Goal: Task Accomplishment & Management: Manage account settings

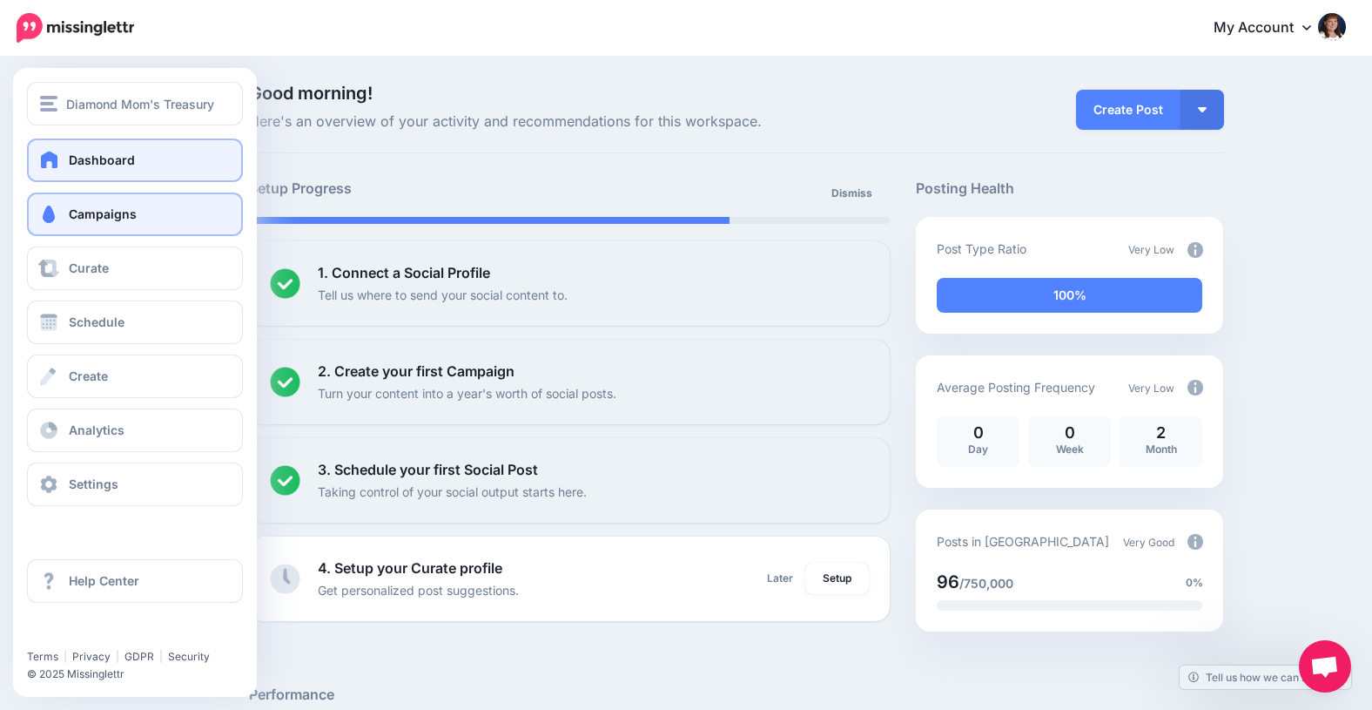
click at [42, 206] on span at bounding box center [48, 213] width 23 height 17
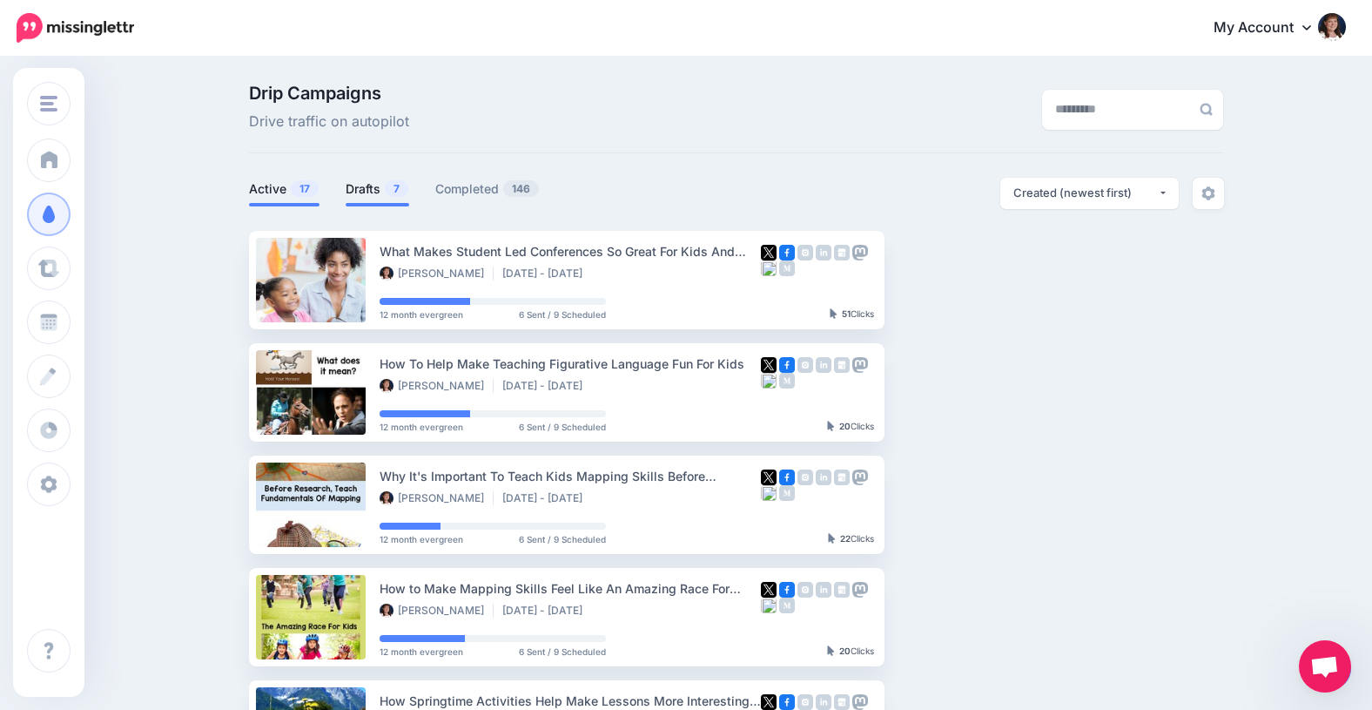
click at [360, 185] on link "Drafts 7" at bounding box center [378, 188] width 64 height 21
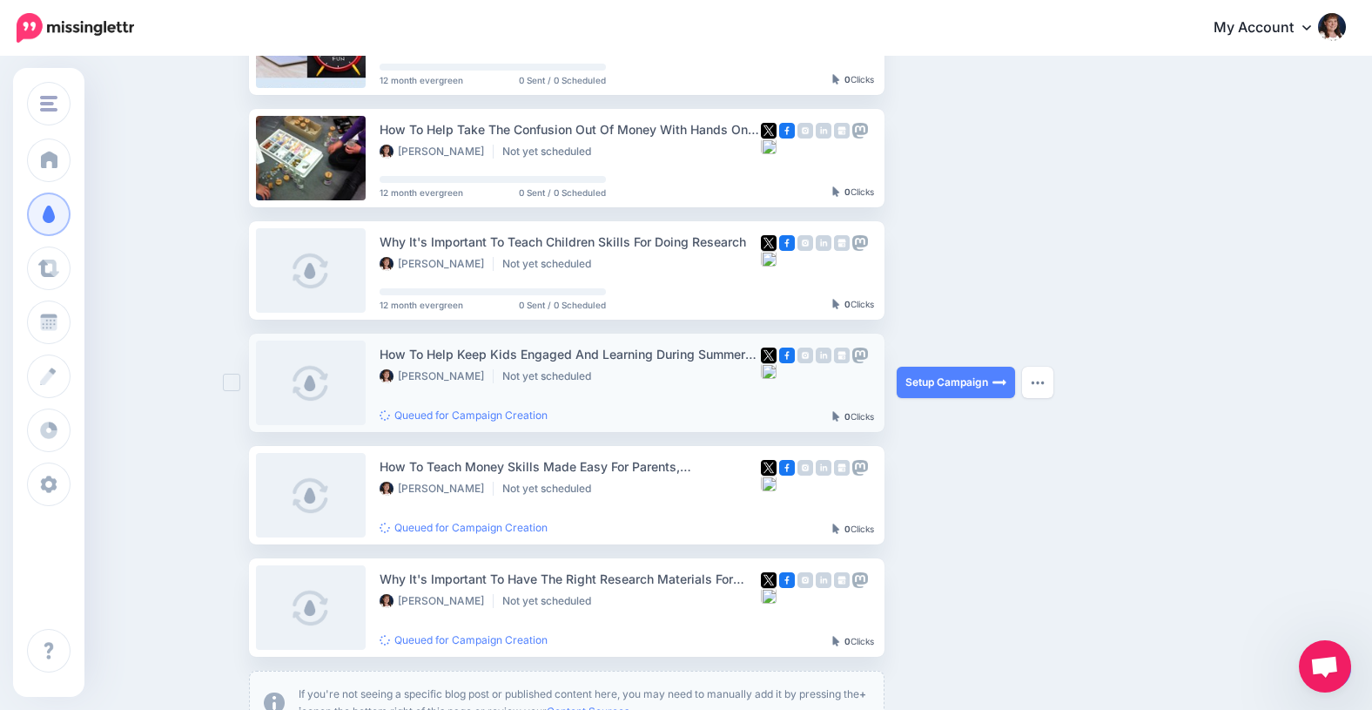
scroll to position [351, 0]
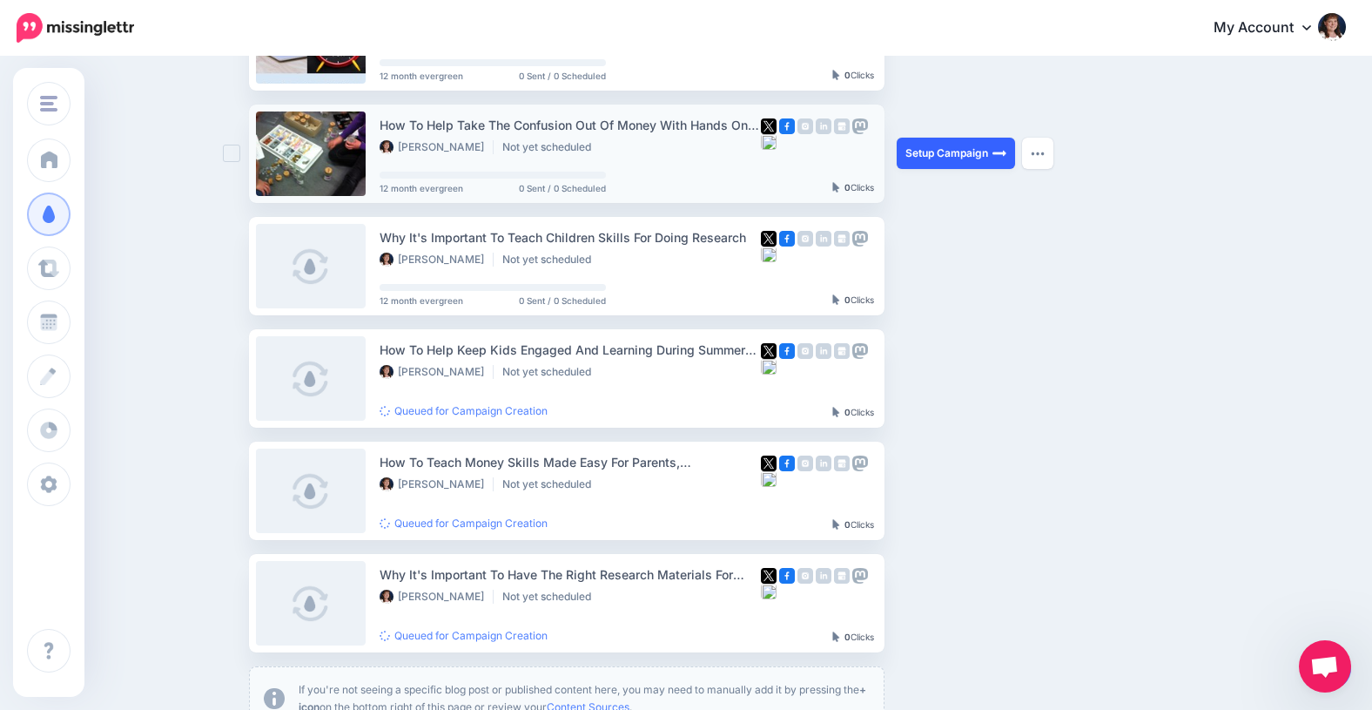
click at [912, 154] on link "Setup Campaign" at bounding box center [956, 153] width 118 height 31
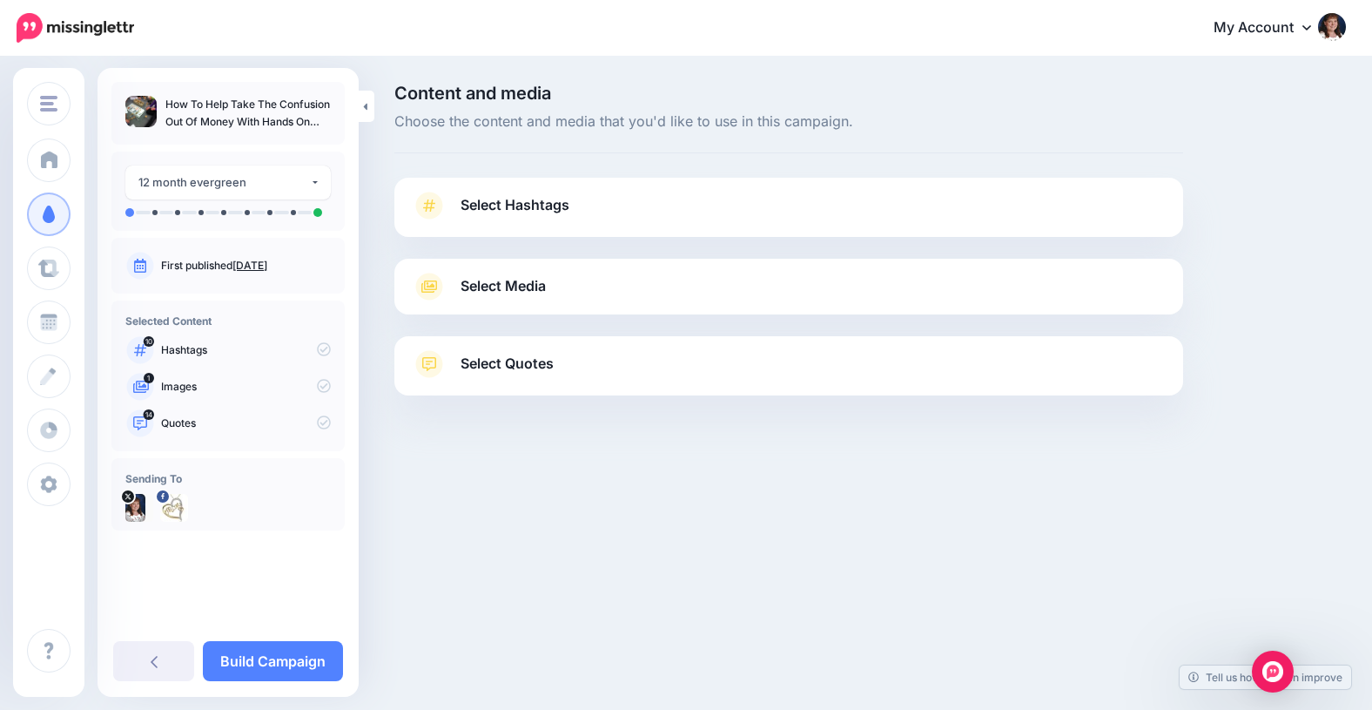
click at [505, 198] on span "Select Hashtags" at bounding box center [515, 205] width 109 height 24
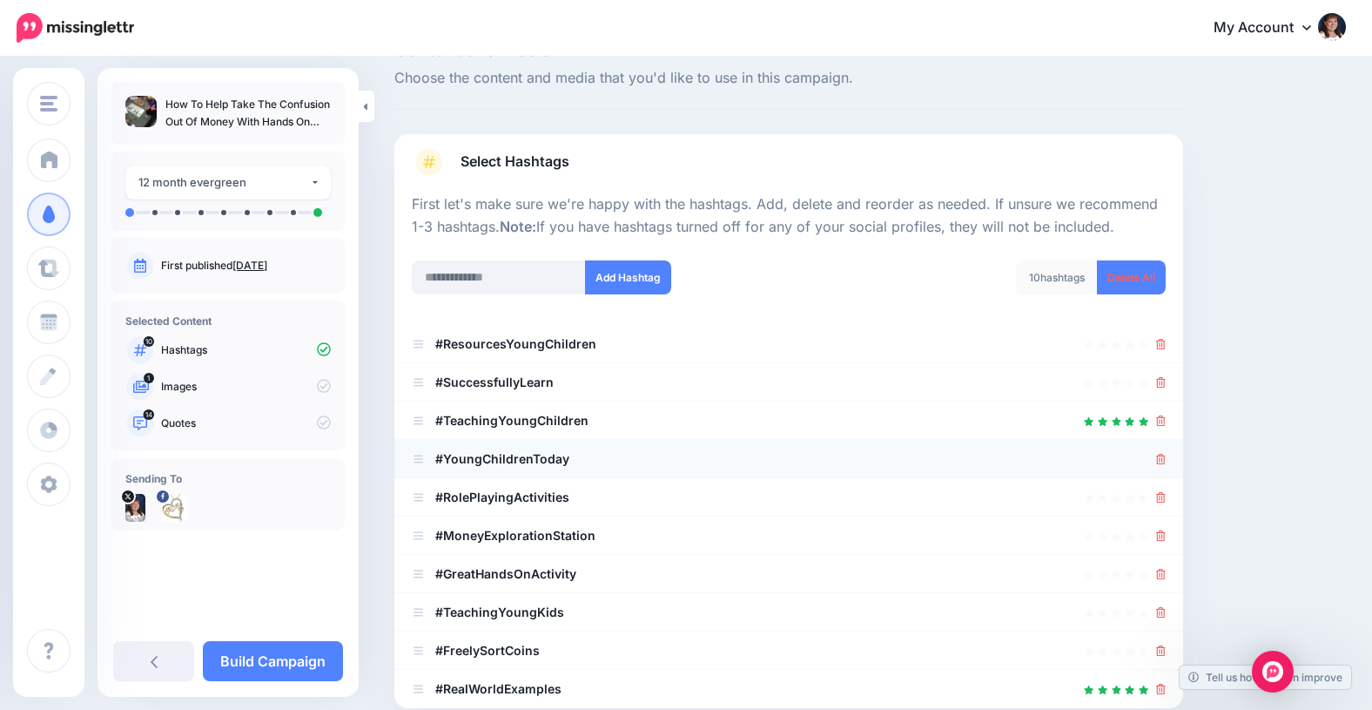
scroll to position [56, 0]
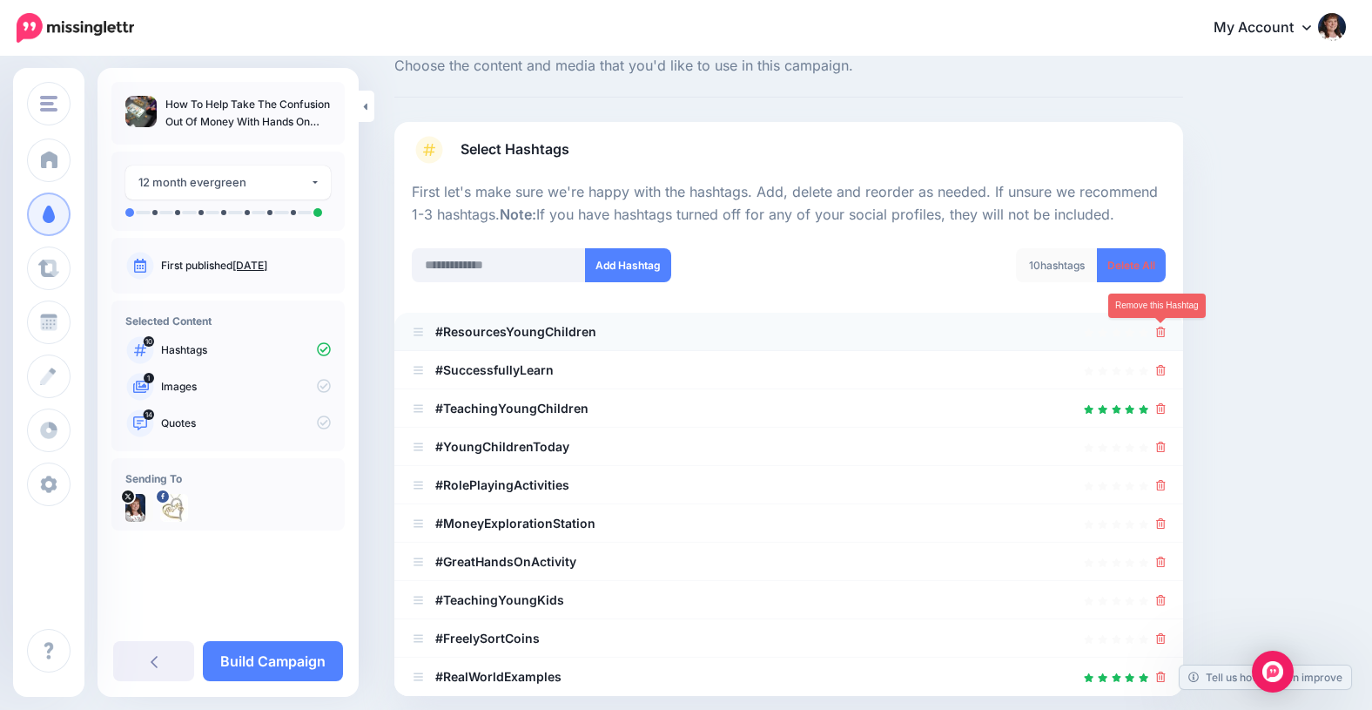
click at [1161, 327] on icon at bounding box center [1161, 331] width 10 height 10
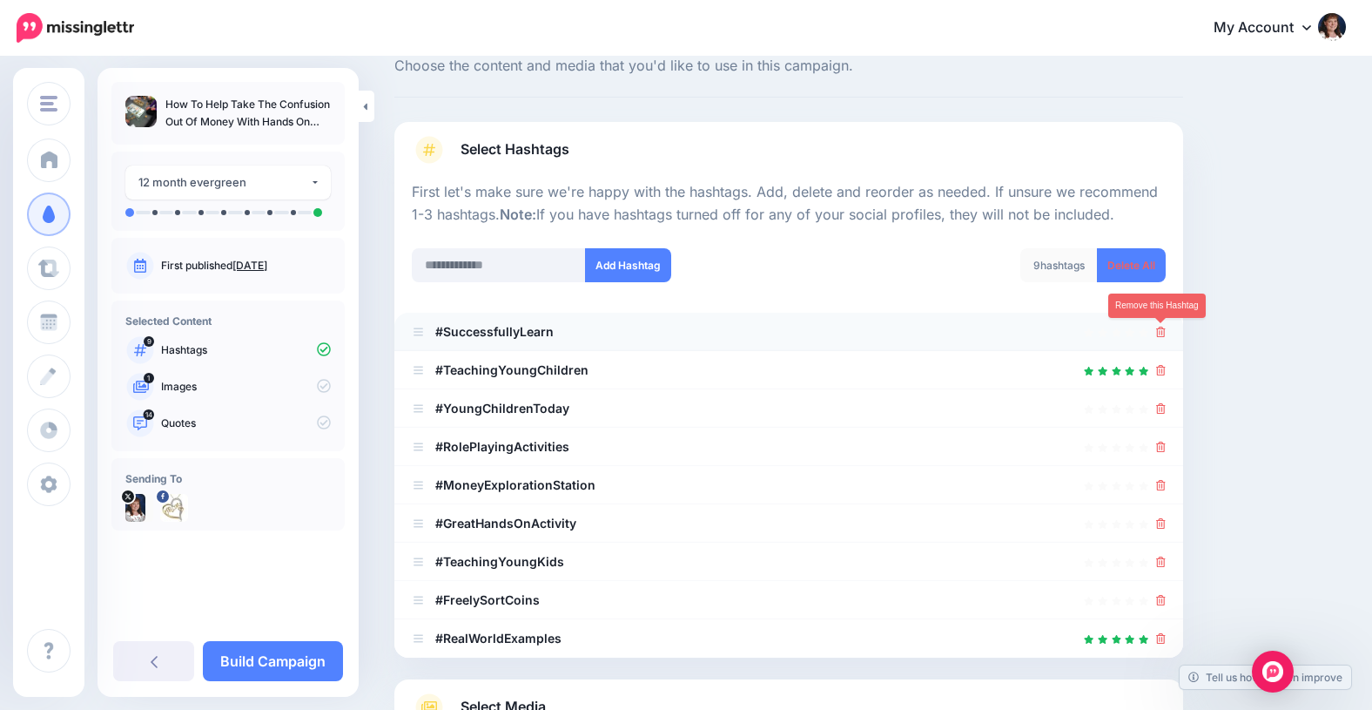
click at [1161, 329] on icon at bounding box center [1161, 331] width 10 height 10
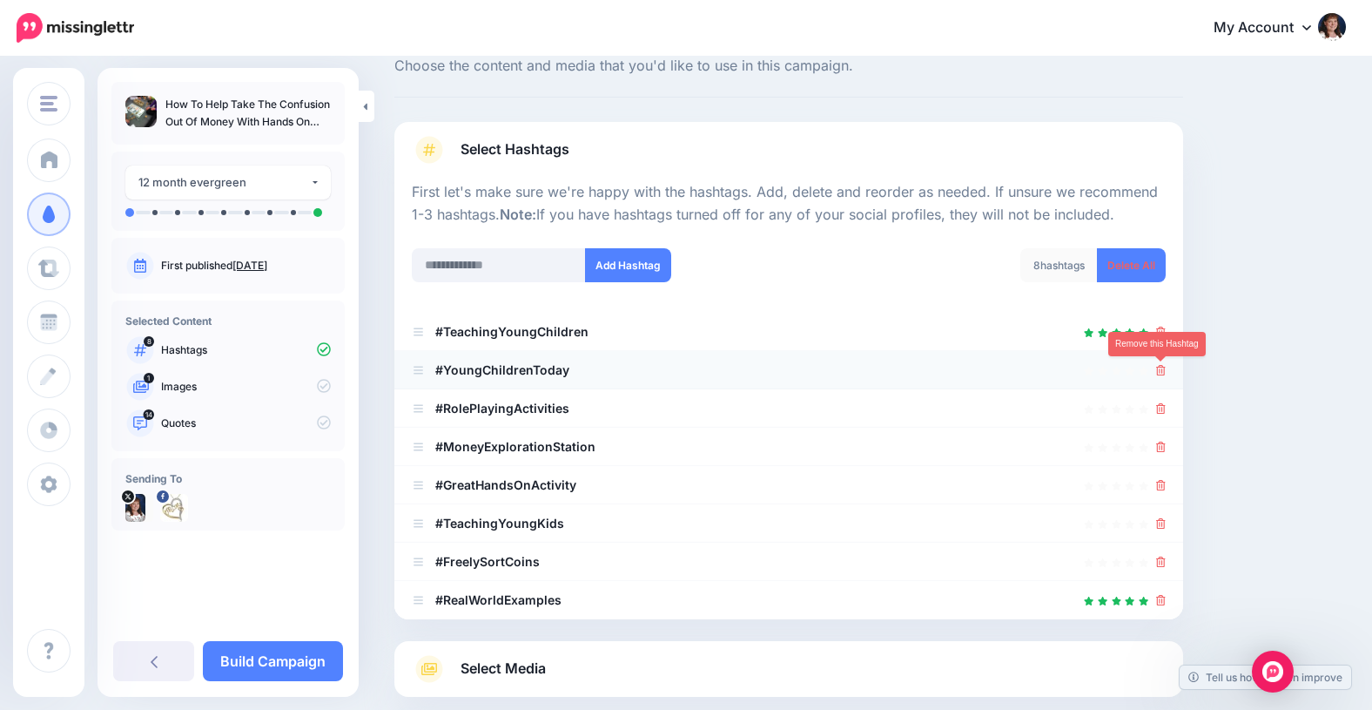
click at [1163, 370] on icon at bounding box center [1161, 370] width 10 height 10
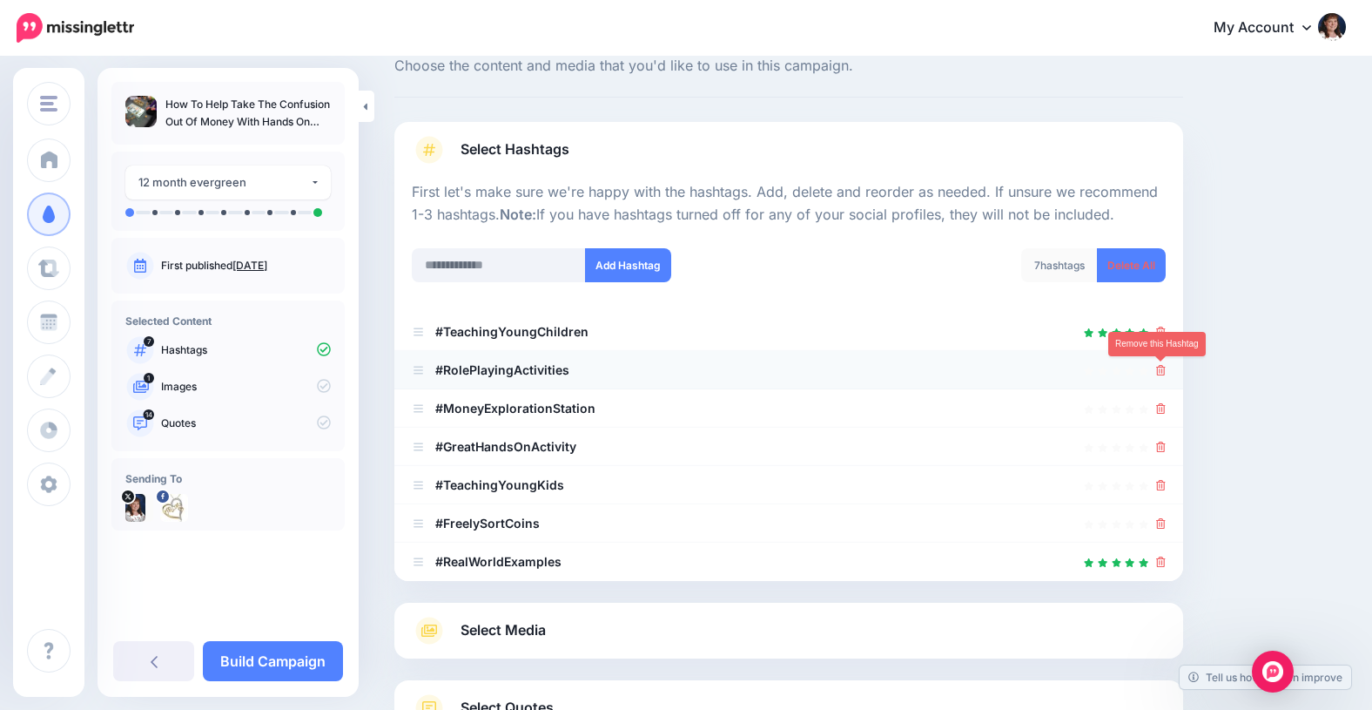
click at [1161, 365] on icon at bounding box center [1161, 370] width 10 height 10
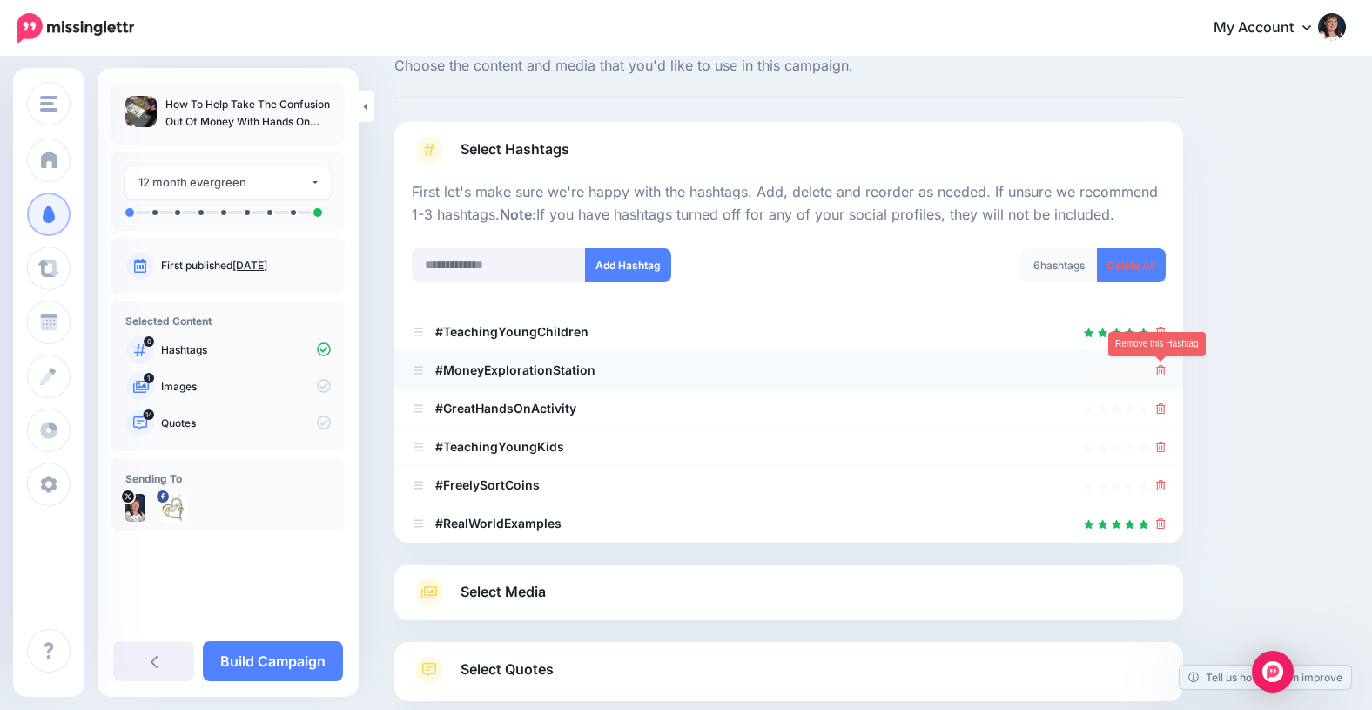
click at [1161, 370] on icon at bounding box center [1161, 370] width 10 height 10
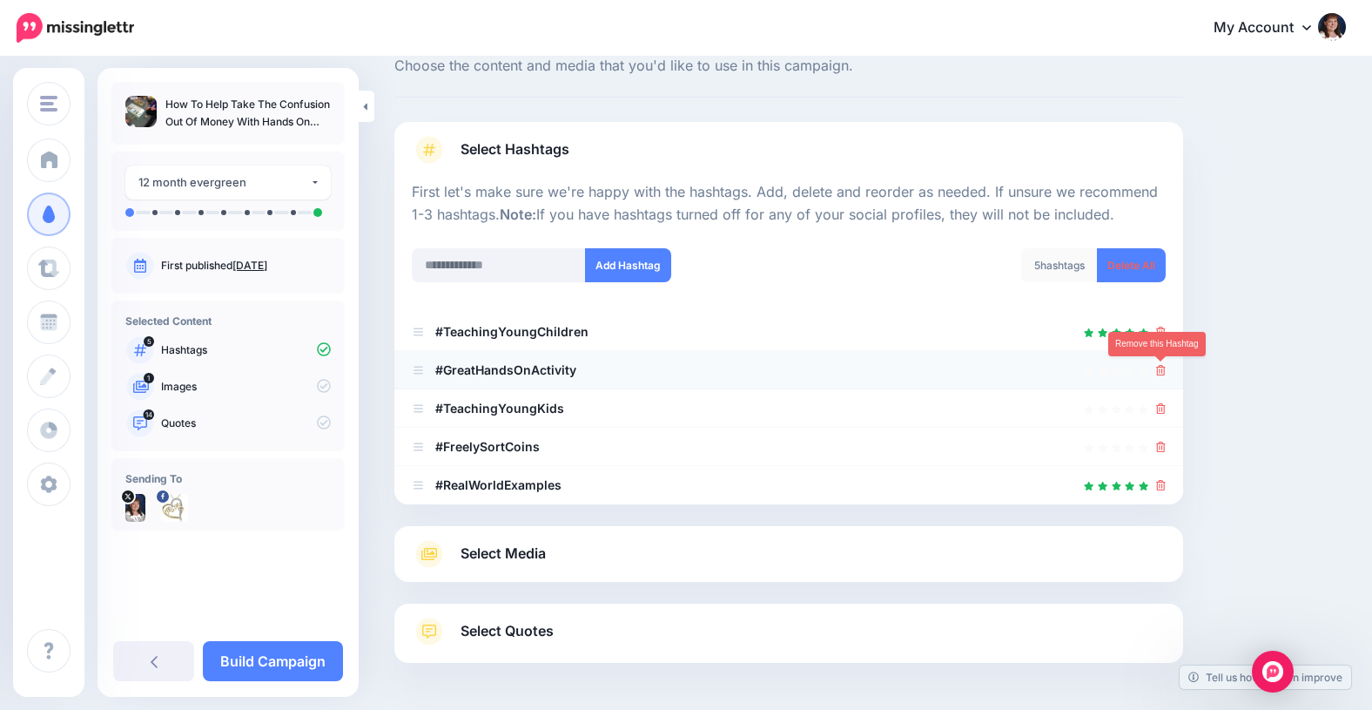
click at [1161, 366] on icon at bounding box center [1161, 370] width 10 height 10
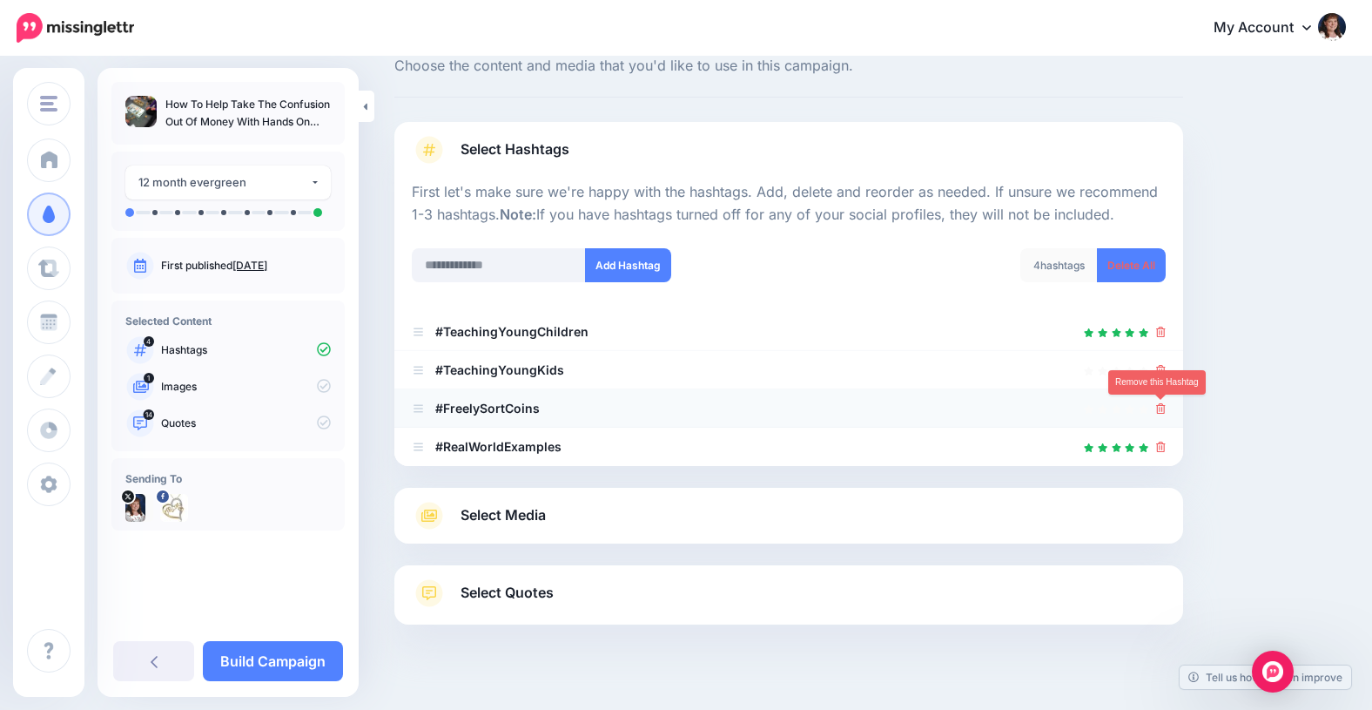
click at [1160, 408] on icon at bounding box center [1161, 408] width 10 height 10
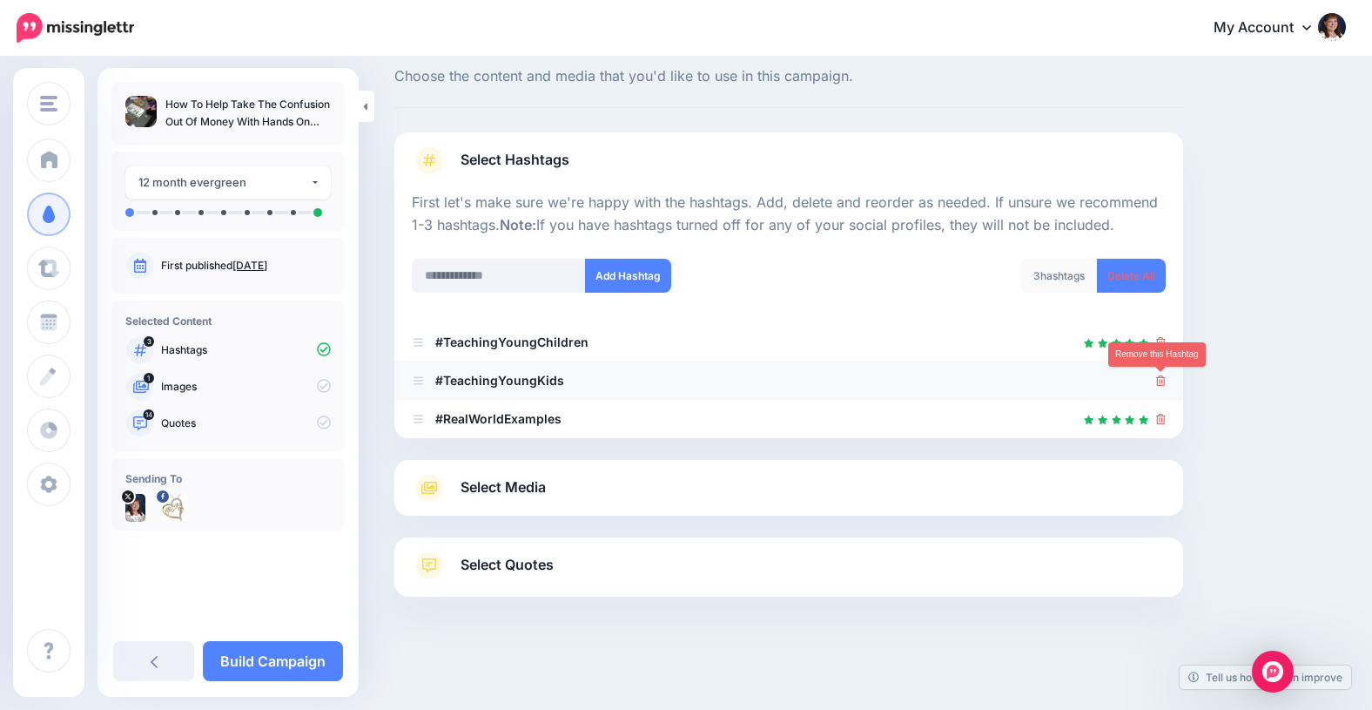
click at [1162, 379] on icon at bounding box center [1161, 380] width 10 height 10
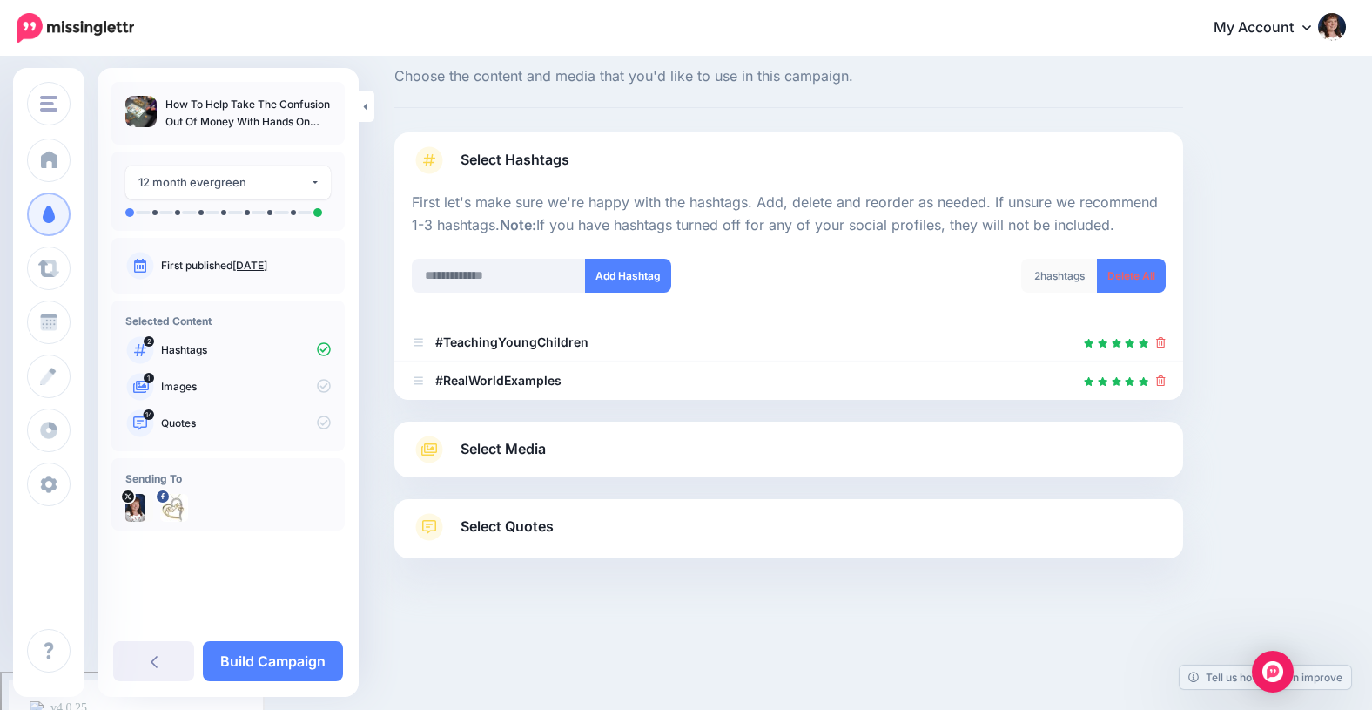
scroll to position [31, 0]
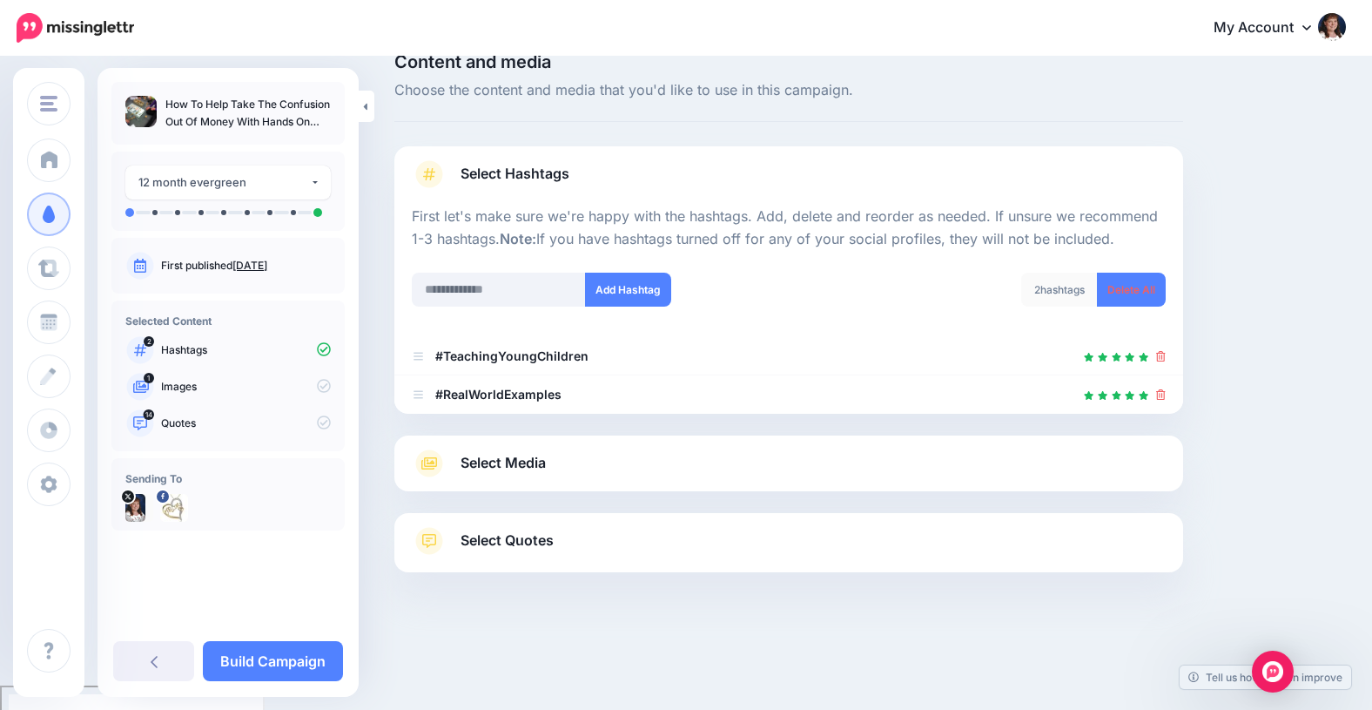
click at [513, 467] on span "Select Media" at bounding box center [503, 463] width 85 height 24
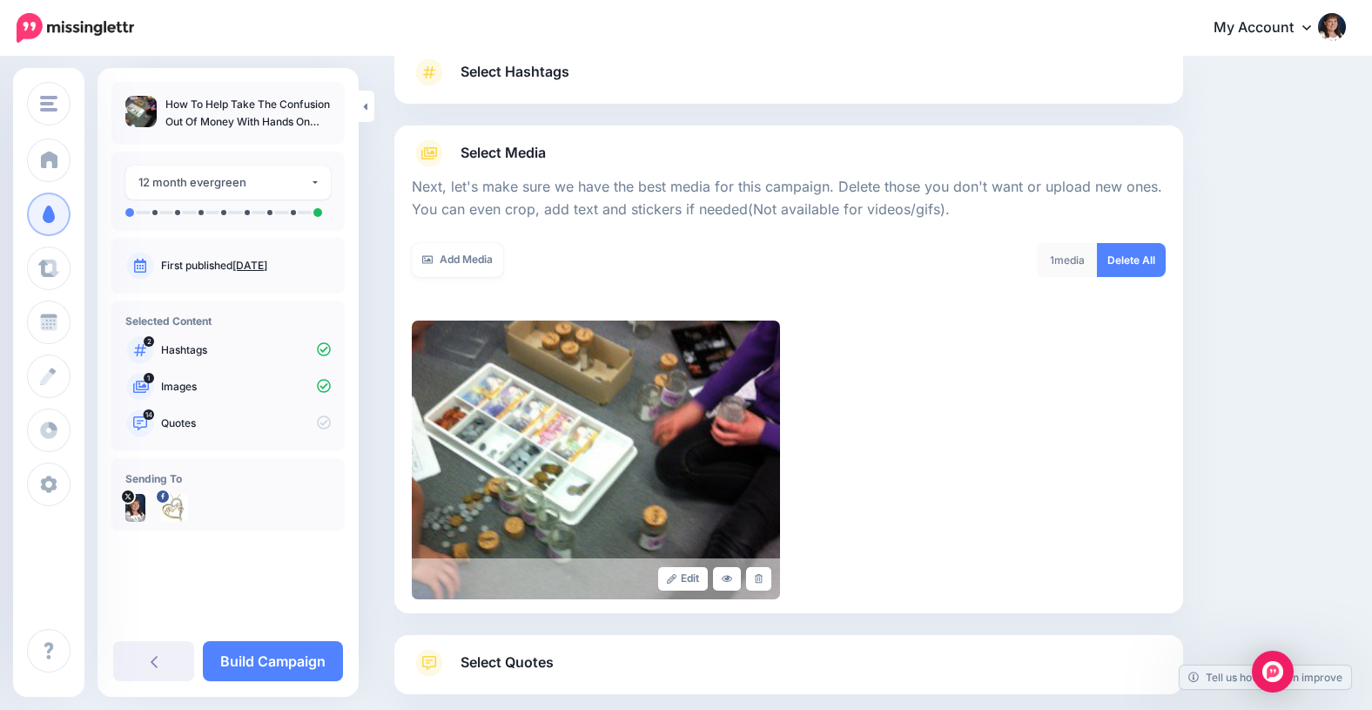
scroll to position [137, 0]
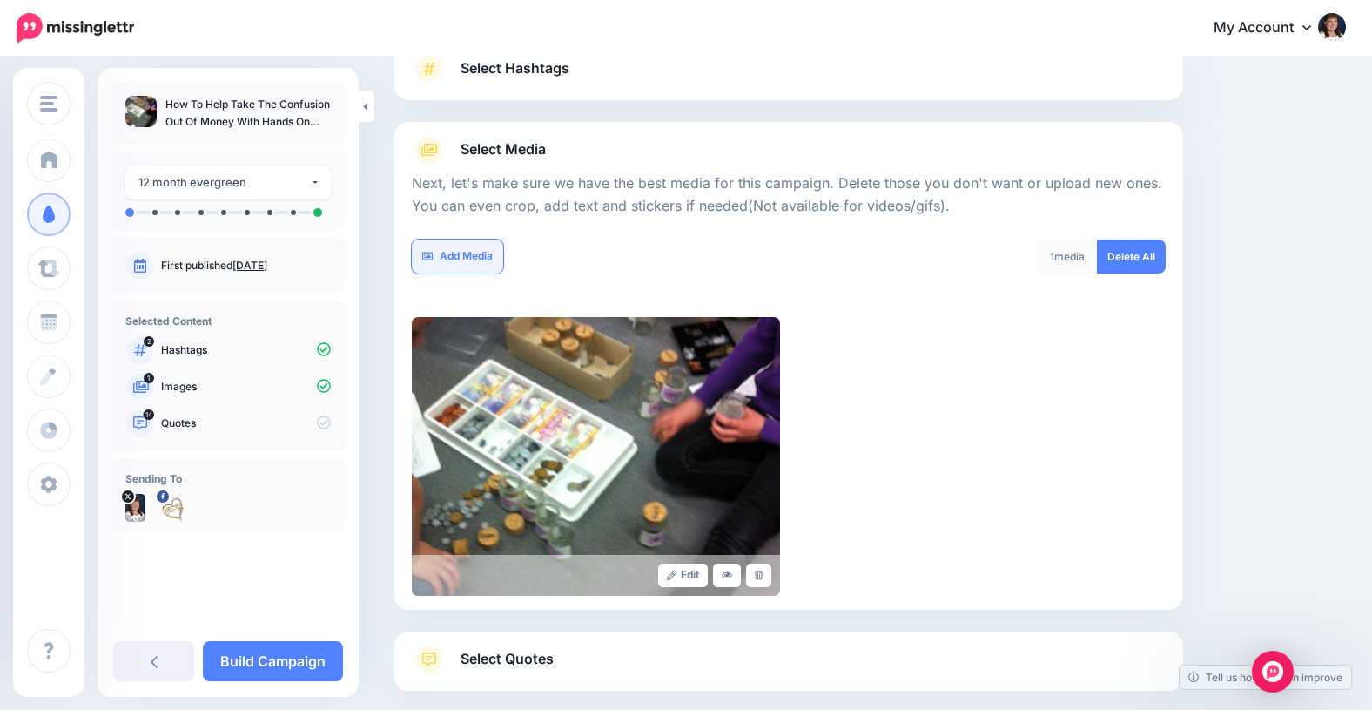
click at [458, 256] on link "Add Media" at bounding box center [457, 256] width 91 height 34
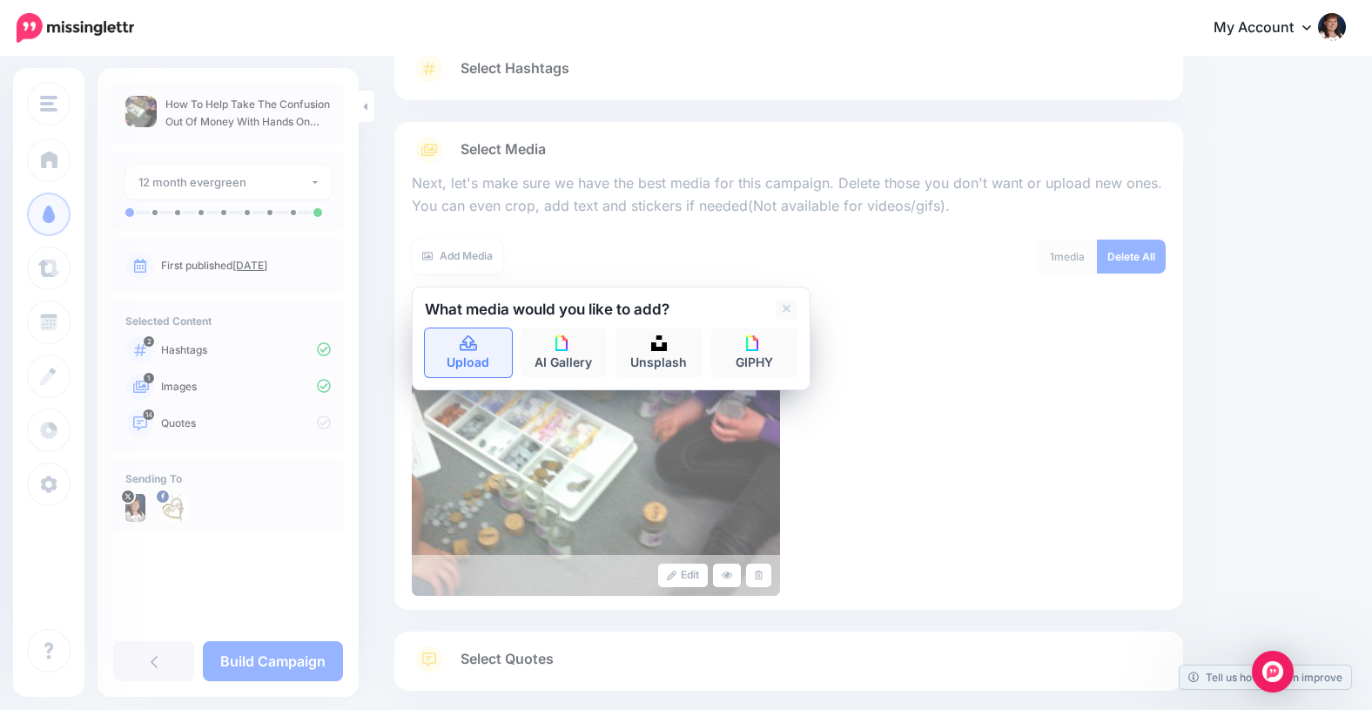
click at [470, 344] on icon at bounding box center [468, 343] width 17 height 16
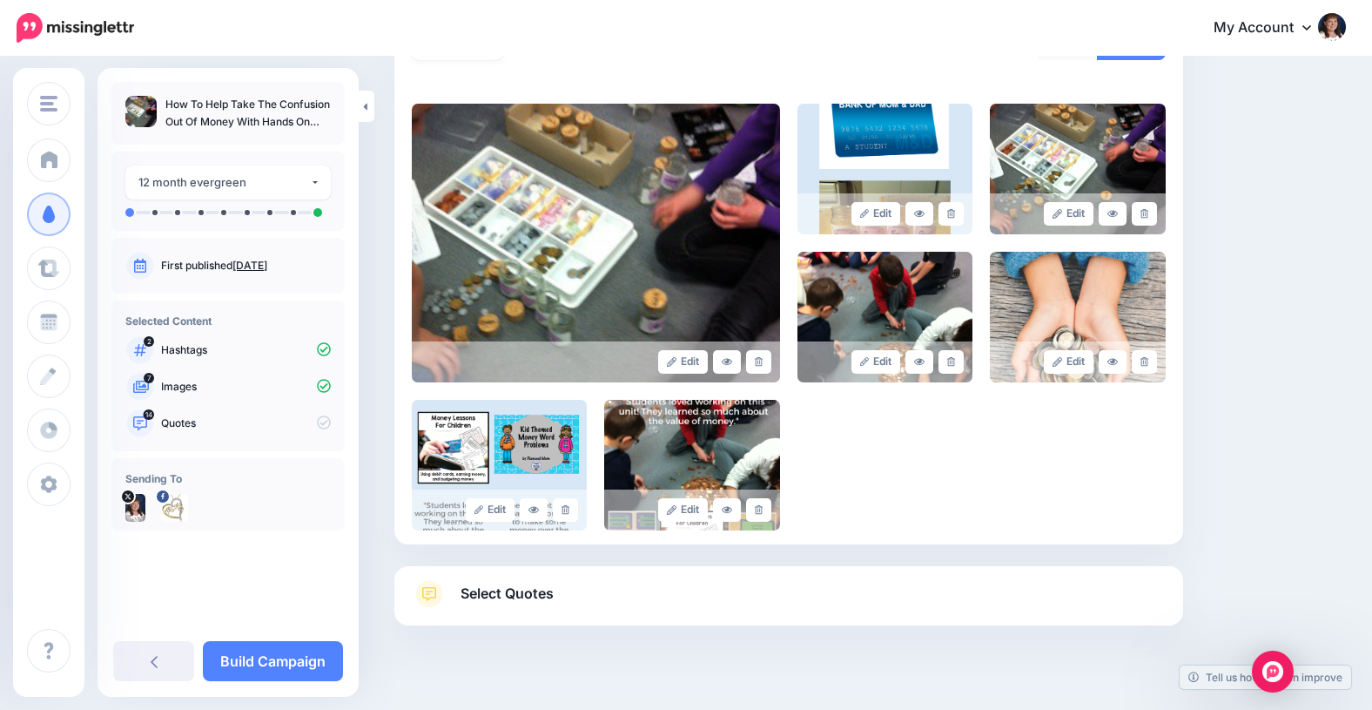
scroll to position [356, 0]
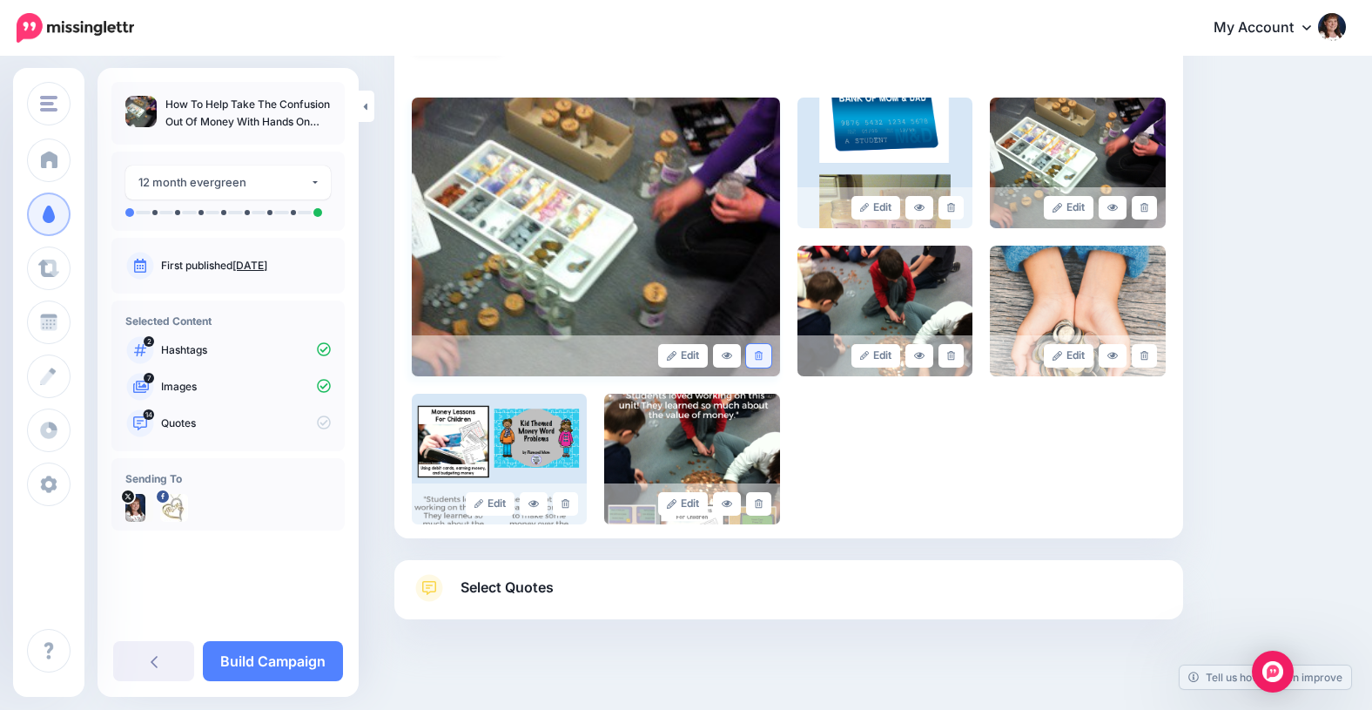
click at [763, 357] on link at bounding box center [758, 356] width 25 height 24
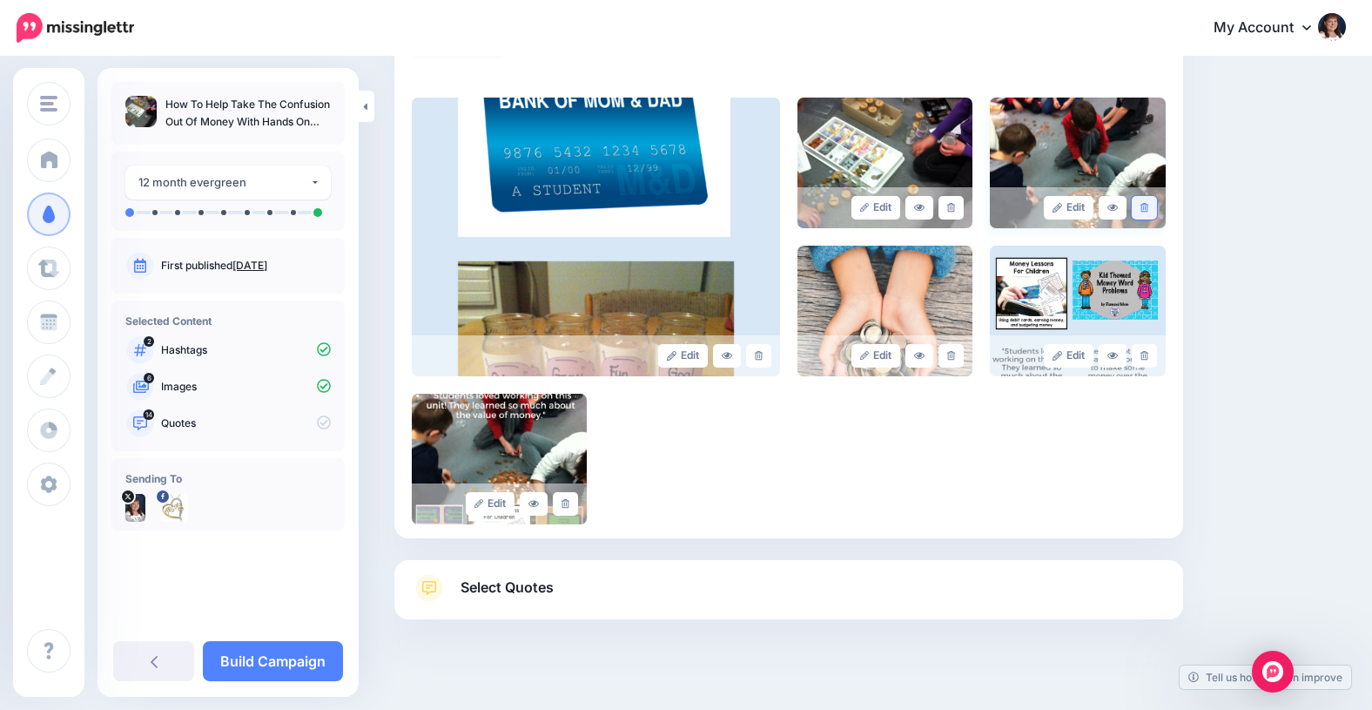
click at [1141, 205] on icon at bounding box center [1145, 208] width 8 height 10
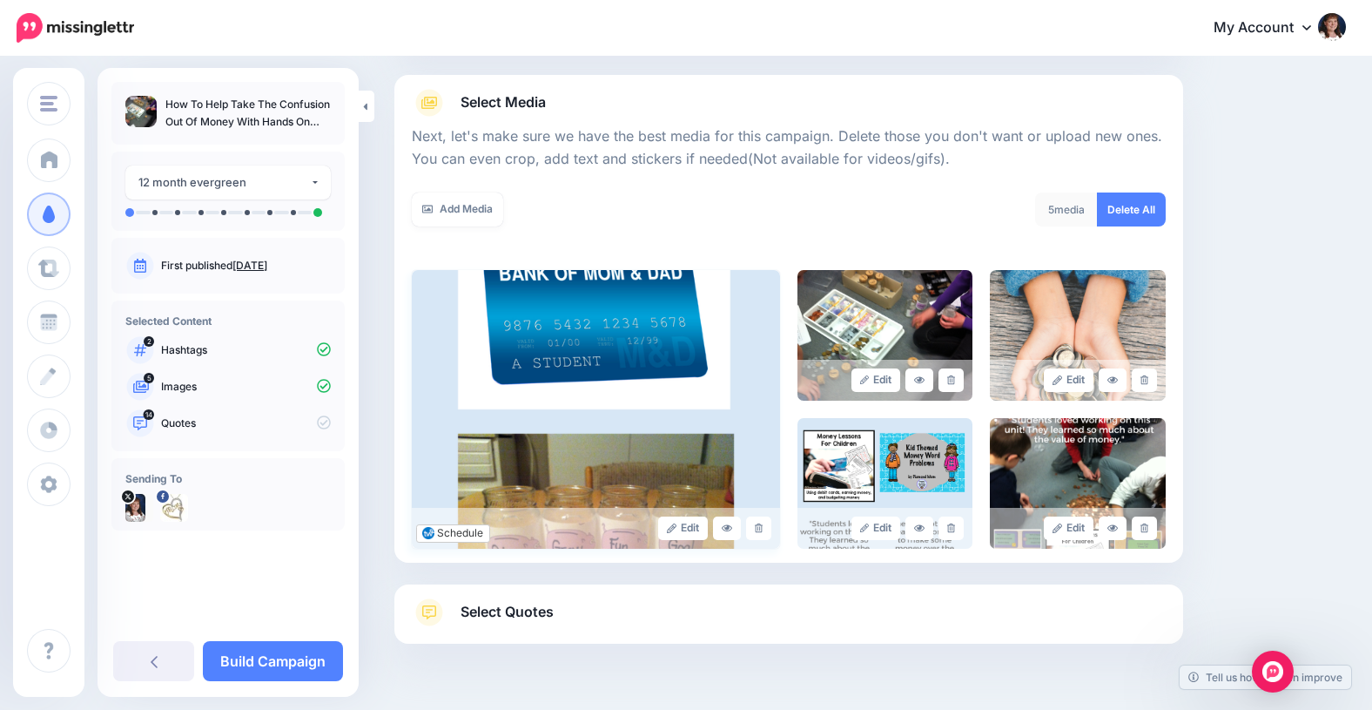
scroll to position [255, 0]
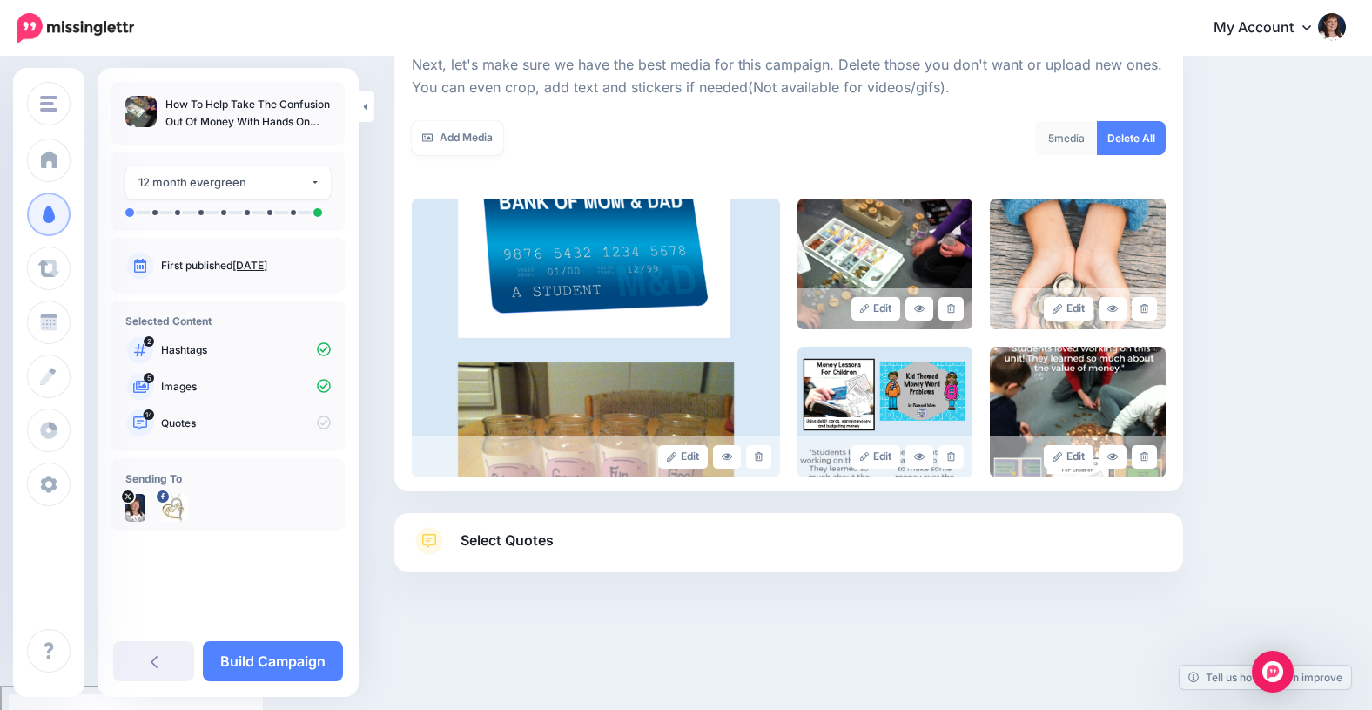
click at [506, 536] on span "Select Quotes" at bounding box center [507, 540] width 93 height 24
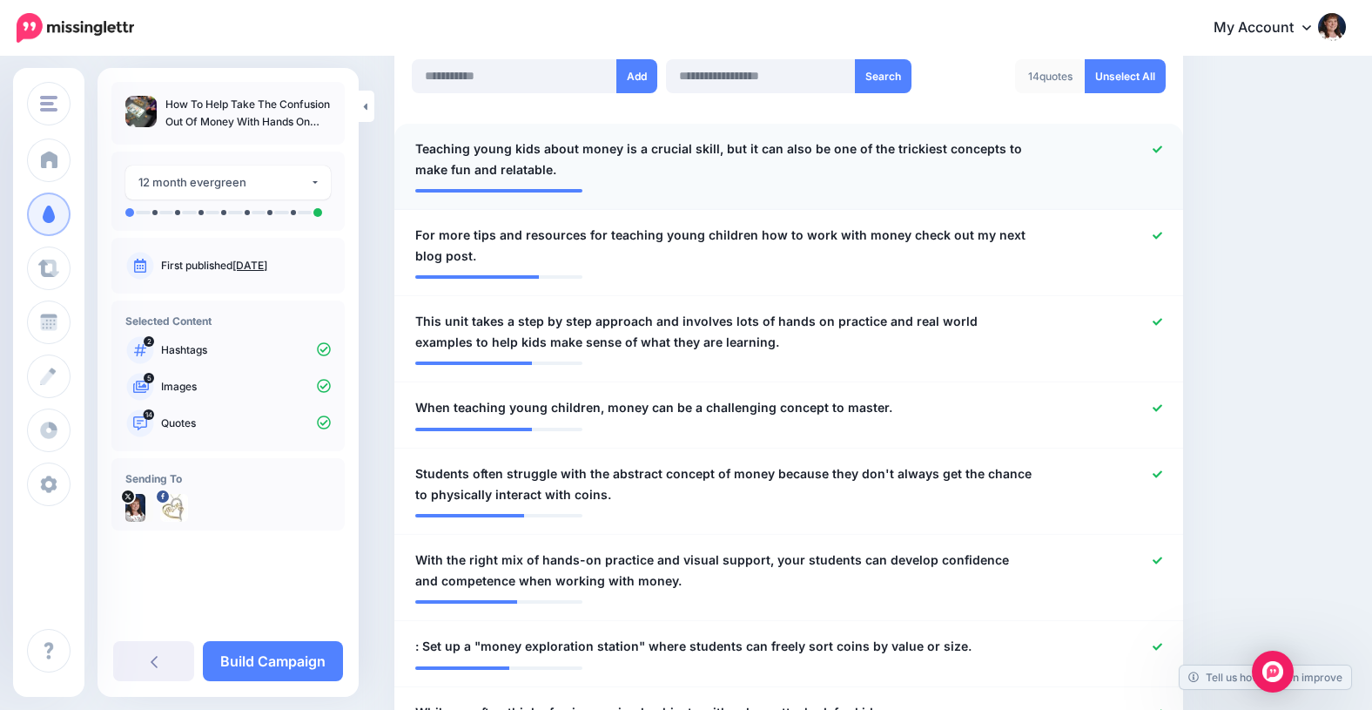
scroll to position [491, 0]
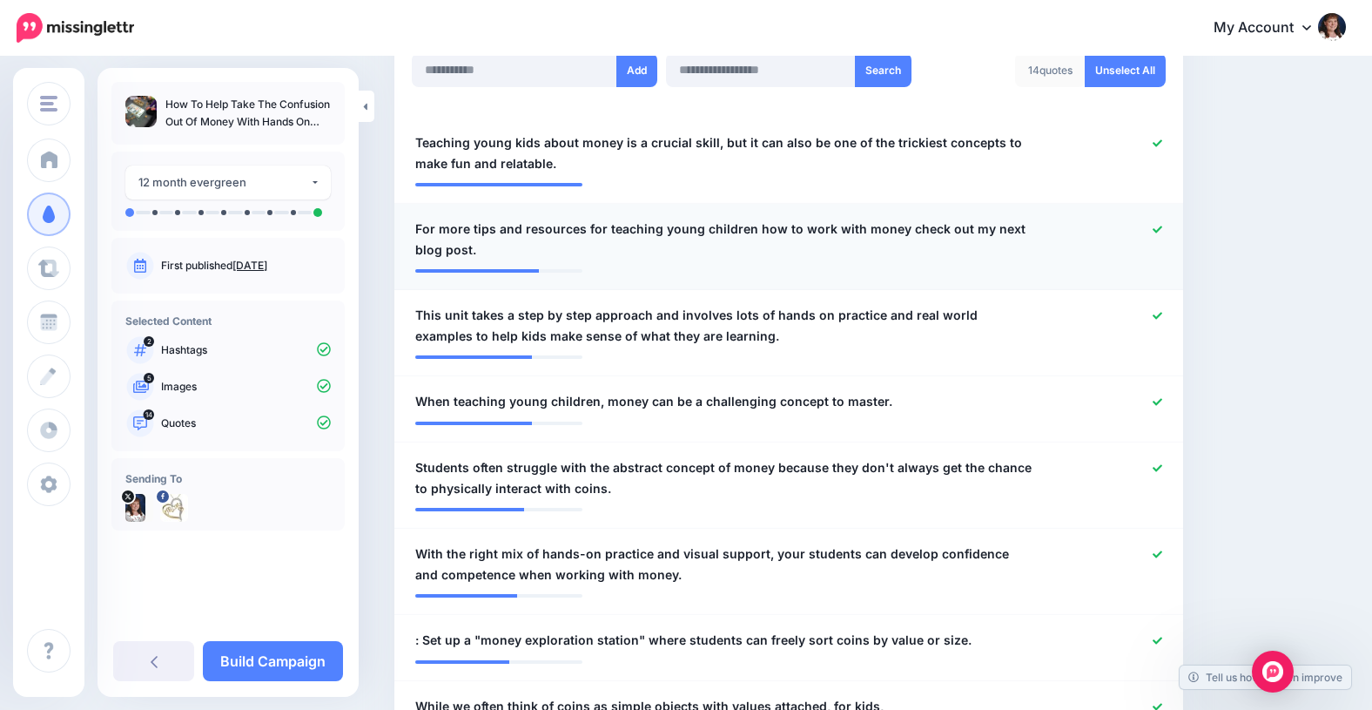
click at [1156, 227] on icon at bounding box center [1158, 230] width 10 height 10
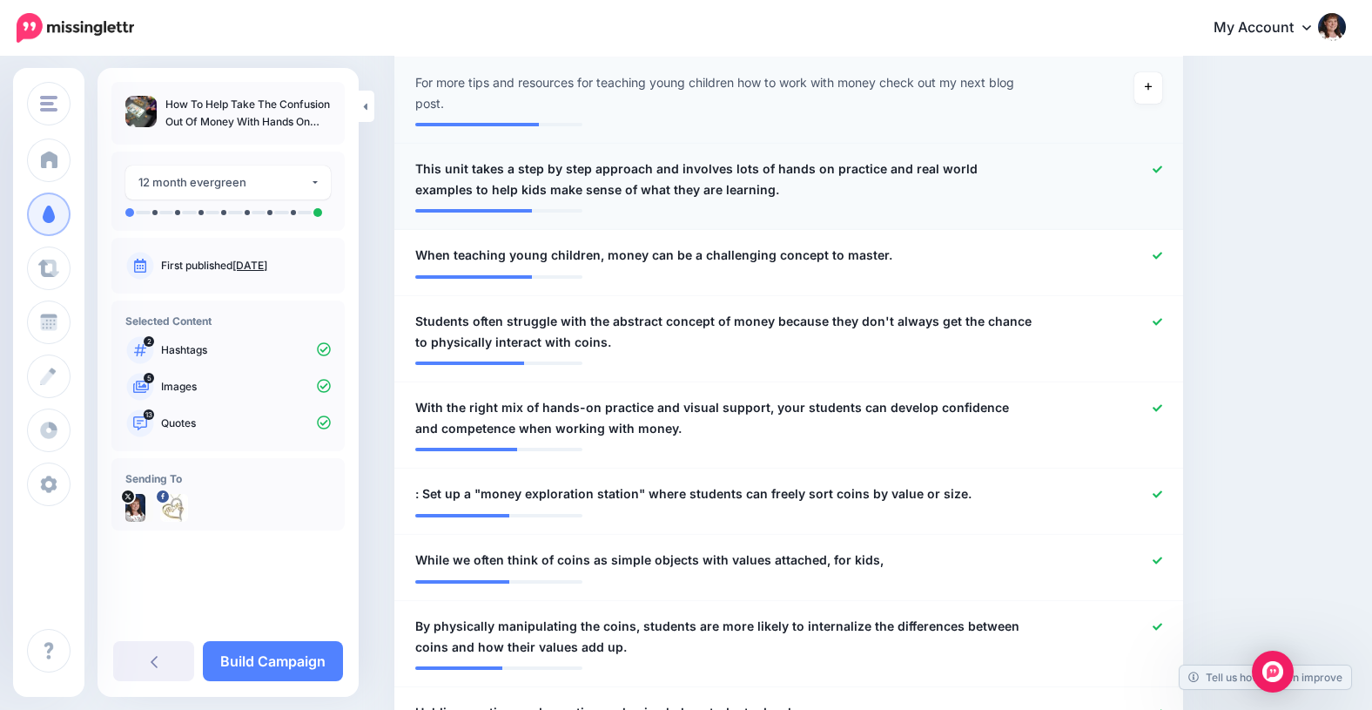
scroll to position [643, 0]
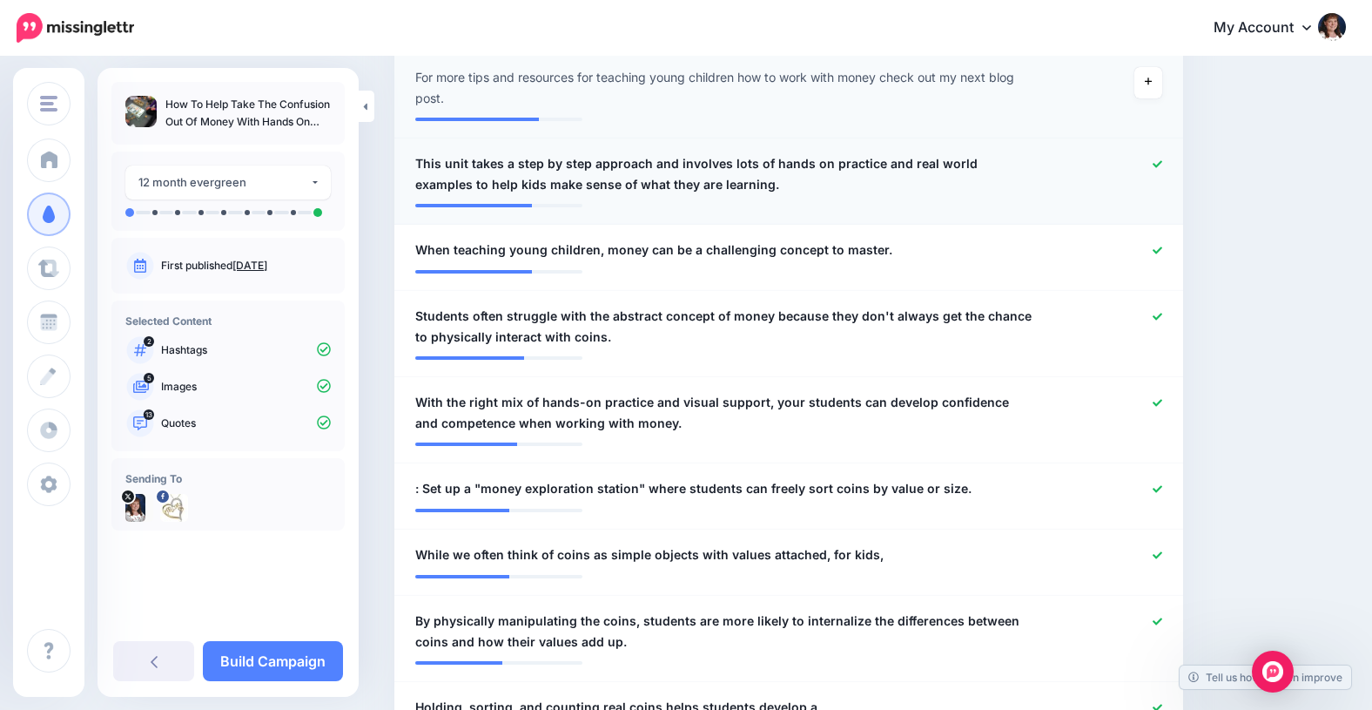
click at [1154, 161] on icon at bounding box center [1158, 164] width 10 height 10
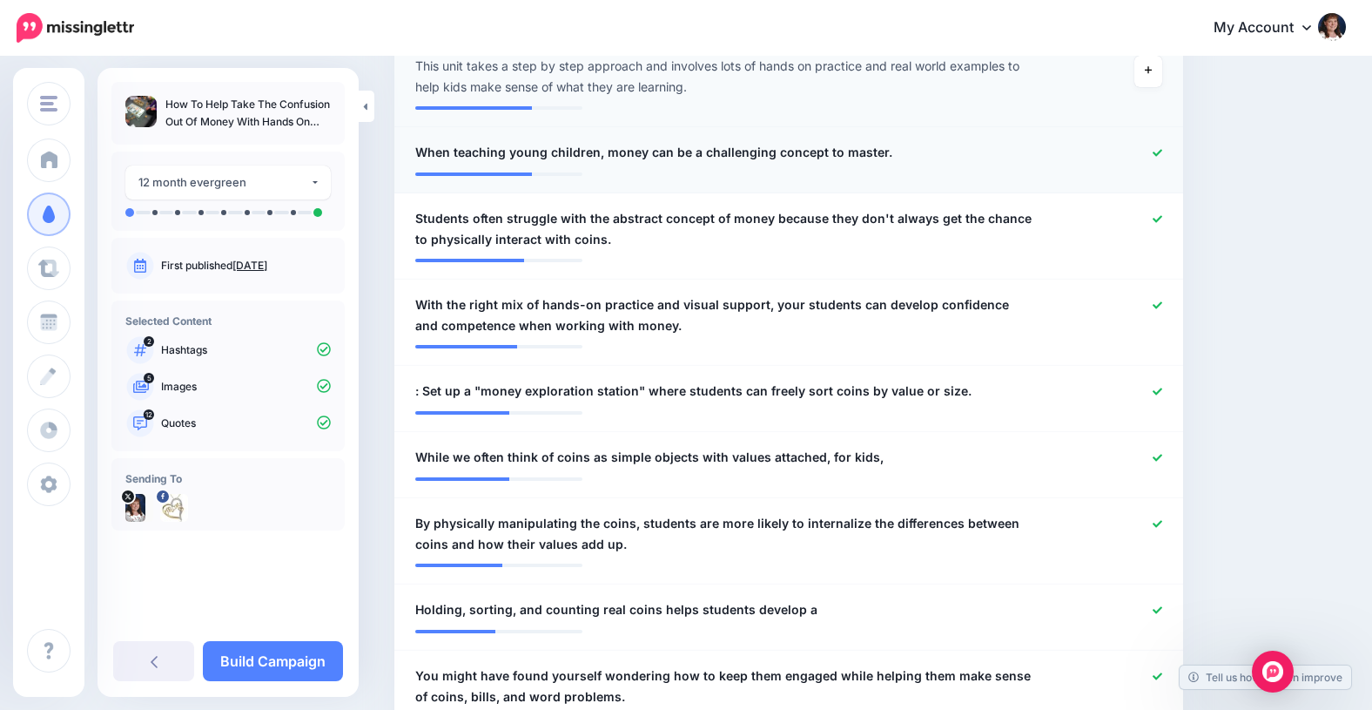
scroll to position [752, 0]
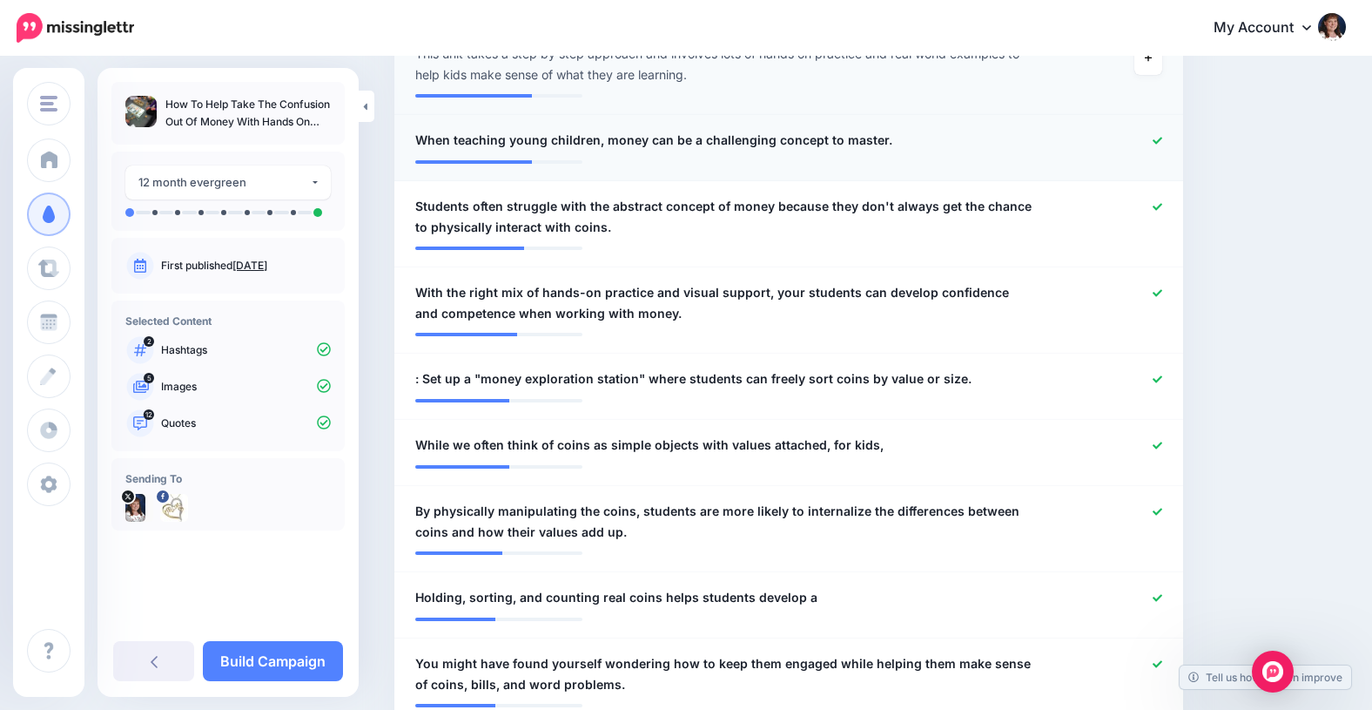
click at [1156, 140] on icon at bounding box center [1158, 141] width 10 height 10
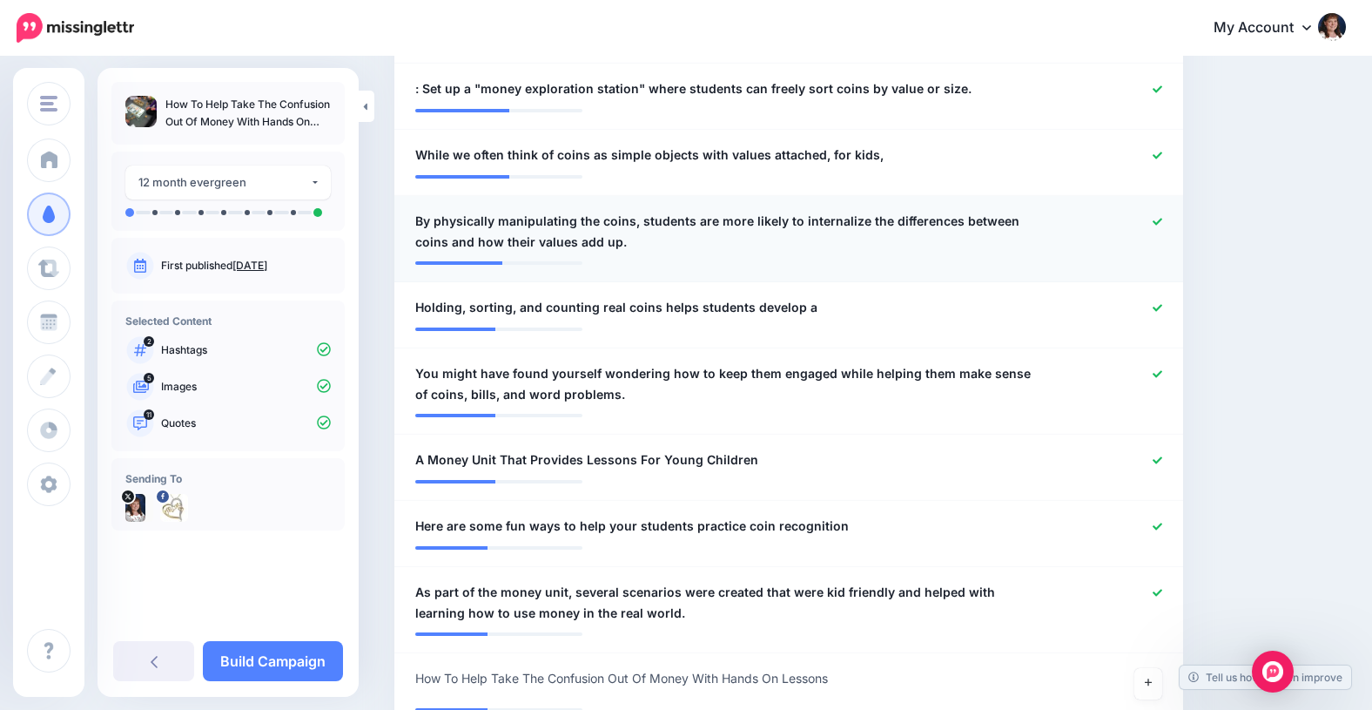
scroll to position [1053, 0]
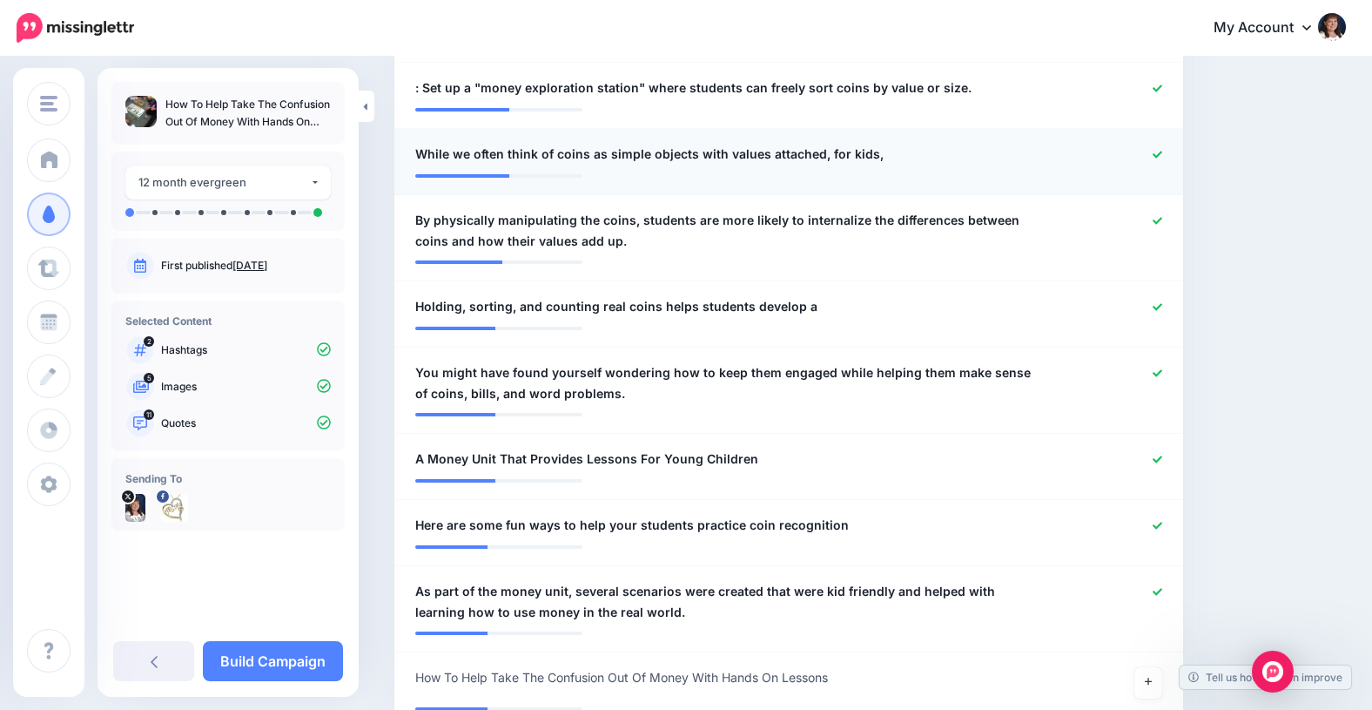
click at [1157, 152] on icon at bounding box center [1158, 155] width 10 height 10
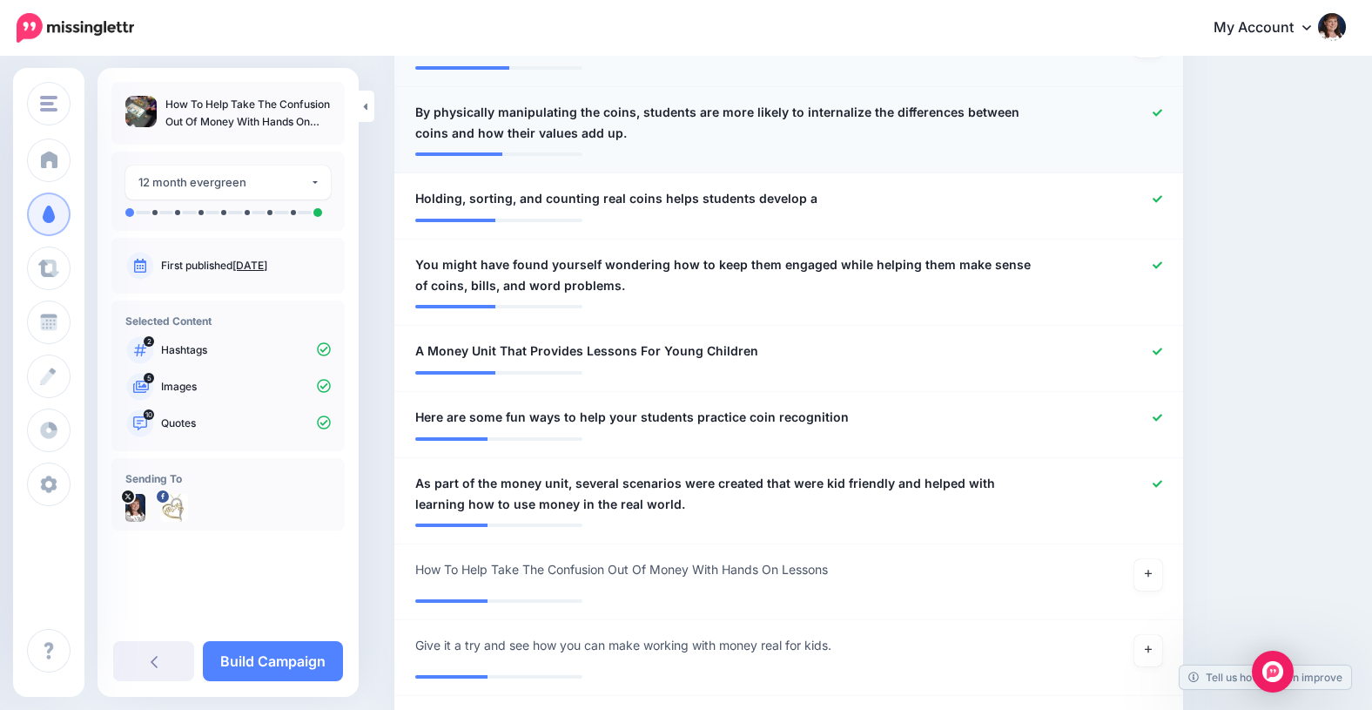
scroll to position [1179, 0]
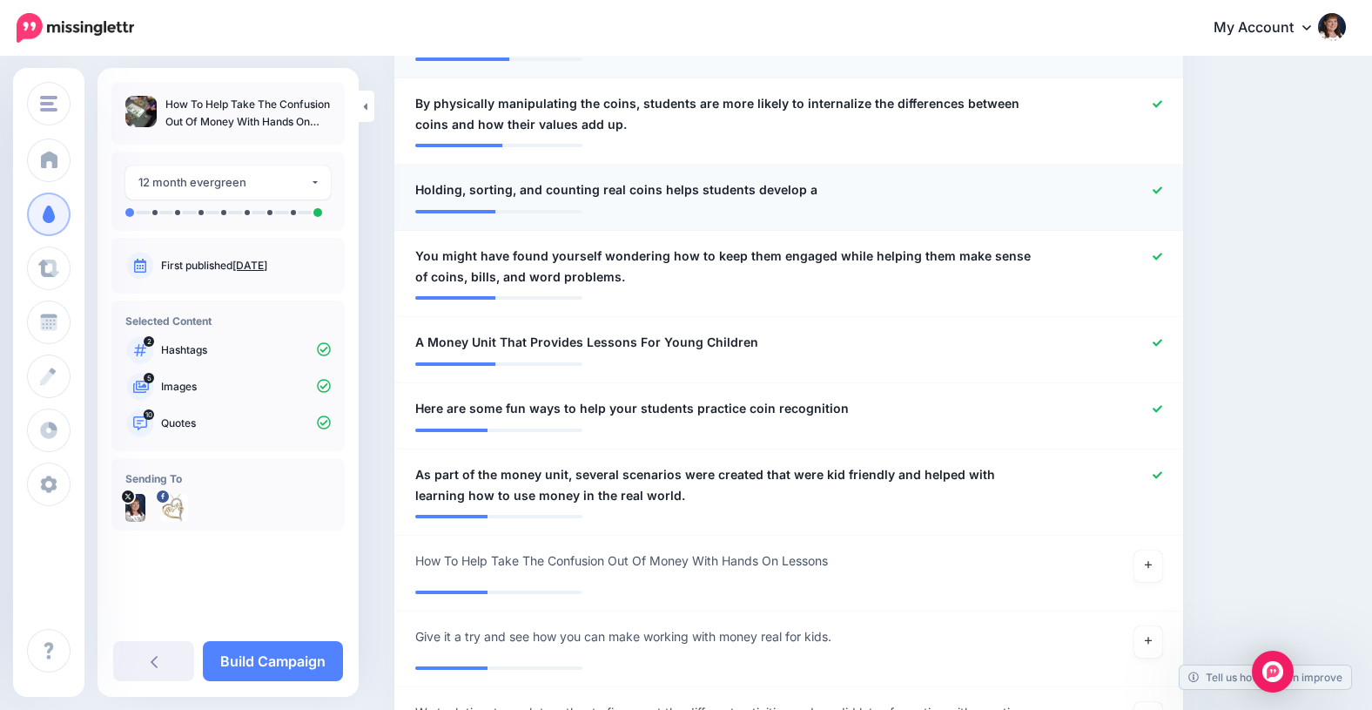
click at [1157, 191] on icon at bounding box center [1158, 189] width 10 height 7
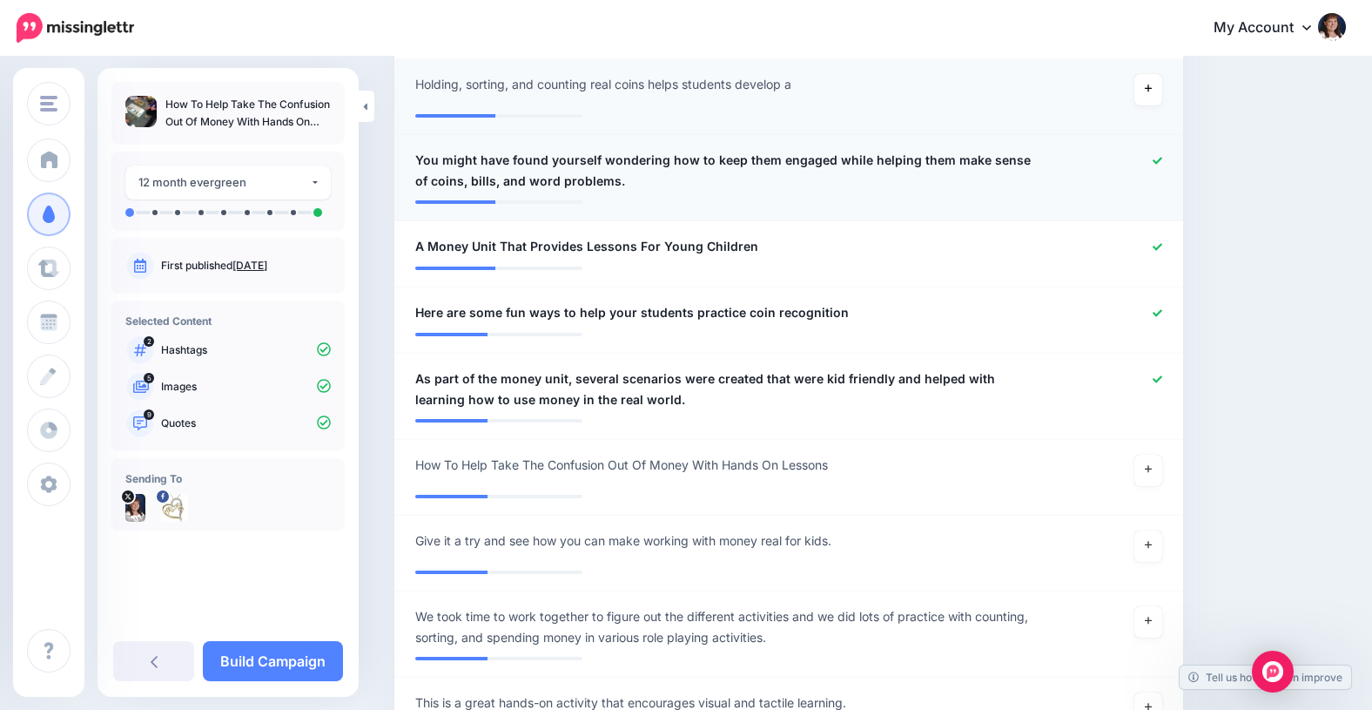
scroll to position [1290, 0]
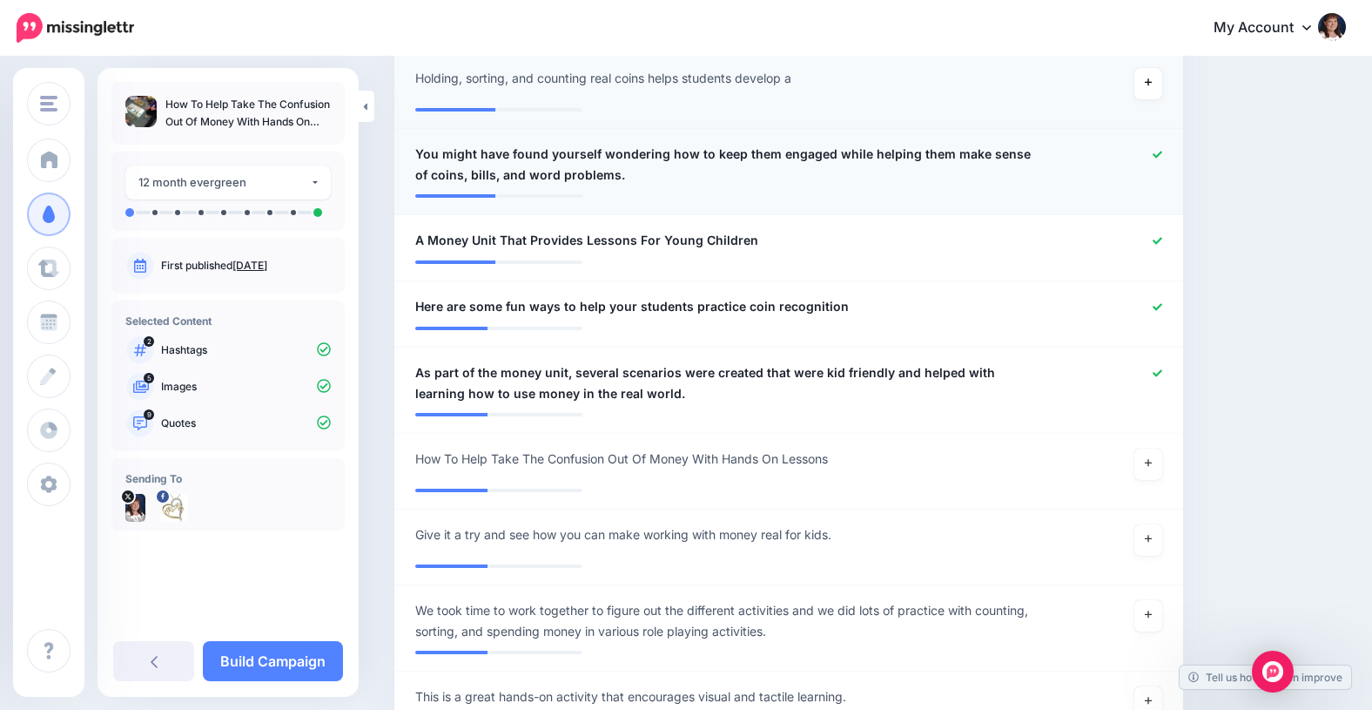
click at [1157, 151] on icon at bounding box center [1158, 155] width 10 height 10
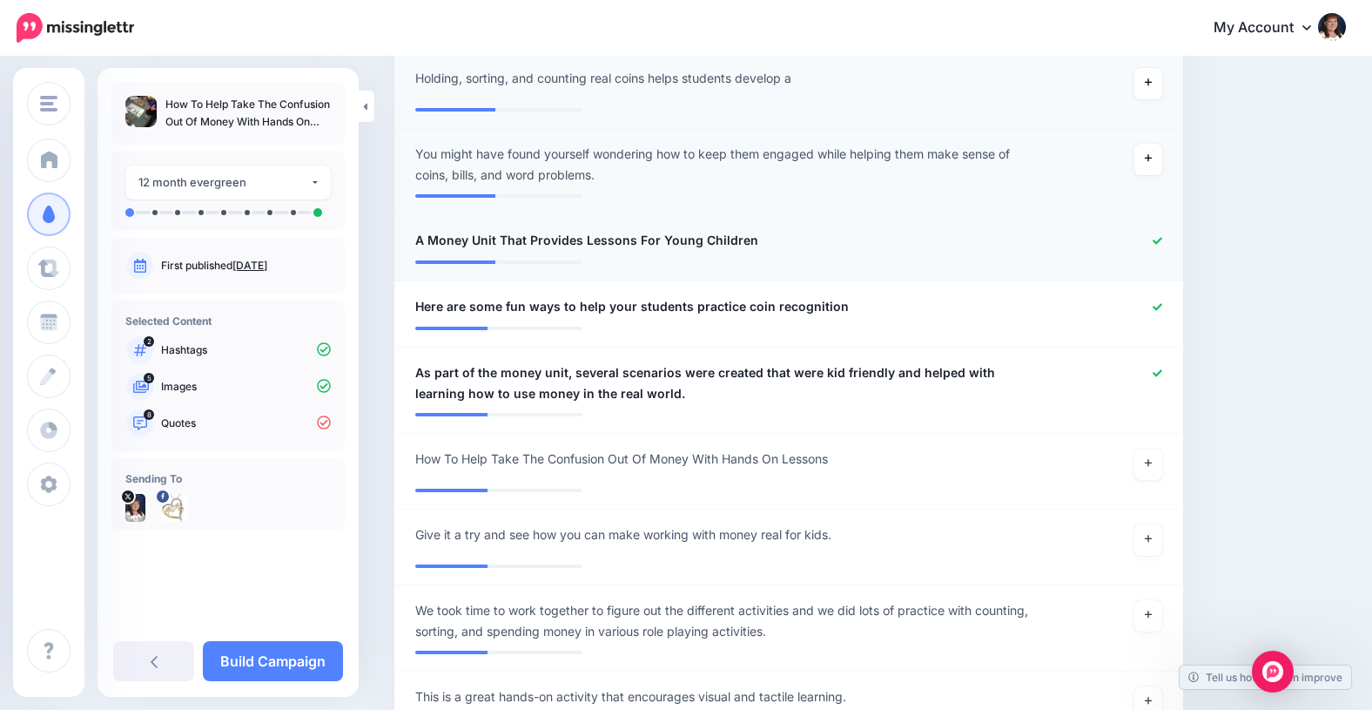
click at [1157, 240] on icon at bounding box center [1158, 240] width 10 height 7
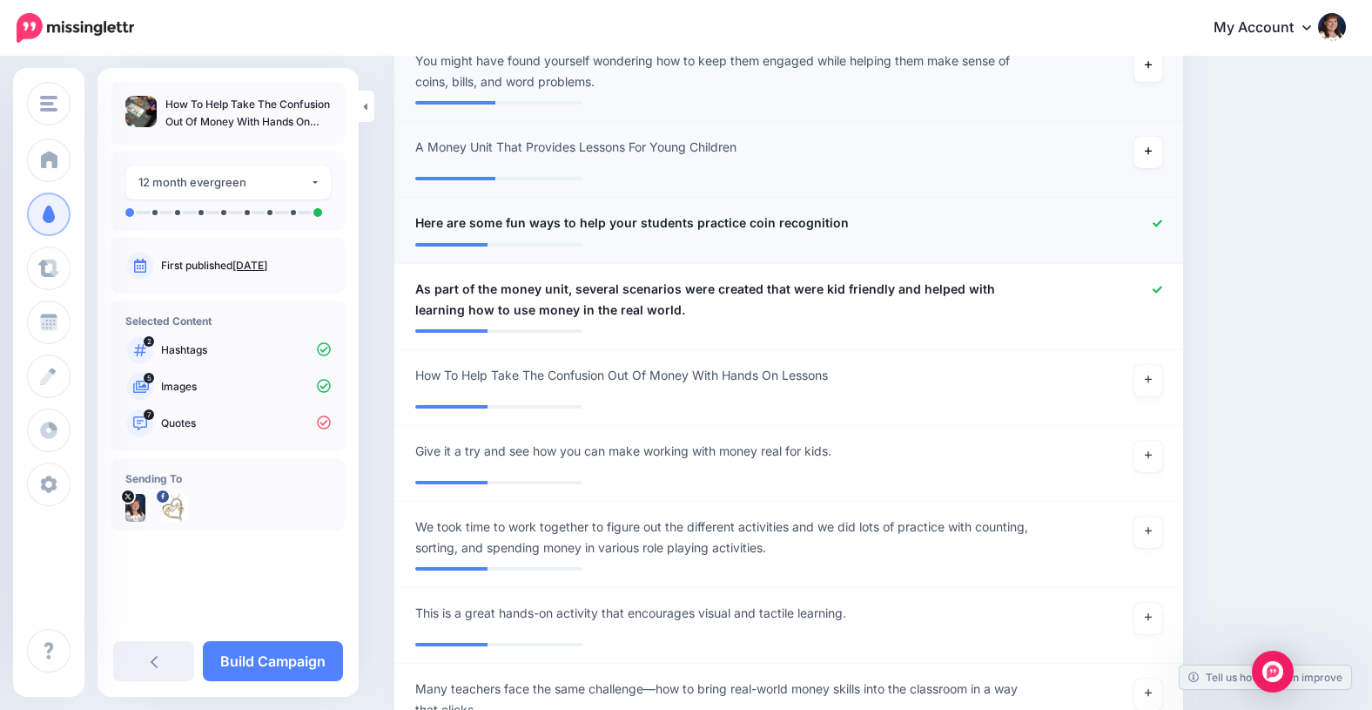
scroll to position [1387, 0]
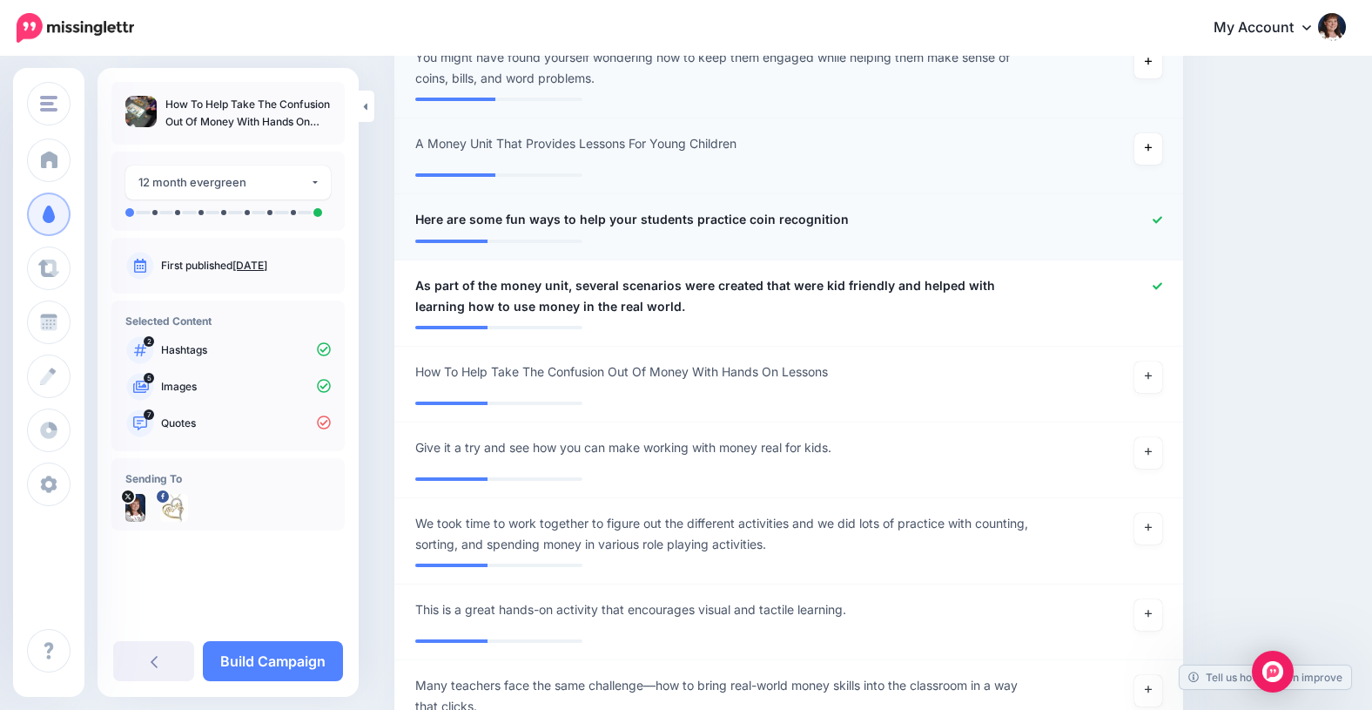
click at [1155, 219] on icon at bounding box center [1158, 220] width 10 height 10
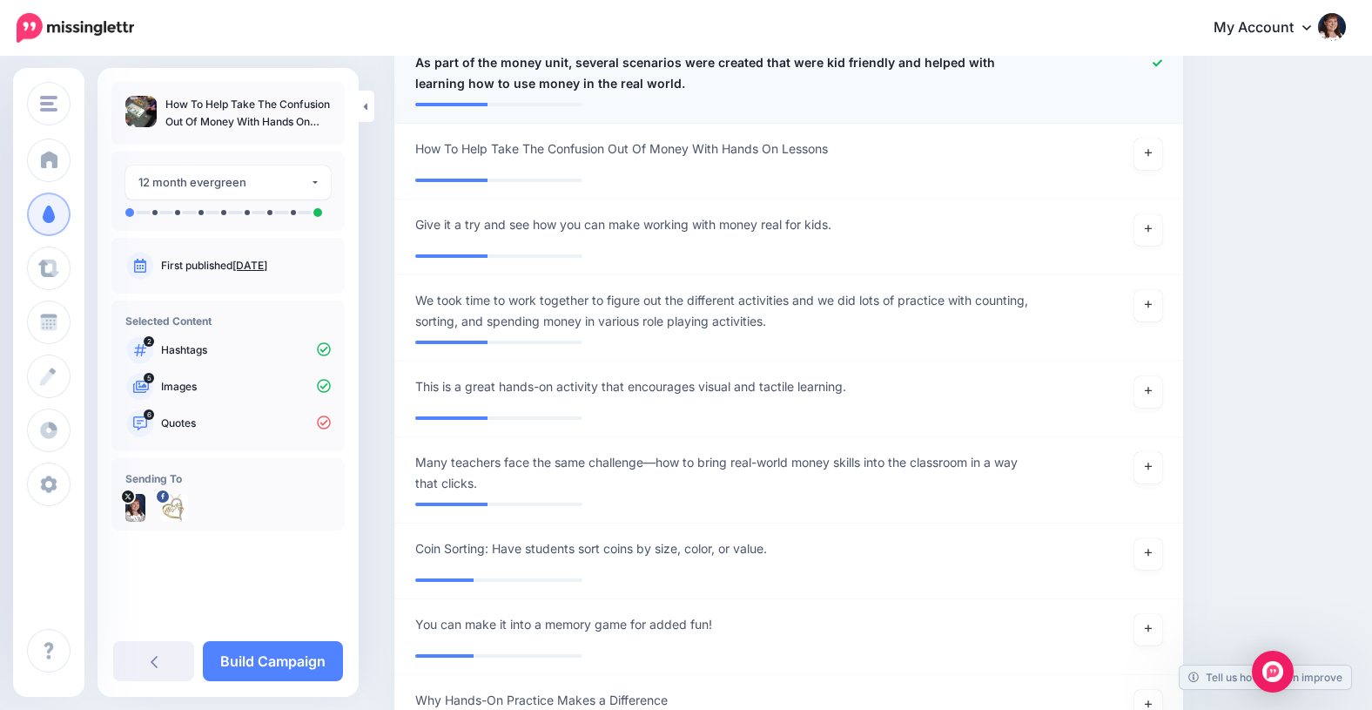
scroll to position [1621, 0]
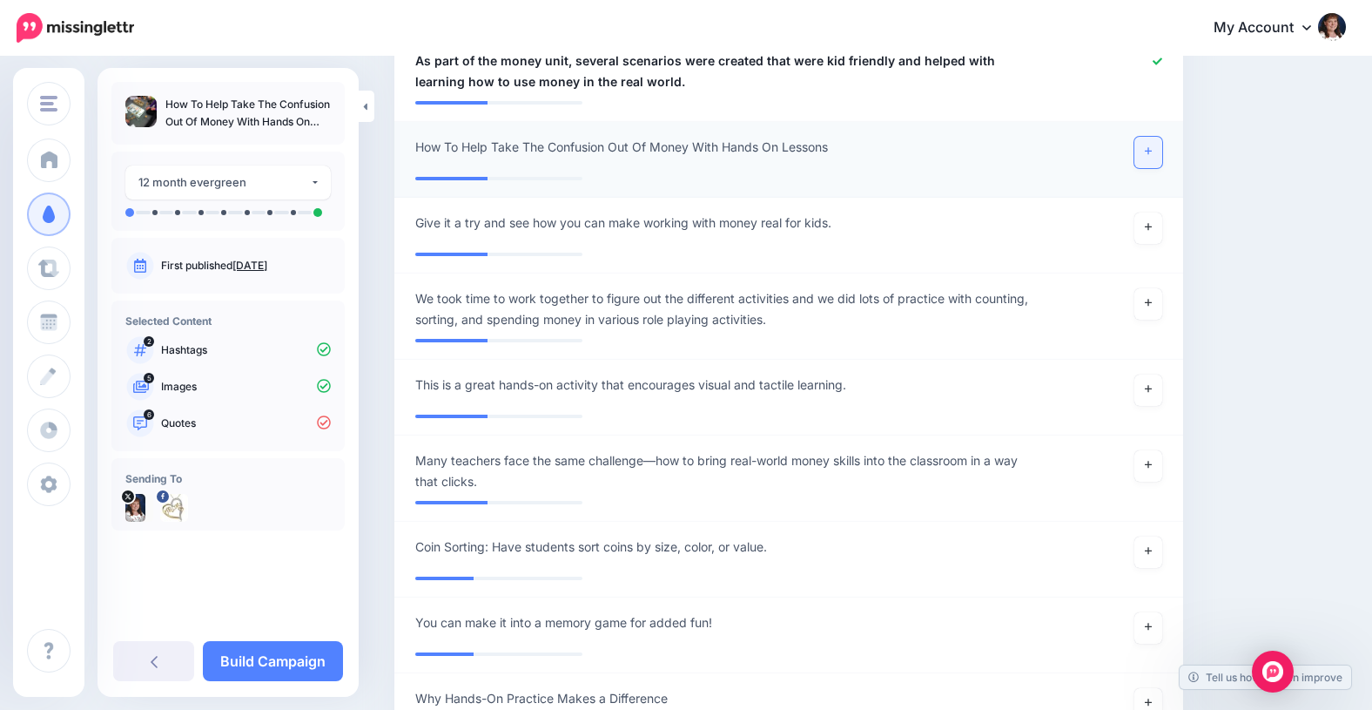
click at [1147, 151] on icon at bounding box center [1148, 151] width 7 height 7
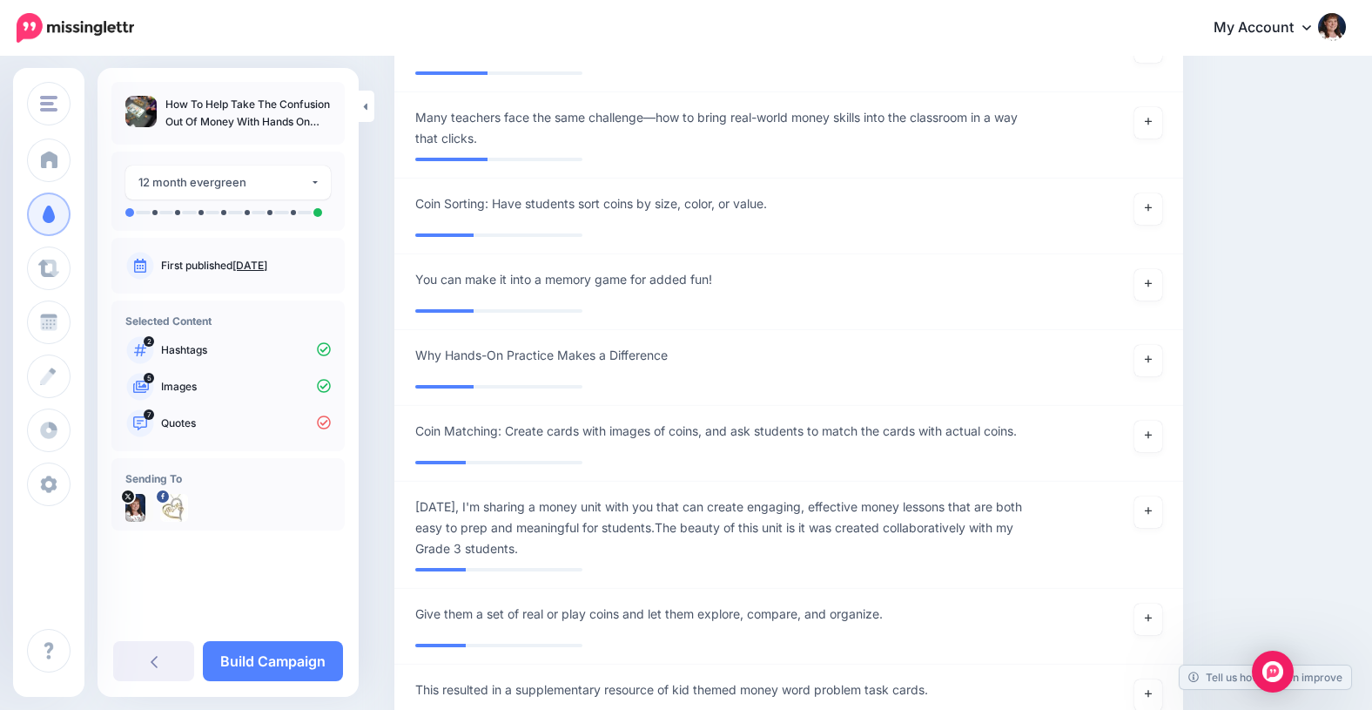
scroll to position [1952, 0]
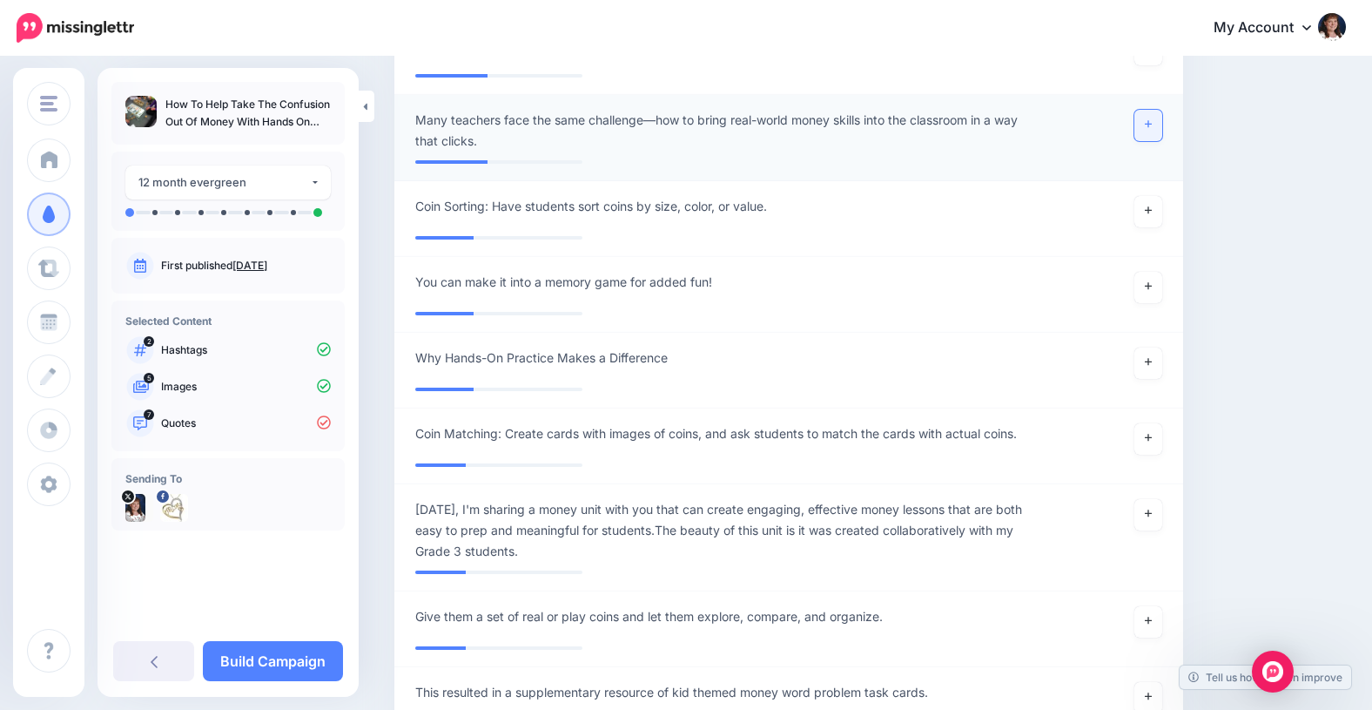
click at [1143, 125] on link at bounding box center [1148, 125] width 28 height 31
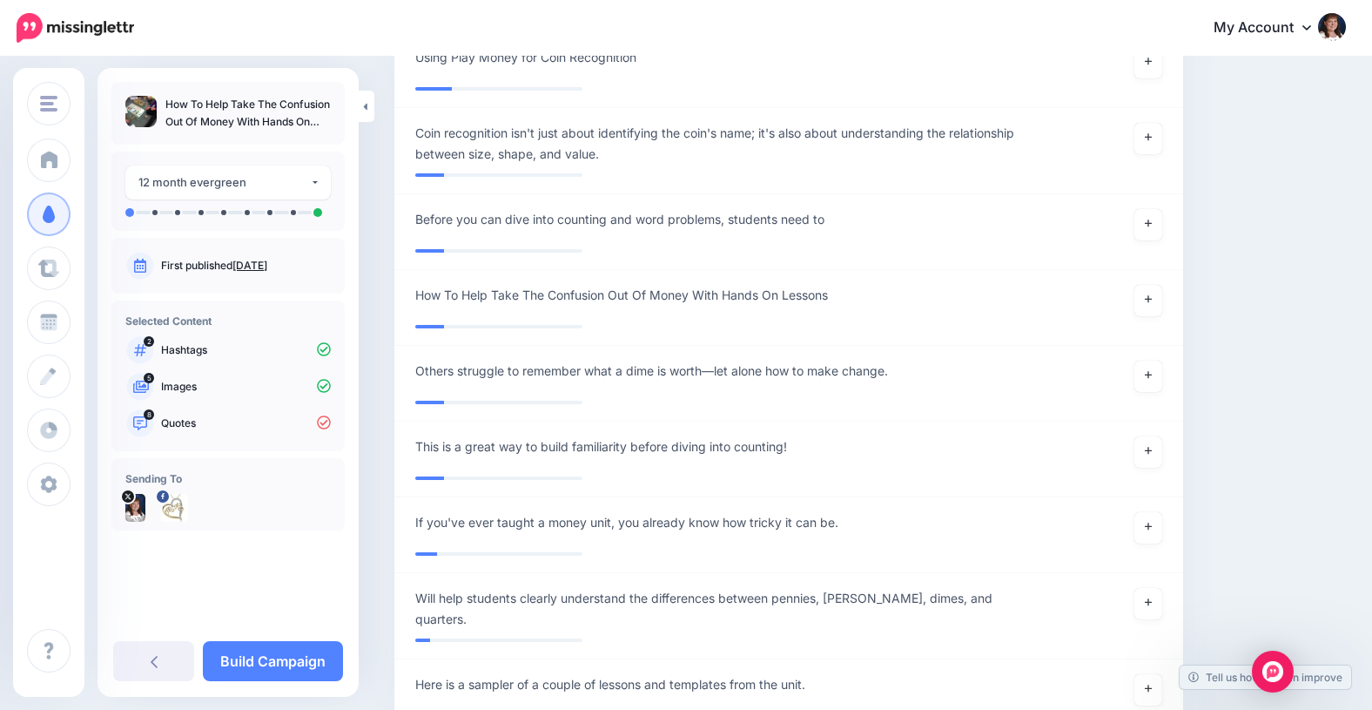
scroll to position [3658, 0]
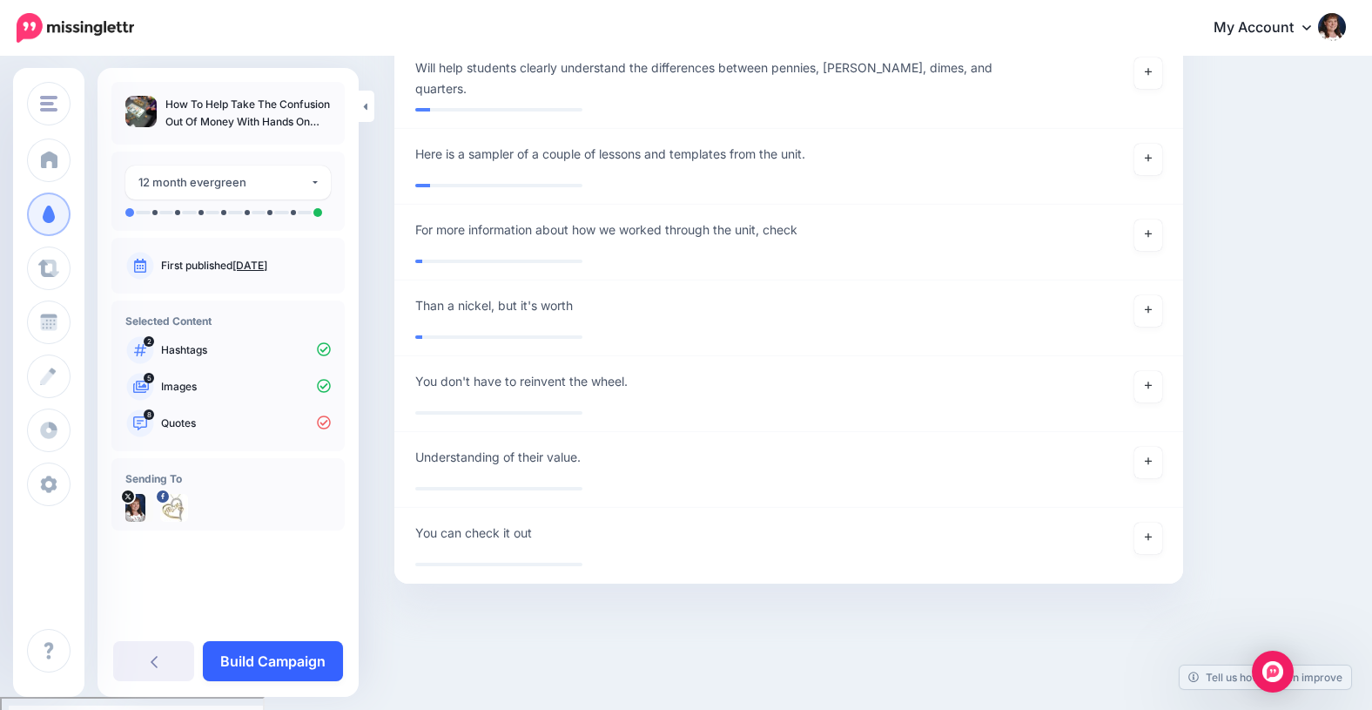
click at [267, 662] on link "Build Campaign" at bounding box center [273, 661] width 140 height 40
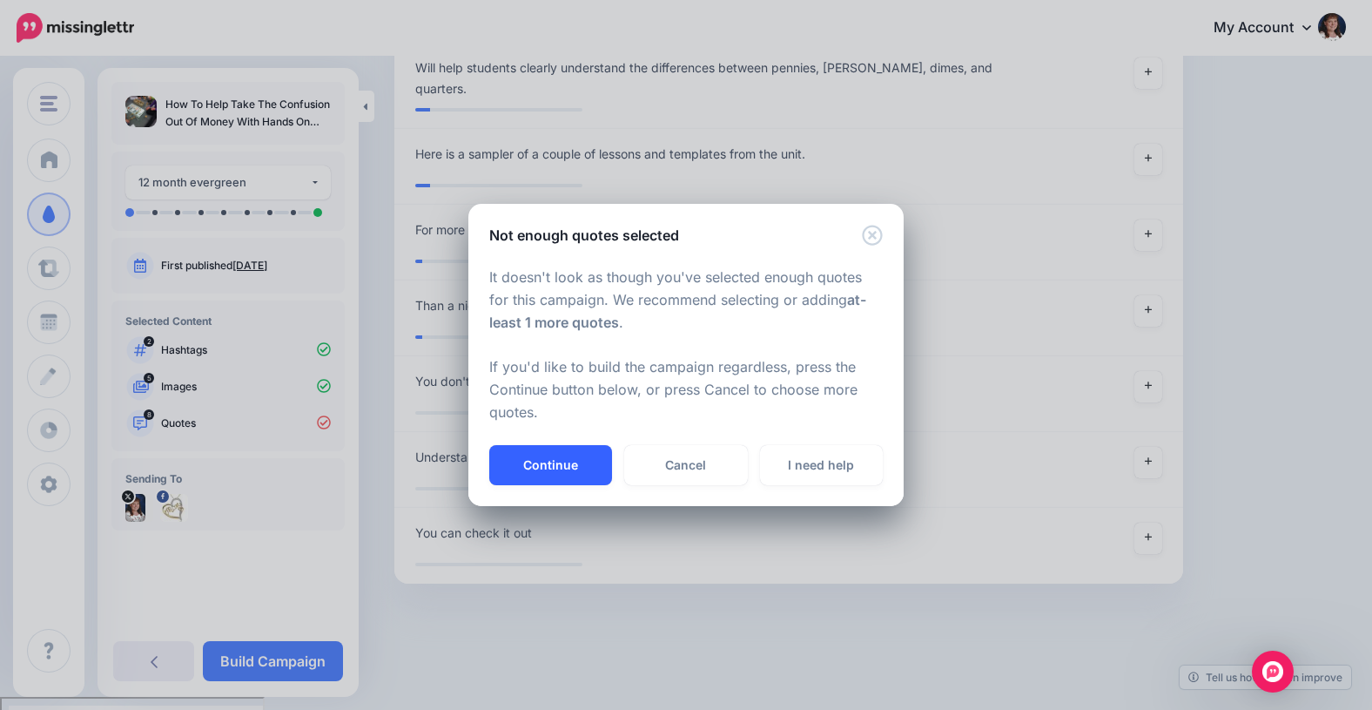
click at [542, 459] on button "Continue" at bounding box center [550, 465] width 123 height 40
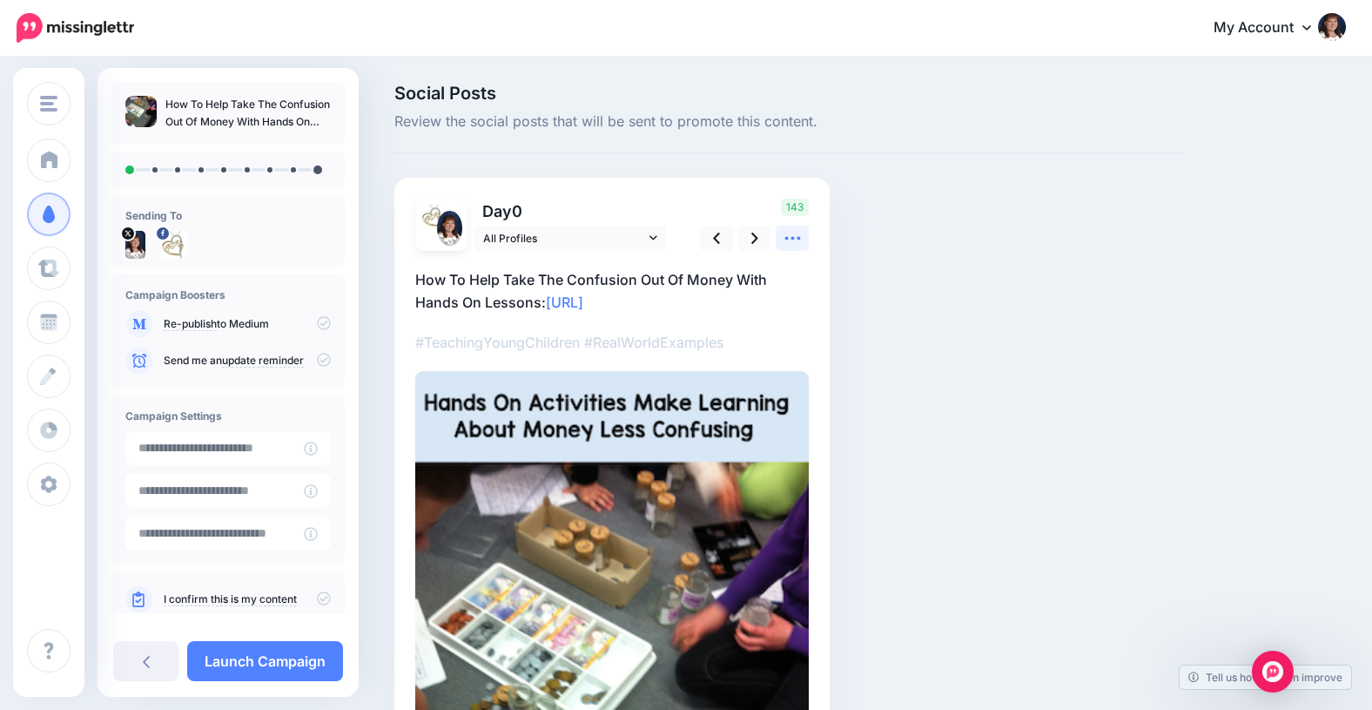
click at [791, 236] on icon at bounding box center [793, 238] width 18 height 18
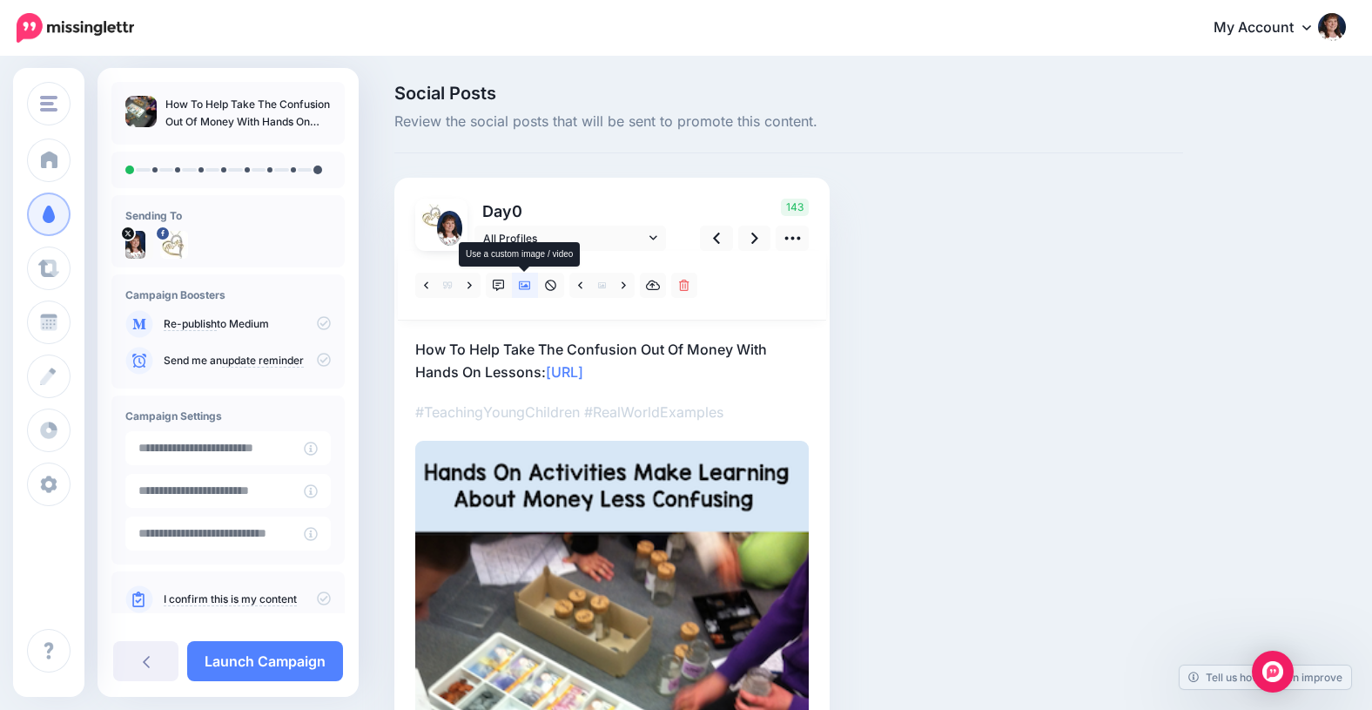
click at [523, 279] on icon at bounding box center [525, 285] width 12 height 12
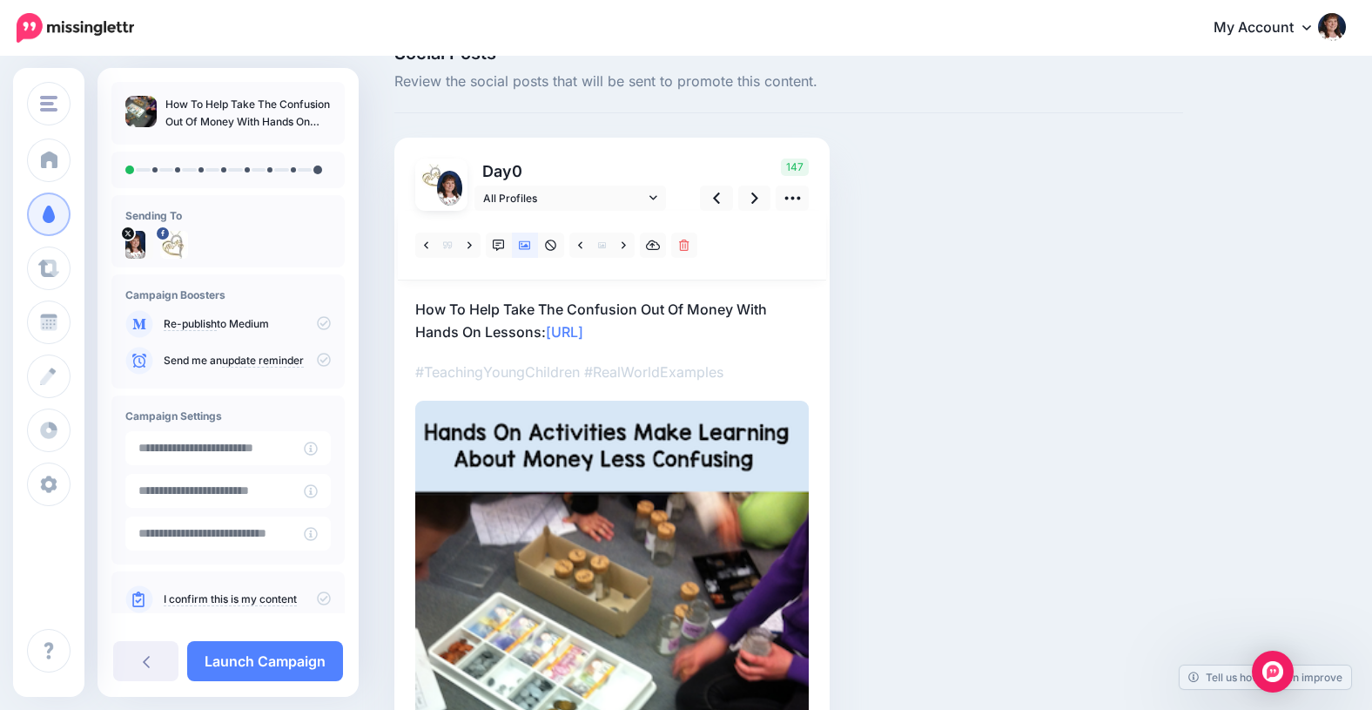
scroll to position [44, 0]
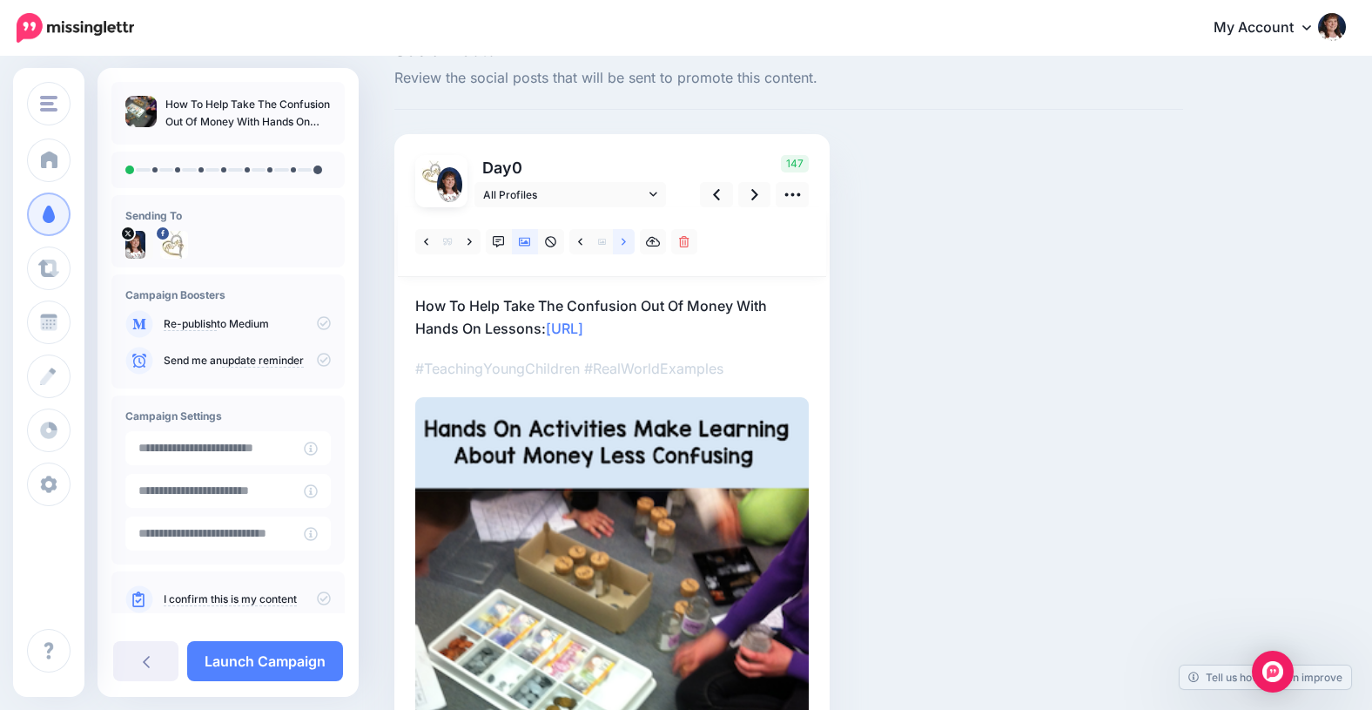
click at [624, 240] on icon at bounding box center [624, 242] width 4 height 12
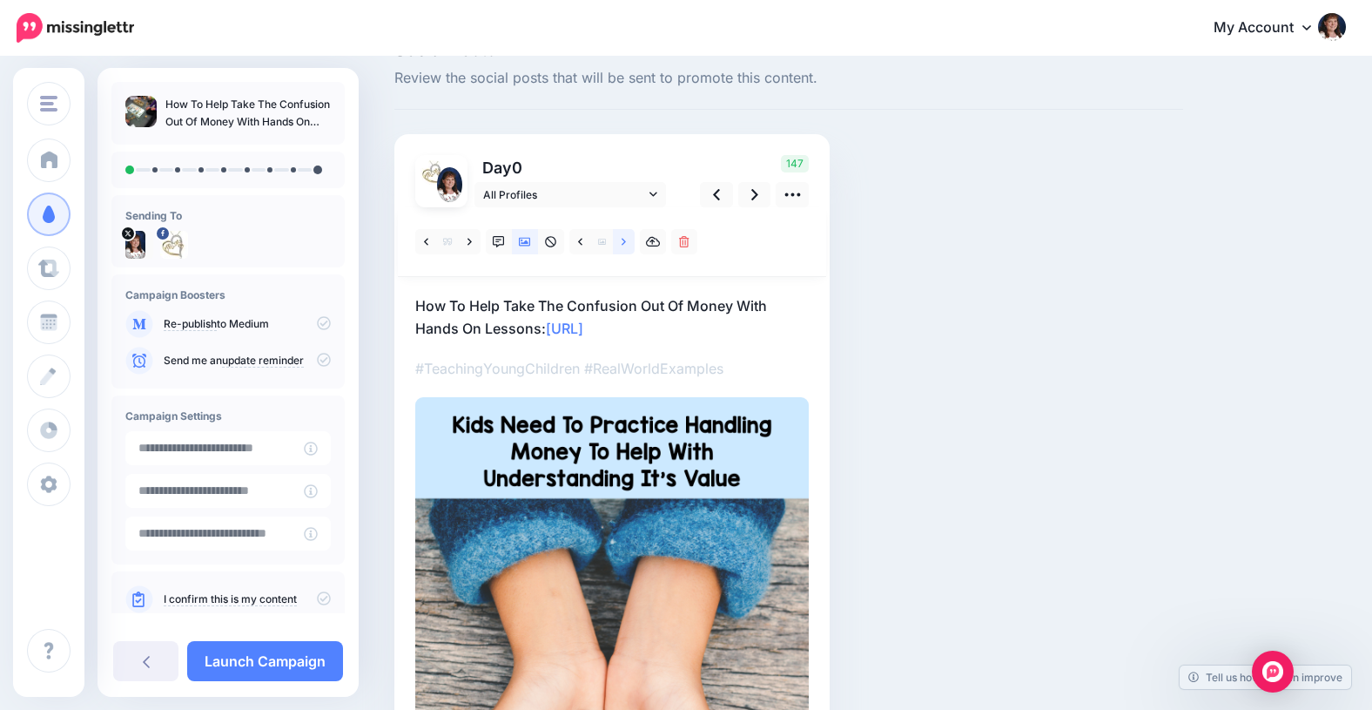
click at [624, 239] on icon at bounding box center [624, 242] width 4 height 12
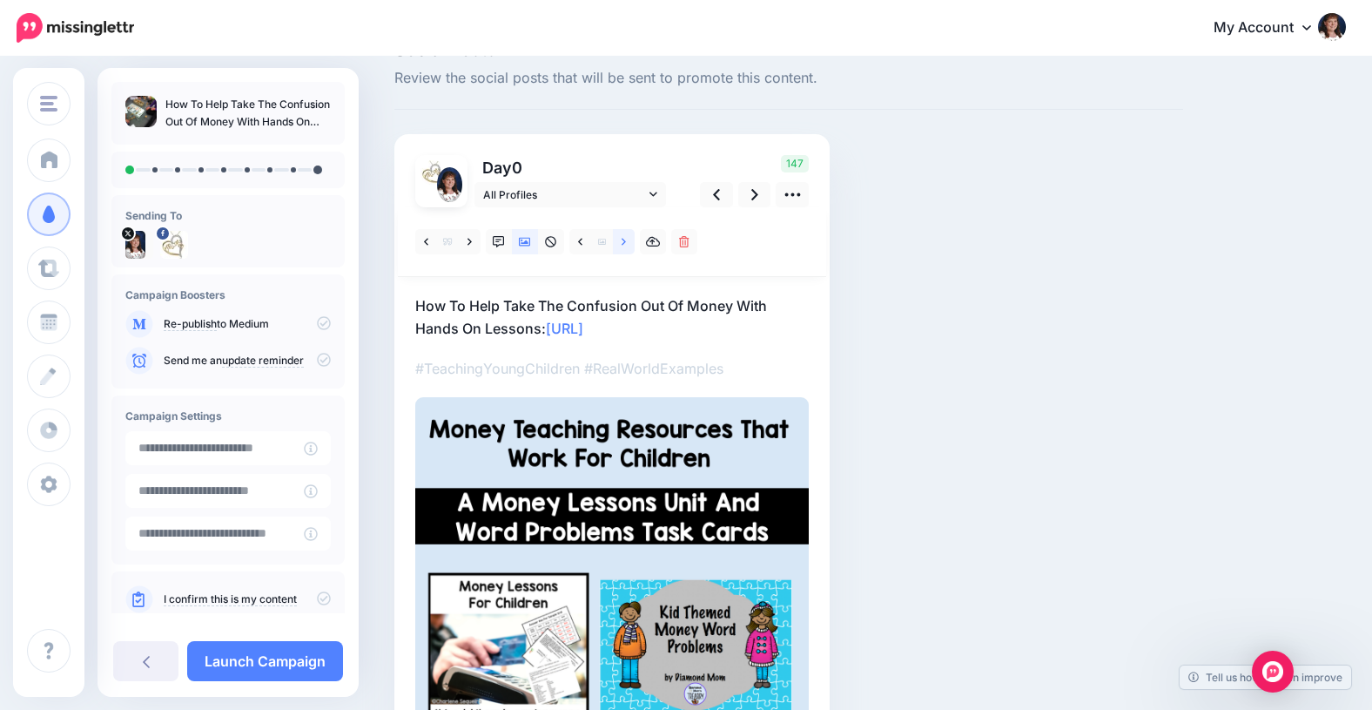
click at [624, 239] on icon at bounding box center [624, 242] width 4 height 12
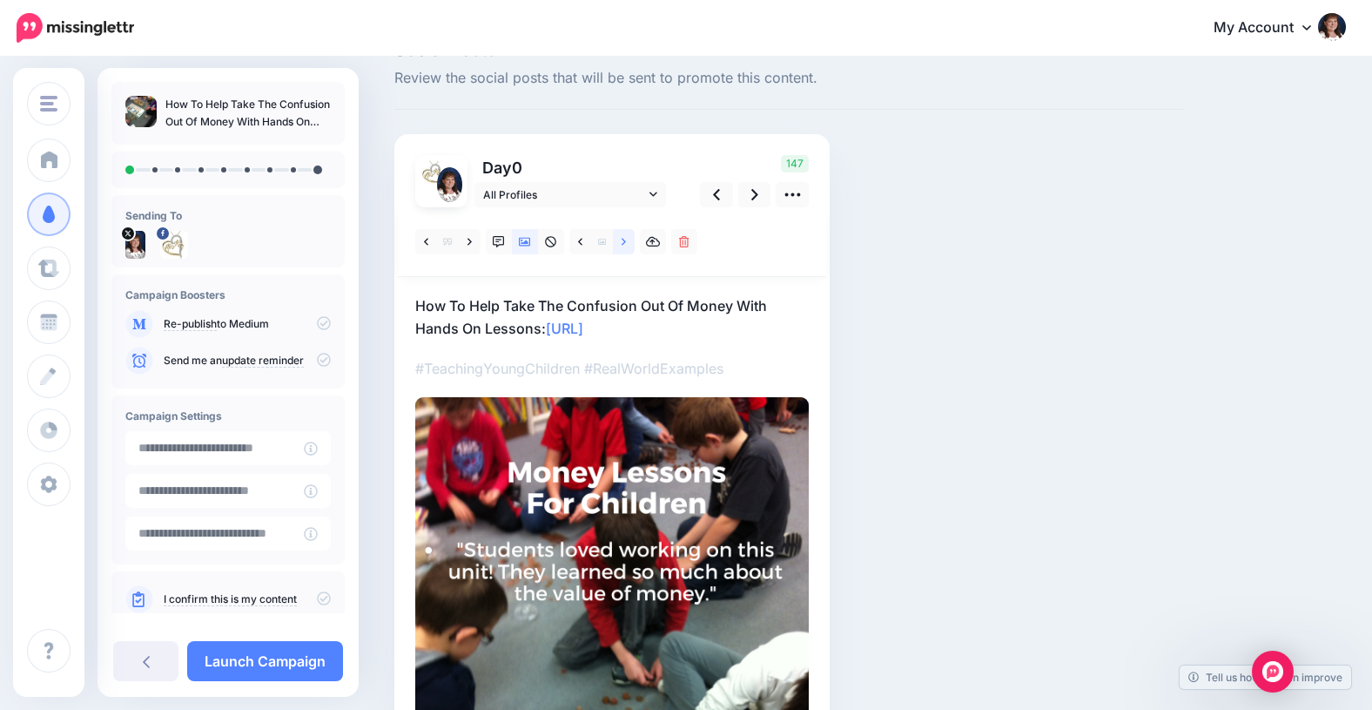
click at [624, 239] on icon at bounding box center [624, 242] width 4 height 12
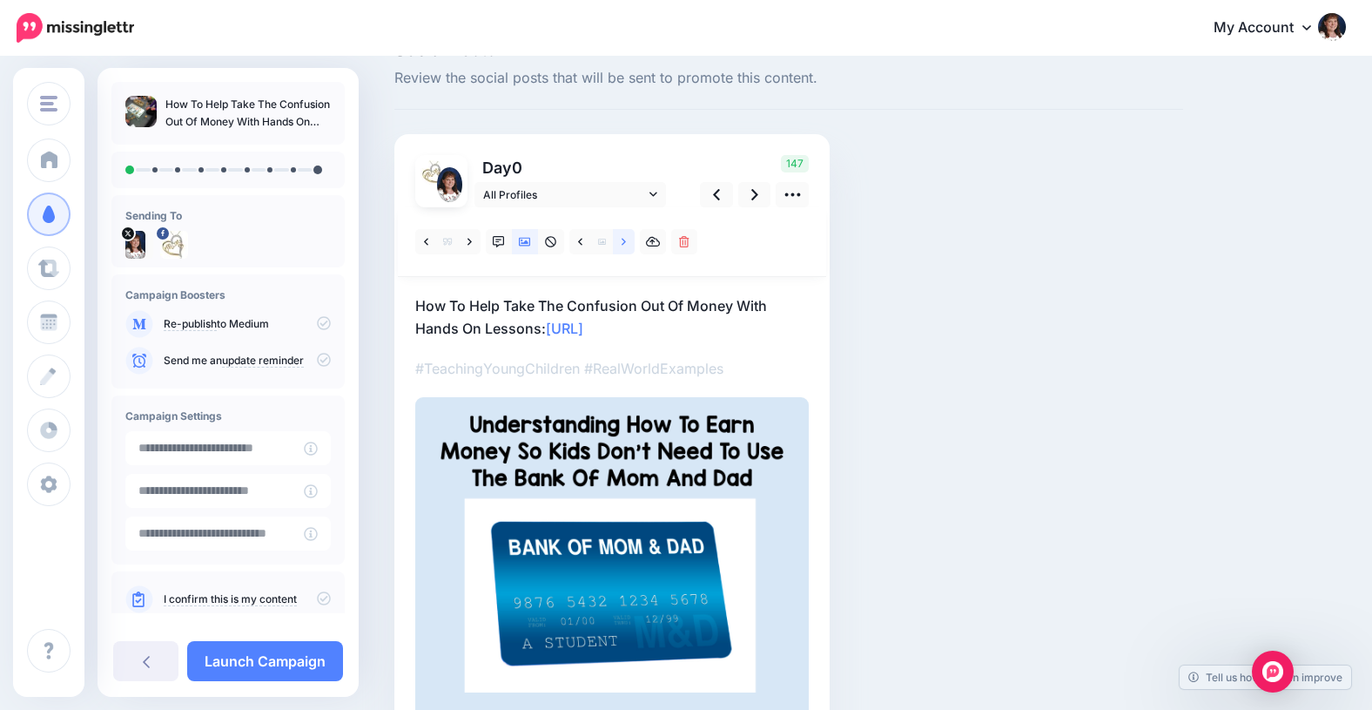
click at [624, 239] on icon at bounding box center [624, 242] width 4 height 12
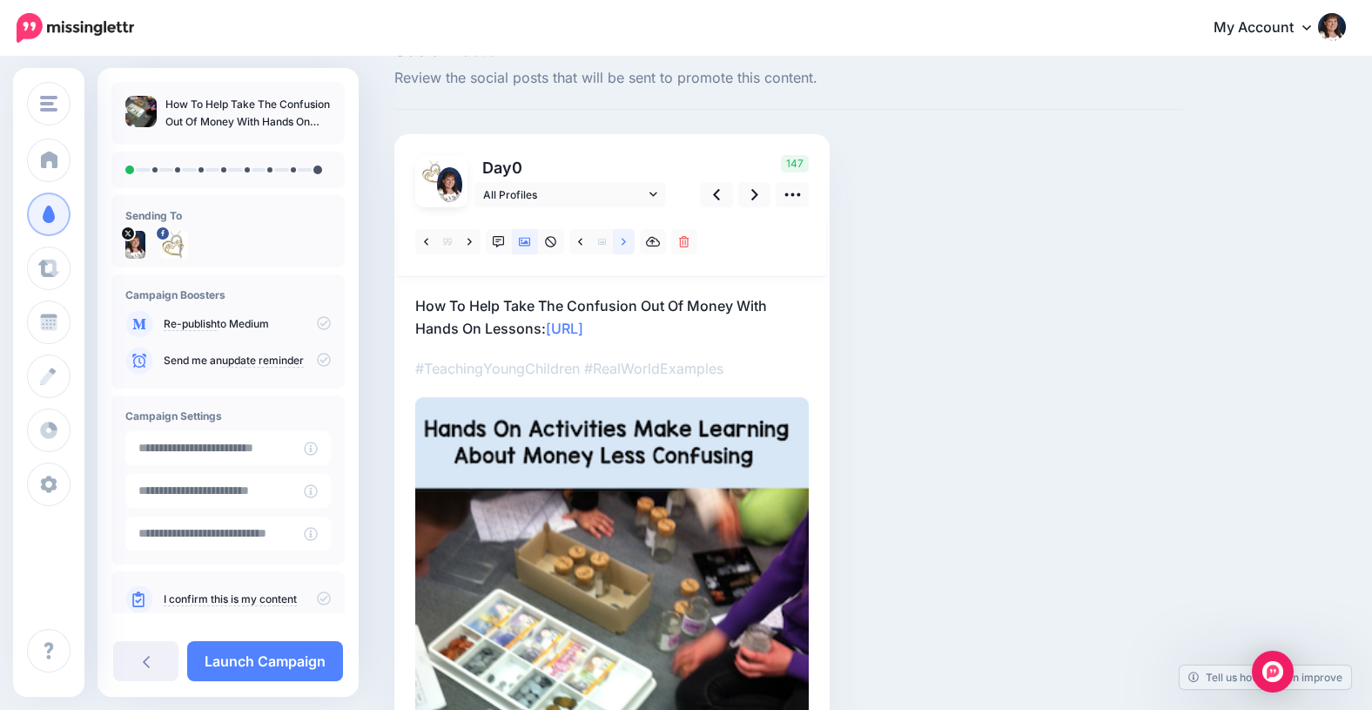
click at [624, 239] on icon at bounding box center [624, 242] width 4 height 12
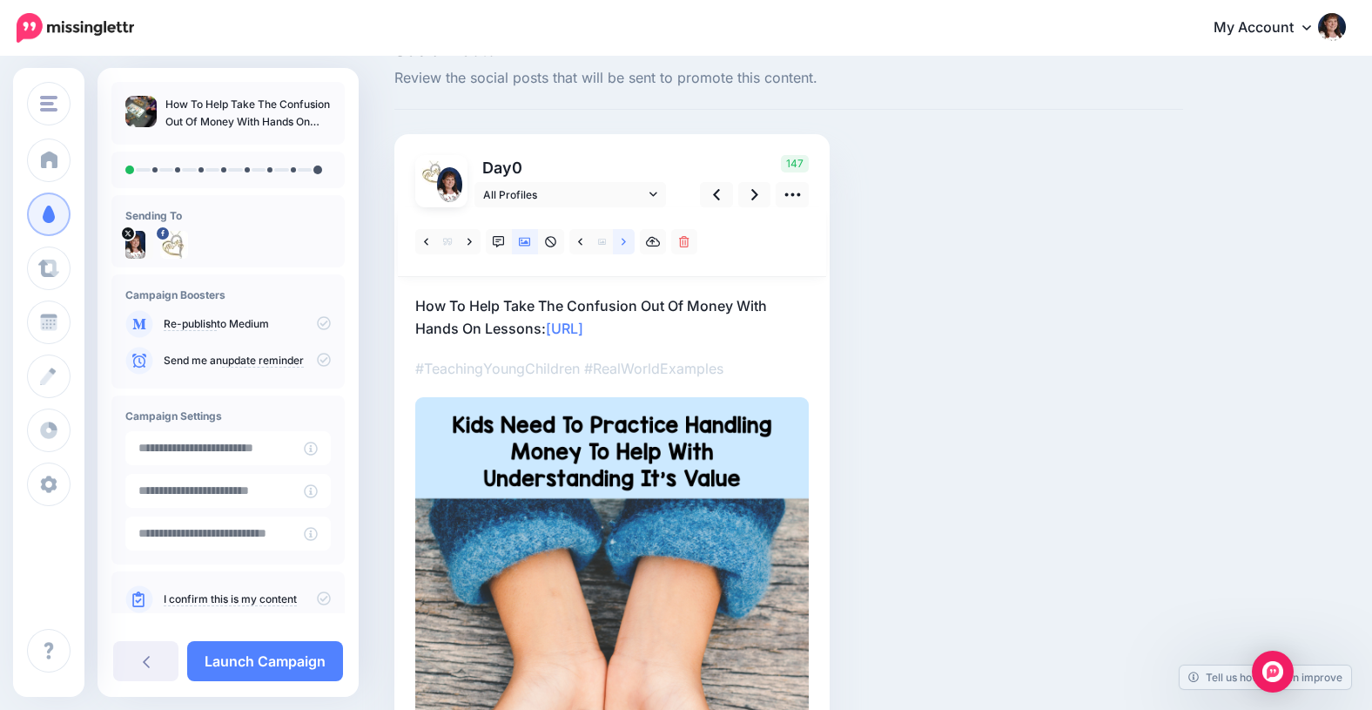
click at [624, 239] on icon at bounding box center [624, 242] width 4 height 12
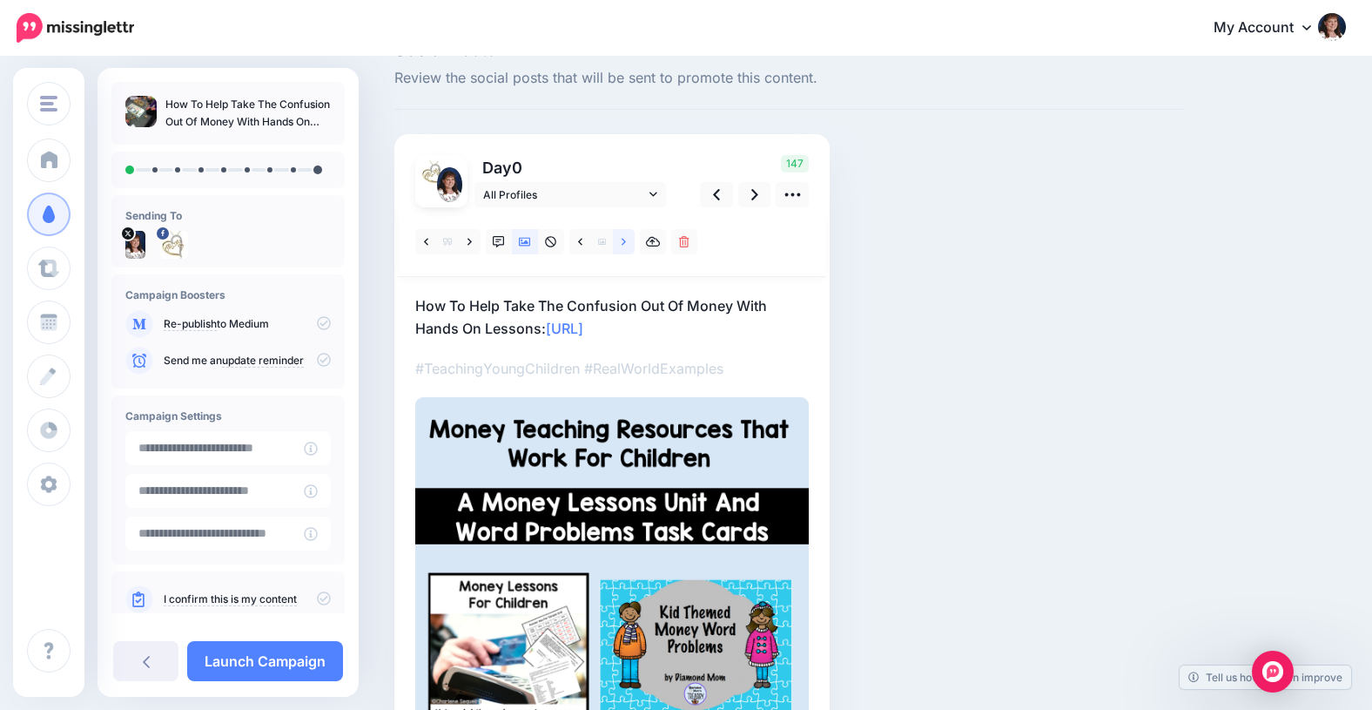
click at [624, 239] on icon at bounding box center [624, 242] width 4 height 12
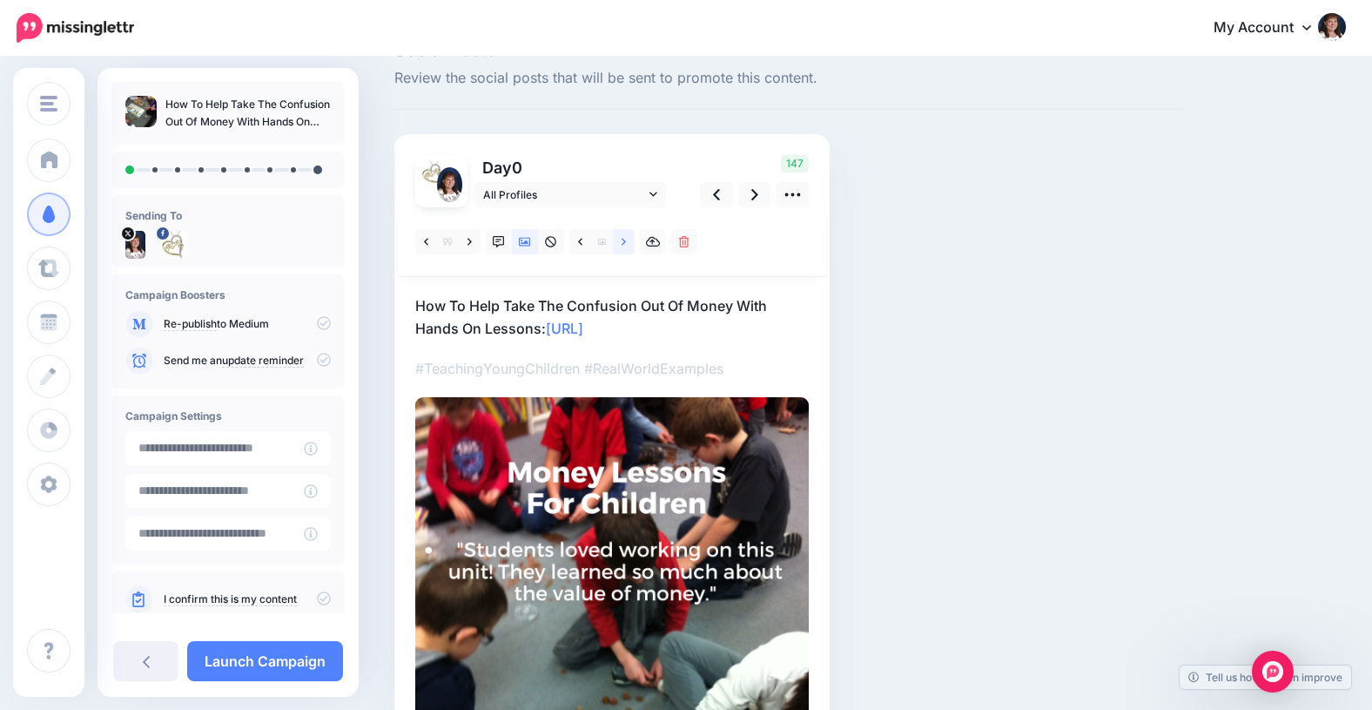
click at [623, 239] on icon at bounding box center [624, 242] width 4 height 12
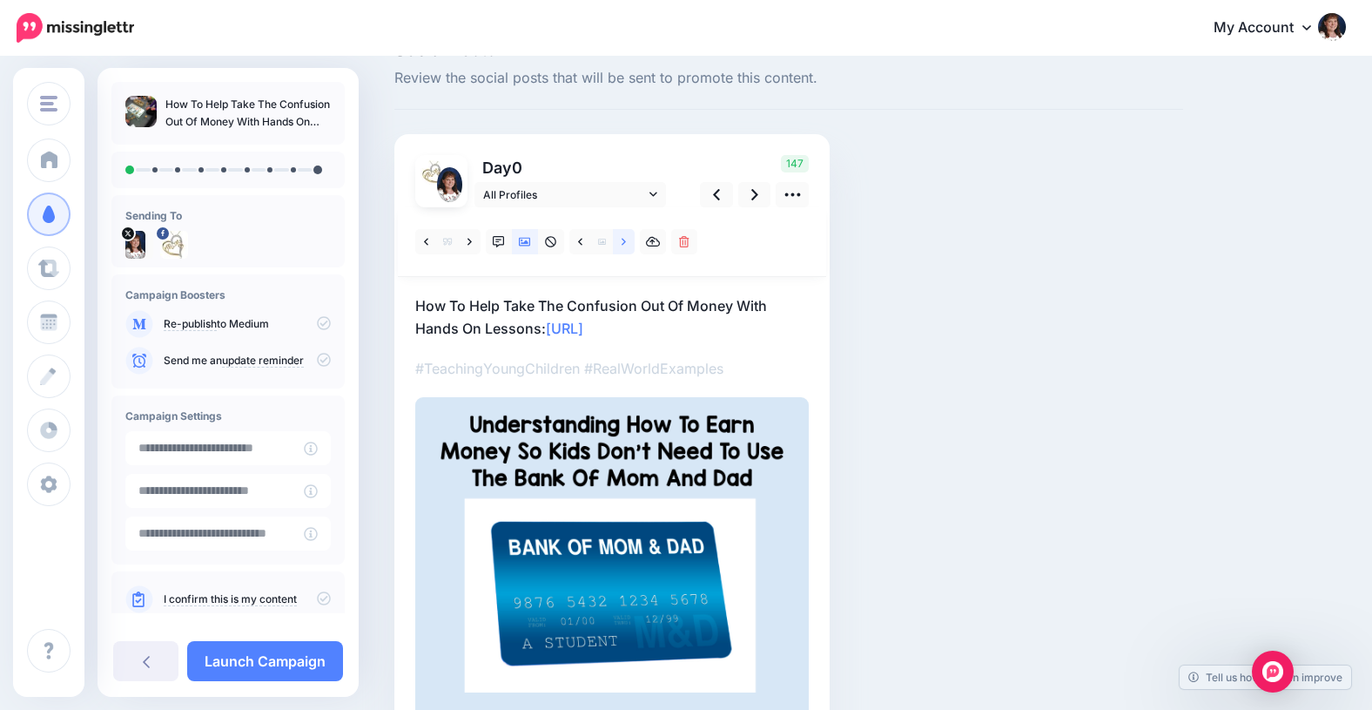
click at [623, 239] on icon at bounding box center [624, 242] width 4 height 12
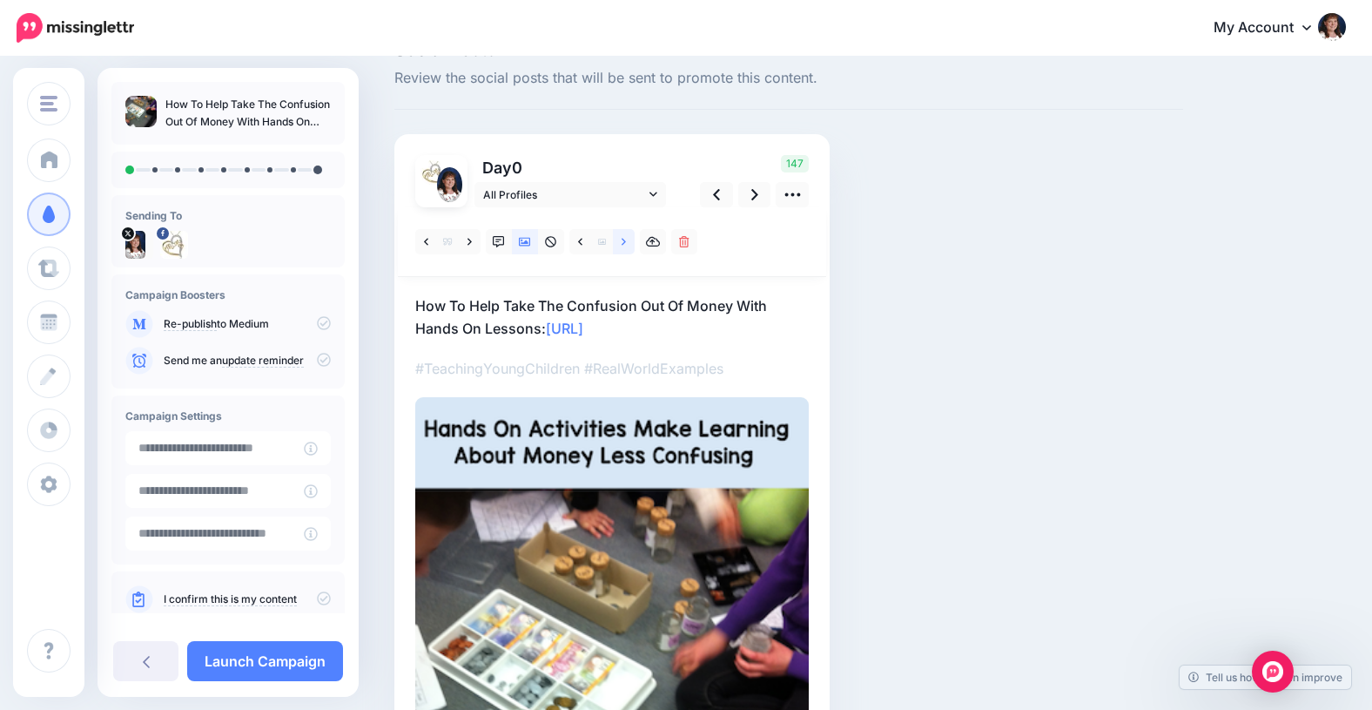
click at [623, 239] on icon at bounding box center [624, 242] width 4 height 12
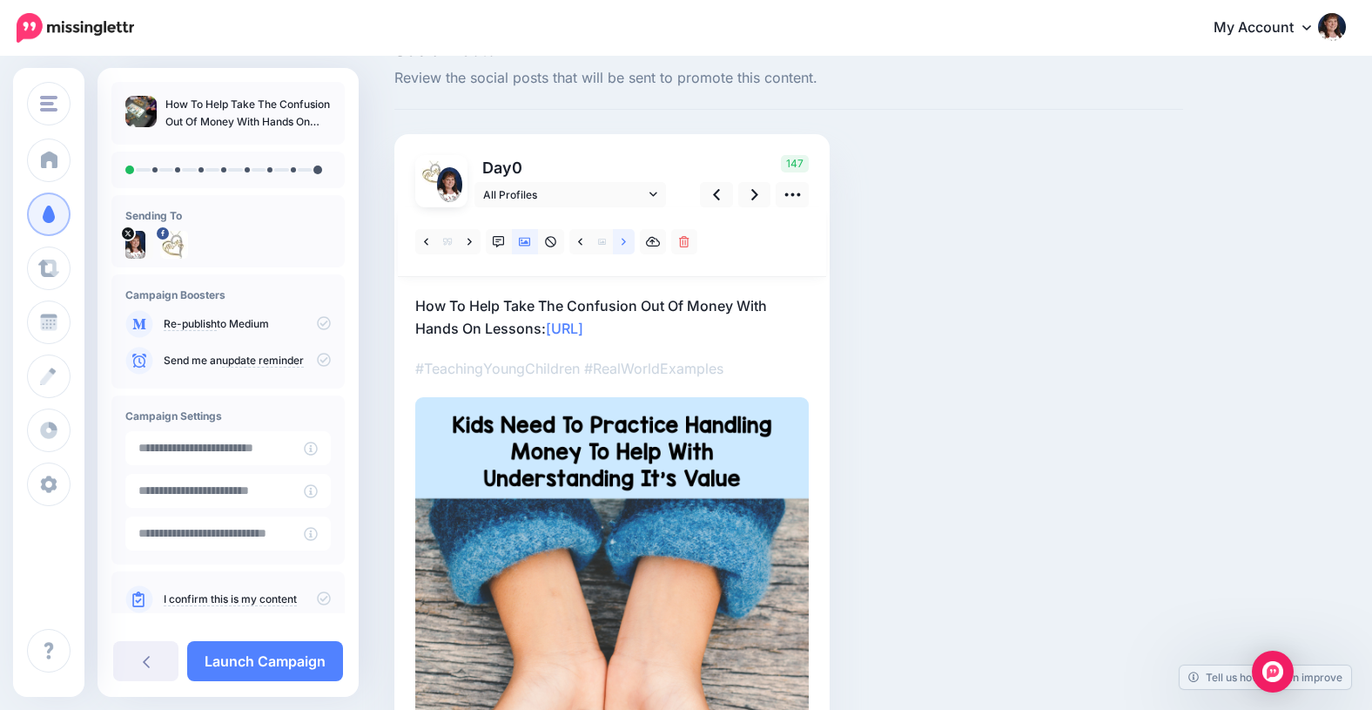
click at [623, 239] on icon at bounding box center [624, 242] width 4 height 12
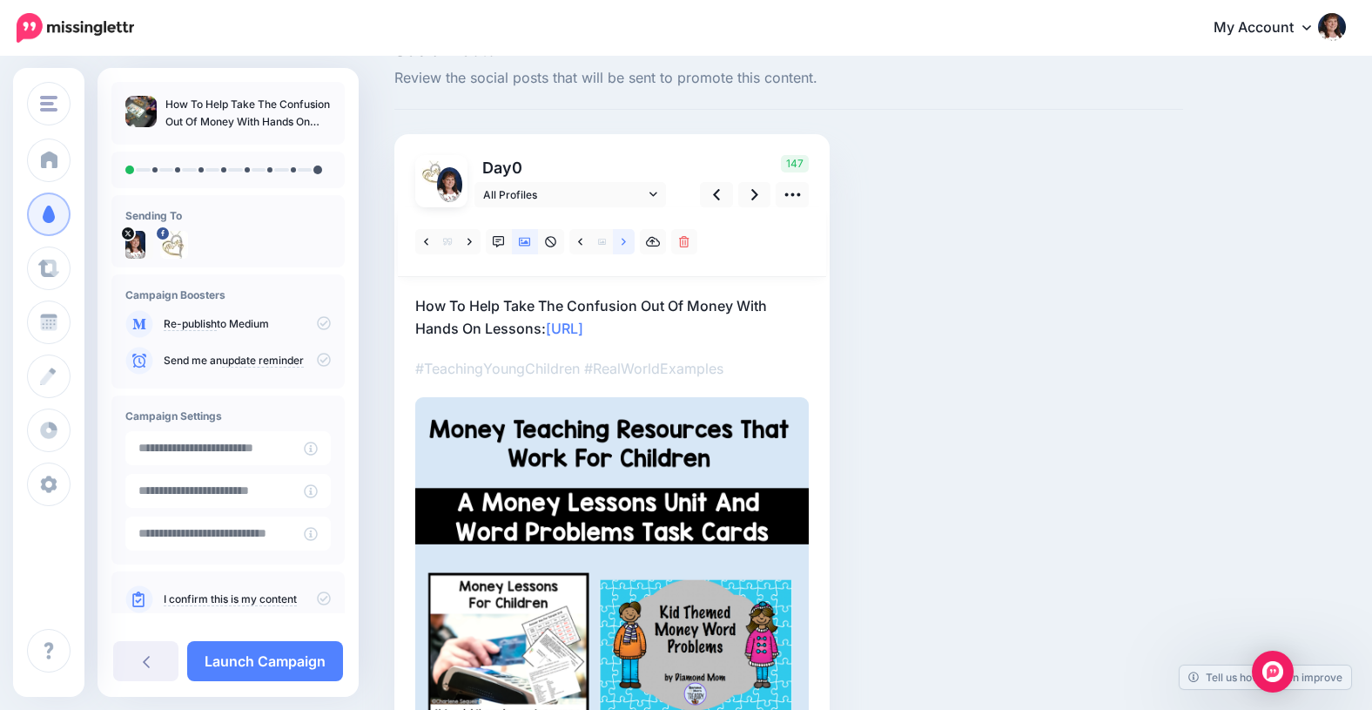
click at [623, 239] on icon at bounding box center [624, 242] width 4 height 12
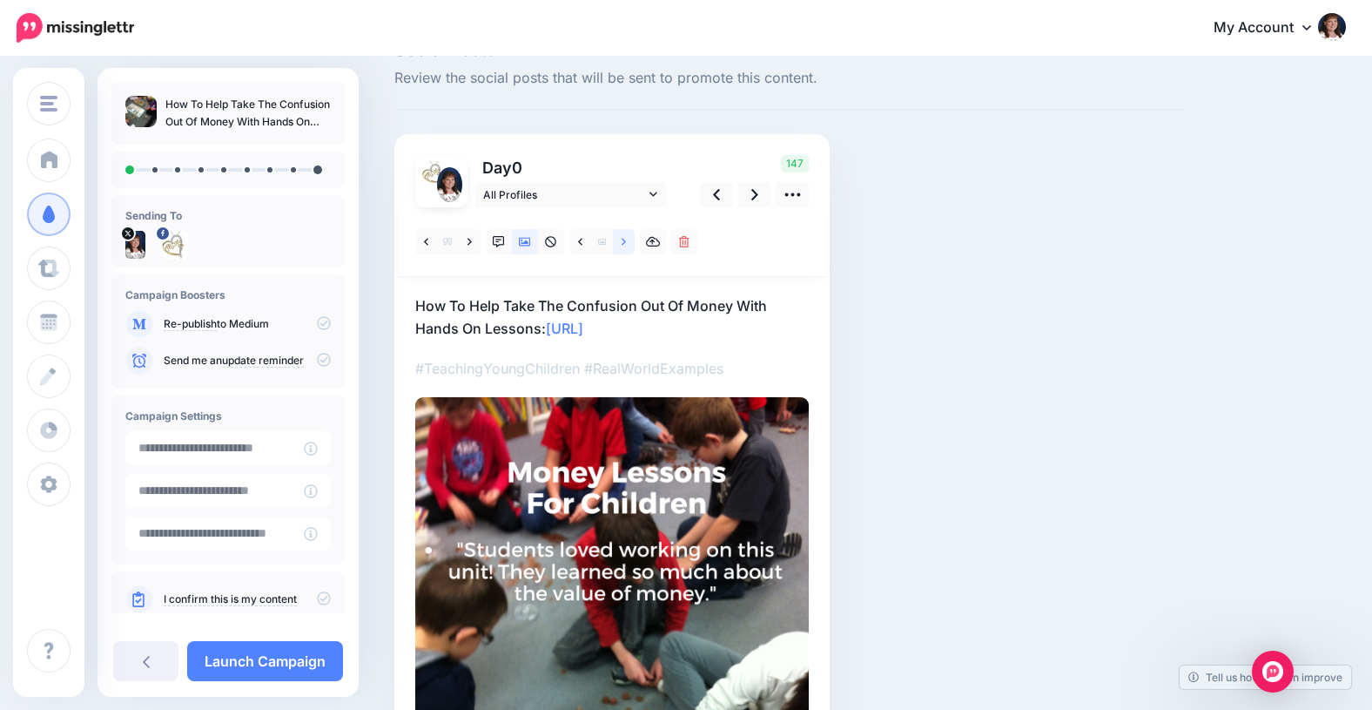
click at [623, 239] on icon at bounding box center [624, 242] width 4 height 12
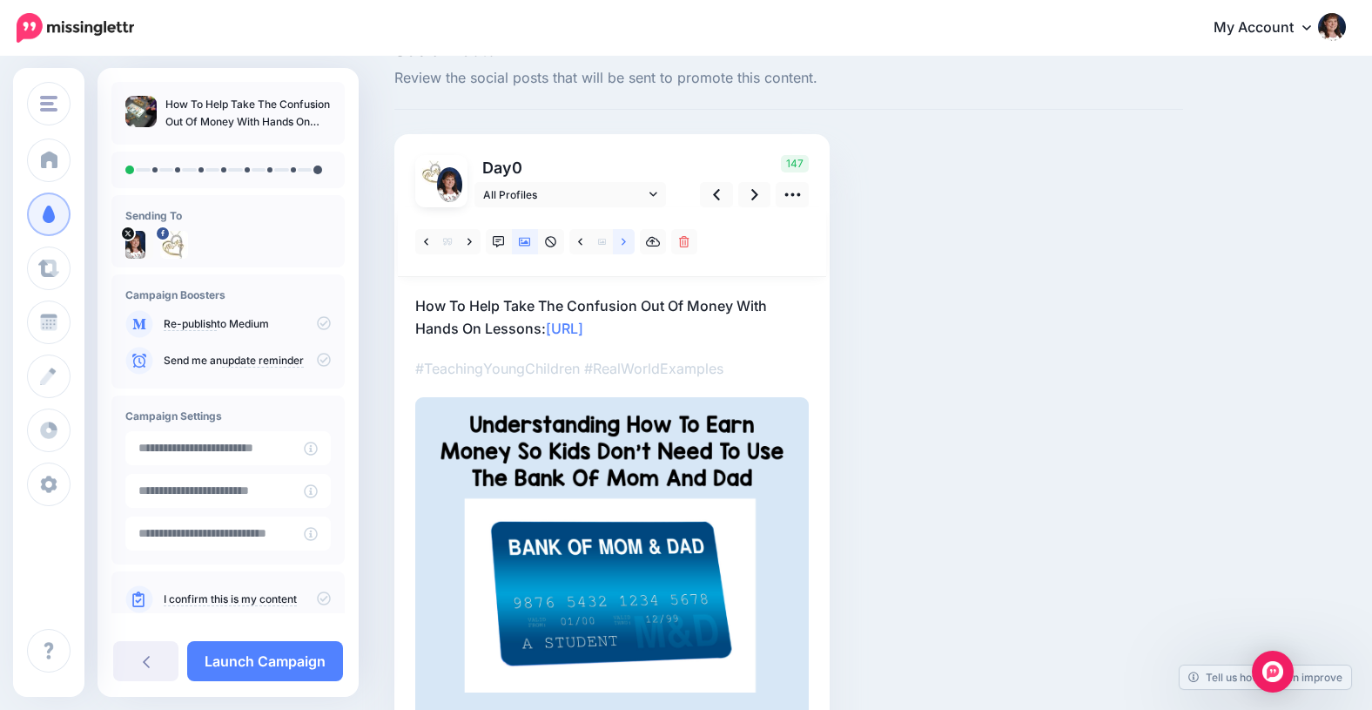
click at [623, 239] on icon at bounding box center [624, 242] width 4 height 12
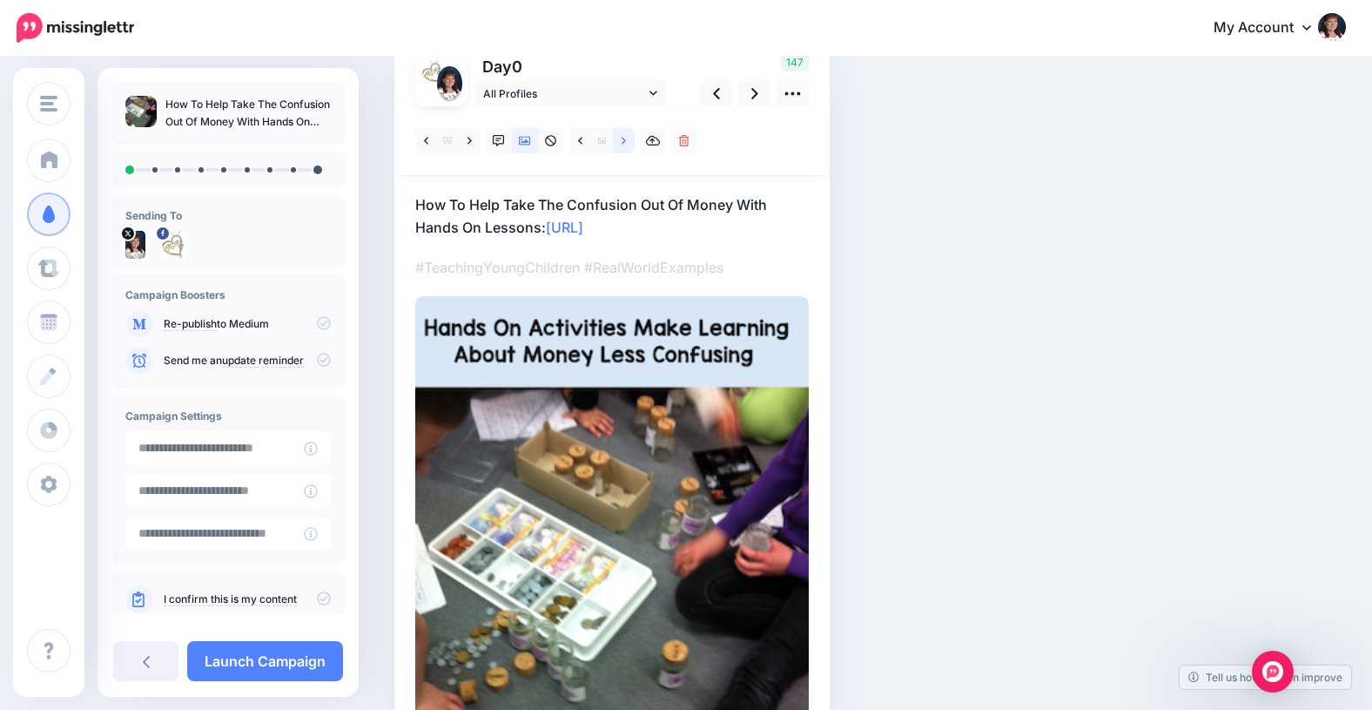
scroll to position [138, 0]
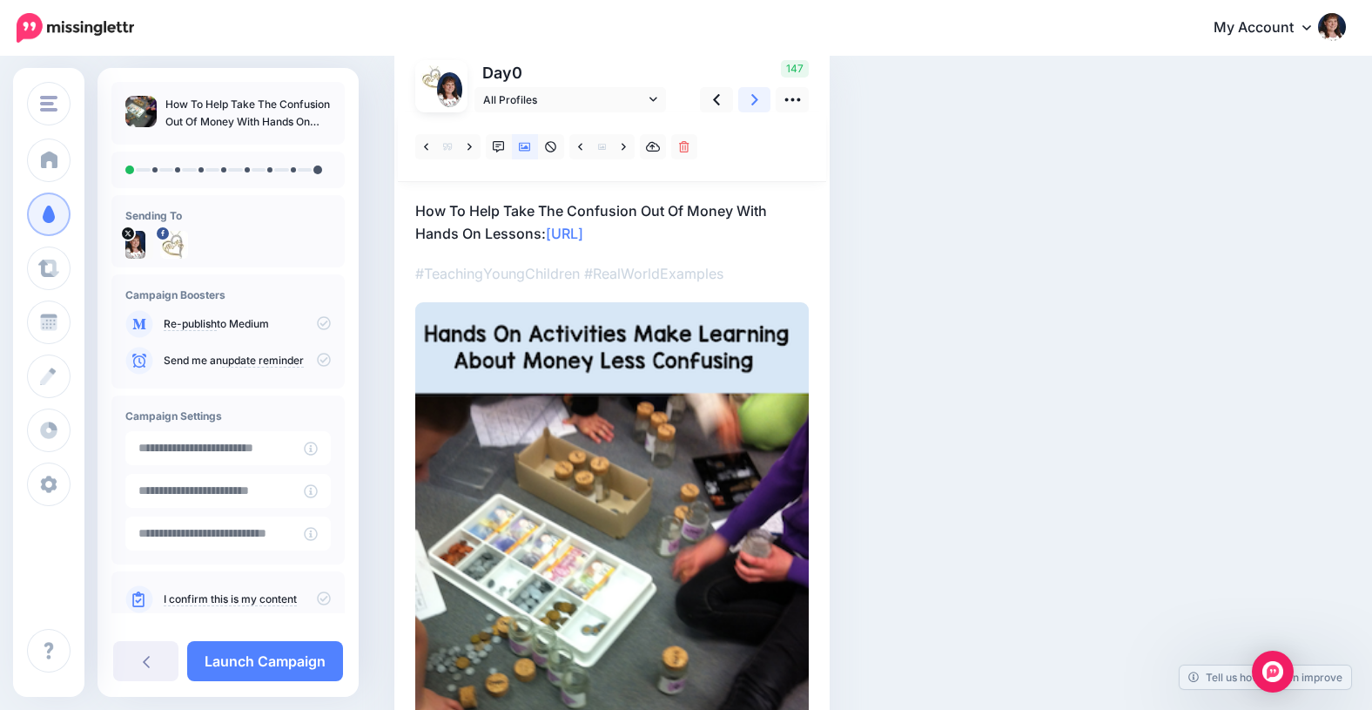
click at [752, 96] on icon at bounding box center [754, 99] width 7 height 11
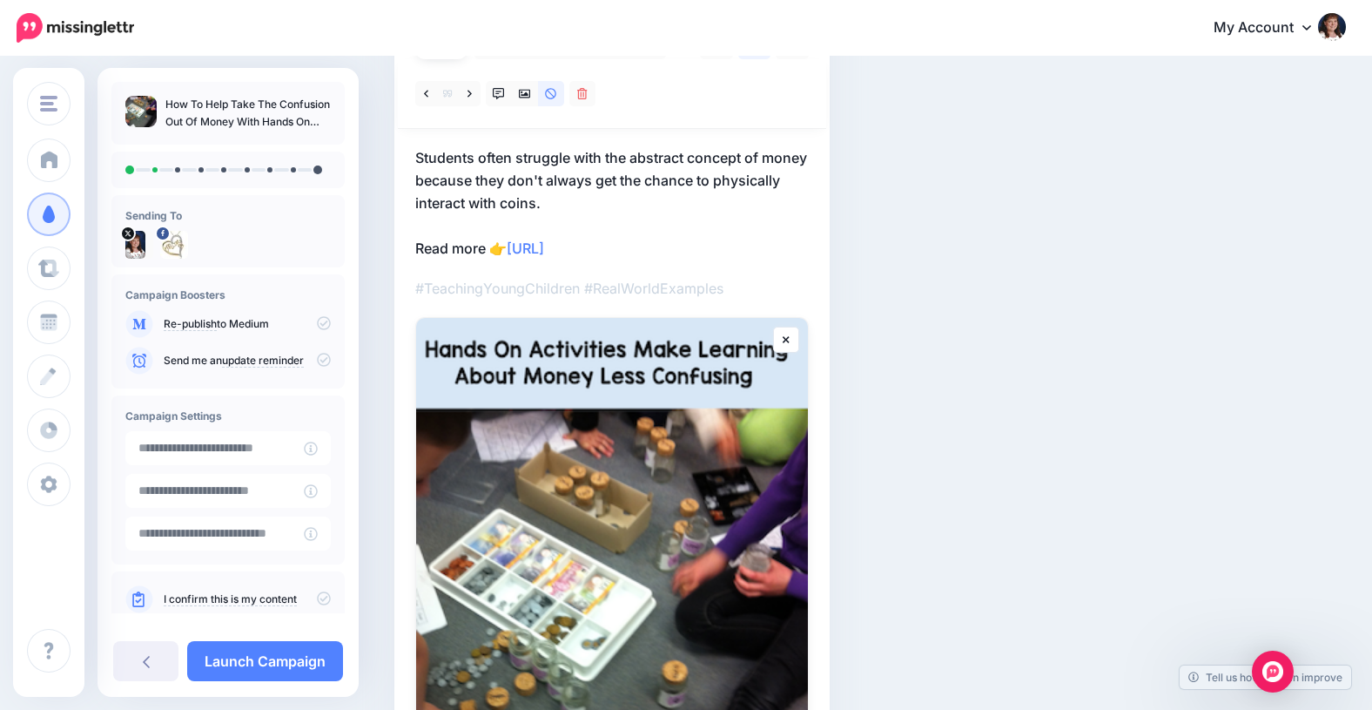
scroll to position [195, 0]
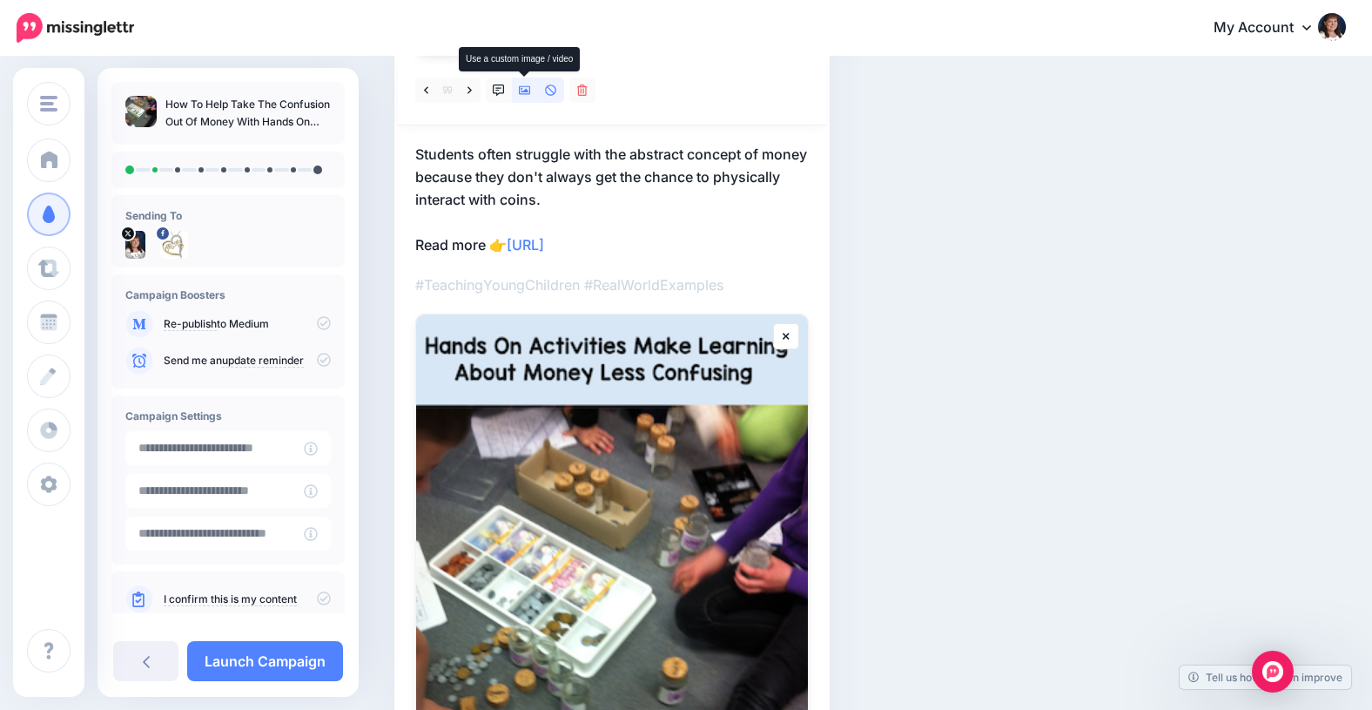
click at [525, 86] on icon at bounding box center [525, 90] width 12 height 9
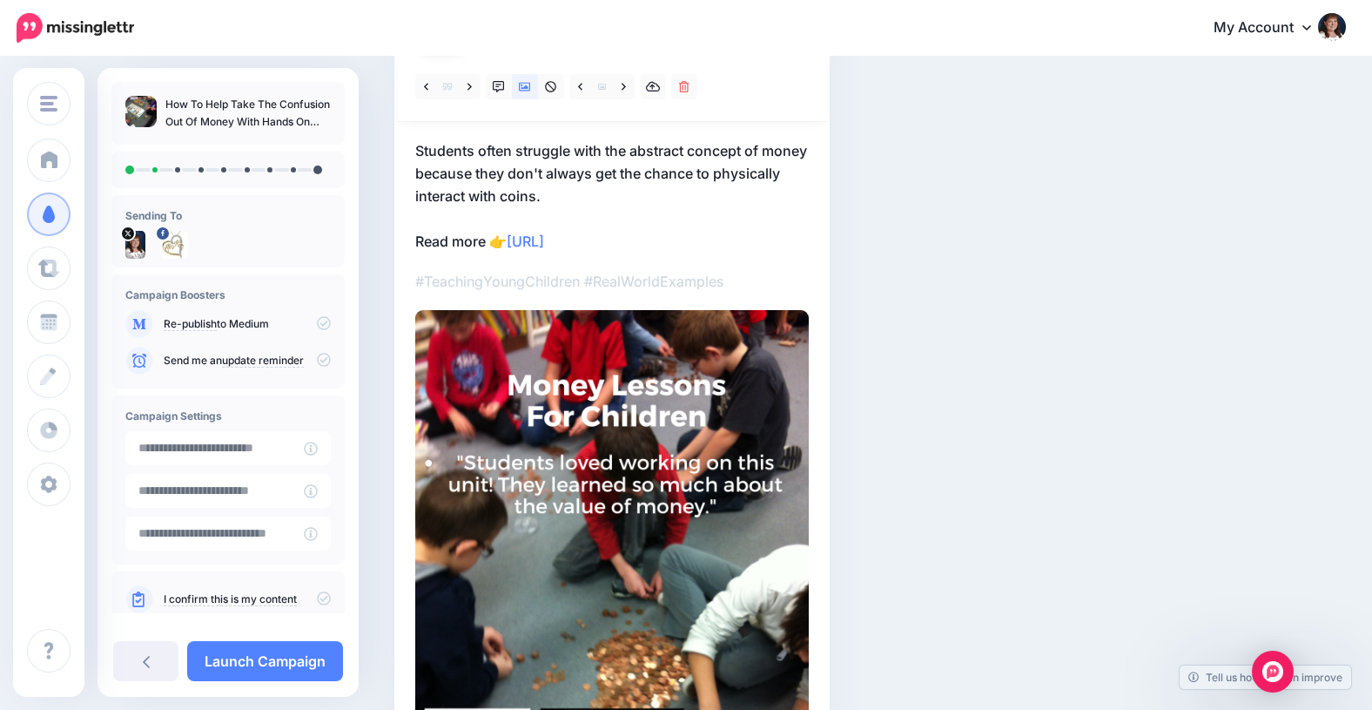
scroll to position [192, 0]
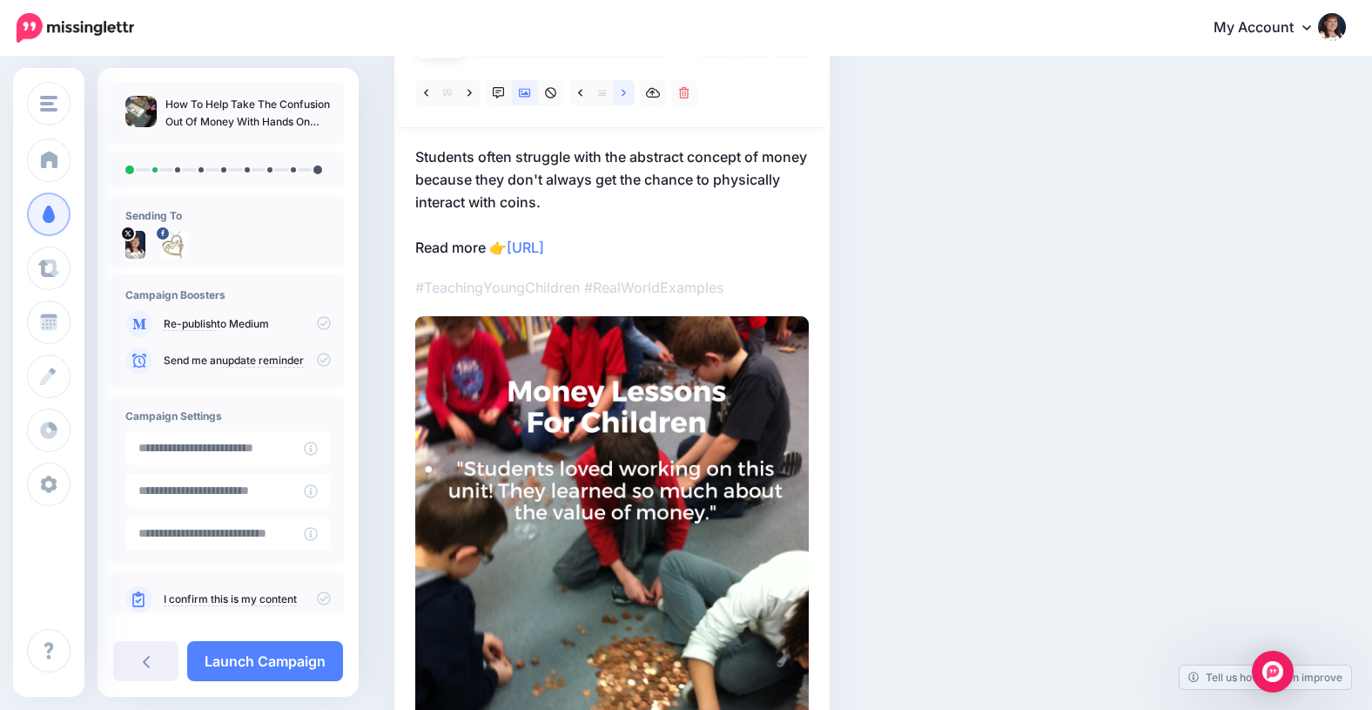
click at [624, 91] on icon at bounding box center [624, 93] width 4 height 12
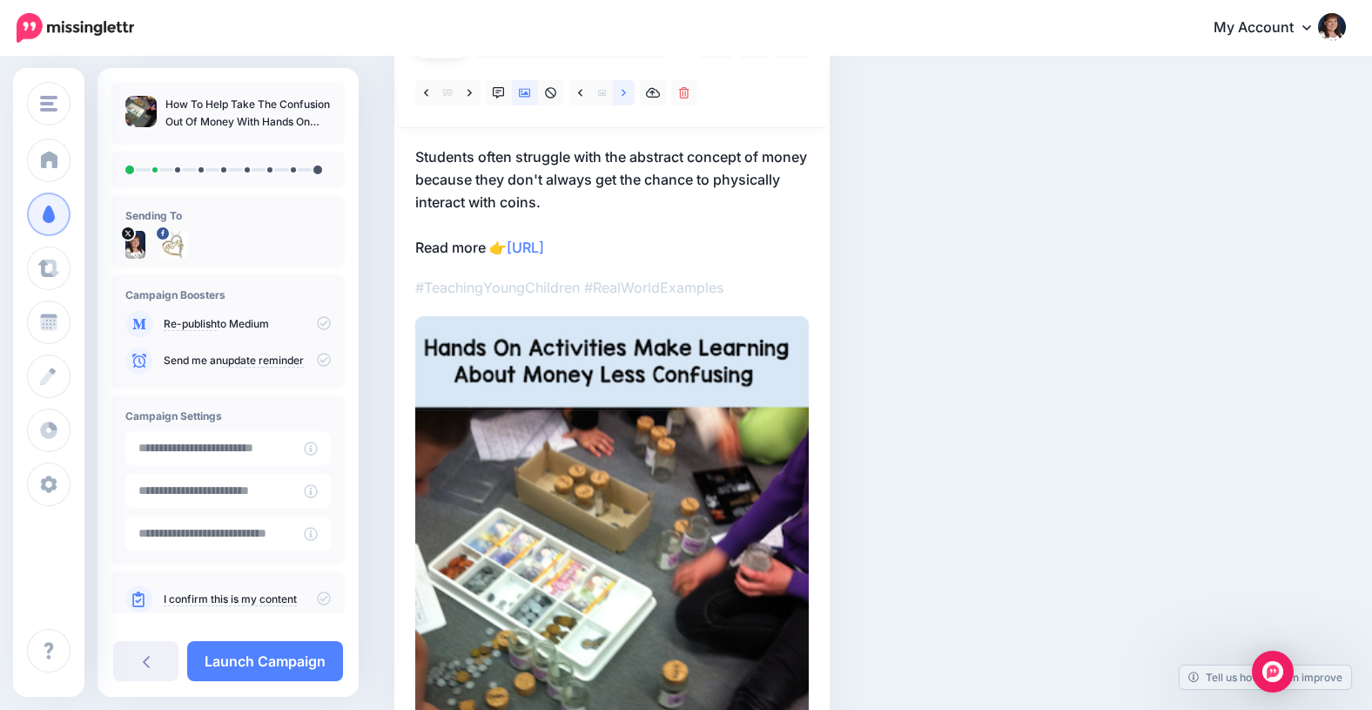
click at [624, 89] on icon at bounding box center [624, 93] width 4 height 12
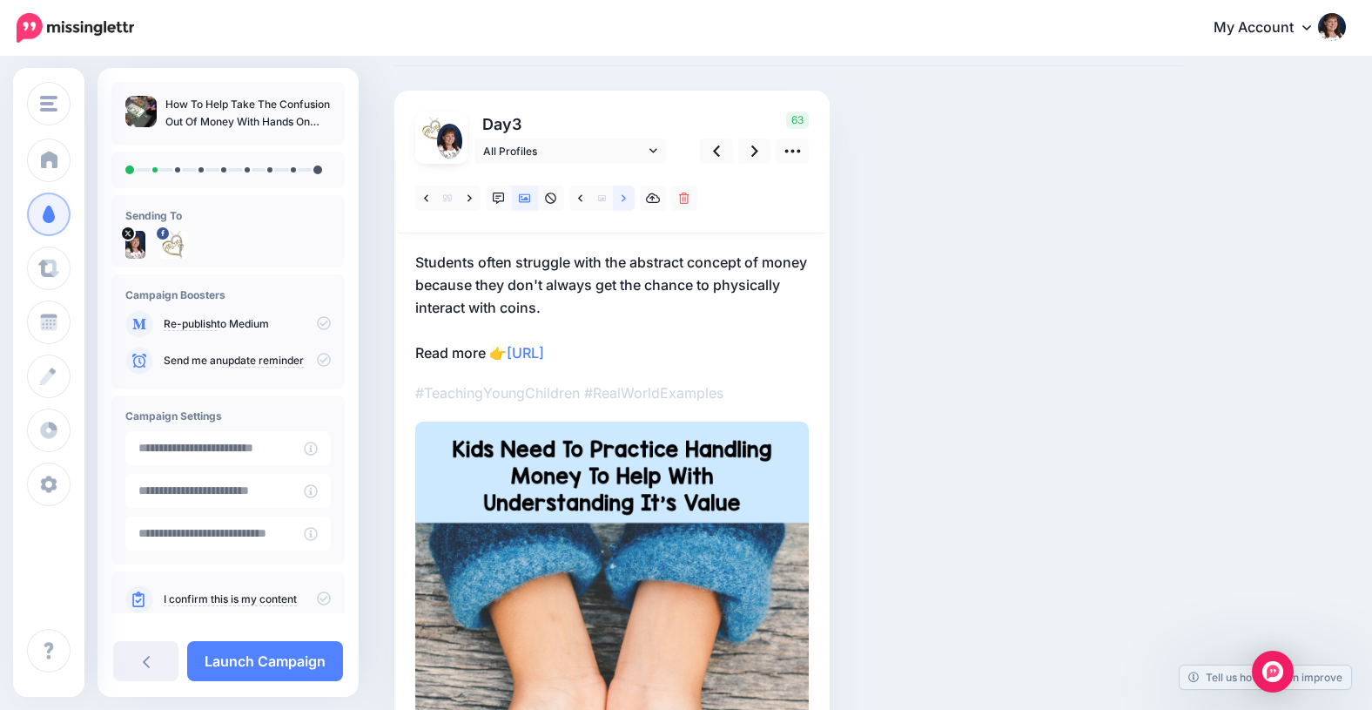
scroll to position [0, 0]
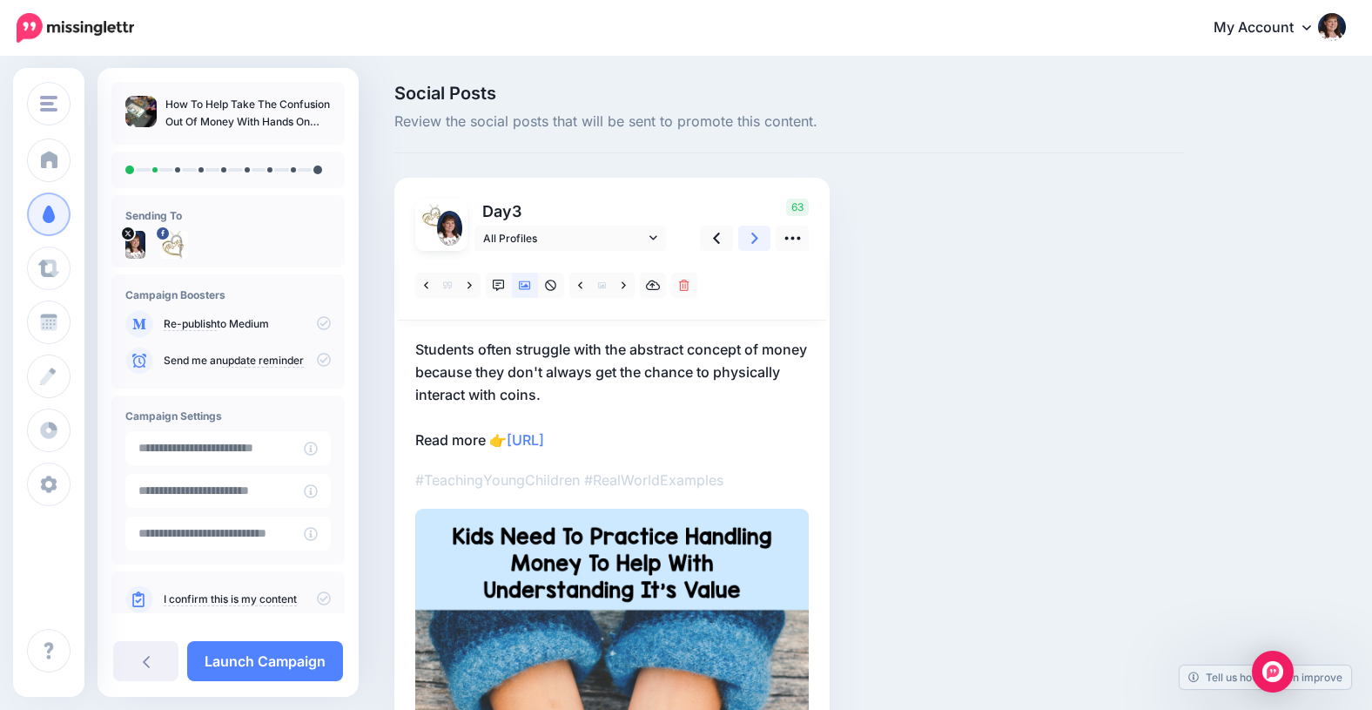
click at [756, 237] on icon at bounding box center [754, 237] width 7 height 11
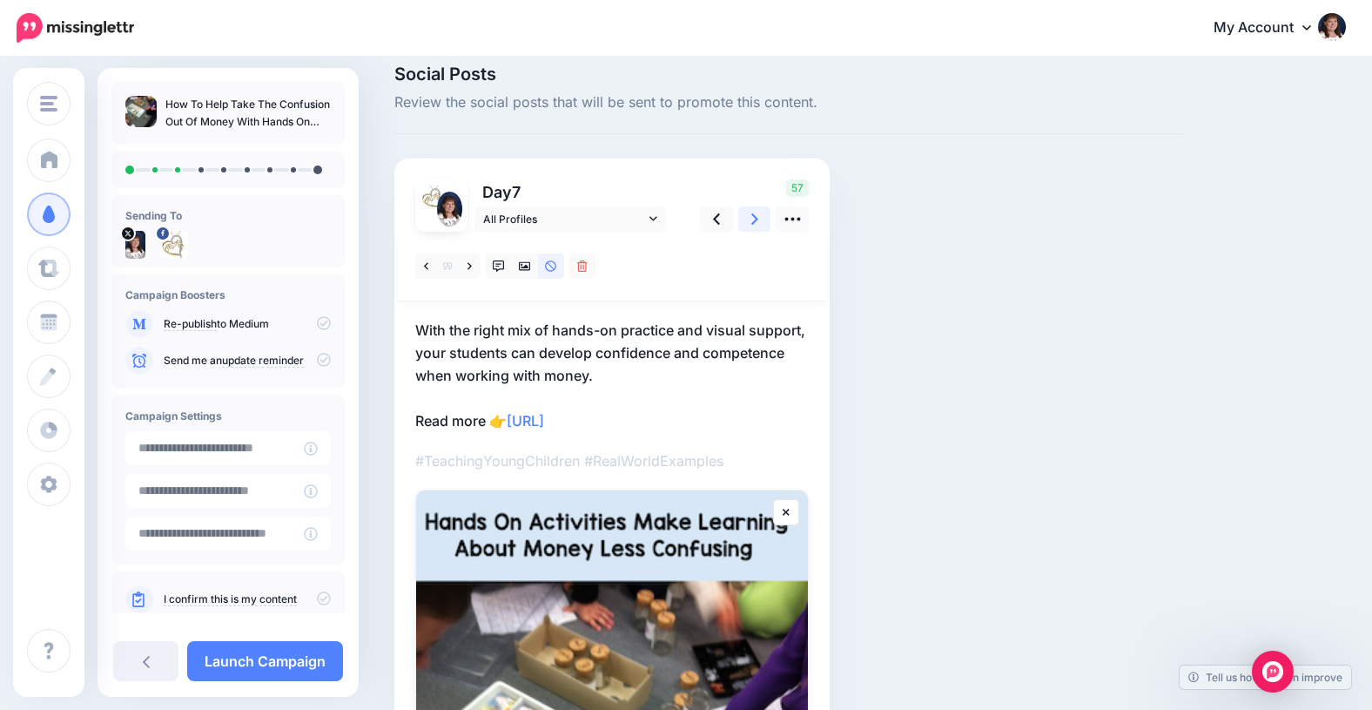
scroll to position [17, 0]
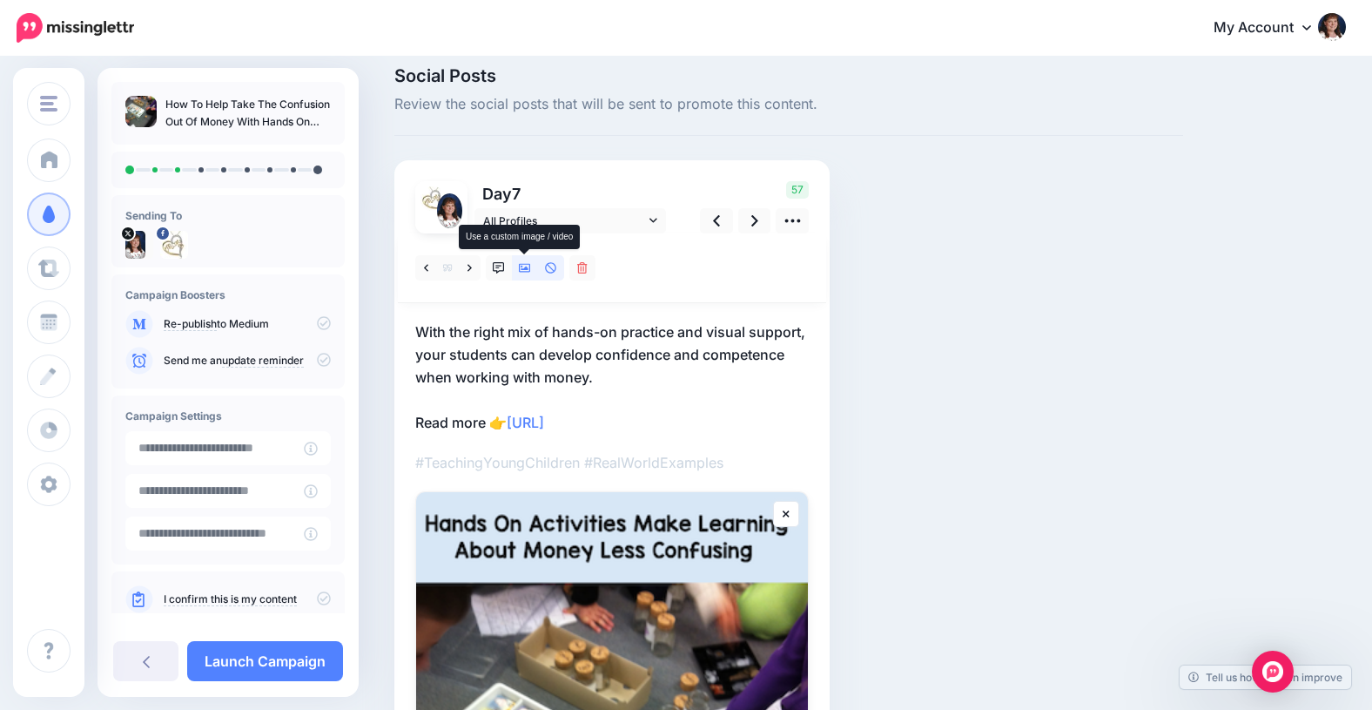
click at [526, 266] on icon at bounding box center [525, 268] width 12 height 9
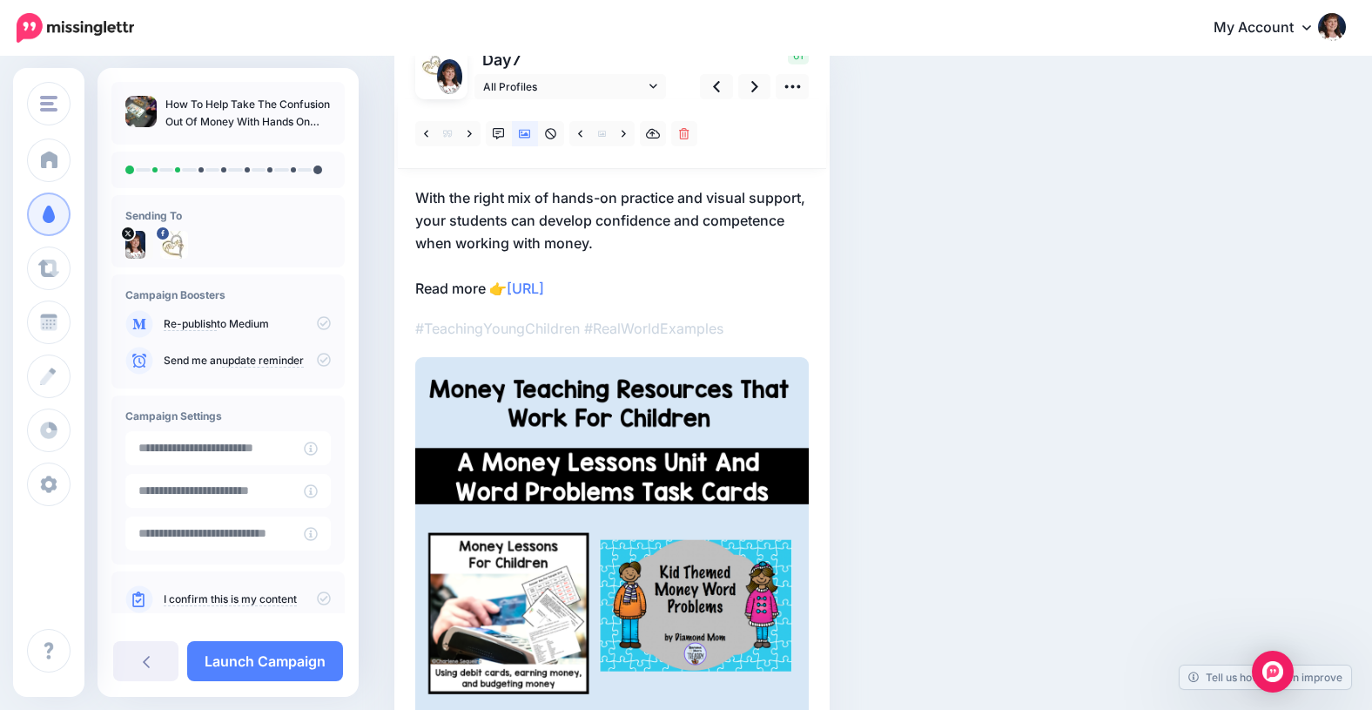
scroll to position [139, 0]
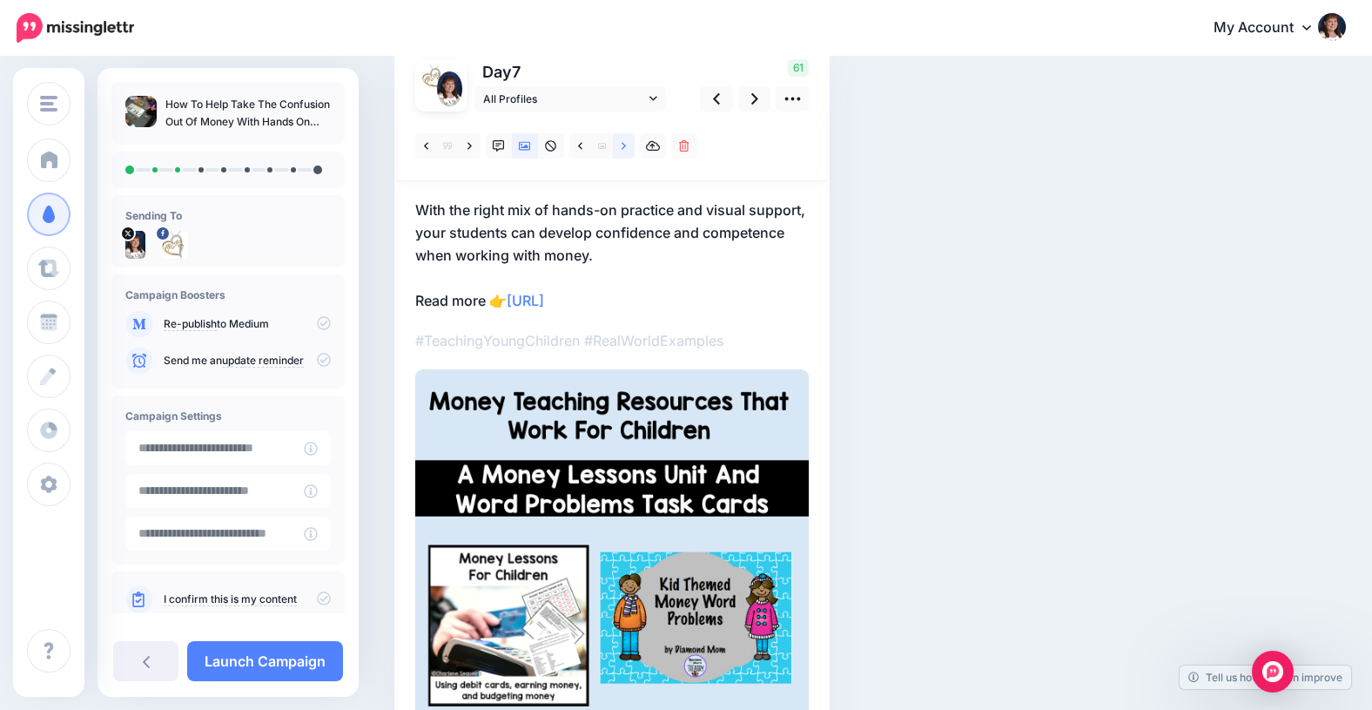
click at [624, 145] on icon at bounding box center [624, 145] width 4 height 7
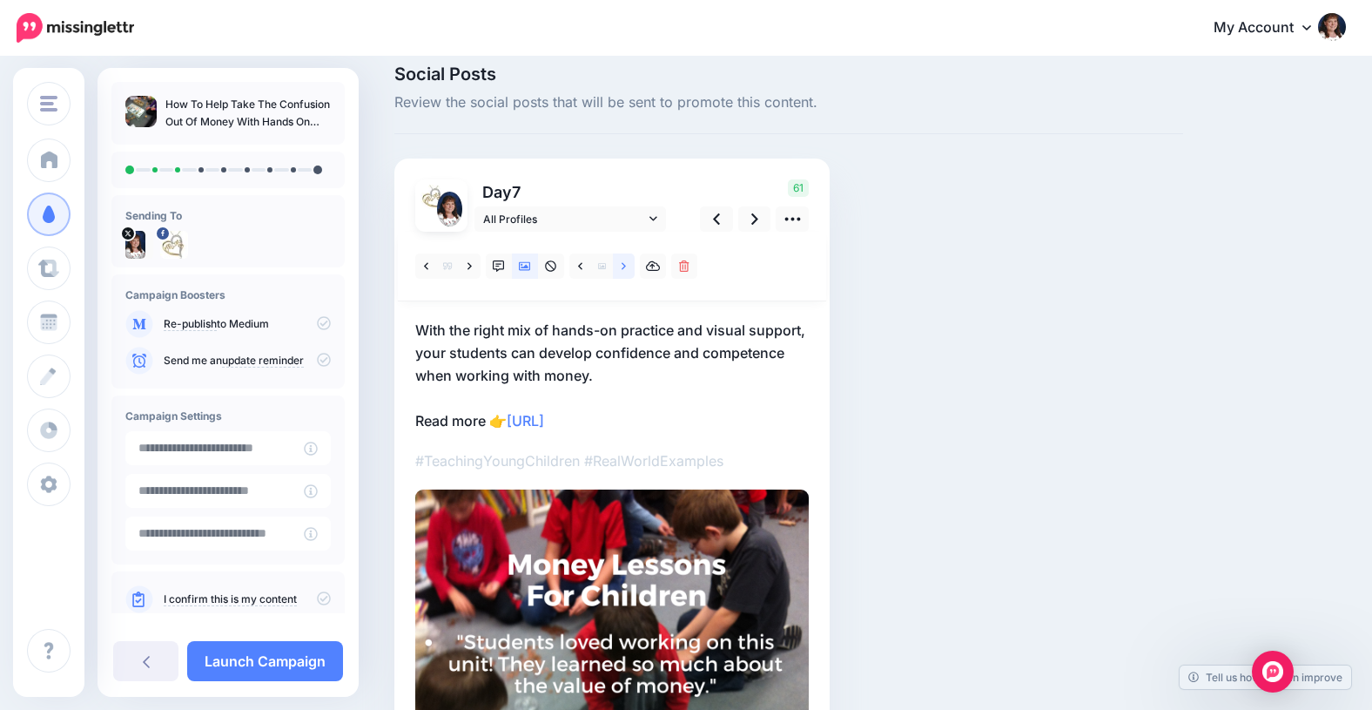
scroll to position [0, 0]
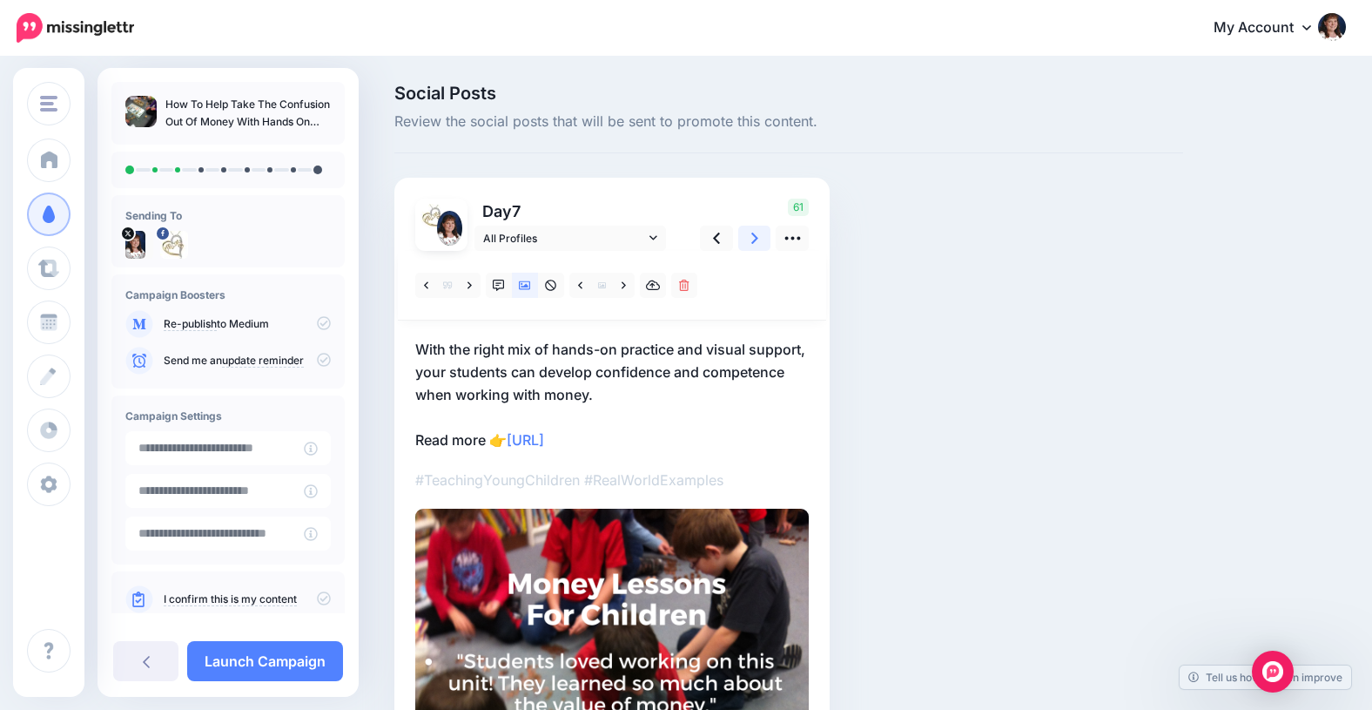
click at [755, 236] on icon at bounding box center [754, 237] width 7 height 11
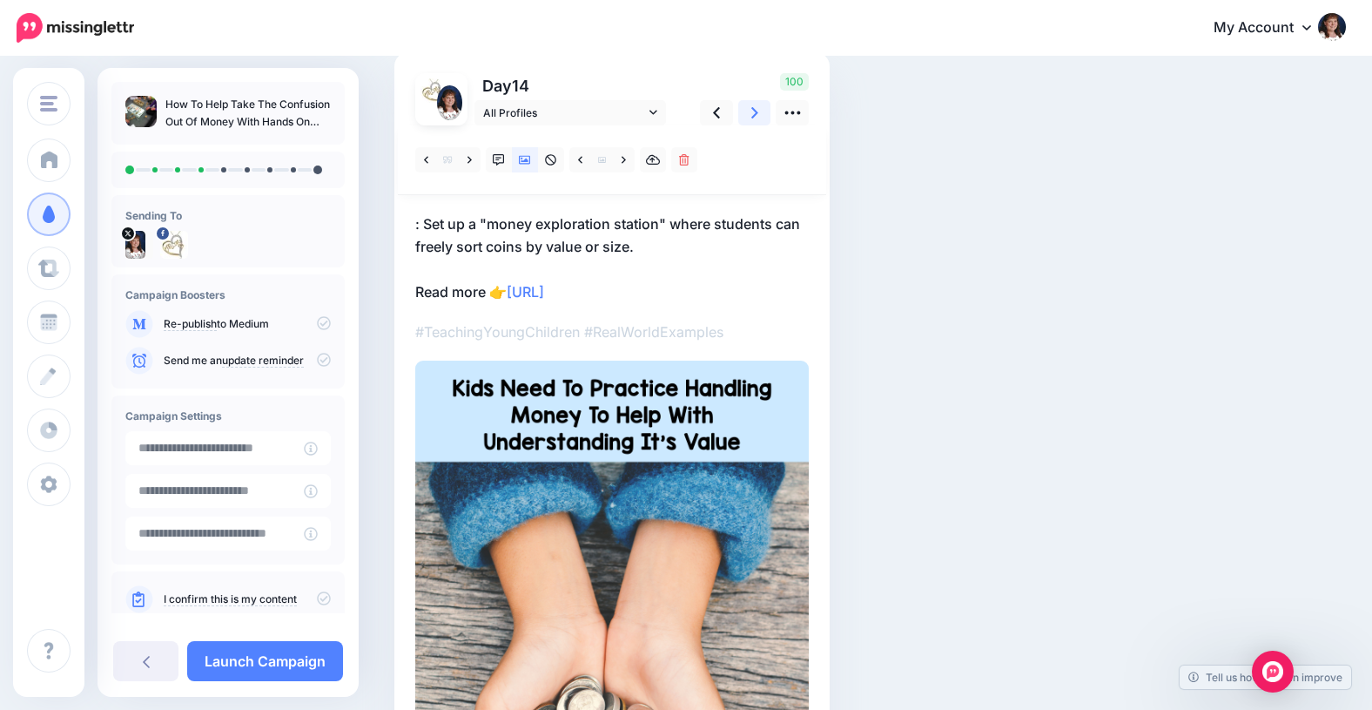
scroll to position [130, 0]
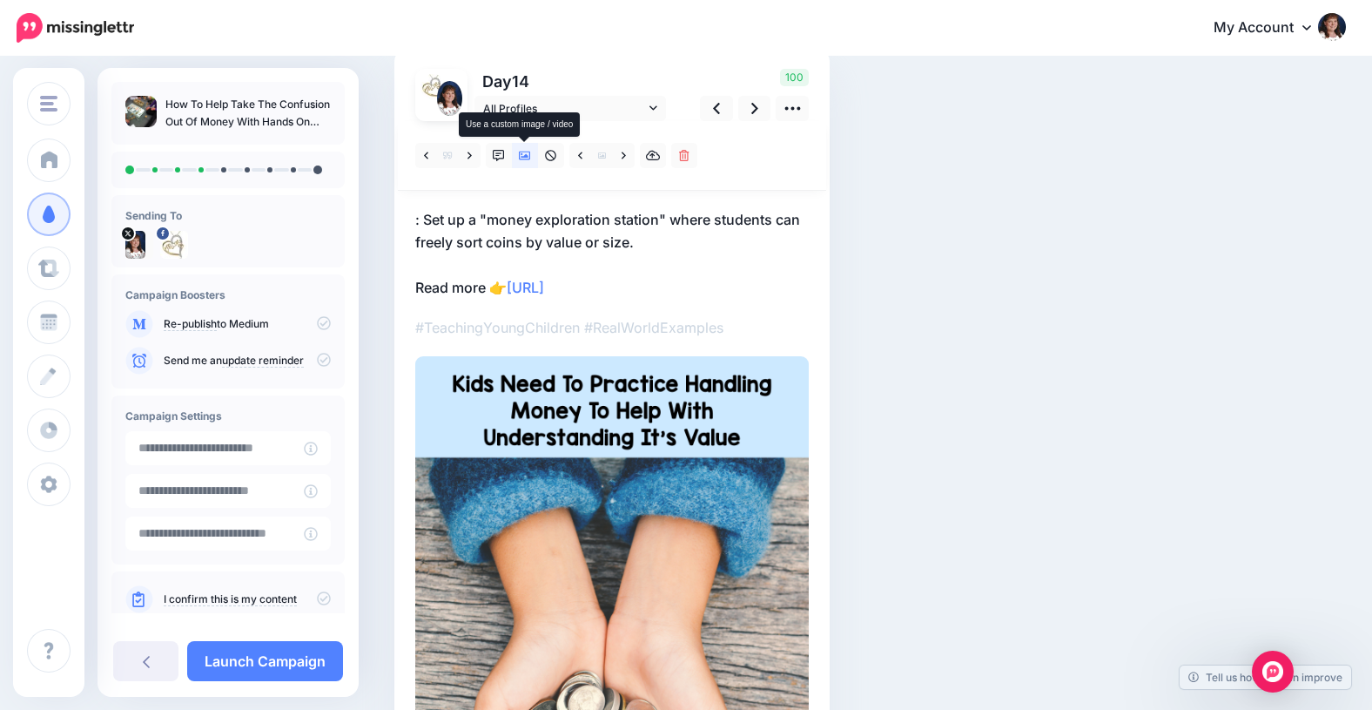
click at [524, 155] on icon at bounding box center [525, 156] width 12 height 12
click at [623, 154] on icon at bounding box center [624, 156] width 4 height 12
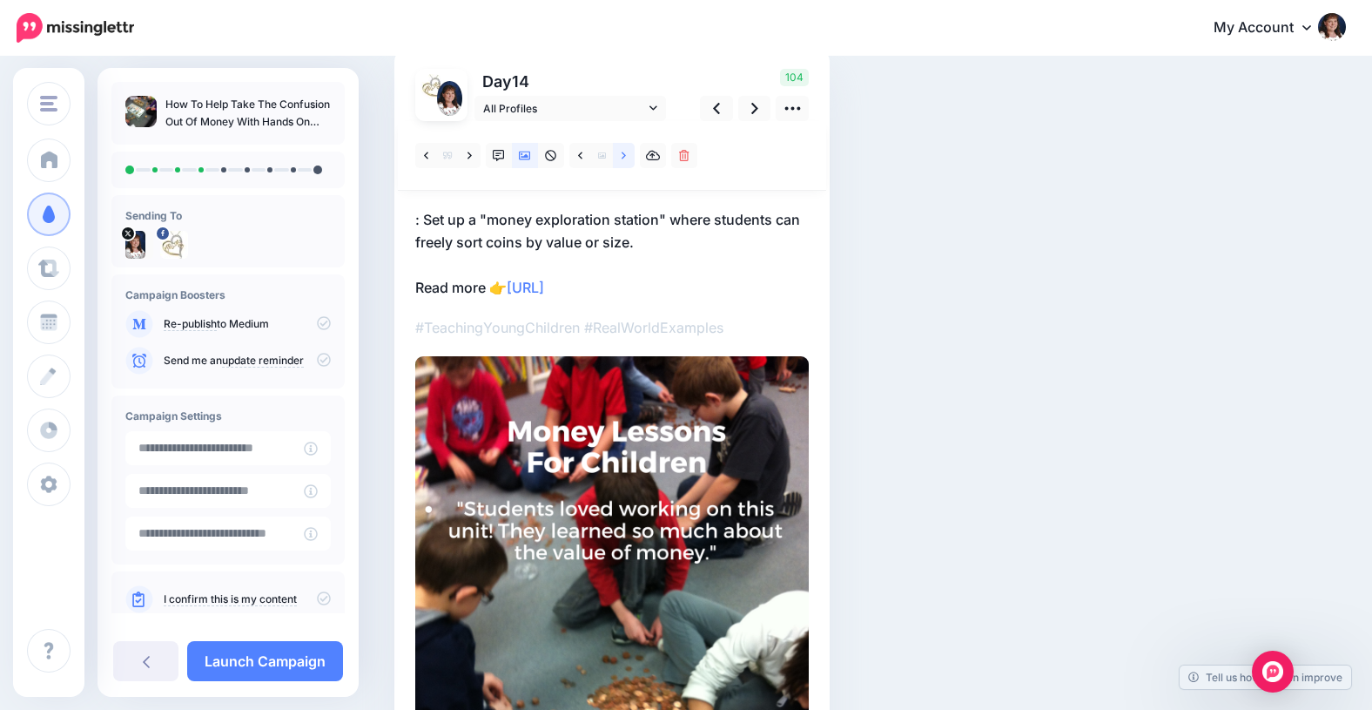
click at [623, 154] on icon at bounding box center [624, 156] width 4 height 12
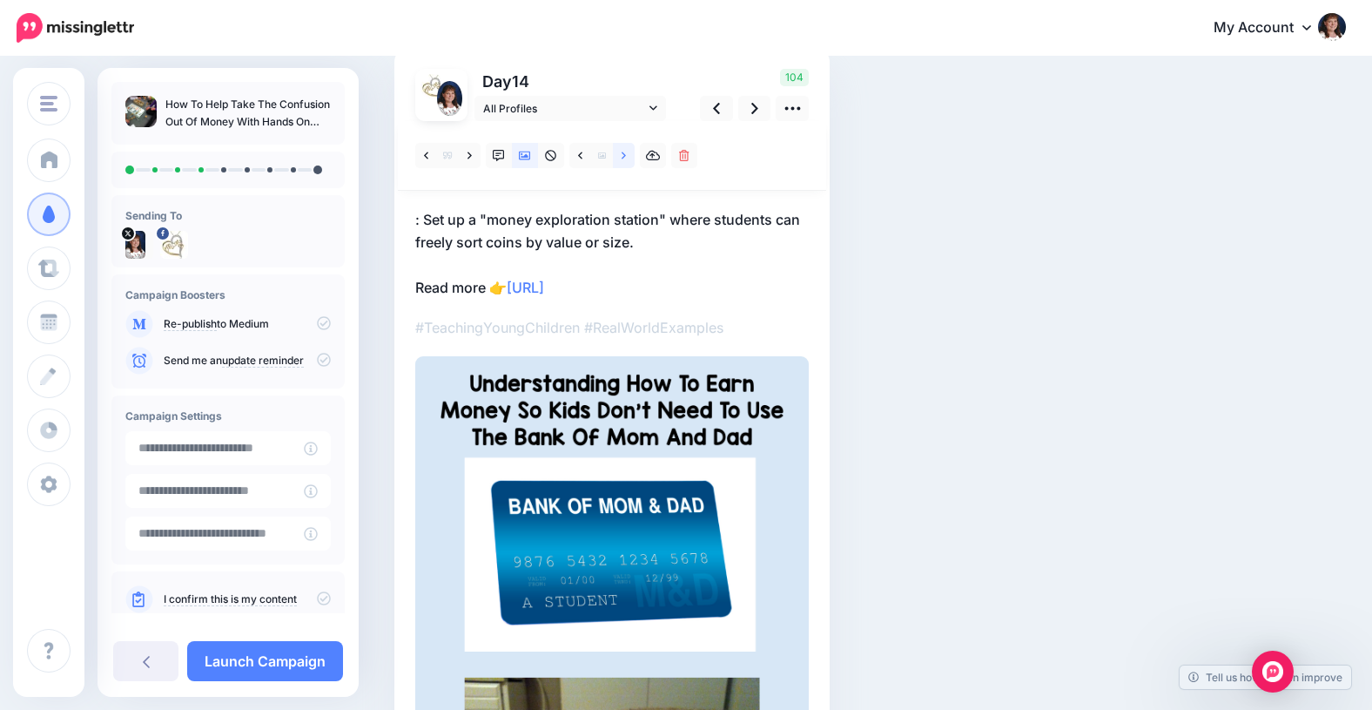
click at [623, 155] on icon at bounding box center [624, 156] width 4 height 12
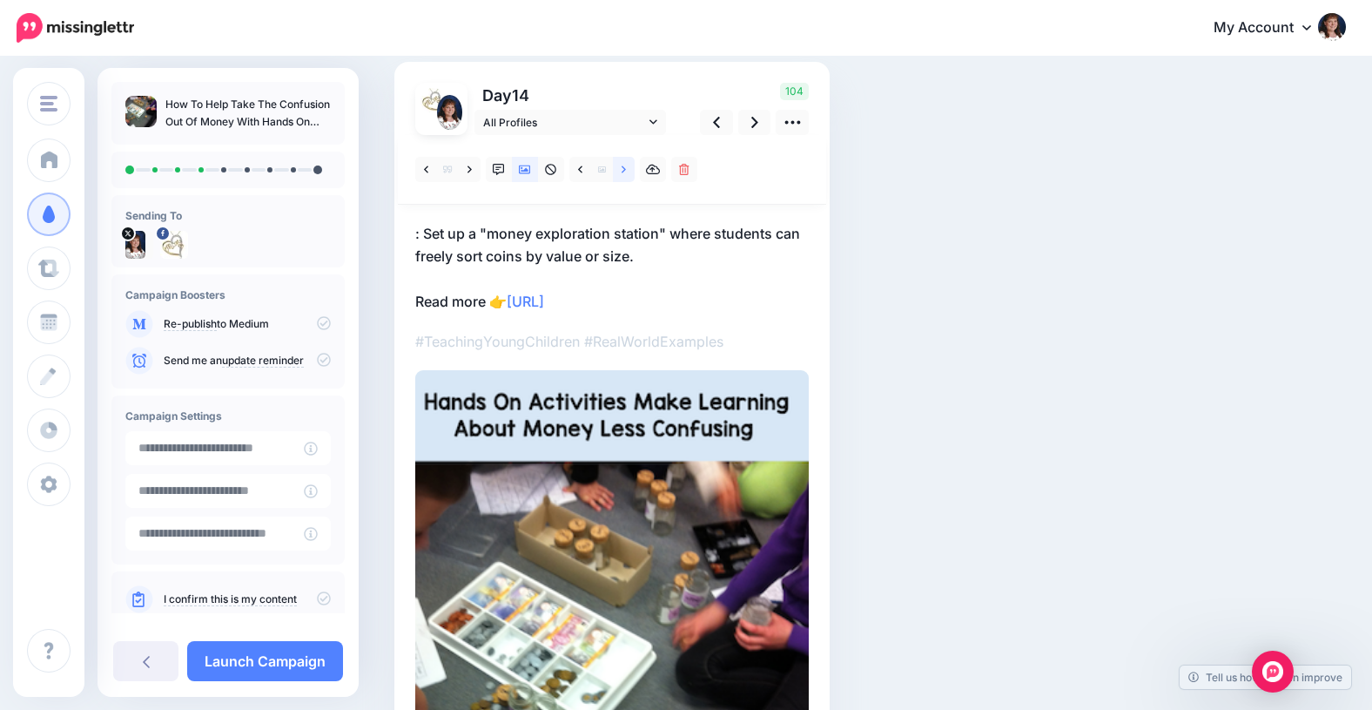
scroll to position [0, 0]
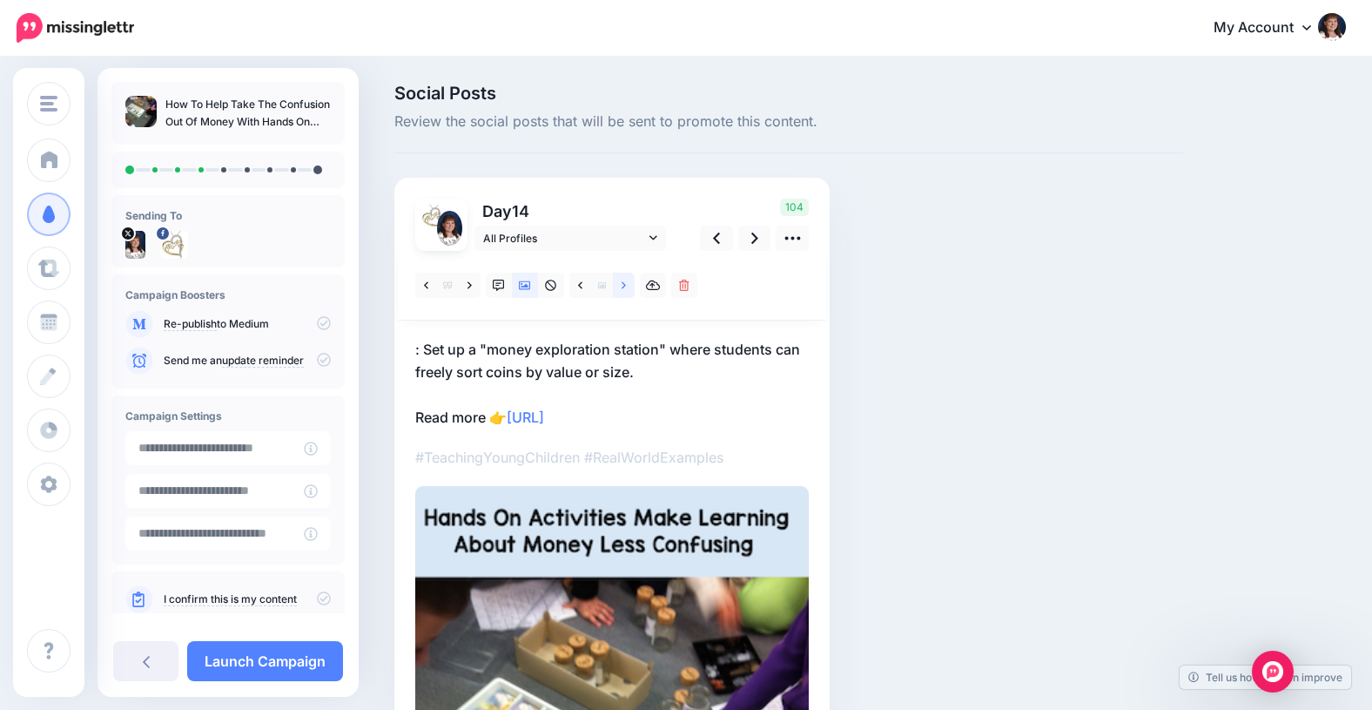
click at [623, 281] on icon at bounding box center [624, 285] width 4 height 12
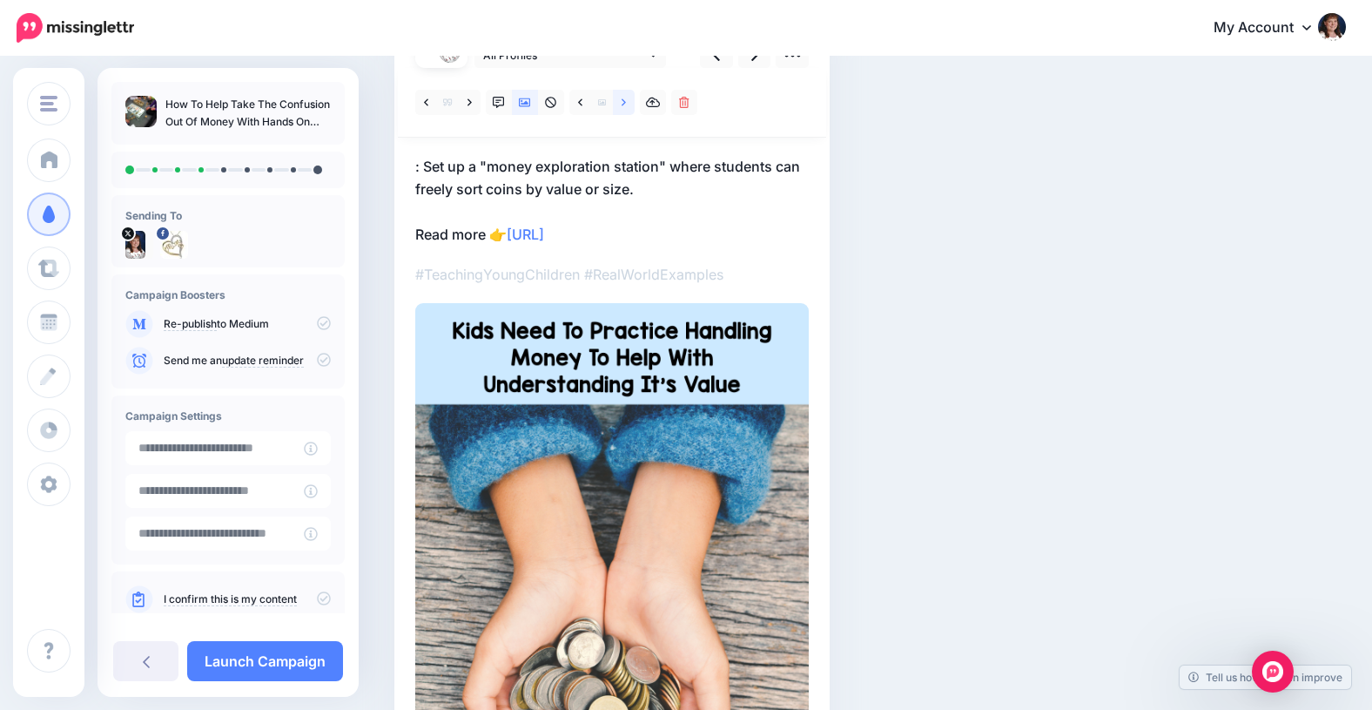
scroll to position [185, 0]
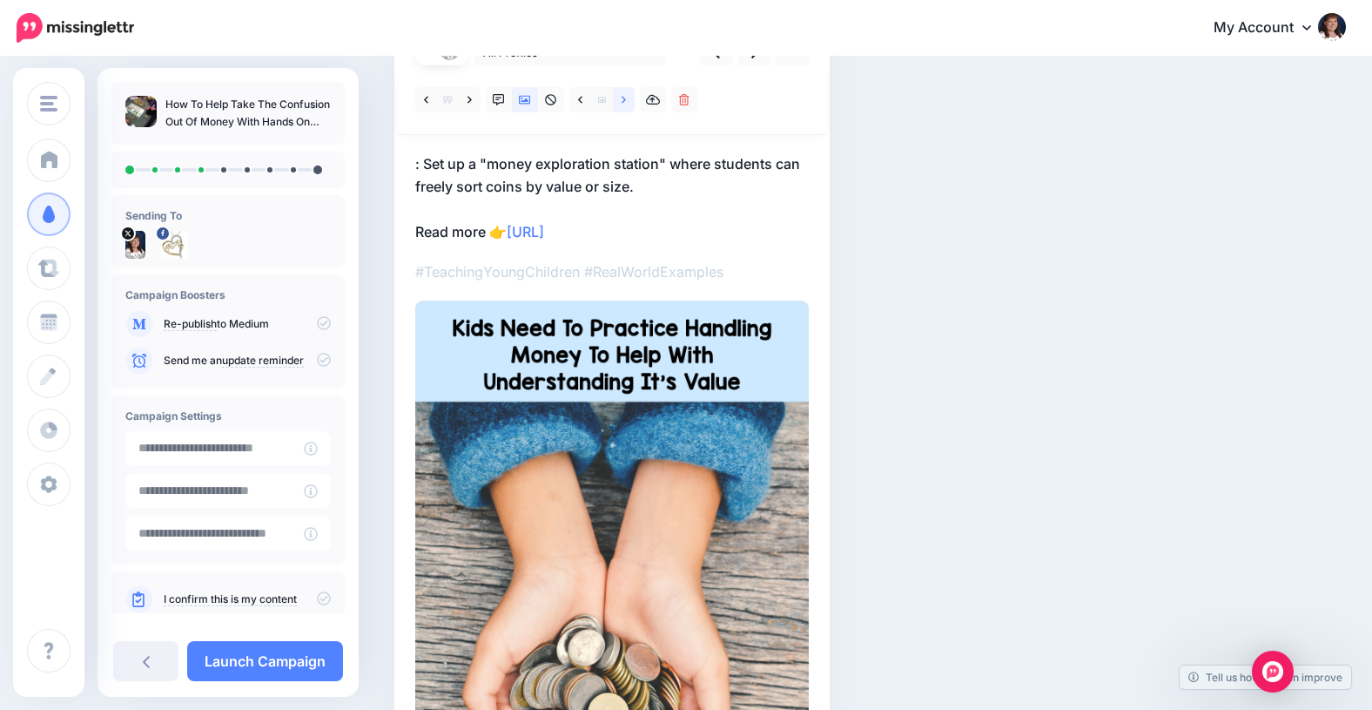
click at [620, 98] on link at bounding box center [624, 99] width 22 height 25
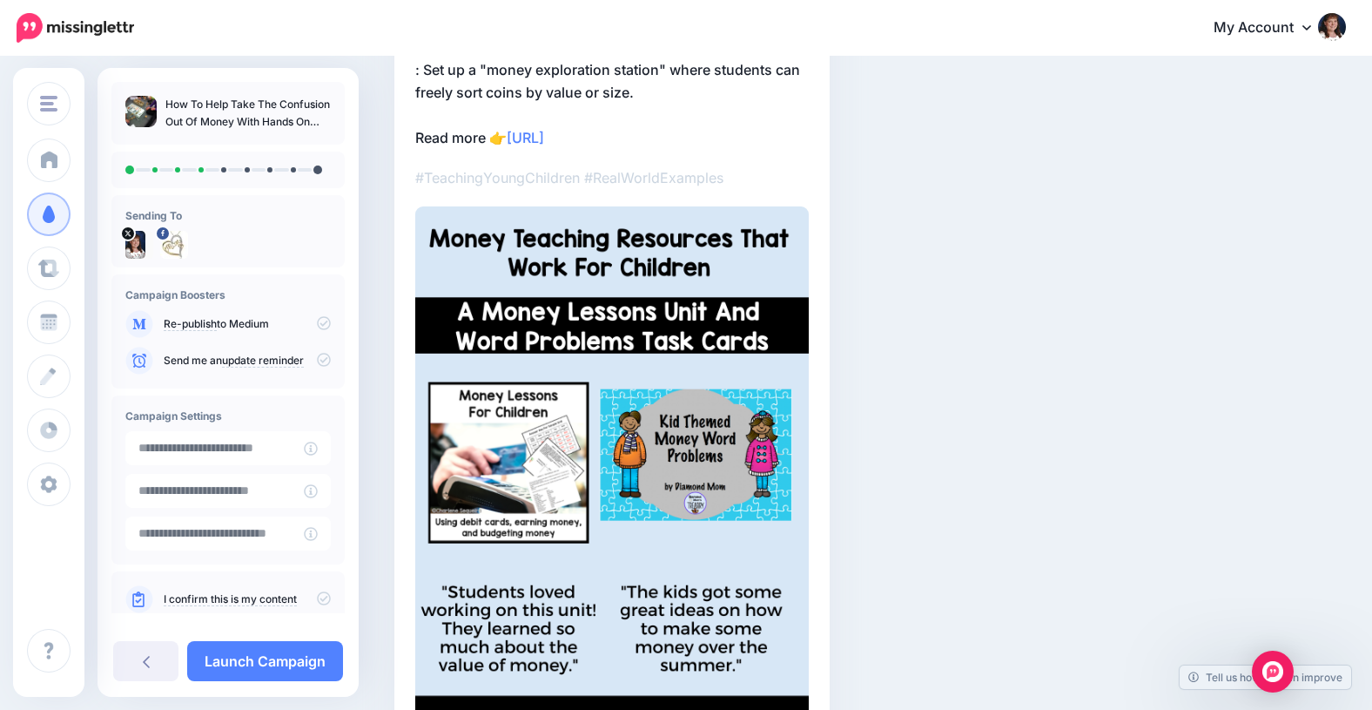
scroll to position [0, 0]
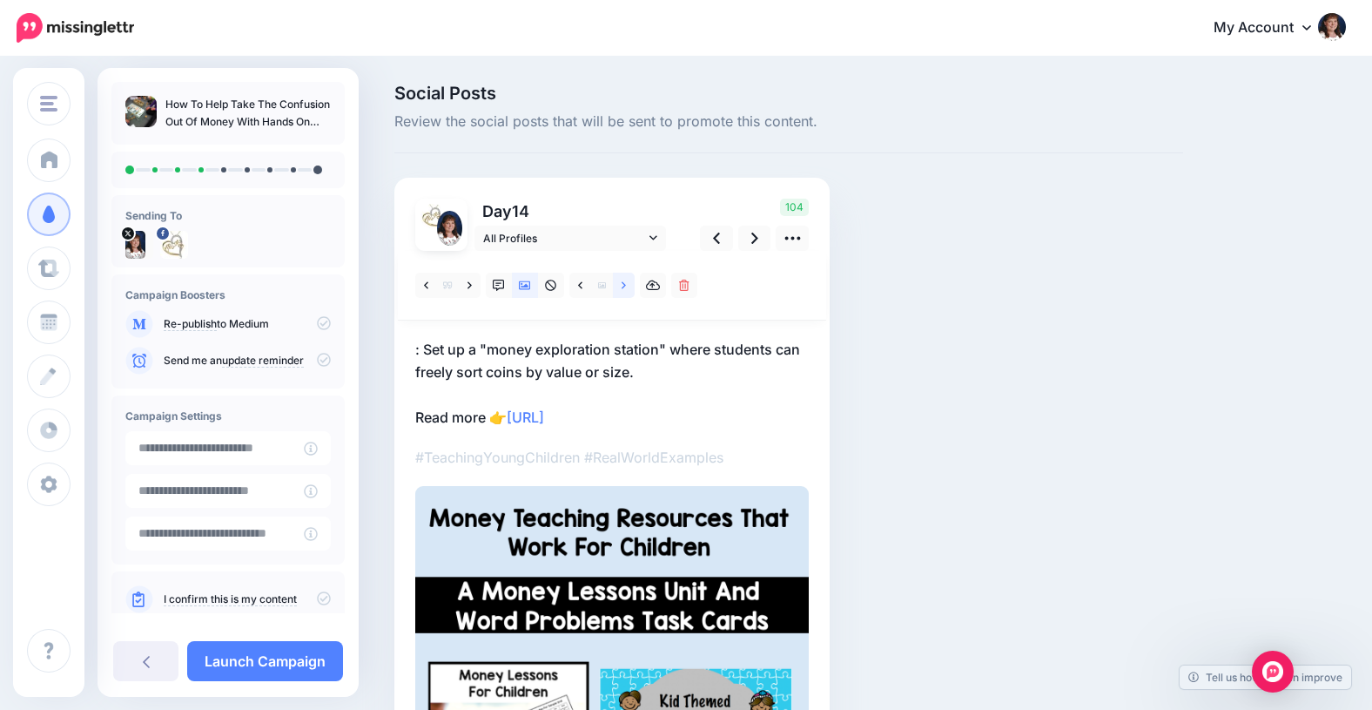
click at [624, 286] on icon at bounding box center [624, 284] width 4 height 7
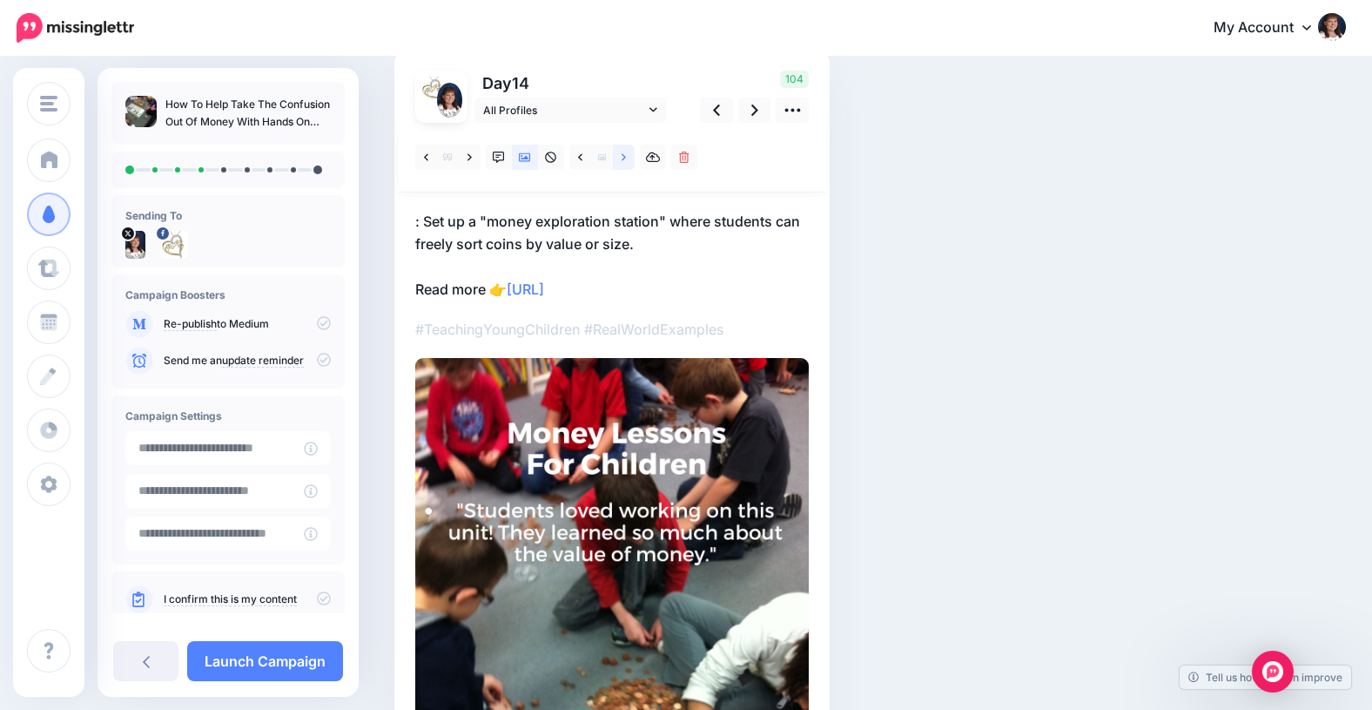
scroll to position [125, 0]
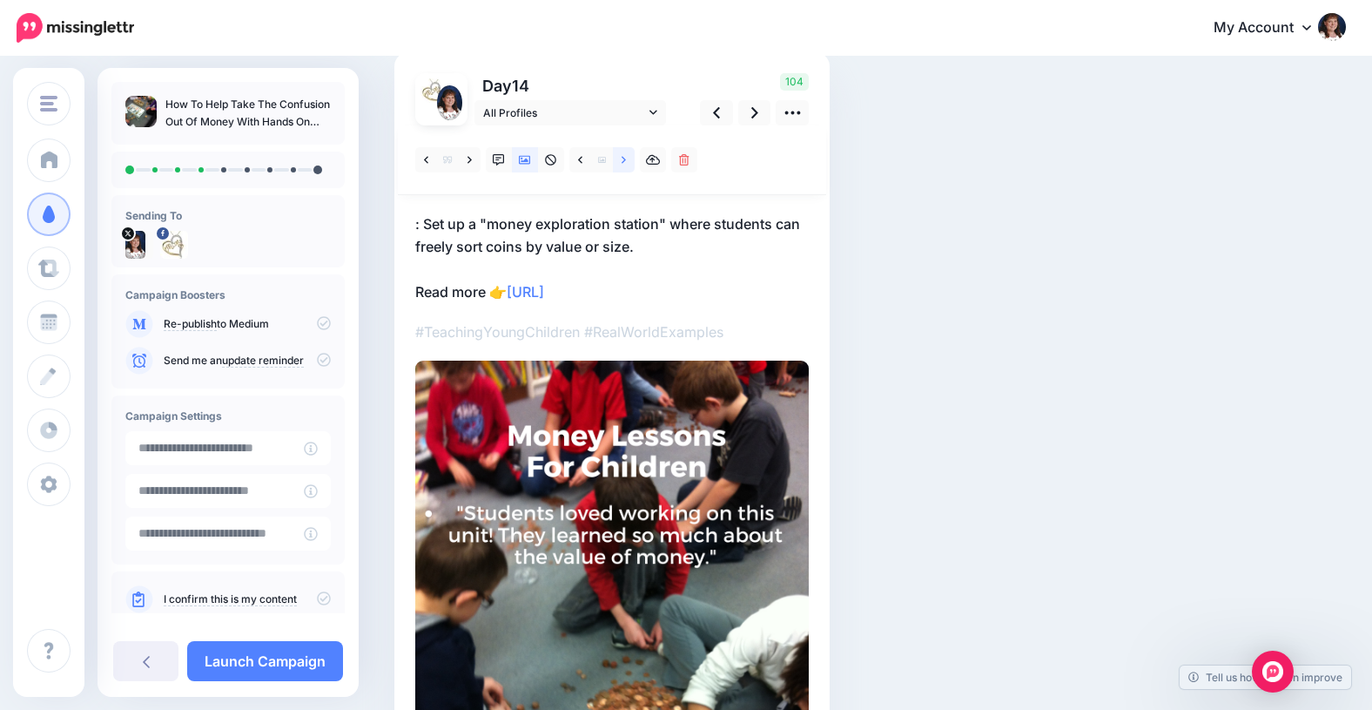
click at [623, 158] on icon at bounding box center [624, 159] width 4 height 7
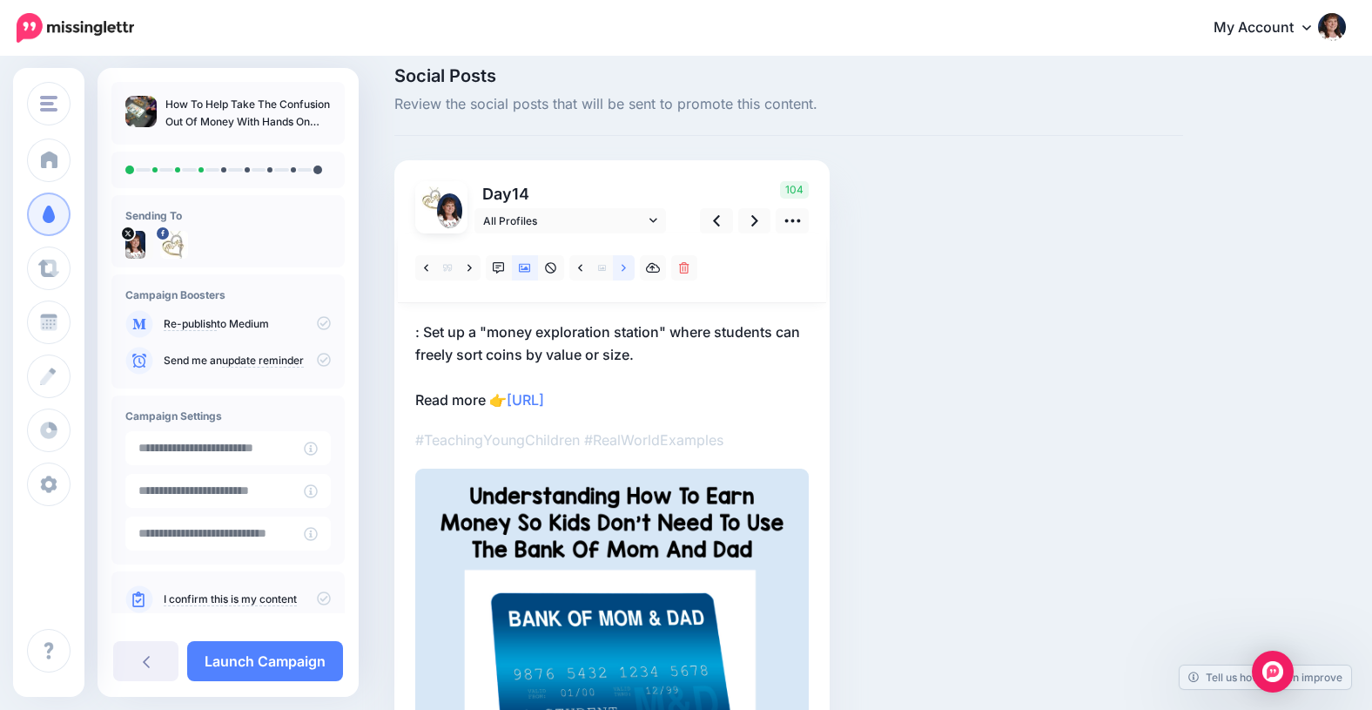
scroll to position [0, 0]
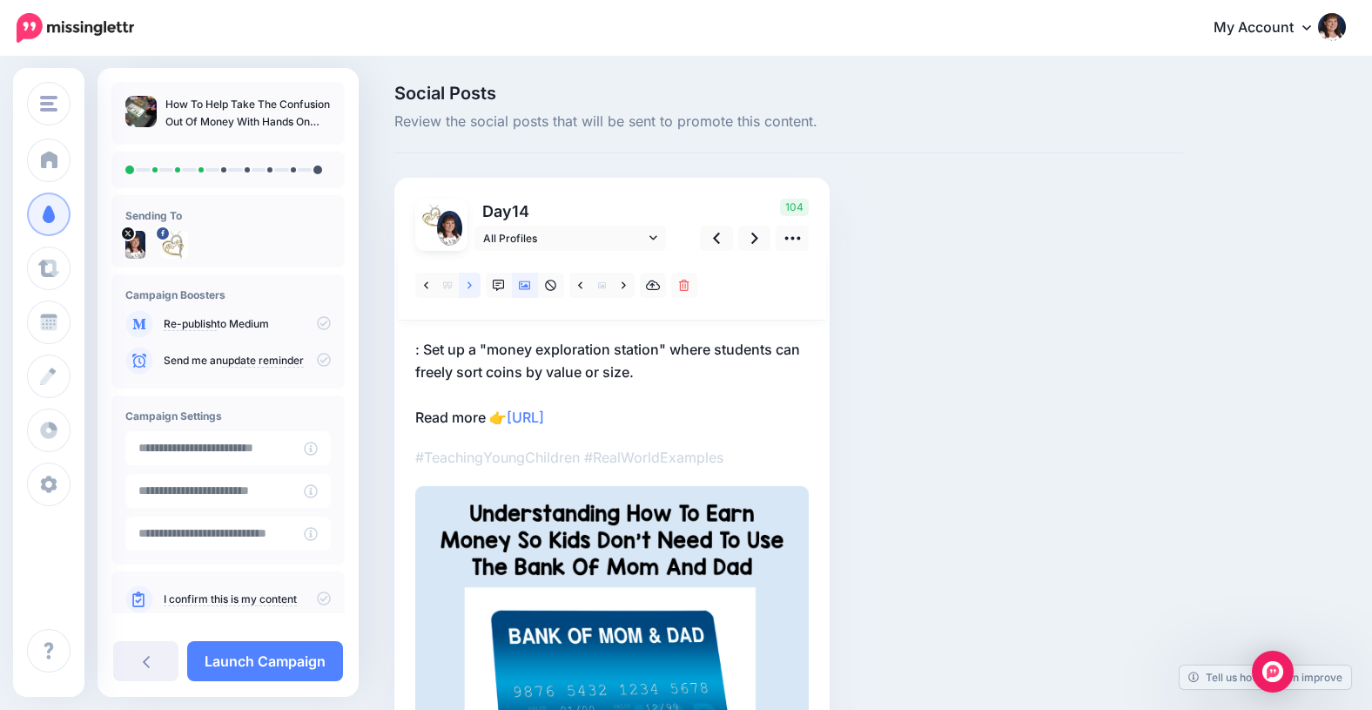
click at [471, 285] on icon at bounding box center [470, 284] width 4 height 7
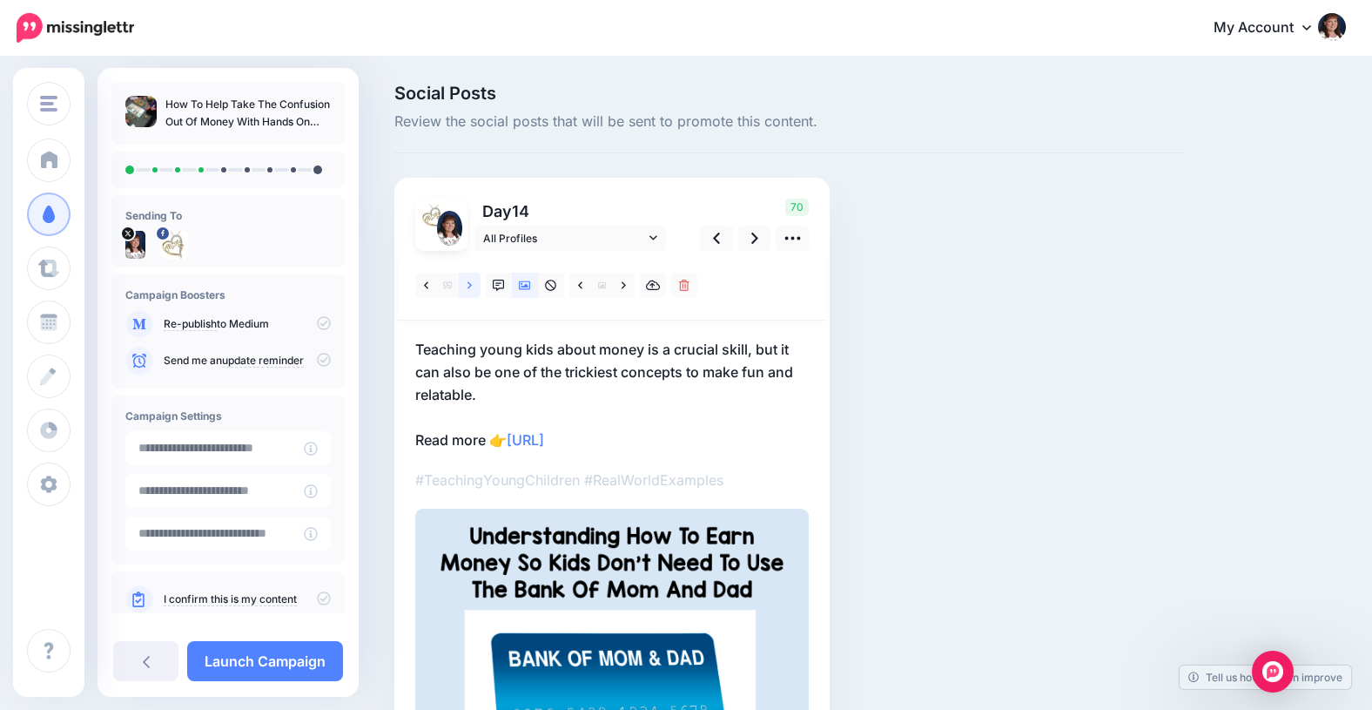
click at [469, 285] on icon at bounding box center [470, 285] width 4 height 12
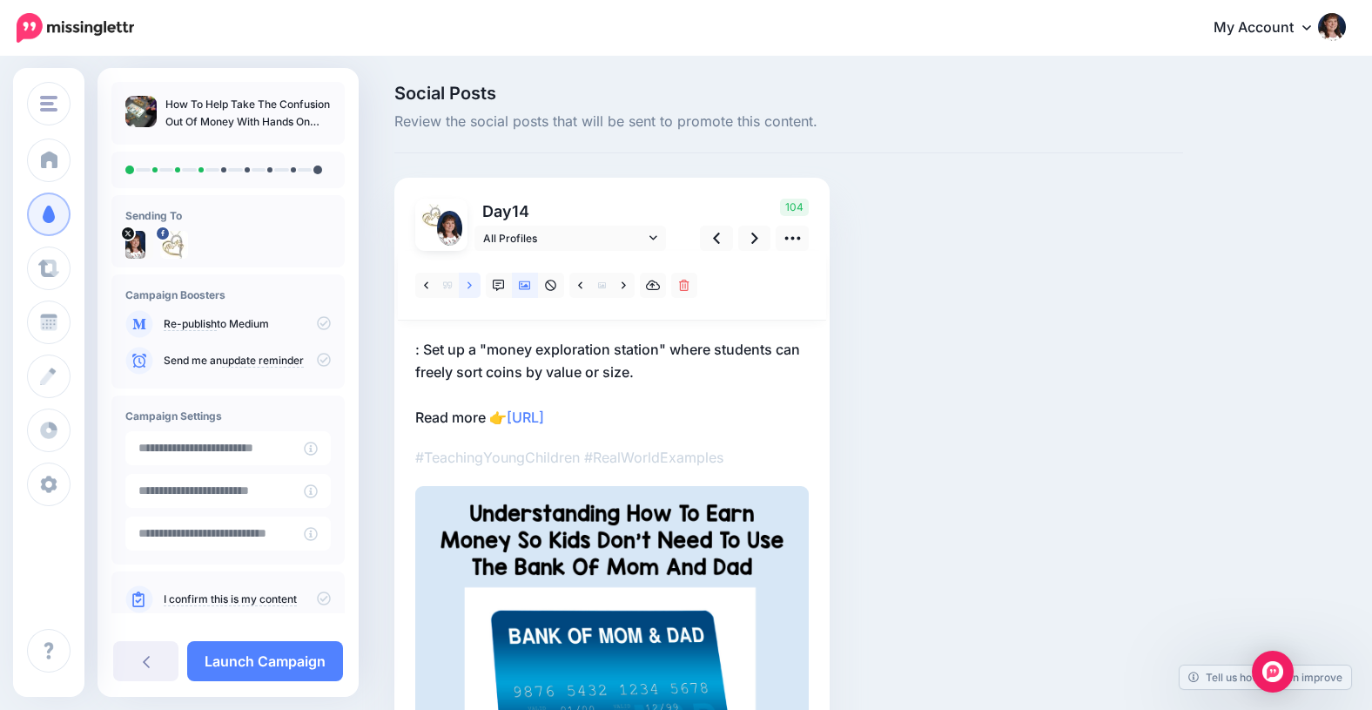
click at [469, 284] on icon at bounding box center [470, 285] width 4 height 12
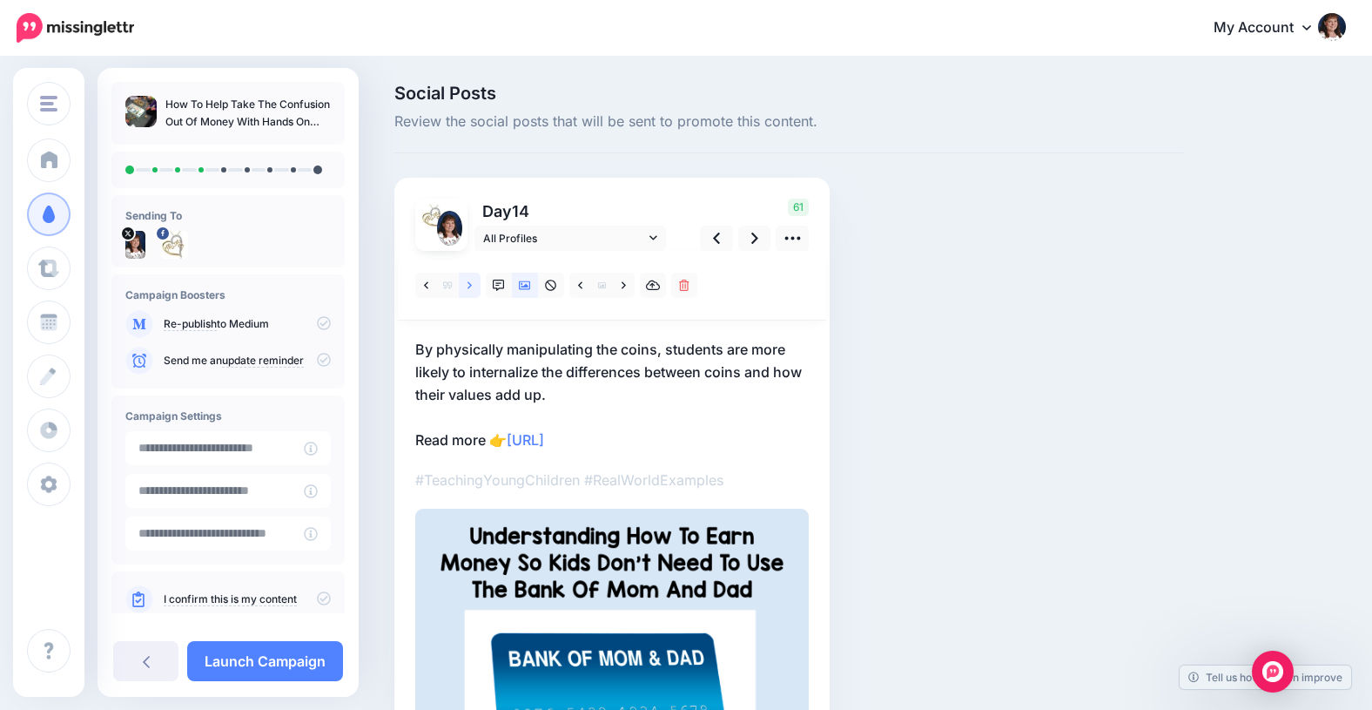
click at [469, 284] on icon at bounding box center [470, 285] width 4 height 12
click at [625, 286] on icon at bounding box center [624, 285] width 4 height 12
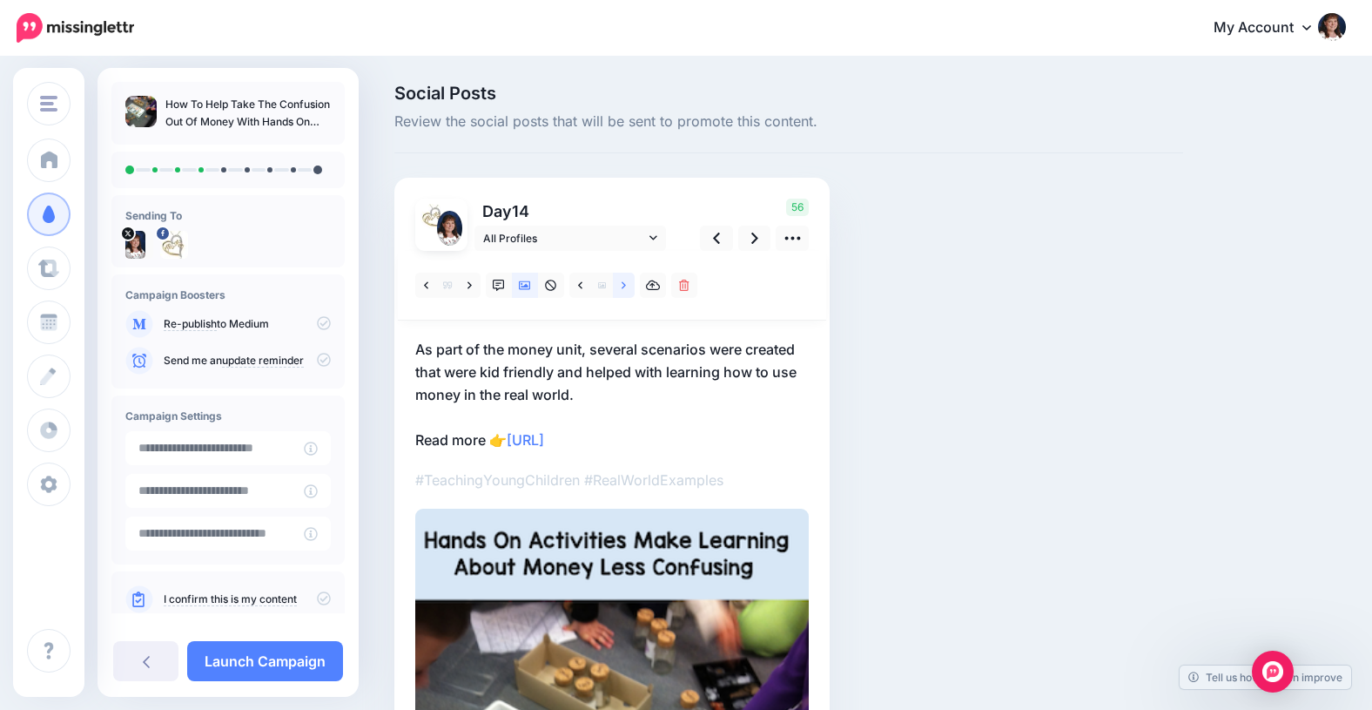
click at [625, 286] on icon at bounding box center [624, 285] width 4 height 12
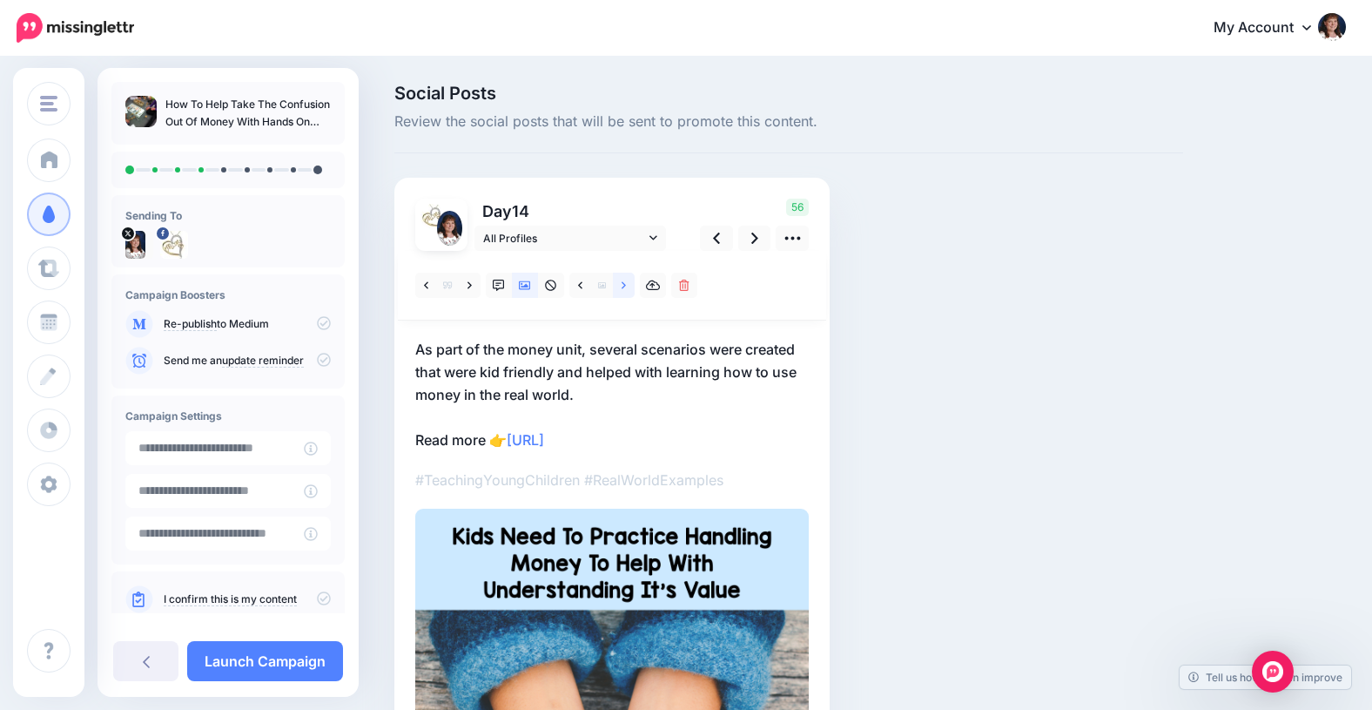
click at [625, 286] on icon at bounding box center [624, 285] width 4 height 12
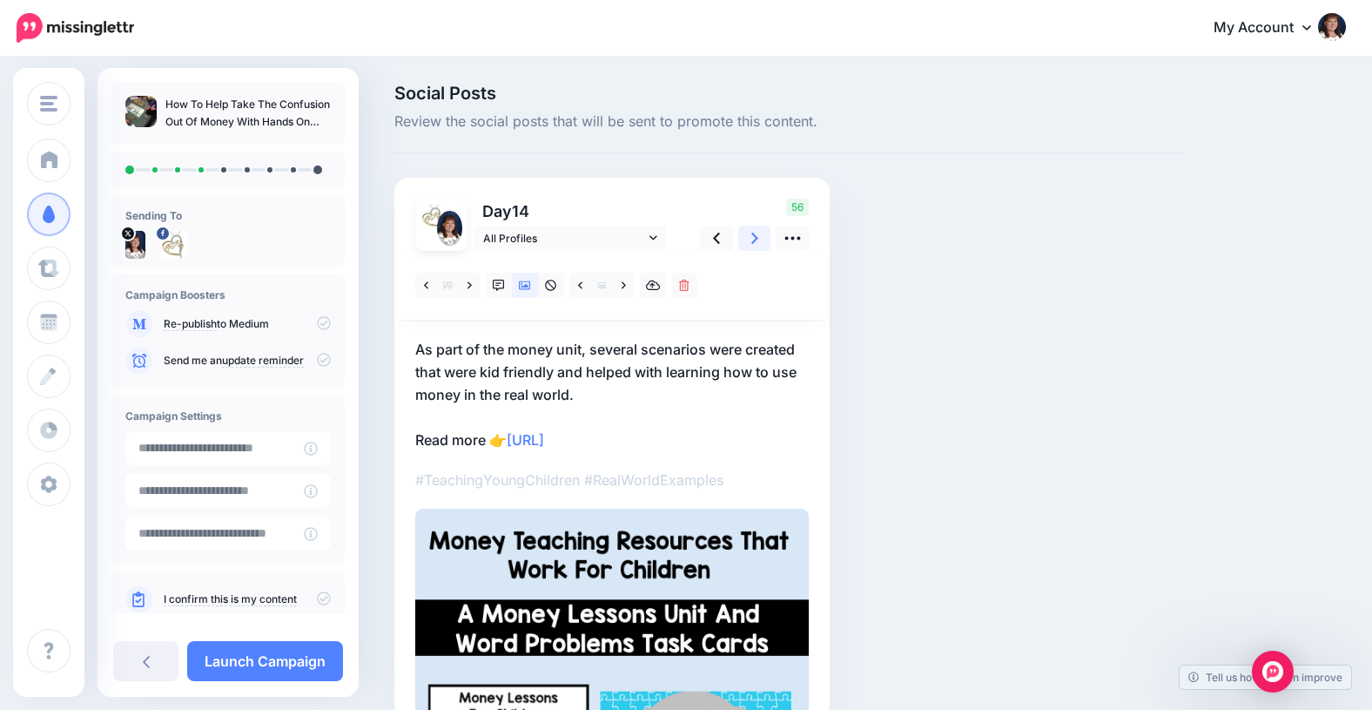
click at [754, 236] on icon at bounding box center [754, 237] width 7 height 11
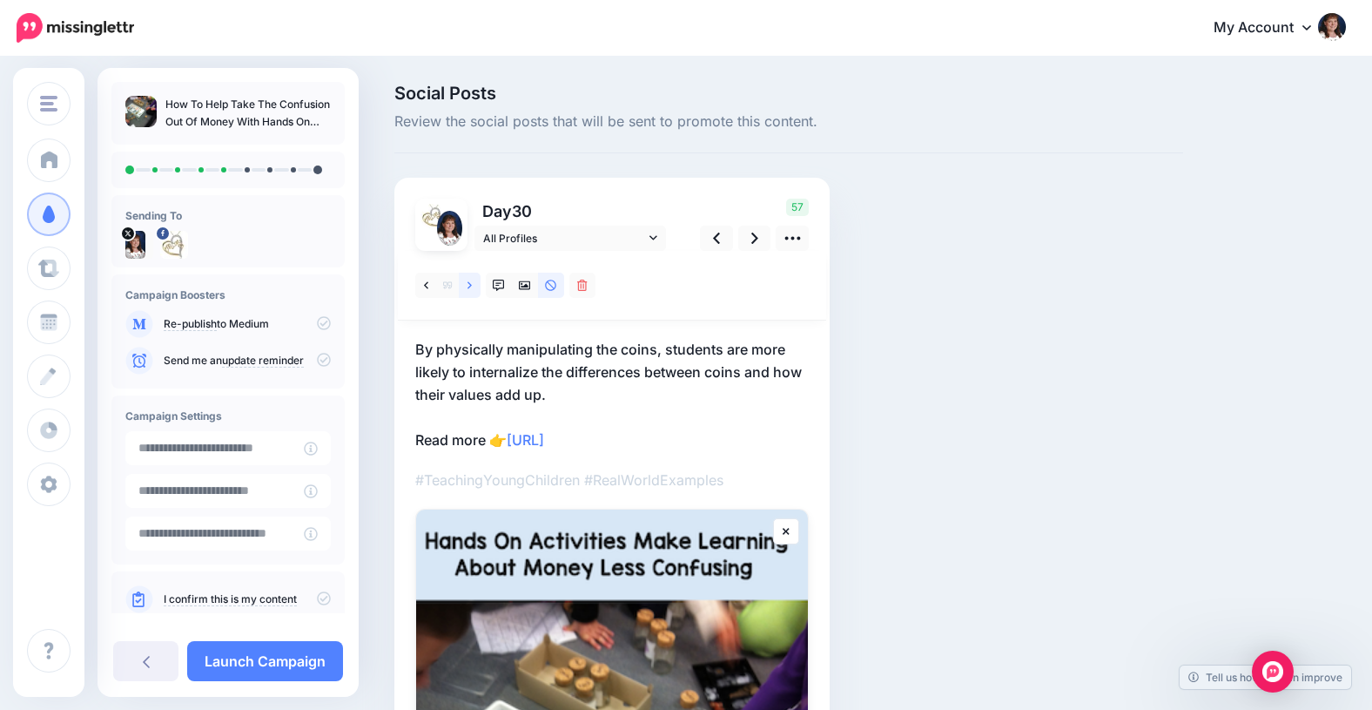
click at [471, 285] on icon at bounding box center [470, 284] width 4 height 7
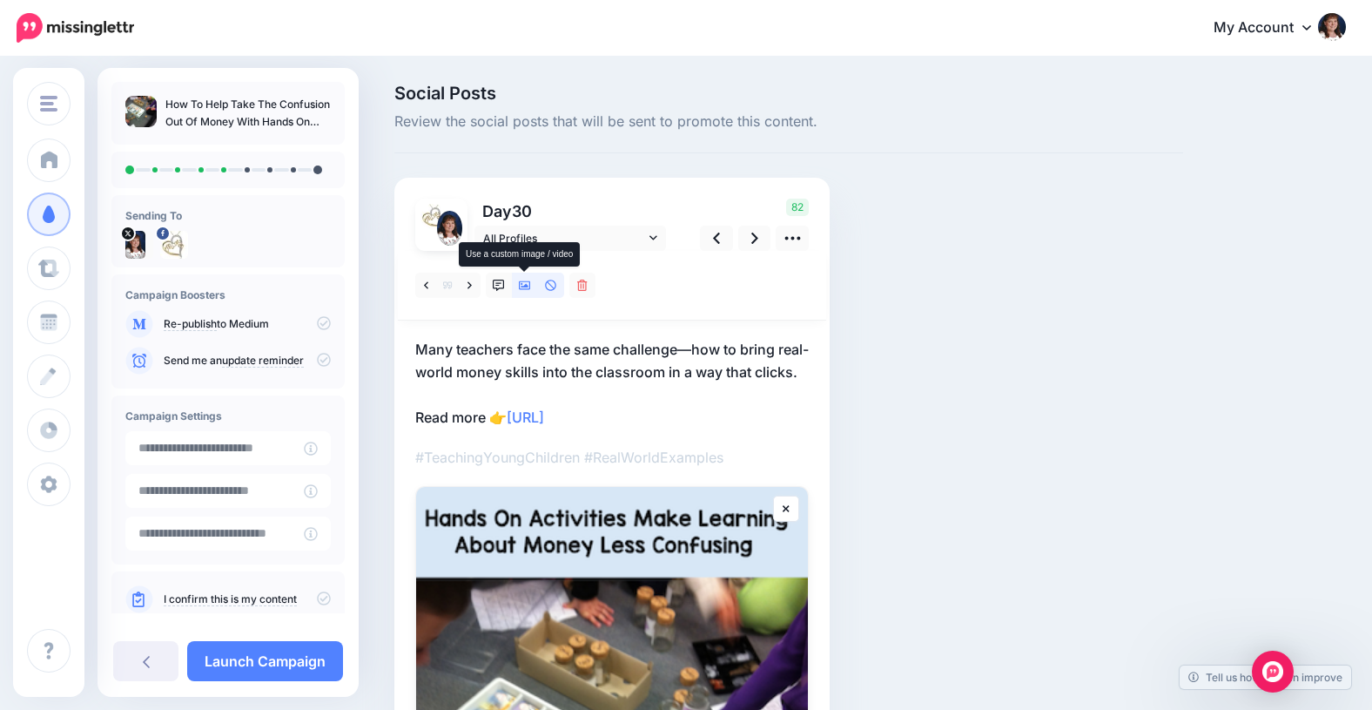
click at [523, 283] on icon at bounding box center [525, 285] width 12 height 12
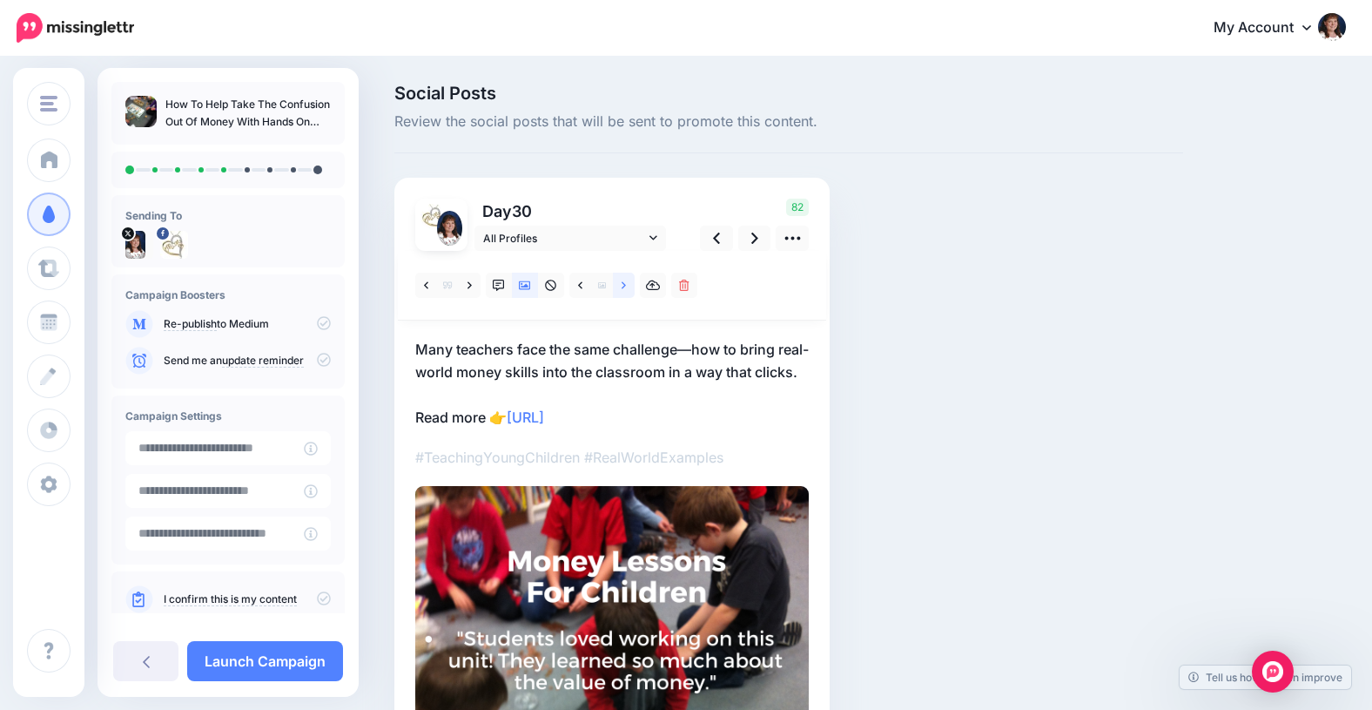
click at [625, 286] on icon at bounding box center [624, 284] width 4 height 7
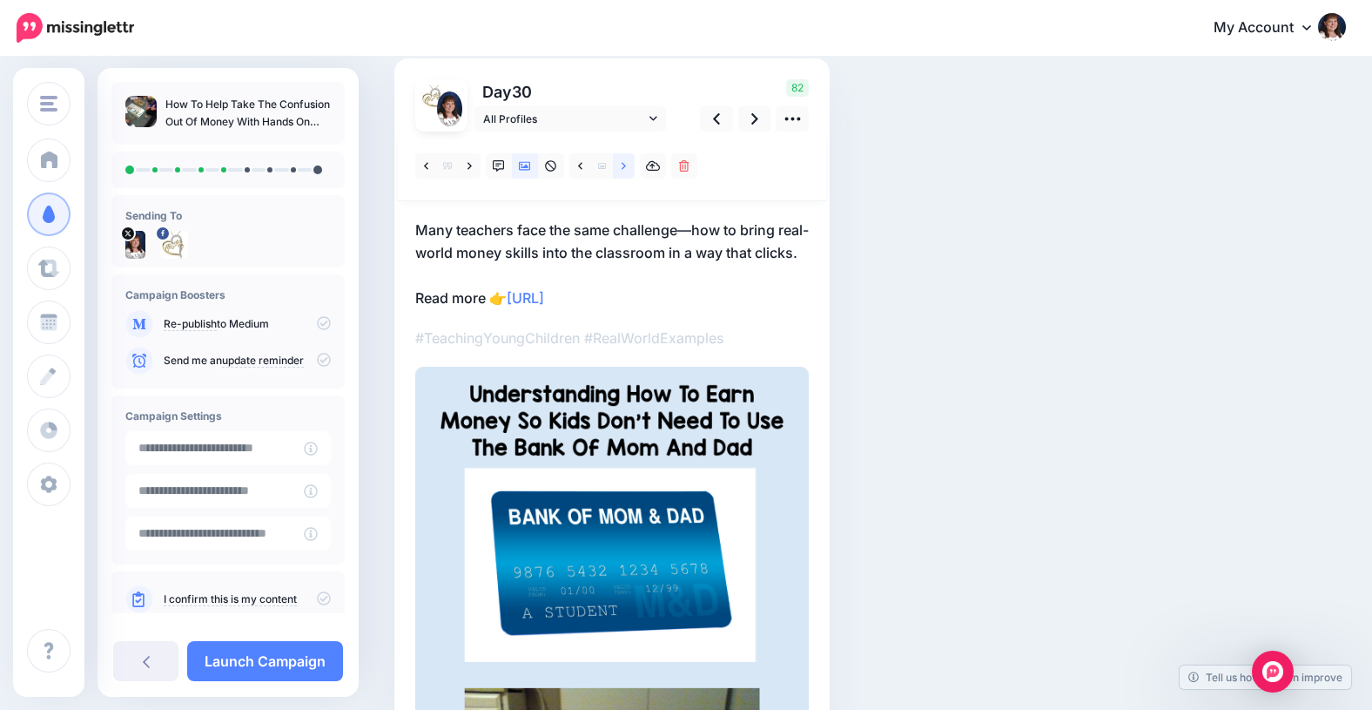
scroll to position [112, 0]
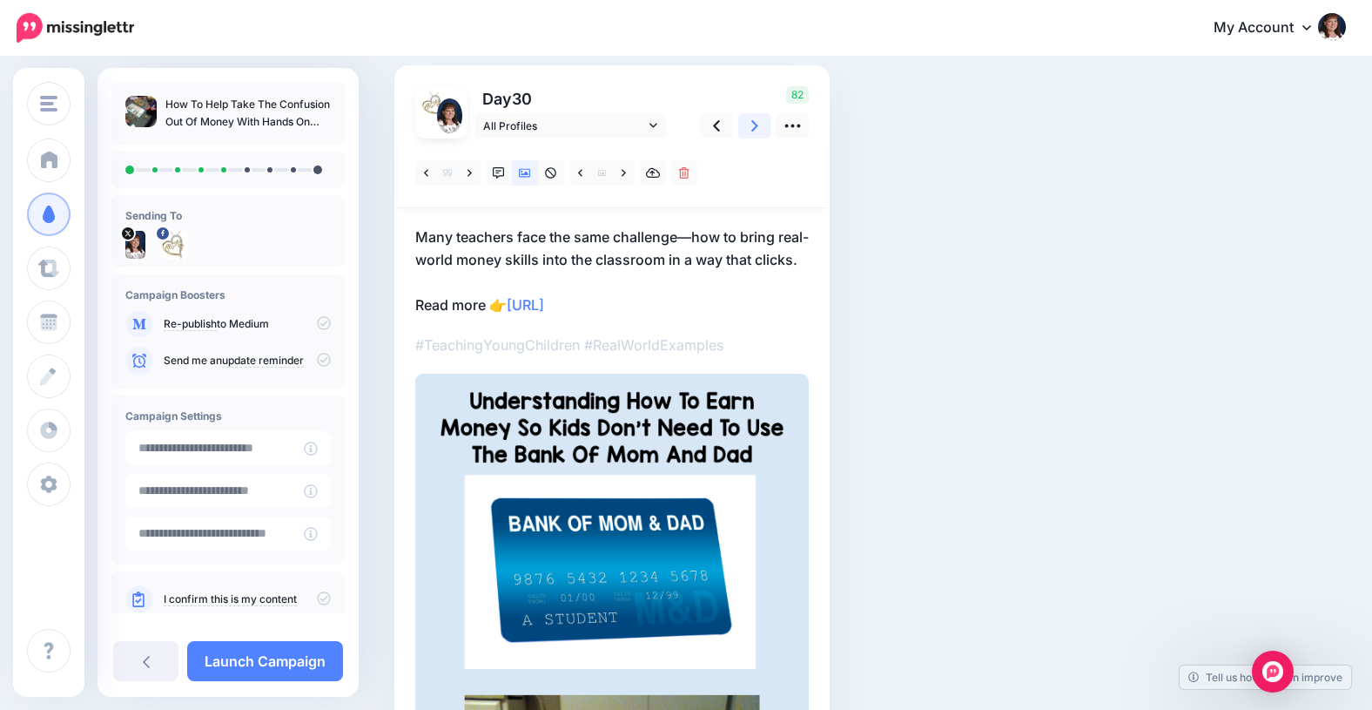
click at [753, 125] on icon at bounding box center [754, 126] width 7 height 18
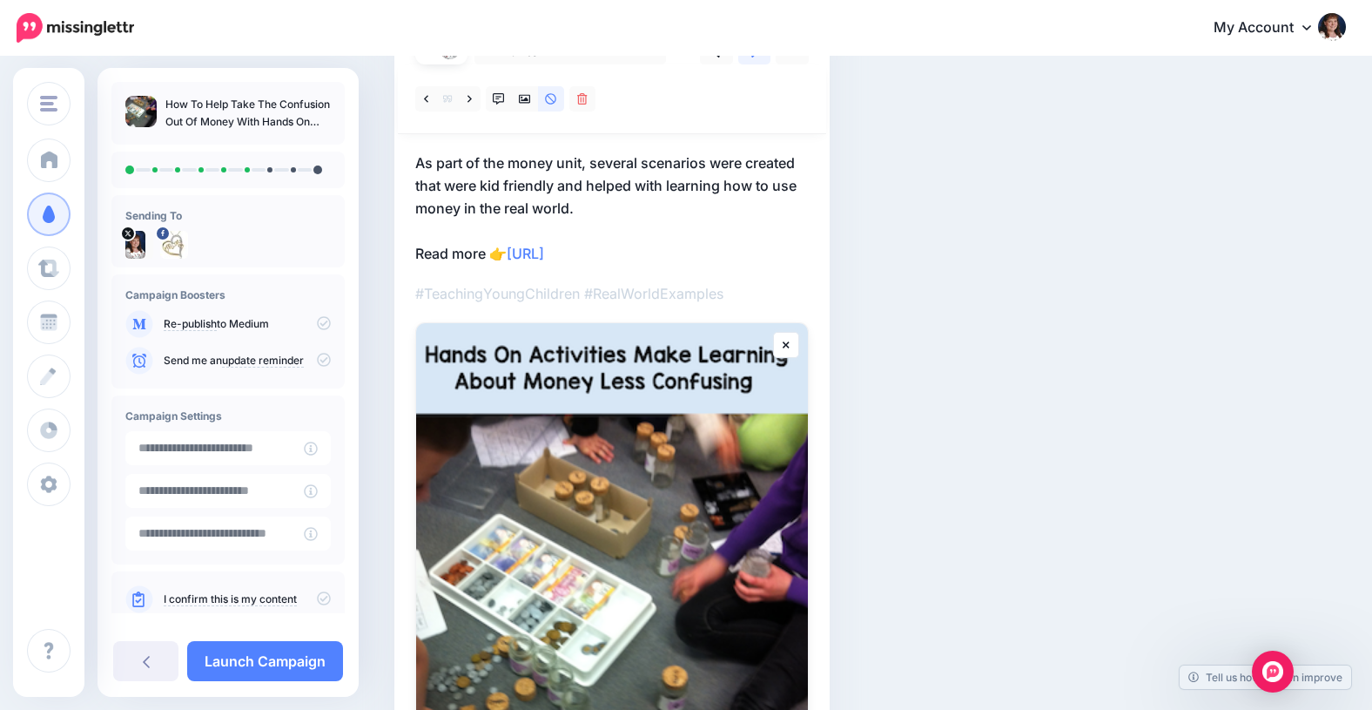
scroll to position [115, 0]
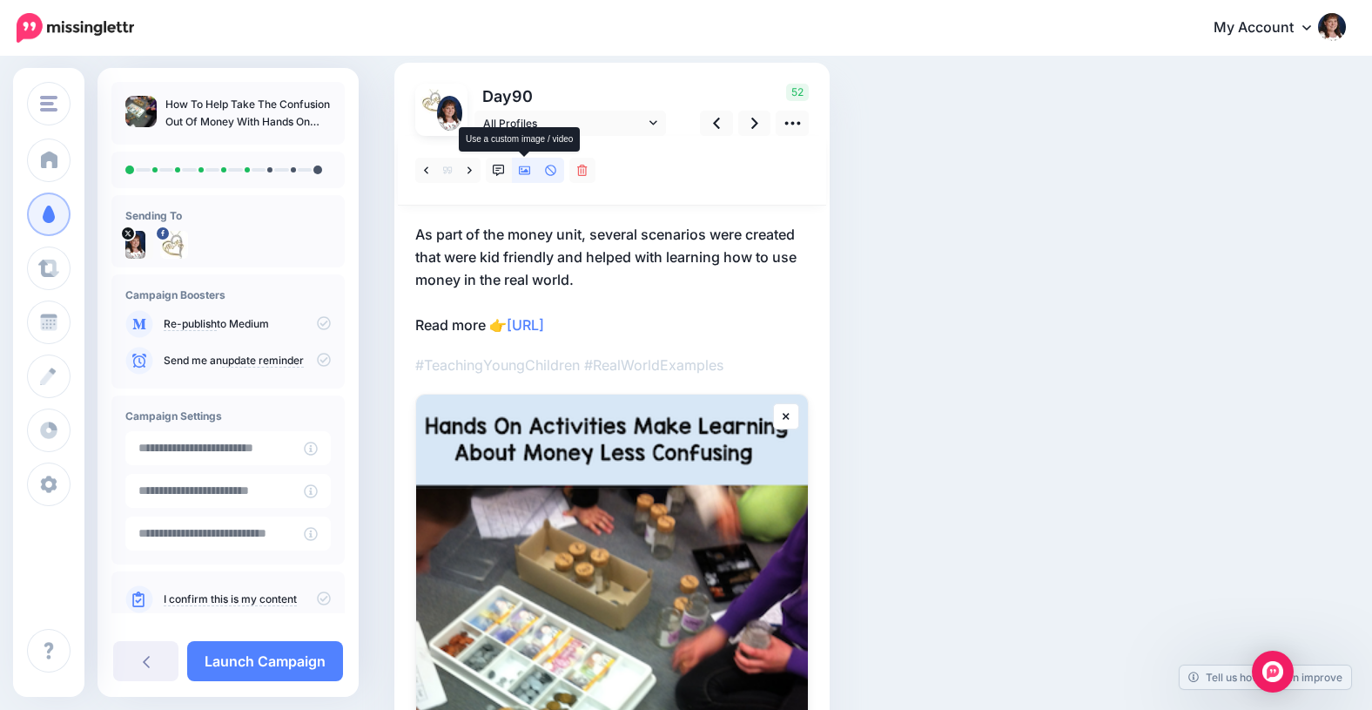
click at [528, 171] on icon at bounding box center [525, 170] width 12 height 9
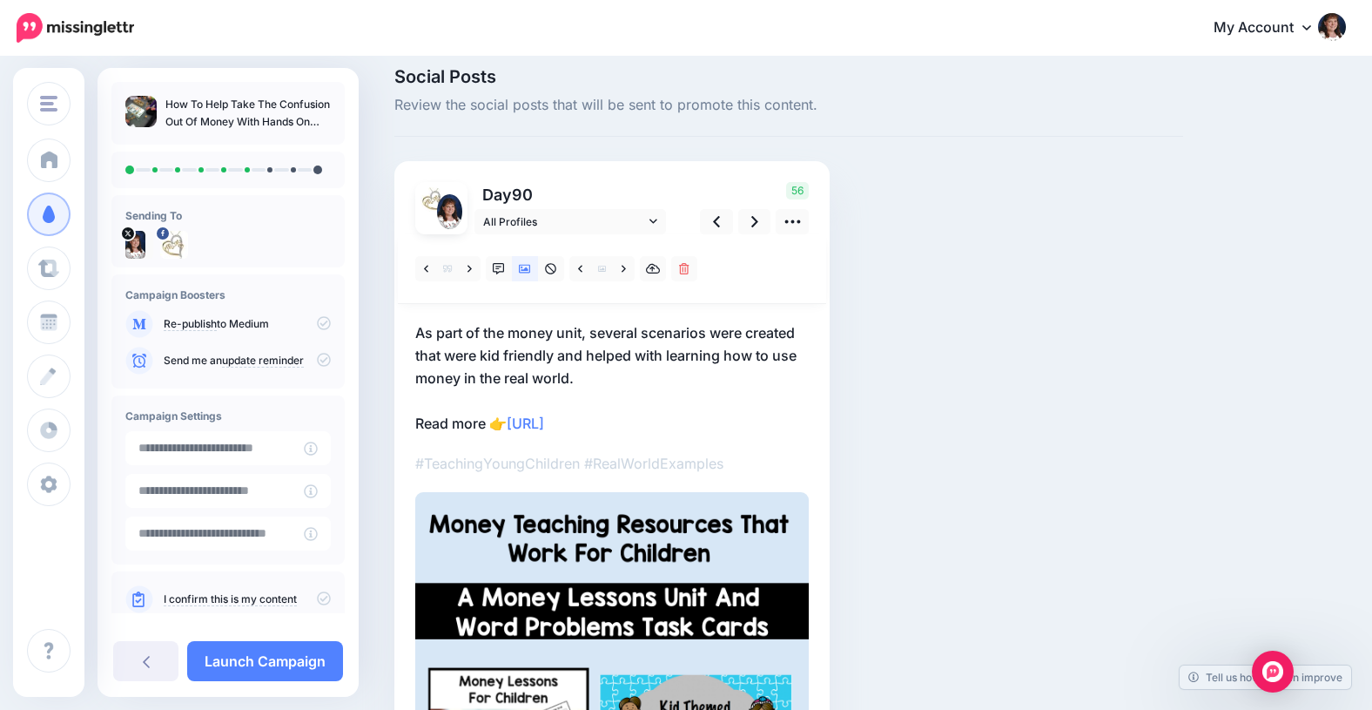
scroll to position [0, 0]
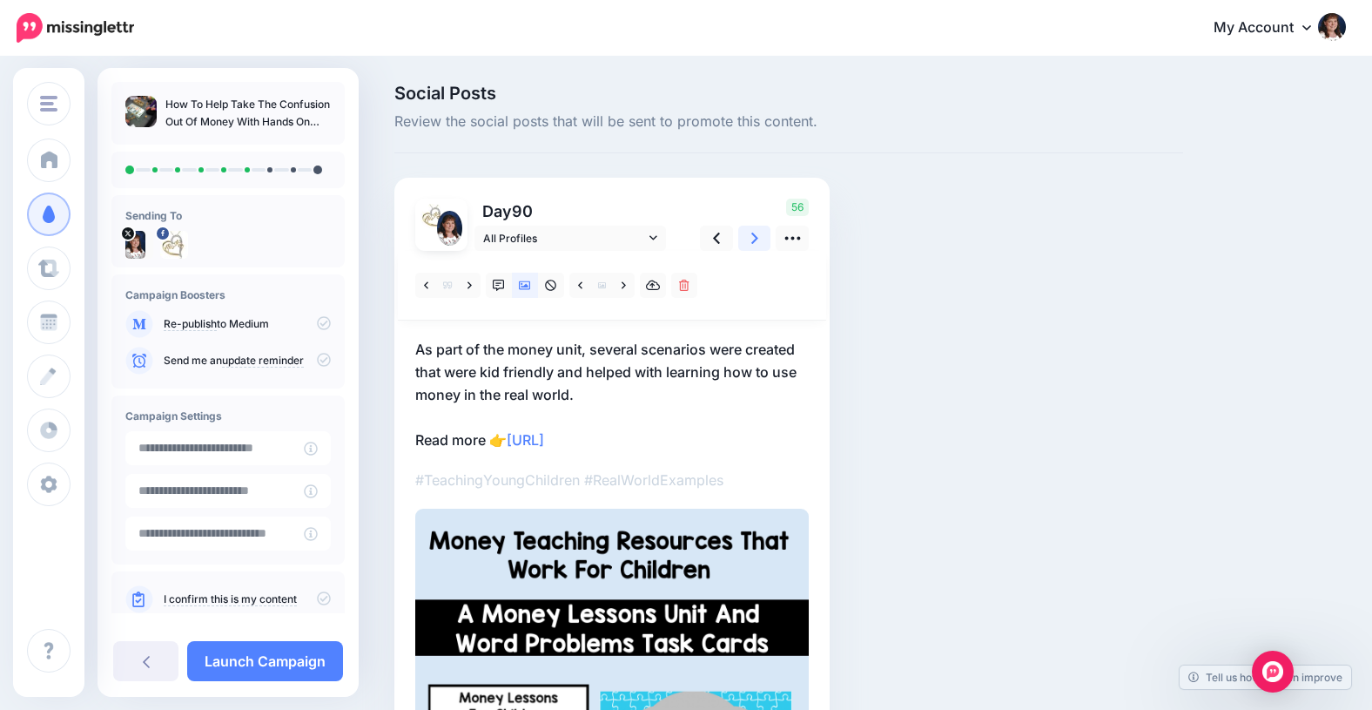
click at [755, 236] on icon at bounding box center [754, 237] width 7 height 11
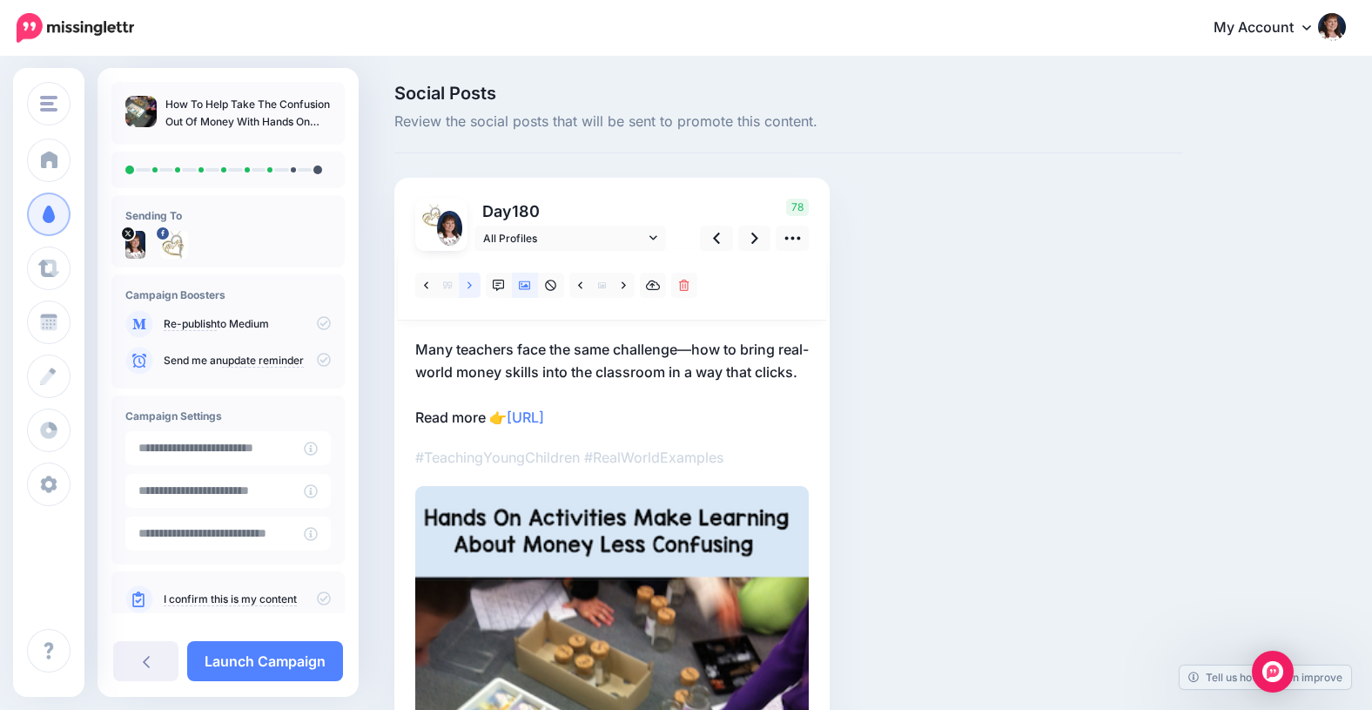
click at [469, 286] on icon at bounding box center [470, 284] width 4 height 7
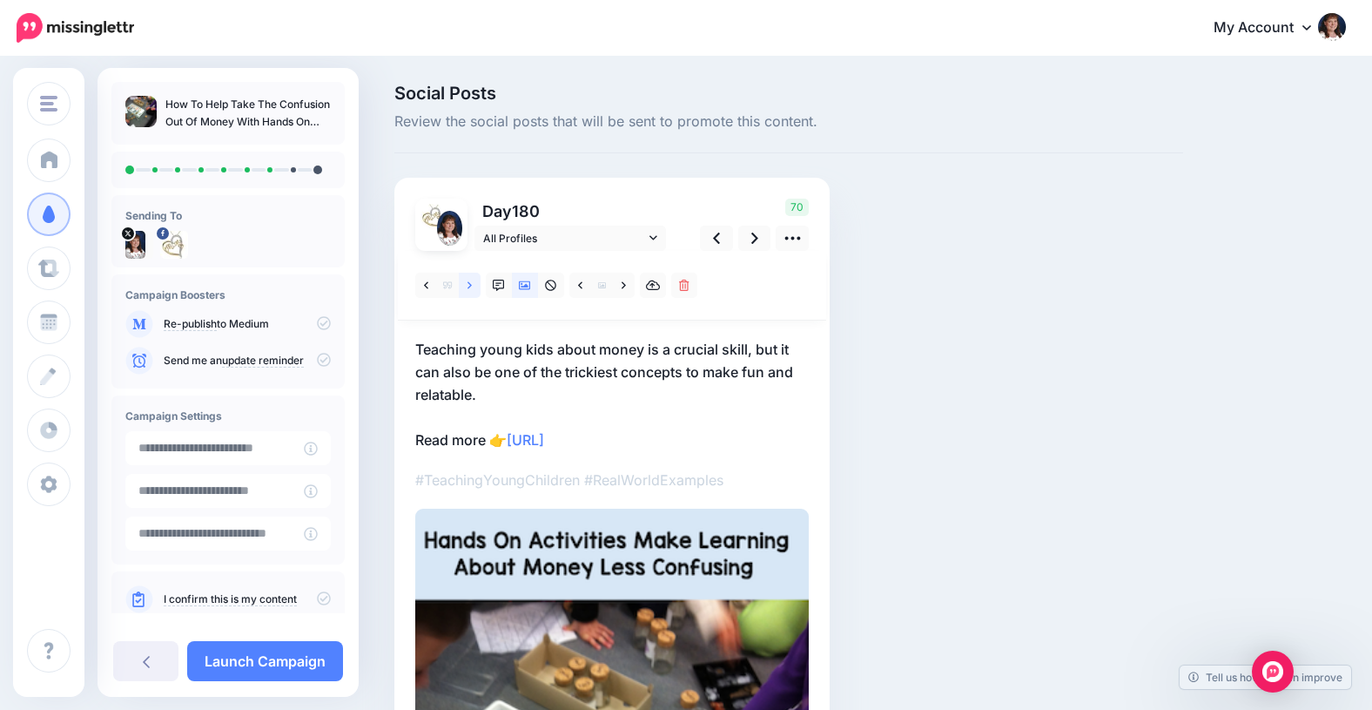
click at [469, 286] on icon at bounding box center [470, 284] width 4 height 7
click at [753, 233] on icon at bounding box center [754, 238] width 7 height 18
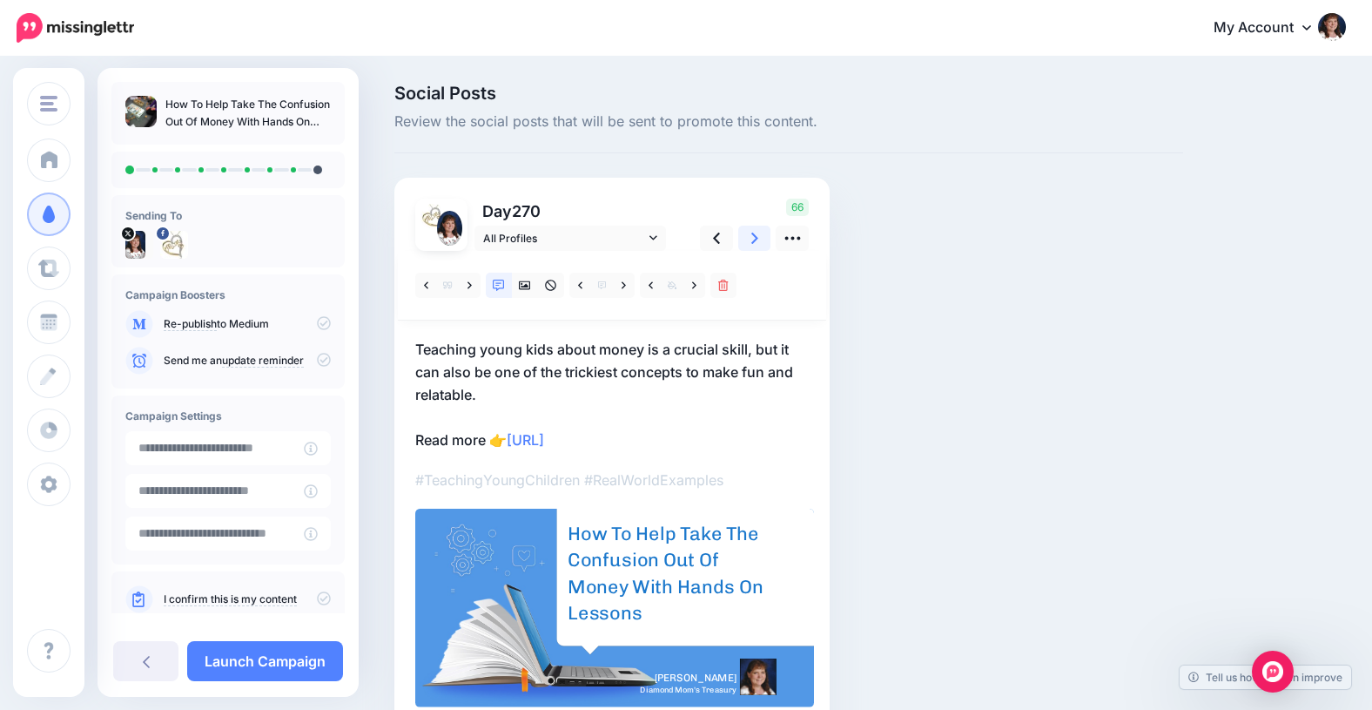
click at [755, 236] on icon at bounding box center [754, 237] width 7 height 11
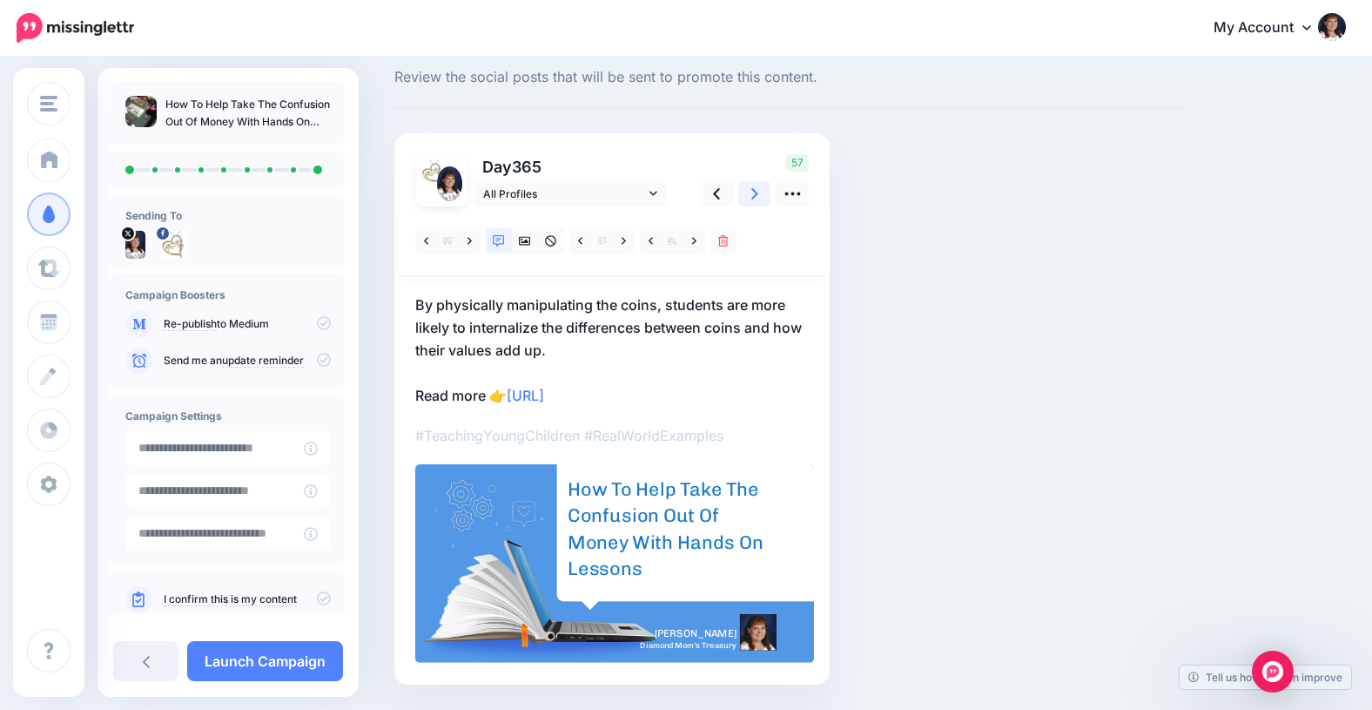
scroll to position [66, 0]
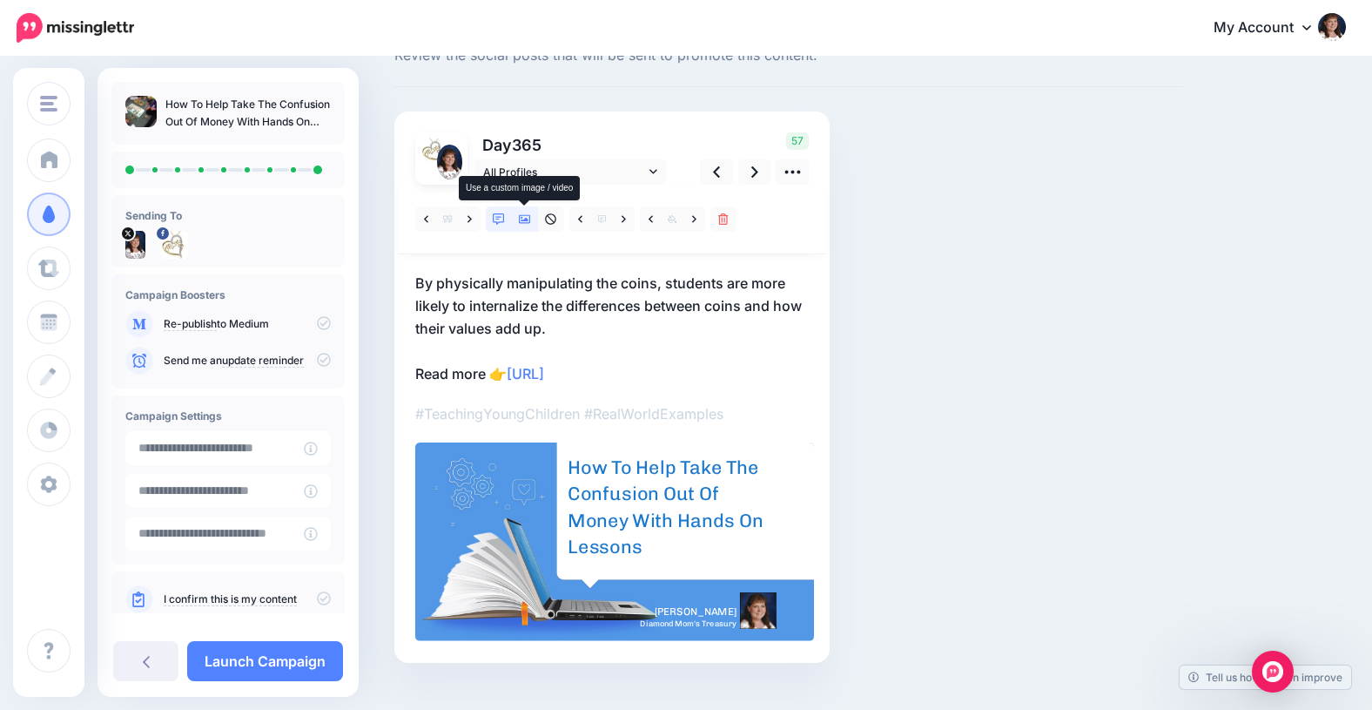
click at [525, 215] on icon at bounding box center [525, 219] width 12 height 9
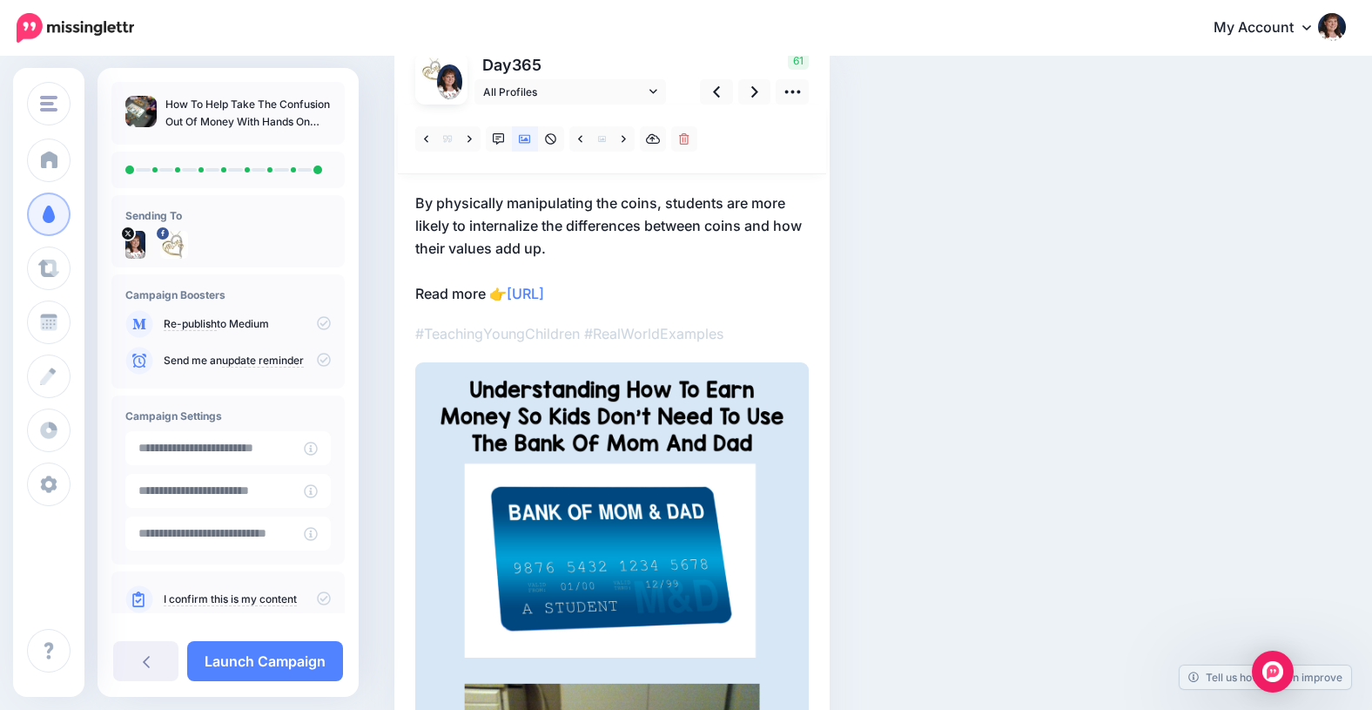
scroll to position [169, 0]
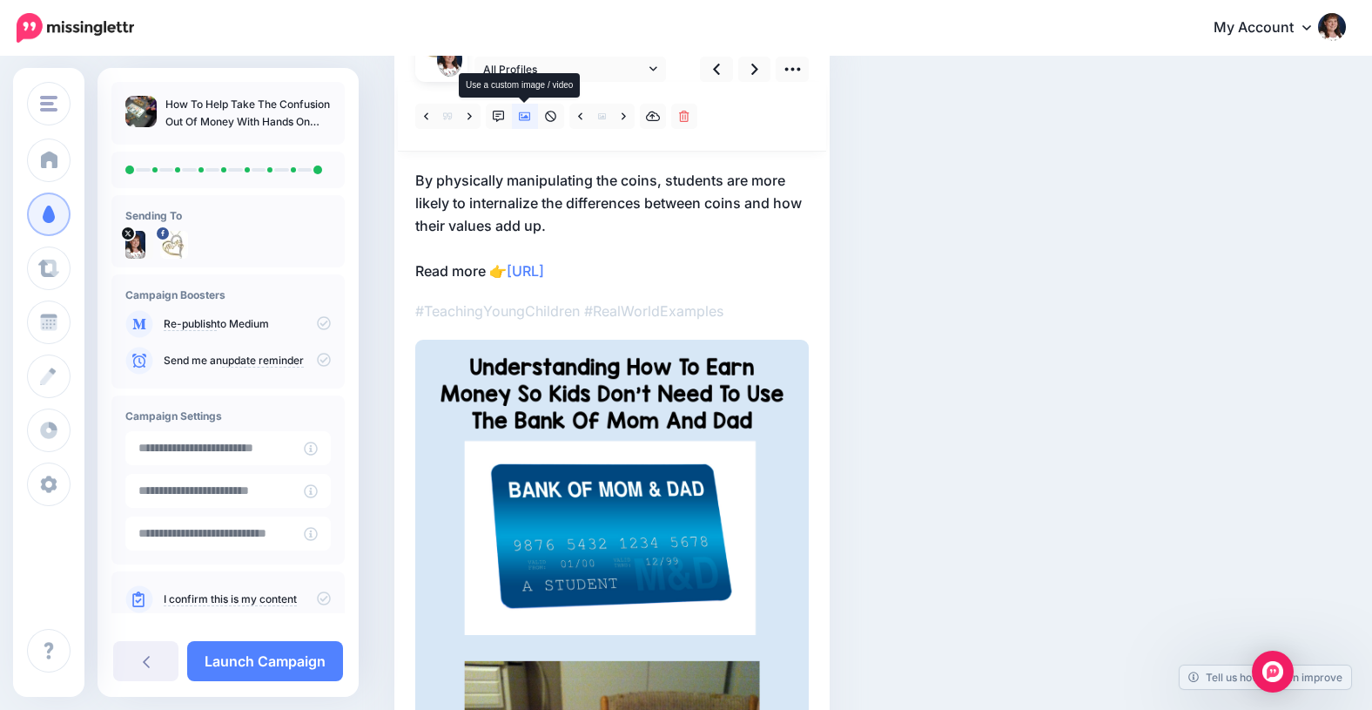
click at [528, 114] on icon at bounding box center [525, 117] width 12 height 12
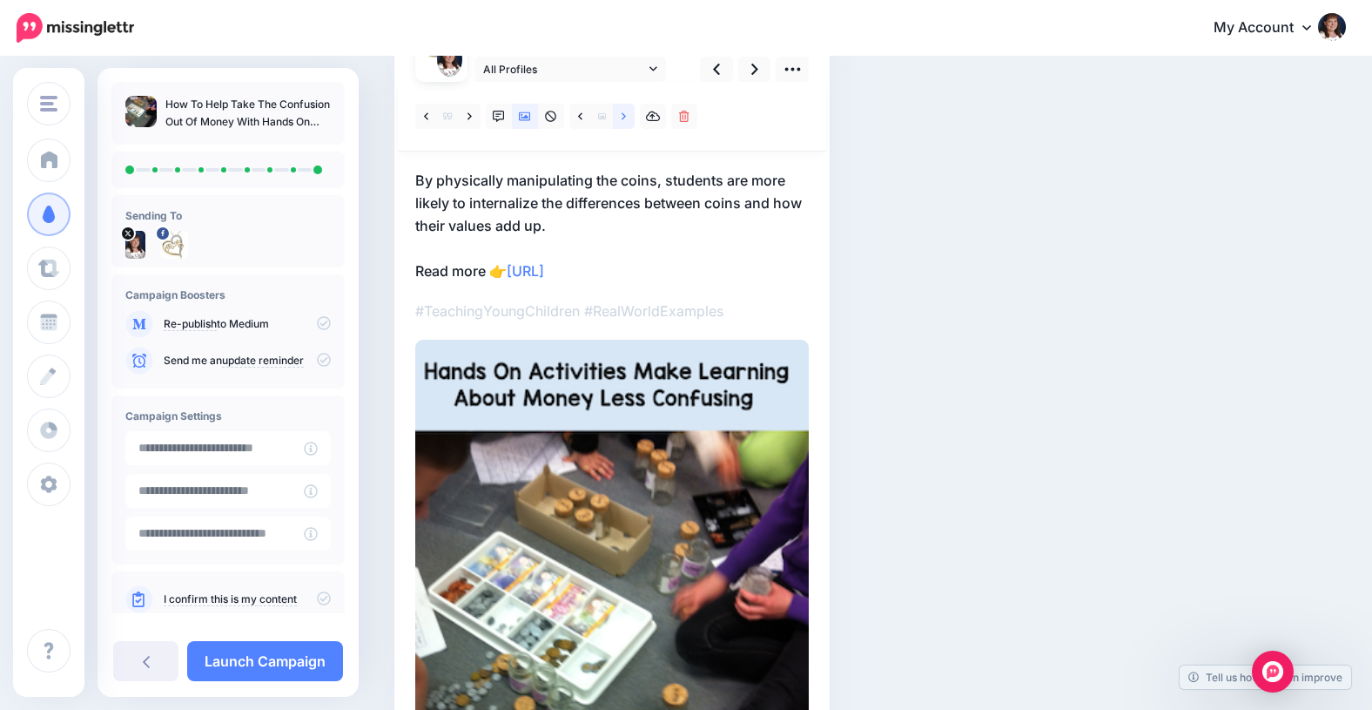
click at [625, 116] on link at bounding box center [624, 116] width 22 height 25
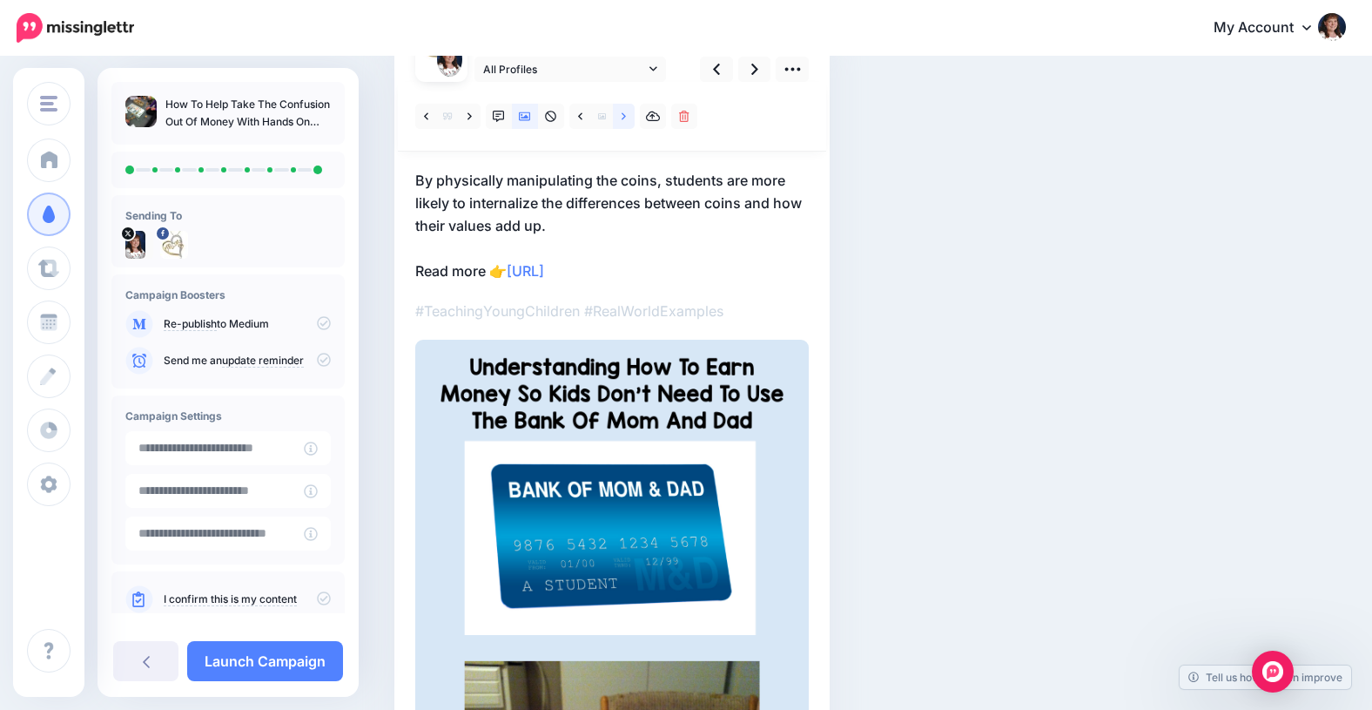
click at [625, 117] on icon at bounding box center [624, 117] width 4 height 12
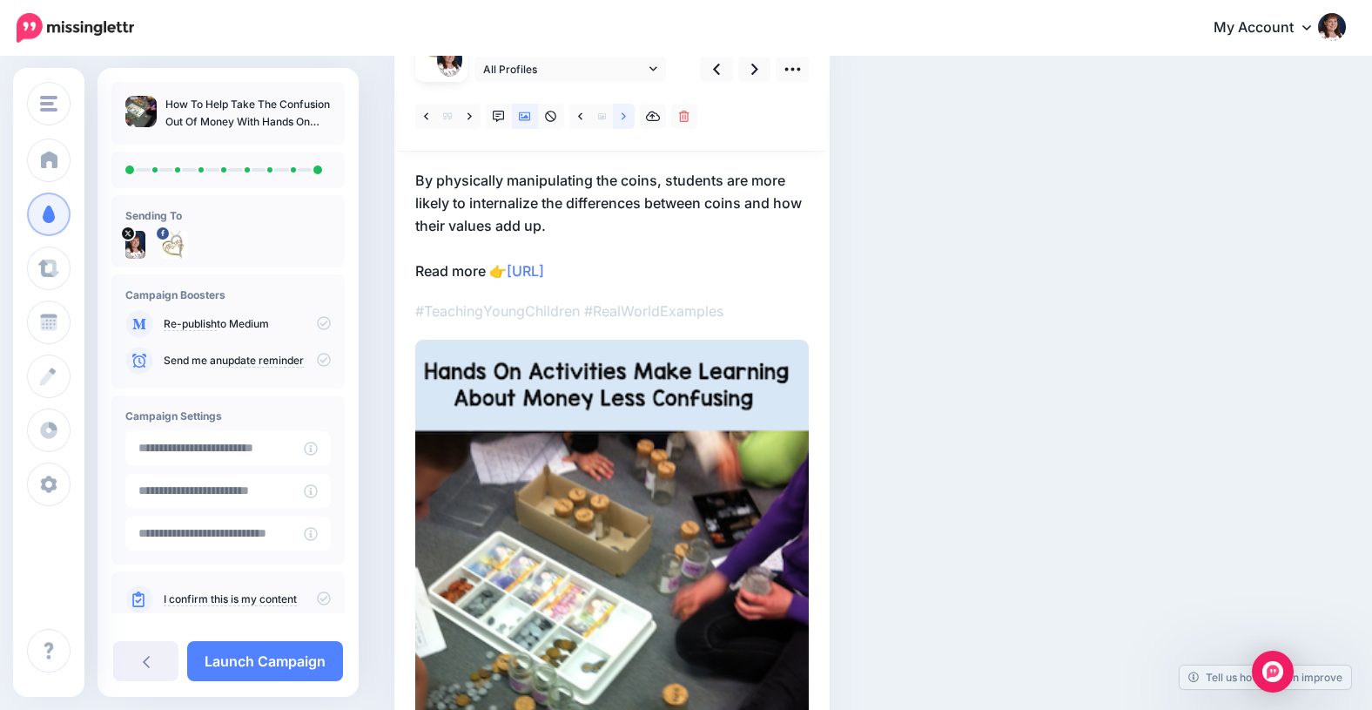
click at [625, 117] on icon at bounding box center [624, 117] width 4 height 12
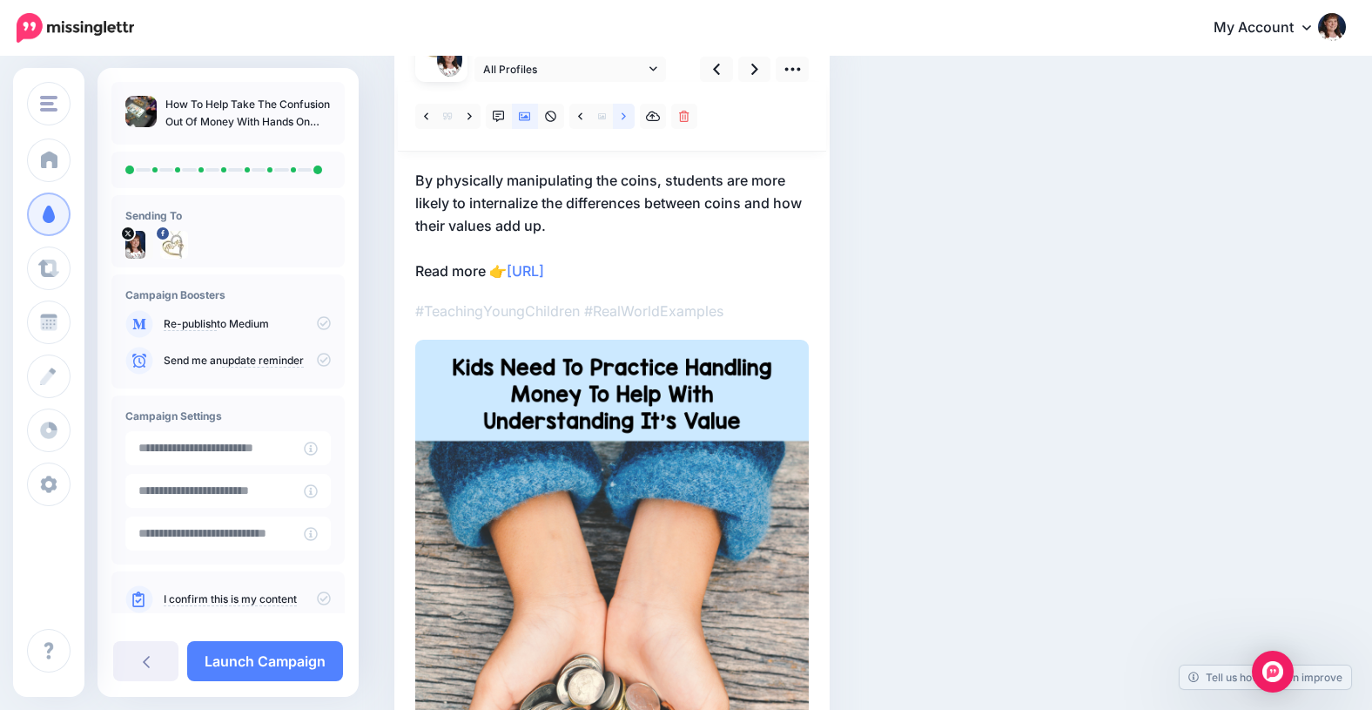
click at [625, 117] on icon at bounding box center [624, 117] width 4 height 12
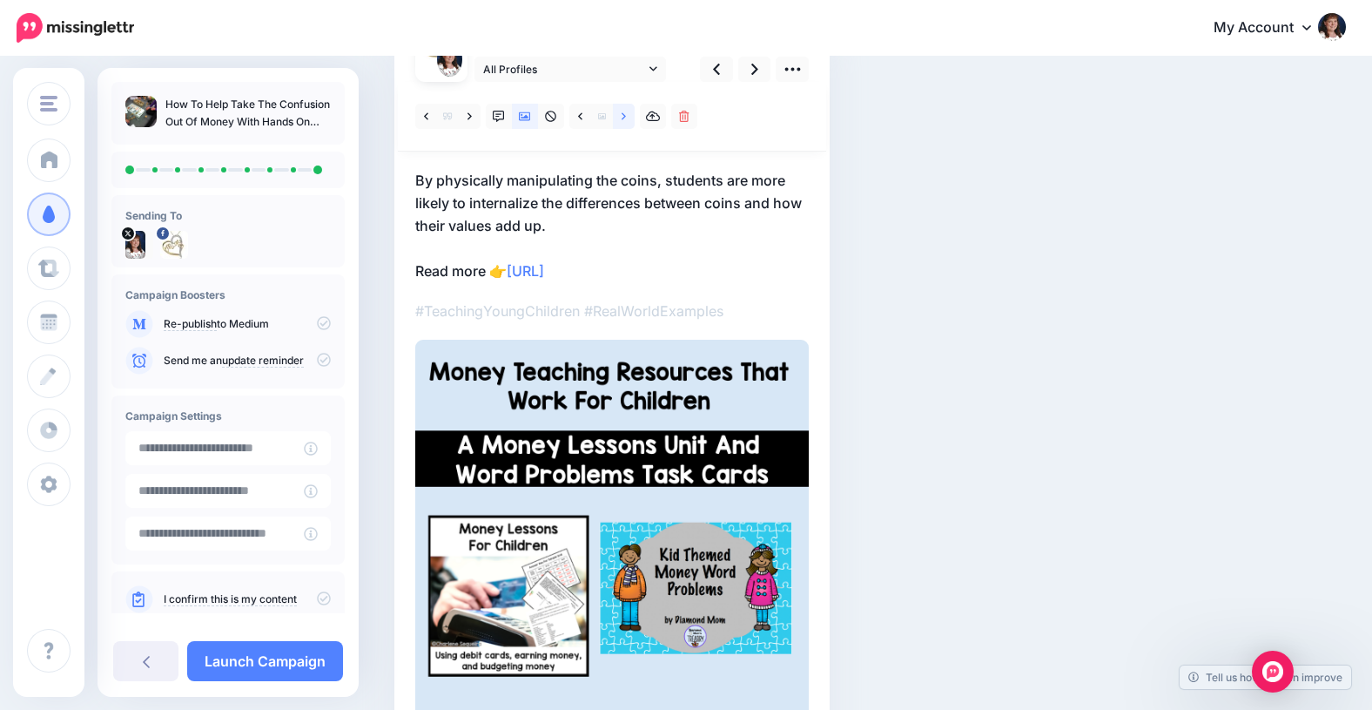
click at [625, 118] on icon at bounding box center [624, 117] width 4 height 12
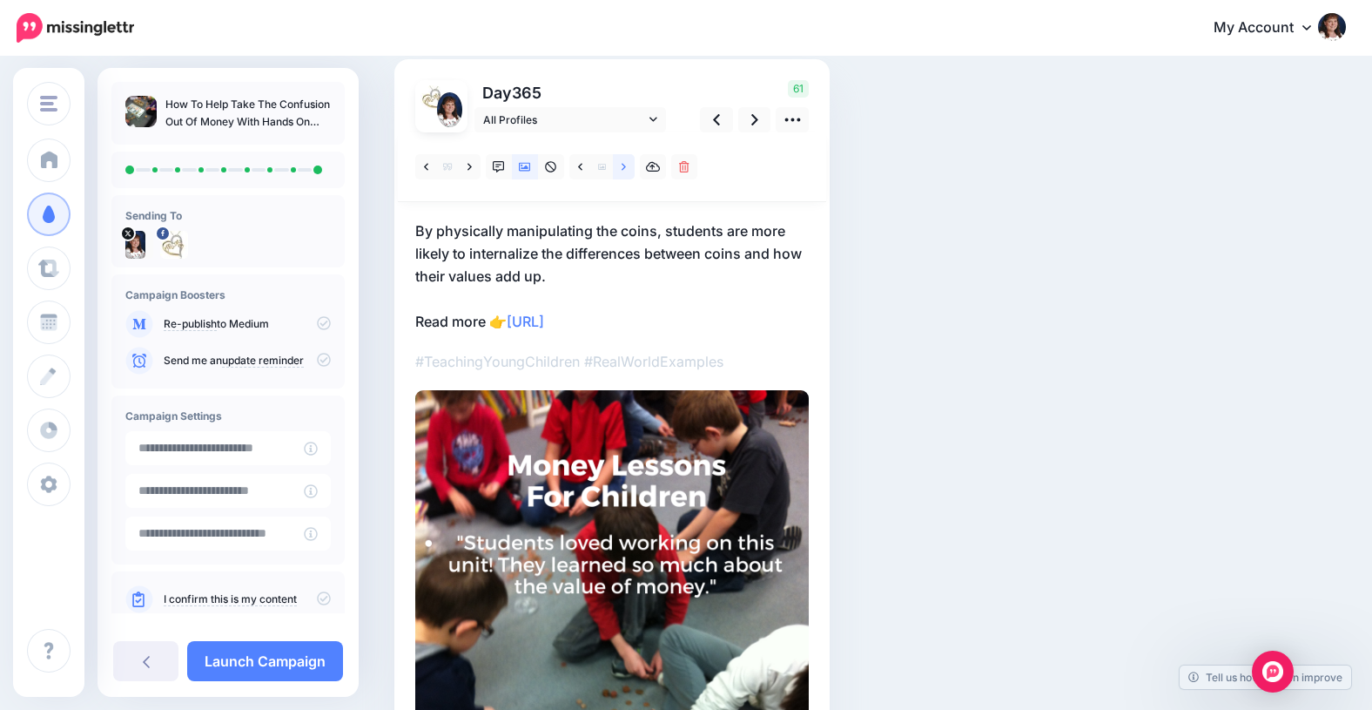
scroll to position [127, 0]
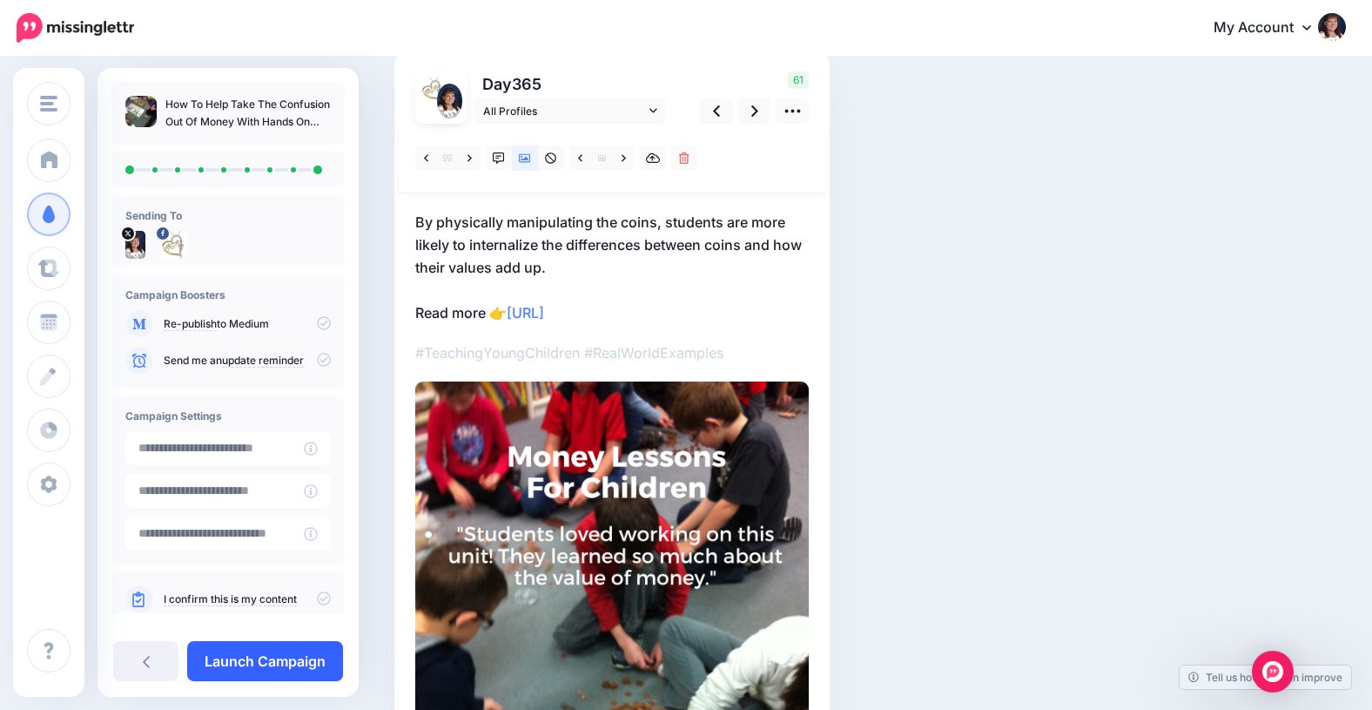
click at [244, 656] on link "Launch Campaign" at bounding box center [265, 661] width 156 height 40
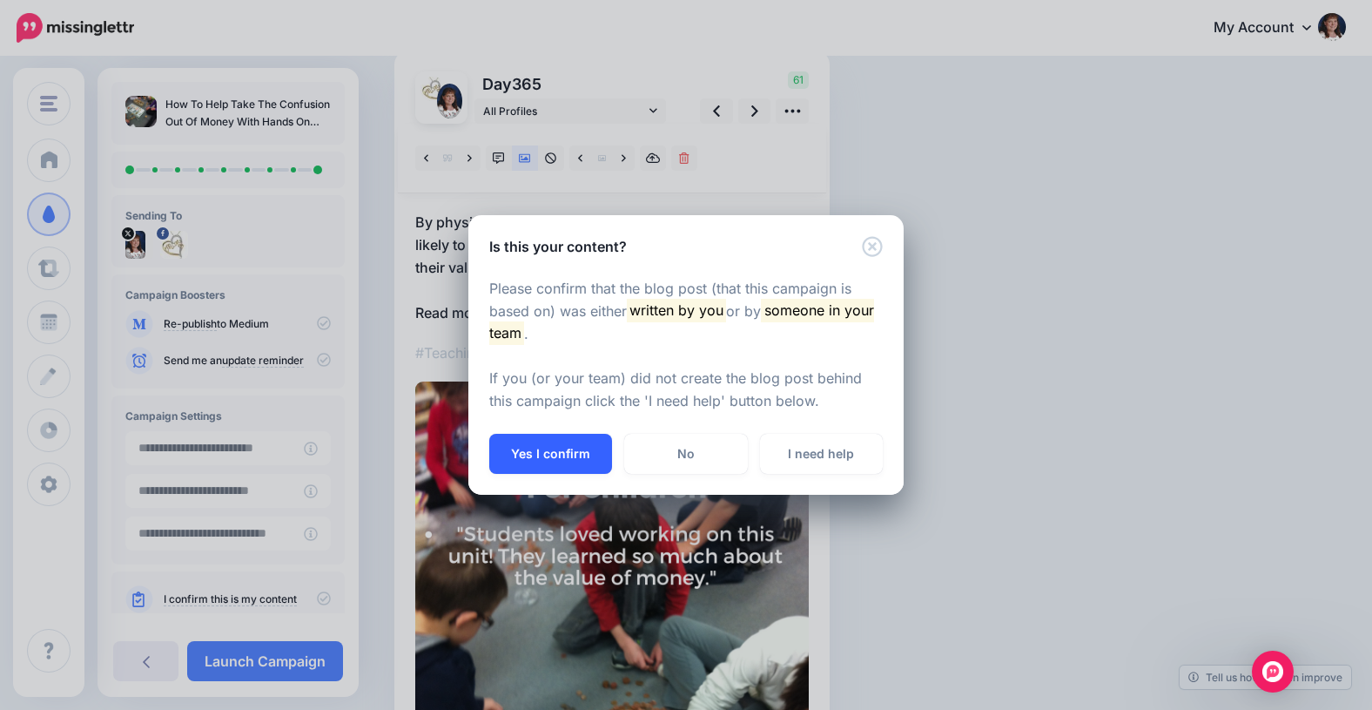
click at [557, 458] on button "Yes I confirm" at bounding box center [550, 454] width 123 height 40
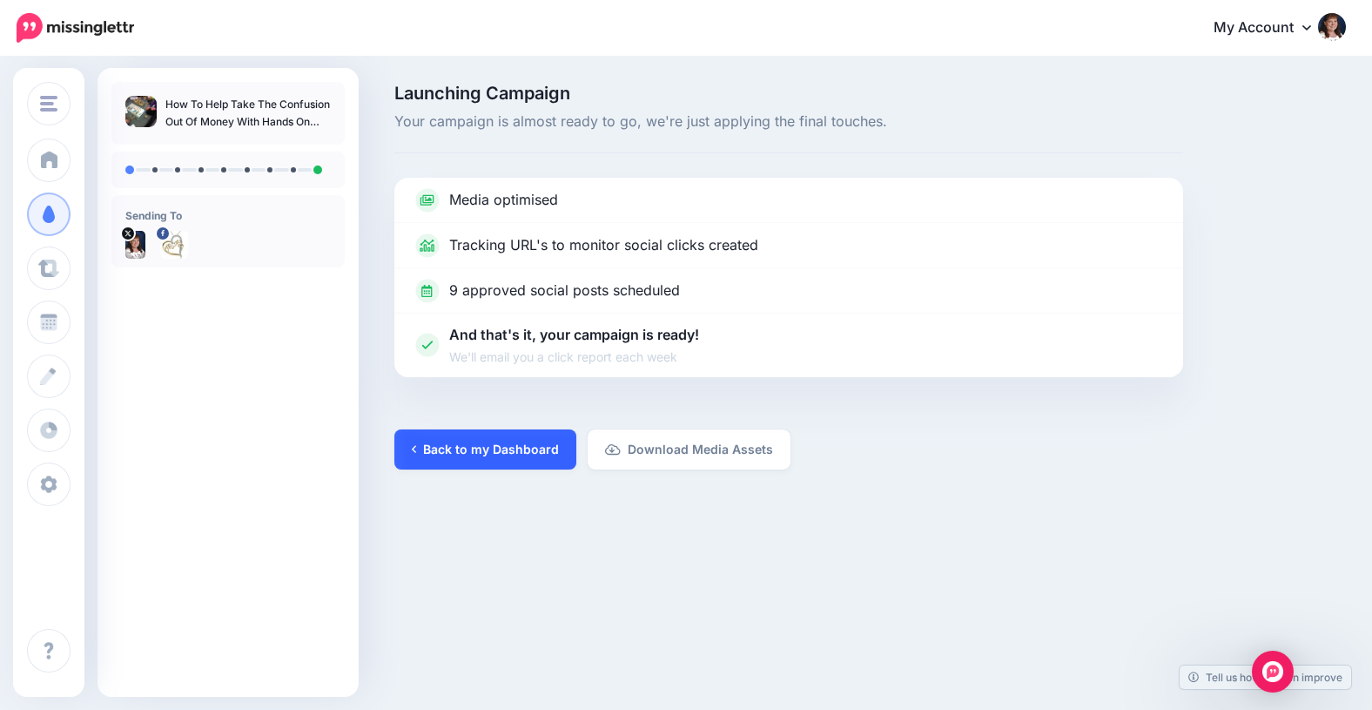
click at [472, 448] on link "Back to my Dashboard" at bounding box center [485, 449] width 182 height 40
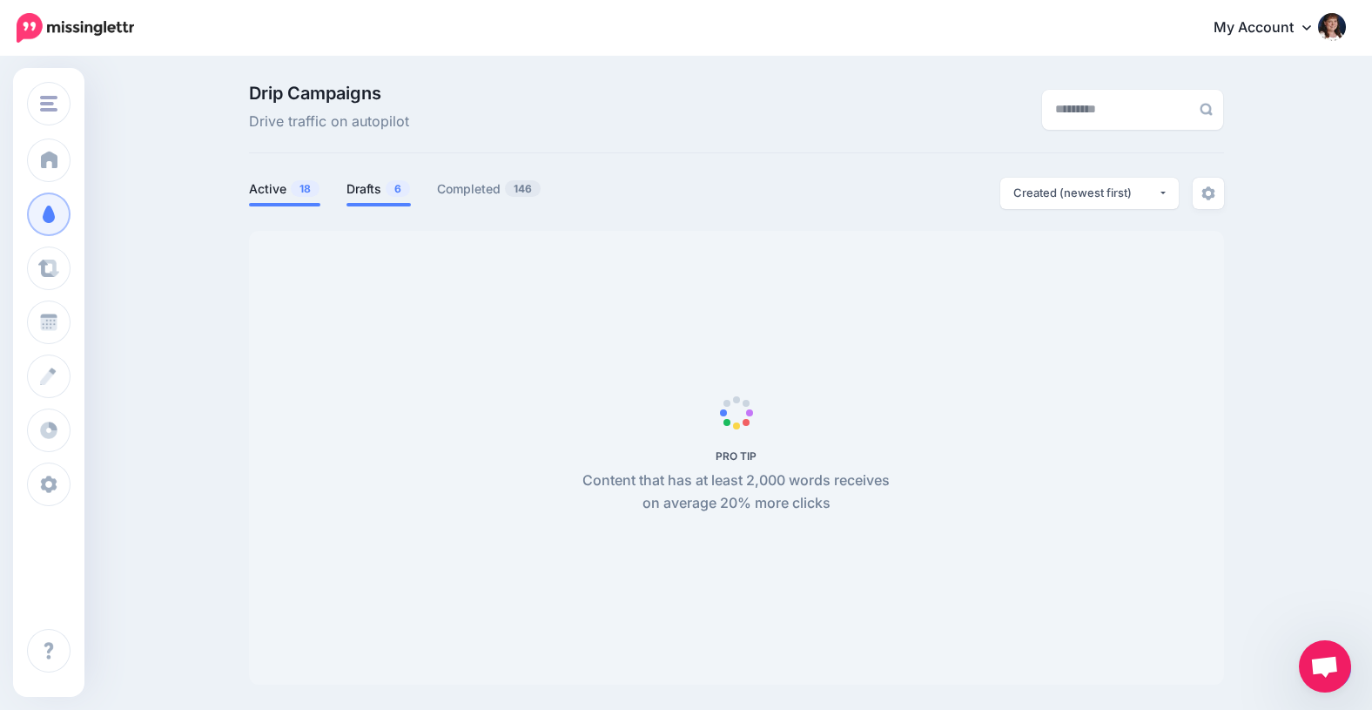
click at [357, 185] on link "Drafts 6" at bounding box center [379, 188] width 64 height 21
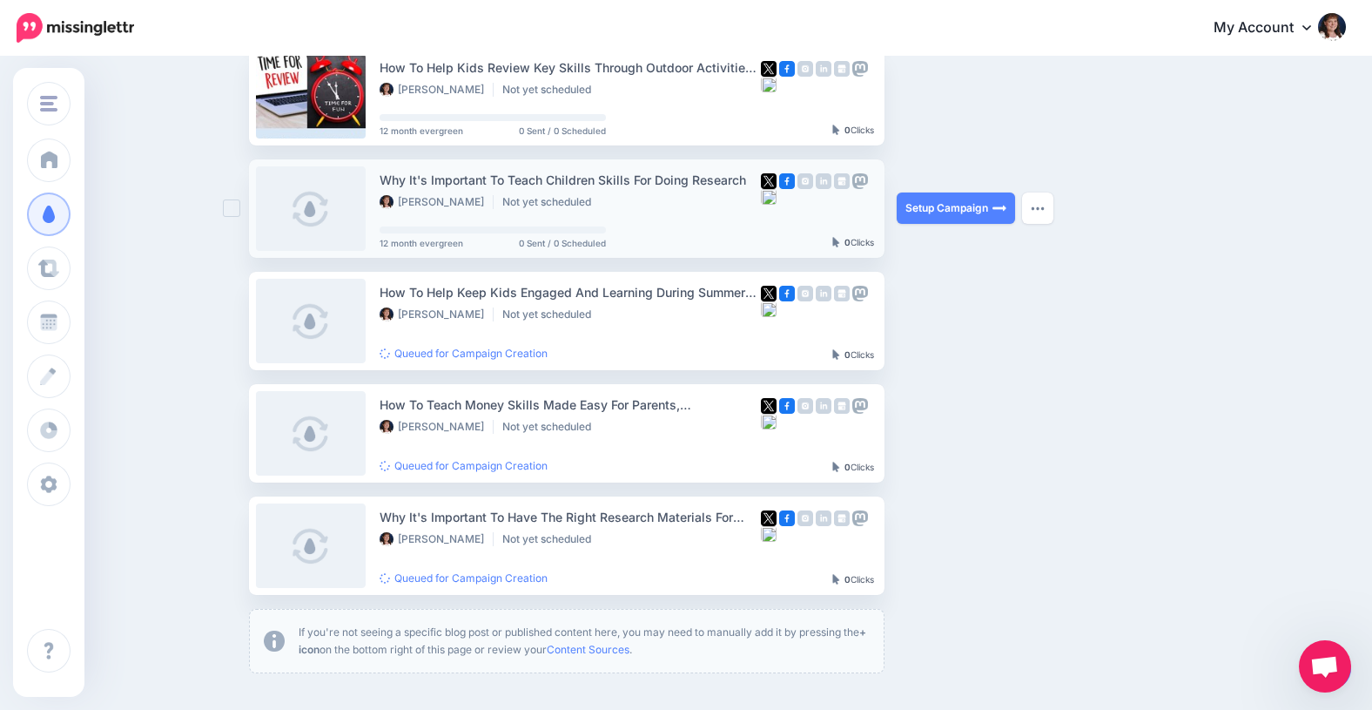
scroll to position [297, 0]
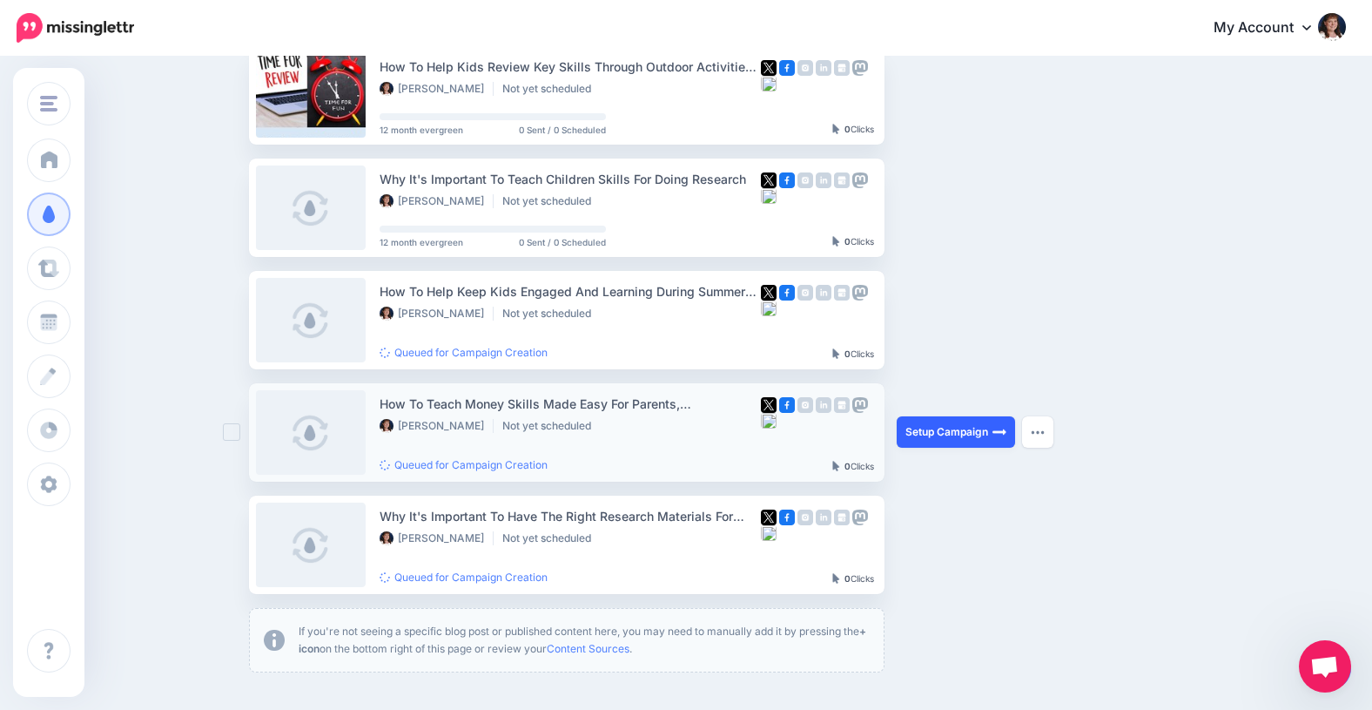
click at [935, 434] on link "Setup Campaign" at bounding box center [956, 431] width 118 height 31
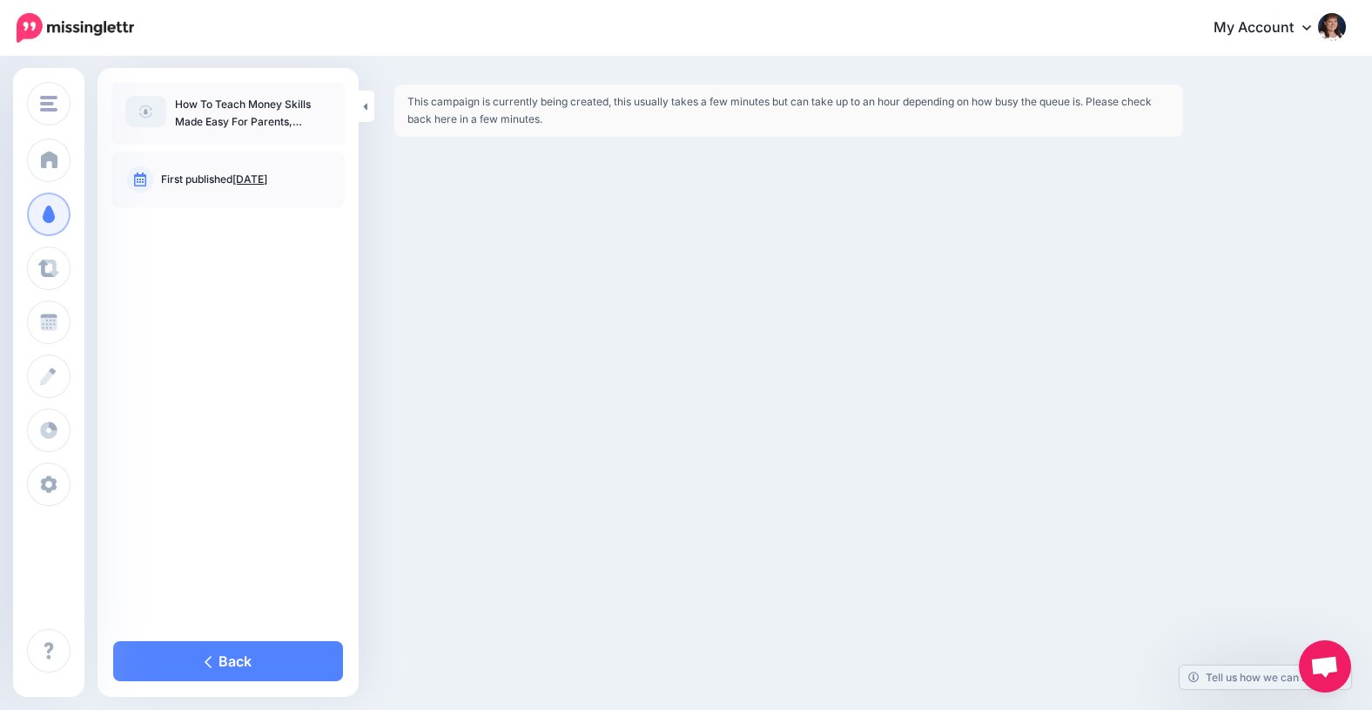
click at [244, 118] on p "How To Teach Money Skills Made Easy For Parents, Homeschoolers, And Teachers [D…" at bounding box center [253, 113] width 156 height 35
click at [142, 654] on link "Back" at bounding box center [228, 661] width 230 height 40
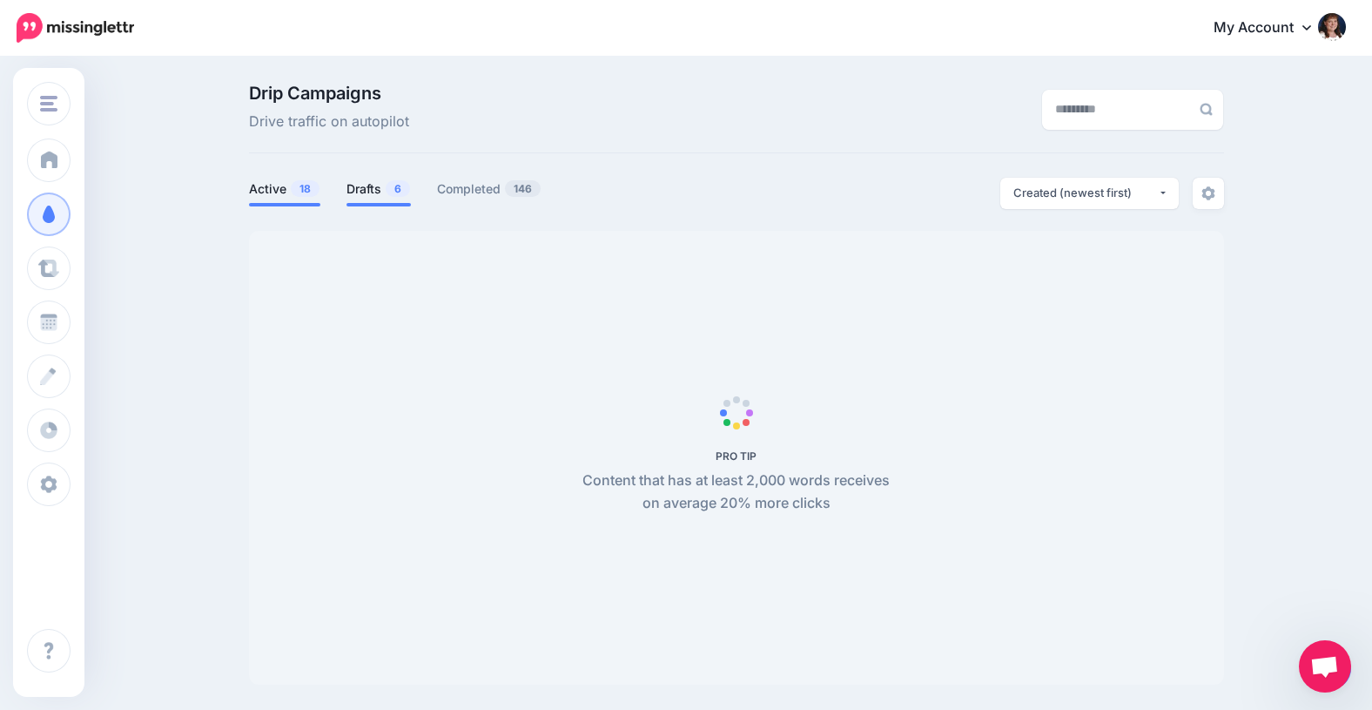
click at [355, 187] on link "Drafts 6" at bounding box center [379, 188] width 64 height 21
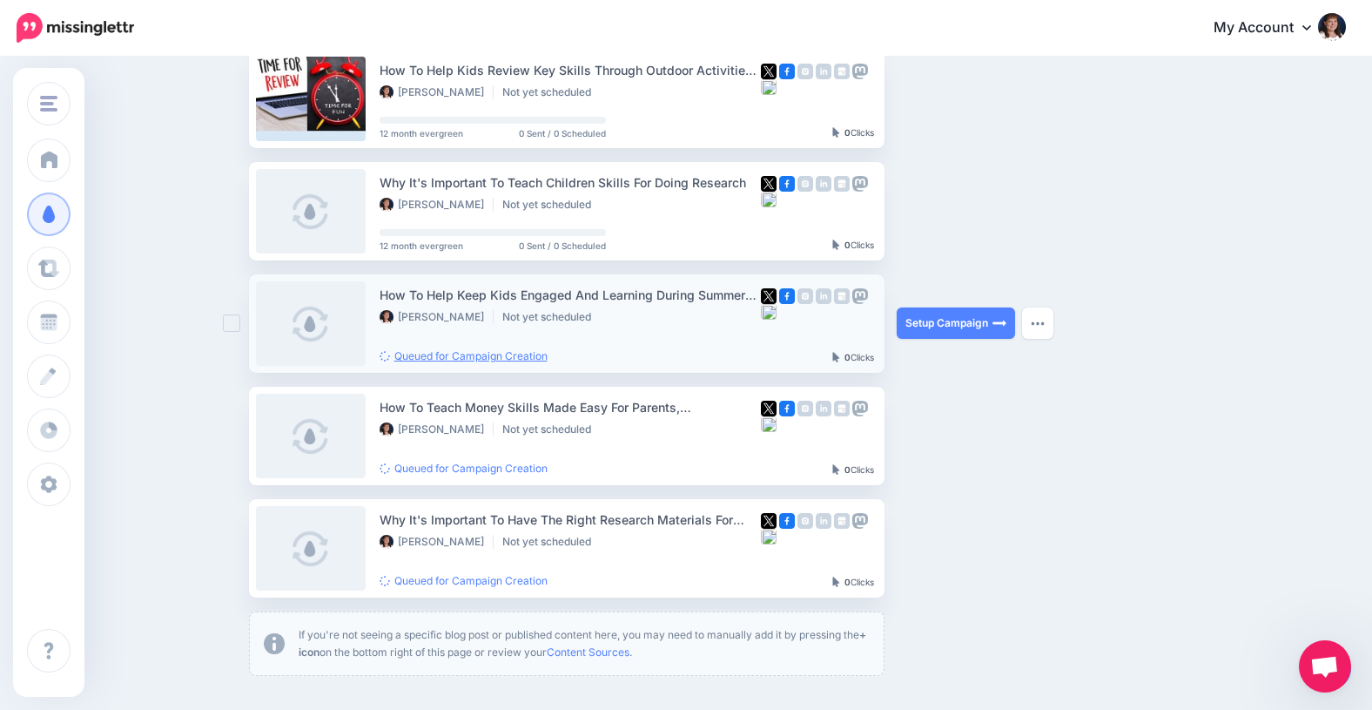
scroll to position [297, 0]
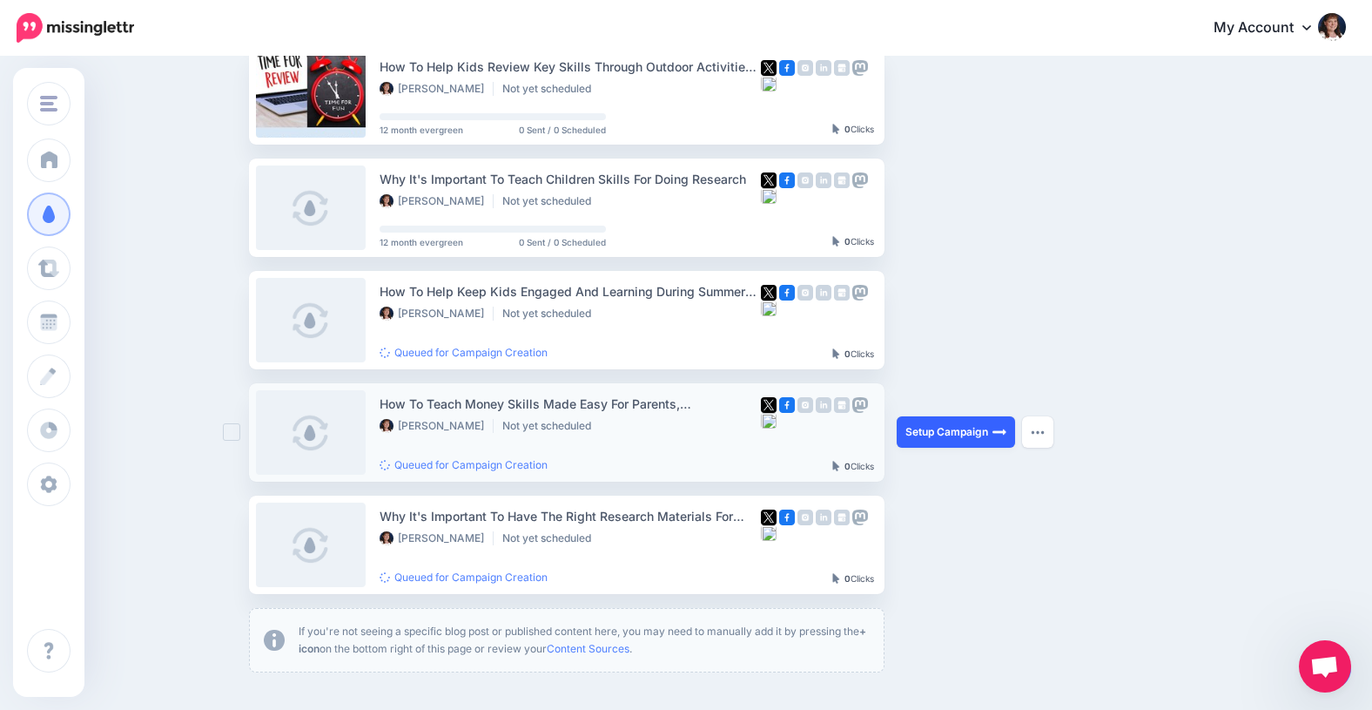
click at [959, 435] on link "Setup Campaign" at bounding box center [956, 431] width 118 height 31
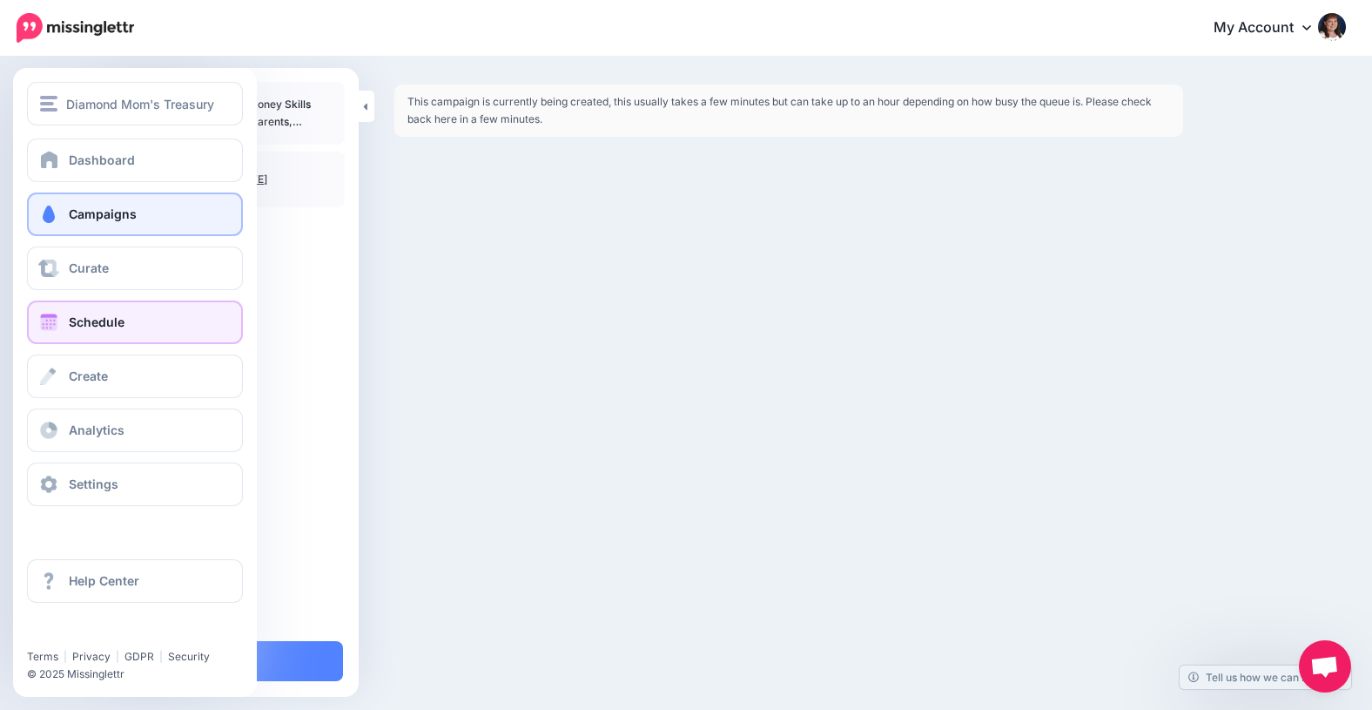
click at [84, 321] on span "Schedule" at bounding box center [97, 321] width 56 height 15
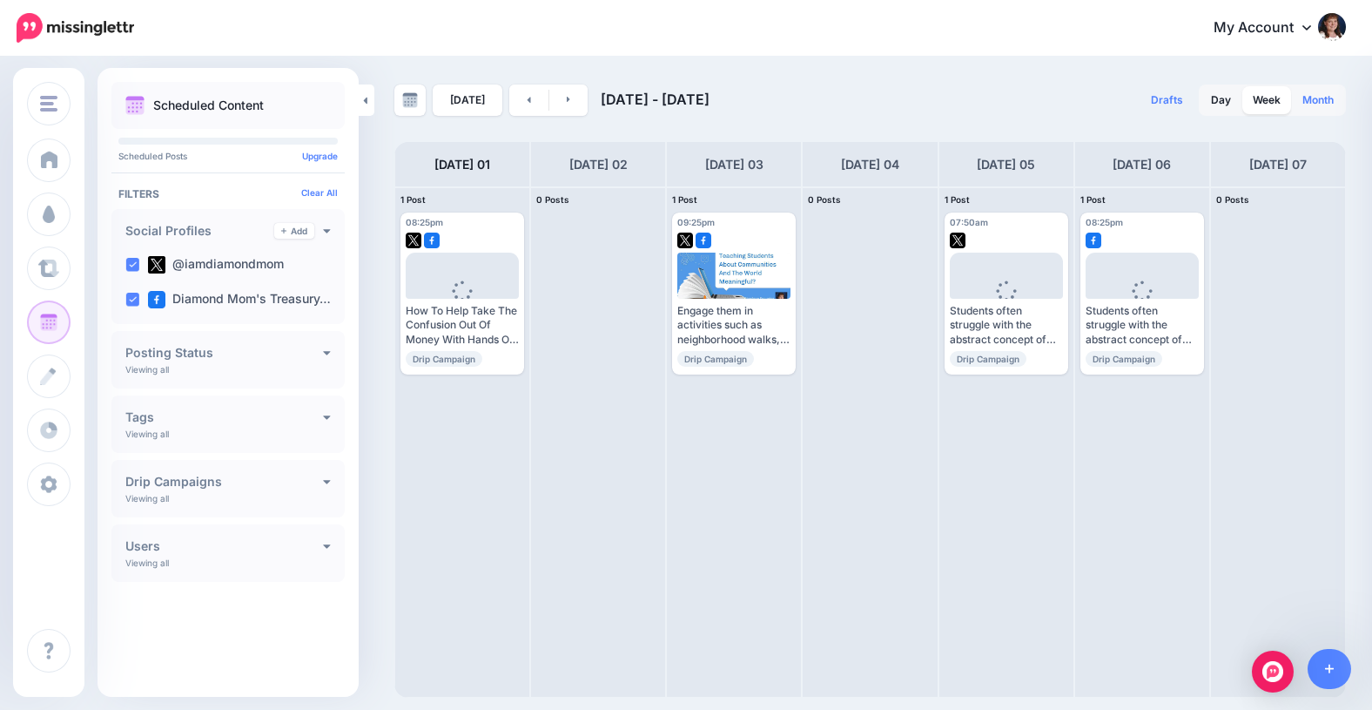
click at [1329, 103] on link "Month" at bounding box center [1318, 100] width 52 height 28
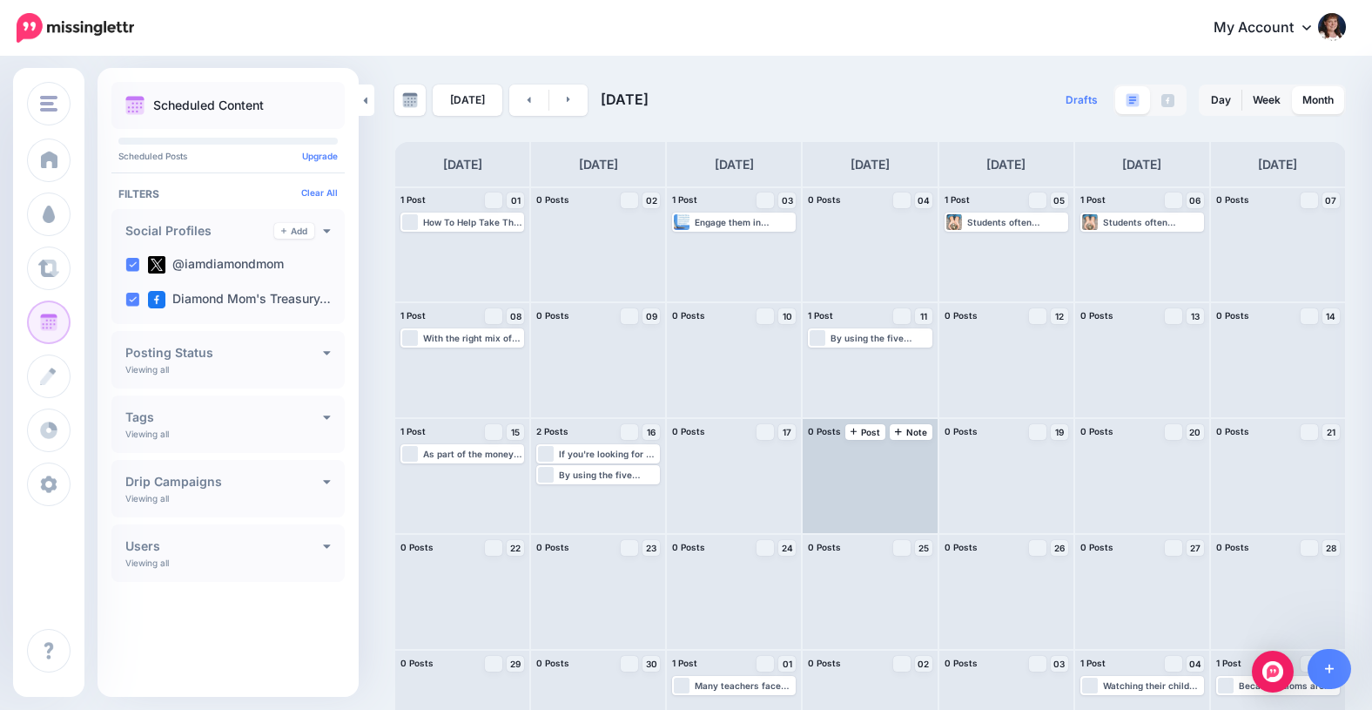
scroll to position [2, 0]
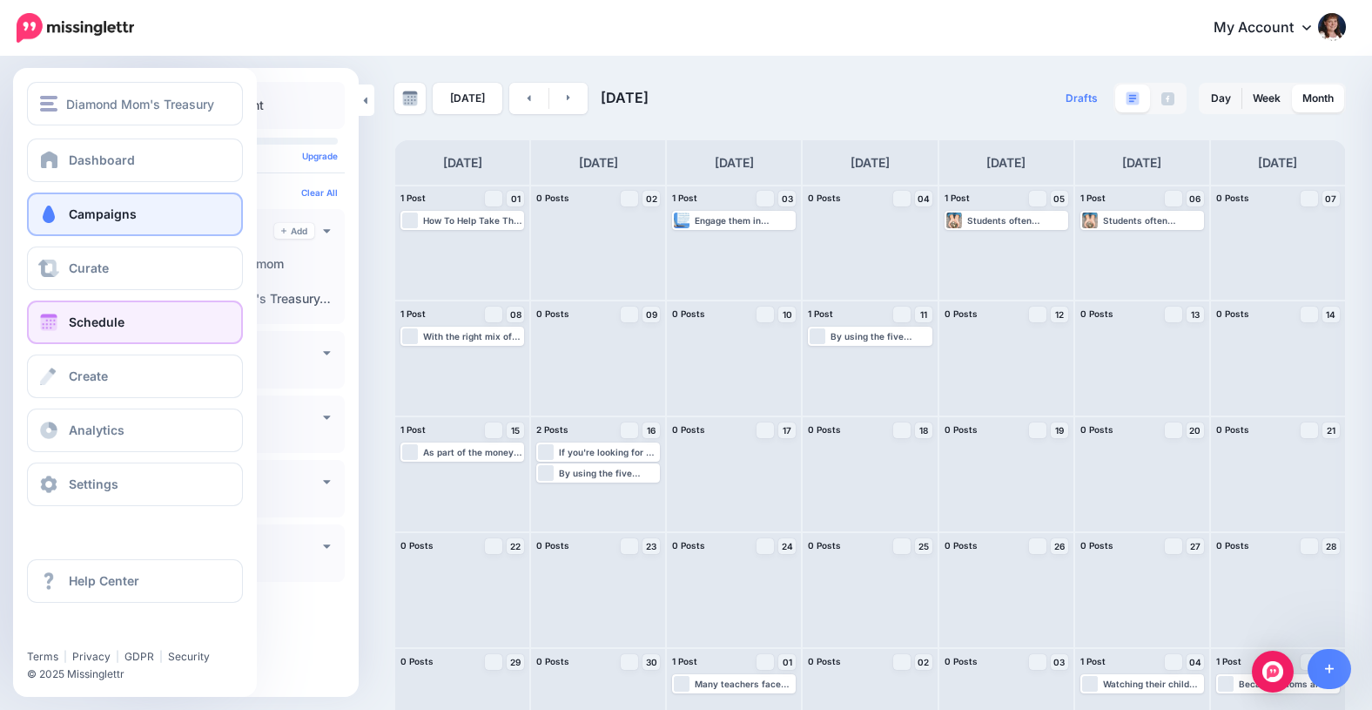
click at [50, 212] on span at bounding box center [48, 213] width 23 height 17
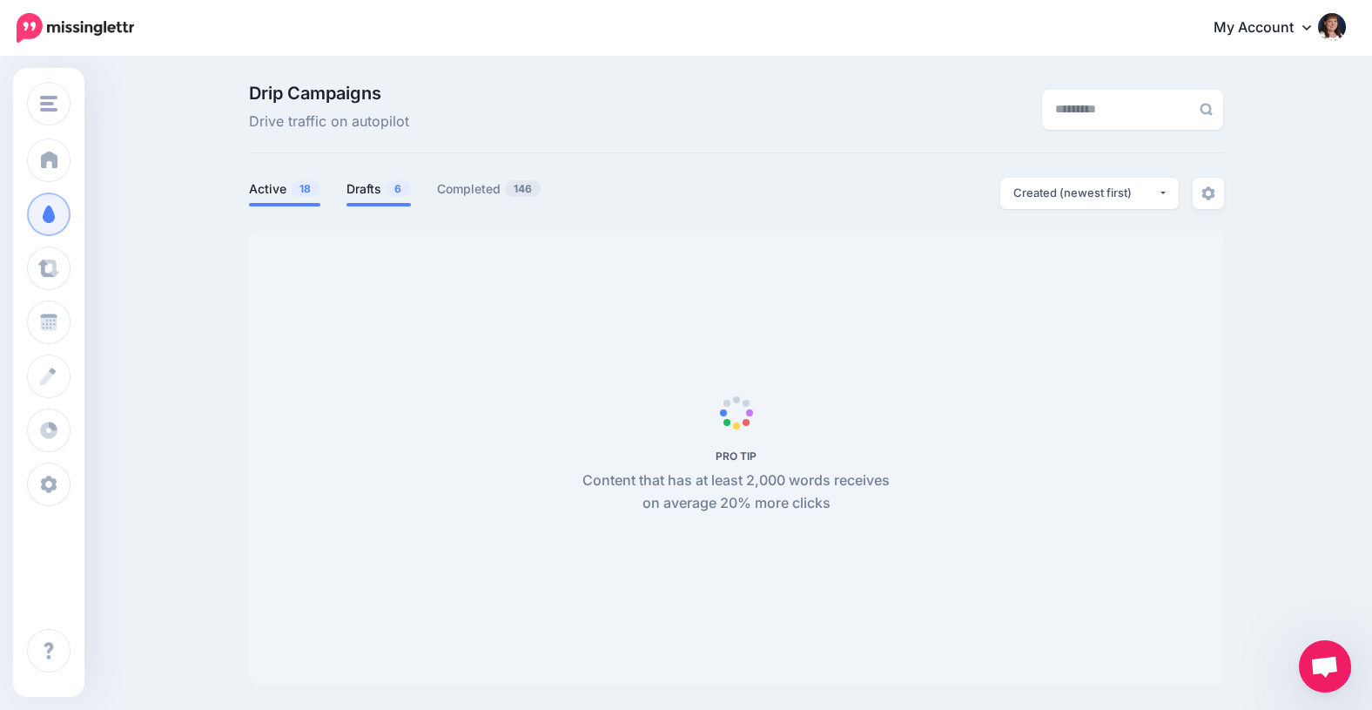
click at [367, 189] on link "Drafts 6" at bounding box center [379, 188] width 64 height 21
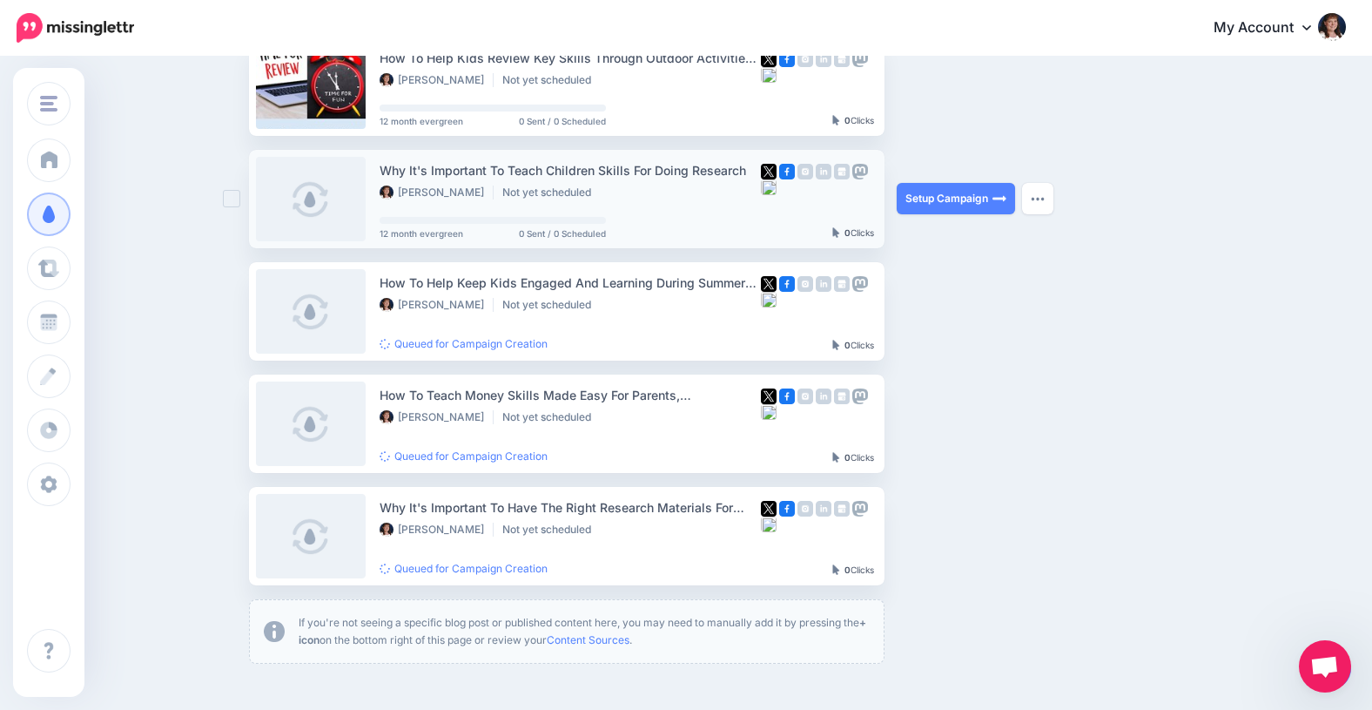
scroll to position [314, 0]
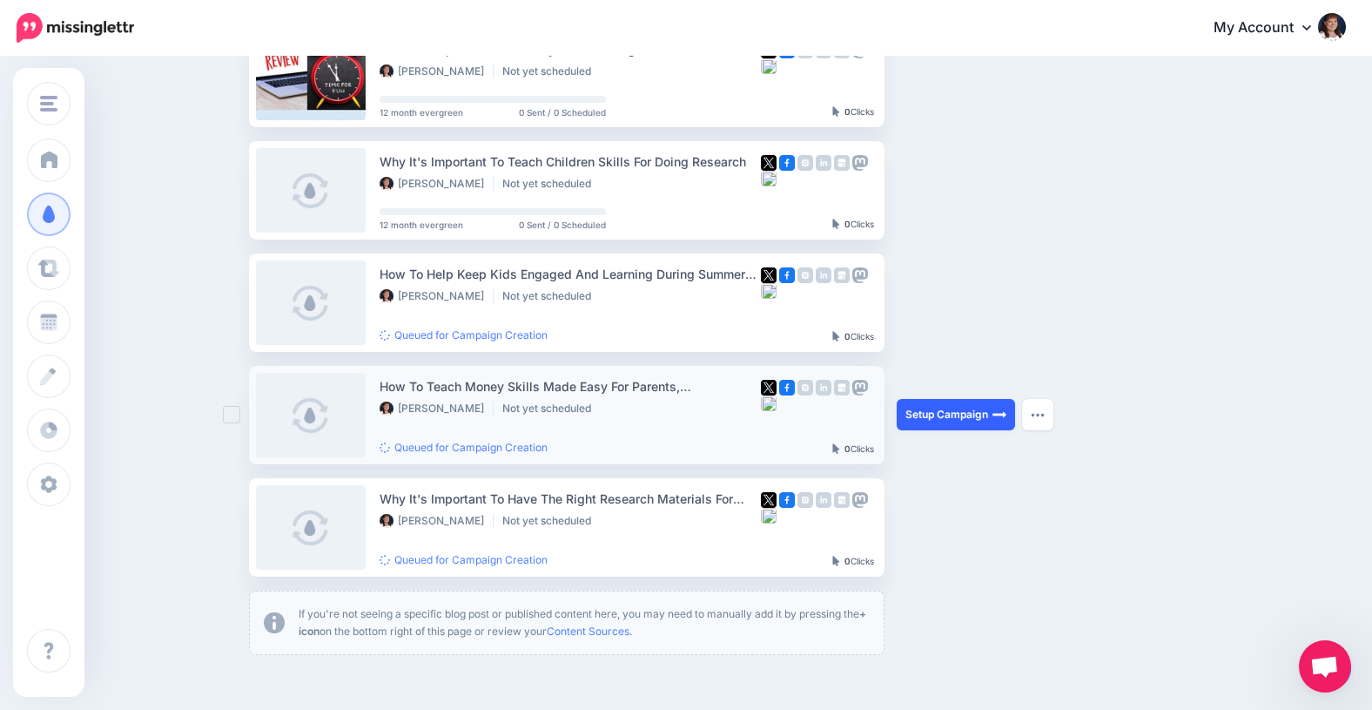
click at [942, 411] on link "Setup Campaign" at bounding box center [956, 414] width 118 height 31
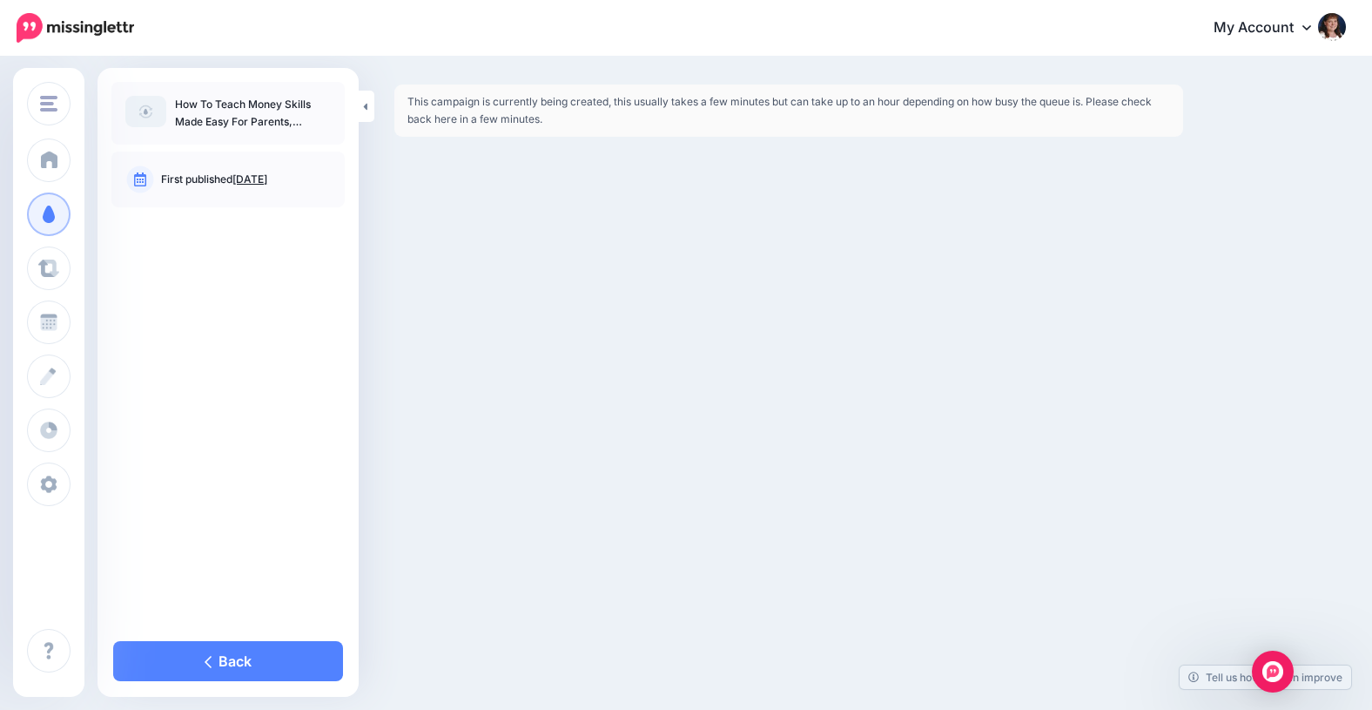
click at [278, 121] on p "How To Teach Money Skills Made Easy For Parents, Homeschoolers, And Teachers [D…" at bounding box center [253, 113] width 156 height 35
click at [144, 111] on img at bounding box center [145, 111] width 41 height 31
click at [201, 662] on link "Back" at bounding box center [228, 661] width 230 height 40
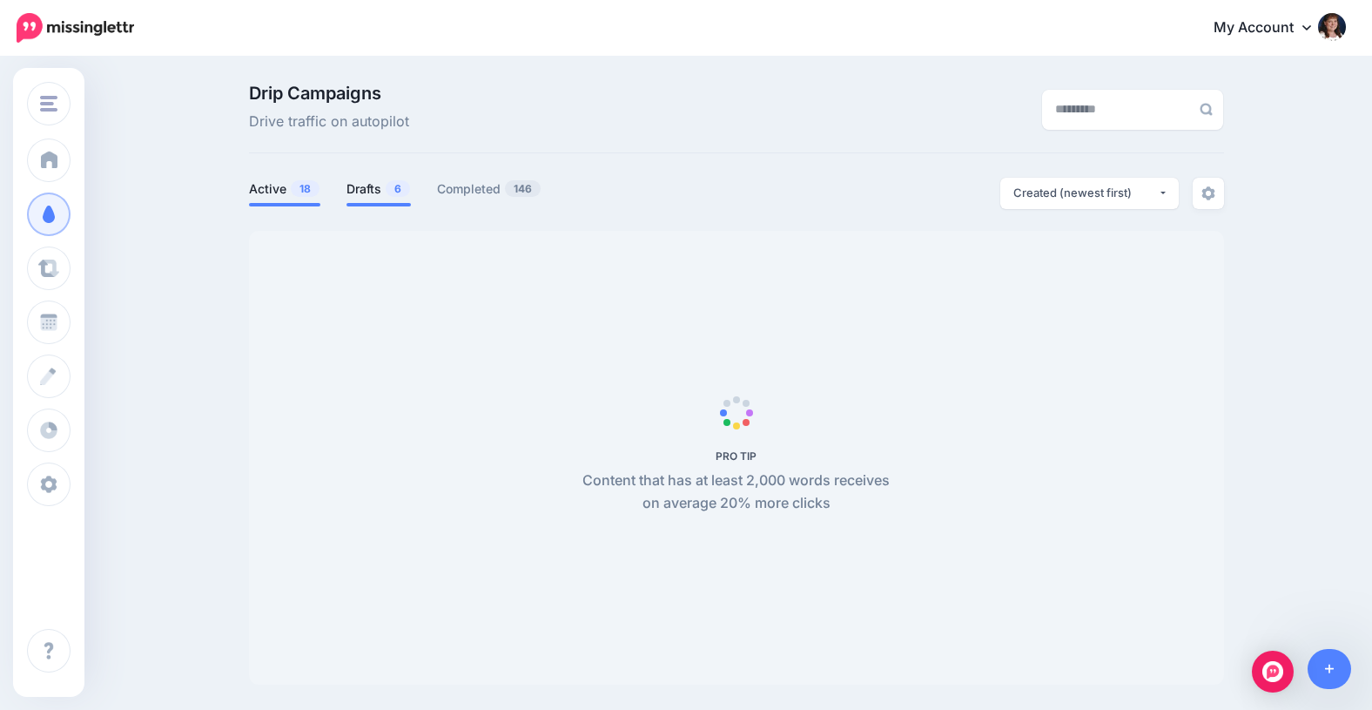
click at [360, 183] on link "Drafts 6" at bounding box center [379, 188] width 64 height 21
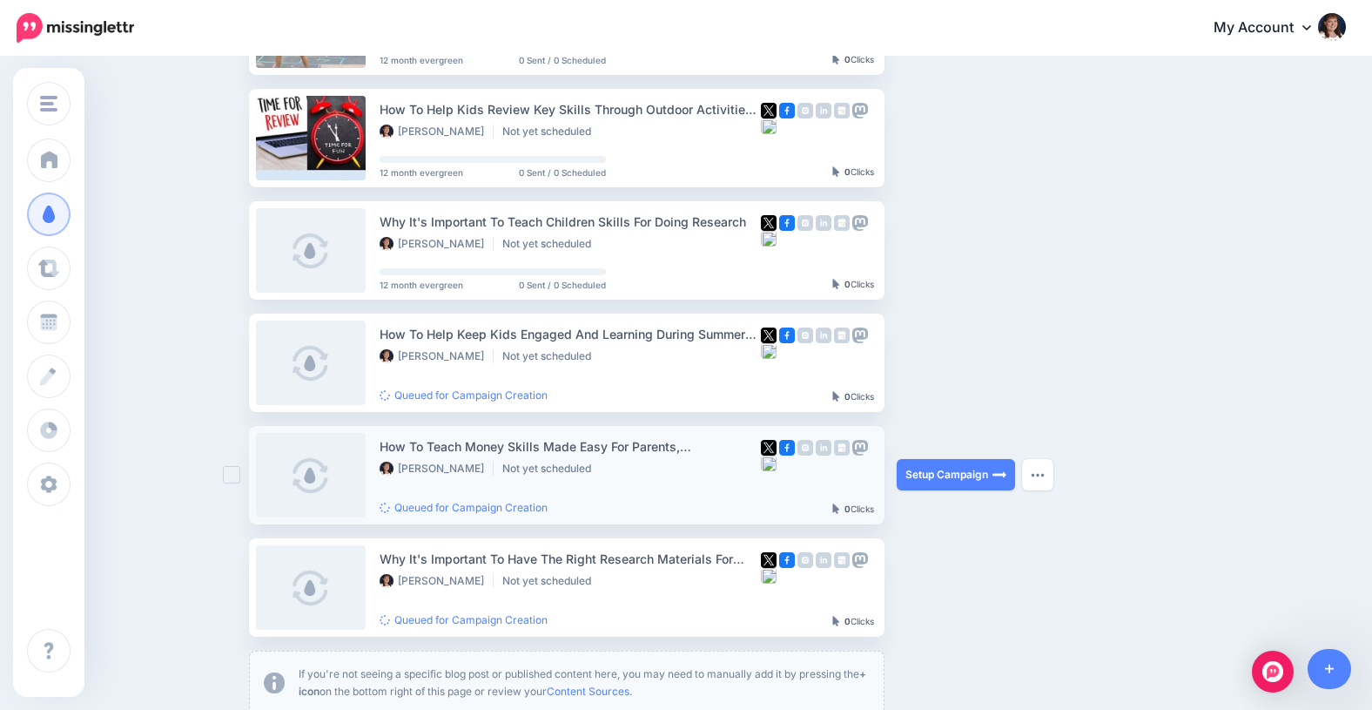
scroll to position [257, 0]
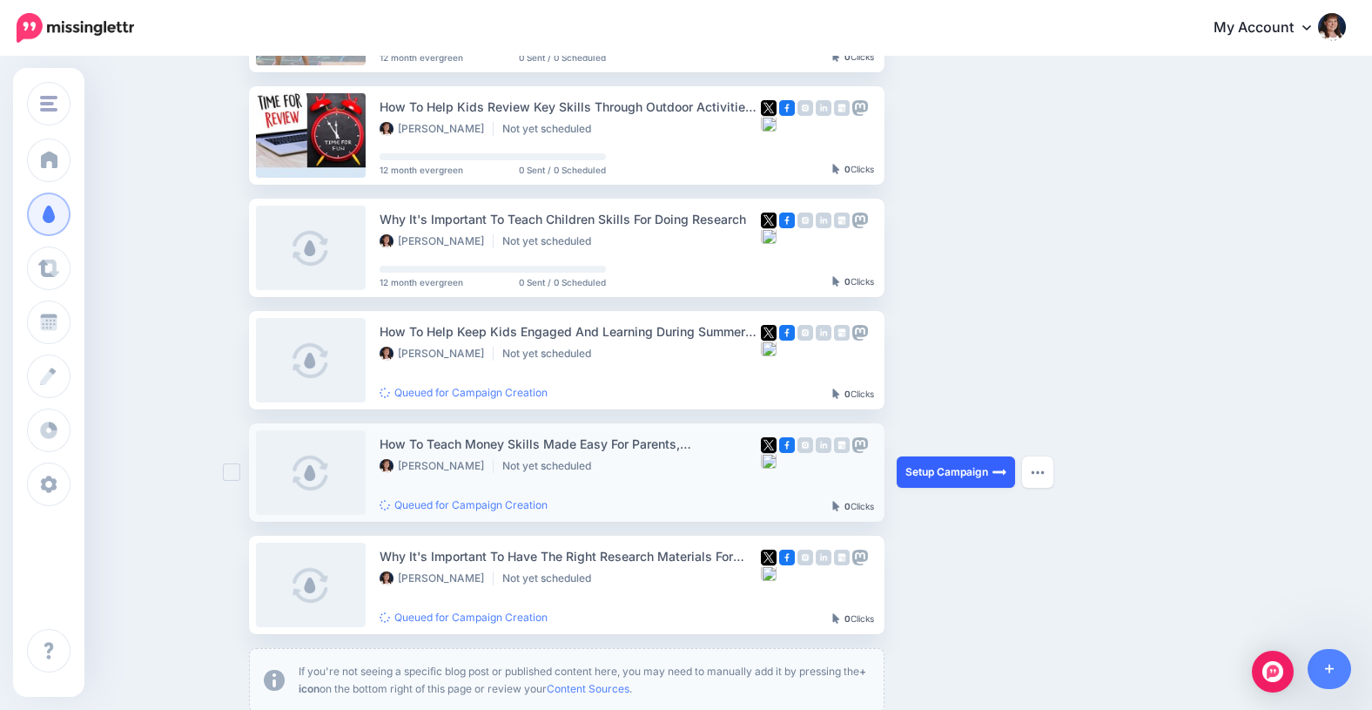
click at [939, 470] on link "Setup Campaign" at bounding box center [956, 471] width 118 height 31
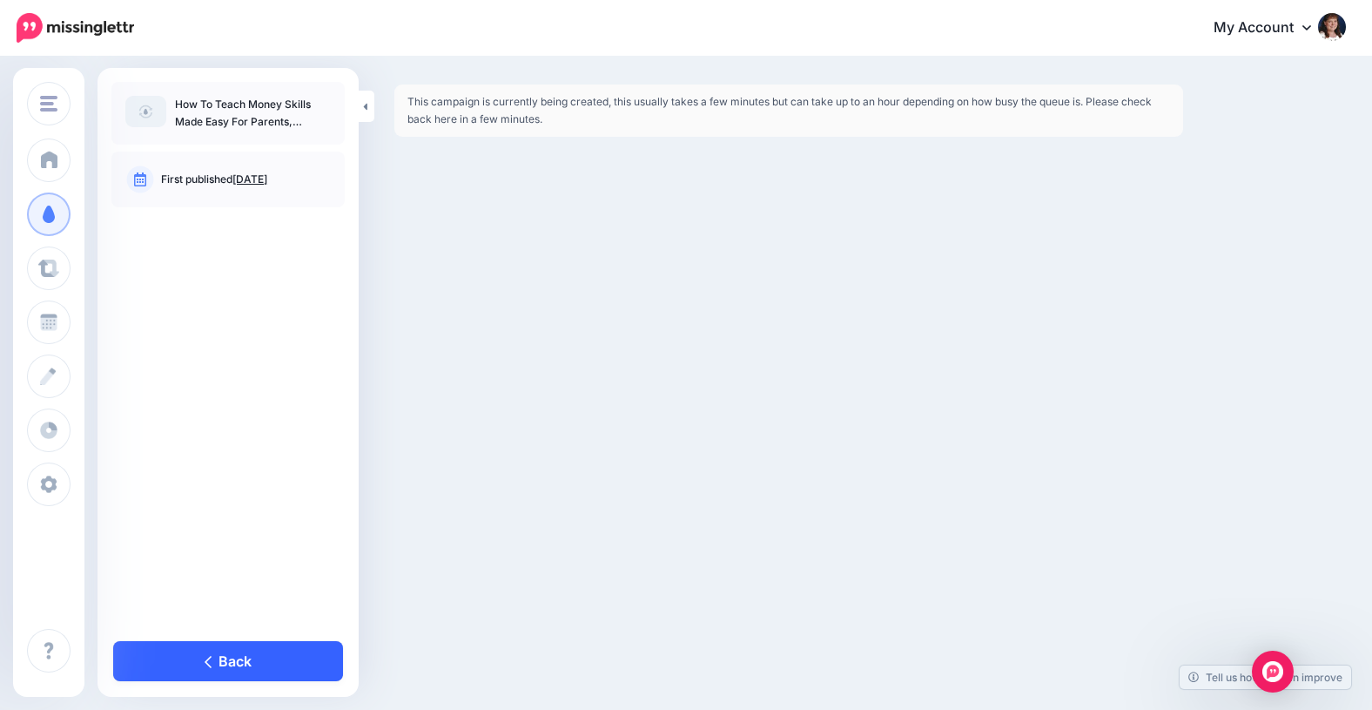
click at [231, 661] on link "Back" at bounding box center [228, 661] width 230 height 40
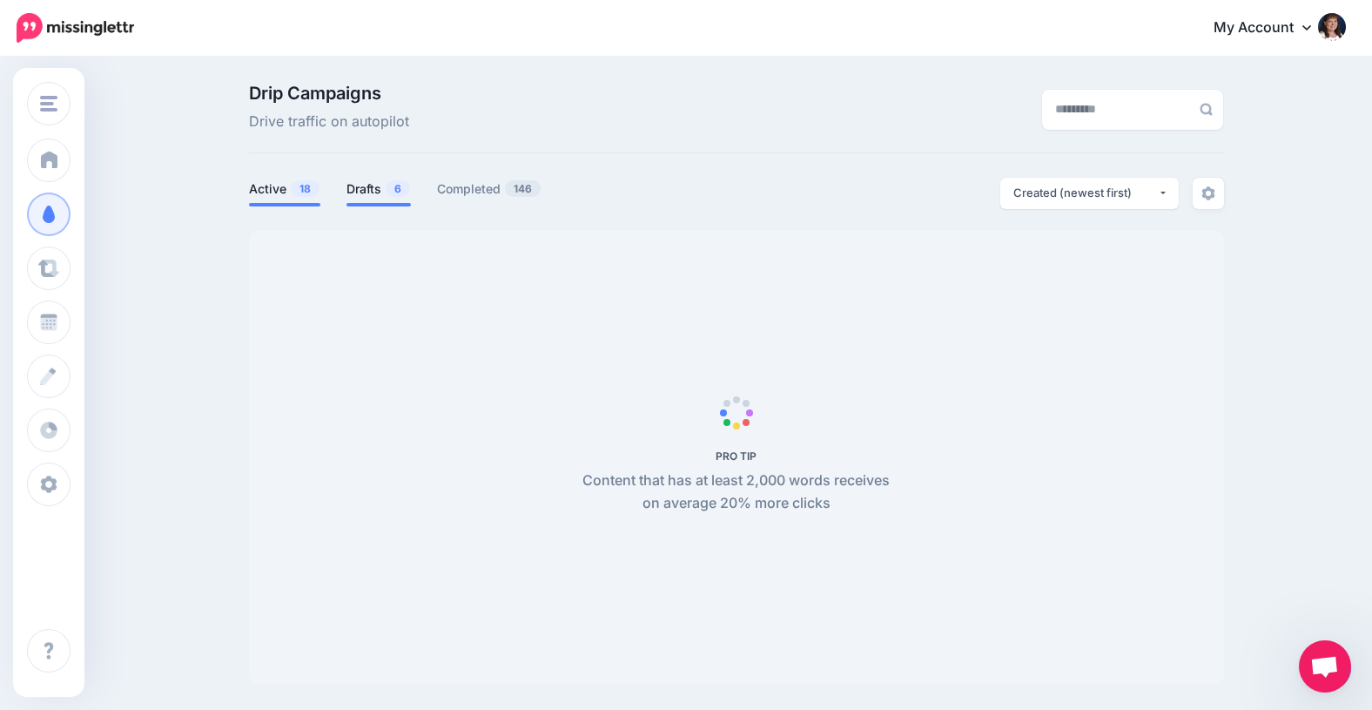
click at [362, 189] on link "Drafts 6" at bounding box center [379, 188] width 64 height 21
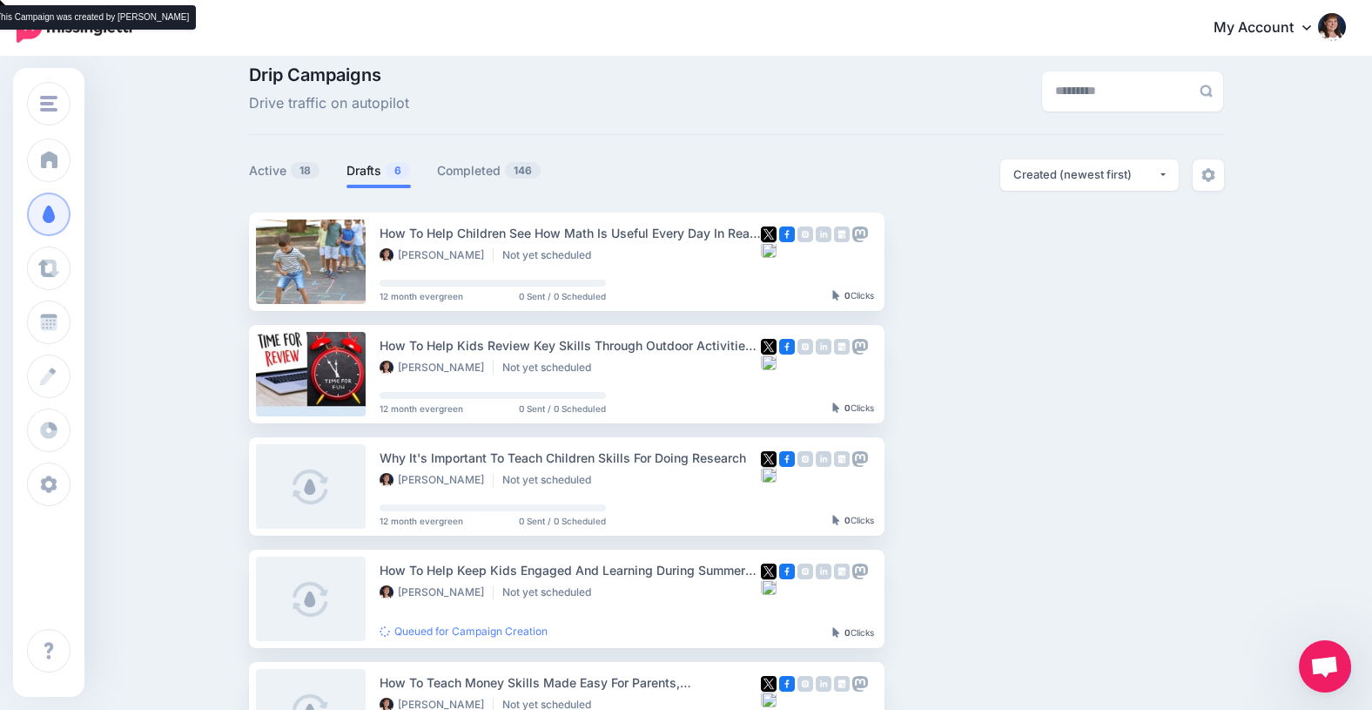
scroll to position [17, 0]
click at [940, 261] on link "Setup Campaign" at bounding box center [956, 261] width 118 height 31
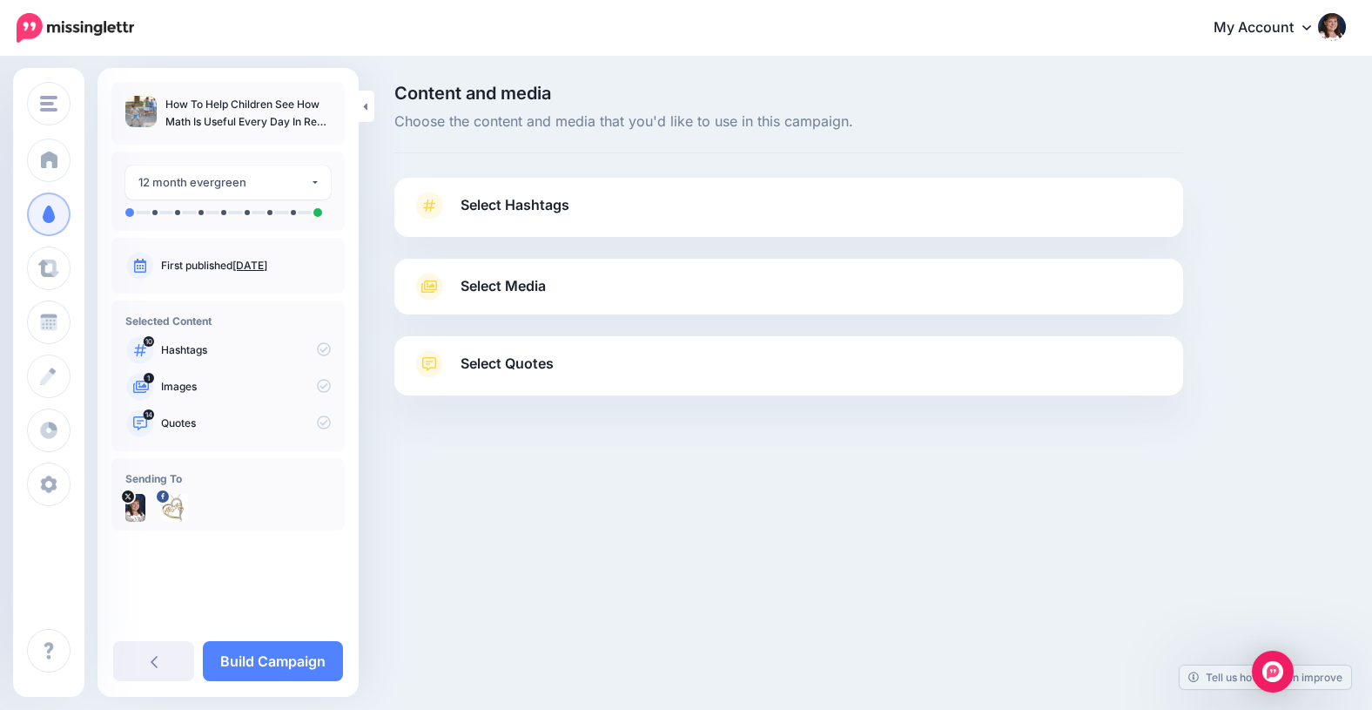
click at [506, 202] on span "Select Hashtags" at bounding box center [515, 205] width 109 height 24
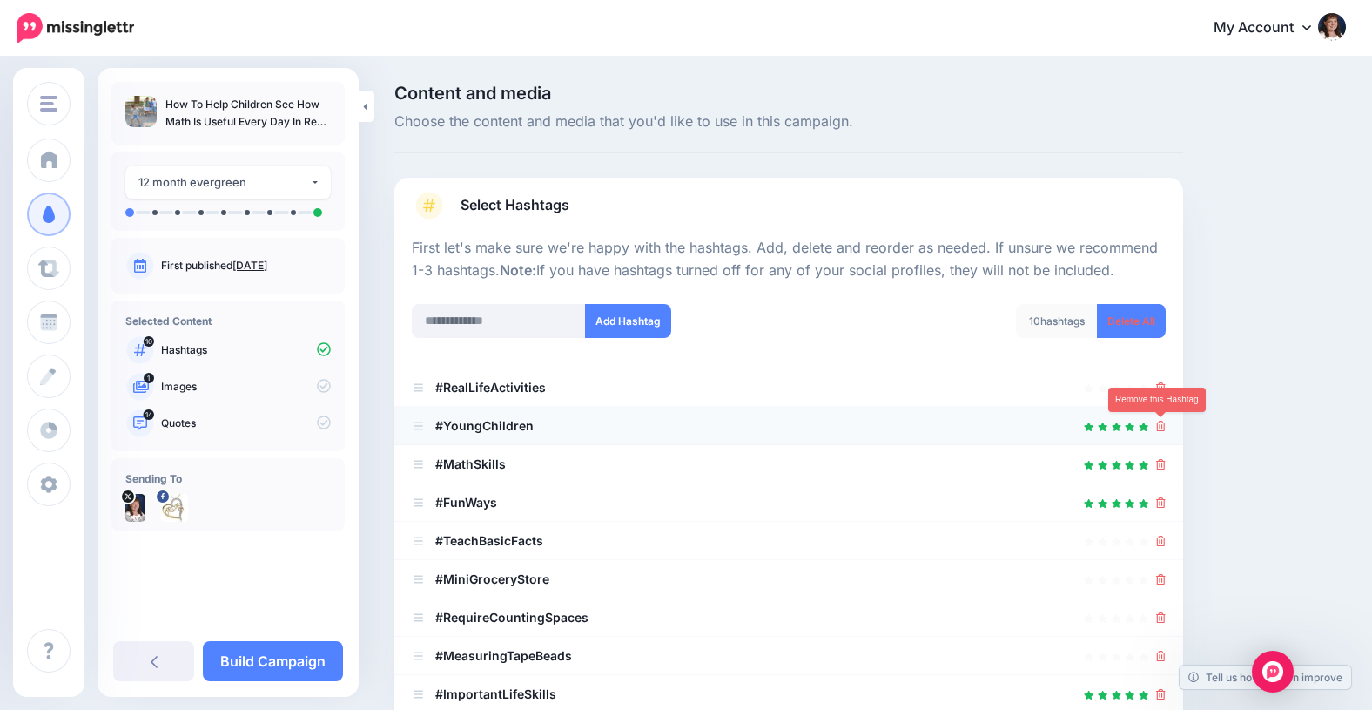
click at [1161, 428] on icon at bounding box center [1161, 426] width 10 height 10
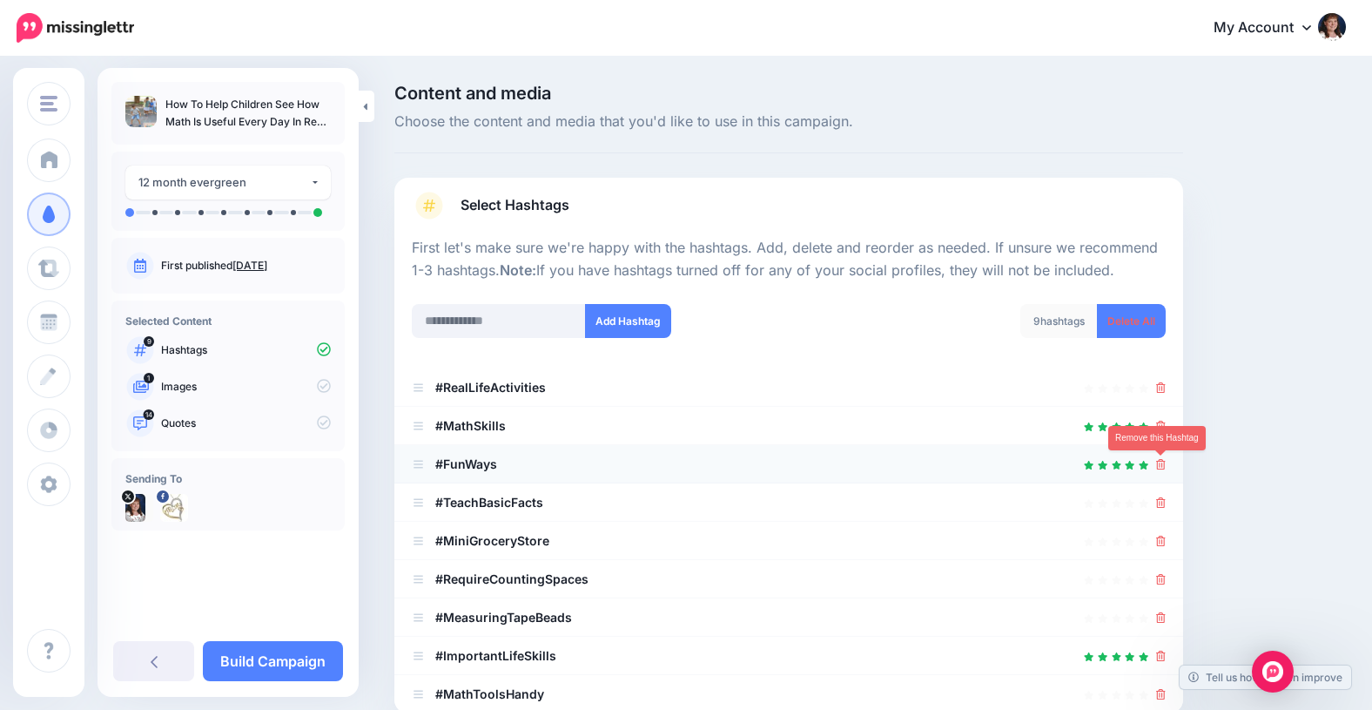
click at [1161, 462] on icon at bounding box center [1161, 464] width 10 height 10
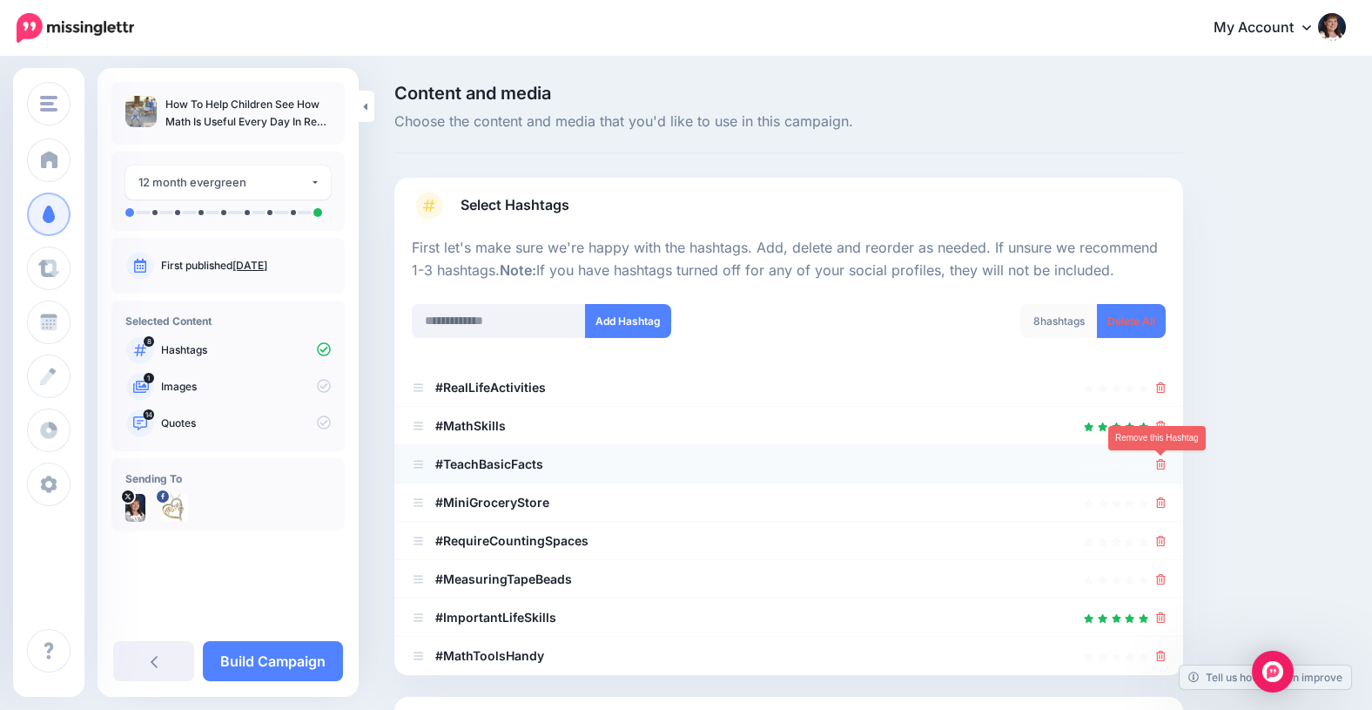
click at [1164, 461] on icon at bounding box center [1161, 464] width 10 height 10
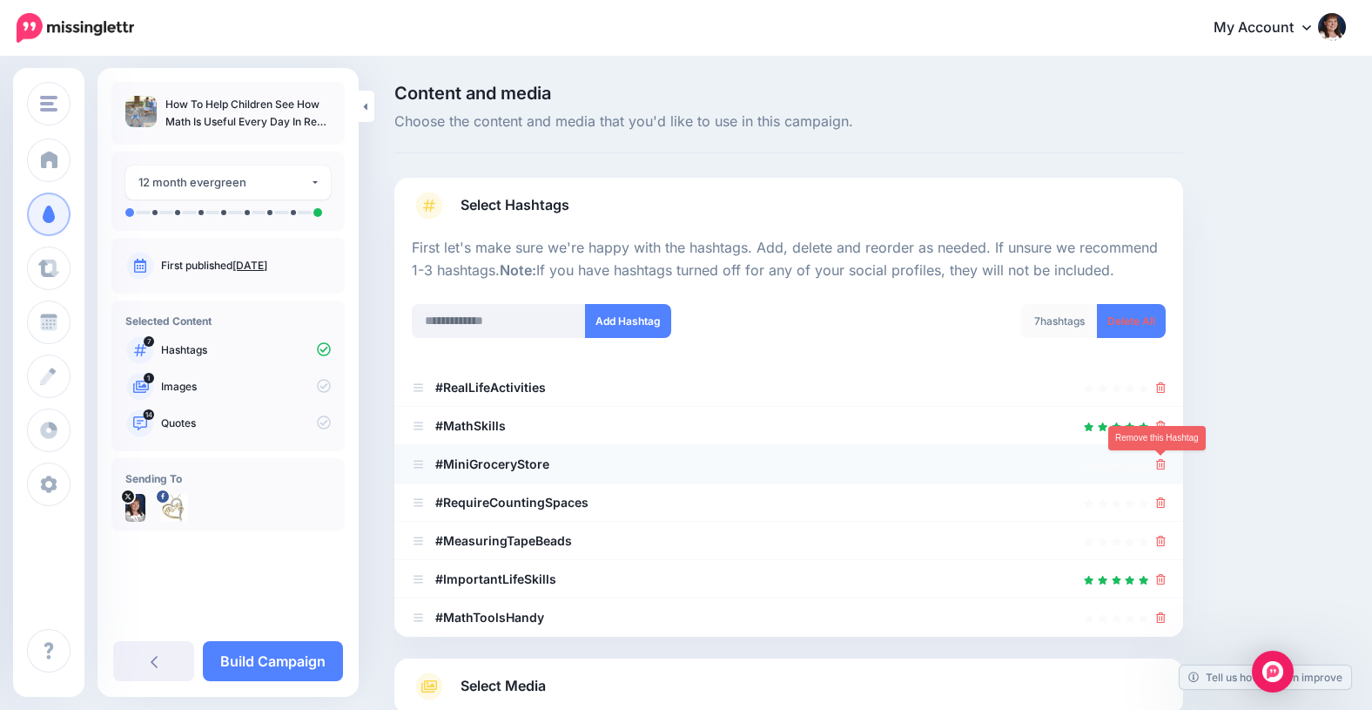
click at [1162, 461] on icon at bounding box center [1161, 464] width 10 height 10
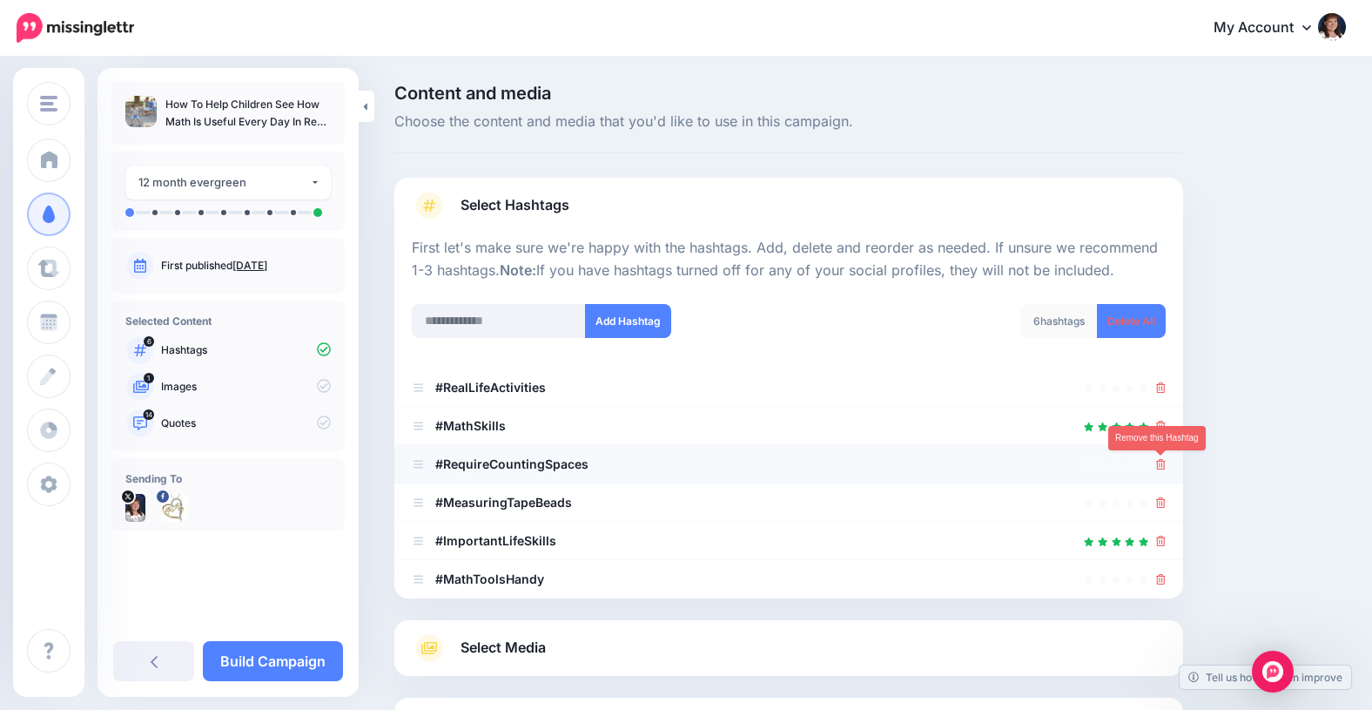
click at [1161, 460] on icon at bounding box center [1161, 464] width 10 height 10
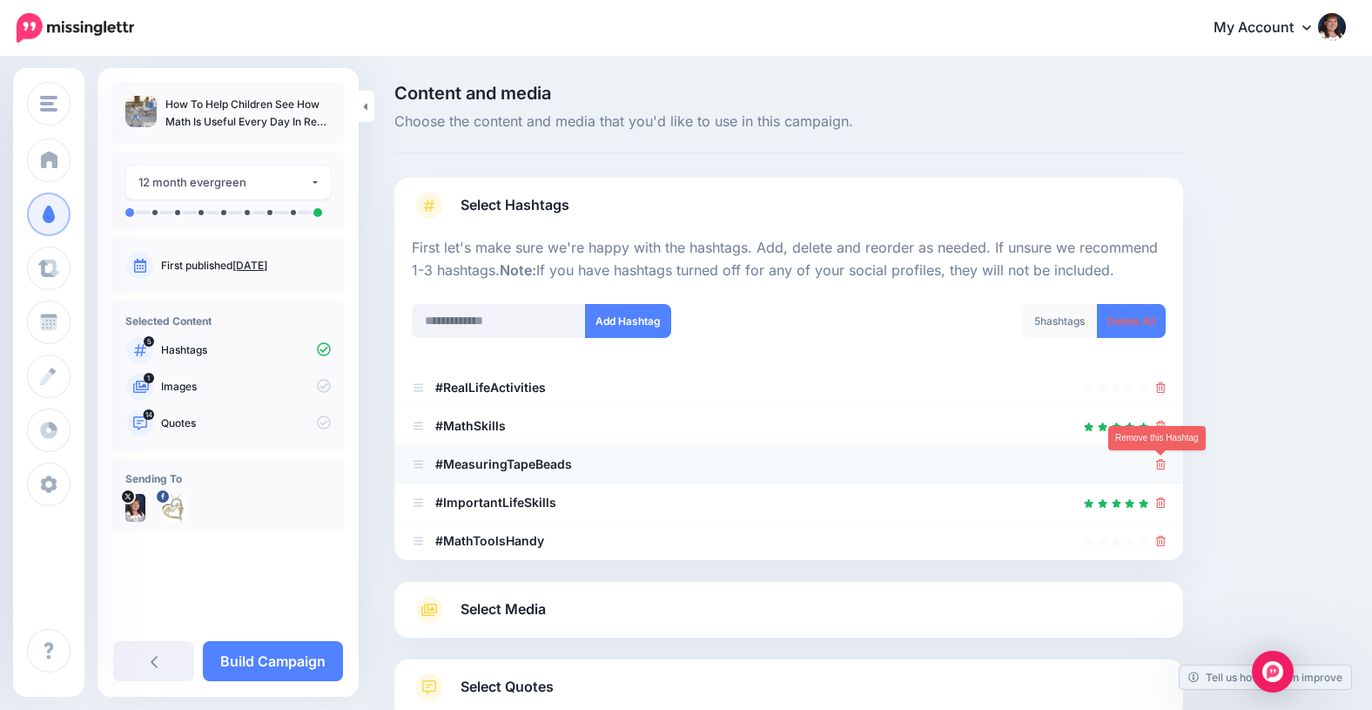
click at [1162, 461] on icon at bounding box center [1161, 464] width 10 height 10
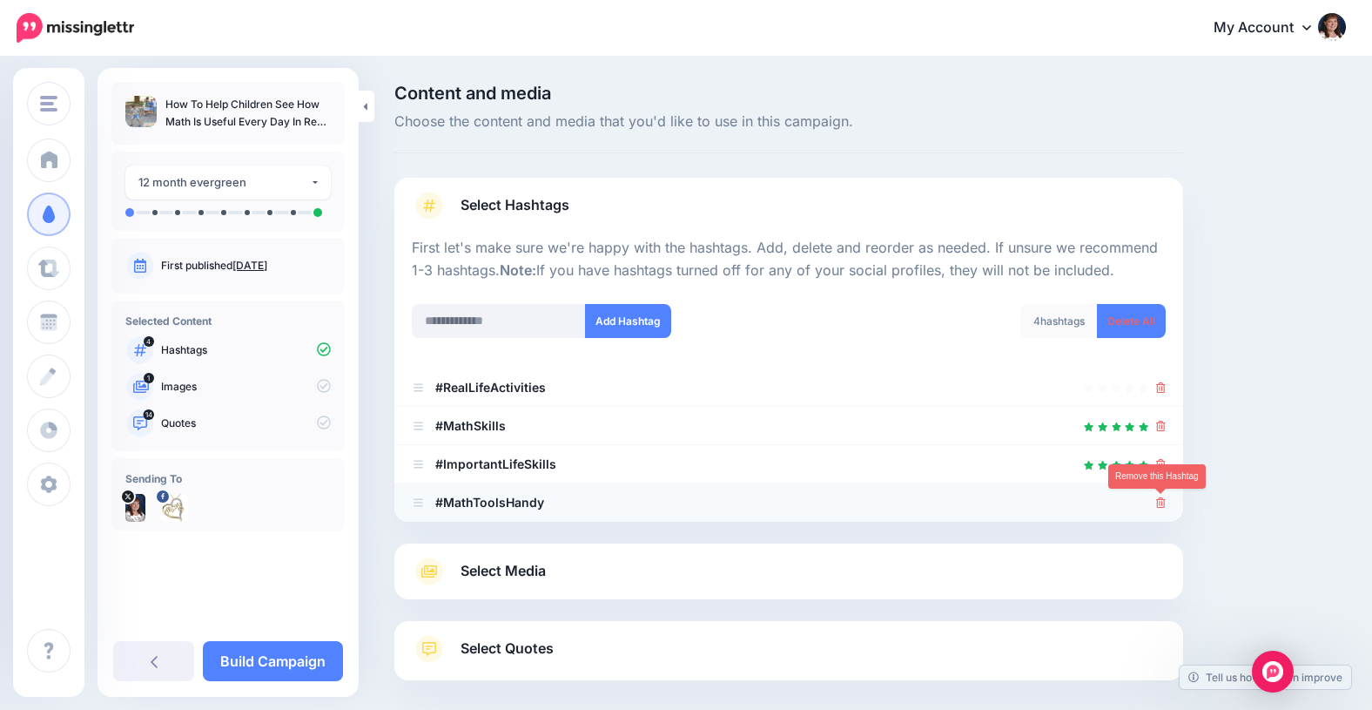
click at [1162, 501] on icon at bounding box center [1161, 502] width 10 height 10
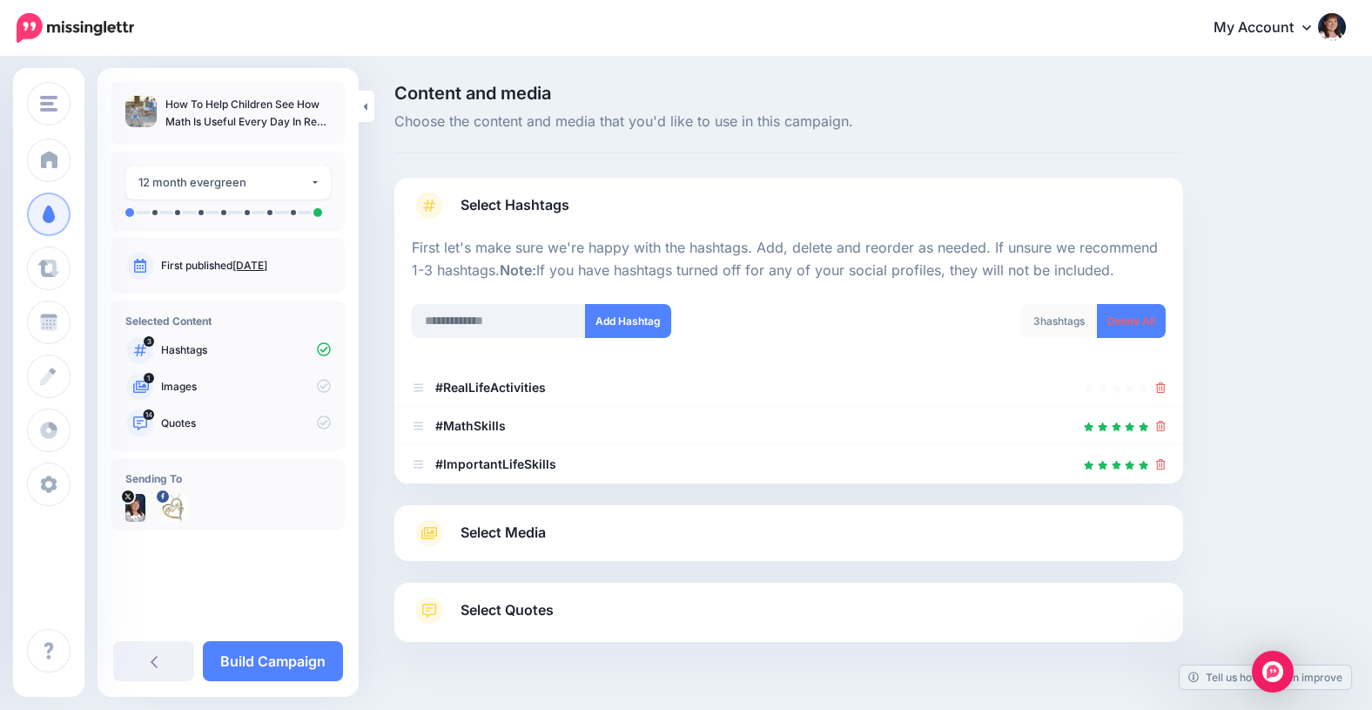
click at [494, 530] on span "Select Media" at bounding box center [503, 533] width 85 height 24
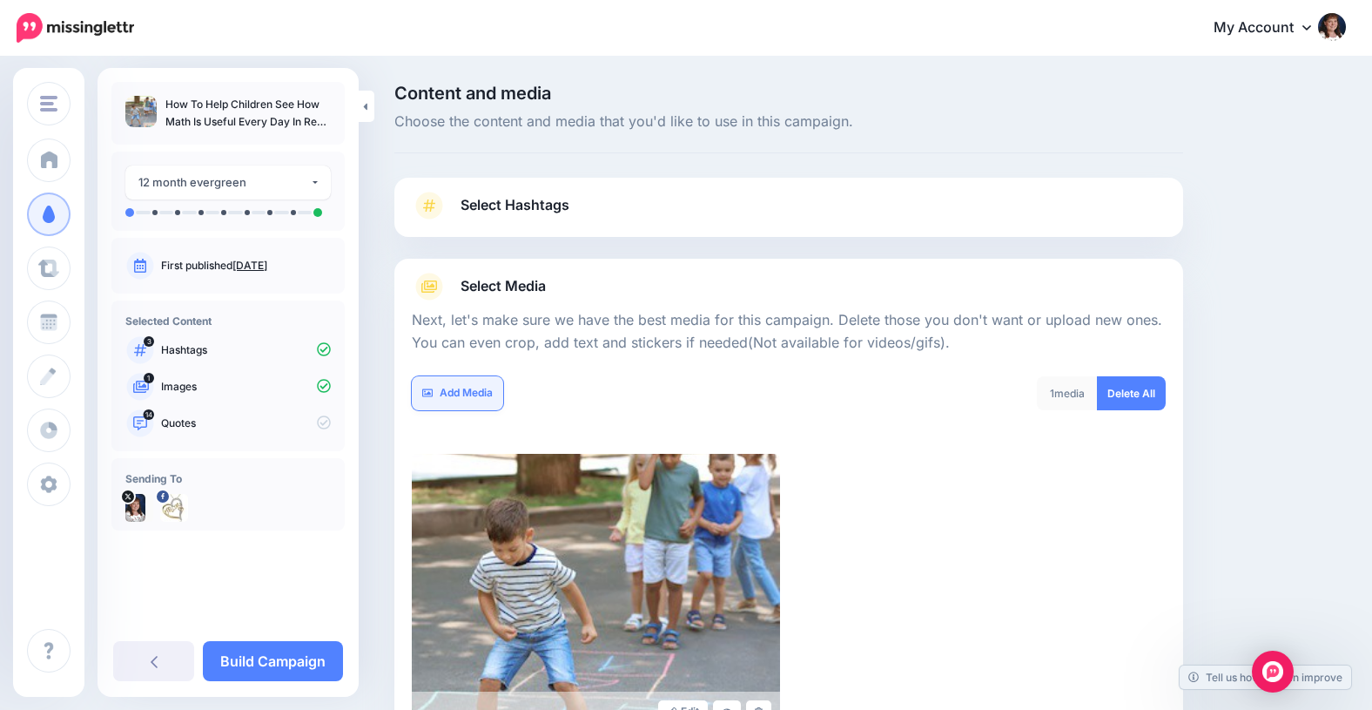
click at [455, 393] on link "Add Media" at bounding box center [457, 393] width 91 height 34
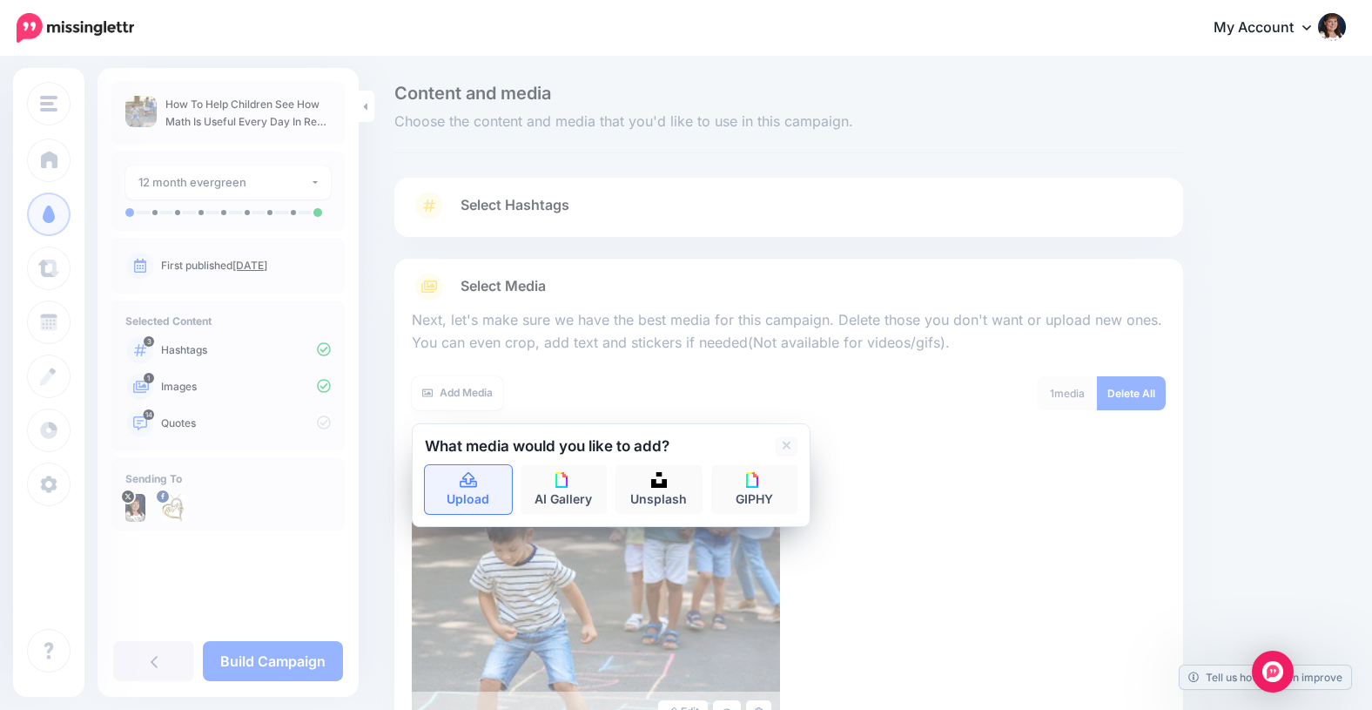
click at [462, 485] on icon at bounding box center [469, 481] width 20 height 16
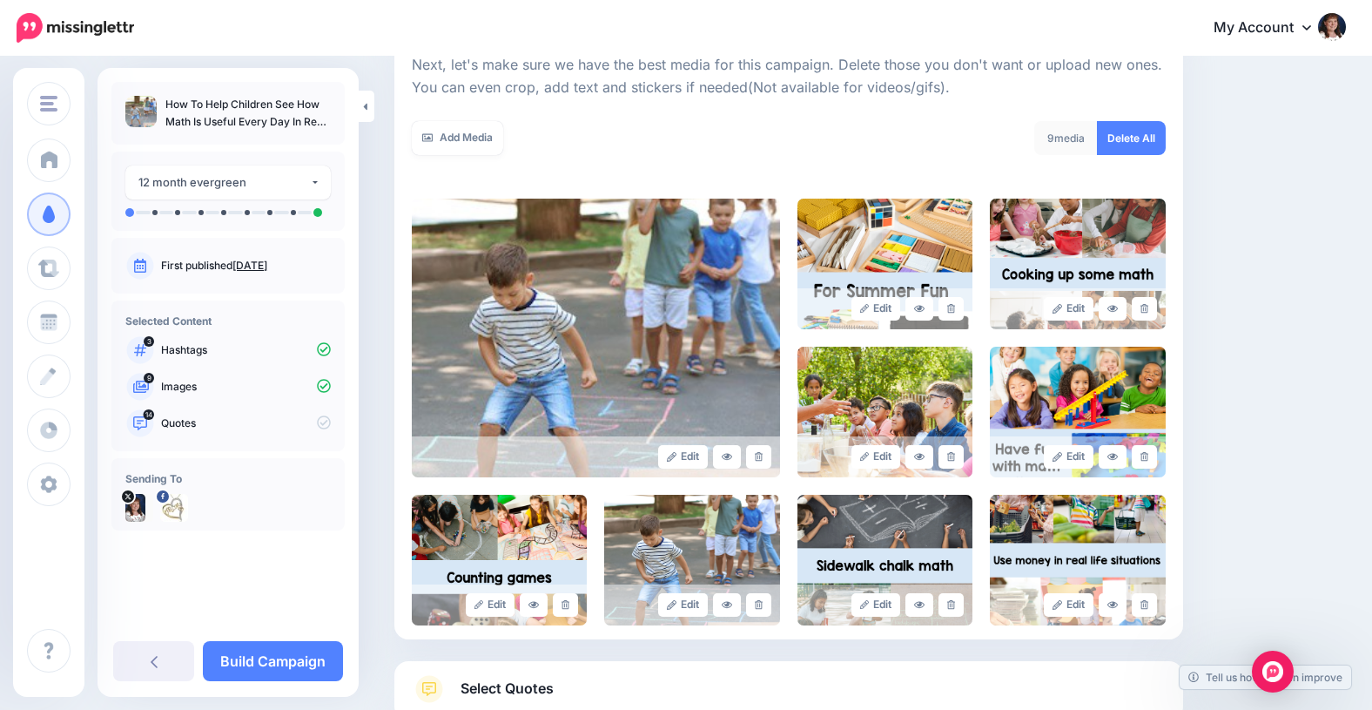
scroll to position [403, 0]
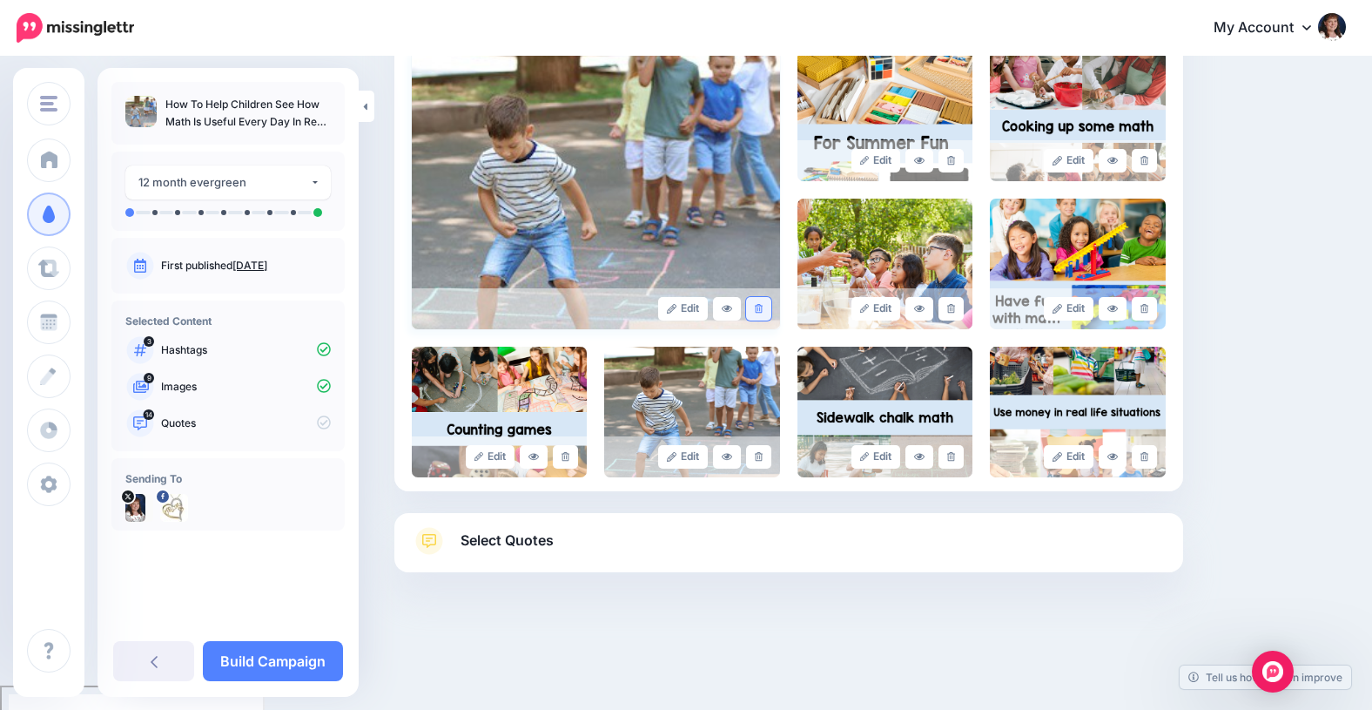
click at [759, 313] on icon at bounding box center [759, 309] width 8 height 10
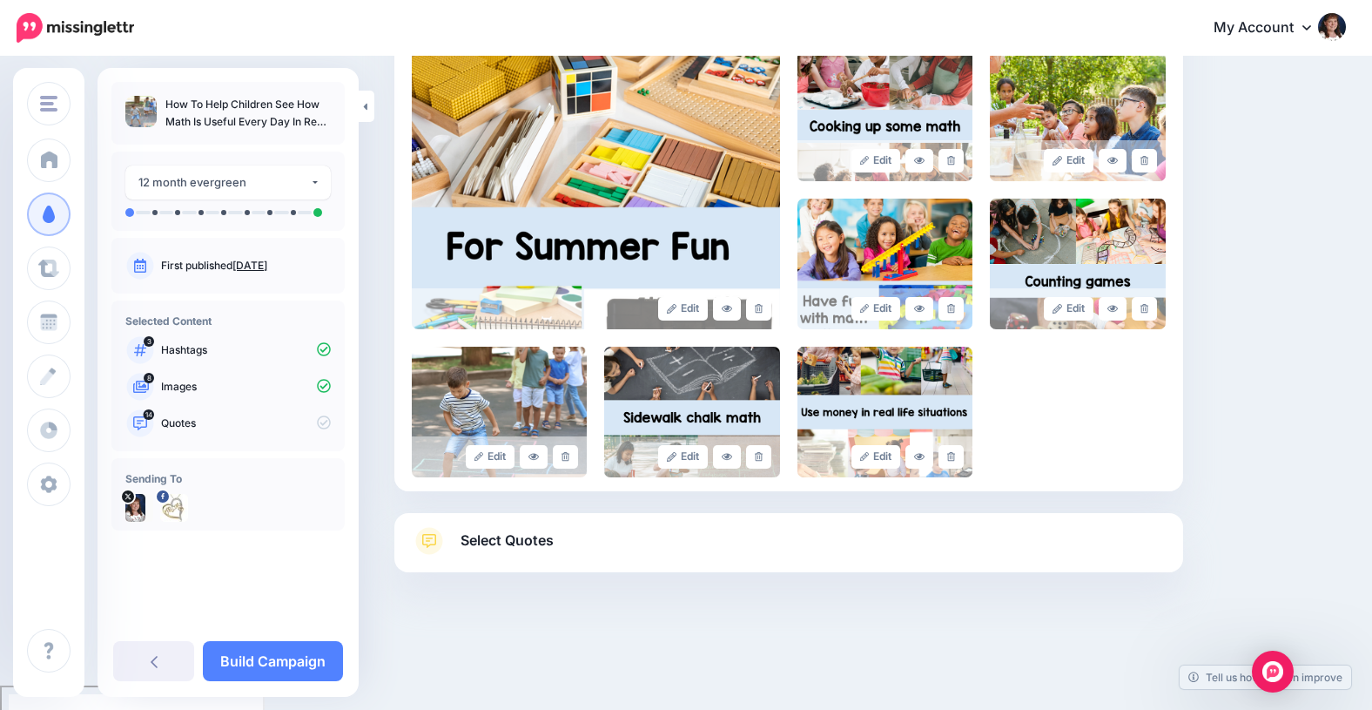
click at [507, 546] on span "Select Quotes" at bounding box center [507, 540] width 93 height 24
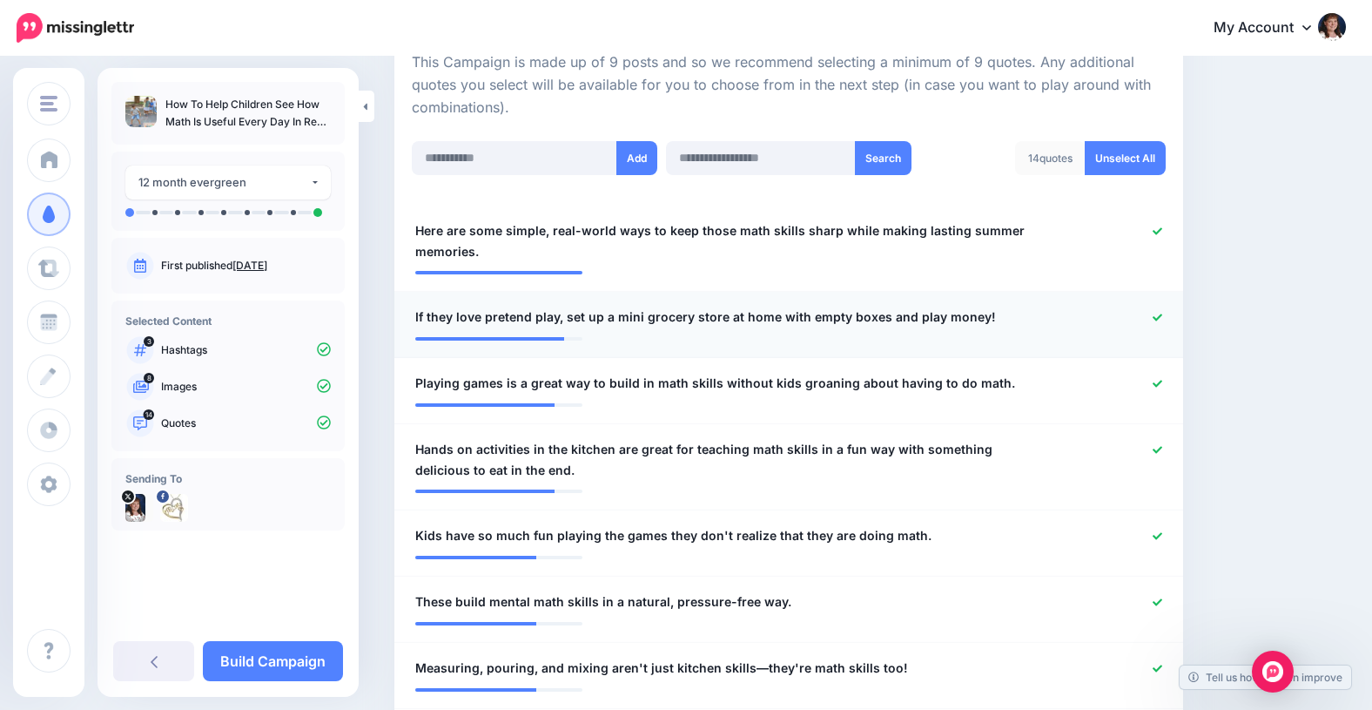
click at [1154, 317] on icon at bounding box center [1158, 318] width 10 height 10
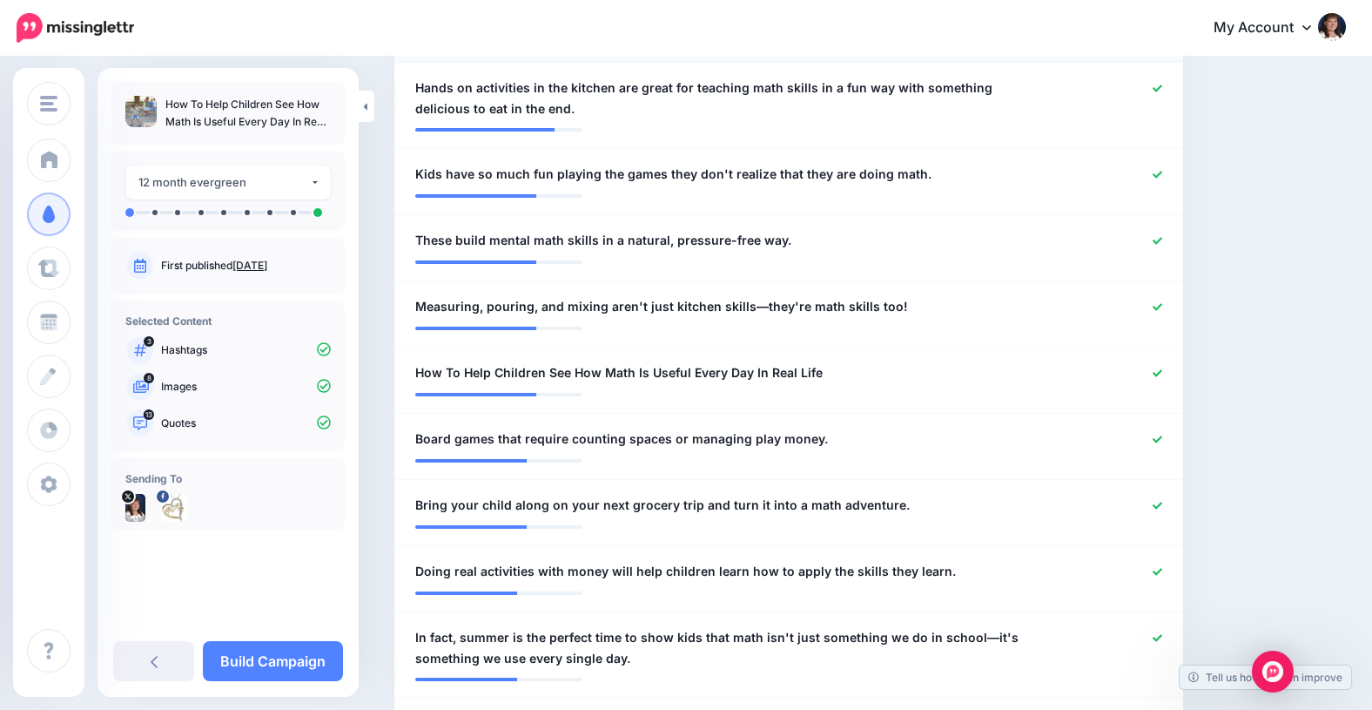
scroll to position [779, 0]
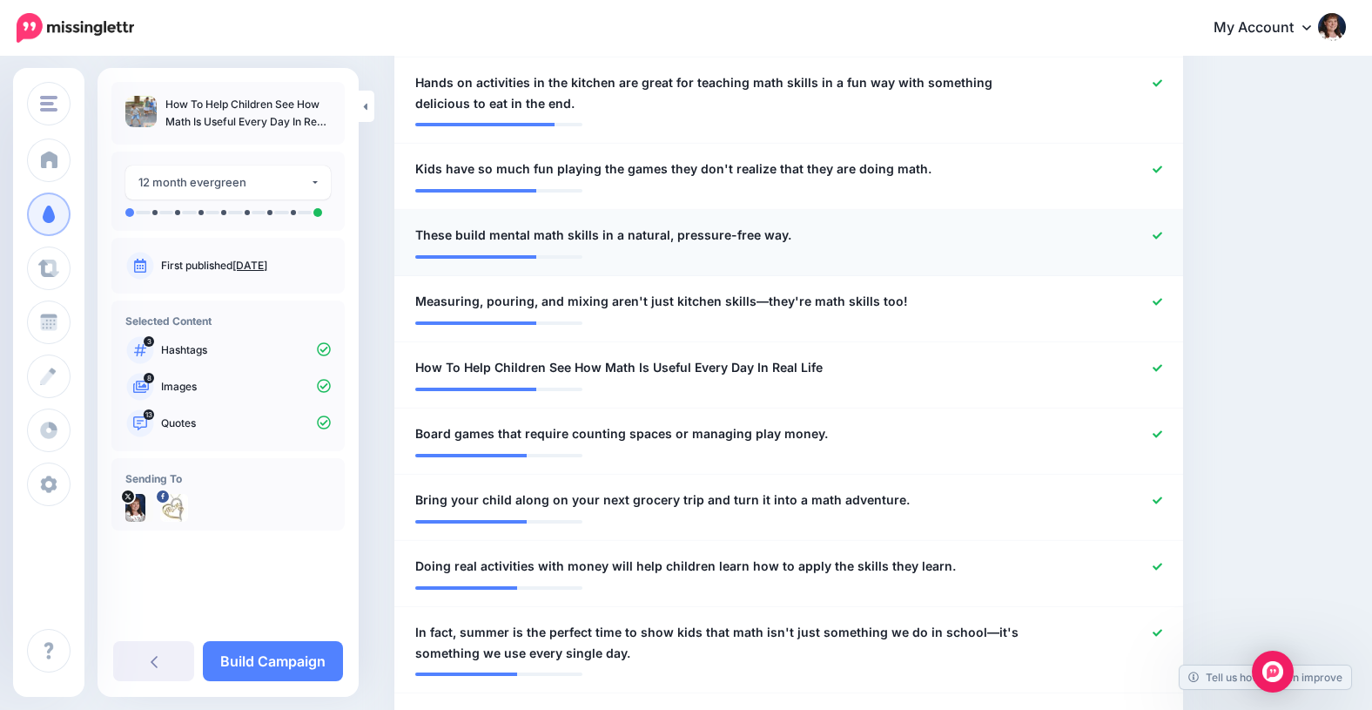
click at [1158, 234] on icon at bounding box center [1158, 235] width 10 height 7
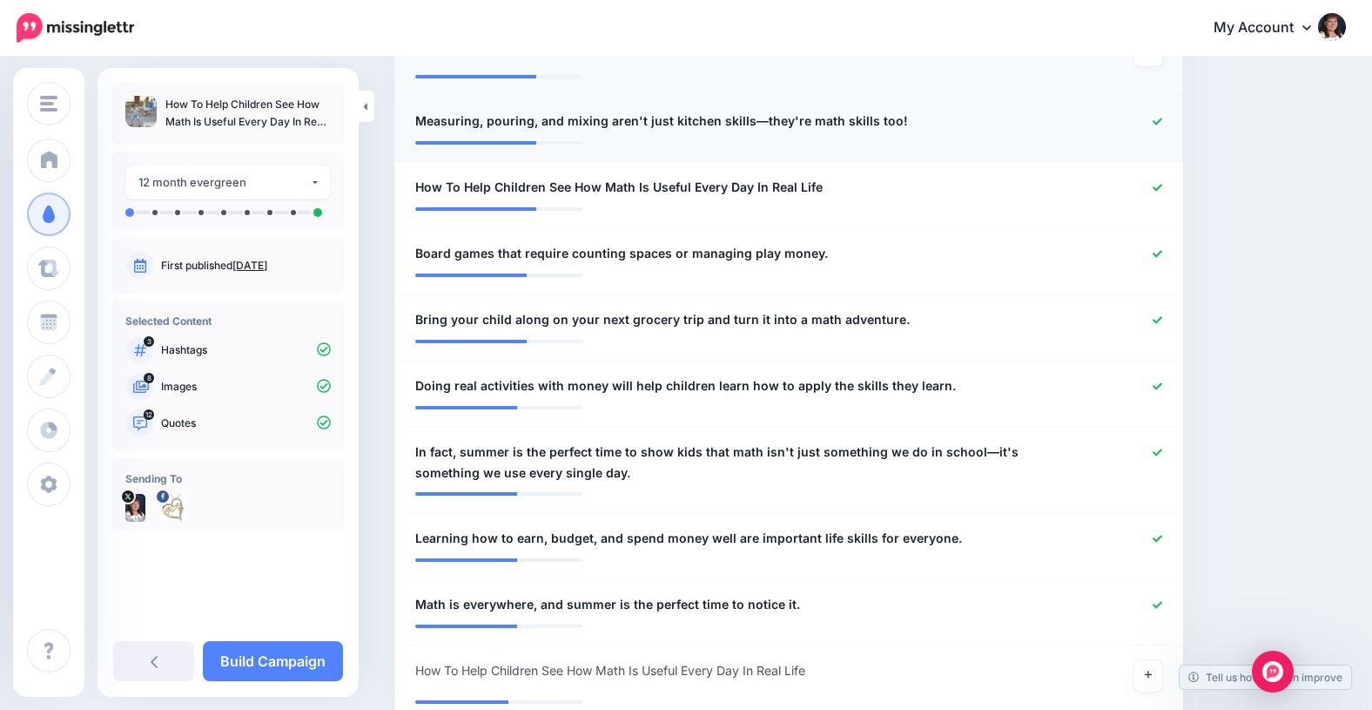
scroll to position [979, 0]
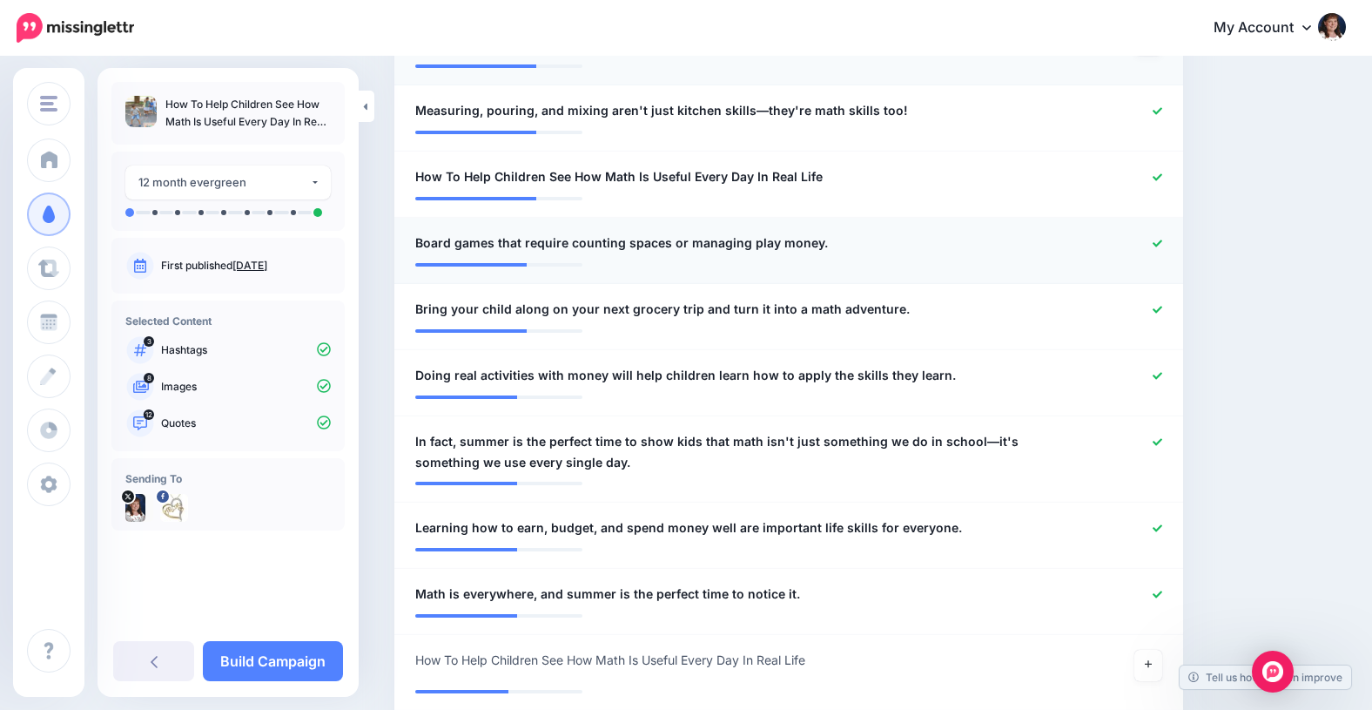
click at [1158, 243] on icon at bounding box center [1158, 242] width 10 height 7
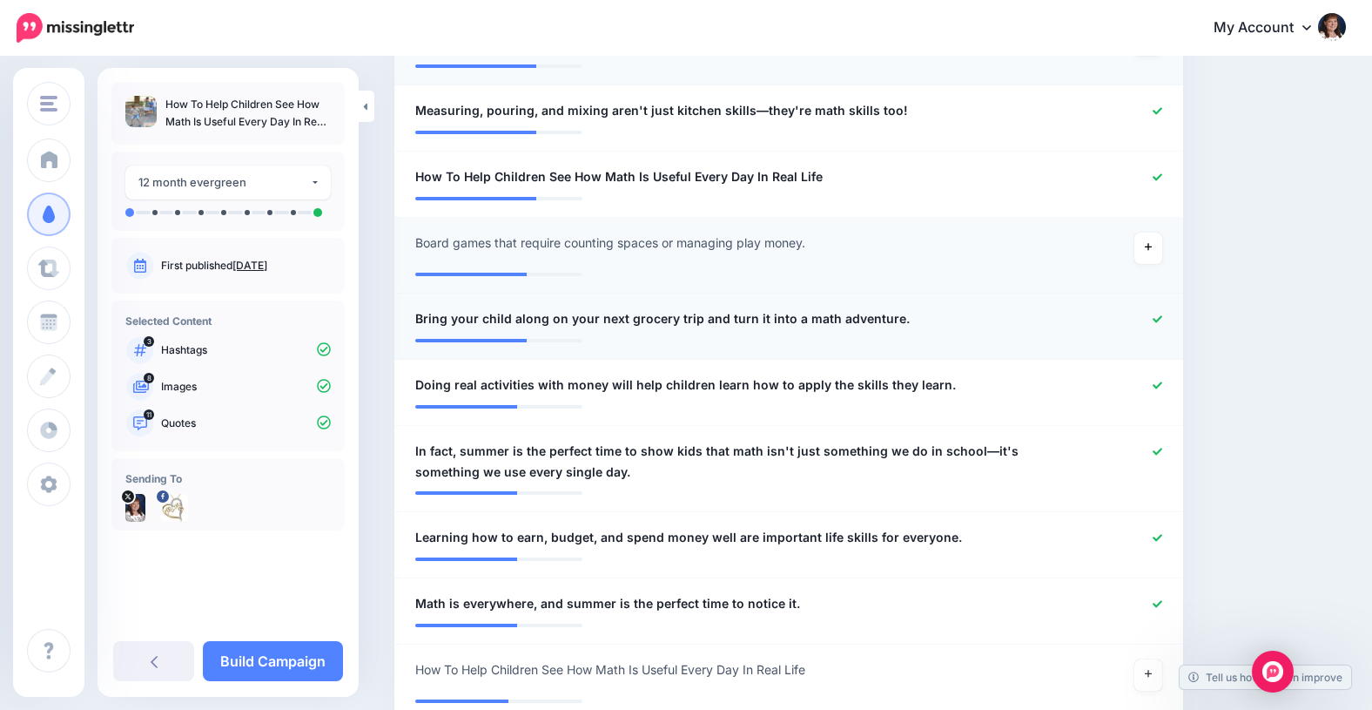
click at [1155, 319] on icon at bounding box center [1158, 319] width 10 height 10
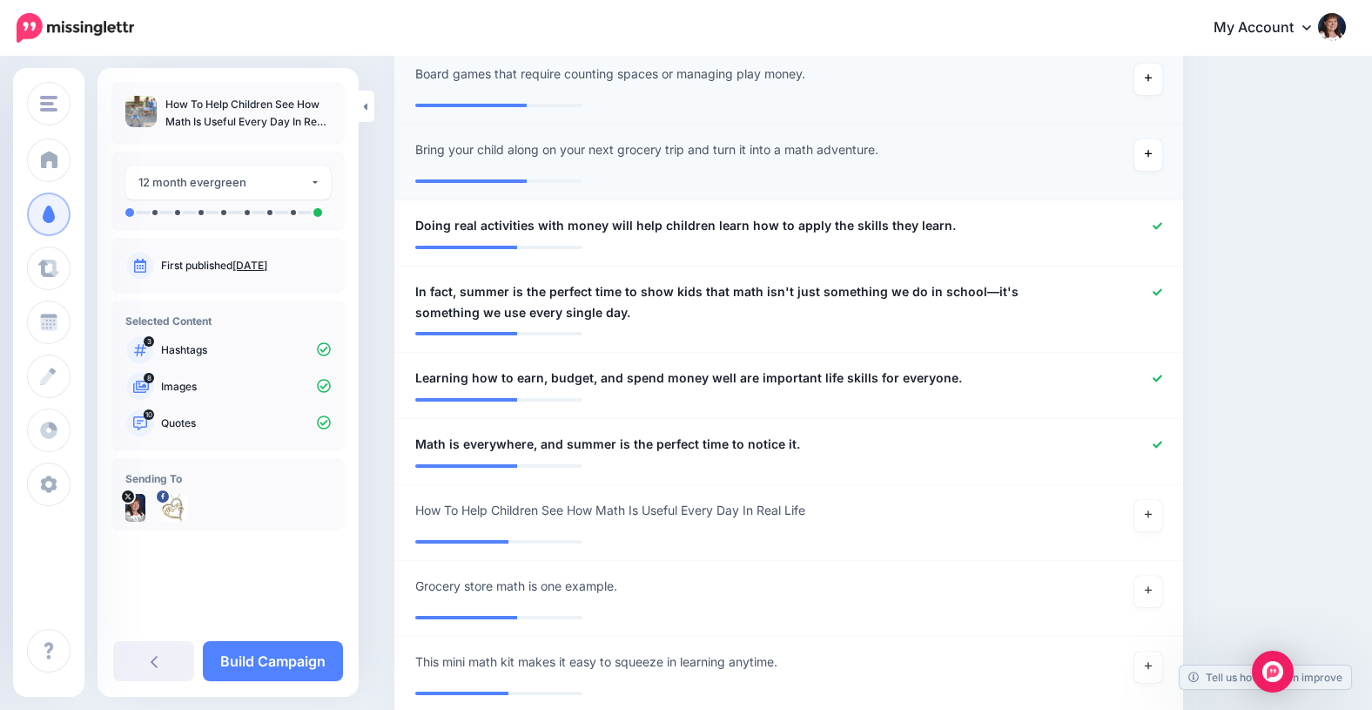
scroll to position [1154, 0]
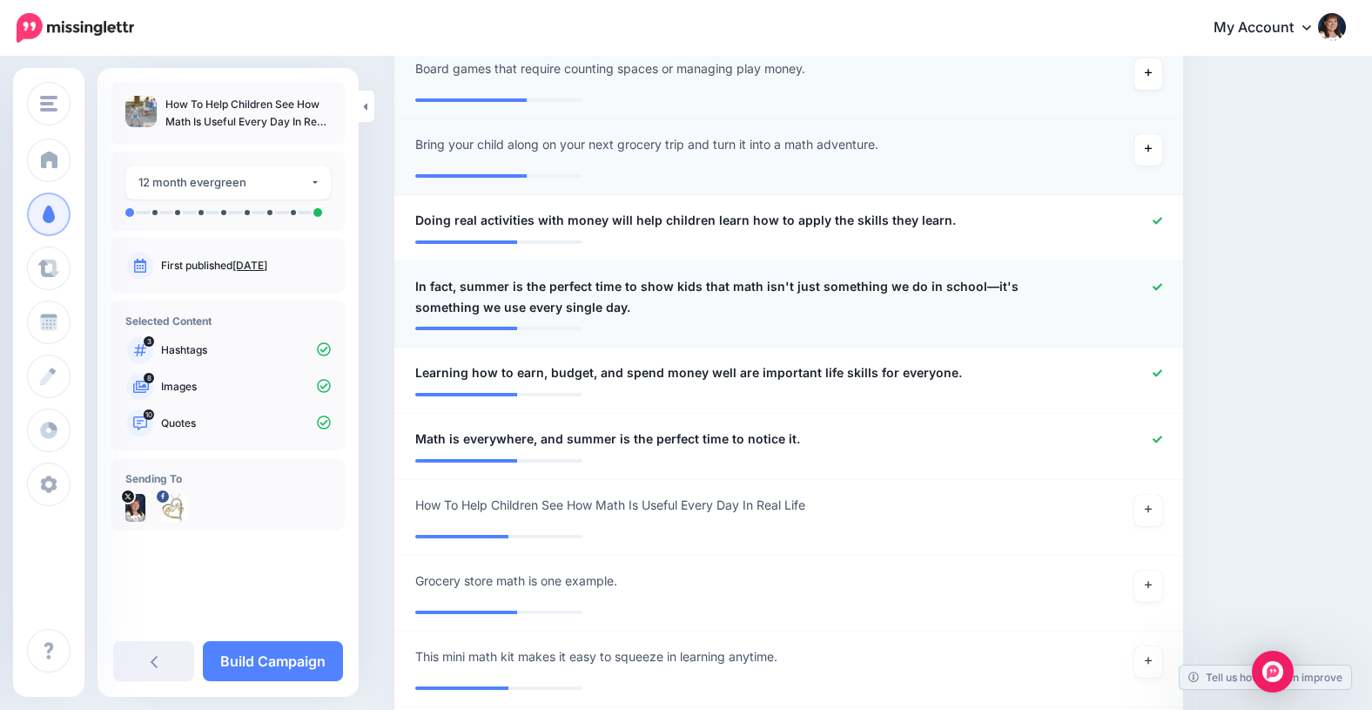
click at [1158, 287] on icon at bounding box center [1158, 286] width 10 height 7
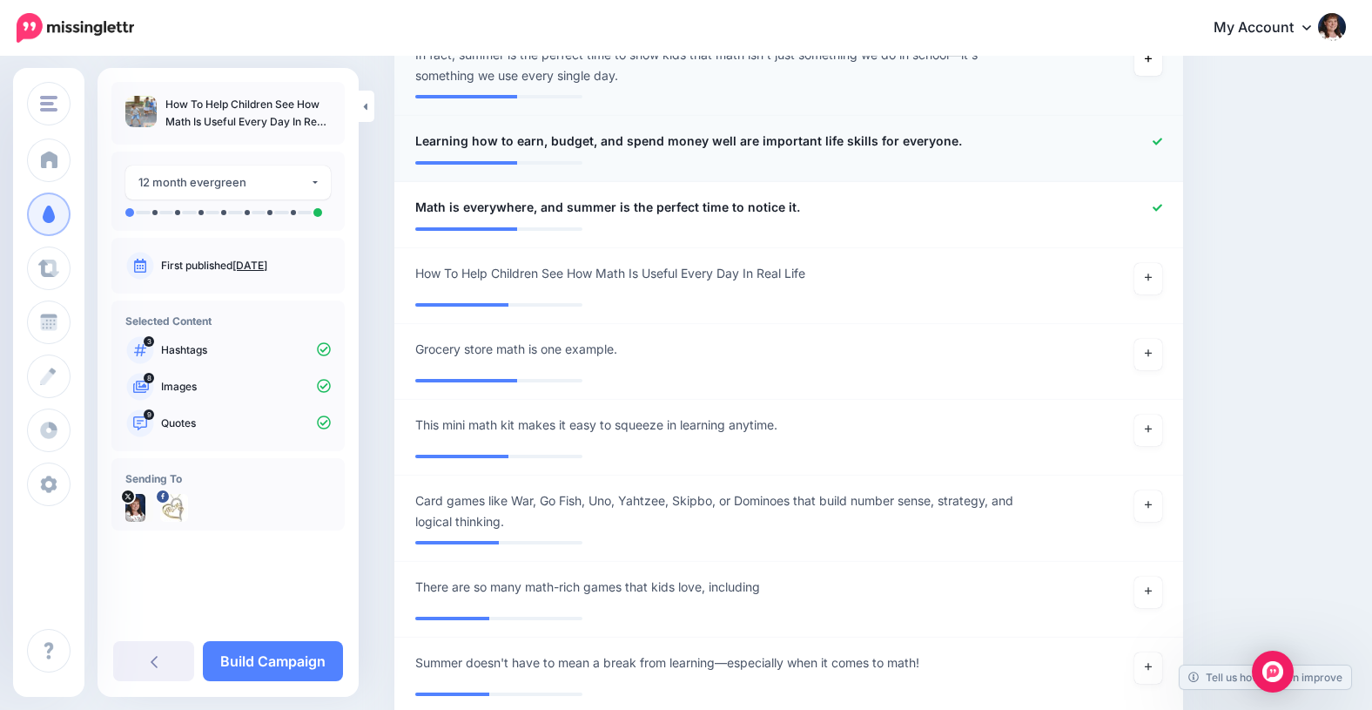
scroll to position [1390, 0]
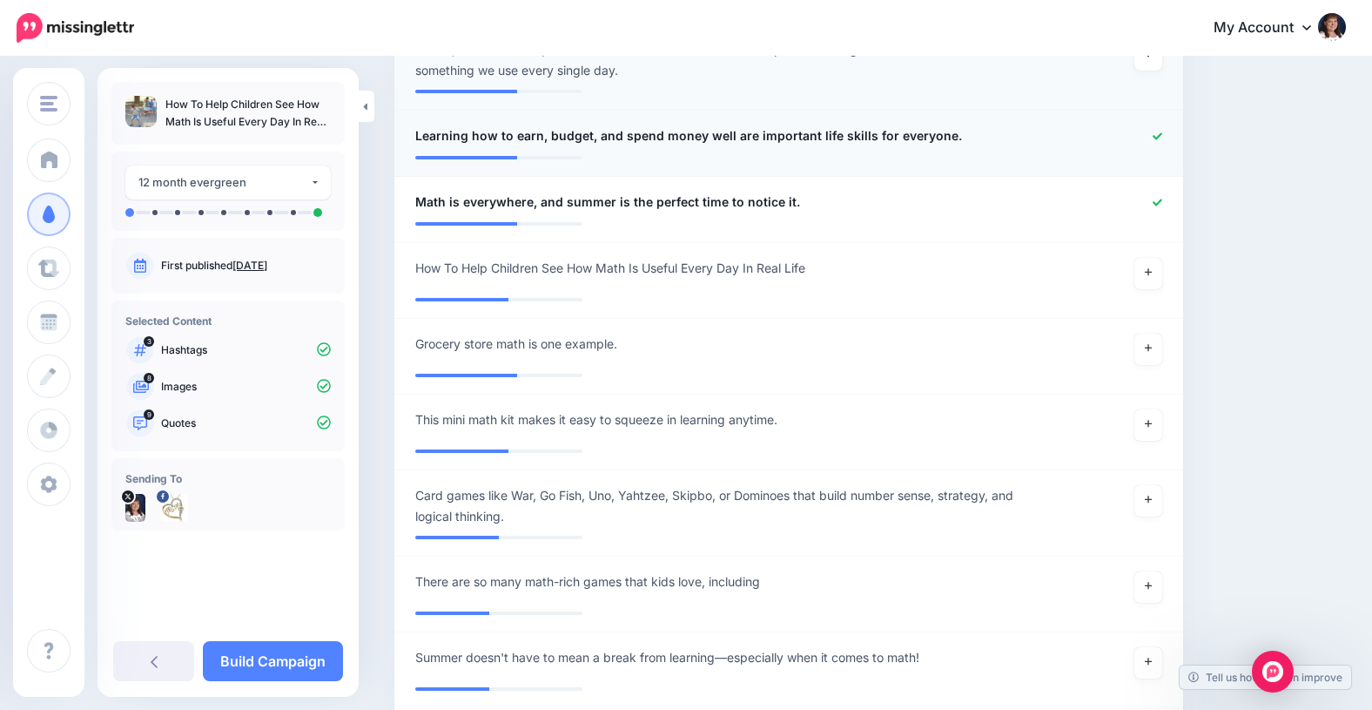
click at [1155, 134] on icon at bounding box center [1158, 136] width 10 height 10
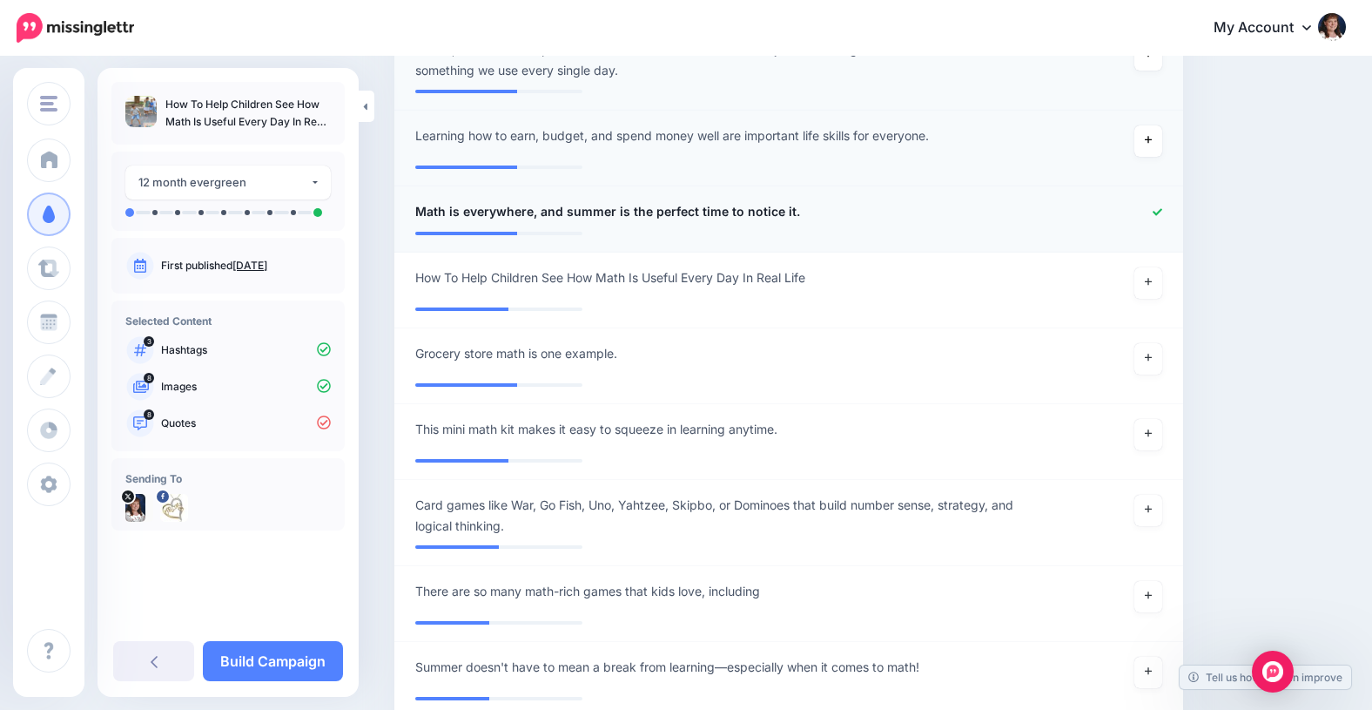
click at [1159, 212] on icon at bounding box center [1158, 211] width 10 height 7
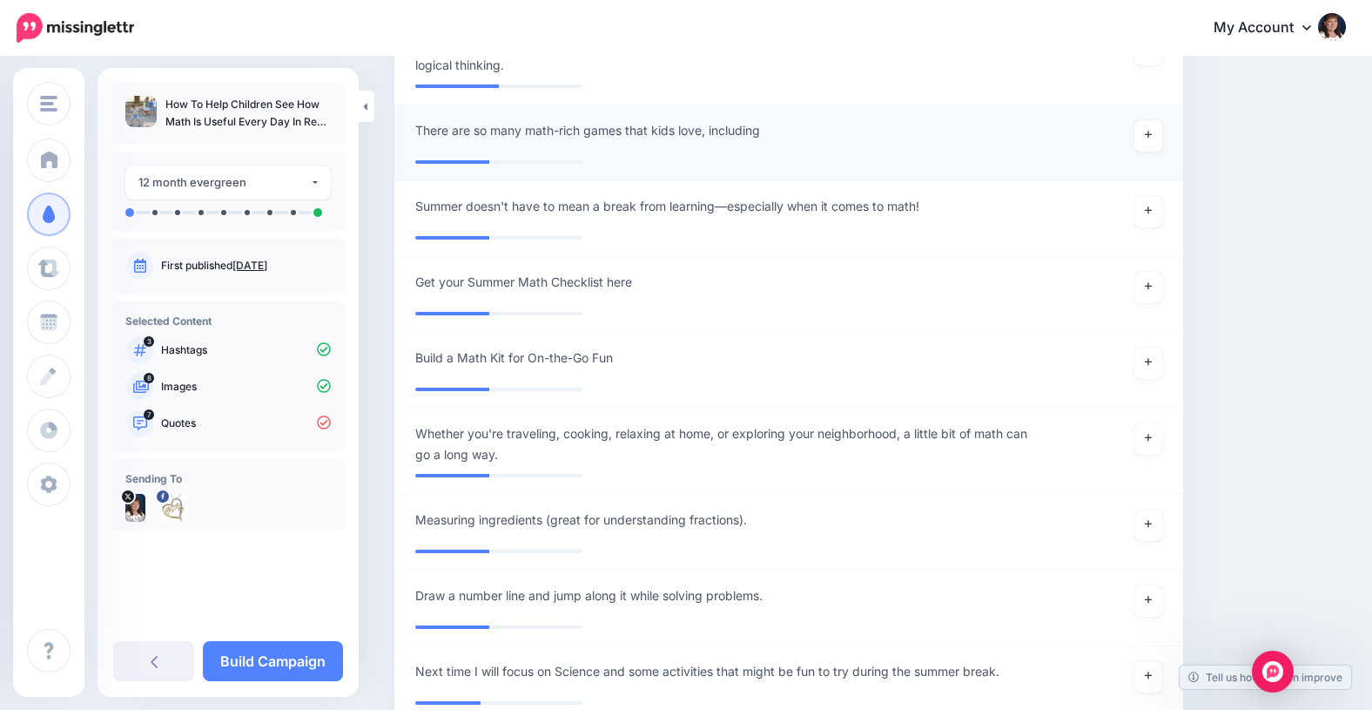
scroll to position [1860, 0]
click at [1147, 210] on icon at bounding box center [1148, 211] width 7 height 10
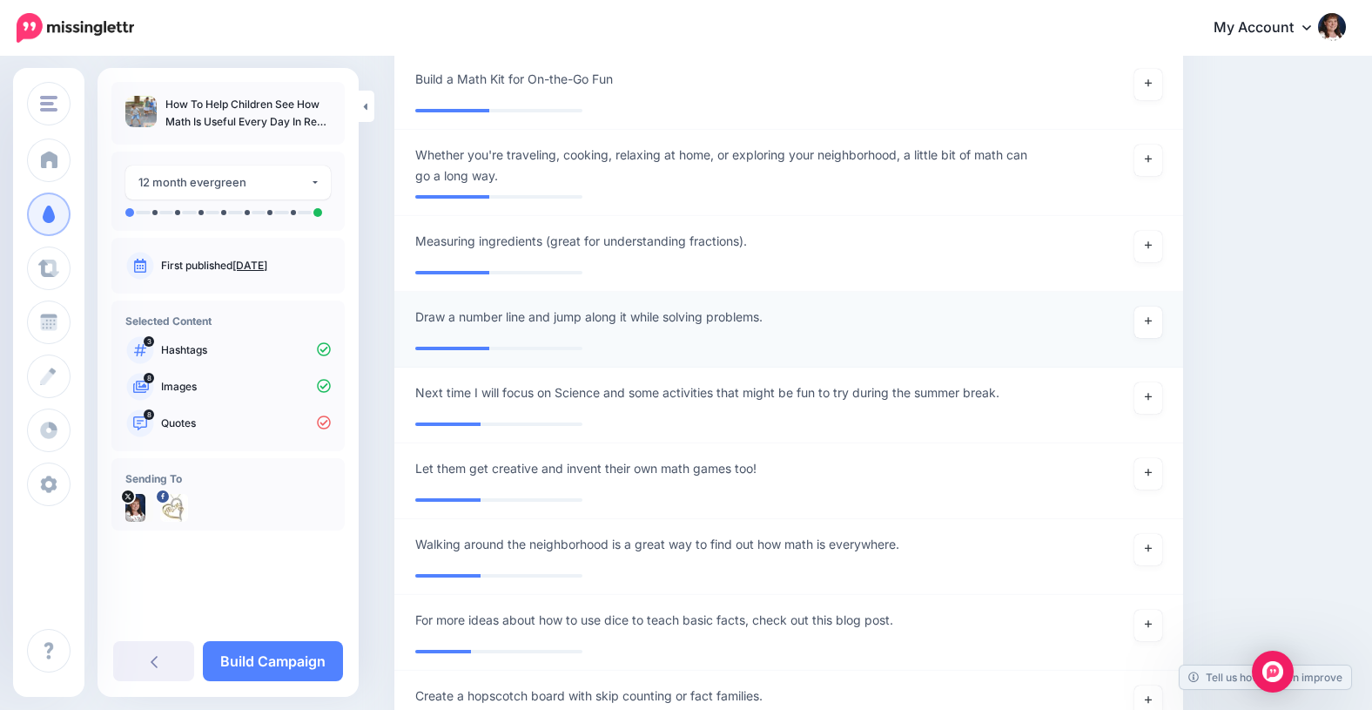
scroll to position [2137, 0]
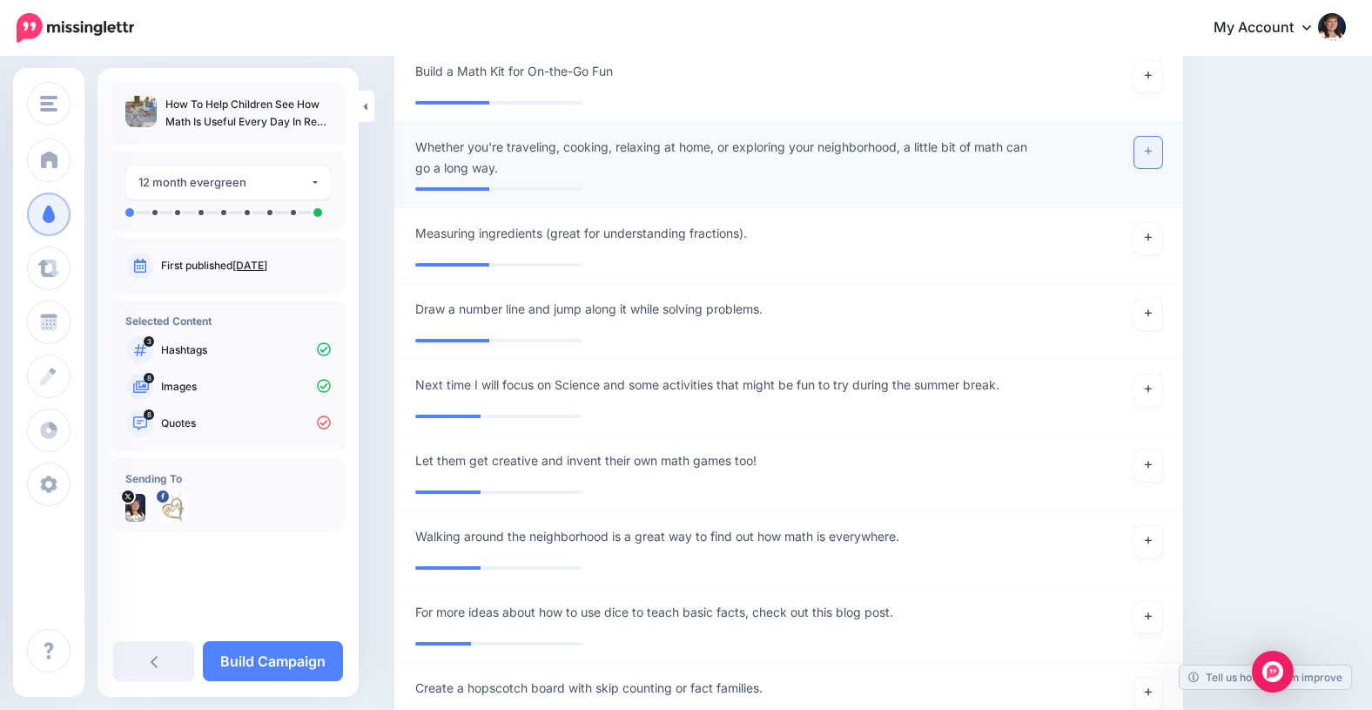
click at [1146, 151] on icon at bounding box center [1148, 151] width 7 height 7
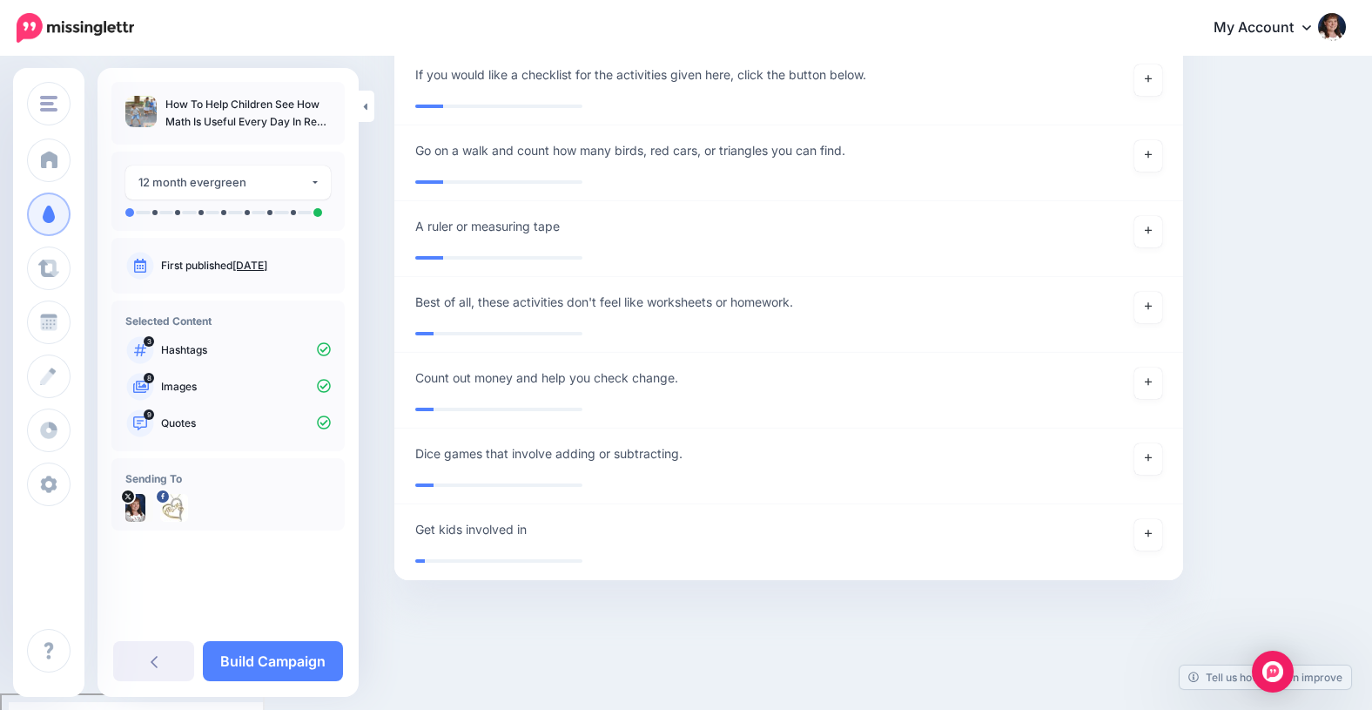
scroll to position [3449, 0]
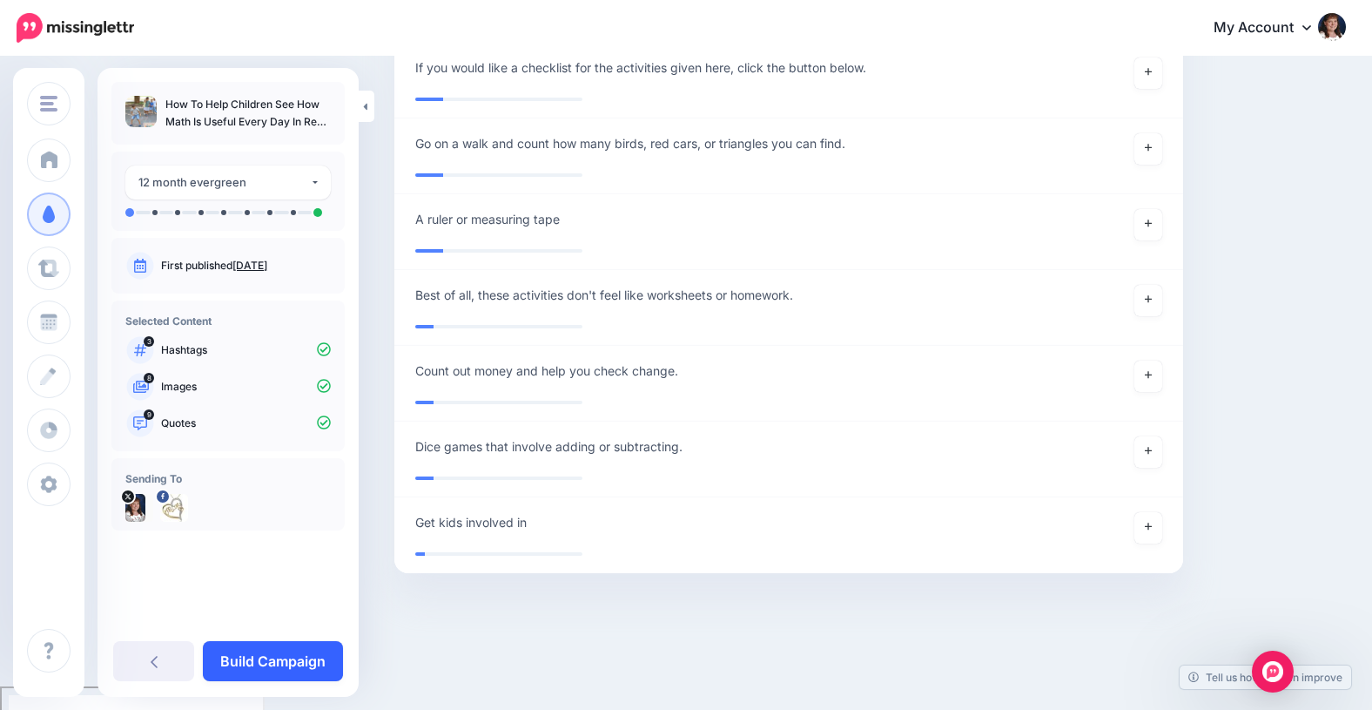
click at [268, 667] on link "Build Campaign" at bounding box center [273, 661] width 140 height 40
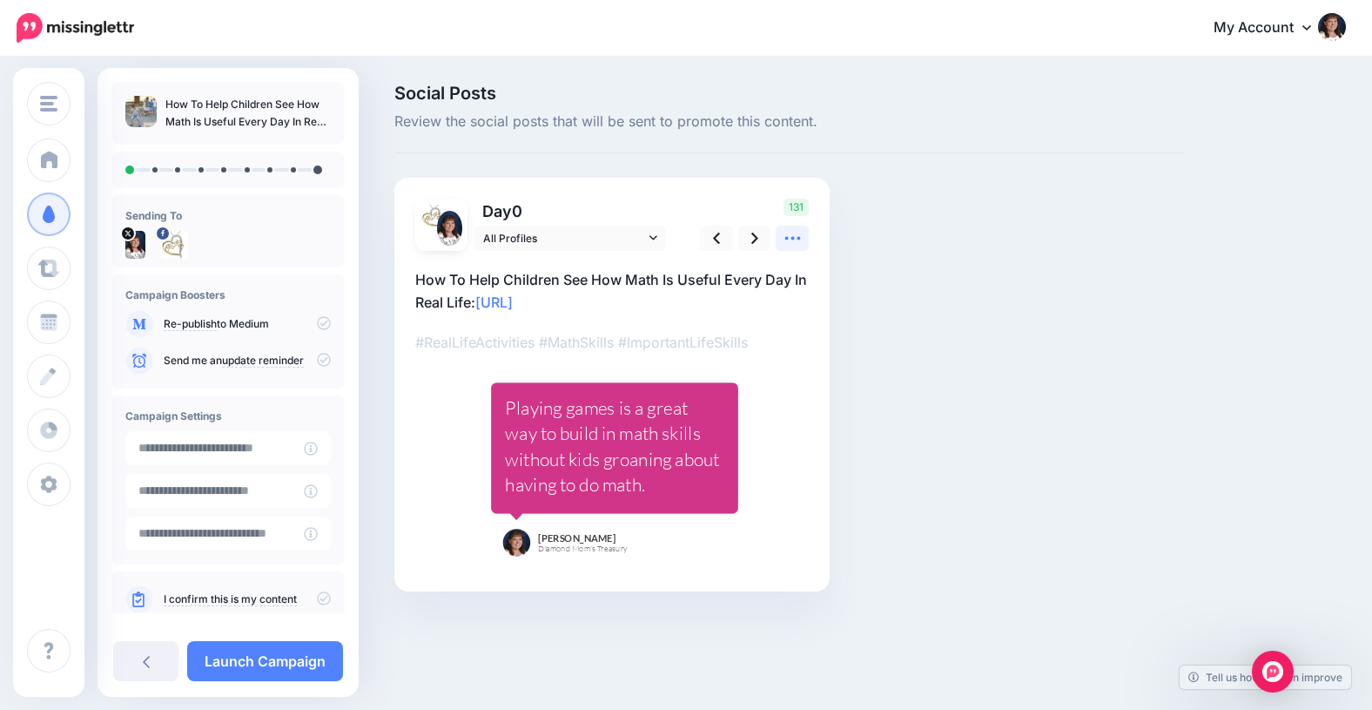
click at [791, 238] on icon at bounding box center [792, 238] width 16 height 3
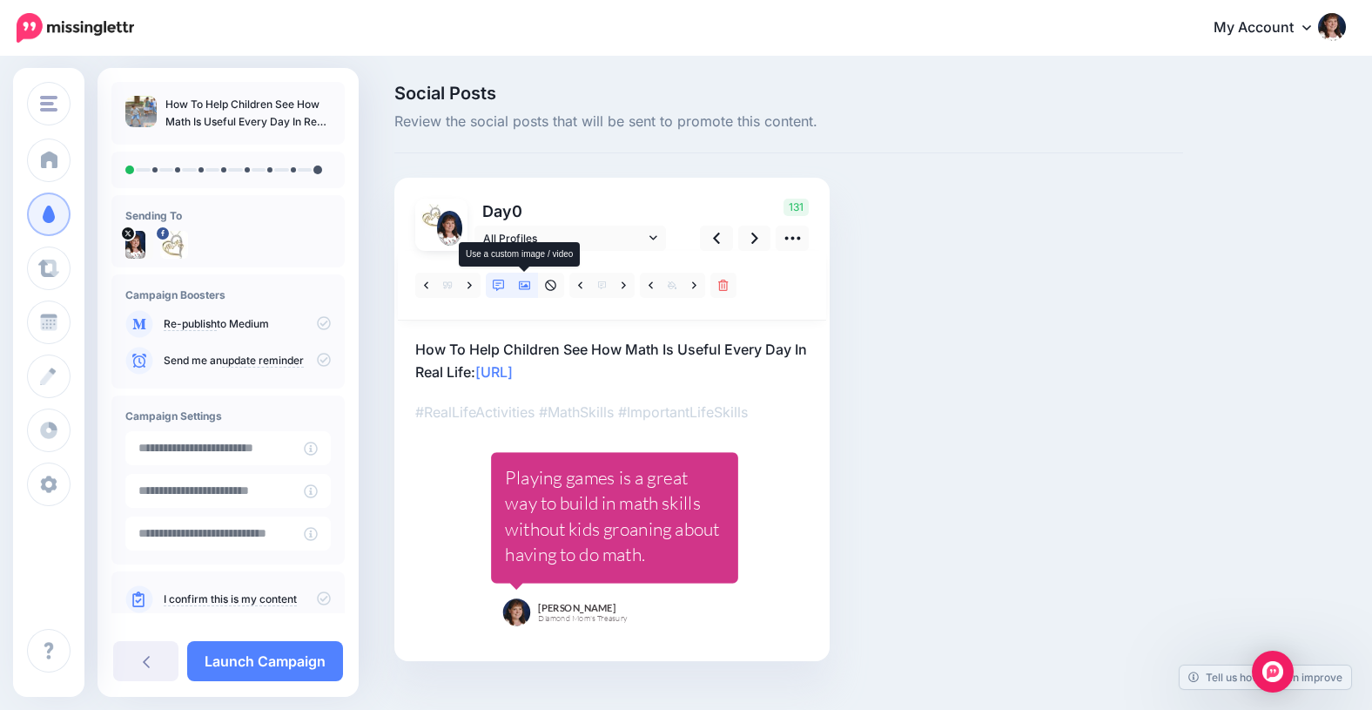
click at [524, 284] on icon at bounding box center [525, 285] width 12 height 12
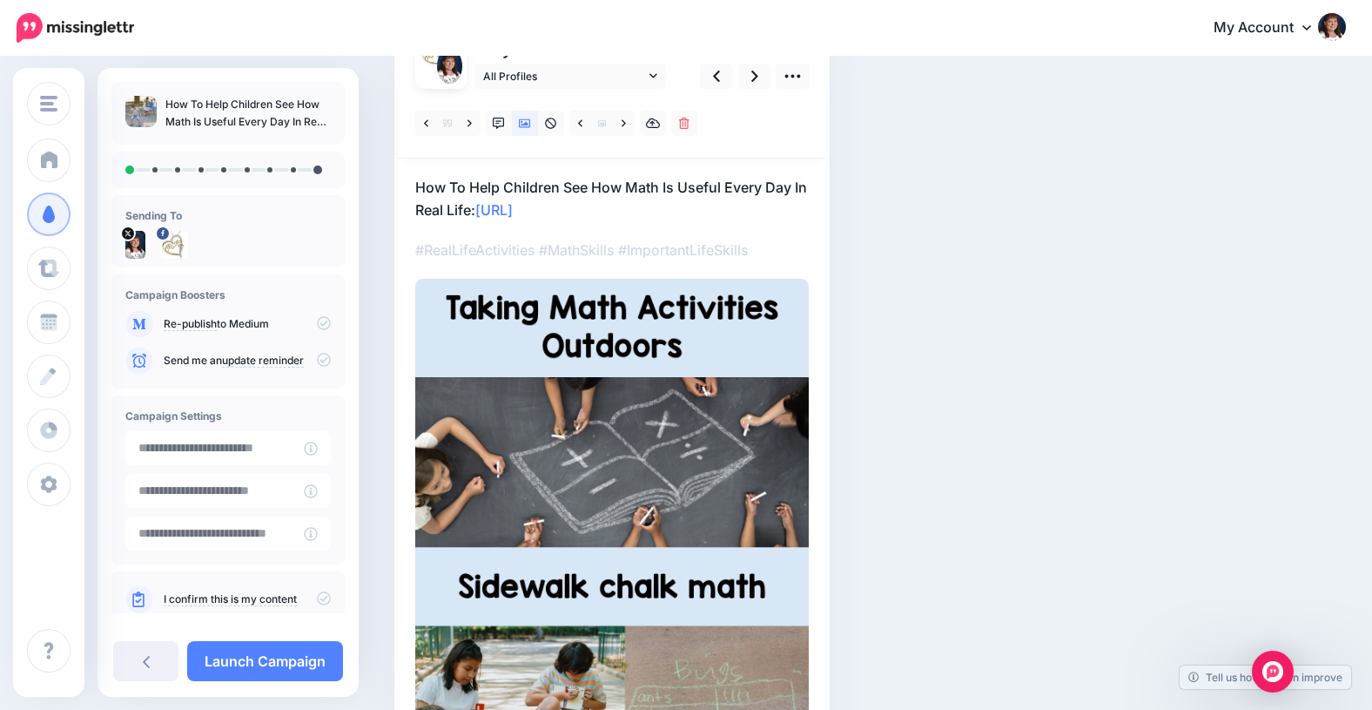
scroll to position [152, 0]
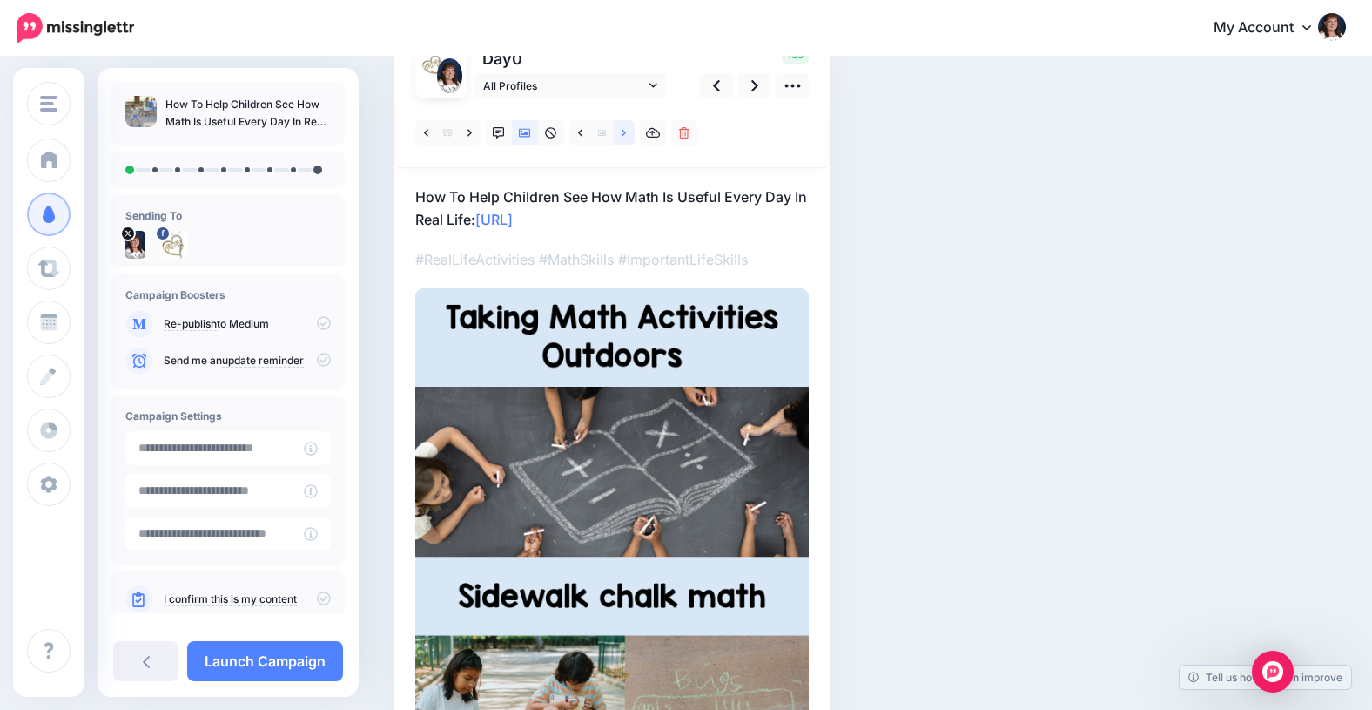
click at [622, 131] on icon at bounding box center [624, 133] width 4 height 12
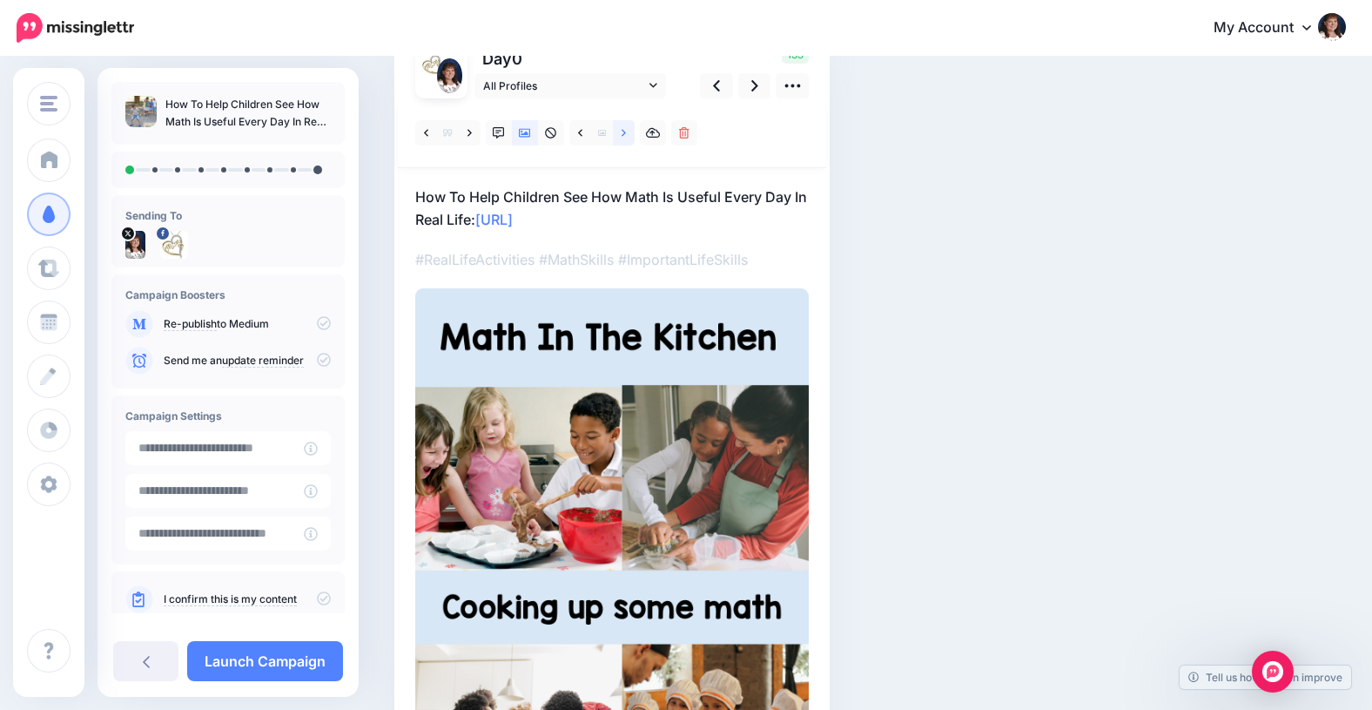
click at [622, 131] on icon at bounding box center [624, 133] width 4 height 12
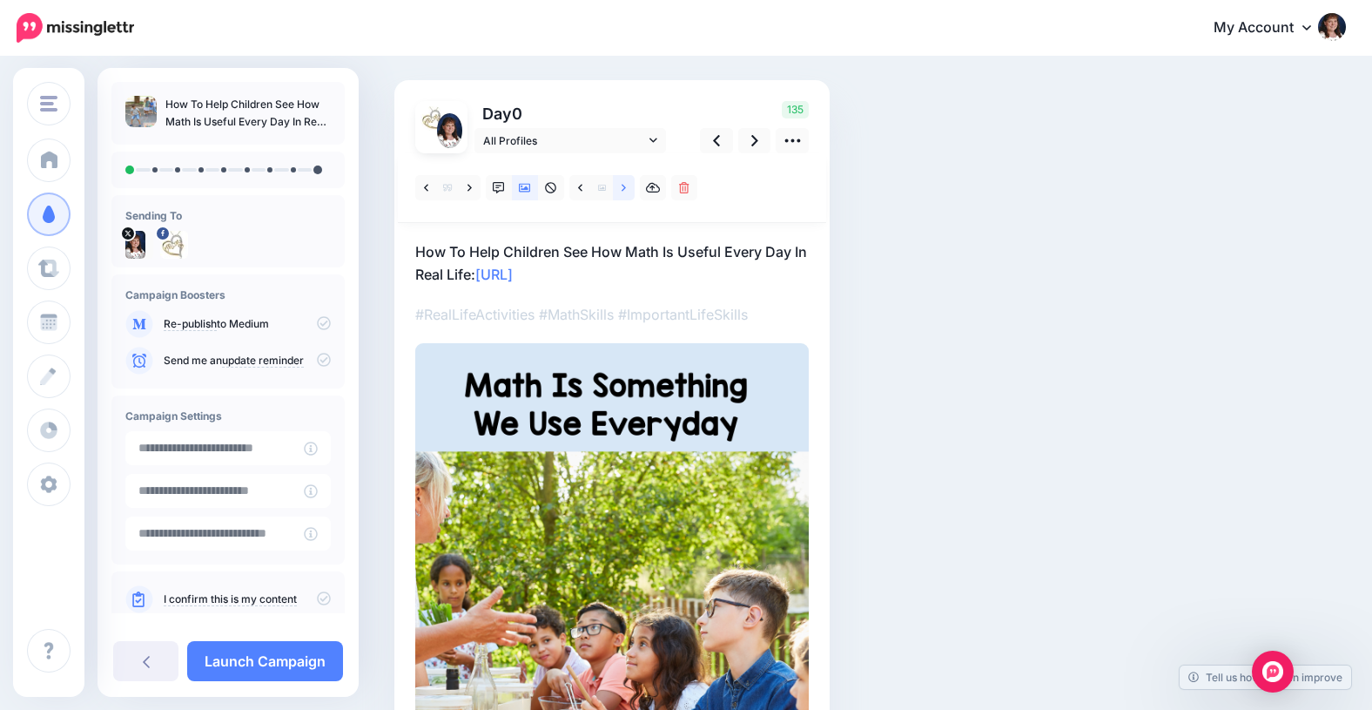
scroll to position [101, 0]
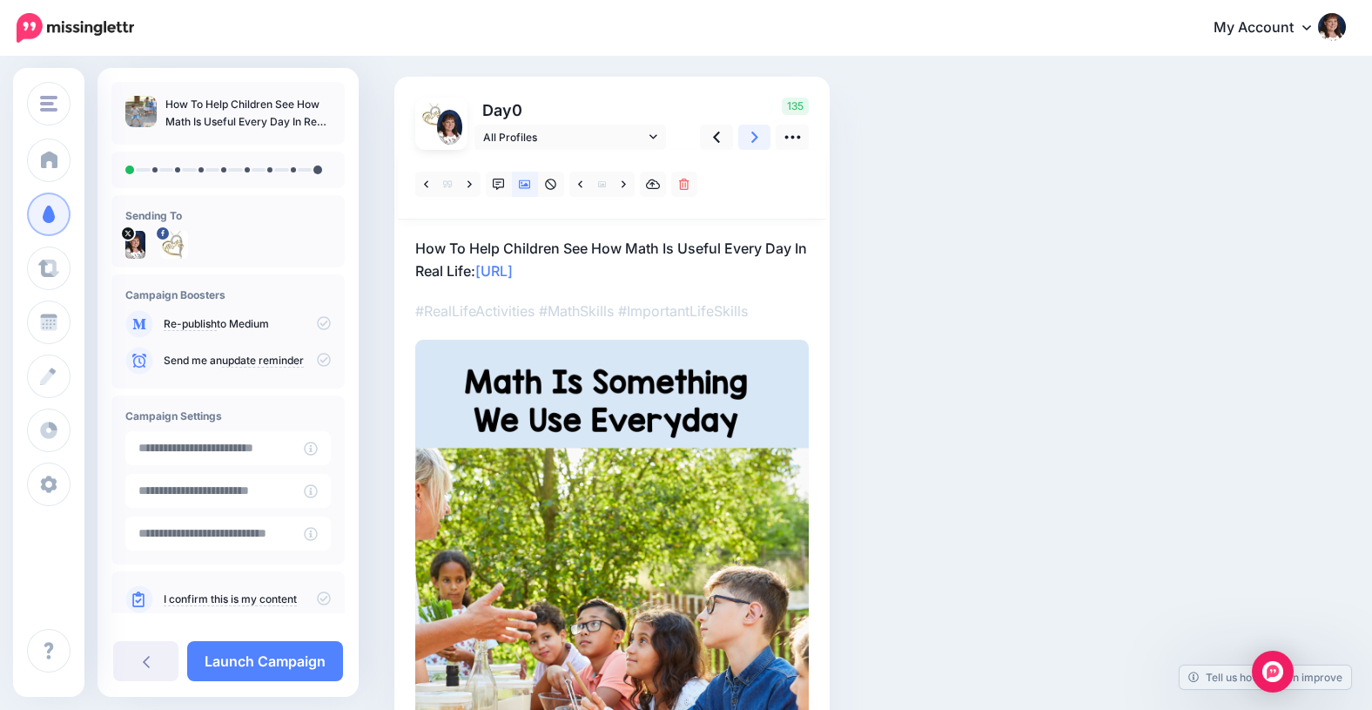
click at [753, 138] on icon at bounding box center [754, 137] width 7 height 18
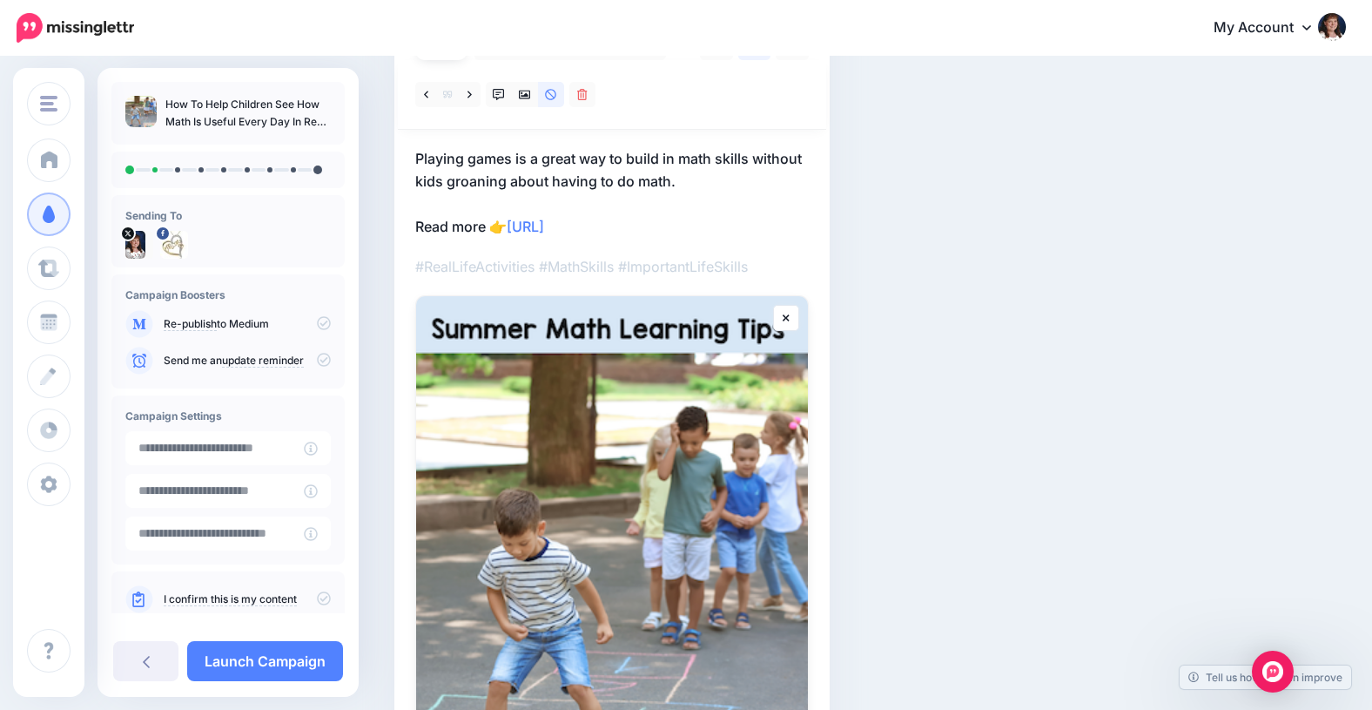
scroll to position [167, 0]
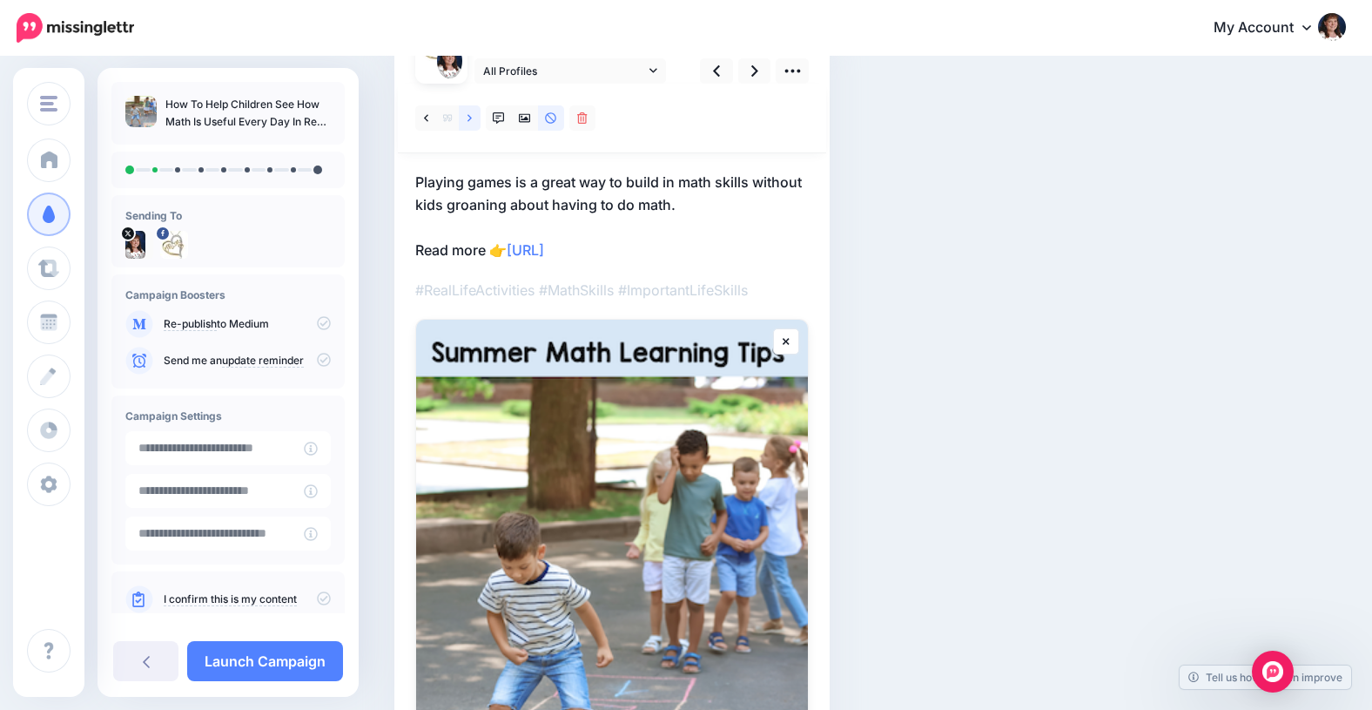
click at [470, 115] on icon at bounding box center [470, 118] width 4 height 12
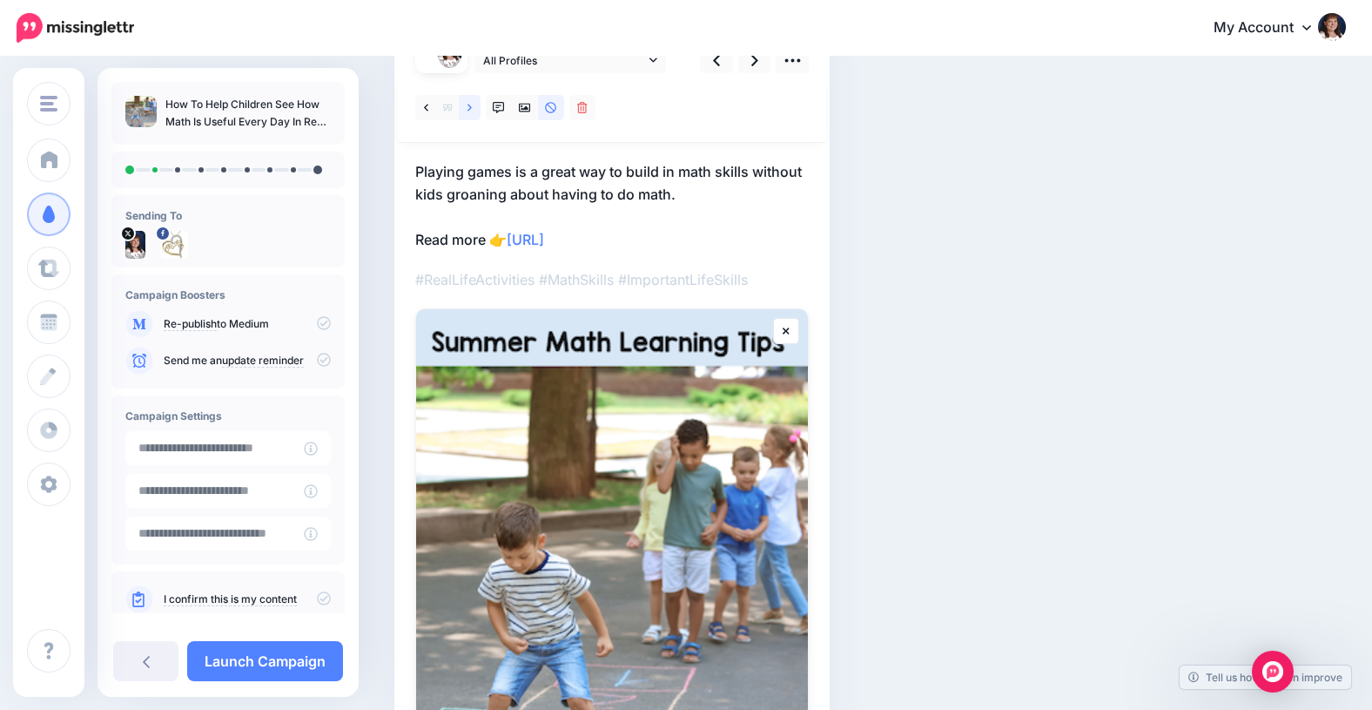
scroll to position [178, 0]
click at [528, 109] on icon at bounding box center [525, 107] width 12 height 12
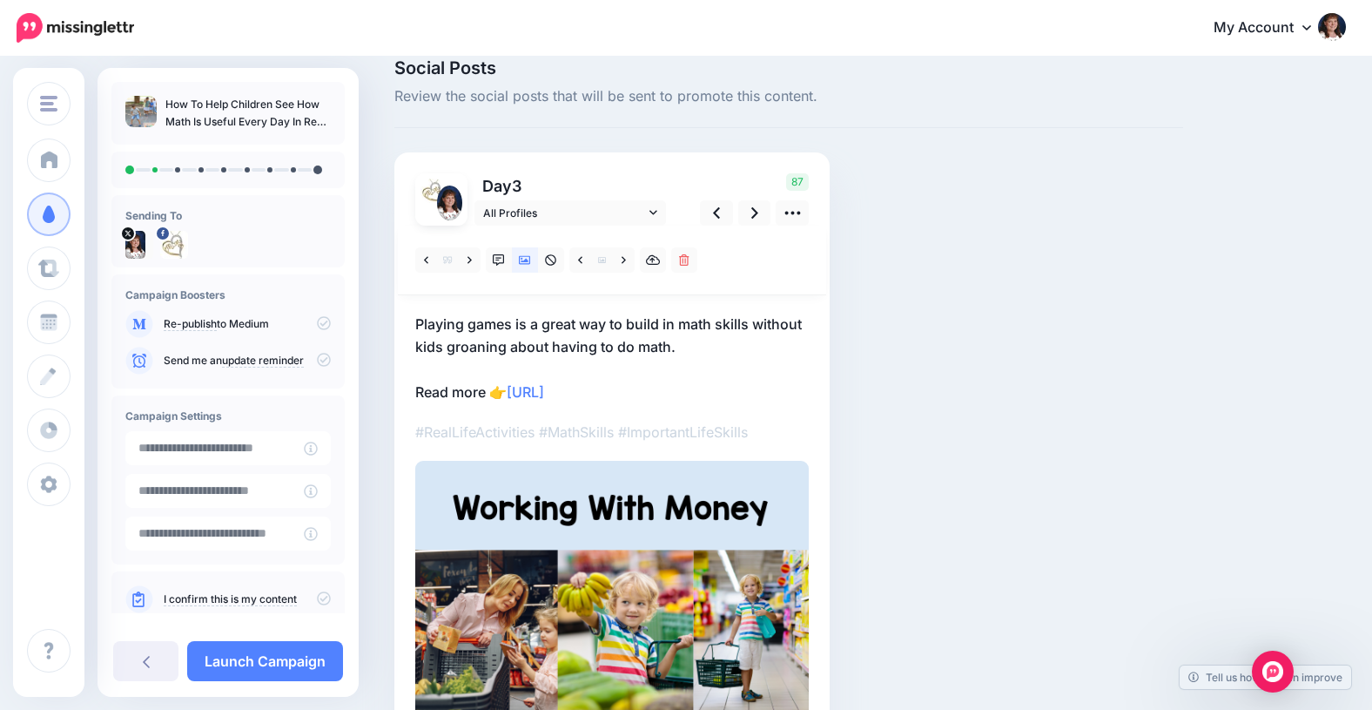
scroll to position [0, 0]
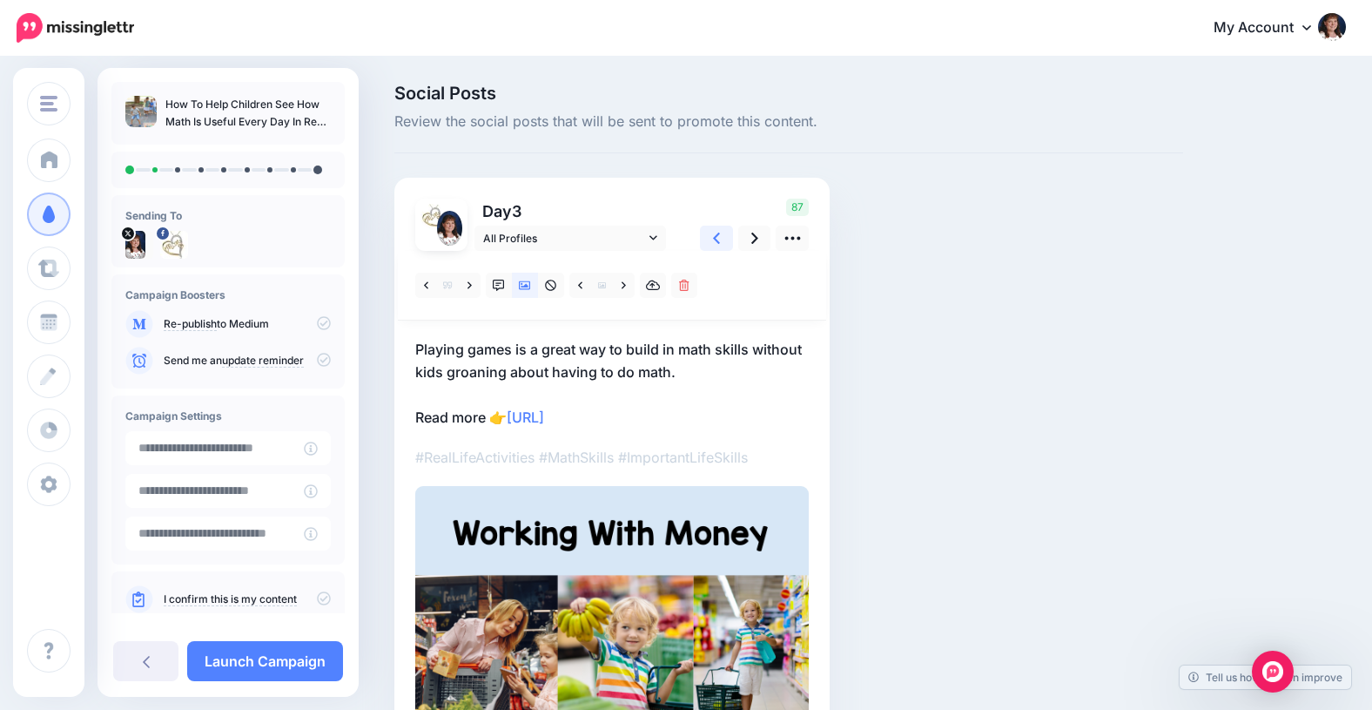
click at [717, 237] on icon at bounding box center [716, 238] width 7 height 18
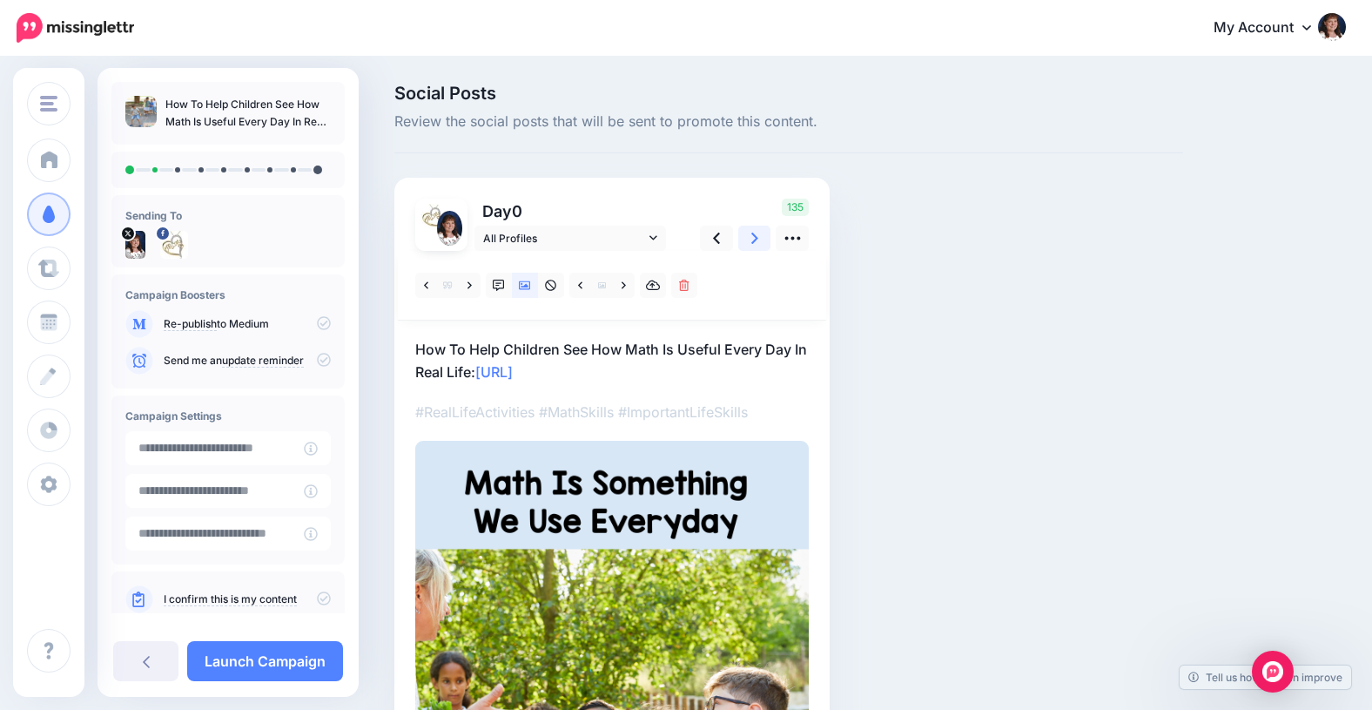
click at [755, 240] on icon at bounding box center [754, 237] width 7 height 11
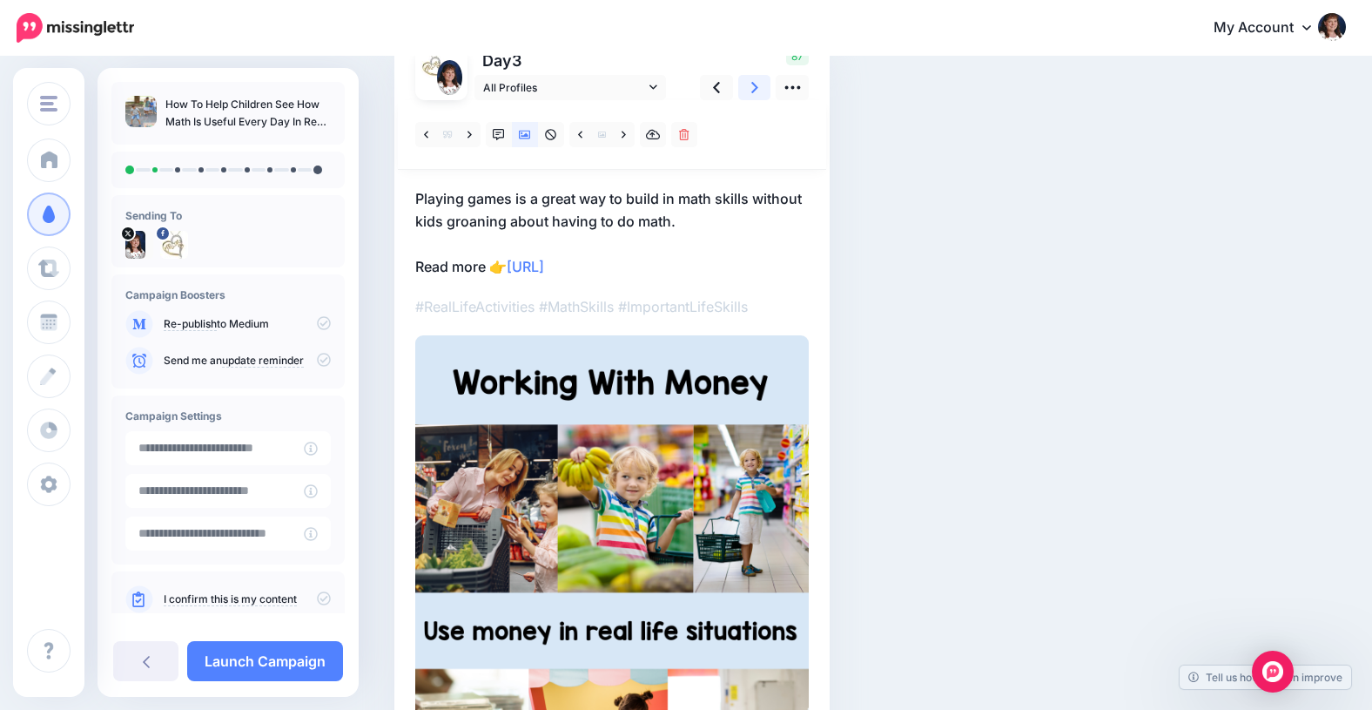
scroll to position [151, 0]
click at [624, 133] on icon at bounding box center [624, 133] width 4 height 7
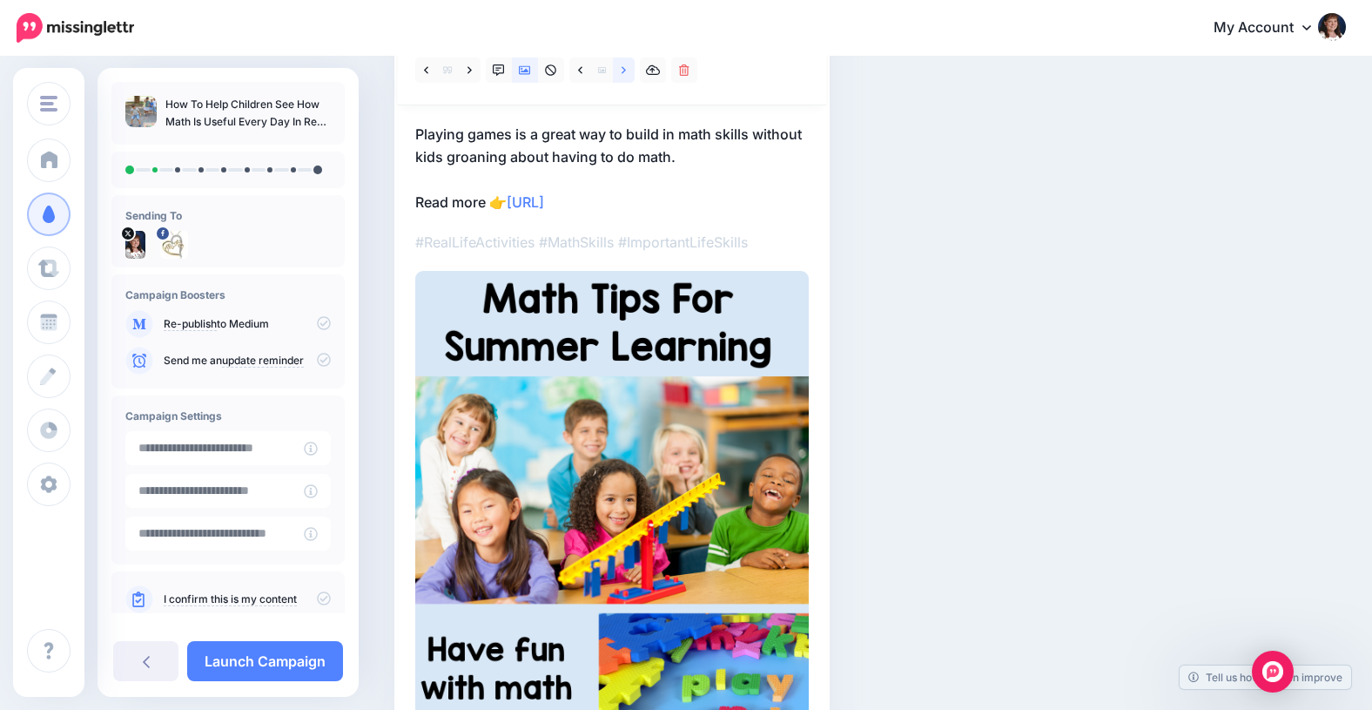
scroll to position [216, 0]
click at [623, 68] on icon at bounding box center [624, 68] width 4 height 7
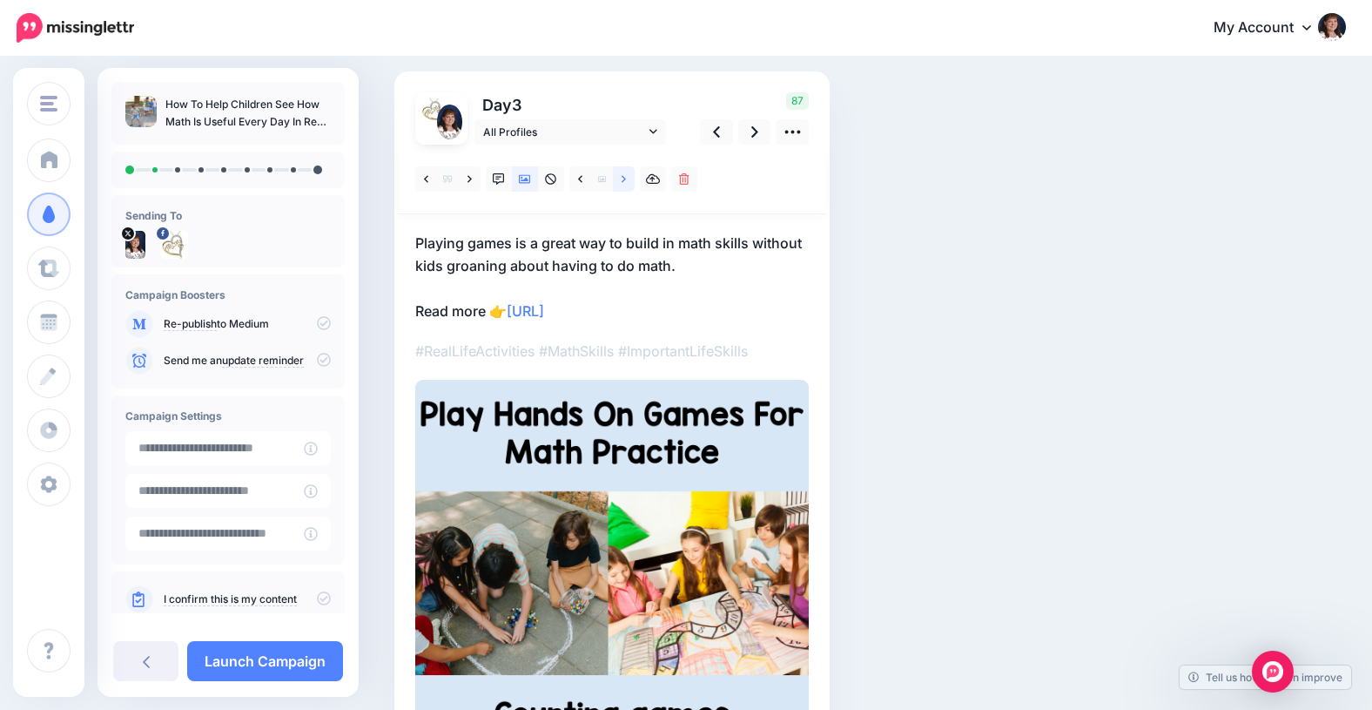
scroll to position [93, 0]
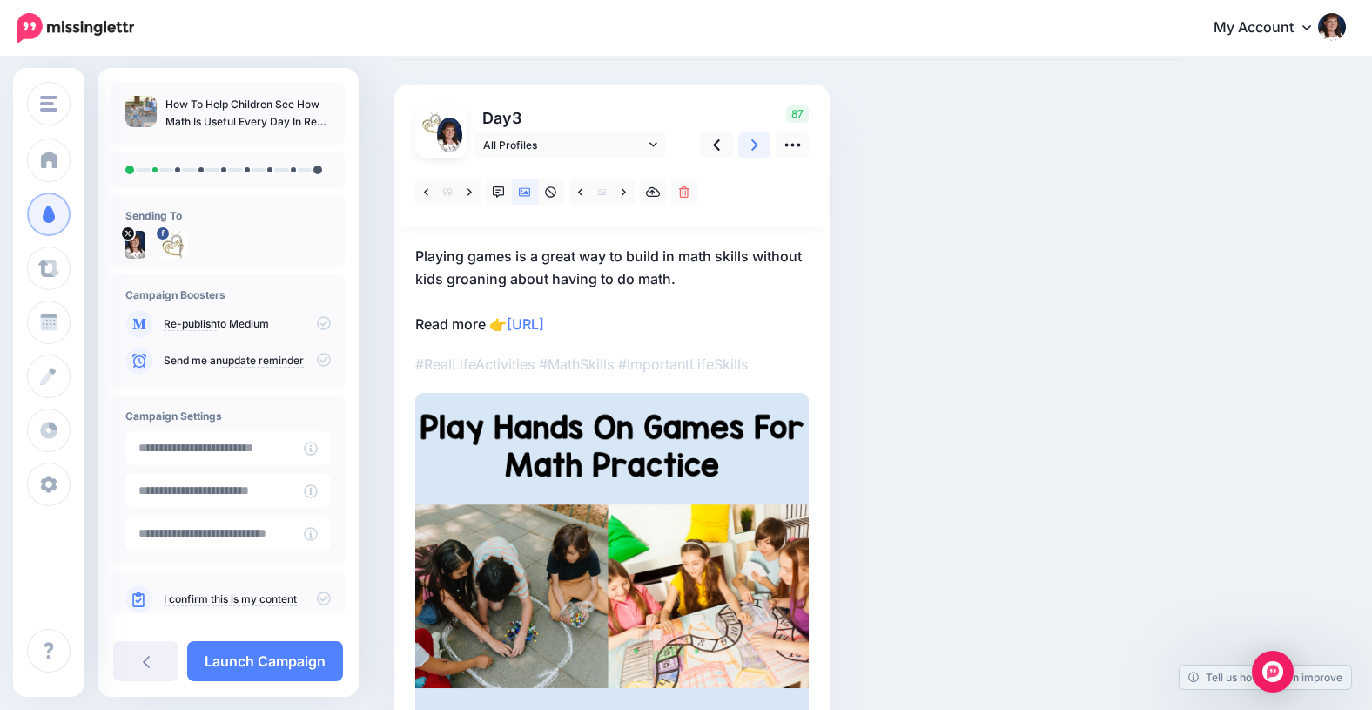
click at [754, 146] on icon at bounding box center [754, 144] width 7 height 11
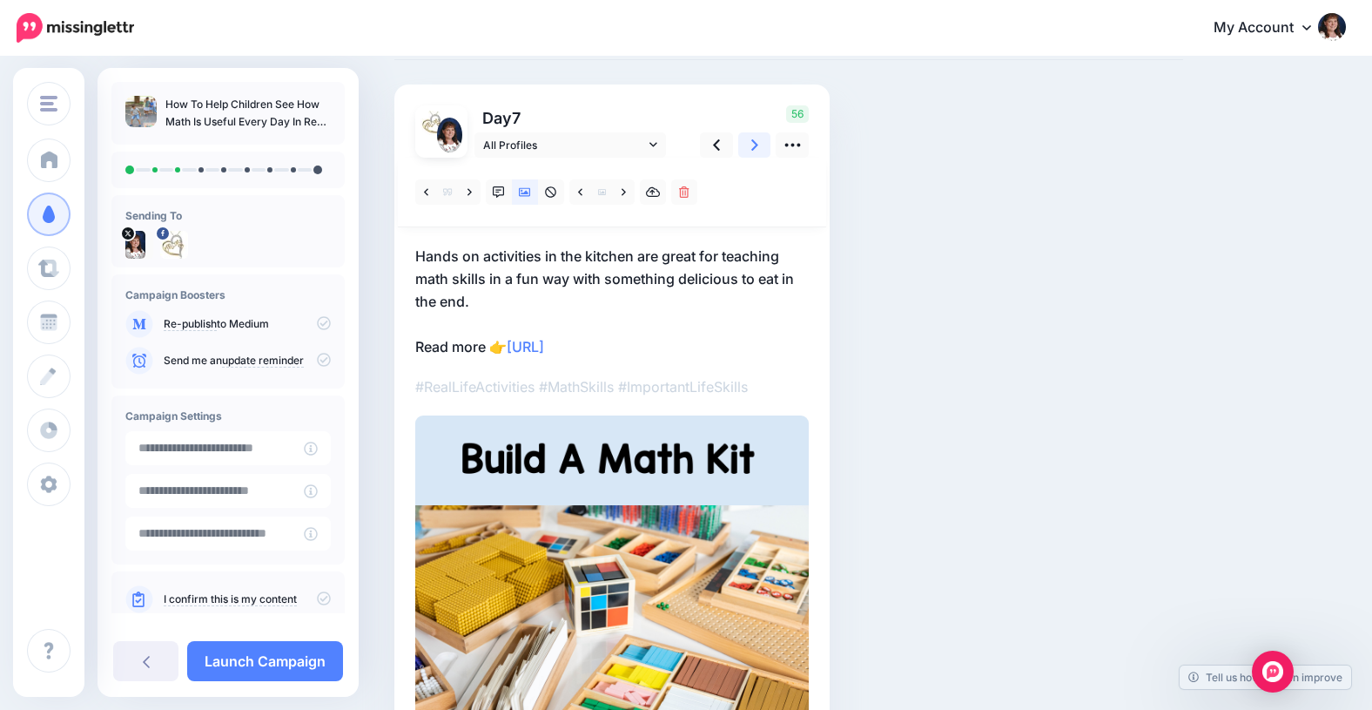
scroll to position [104, 0]
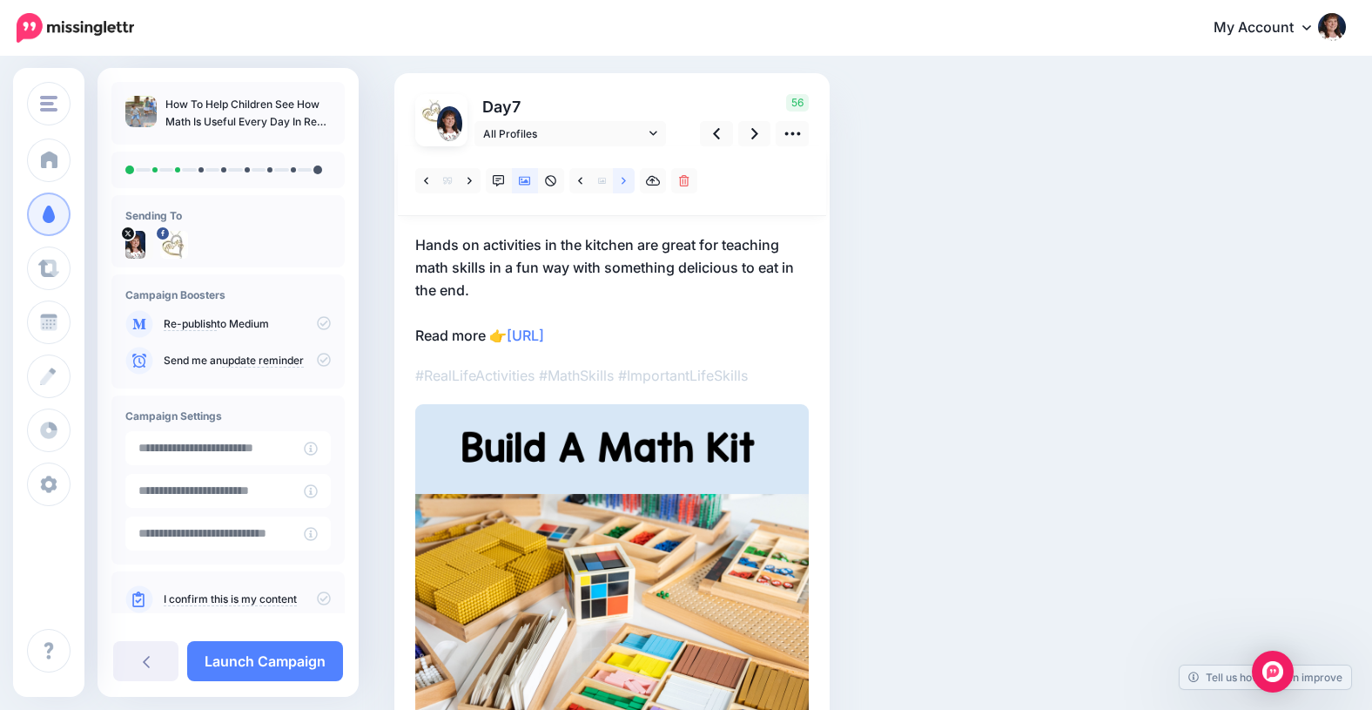
click at [620, 178] on link at bounding box center [624, 180] width 22 height 25
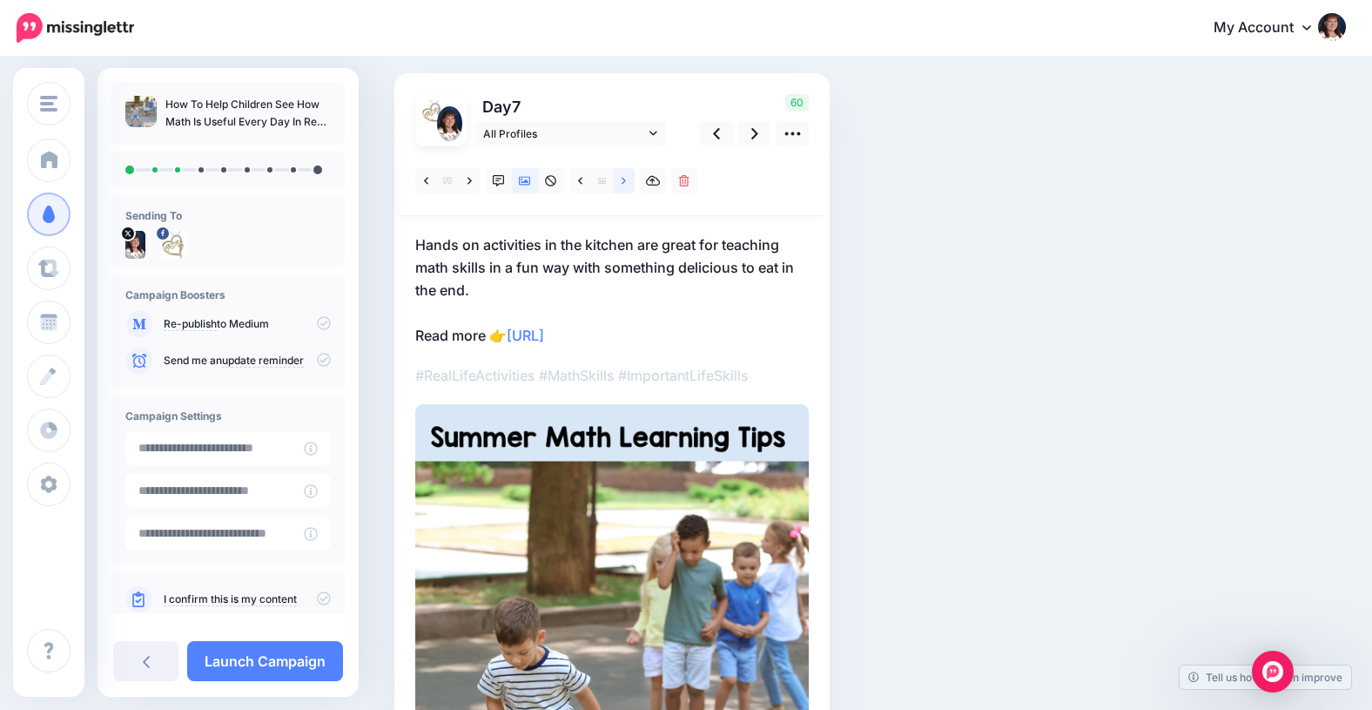
click at [620, 178] on link at bounding box center [624, 180] width 22 height 25
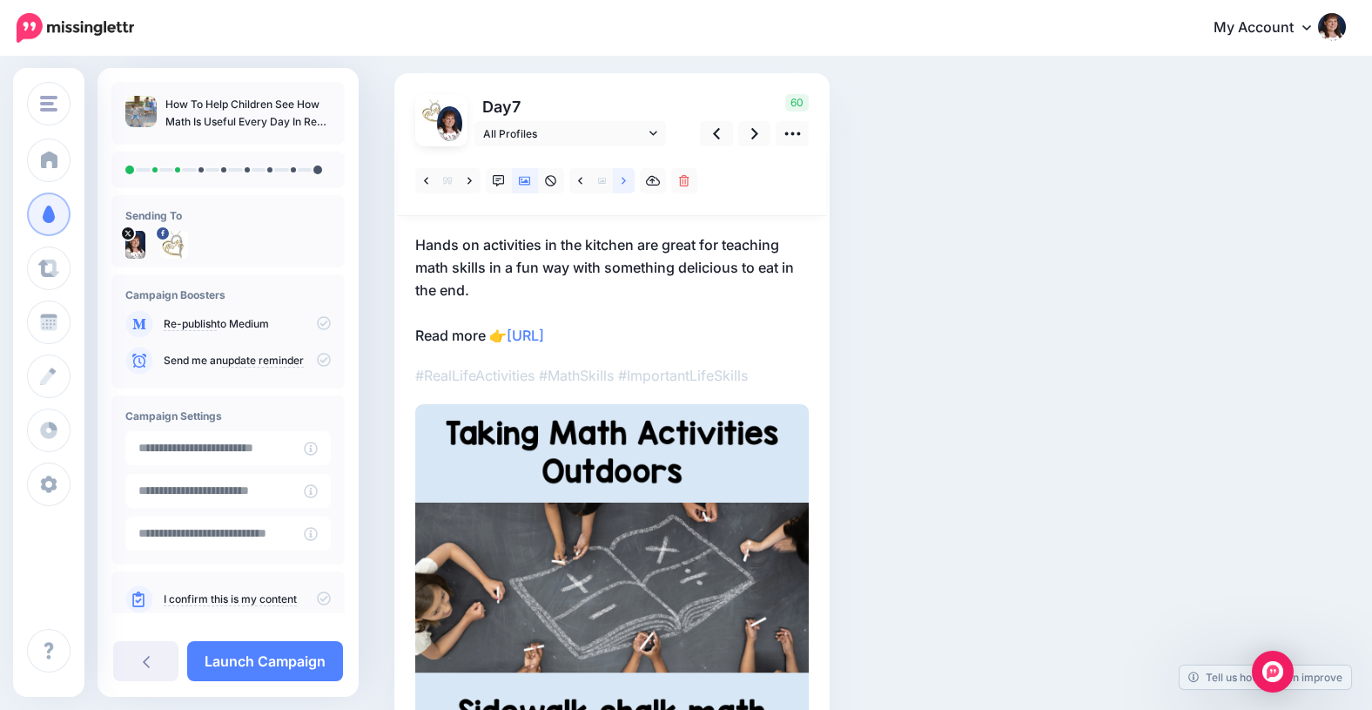
click at [620, 178] on link at bounding box center [624, 180] width 22 height 25
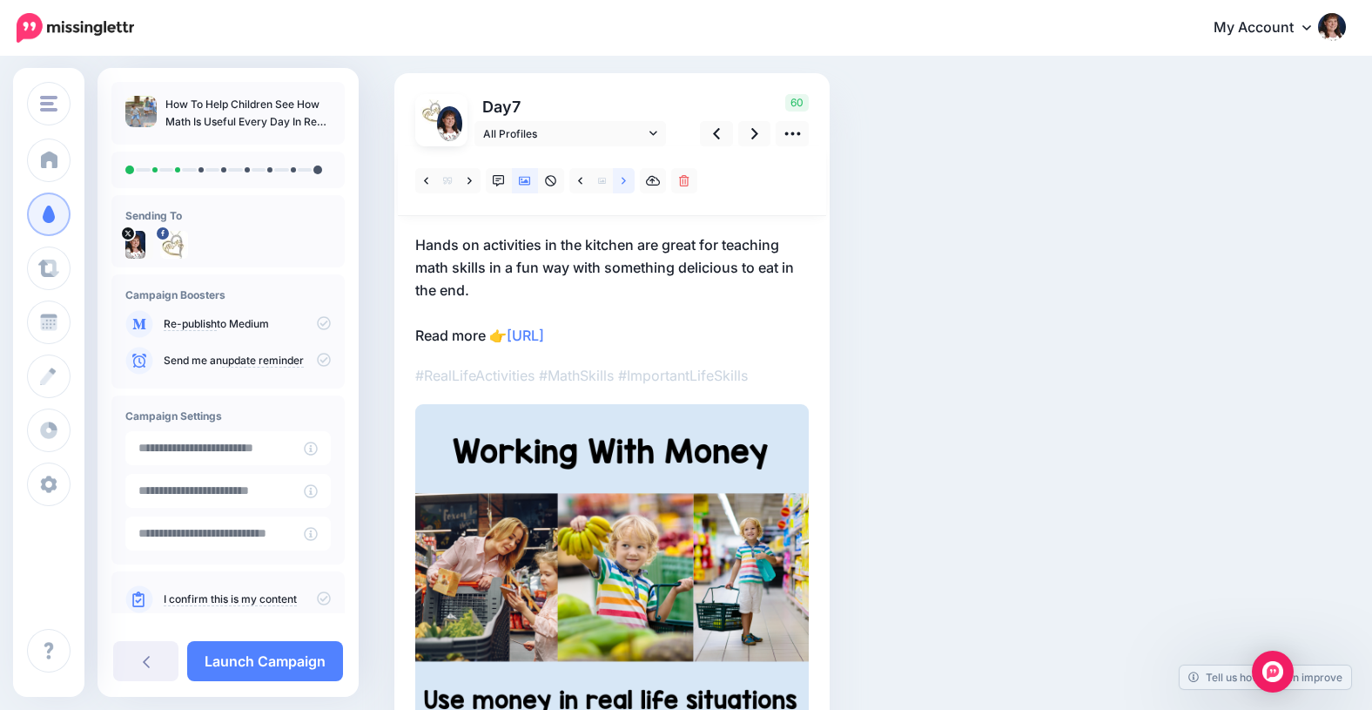
click at [620, 178] on link at bounding box center [624, 180] width 22 height 25
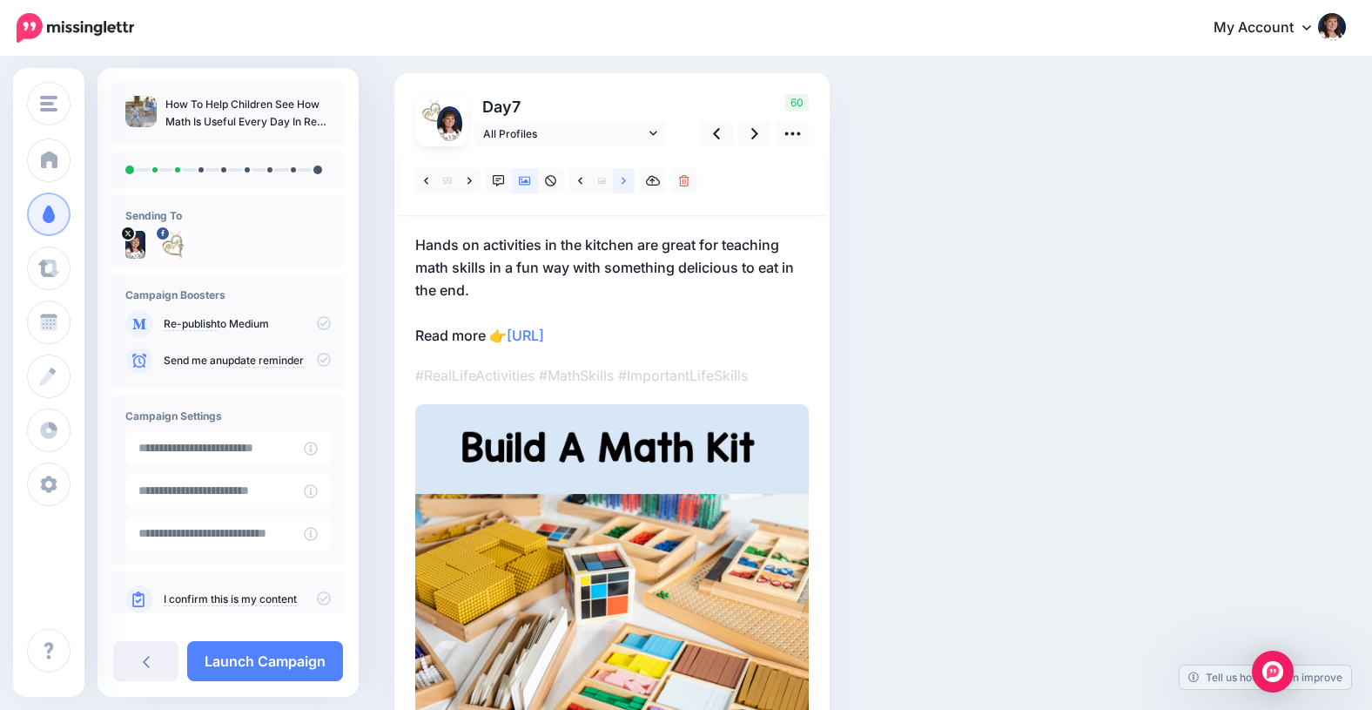
click at [620, 178] on link at bounding box center [624, 180] width 22 height 25
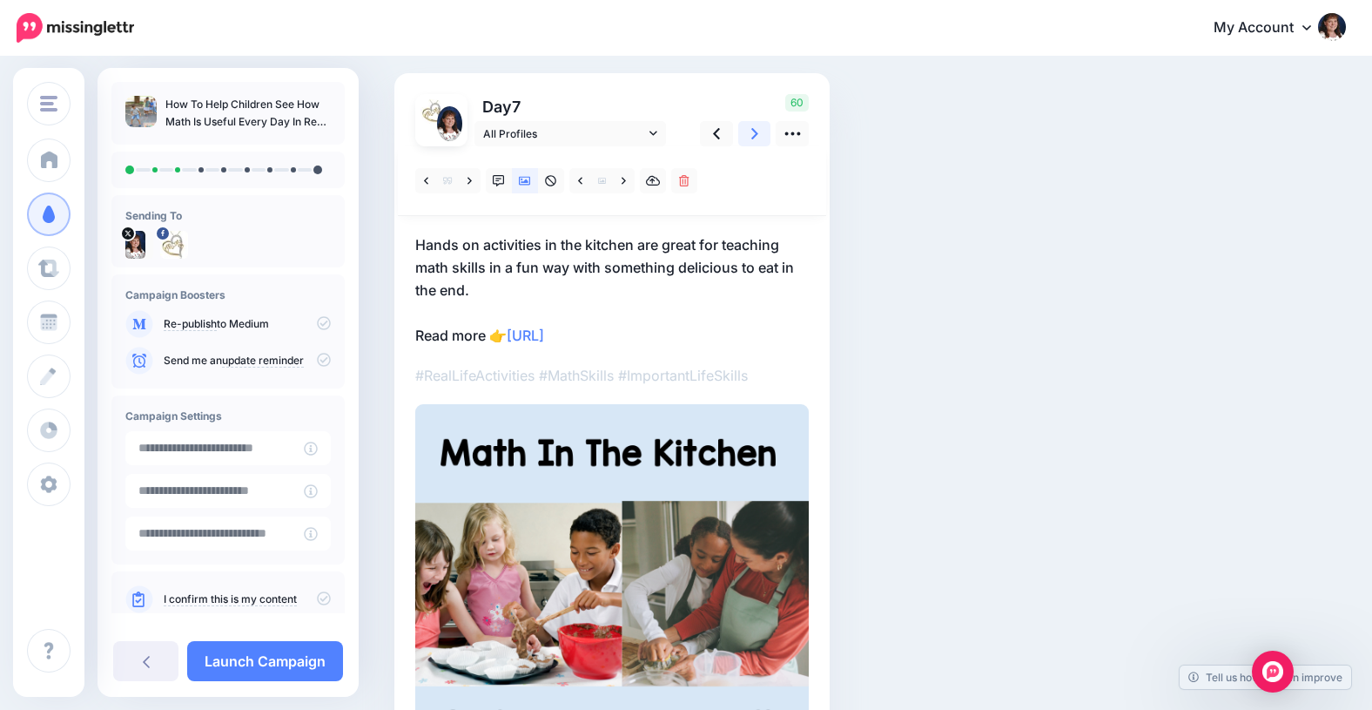
click at [756, 134] on icon at bounding box center [754, 133] width 7 height 11
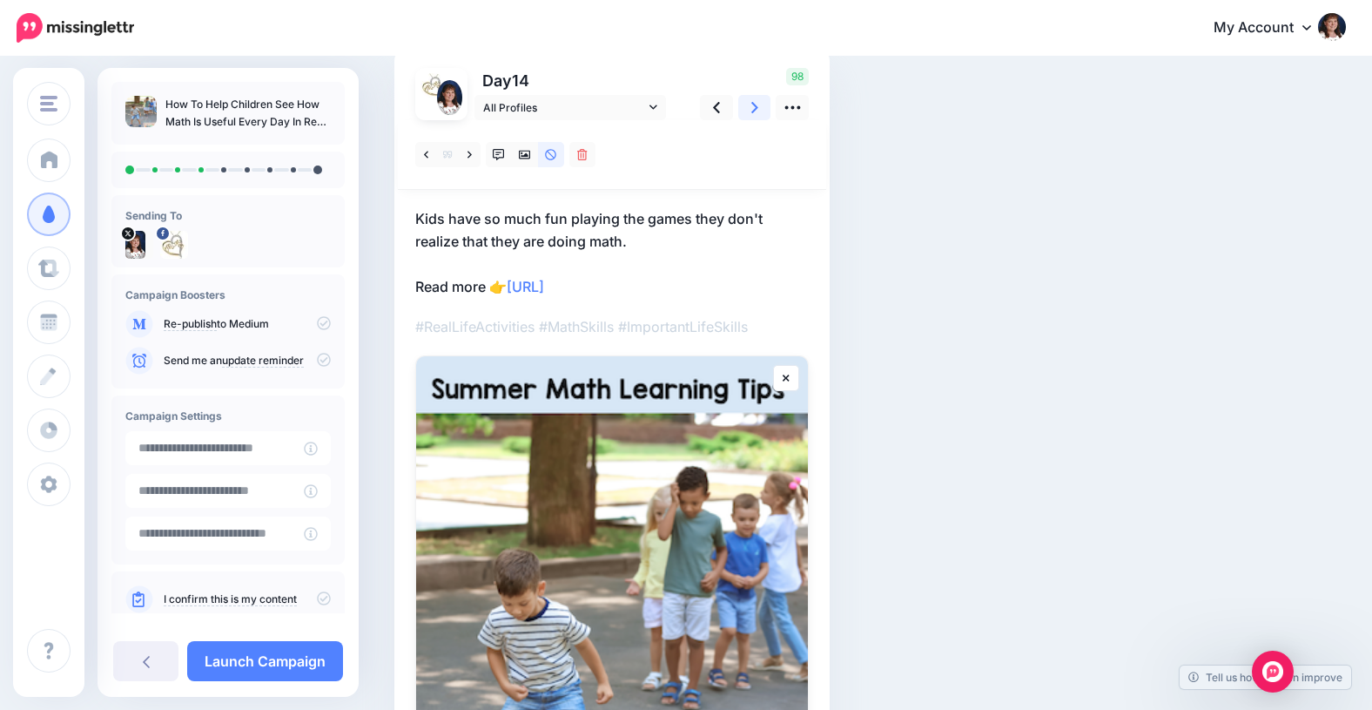
scroll to position [99, 0]
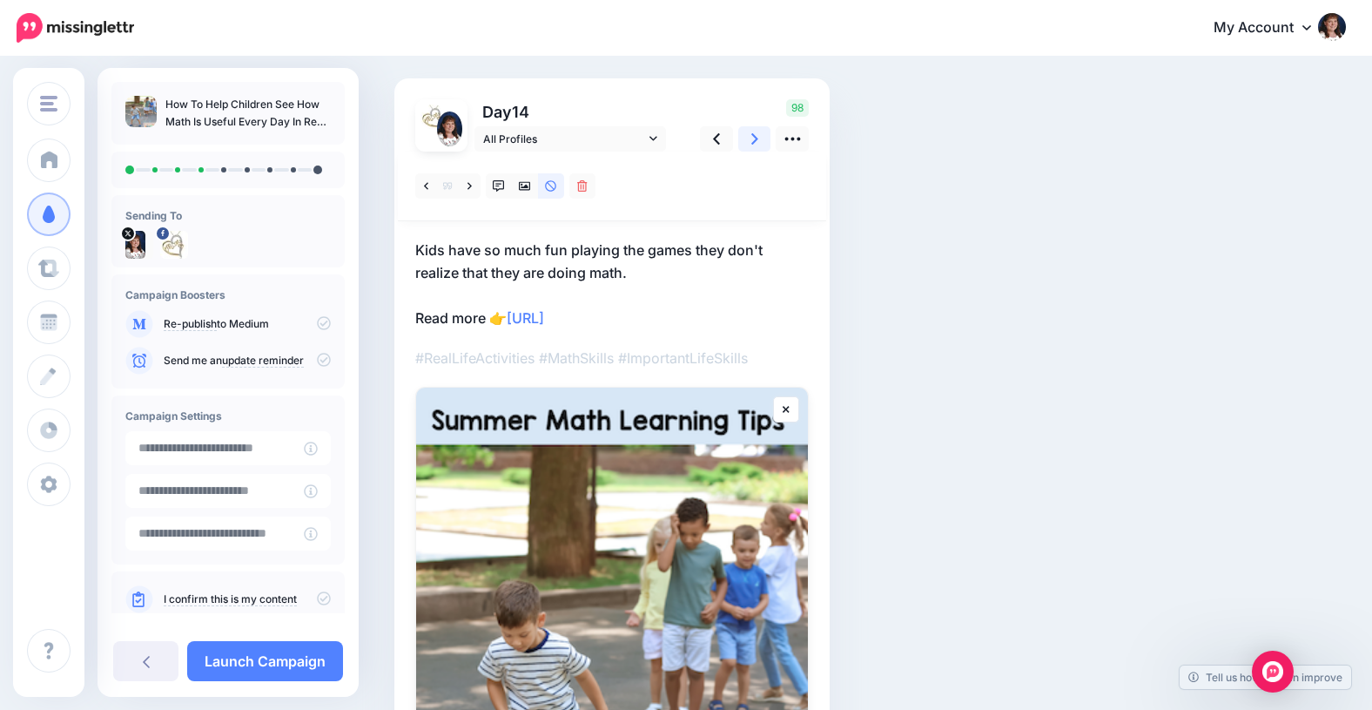
click at [755, 136] on icon at bounding box center [754, 138] width 7 height 11
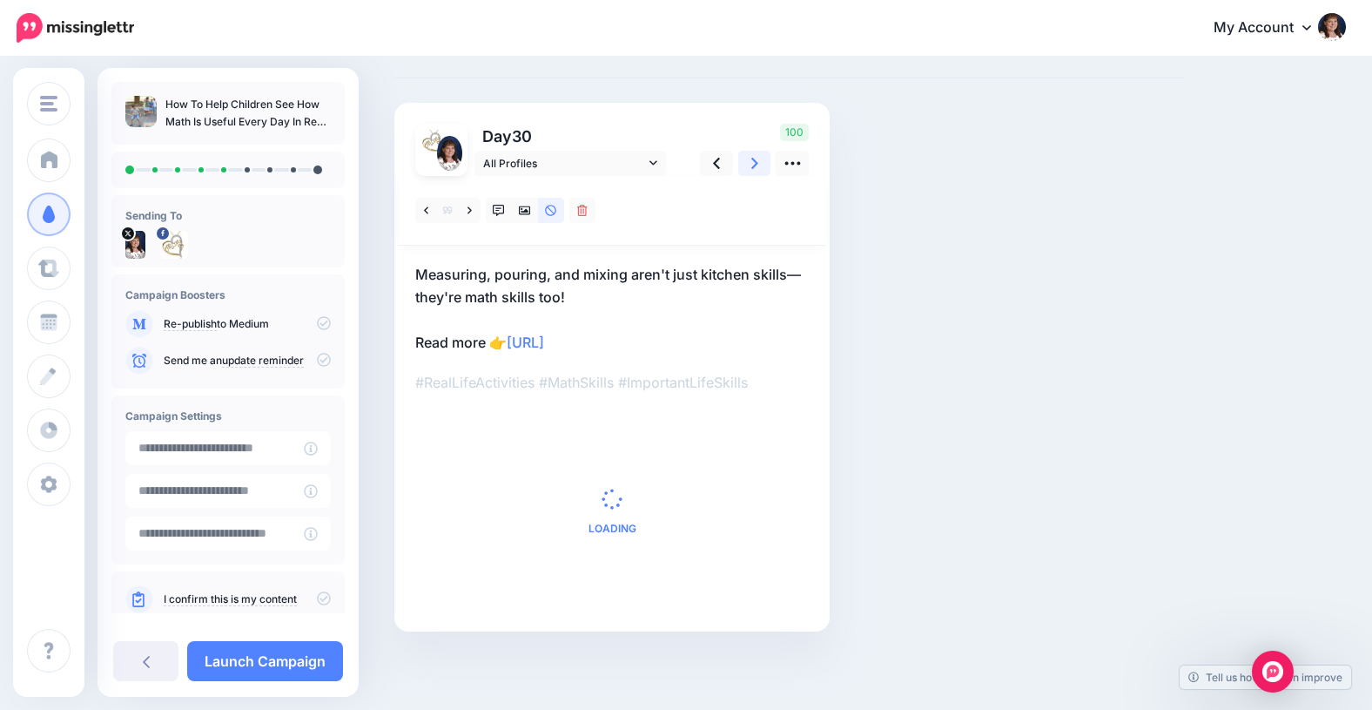
scroll to position [0, 0]
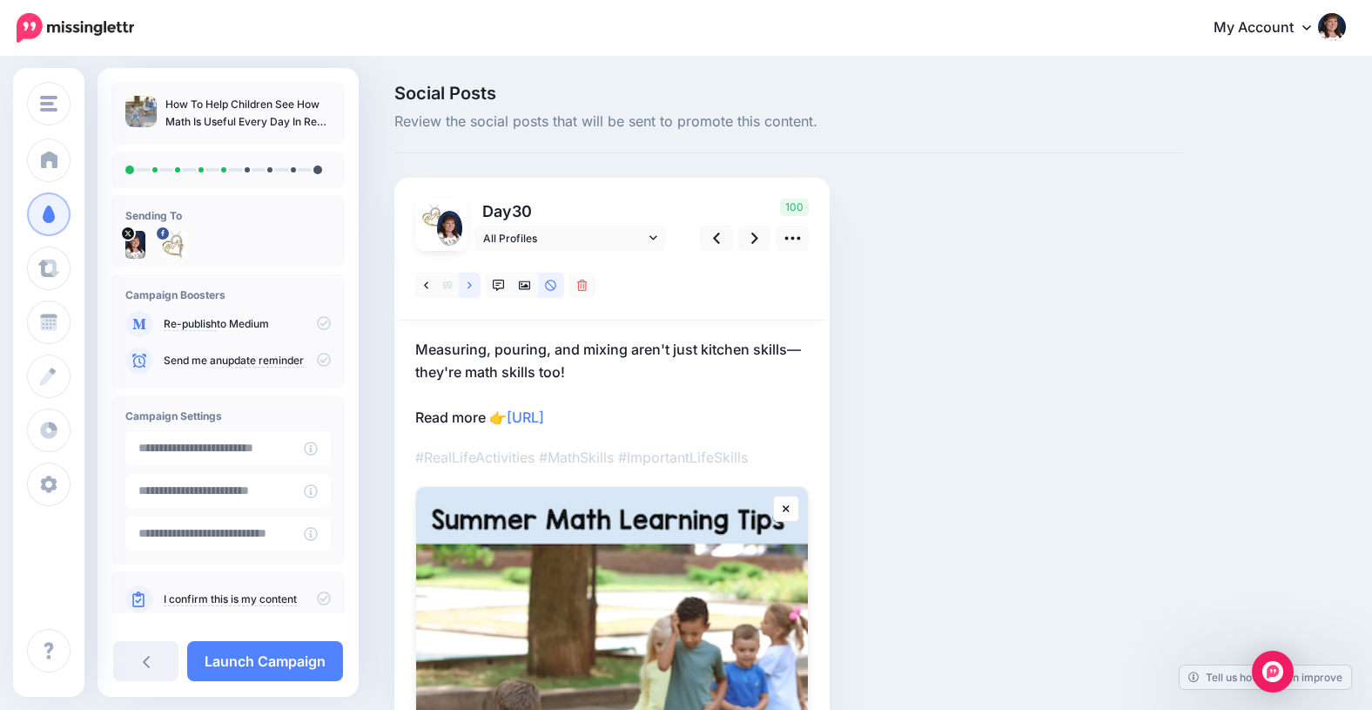
click at [472, 283] on link at bounding box center [470, 285] width 22 height 25
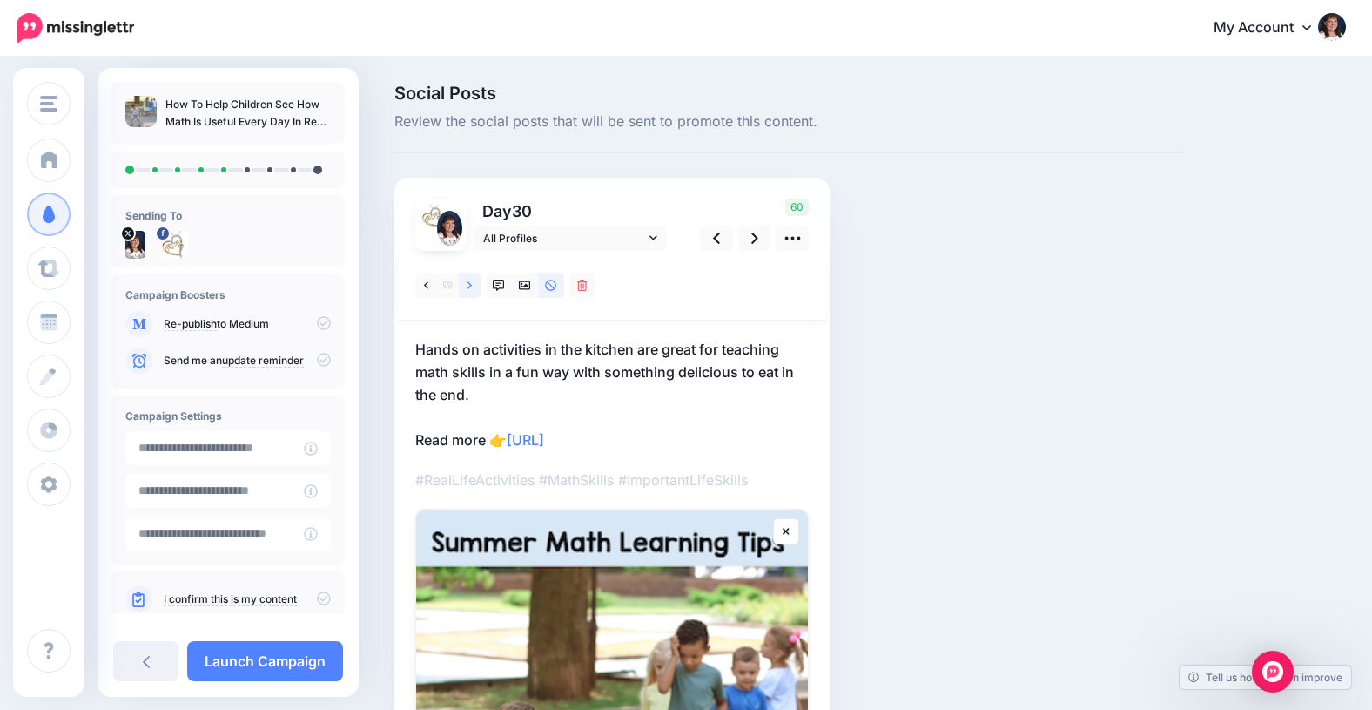
click at [472, 283] on link at bounding box center [470, 285] width 22 height 25
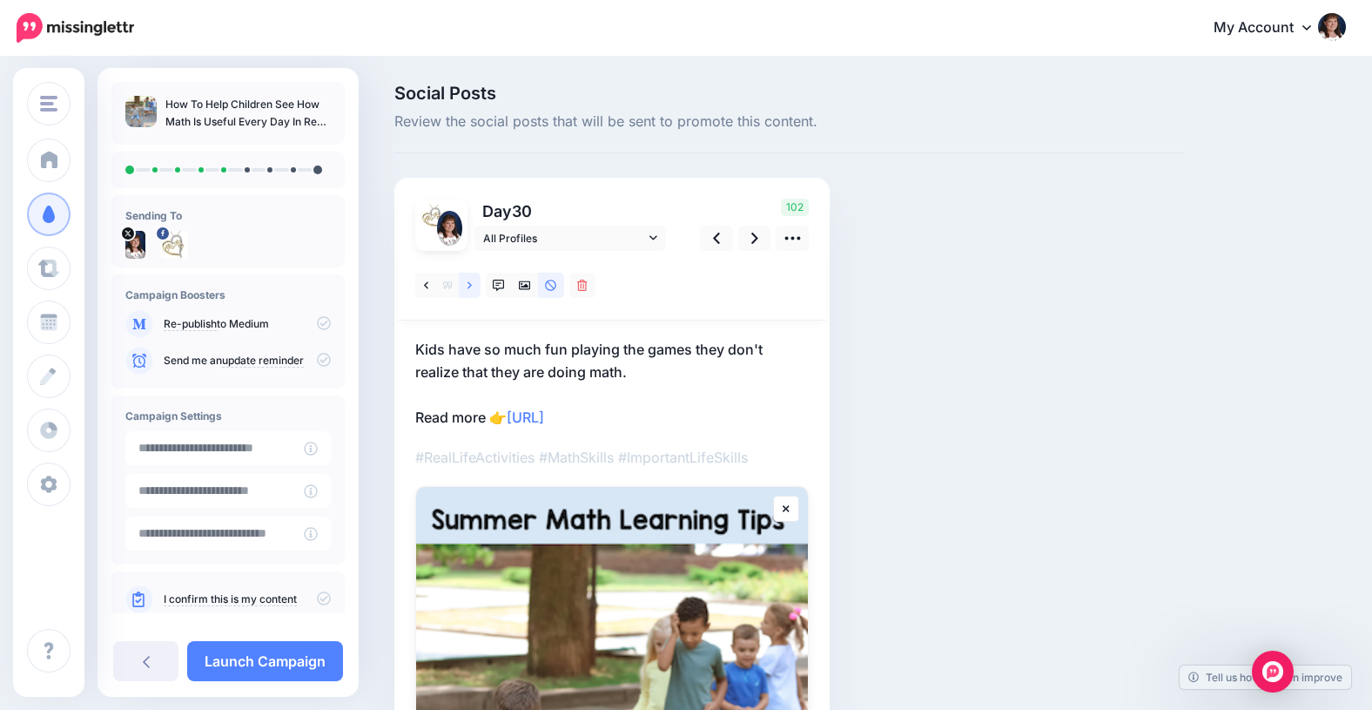
click at [472, 283] on link at bounding box center [470, 285] width 22 height 25
click at [472, 282] on link at bounding box center [470, 285] width 22 height 25
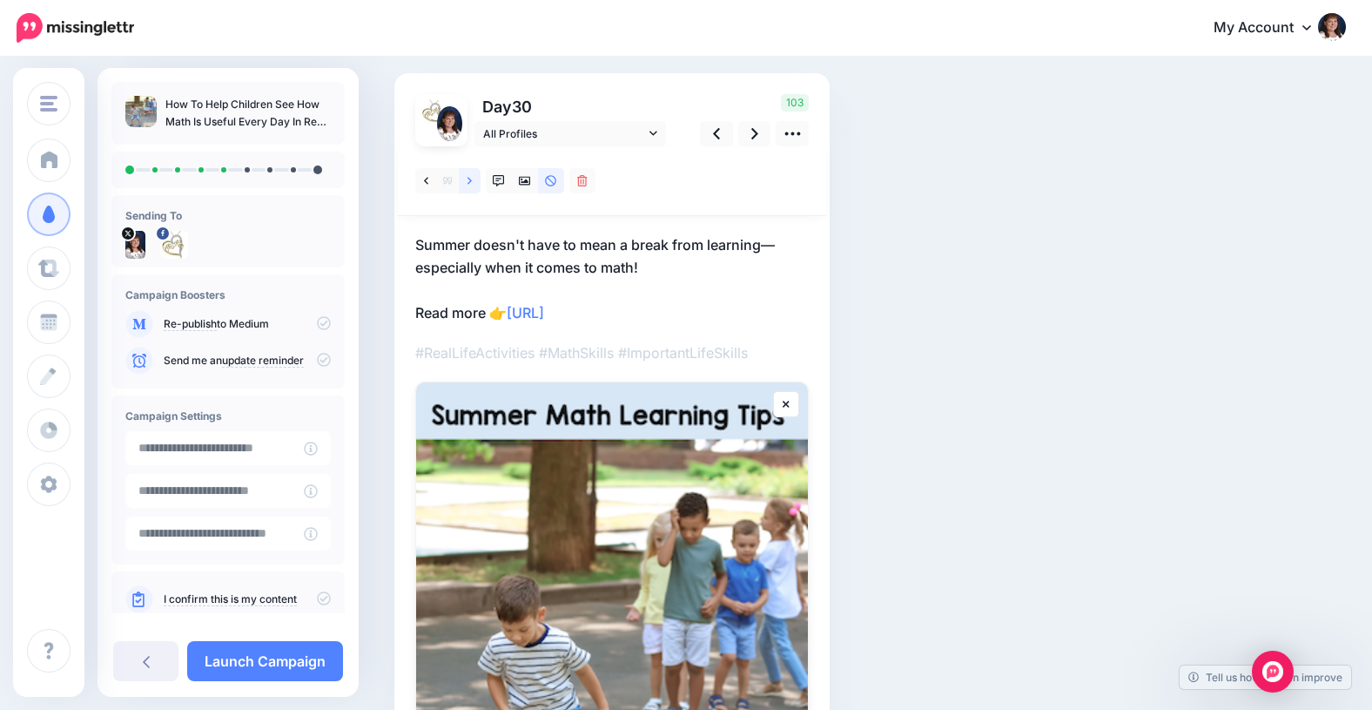
scroll to position [103, 0]
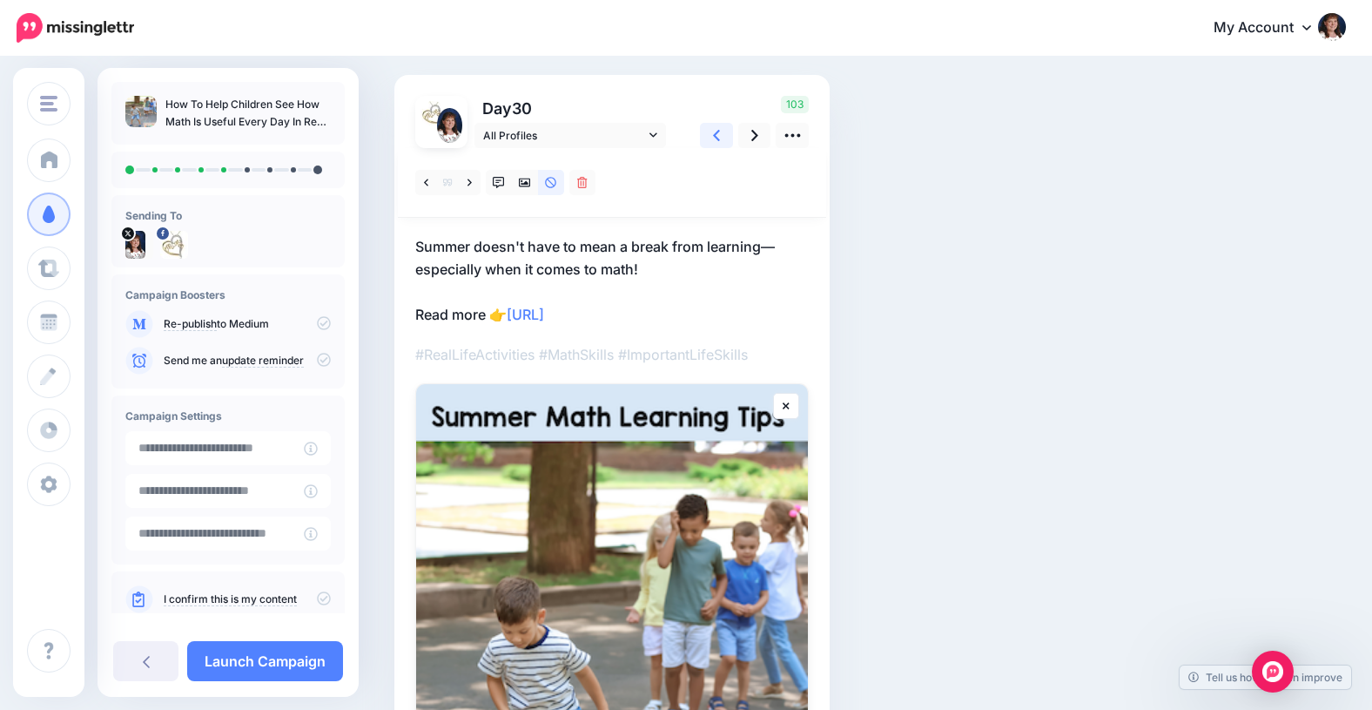
click at [717, 135] on icon at bounding box center [716, 135] width 7 height 18
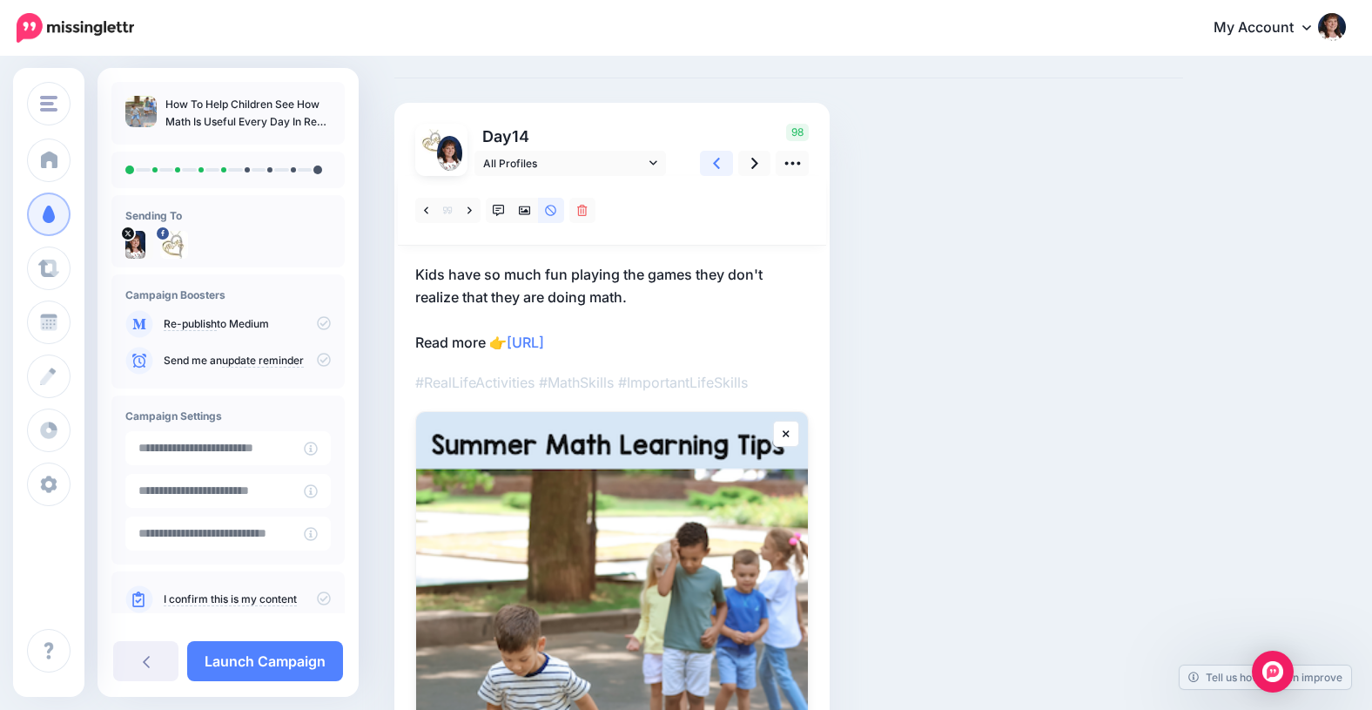
scroll to position [0, 0]
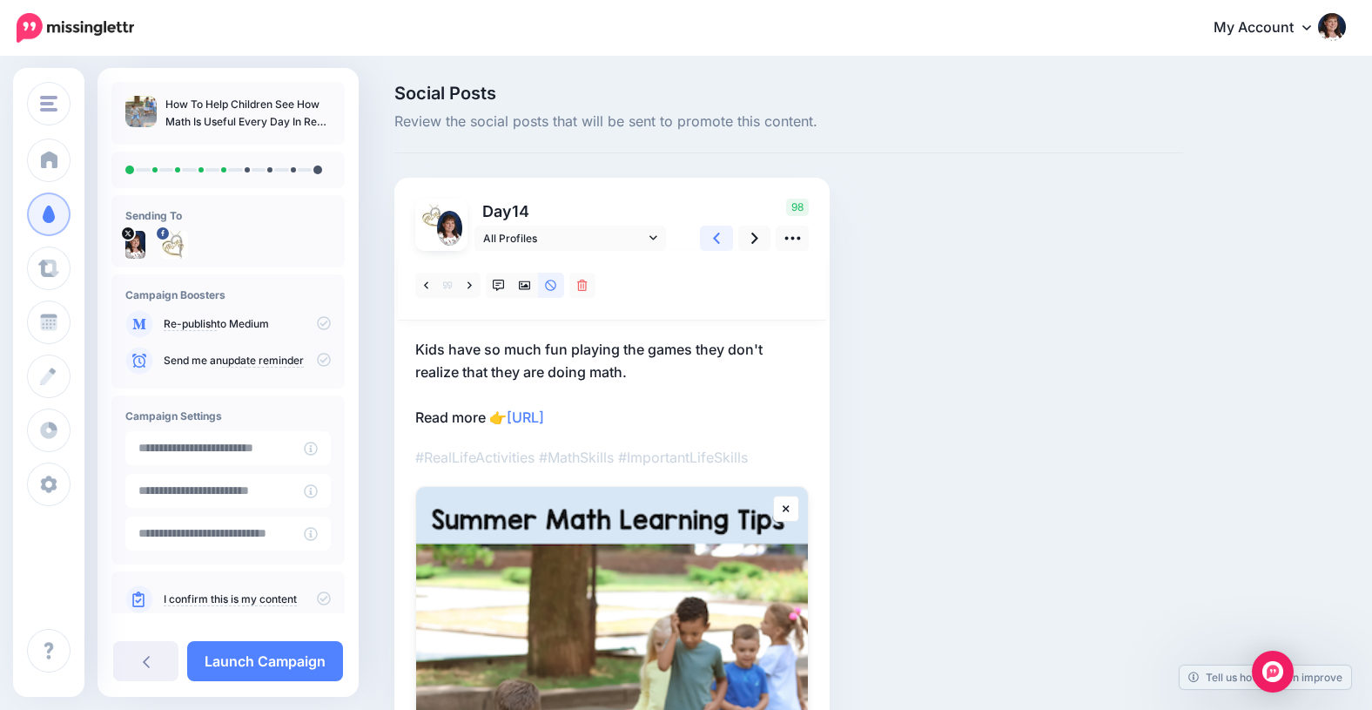
click at [712, 236] on link at bounding box center [716, 237] width 33 height 25
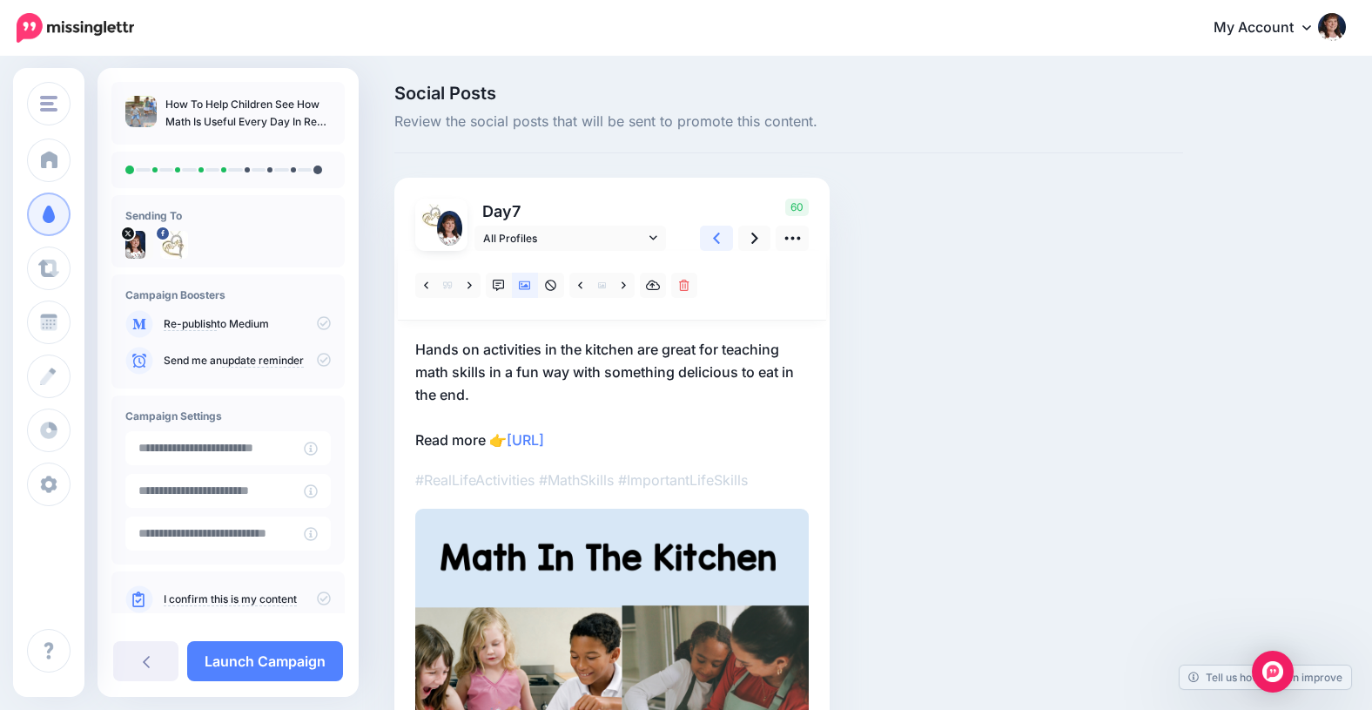
click at [712, 236] on link at bounding box center [716, 237] width 33 height 25
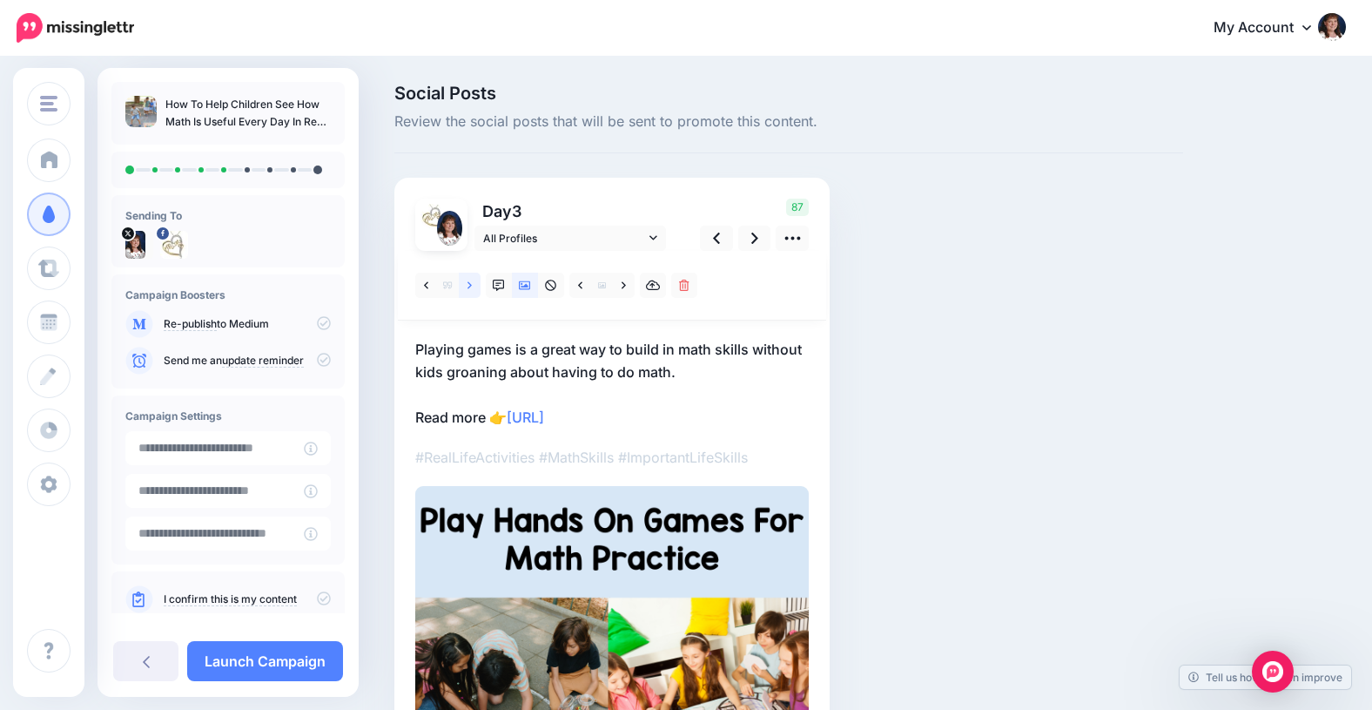
click at [469, 286] on icon at bounding box center [470, 284] width 4 height 7
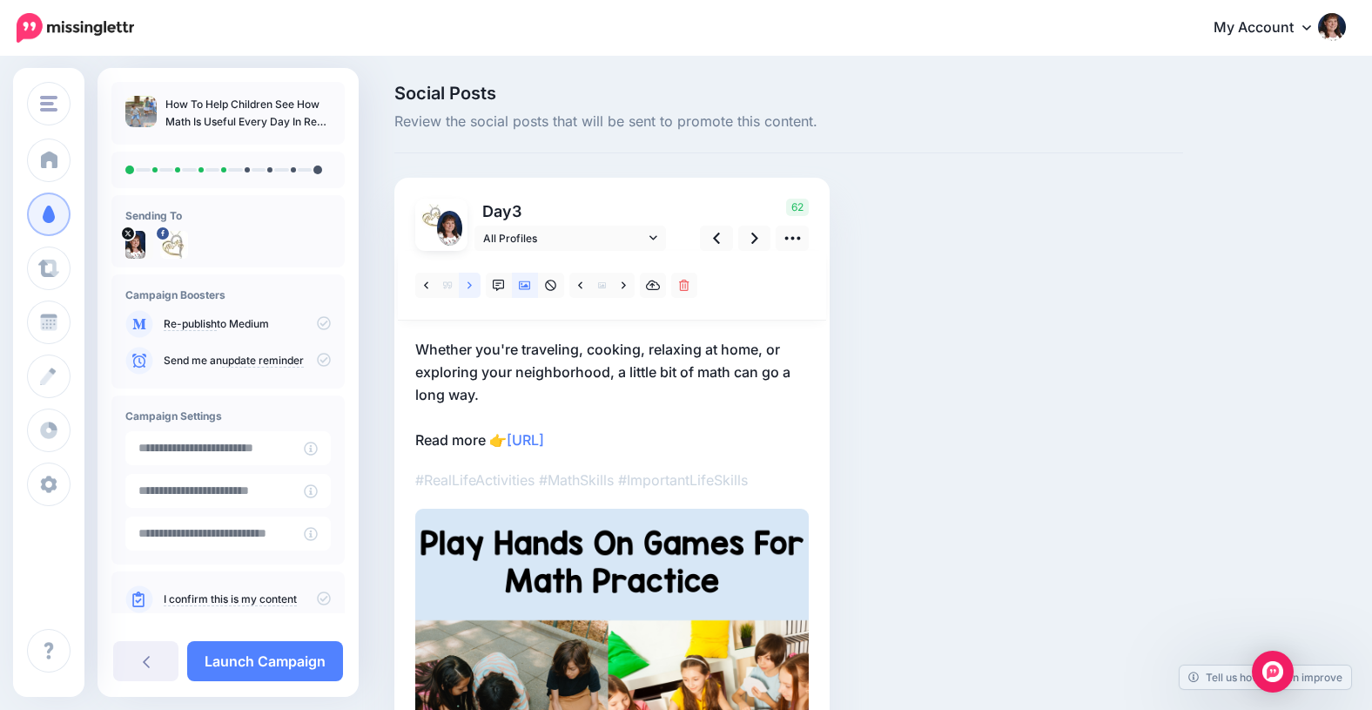
click at [469, 286] on icon at bounding box center [470, 284] width 4 height 7
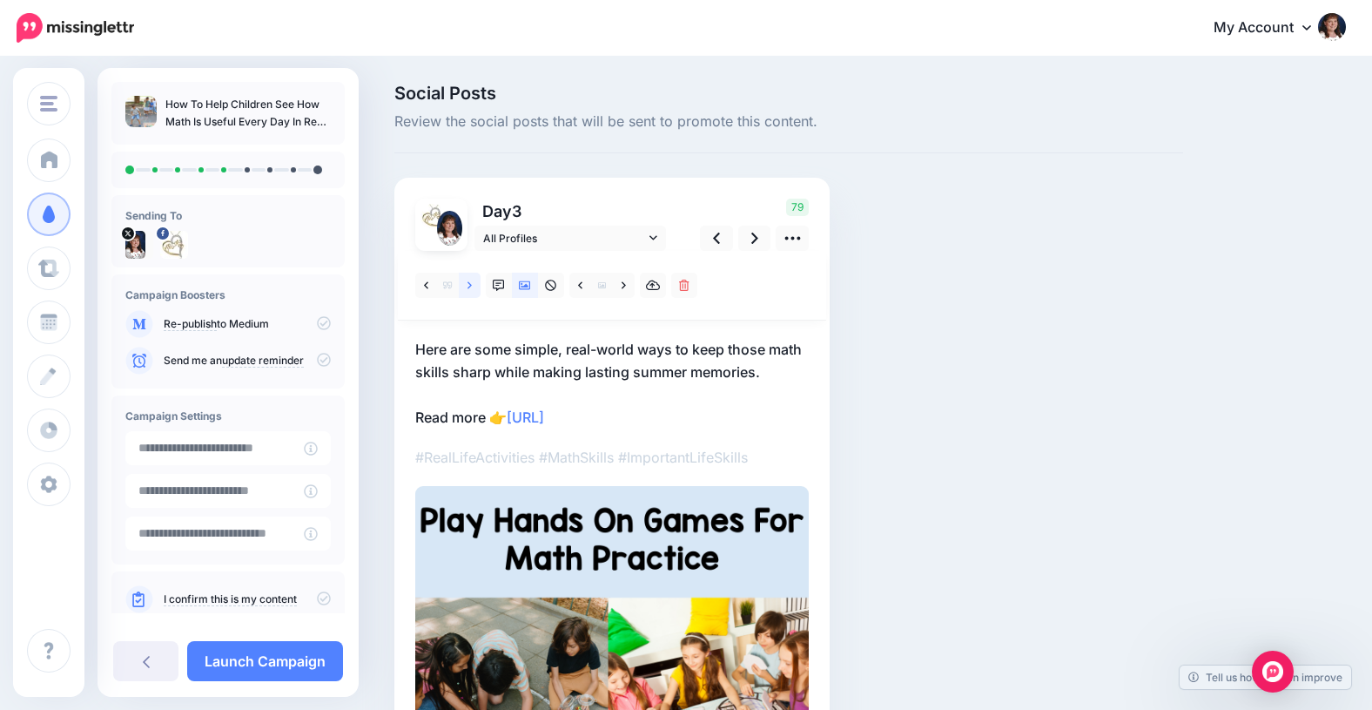
click at [469, 286] on icon at bounding box center [470, 284] width 4 height 7
click at [424, 286] on icon at bounding box center [426, 285] width 4 height 12
click at [717, 238] on icon at bounding box center [716, 238] width 7 height 18
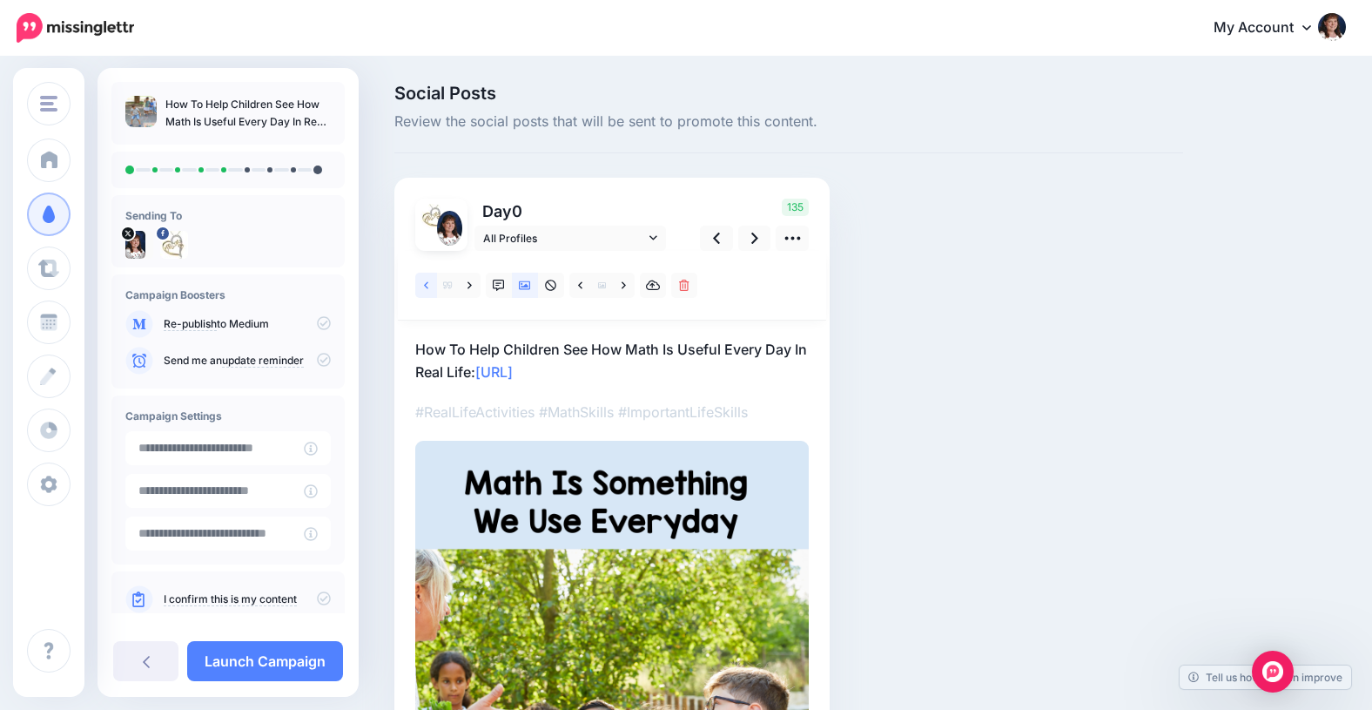
click at [428, 285] on link at bounding box center [426, 285] width 22 height 25
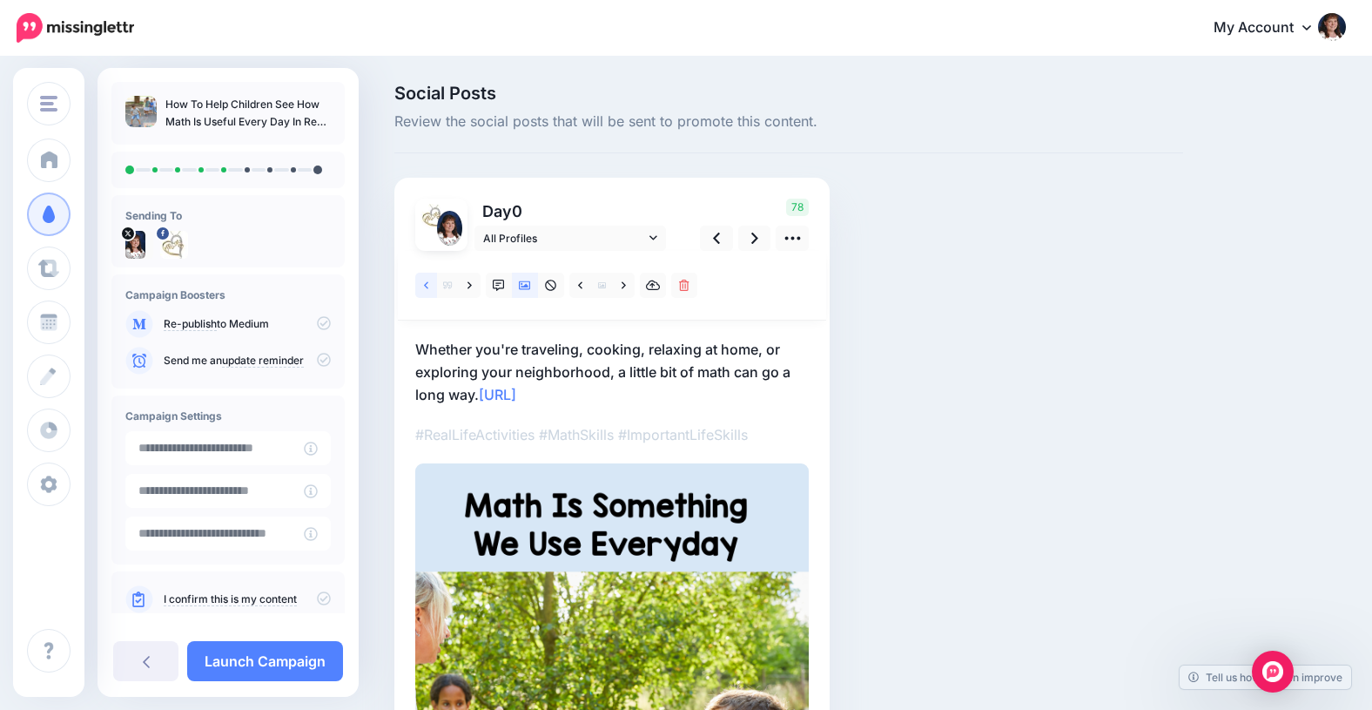
click at [428, 285] on link at bounding box center [426, 285] width 22 height 25
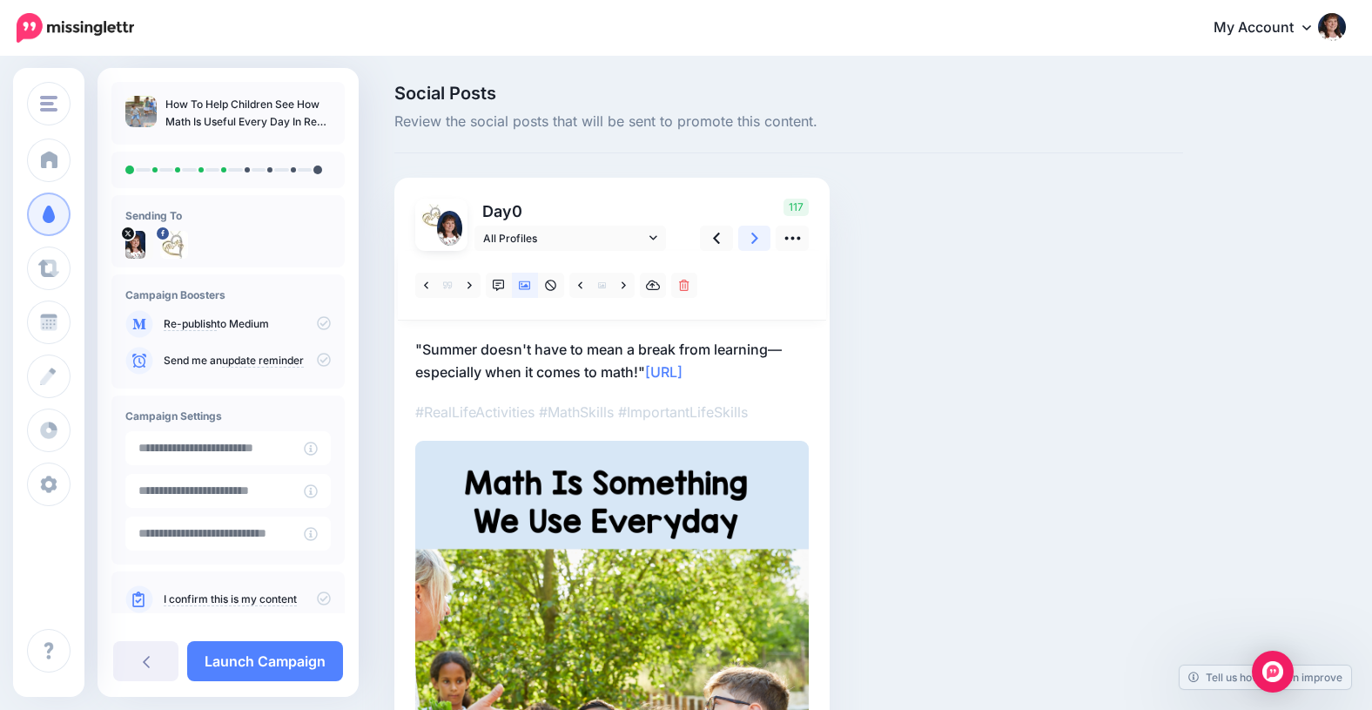
click at [755, 236] on icon at bounding box center [754, 237] width 7 height 11
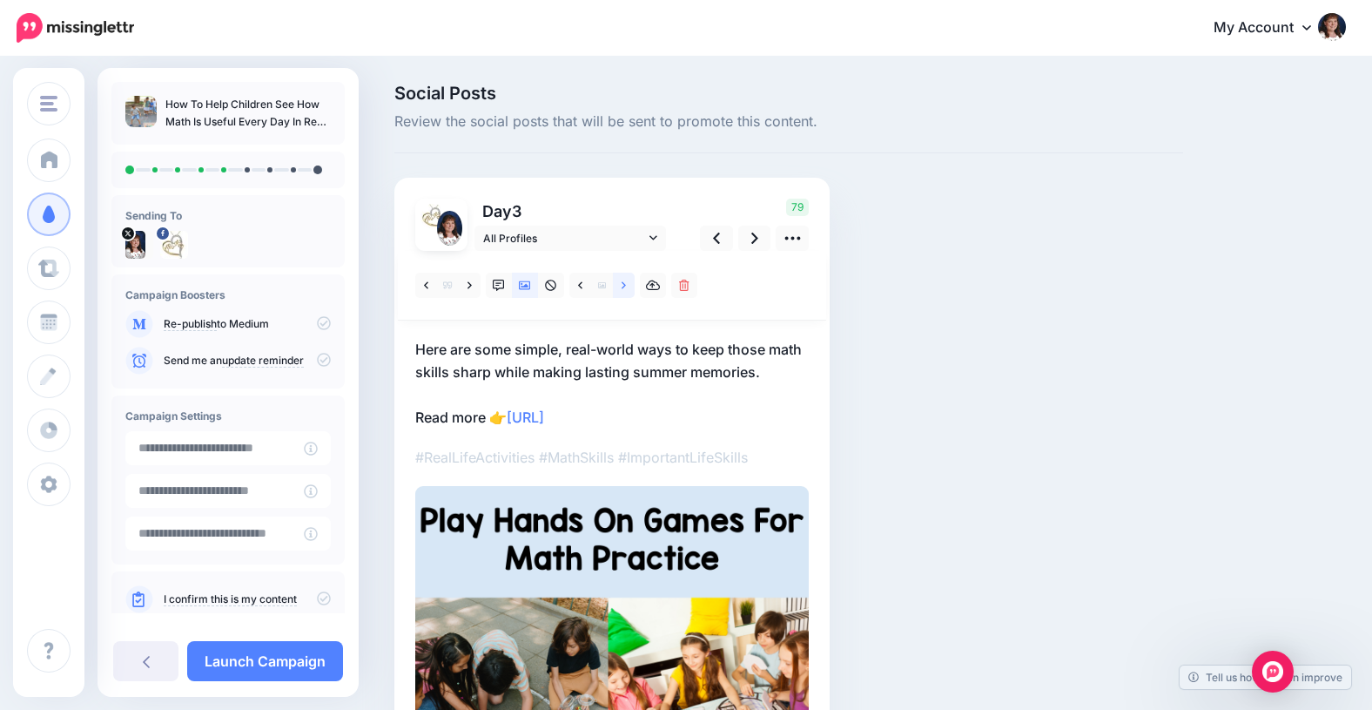
click at [624, 284] on icon at bounding box center [624, 284] width 4 height 7
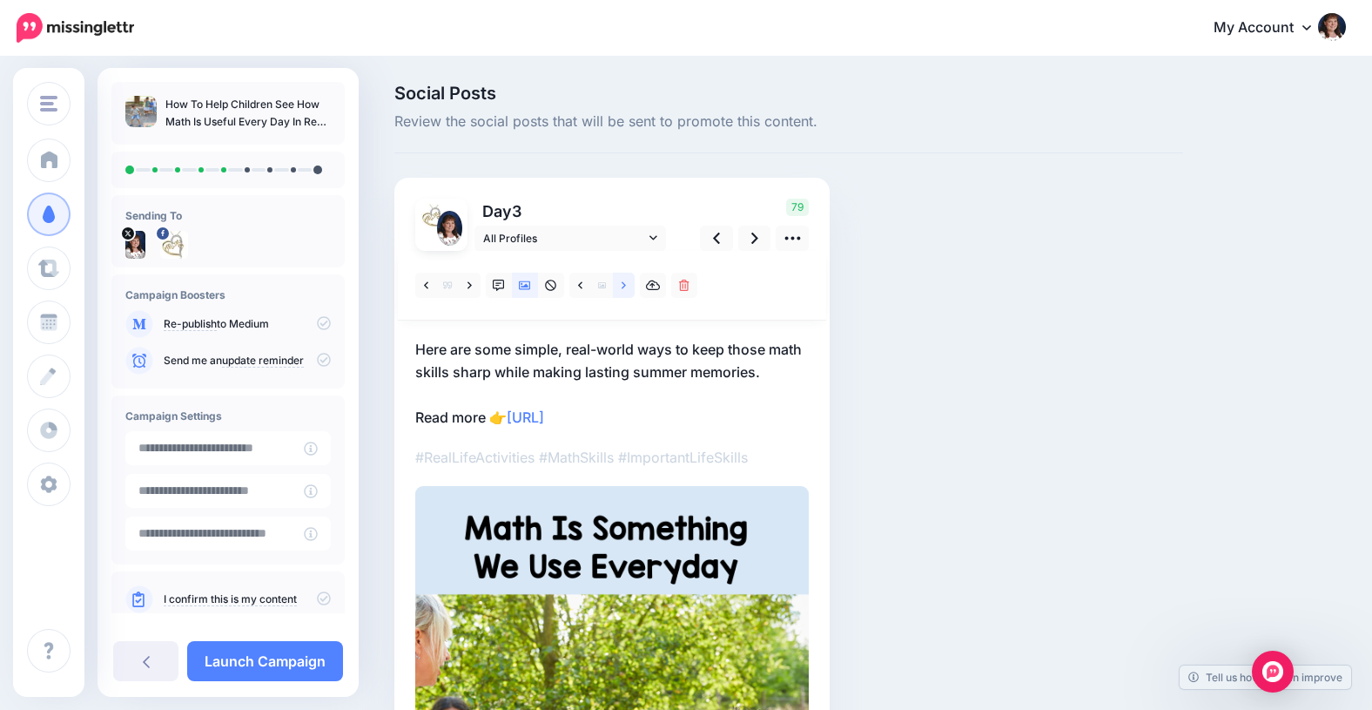
click at [622, 284] on icon at bounding box center [624, 285] width 4 height 12
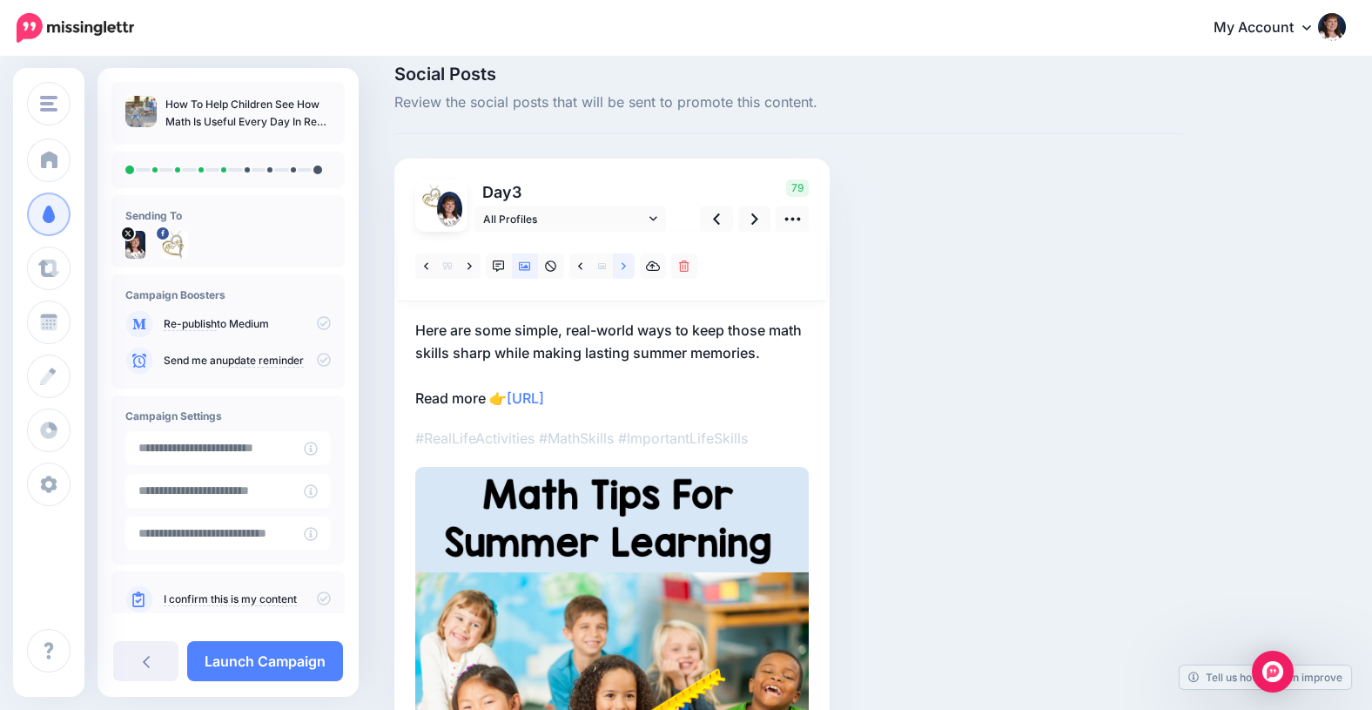
scroll to position [18, 0]
click at [754, 214] on icon at bounding box center [754, 220] width 7 height 18
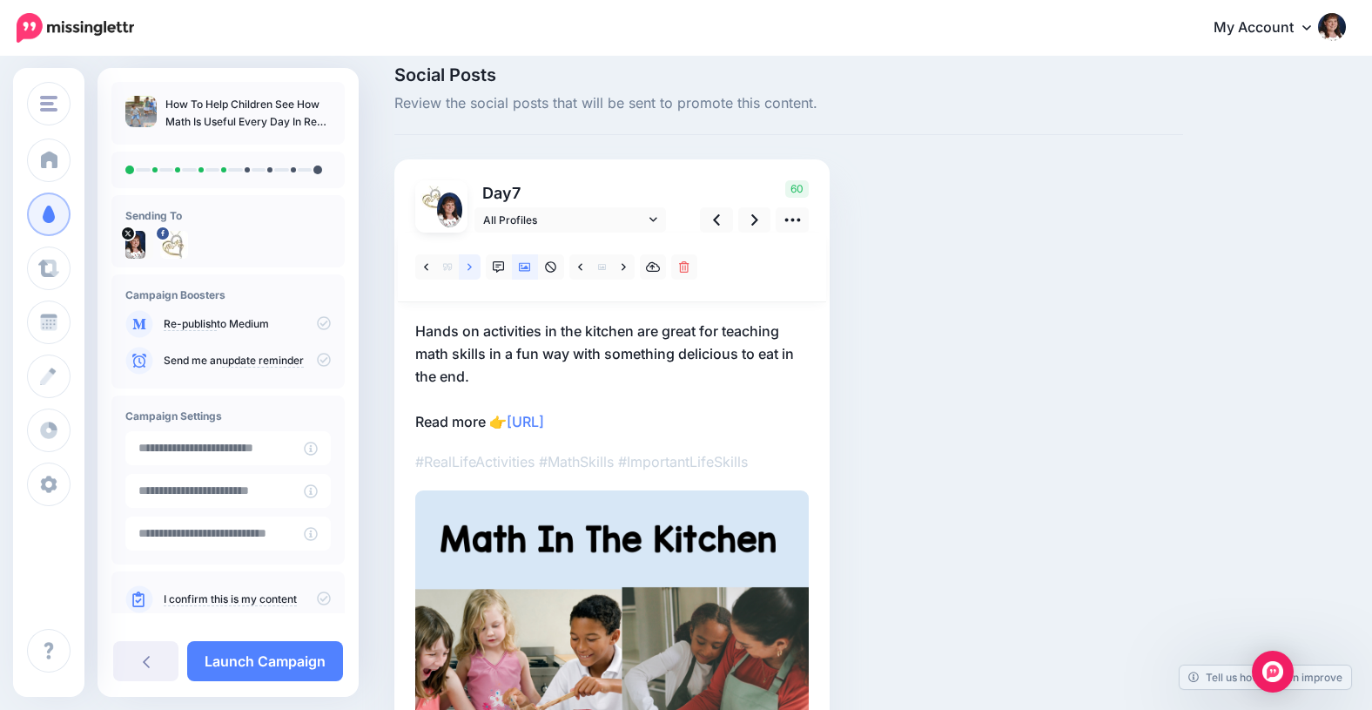
click at [468, 266] on icon at bounding box center [470, 267] width 4 height 12
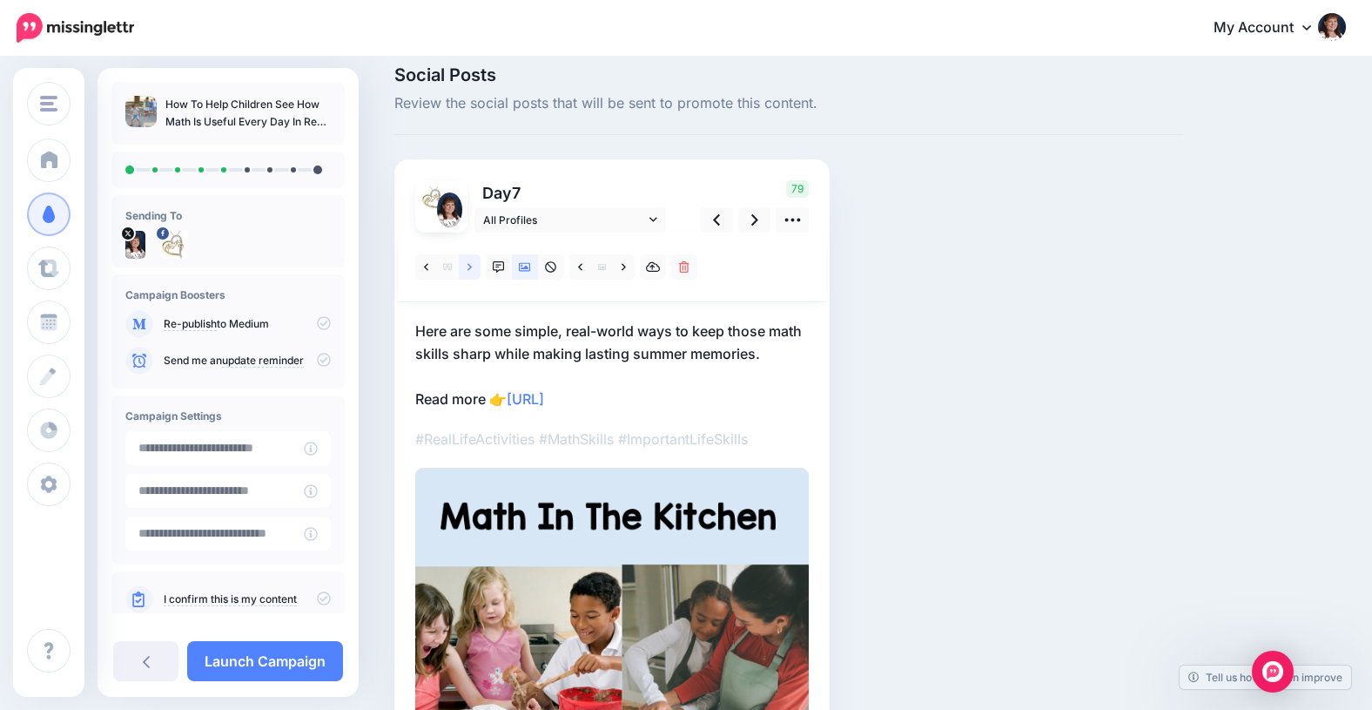
click at [468, 266] on icon at bounding box center [470, 267] width 4 height 12
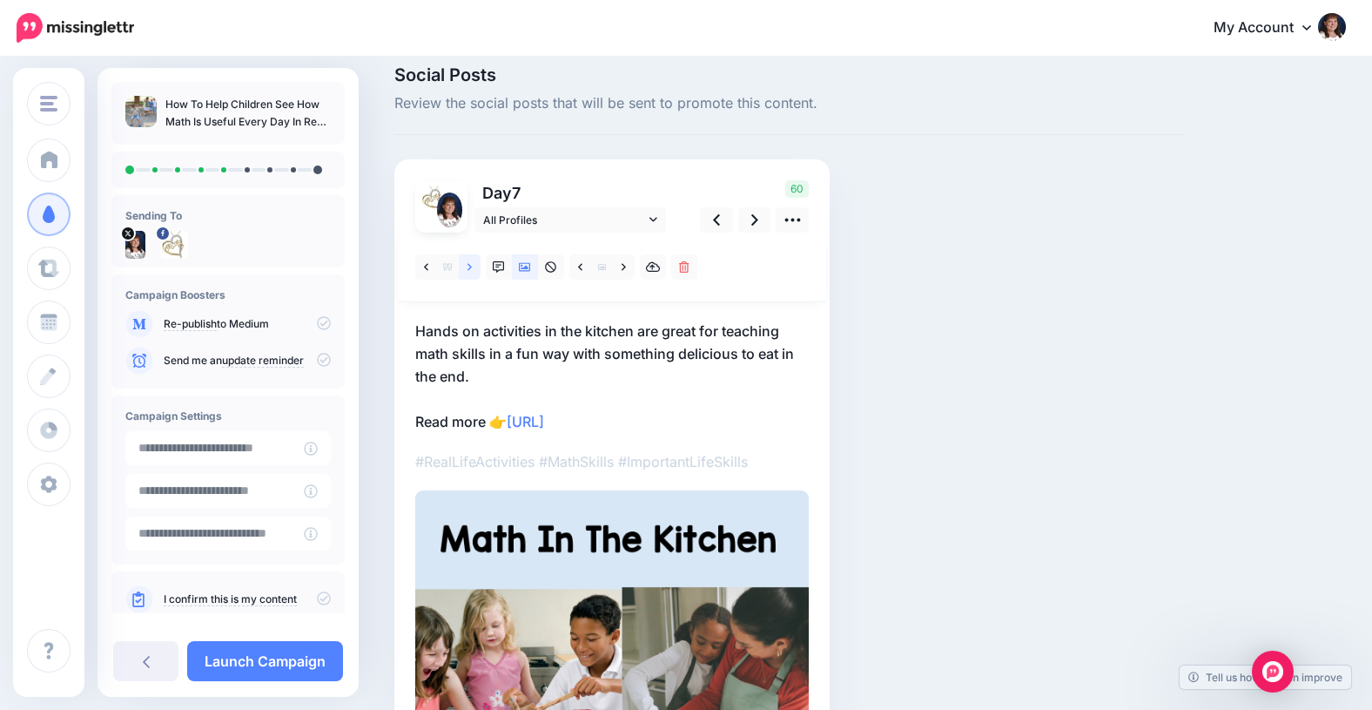
click at [468, 266] on icon at bounding box center [470, 267] width 4 height 12
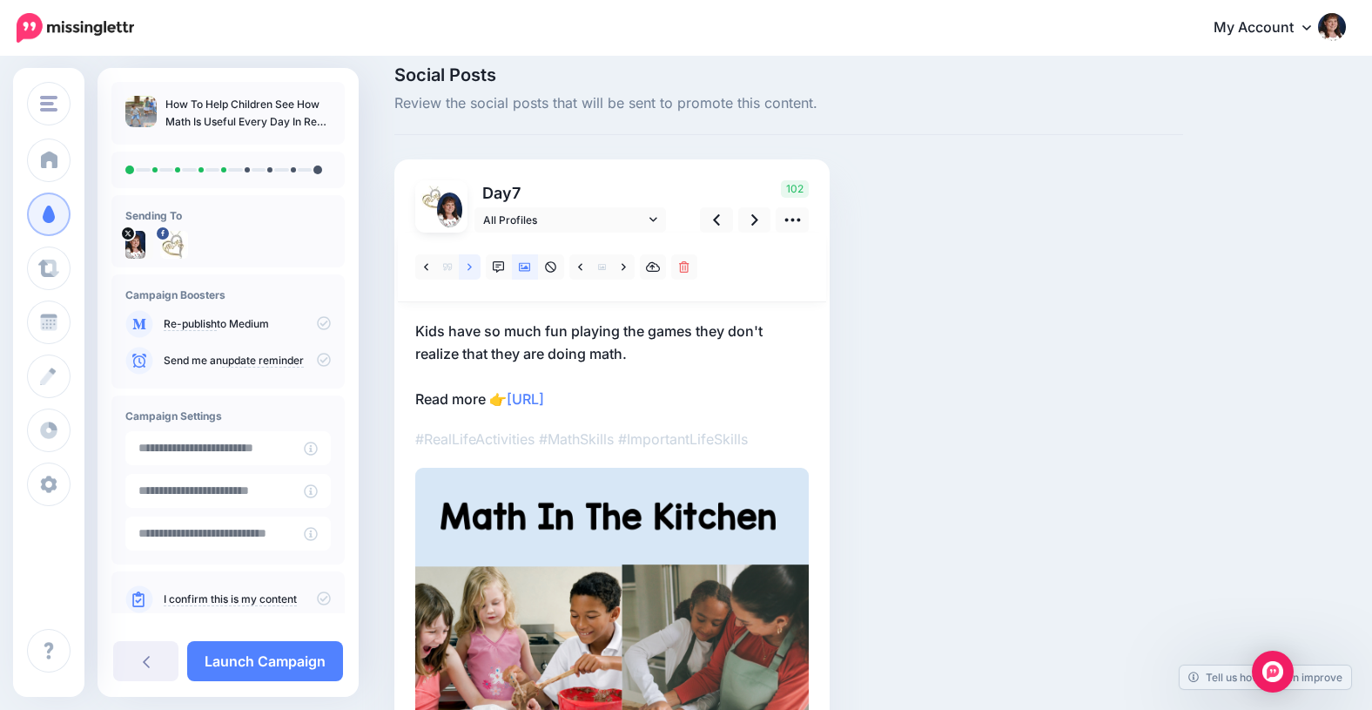
click at [468, 266] on icon at bounding box center [470, 267] width 4 height 12
click at [468, 267] on icon at bounding box center [470, 267] width 4 height 12
click at [626, 266] on link at bounding box center [624, 266] width 22 height 25
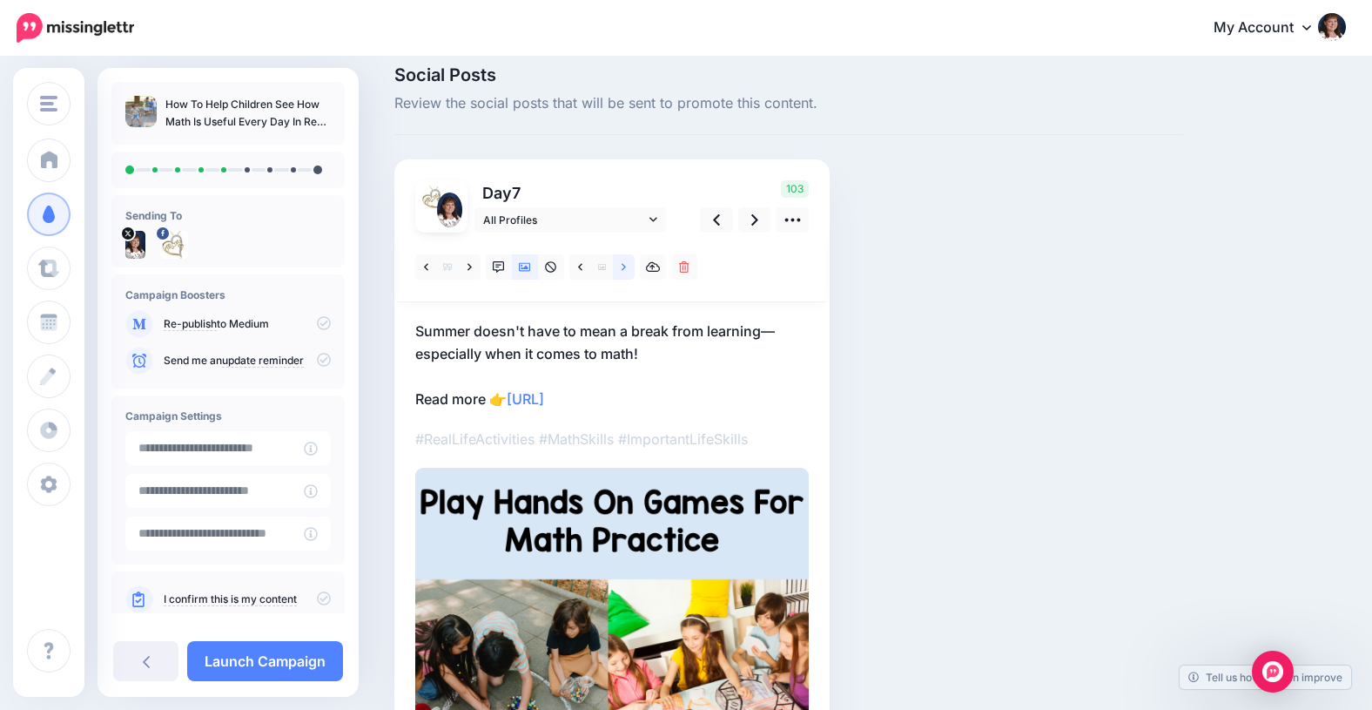
click at [626, 266] on link at bounding box center [624, 266] width 22 height 25
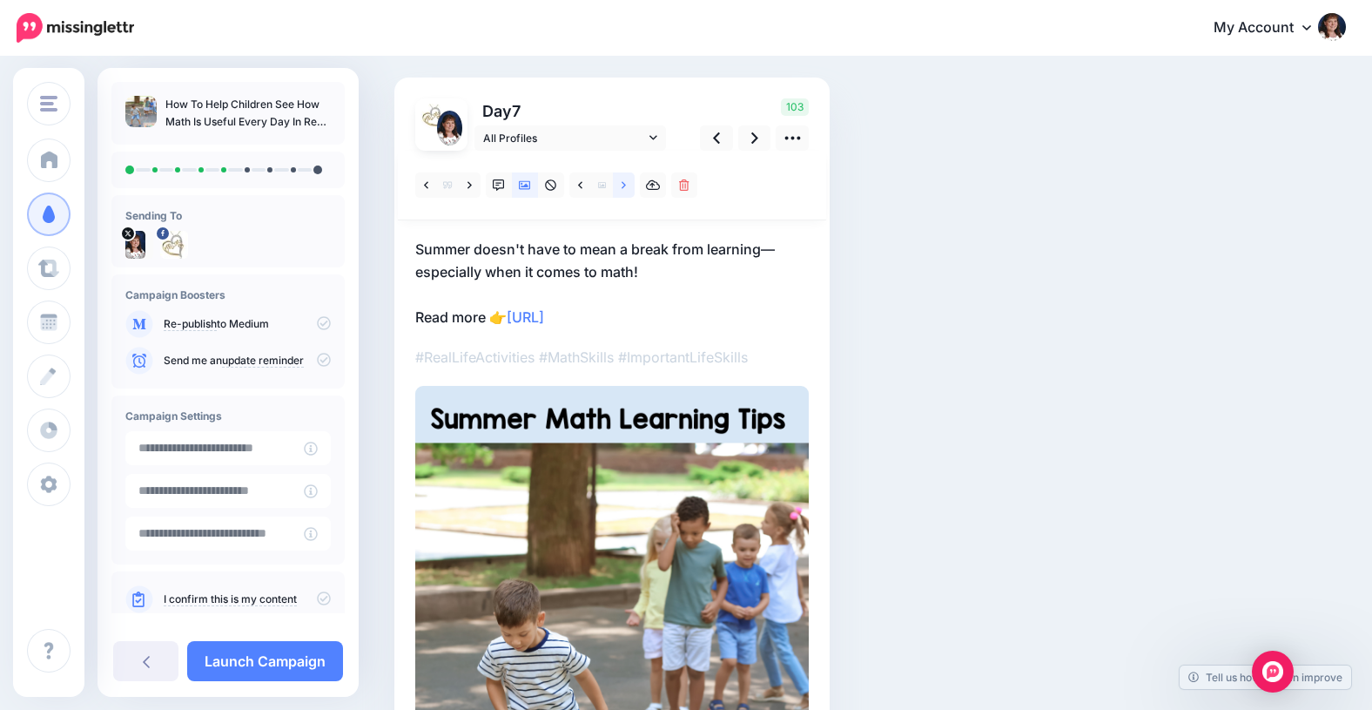
scroll to position [0, 0]
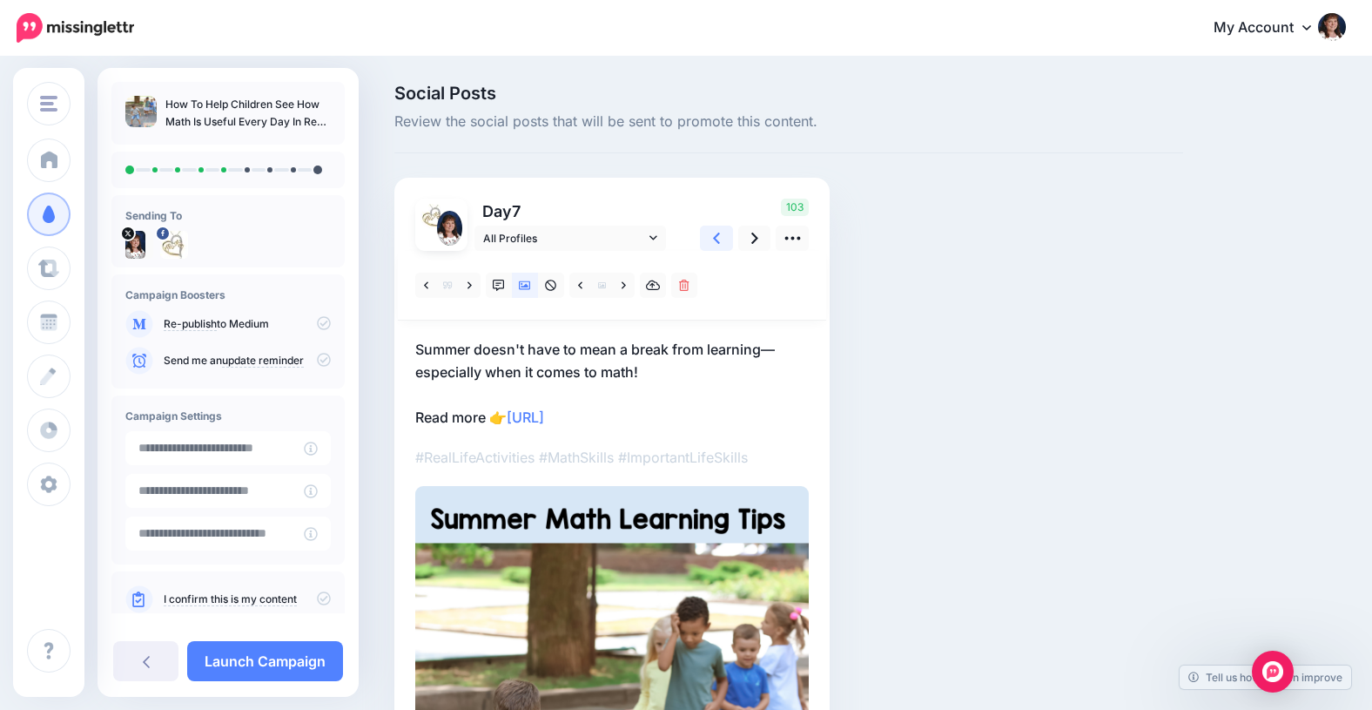
click at [716, 235] on icon at bounding box center [716, 238] width 7 height 18
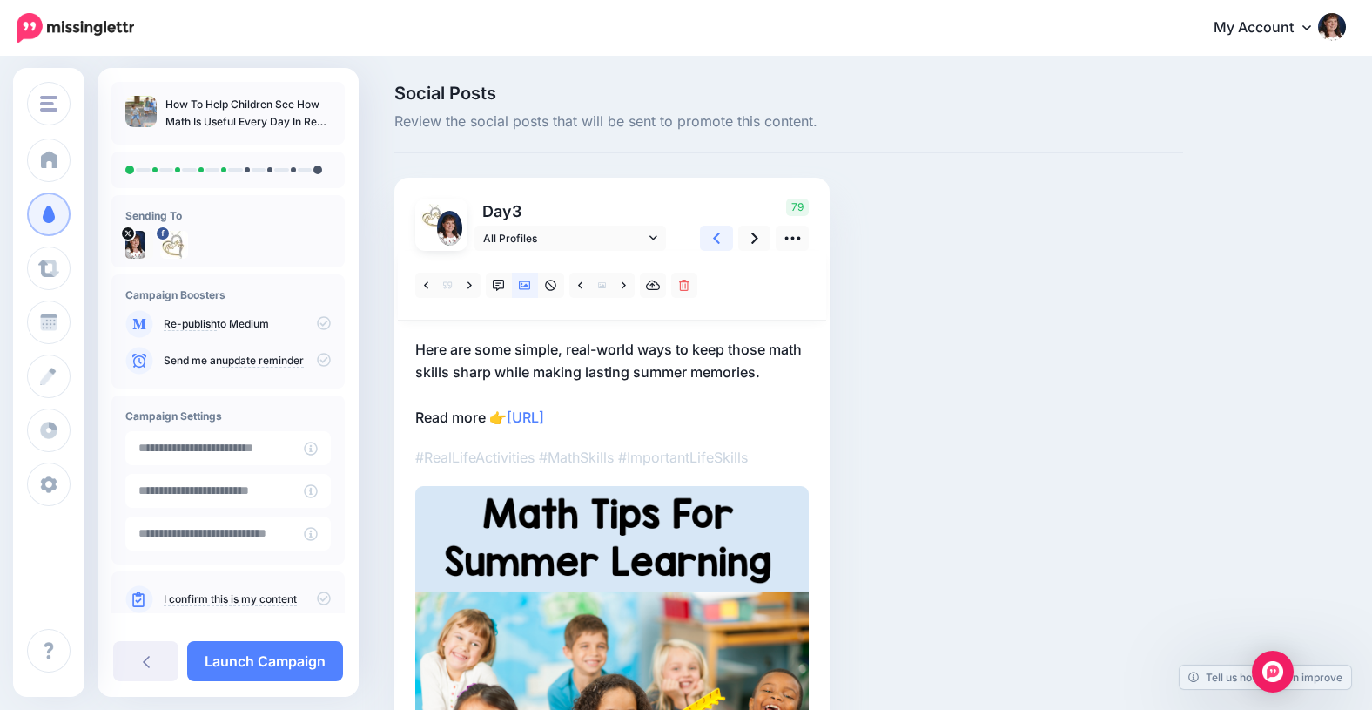
click at [715, 235] on icon at bounding box center [716, 238] width 7 height 18
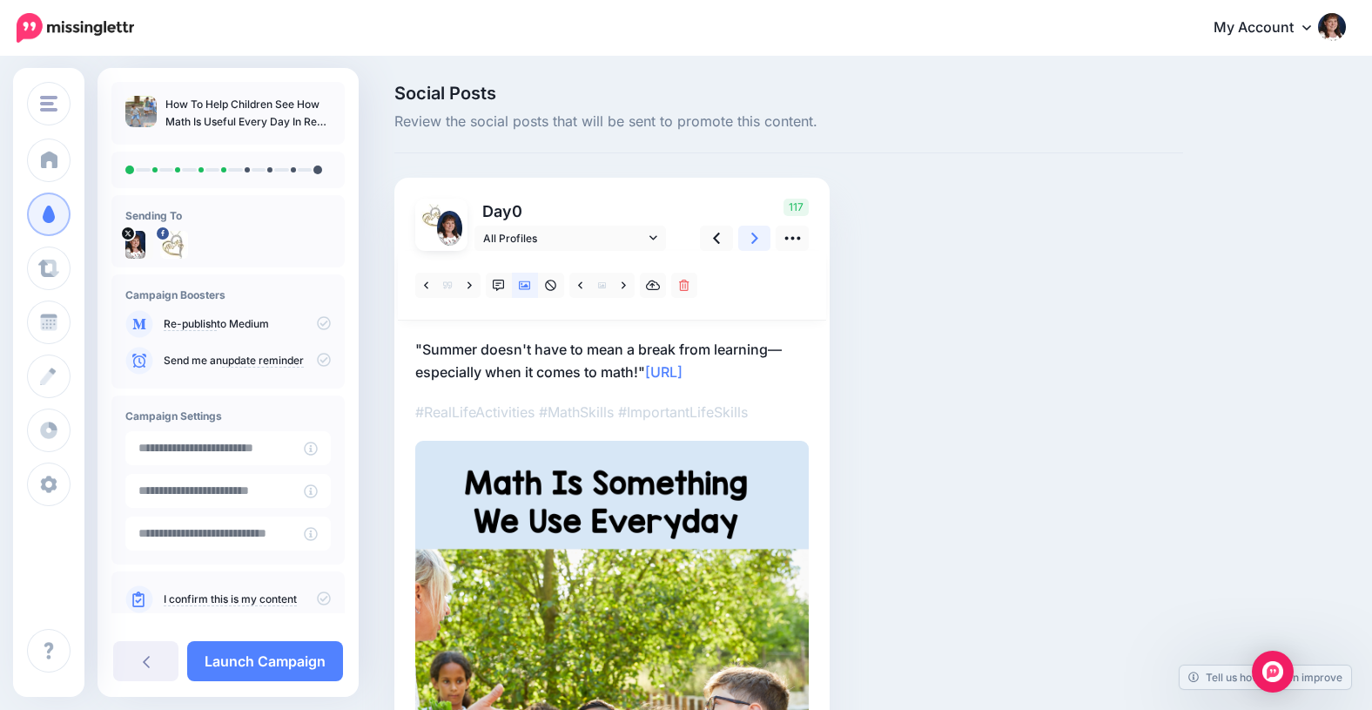
click at [755, 240] on icon at bounding box center [754, 237] width 7 height 11
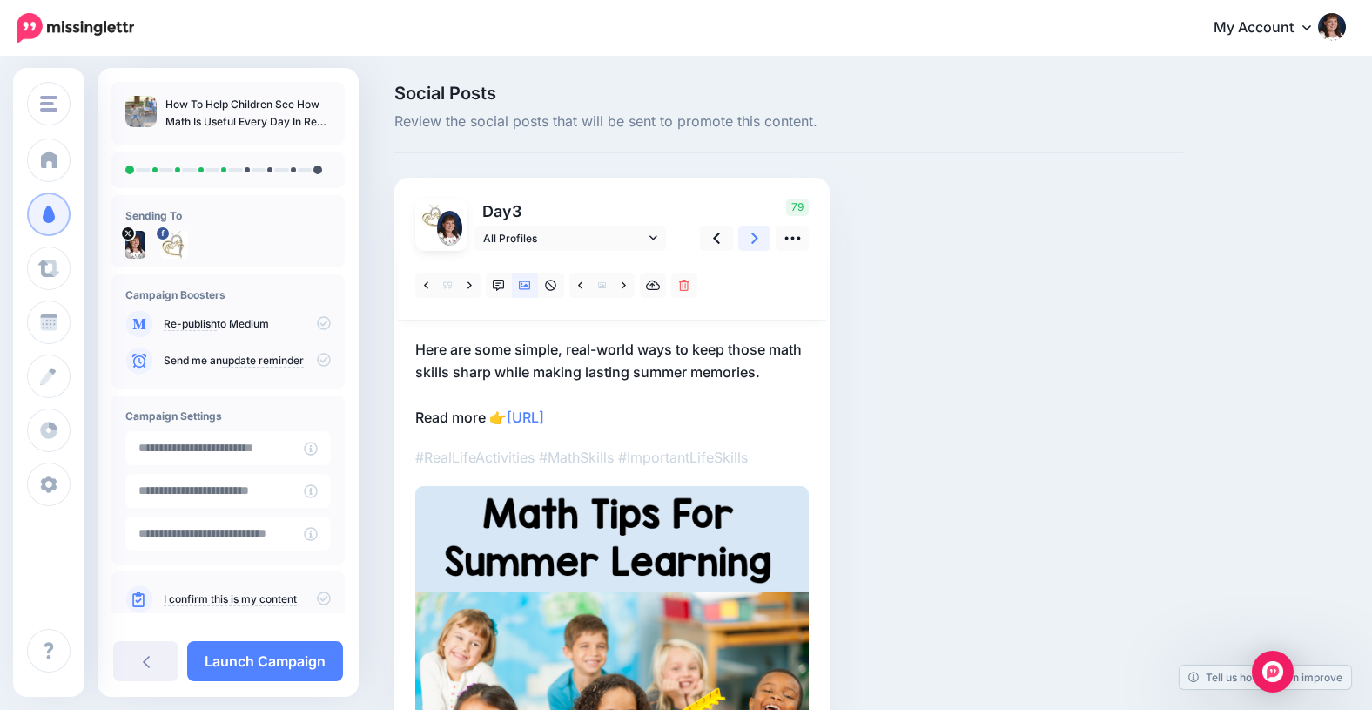
click at [755, 240] on icon at bounding box center [754, 237] width 7 height 11
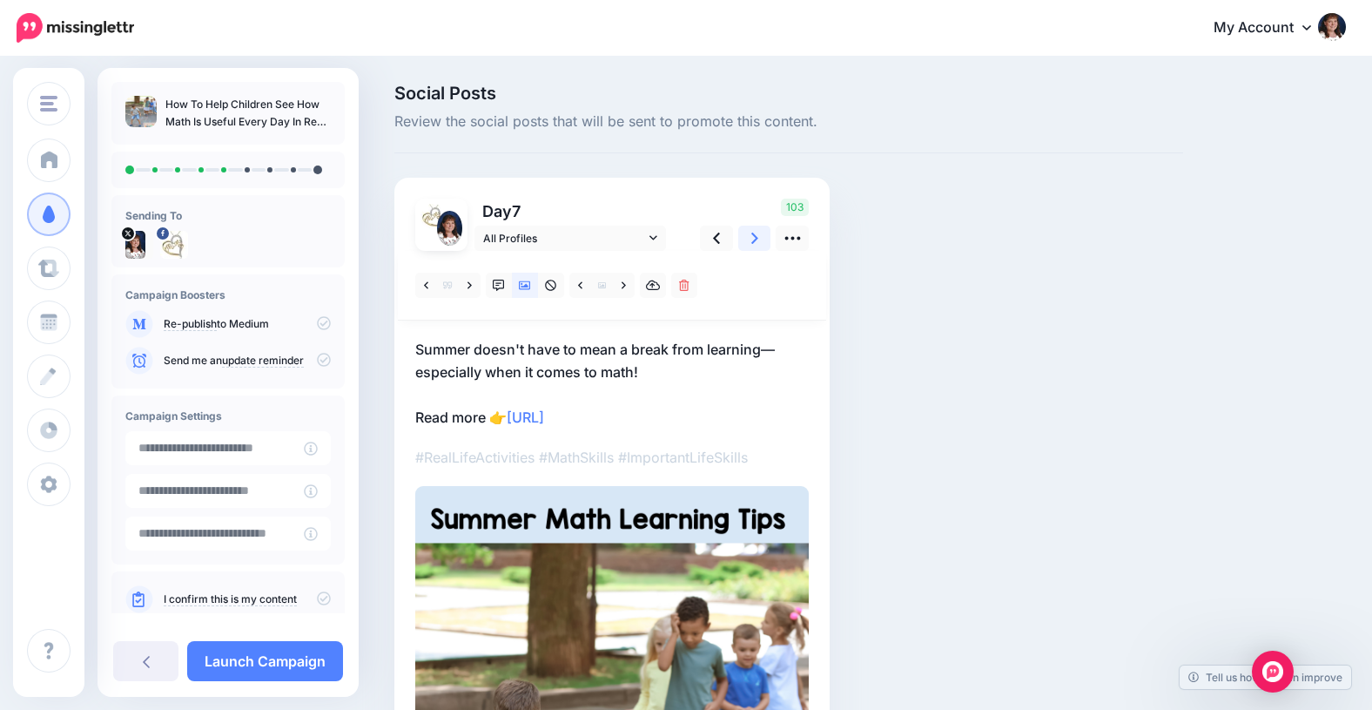
click at [752, 239] on icon at bounding box center [754, 238] width 7 height 18
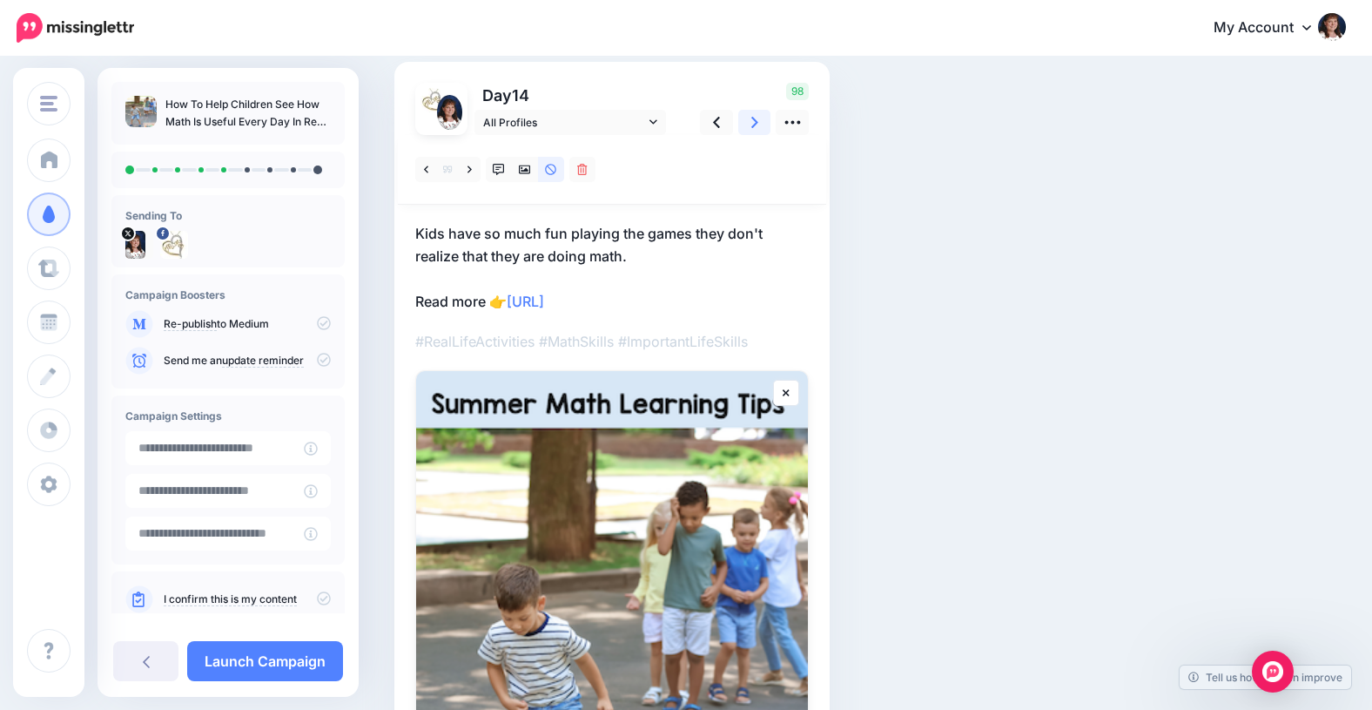
scroll to position [158, 0]
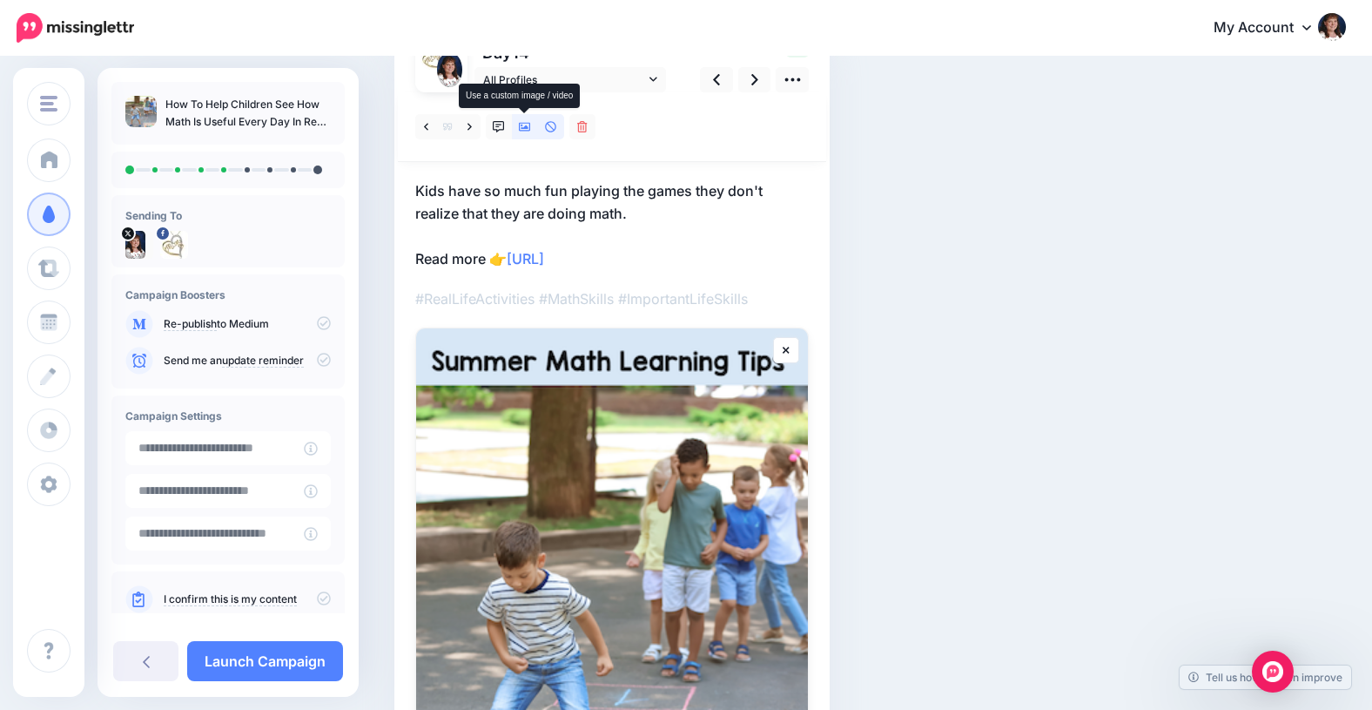
click at [523, 127] on icon at bounding box center [525, 127] width 12 height 12
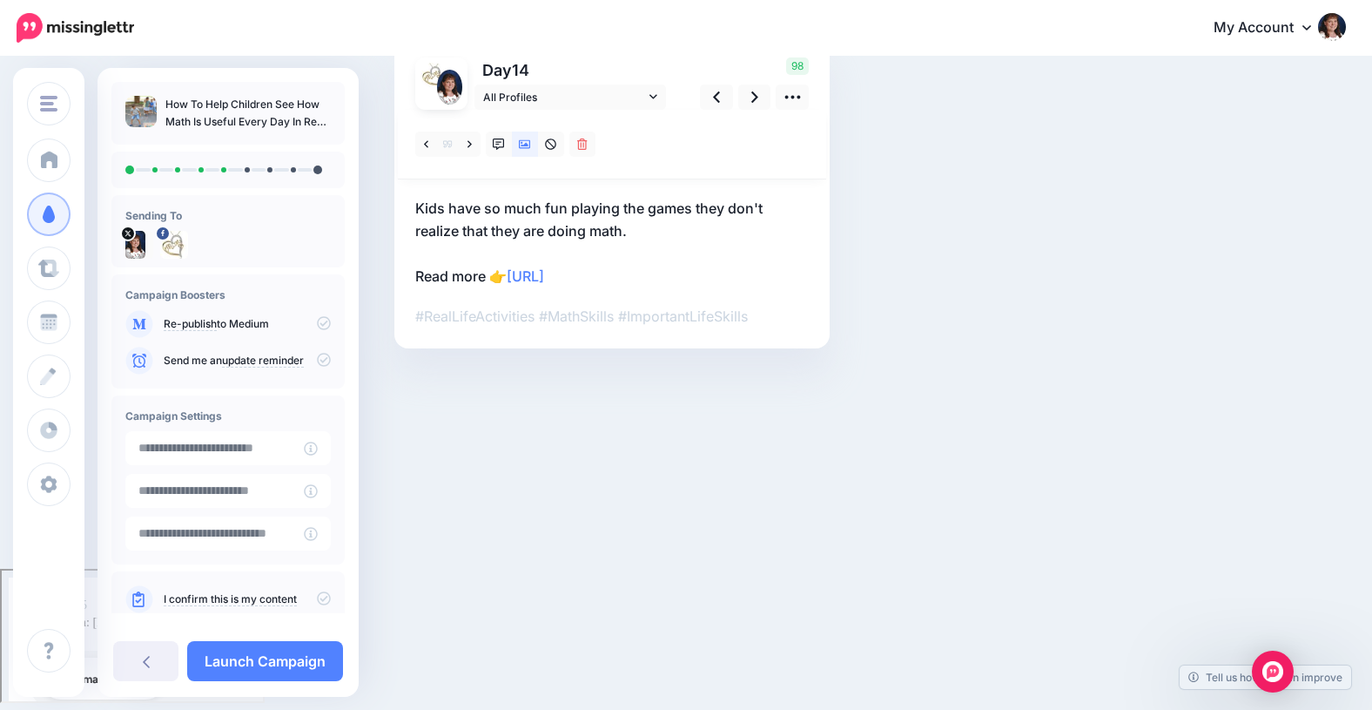
scroll to position [0, 0]
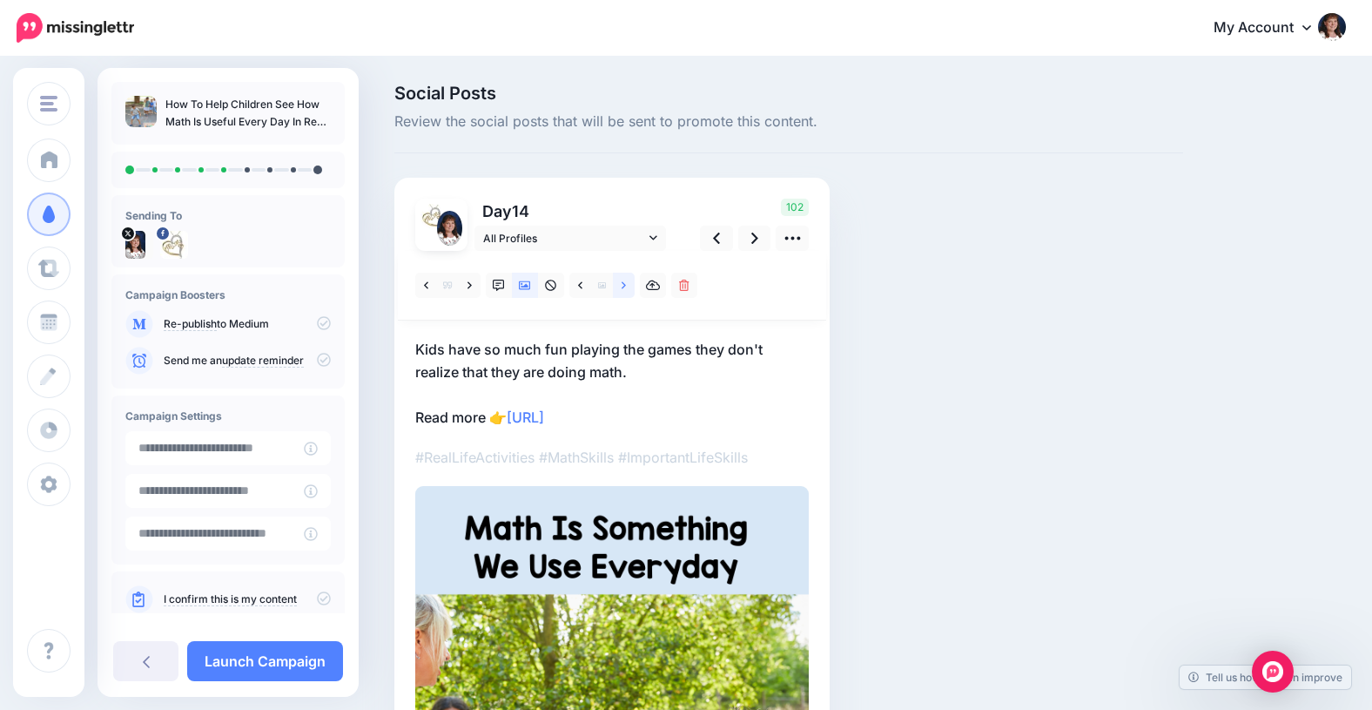
click at [624, 286] on icon at bounding box center [624, 285] width 4 height 12
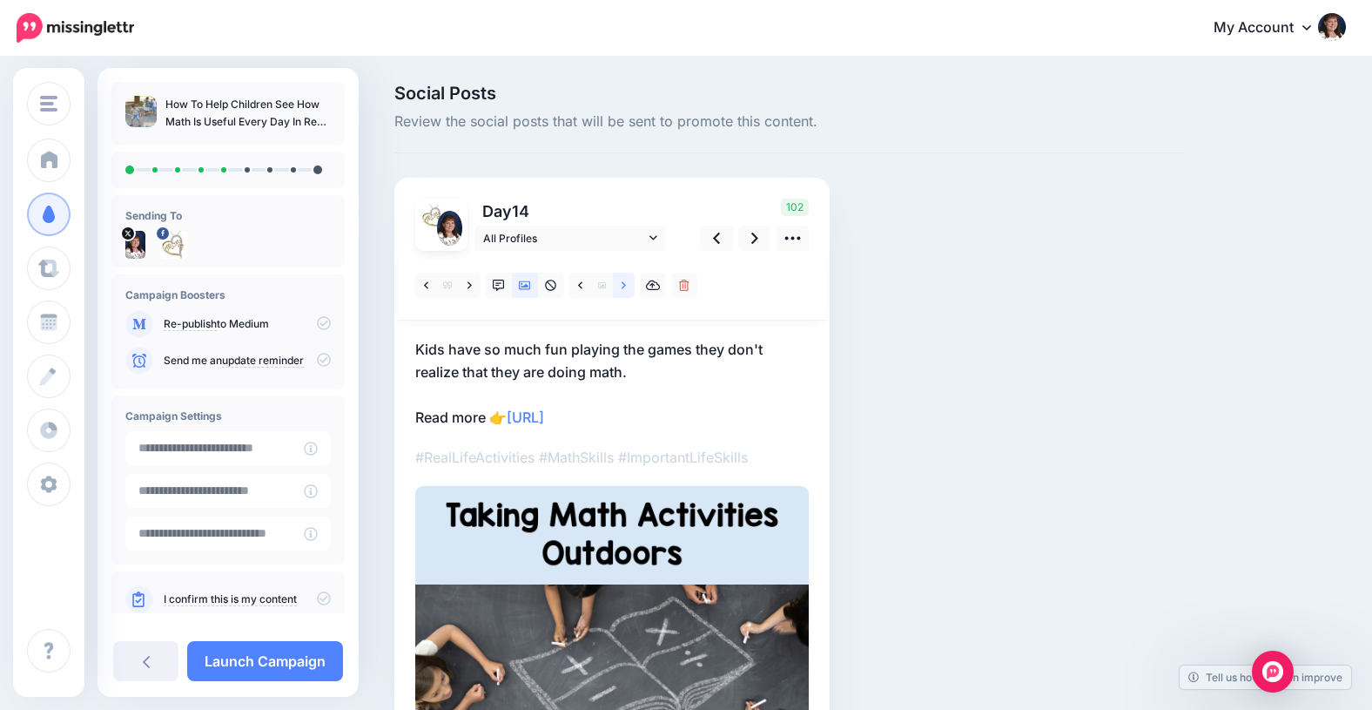
click at [624, 287] on icon at bounding box center [624, 285] width 4 height 12
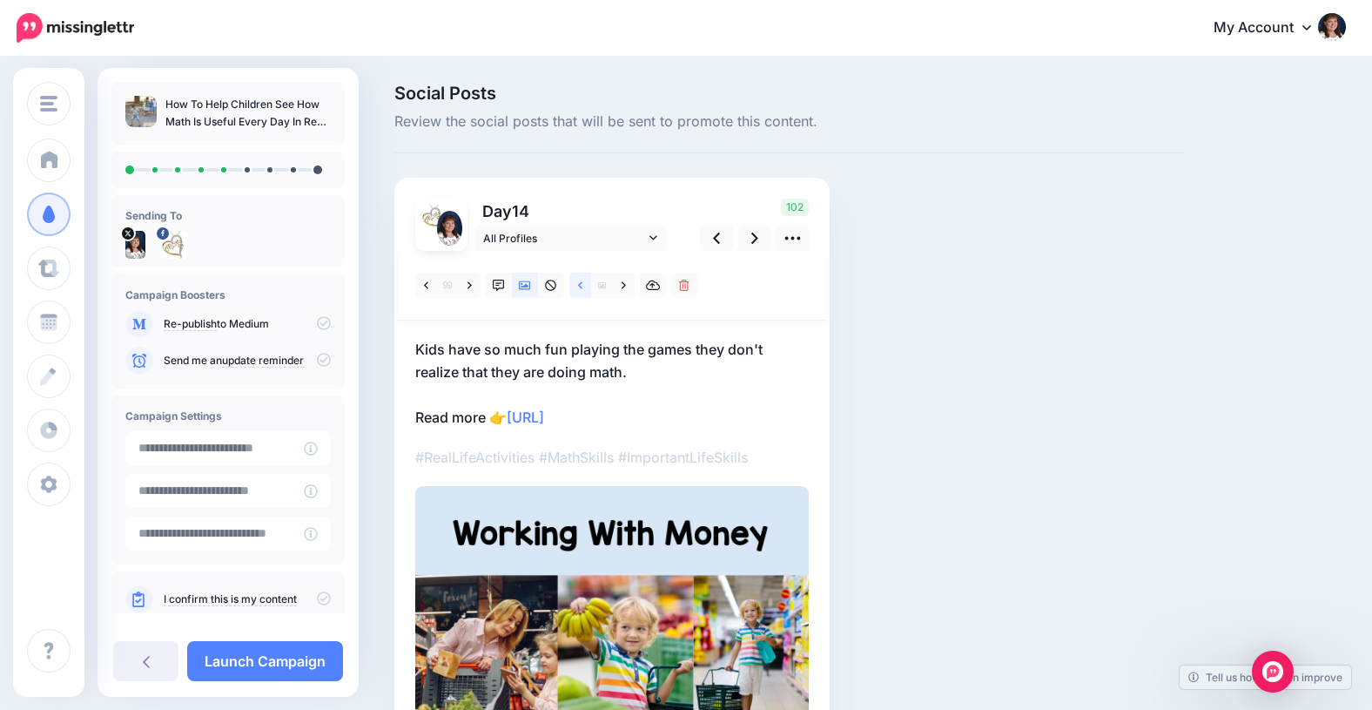
click at [579, 287] on icon at bounding box center [580, 285] width 4 height 12
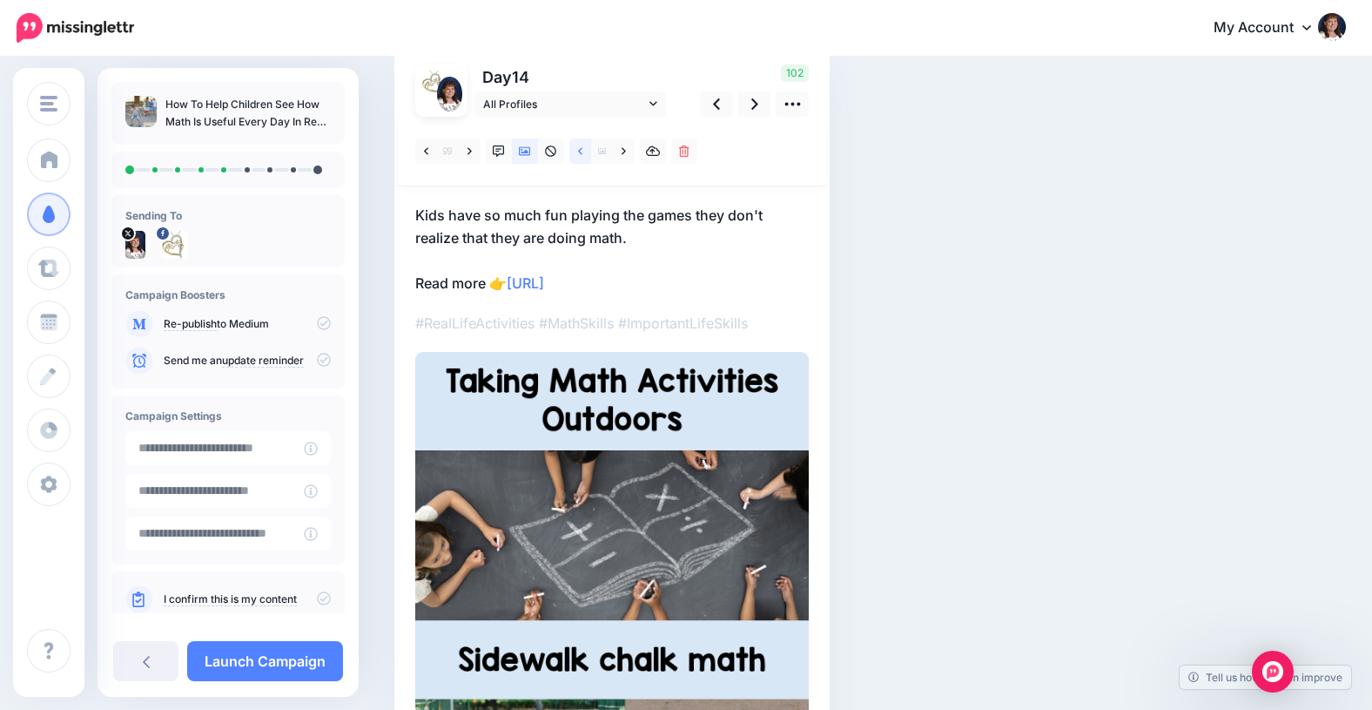
scroll to position [131, 0]
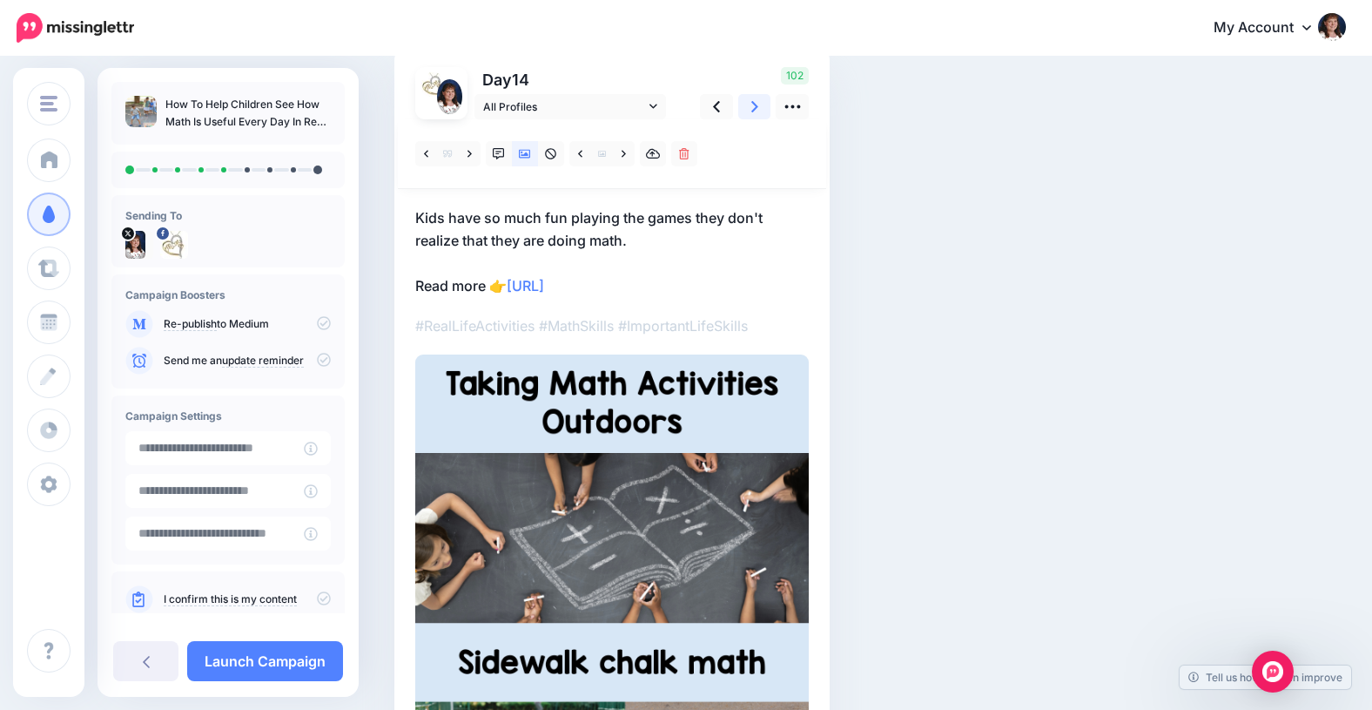
click at [751, 110] on icon at bounding box center [754, 107] width 7 height 18
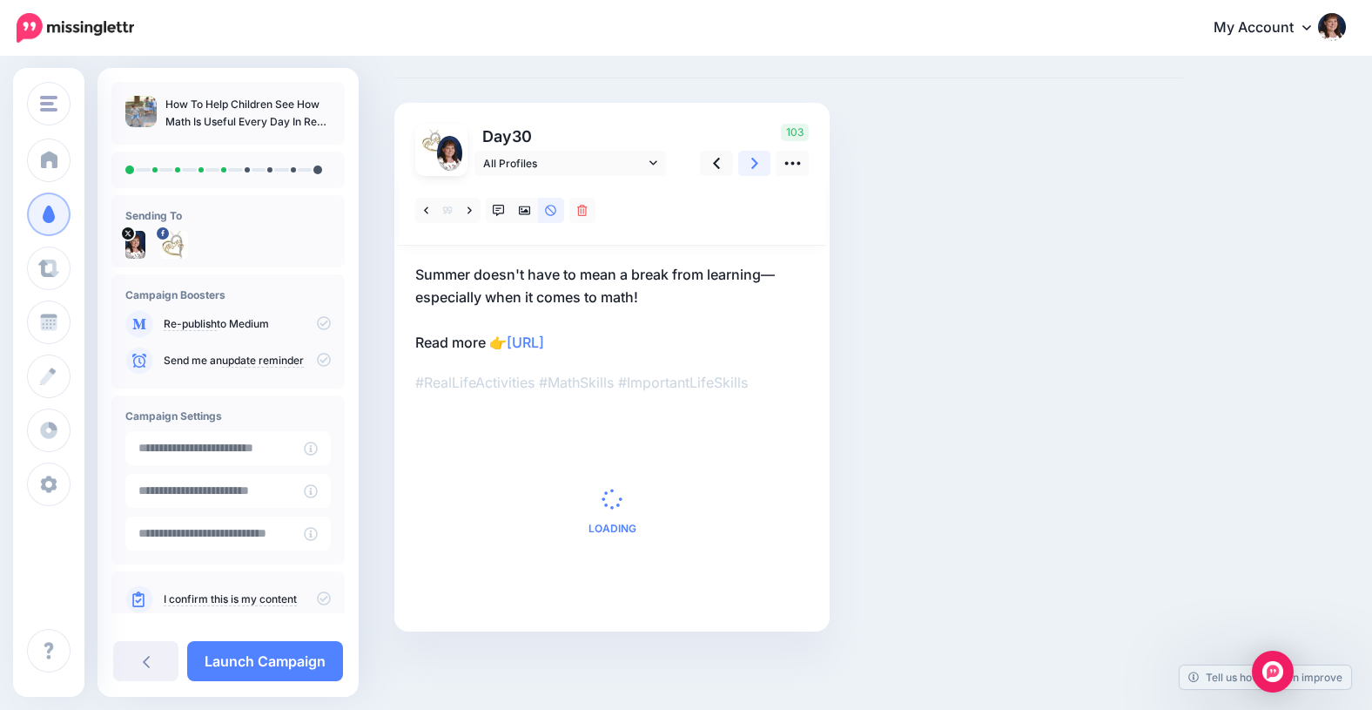
scroll to position [0, 0]
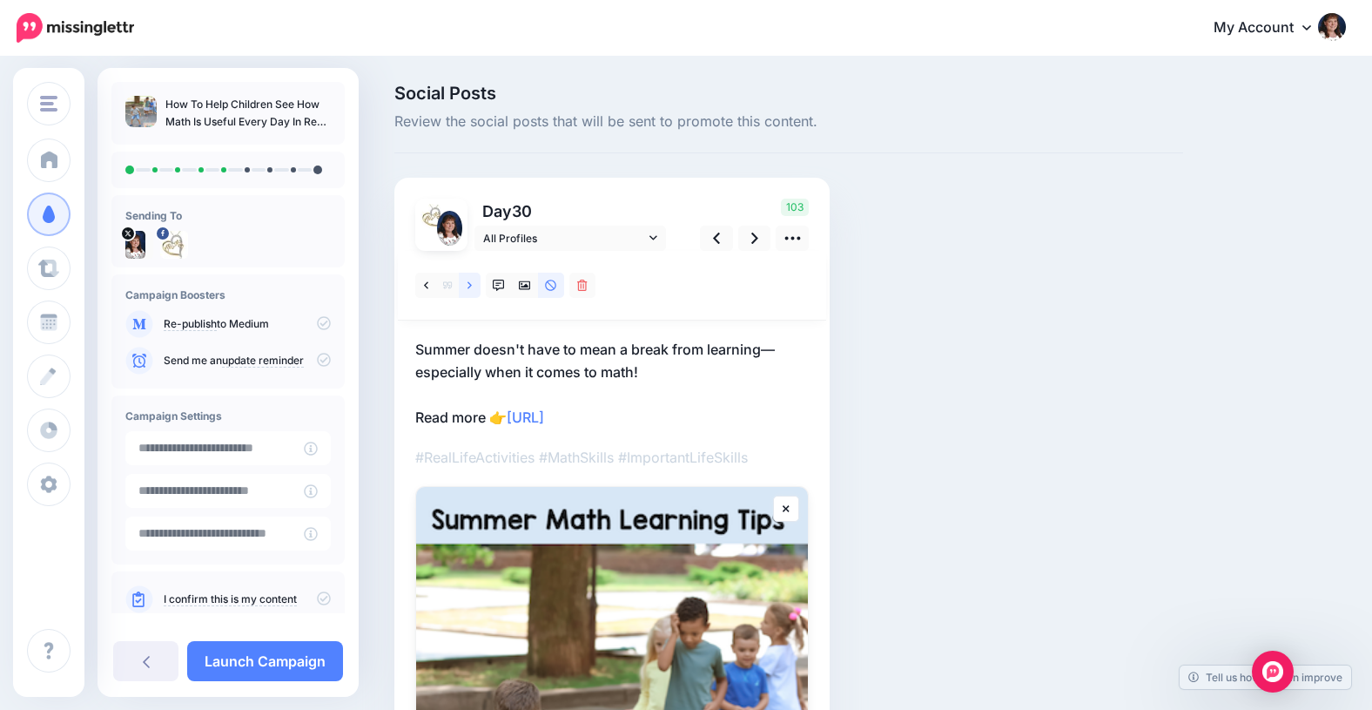
click at [469, 284] on icon at bounding box center [470, 284] width 4 height 7
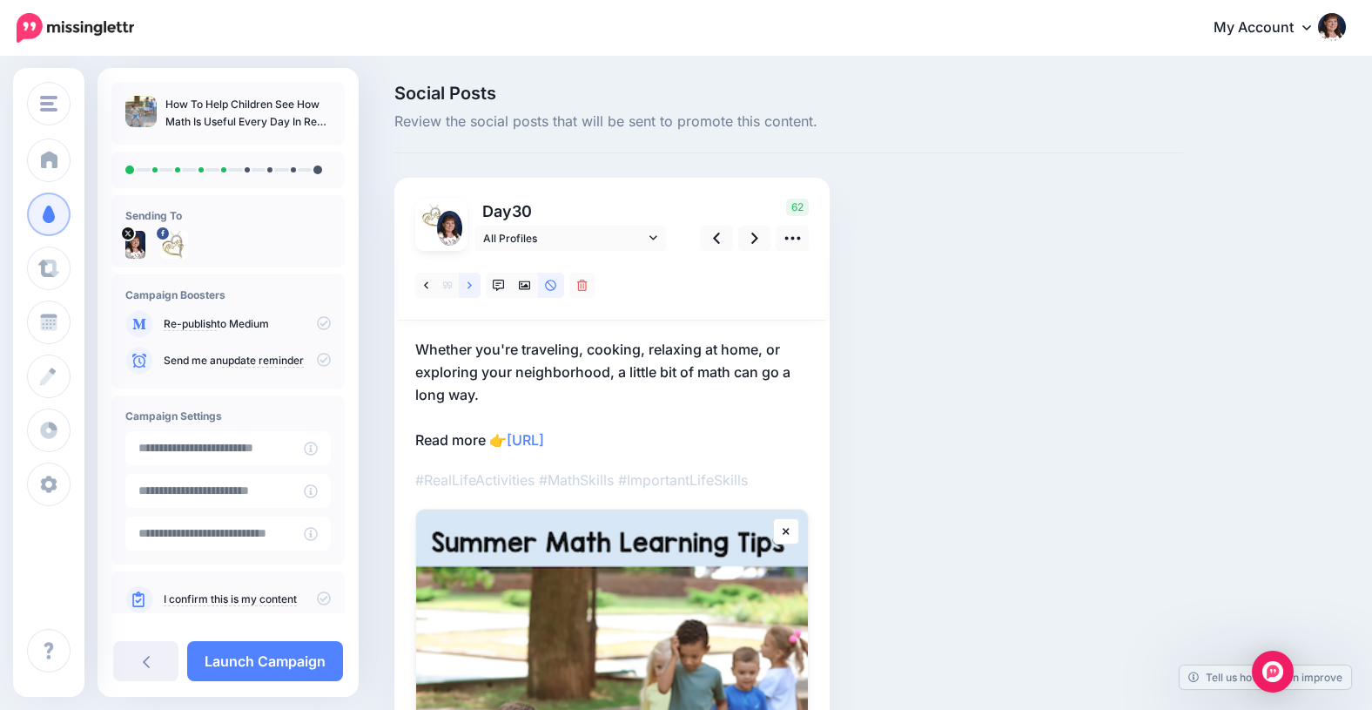
click at [469, 284] on icon at bounding box center [470, 284] width 4 height 7
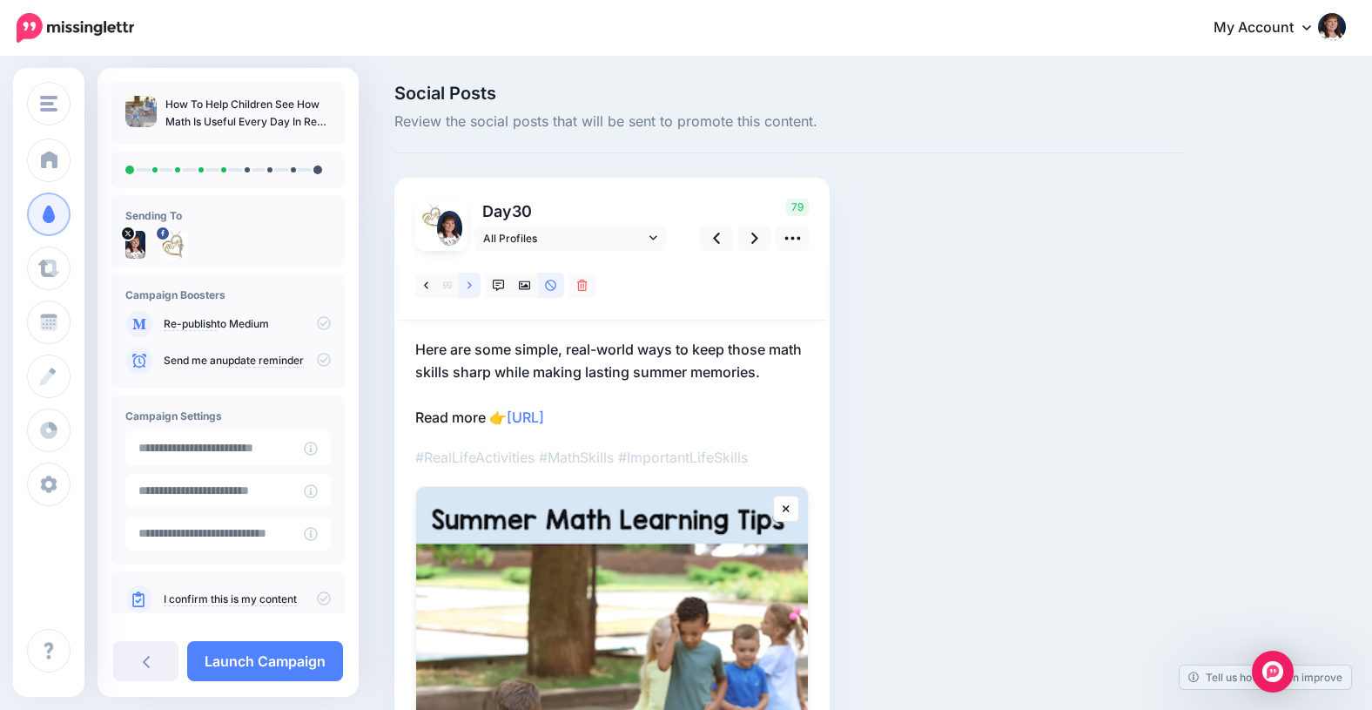
click at [469, 284] on icon at bounding box center [470, 284] width 4 height 7
click at [522, 282] on icon at bounding box center [525, 285] width 12 height 12
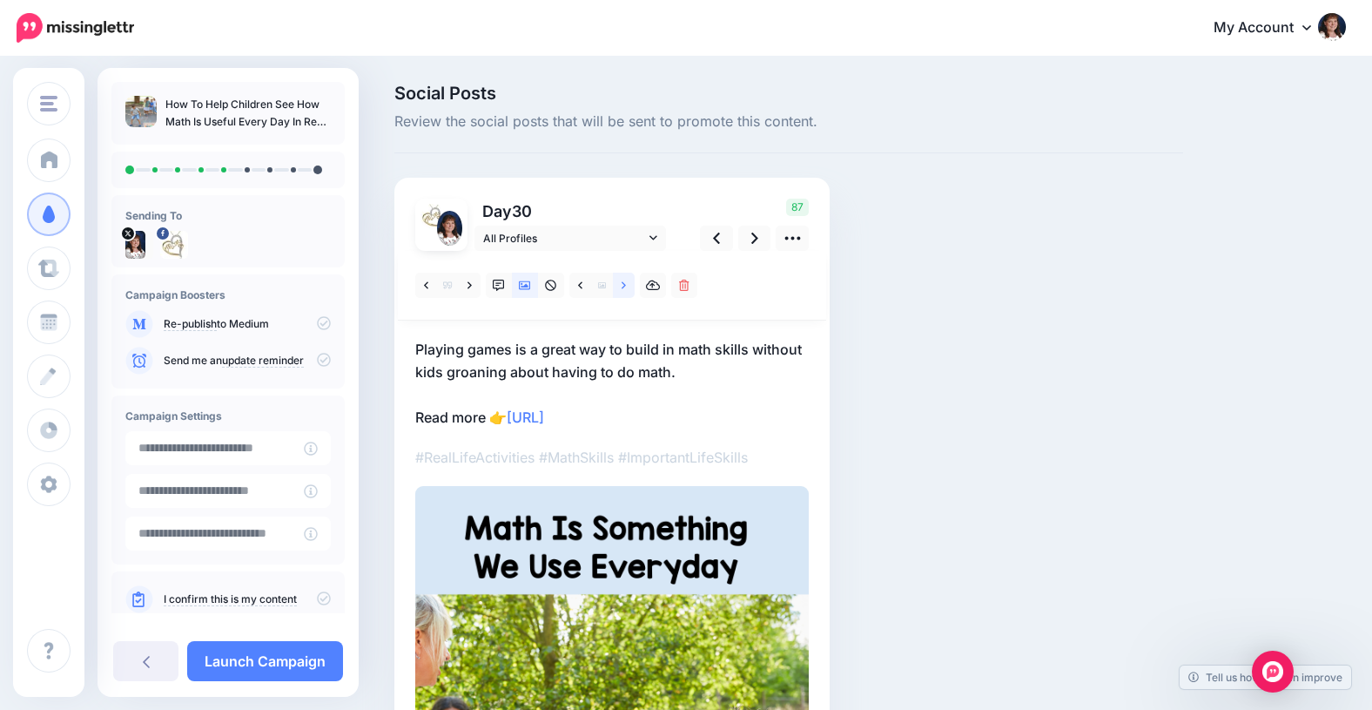
click at [626, 284] on link at bounding box center [624, 285] width 22 height 25
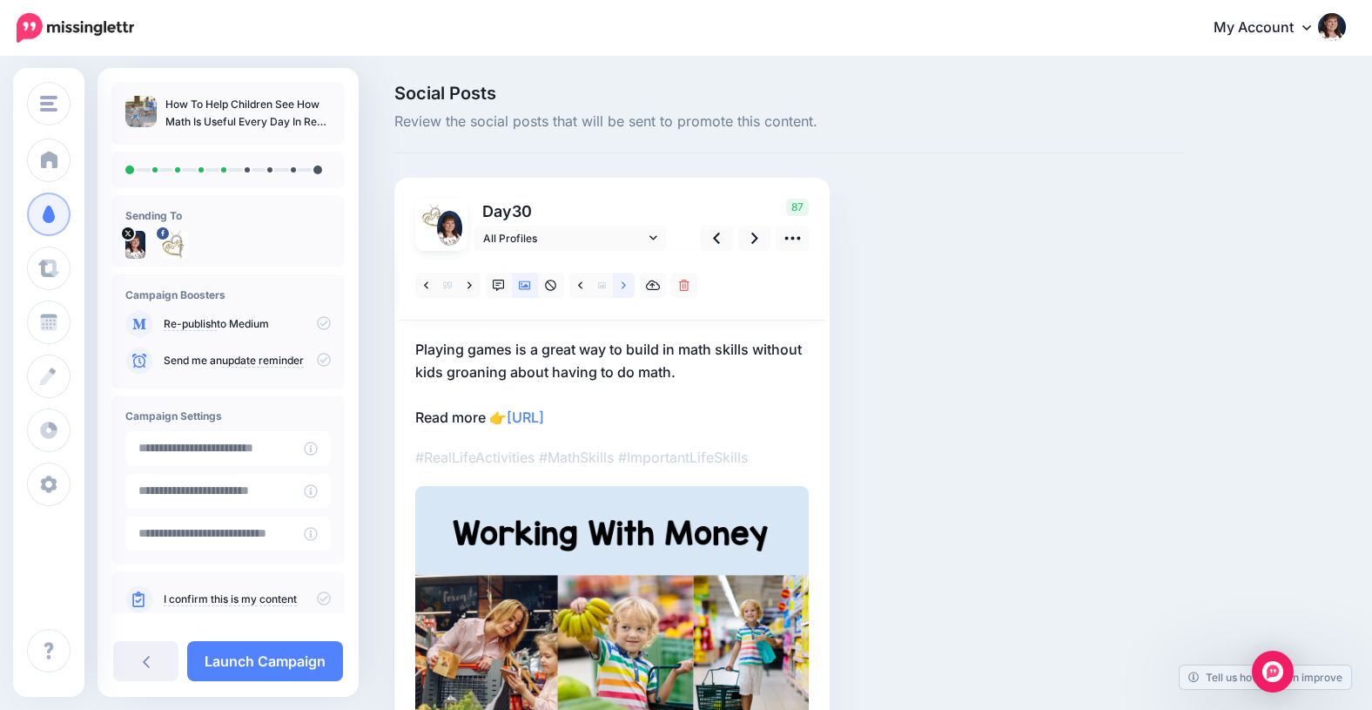
click at [626, 284] on link at bounding box center [624, 285] width 22 height 25
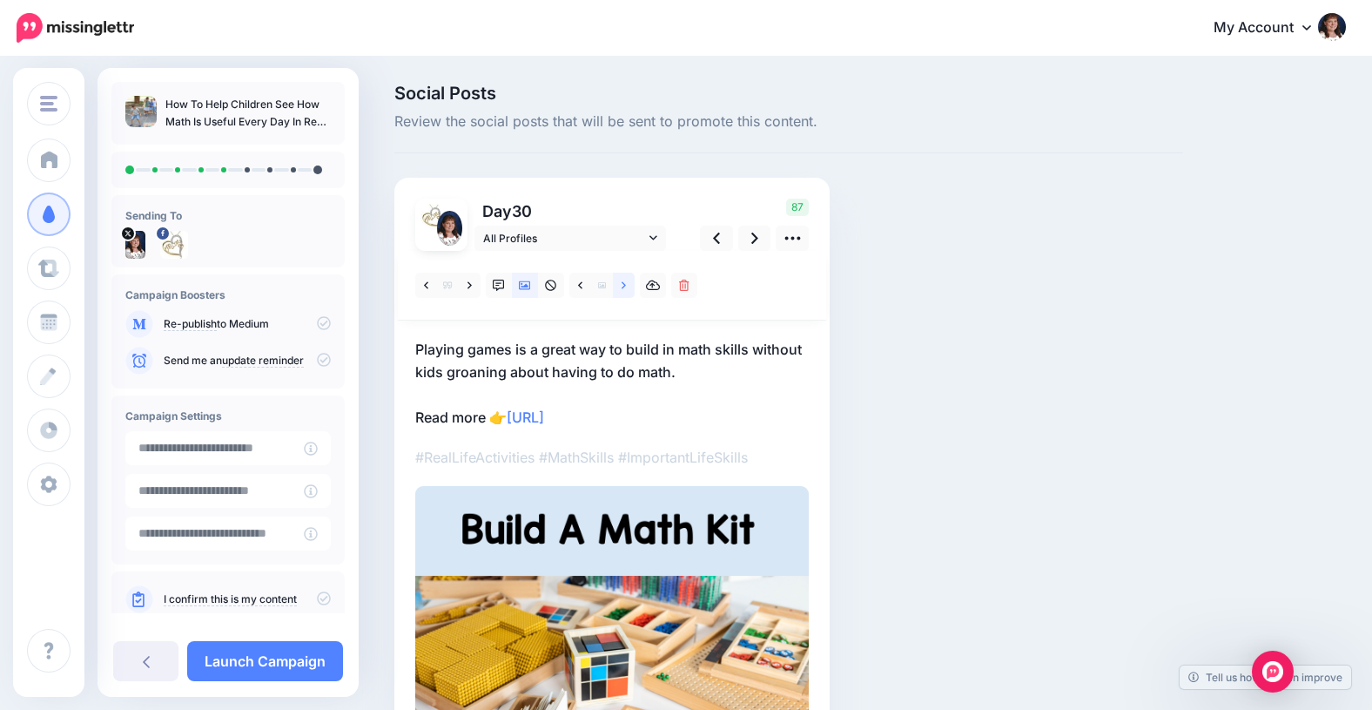
click at [626, 284] on link at bounding box center [624, 285] width 22 height 25
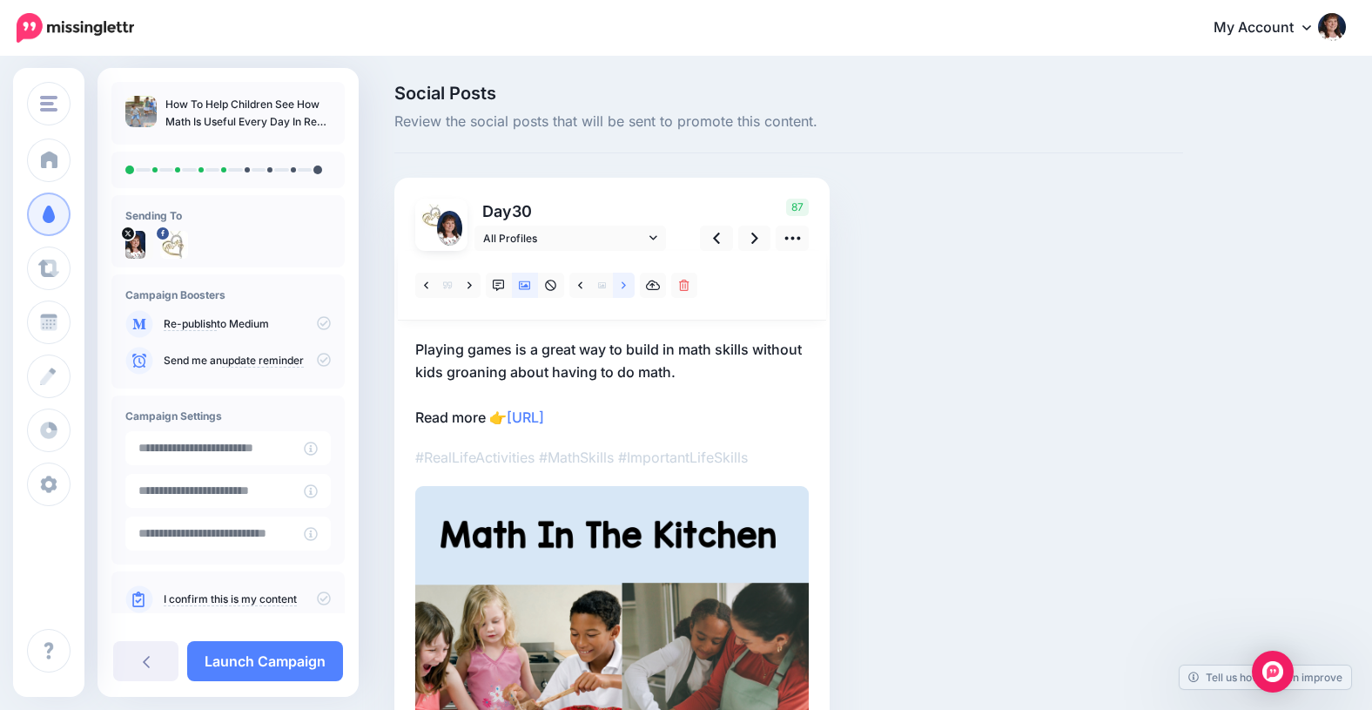
click at [626, 284] on link at bounding box center [624, 285] width 22 height 25
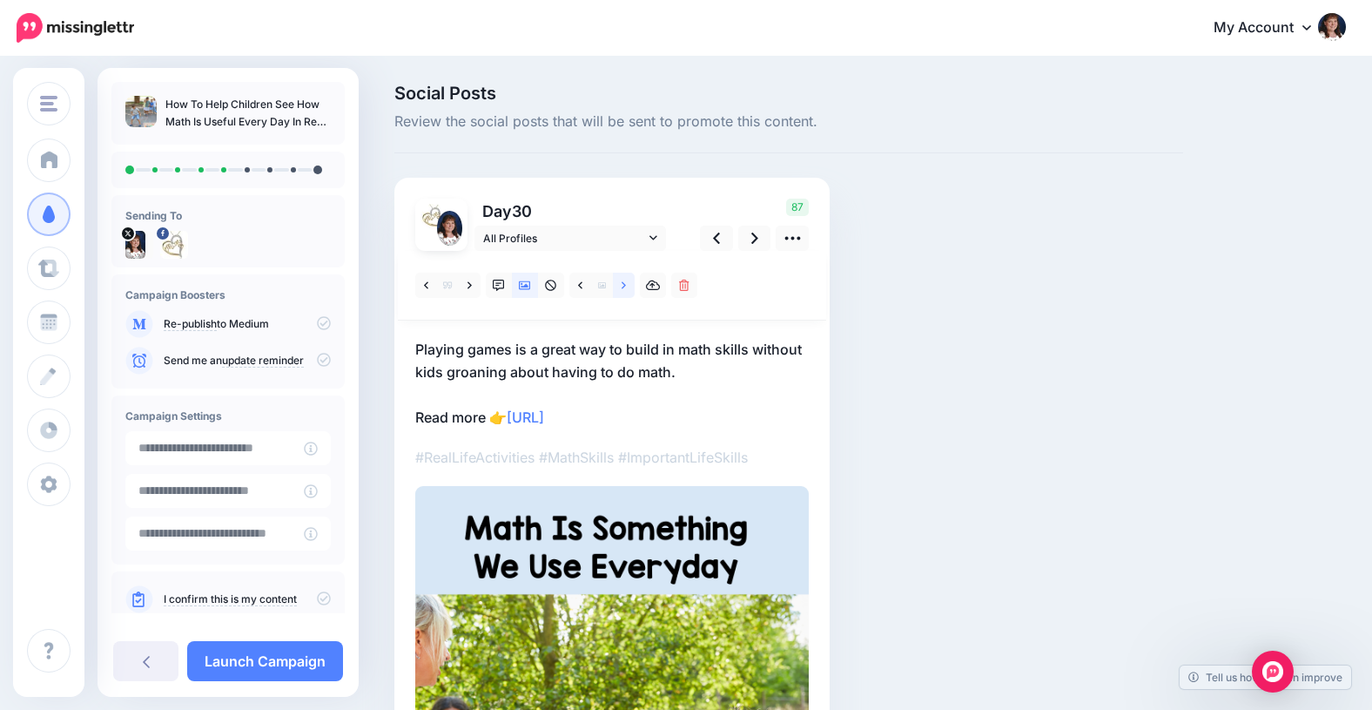
click at [626, 284] on link at bounding box center [624, 285] width 22 height 25
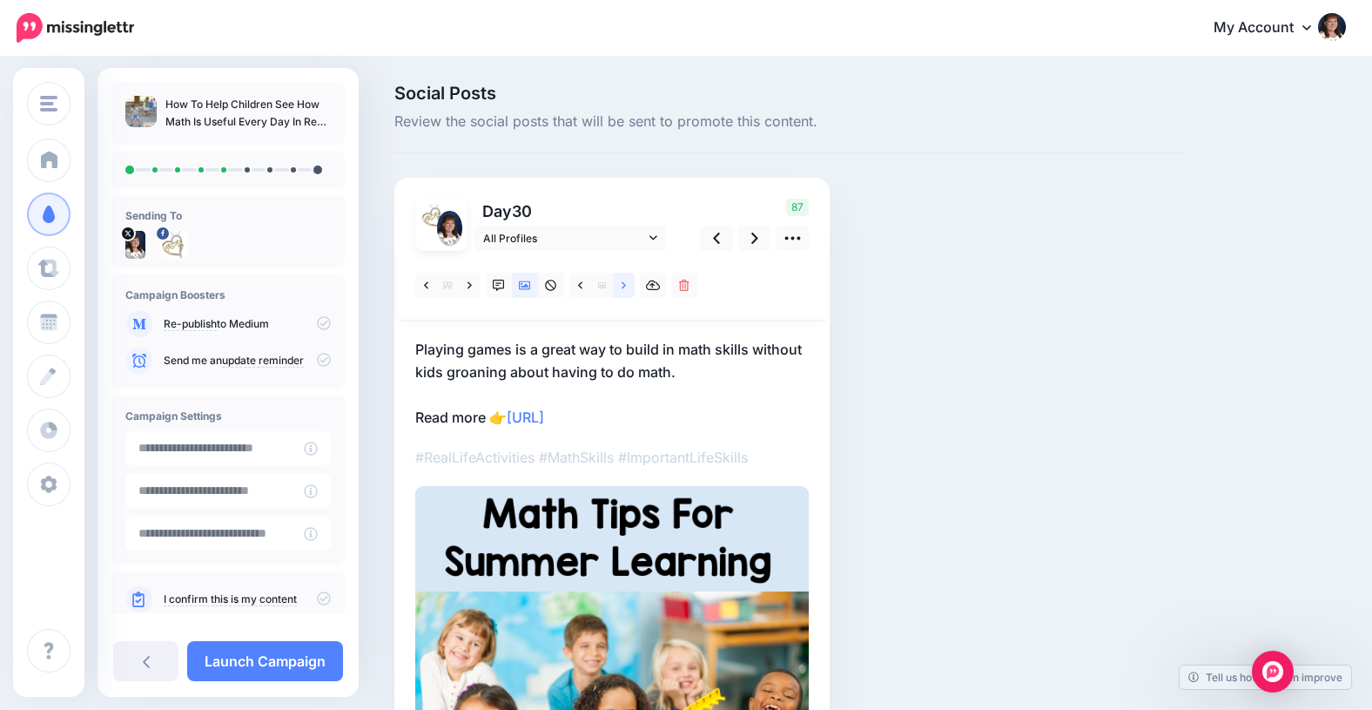
click at [626, 284] on link at bounding box center [624, 285] width 22 height 25
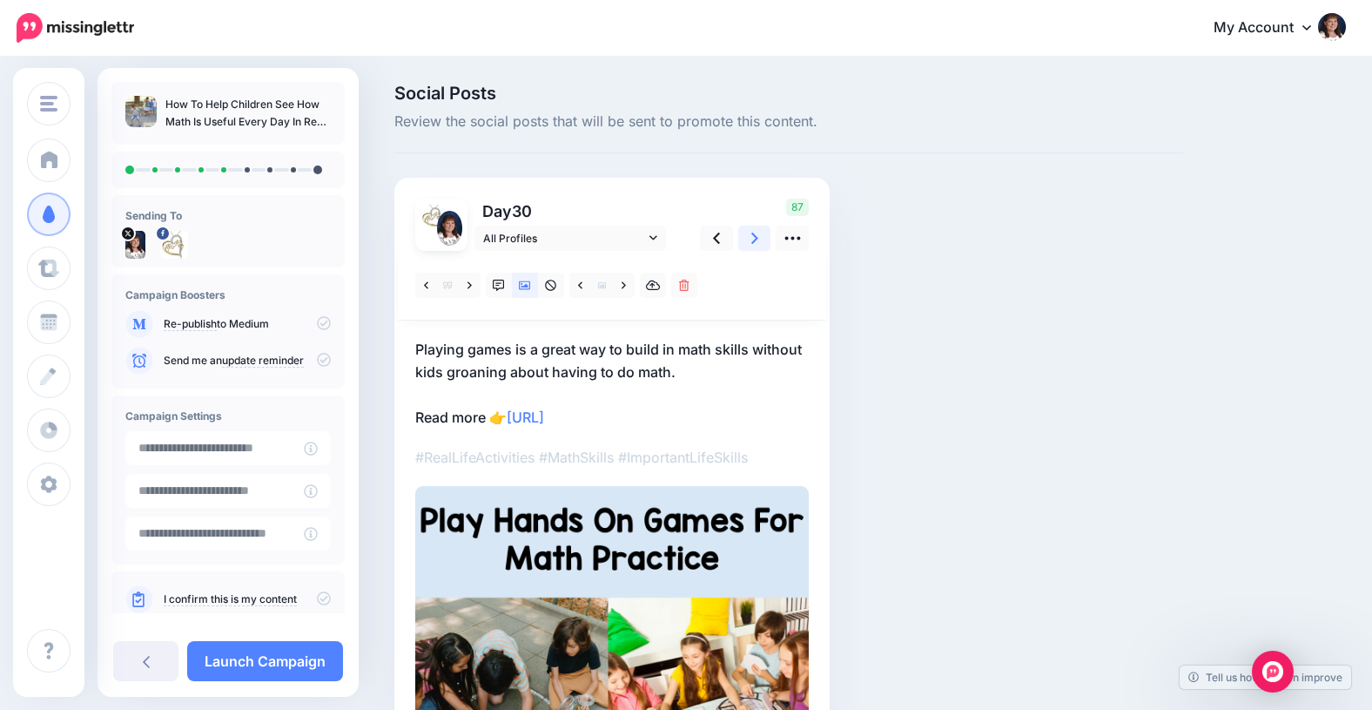
click at [755, 239] on icon at bounding box center [754, 237] width 7 height 11
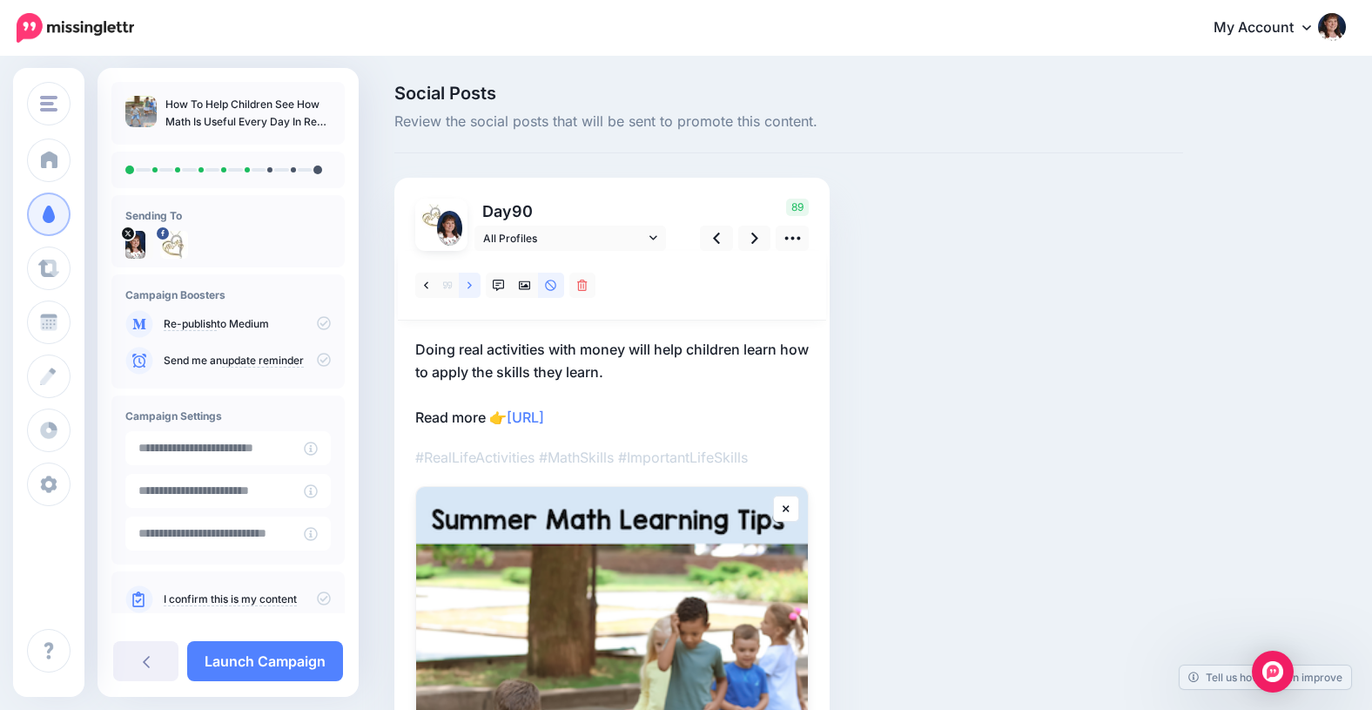
click at [468, 284] on icon at bounding box center [470, 285] width 4 height 12
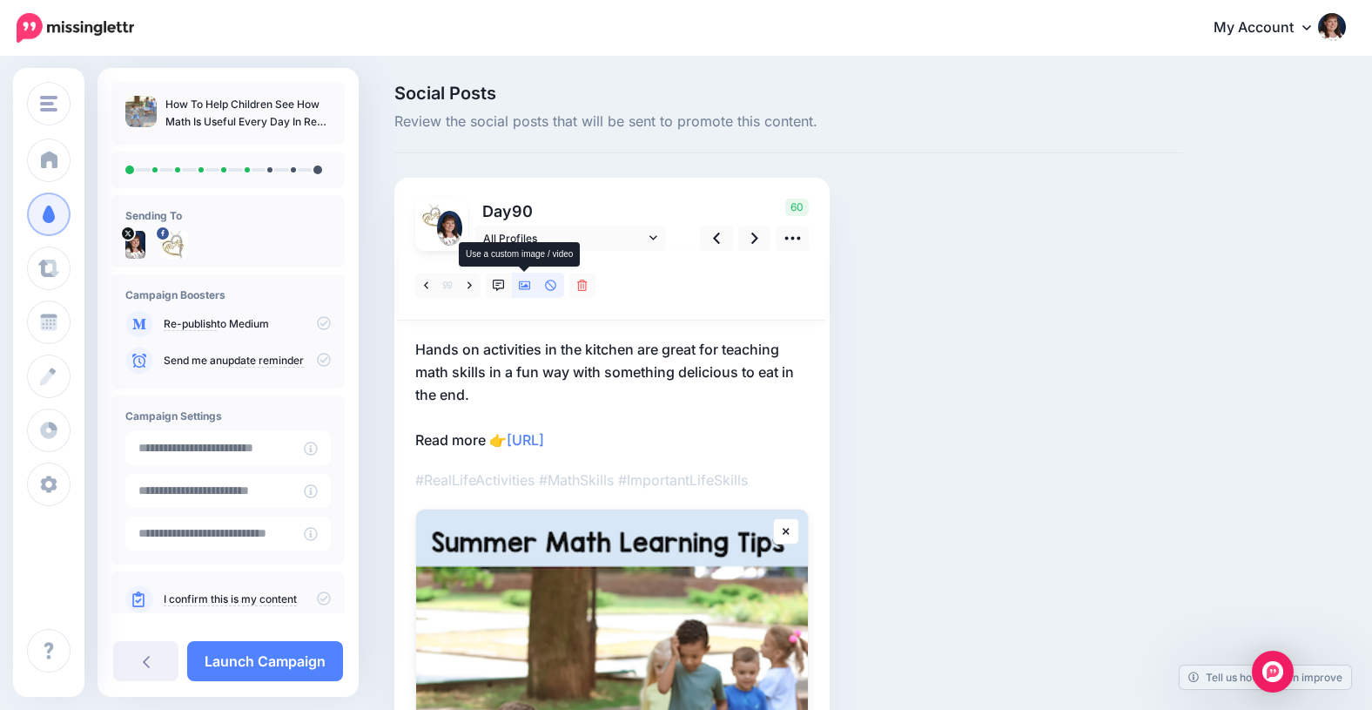
click at [522, 283] on icon at bounding box center [525, 285] width 12 height 12
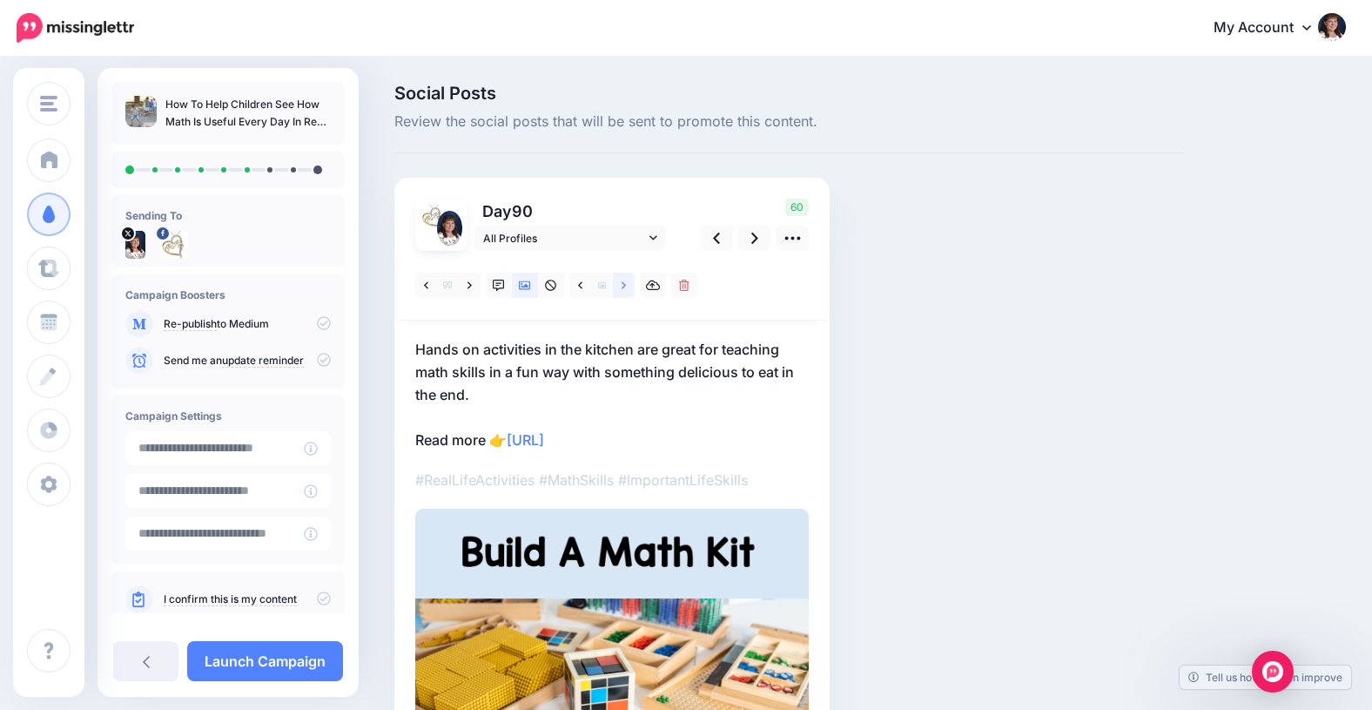
click at [627, 284] on link at bounding box center [624, 285] width 22 height 25
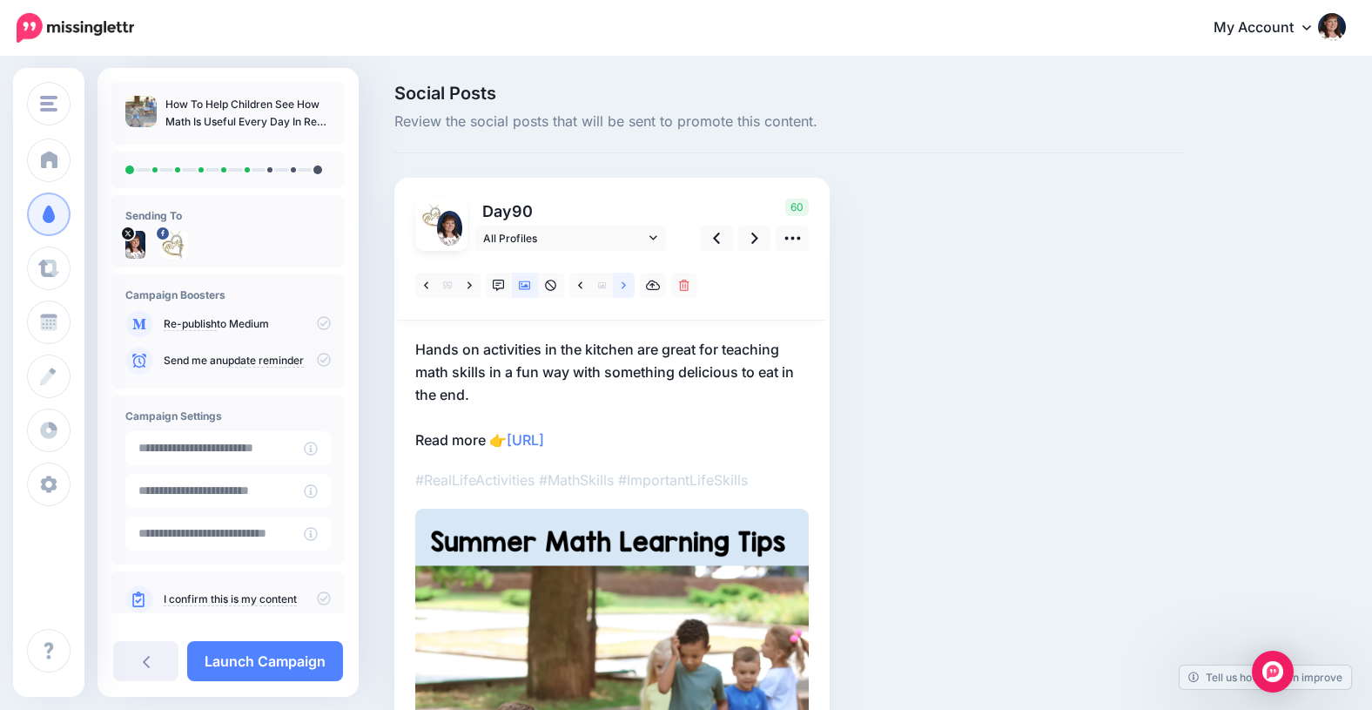
click at [628, 283] on link at bounding box center [624, 285] width 22 height 25
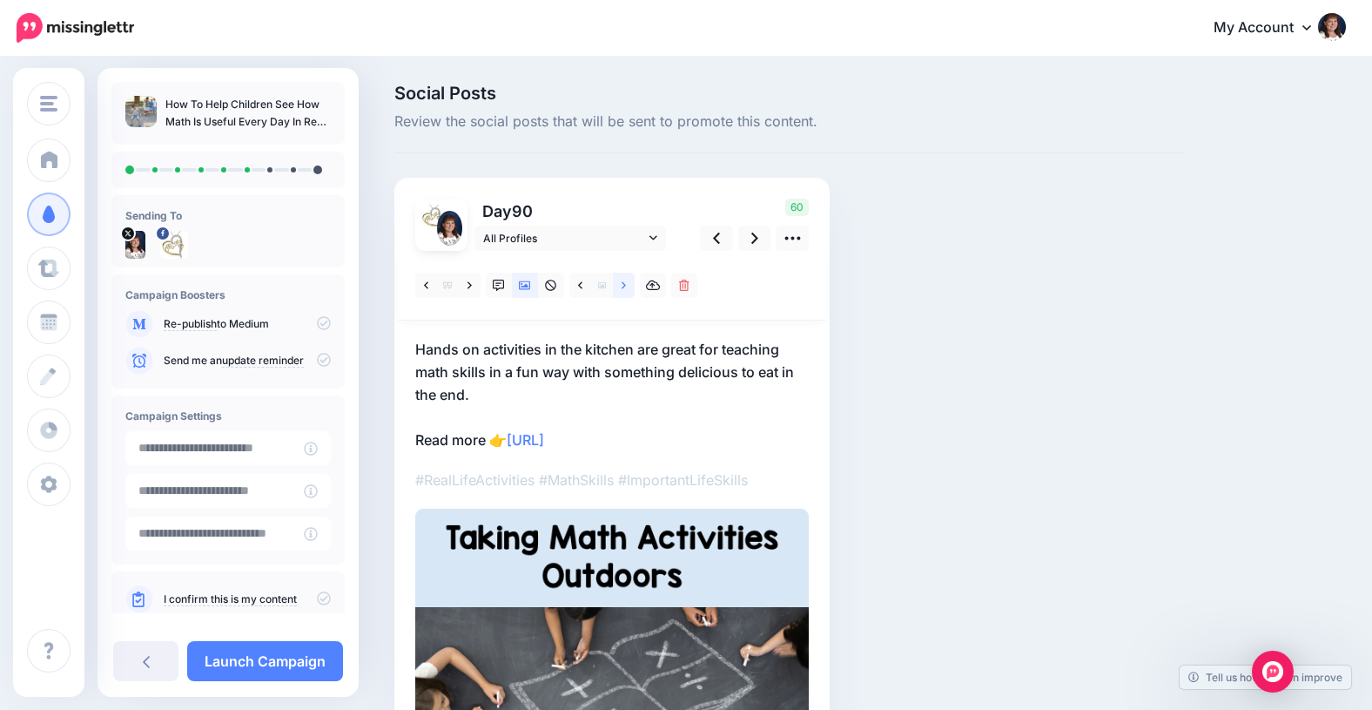
click at [628, 283] on link at bounding box center [624, 285] width 22 height 25
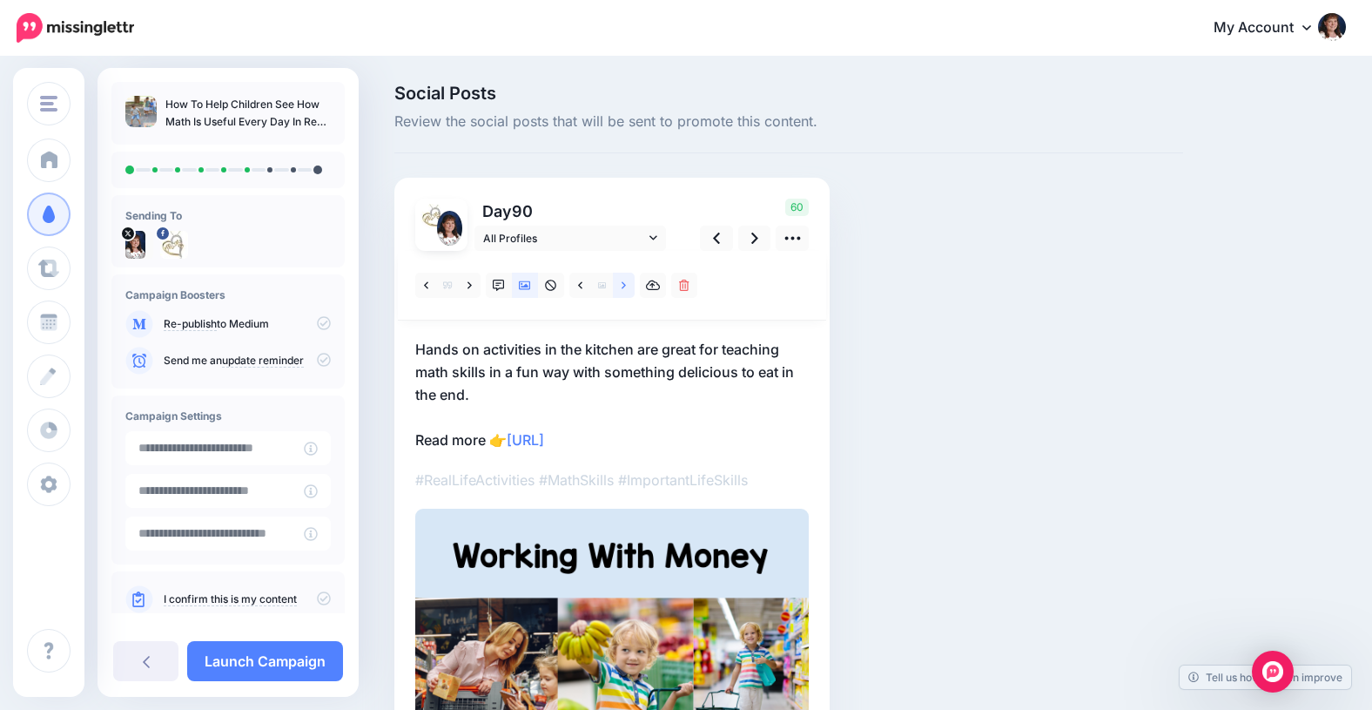
click at [628, 283] on link at bounding box center [624, 285] width 22 height 25
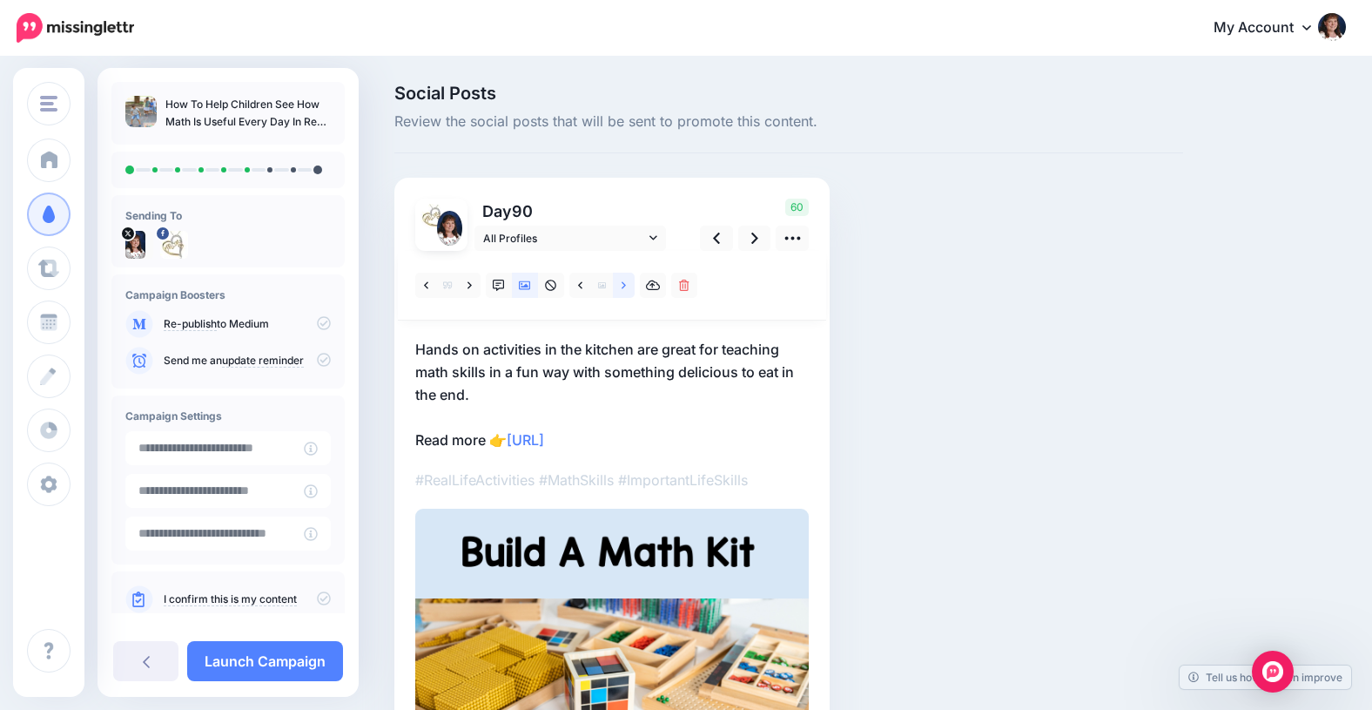
click at [628, 283] on link at bounding box center [624, 285] width 22 height 25
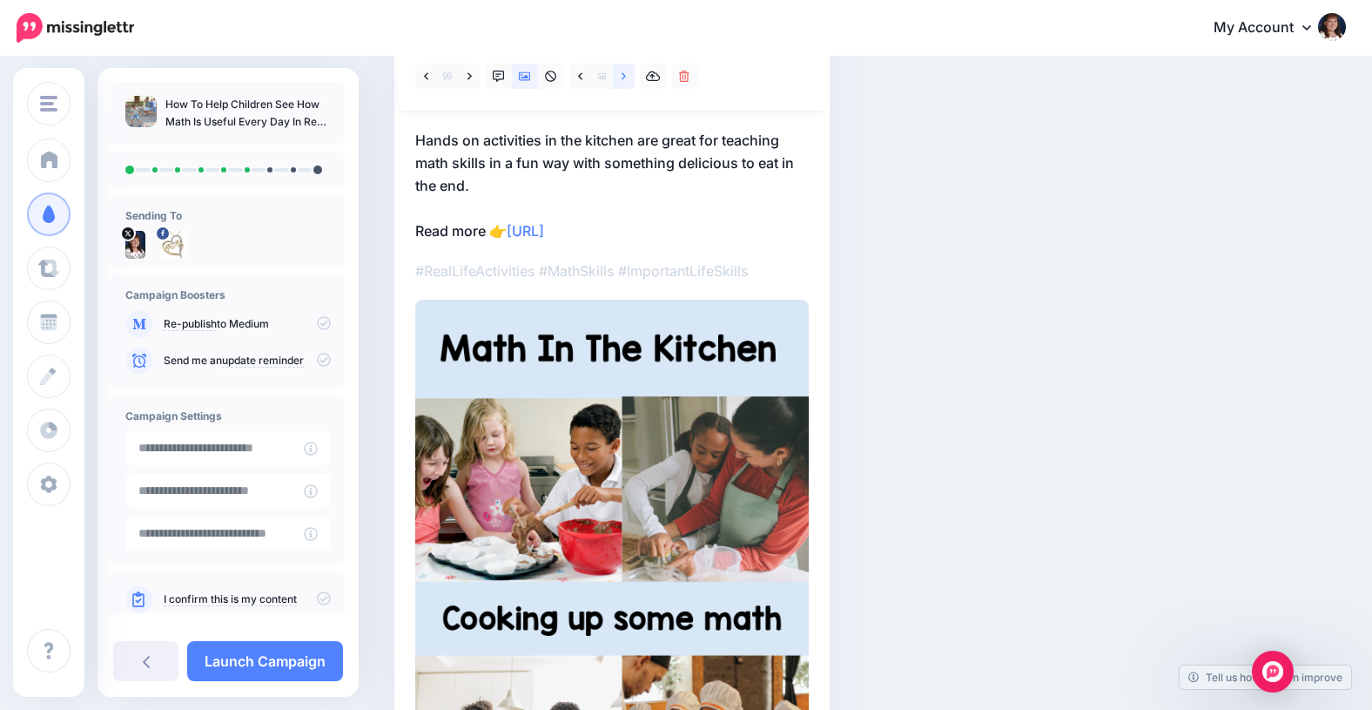
scroll to position [212, 0]
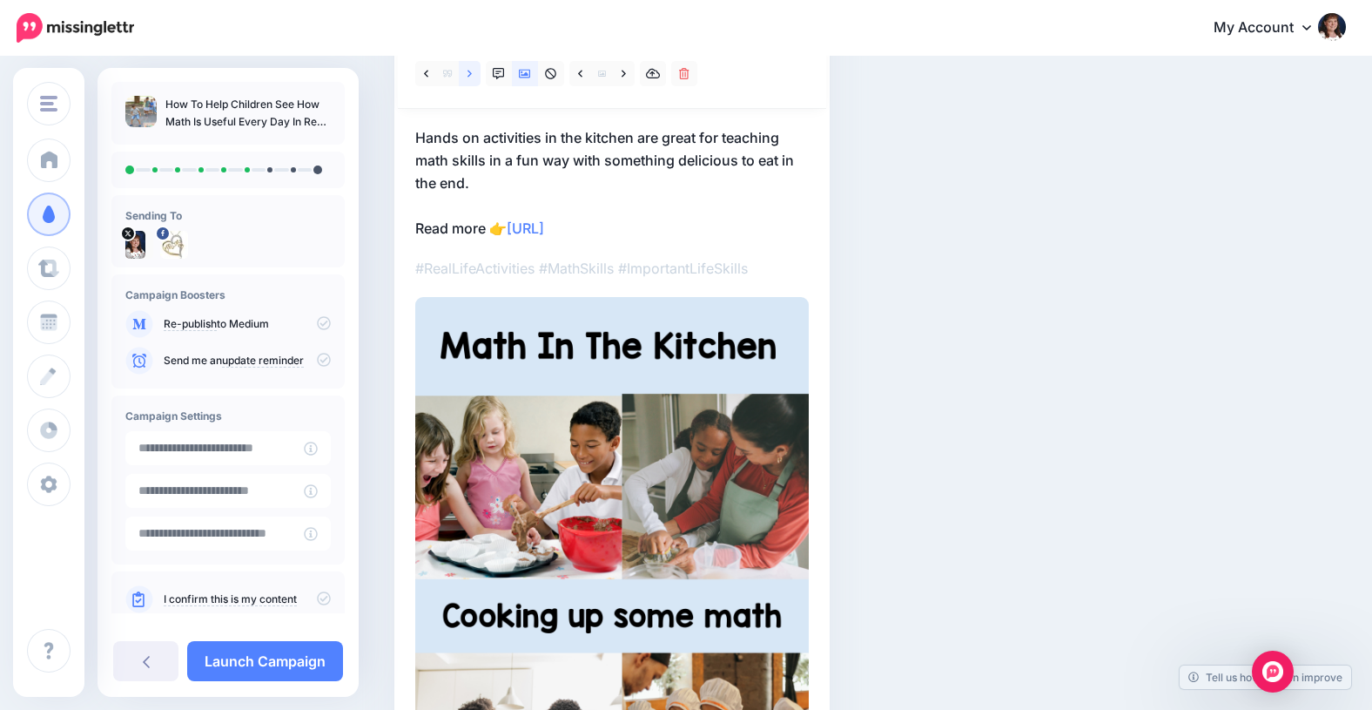
click at [473, 71] on link at bounding box center [470, 73] width 22 height 25
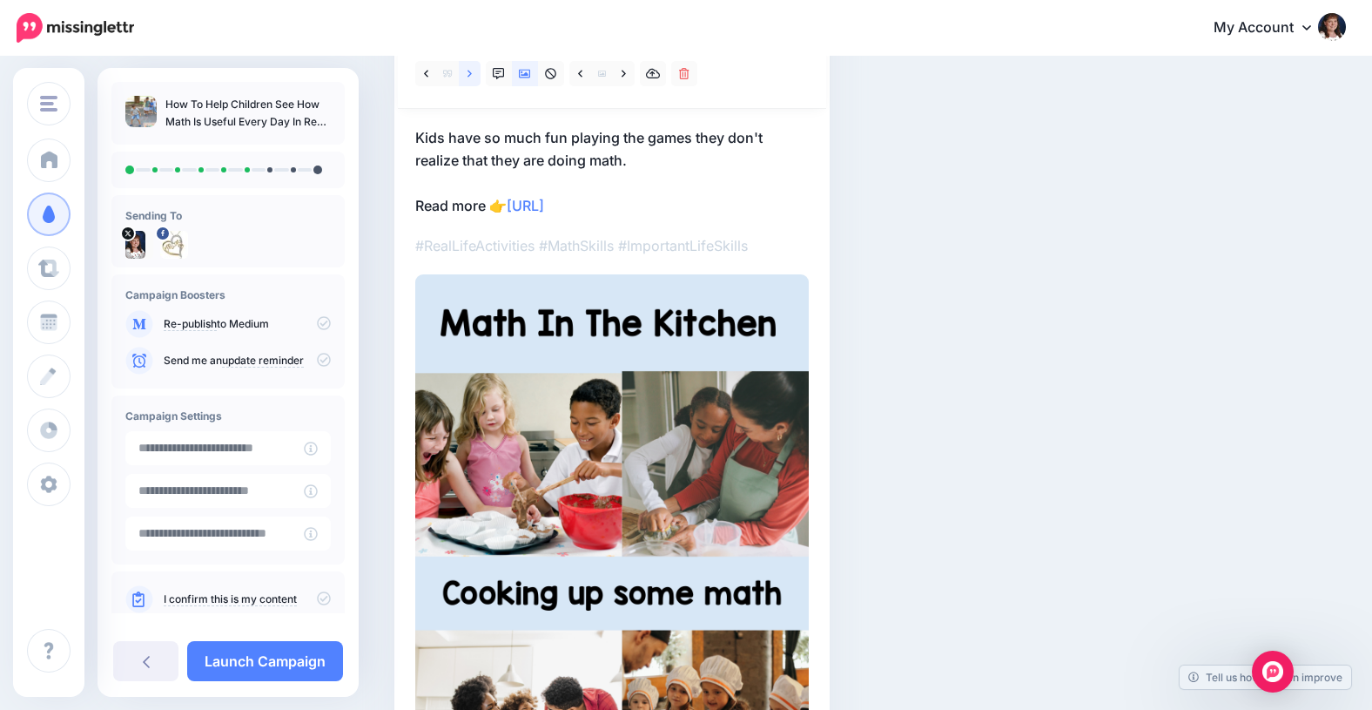
click at [473, 71] on link at bounding box center [470, 73] width 22 height 25
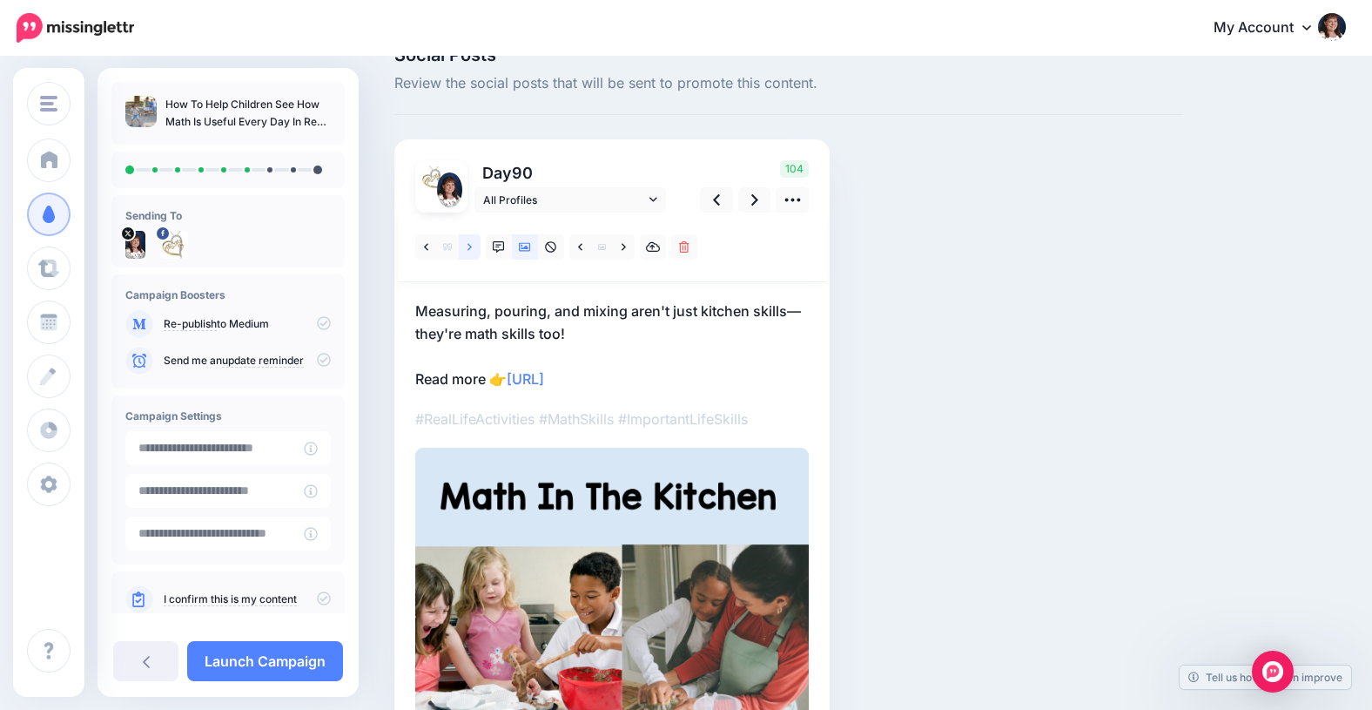
scroll to position [44, 0]
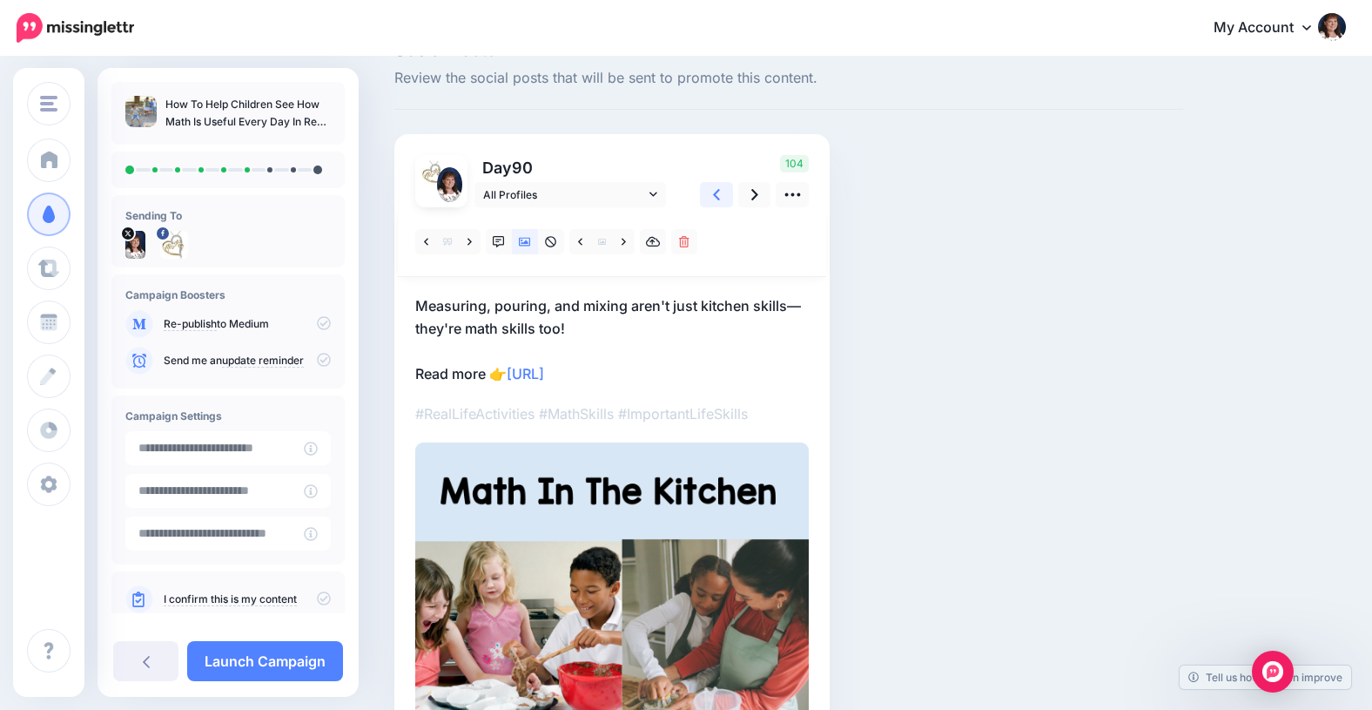
click at [716, 191] on icon at bounding box center [716, 194] width 7 height 18
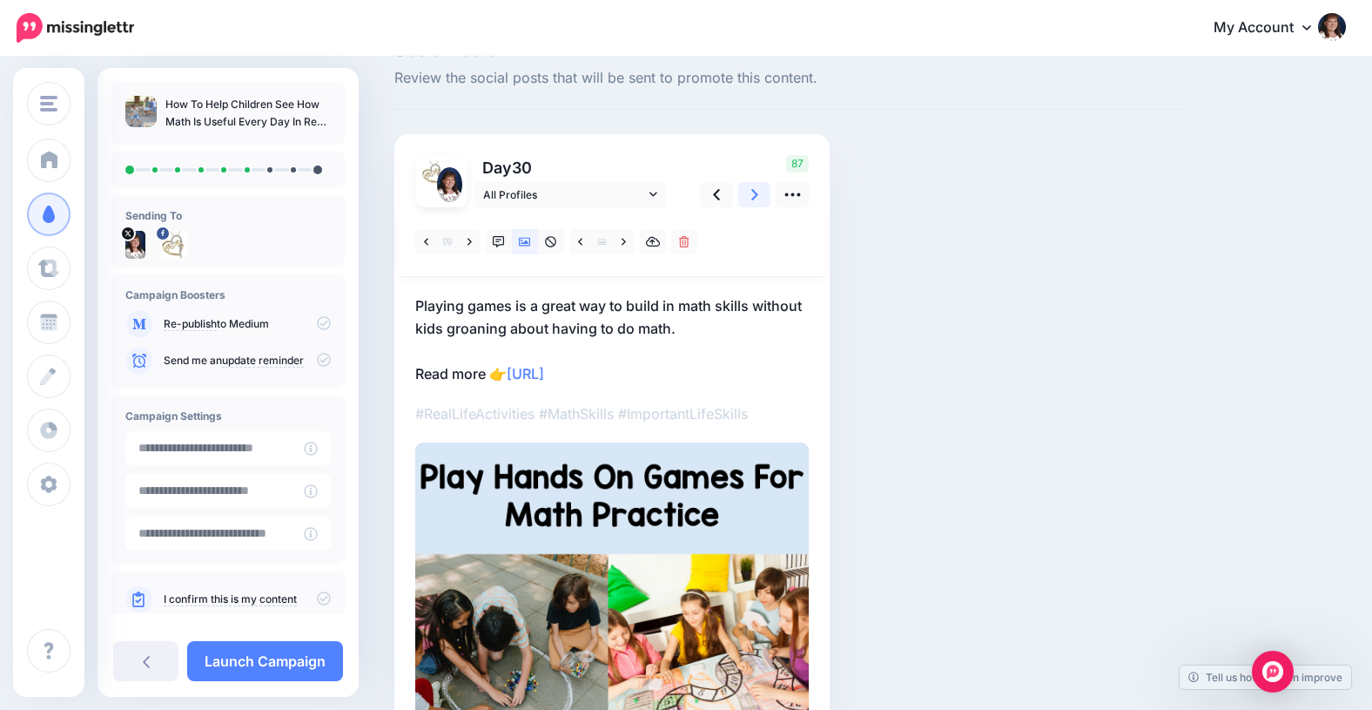
click at [753, 192] on icon at bounding box center [754, 194] width 7 height 11
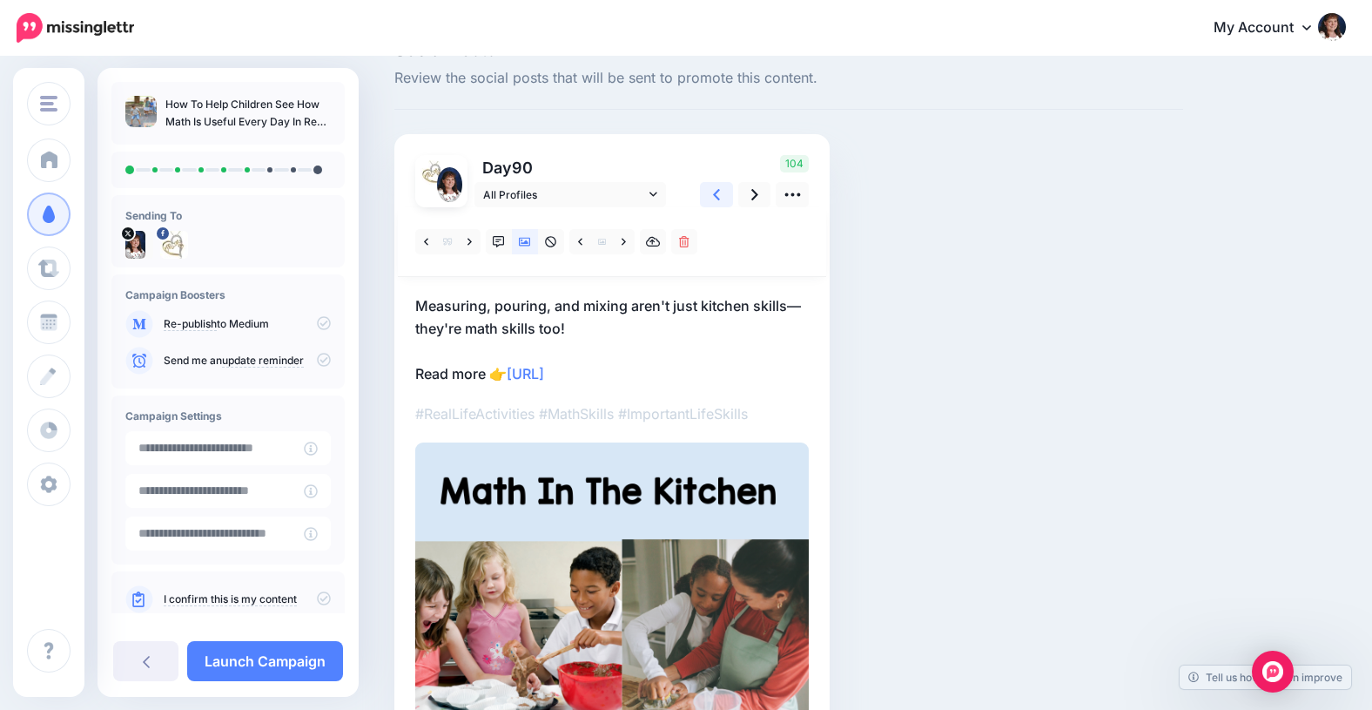
click at [715, 192] on icon at bounding box center [716, 194] width 7 height 18
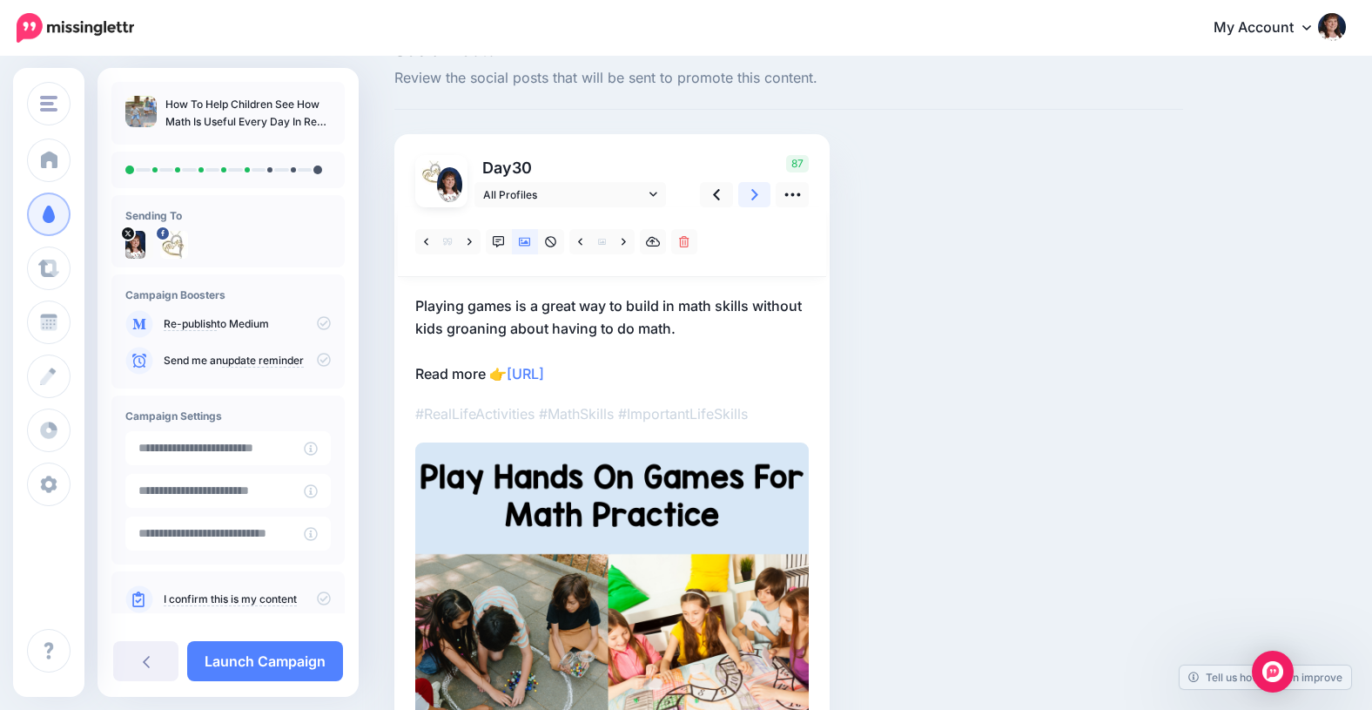
click at [756, 192] on icon at bounding box center [754, 194] width 7 height 18
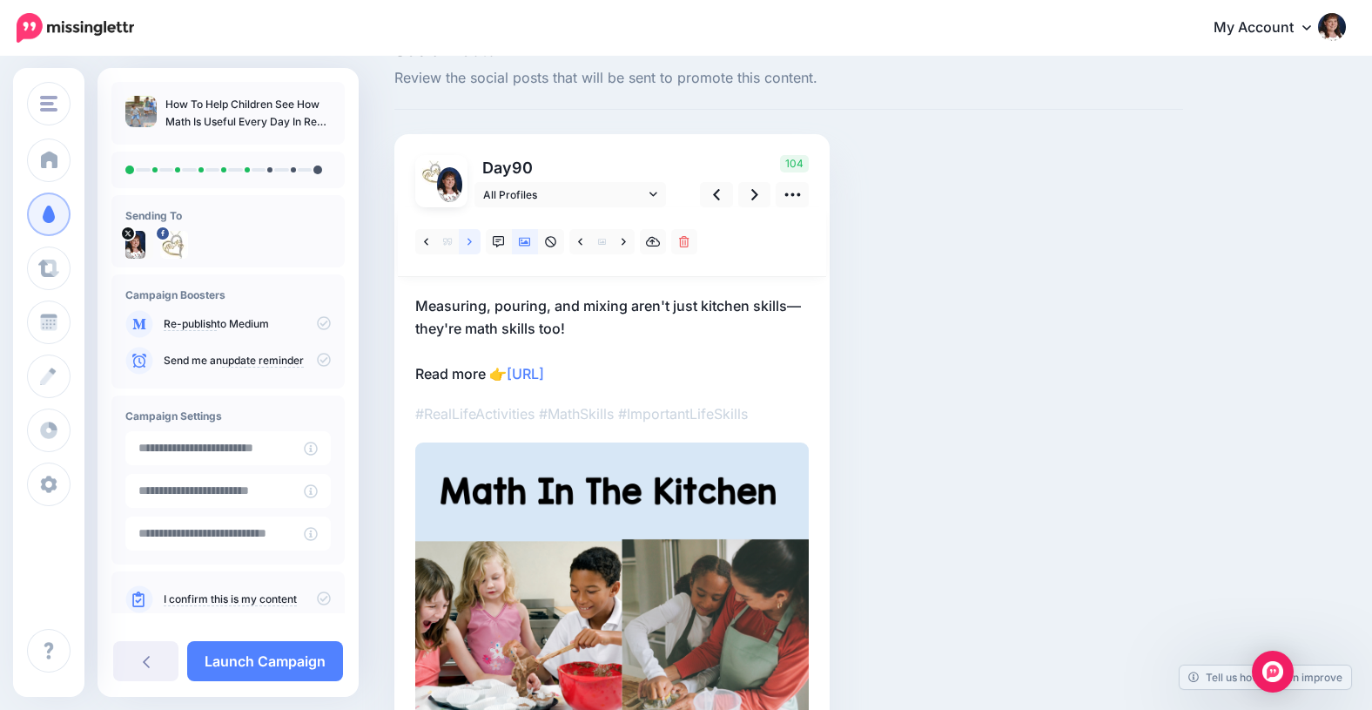
click at [471, 240] on icon at bounding box center [470, 241] width 4 height 7
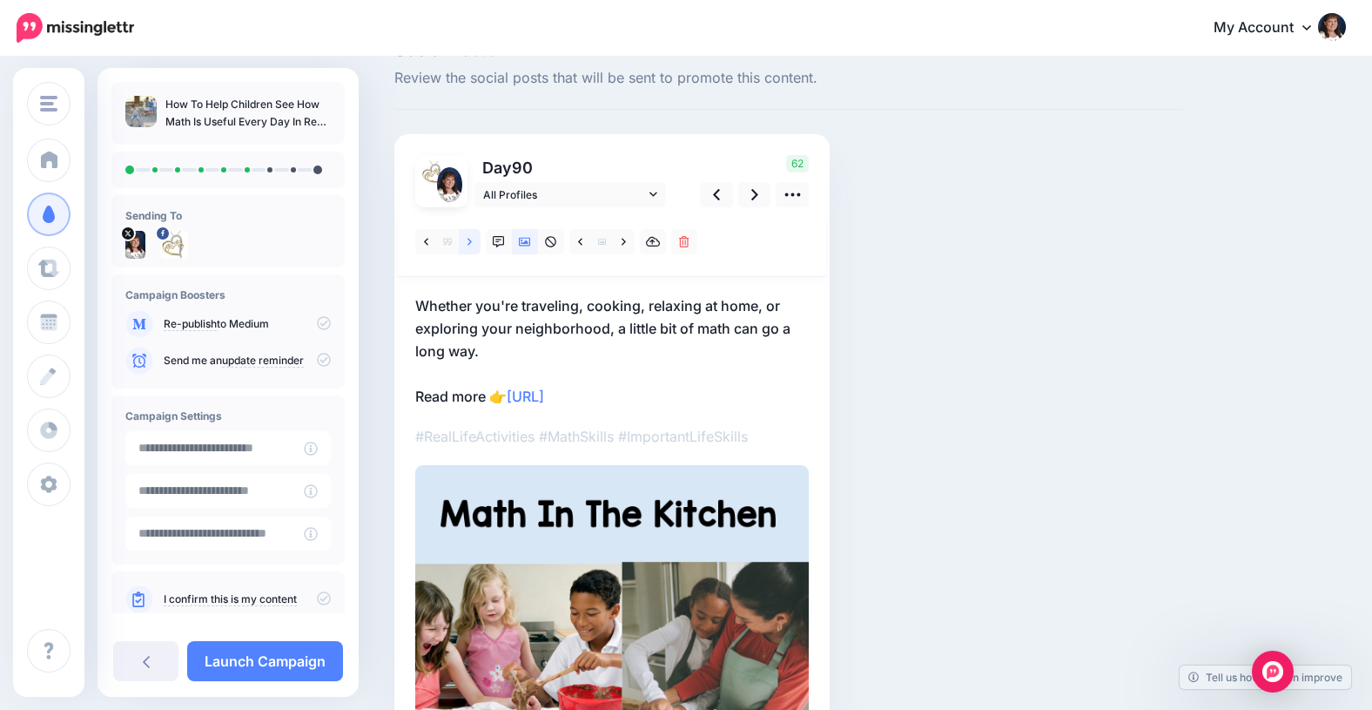
click at [471, 240] on icon at bounding box center [470, 241] width 4 height 7
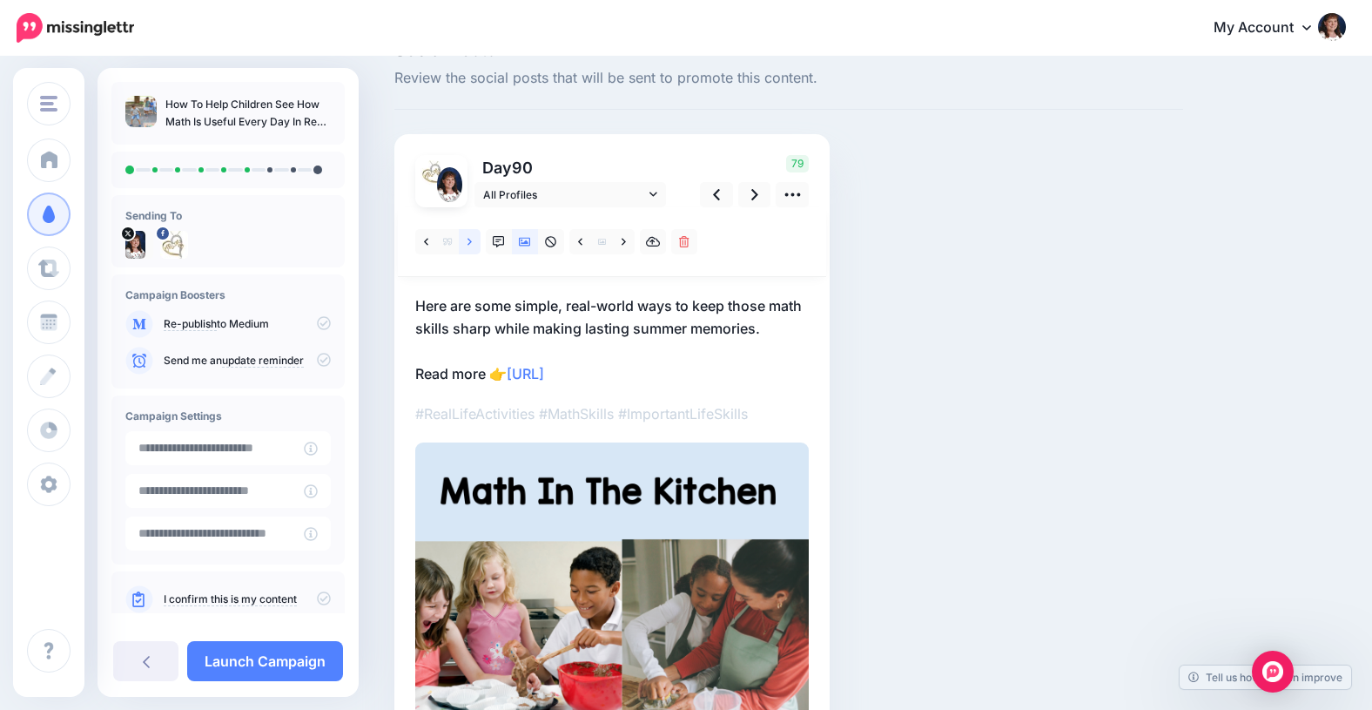
click at [471, 240] on icon at bounding box center [470, 241] width 4 height 7
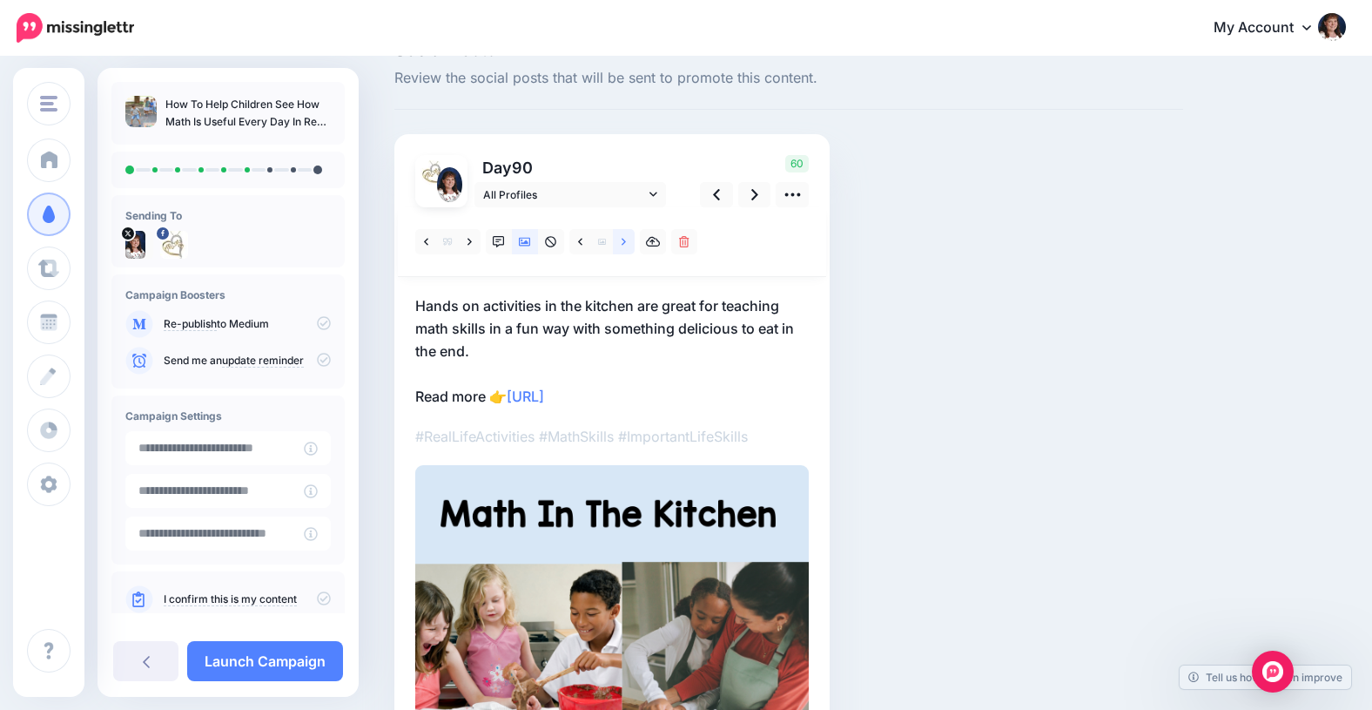
click at [626, 242] on link at bounding box center [624, 241] width 22 height 25
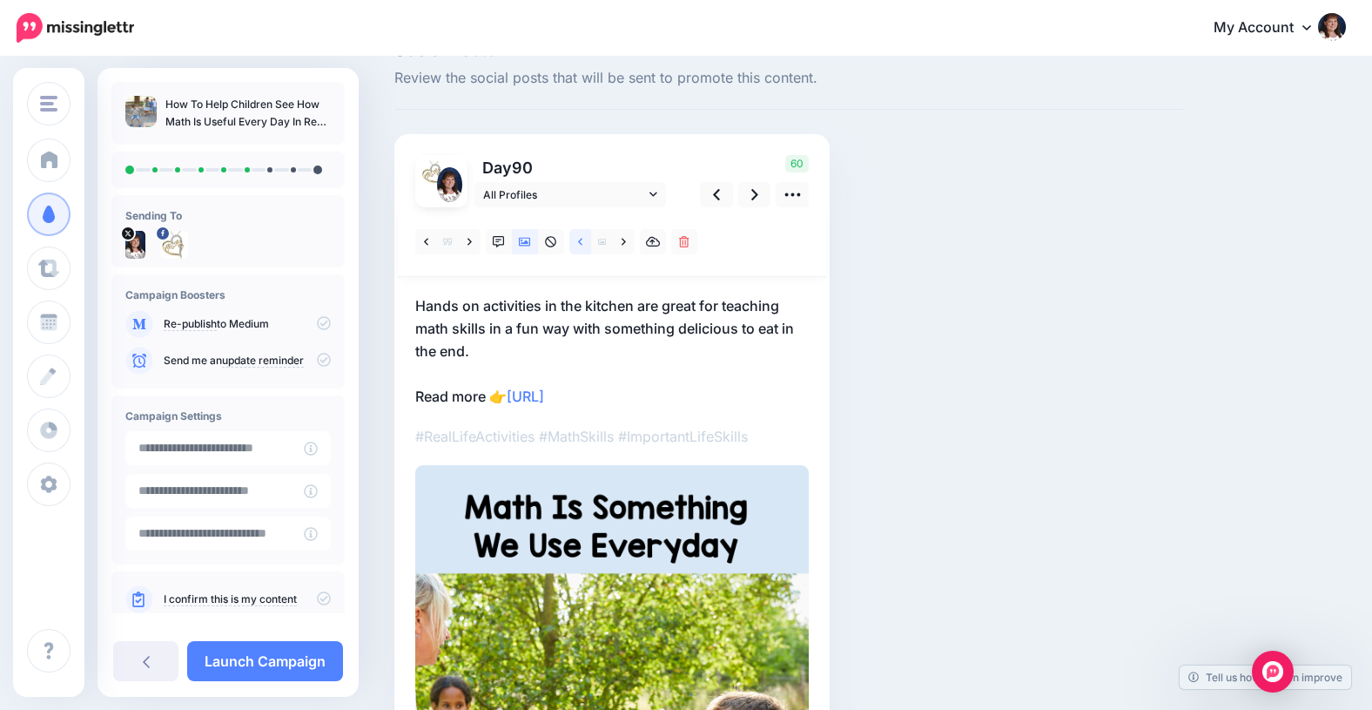
click at [582, 245] on link at bounding box center [580, 241] width 22 height 25
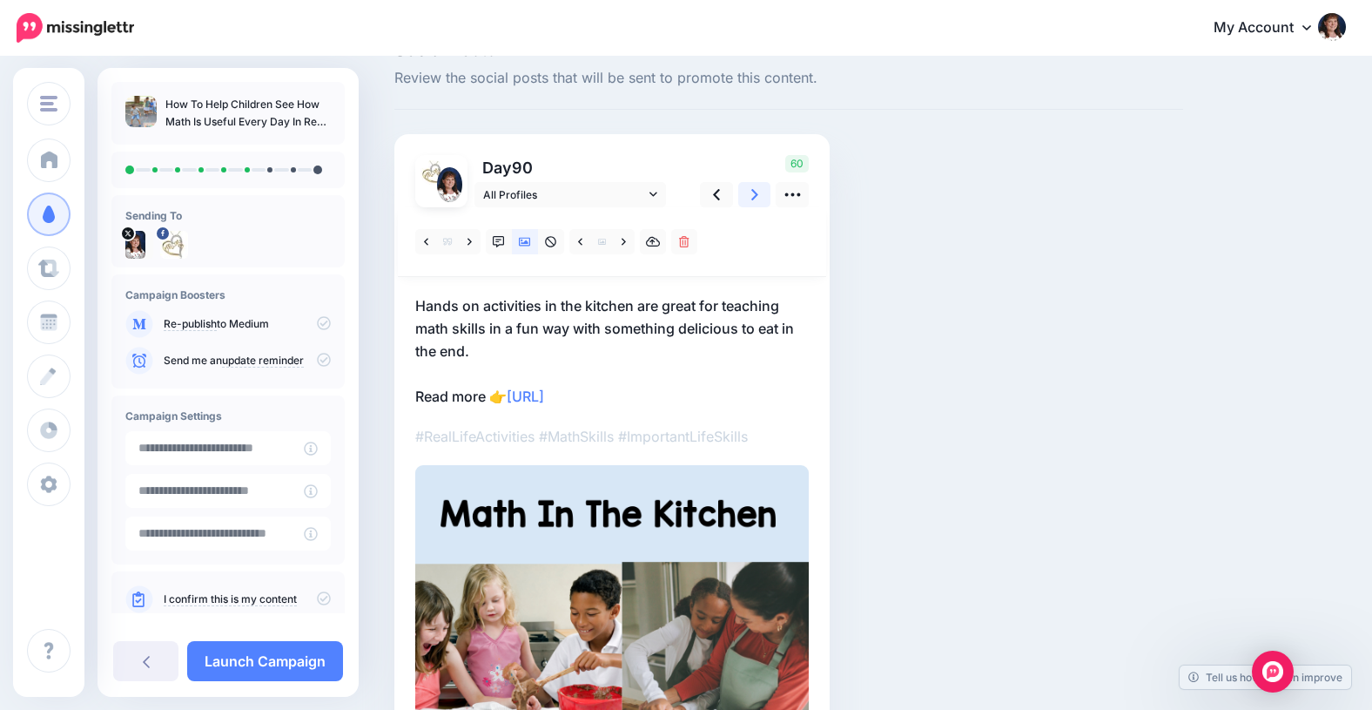
click at [754, 194] on icon at bounding box center [754, 194] width 7 height 18
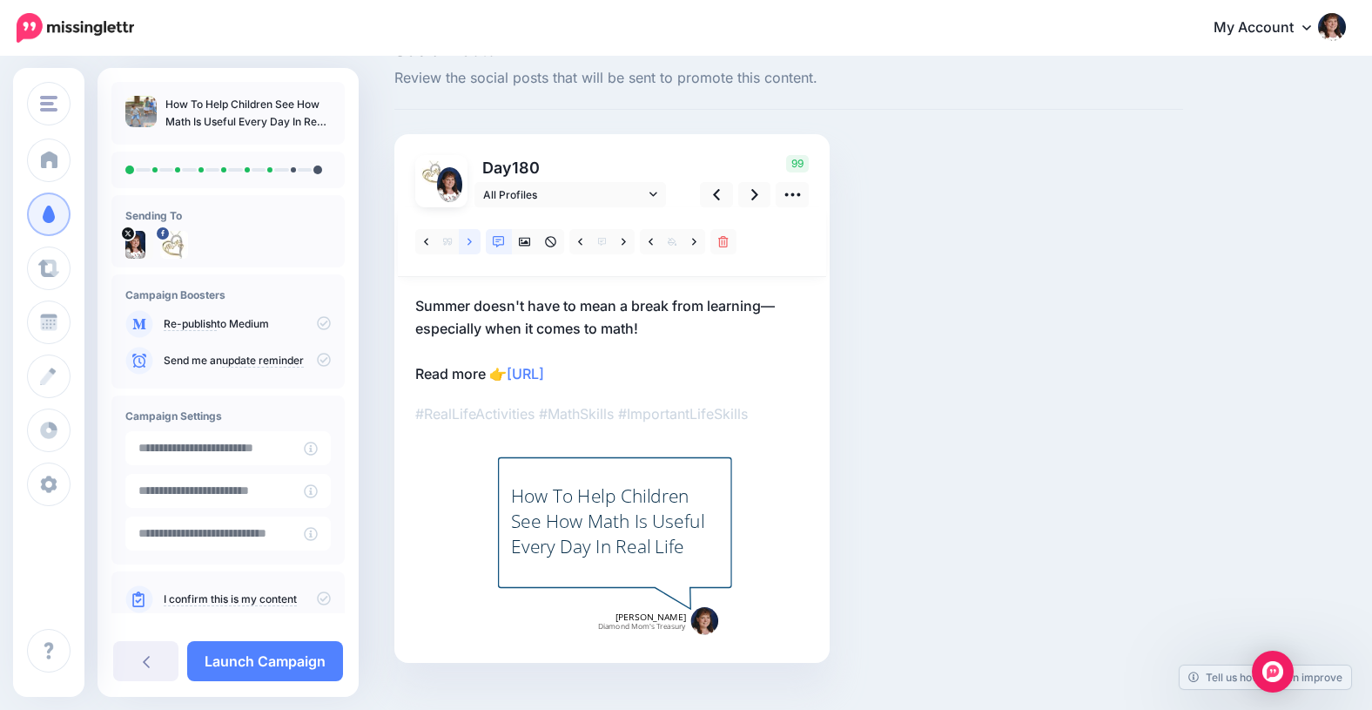
click at [468, 240] on icon at bounding box center [470, 242] width 4 height 12
click at [465, 239] on link at bounding box center [470, 241] width 22 height 25
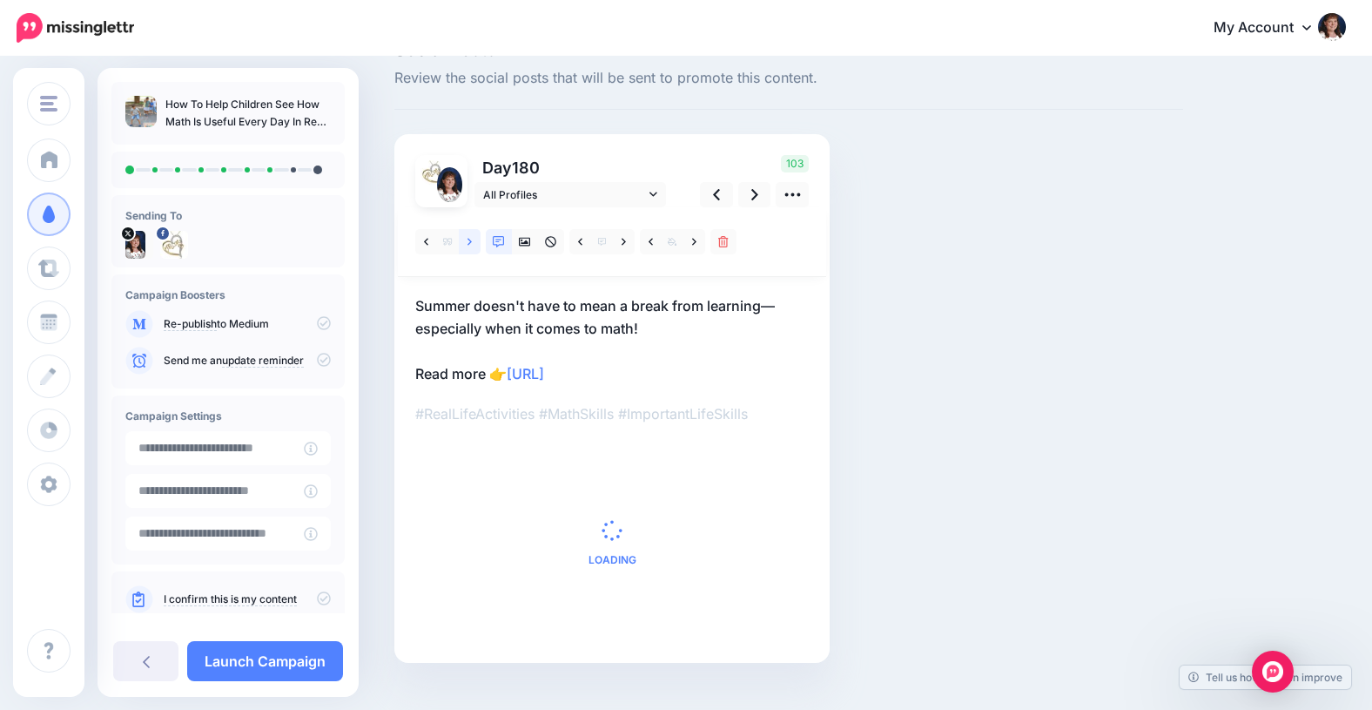
click at [465, 239] on link at bounding box center [470, 241] width 22 height 25
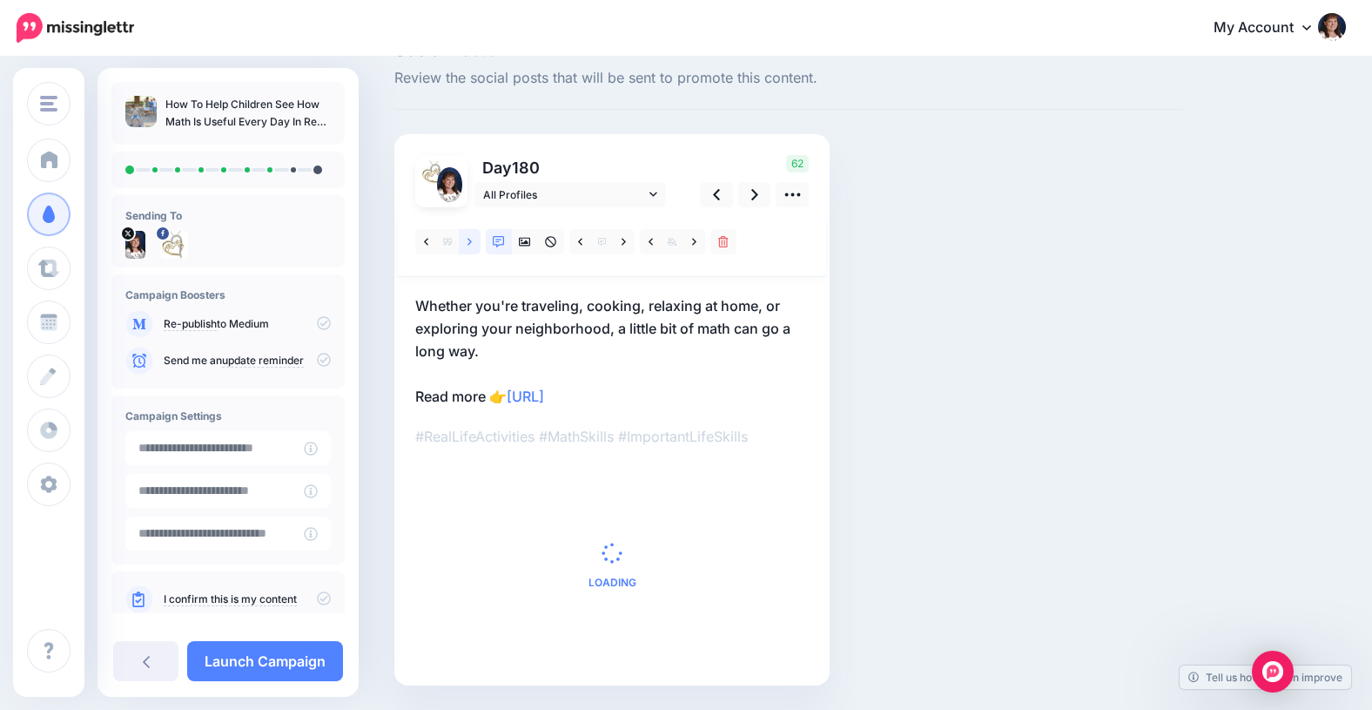
click at [464, 239] on link at bounding box center [470, 241] width 22 height 25
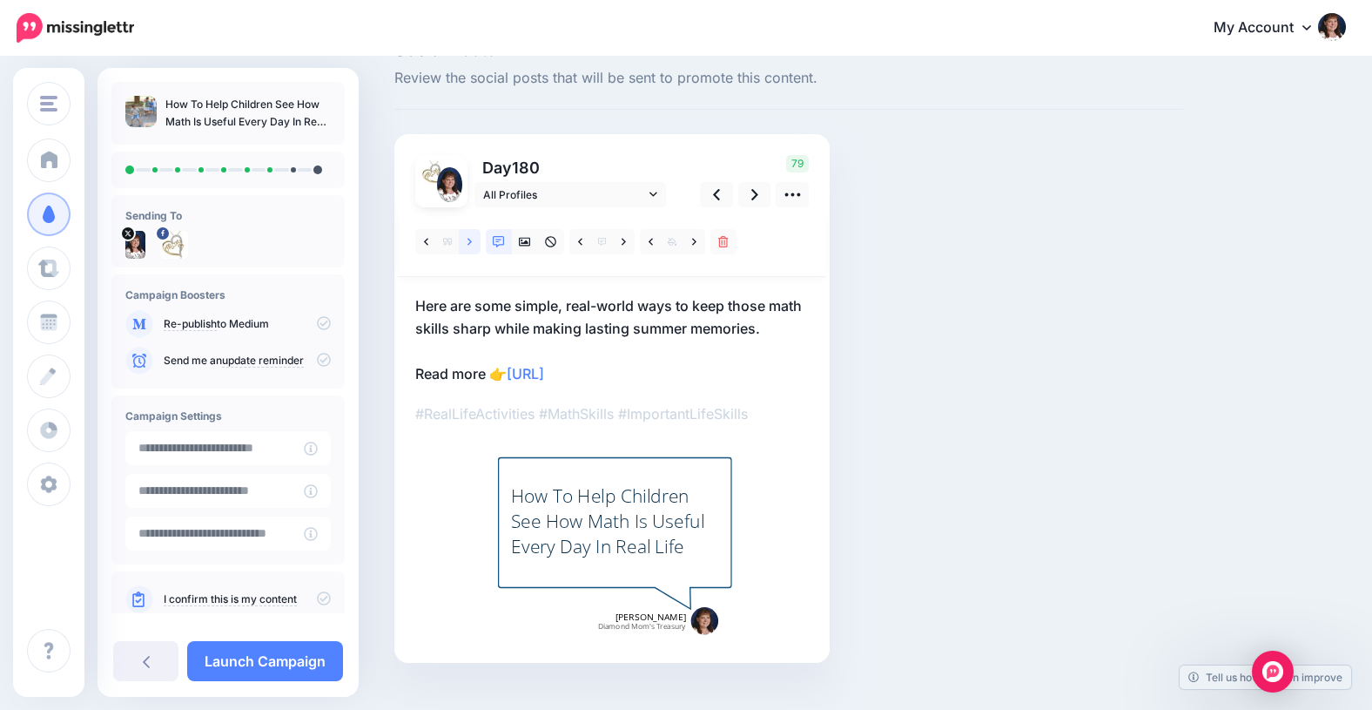
click at [464, 239] on link at bounding box center [470, 241] width 22 height 25
click at [463, 238] on link at bounding box center [470, 241] width 22 height 25
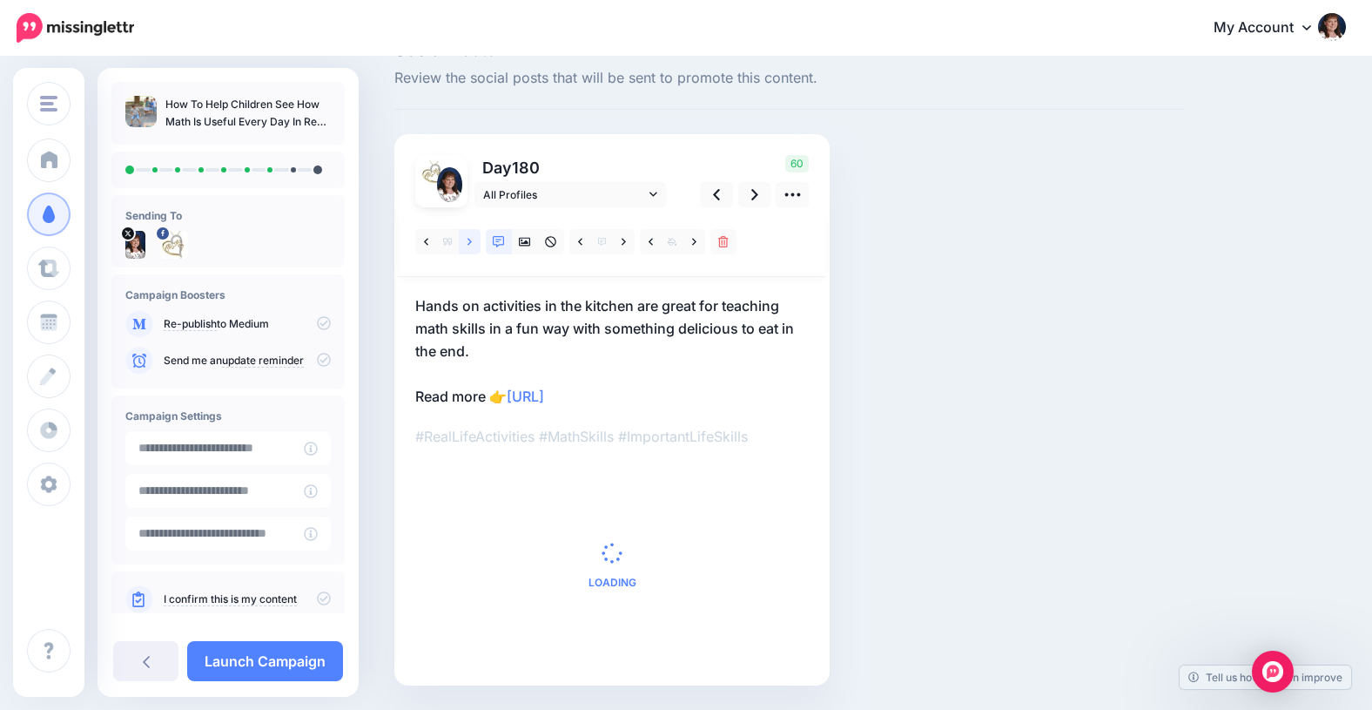
click at [463, 238] on link at bounding box center [470, 241] width 22 height 25
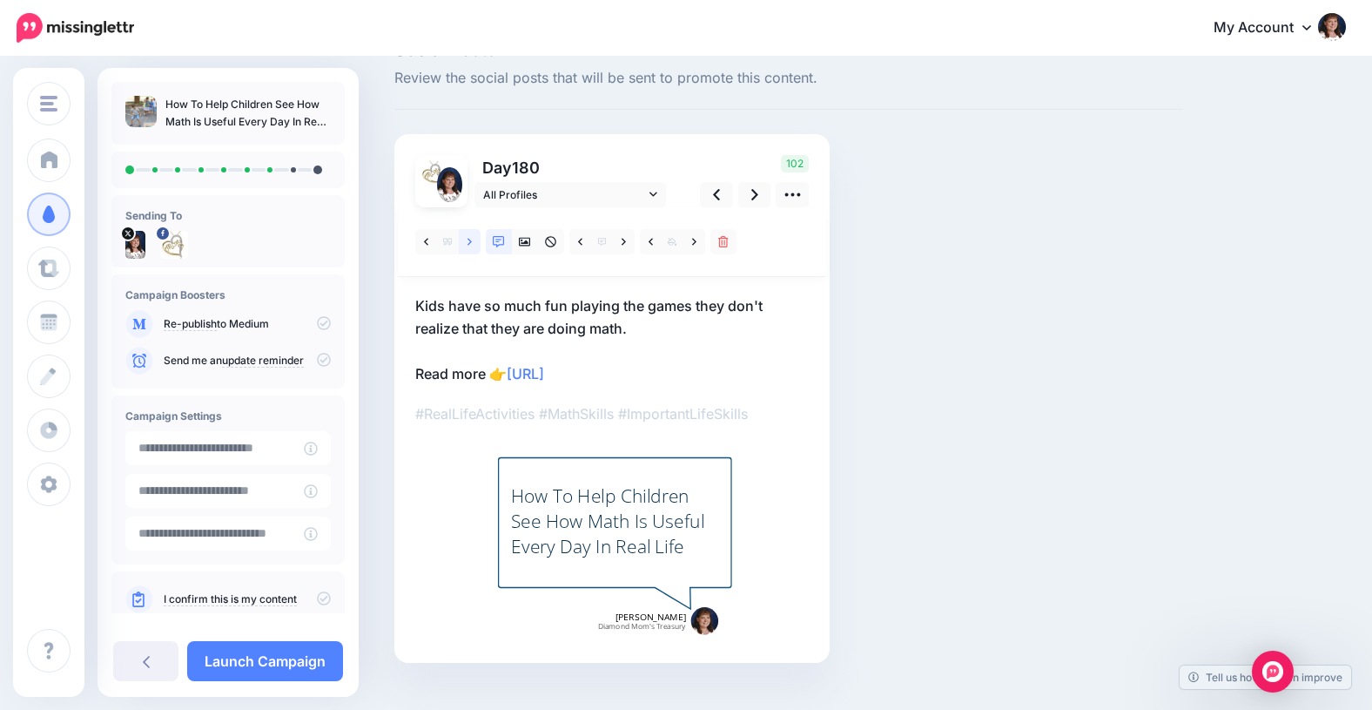
click at [463, 238] on link at bounding box center [470, 241] width 22 height 25
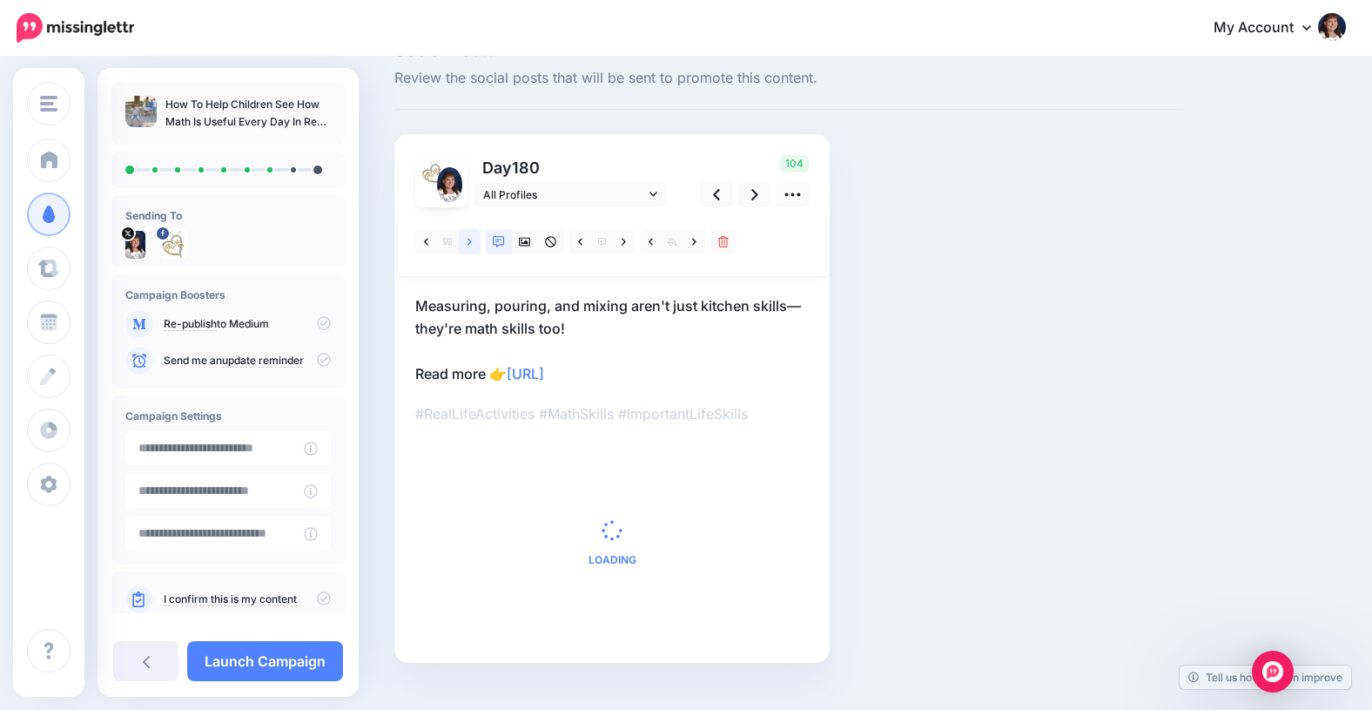
click at [463, 238] on link at bounding box center [470, 241] width 22 height 25
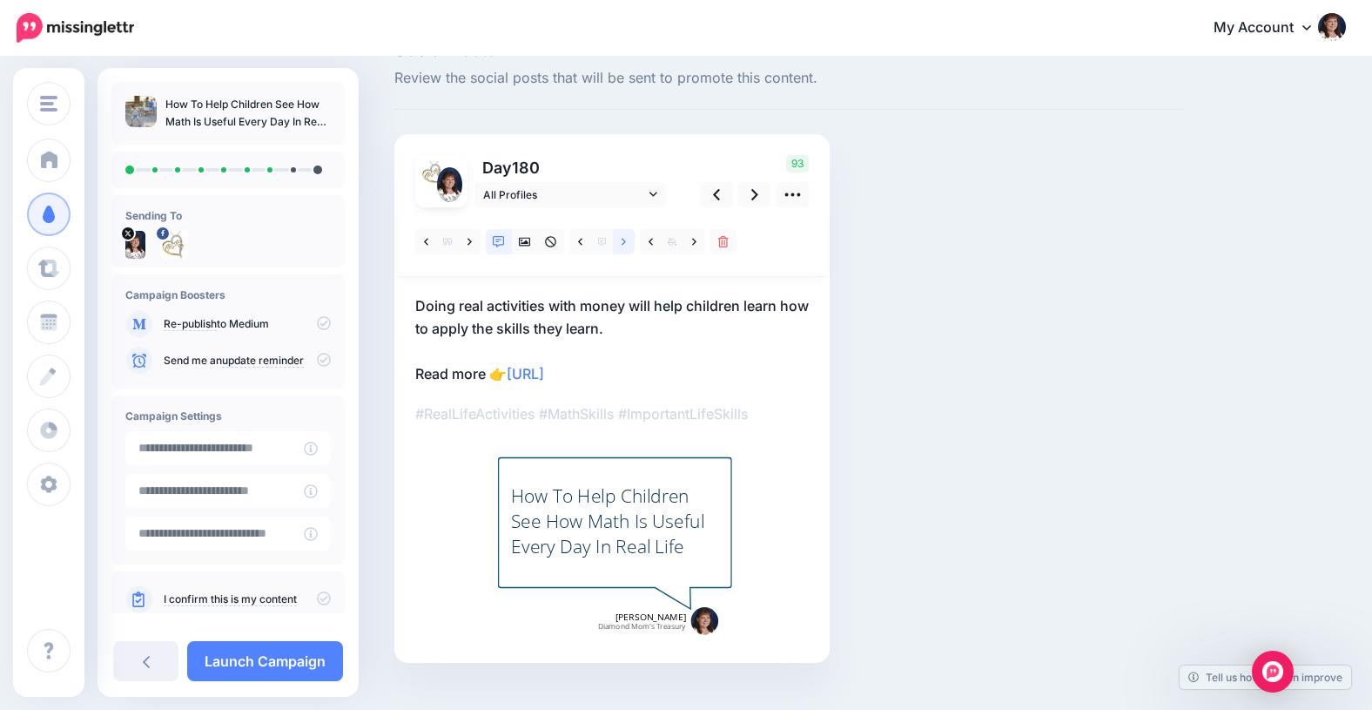
click at [627, 239] on link at bounding box center [624, 241] width 22 height 25
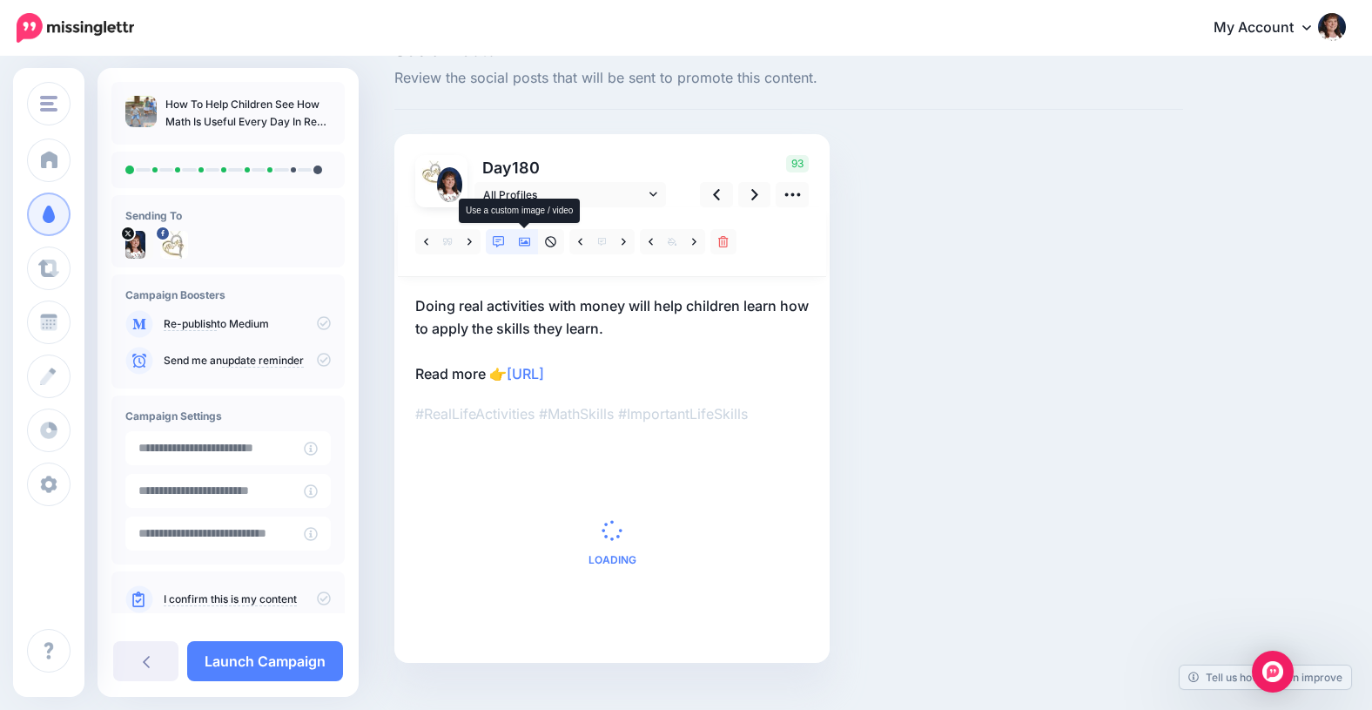
click at [525, 241] on icon at bounding box center [525, 242] width 12 height 9
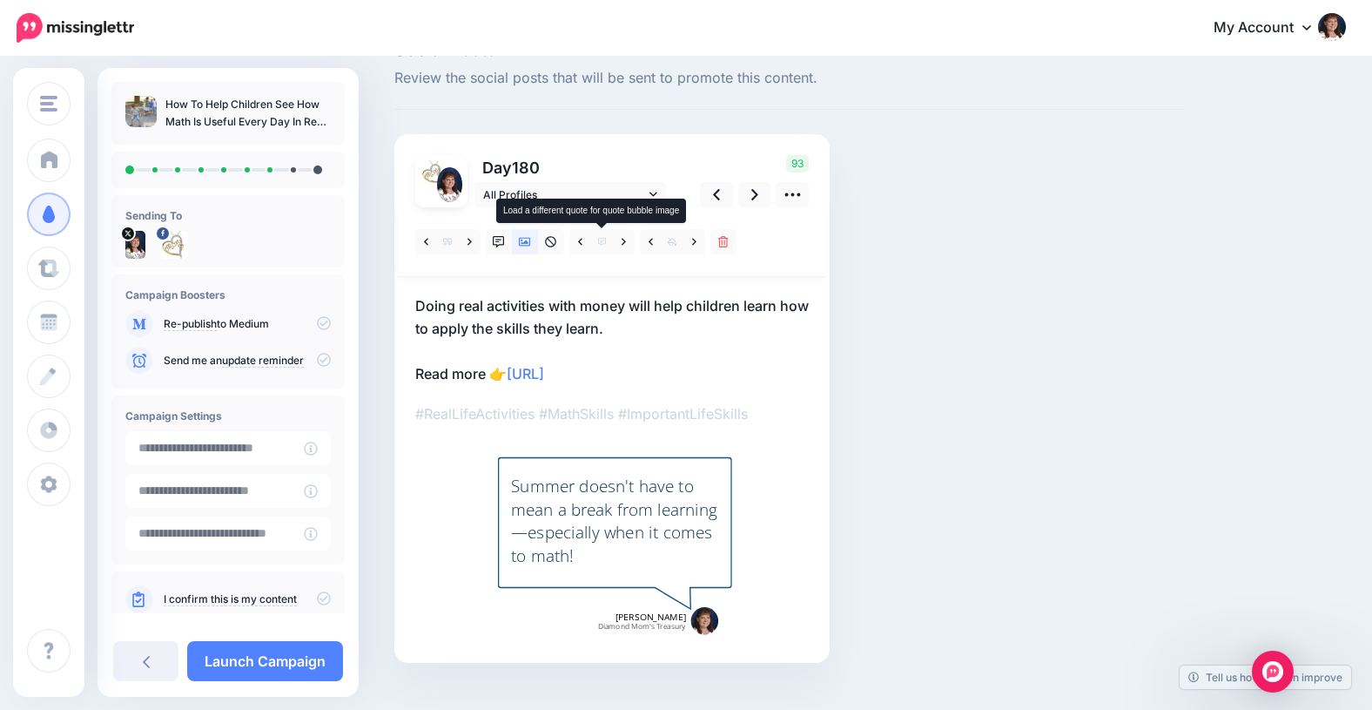
scroll to position [0, 0]
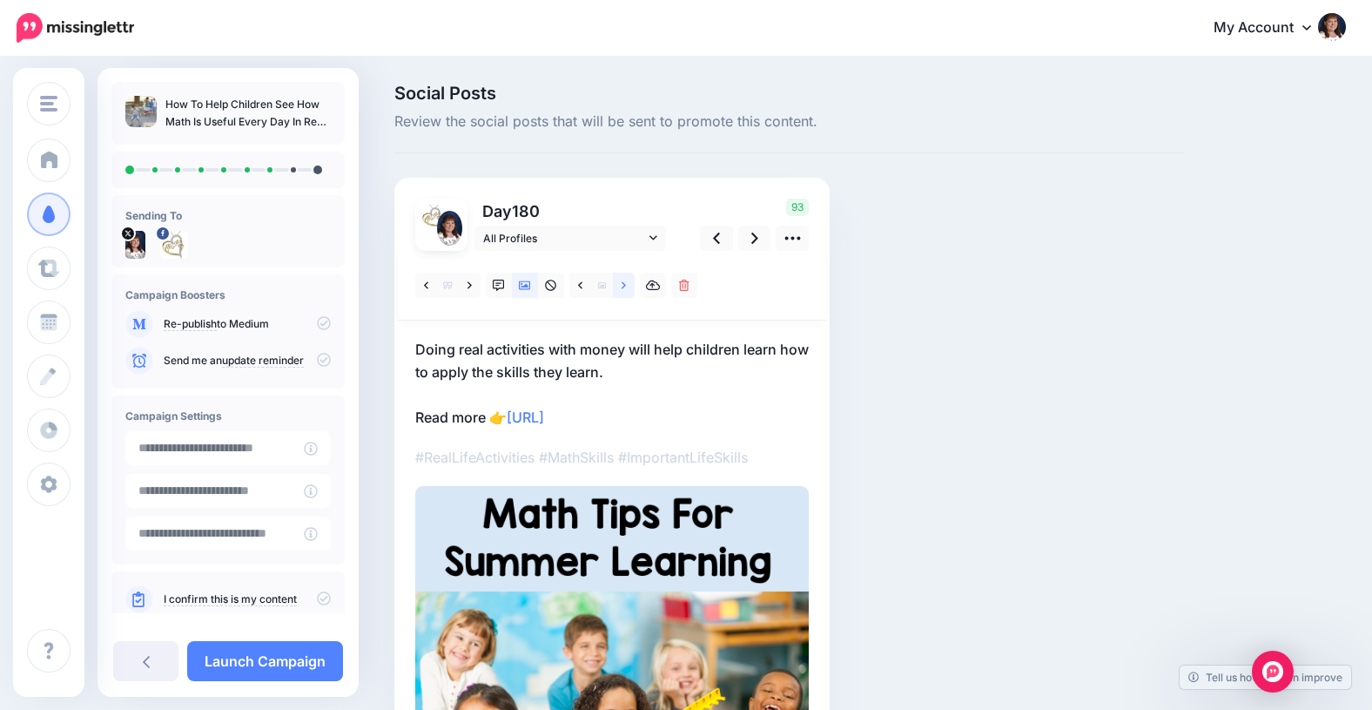
click at [622, 286] on icon at bounding box center [624, 285] width 4 height 12
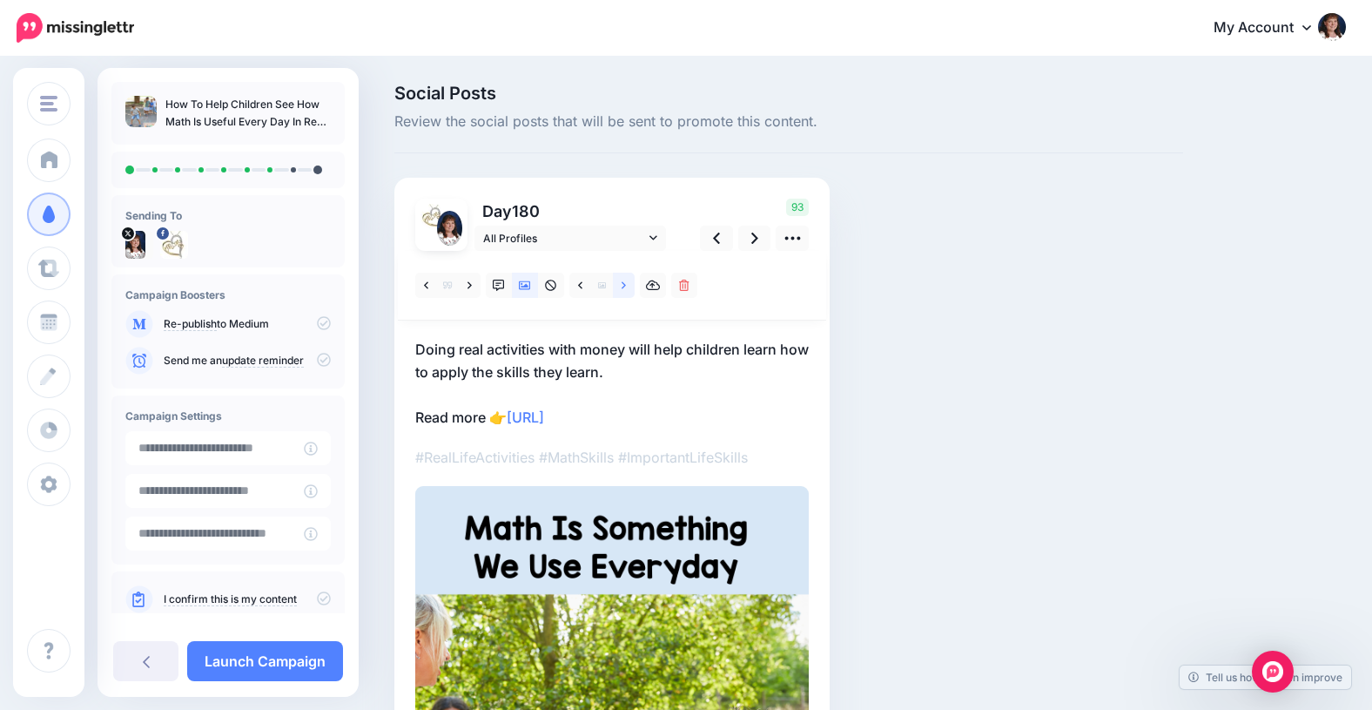
click at [622, 286] on icon at bounding box center [624, 285] width 4 height 12
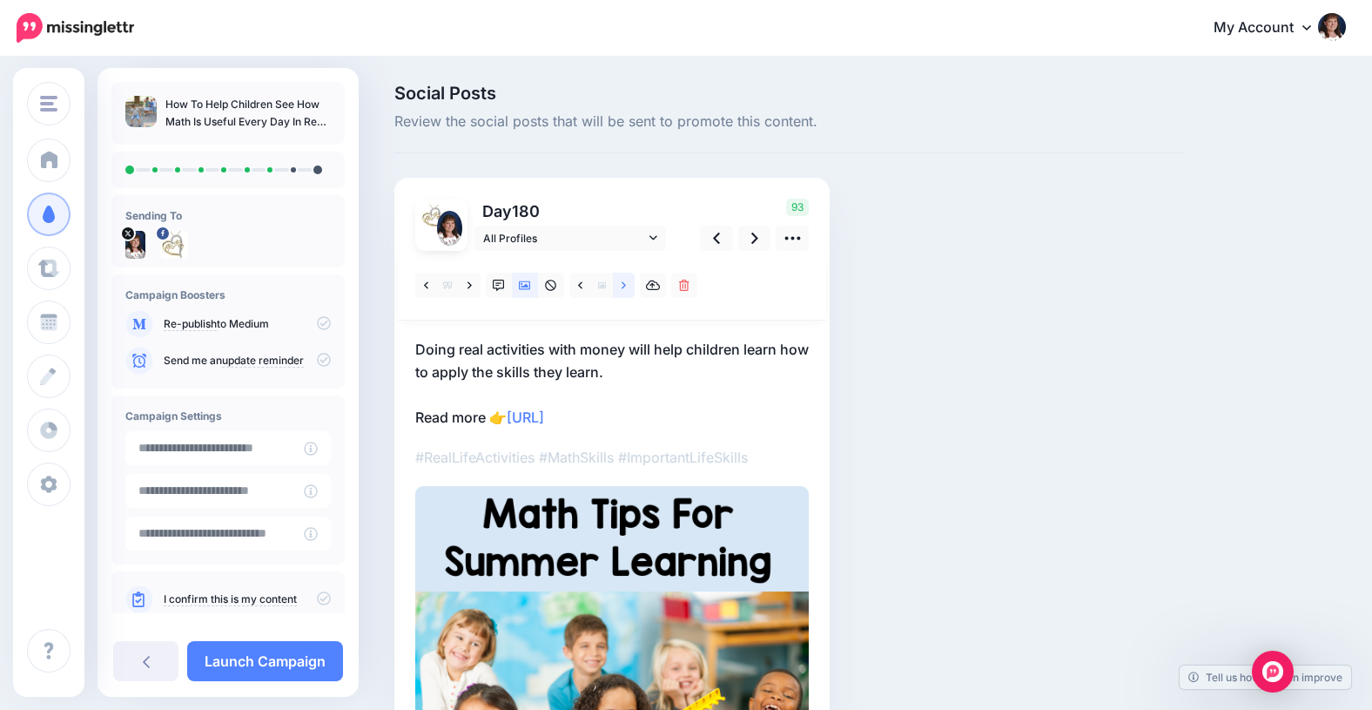
click at [622, 286] on icon at bounding box center [624, 285] width 4 height 12
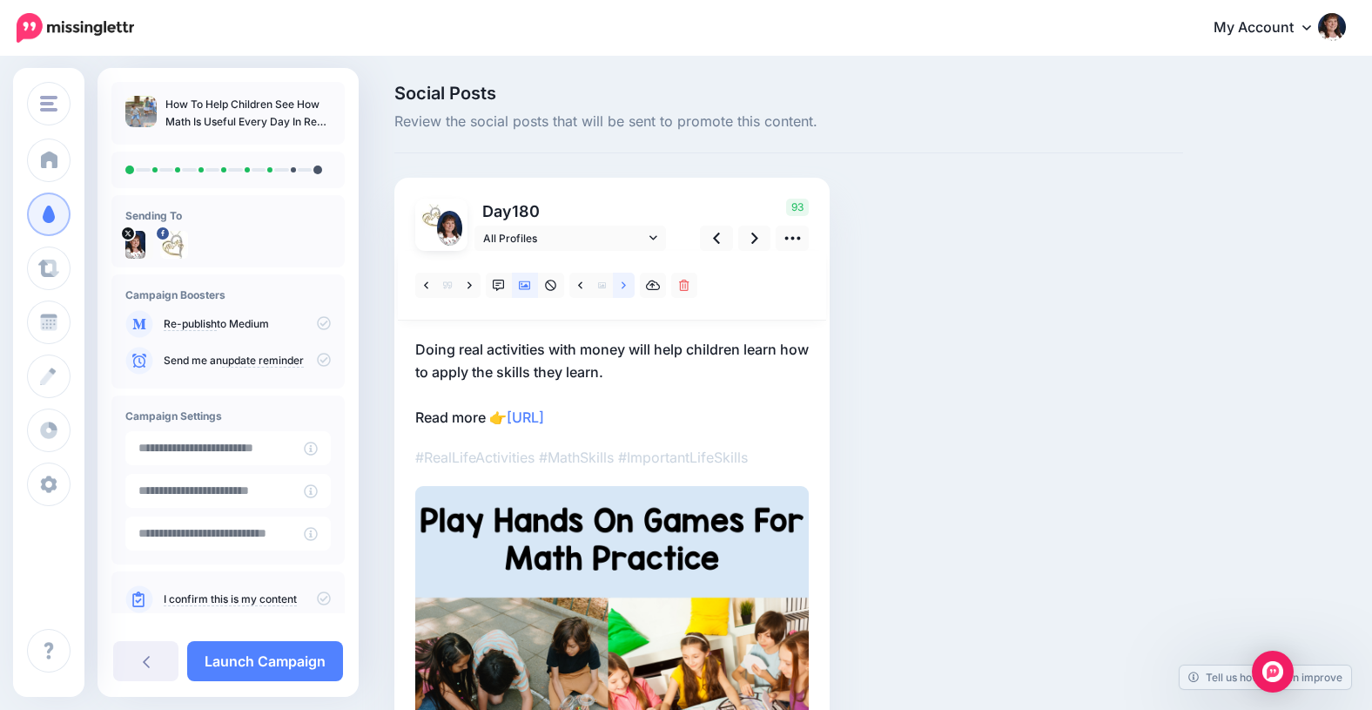
click at [622, 286] on icon at bounding box center [624, 285] width 4 height 12
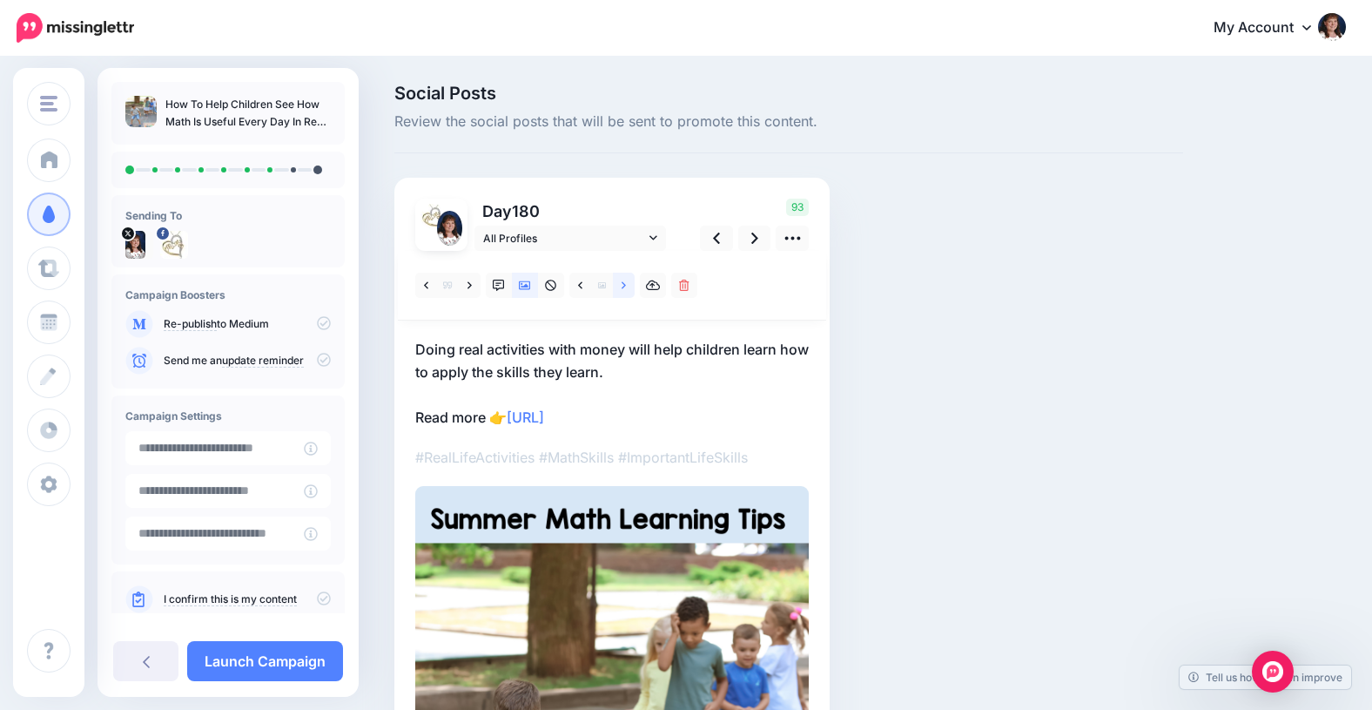
click at [622, 286] on icon at bounding box center [624, 285] width 4 height 12
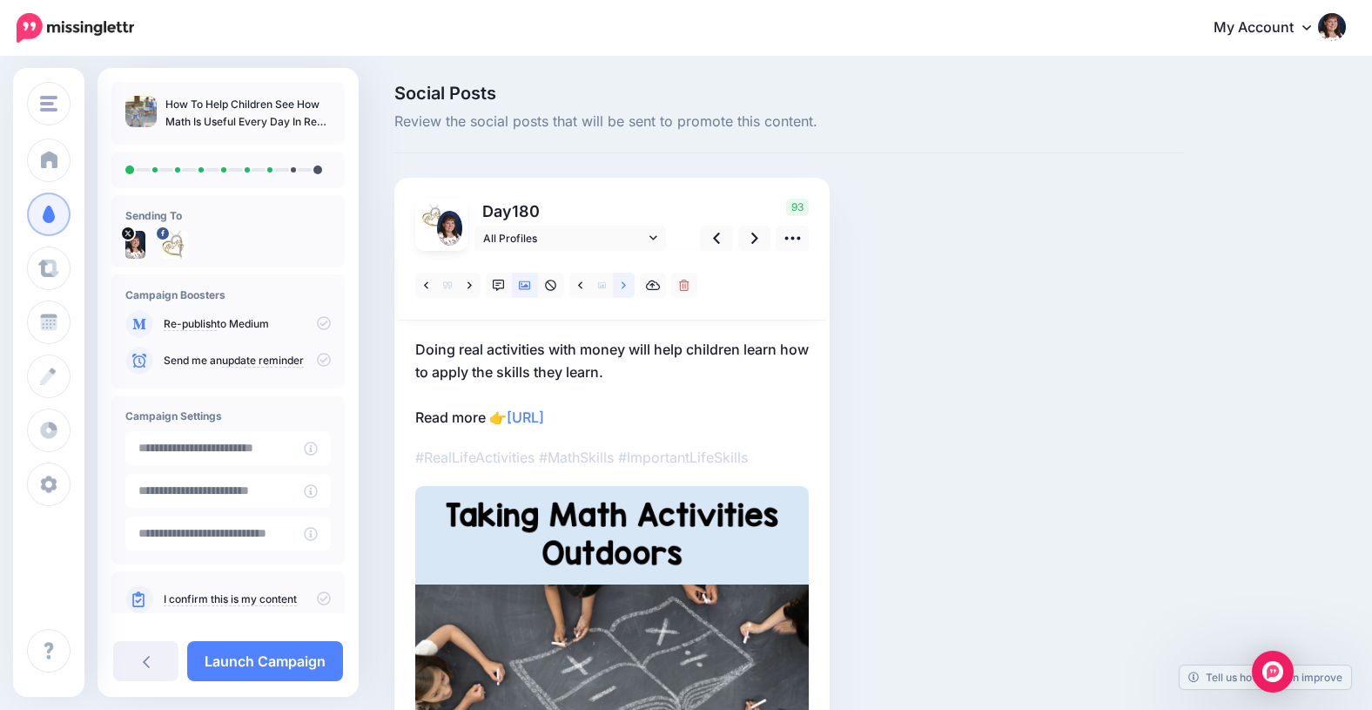
click at [622, 285] on icon at bounding box center [624, 285] width 4 height 12
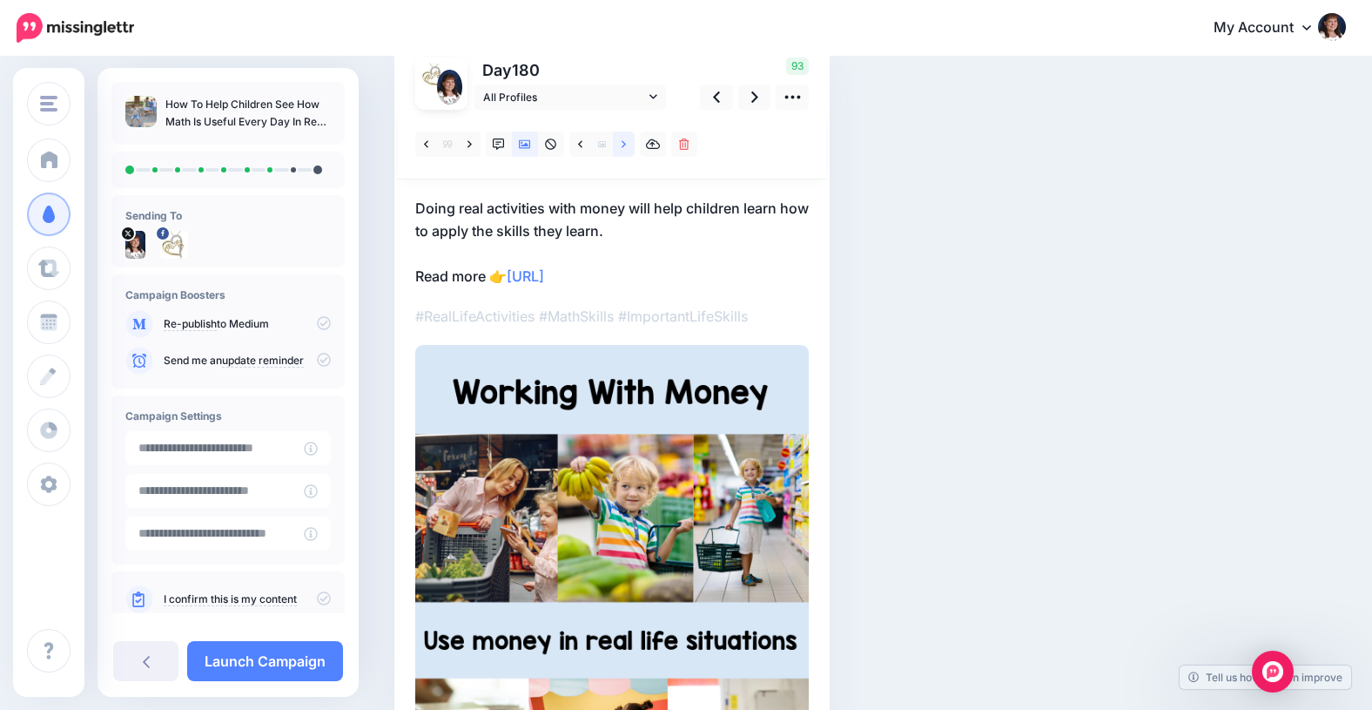
scroll to position [133, 0]
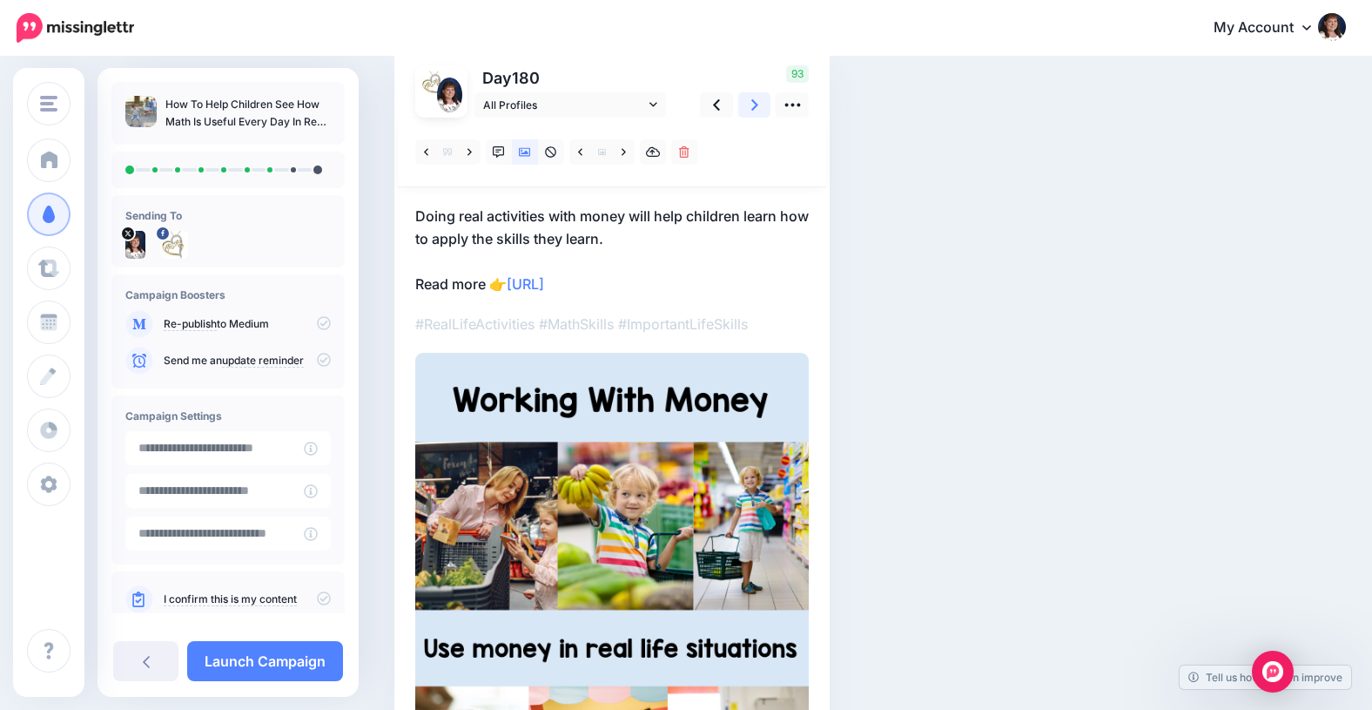
click at [754, 101] on icon at bounding box center [754, 105] width 7 height 18
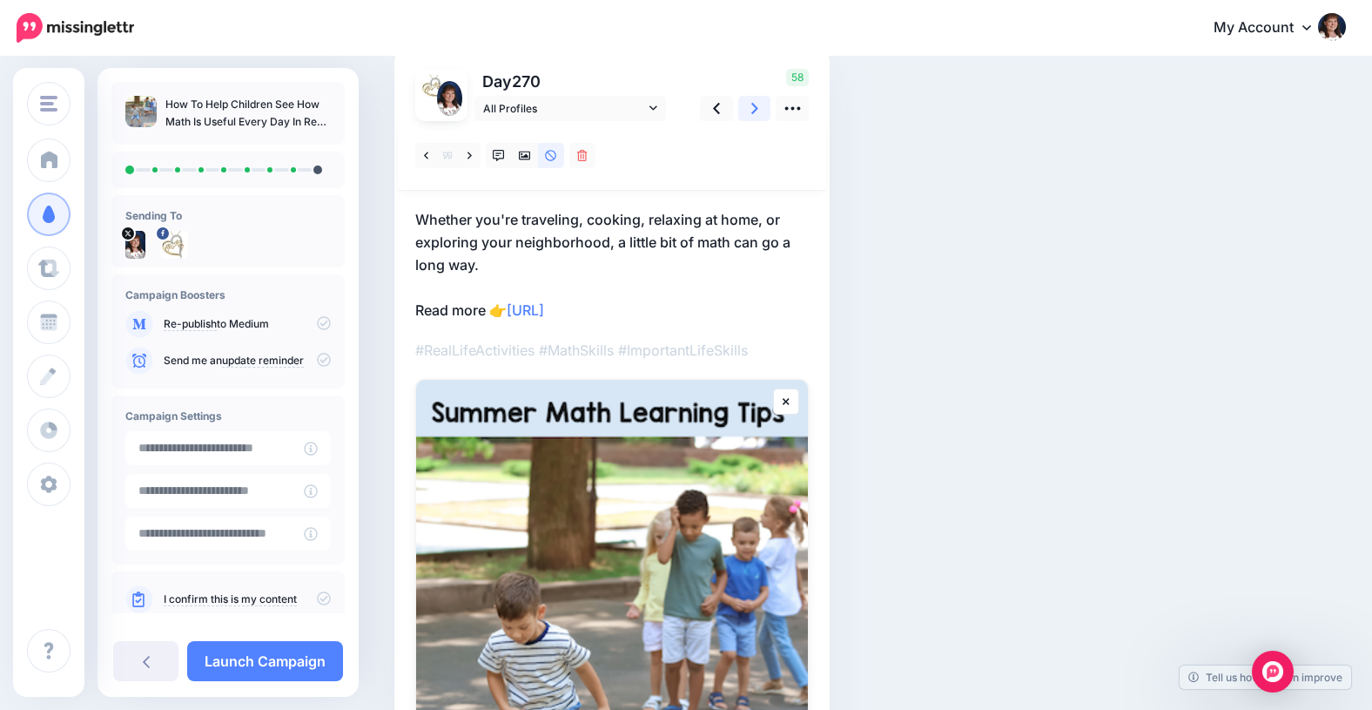
scroll to position [134, 0]
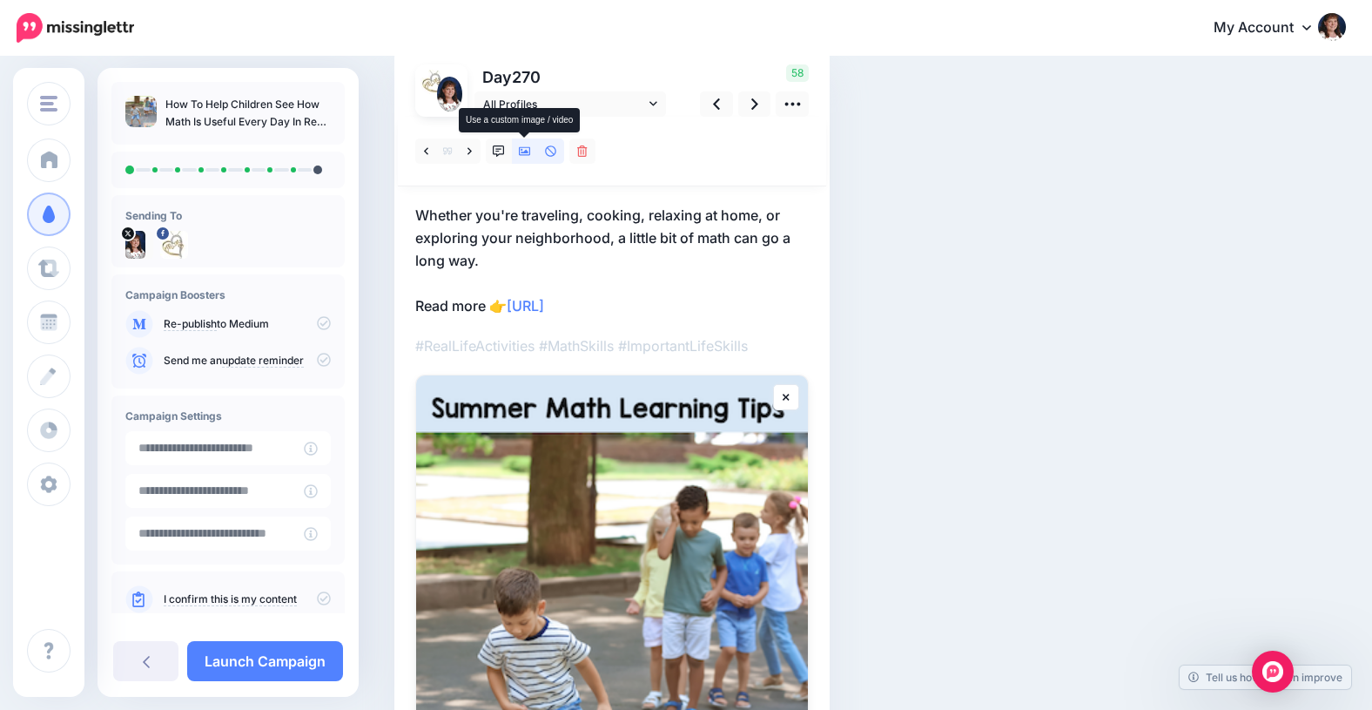
click at [523, 147] on icon at bounding box center [525, 151] width 12 height 9
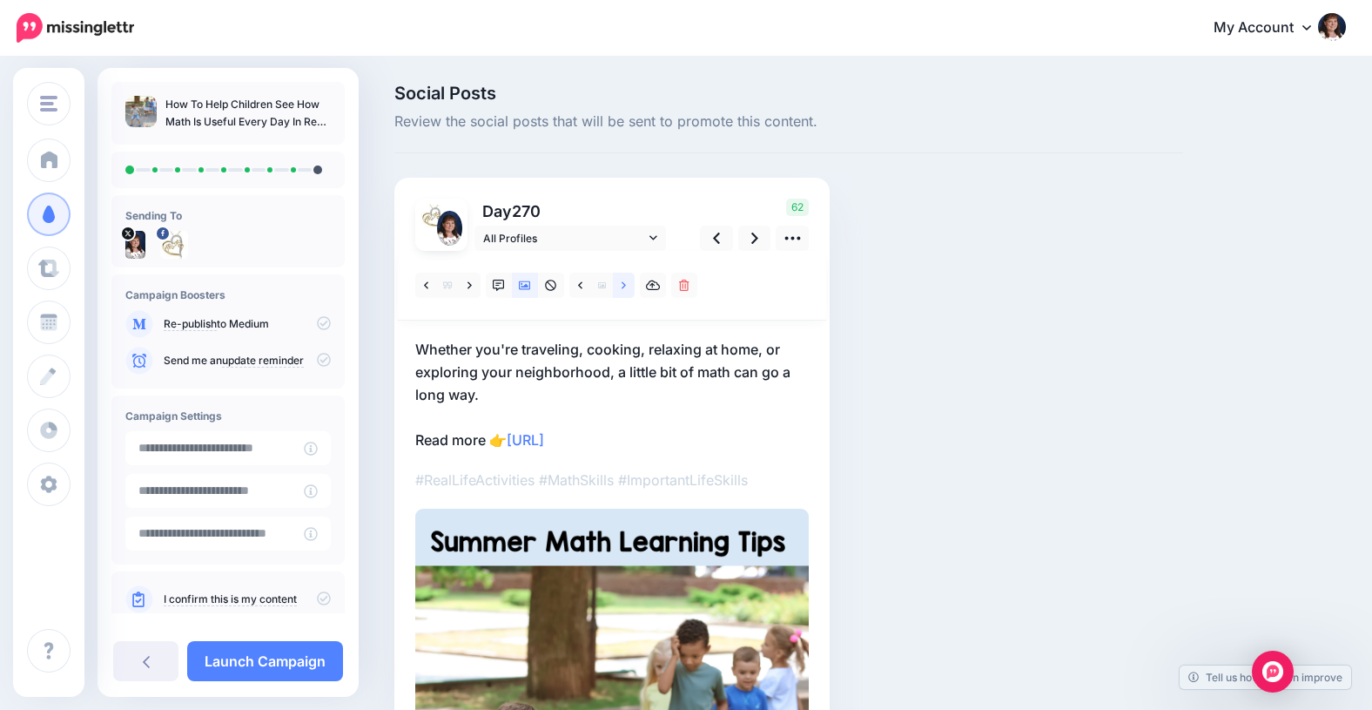
click at [623, 284] on icon at bounding box center [624, 285] width 4 height 12
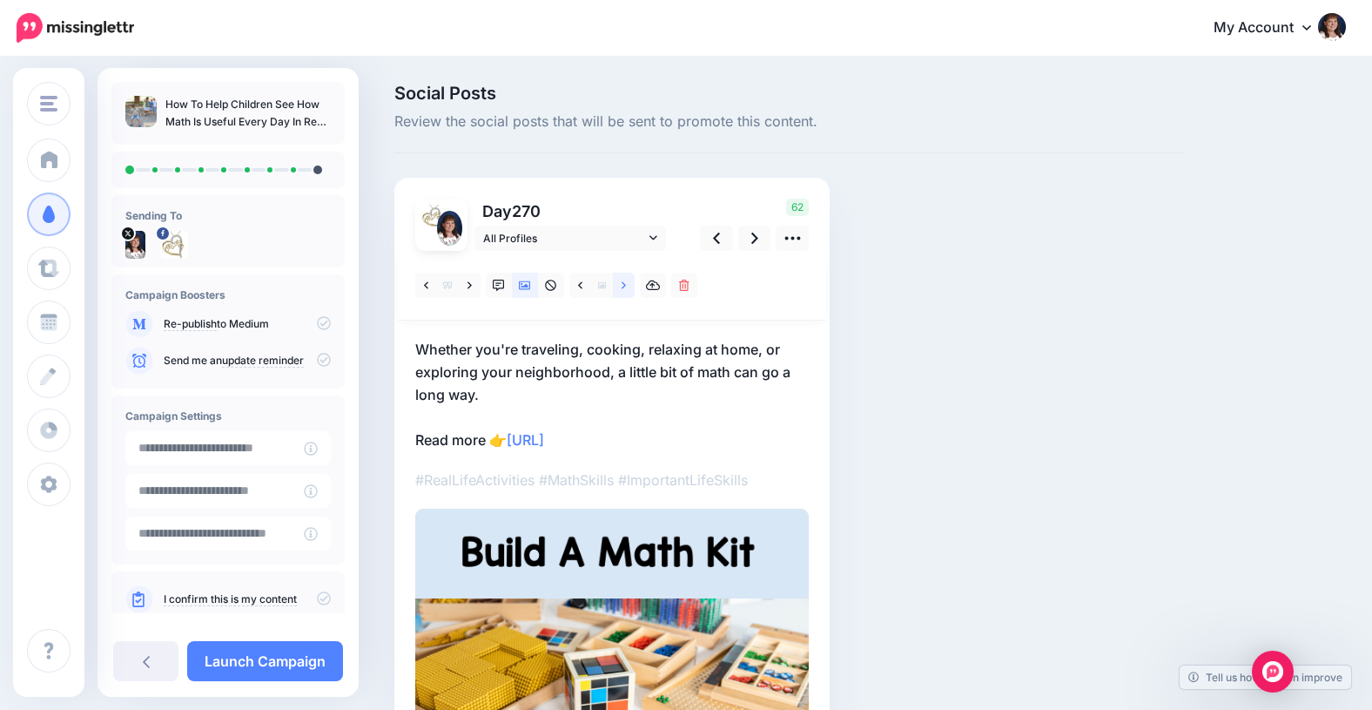
click at [623, 284] on icon at bounding box center [624, 284] width 4 height 7
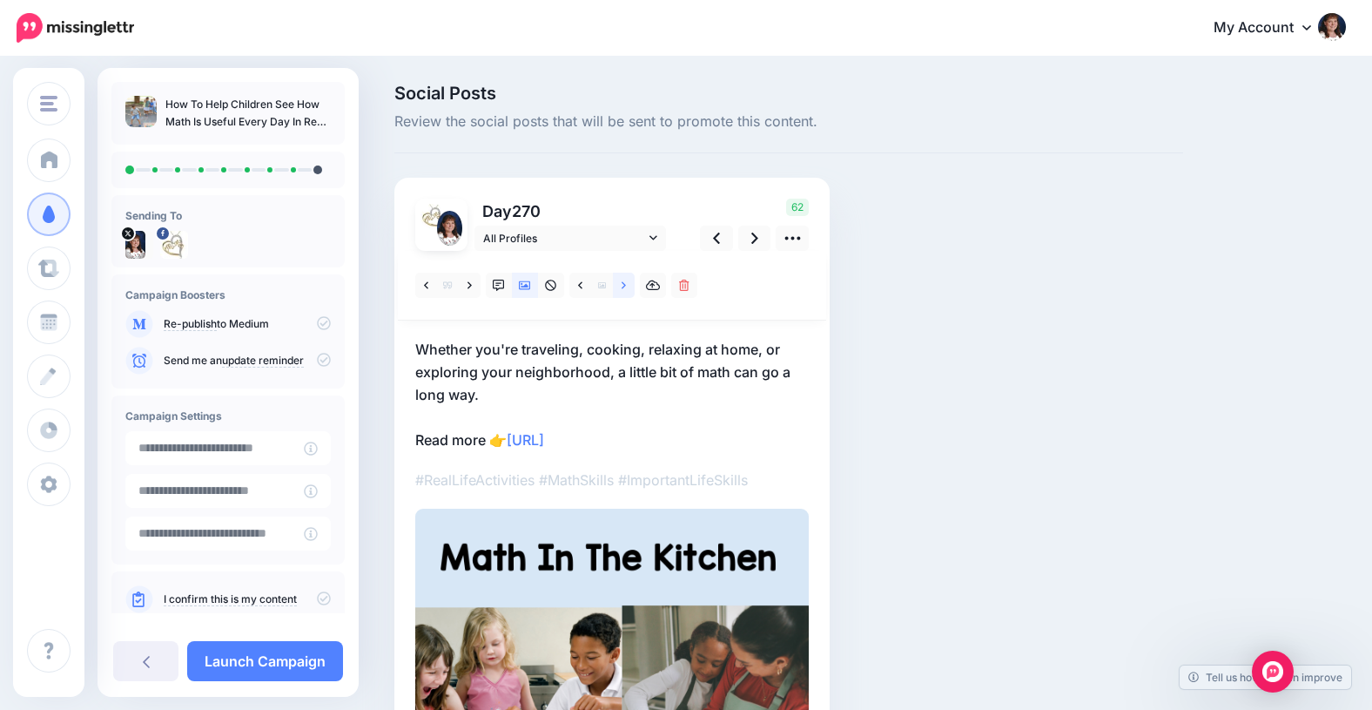
click at [623, 284] on icon at bounding box center [624, 284] width 4 height 7
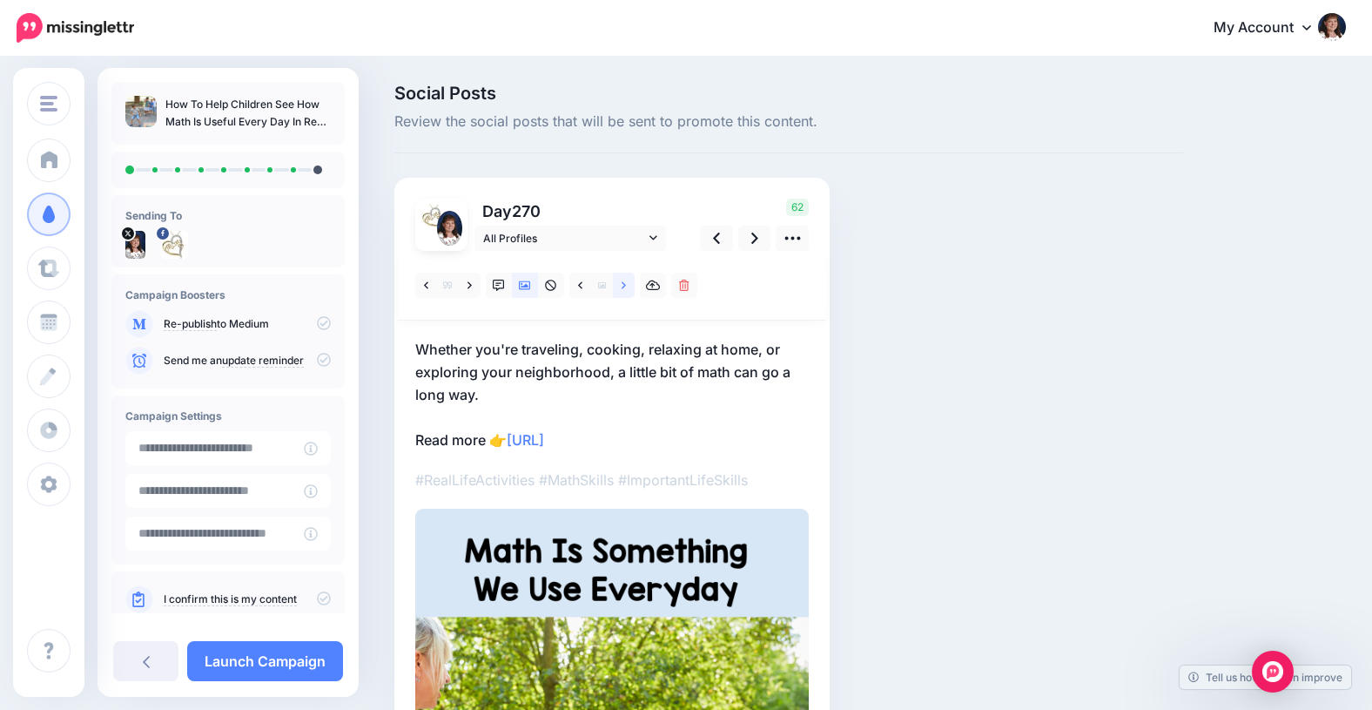
click at [623, 284] on icon at bounding box center [624, 284] width 4 height 7
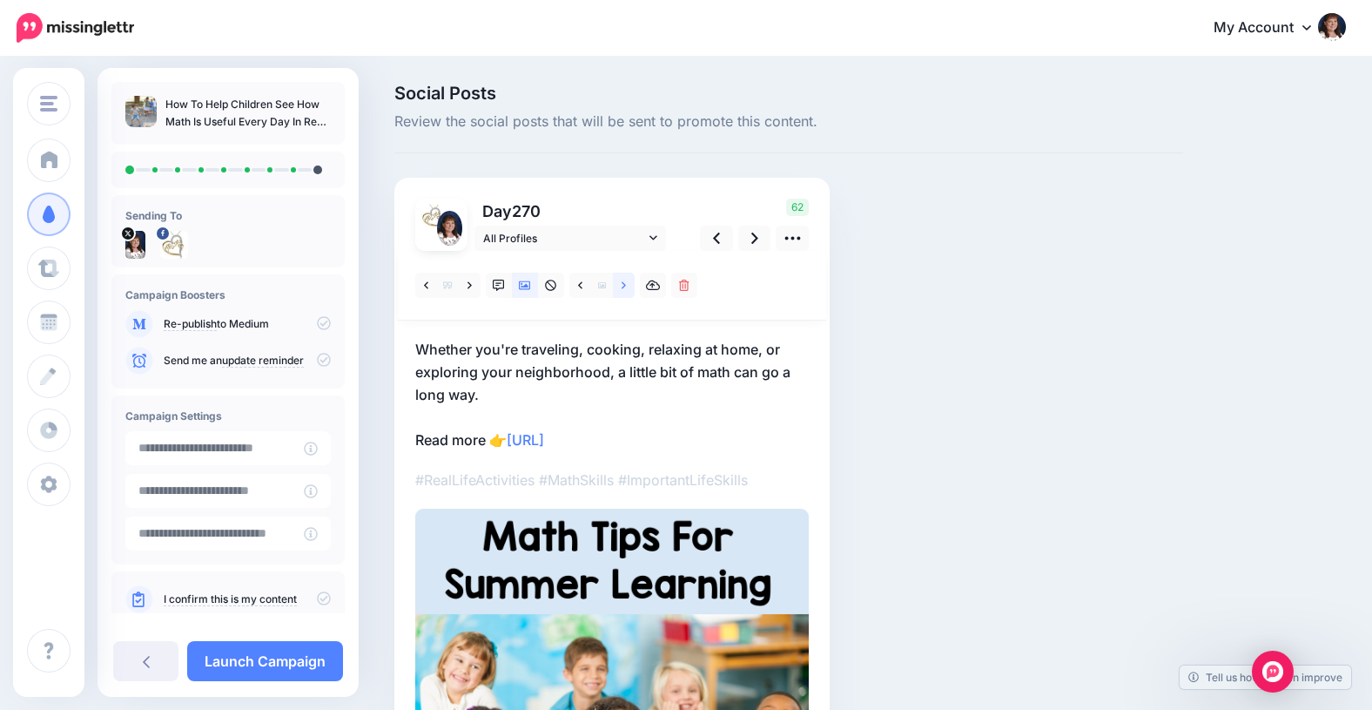
click at [623, 283] on icon at bounding box center [624, 284] width 4 height 7
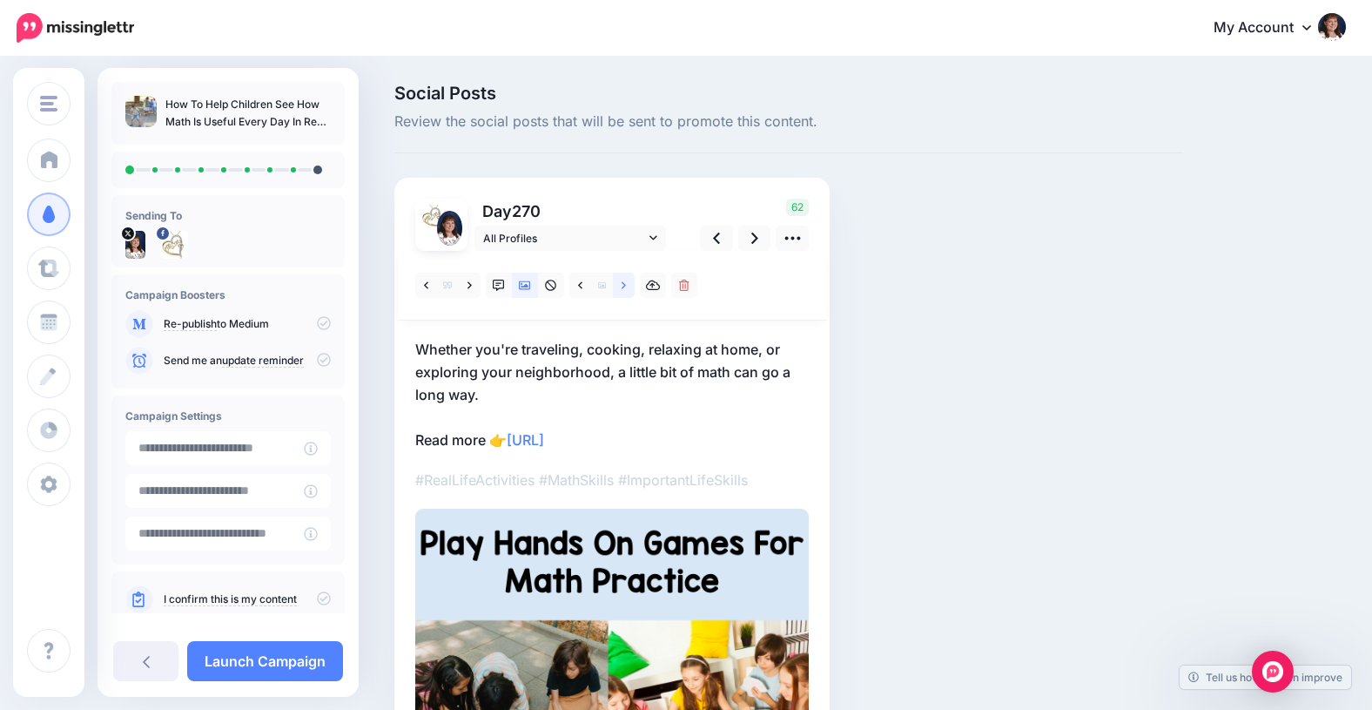
click at [623, 283] on icon at bounding box center [624, 284] width 4 height 7
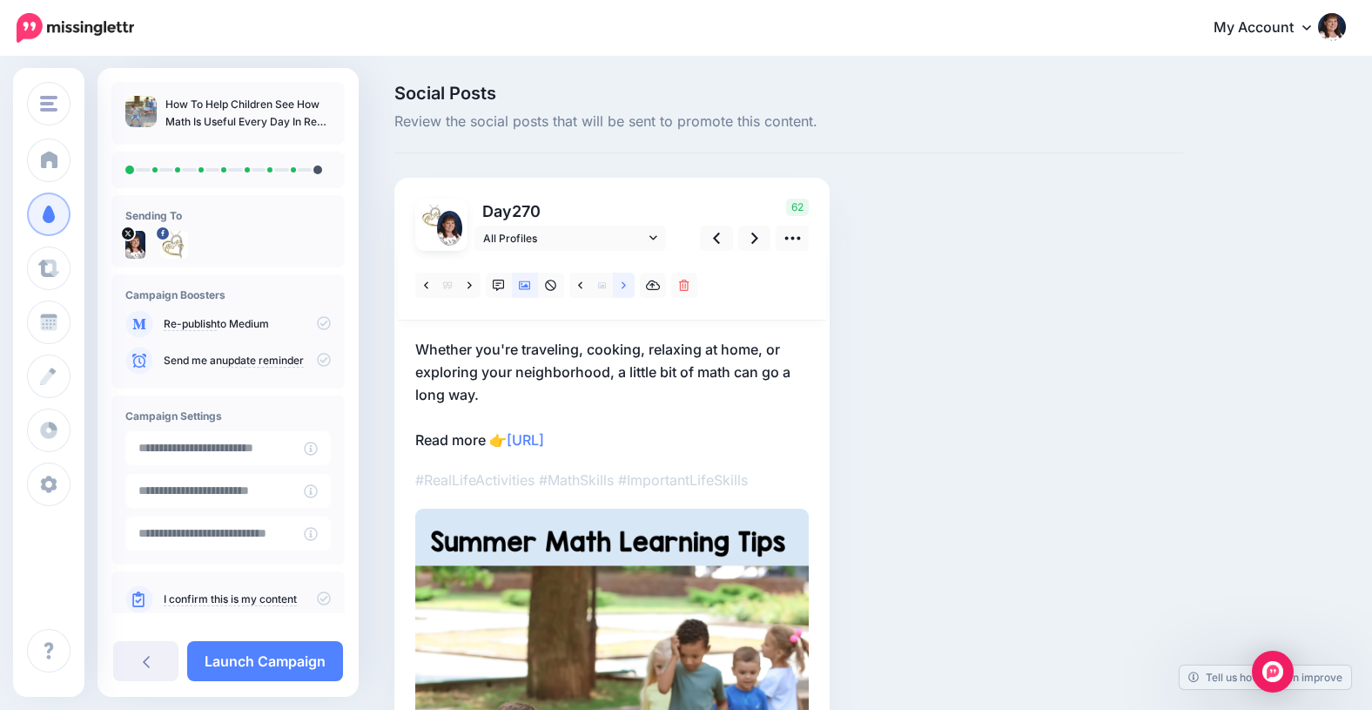
click at [623, 283] on icon at bounding box center [624, 284] width 4 height 7
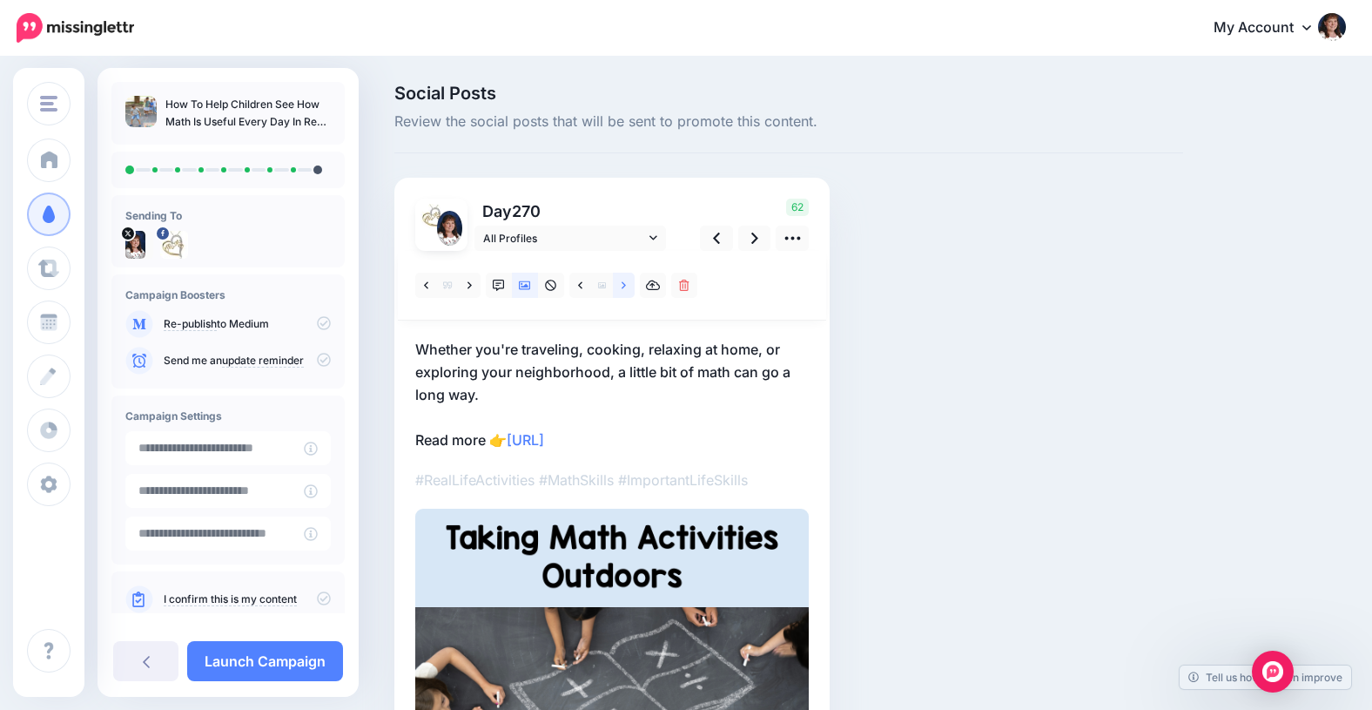
click at [623, 283] on icon at bounding box center [624, 284] width 4 height 7
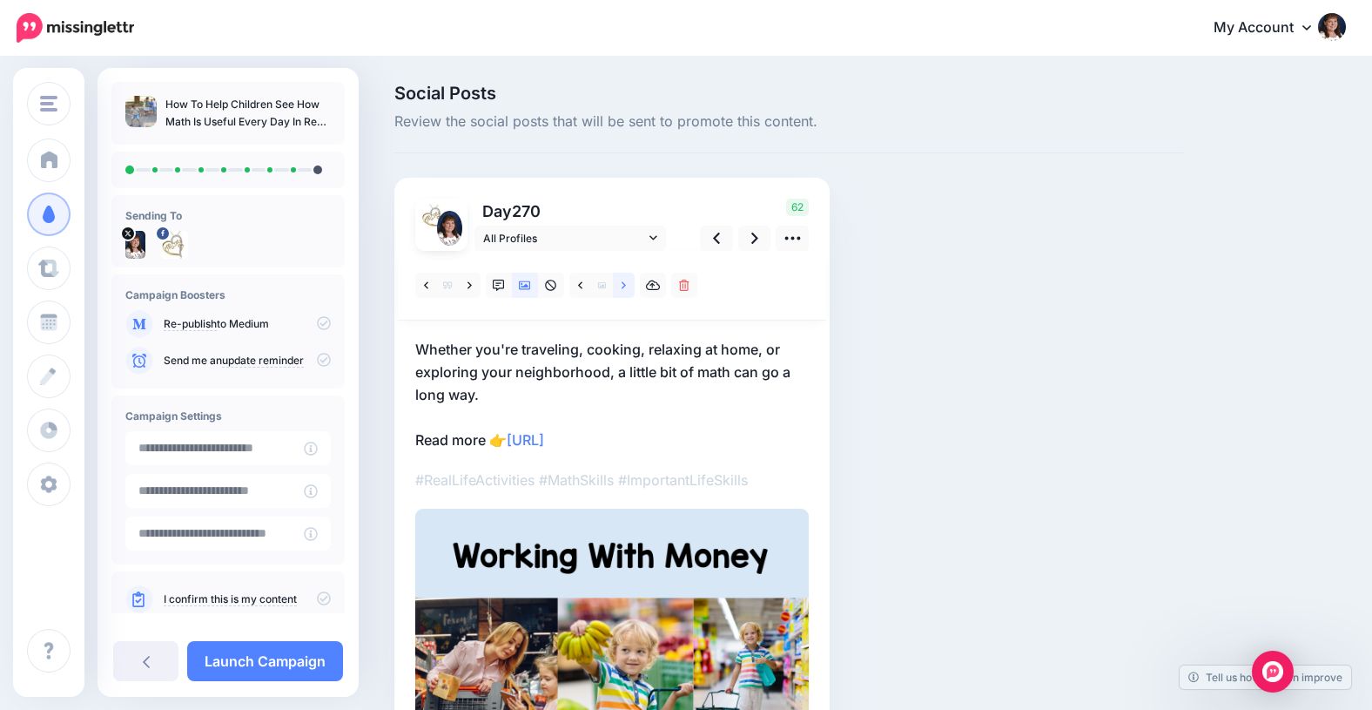
click at [622, 285] on icon at bounding box center [624, 285] width 4 height 12
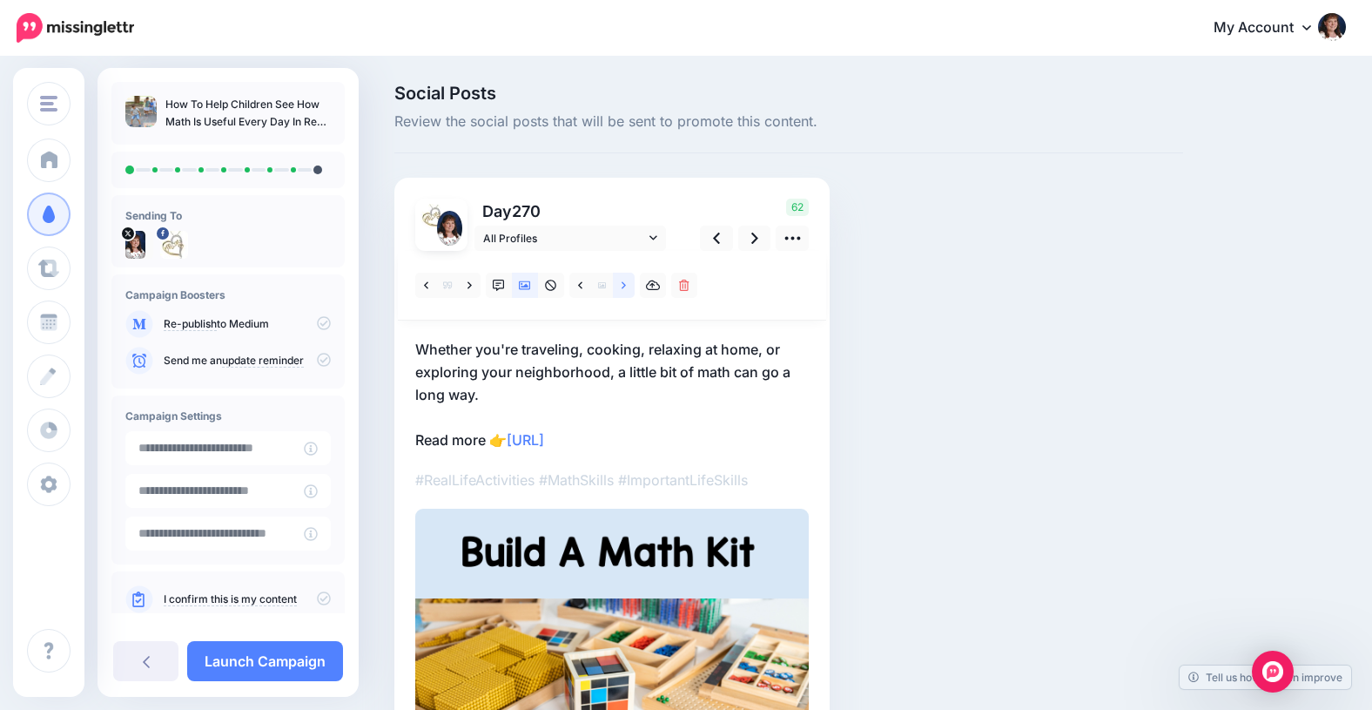
click at [623, 285] on icon at bounding box center [624, 285] width 4 height 12
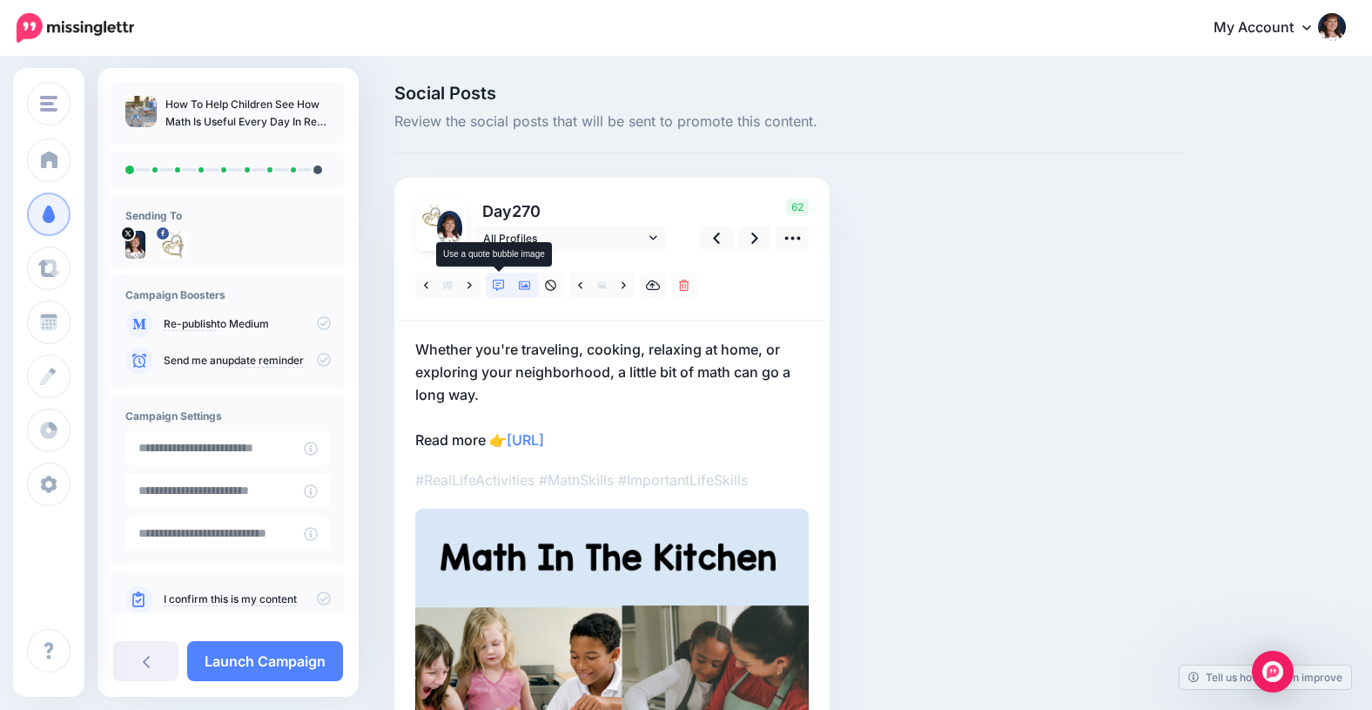
click at [498, 283] on icon at bounding box center [499, 285] width 12 height 12
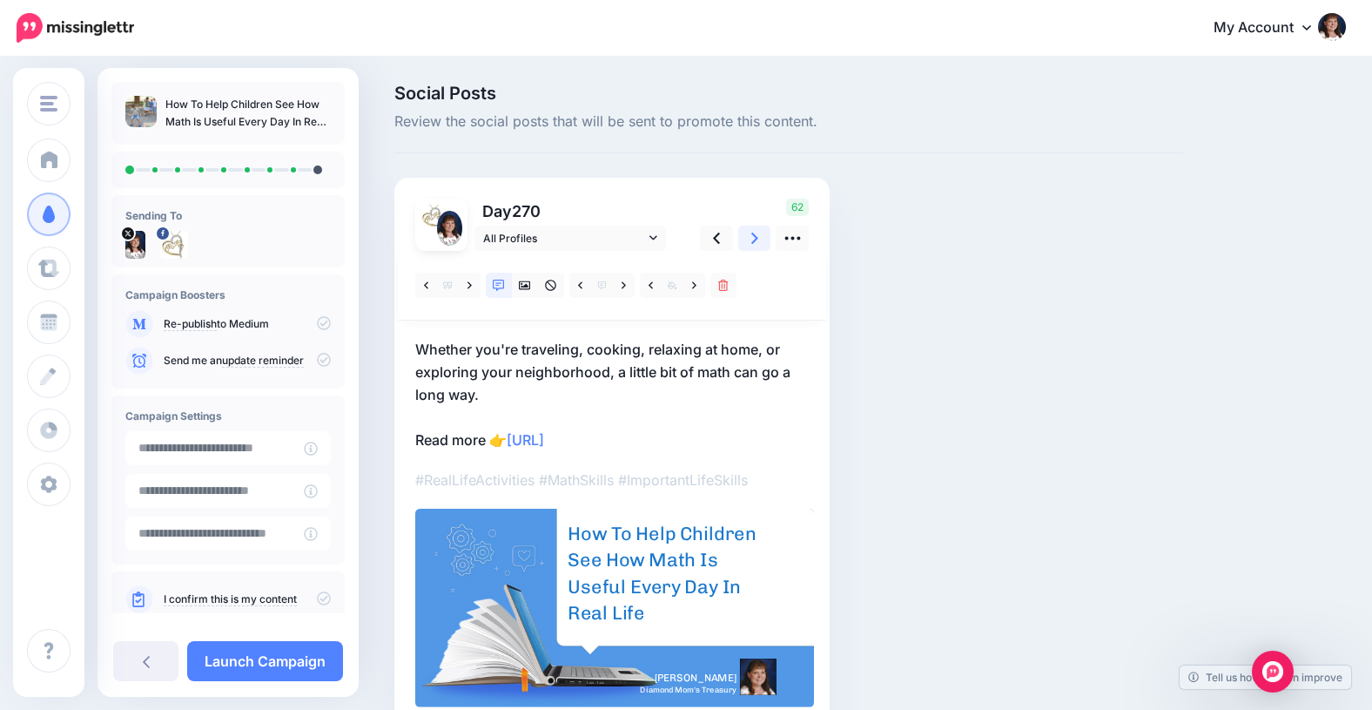
click at [754, 239] on icon at bounding box center [754, 238] width 7 height 18
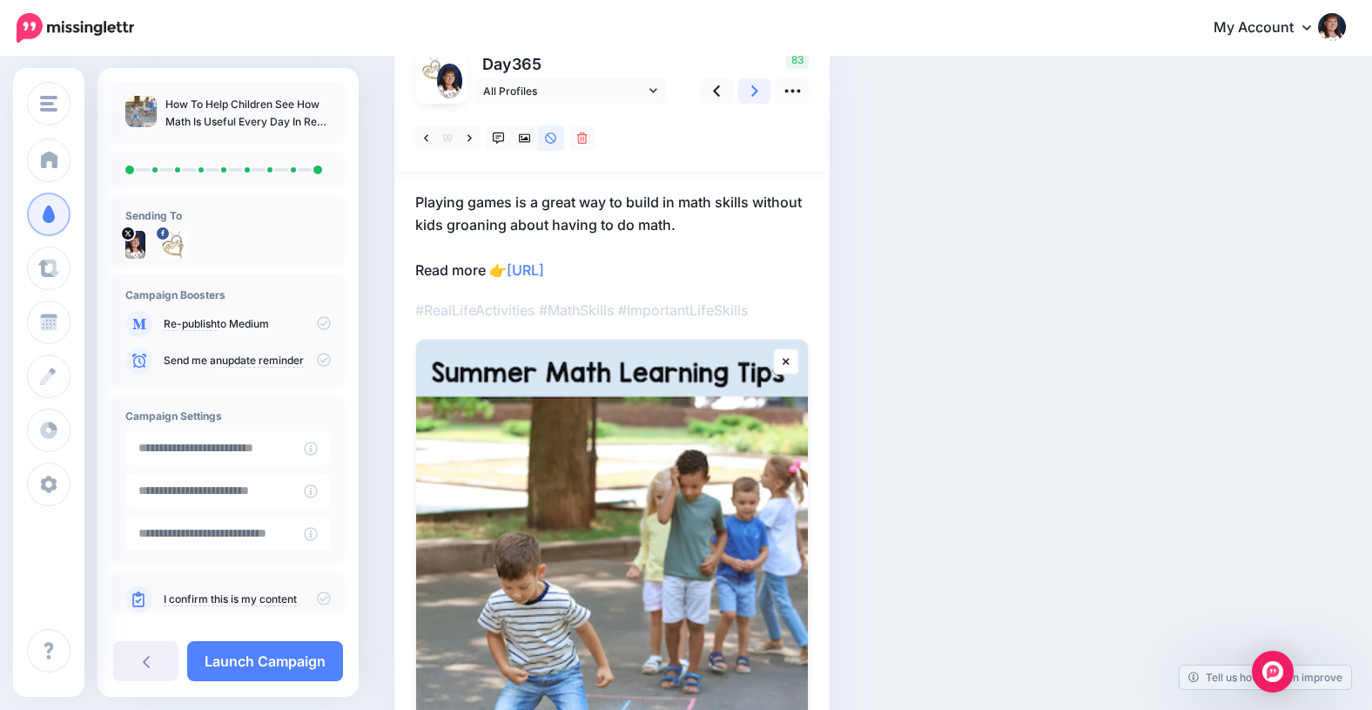
scroll to position [149, 0]
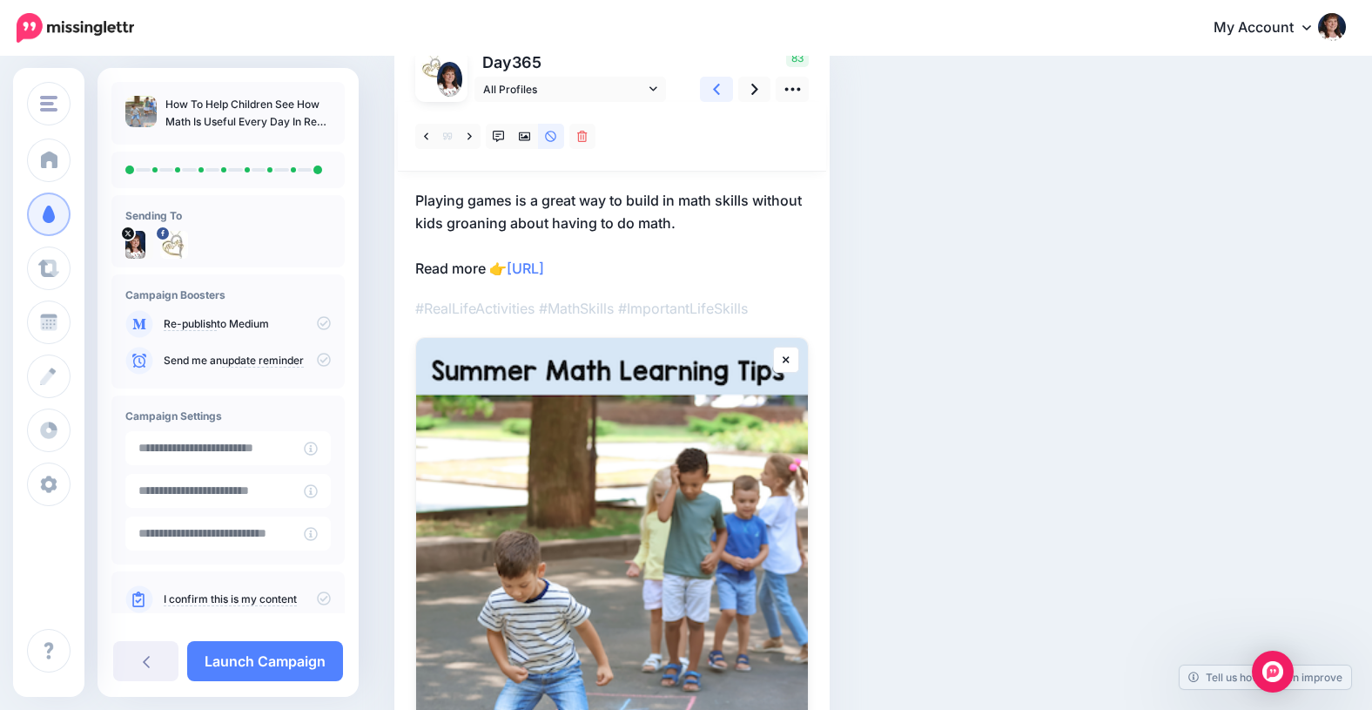
click at [717, 91] on icon at bounding box center [716, 89] width 7 height 18
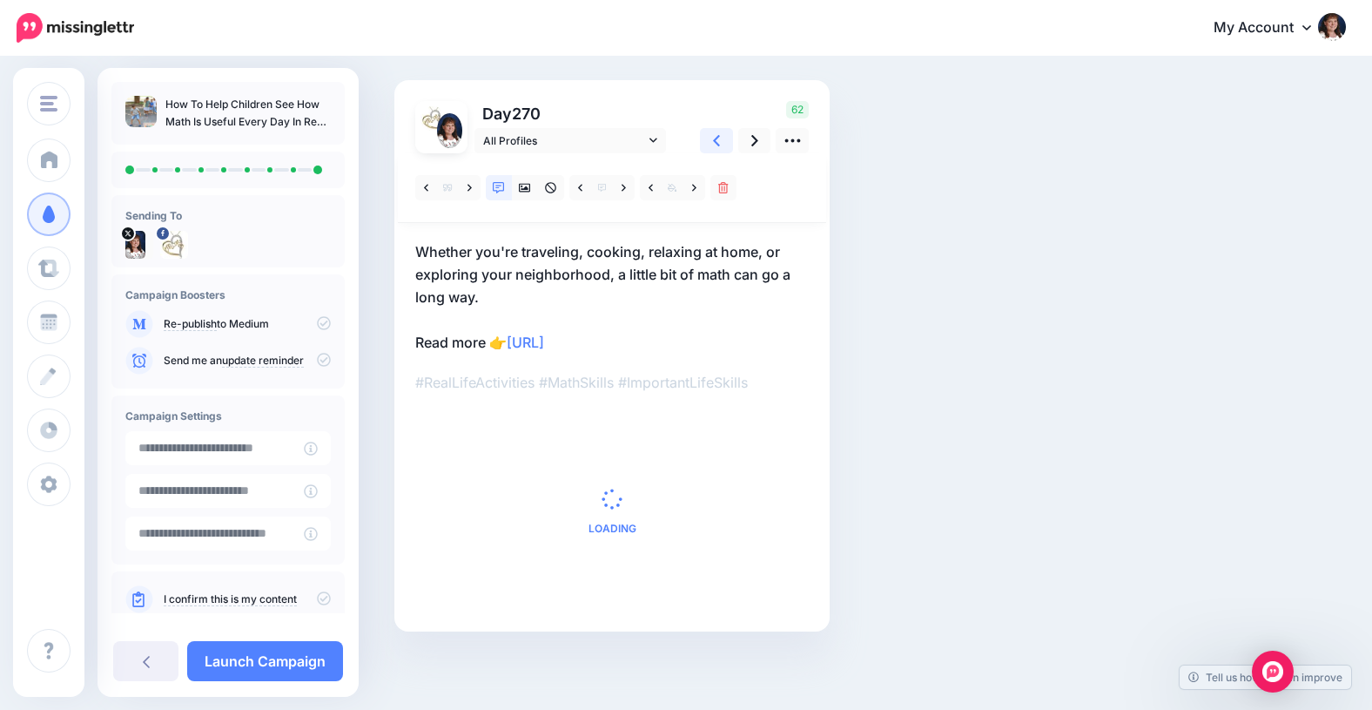
click at [717, 91] on div "Day 270 All Profiles" at bounding box center [611, 355] width 435 height 551
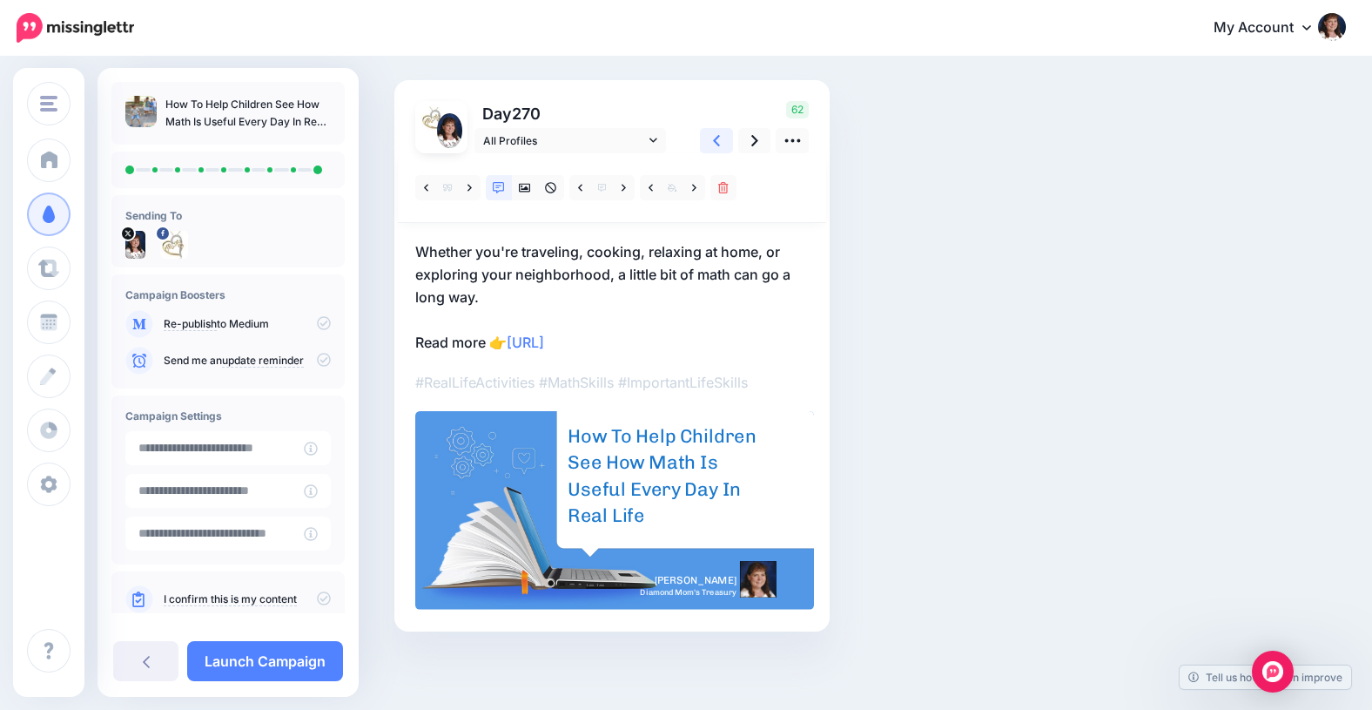
click at [717, 141] on icon at bounding box center [716, 140] width 7 height 18
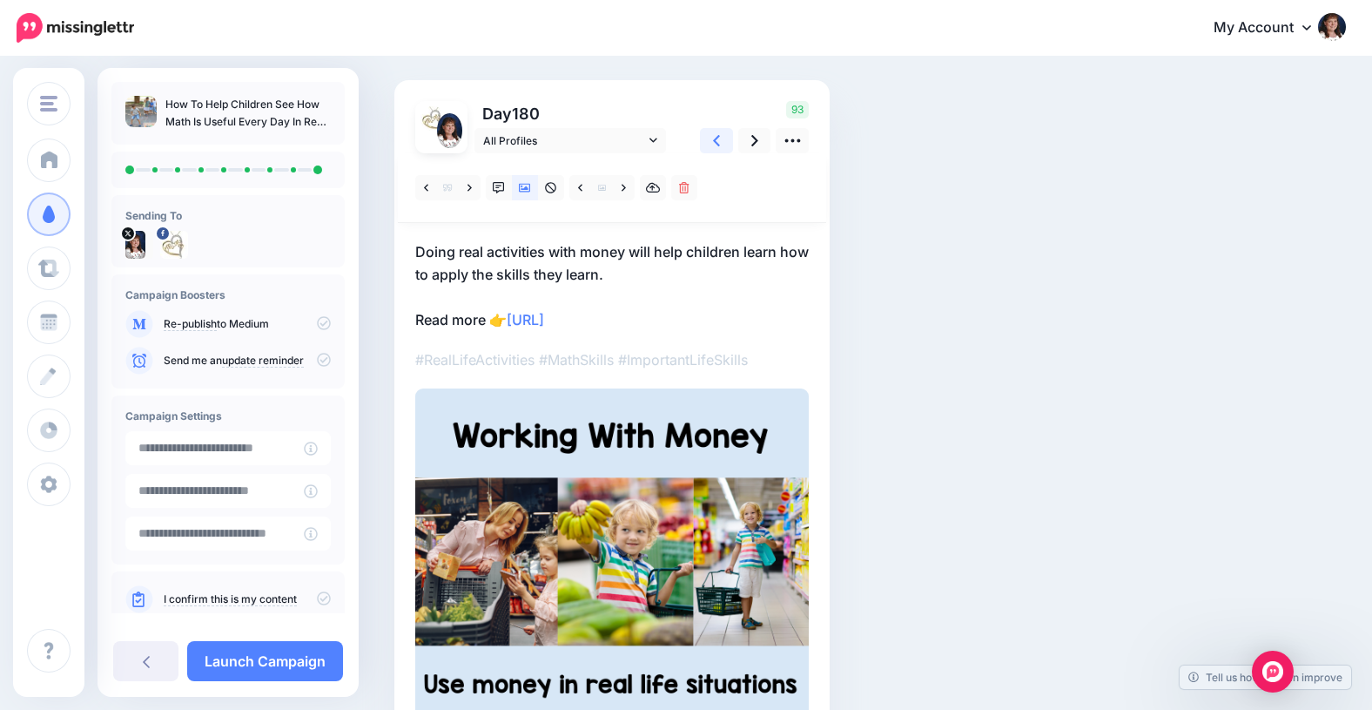
scroll to position [0, 0]
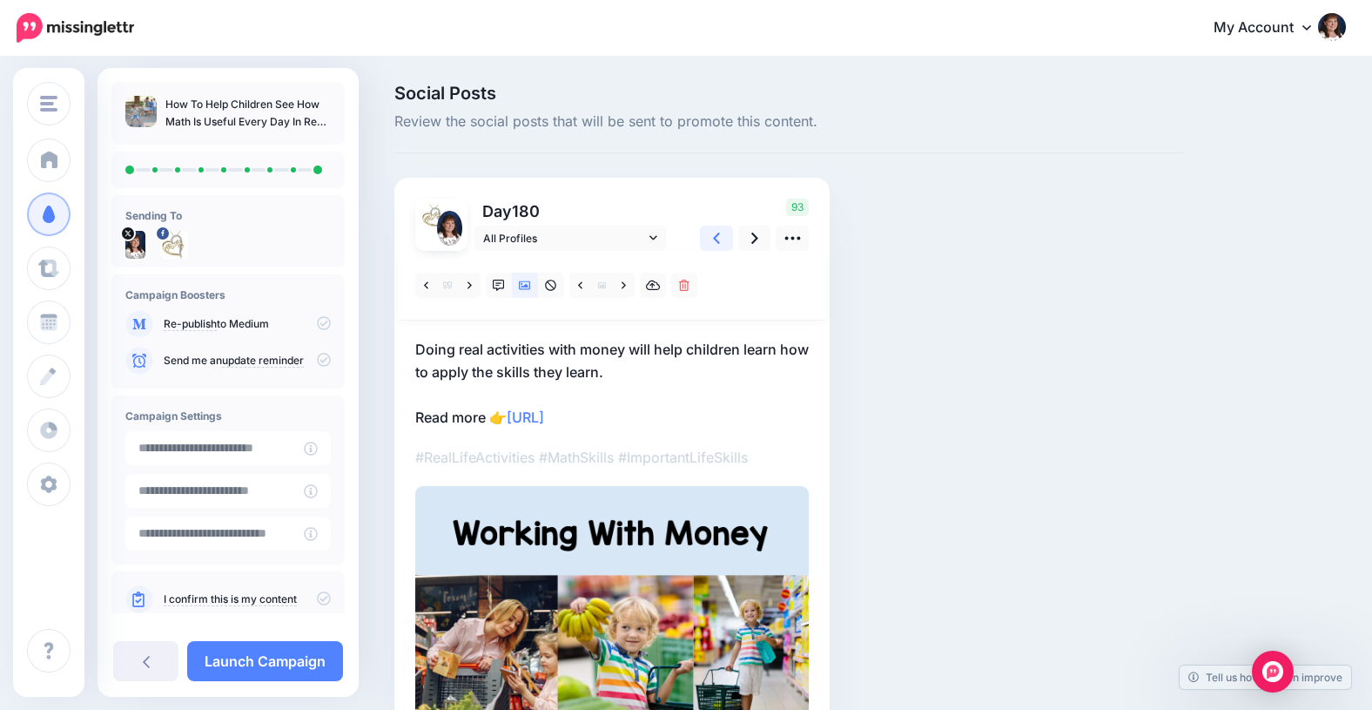
click at [714, 235] on icon at bounding box center [716, 238] width 7 height 18
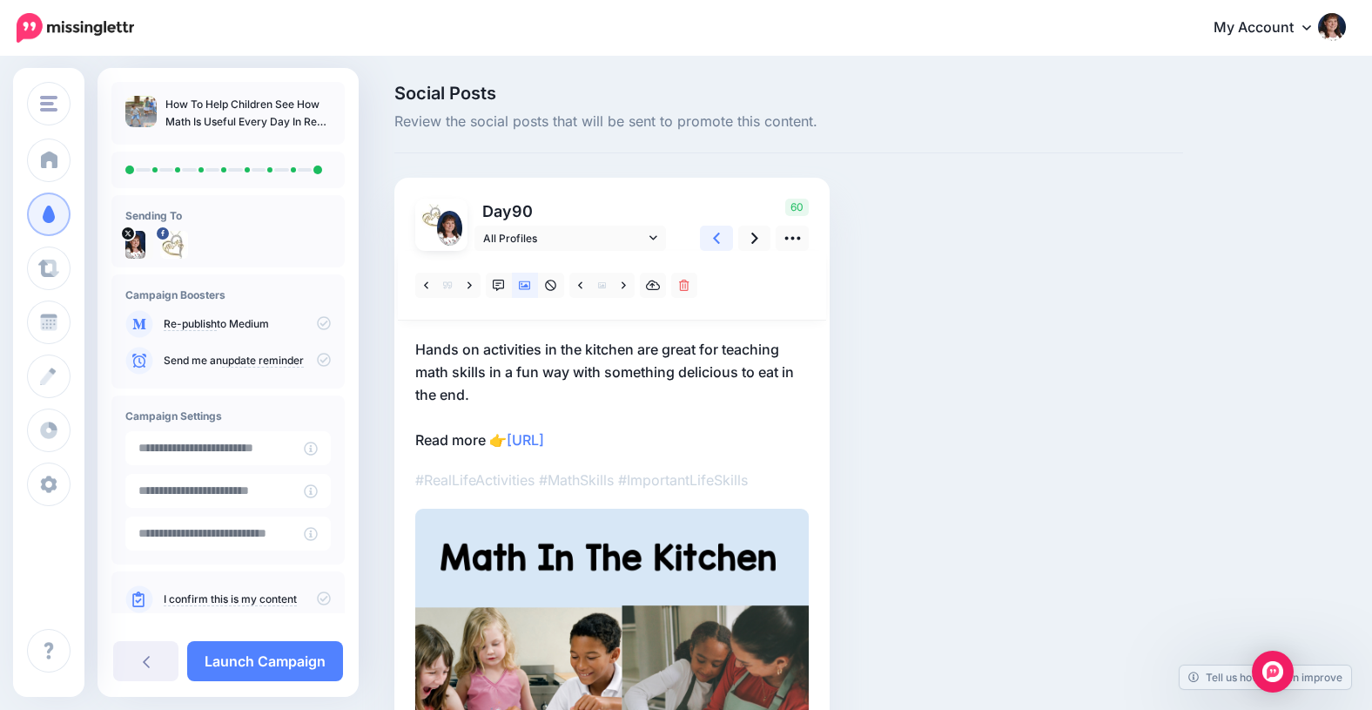
click at [714, 235] on icon at bounding box center [716, 238] width 7 height 18
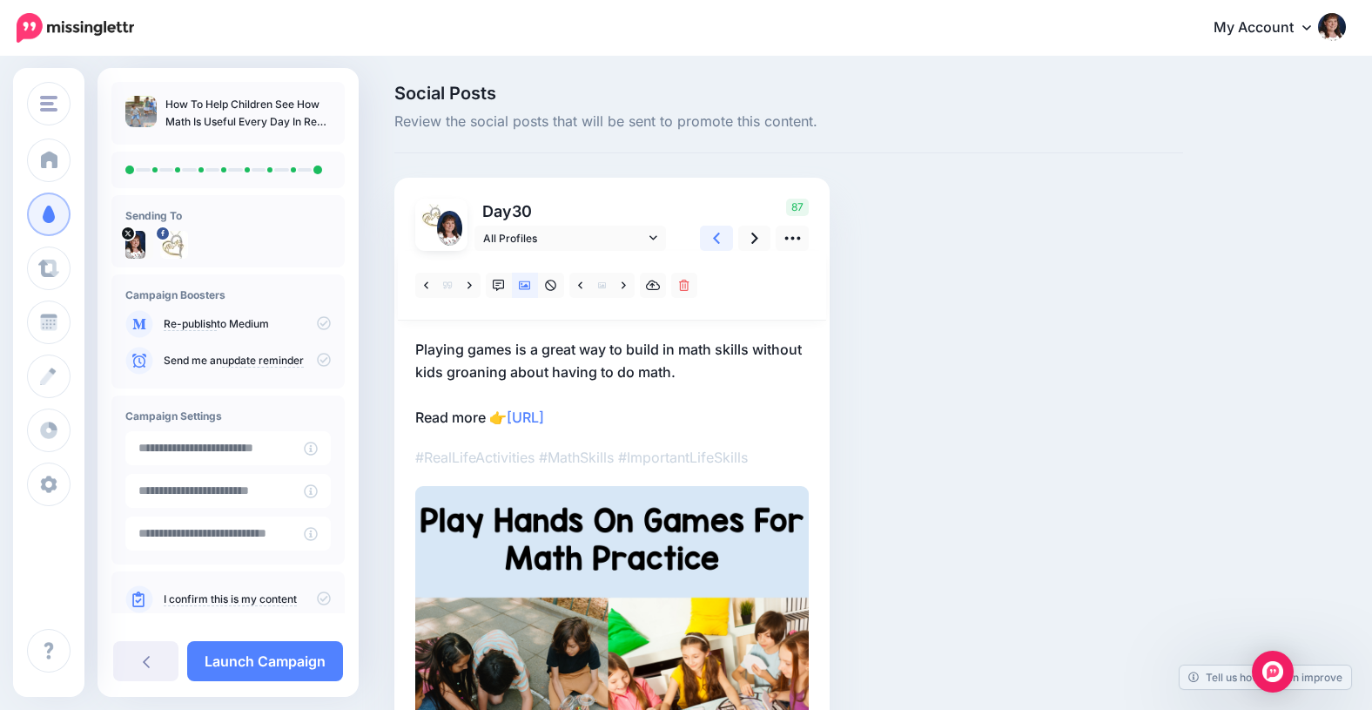
click at [714, 234] on icon at bounding box center [716, 238] width 7 height 18
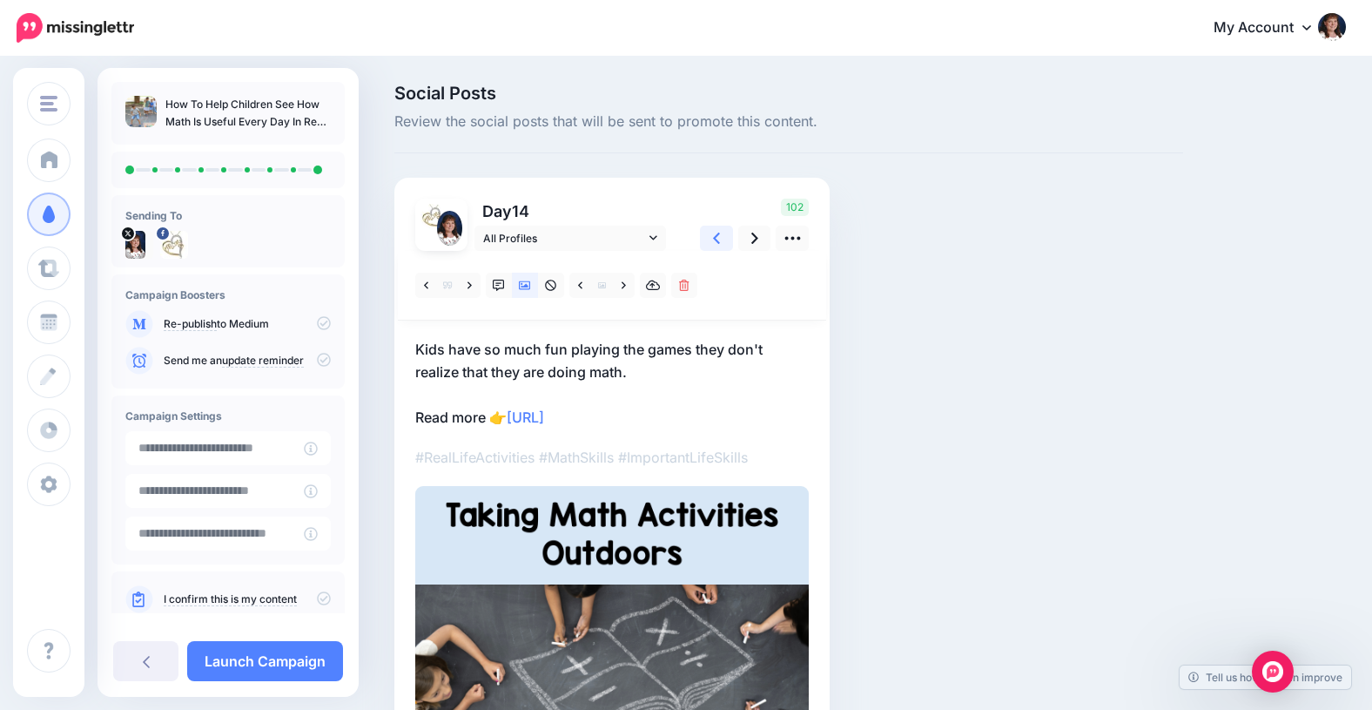
click at [714, 234] on icon at bounding box center [716, 238] width 7 height 18
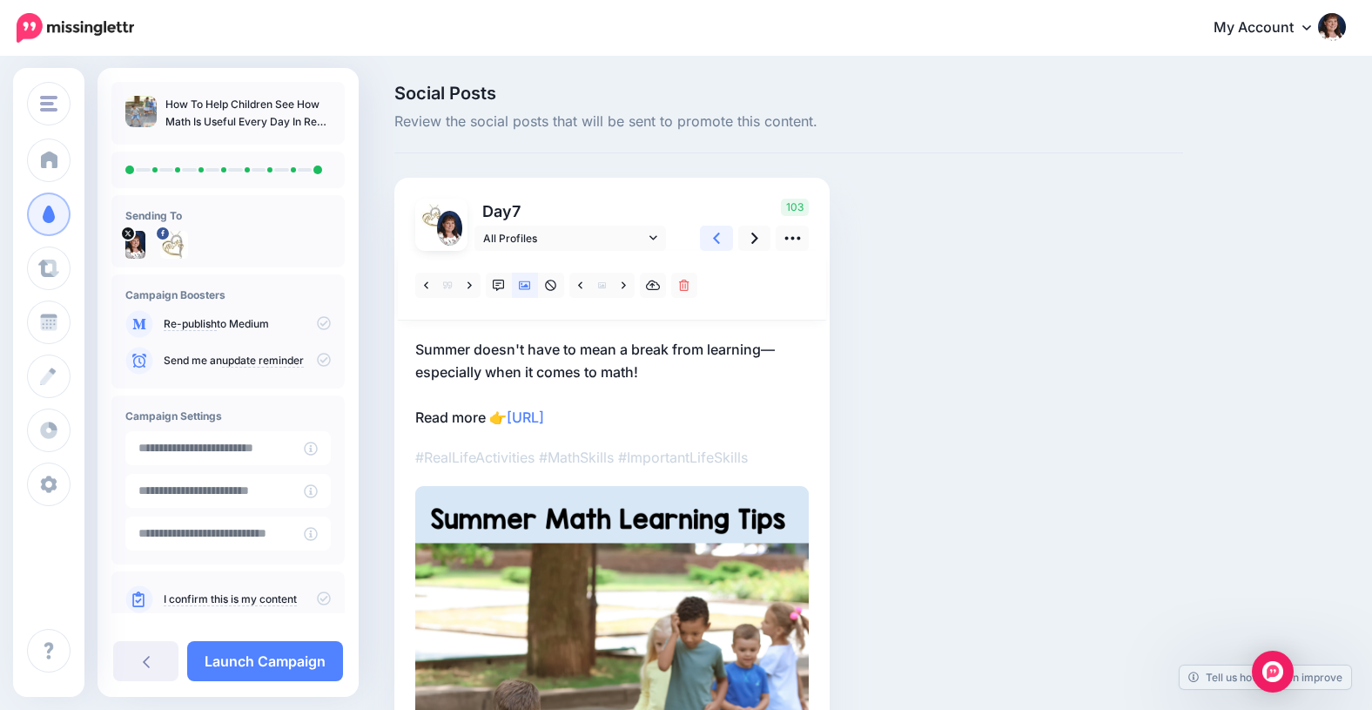
click at [714, 234] on icon at bounding box center [716, 238] width 7 height 18
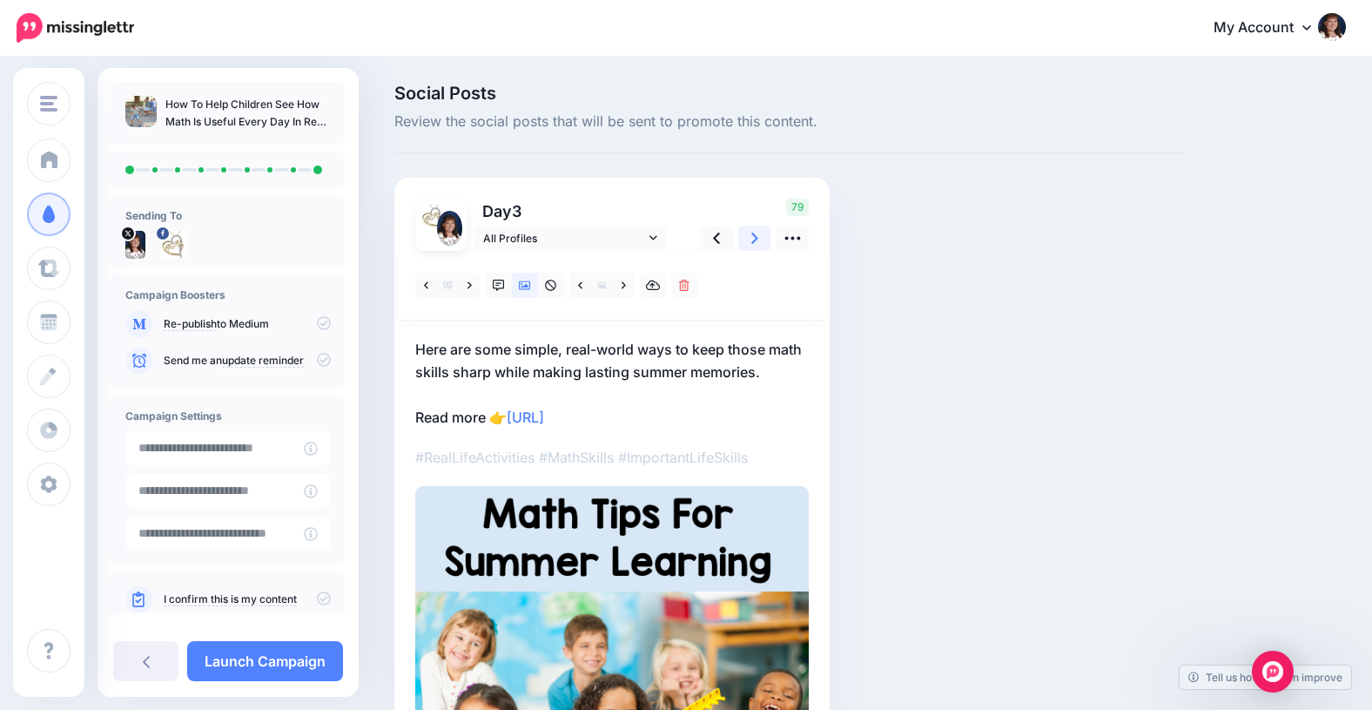
click at [755, 235] on icon at bounding box center [754, 237] width 7 height 11
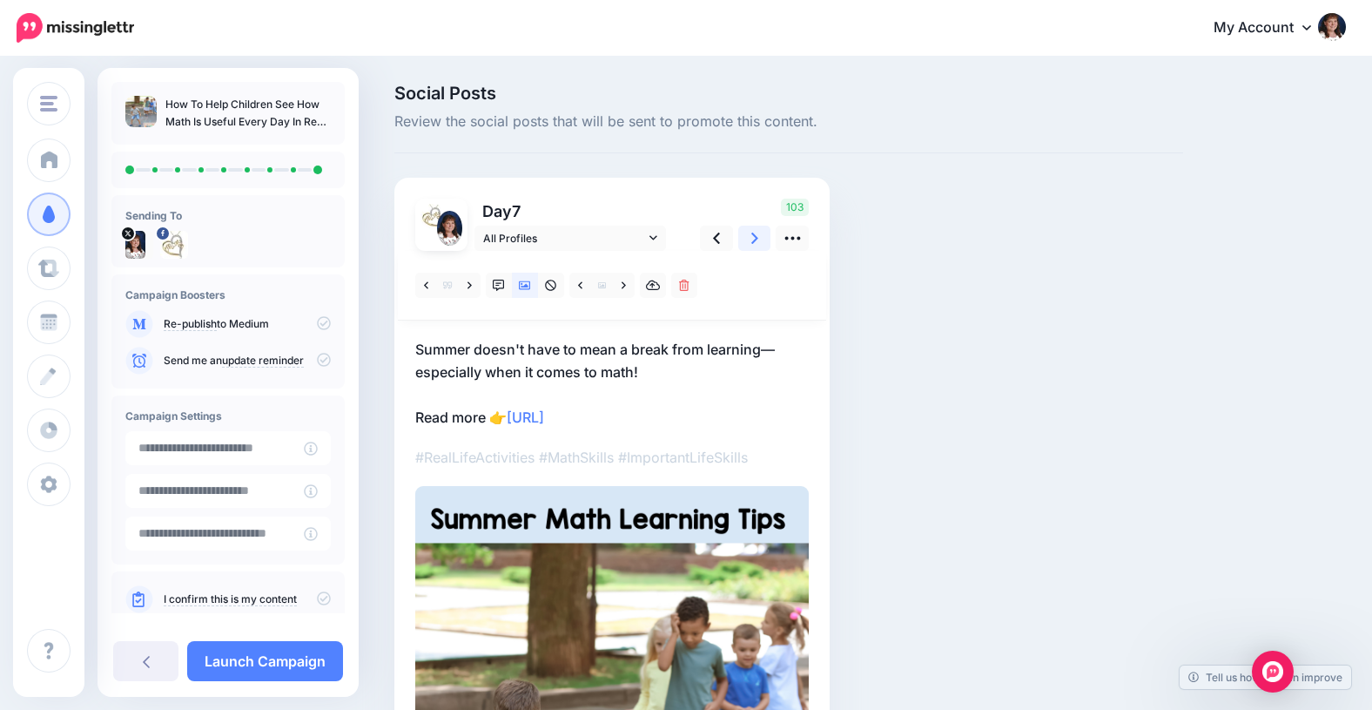
click at [755, 235] on icon at bounding box center [754, 237] width 7 height 11
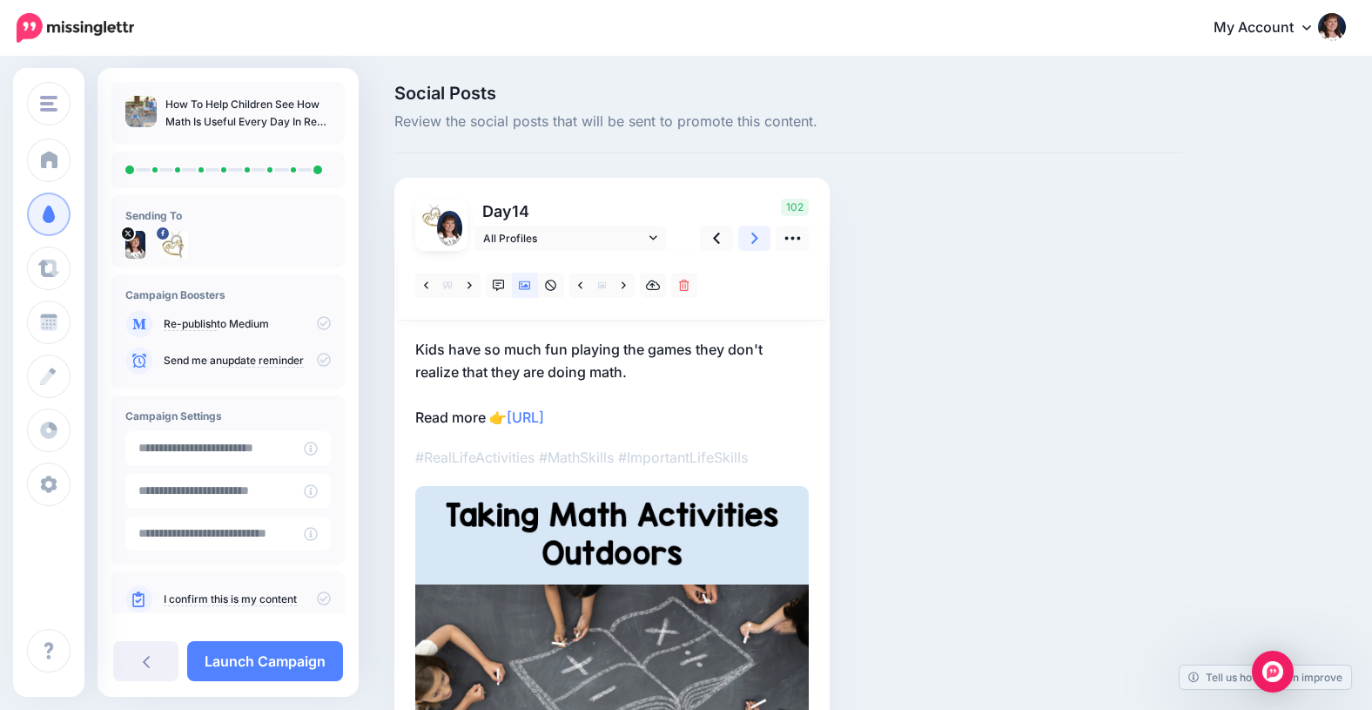
click at [755, 232] on icon at bounding box center [754, 238] width 7 height 18
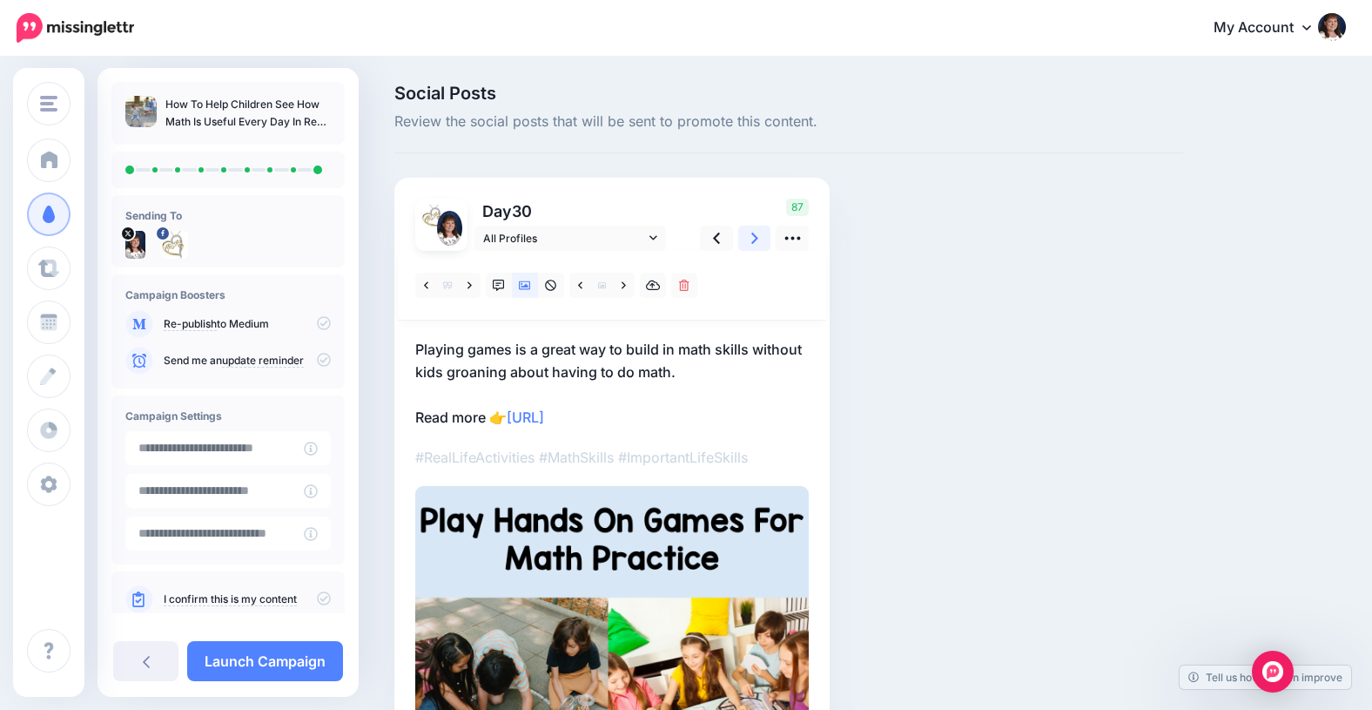
click at [755, 231] on icon at bounding box center [754, 238] width 7 height 18
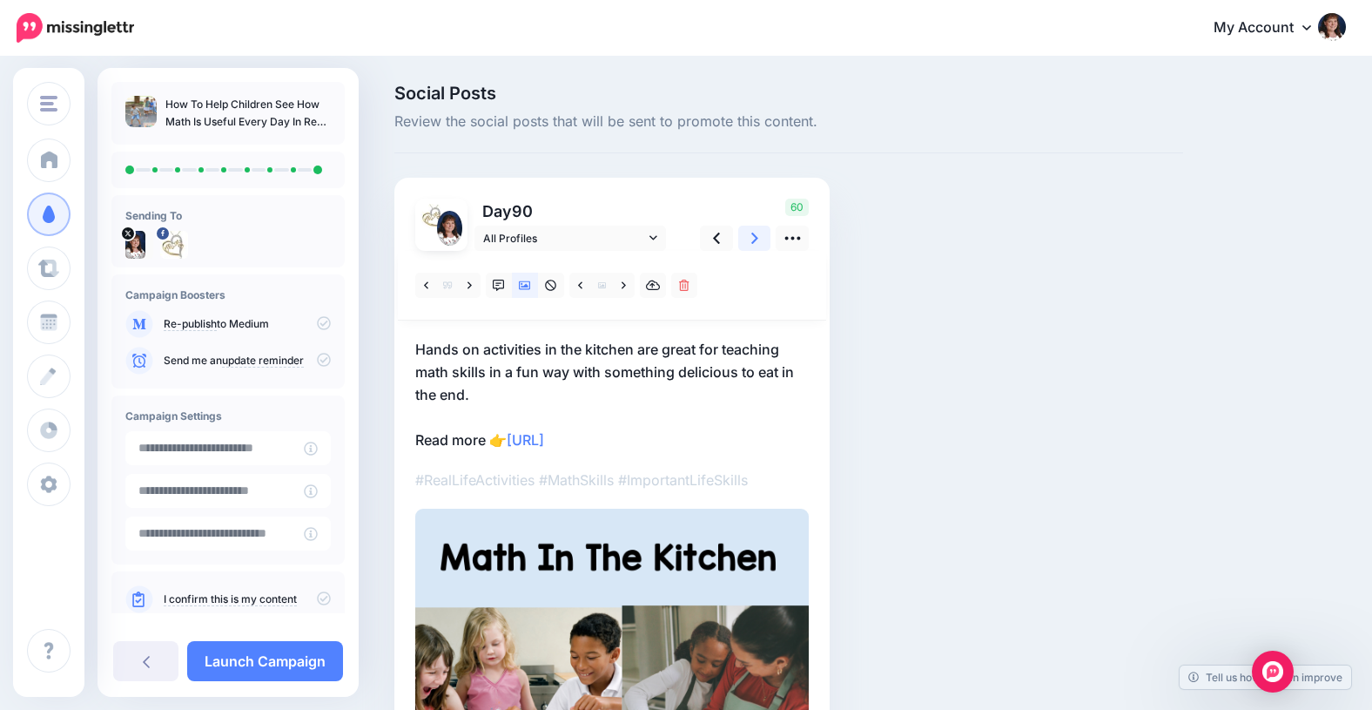
click at [755, 231] on icon at bounding box center [754, 238] width 7 height 18
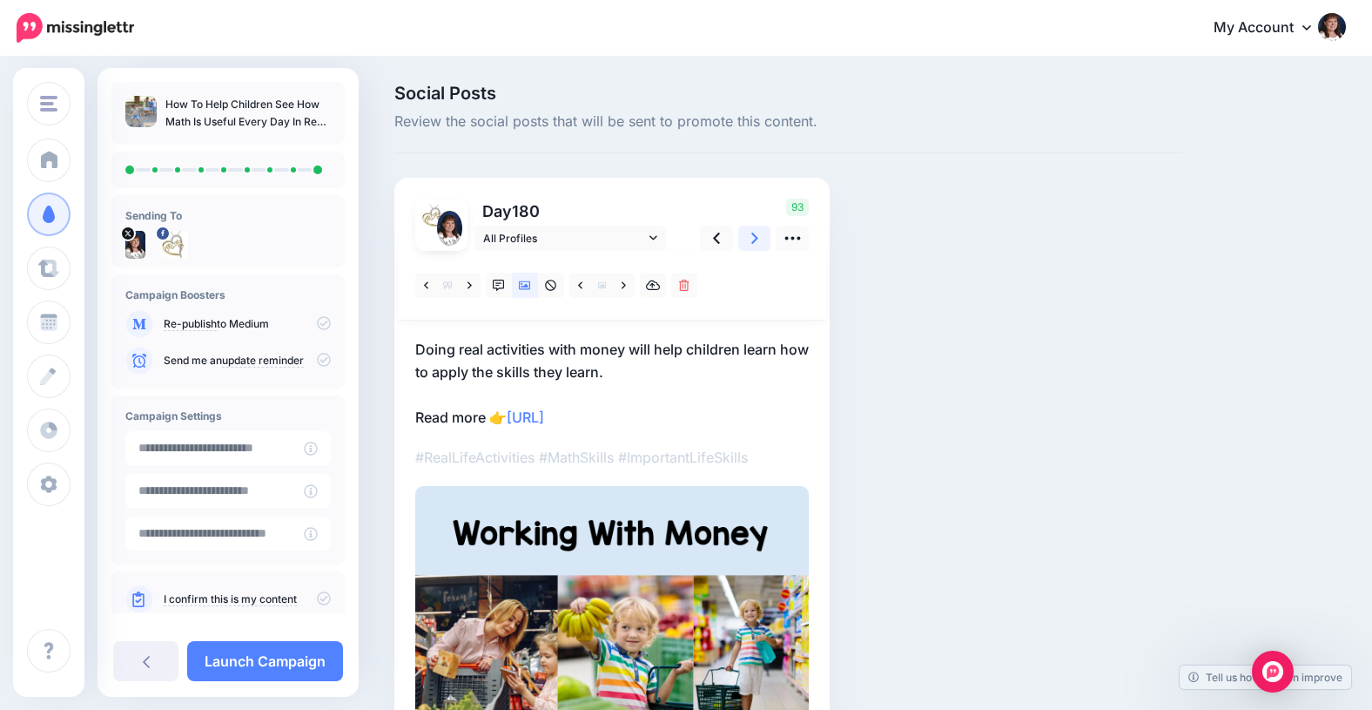
click at [755, 230] on icon at bounding box center [754, 238] width 7 height 18
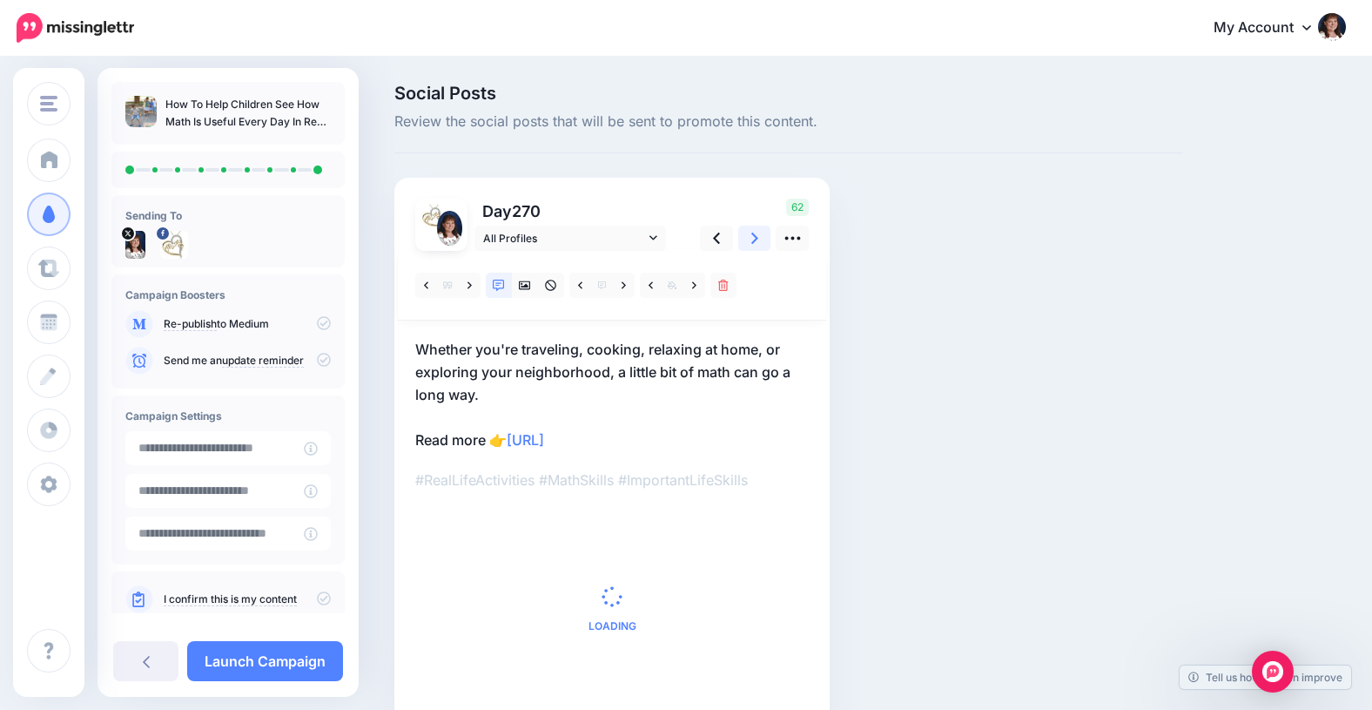
click at [755, 230] on icon at bounding box center [754, 238] width 7 height 18
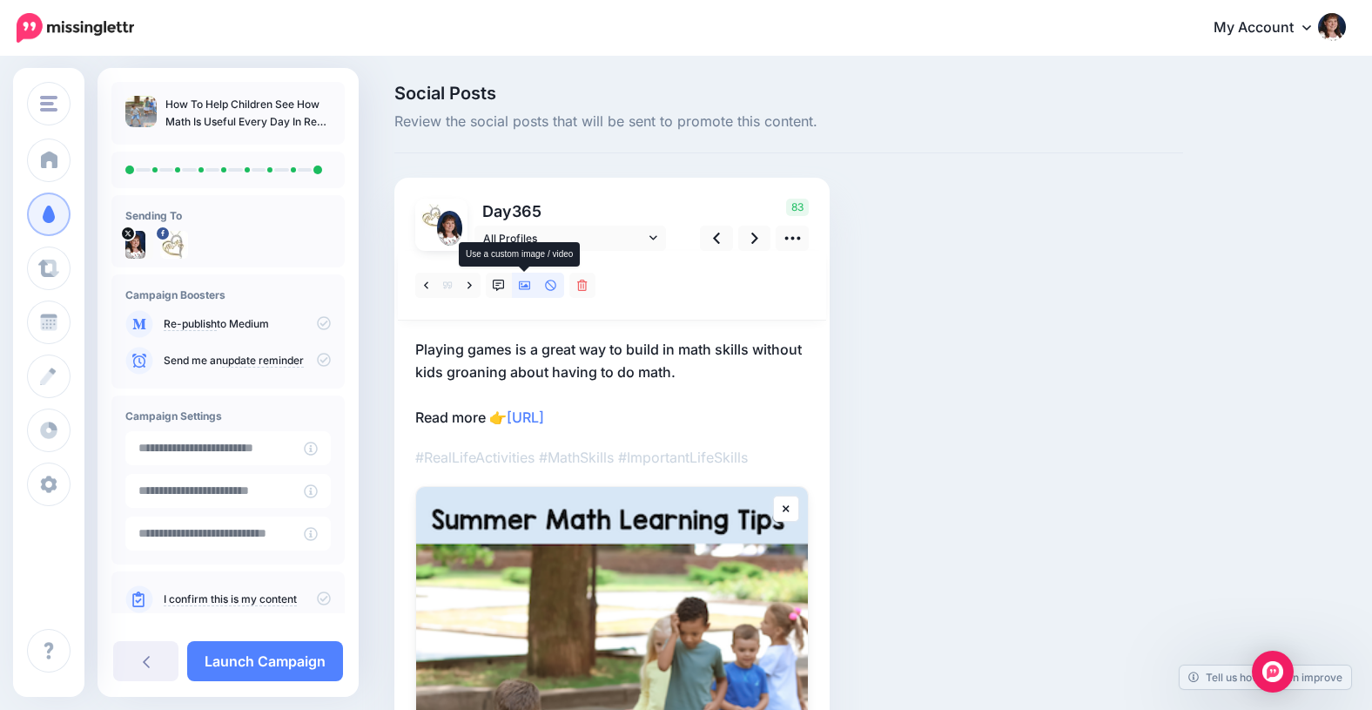
click at [520, 285] on icon at bounding box center [525, 285] width 12 height 12
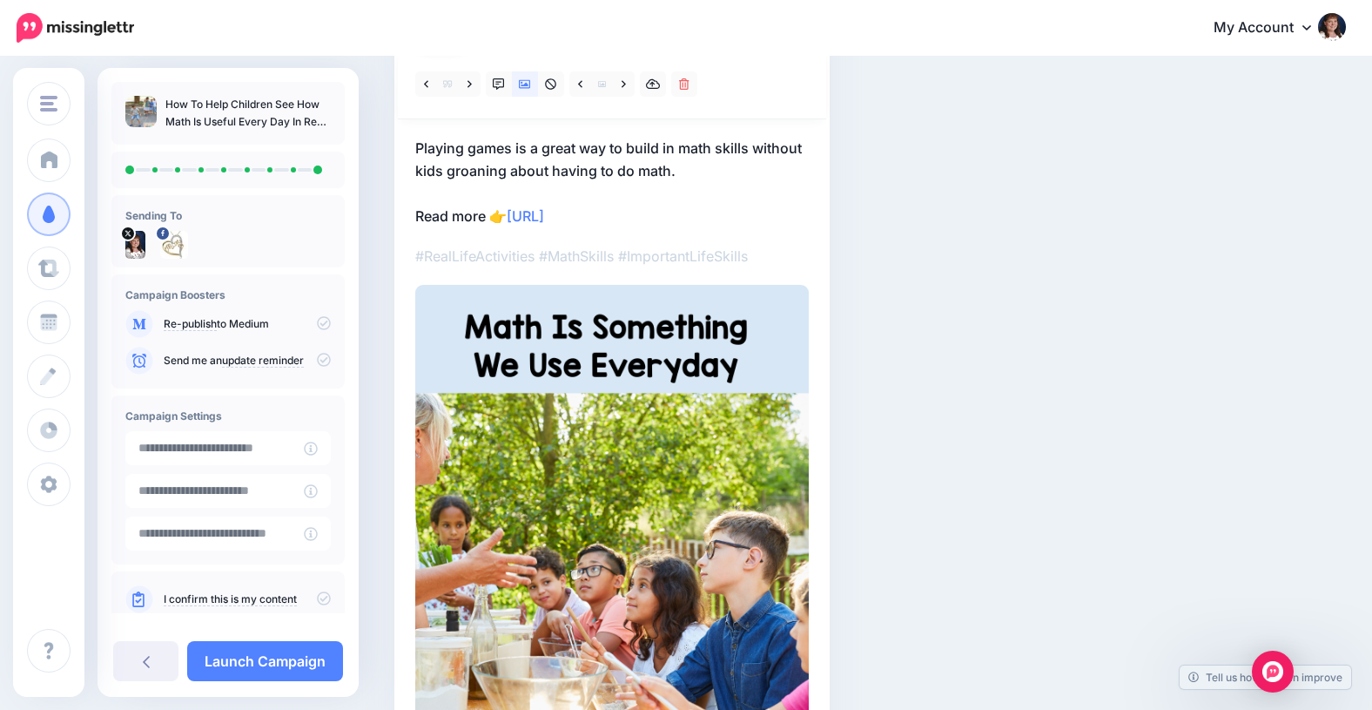
scroll to position [192, 0]
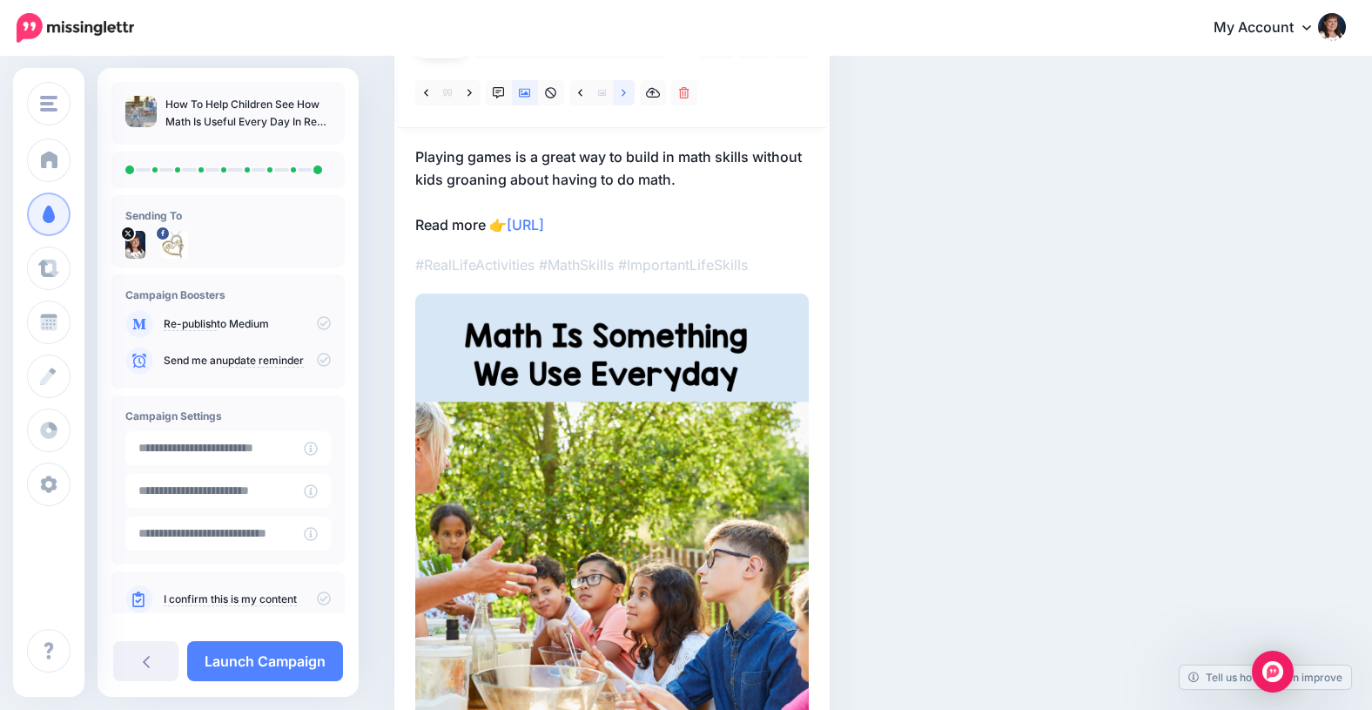
click at [622, 91] on icon at bounding box center [624, 93] width 4 height 12
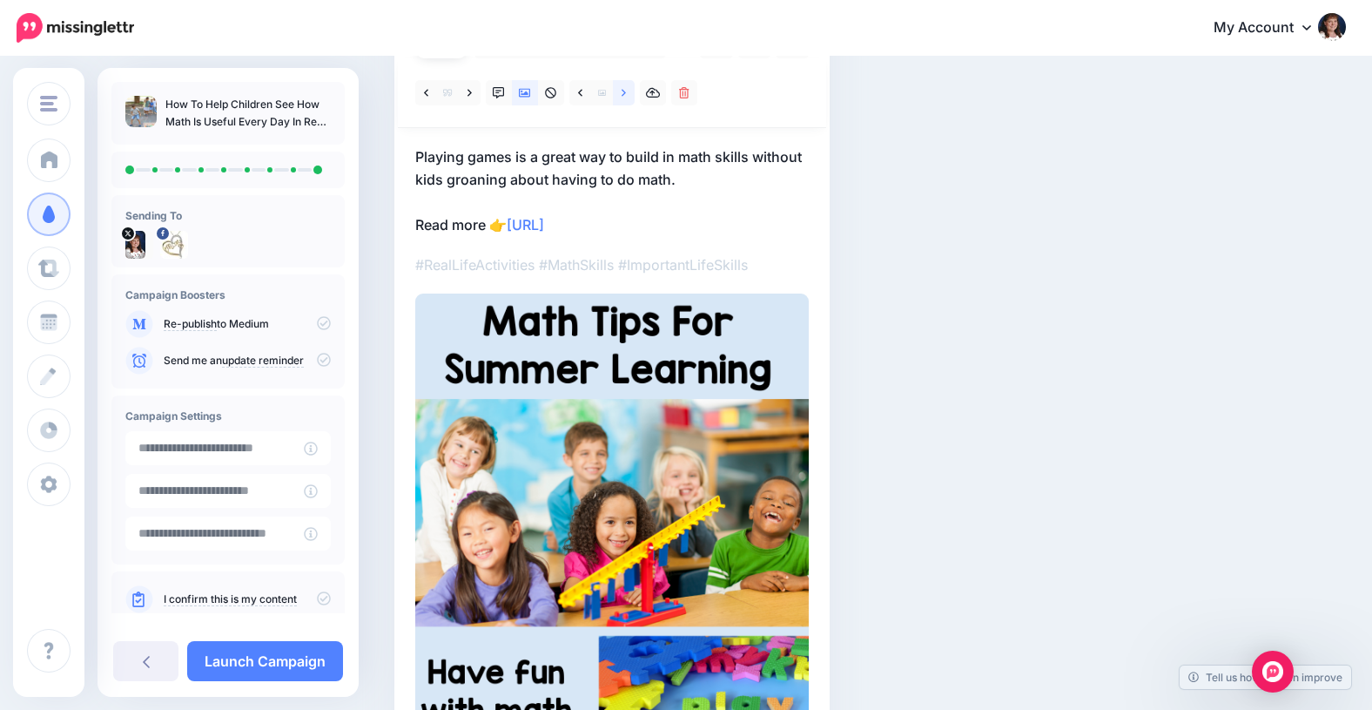
click at [622, 91] on icon at bounding box center [624, 93] width 4 height 12
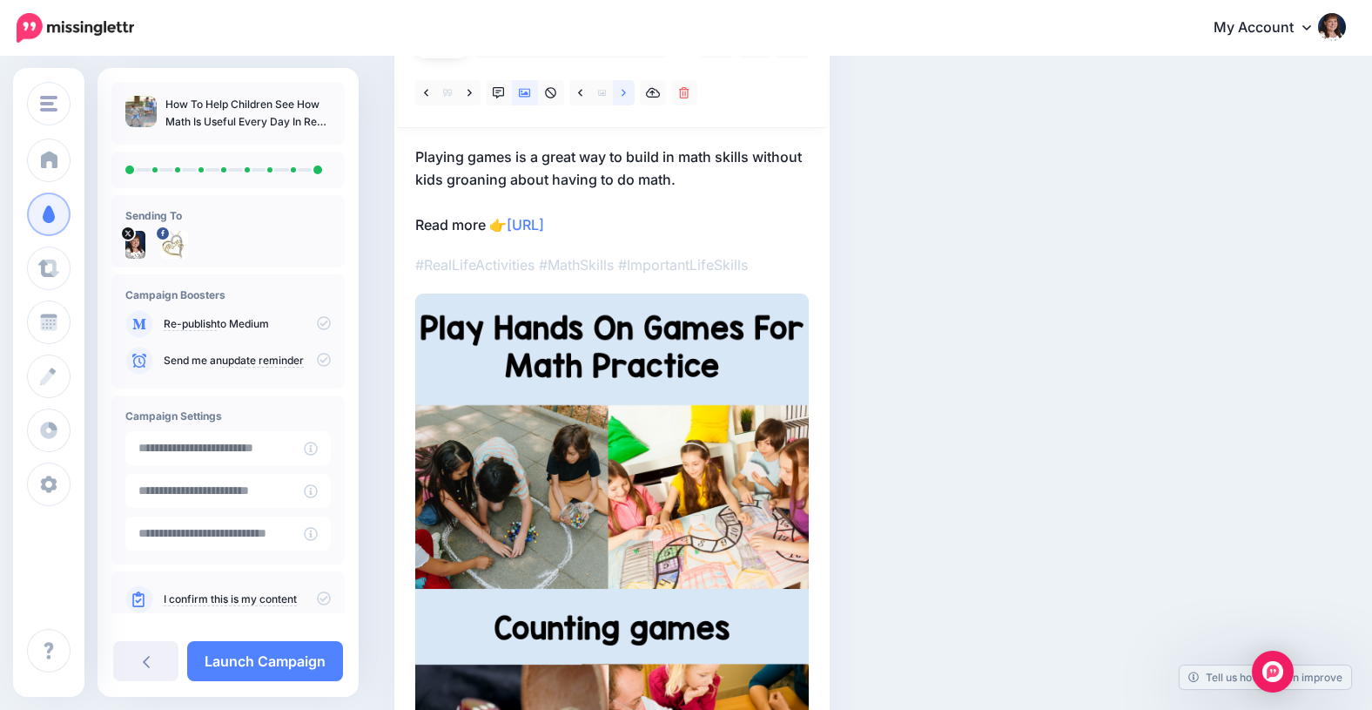
click at [622, 91] on icon at bounding box center [624, 93] width 4 height 12
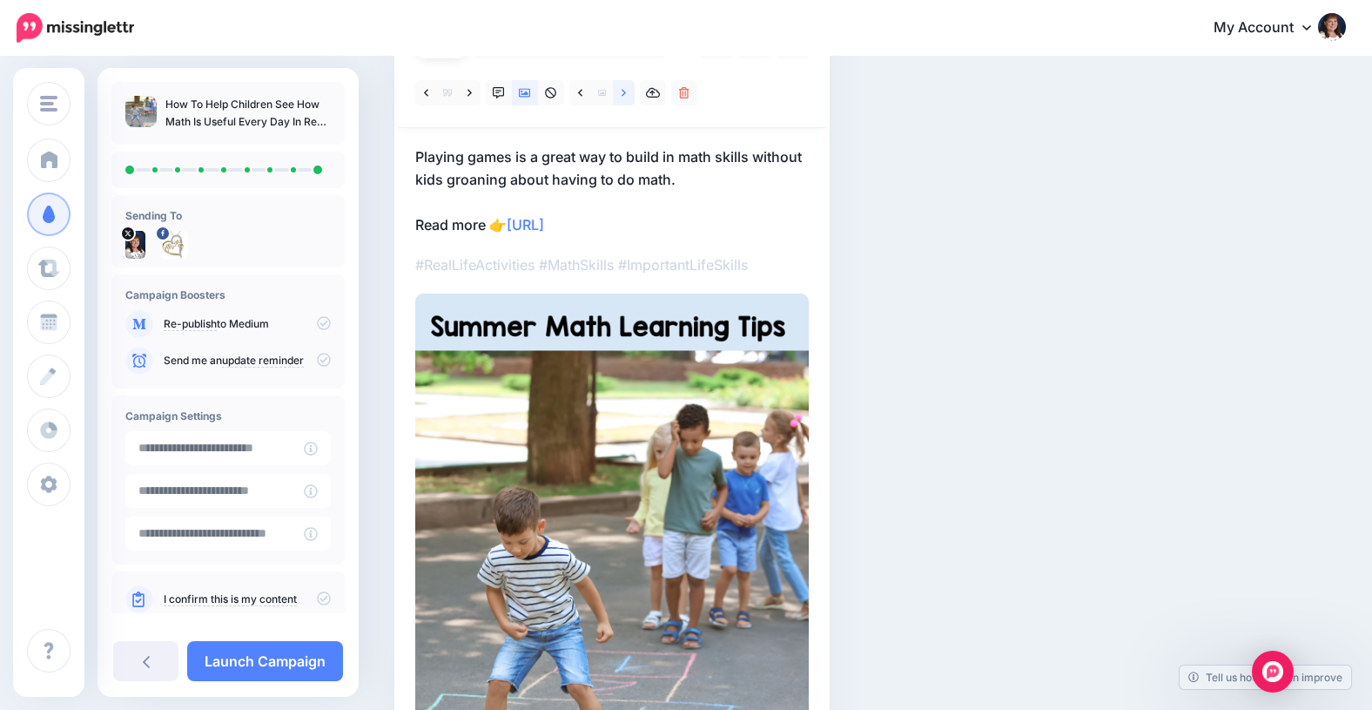
click at [622, 91] on icon at bounding box center [624, 93] width 4 height 12
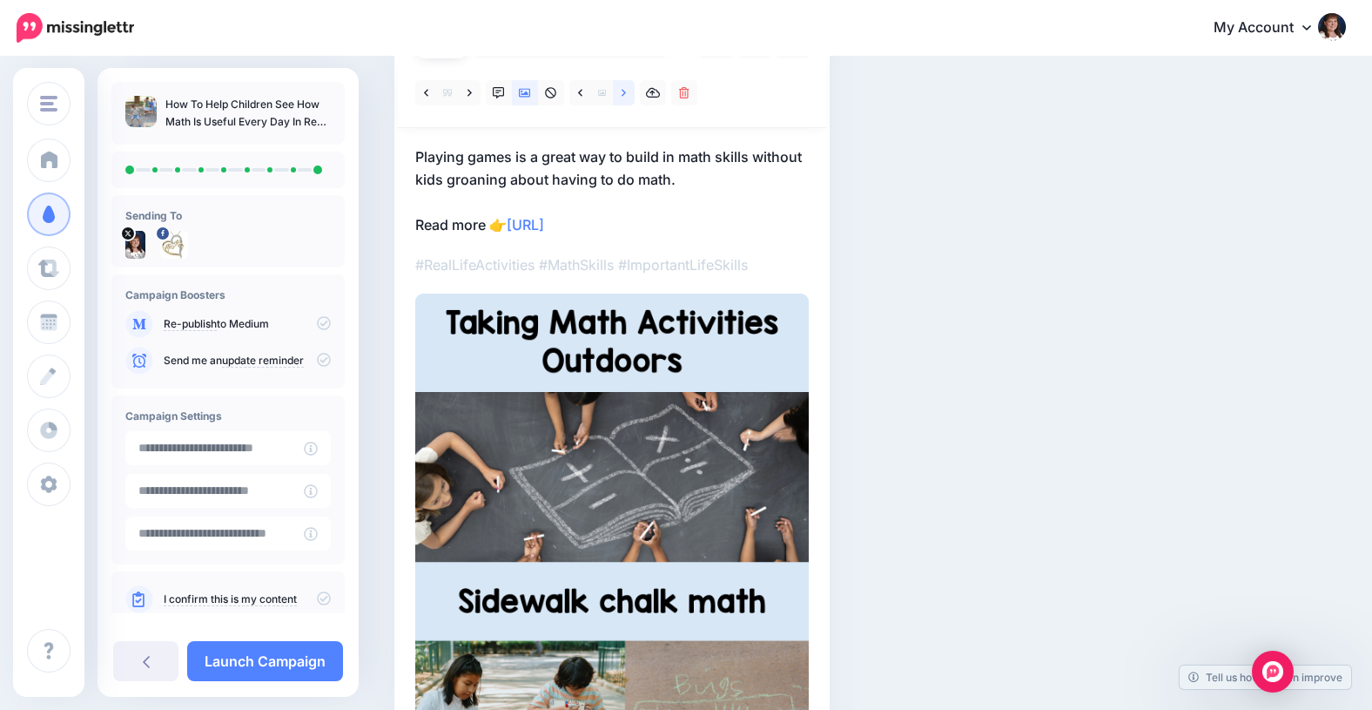
click at [622, 91] on icon at bounding box center [624, 93] width 4 height 12
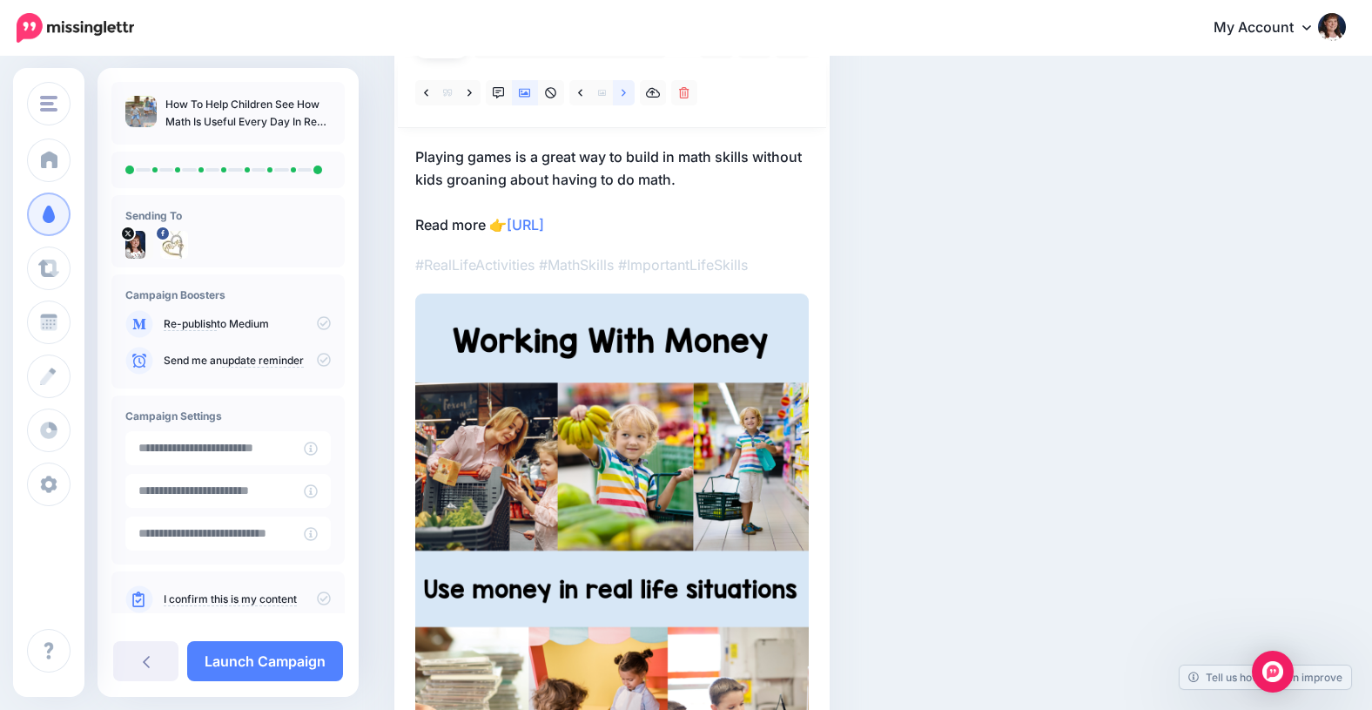
click at [622, 91] on icon at bounding box center [624, 93] width 4 height 12
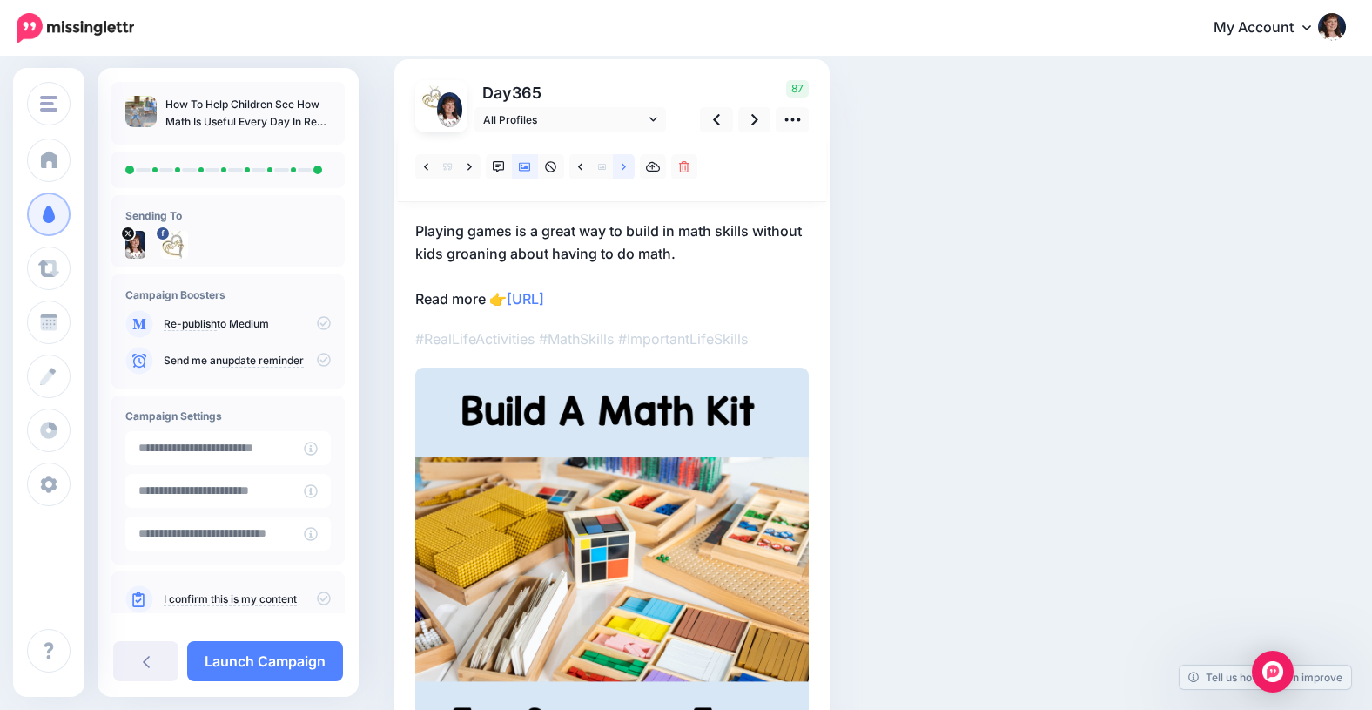
scroll to position [100, 0]
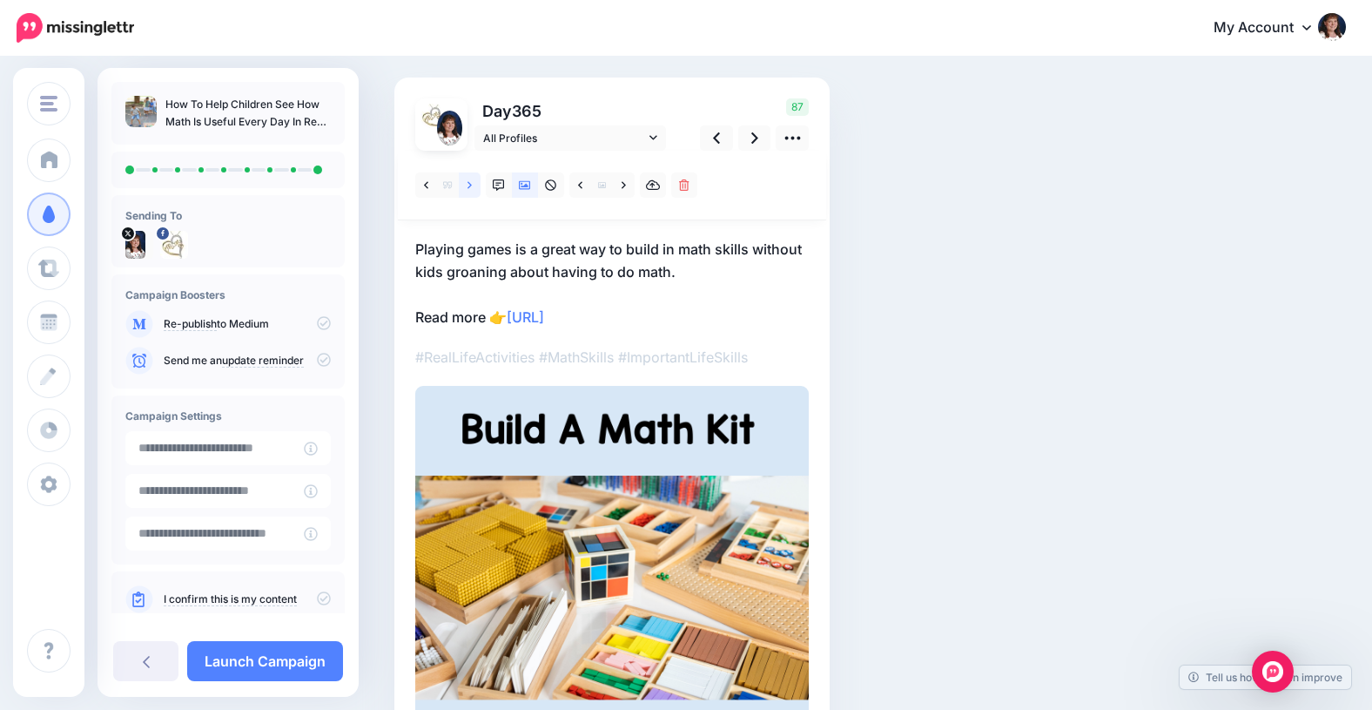
click at [468, 186] on icon at bounding box center [470, 185] width 4 height 12
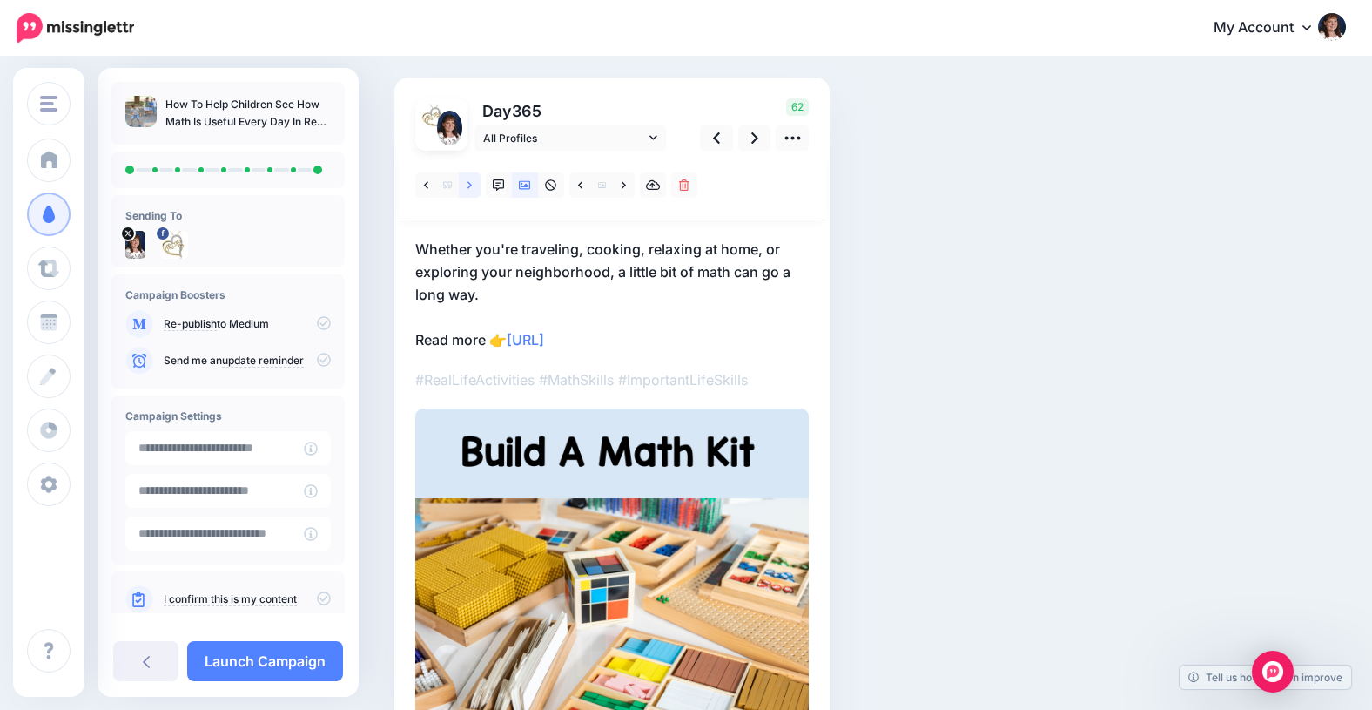
click at [468, 185] on icon at bounding box center [470, 185] width 4 height 12
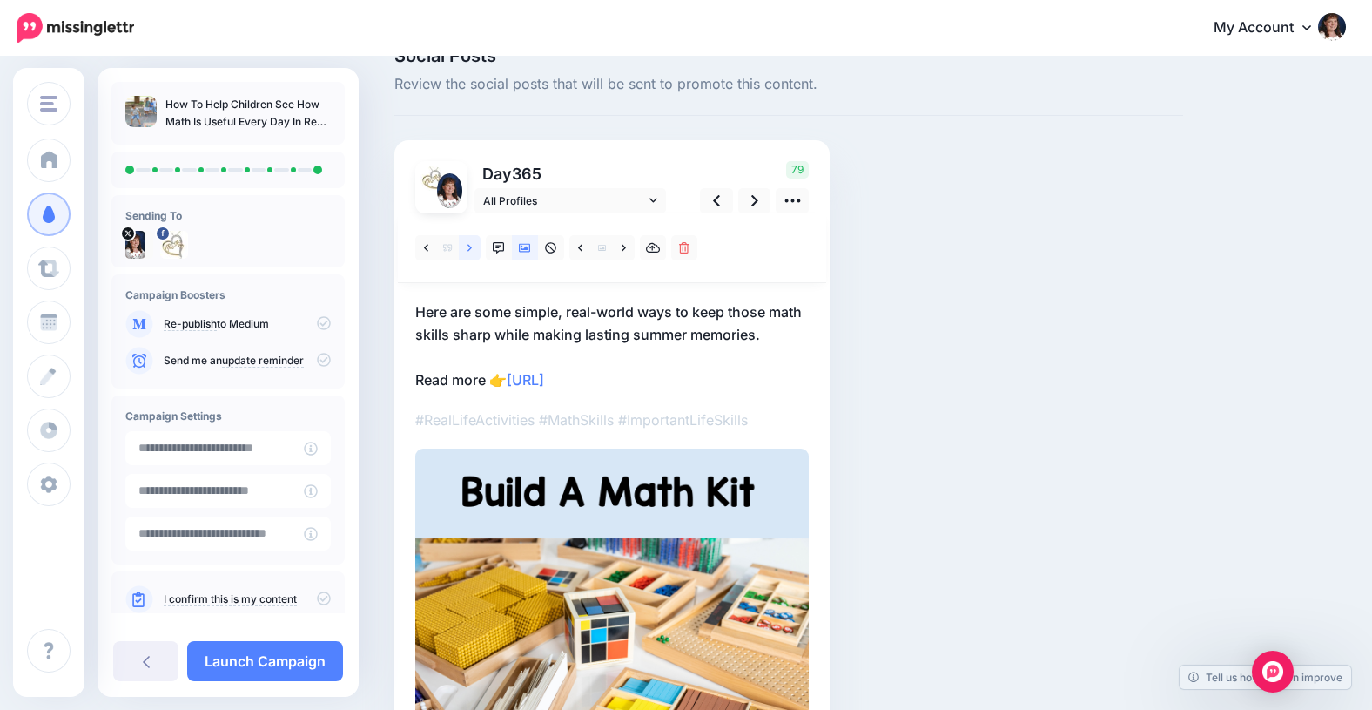
scroll to position [0, 0]
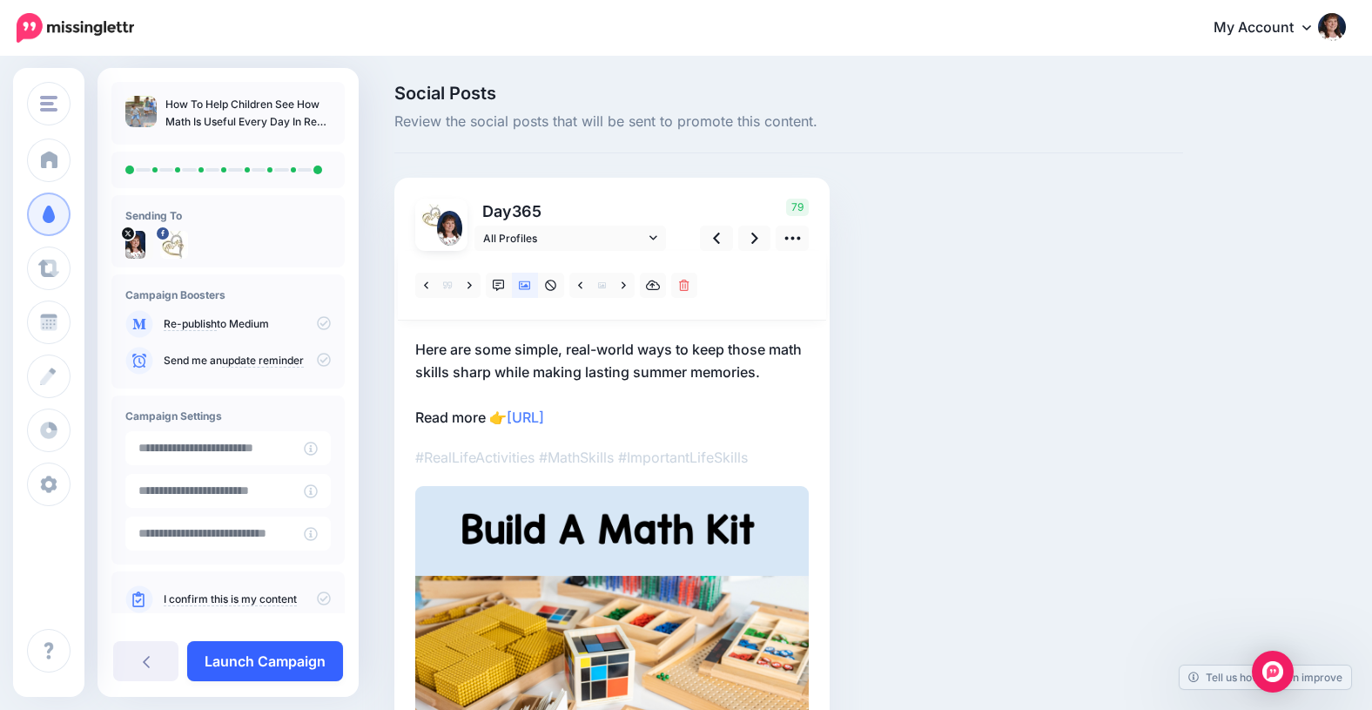
click at [252, 656] on link "Launch Campaign" at bounding box center [265, 661] width 156 height 40
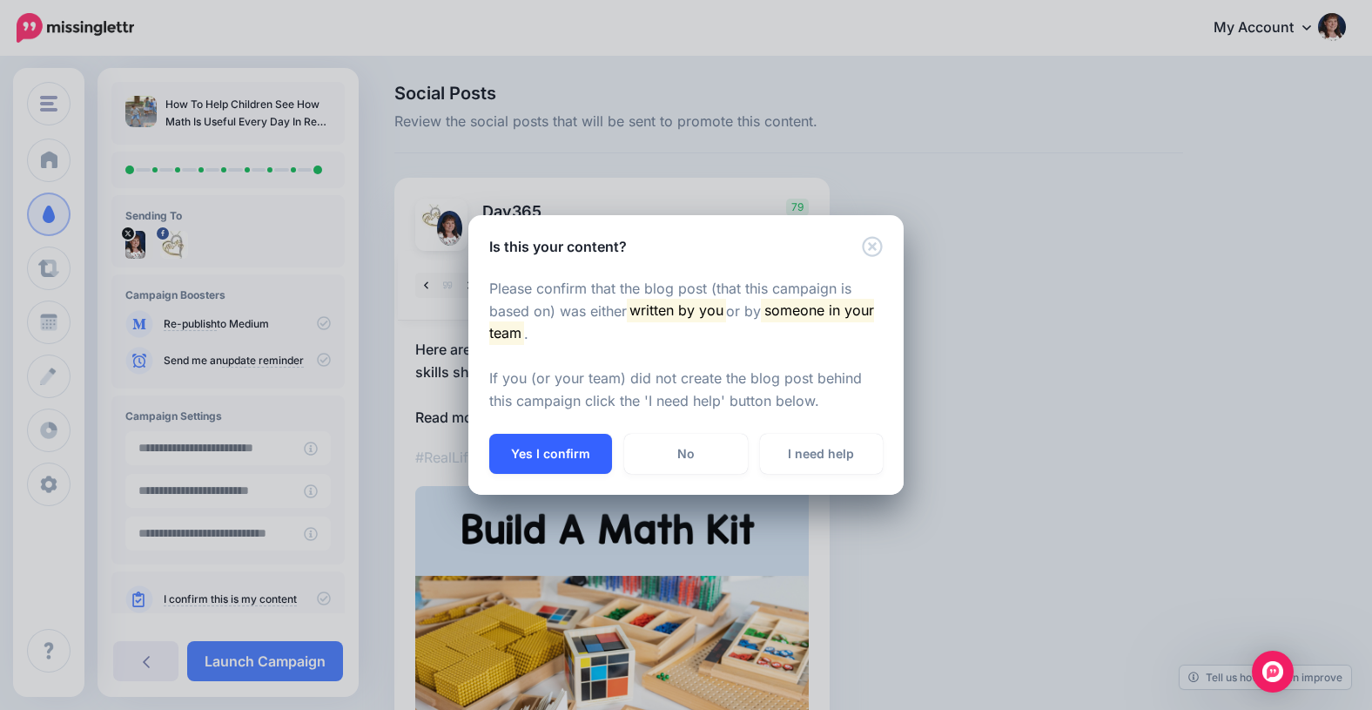
click at [542, 457] on button "Yes I confirm" at bounding box center [550, 454] width 123 height 40
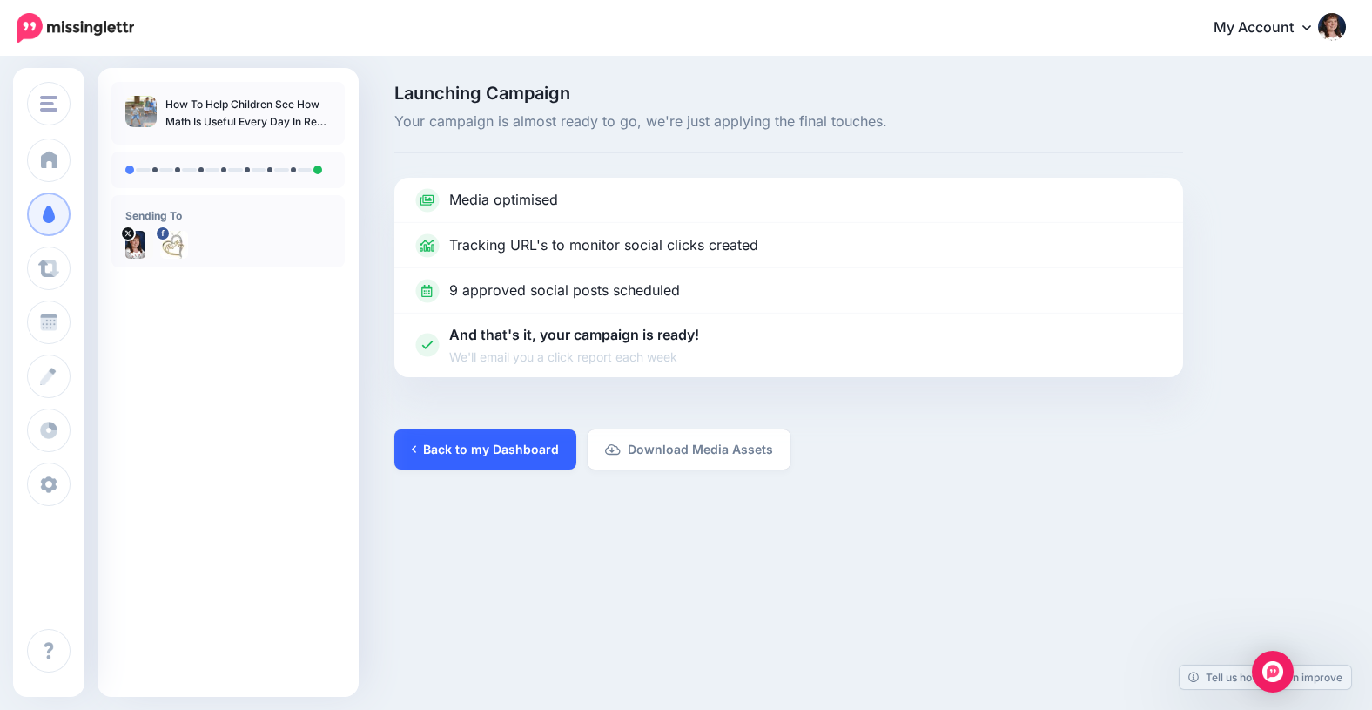
click at [510, 447] on link "Back to my Dashboard" at bounding box center [485, 449] width 182 height 40
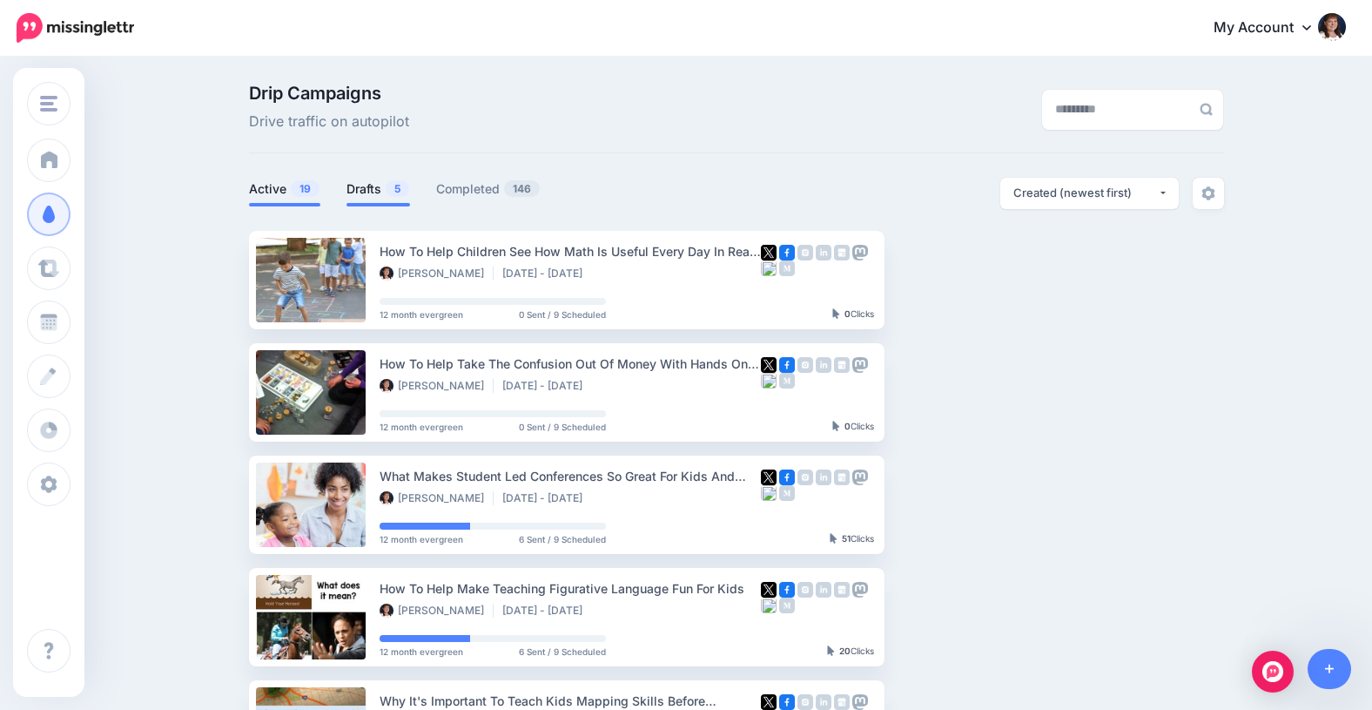
click at [361, 195] on link "Drafts 5" at bounding box center [379, 188] width 64 height 21
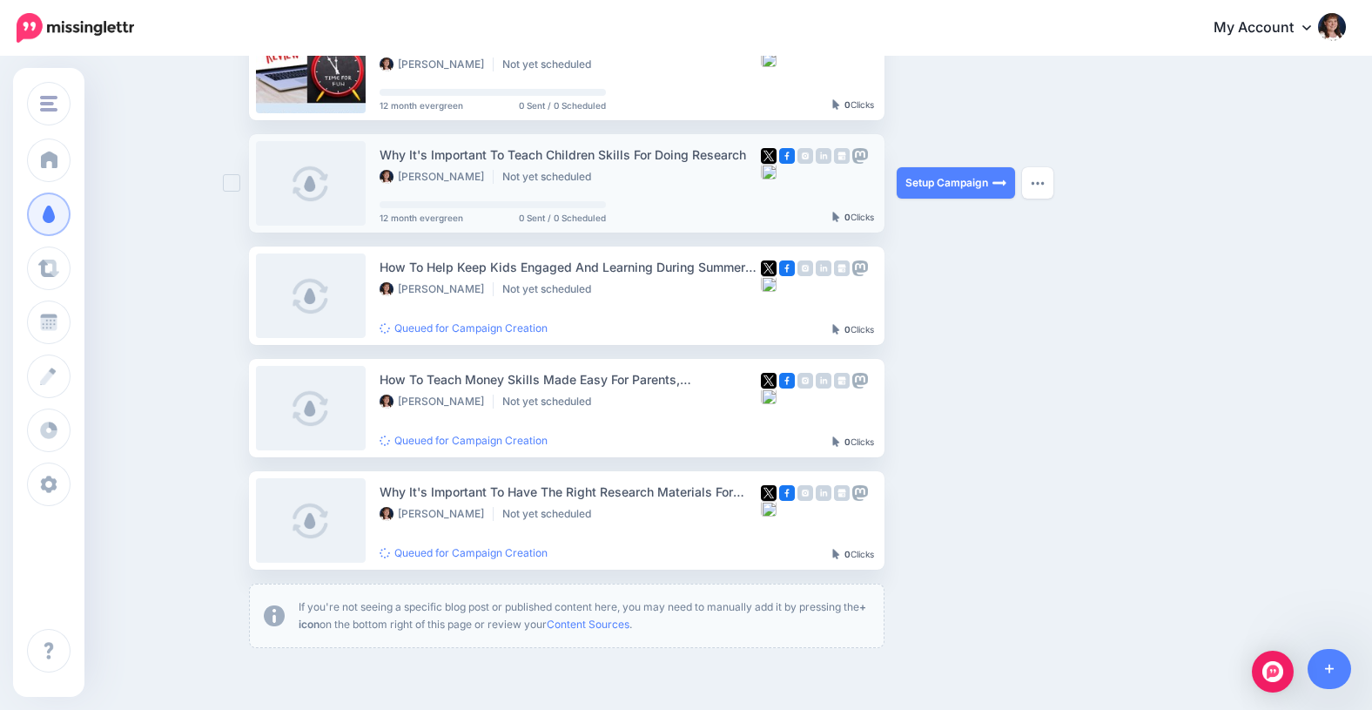
scroll to position [218, 0]
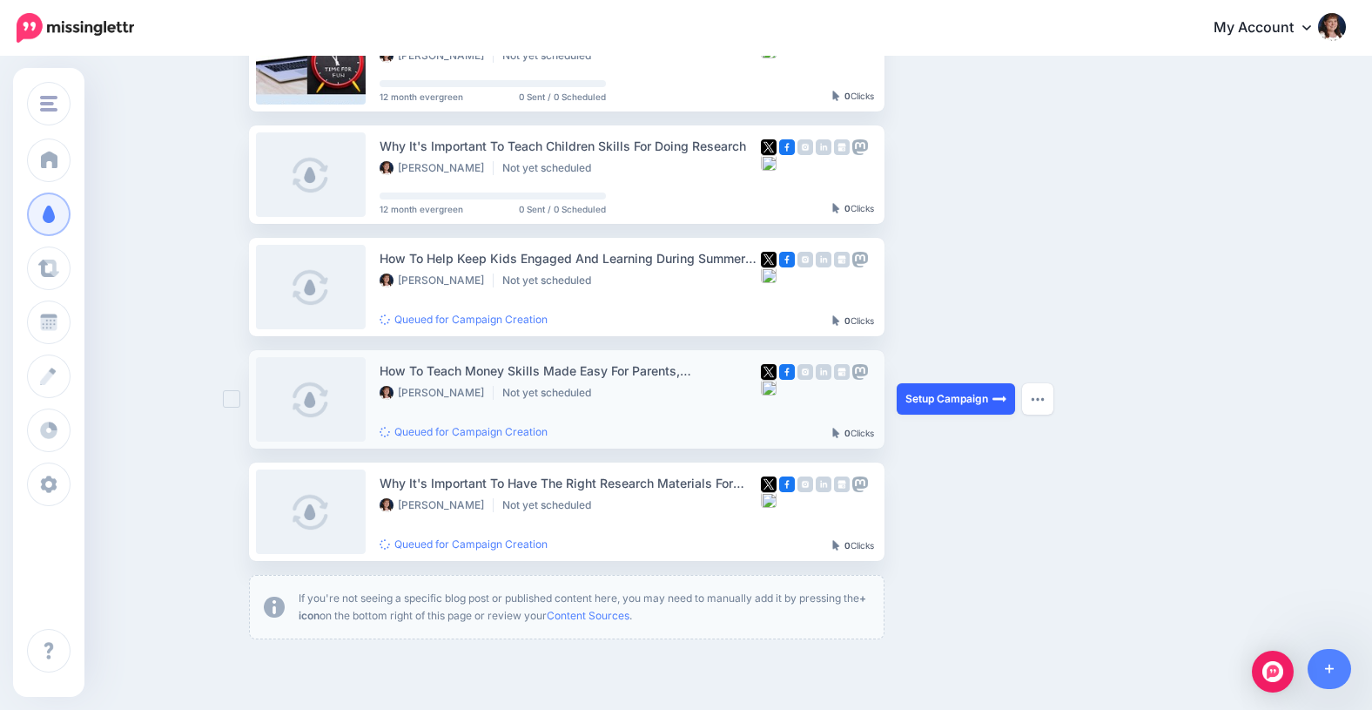
click at [946, 399] on link "Setup Campaign" at bounding box center [956, 398] width 118 height 31
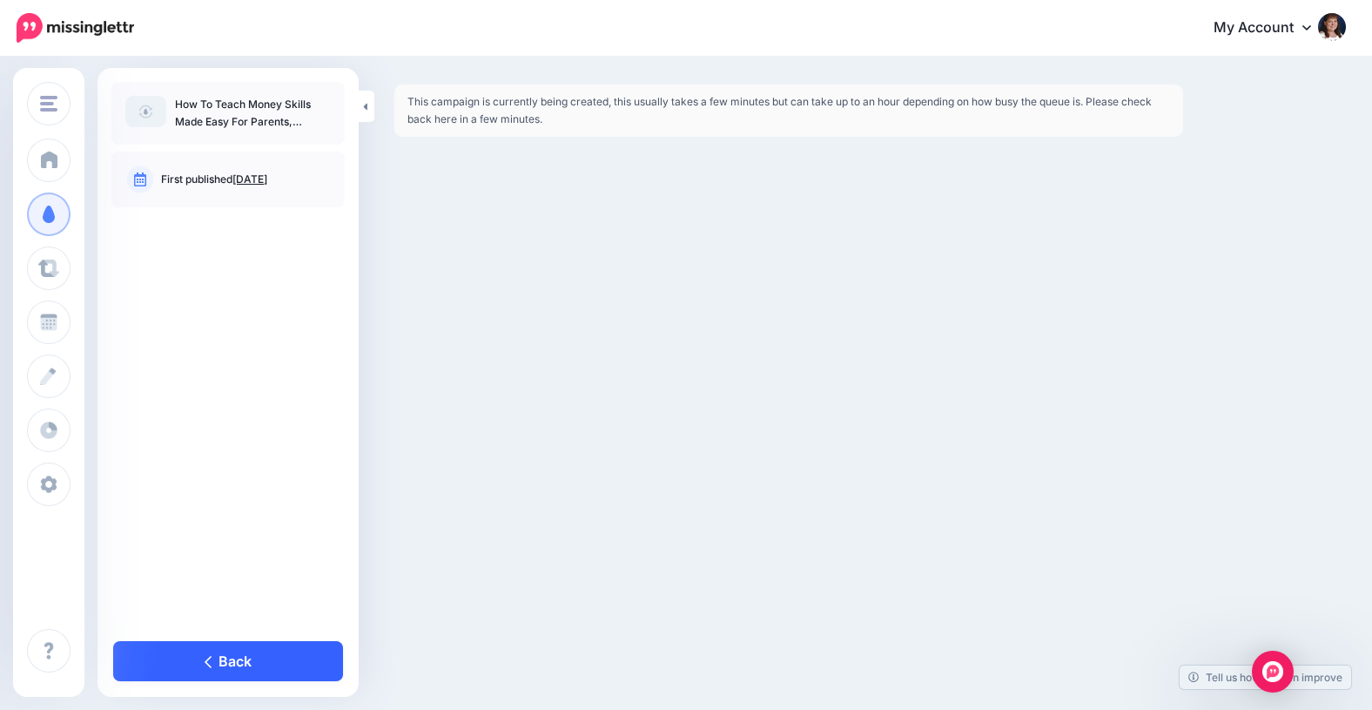
click at [243, 663] on link "Back" at bounding box center [228, 661] width 230 height 40
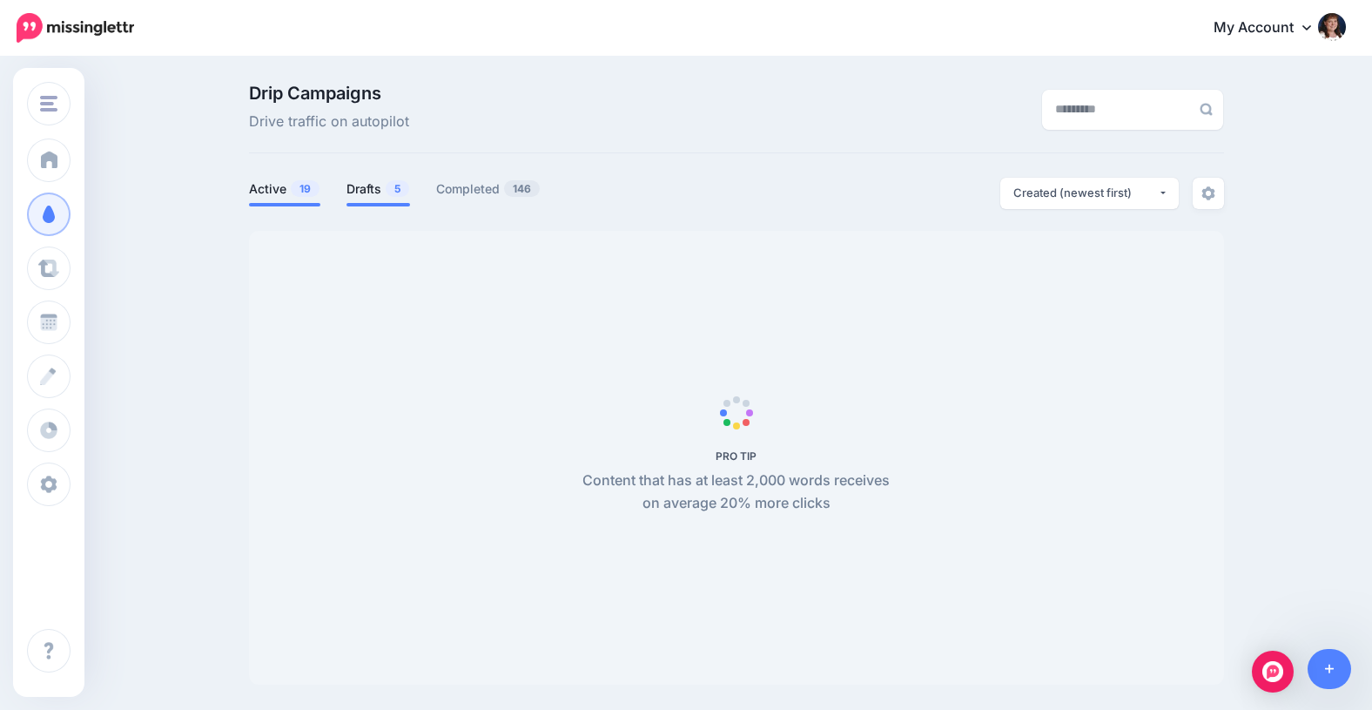
click at [359, 188] on link "Drafts 5" at bounding box center [379, 188] width 64 height 21
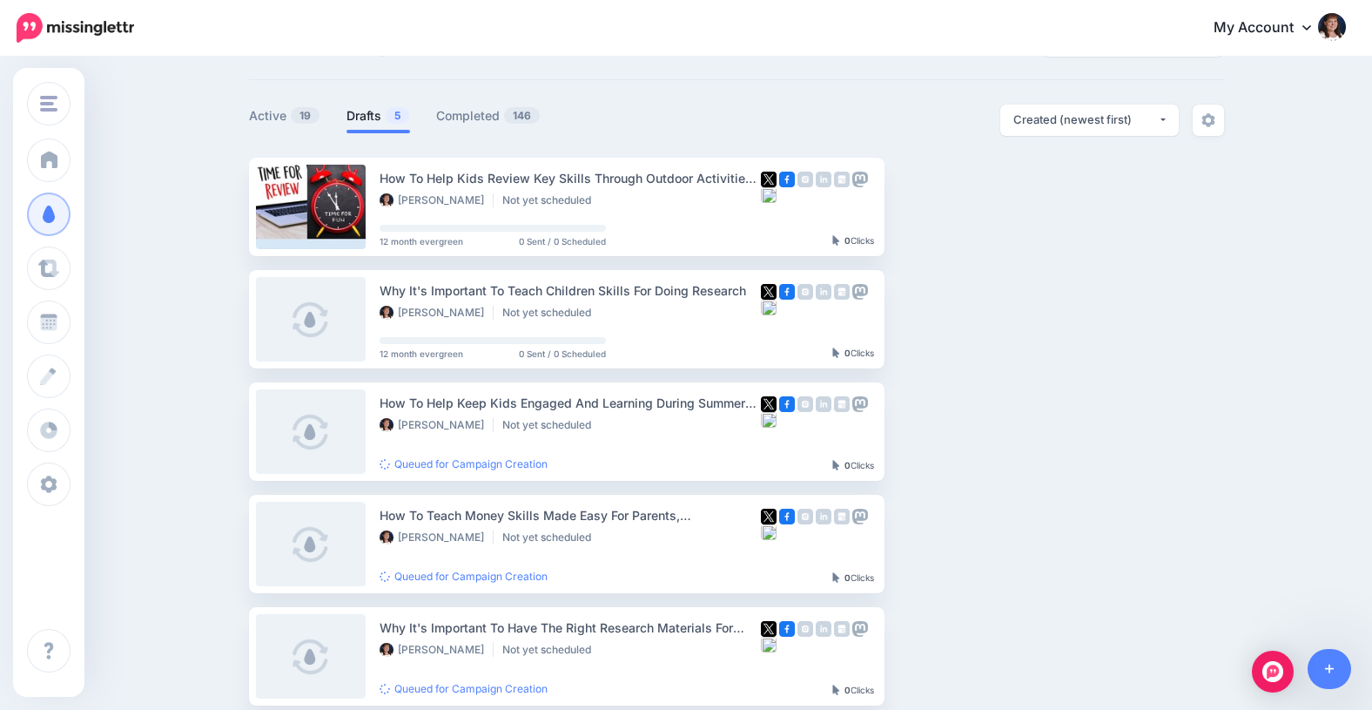
scroll to position [69, 0]
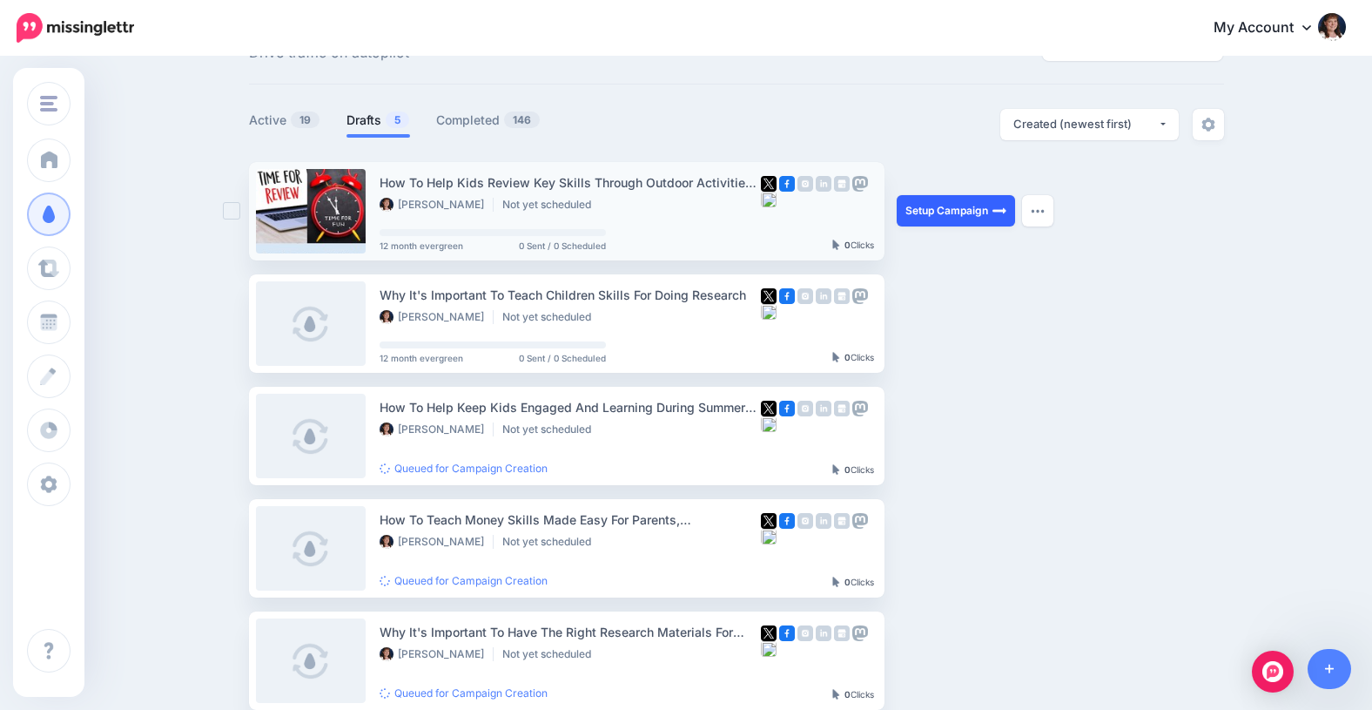
click at [925, 213] on link "Setup Campaign" at bounding box center [956, 210] width 118 height 31
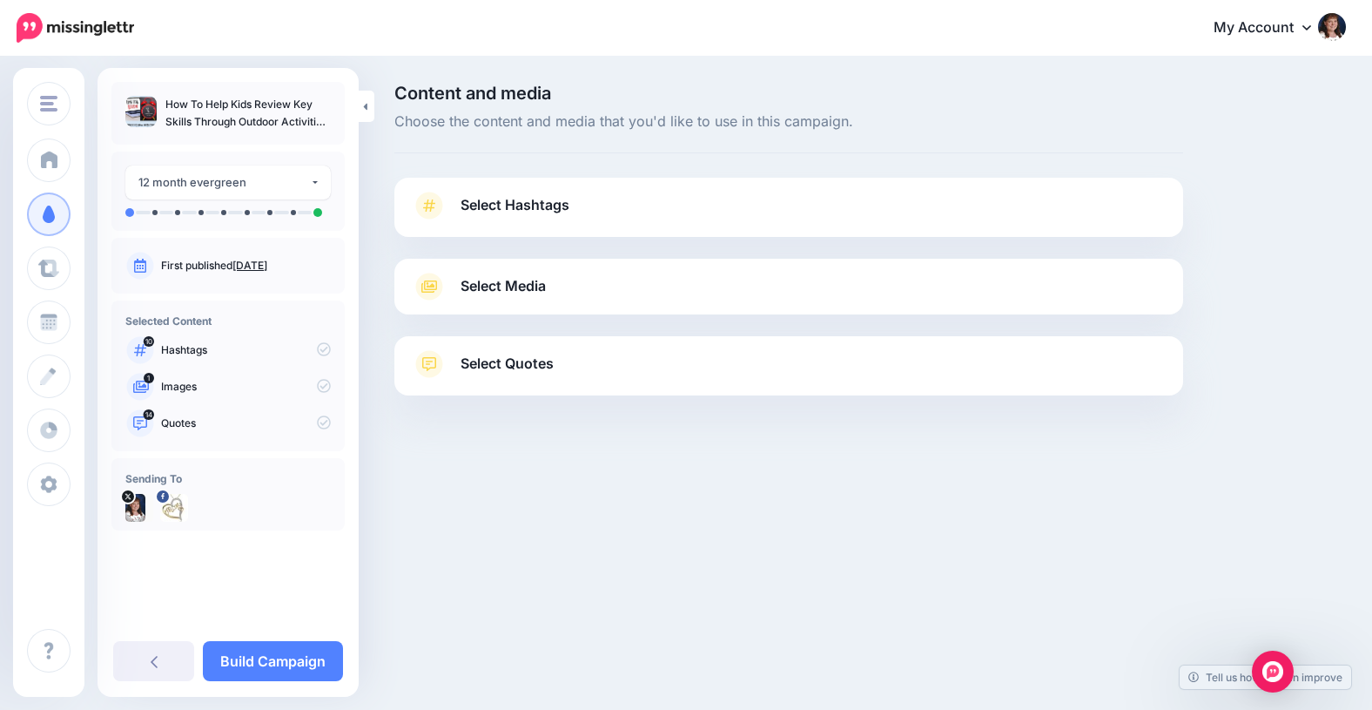
click at [486, 204] on span "Select Hashtags" at bounding box center [515, 205] width 109 height 24
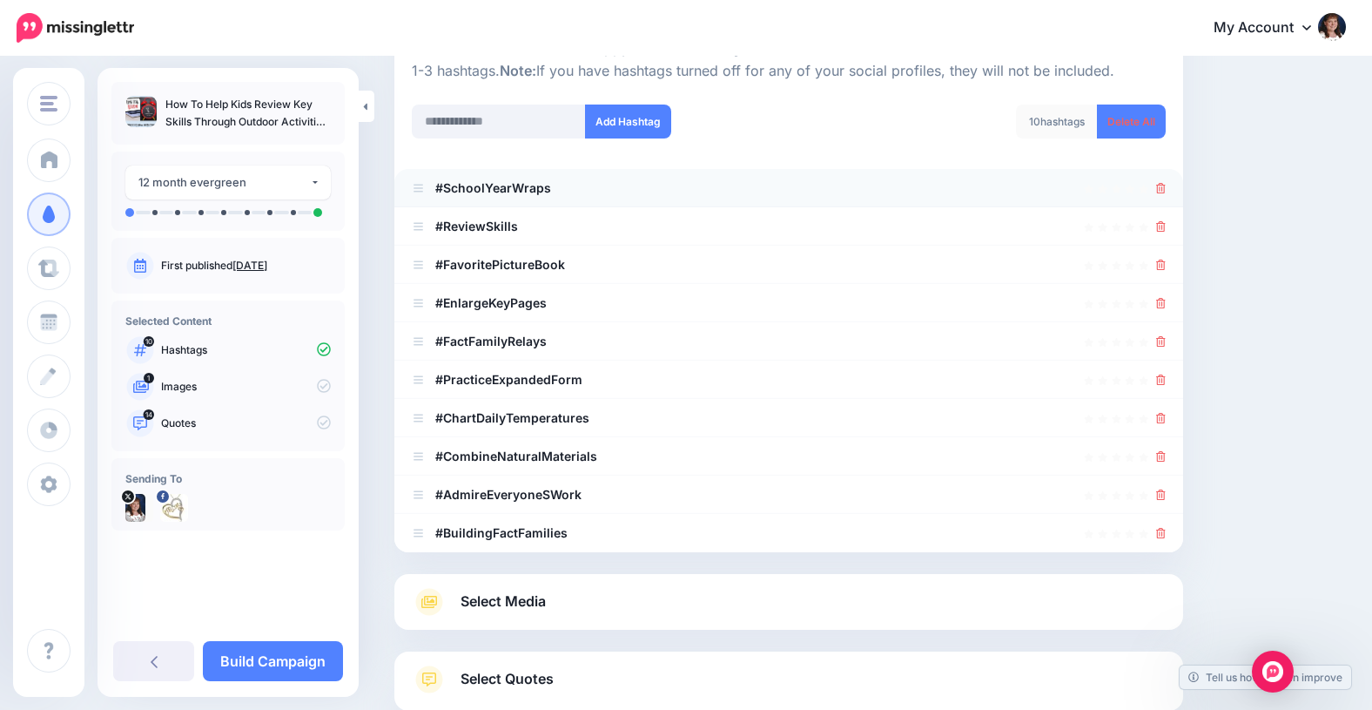
scroll to position [202, 0]
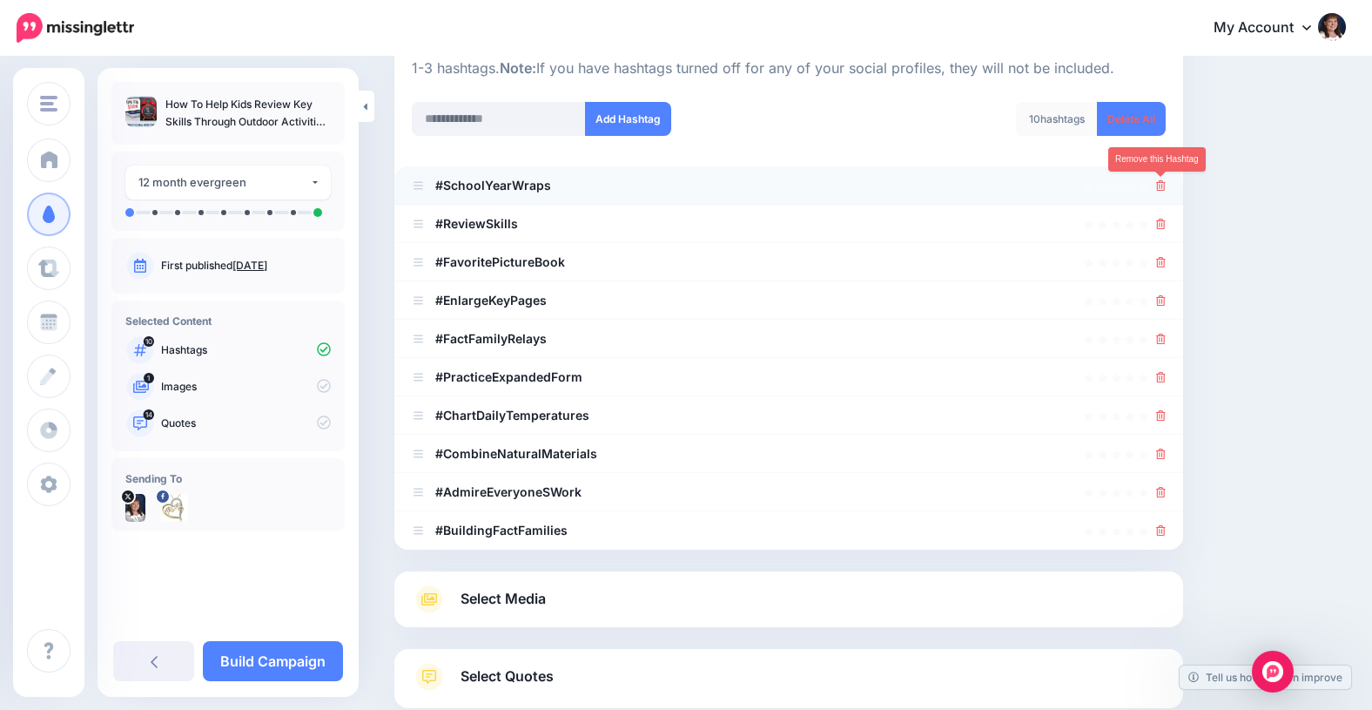
click at [1162, 182] on icon at bounding box center [1161, 185] width 10 height 10
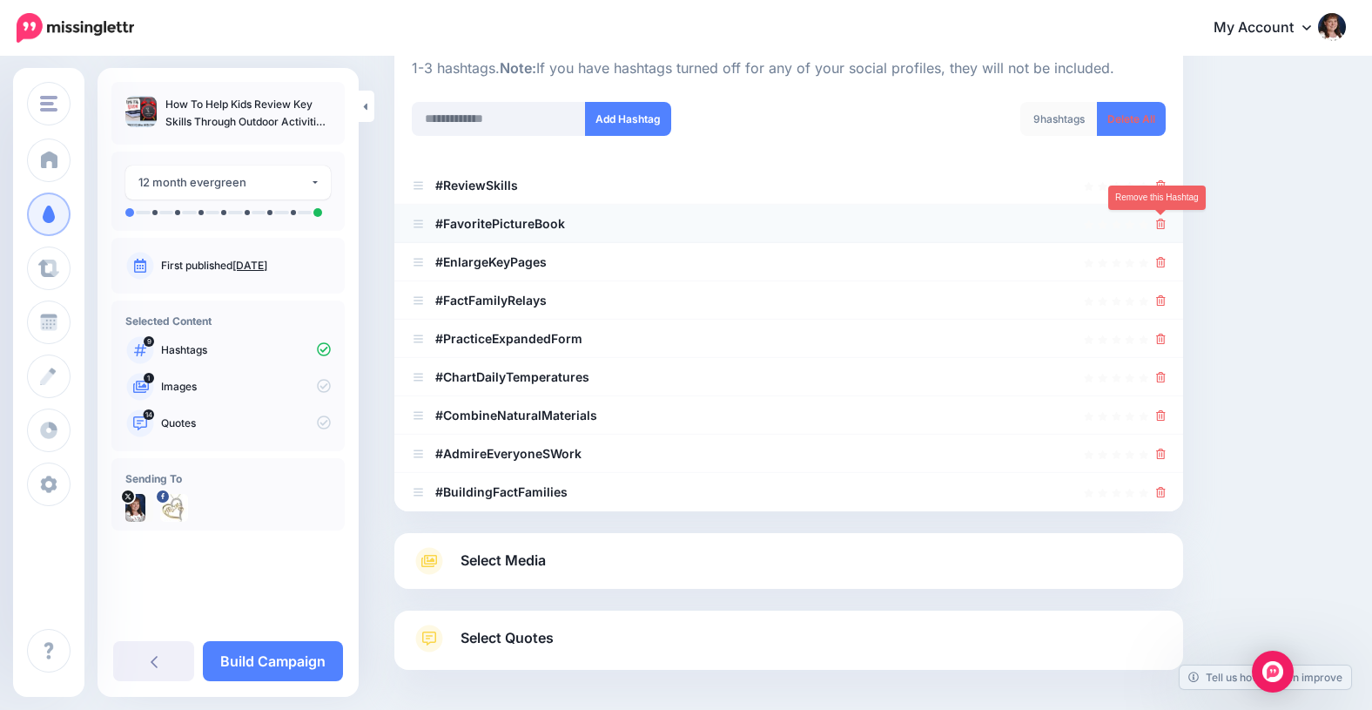
click at [1162, 222] on icon at bounding box center [1161, 224] width 10 height 10
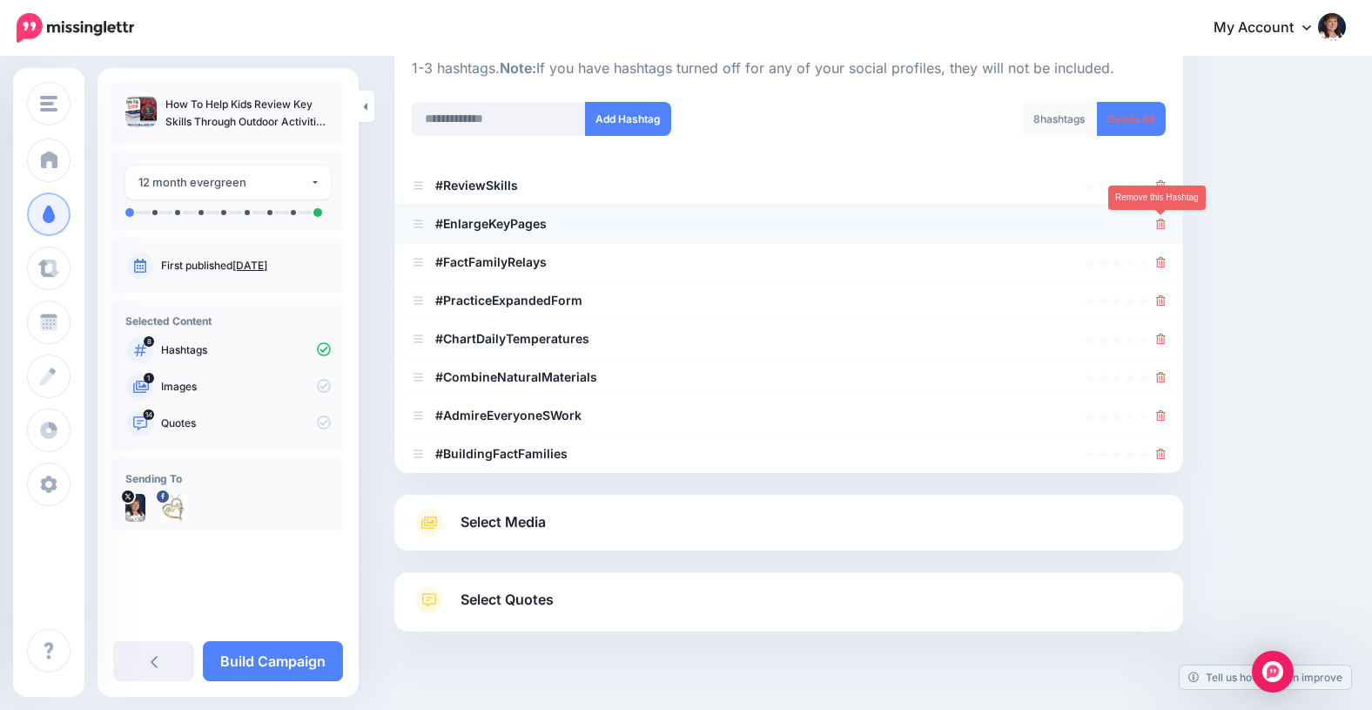
click at [1162, 225] on icon at bounding box center [1161, 224] width 10 height 10
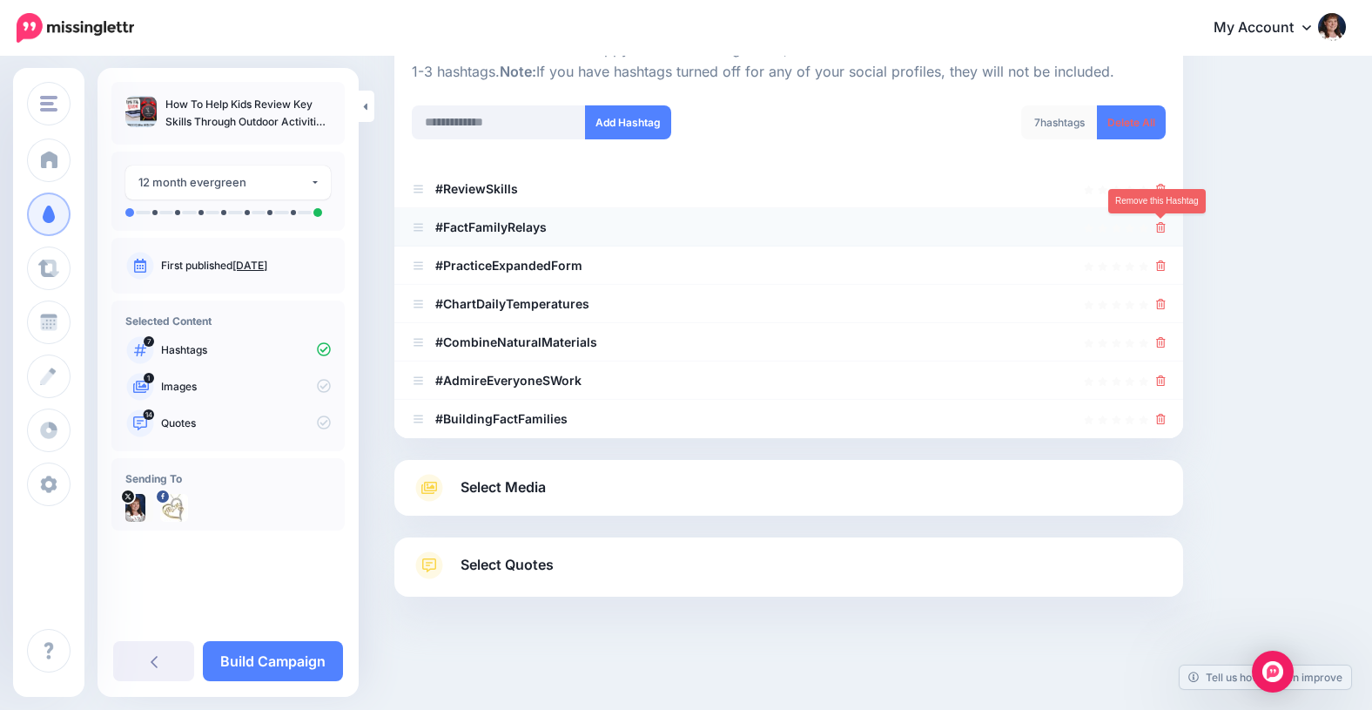
click at [1161, 225] on icon at bounding box center [1161, 227] width 10 height 10
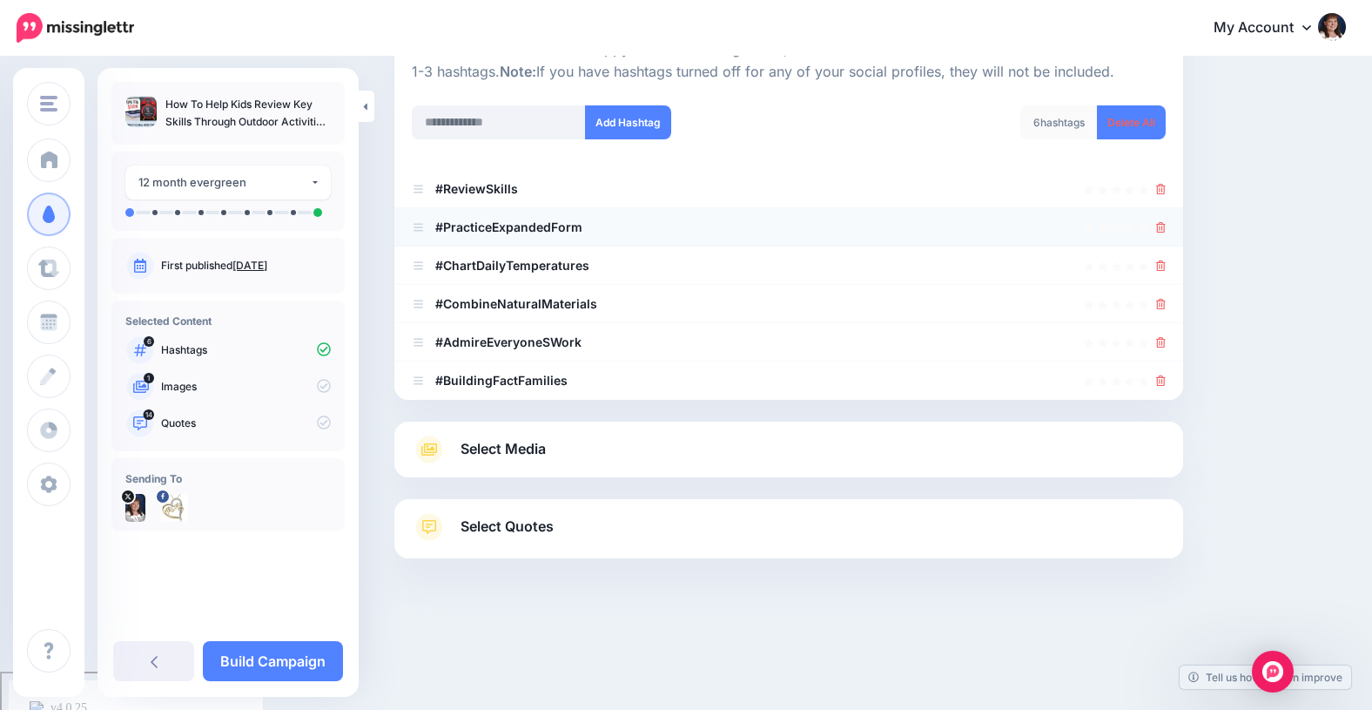
scroll to position [160, 0]
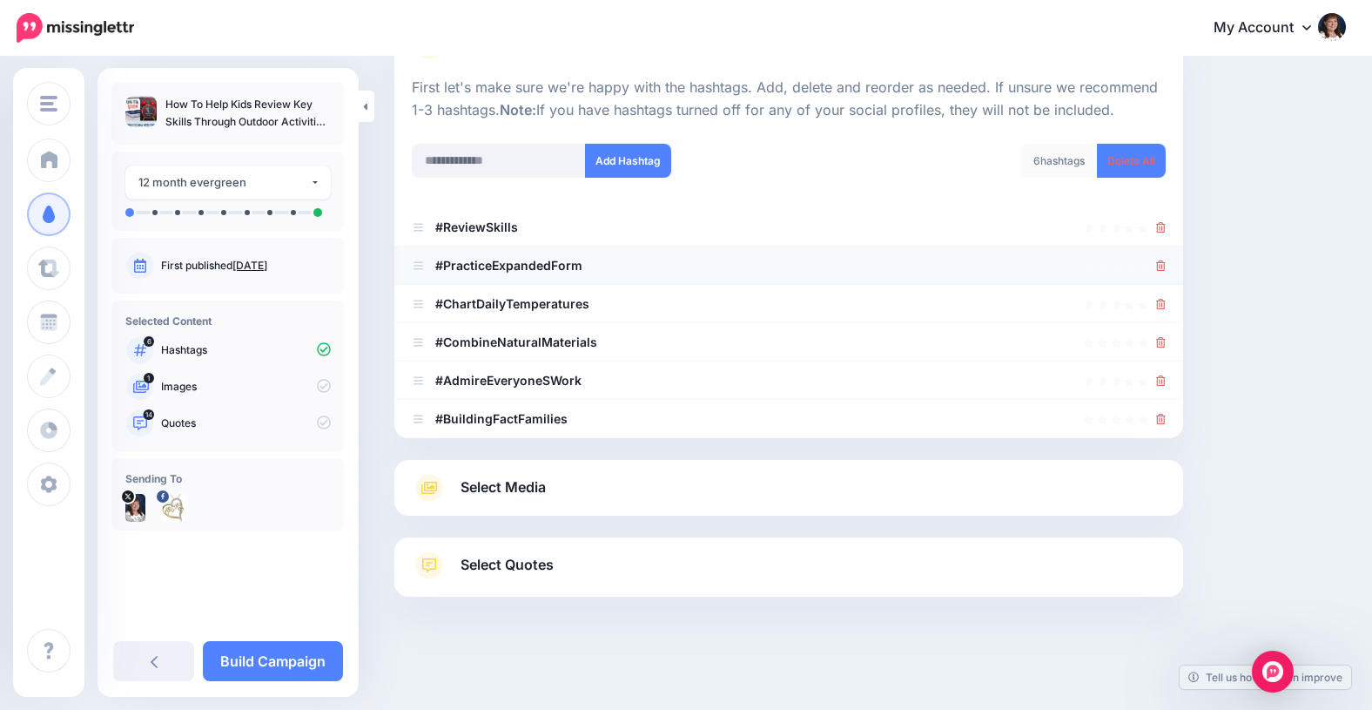
click at [1161, 274] on div at bounding box center [1161, 265] width 10 height 21
click at [1161, 301] on icon at bounding box center [1161, 304] width 10 height 10
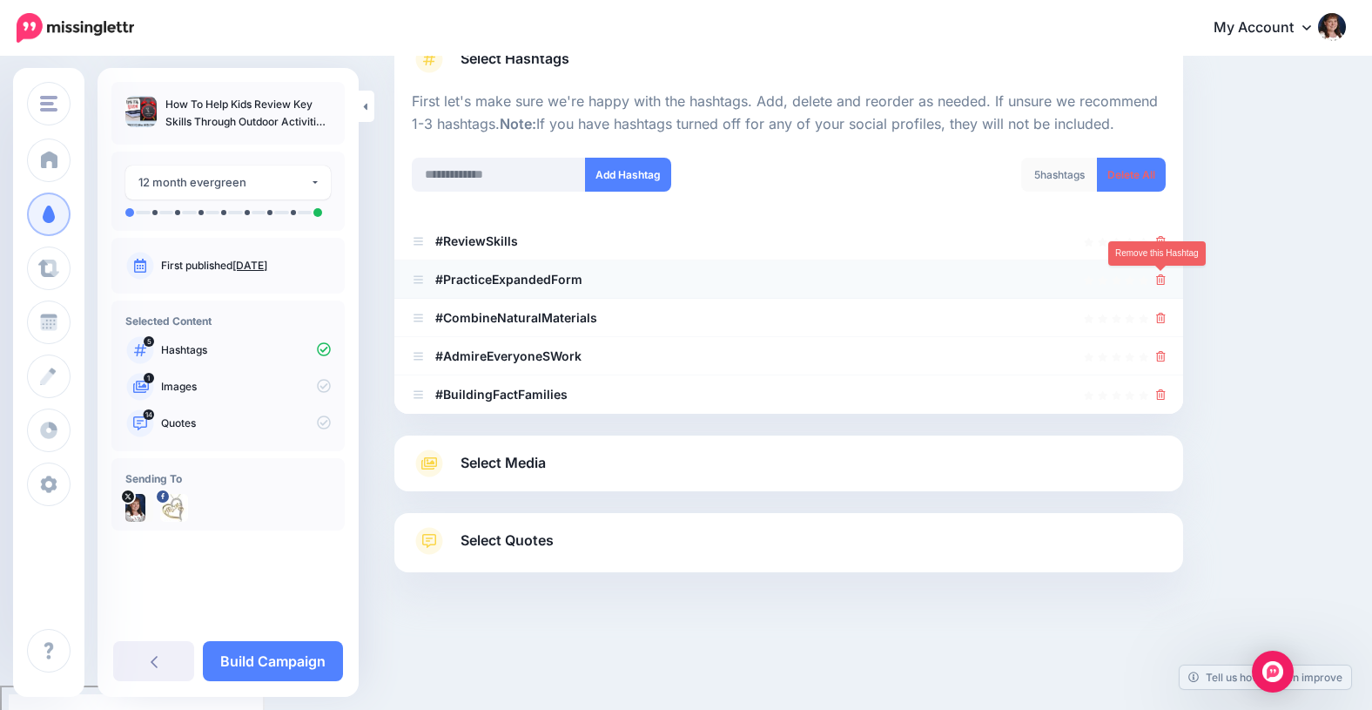
click at [1162, 277] on icon at bounding box center [1161, 279] width 10 height 10
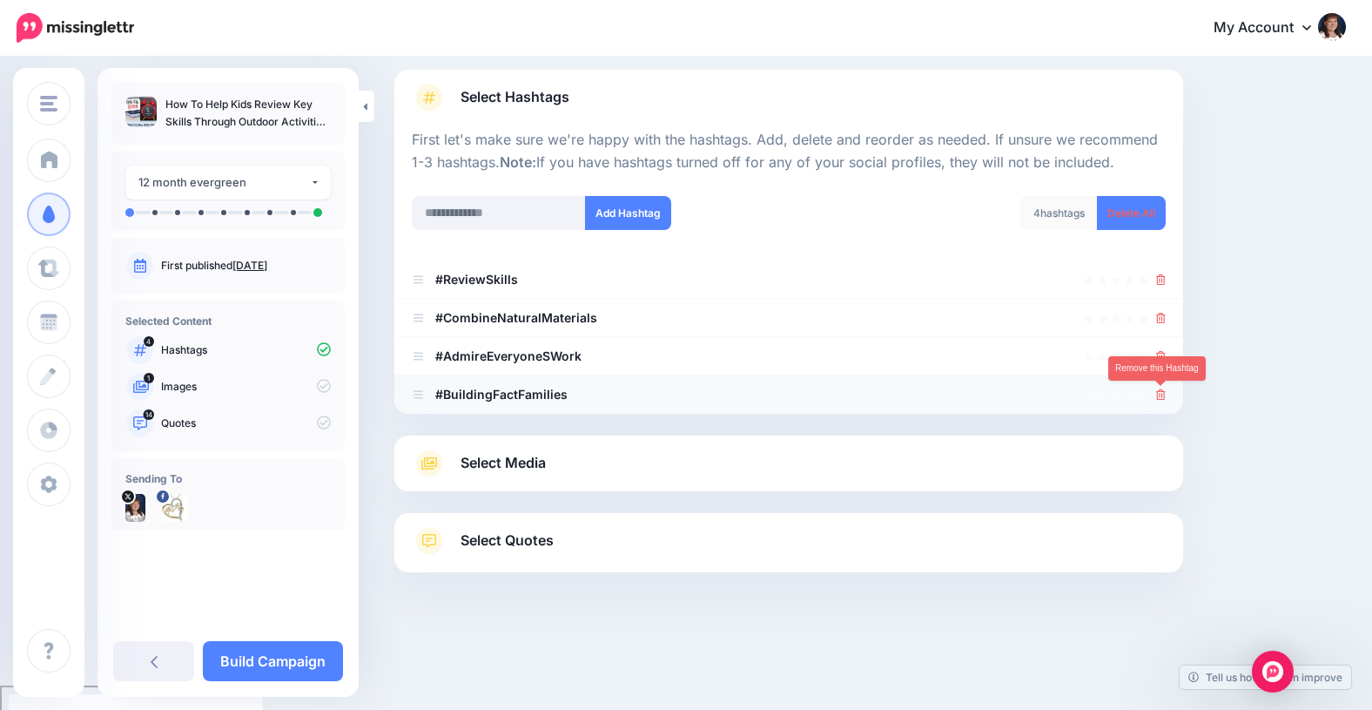
click at [1160, 391] on icon at bounding box center [1161, 394] width 10 height 10
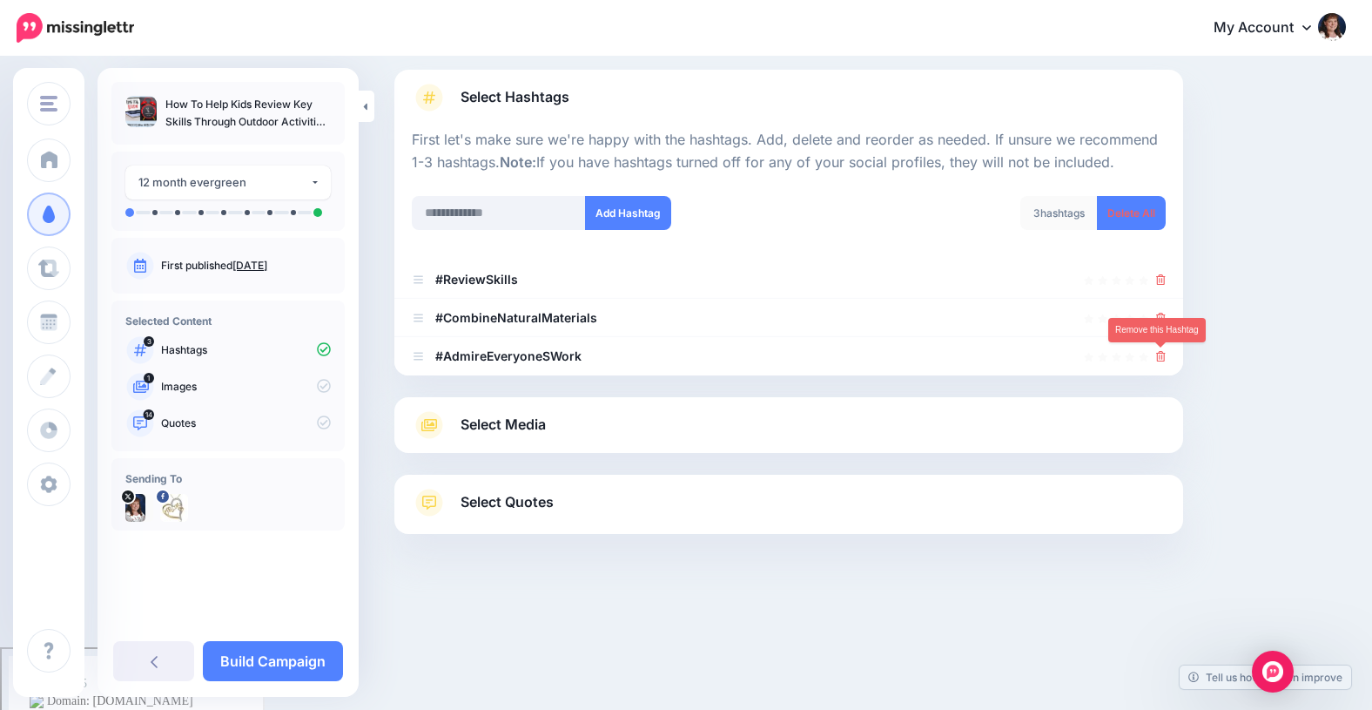
scroll to position [70, 0]
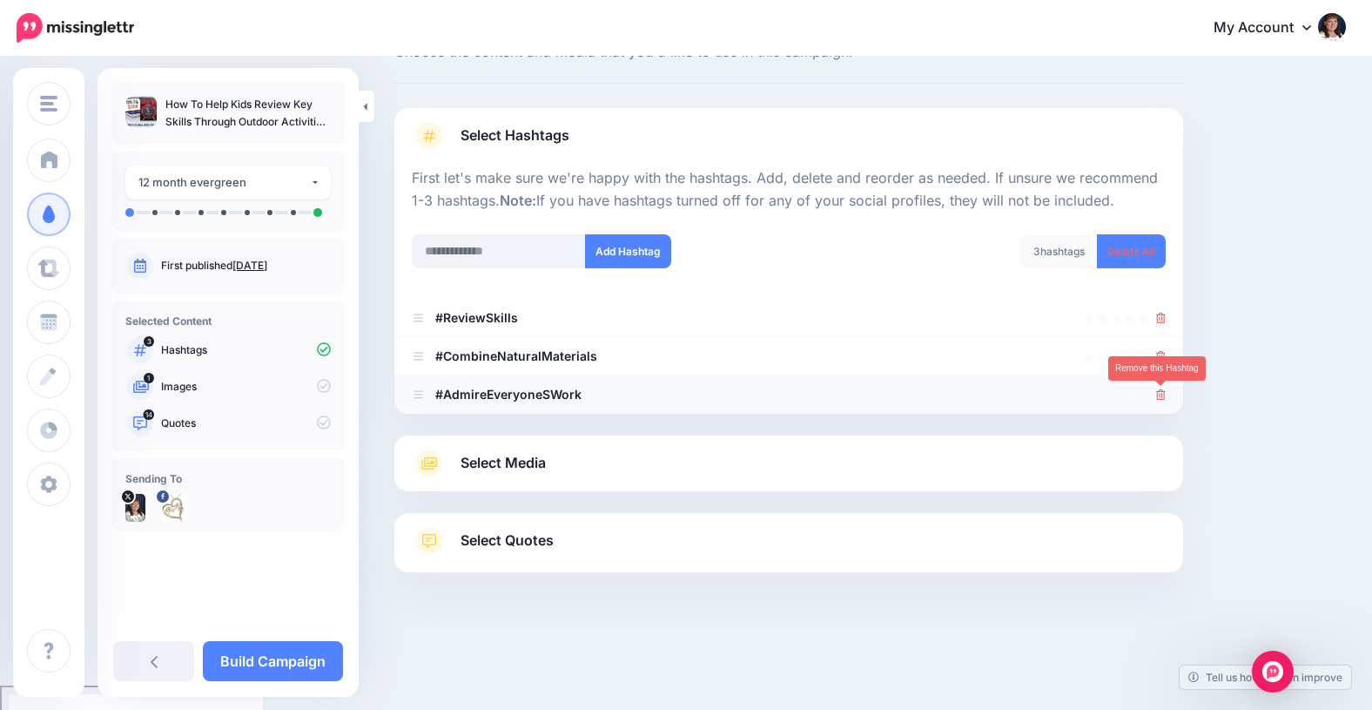
click at [1161, 394] on icon at bounding box center [1161, 394] width 10 height 10
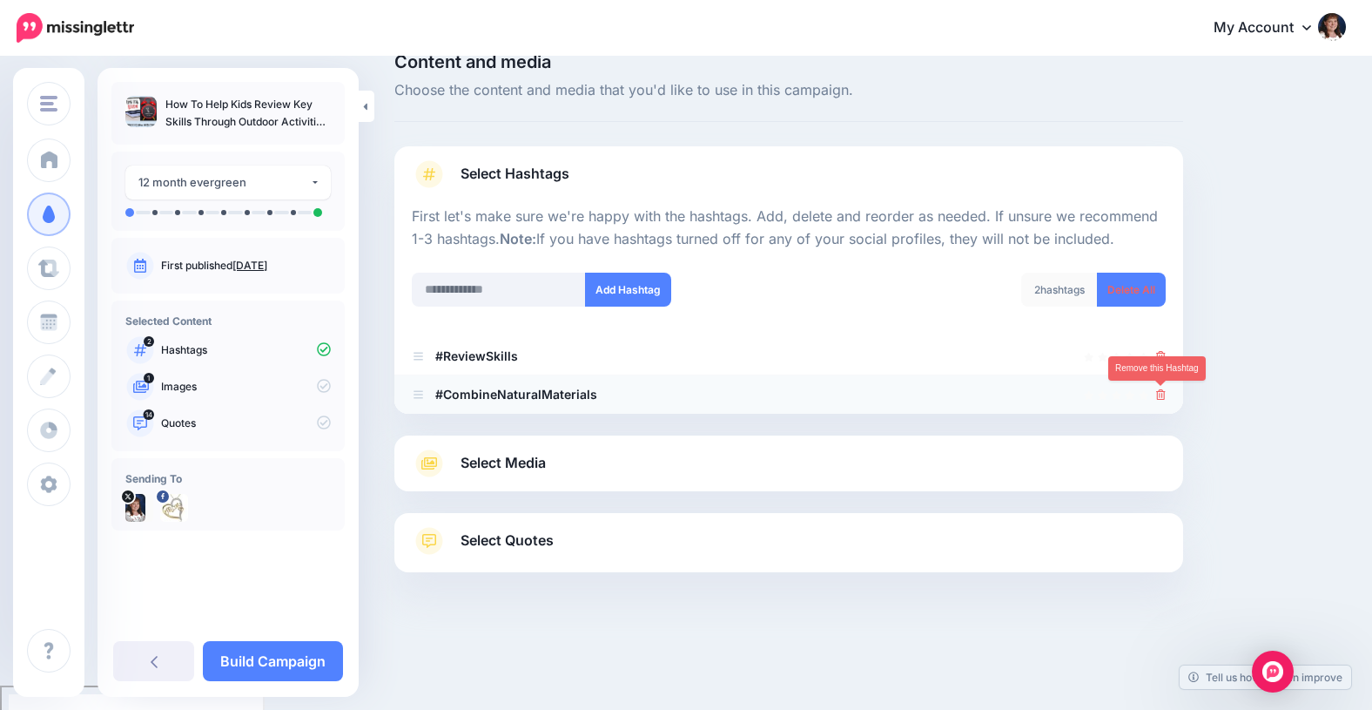
click at [1159, 390] on icon at bounding box center [1161, 394] width 10 height 10
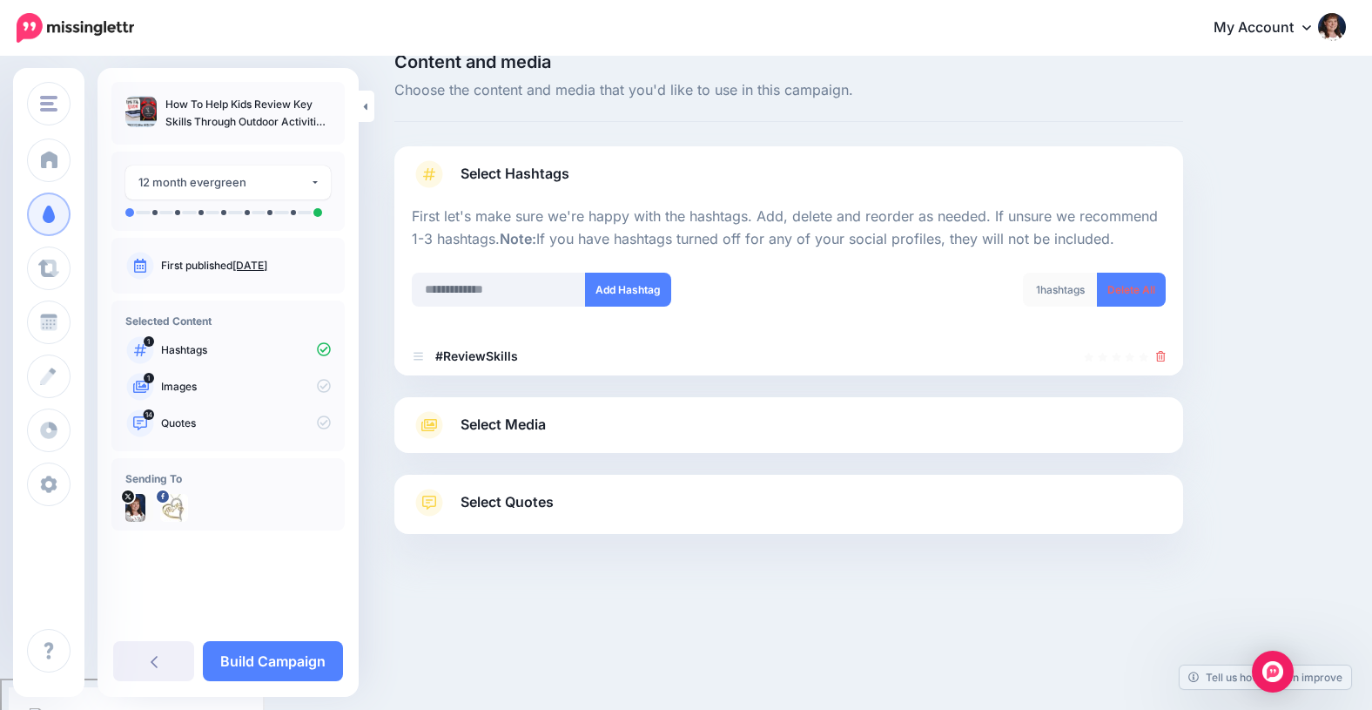
scroll to position [24, 0]
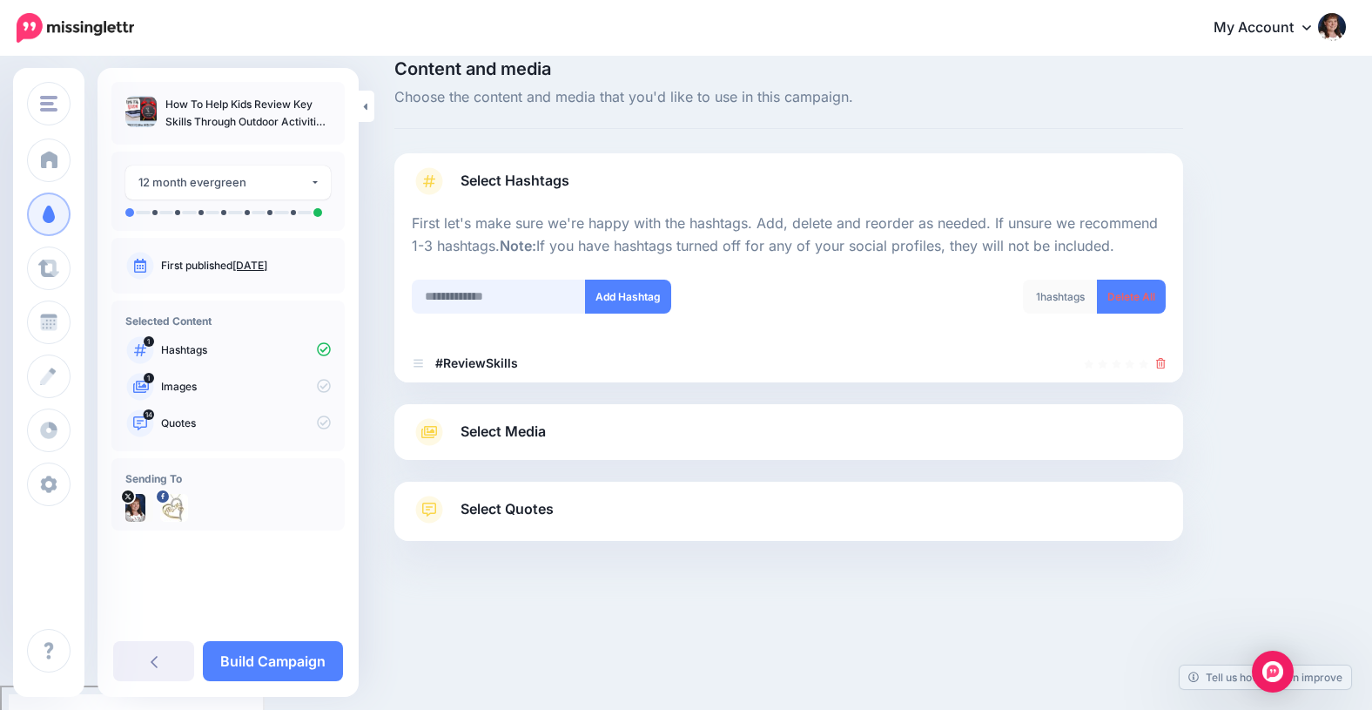
click at [460, 296] on input "text" at bounding box center [499, 296] width 174 height 34
click at [477, 300] on input "**********" at bounding box center [499, 296] width 174 height 34
type input "**********"
click at [617, 289] on button "Add Hashtag" at bounding box center [628, 296] width 86 height 34
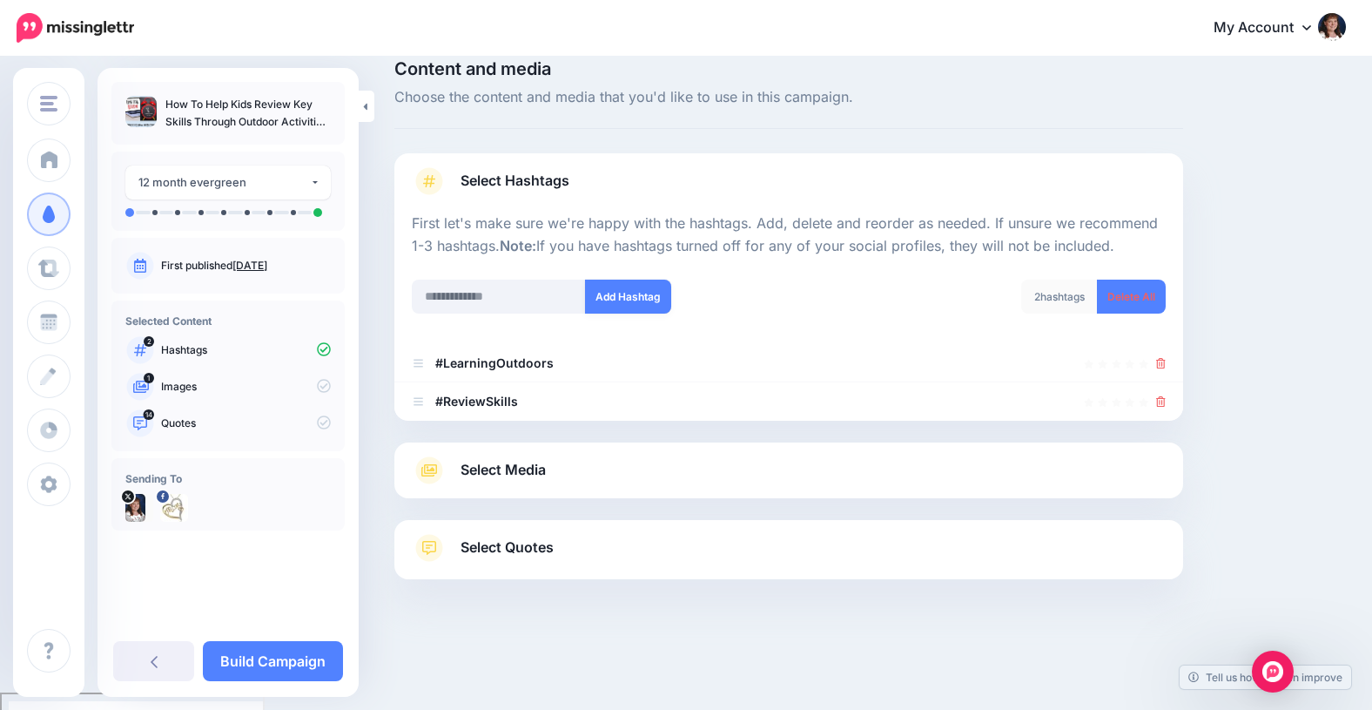
scroll to position [31, 0]
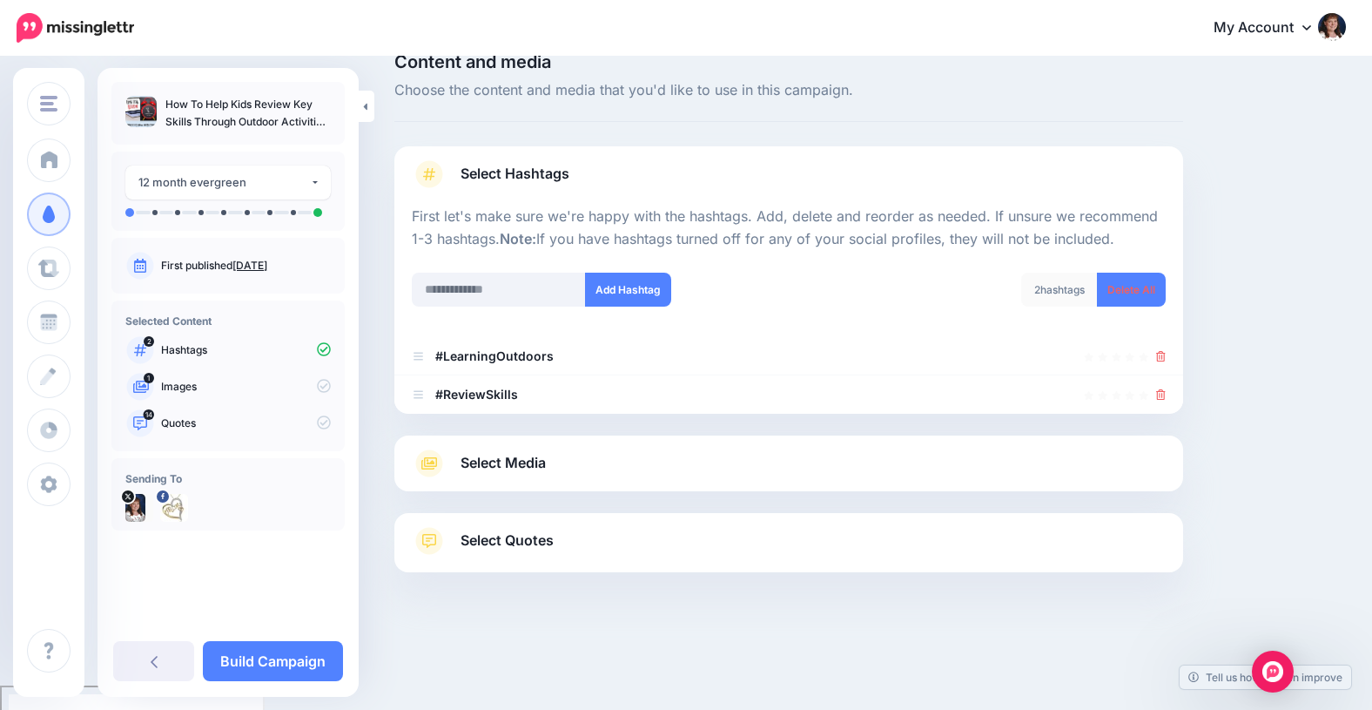
click at [497, 459] on span "Select Media" at bounding box center [503, 463] width 85 height 24
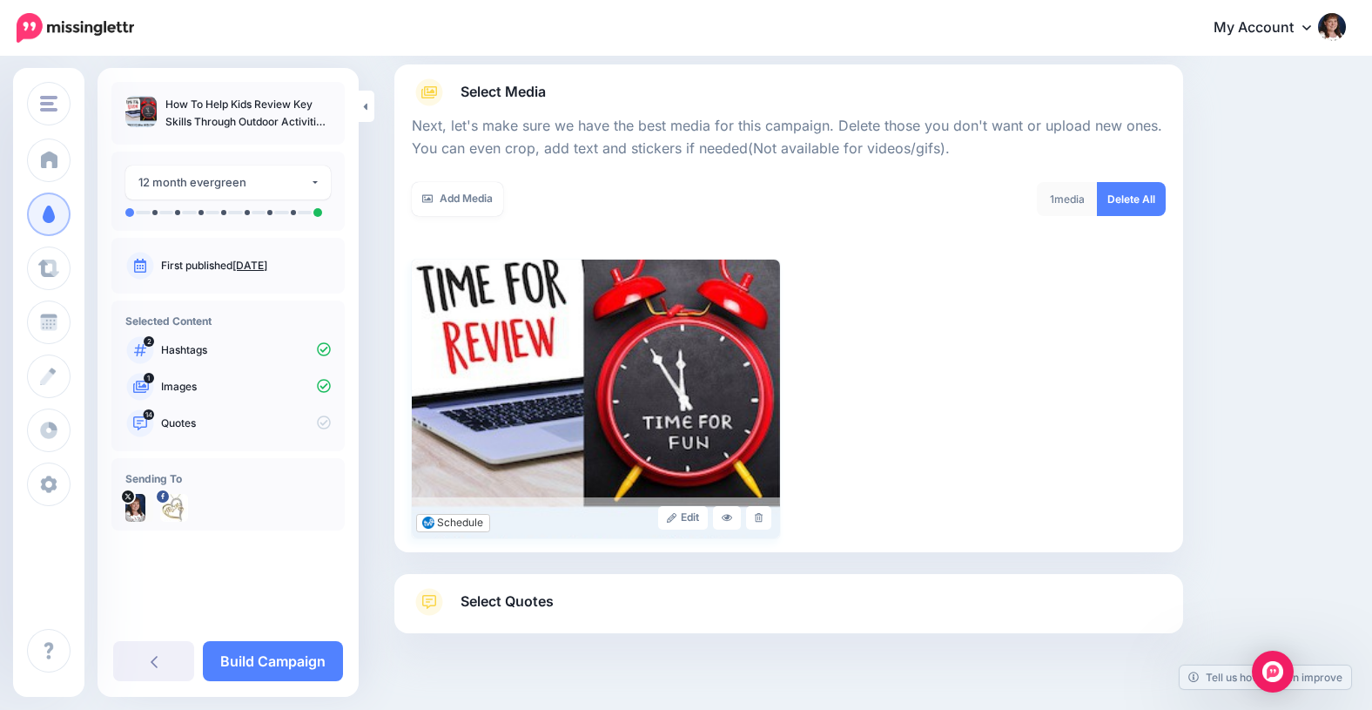
scroll to position [209, 0]
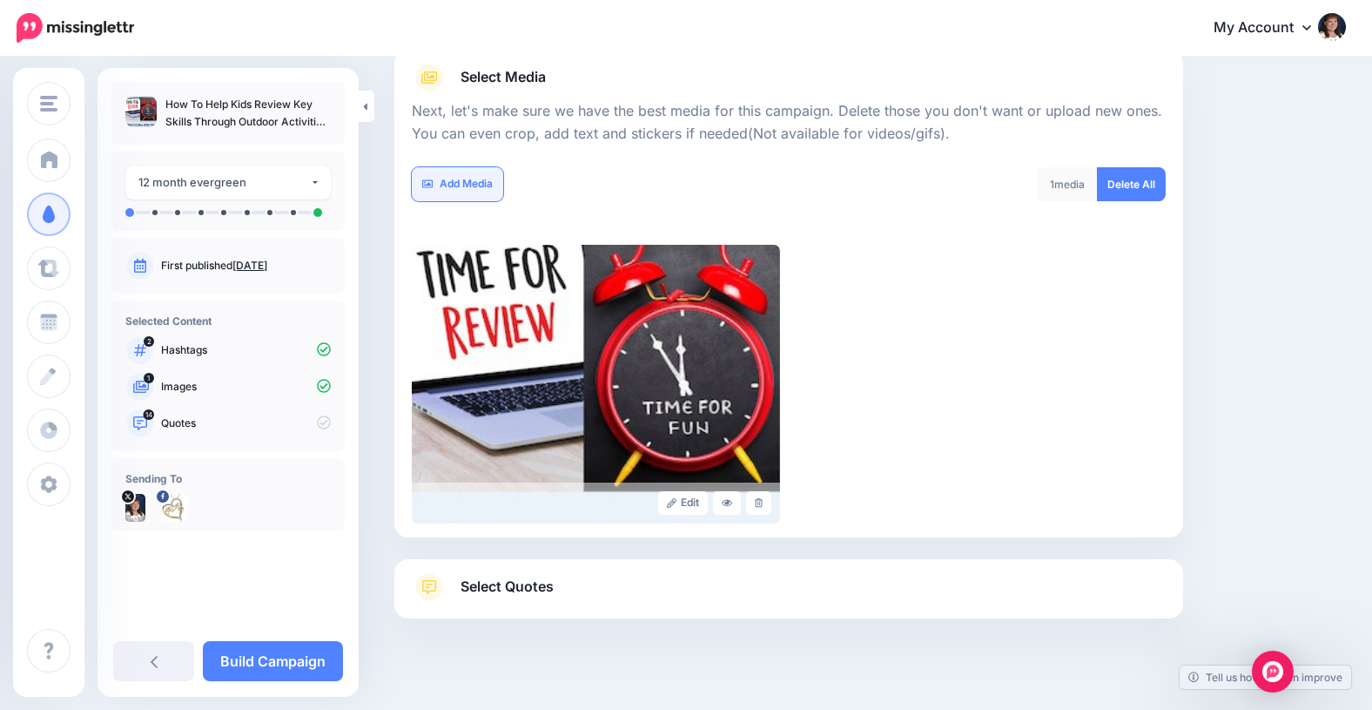
click at [467, 181] on link "Add Media" at bounding box center [457, 184] width 91 height 34
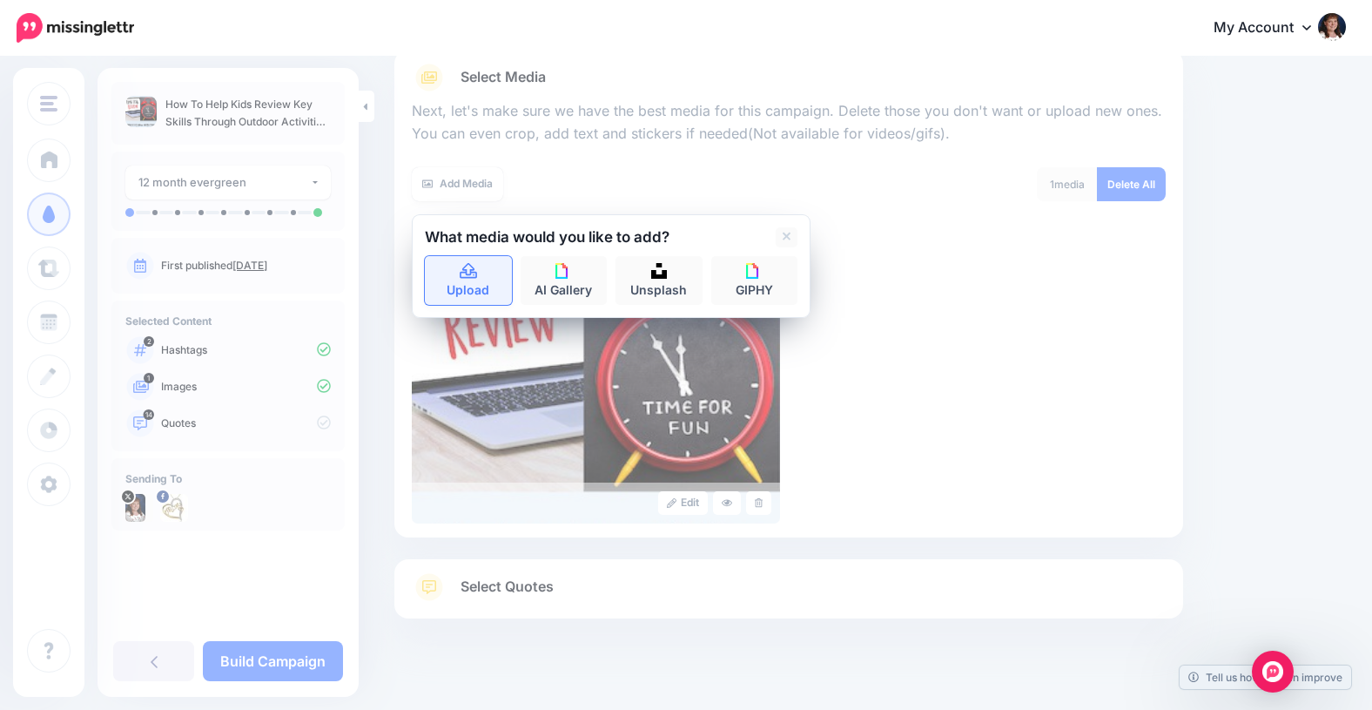
click at [468, 273] on icon at bounding box center [468, 271] width 17 height 16
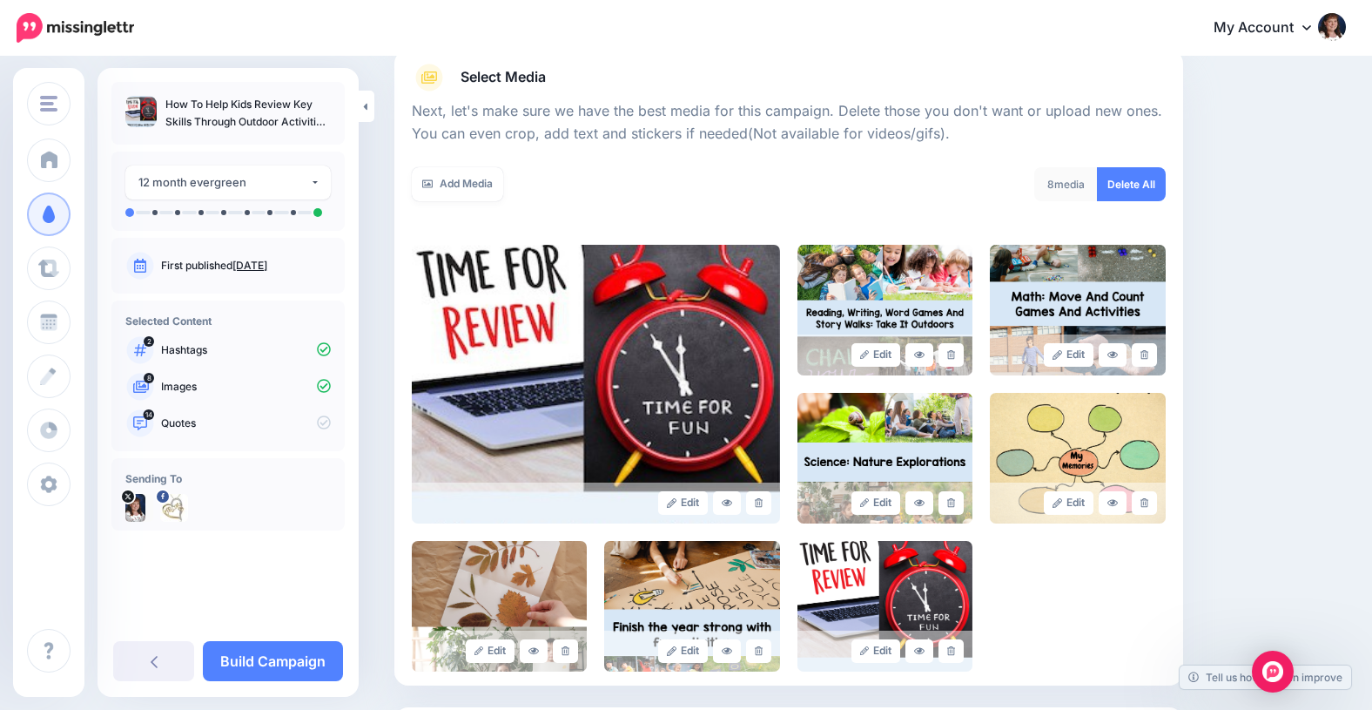
scroll to position [403, 0]
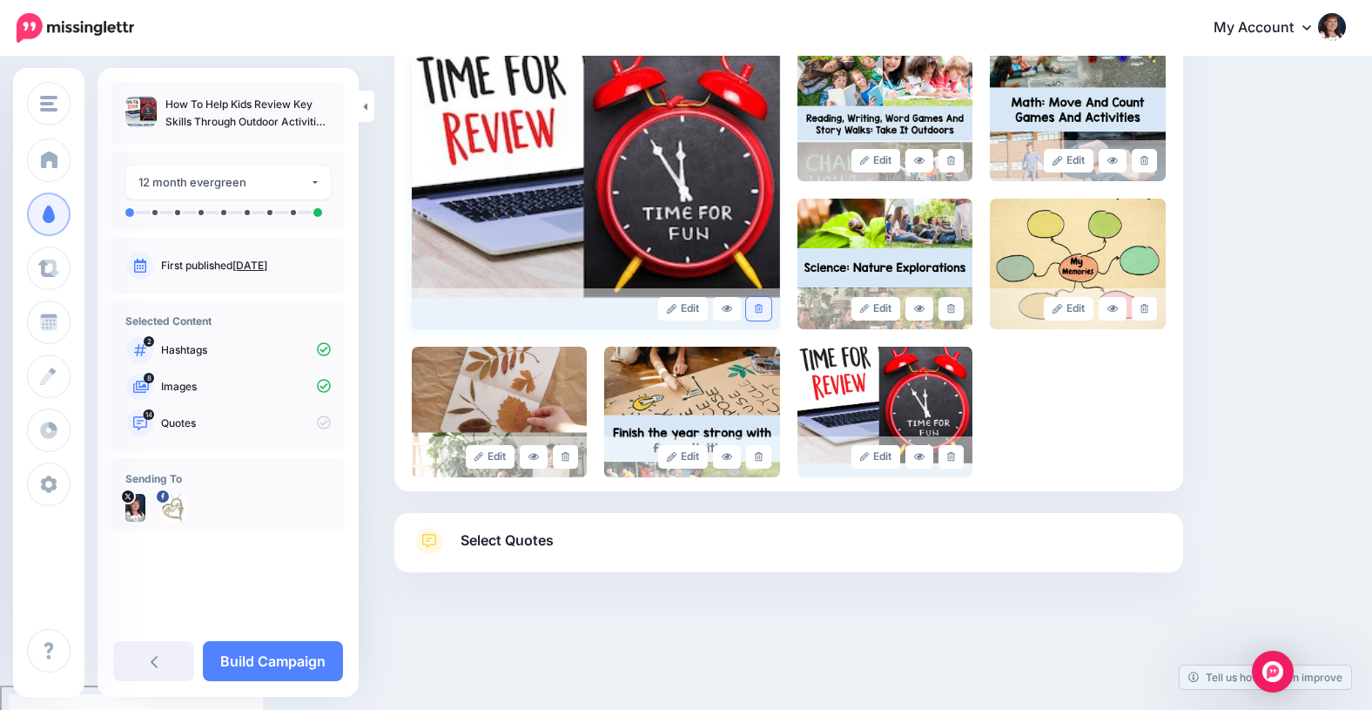
click at [758, 308] on icon at bounding box center [759, 309] width 8 height 10
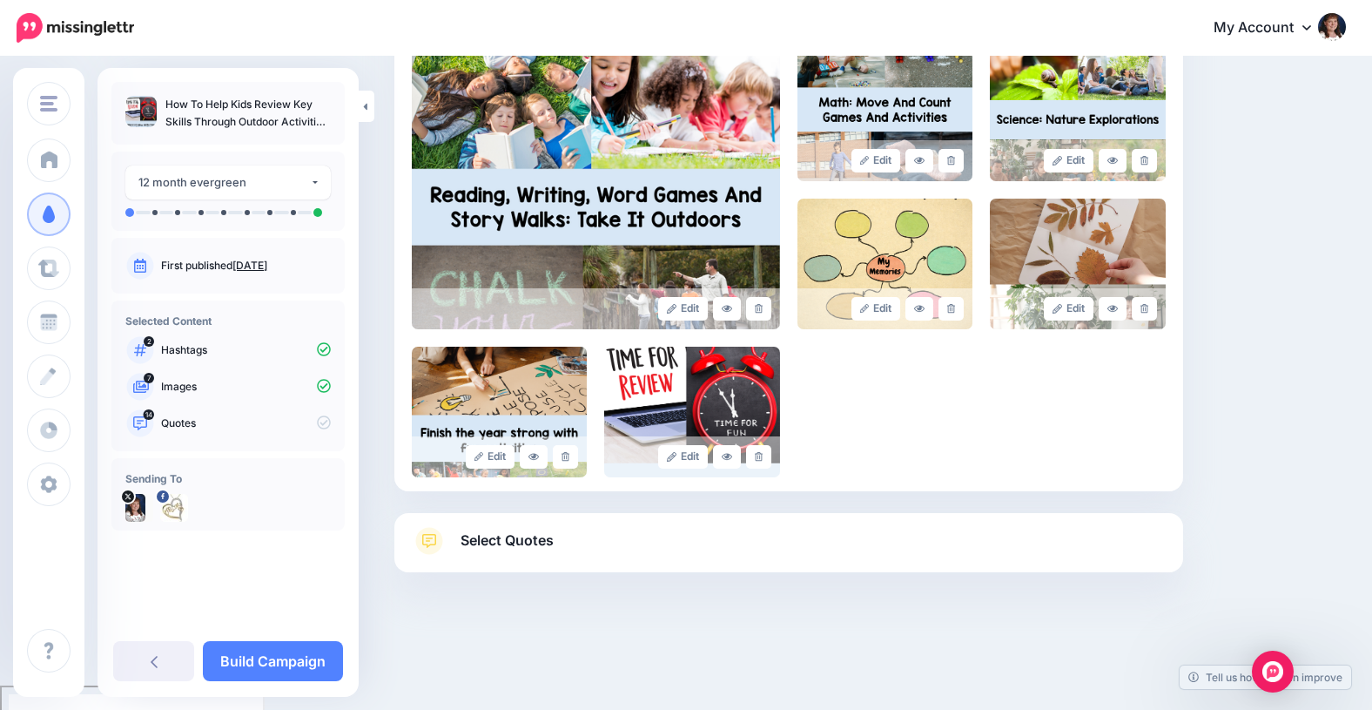
click at [492, 540] on span "Select Quotes" at bounding box center [507, 540] width 93 height 24
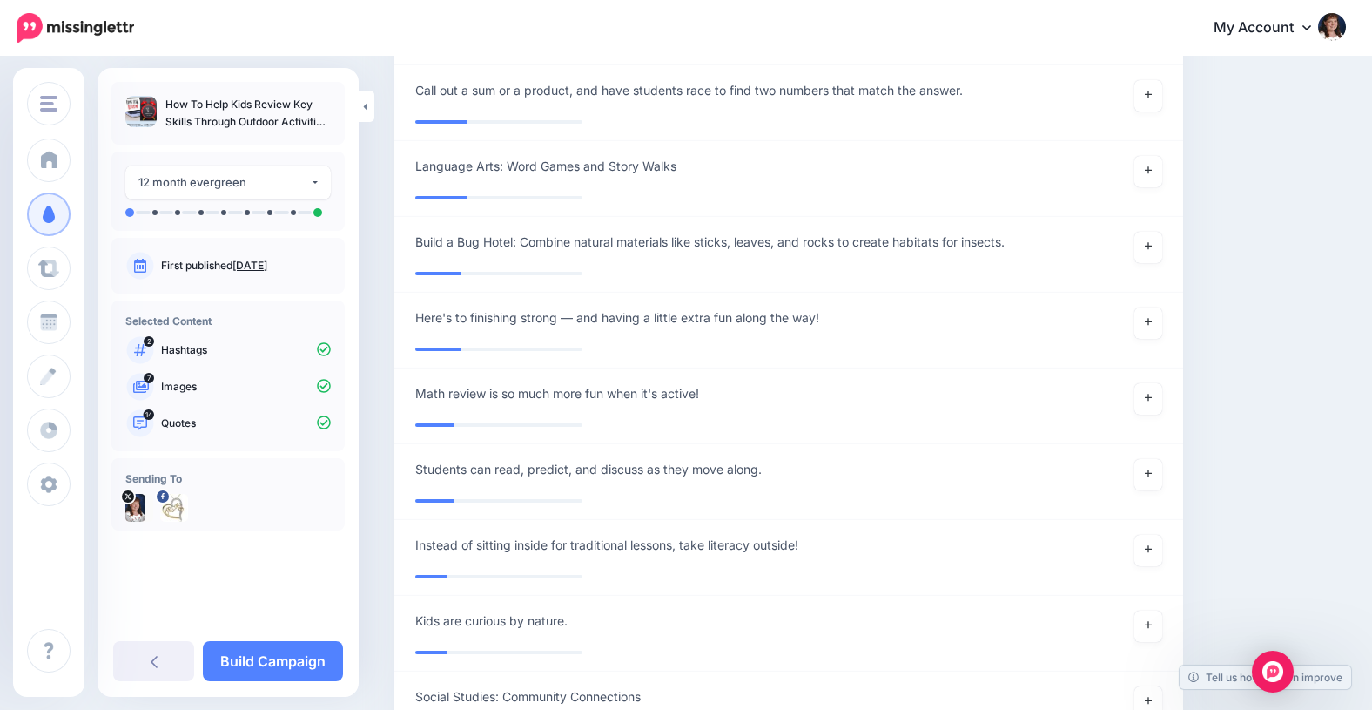
scroll to position [2389, 0]
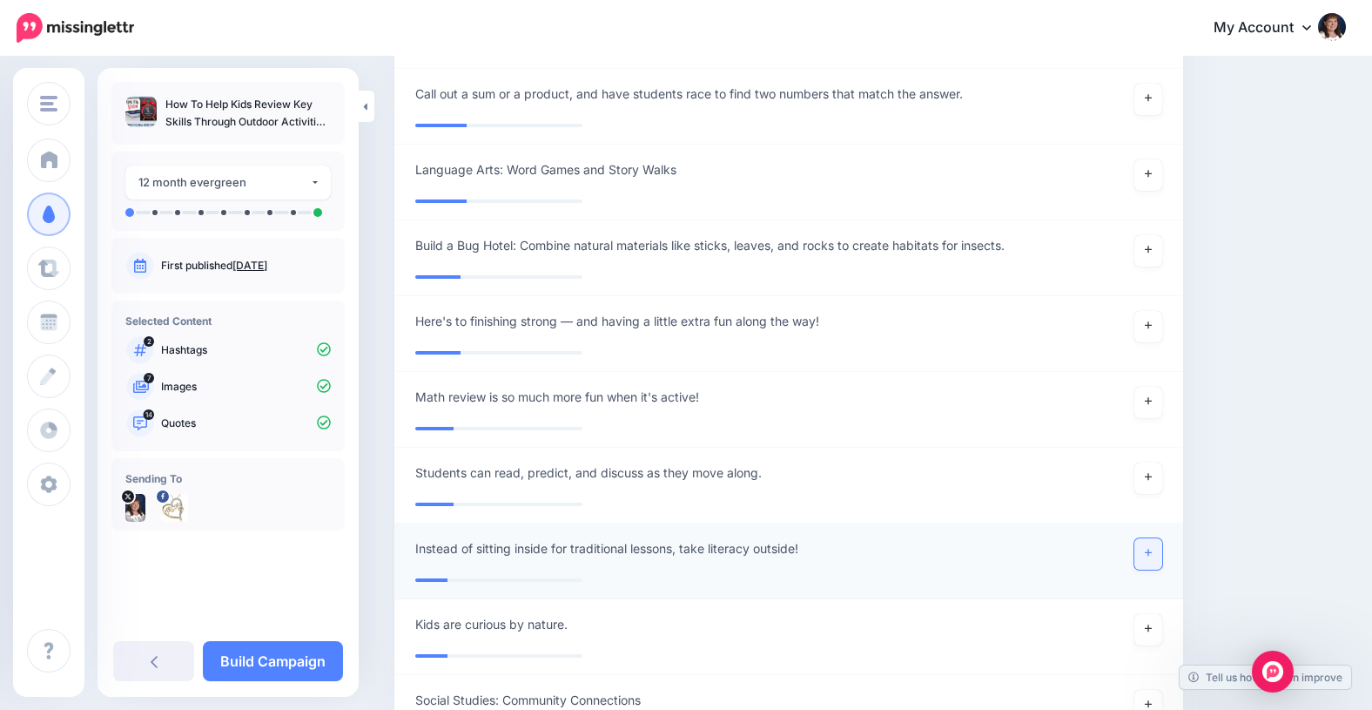
click at [1150, 551] on icon at bounding box center [1148, 552] width 7 height 7
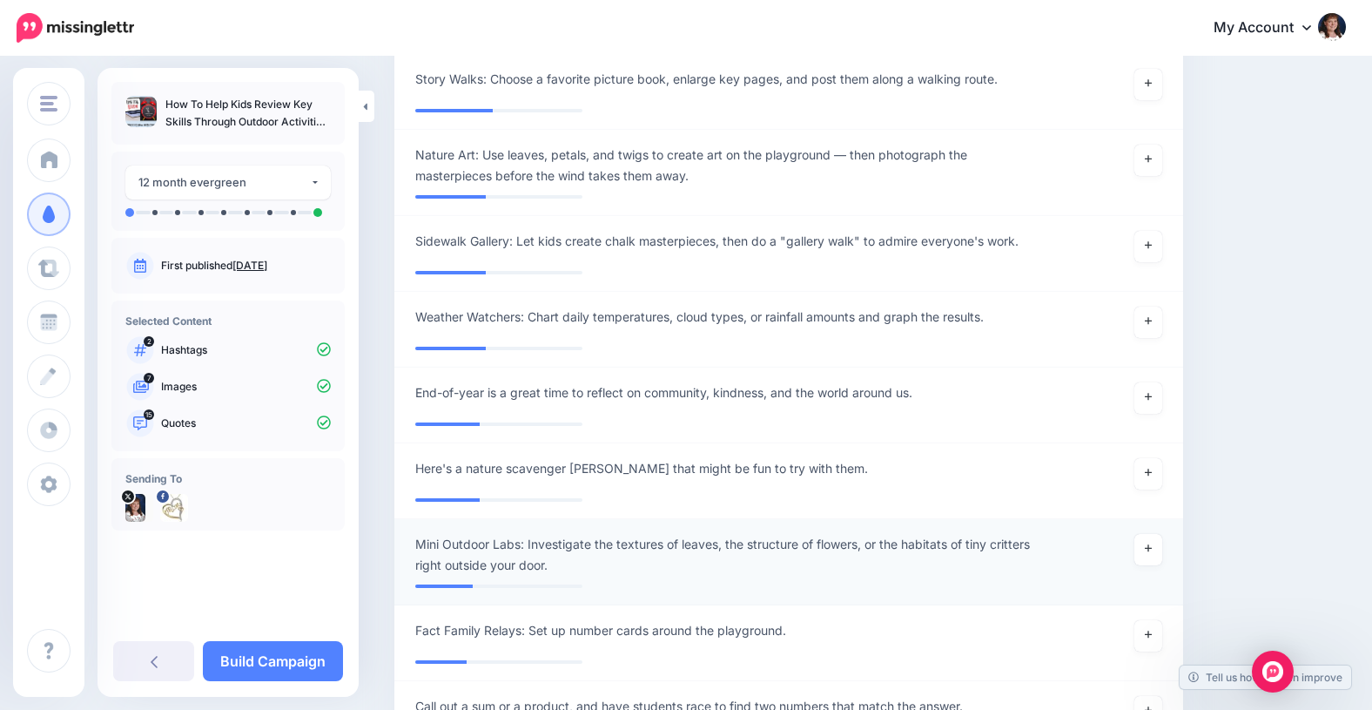
scroll to position [1776, 0]
click at [1149, 545] on icon at bounding box center [1148, 549] width 7 height 10
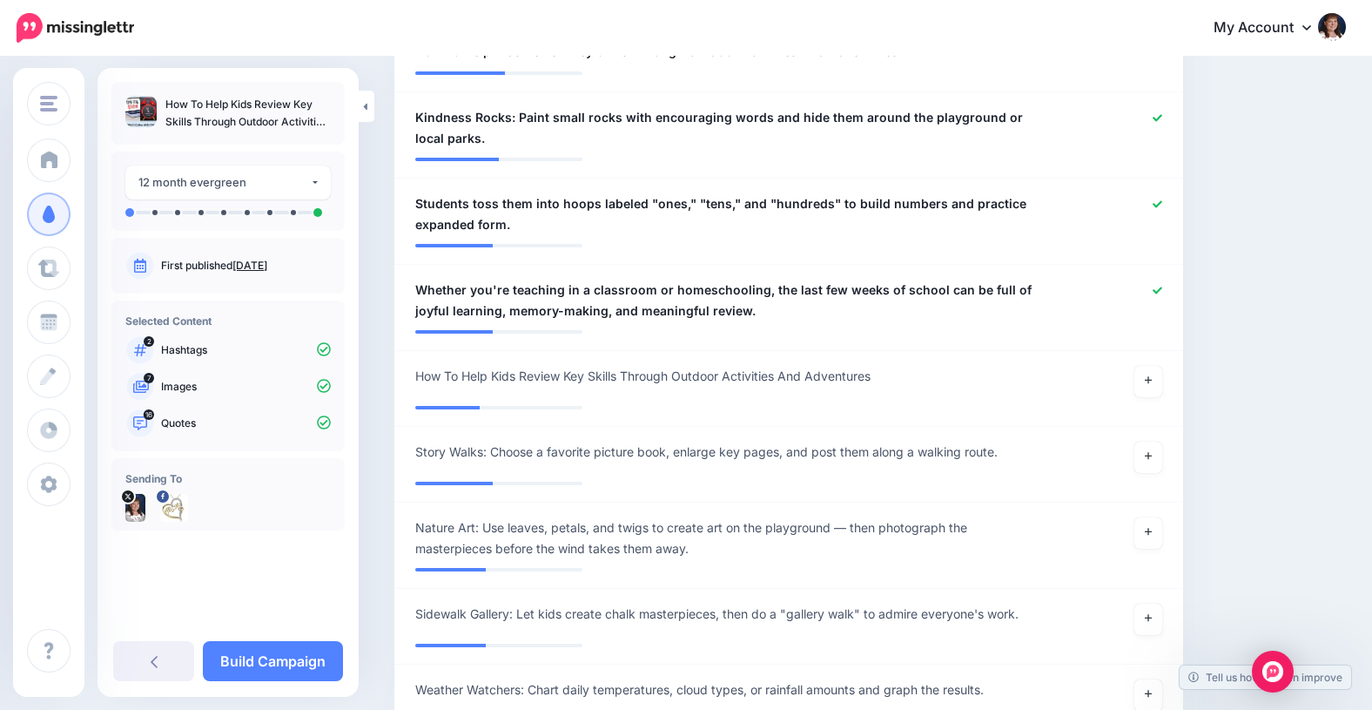
scroll to position [1405, 0]
click at [1151, 534] on link at bounding box center [1148, 531] width 28 height 31
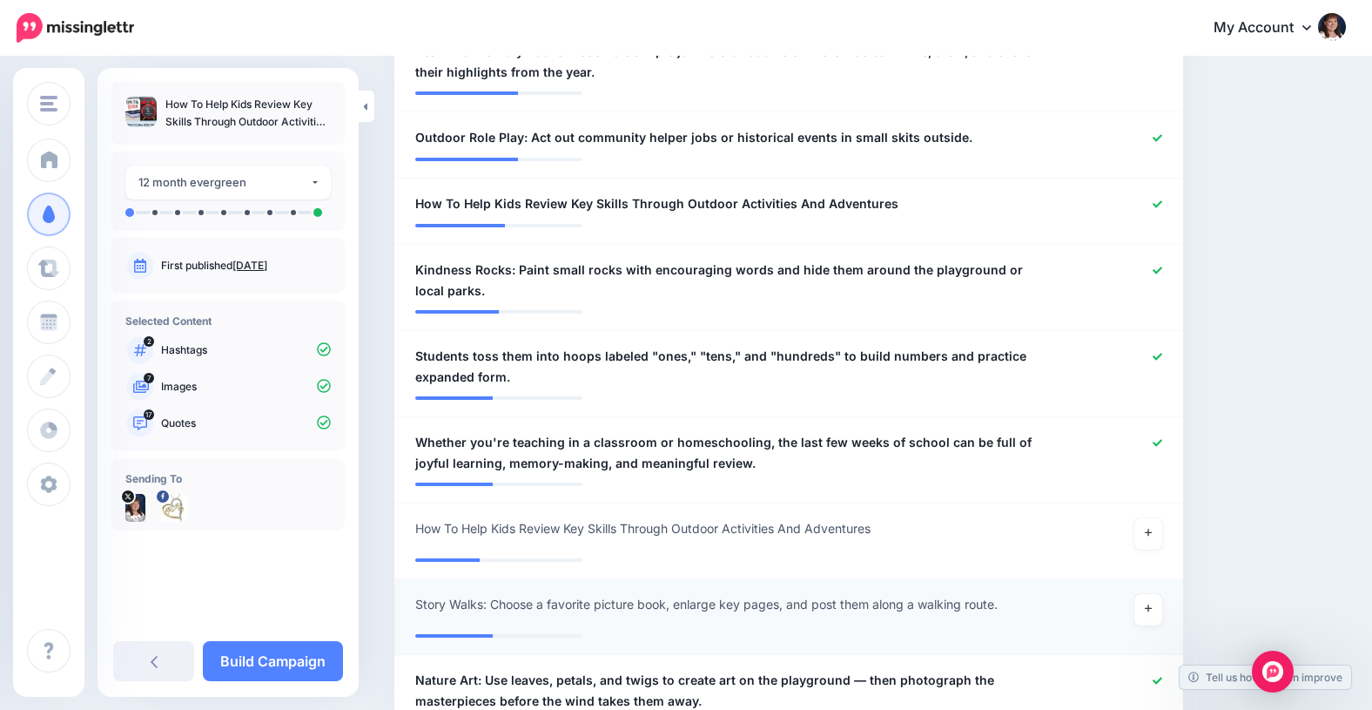
scroll to position [1253, 0]
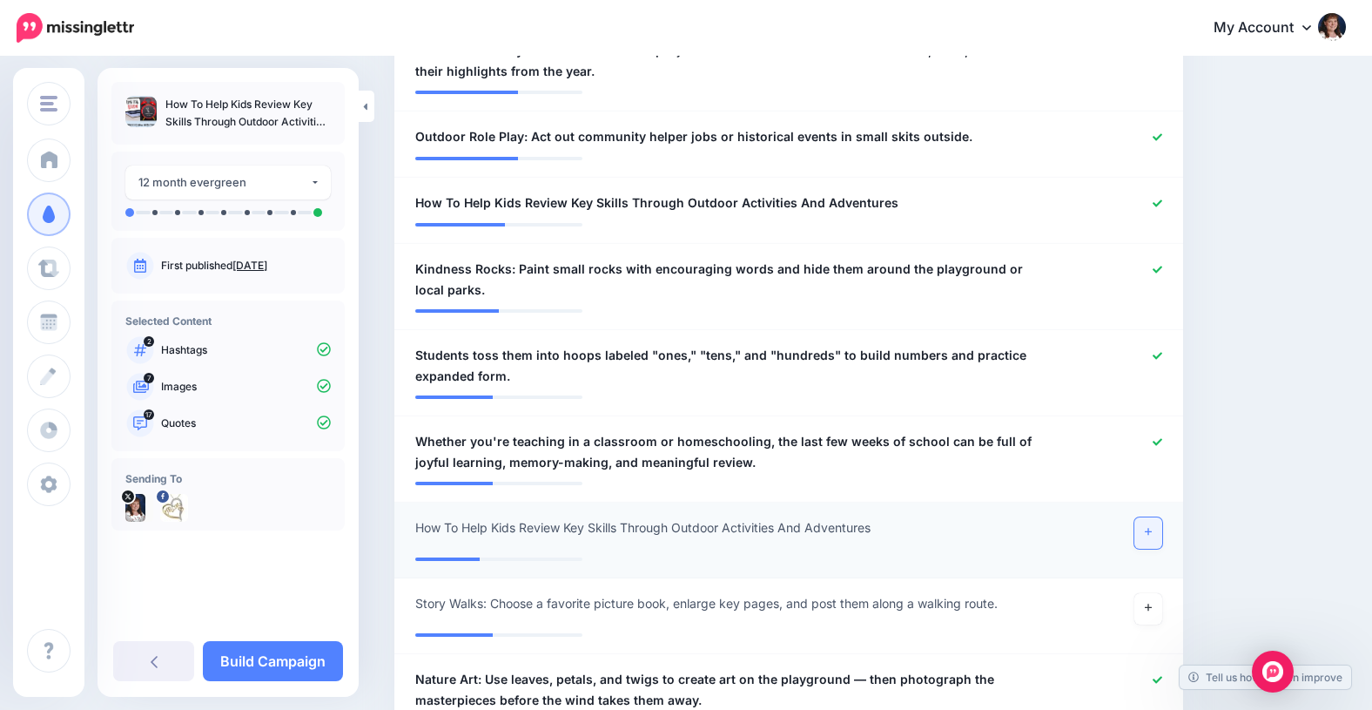
click at [1148, 530] on icon at bounding box center [1148, 531] width 7 height 7
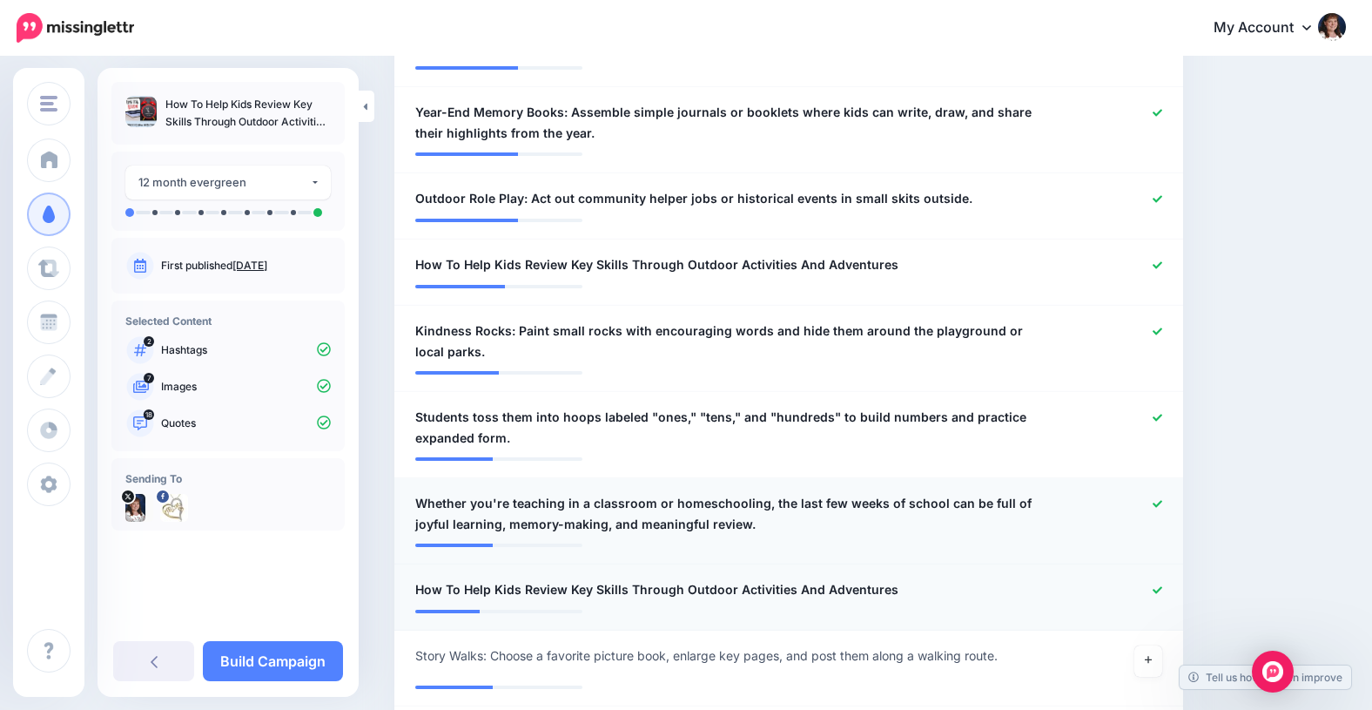
scroll to position [1195, 0]
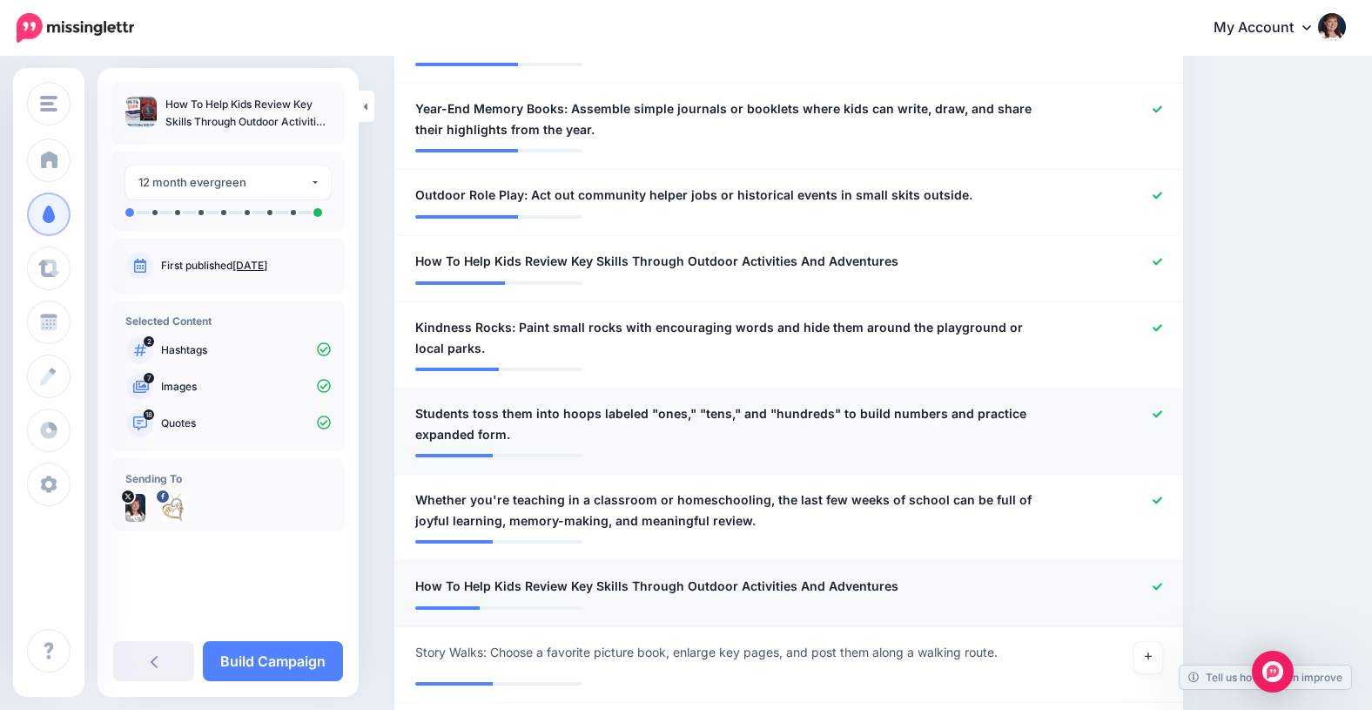
click at [1157, 408] on link at bounding box center [1158, 414] width 10 height 12
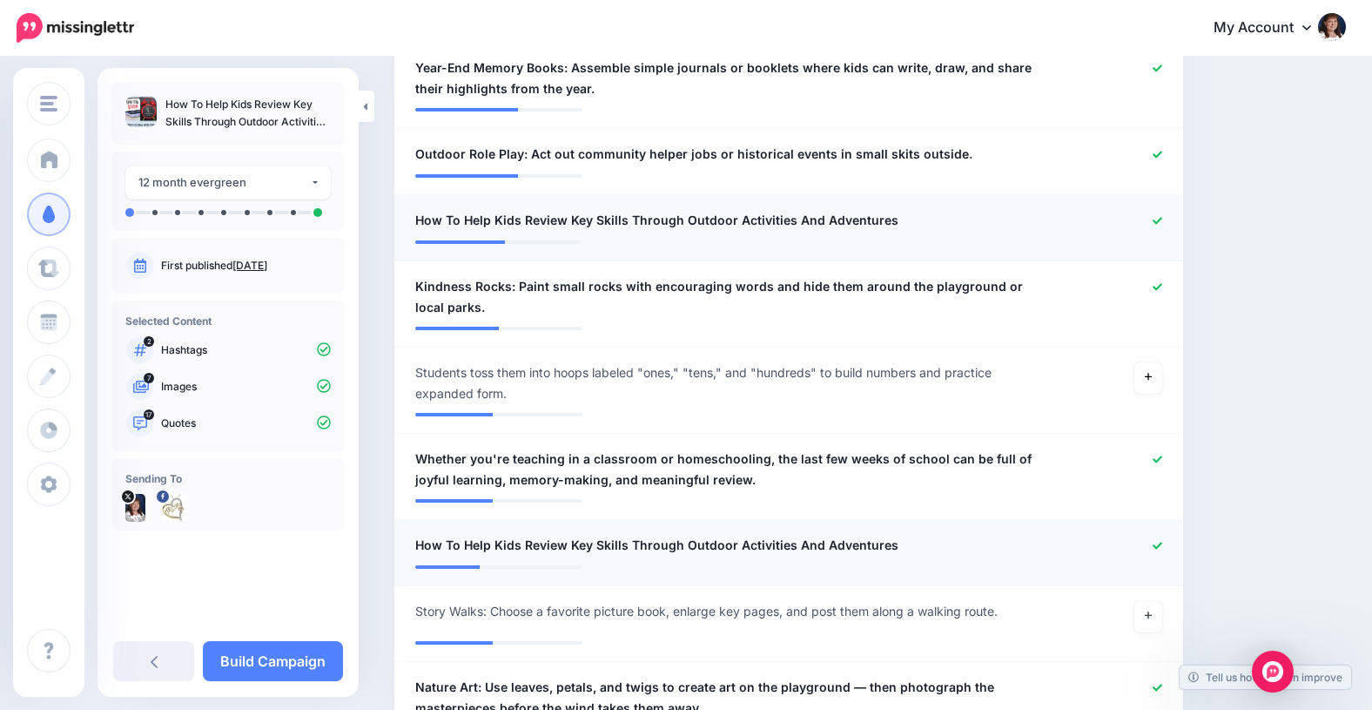
scroll to position [1241, 0]
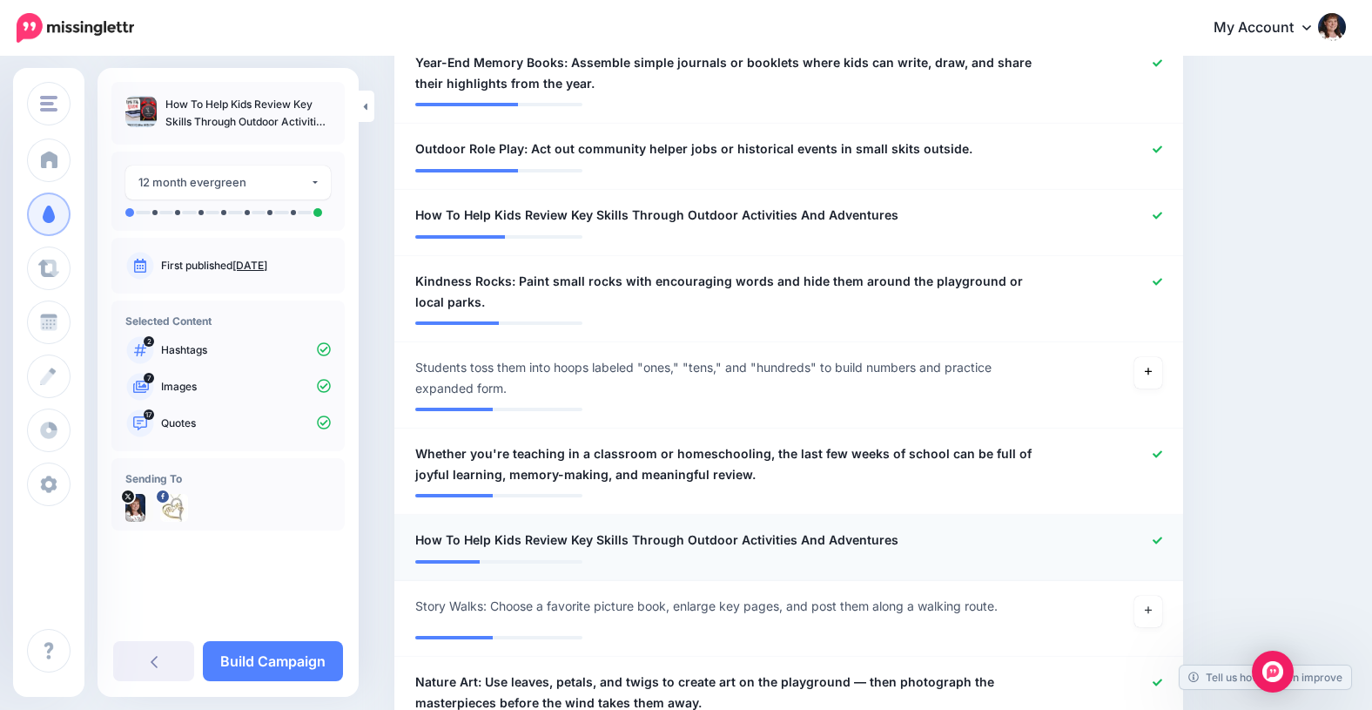
click at [1156, 538] on icon at bounding box center [1158, 540] width 10 height 10
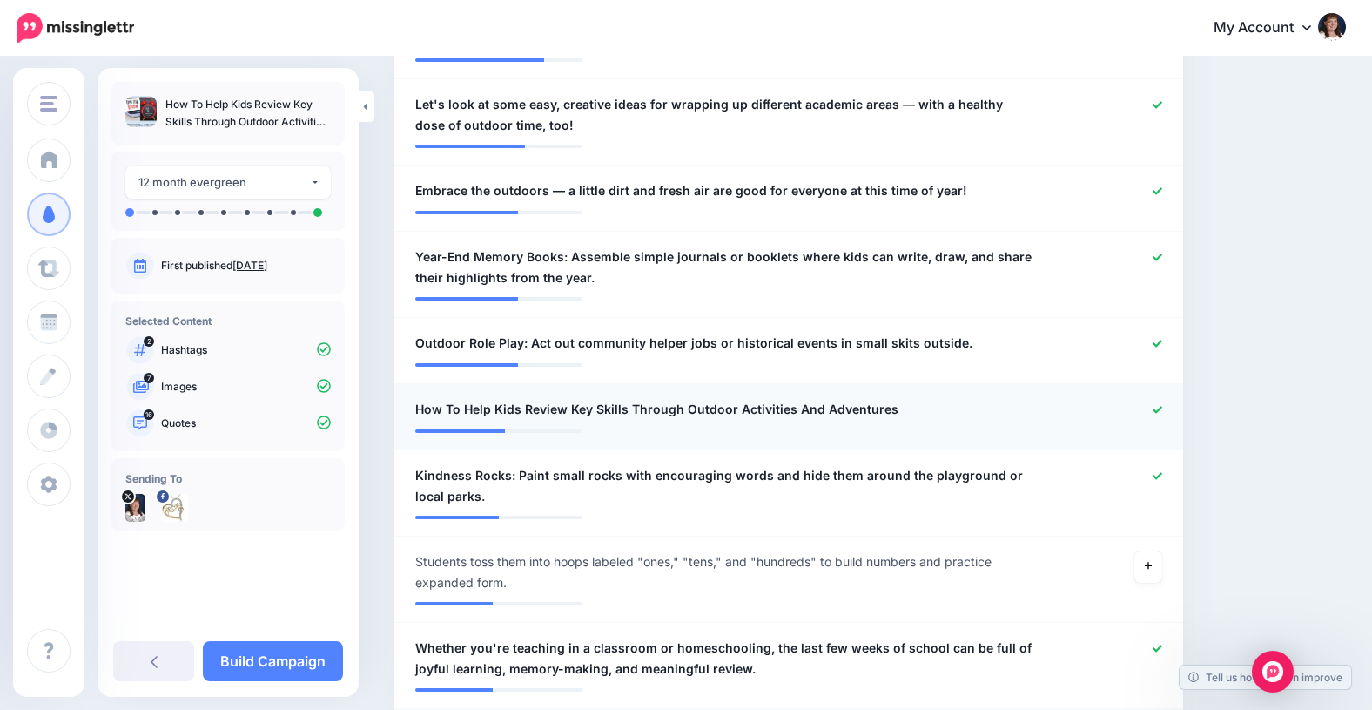
scroll to position [1041, 0]
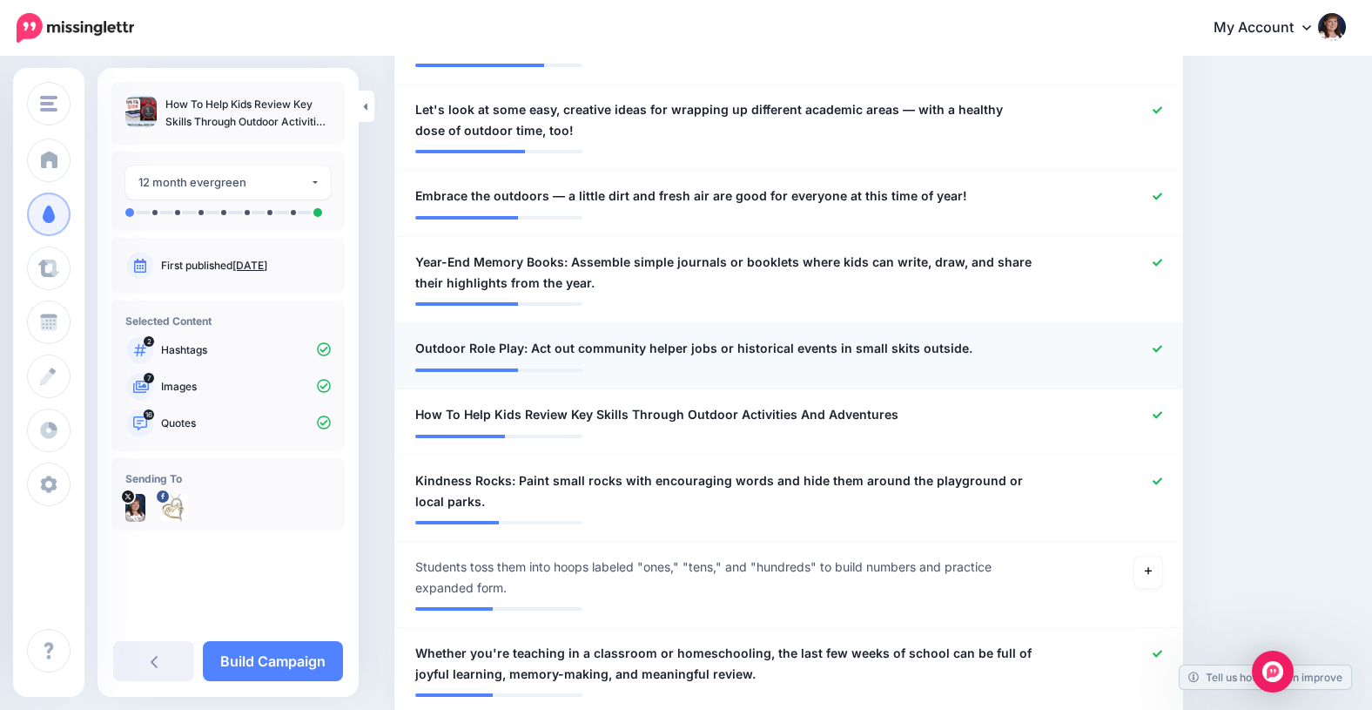
click at [1154, 344] on icon at bounding box center [1158, 349] width 10 height 10
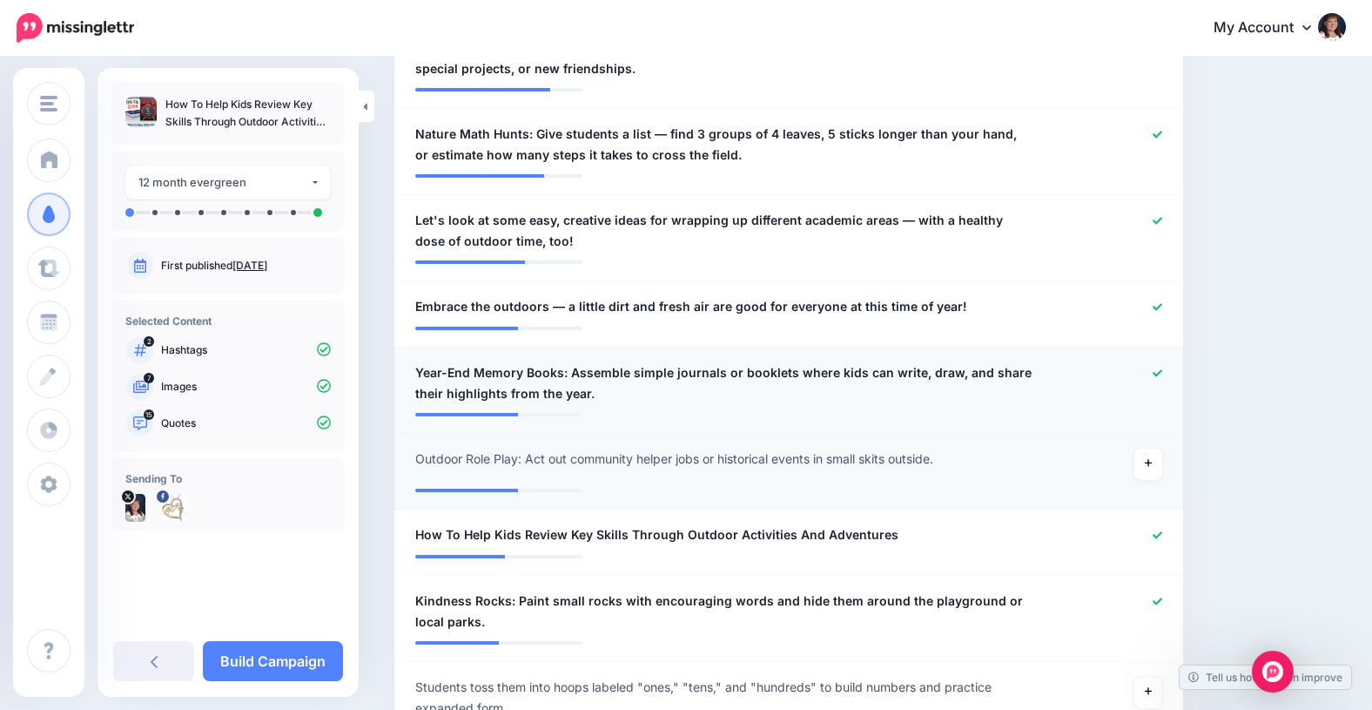
scroll to position [926, 0]
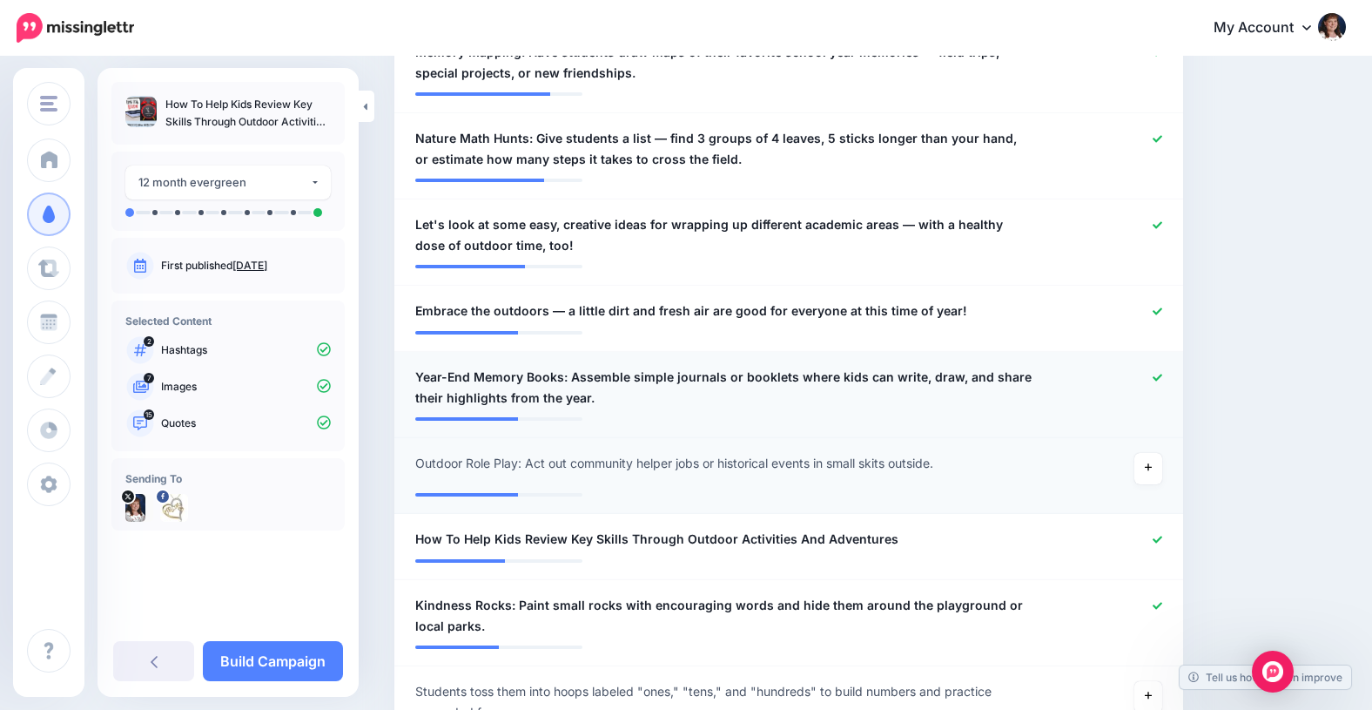
click at [1155, 375] on icon at bounding box center [1158, 378] width 10 height 10
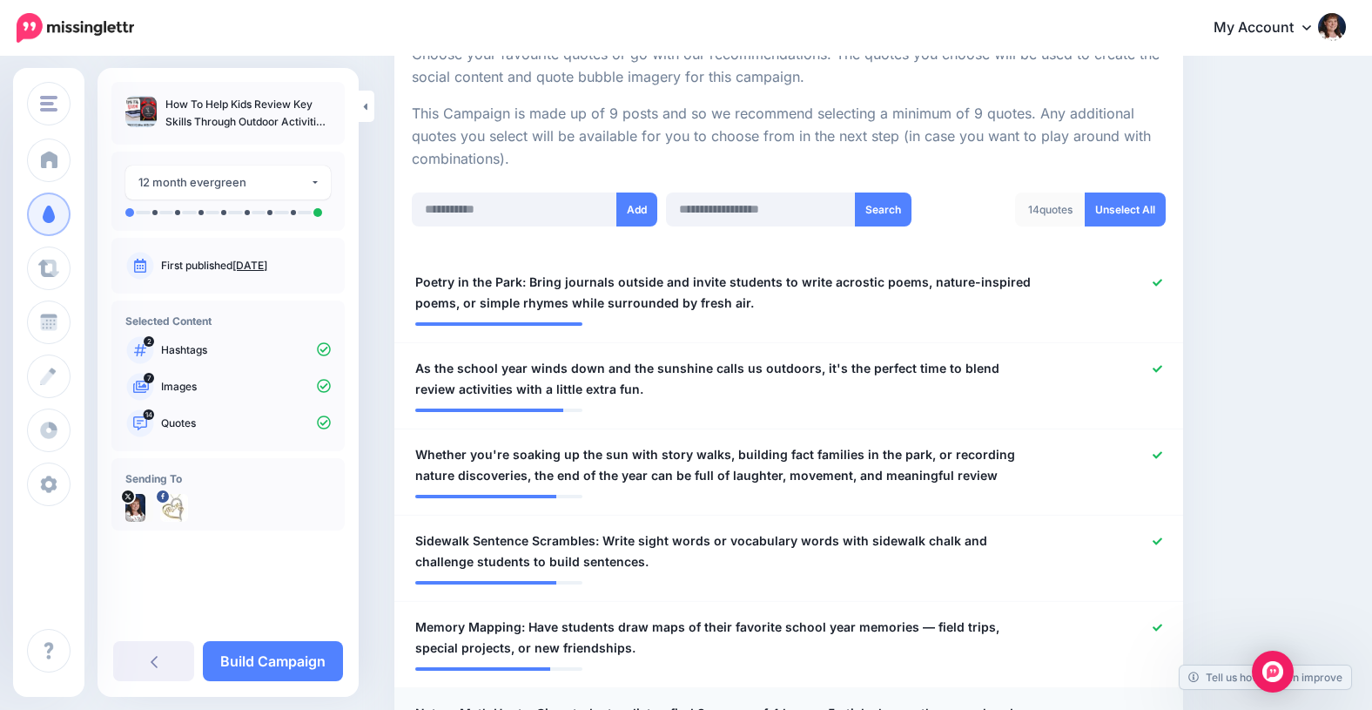
scroll to position [350, 0]
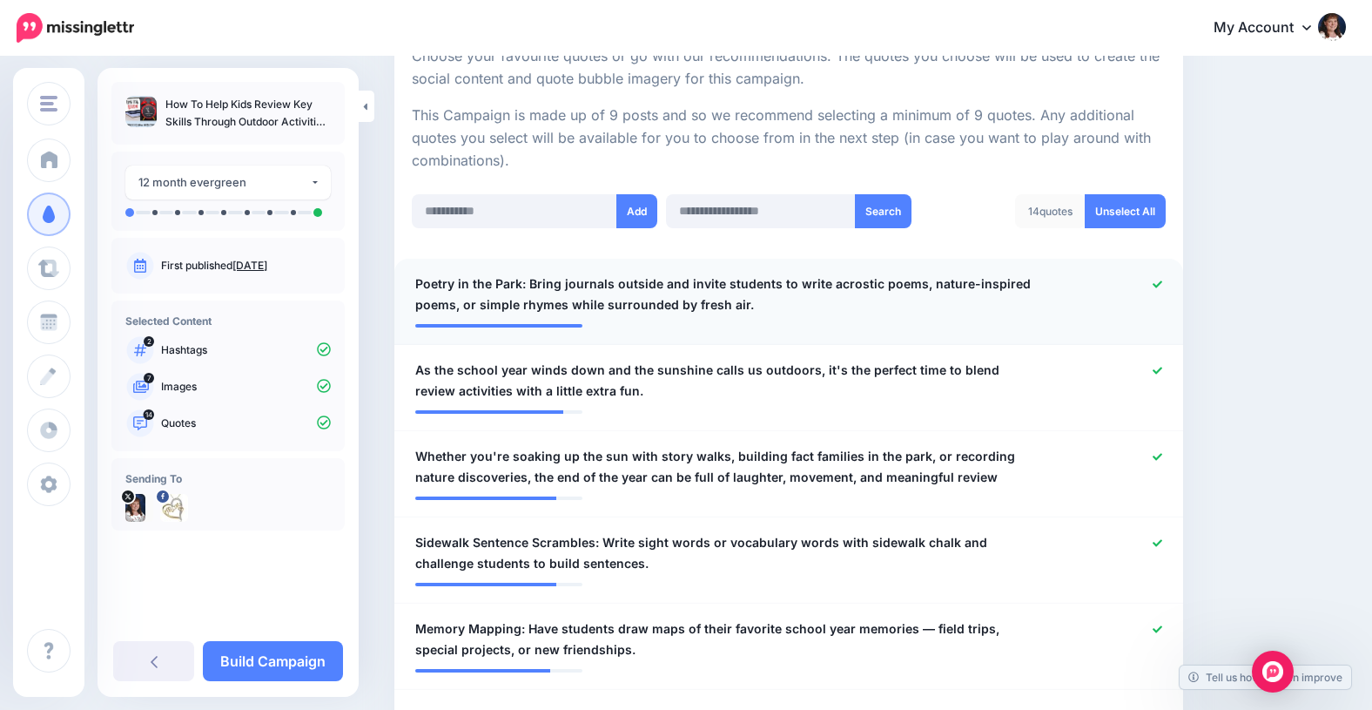
click at [1154, 279] on icon at bounding box center [1158, 284] width 10 height 10
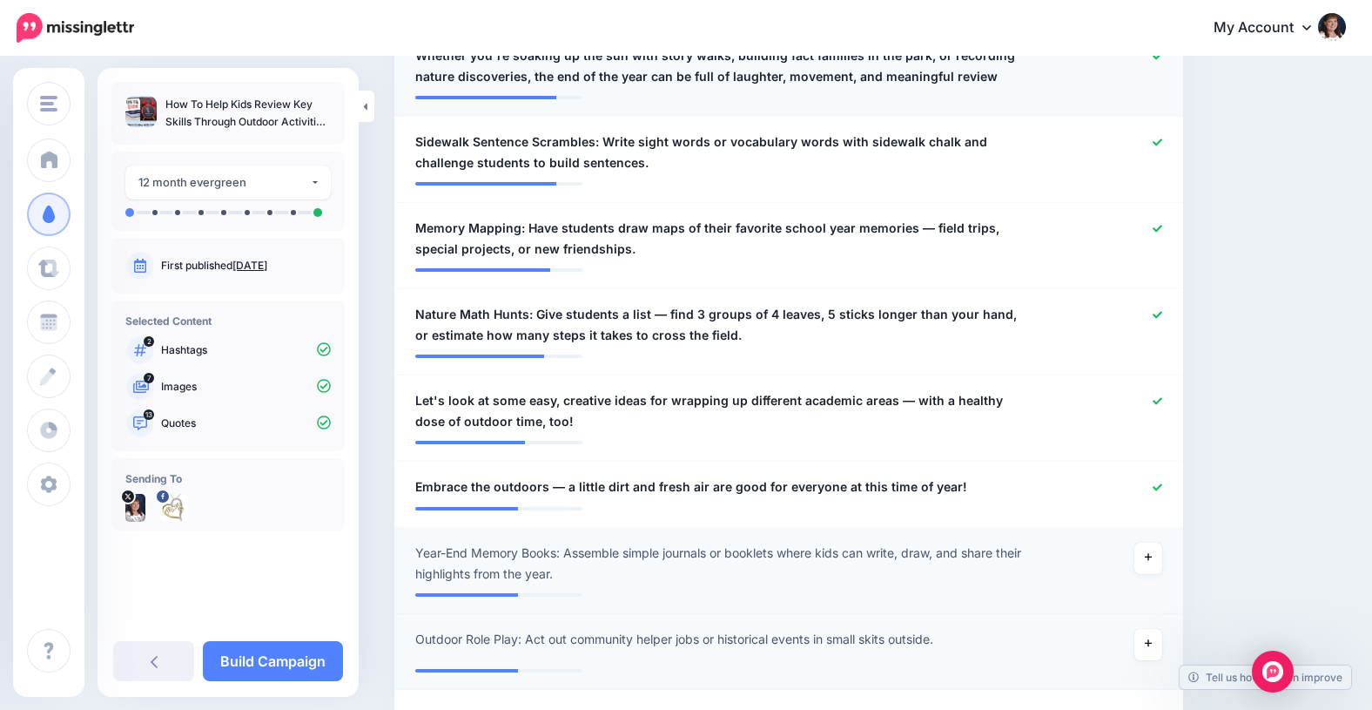
scroll to position [752, 0]
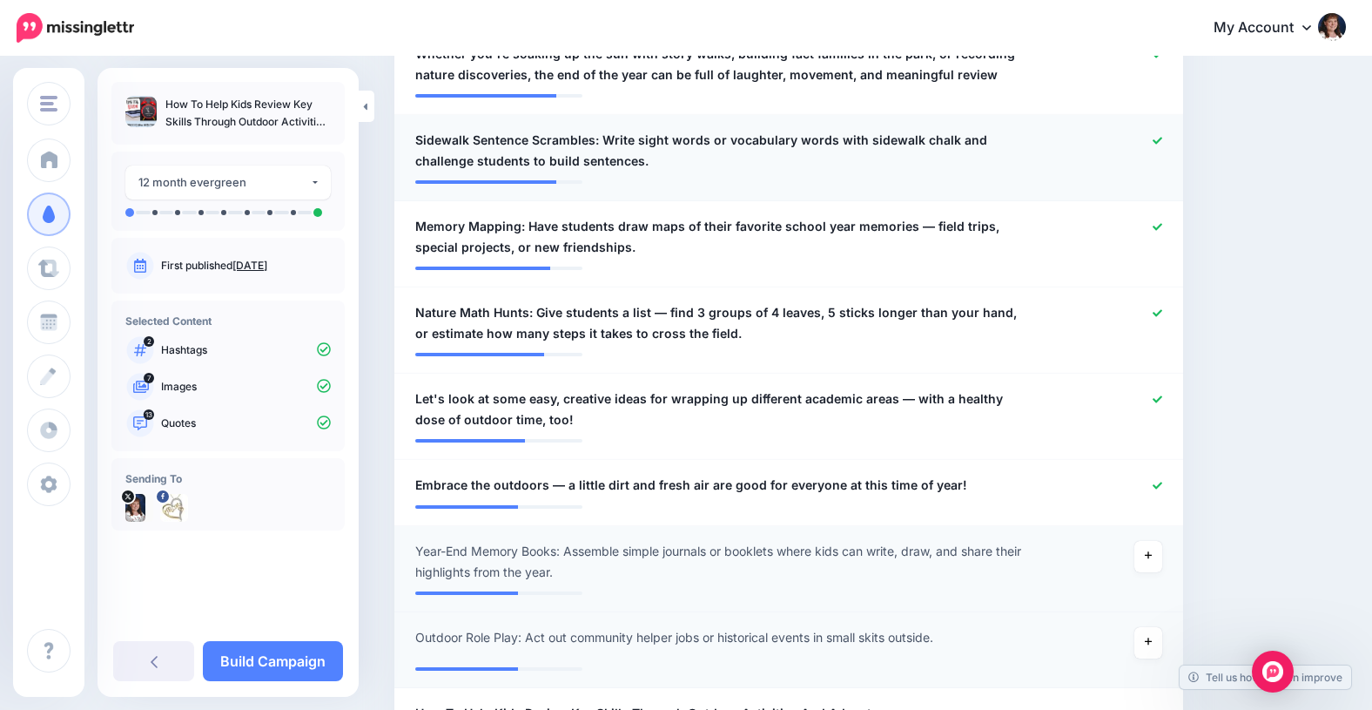
click at [1154, 136] on icon at bounding box center [1158, 141] width 10 height 10
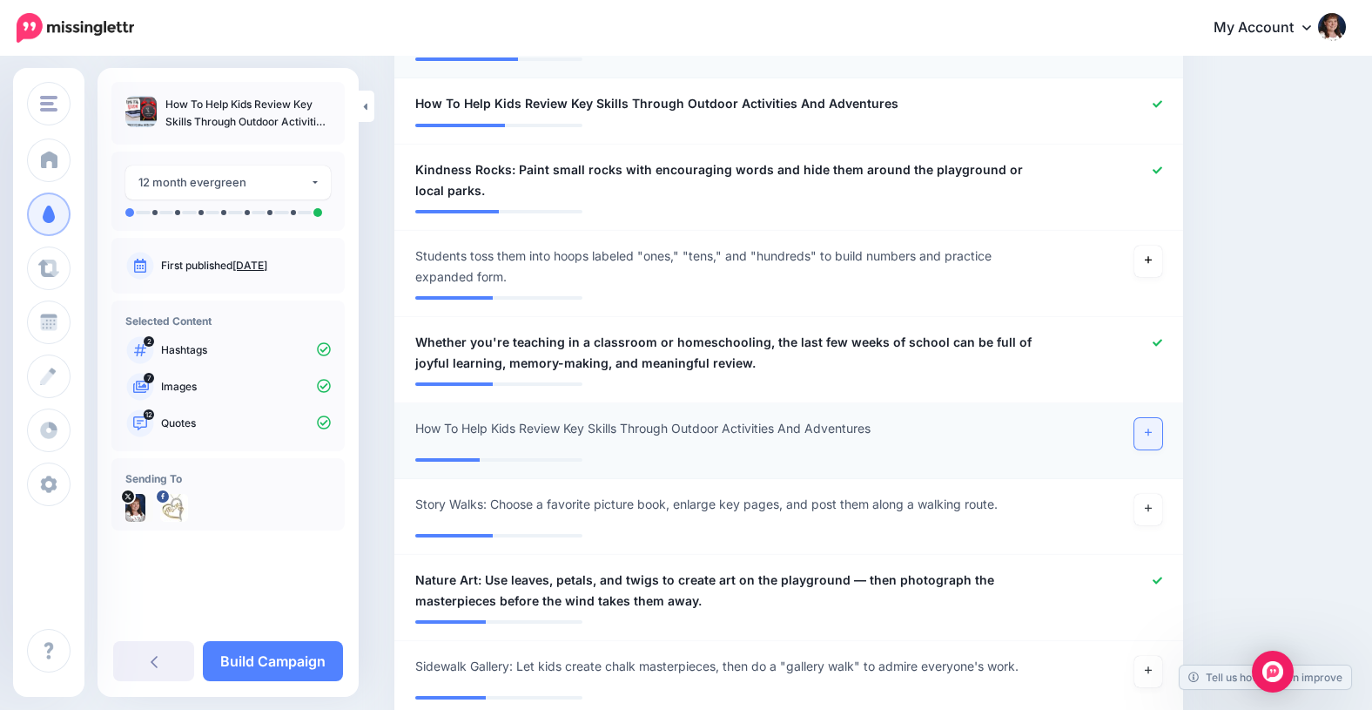
scroll to position [1377, 0]
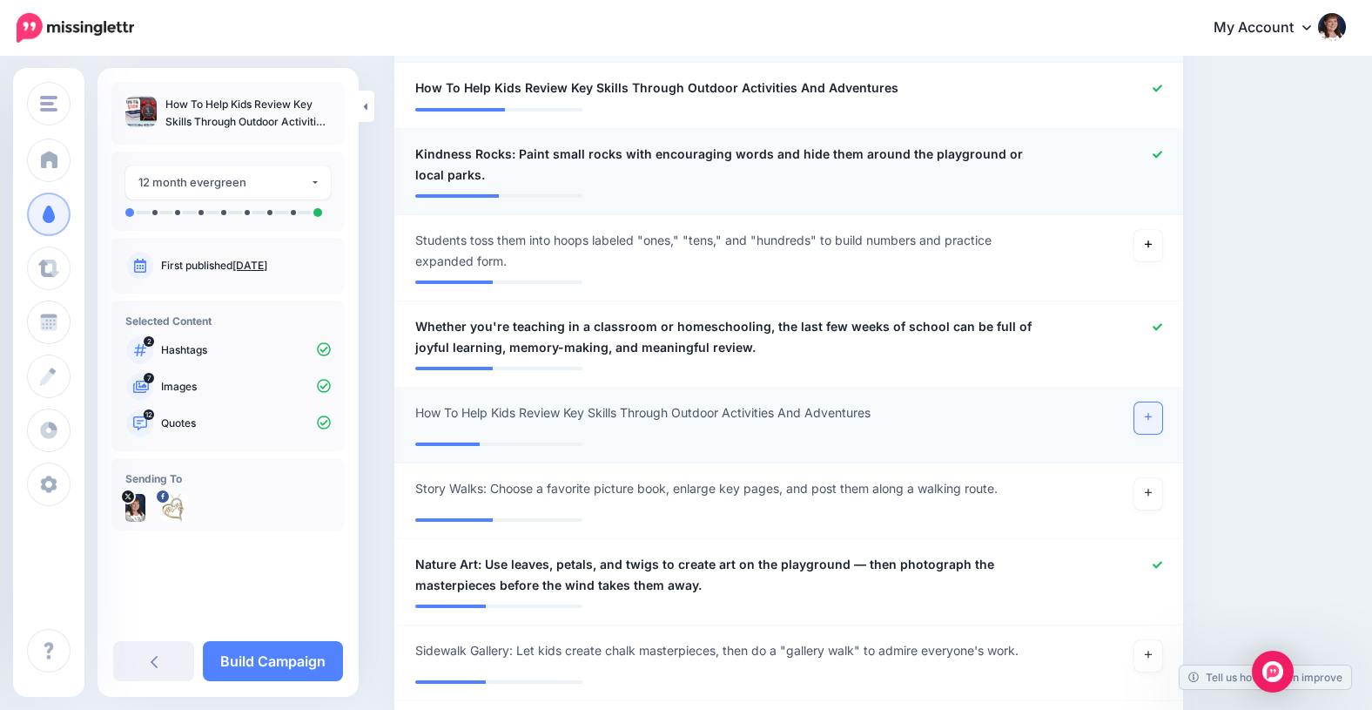
click at [1159, 153] on icon at bounding box center [1158, 154] width 10 height 7
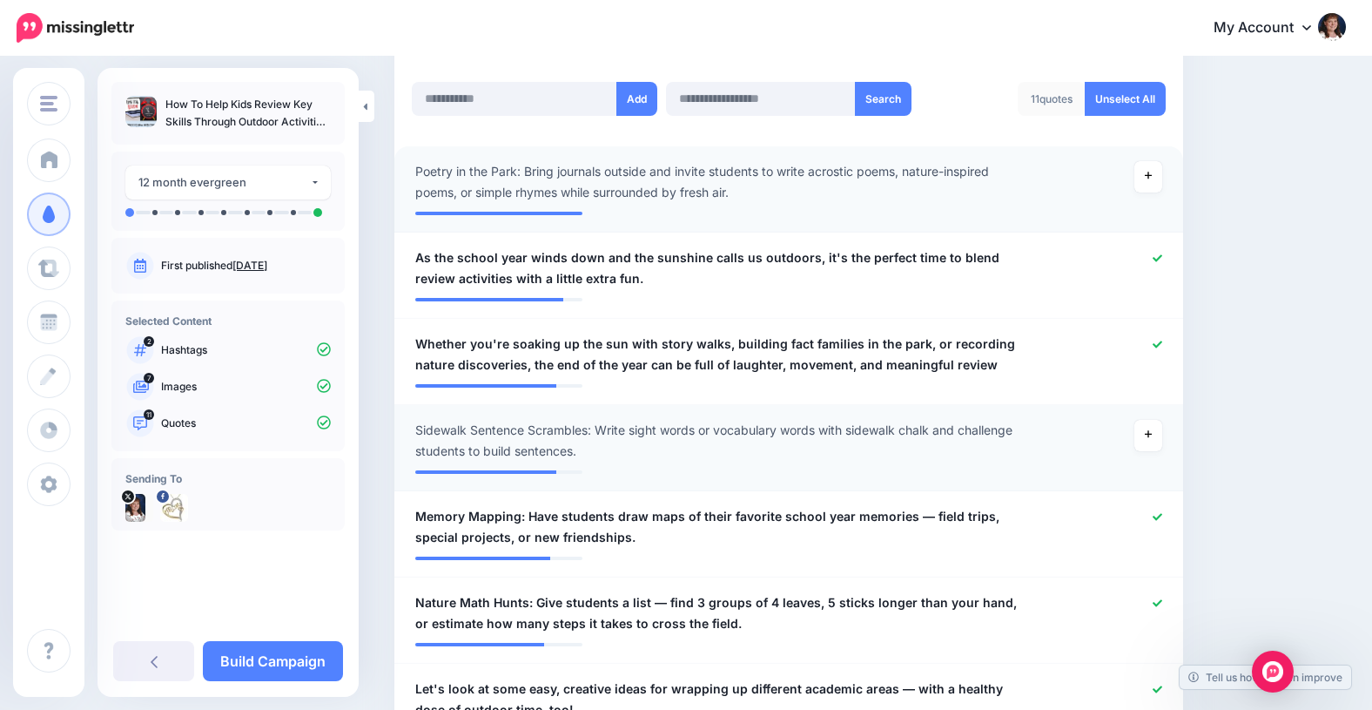
scroll to position [558, 0]
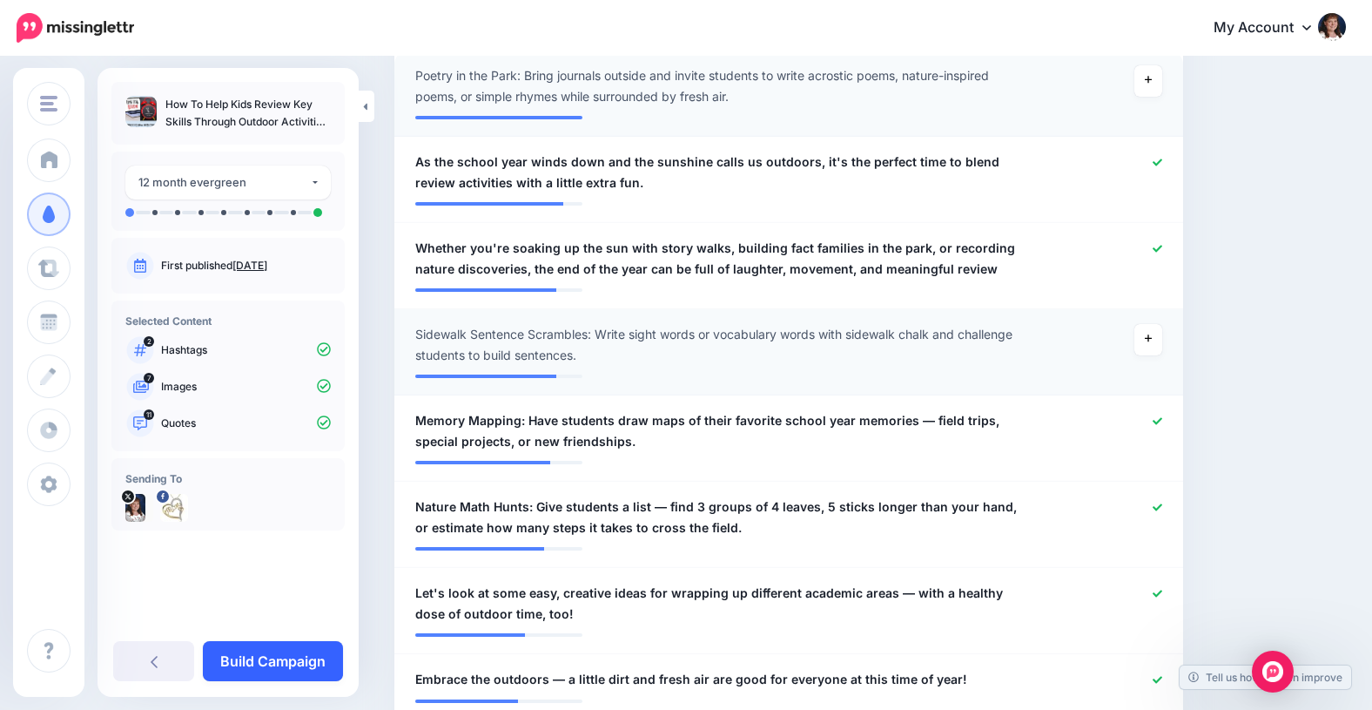
click at [239, 660] on link "Build Campaign" at bounding box center [273, 661] width 140 height 40
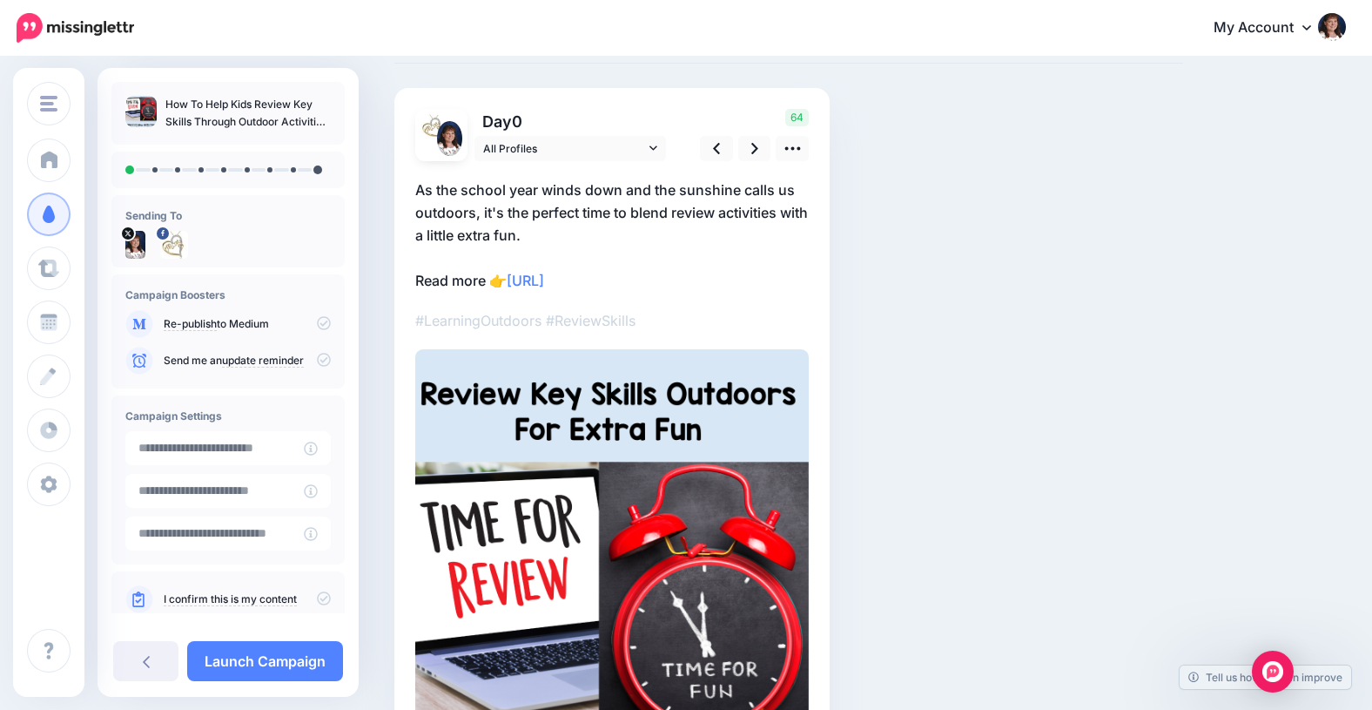
scroll to position [85, 0]
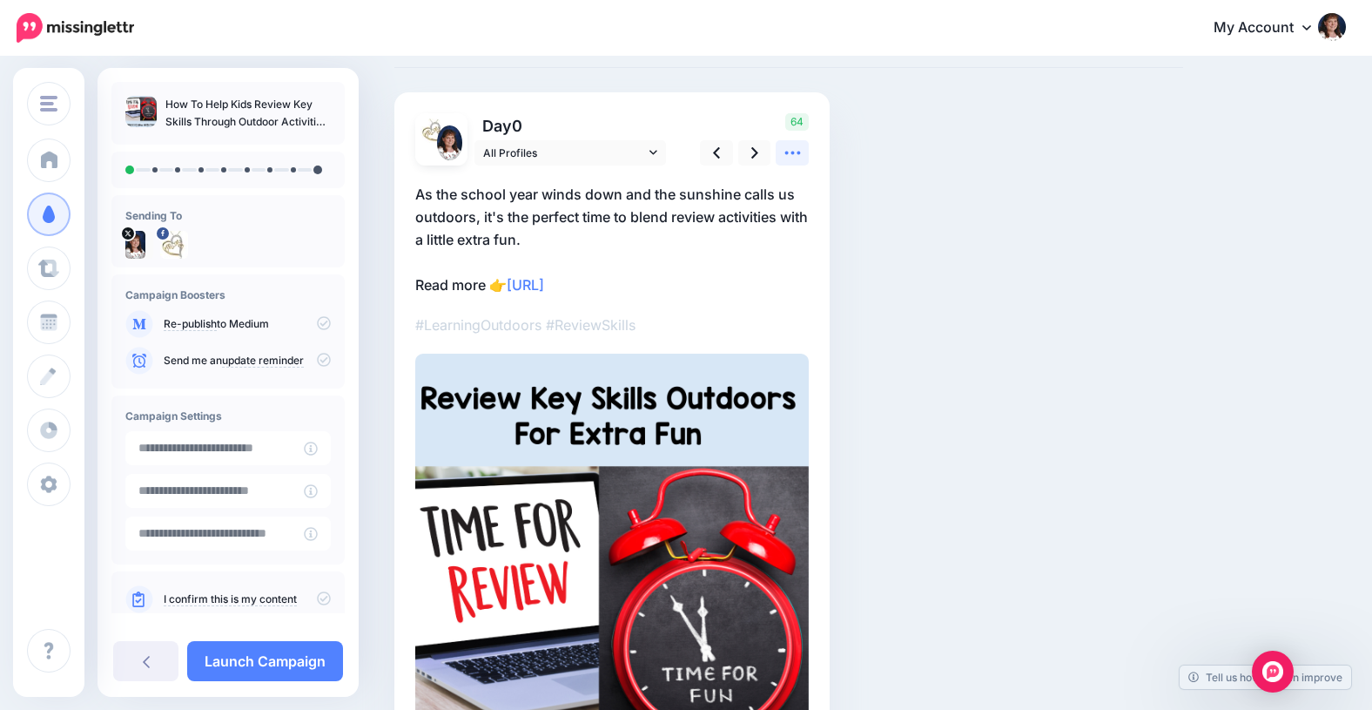
click at [790, 146] on icon at bounding box center [793, 153] width 18 height 18
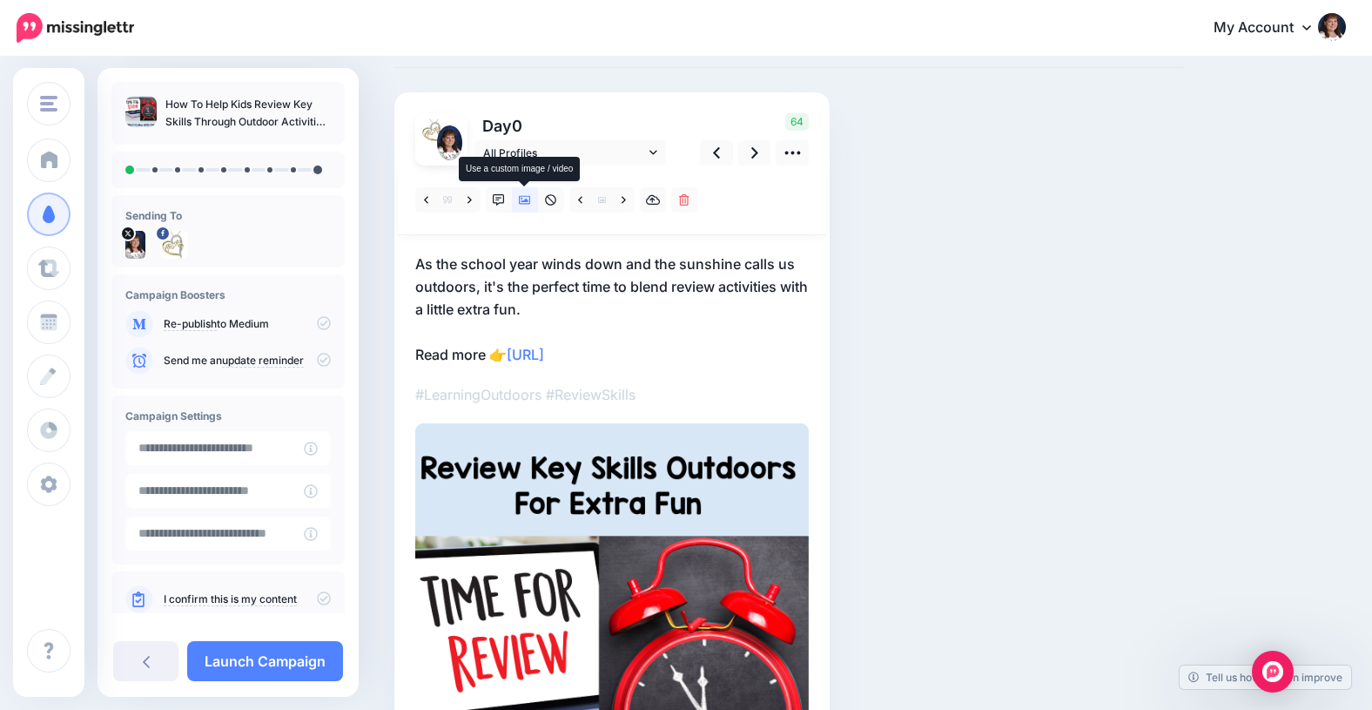
click at [526, 196] on icon at bounding box center [525, 200] width 12 height 9
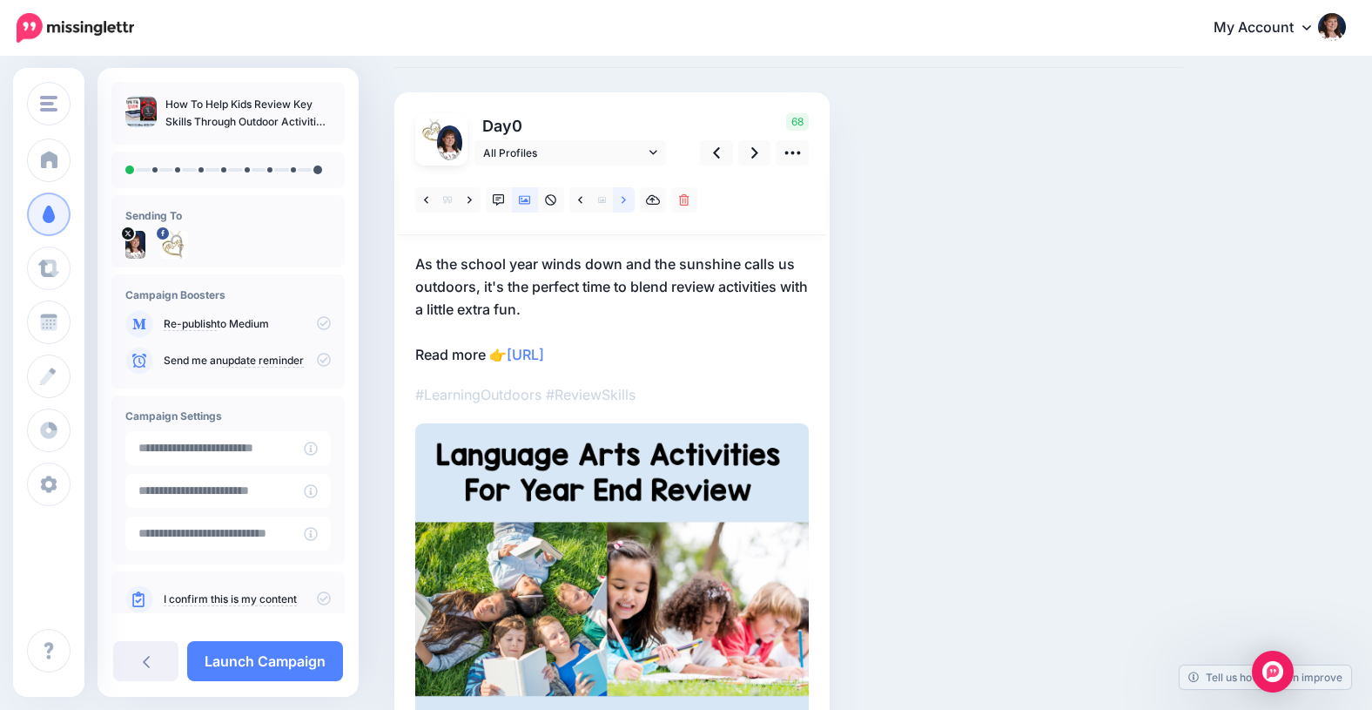
click at [623, 198] on icon at bounding box center [624, 199] width 4 height 7
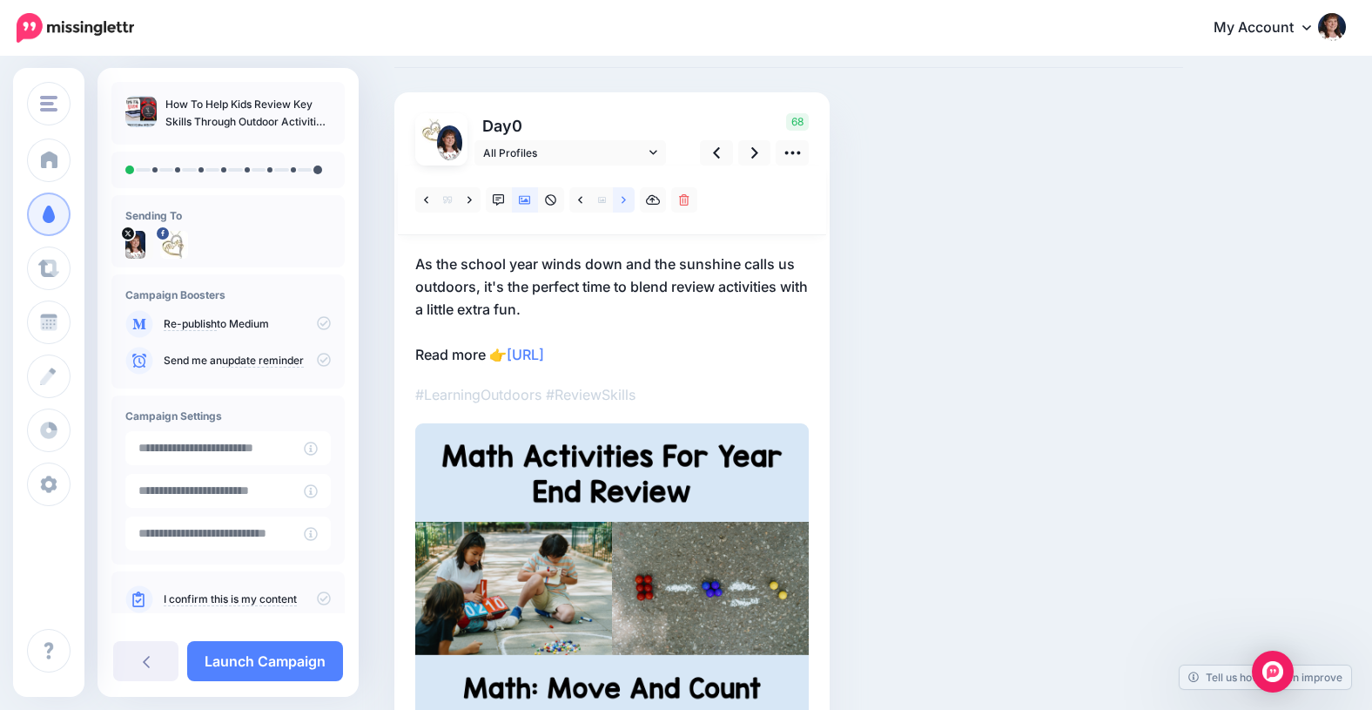
click at [623, 198] on icon at bounding box center [624, 199] width 4 height 7
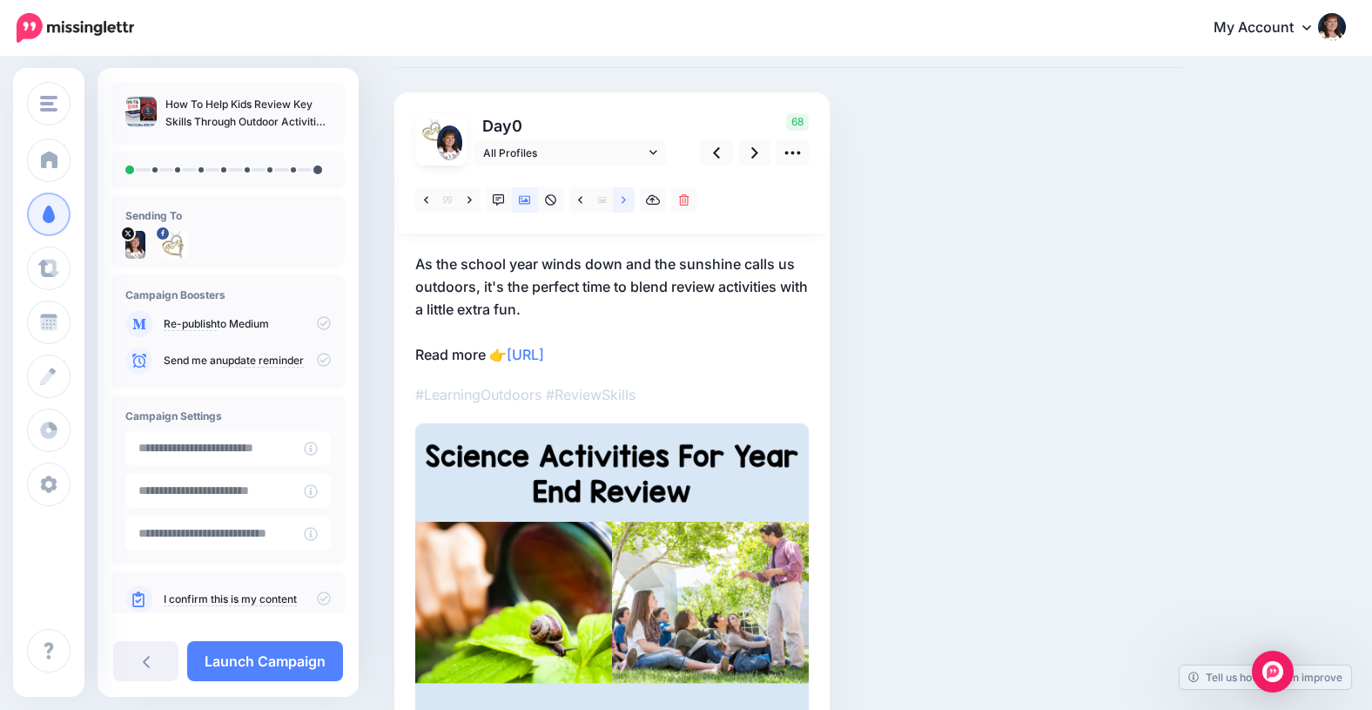
click at [623, 198] on icon at bounding box center [624, 199] width 4 height 7
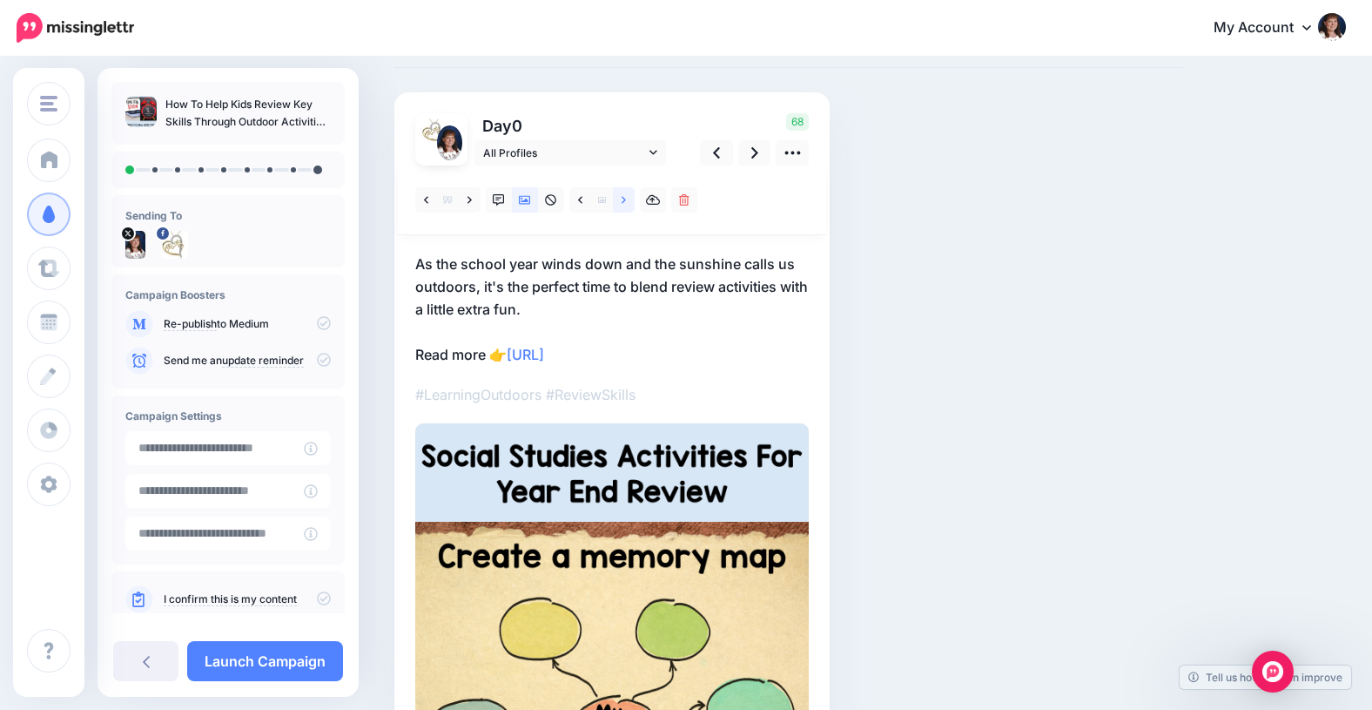
click at [623, 198] on icon at bounding box center [624, 199] width 4 height 7
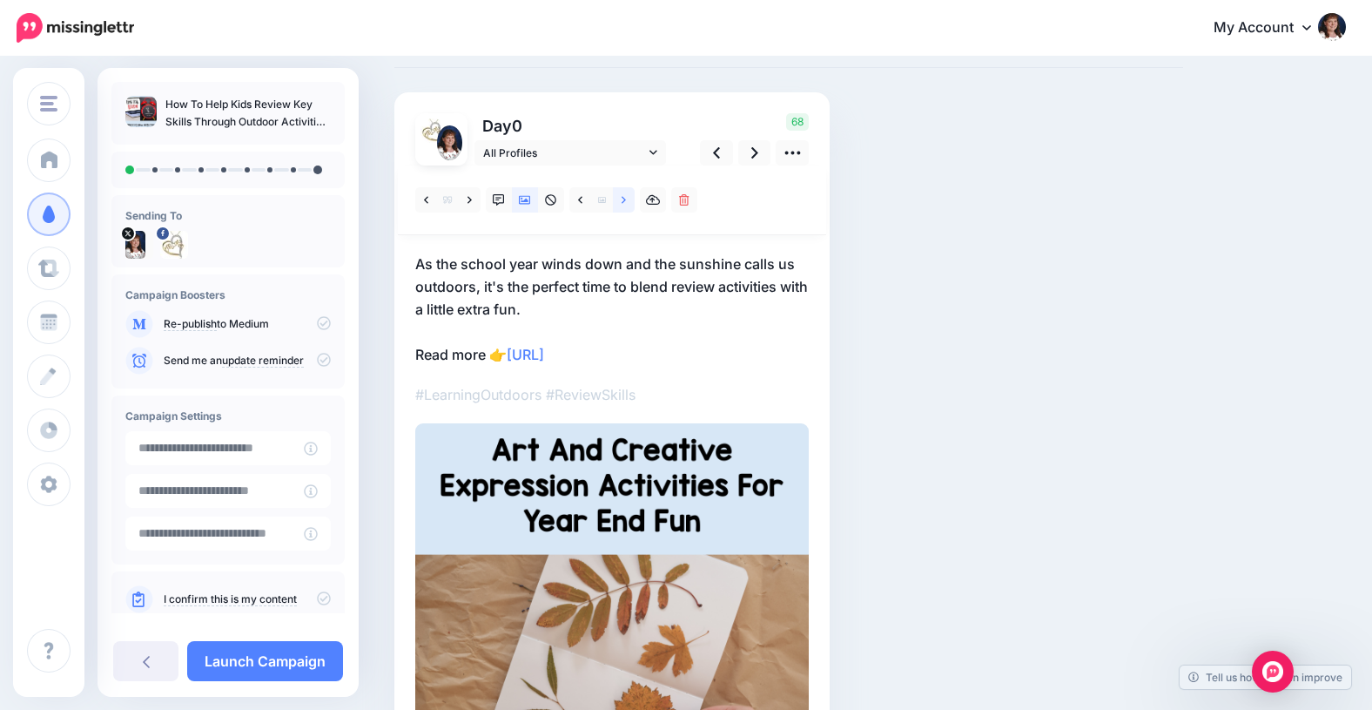
click at [623, 198] on icon at bounding box center [624, 199] width 4 height 7
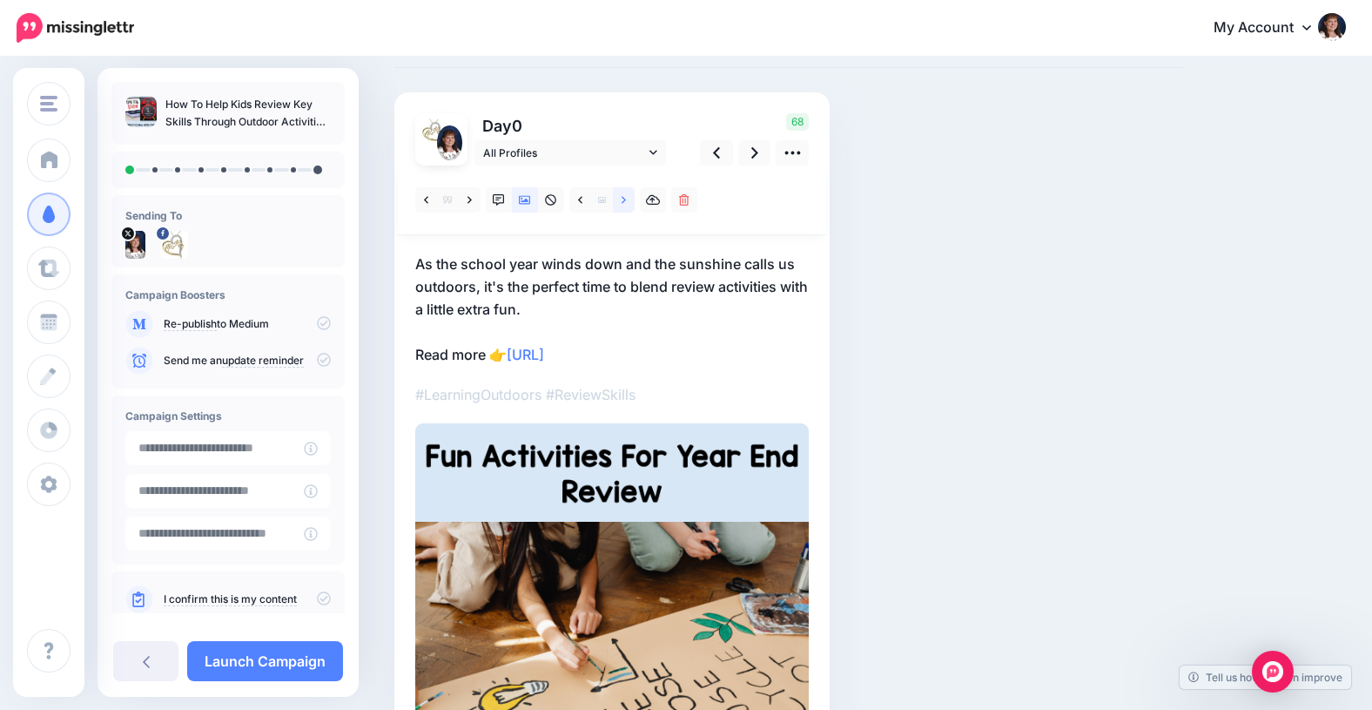
click at [625, 198] on icon at bounding box center [624, 200] width 4 height 12
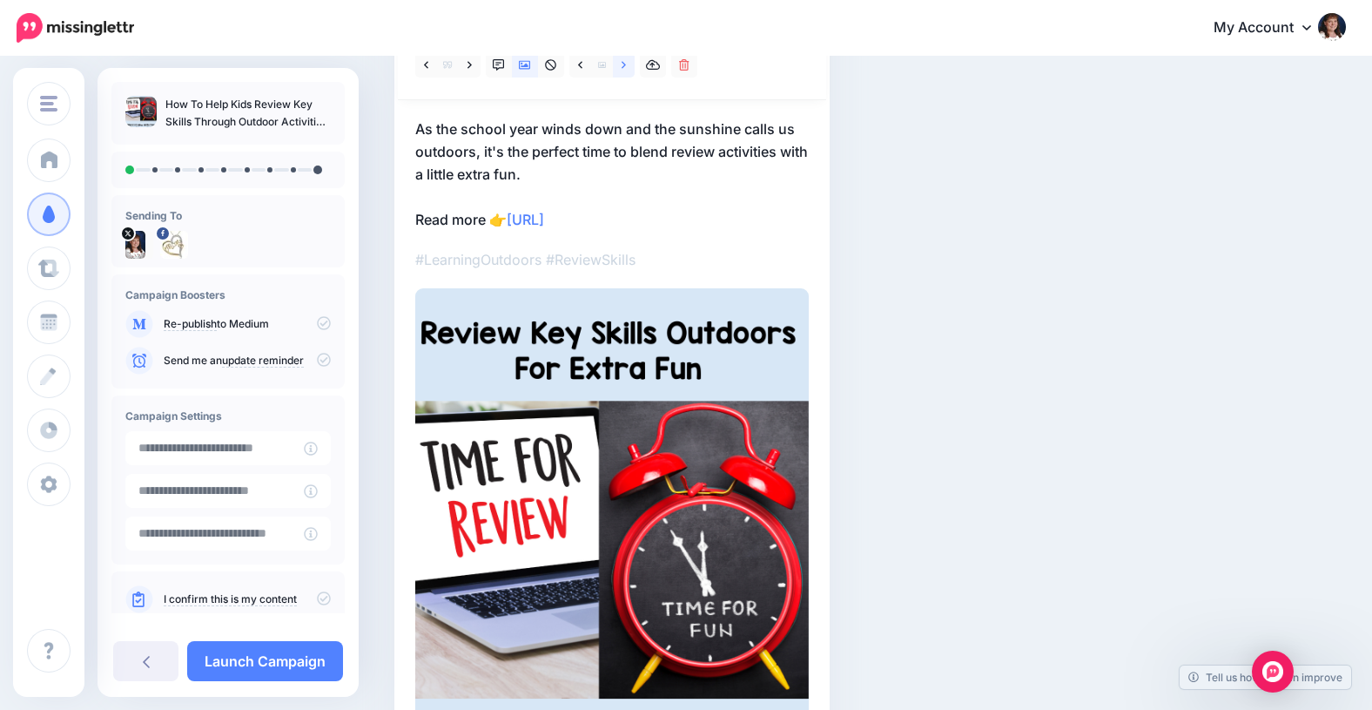
scroll to position [209, 0]
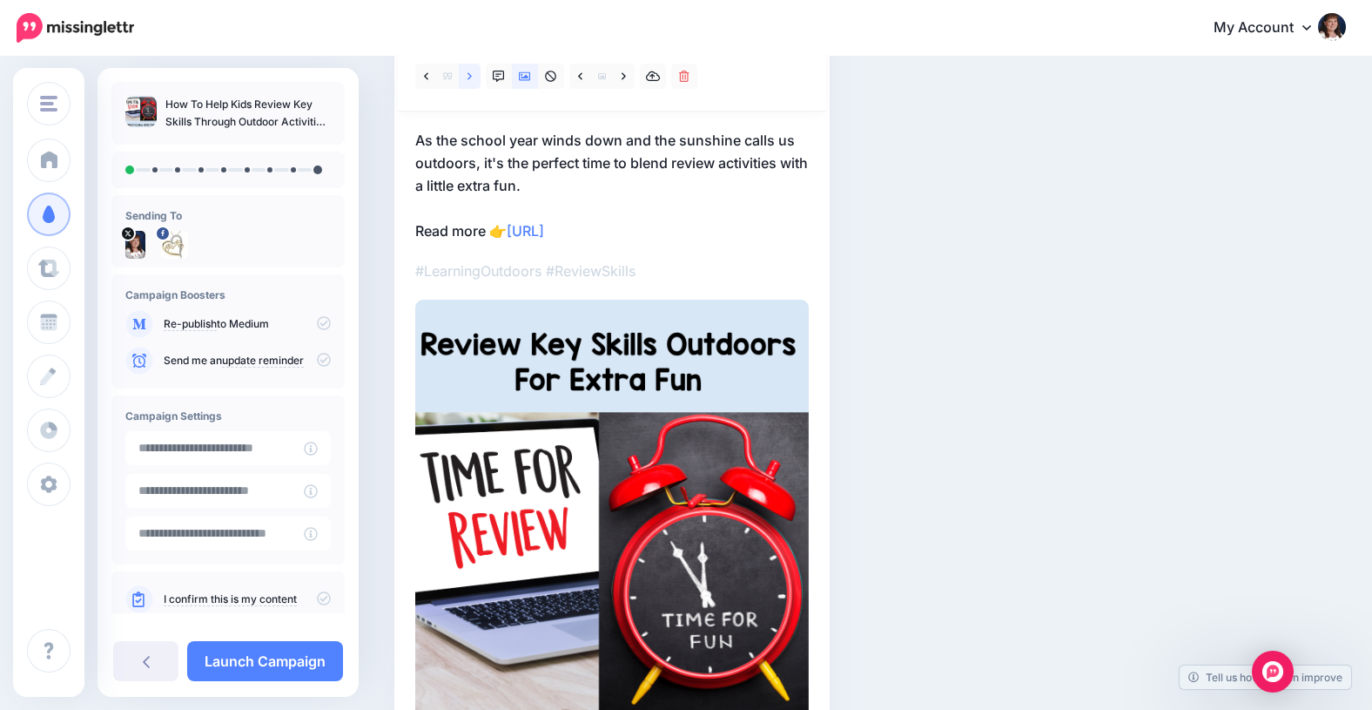
click at [469, 76] on icon at bounding box center [470, 77] width 4 height 12
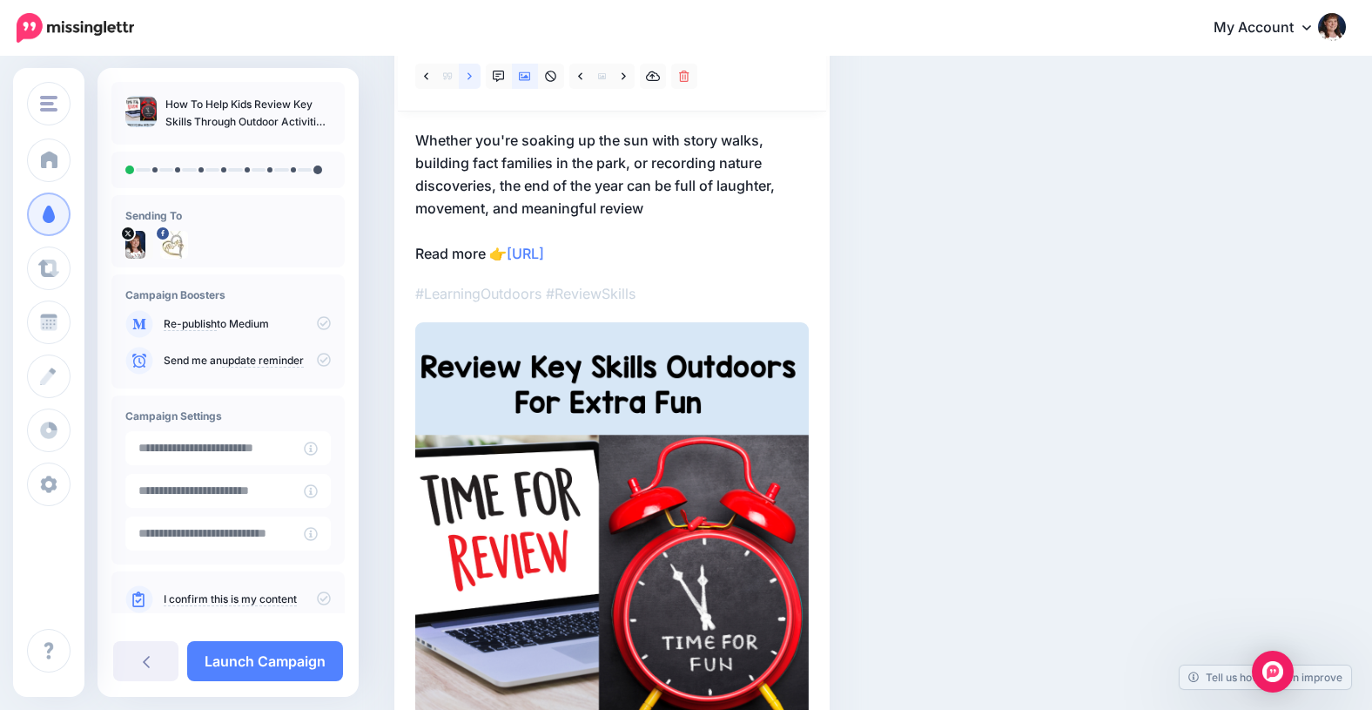
click at [469, 77] on icon at bounding box center [470, 75] width 4 height 7
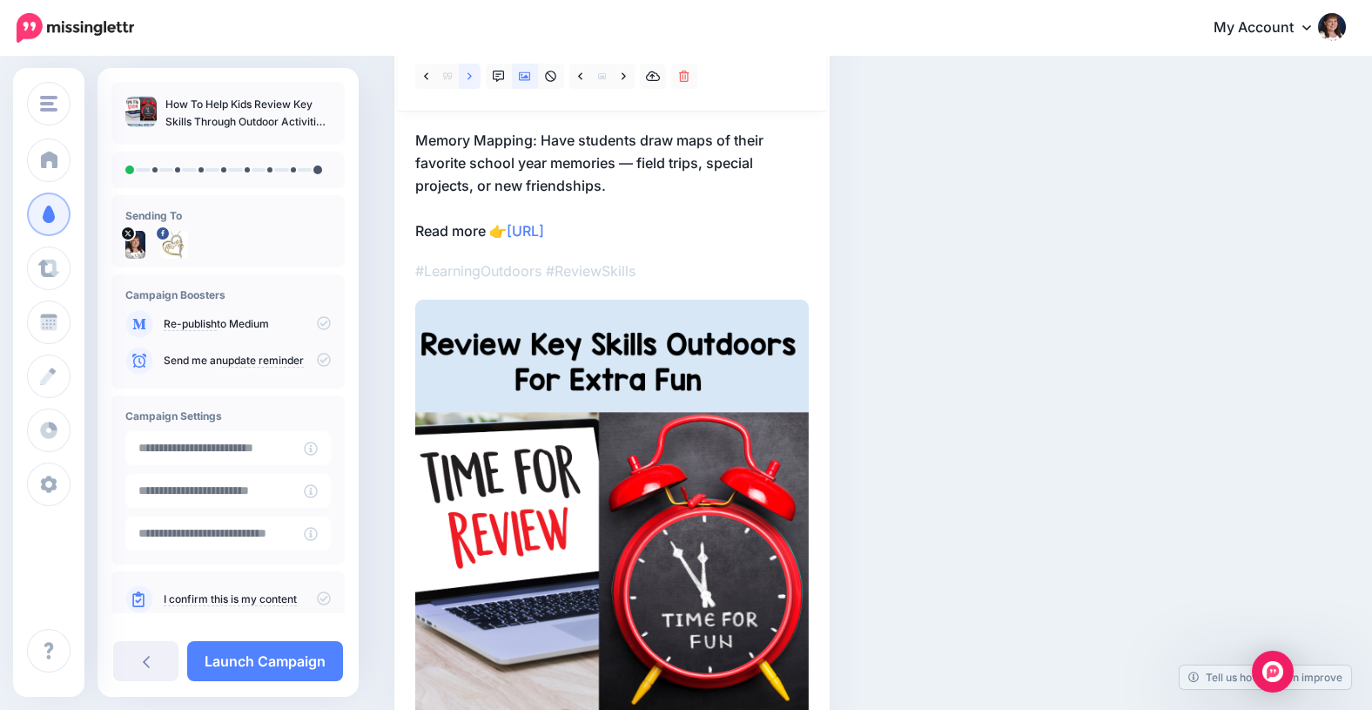
click at [468, 76] on icon at bounding box center [470, 77] width 4 height 12
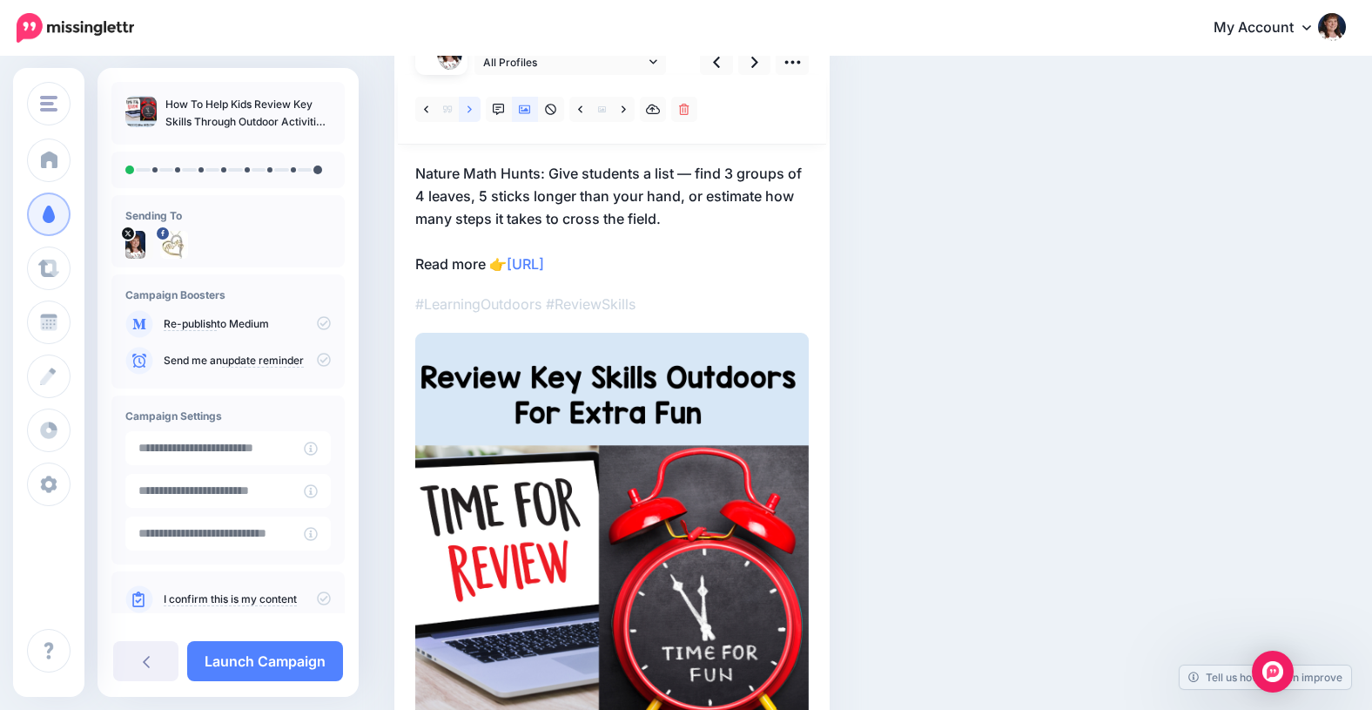
scroll to position [164, 0]
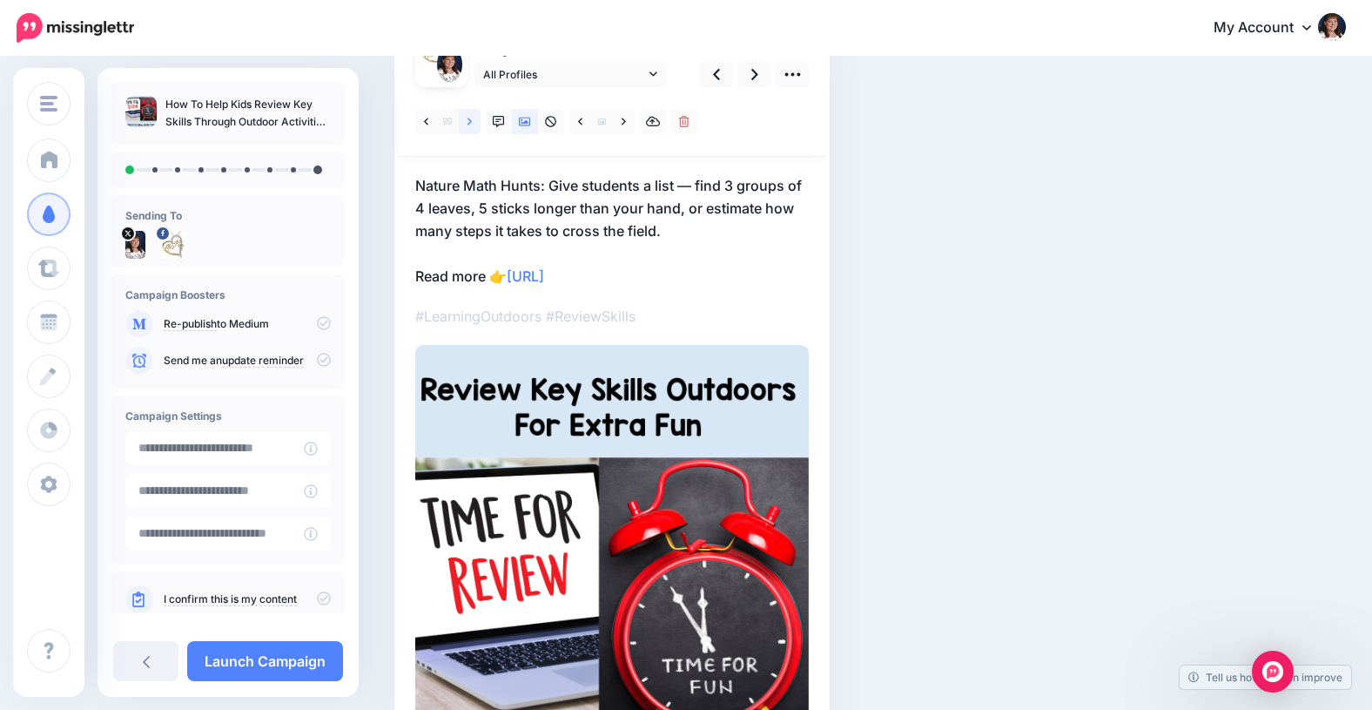
click at [470, 118] on icon at bounding box center [470, 122] width 4 height 12
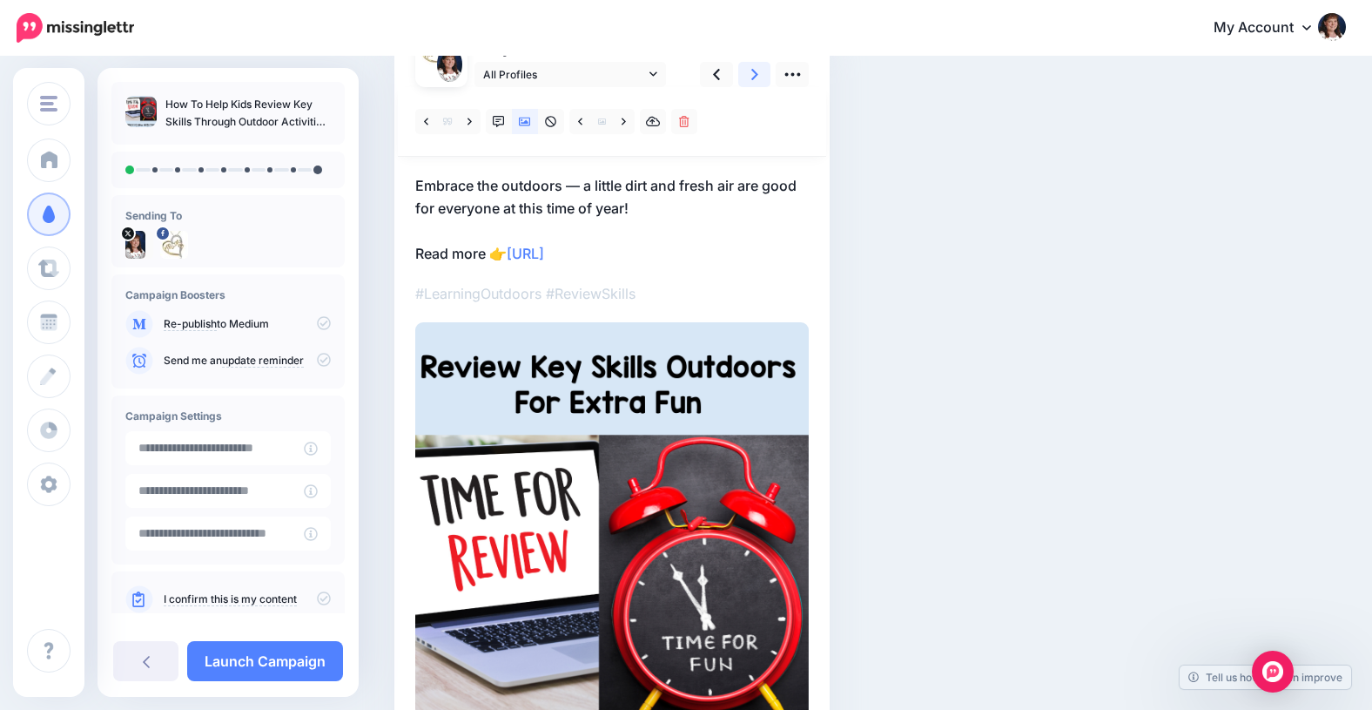
click at [754, 71] on icon at bounding box center [754, 74] width 7 height 11
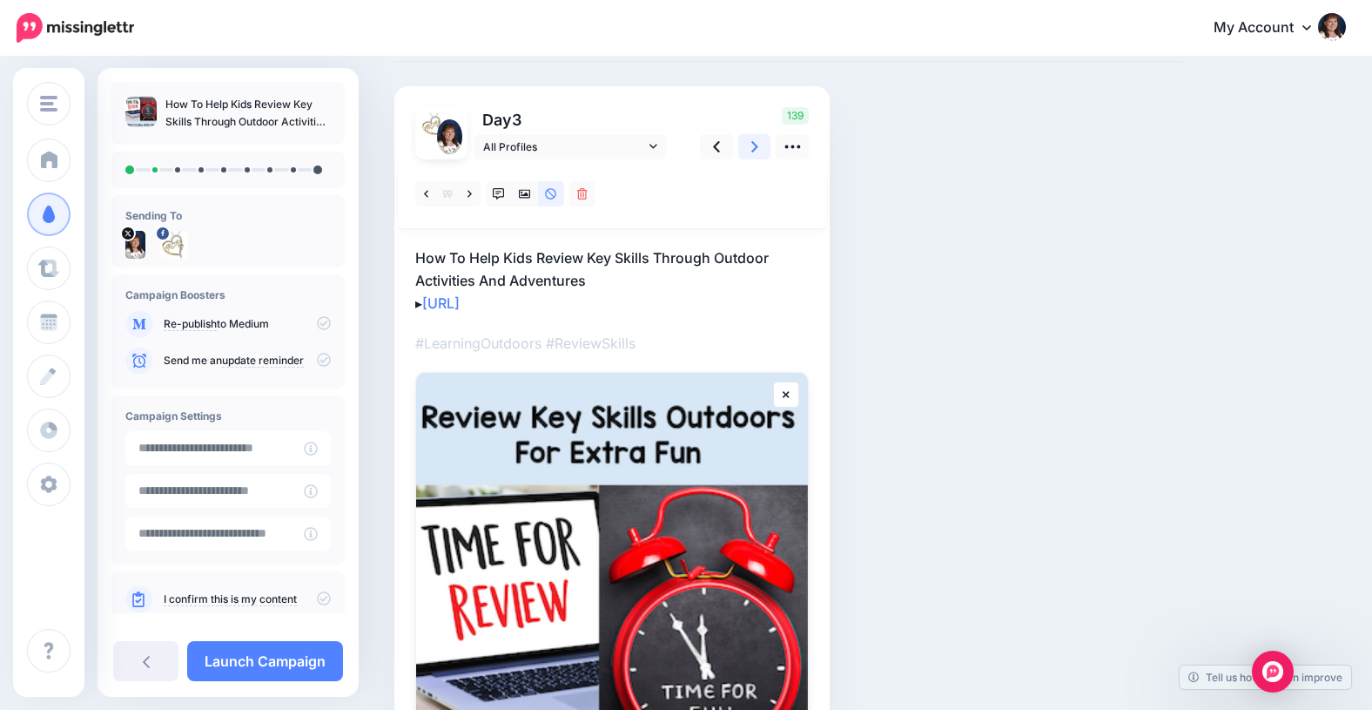
scroll to position [91, 0]
click at [717, 150] on icon at bounding box center [716, 147] width 7 height 11
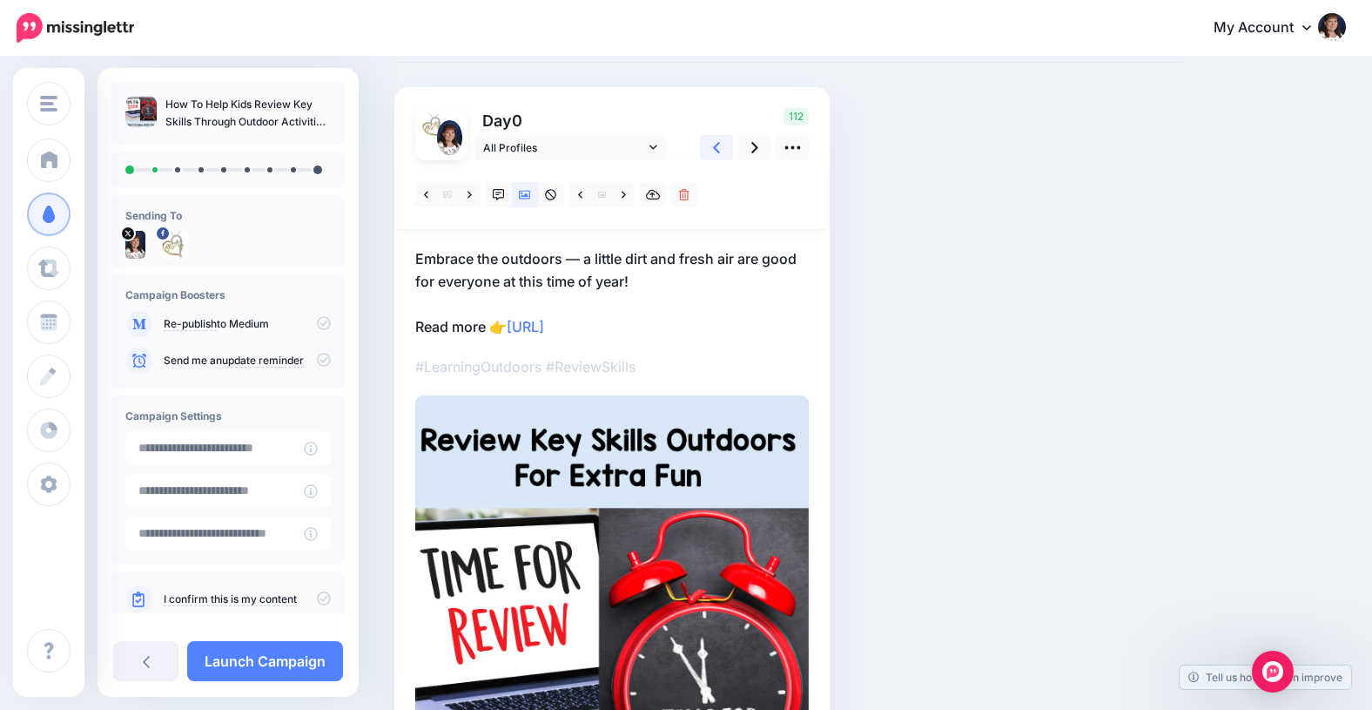
scroll to position [0, 0]
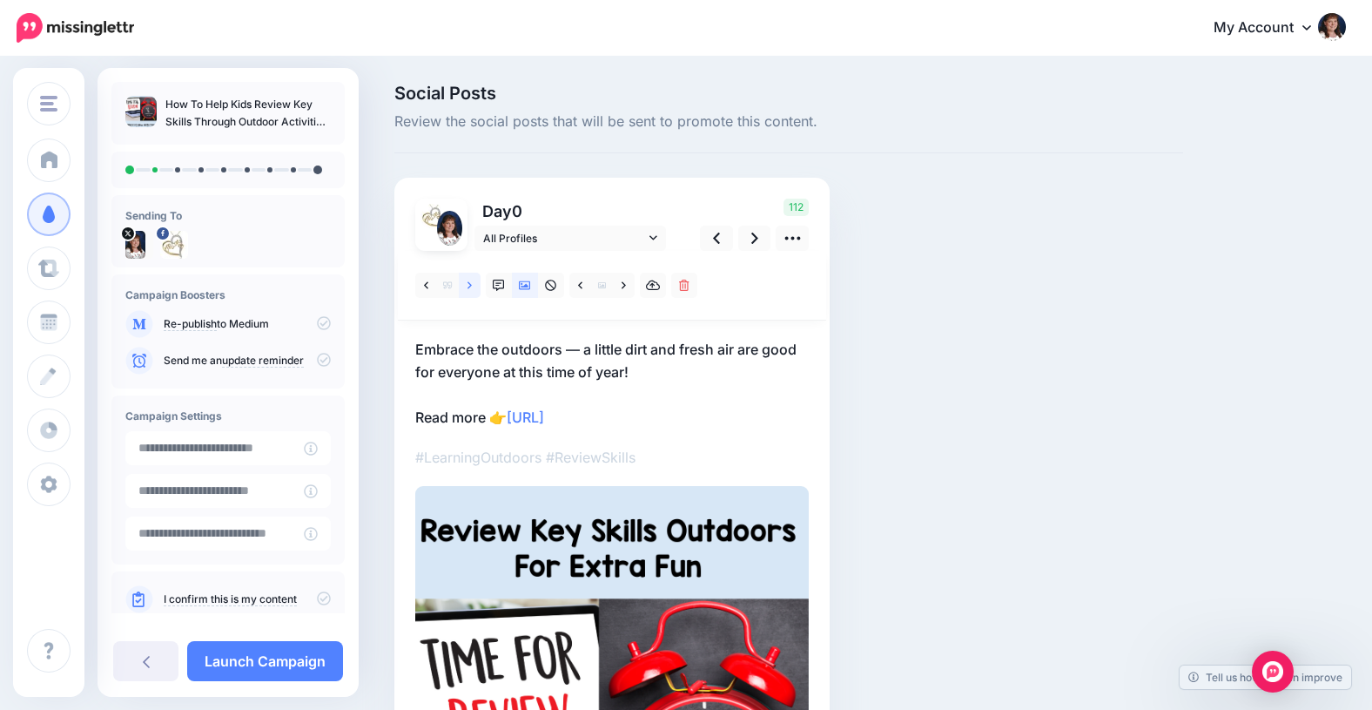
click at [468, 282] on icon at bounding box center [470, 284] width 4 height 7
click at [750, 235] on link at bounding box center [754, 237] width 33 height 25
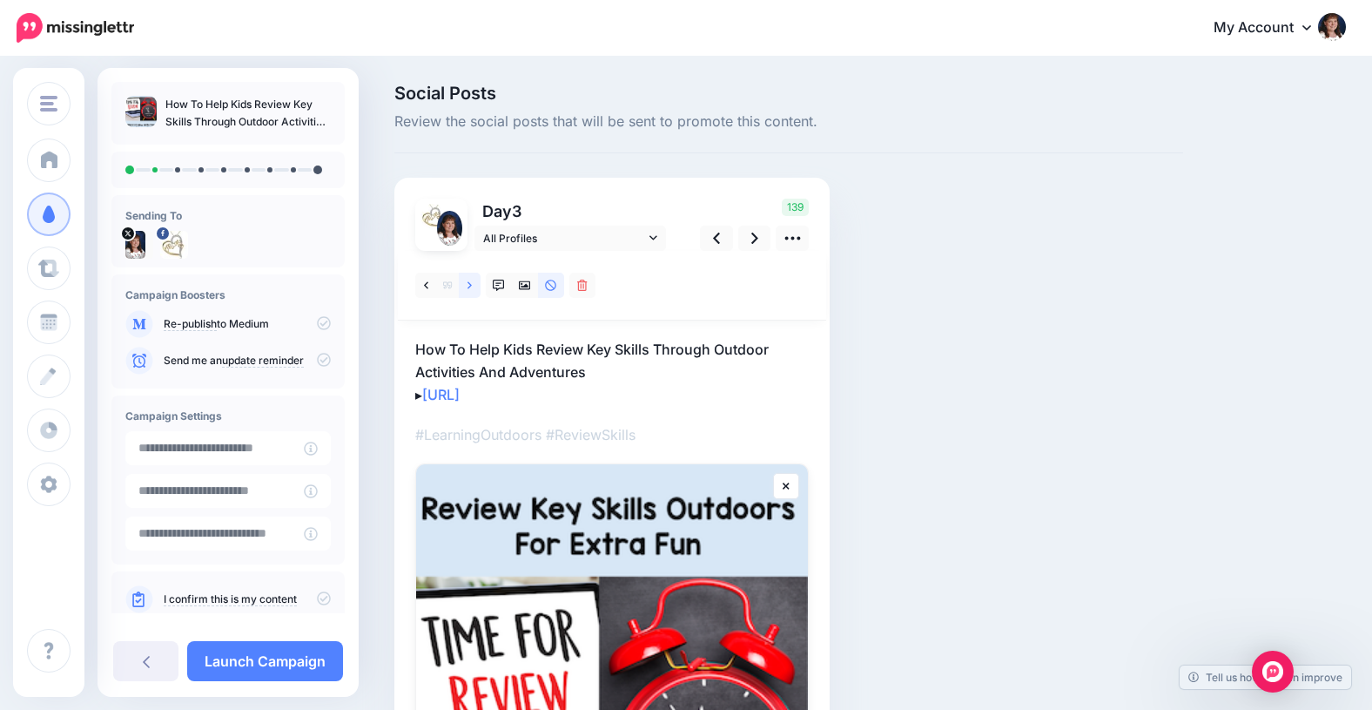
click at [471, 284] on icon at bounding box center [470, 284] width 4 height 7
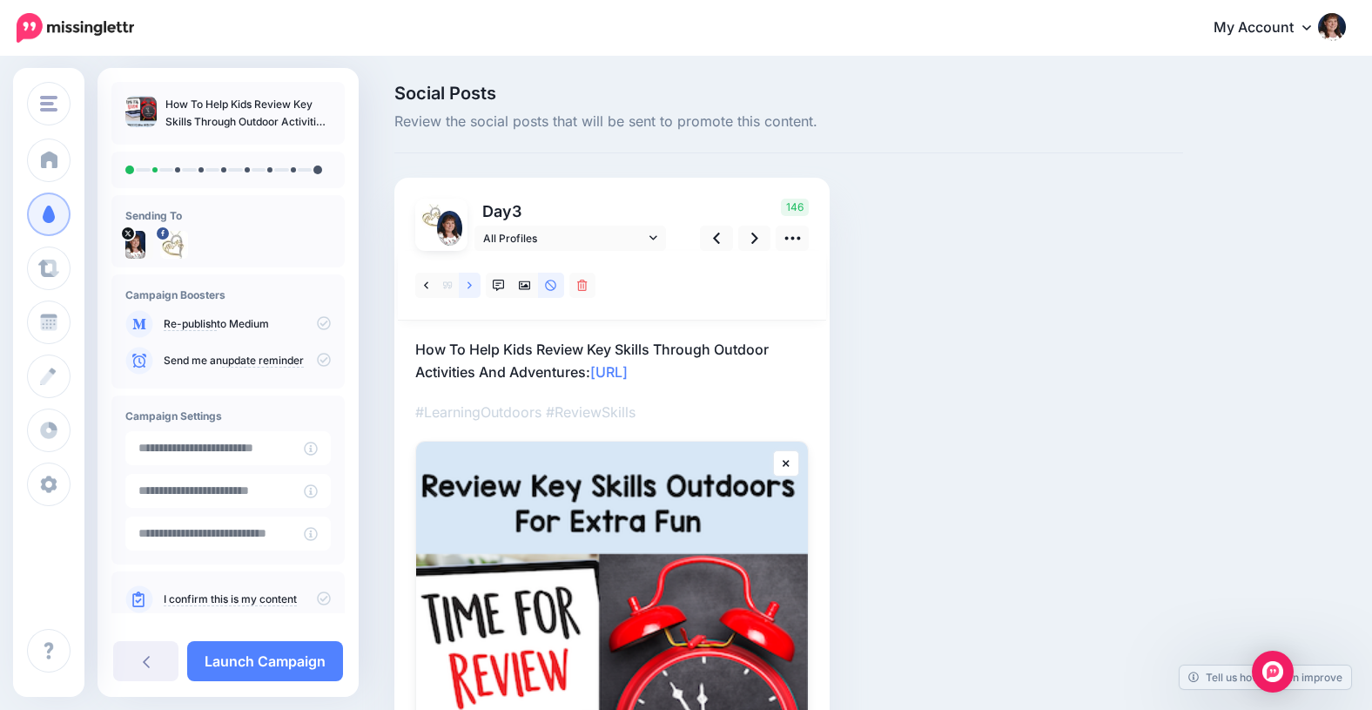
click at [471, 284] on icon at bounding box center [470, 284] width 4 height 7
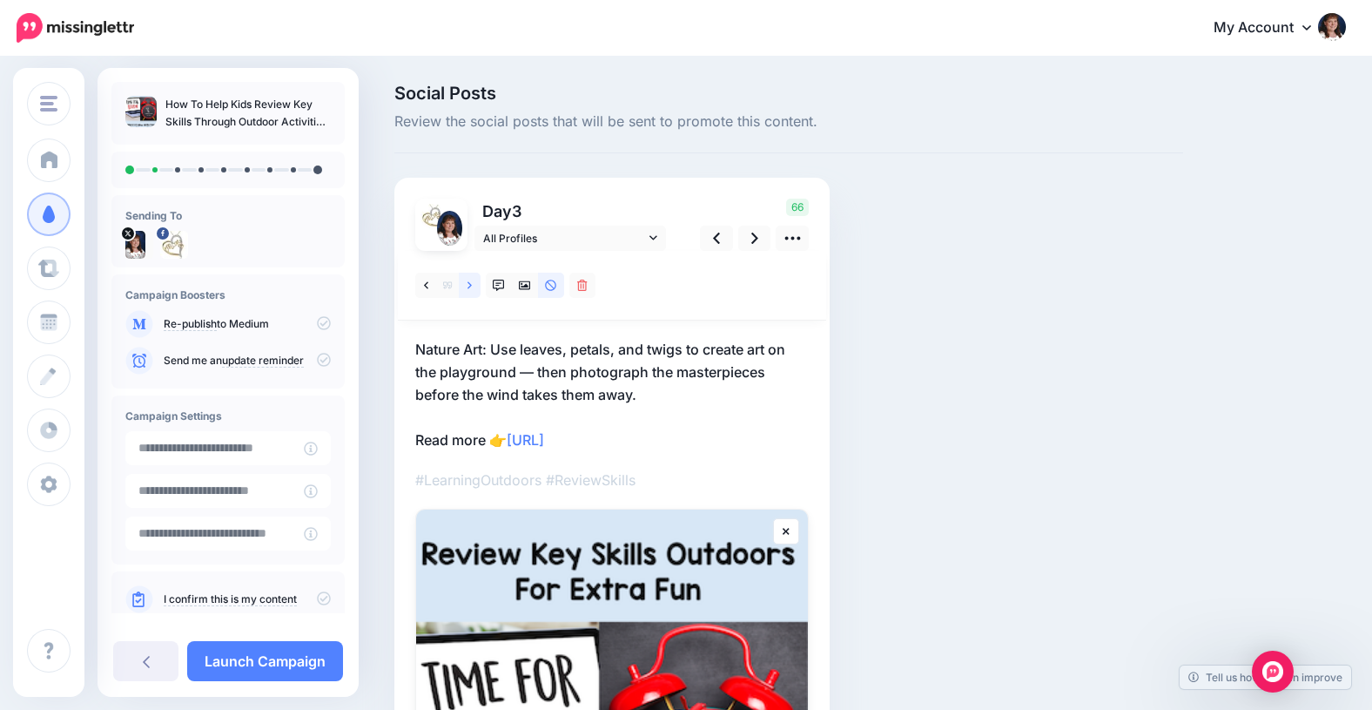
click at [469, 279] on icon at bounding box center [470, 285] width 4 height 12
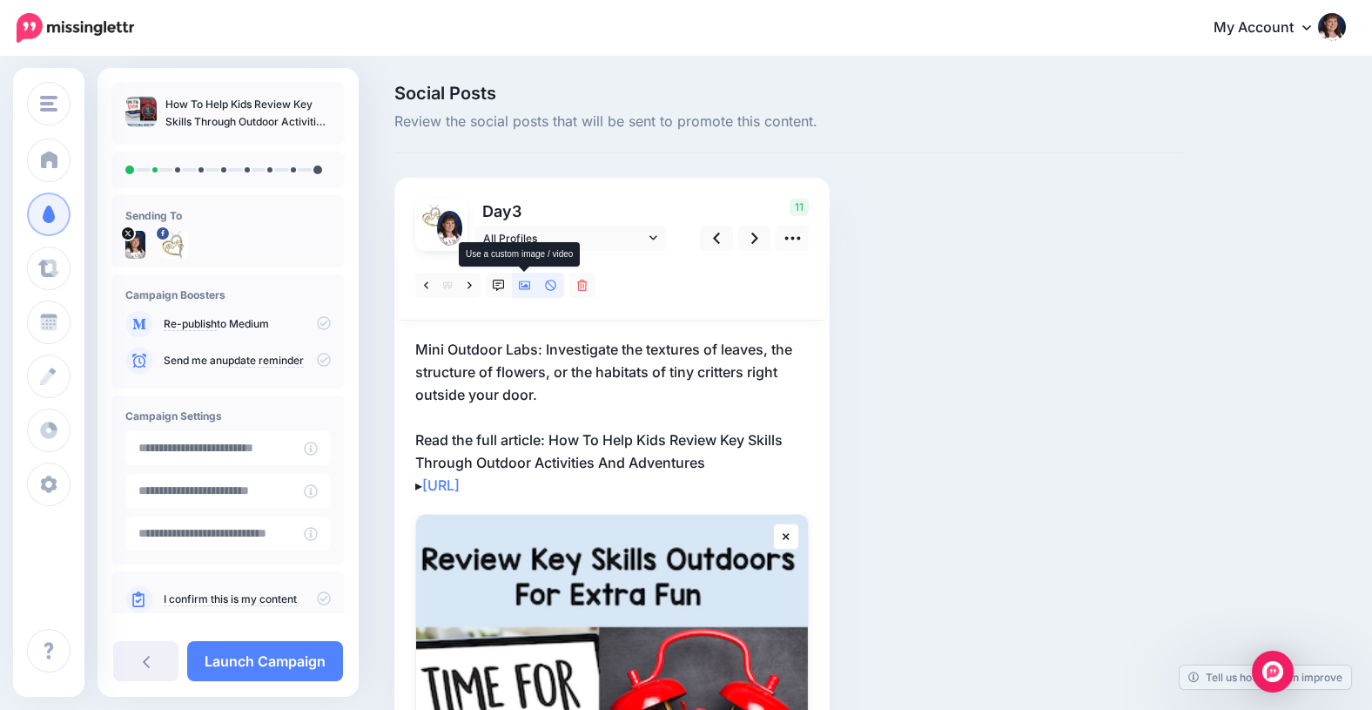
click at [523, 286] on icon at bounding box center [525, 285] width 12 height 9
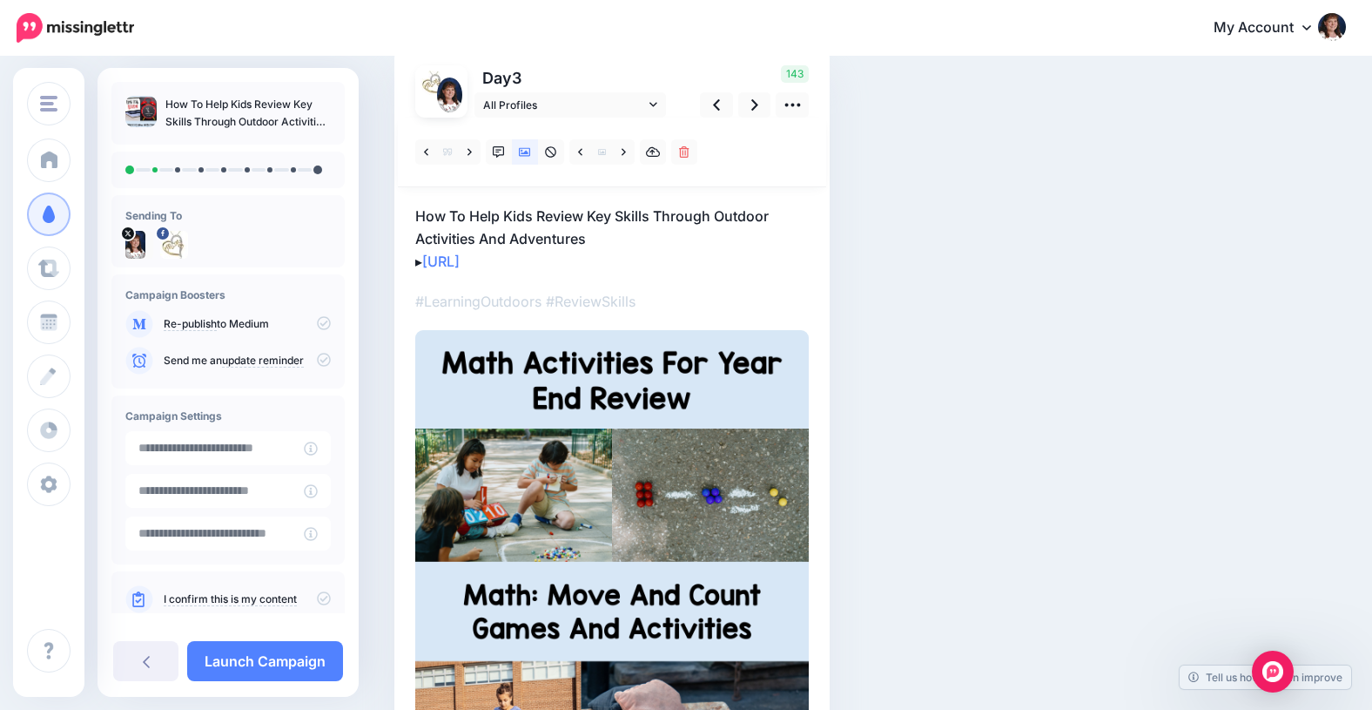
scroll to position [148, 0]
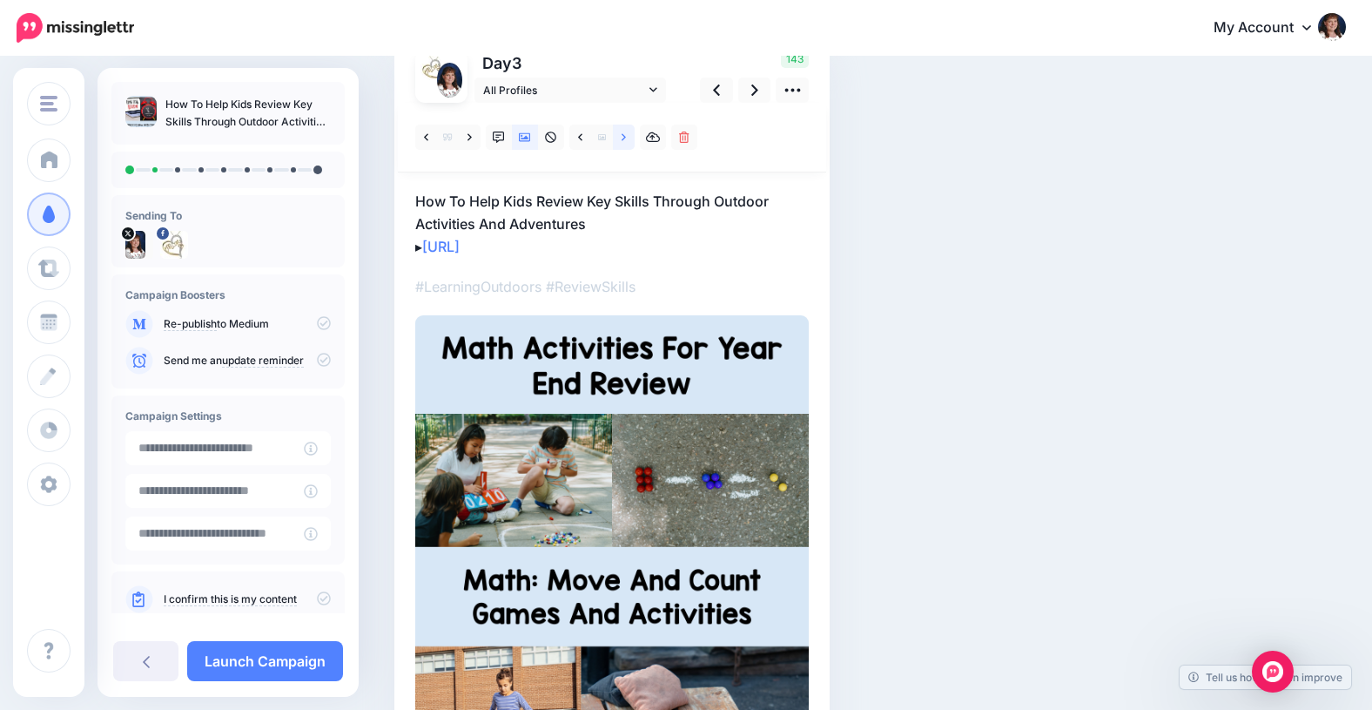
click at [623, 138] on icon at bounding box center [624, 136] width 4 height 7
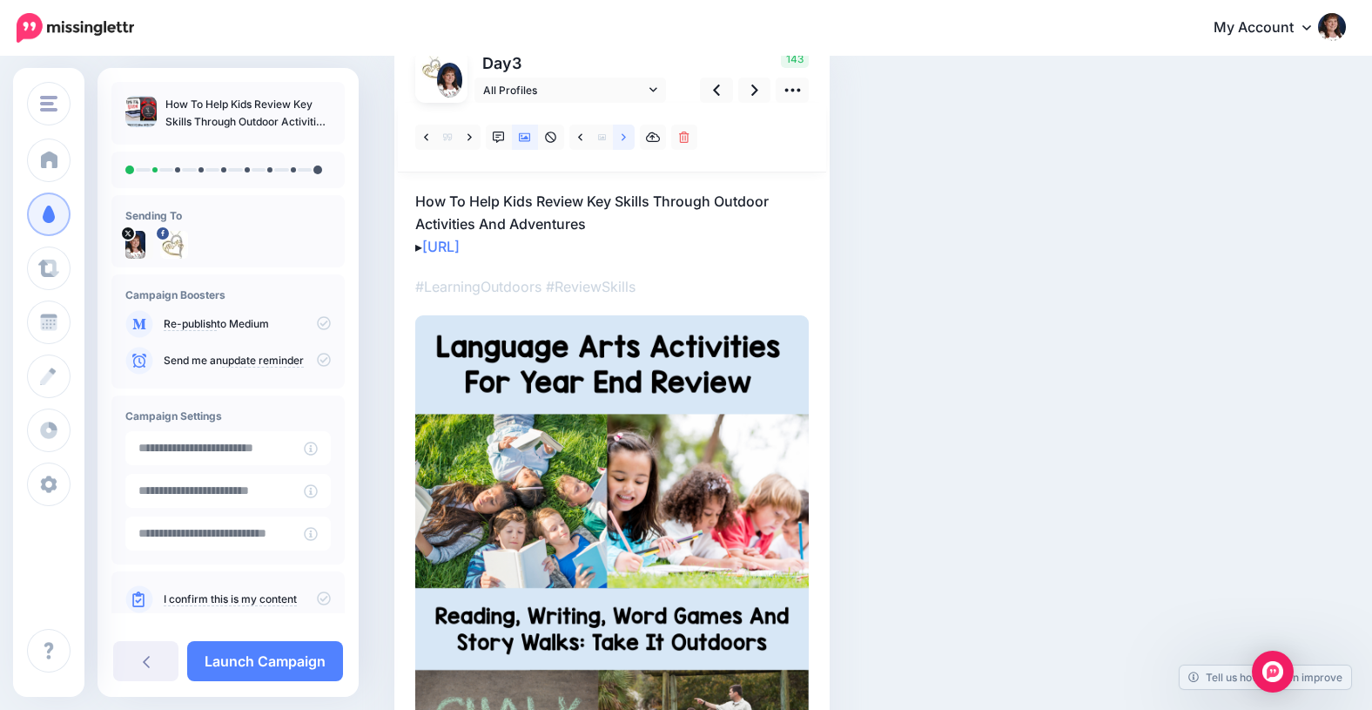
click at [623, 132] on icon at bounding box center [624, 137] width 4 height 12
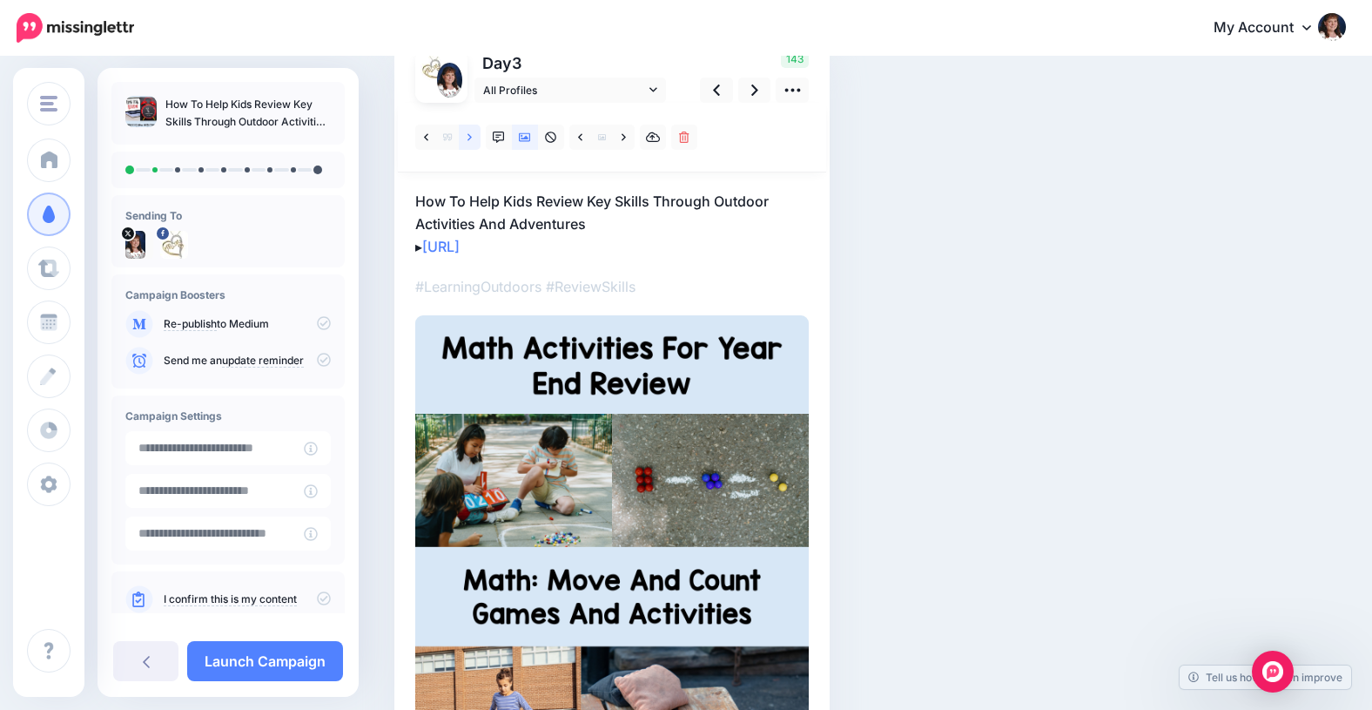
click at [469, 134] on icon at bounding box center [470, 137] width 4 height 12
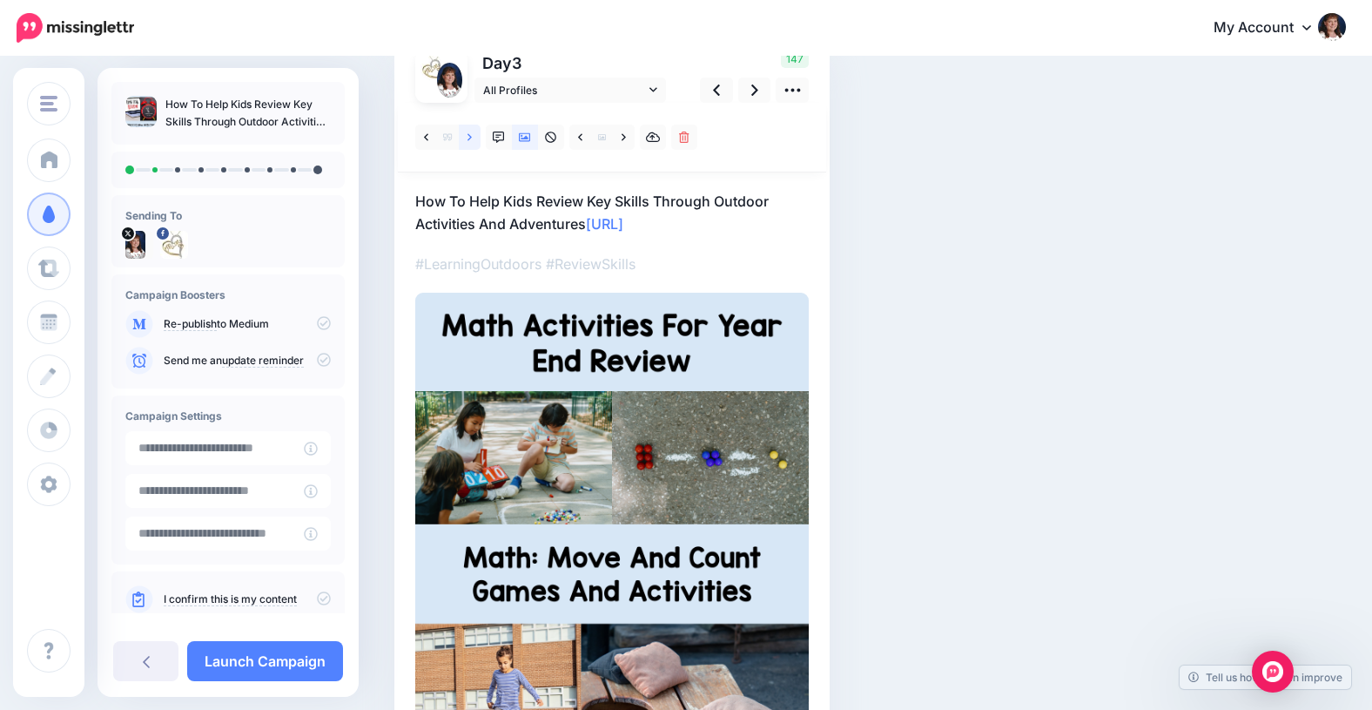
click at [465, 133] on link at bounding box center [470, 137] width 22 height 25
click at [468, 136] on icon at bounding box center [470, 137] width 4 height 12
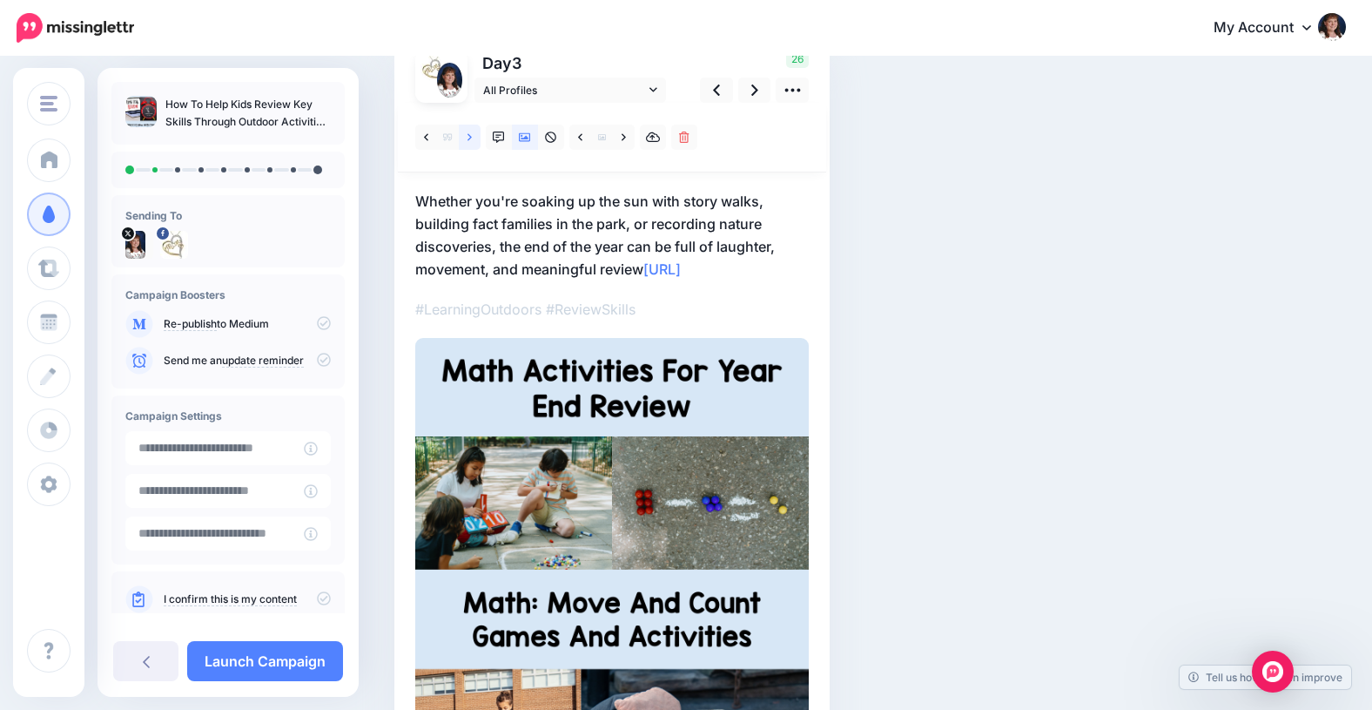
click at [468, 137] on icon at bounding box center [470, 137] width 4 height 12
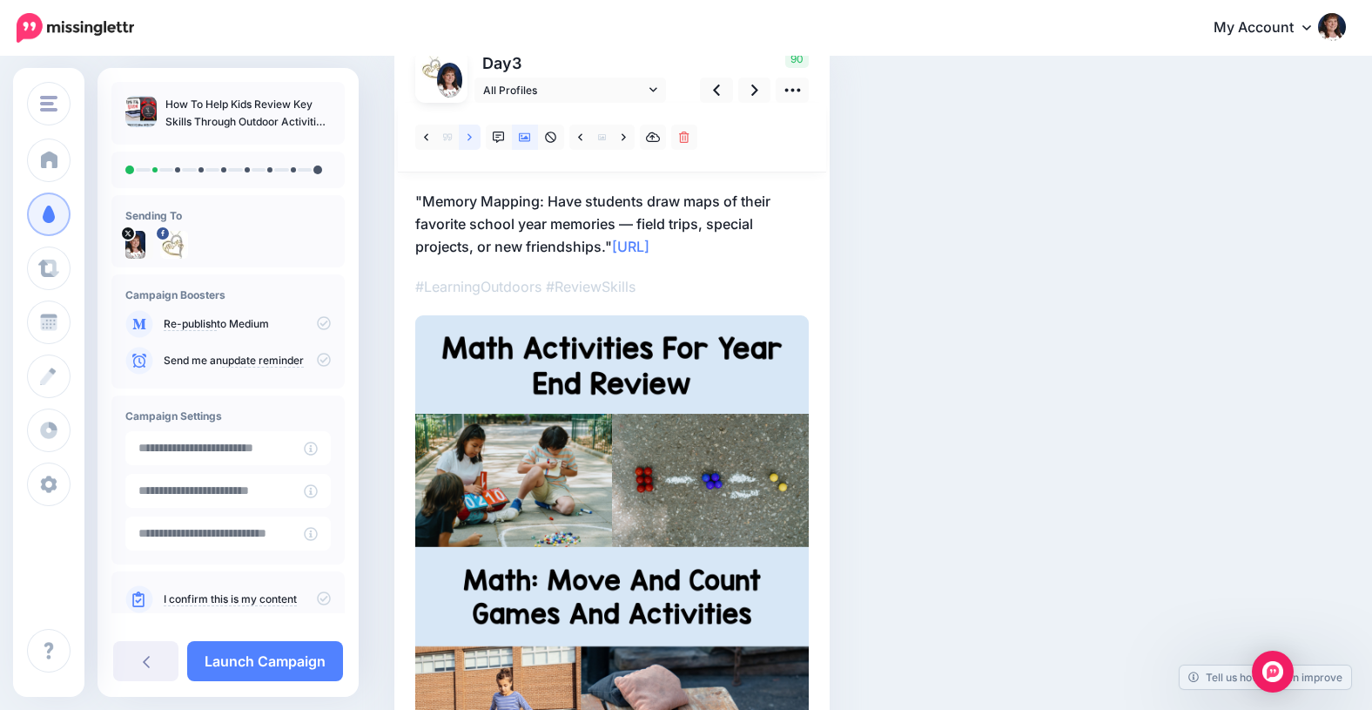
click at [468, 137] on icon at bounding box center [470, 137] width 4 height 12
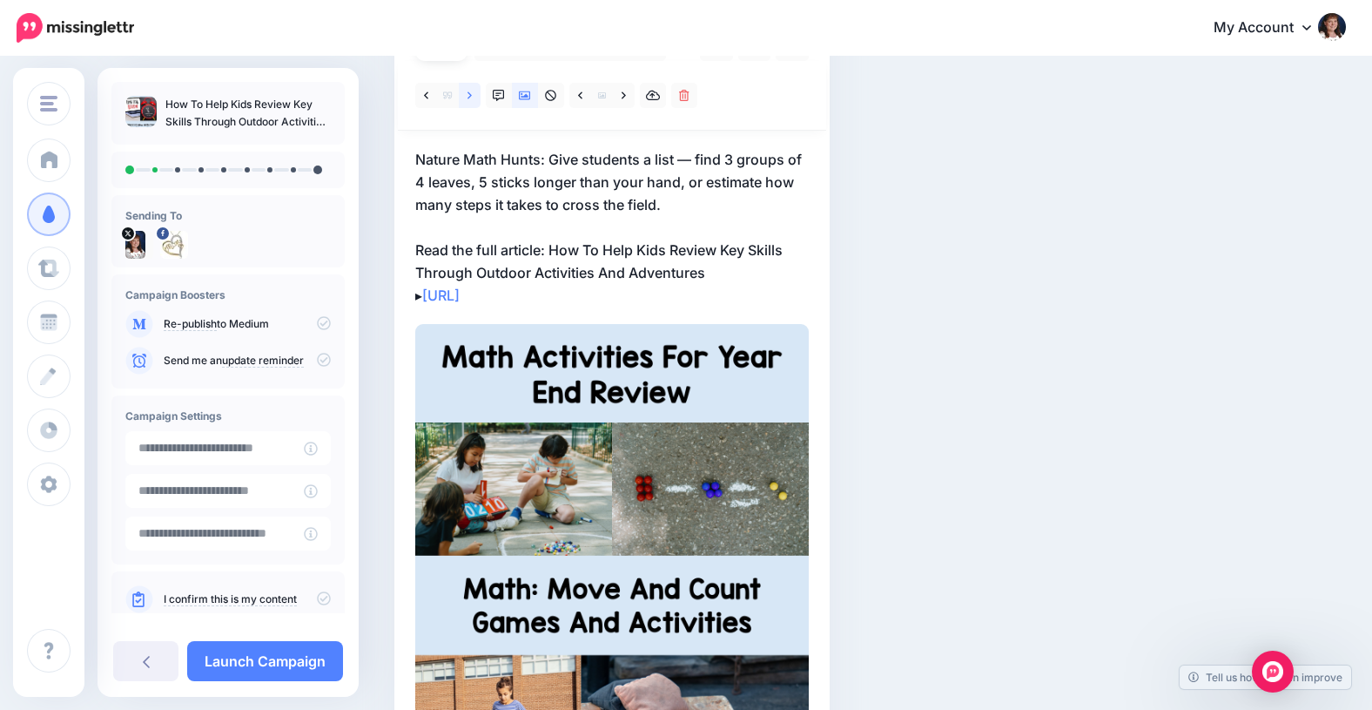
scroll to position [206, 0]
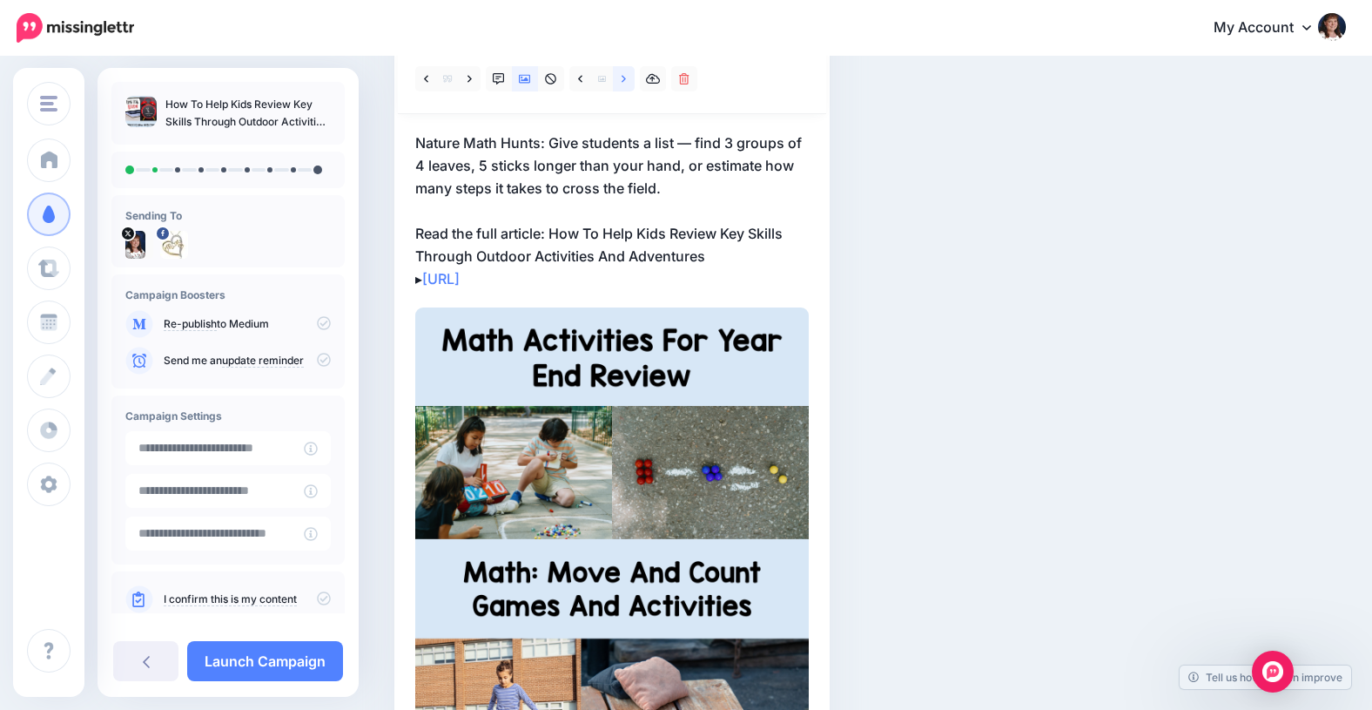
click at [623, 77] on icon at bounding box center [624, 78] width 4 height 7
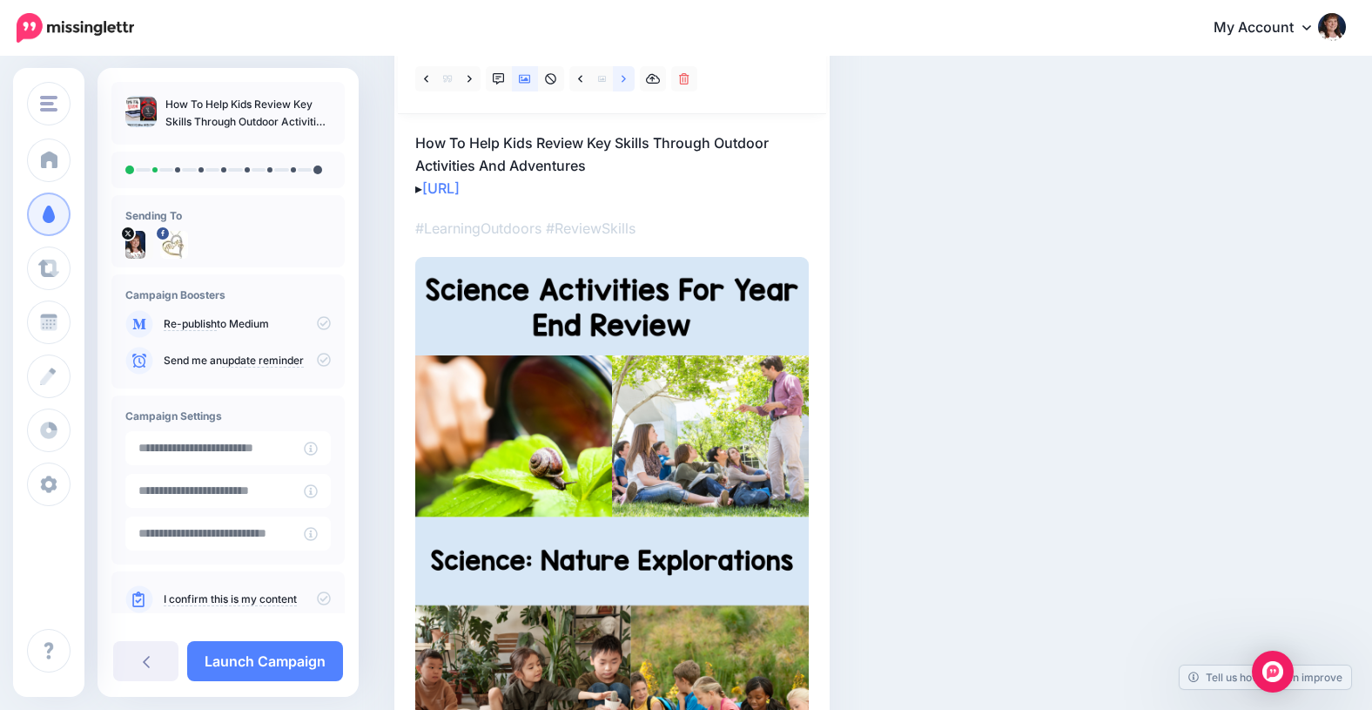
click at [623, 77] on icon at bounding box center [624, 78] width 4 height 7
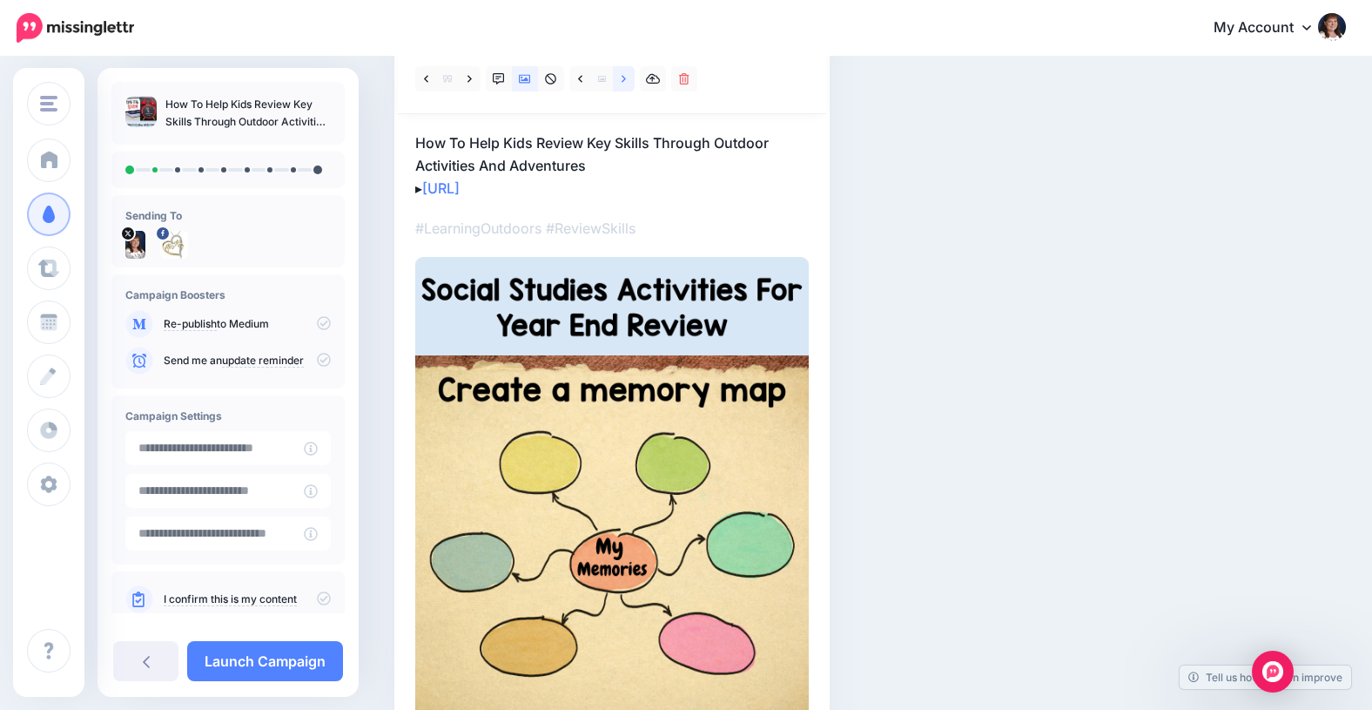
click at [624, 77] on icon at bounding box center [624, 78] width 4 height 7
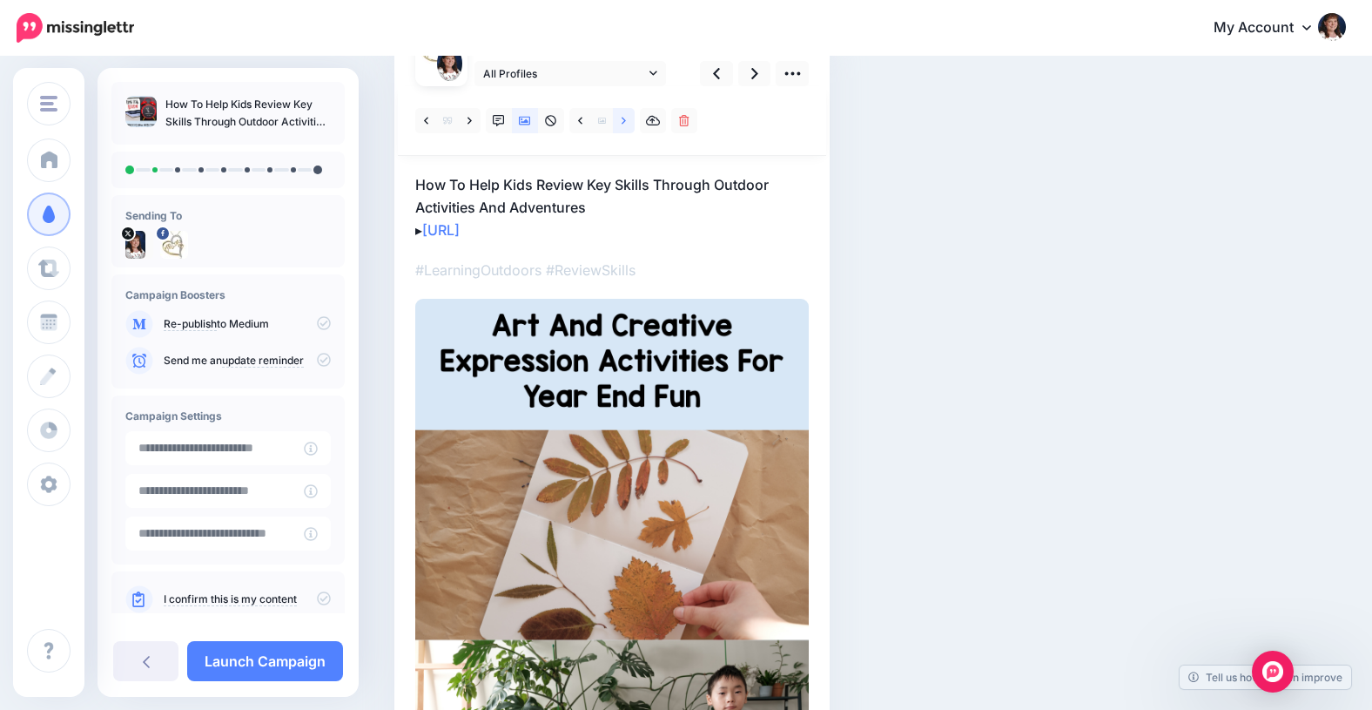
scroll to position [164, 0]
click at [470, 119] on icon at bounding box center [470, 122] width 4 height 12
click at [753, 71] on icon at bounding box center [754, 74] width 7 height 18
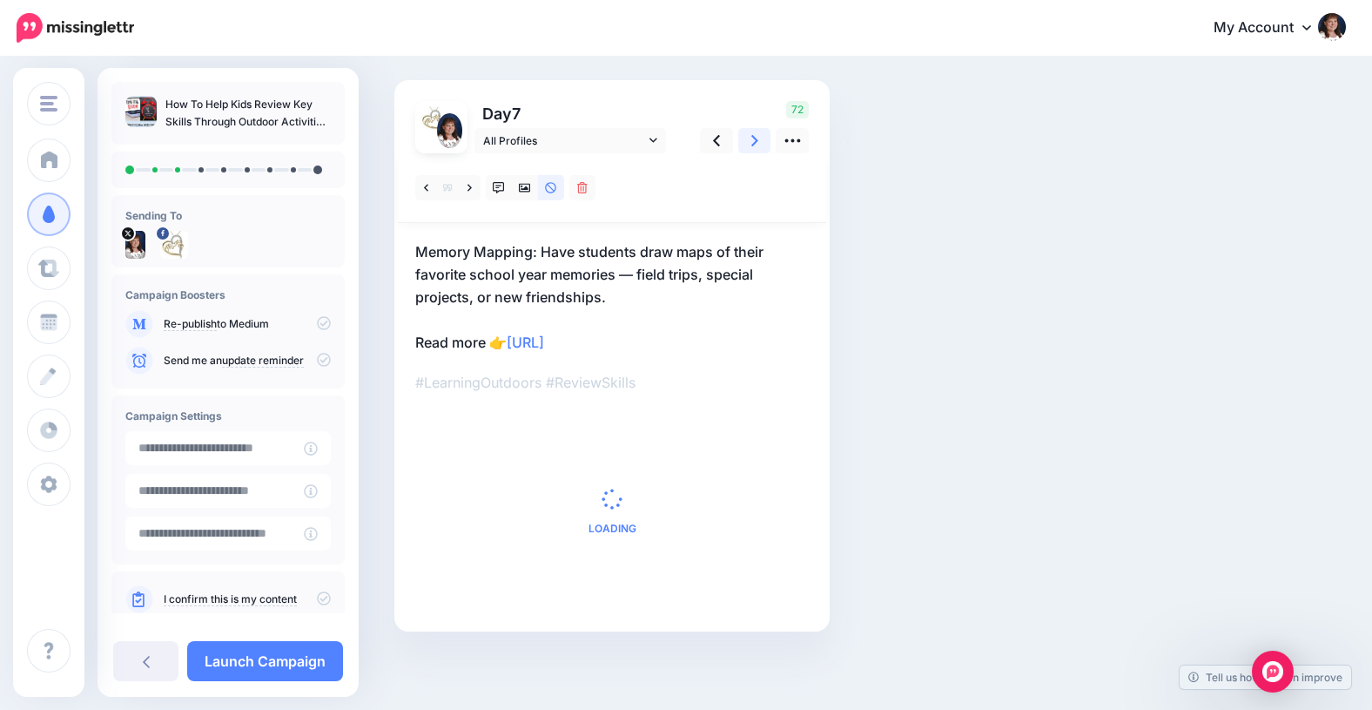
scroll to position [0, 0]
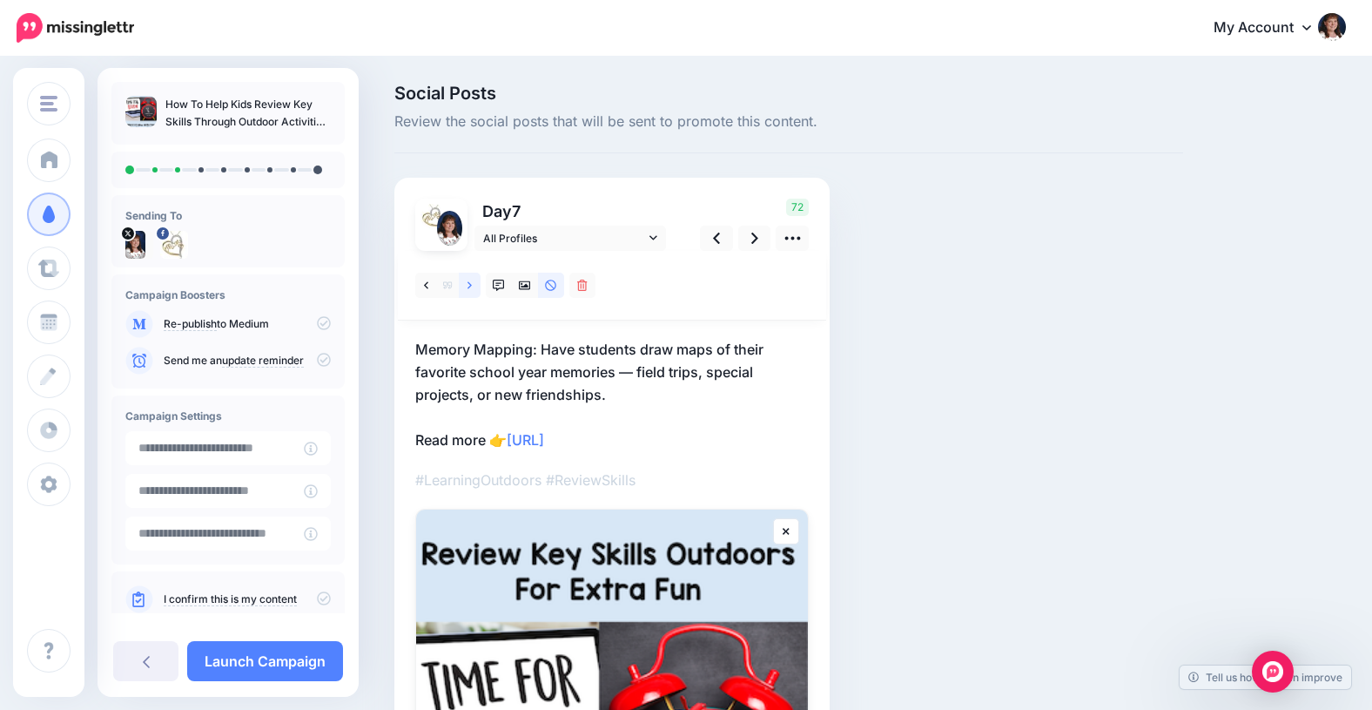
click at [469, 286] on icon at bounding box center [470, 285] width 4 height 12
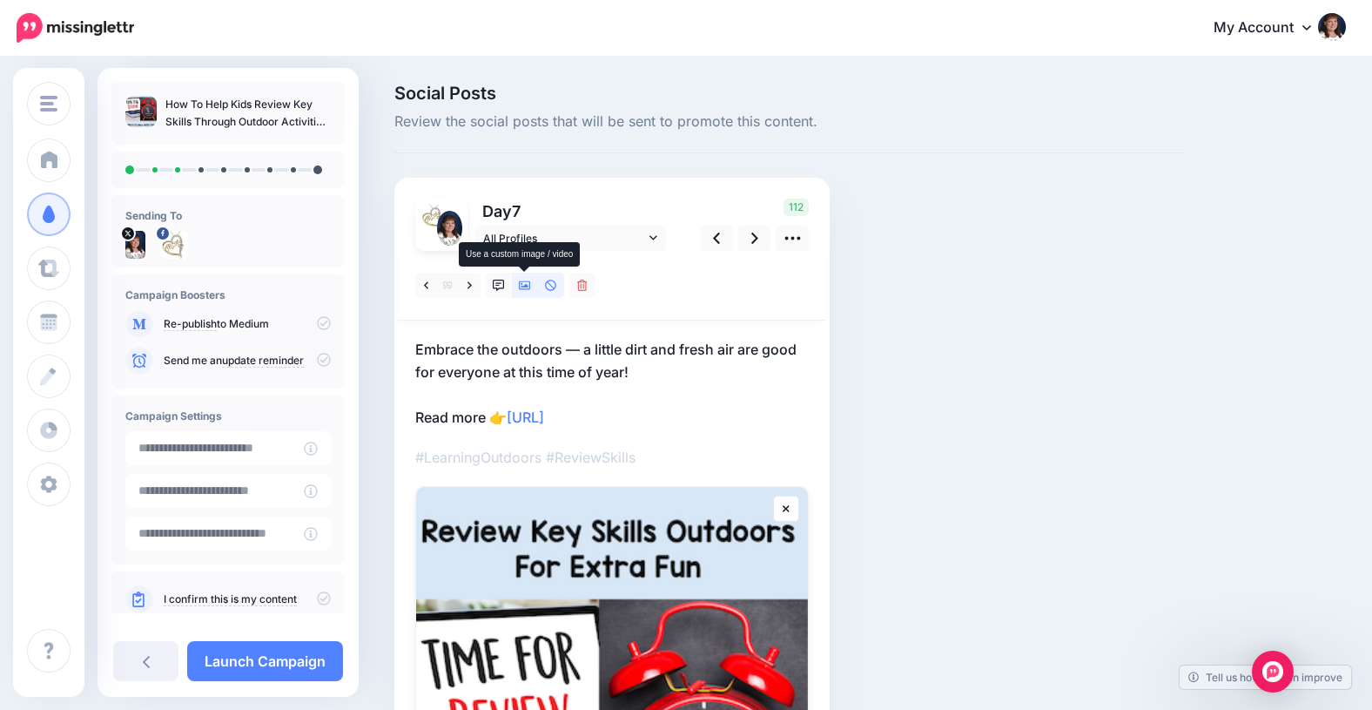
click at [525, 281] on icon at bounding box center [525, 285] width 12 height 9
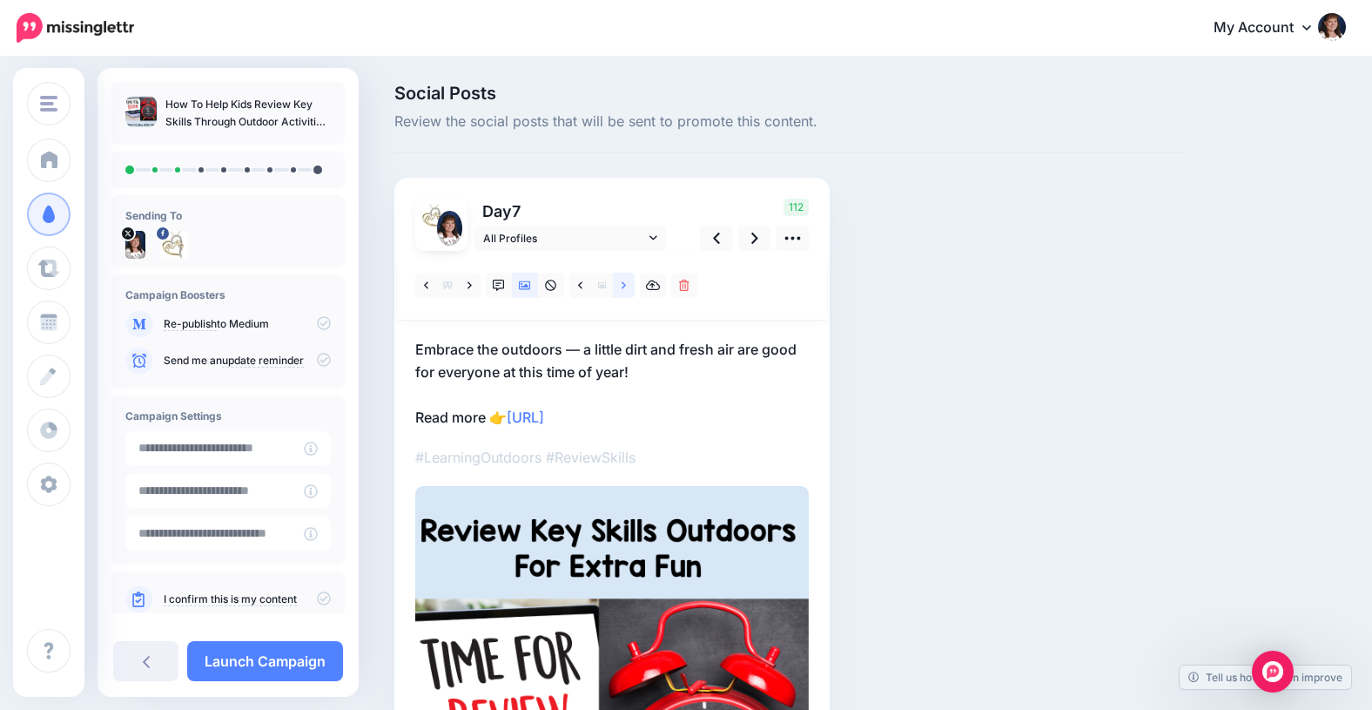
click at [623, 283] on icon at bounding box center [624, 284] width 4 height 7
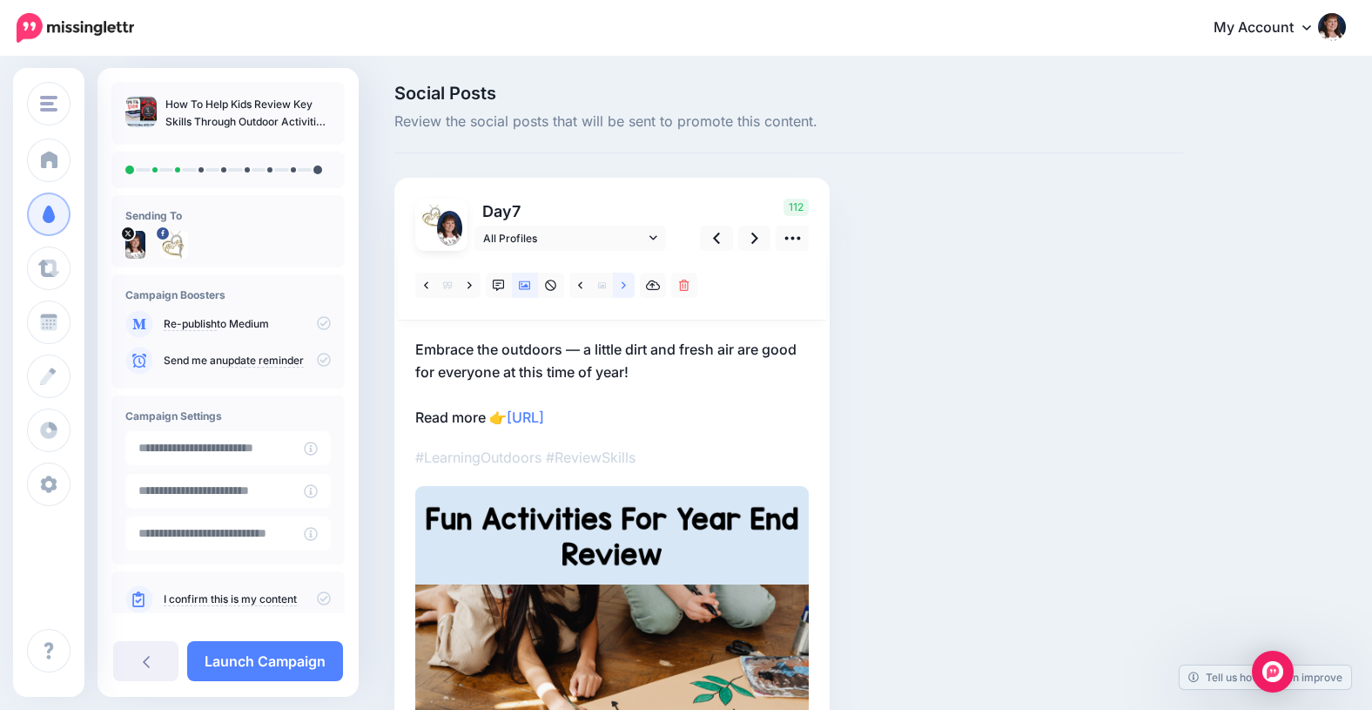
click at [623, 283] on icon at bounding box center [624, 284] width 4 height 7
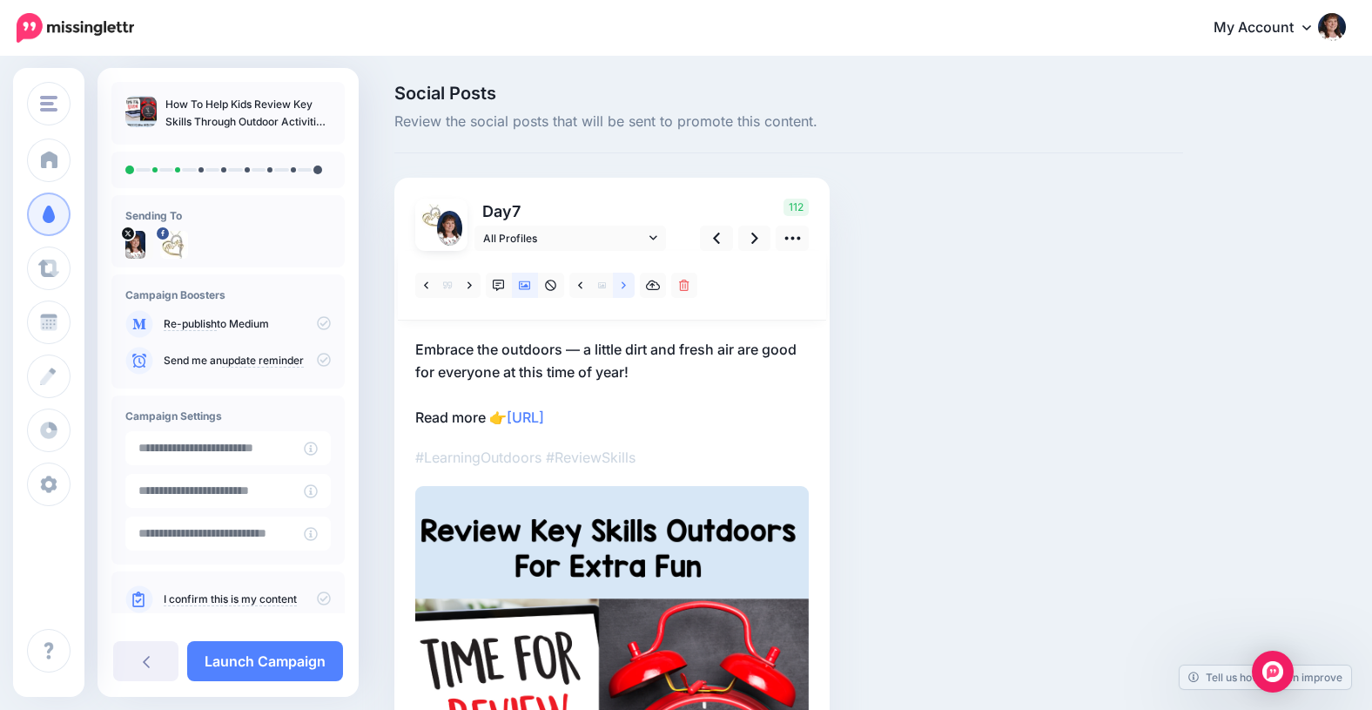
click at [623, 283] on icon at bounding box center [624, 284] width 4 height 7
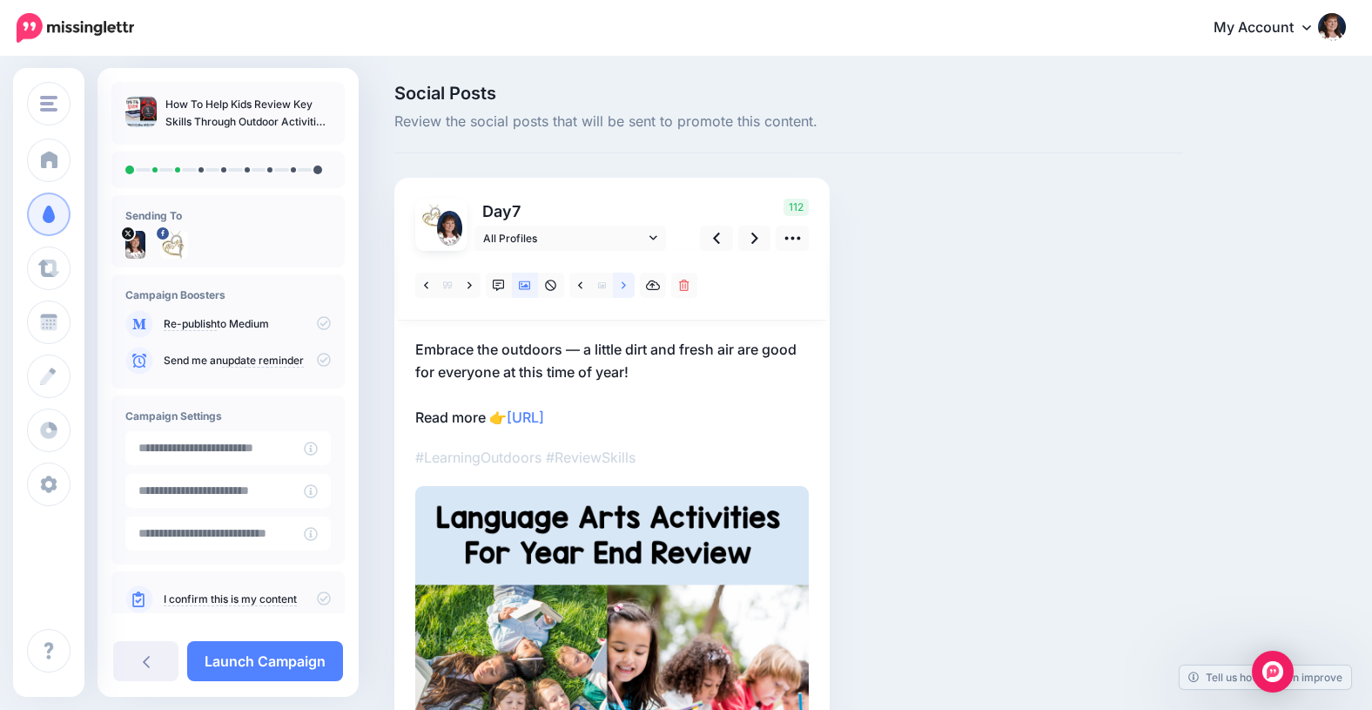
click at [623, 283] on icon at bounding box center [624, 284] width 4 height 7
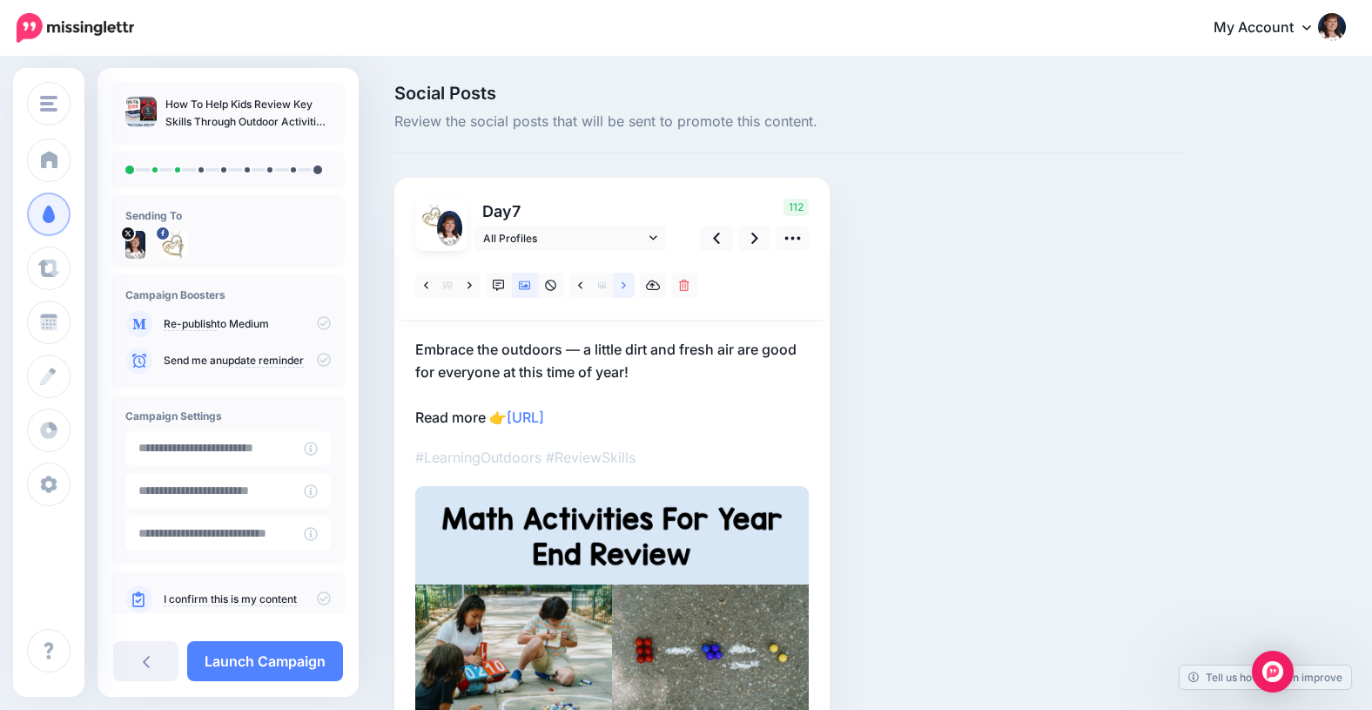
click at [623, 283] on icon at bounding box center [624, 284] width 4 height 7
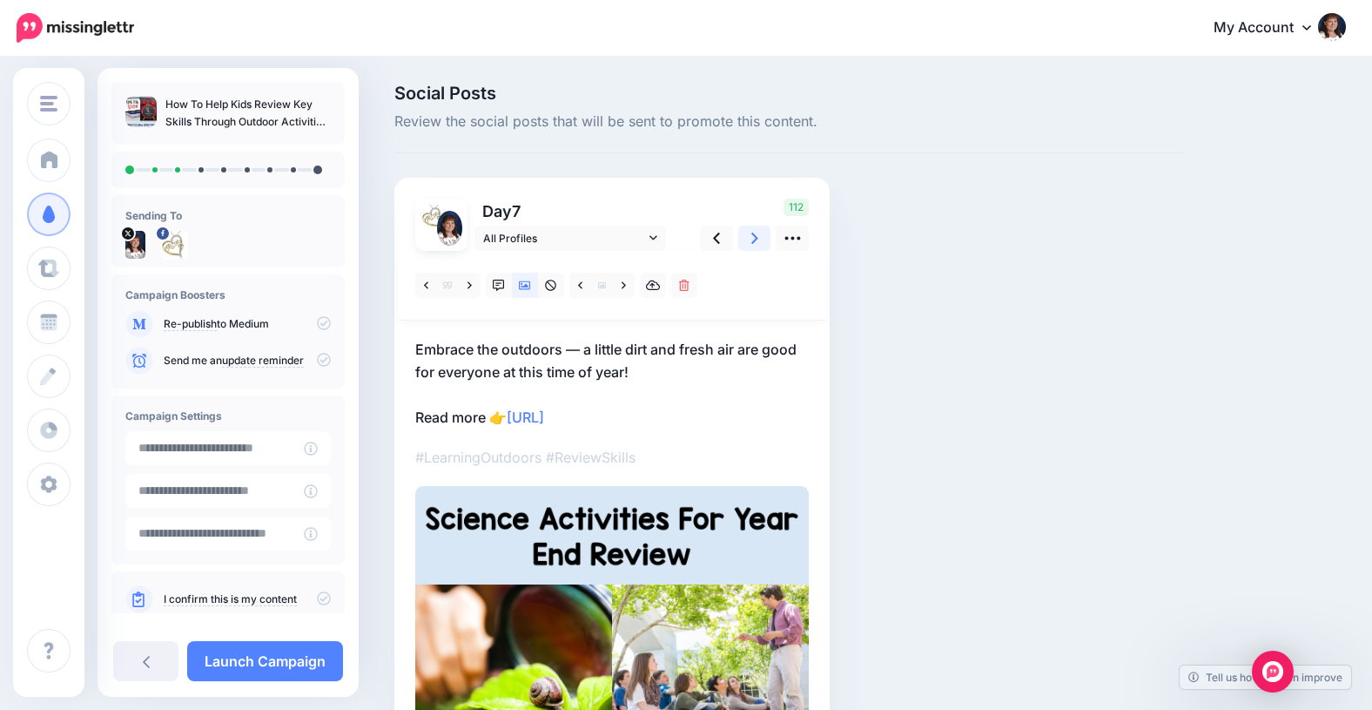
click at [756, 237] on icon at bounding box center [754, 237] width 7 height 11
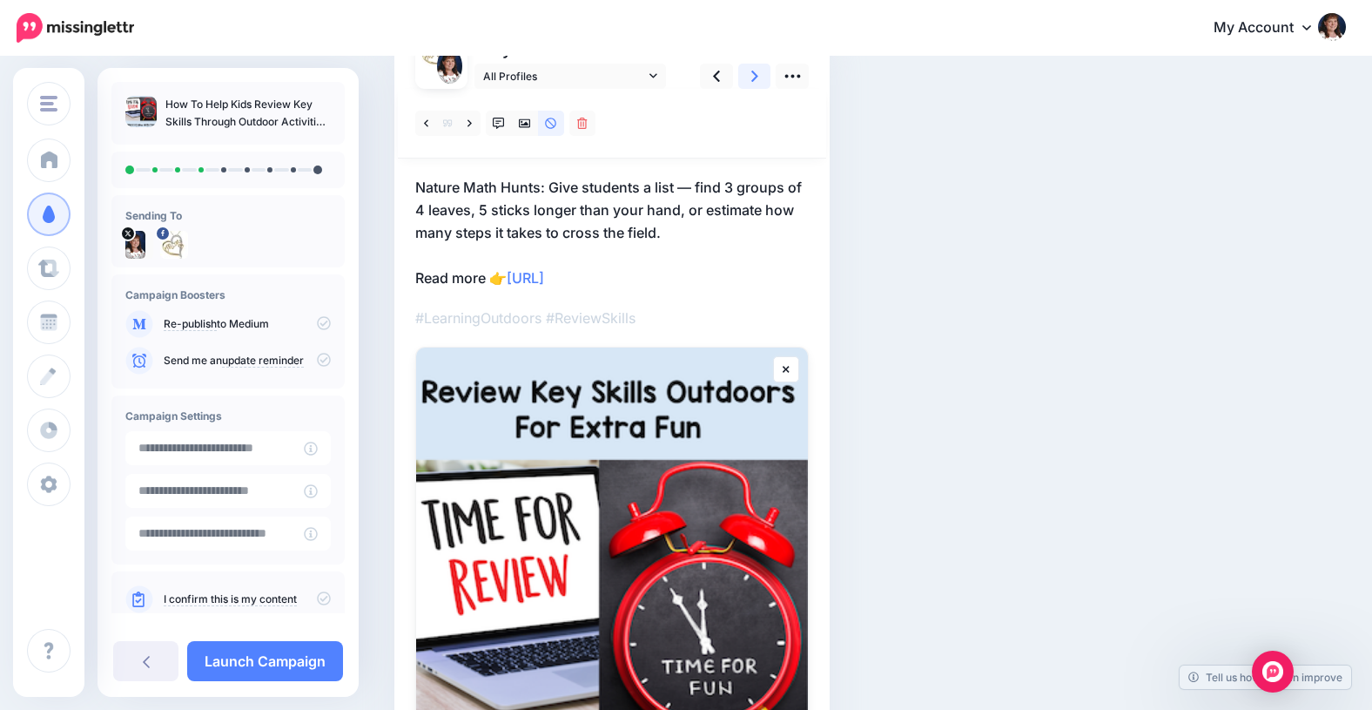
scroll to position [172, 0]
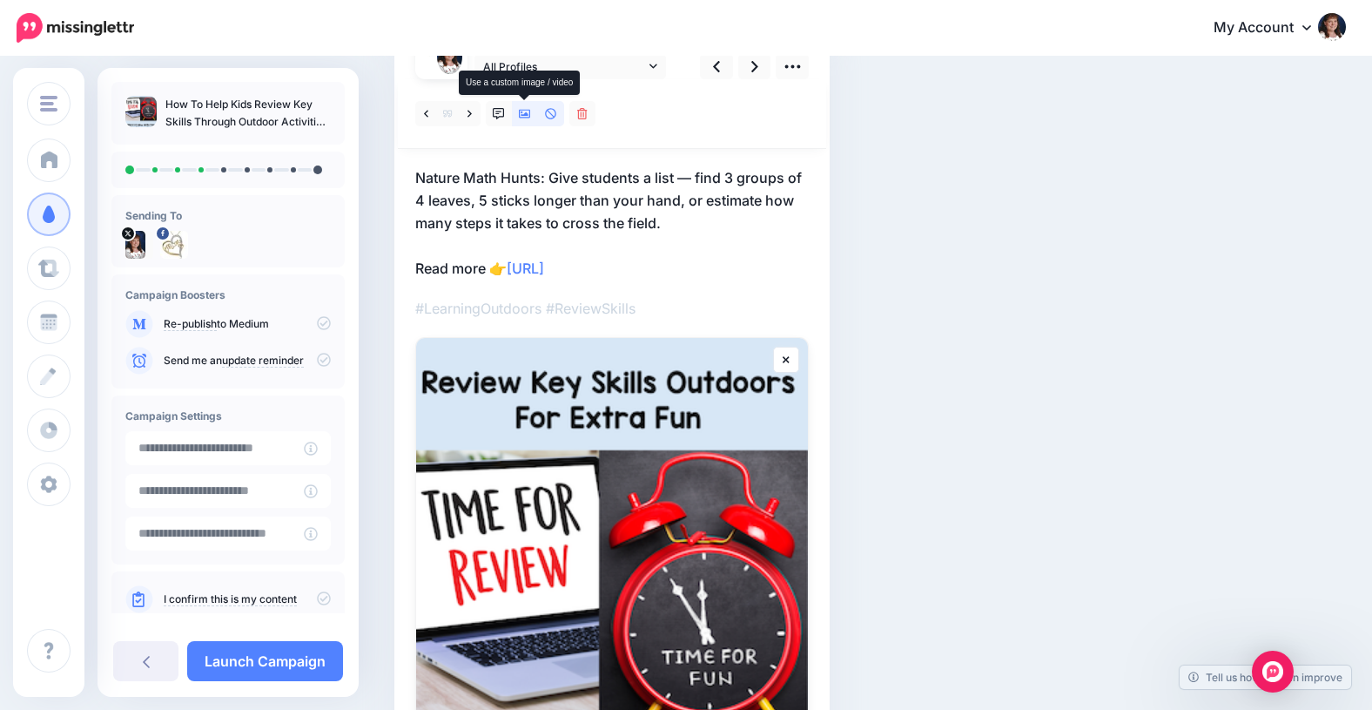
click at [523, 113] on icon at bounding box center [525, 114] width 12 height 12
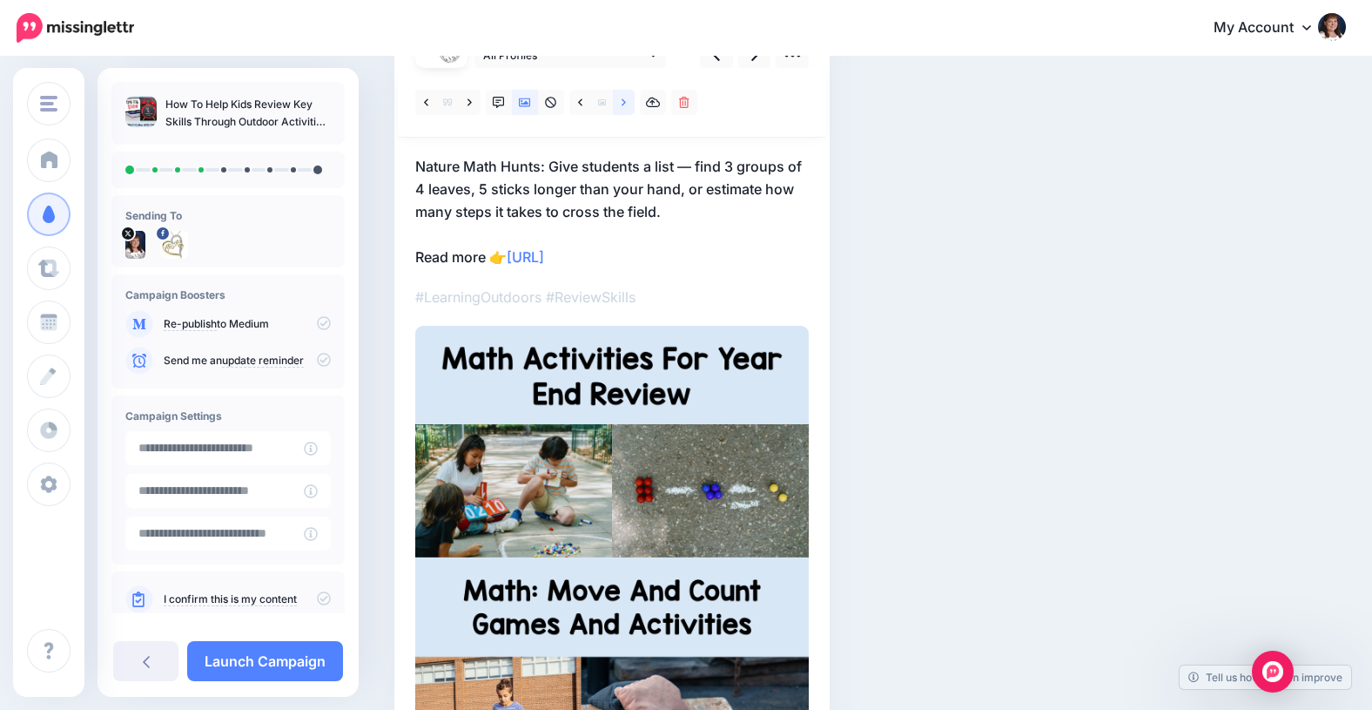
scroll to position [184, 0]
click at [471, 100] on icon at bounding box center [470, 101] width 4 height 7
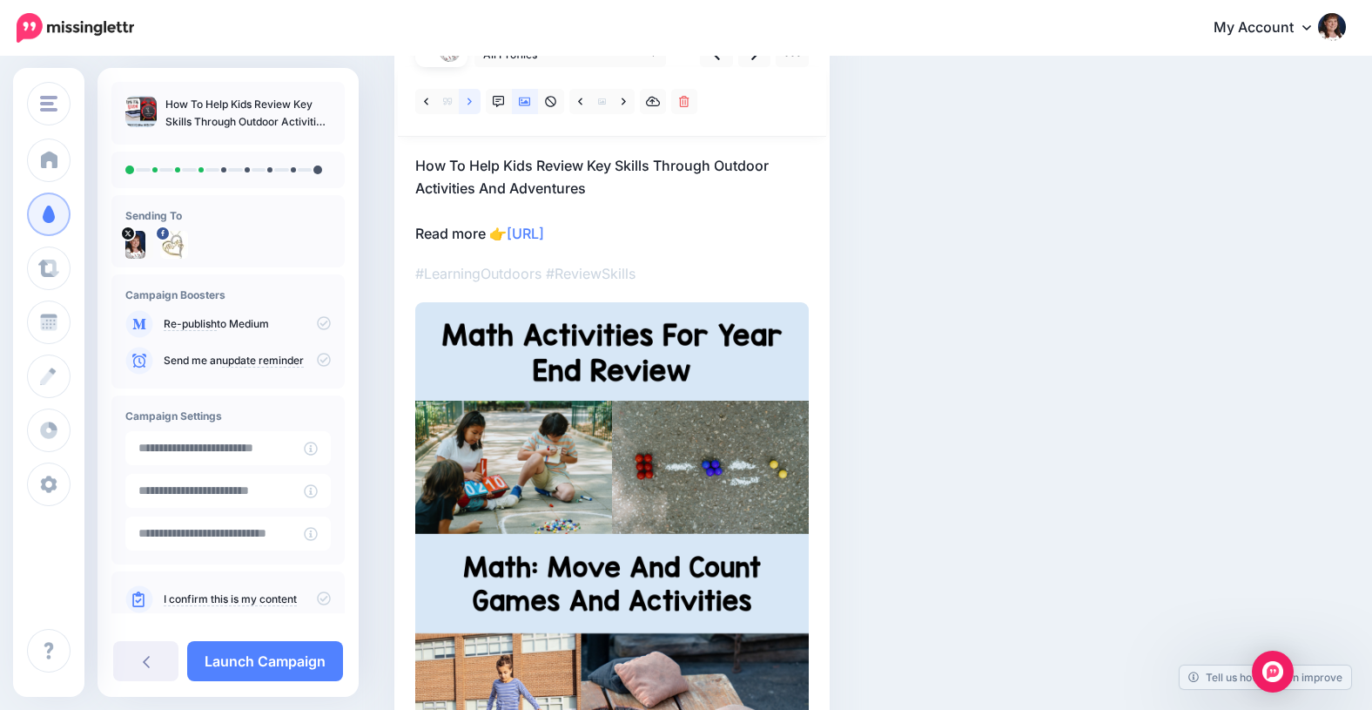
click at [470, 100] on icon at bounding box center [470, 101] width 4 height 7
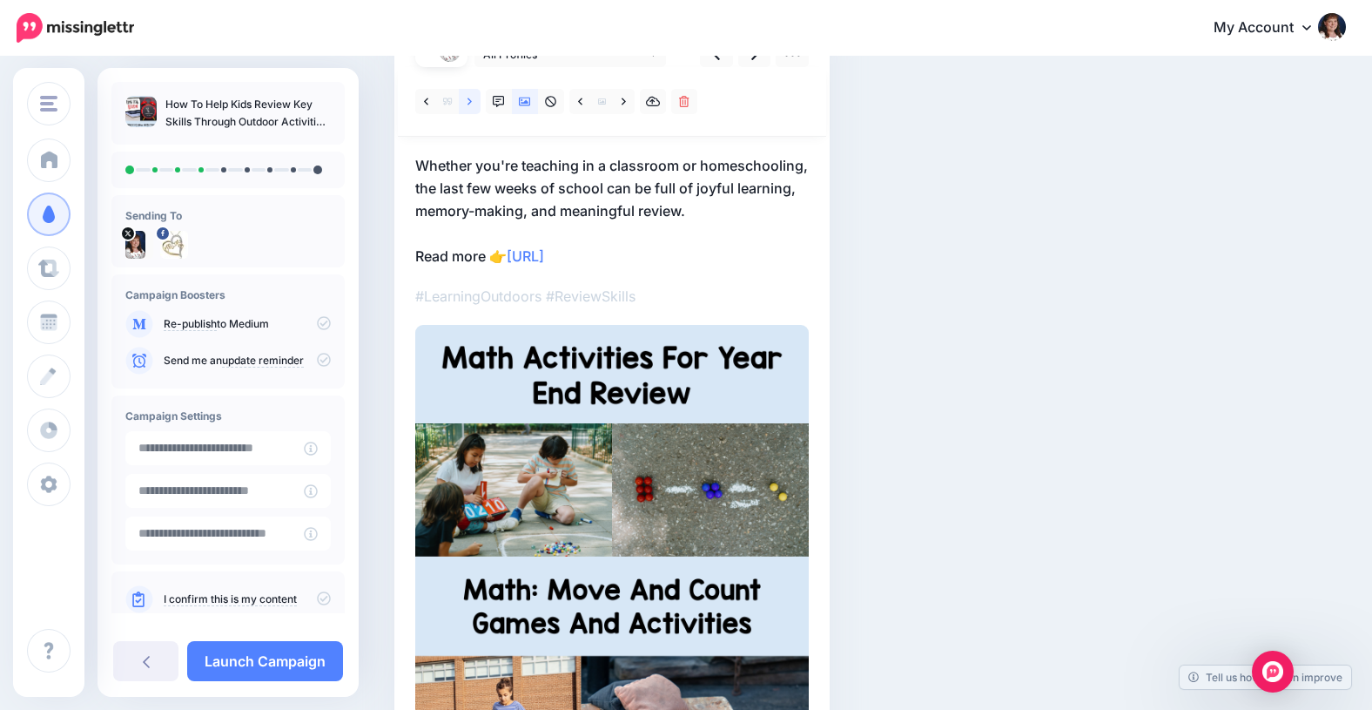
click at [470, 100] on icon at bounding box center [470, 101] width 4 height 7
click at [470, 99] on icon at bounding box center [470, 102] width 4 height 12
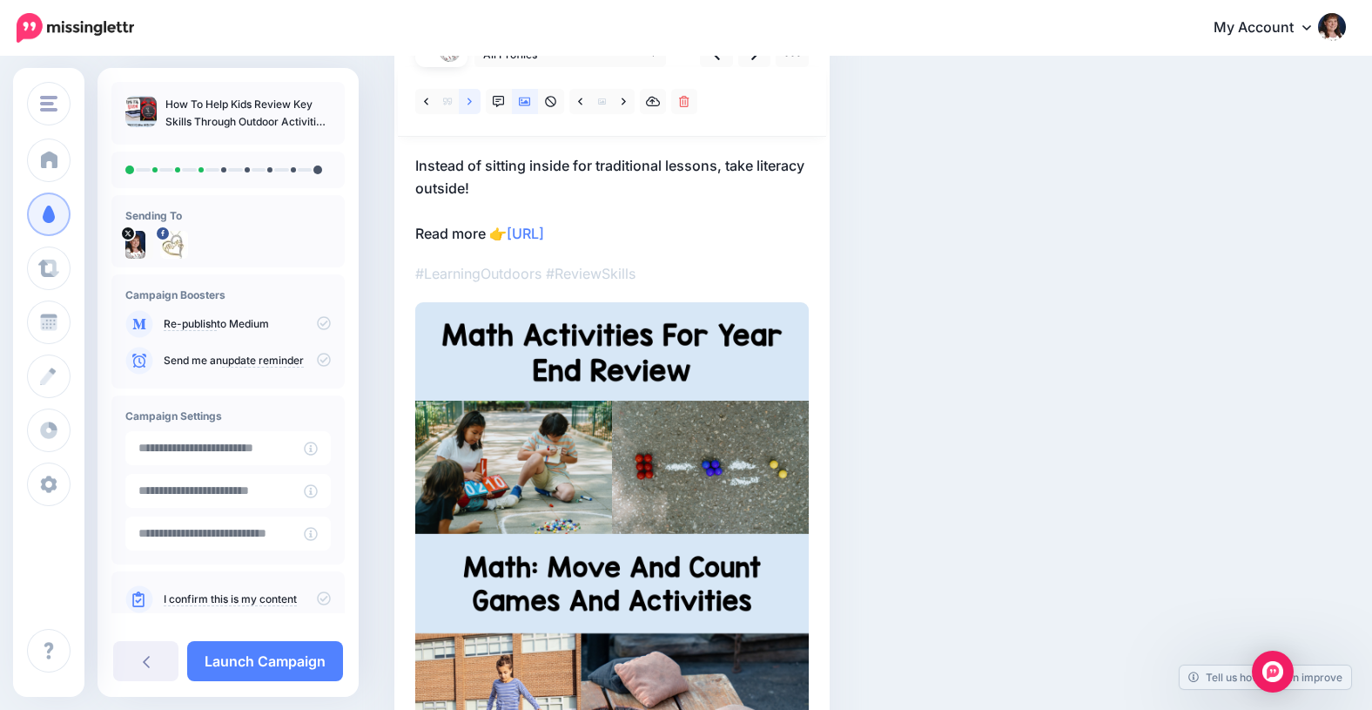
click at [471, 98] on icon at bounding box center [470, 102] width 4 height 12
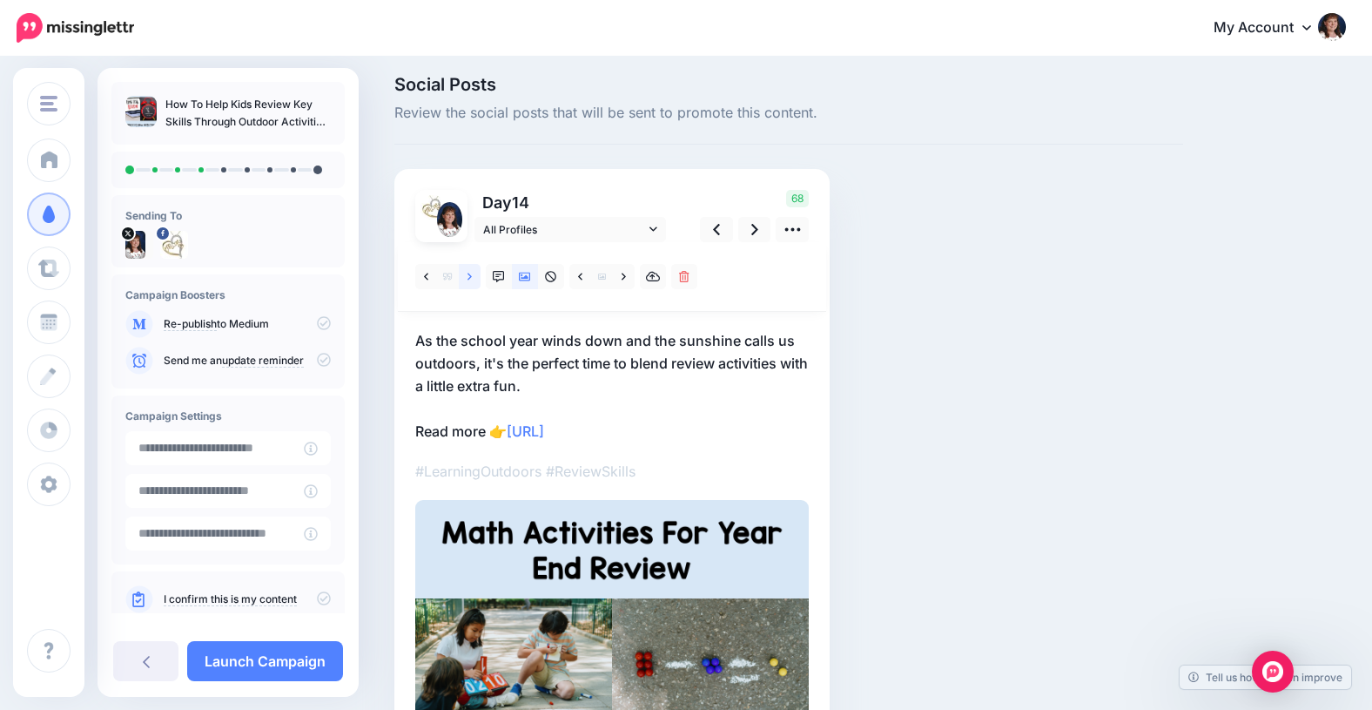
scroll to position [6, 0]
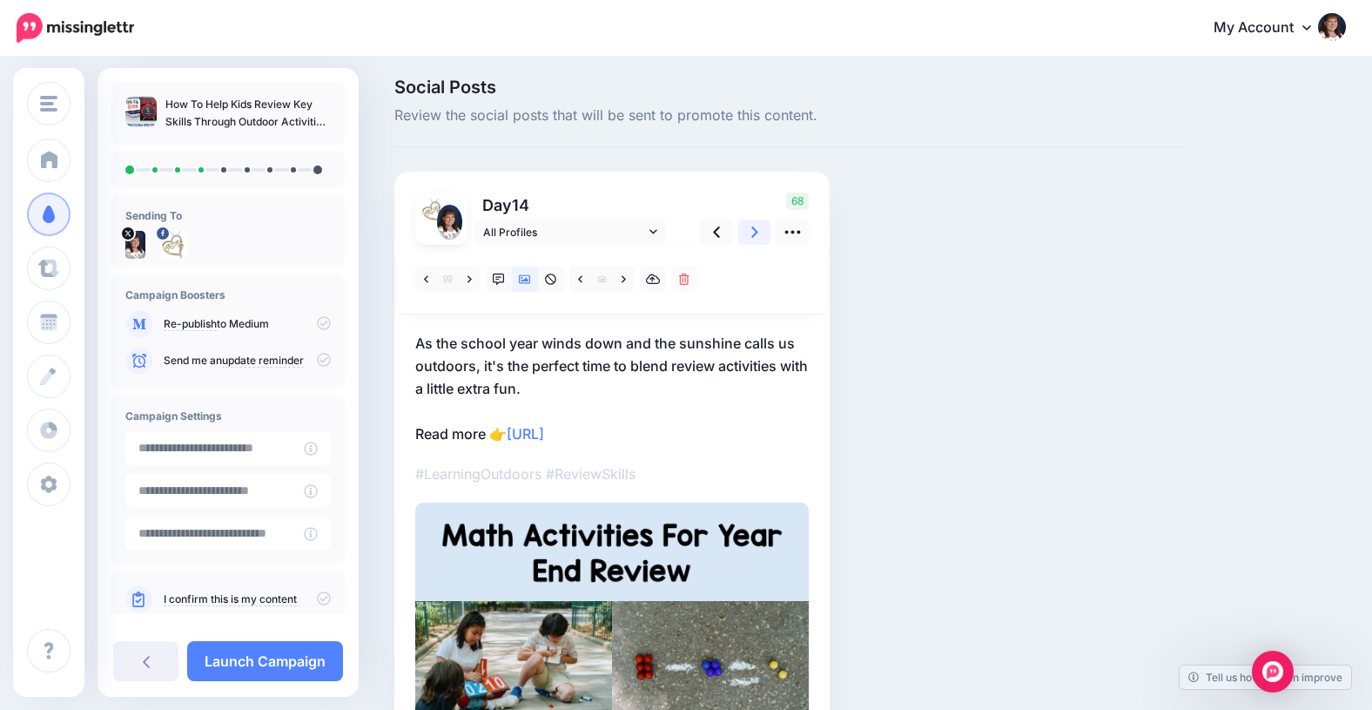
click at [753, 232] on icon at bounding box center [754, 232] width 7 height 18
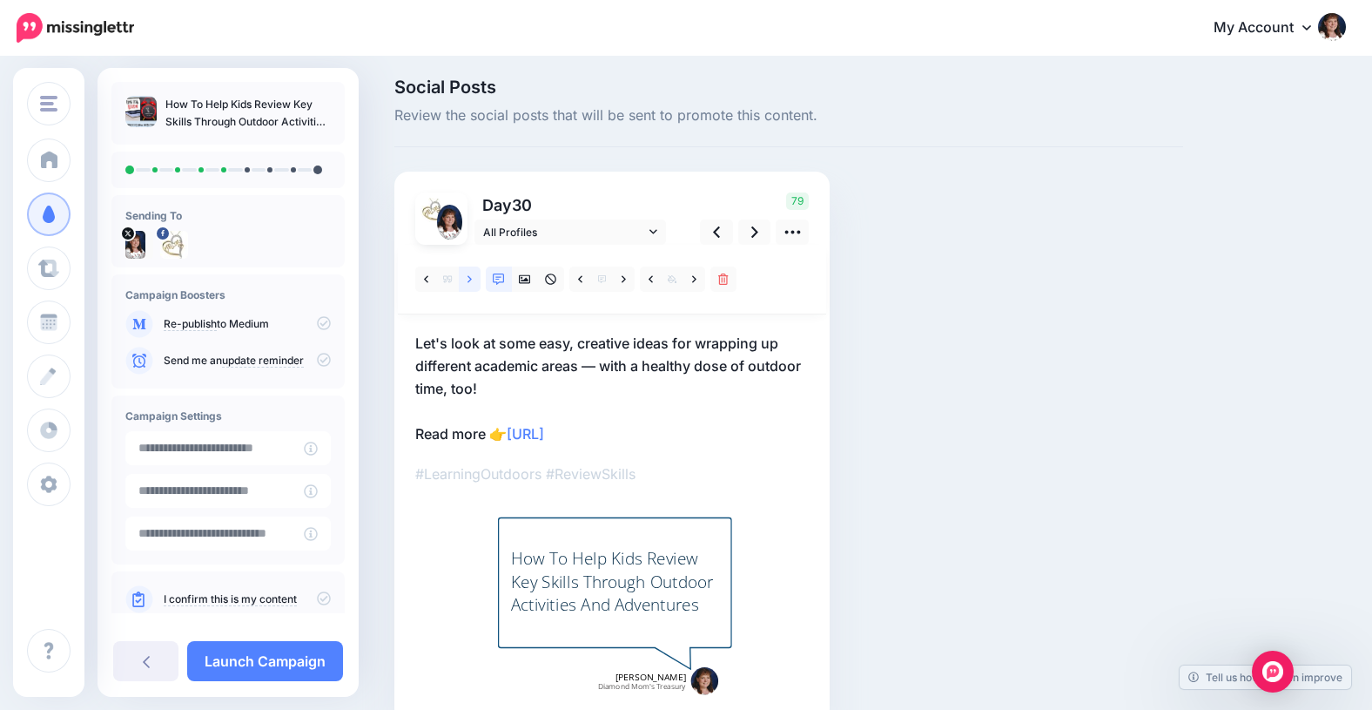
click at [469, 279] on icon at bounding box center [470, 279] width 4 height 12
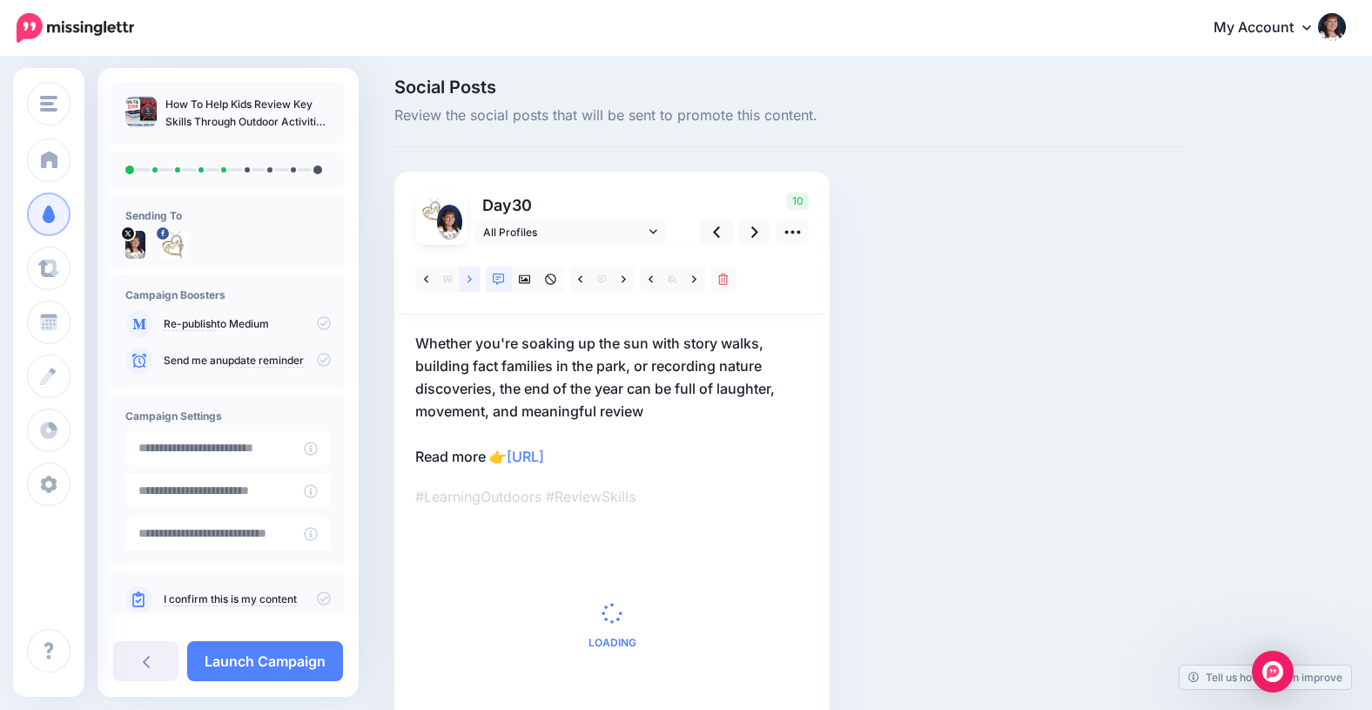
click at [468, 278] on icon at bounding box center [470, 279] width 4 height 12
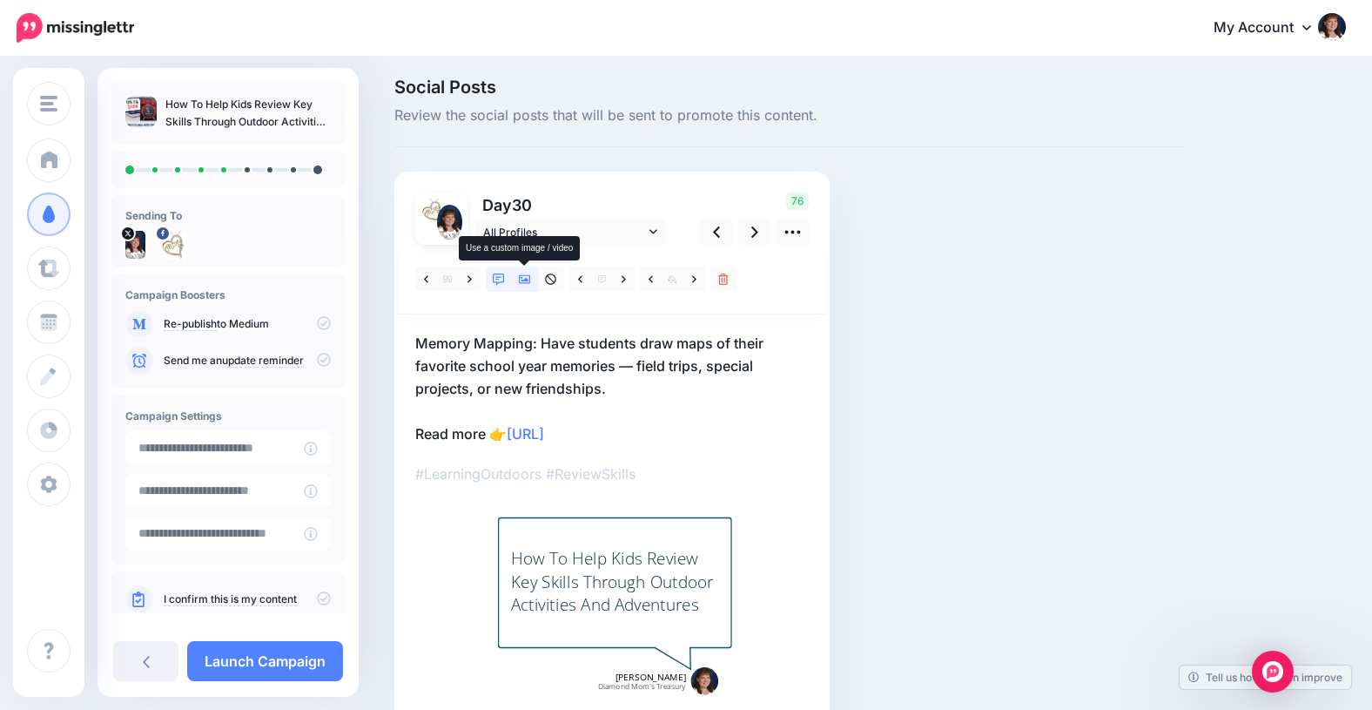
click at [526, 275] on icon at bounding box center [525, 279] width 12 height 9
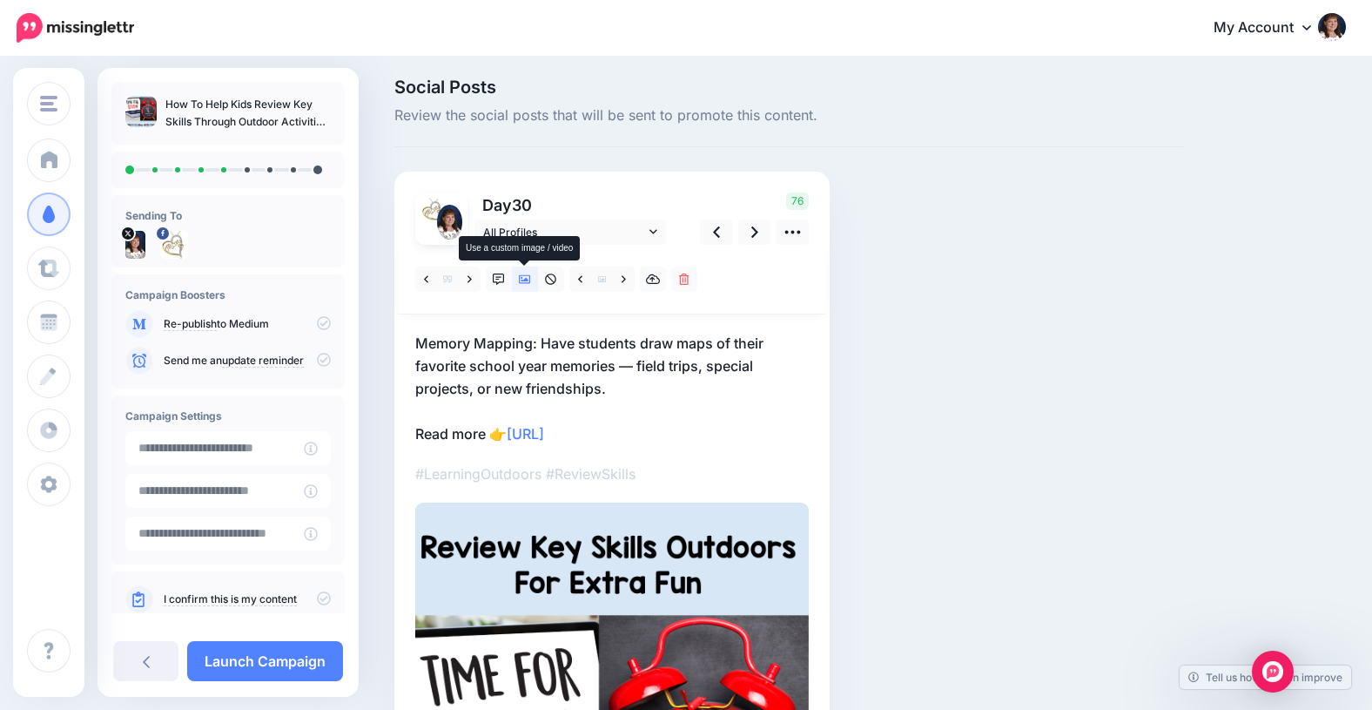
scroll to position [0, 0]
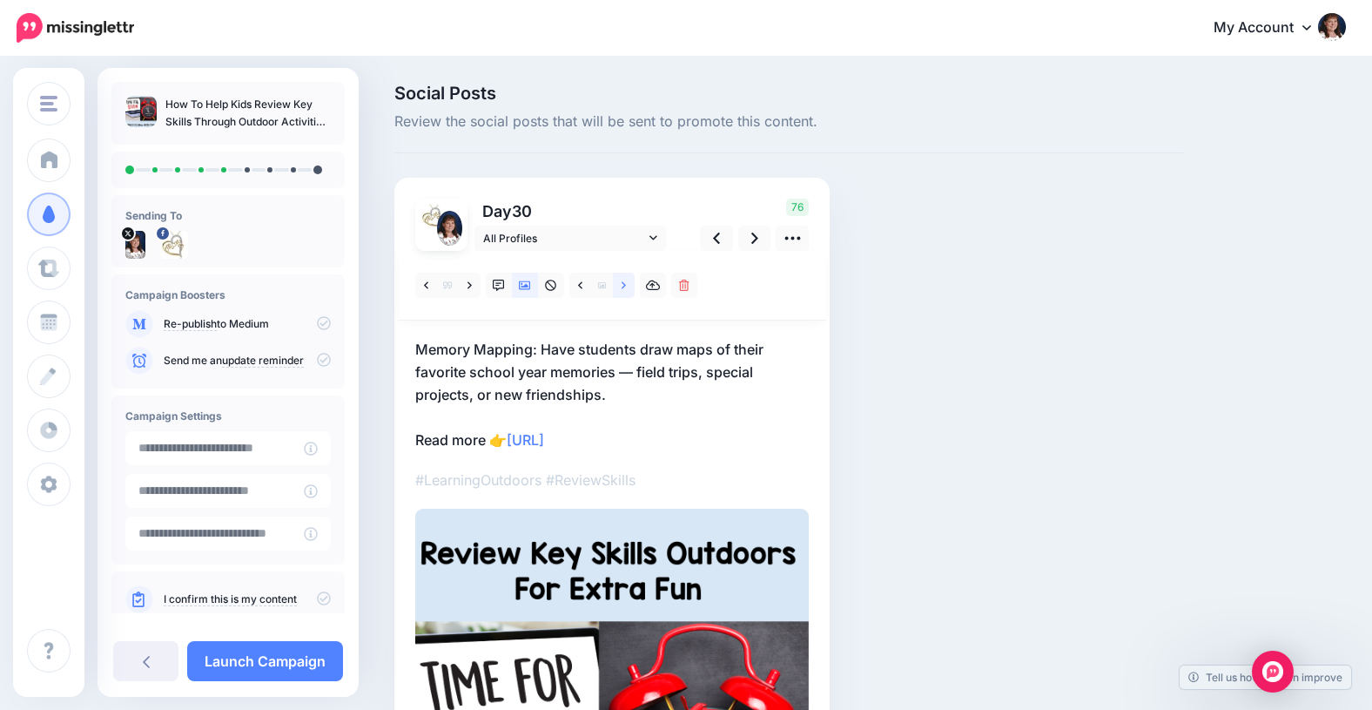
click at [622, 287] on icon at bounding box center [624, 285] width 4 height 12
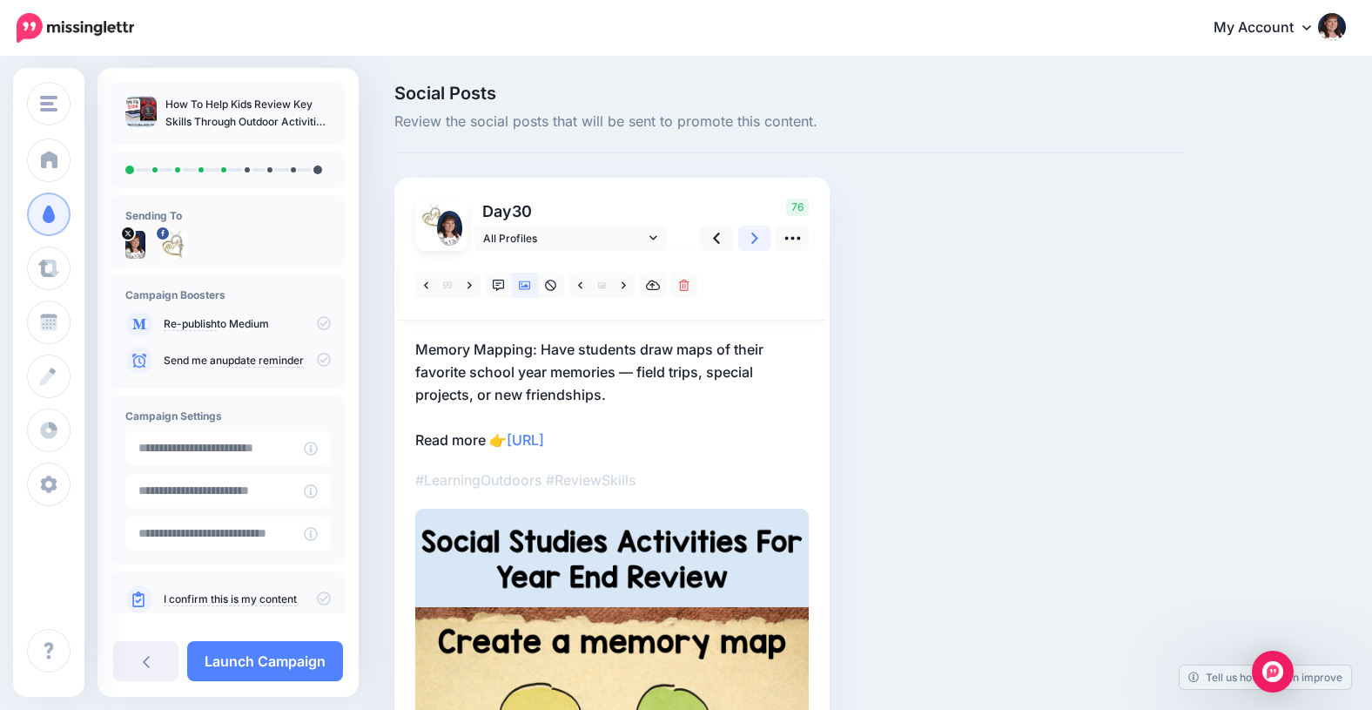
click at [755, 239] on icon at bounding box center [754, 237] width 7 height 11
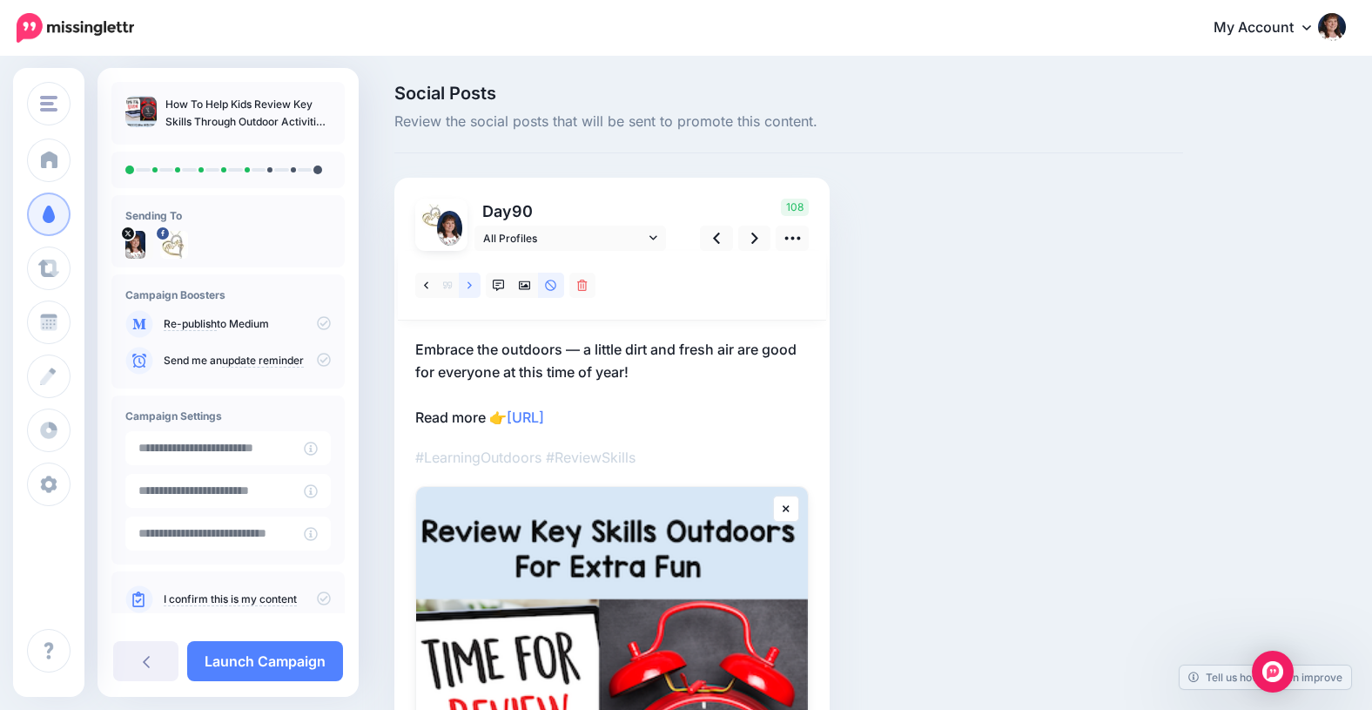
click at [469, 286] on icon at bounding box center [470, 284] width 4 height 7
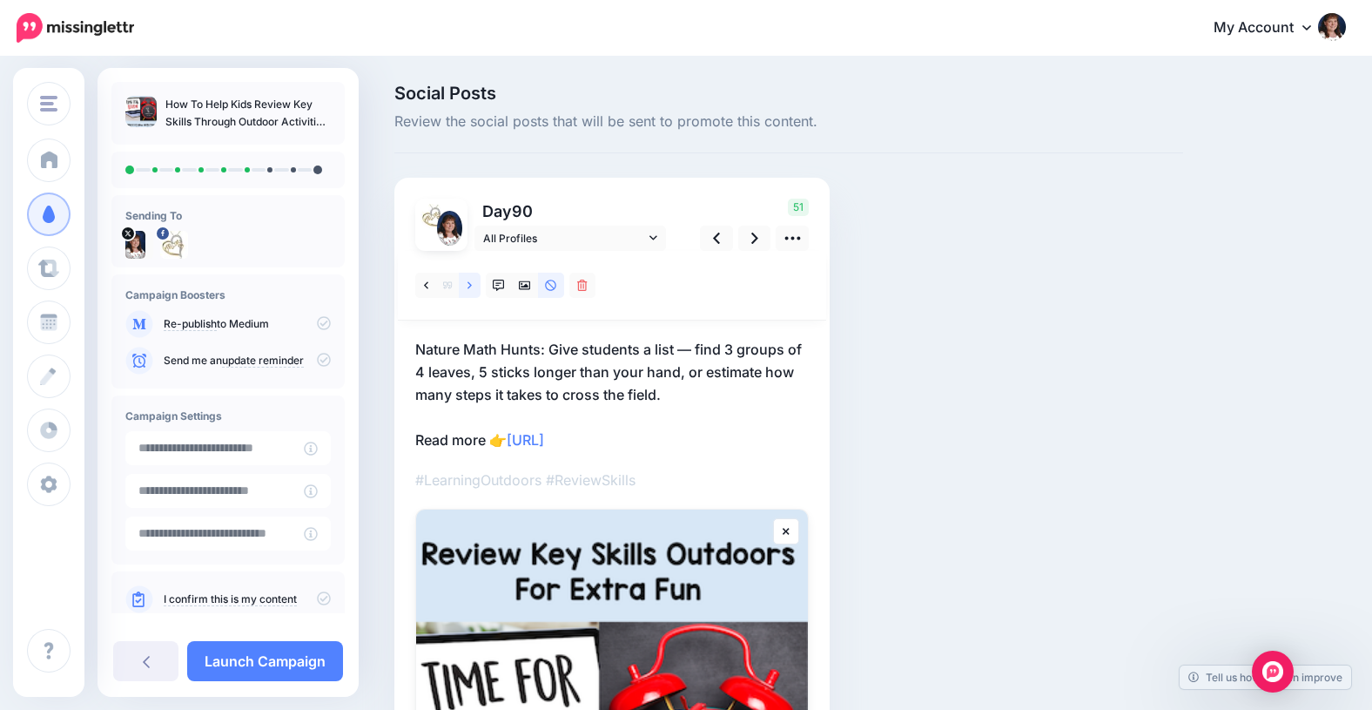
click at [469, 286] on icon at bounding box center [470, 284] width 4 height 7
click at [470, 285] on icon at bounding box center [470, 285] width 4 height 12
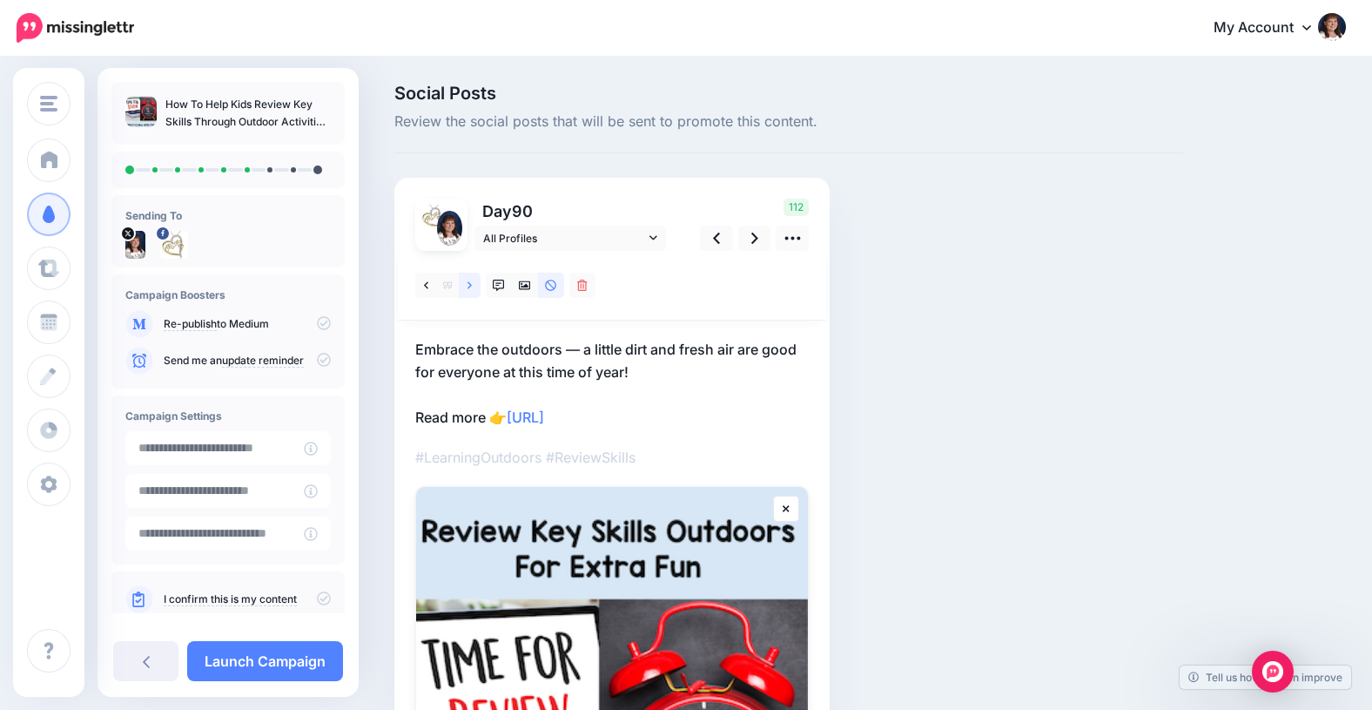
click at [470, 285] on icon at bounding box center [470, 284] width 4 height 7
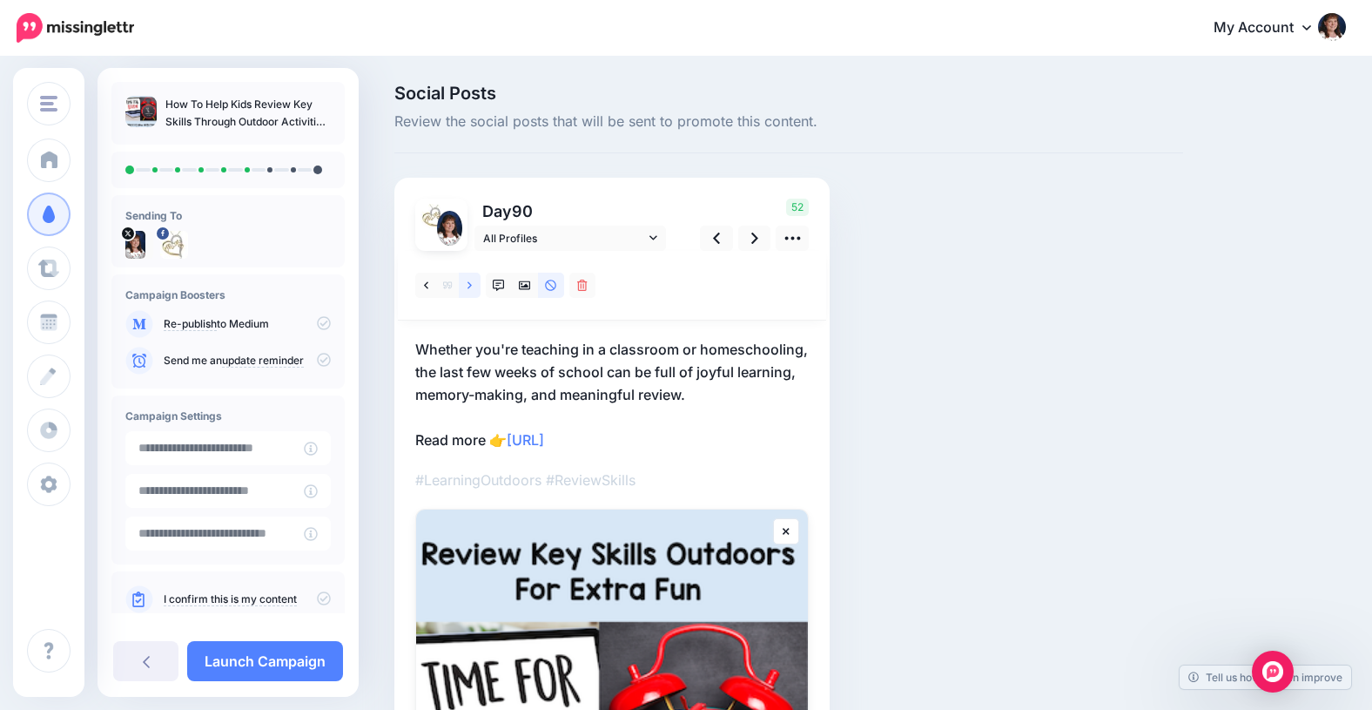
click at [470, 285] on icon at bounding box center [470, 284] width 4 height 7
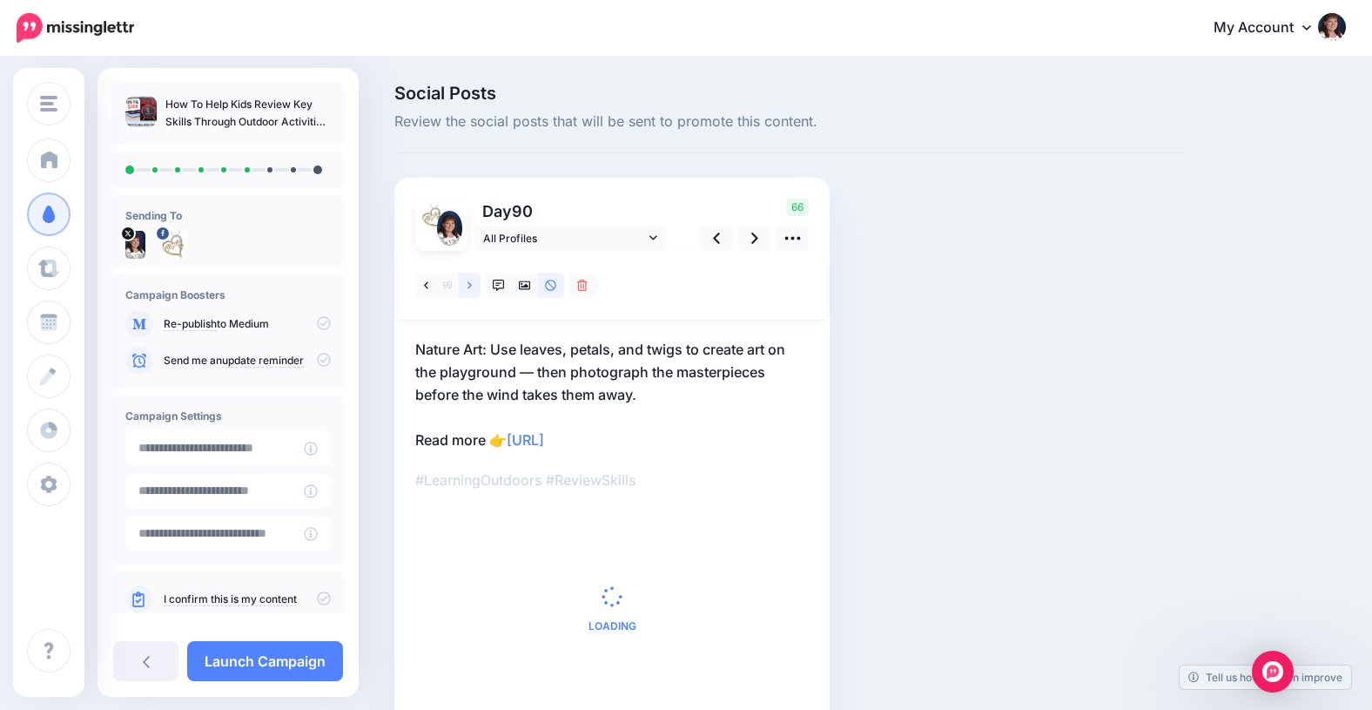
click at [470, 285] on icon at bounding box center [470, 284] width 4 height 7
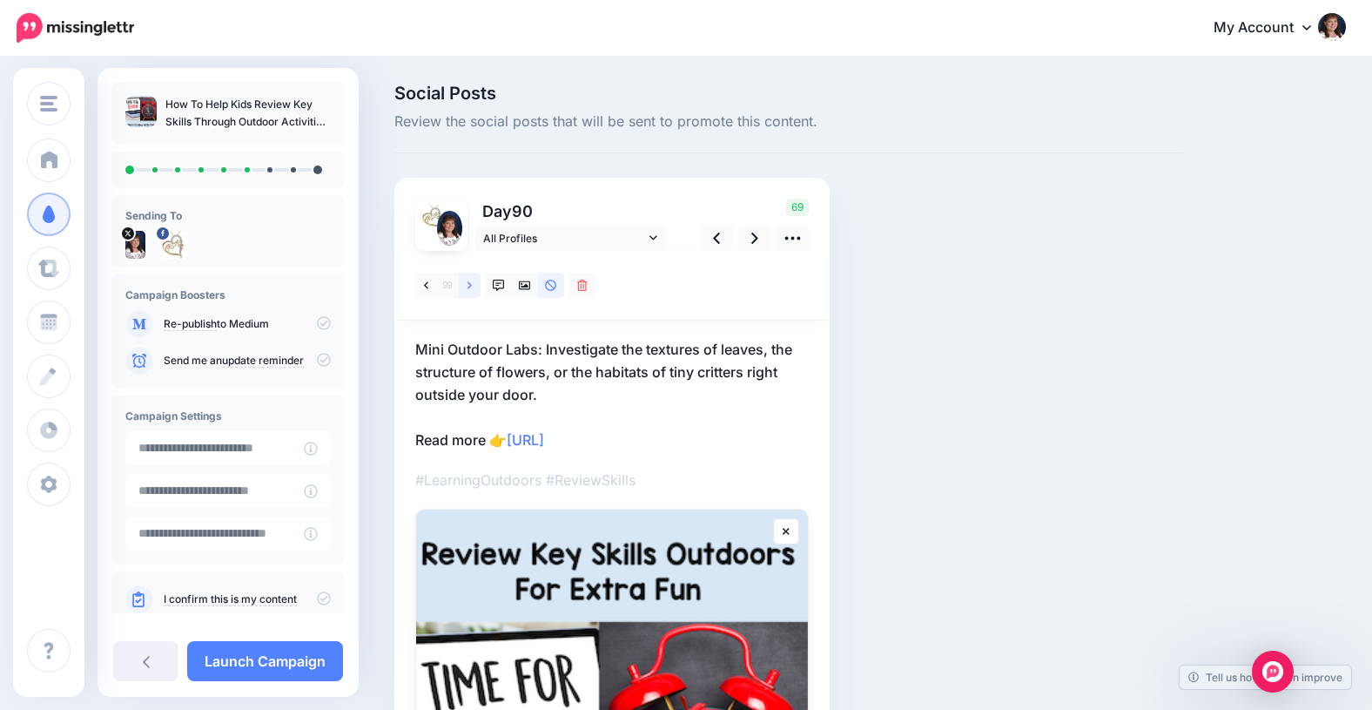
click at [471, 285] on icon at bounding box center [470, 284] width 4 height 7
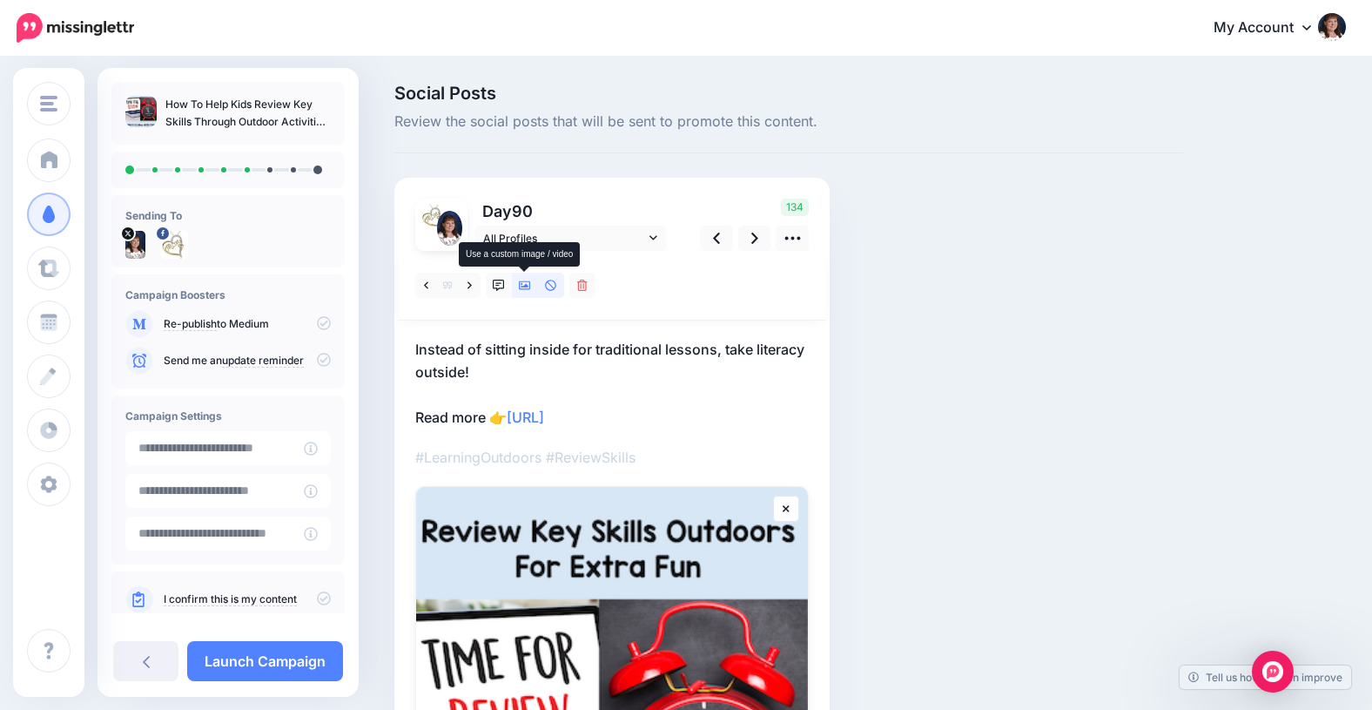
click at [526, 283] on icon at bounding box center [525, 285] width 12 height 12
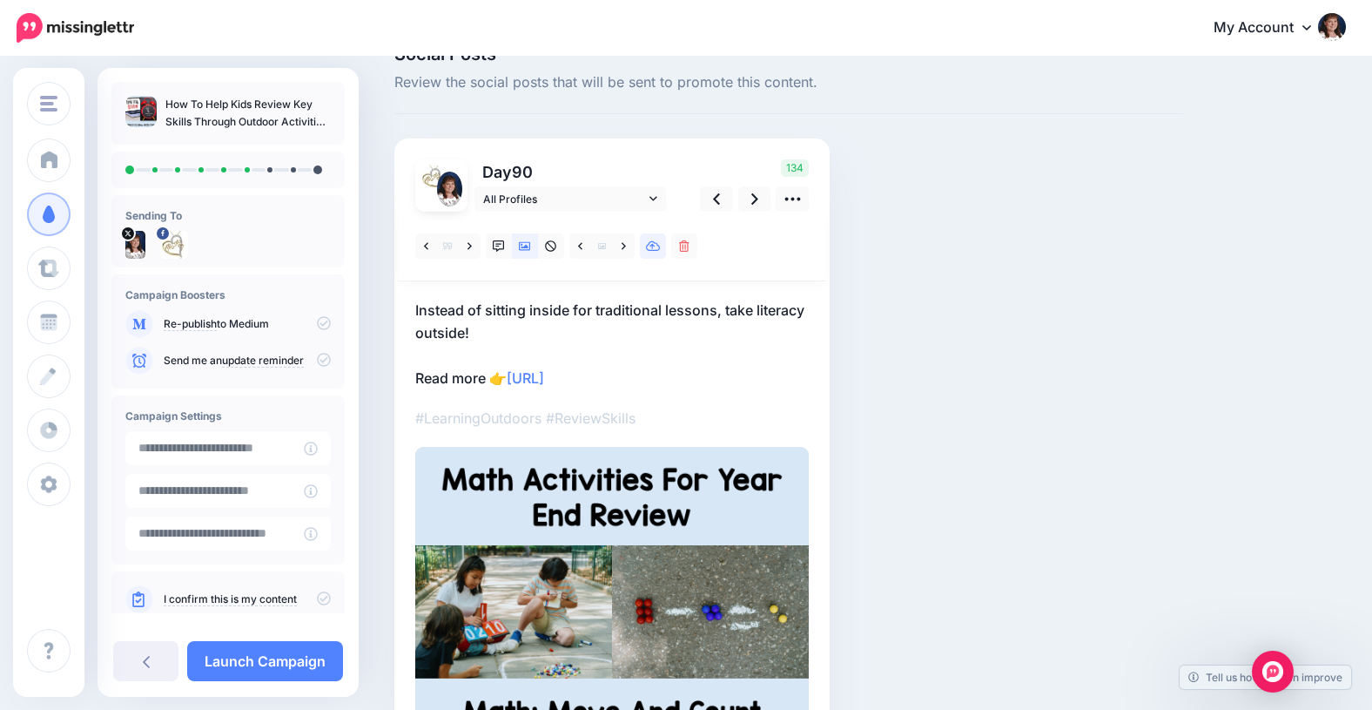
scroll to position [40, 0]
click at [624, 246] on icon at bounding box center [624, 244] width 4 height 7
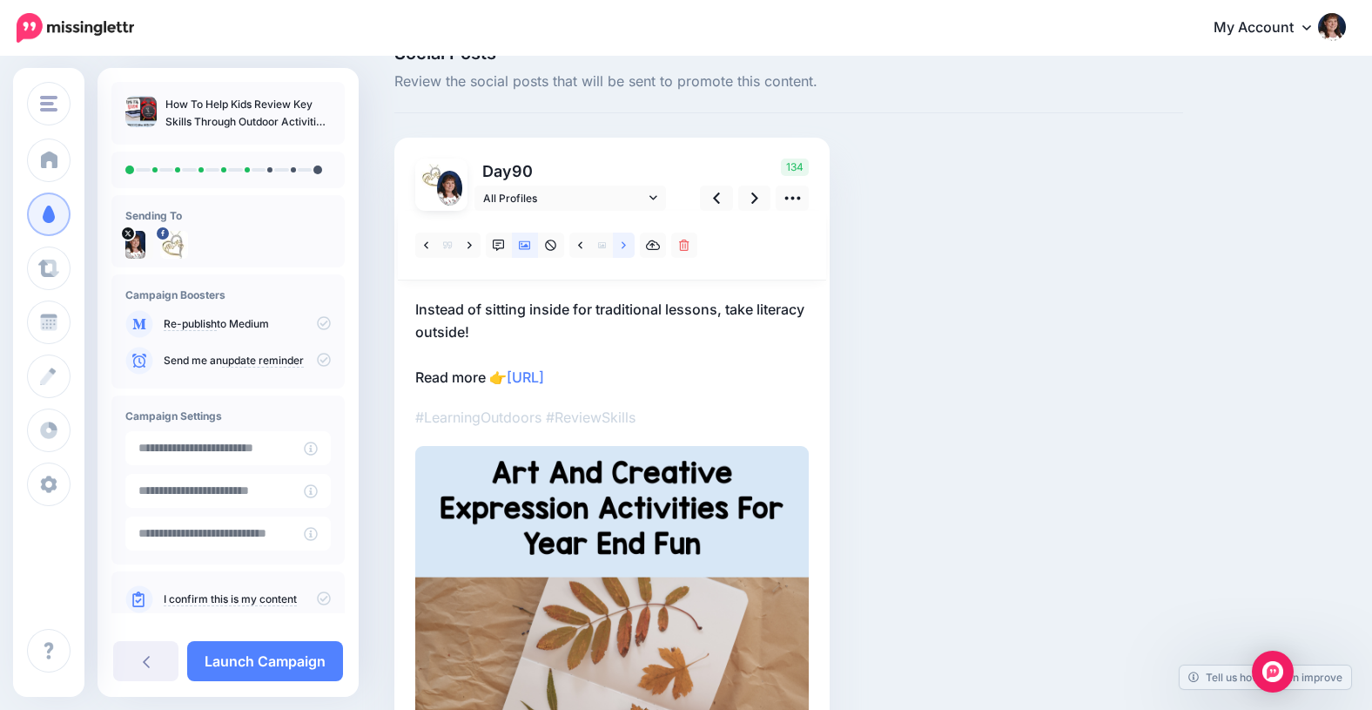
click at [624, 246] on icon at bounding box center [624, 244] width 4 height 7
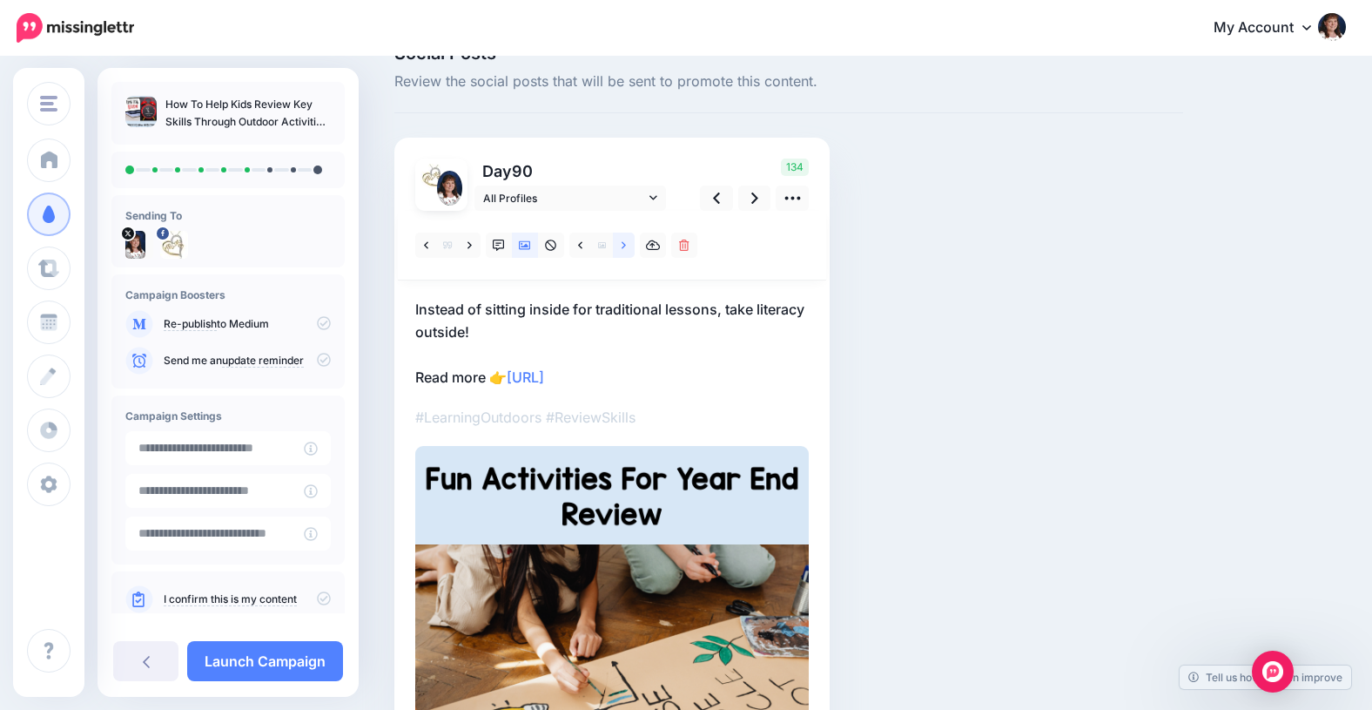
click at [625, 246] on icon at bounding box center [624, 244] width 4 height 7
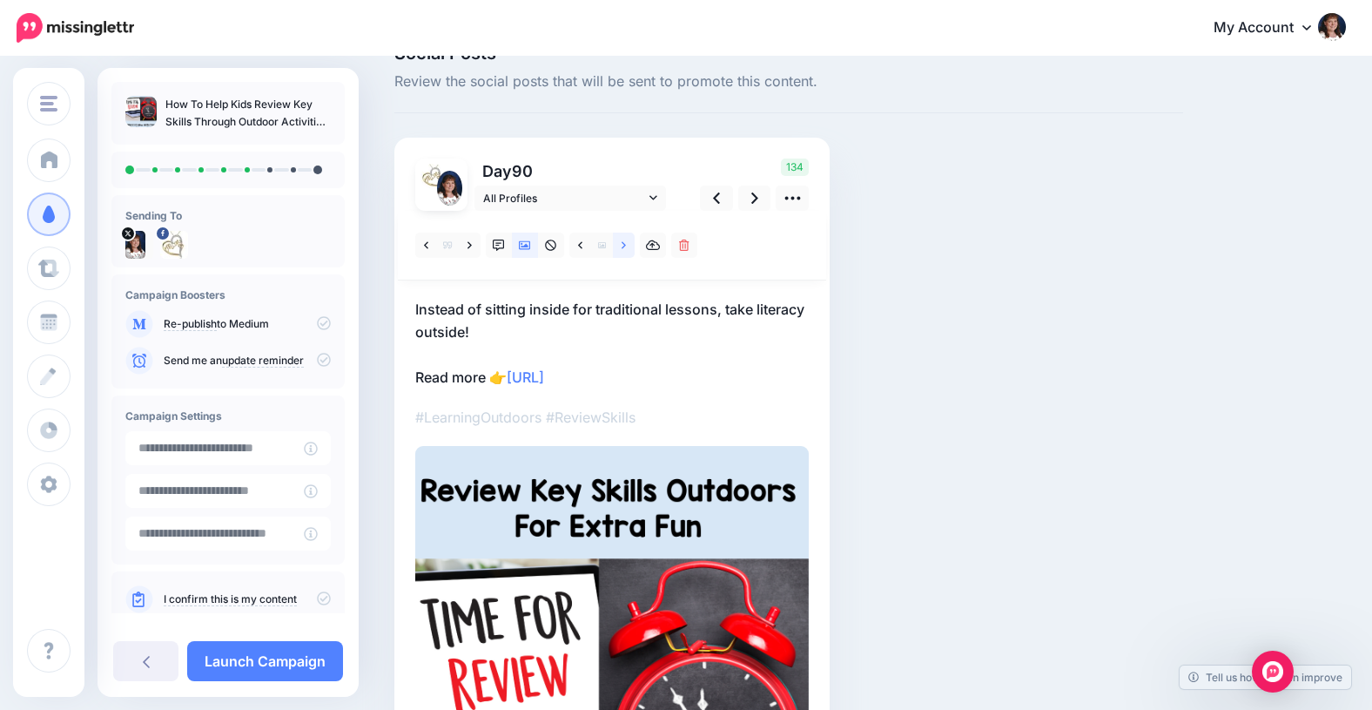
click at [625, 246] on icon at bounding box center [624, 244] width 4 height 7
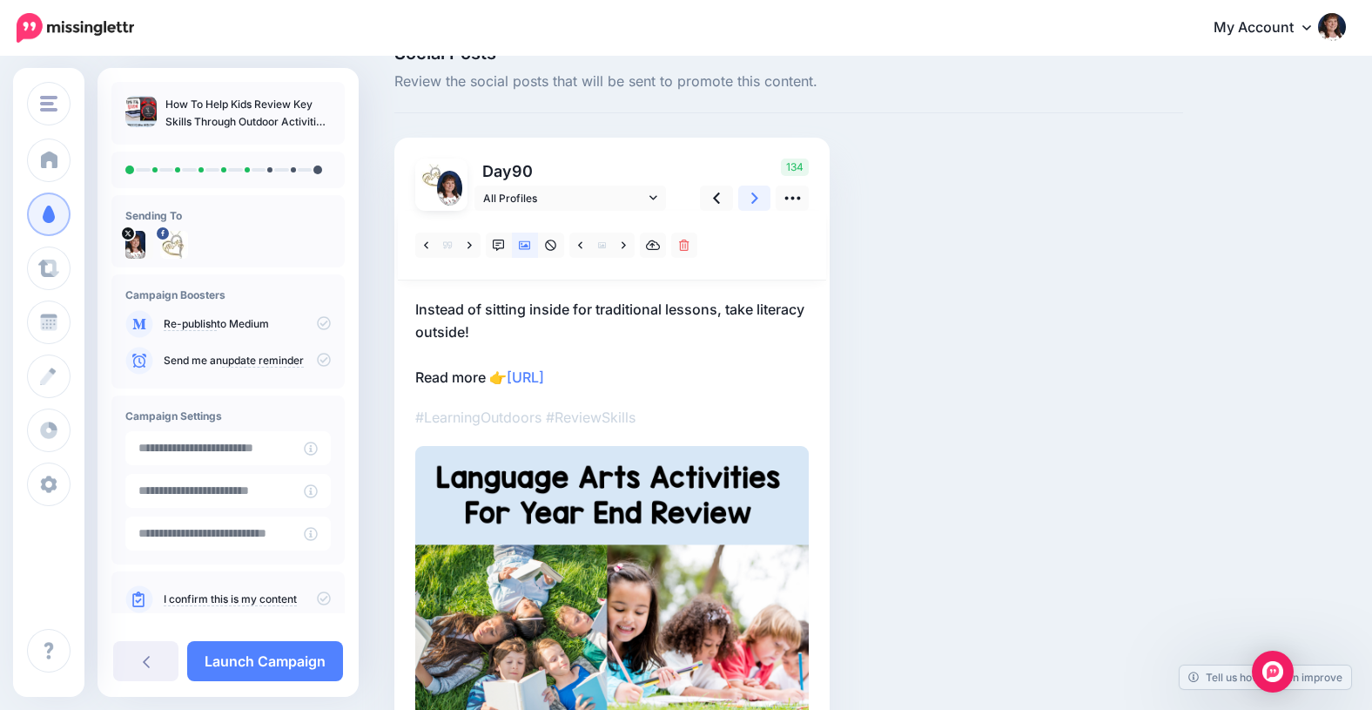
click at [753, 195] on icon at bounding box center [754, 197] width 7 height 11
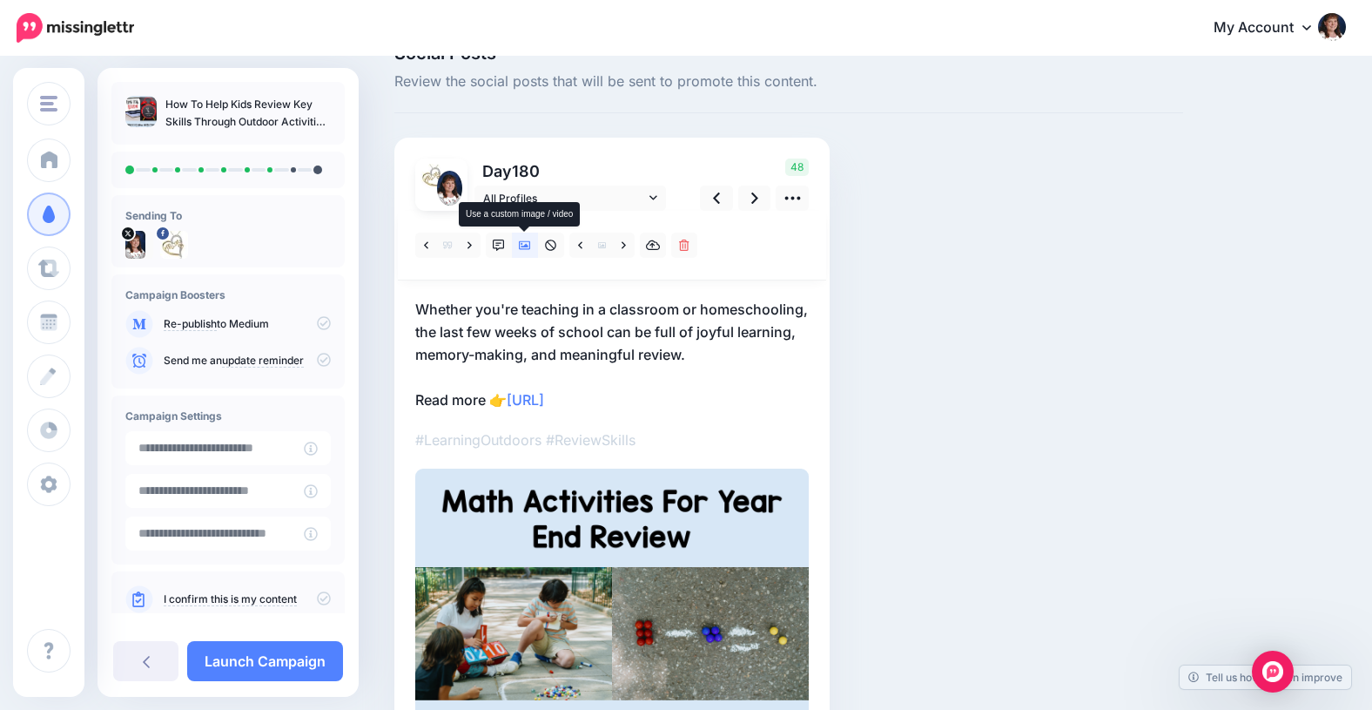
click at [522, 242] on icon at bounding box center [525, 245] width 12 height 12
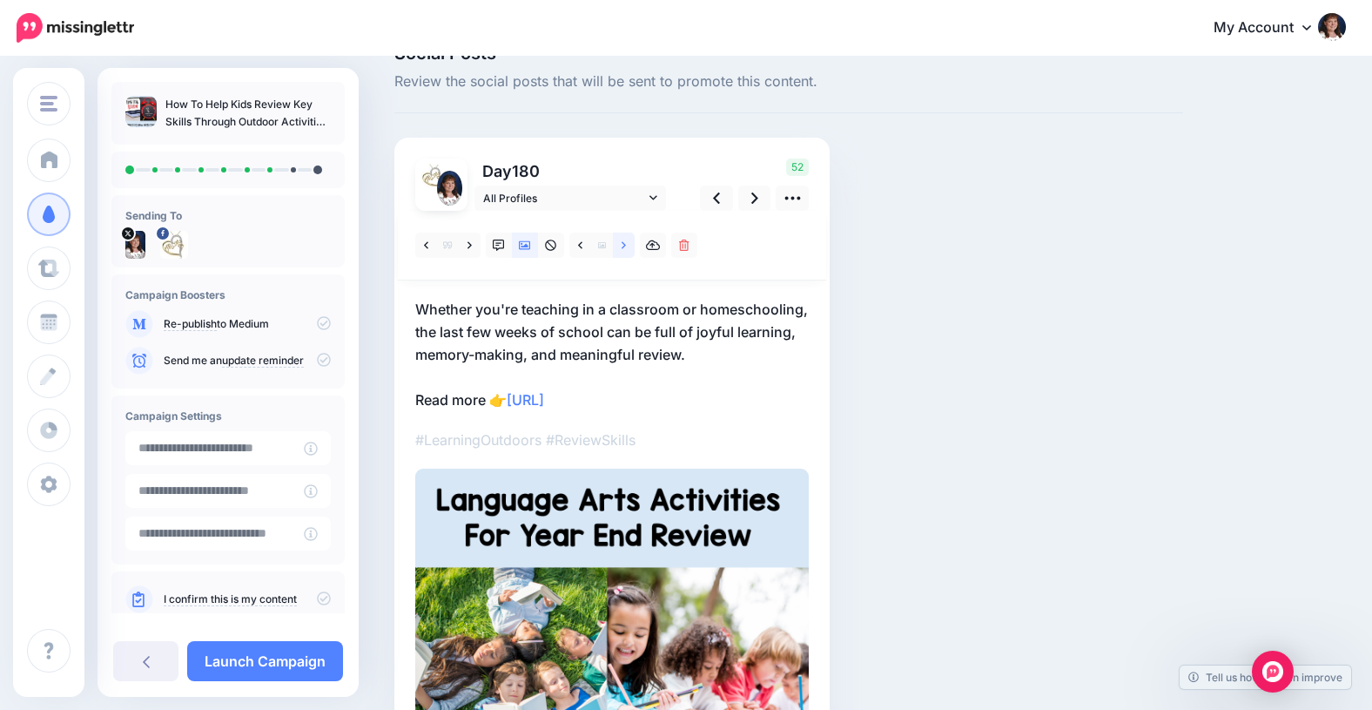
click at [623, 243] on icon at bounding box center [624, 244] width 4 height 7
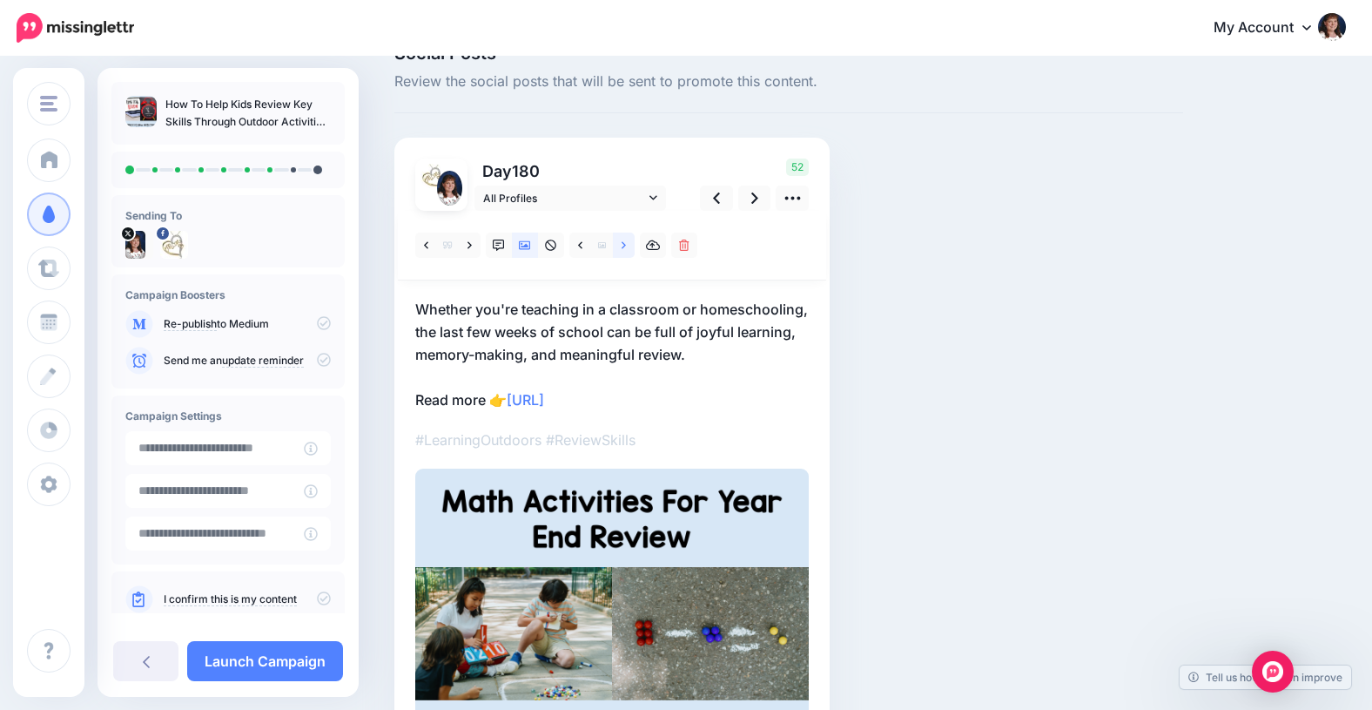
click at [623, 244] on icon at bounding box center [624, 245] width 4 height 12
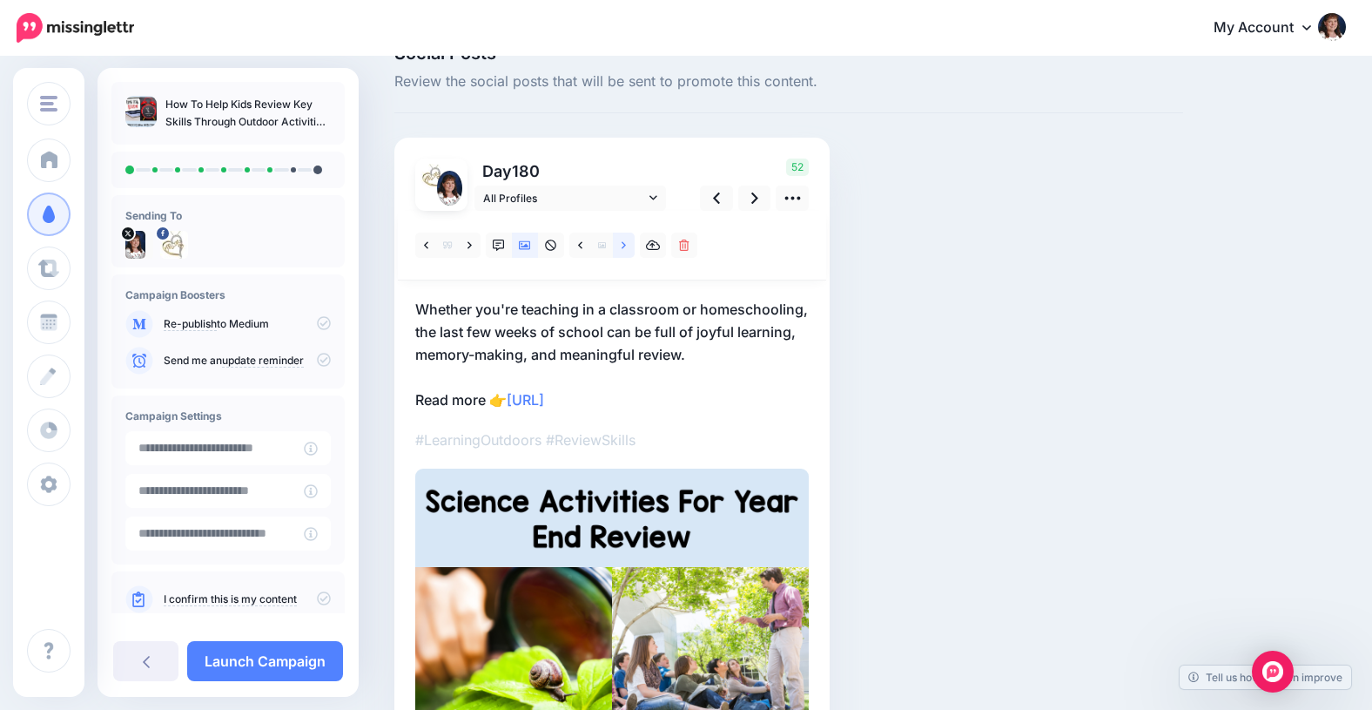
click at [623, 244] on icon at bounding box center [624, 245] width 4 height 12
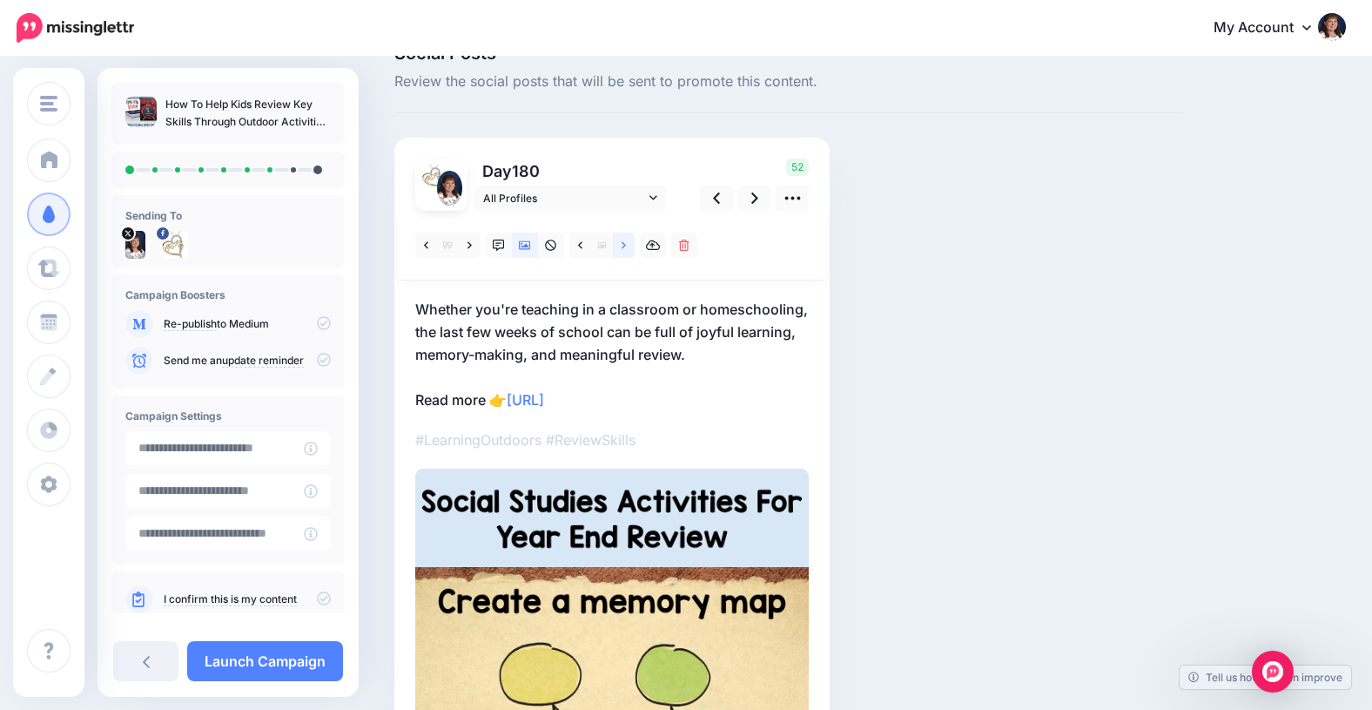
click at [623, 244] on icon at bounding box center [624, 245] width 4 height 12
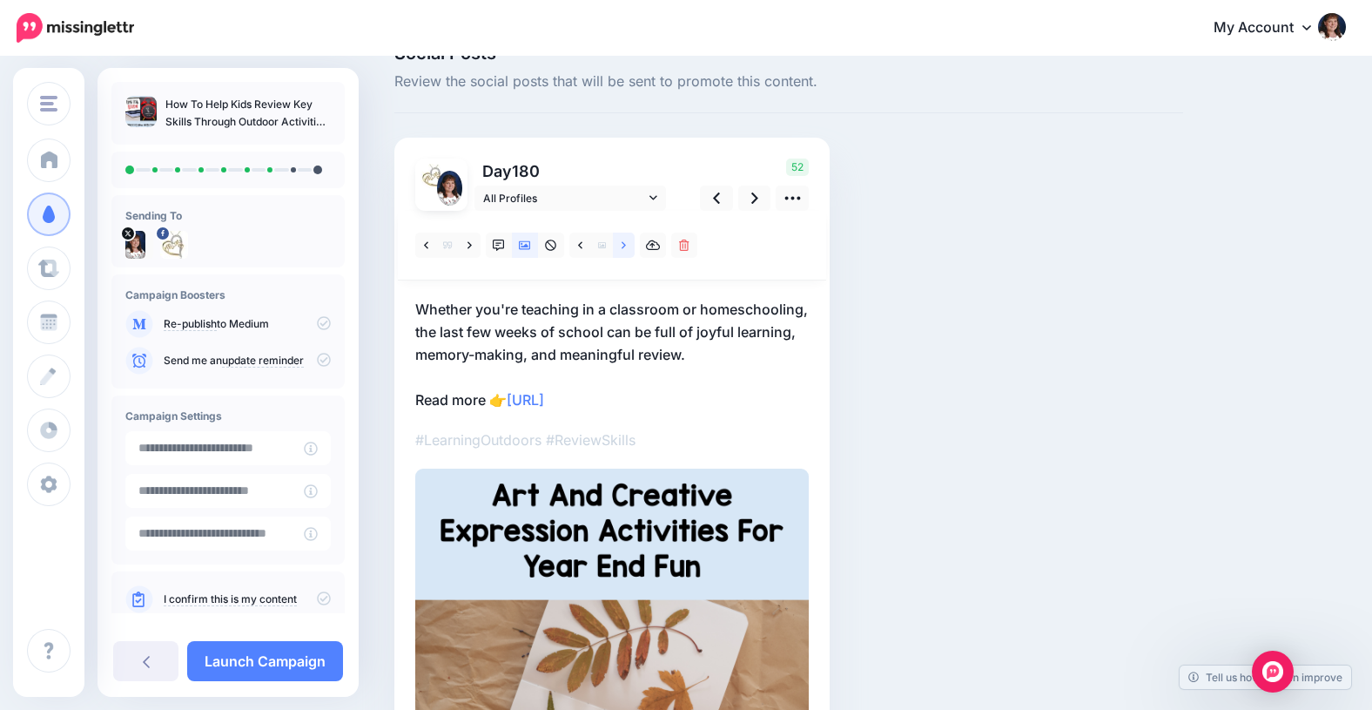
click at [623, 244] on icon at bounding box center [624, 245] width 4 height 12
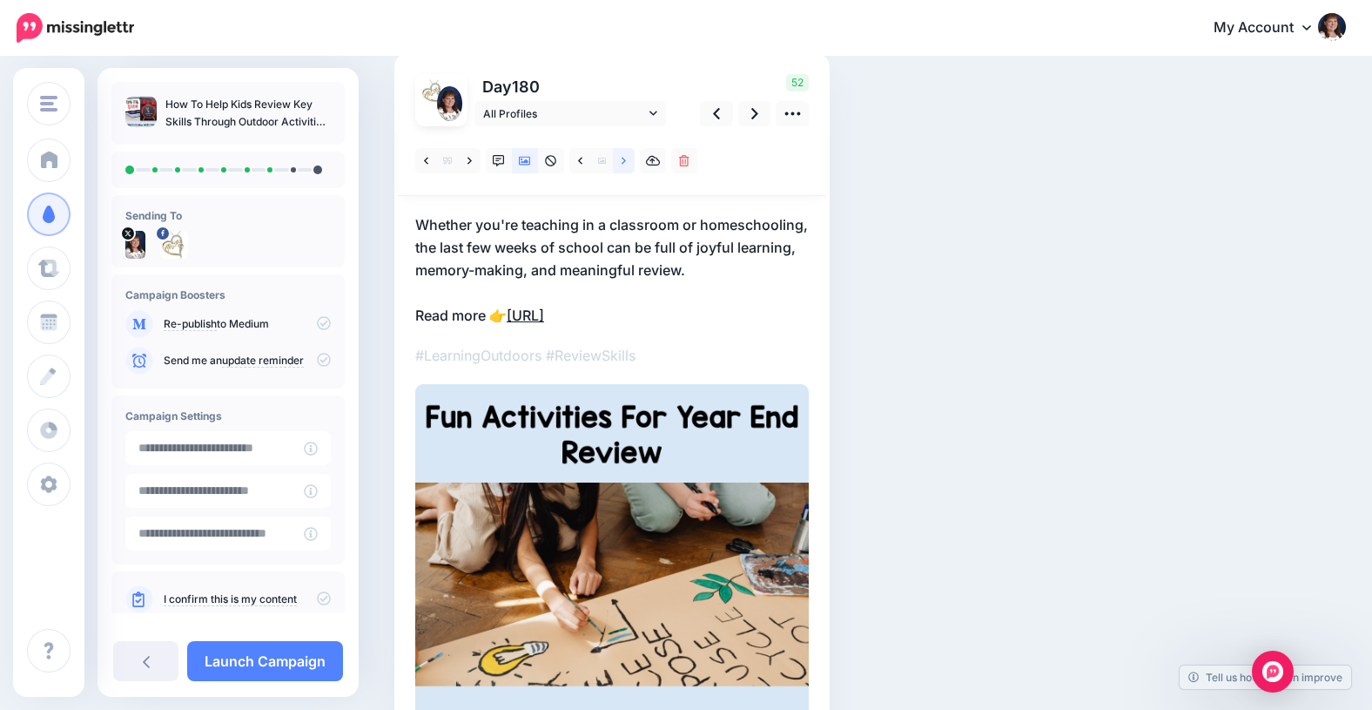
scroll to position [121, 0]
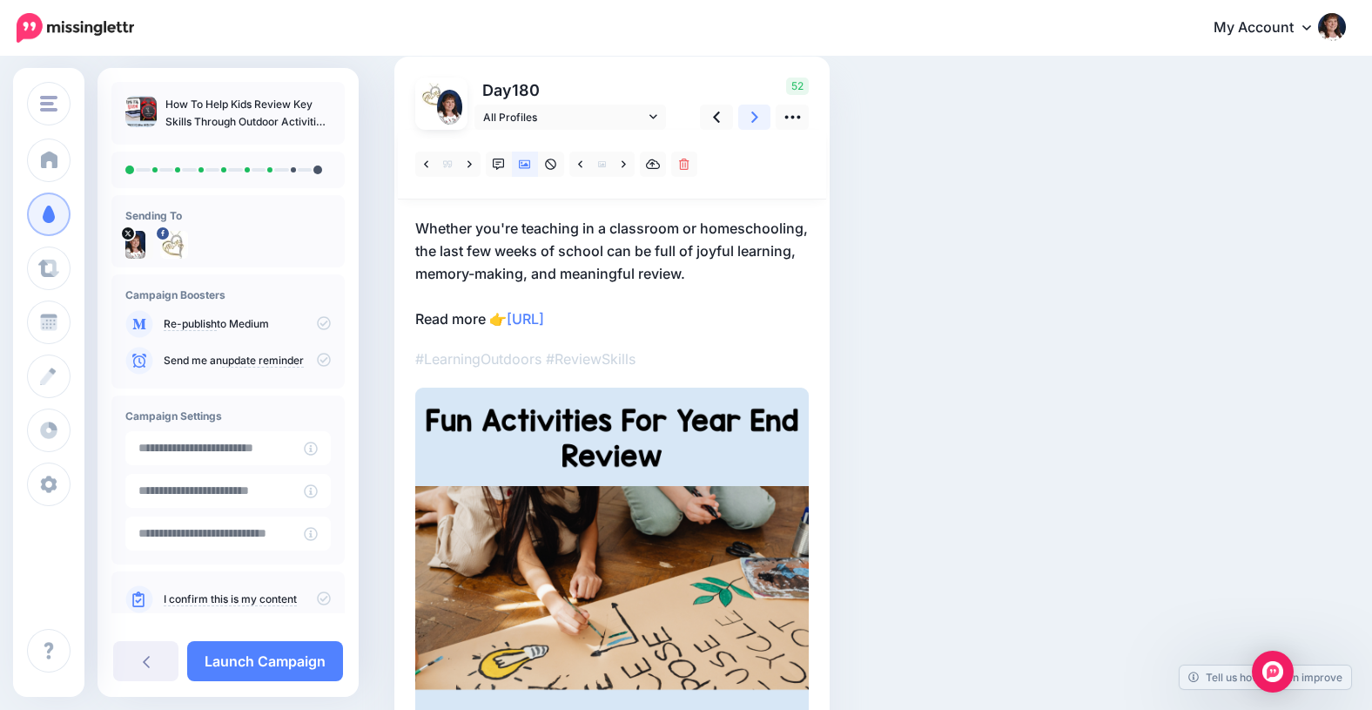
click at [753, 117] on icon at bounding box center [754, 117] width 7 height 18
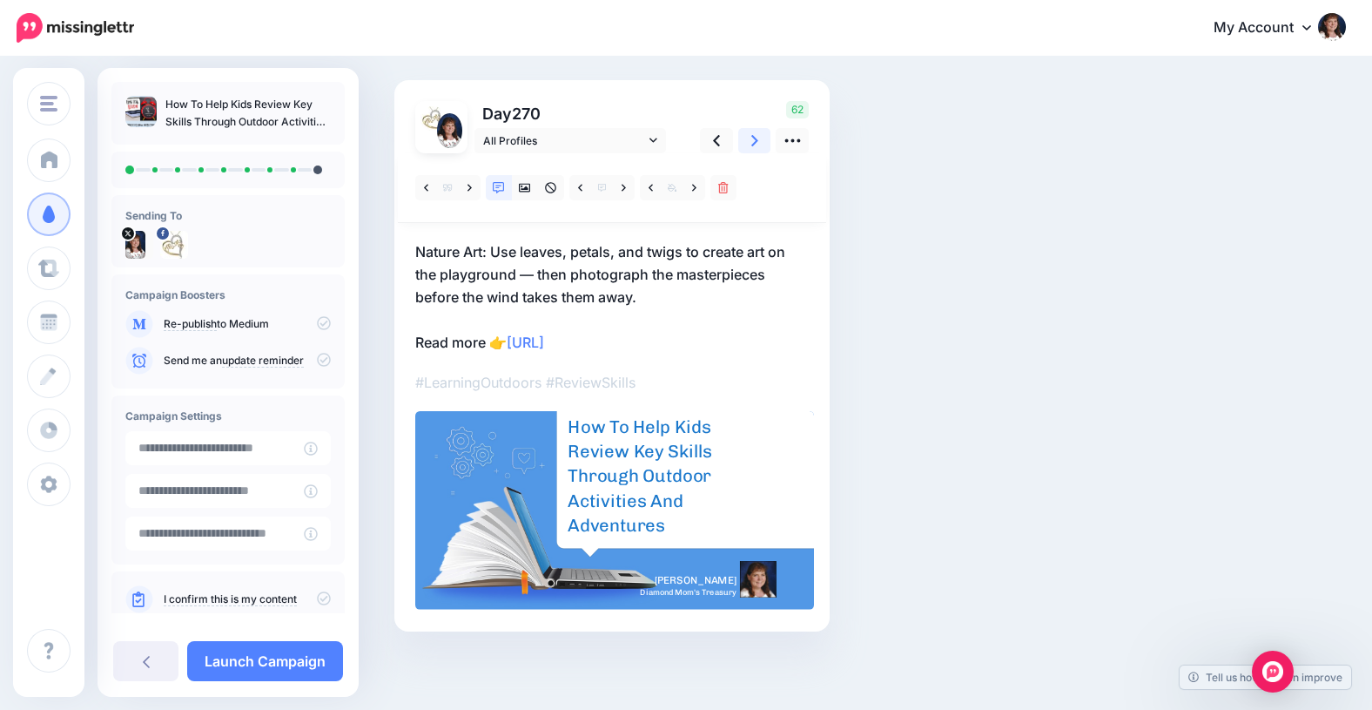
click at [754, 138] on icon at bounding box center [754, 140] width 7 height 11
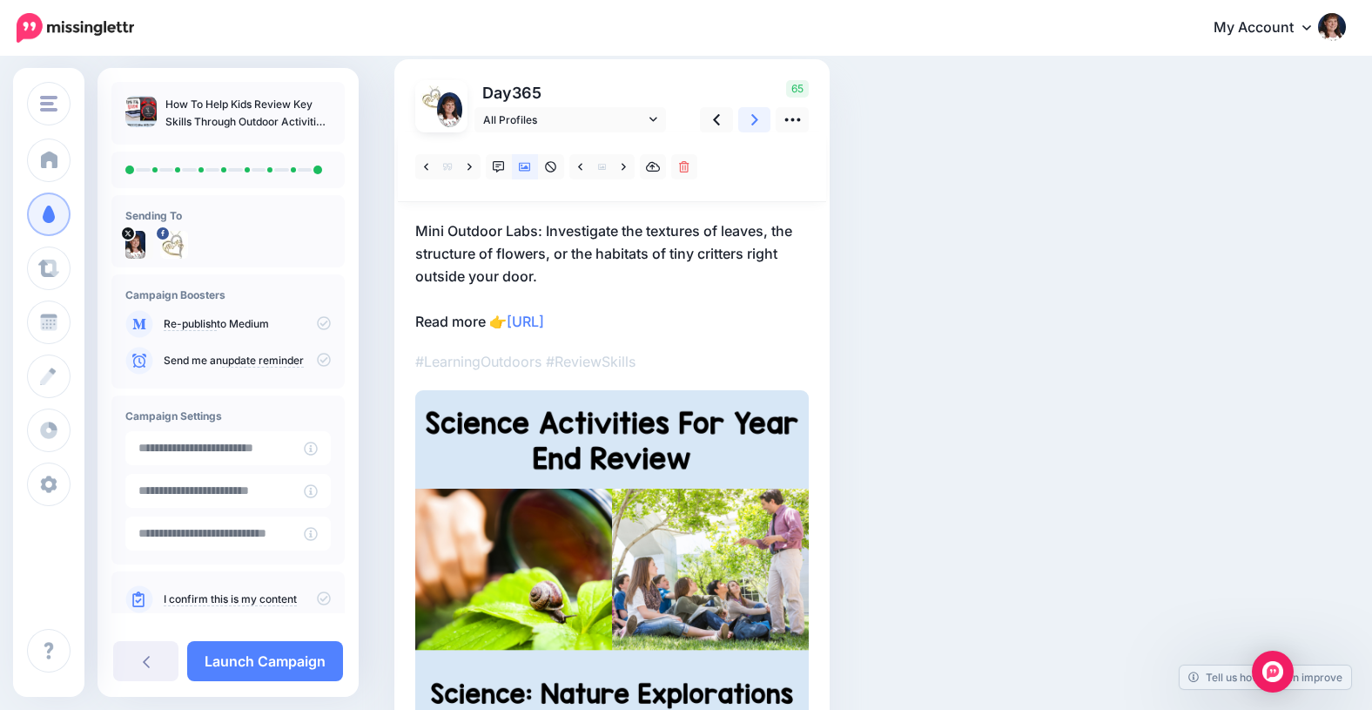
scroll to position [0, 0]
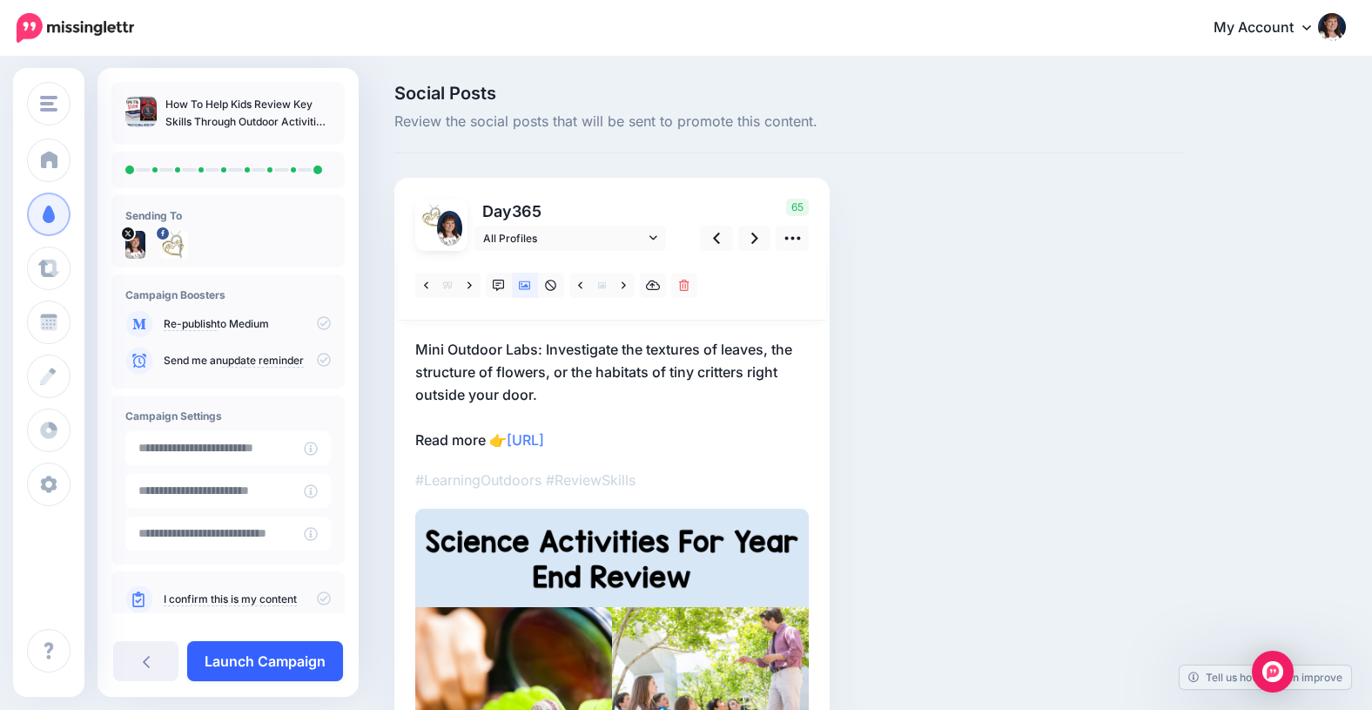
click at [258, 656] on link "Launch Campaign" at bounding box center [265, 661] width 156 height 40
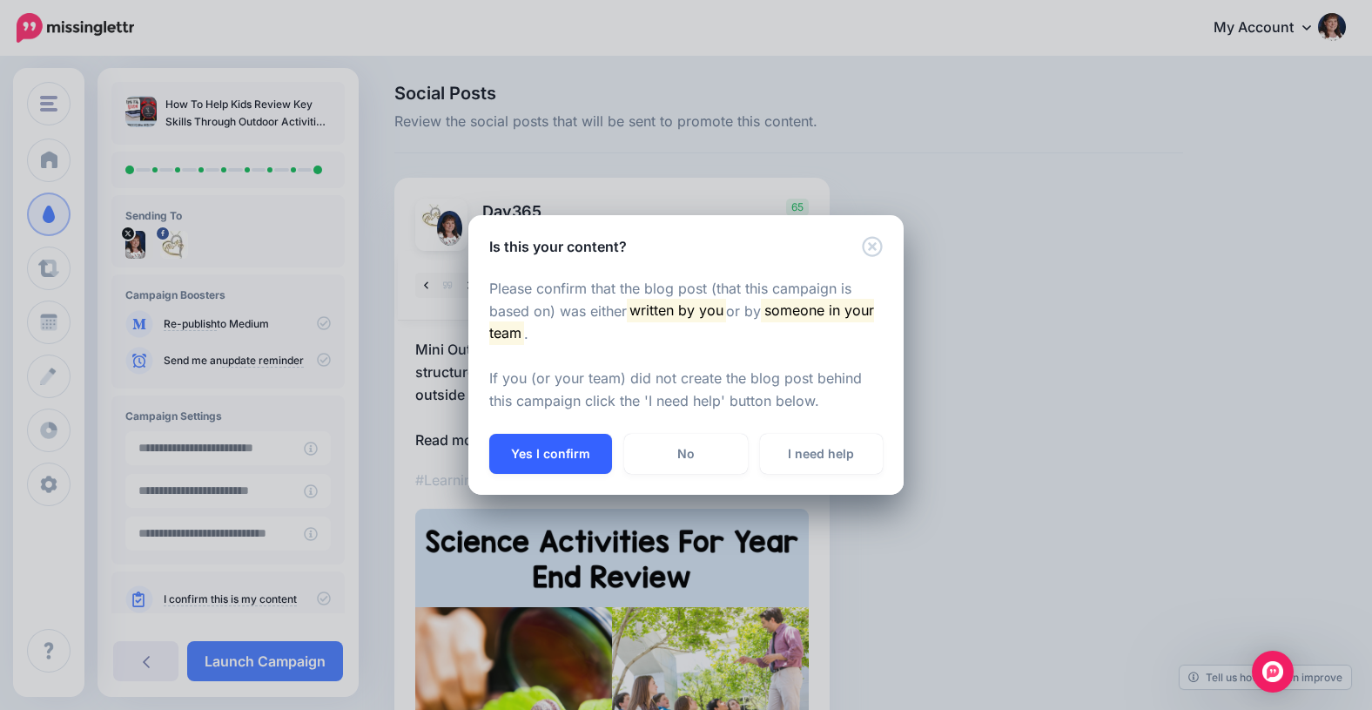
click at [531, 454] on button "Yes I confirm" at bounding box center [550, 454] width 123 height 40
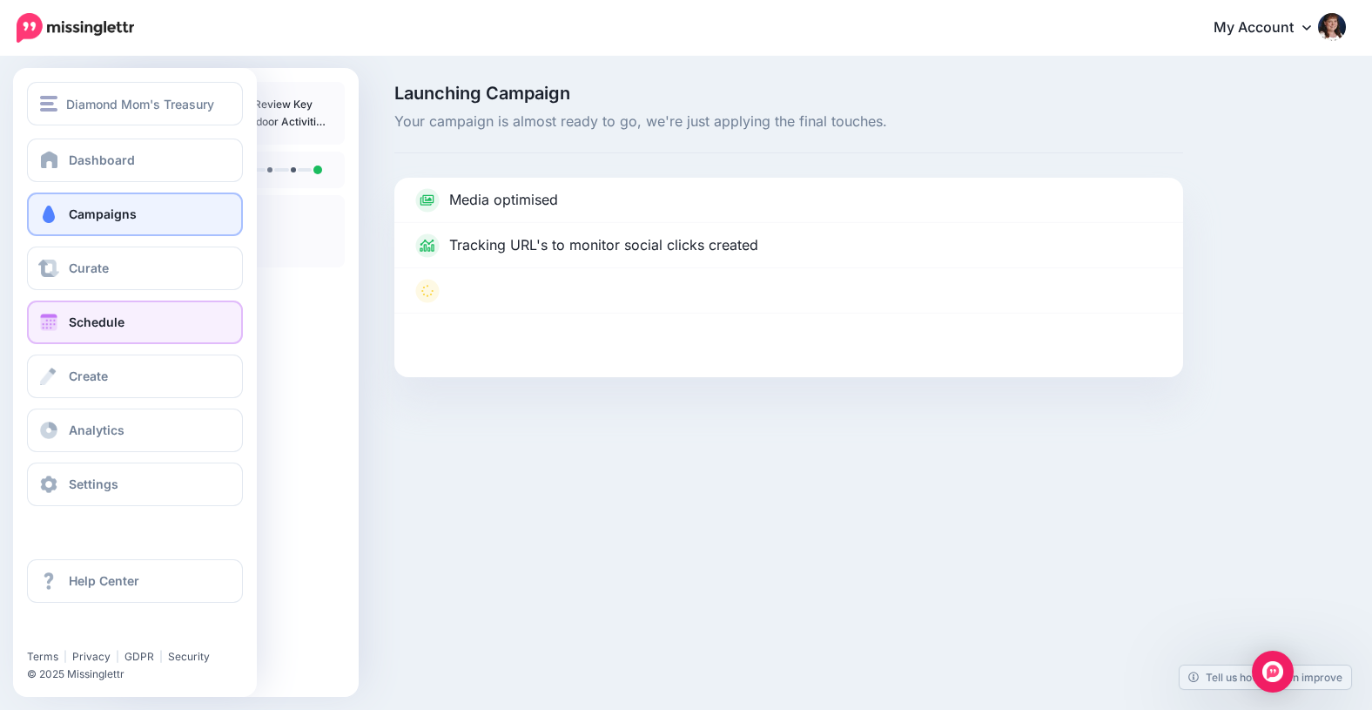
click at [69, 324] on span "Schedule" at bounding box center [97, 321] width 56 height 15
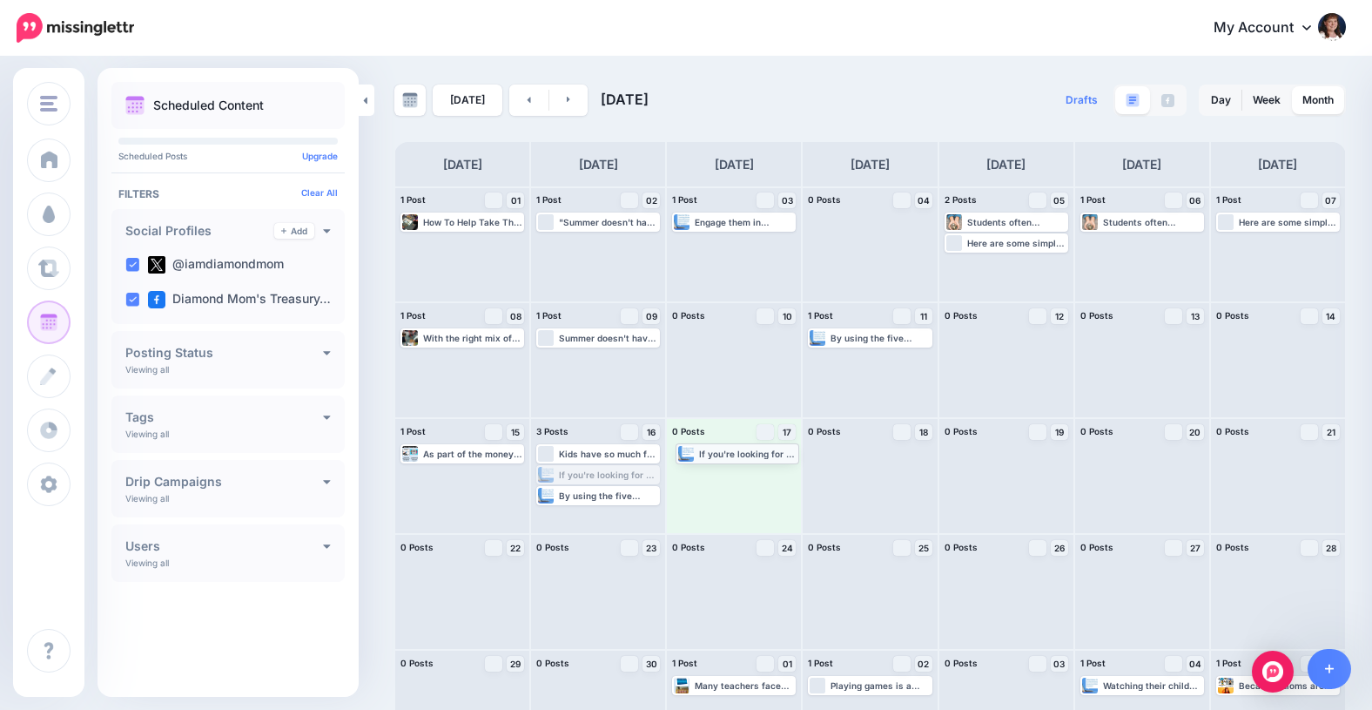
drag, startPoint x: 604, startPoint y: 474, endPoint x: 744, endPoint y: 457, distance: 140.4
click at [567, 98] on icon at bounding box center [569, 99] width 4 height 10
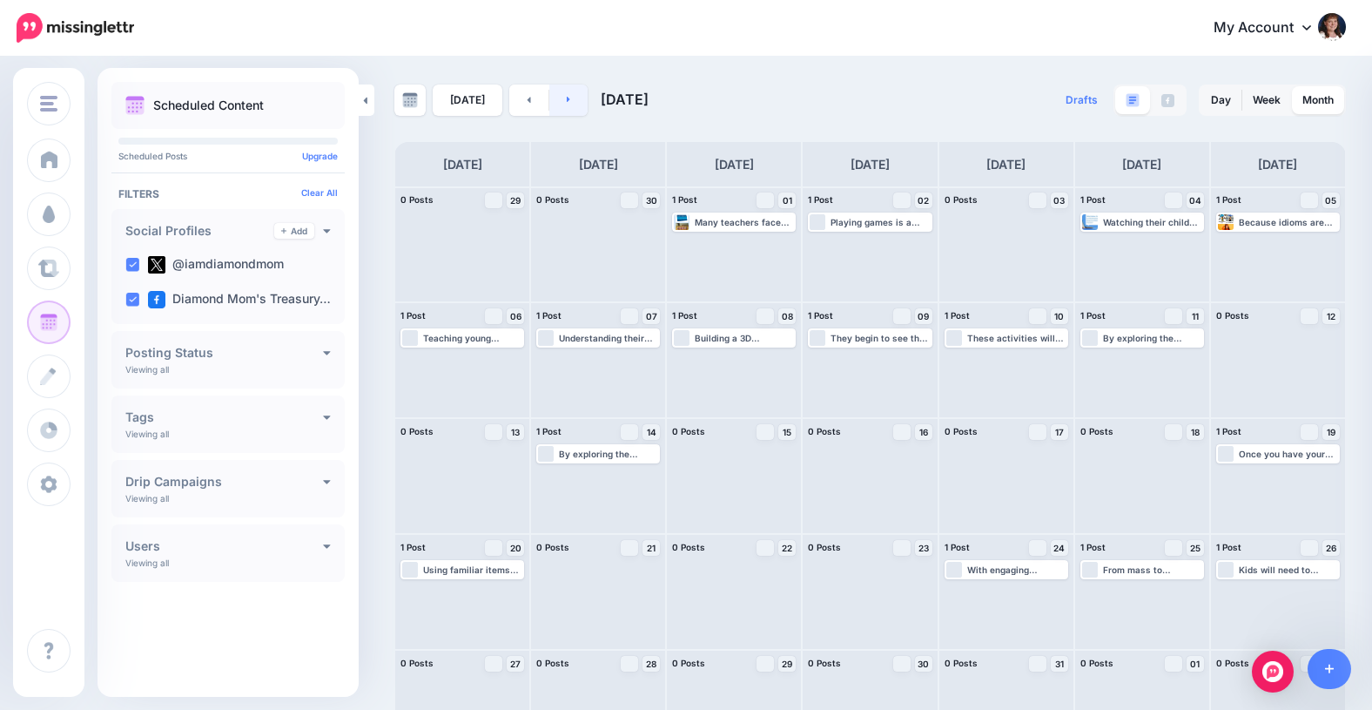
click at [567, 95] on icon at bounding box center [569, 99] width 4 height 10
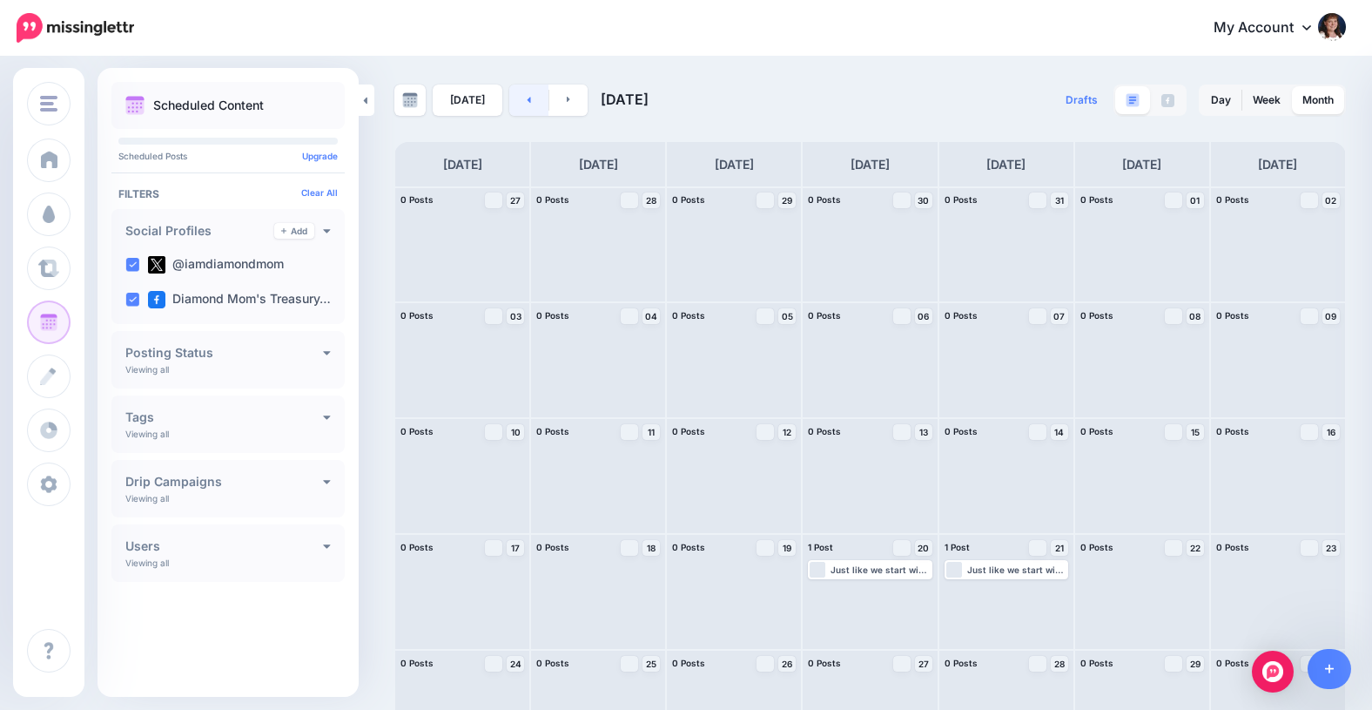
click at [528, 98] on icon at bounding box center [529, 100] width 3 height 6
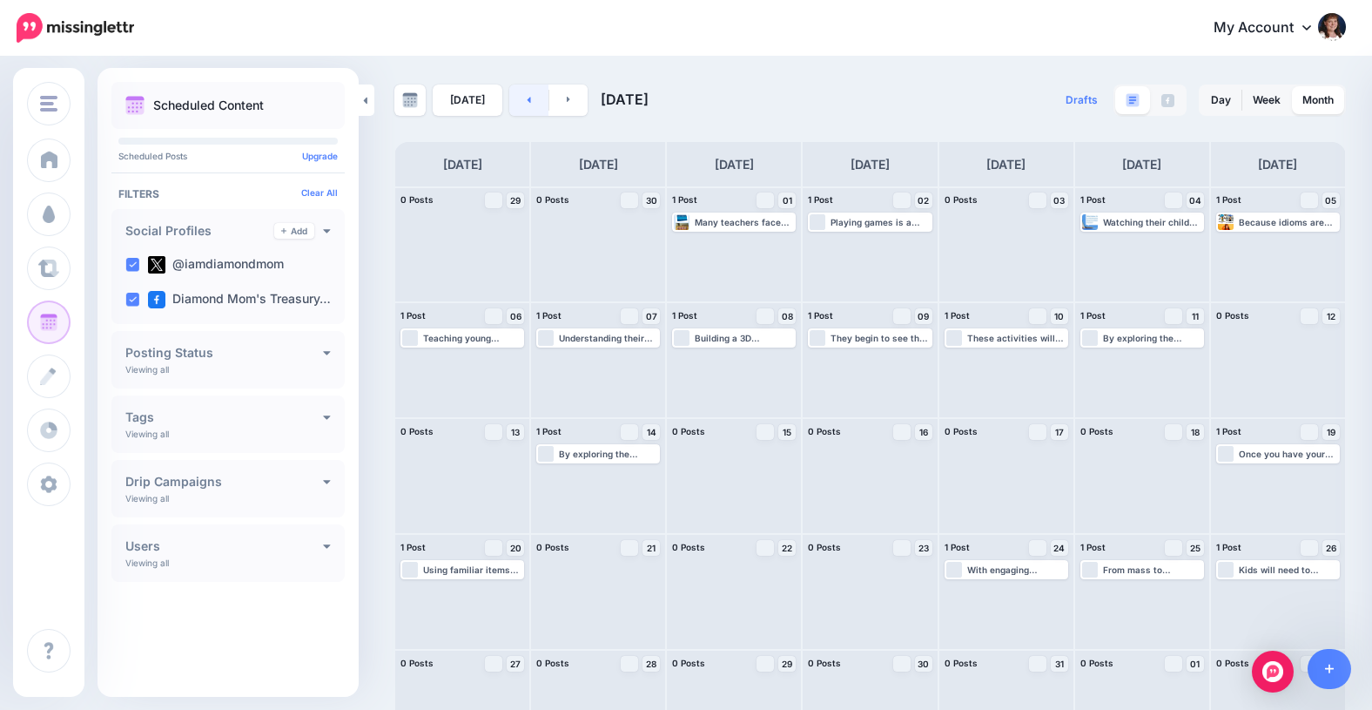
click at [528, 97] on icon at bounding box center [529, 100] width 3 height 6
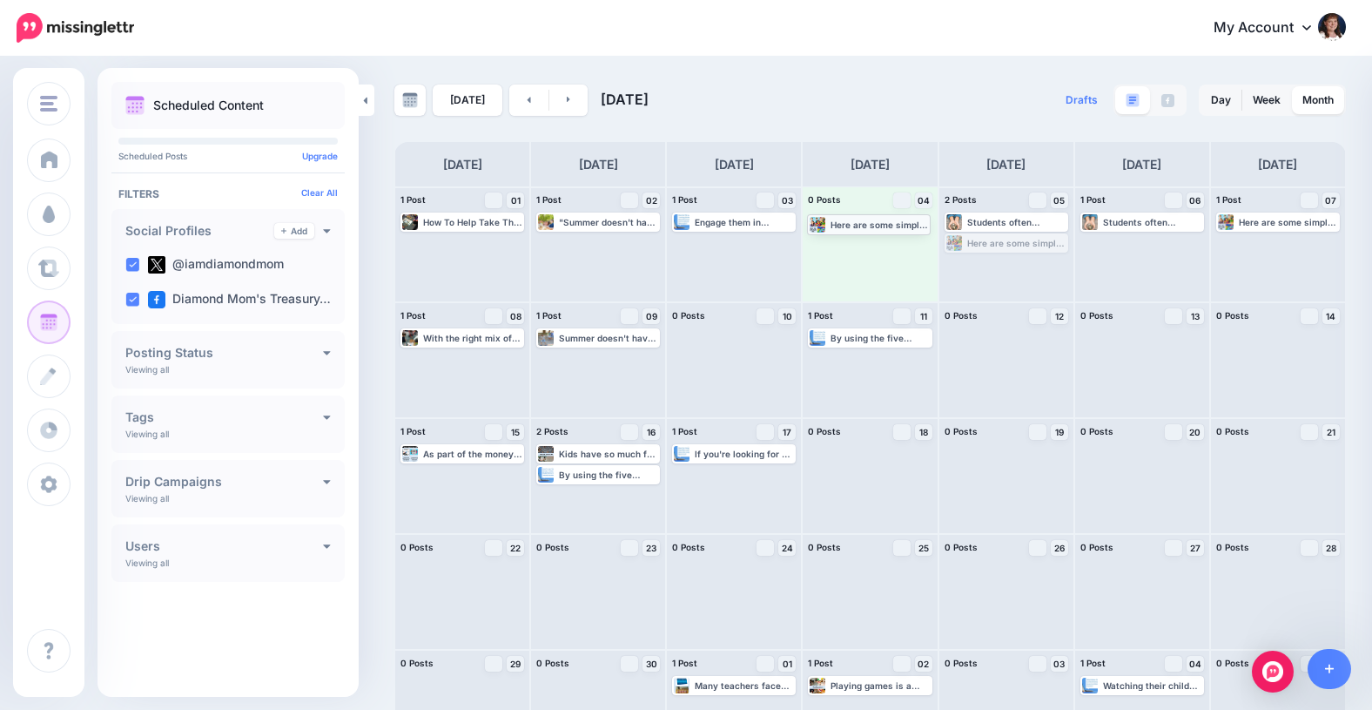
drag, startPoint x: 955, startPoint y: 242, endPoint x: 818, endPoint y: 223, distance: 138.9
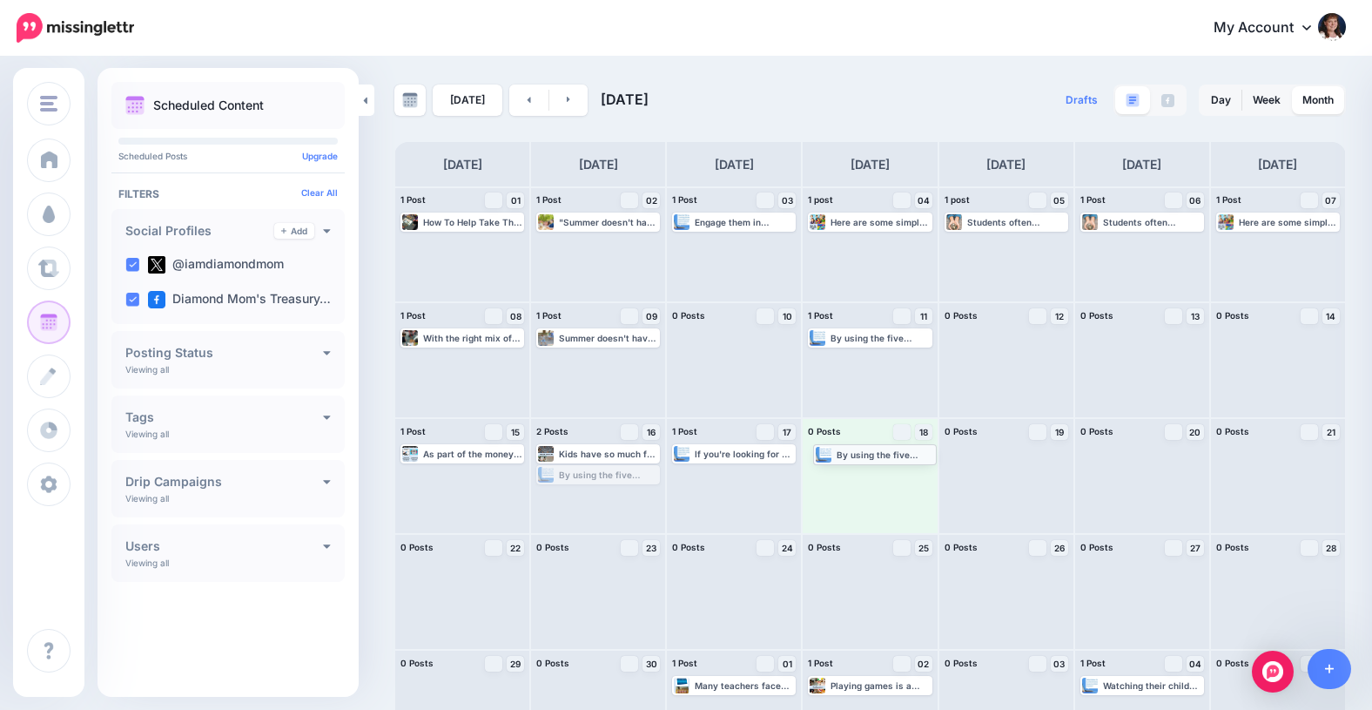
drag, startPoint x: 581, startPoint y: 479, endPoint x: 856, endPoint y: 461, distance: 275.7
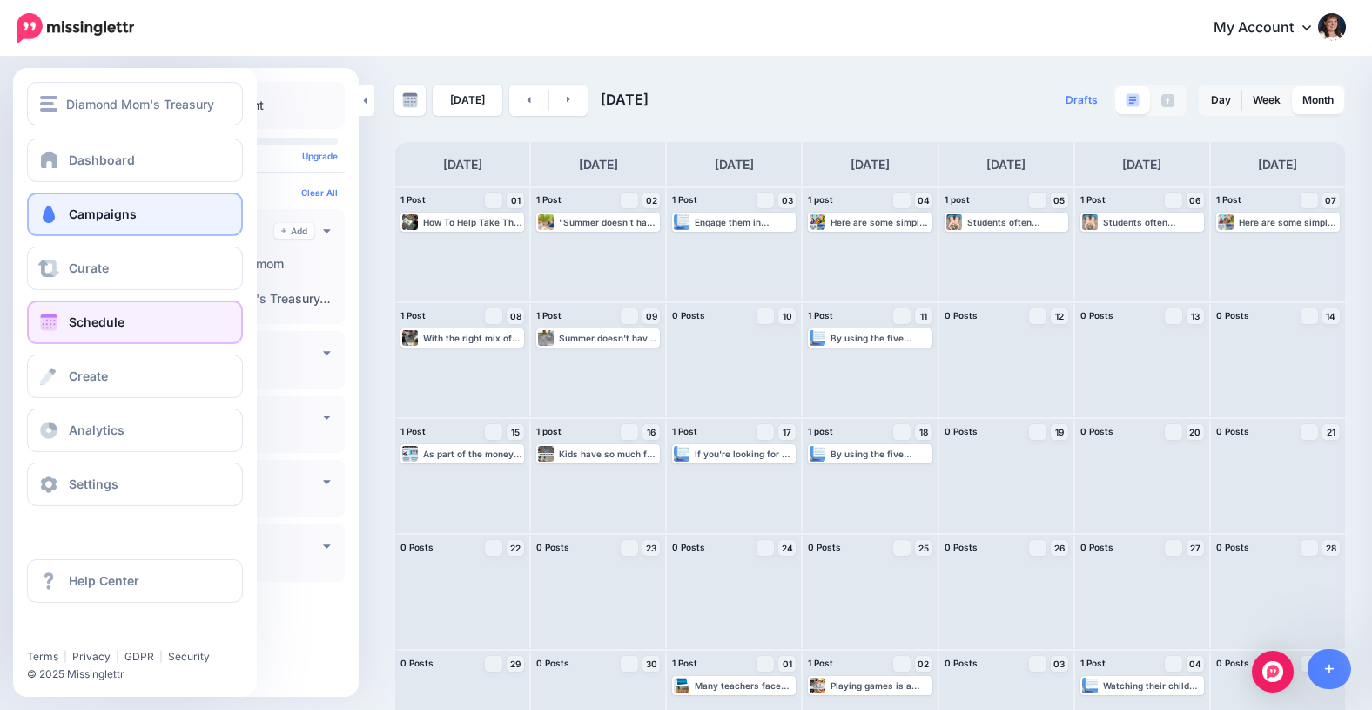
click at [54, 210] on span at bounding box center [48, 213] width 23 height 17
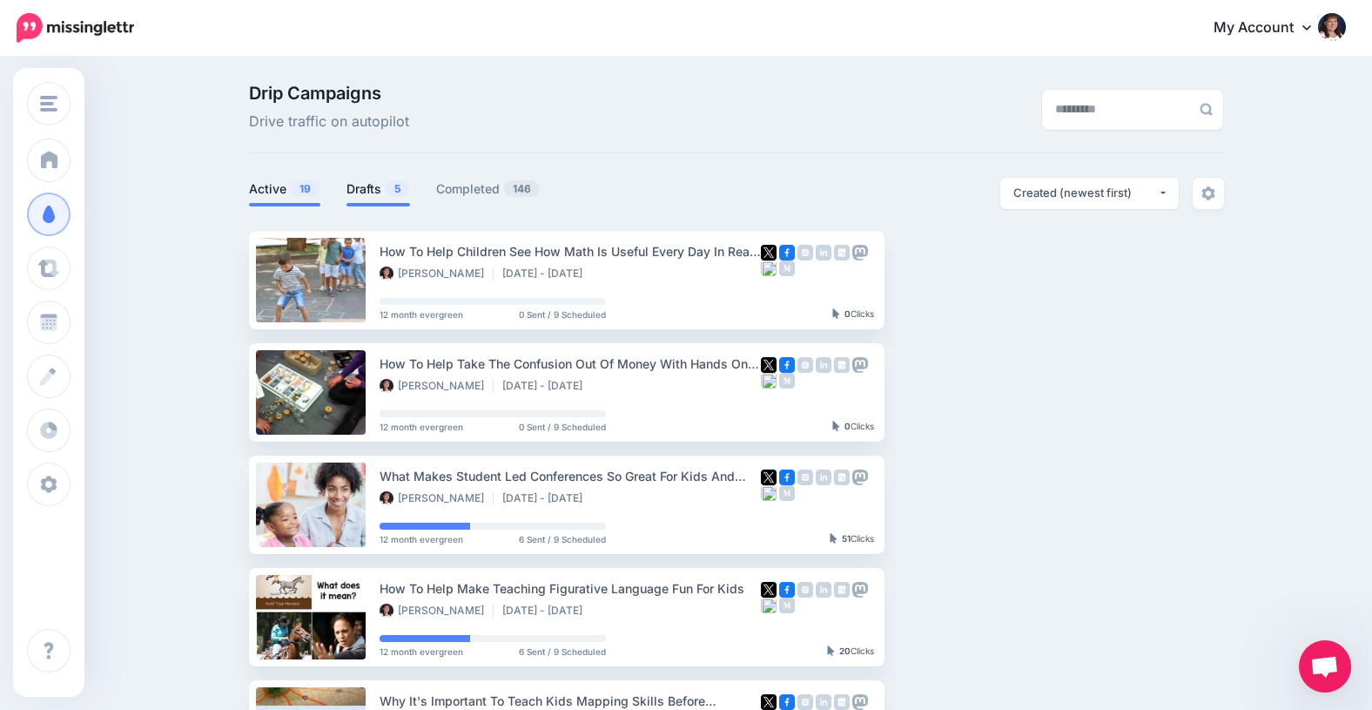
click at [367, 188] on link "Drafts 5" at bounding box center [379, 188] width 64 height 21
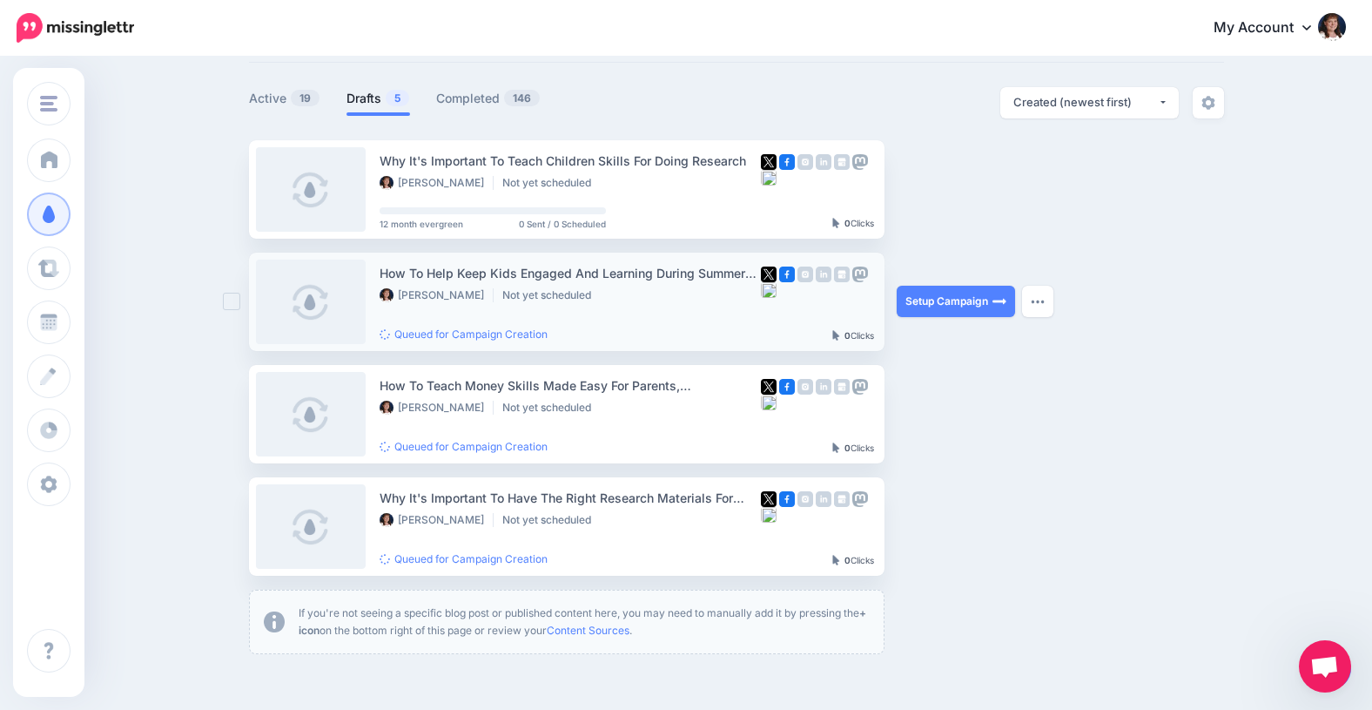
scroll to position [95, 0]
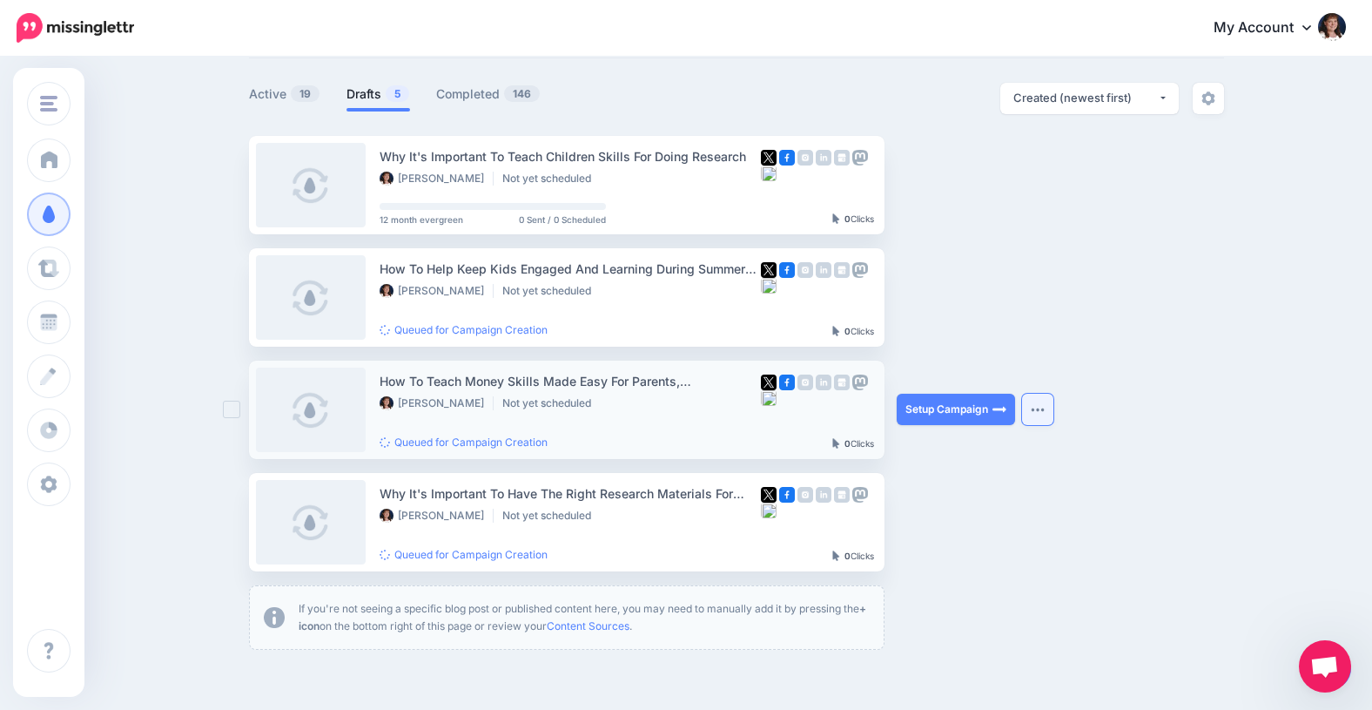
click at [1038, 405] on button "button" at bounding box center [1037, 409] width 31 height 31
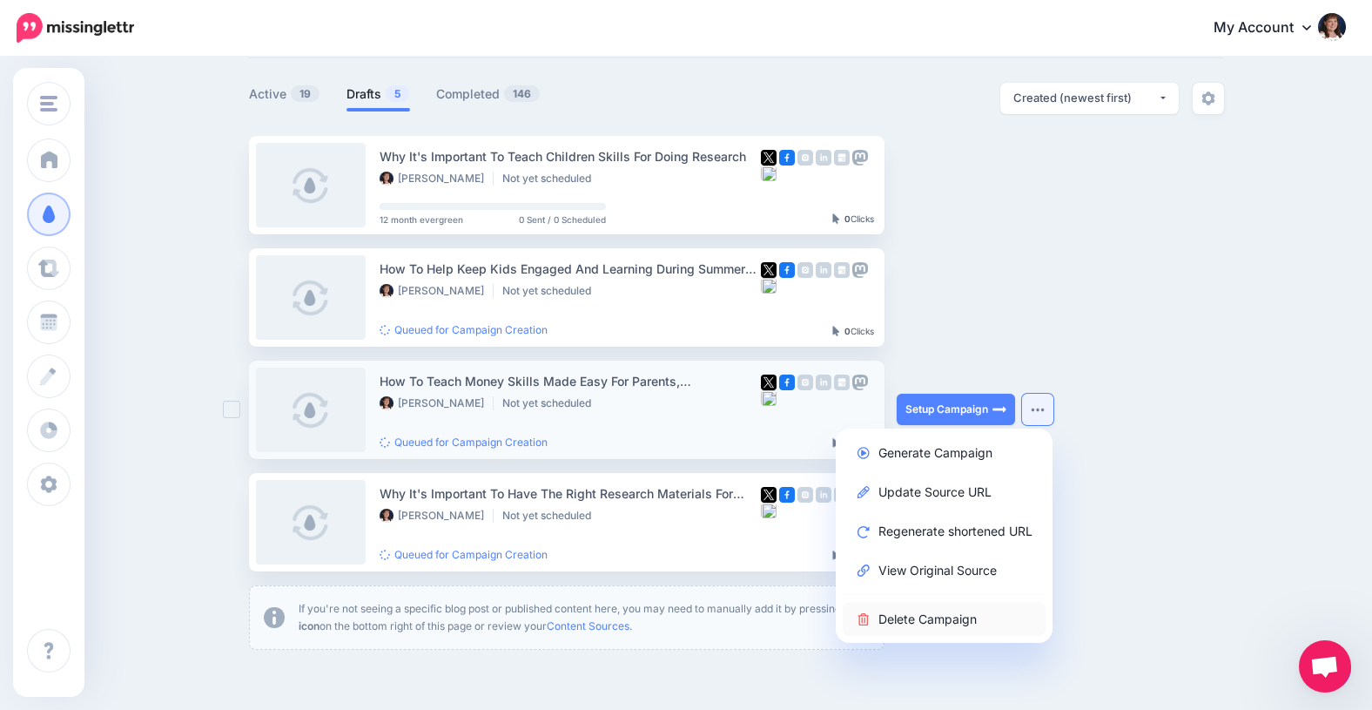
click at [911, 616] on link "Delete Campaign" at bounding box center [944, 619] width 203 height 34
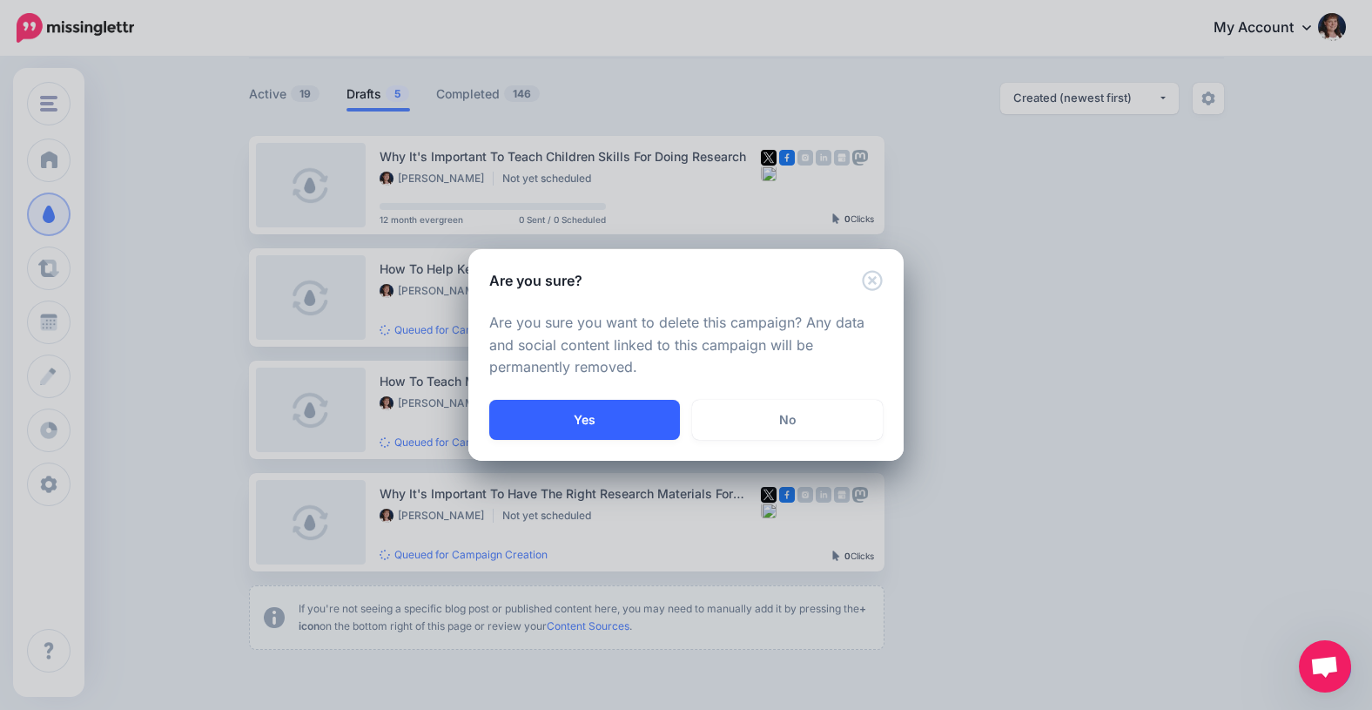
click at [586, 411] on button "Yes" at bounding box center [584, 420] width 191 height 40
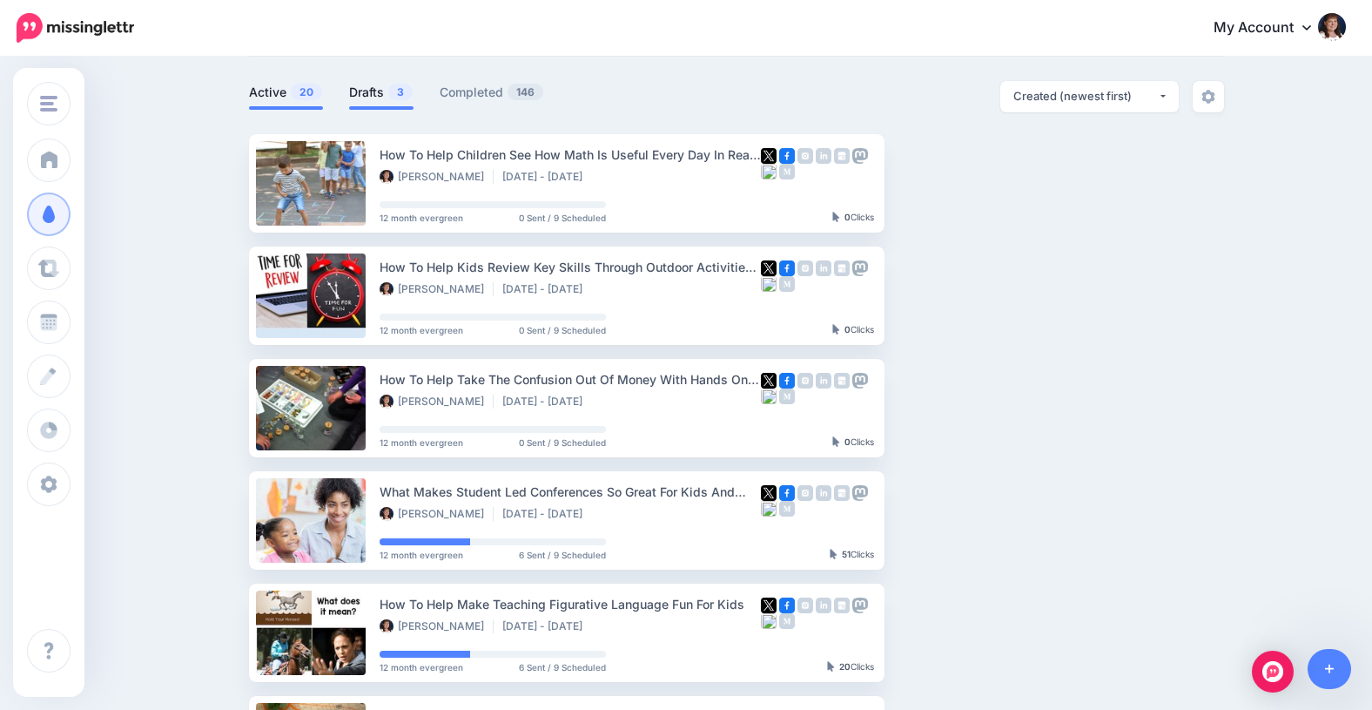
click at [364, 89] on link "Drafts 3" at bounding box center [381, 92] width 64 height 21
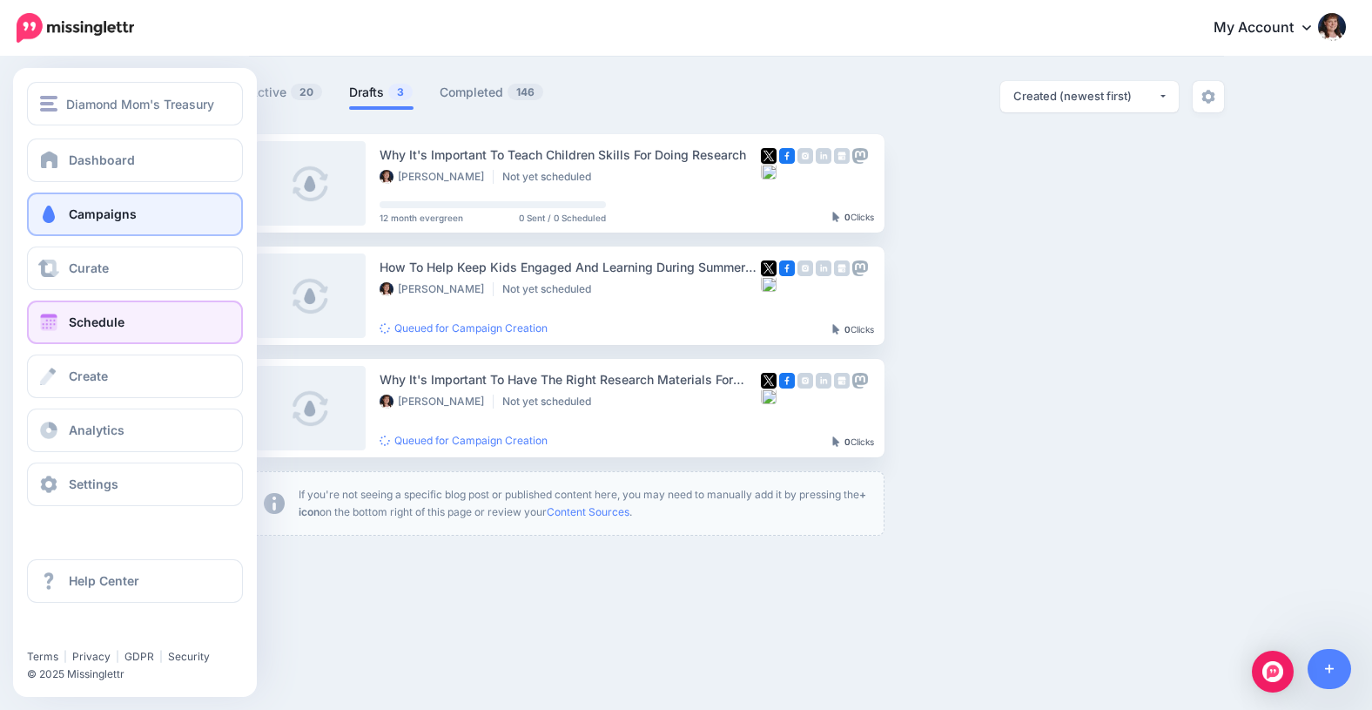
click at [53, 320] on span at bounding box center [48, 321] width 23 height 17
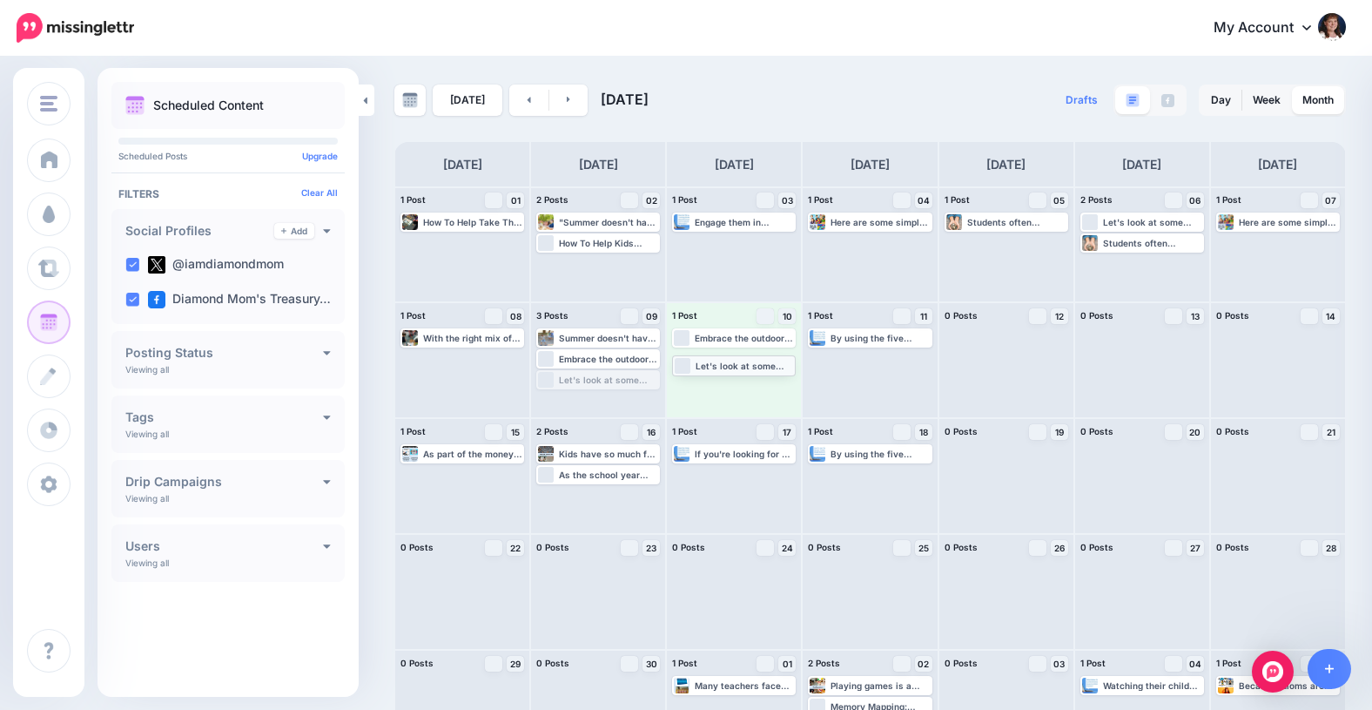
drag, startPoint x: 583, startPoint y: 381, endPoint x: 718, endPoint y: 368, distance: 135.6
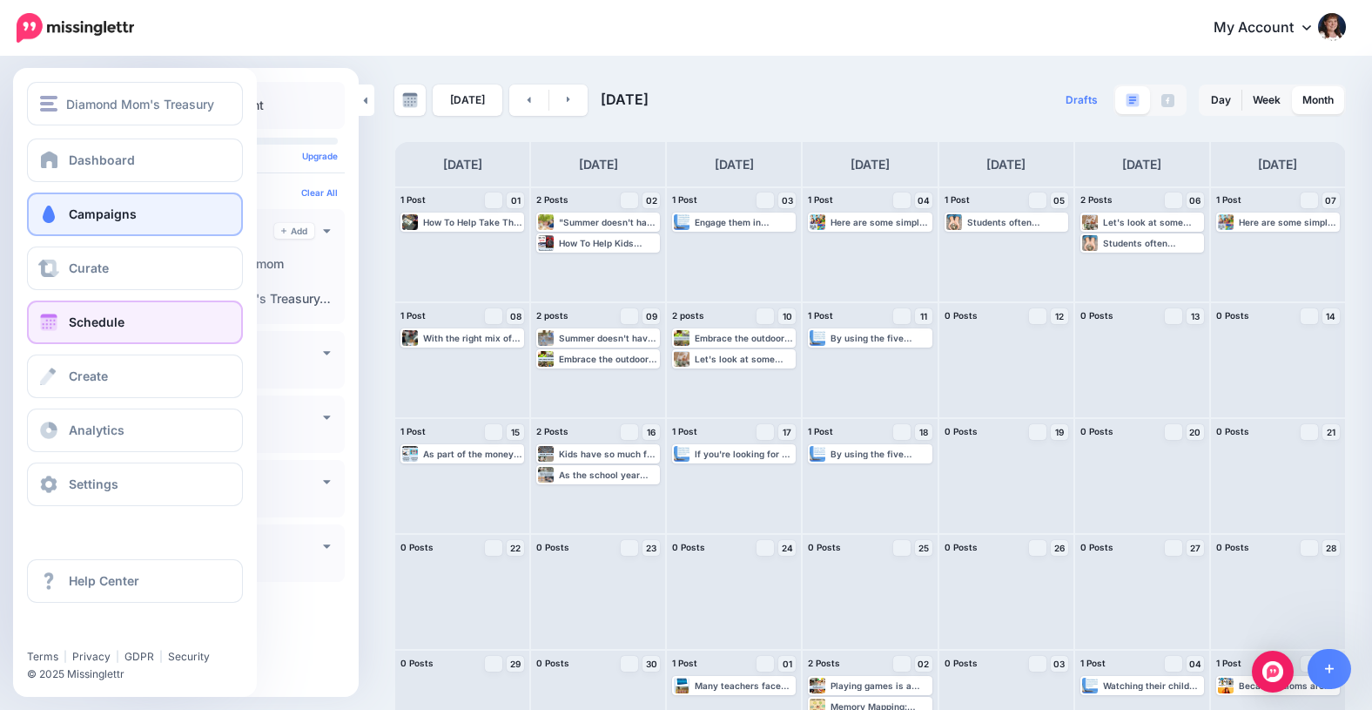
click at [43, 208] on span at bounding box center [48, 213] width 23 height 17
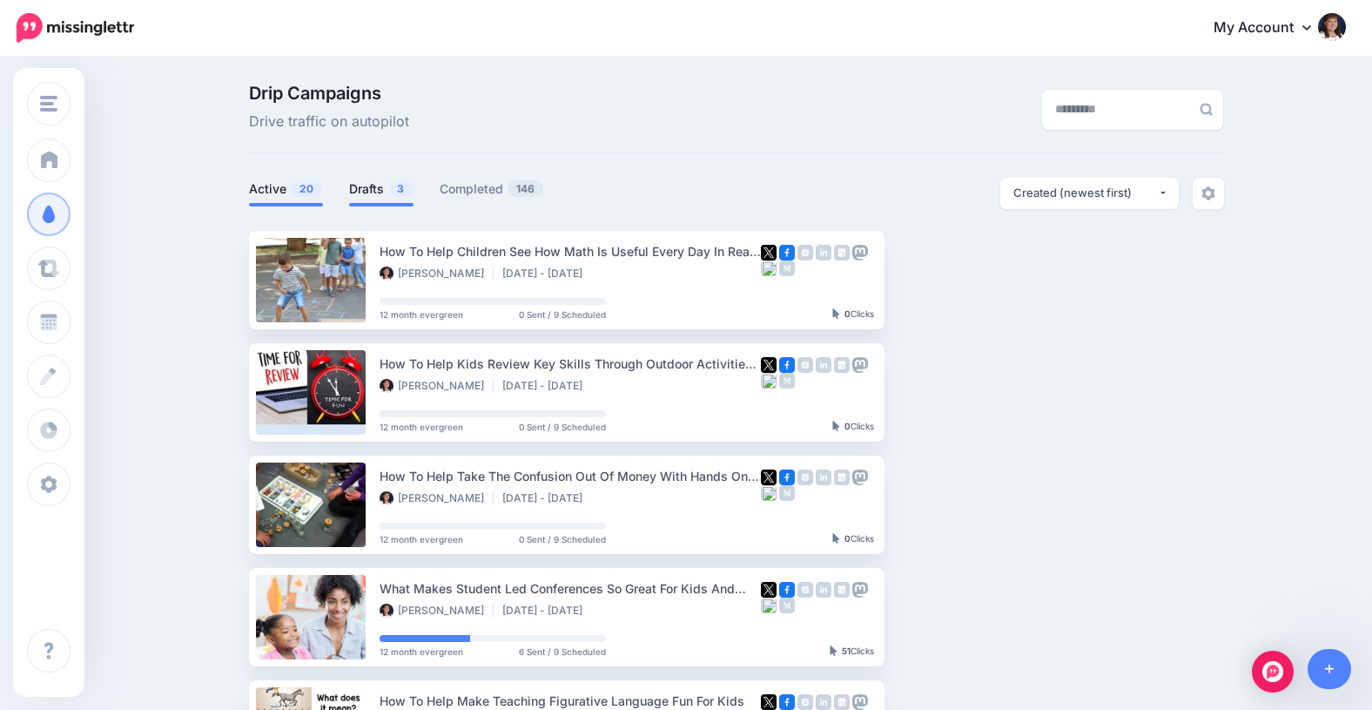
click at [370, 187] on link "Drafts 3" at bounding box center [381, 188] width 64 height 21
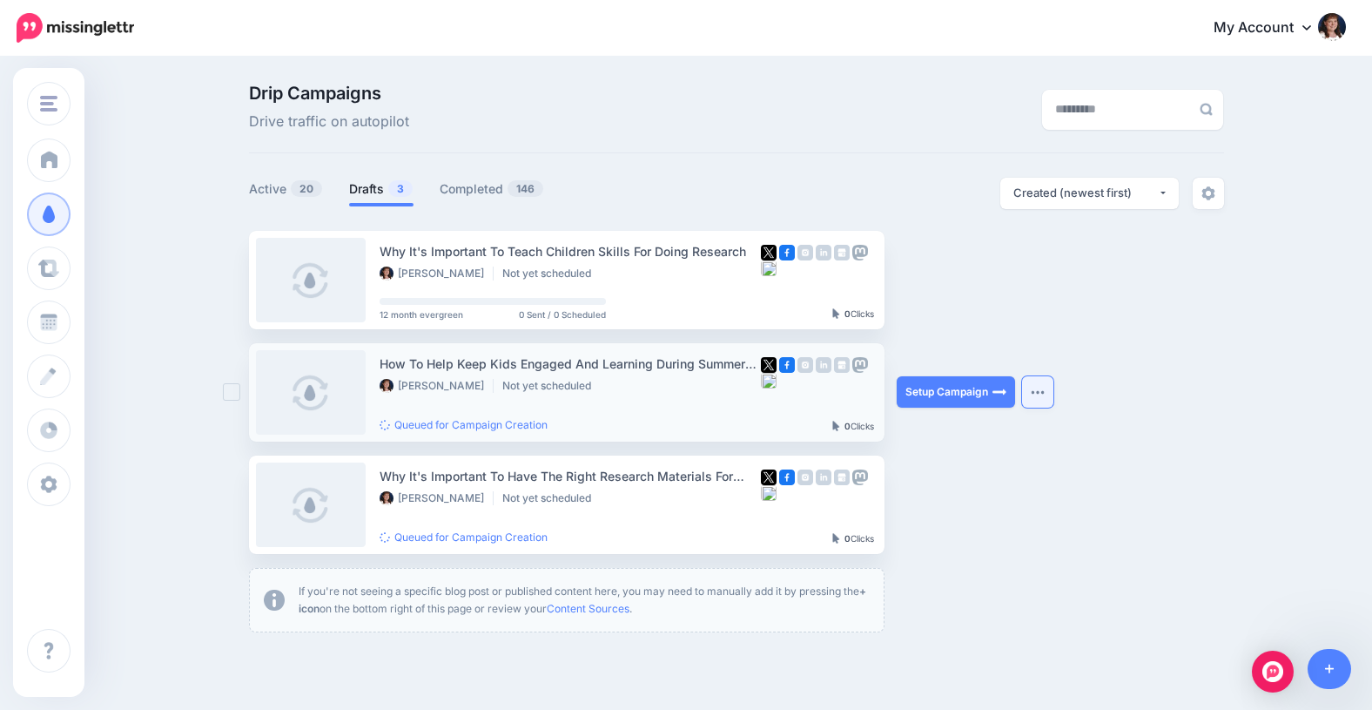
click at [1039, 393] on img "button" at bounding box center [1038, 391] width 14 height 5
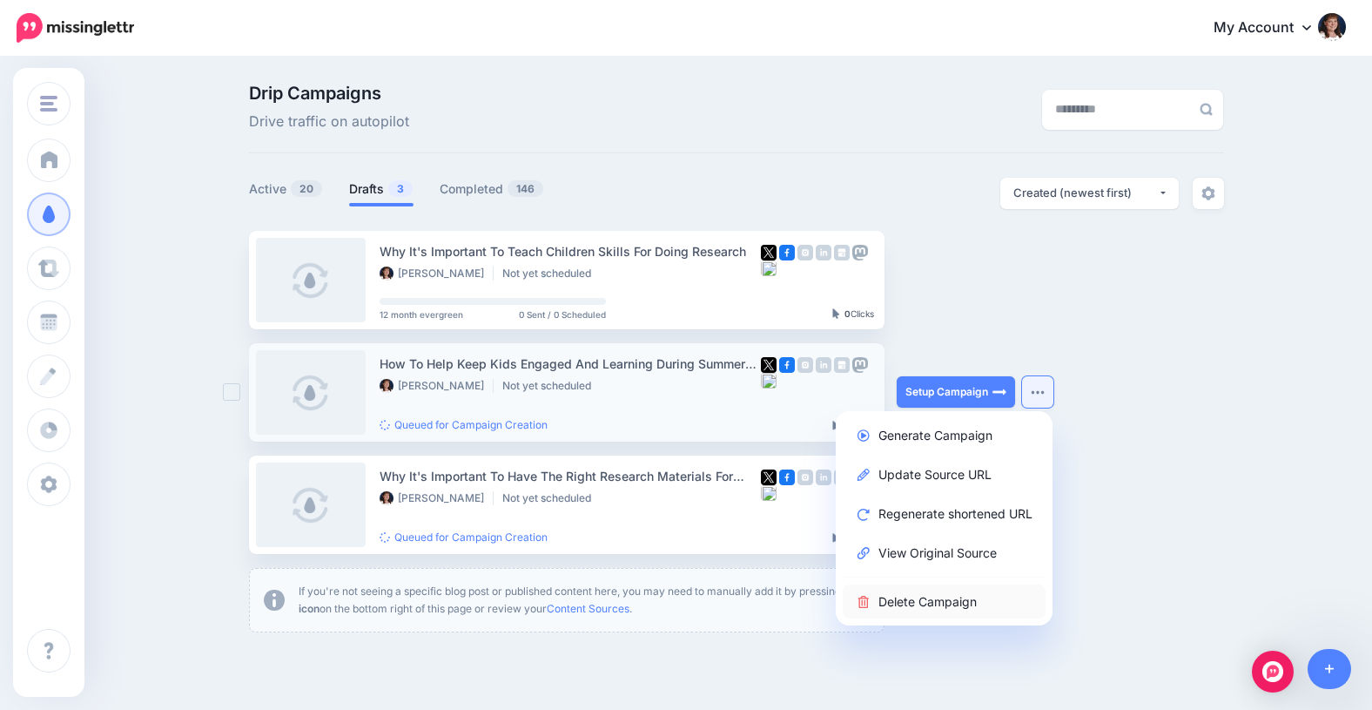
click at [896, 602] on link "Delete Campaign" at bounding box center [944, 601] width 203 height 34
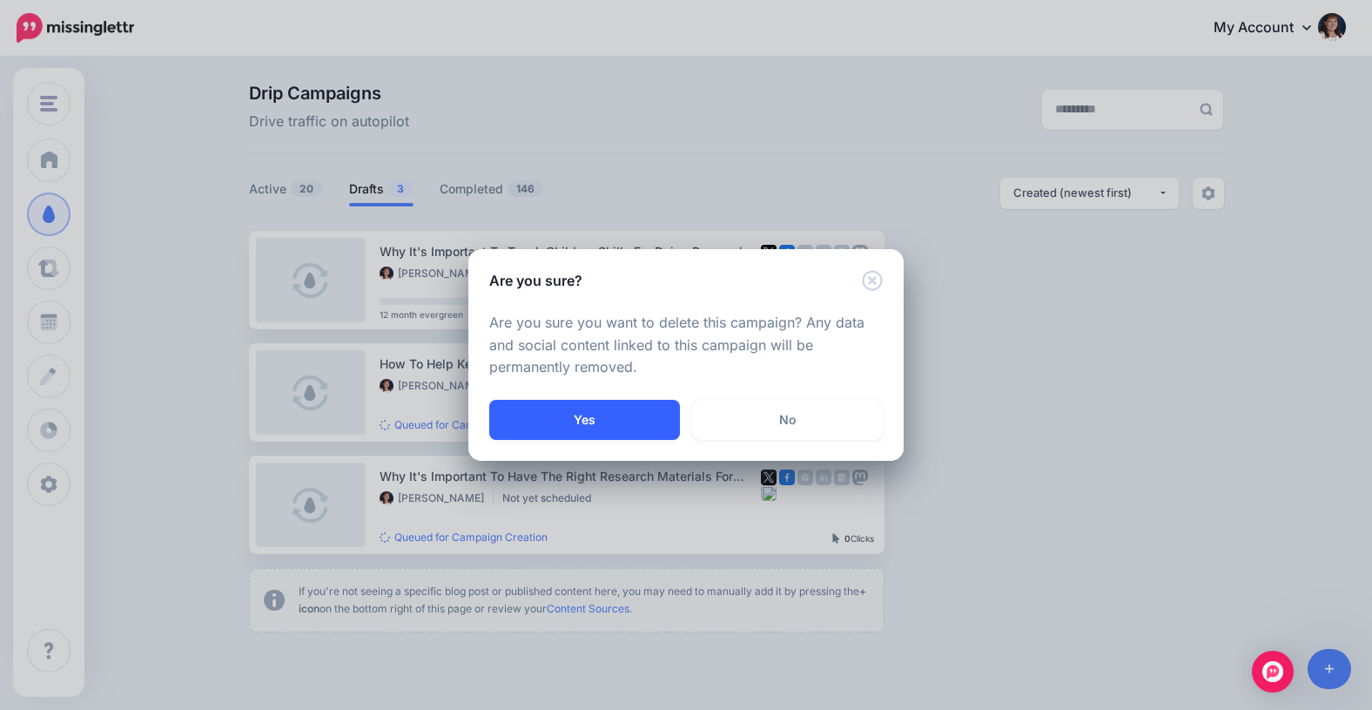
click at [596, 427] on button "Yes" at bounding box center [584, 420] width 191 height 40
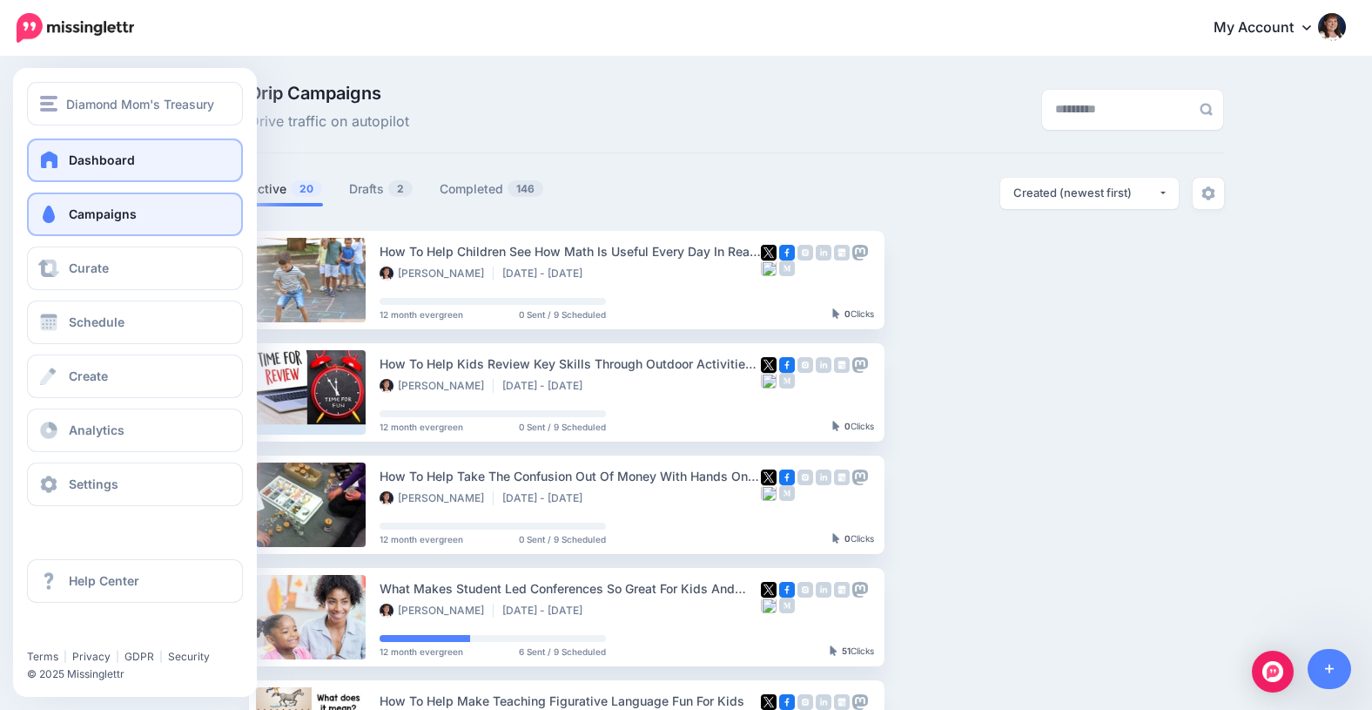
click at [56, 163] on span at bounding box center [49, 159] width 23 height 17
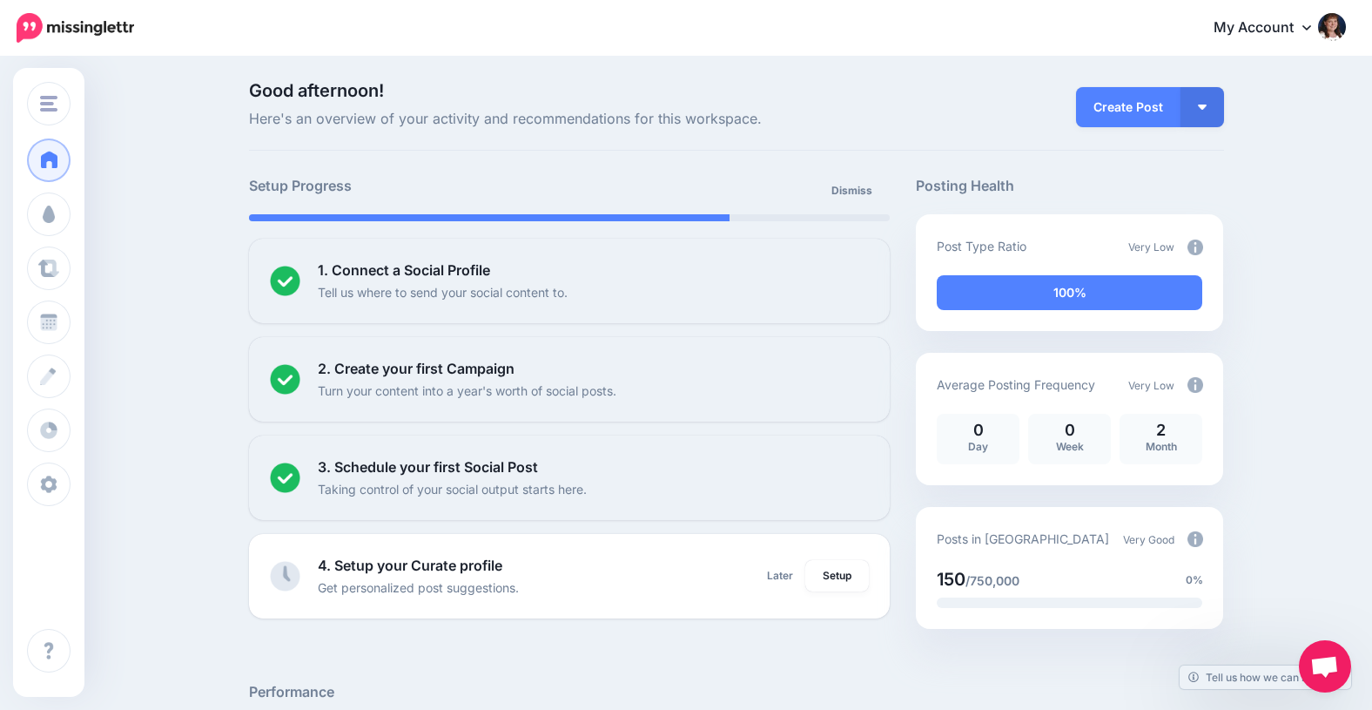
scroll to position [3, 0]
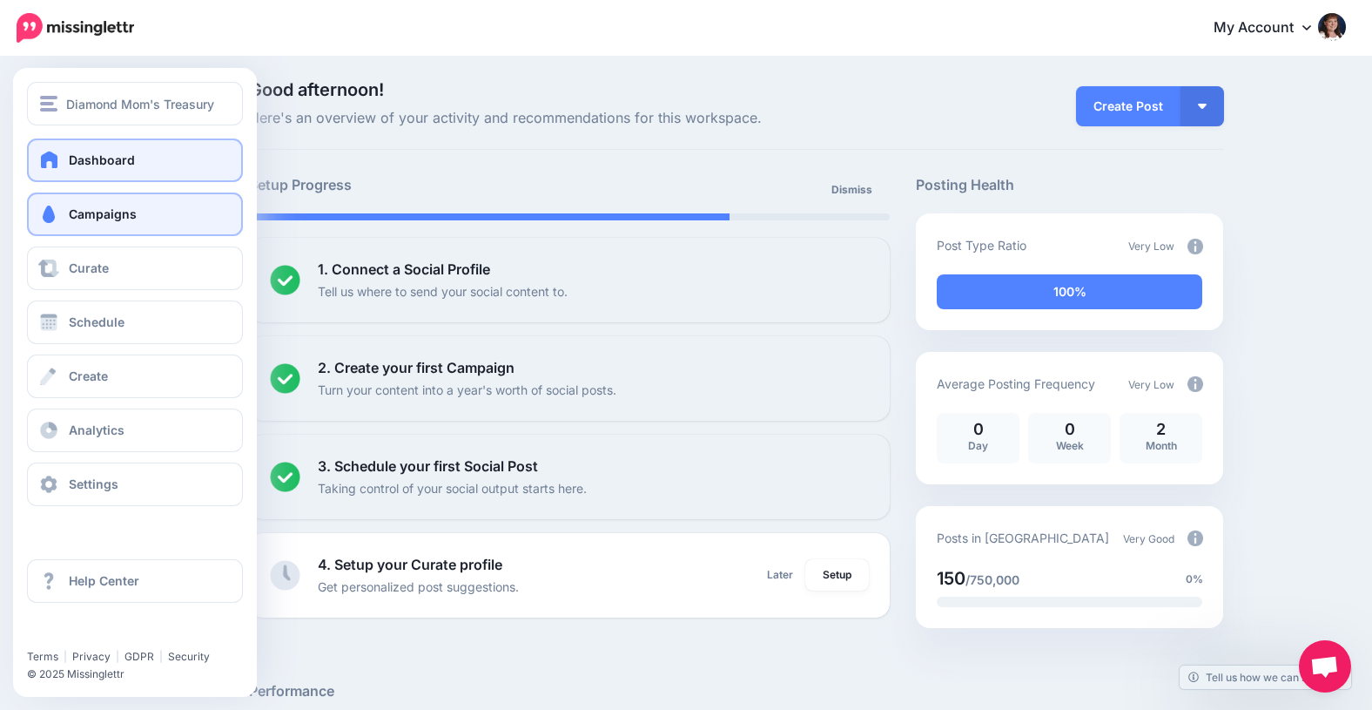
click at [95, 221] on link "Campaigns" at bounding box center [135, 214] width 216 height 44
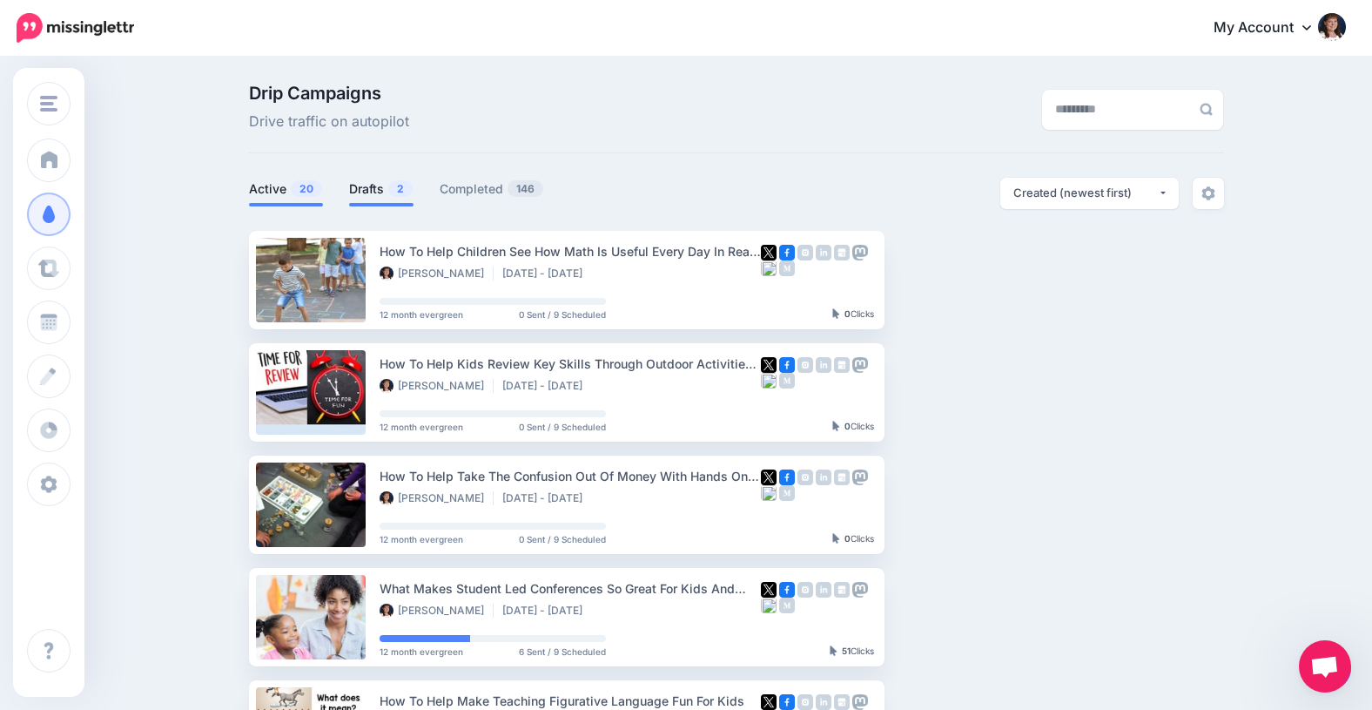
click at [373, 188] on link "Drafts 2" at bounding box center [381, 188] width 64 height 21
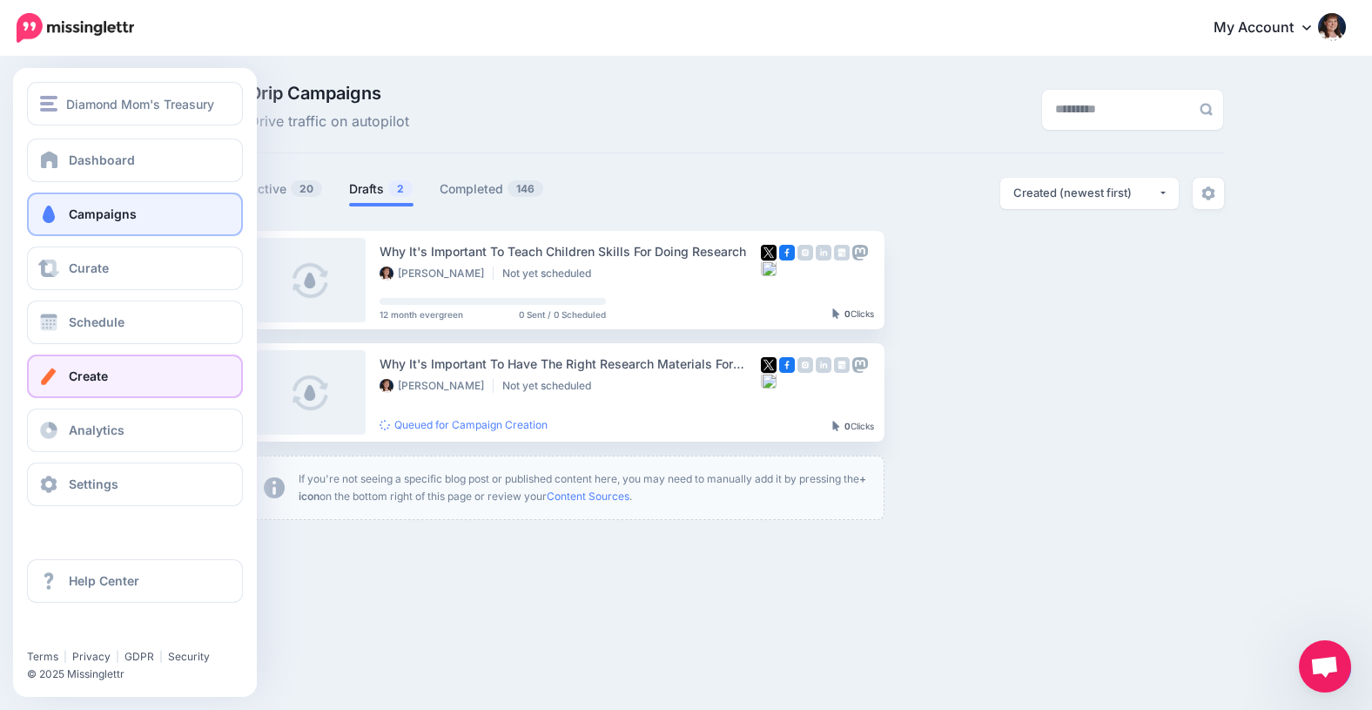
click at [71, 379] on span "Create" at bounding box center [88, 375] width 39 height 15
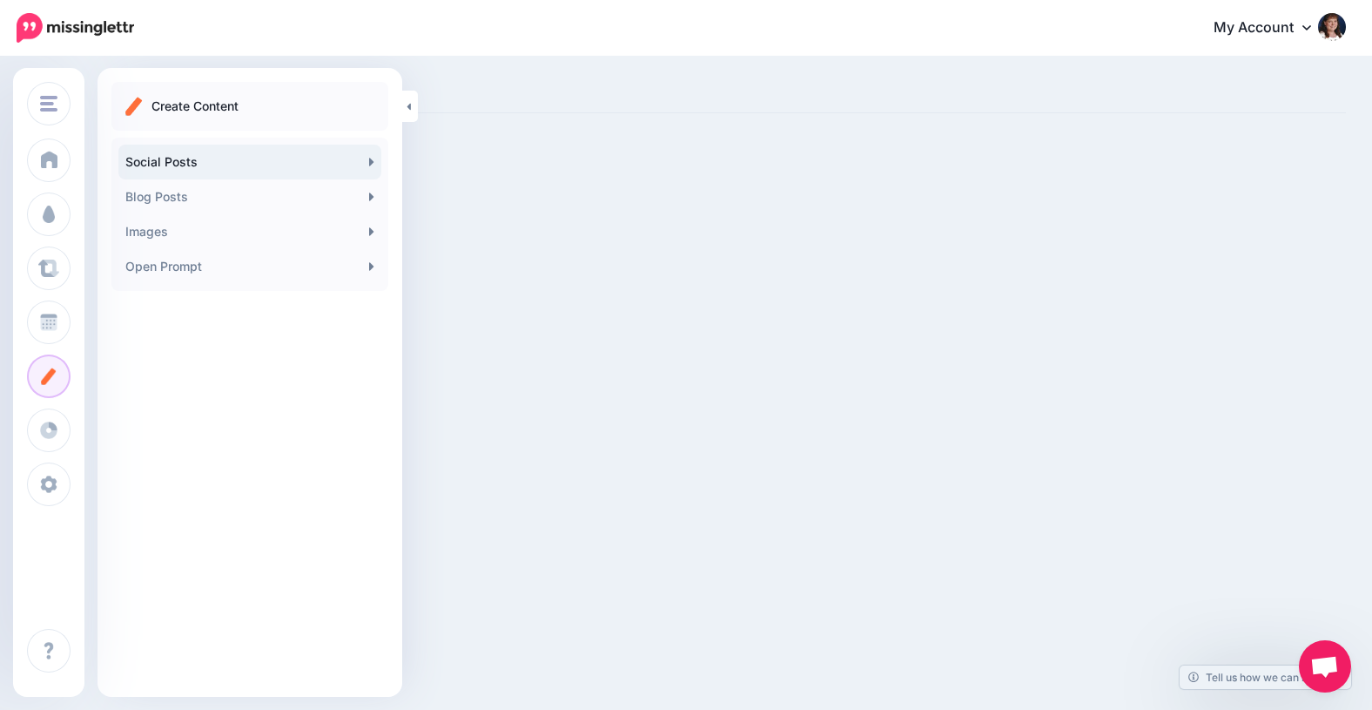
click at [300, 160] on link "Social Posts" at bounding box center [249, 162] width 263 height 35
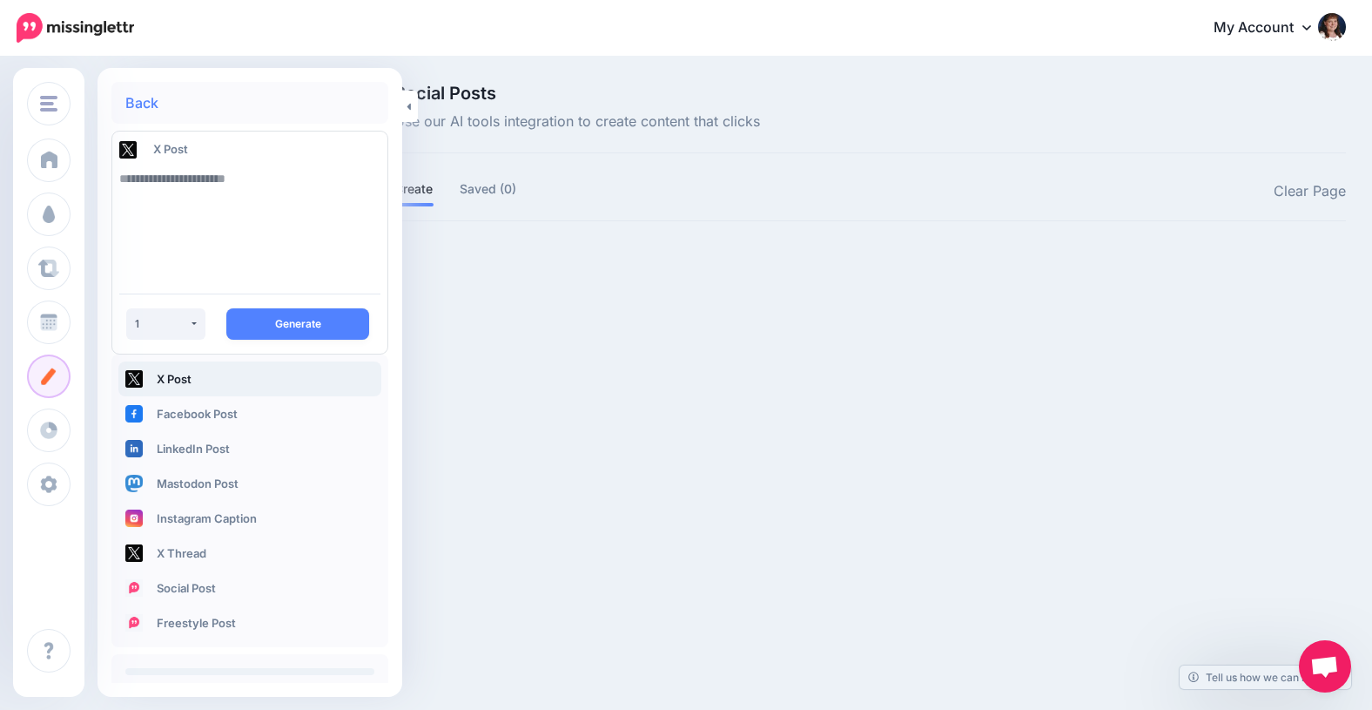
click at [133, 97] on link "Back" at bounding box center [141, 103] width 33 height 14
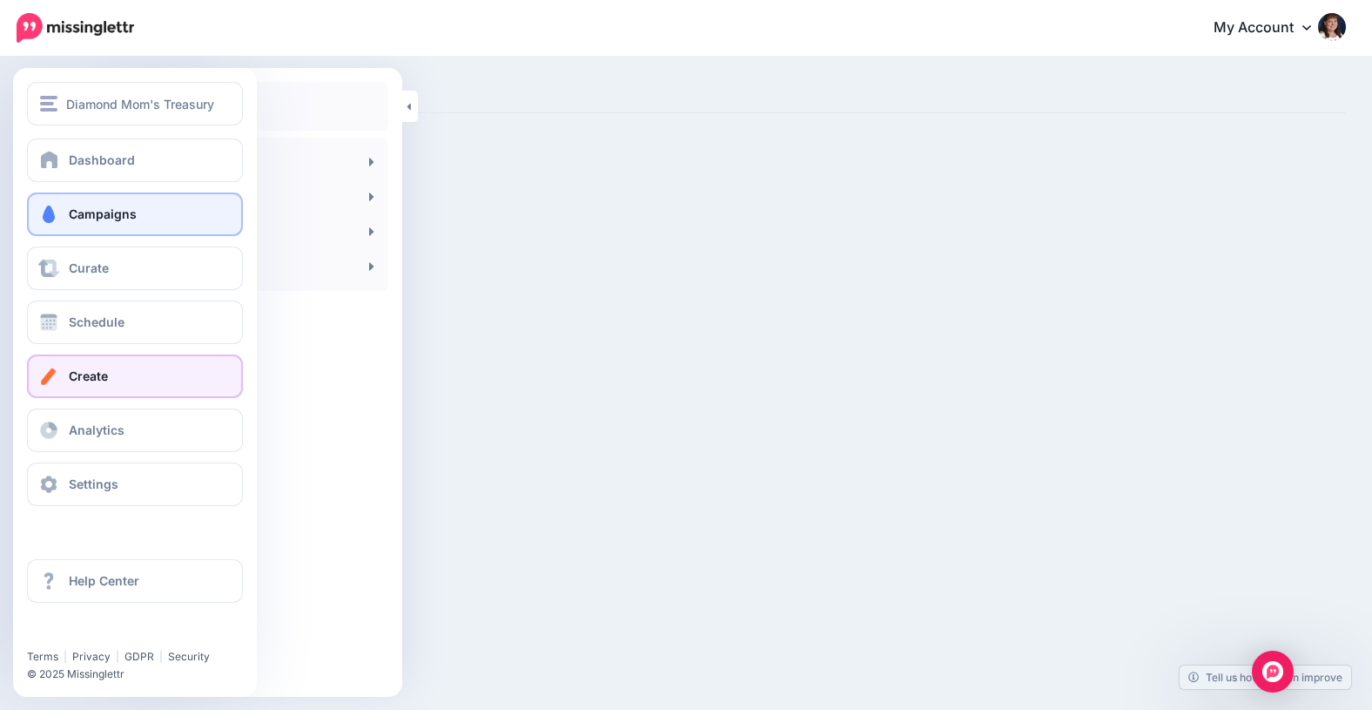
click at [90, 213] on span "Campaigns" at bounding box center [103, 213] width 68 height 15
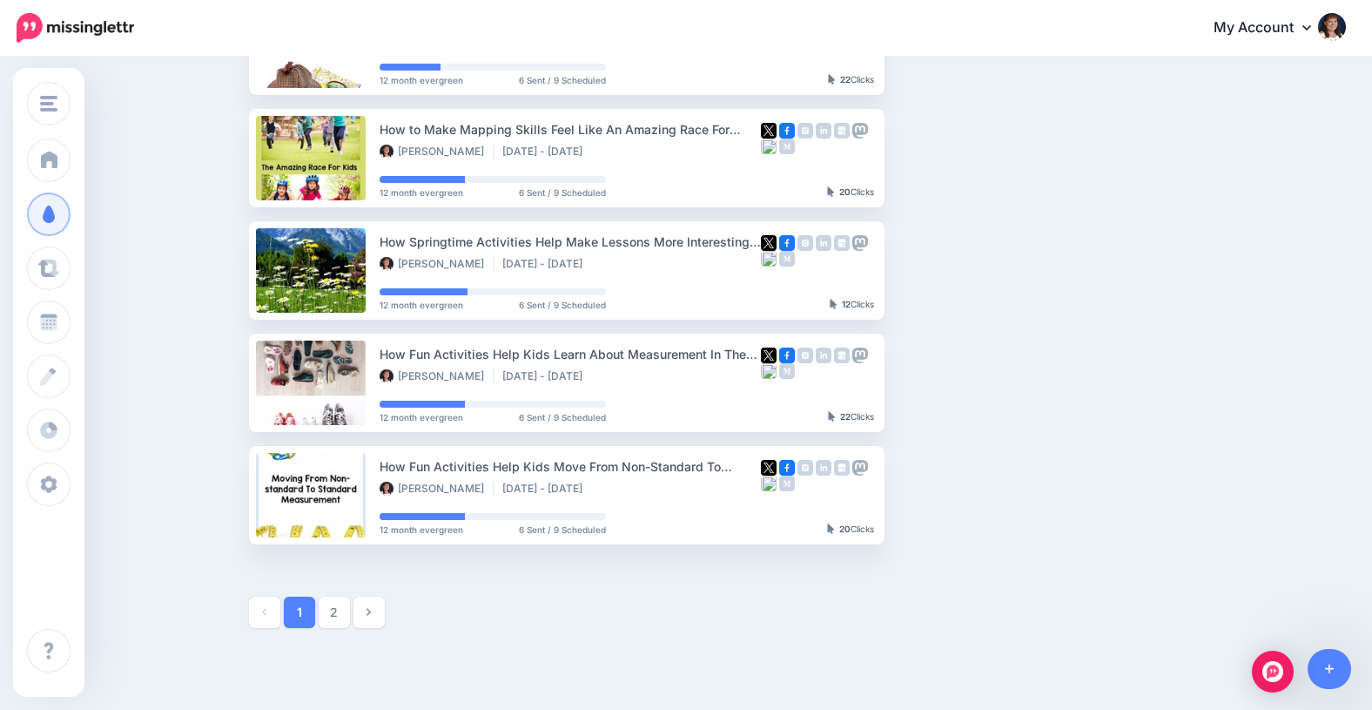
scroll to position [889, 0]
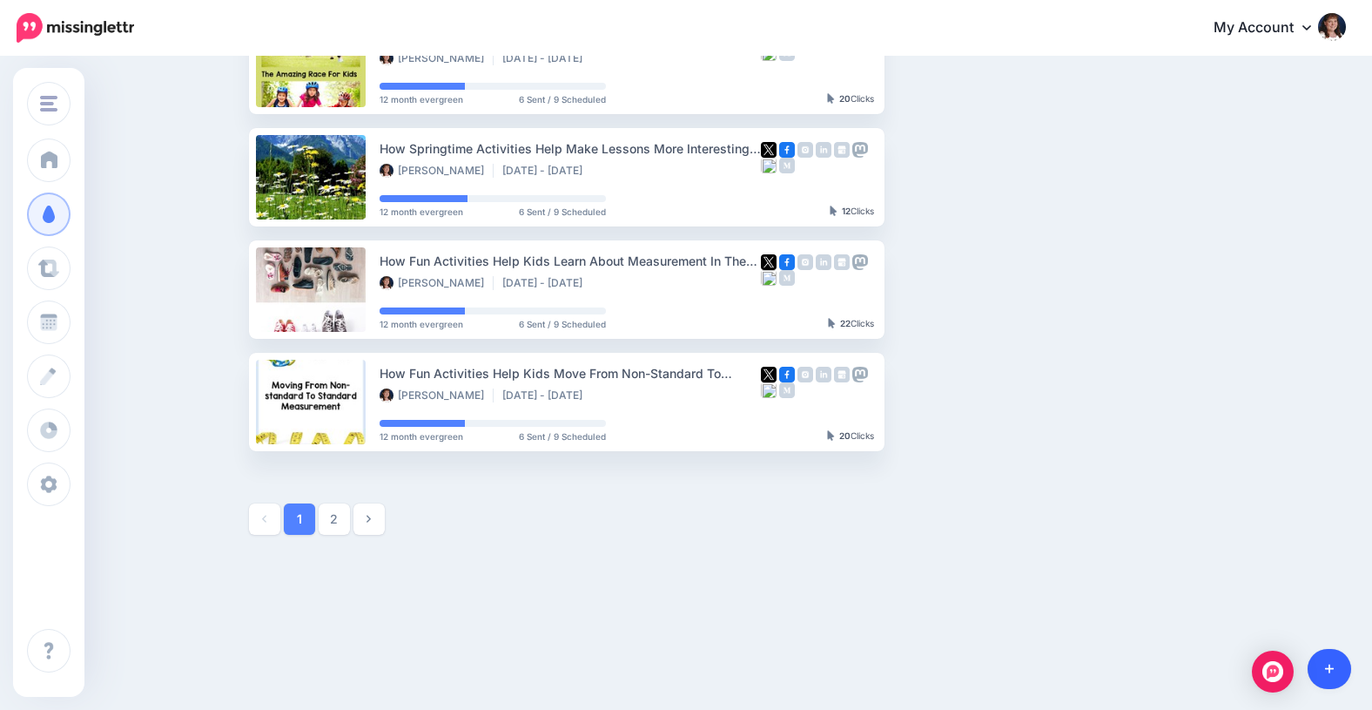
click at [1329, 670] on icon at bounding box center [1330, 669] width 10 height 10
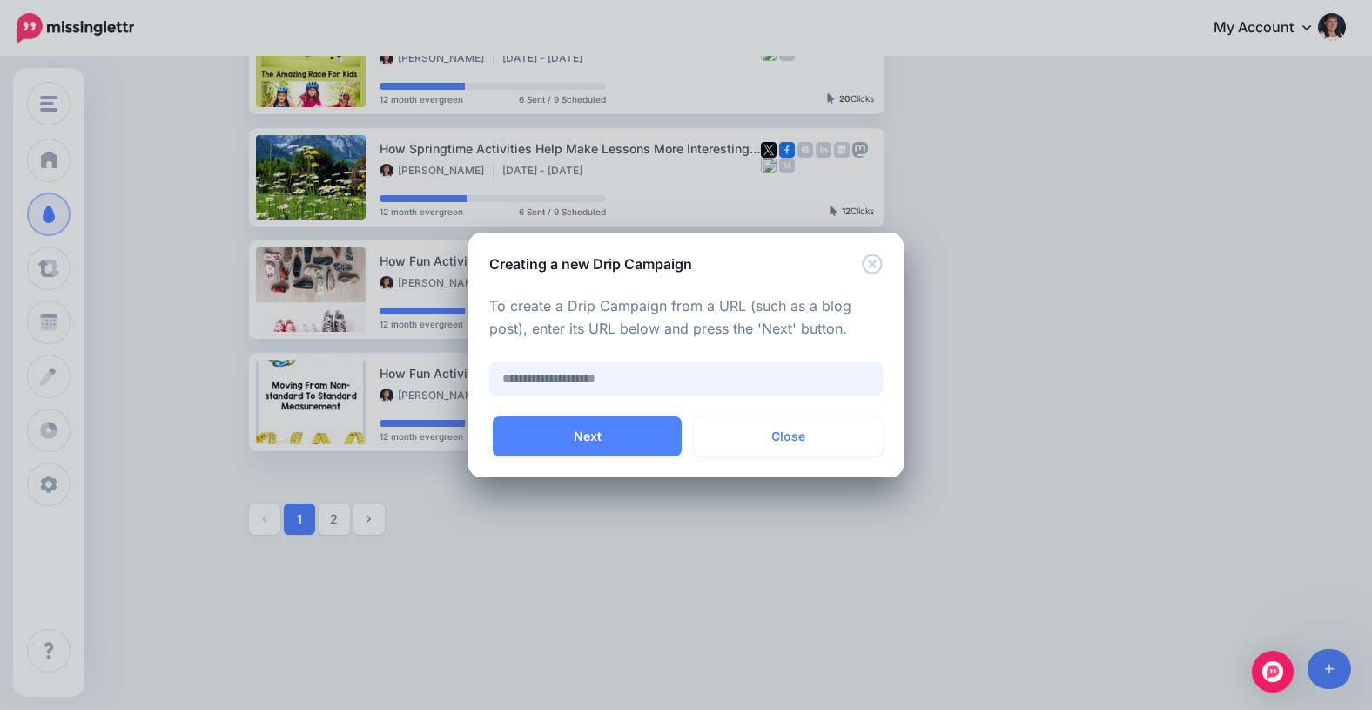
paste input "**********"
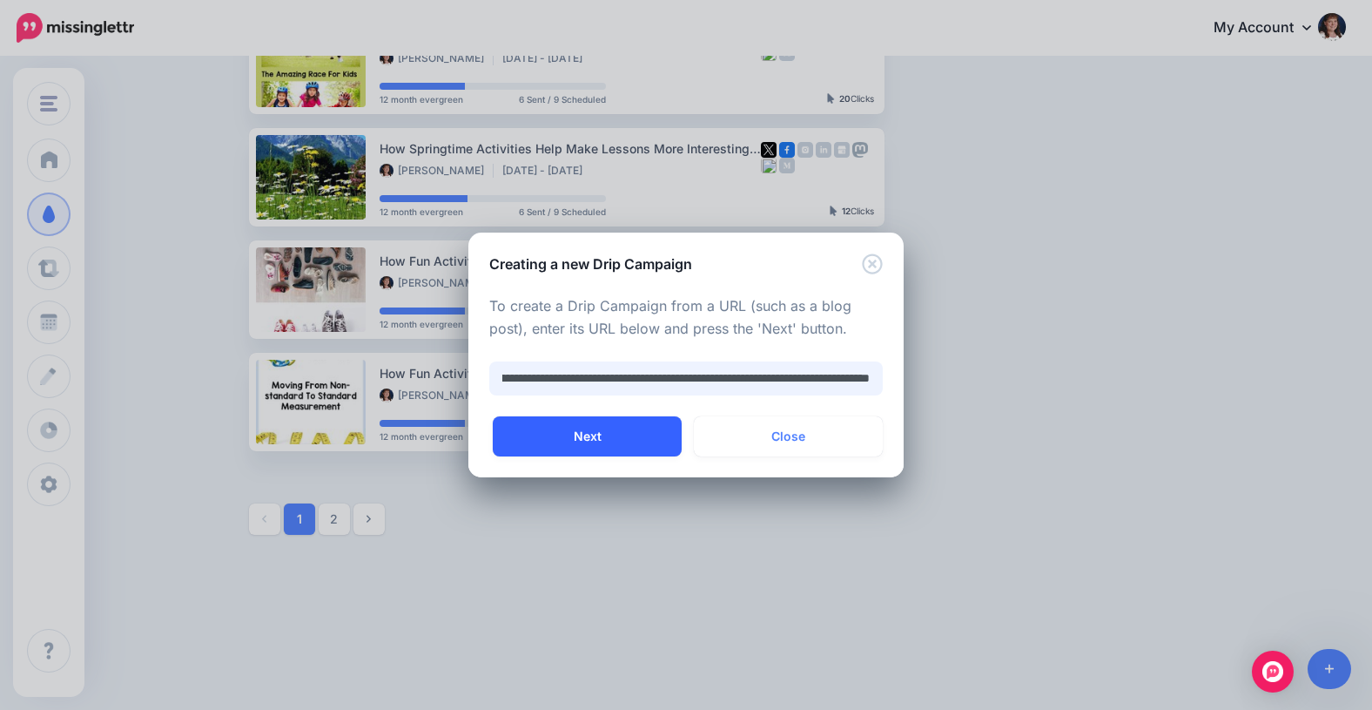
type input "**********"
click at [585, 435] on button "Next" at bounding box center [587, 436] width 189 height 40
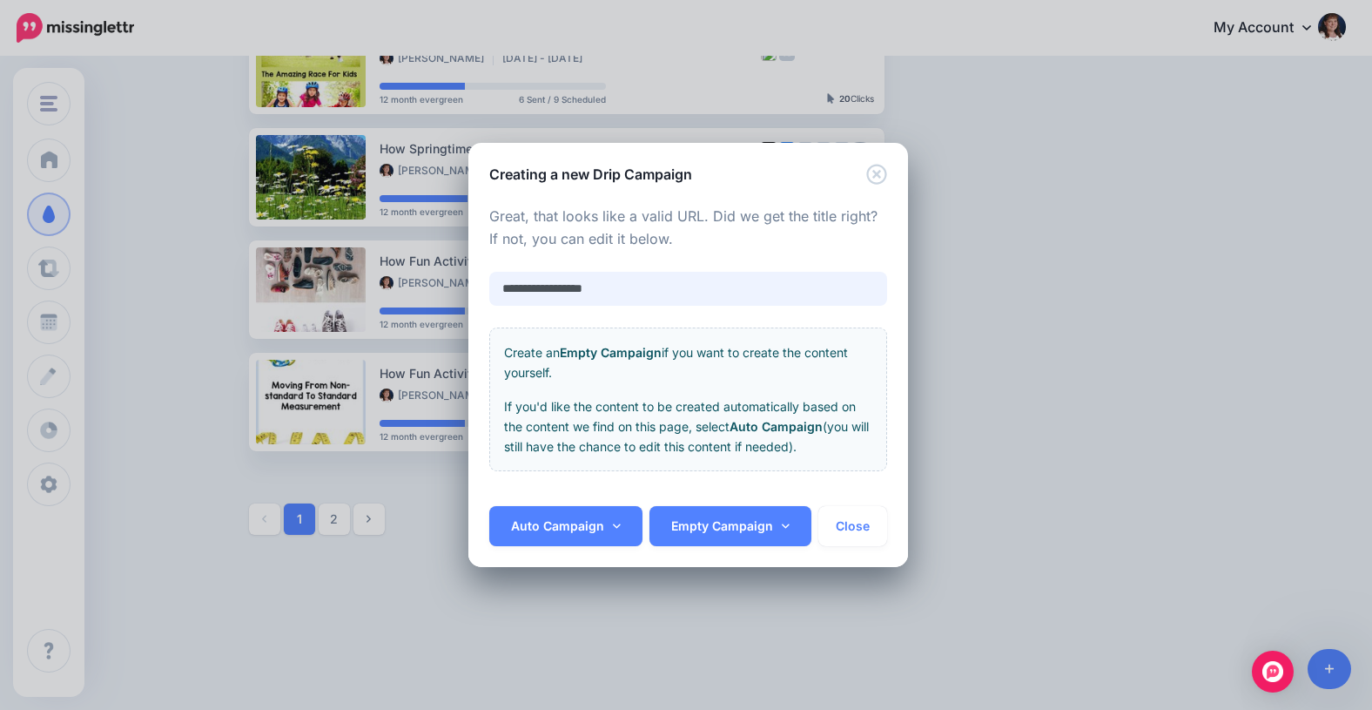
drag, startPoint x: 642, startPoint y: 289, endPoint x: 502, endPoint y: 286, distance: 139.3
click at [502, 286] on input "**********" at bounding box center [688, 289] width 398 height 34
paste input "**********"
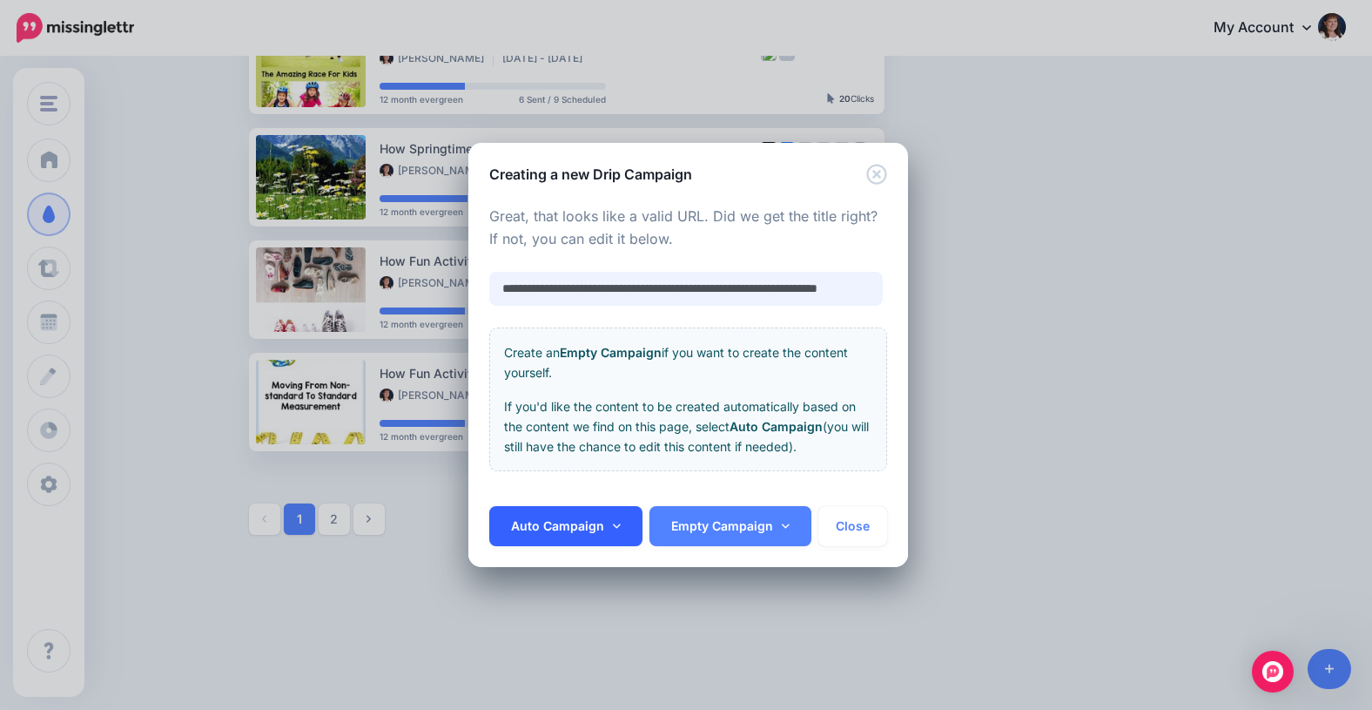
type input "**********"
click at [613, 523] on icon at bounding box center [617, 526] width 8 height 12
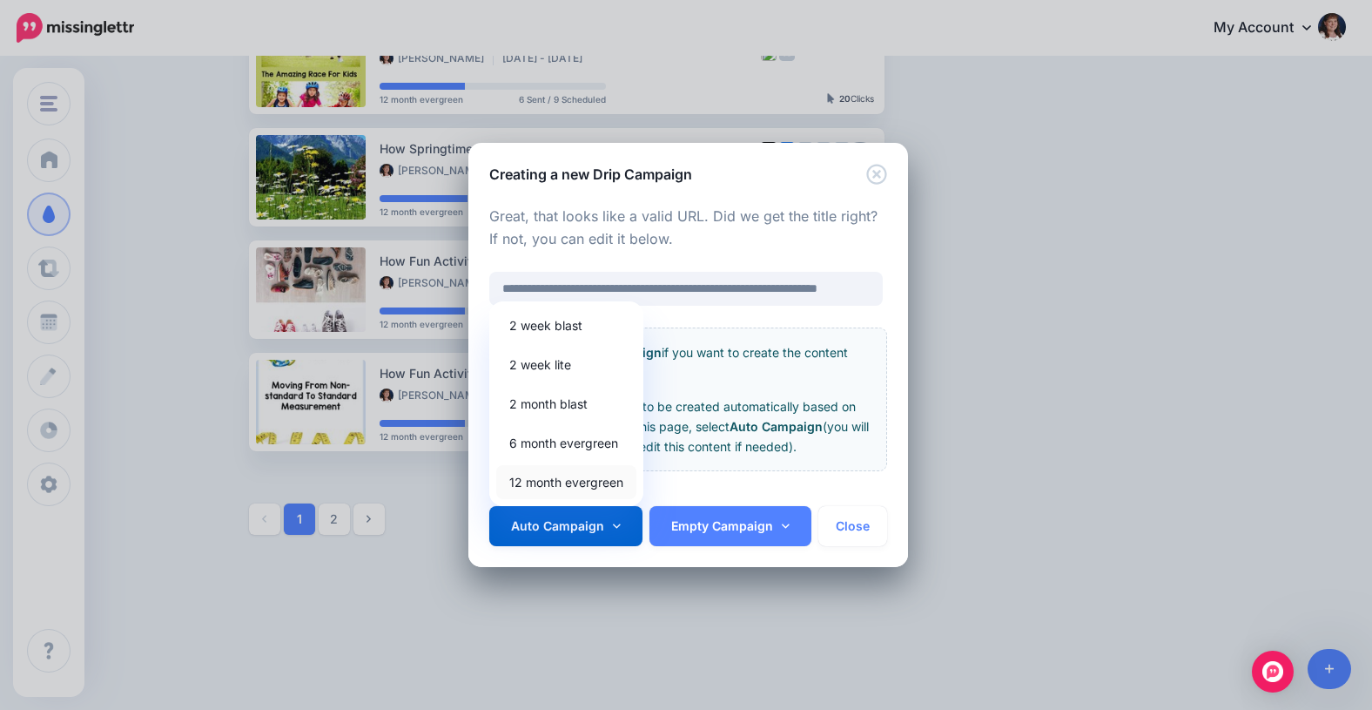
click at [571, 483] on link "12 month evergreen" at bounding box center [566, 482] width 140 height 34
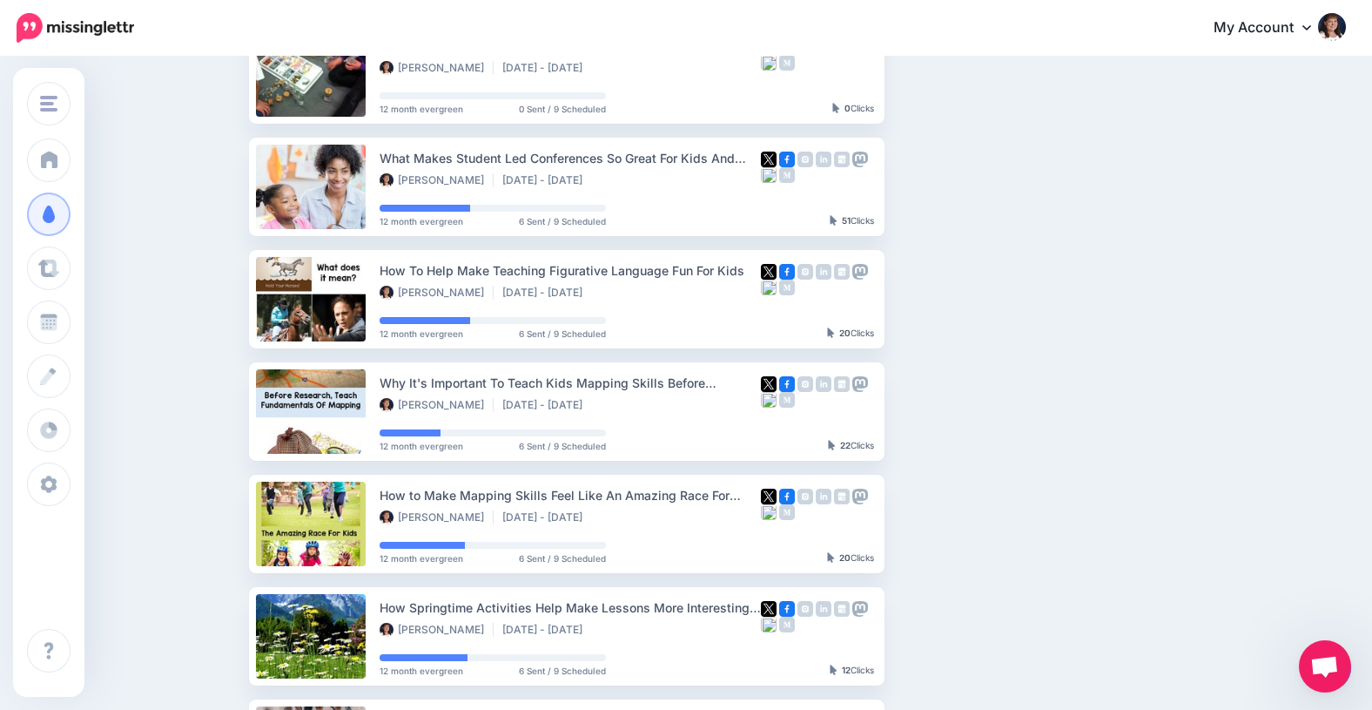
scroll to position [889, 0]
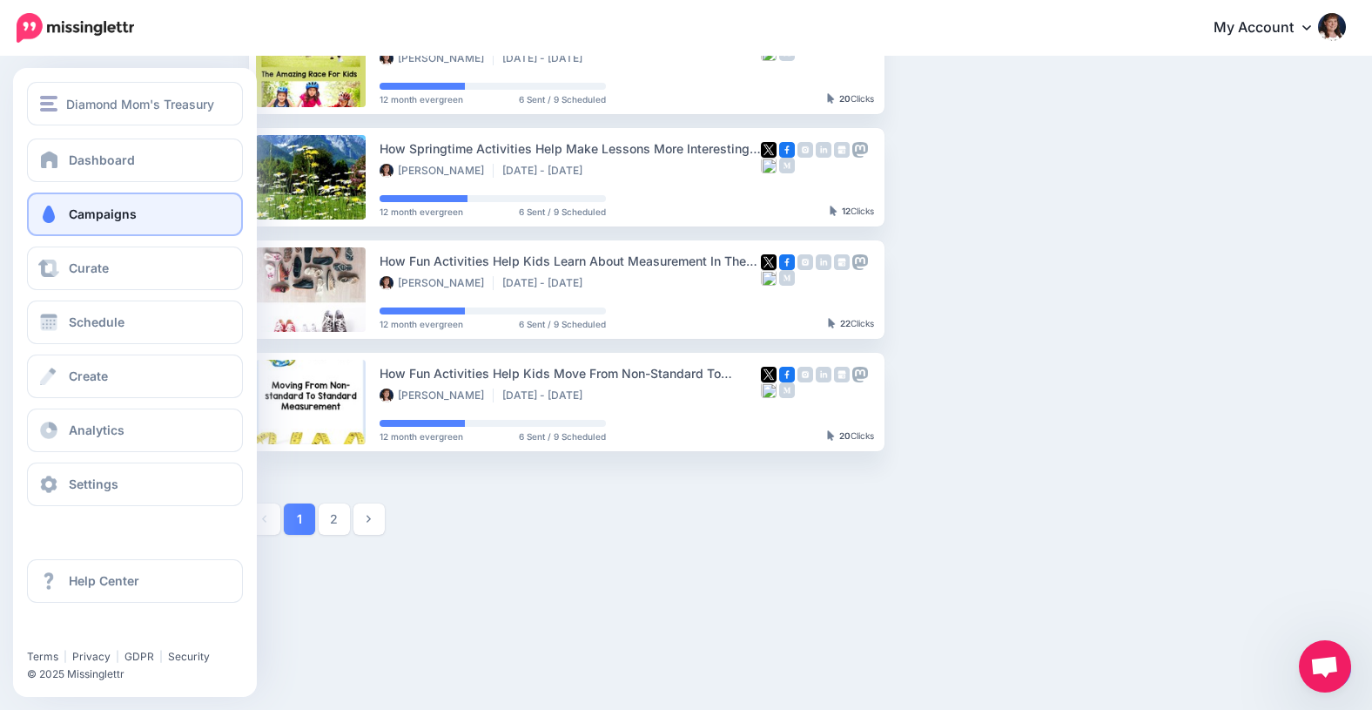
click at [52, 216] on span at bounding box center [48, 213] width 23 height 17
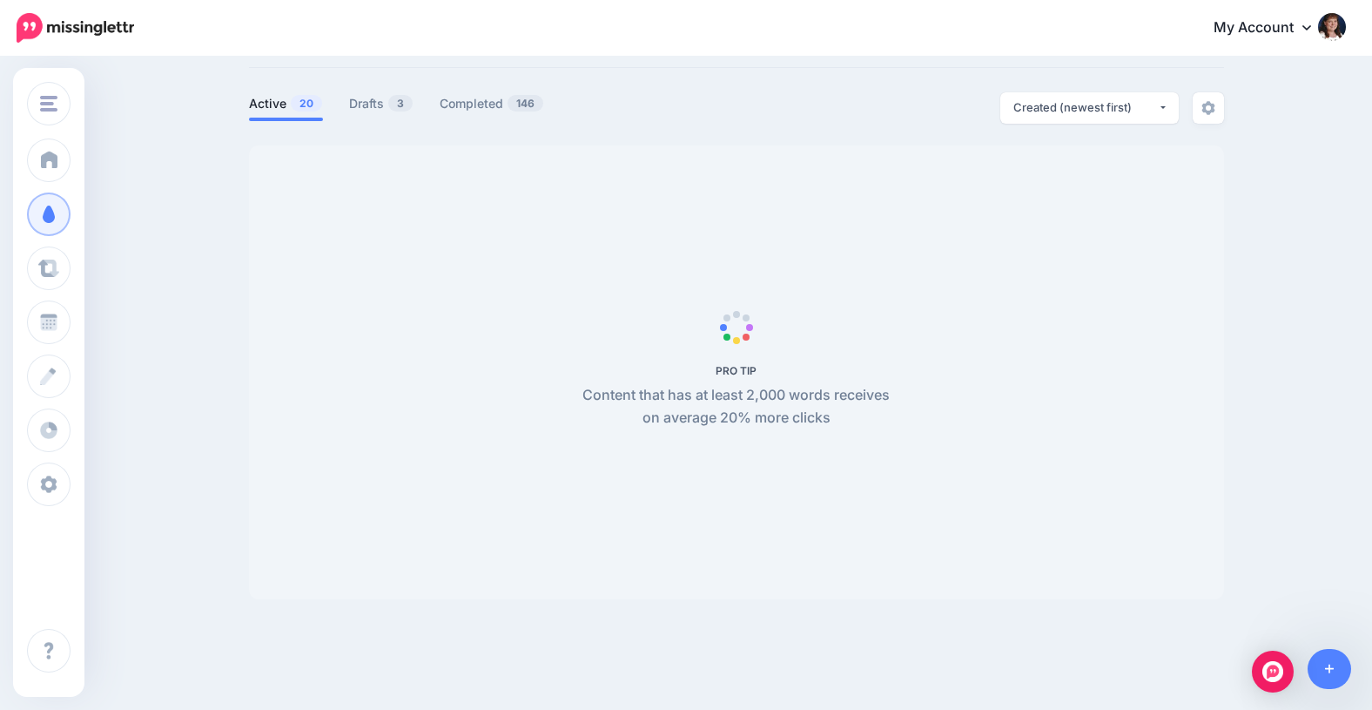
scroll to position [150, 0]
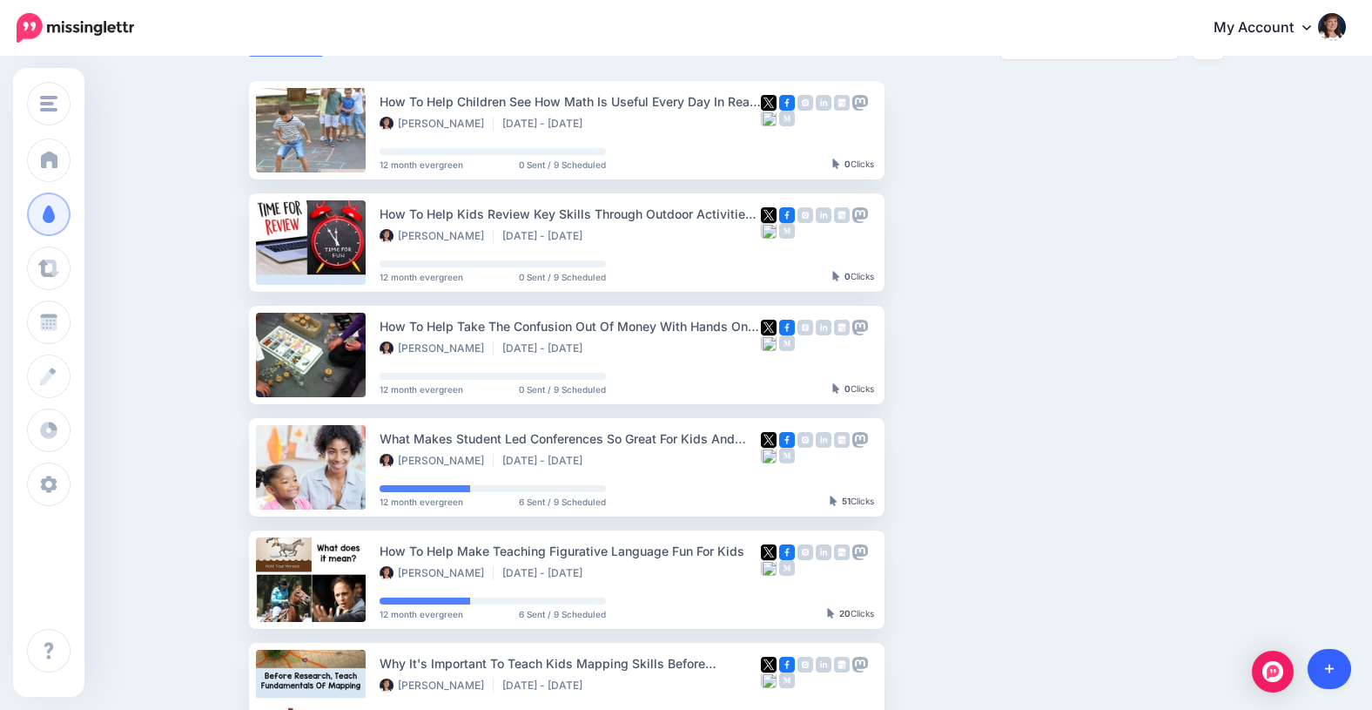
click at [1326, 668] on icon at bounding box center [1330, 669] width 10 height 10
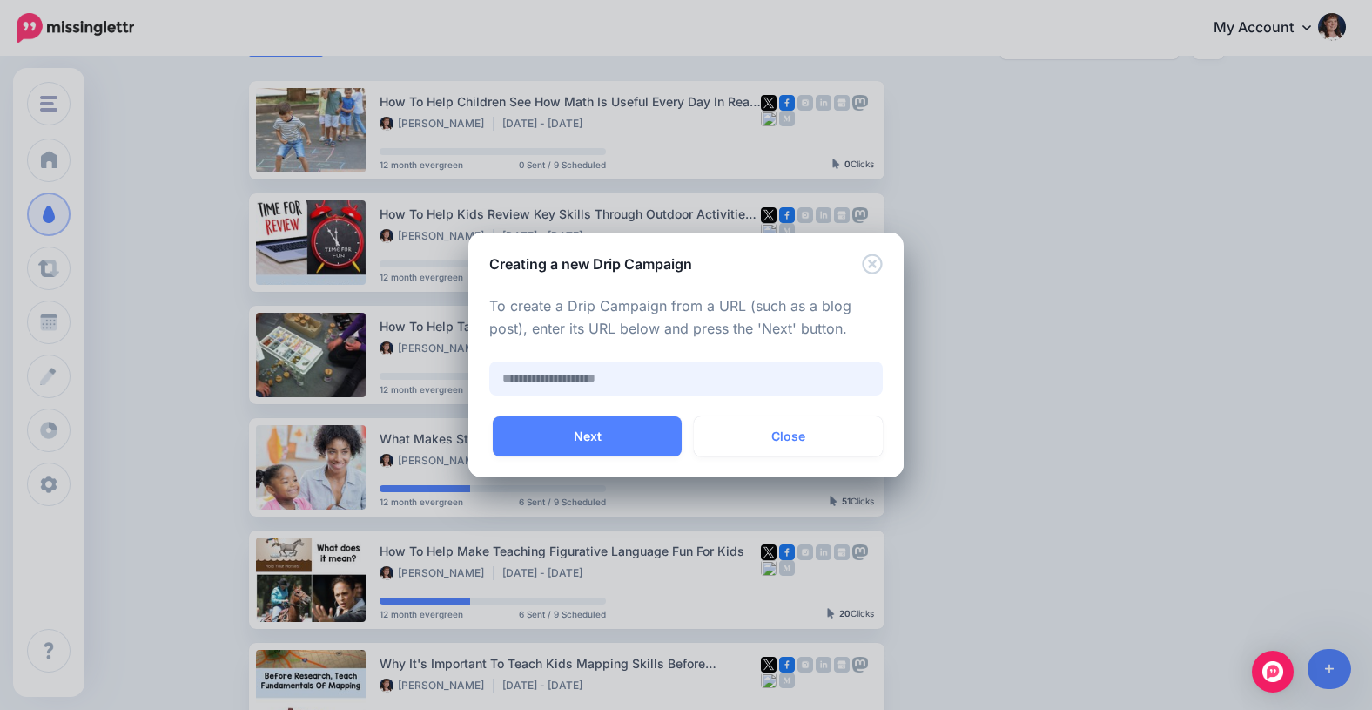
paste input "**********"
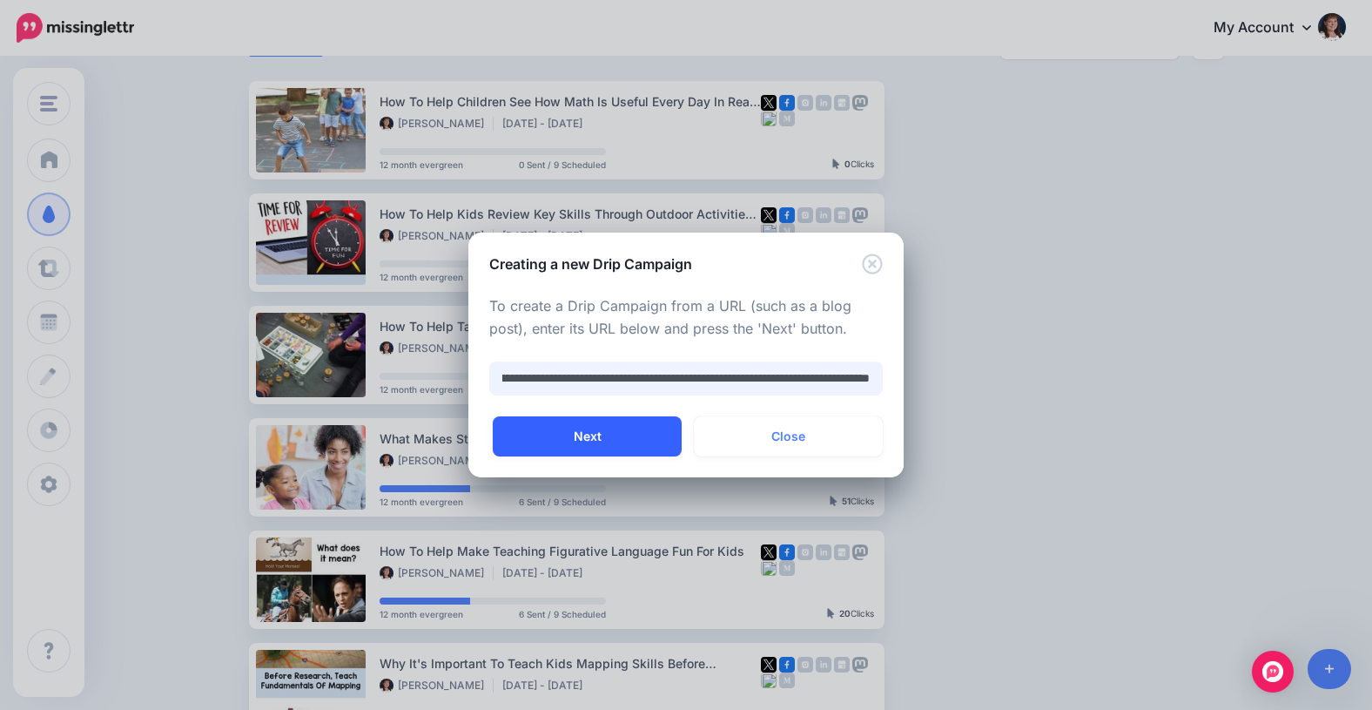
type input "**********"
click at [569, 443] on button "Next" at bounding box center [587, 436] width 189 height 40
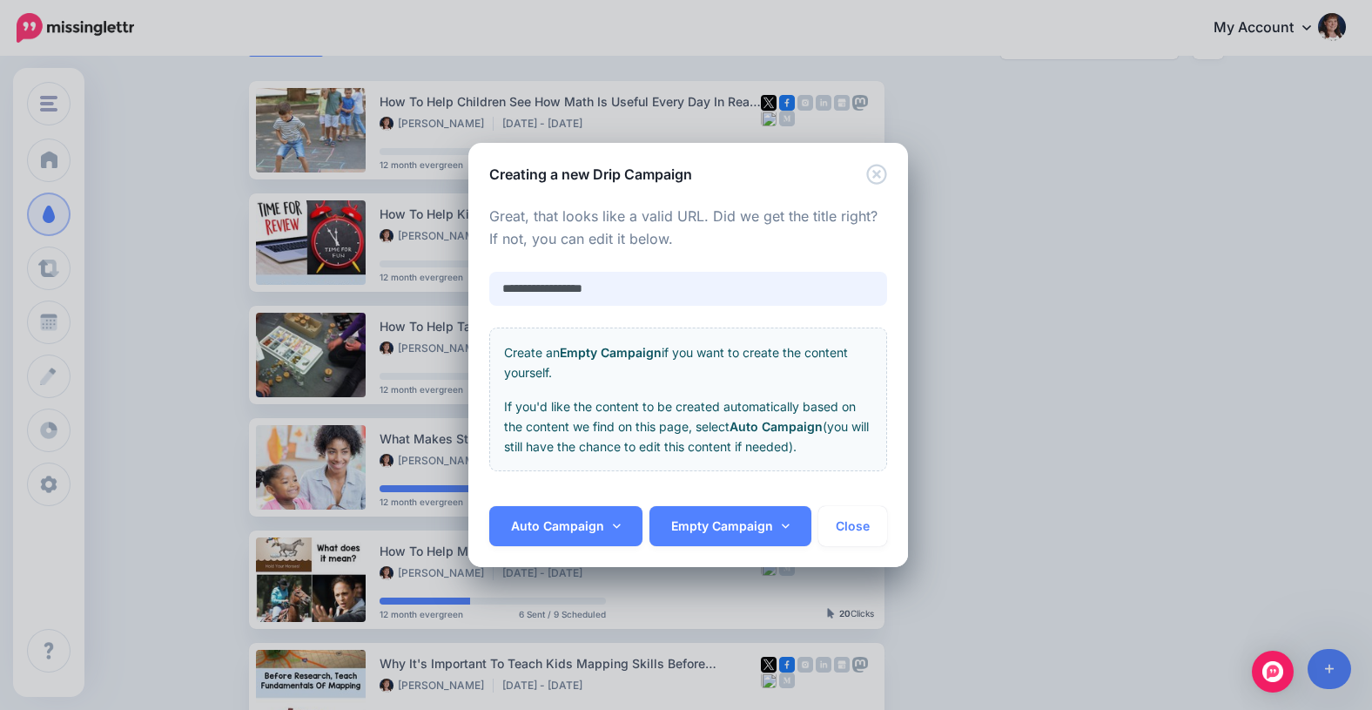
drag, startPoint x: 633, startPoint y: 290, endPoint x: 496, endPoint y: 287, distance: 136.7
click at [496, 287] on input "**********" at bounding box center [688, 289] width 398 height 34
paste input "**********"
type input "**********"
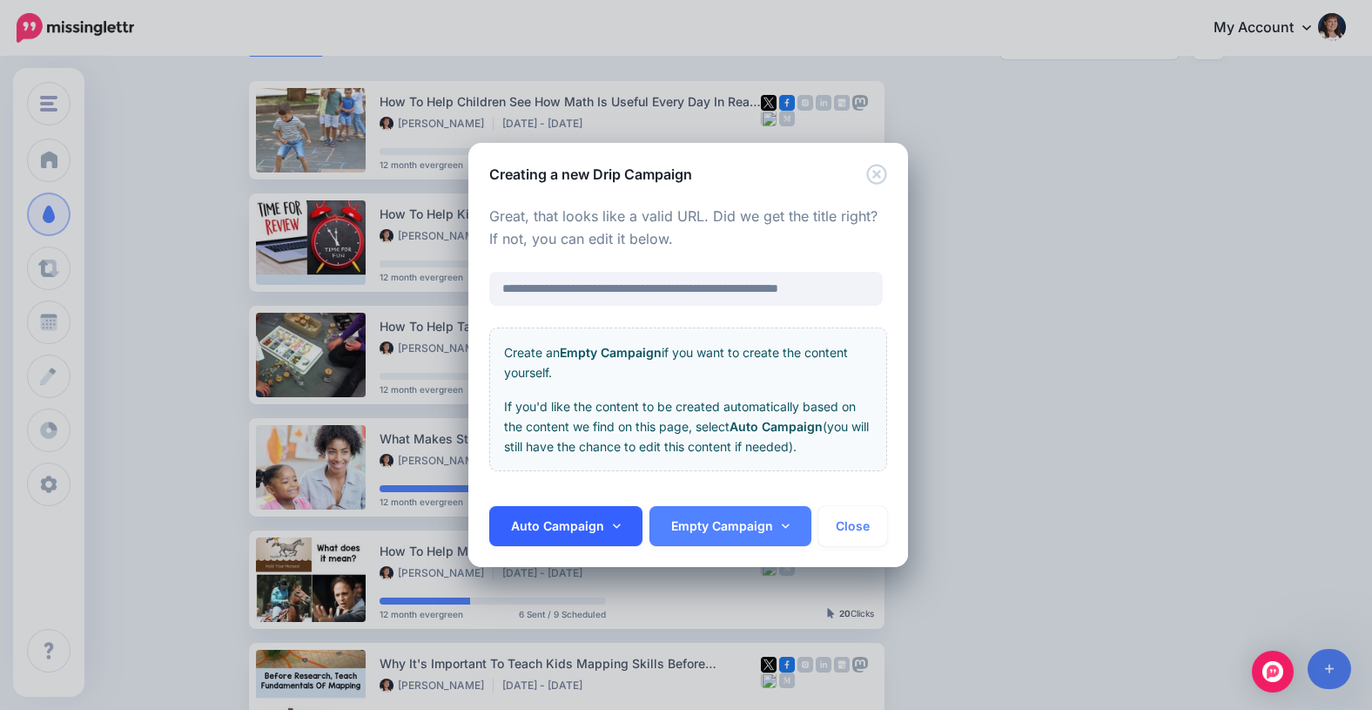
scroll to position [0, 0]
click at [613, 520] on icon at bounding box center [617, 526] width 8 height 12
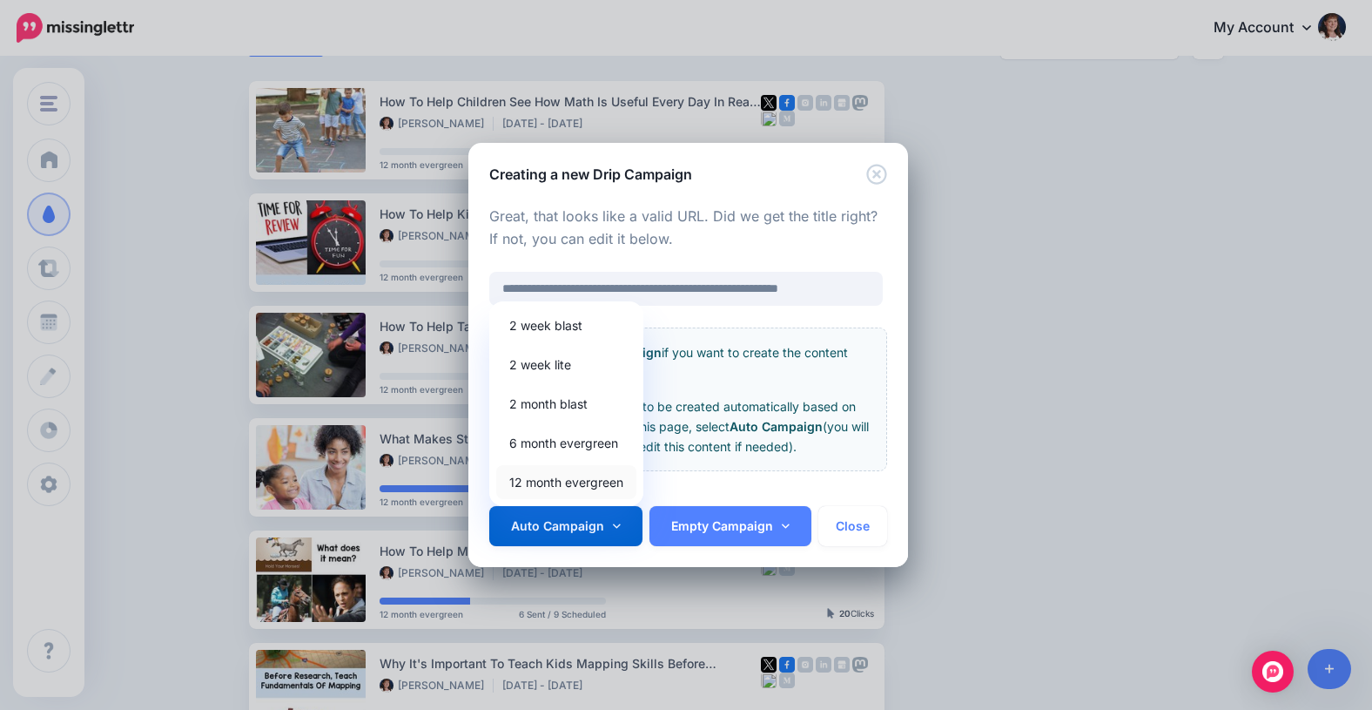
click at [557, 481] on link "12 month evergreen" at bounding box center [566, 482] width 140 height 34
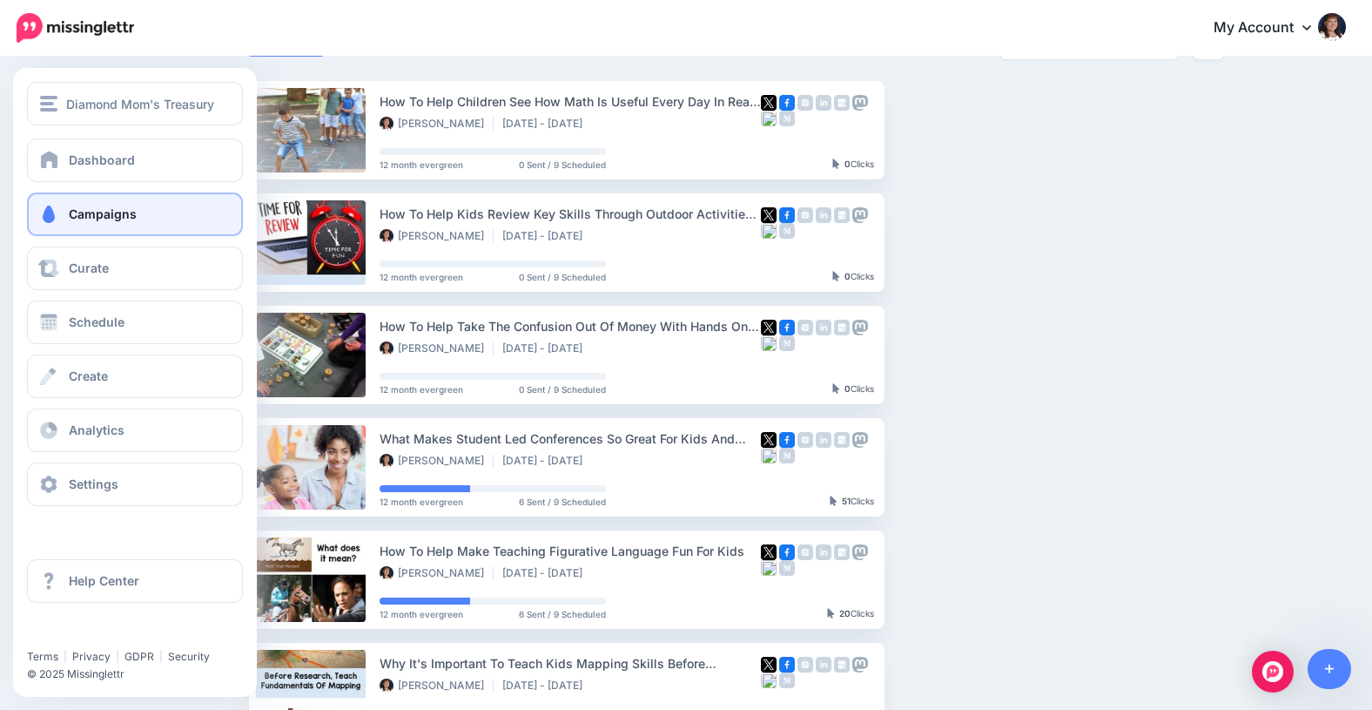
click at [64, 217] on link "Campaigns" at bounding box center [135, 214] width 216 height 44
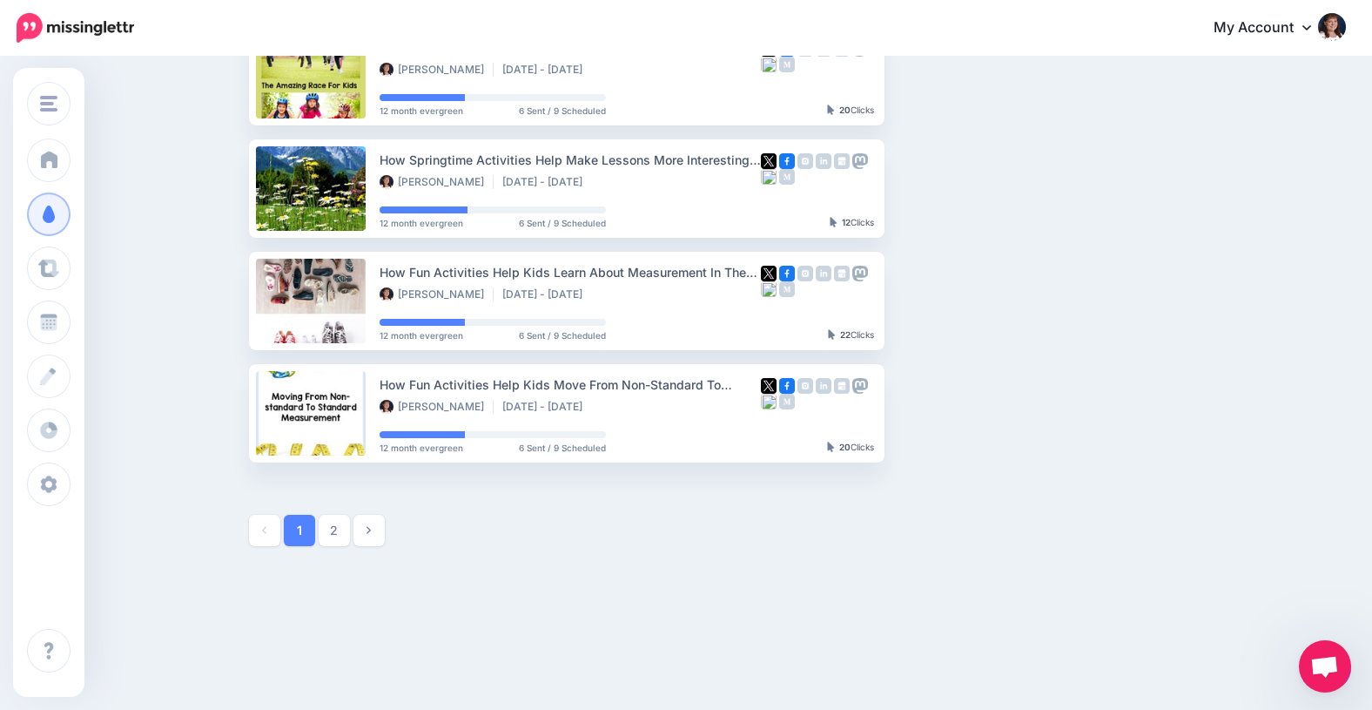
scroll to position [889, 0]
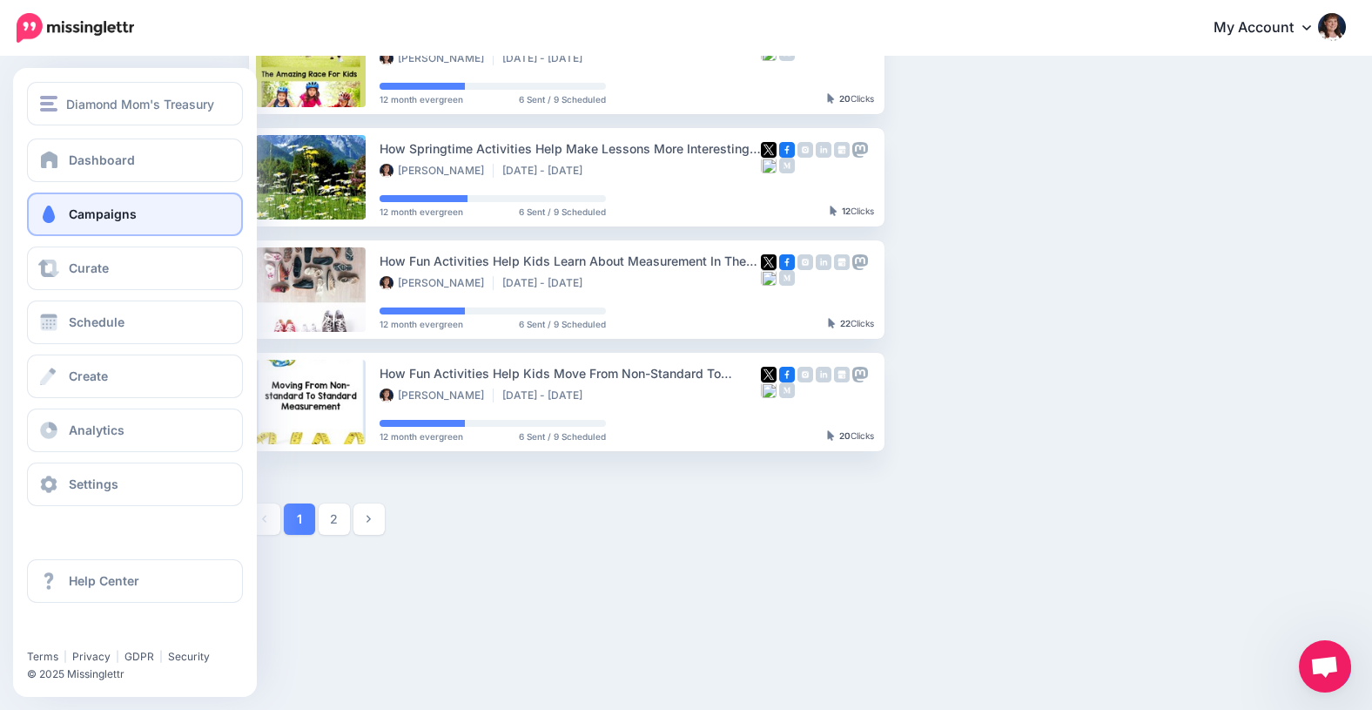
click at [108, 215] on span "Campaigns" at bounding box center [103, 213] width 68 height 15
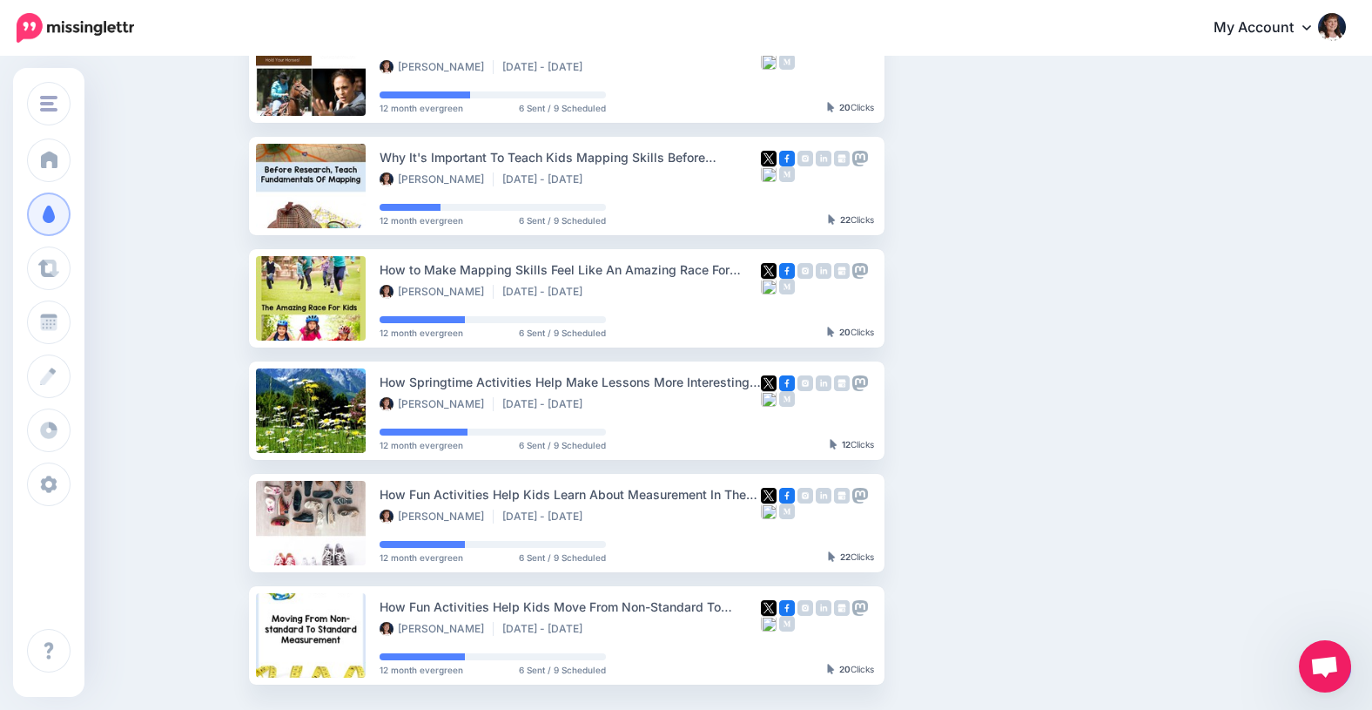
scroll to position [889, 0]
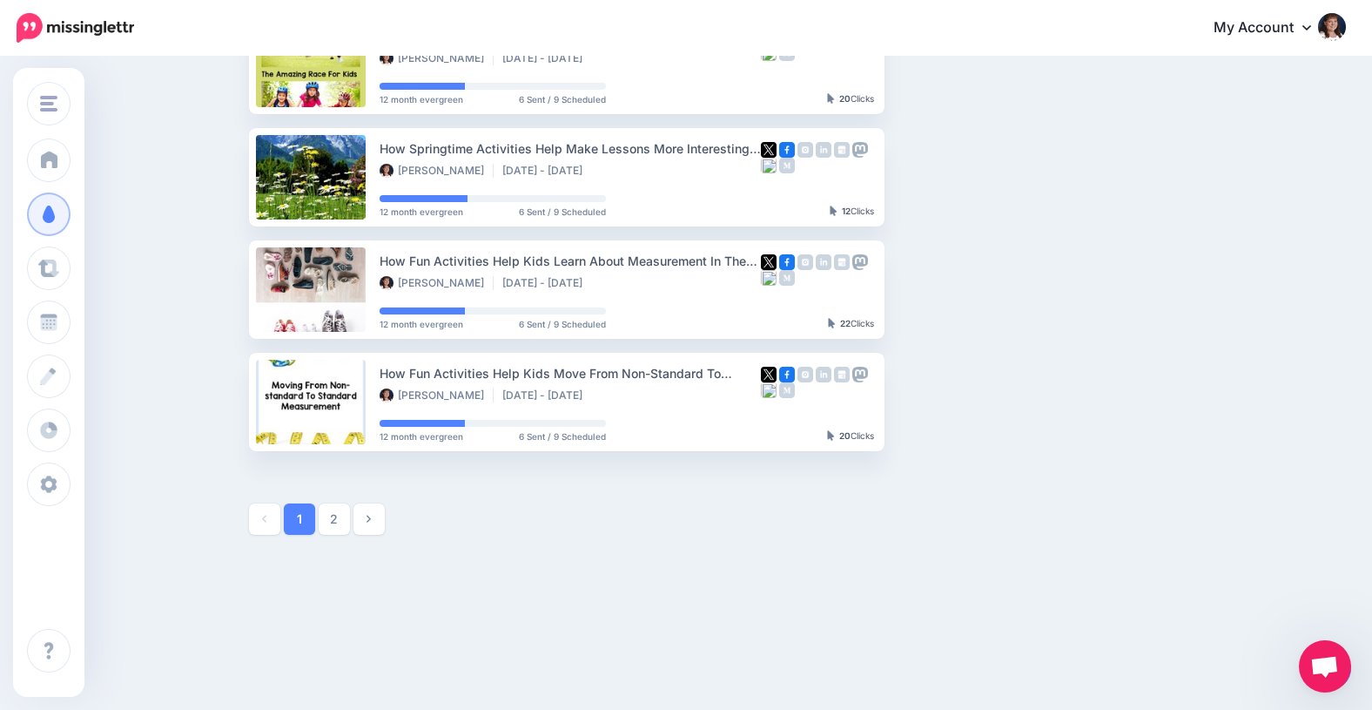
click at [290, 519] on span "1" at bounding box center [299, 518] width 31 height 31
click at [327, 515] on link "2" at bounding box center [334, 518] width 31 height 31
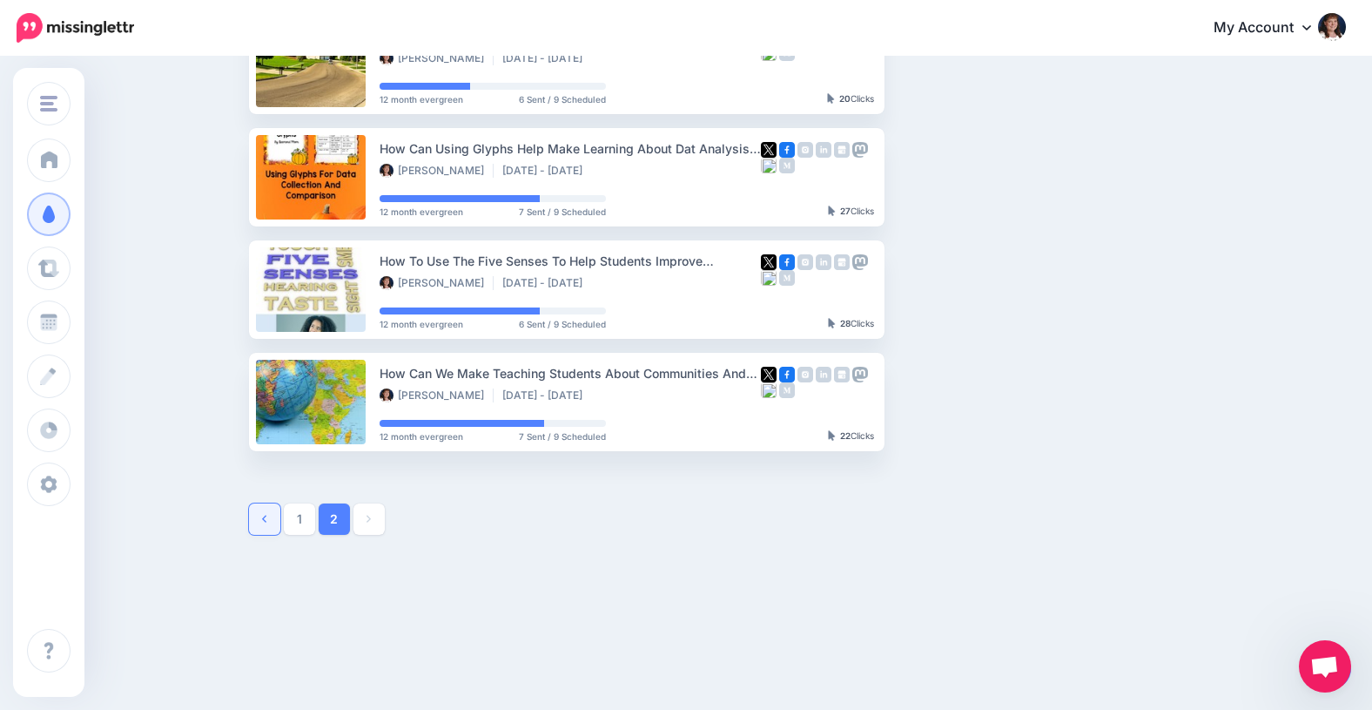
click at [271, 517] on link at bounding box center [264, 518] width 31 height 31
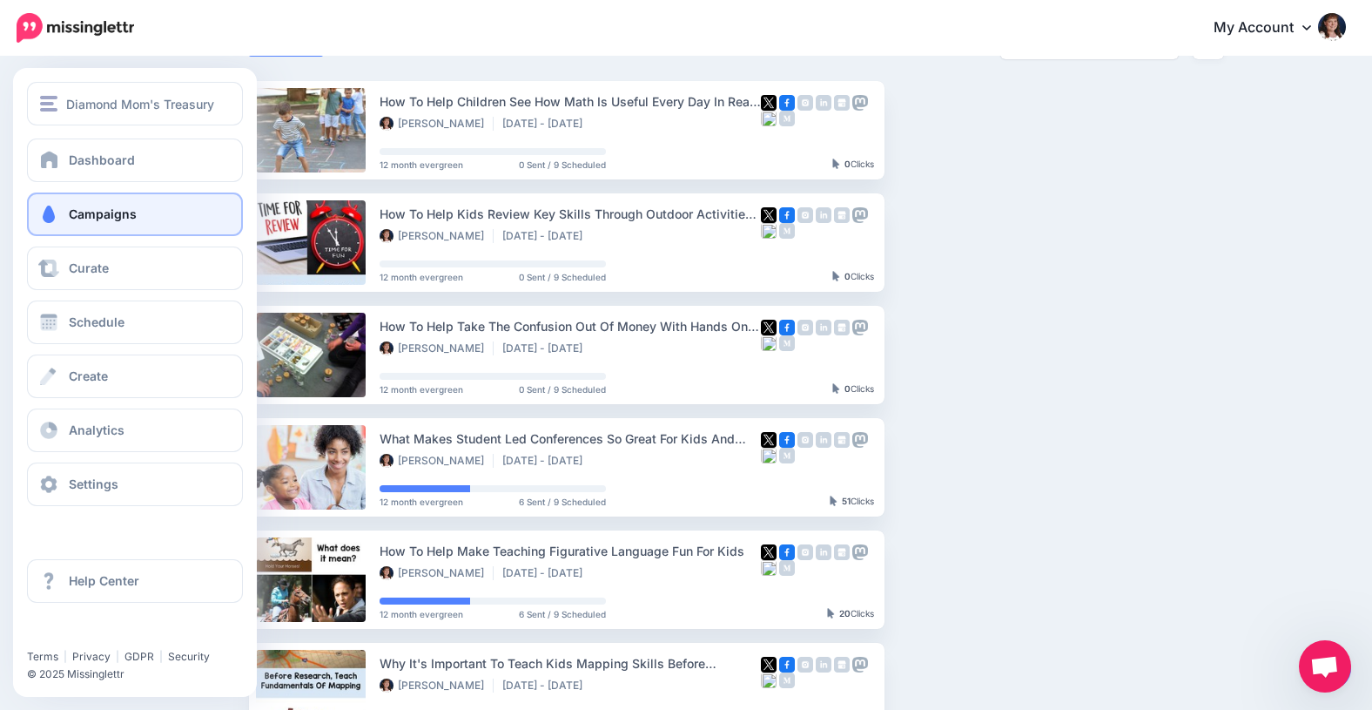
click at [107, 215] on span "Campaigns" at bounding box center [103, 213] width 68 height 15
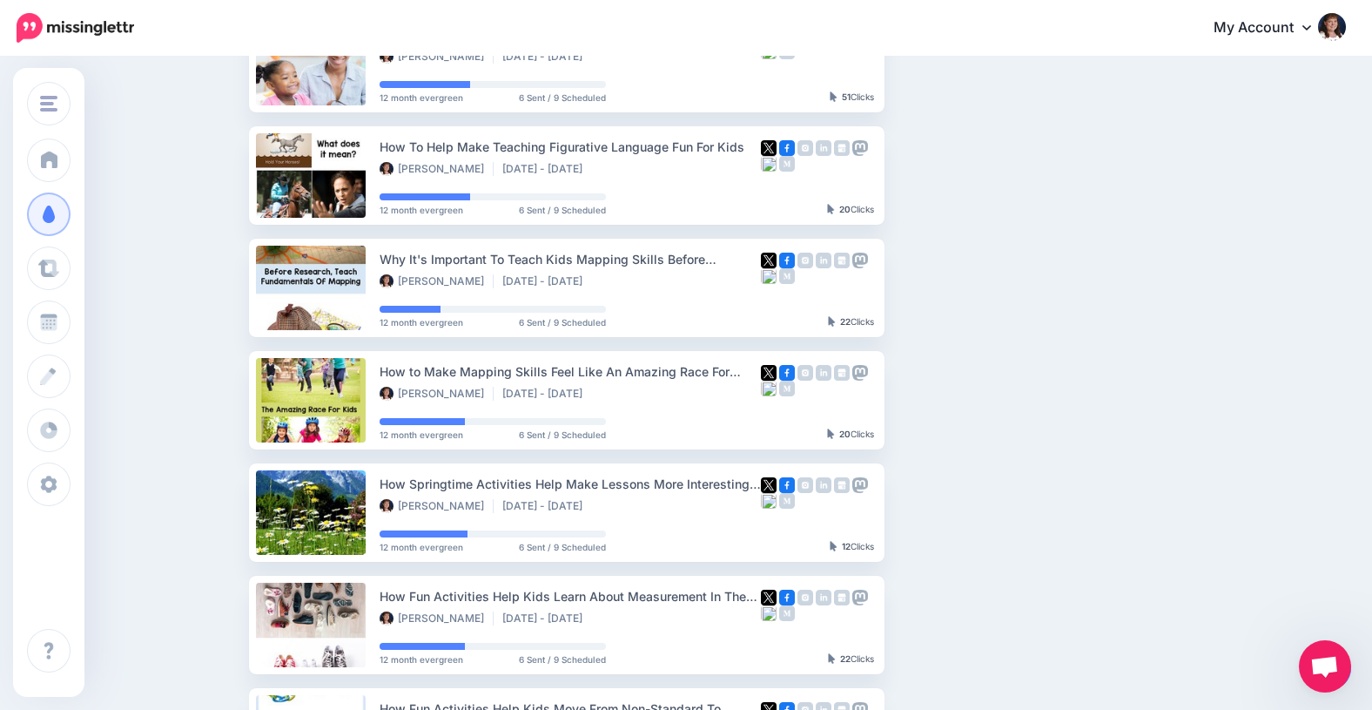
scroll to position [550, 0]
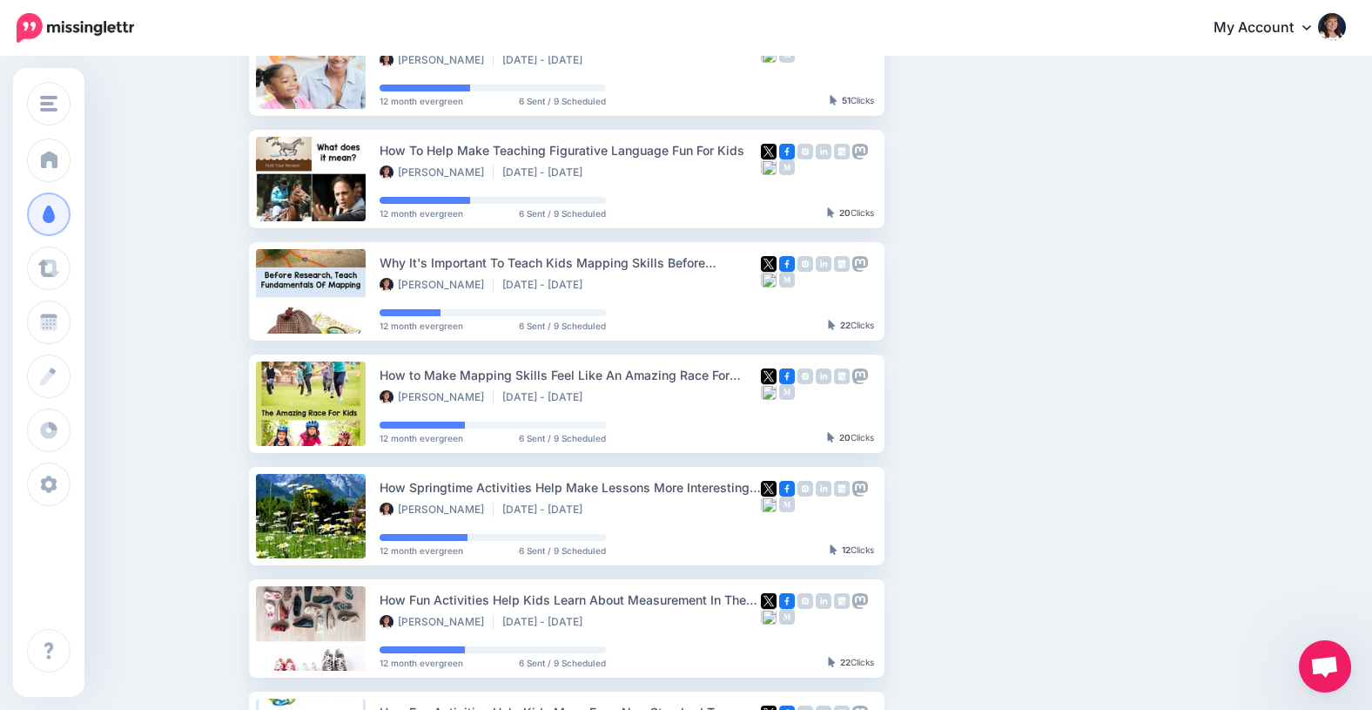
drag, startPoint x: 1303, startPoint y: 675, endPoint x: 1128, endPoint y: 541, distance: 220.5
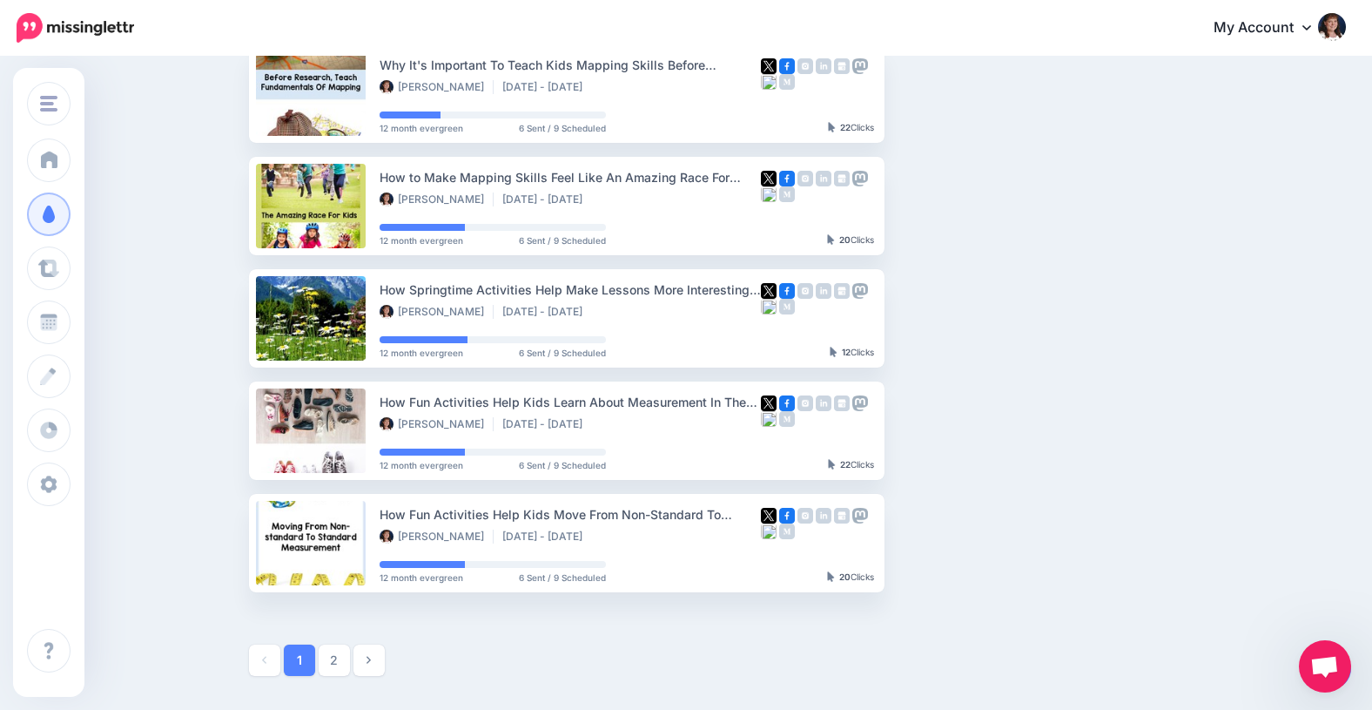
scroll to position [889, 0]
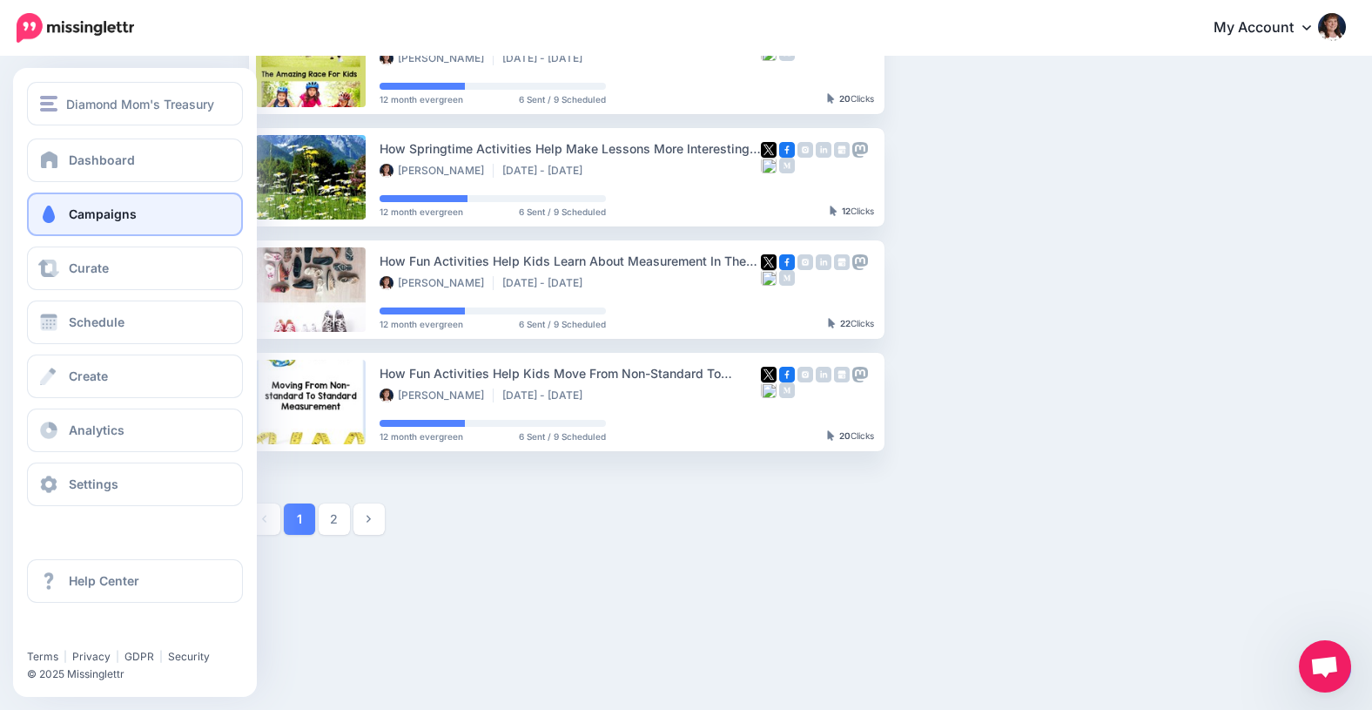
click at [96, 222] on link "Campaigns" at bounding box center [135, 214] width 216 height 44
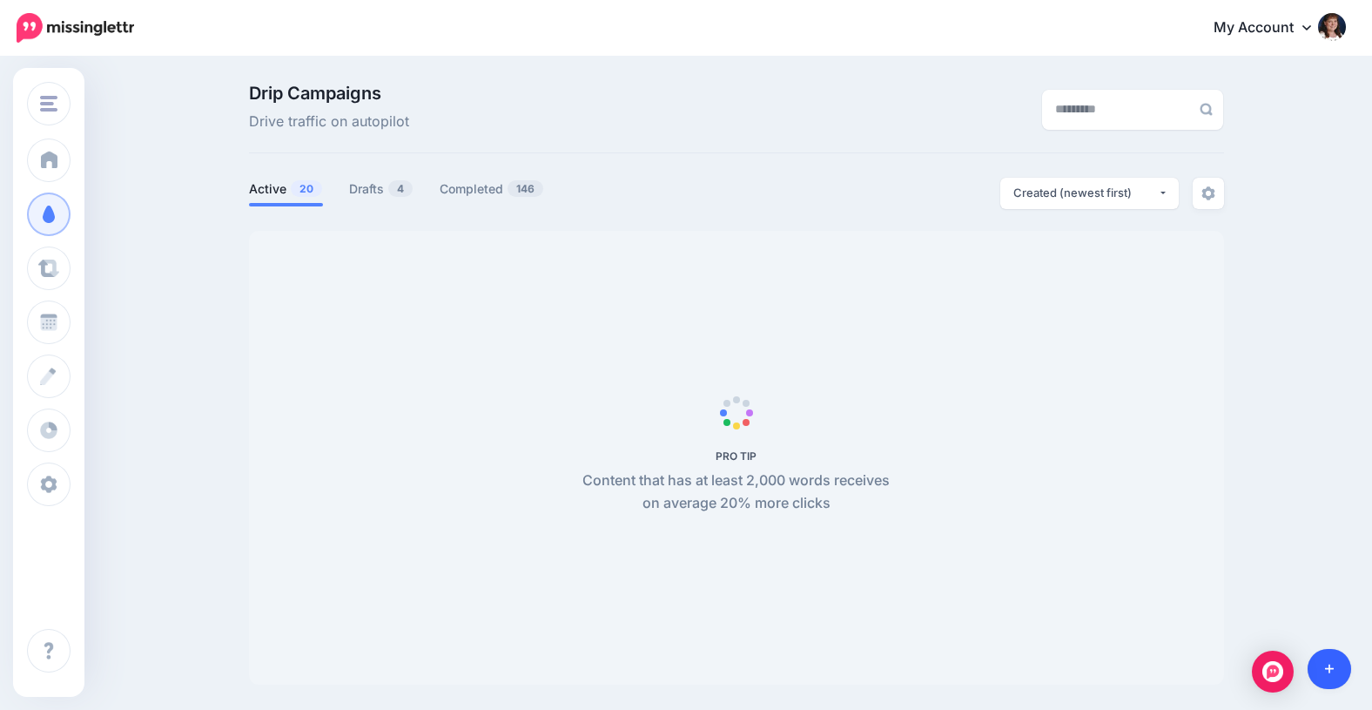
click at [1327, 664] on icon at bounding box center [1330, 669] width 10 height 12
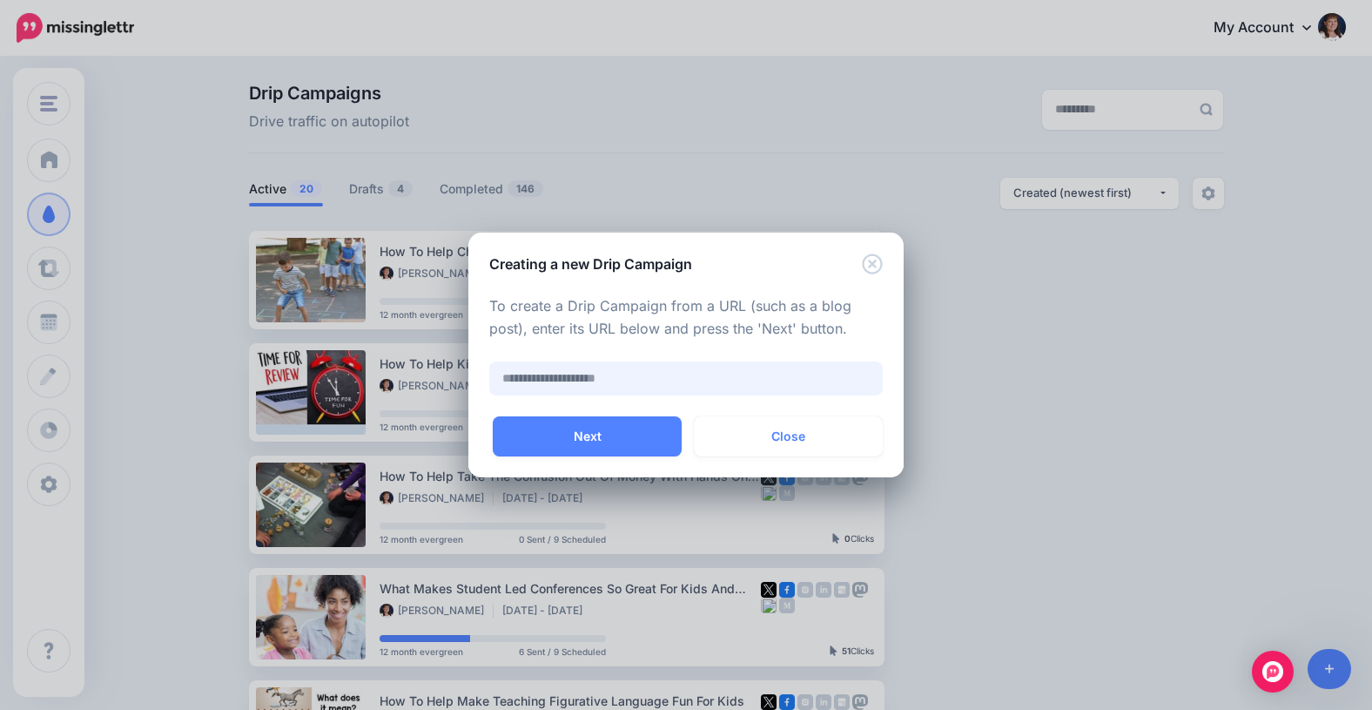
paste input "**********"
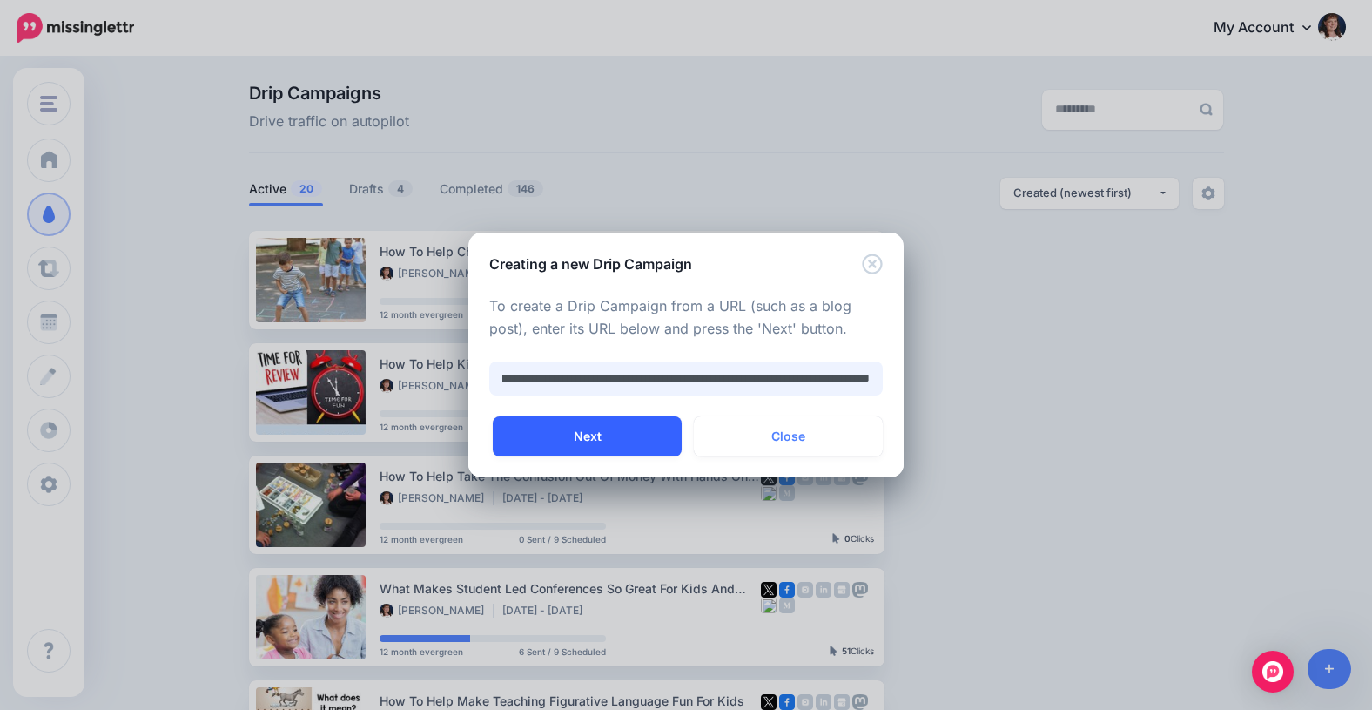
type input "**********"
click at [578, 435] on button "Next" at bounding box center [587, 436] width 189 height 40
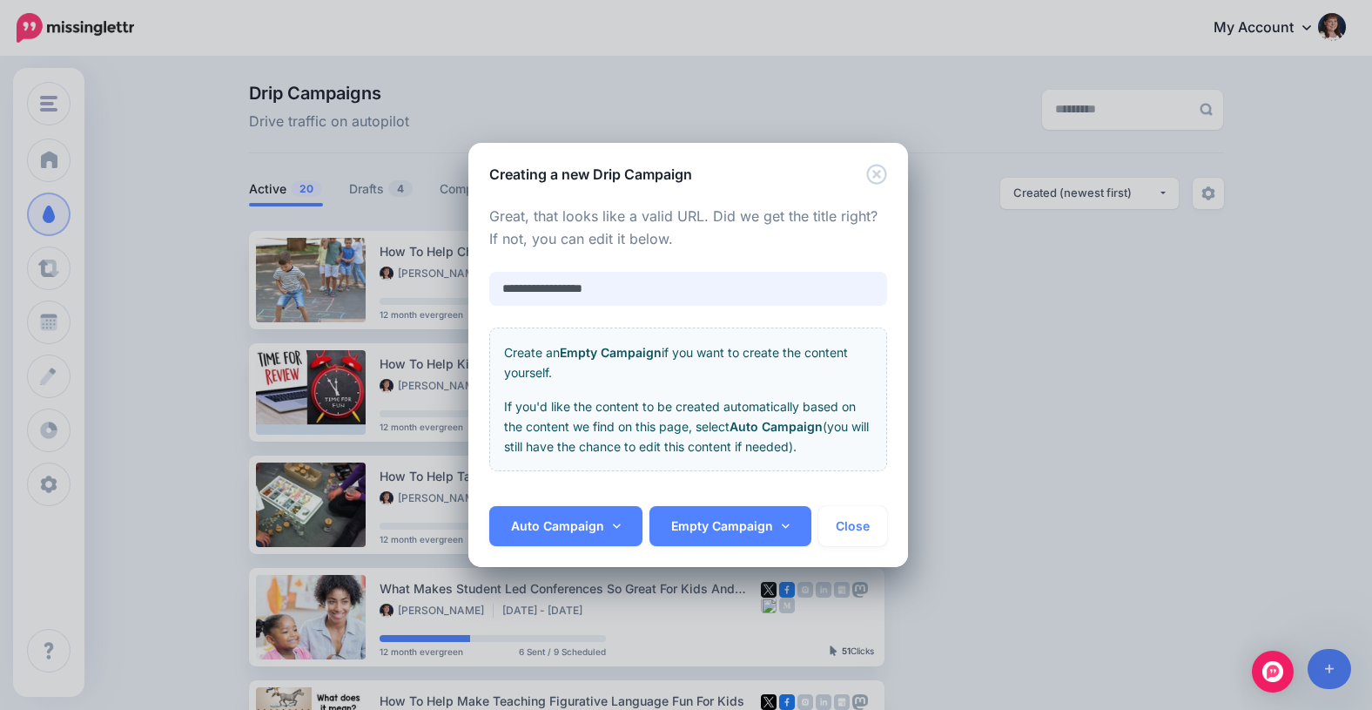
drag, startPoint x: 631, startPoint y: 286, endPoint x: 488, endPoint y: 275, distance: 143.2
click at [489, 275] on div "**********" at bounding box center [688, 289] width 398 height 34
paste input "**********"
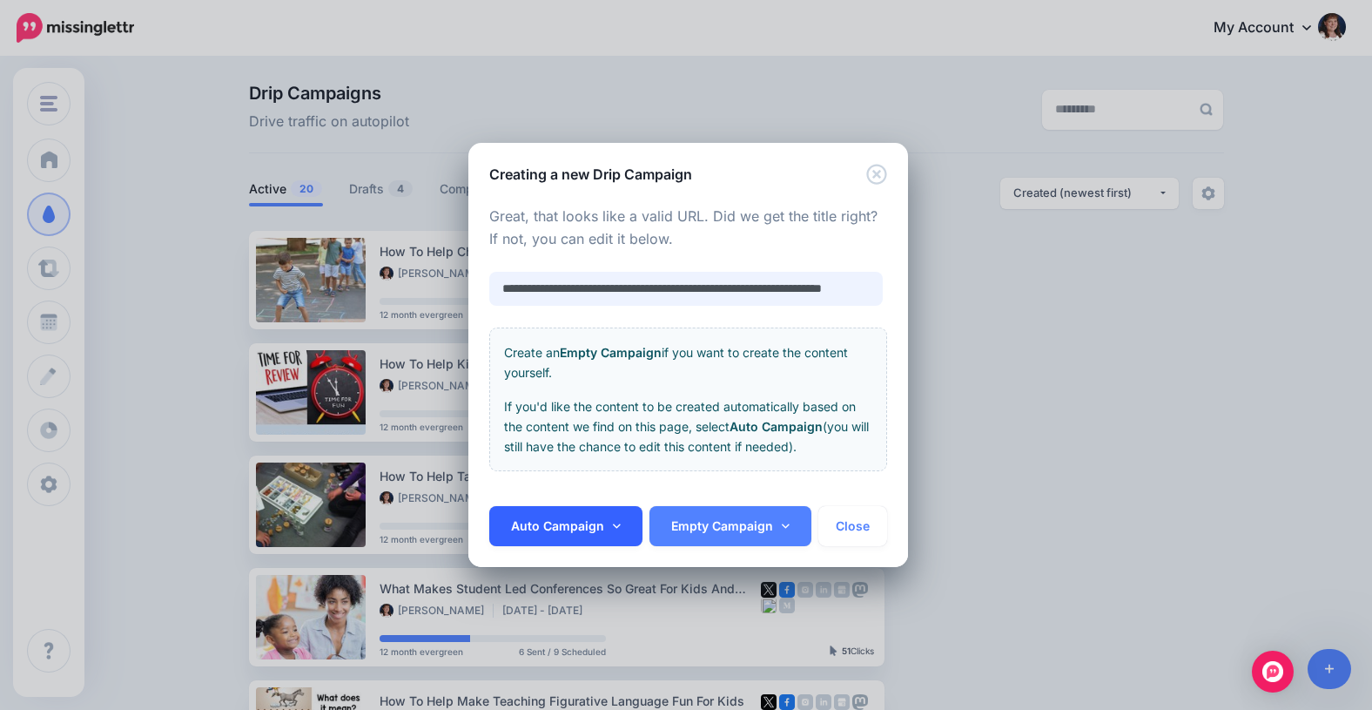
type input "**********"
click at [613, 520] on icon at bounding box center [617, 526] width 8 height 12
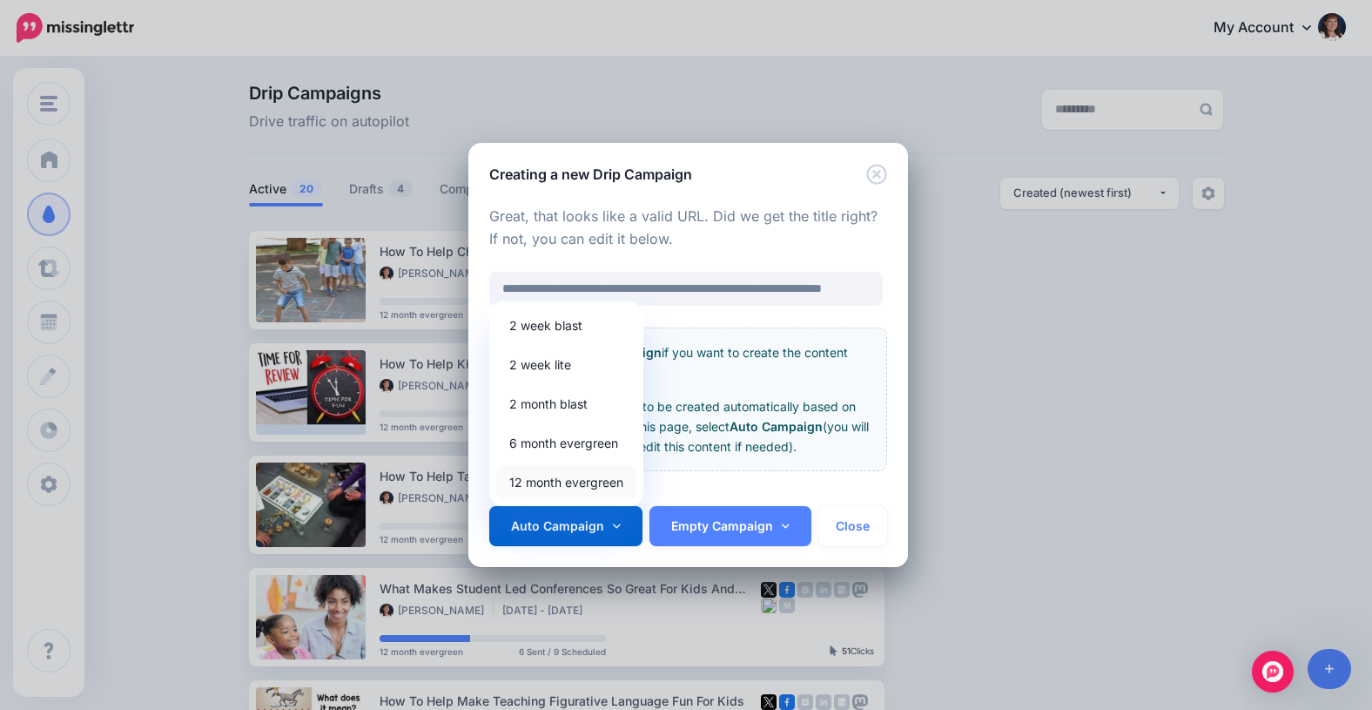
click at [566, 481] on link "12 month evergreen" at bounding box center [566, 482] width 140 height 34
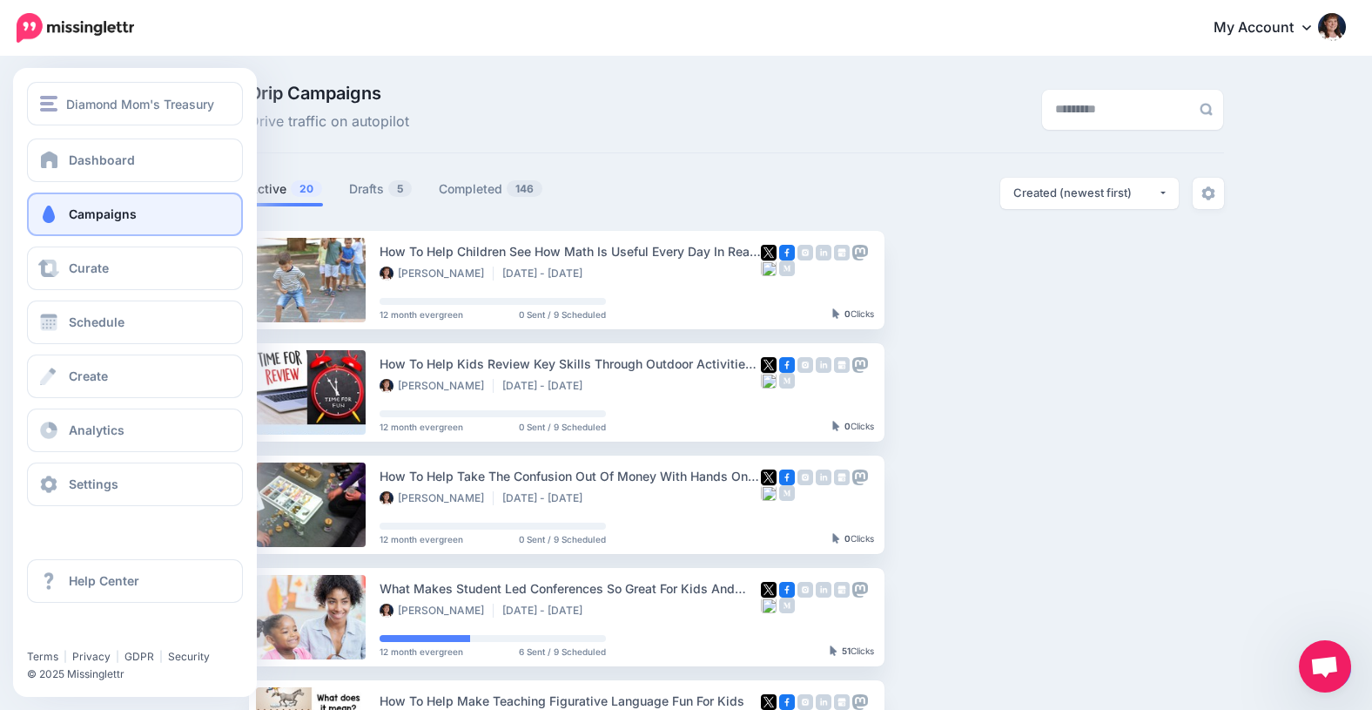
click at [91, 219] on span "Campaigns" at bounding box center [103, 213] width 68 height 15
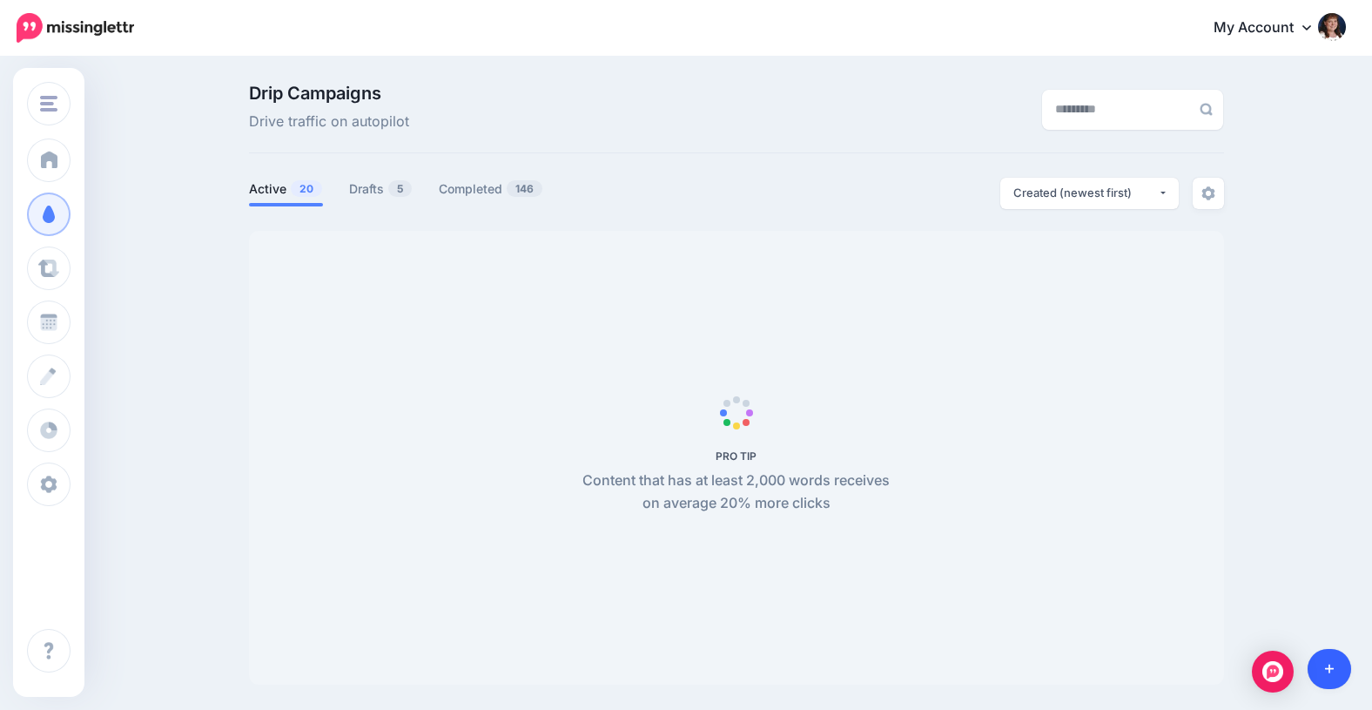
click at [1328, 667] on icon at bounding box center [1330, 669] width 10 height 12
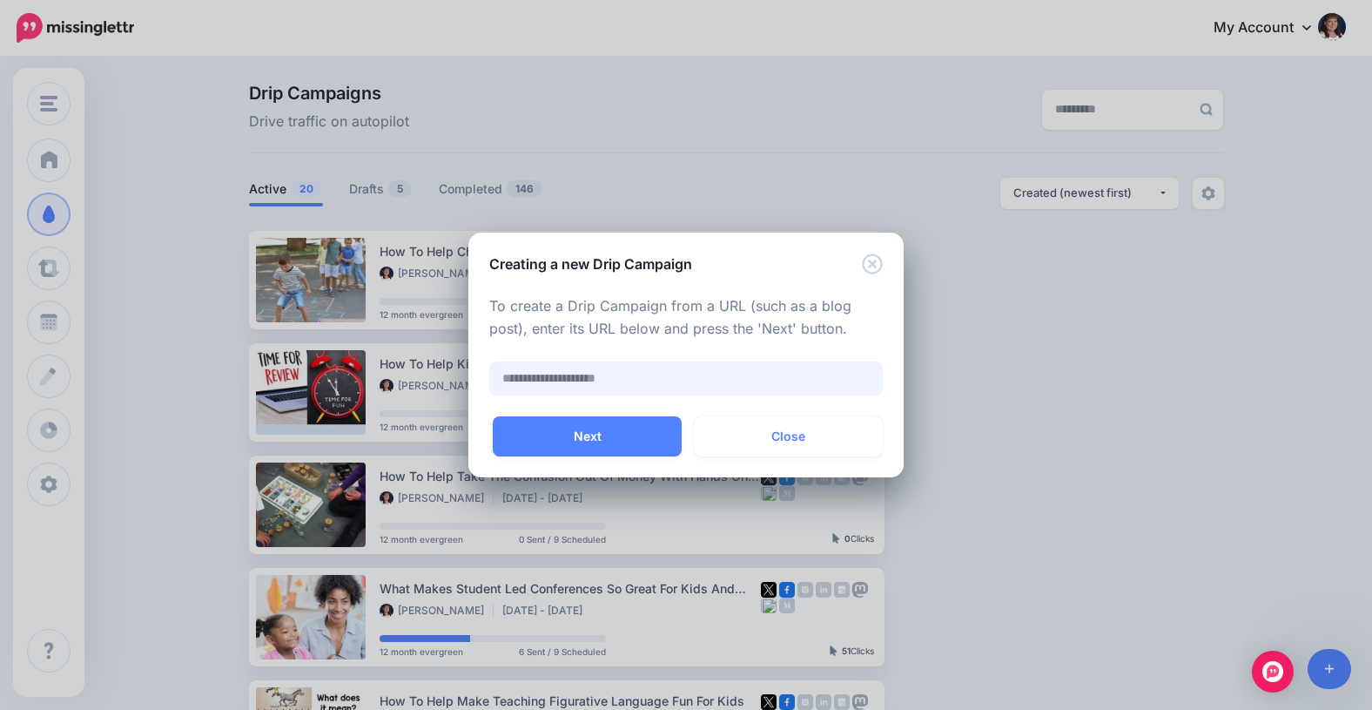
paste input "**********"
type input "**********"
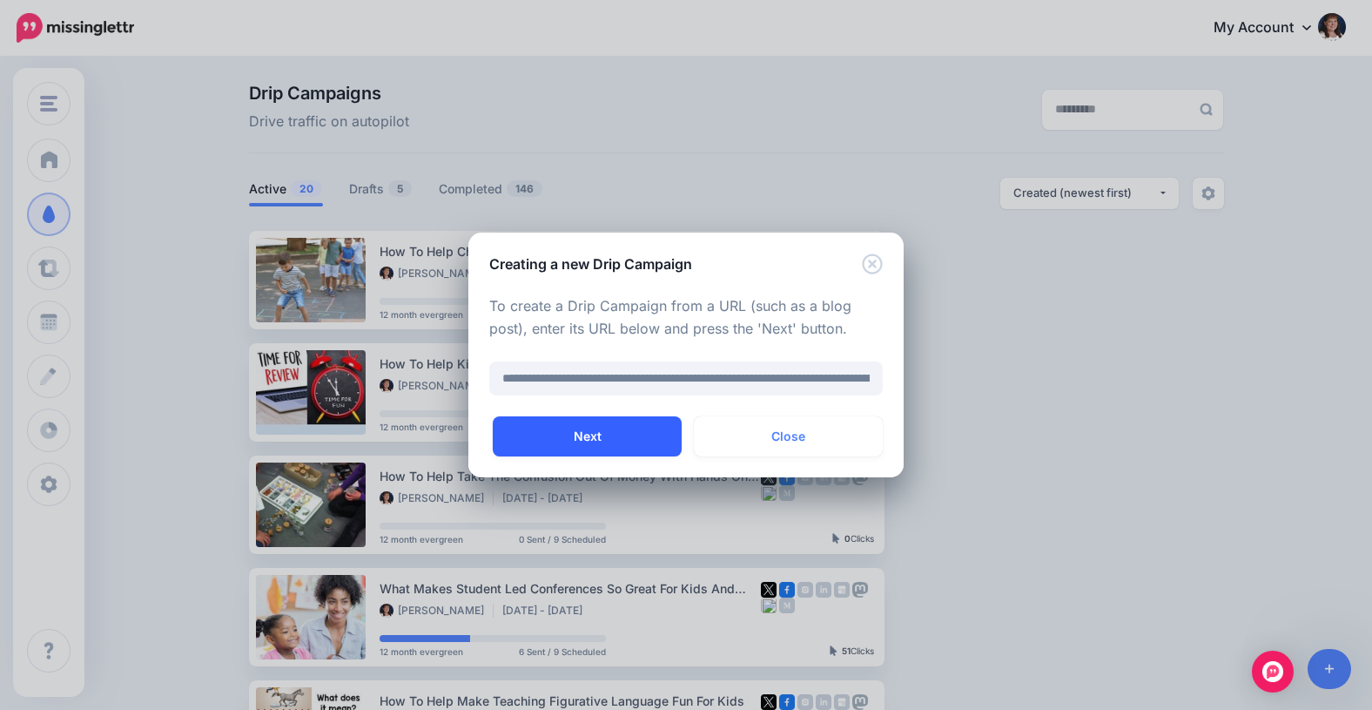
click at [609, 434] on button "Next" at bounding box center [587, 436] width 189 height 40
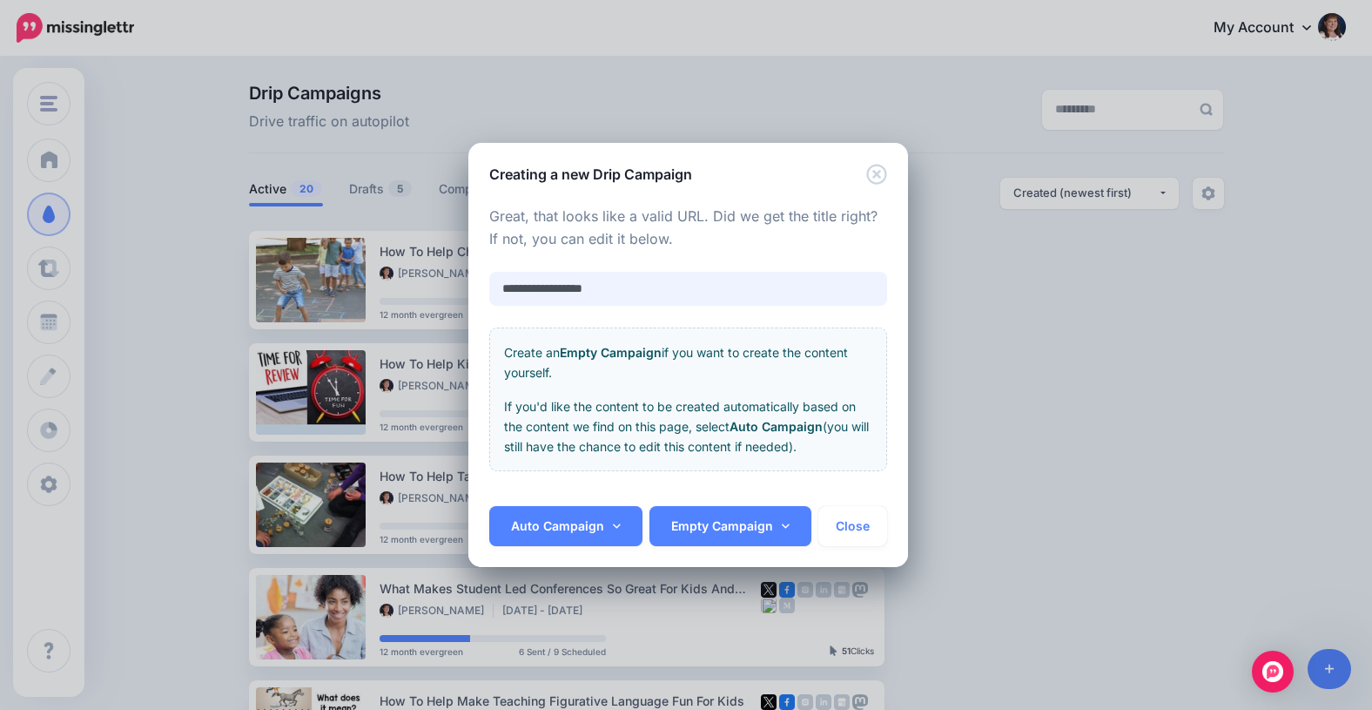
drag, startPoint x: 643, startPoint y: 294, endPoint x: 484, endPoint y: 288, distance: 159.4
click at [484, 288] on div "**********" at bounding box center [688, 346] width 440 height 322
paste input "**********"
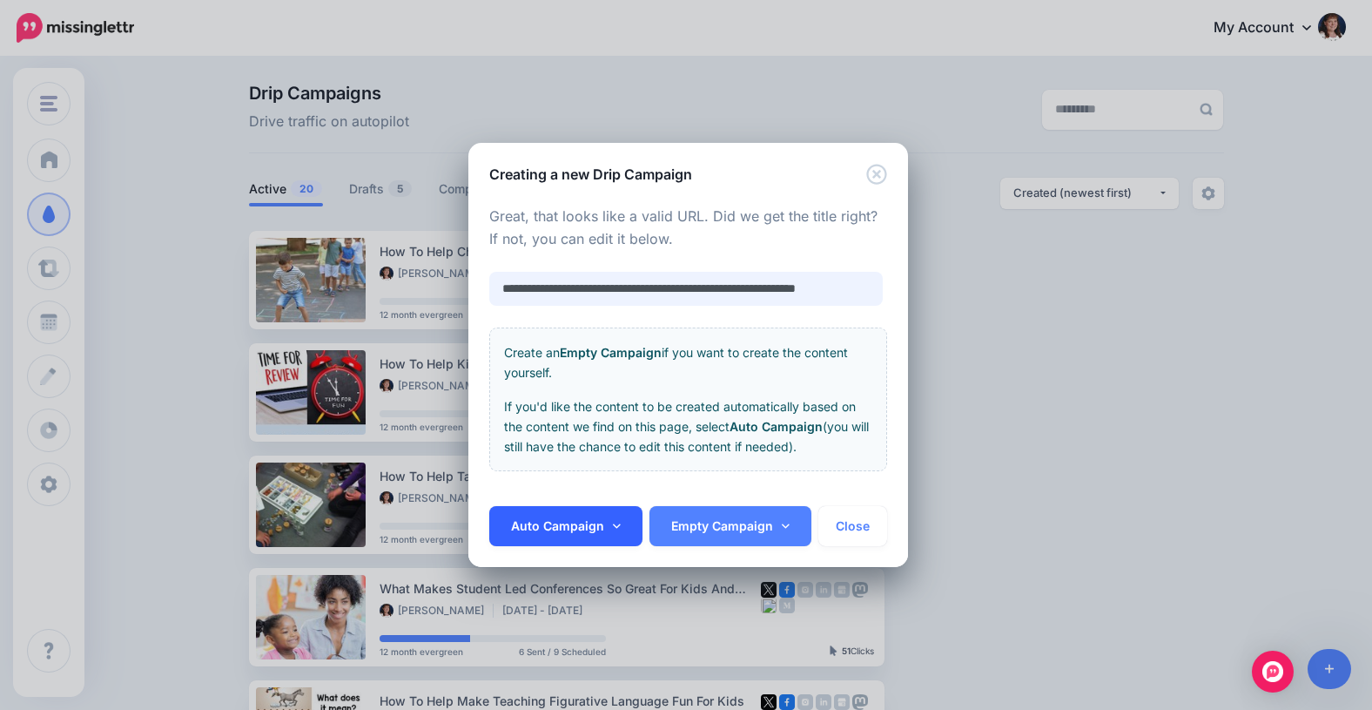
type input "**********"
click at [613, 521] on icon at bounding box center [617, 526] width 8 height 12
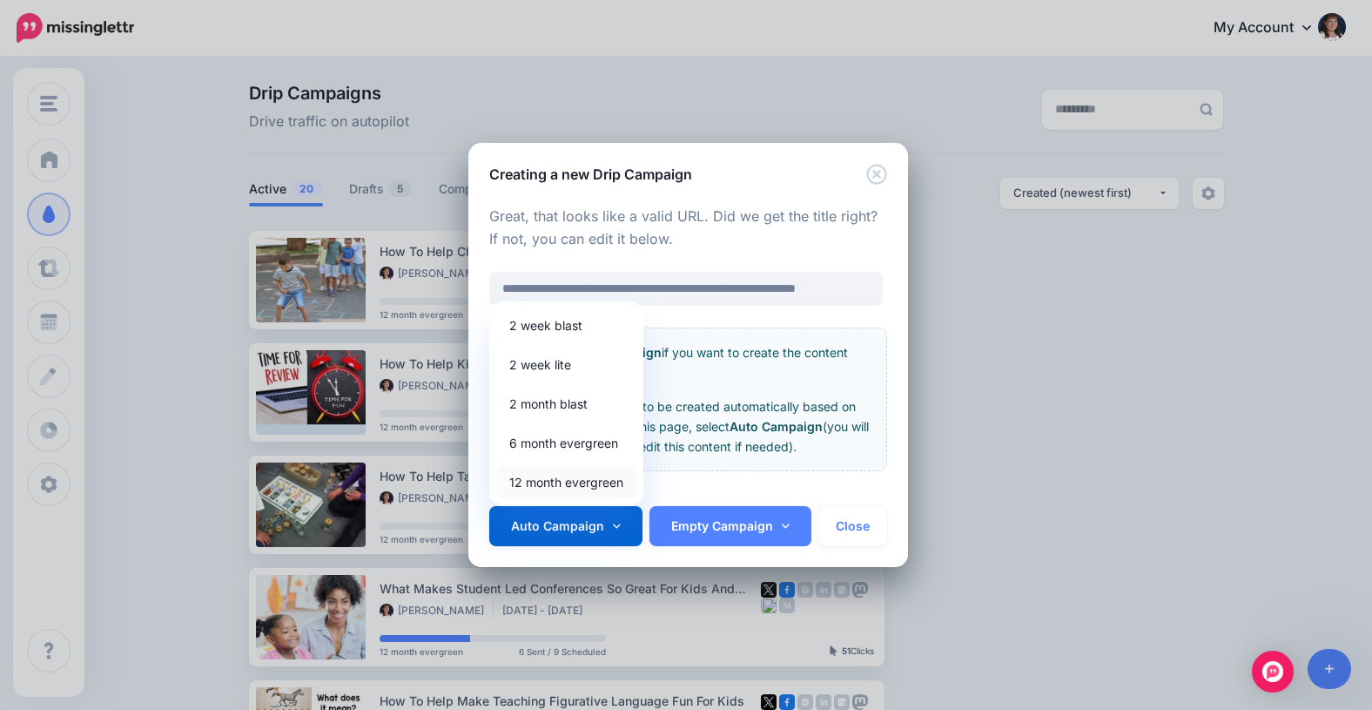
click at [544, 484] on link "12 month evergreen" at bounding box center [566, 482] width 140 height 34
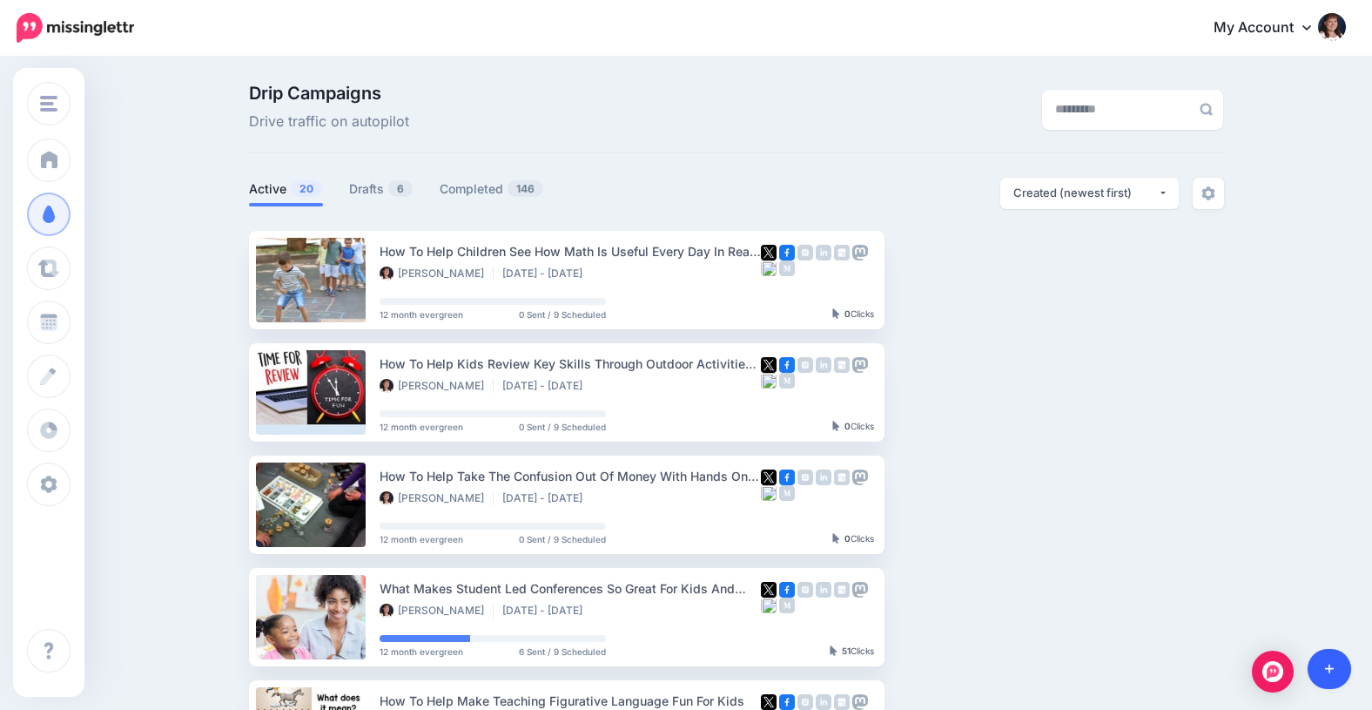
click at [1330, 666] on icon at bounding box center [1330, 669] width 10 height 12
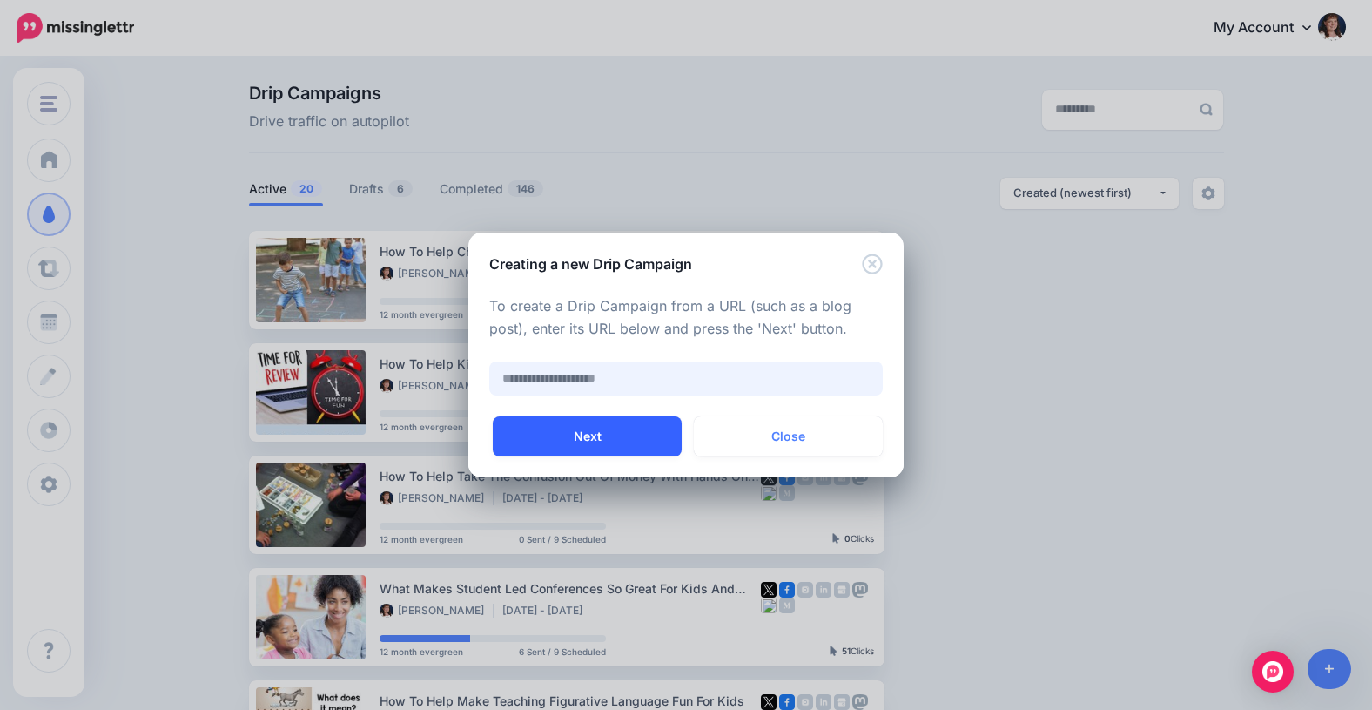
paste input "**********"
type input "**********"
click at [586, 443] on button "Next" at bounding box center [587, 436] width 189 height 40
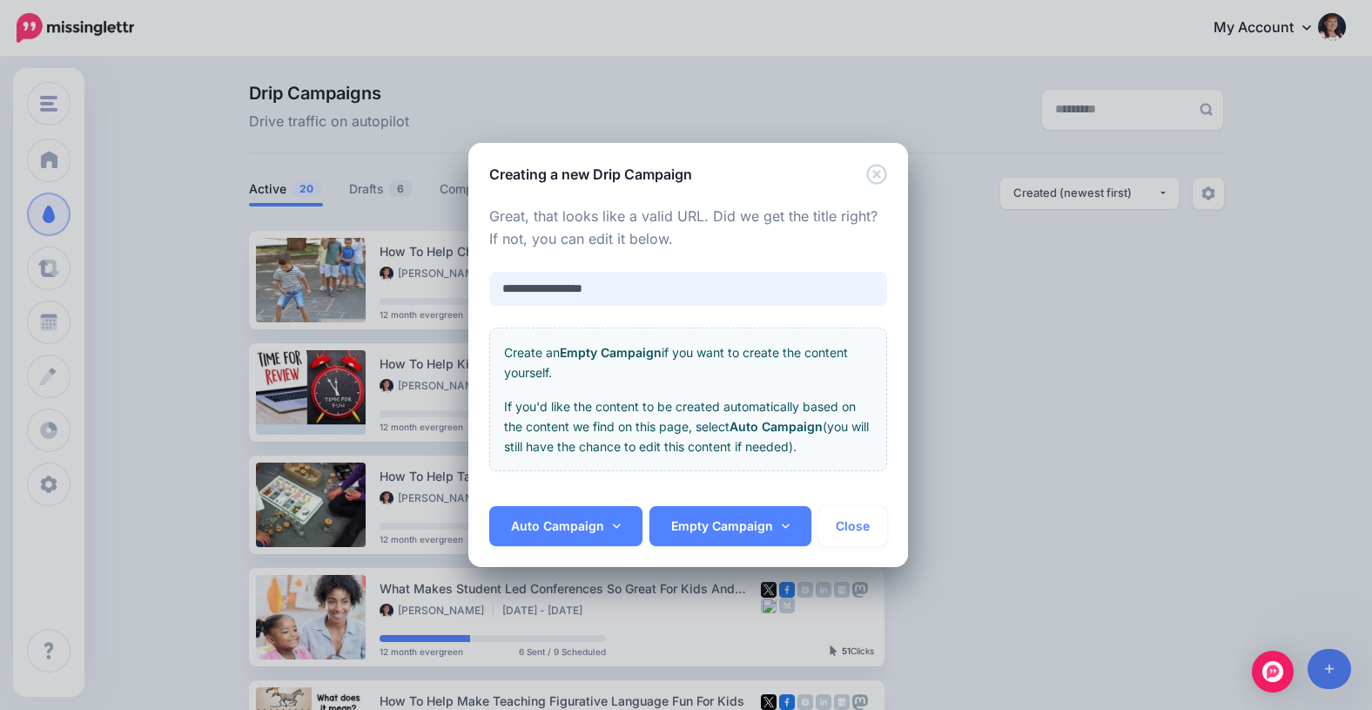
drag, startPoint x: 627, startPoint y: 287, endPoint x: 497, endPoint y: 285, distance: 129.8
click at [497, 285] on input "**********" at bounding box center [688, 289] width 398 height 34
paste input "**********"
type input "**********"
click at [616, 519] on link "Auto Campaign" at bounding box center [565, 526] width 153 height 40
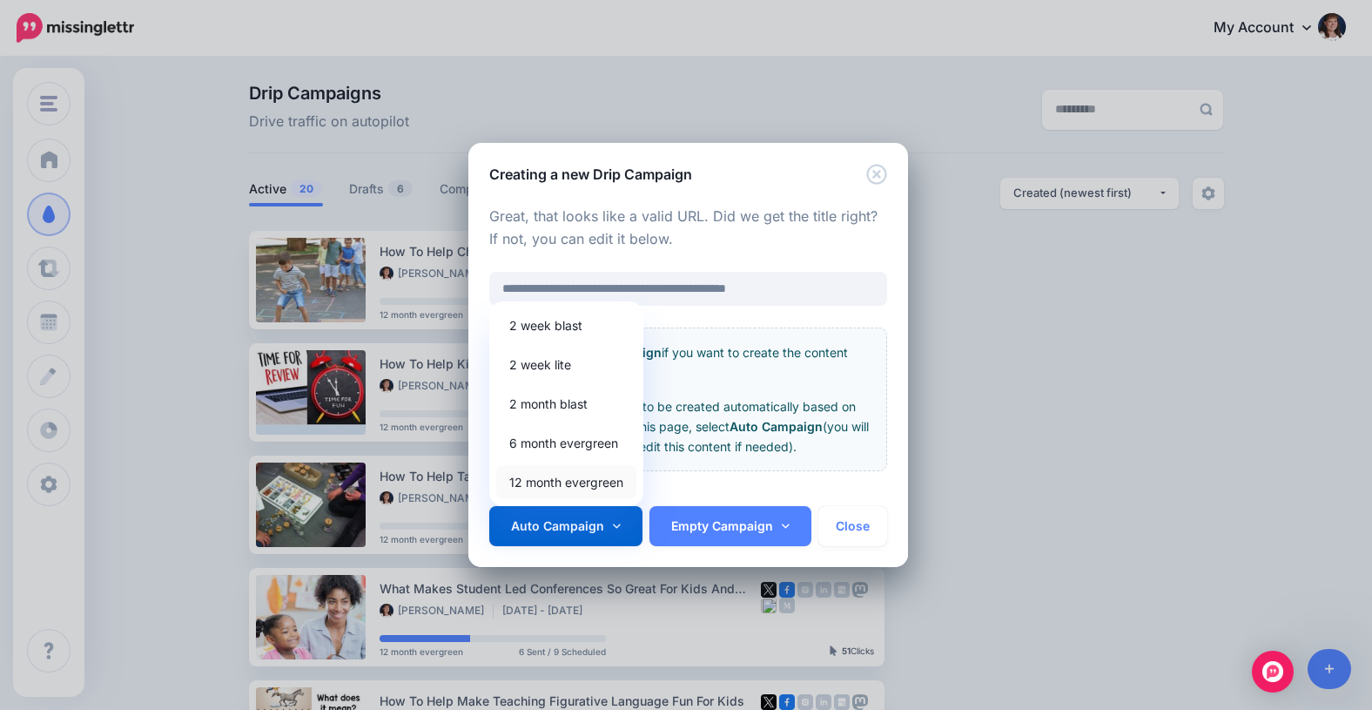
click at [553, 484] on link "12 month evergreen" at bounding box center [566, 482] width 140 height 34
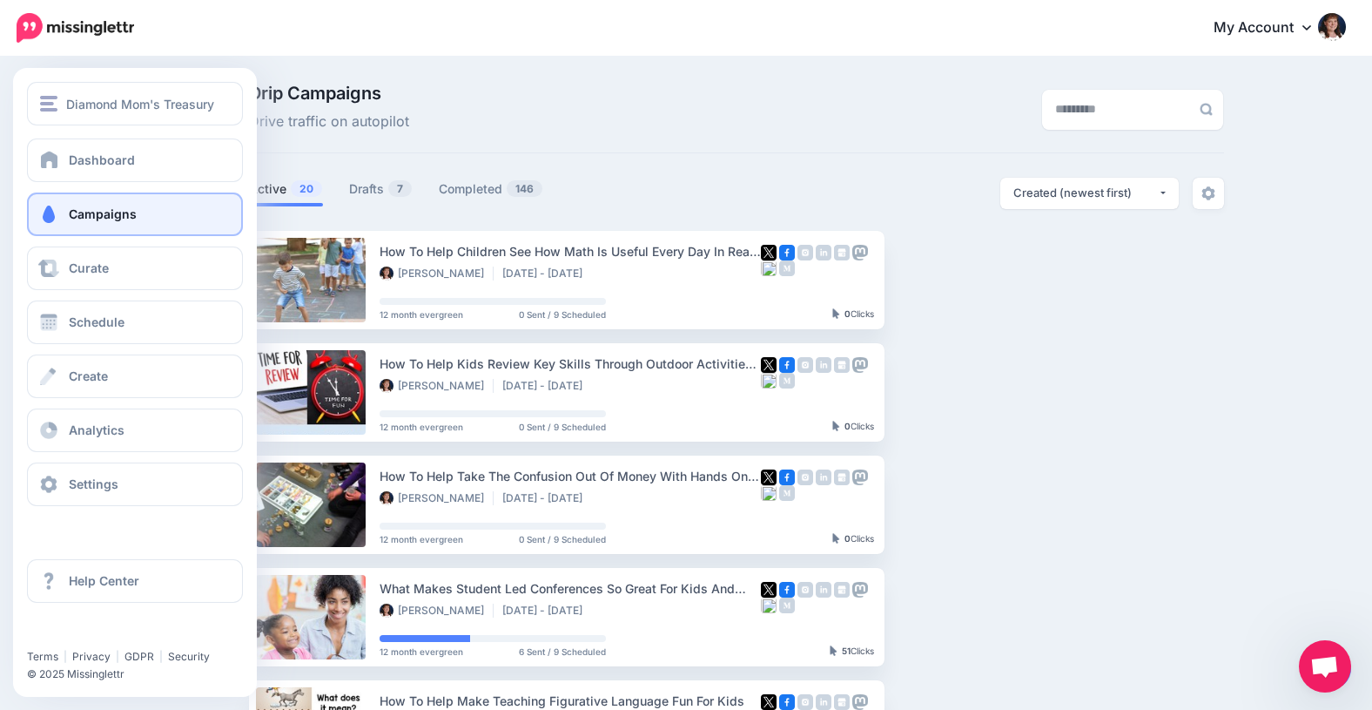
click at [55, 208] on span at bounding box center [48, 213] width 23 height 17
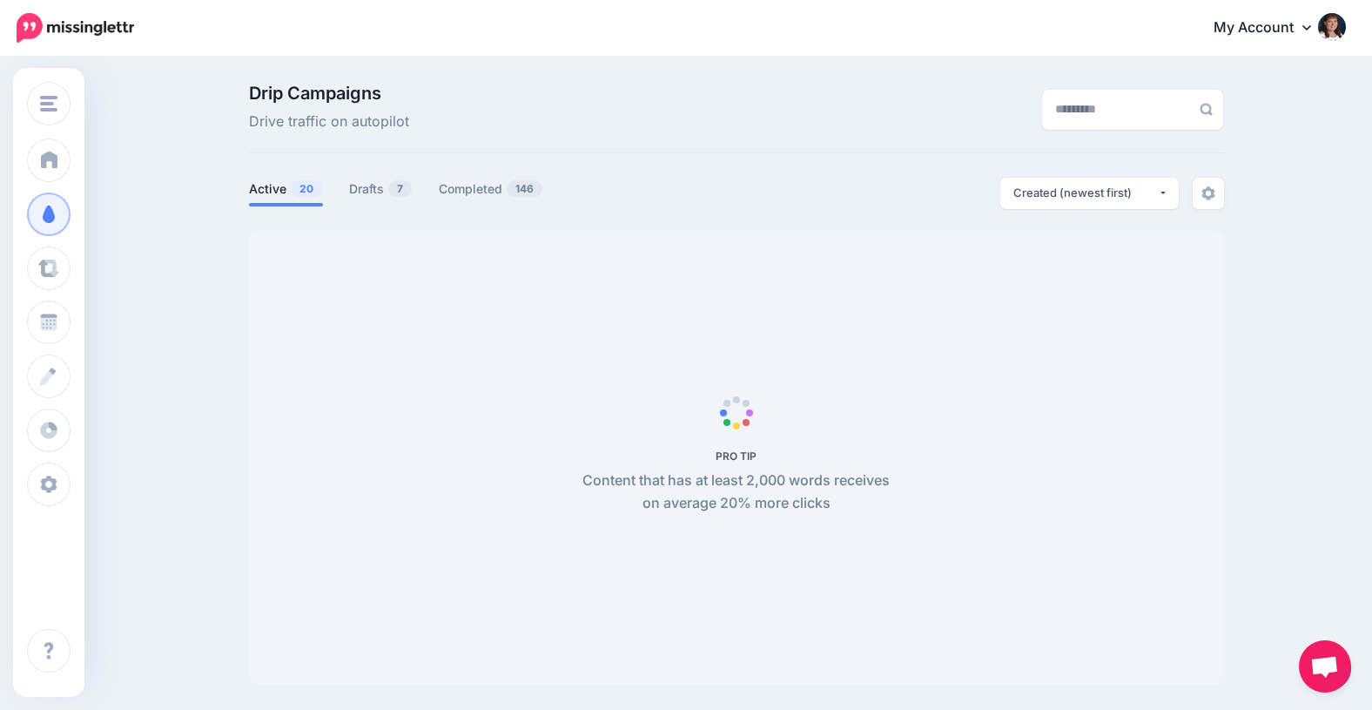
click at [1322, 665] on span "Open chat" at bounding box center [1324, 668] width 29 height 24
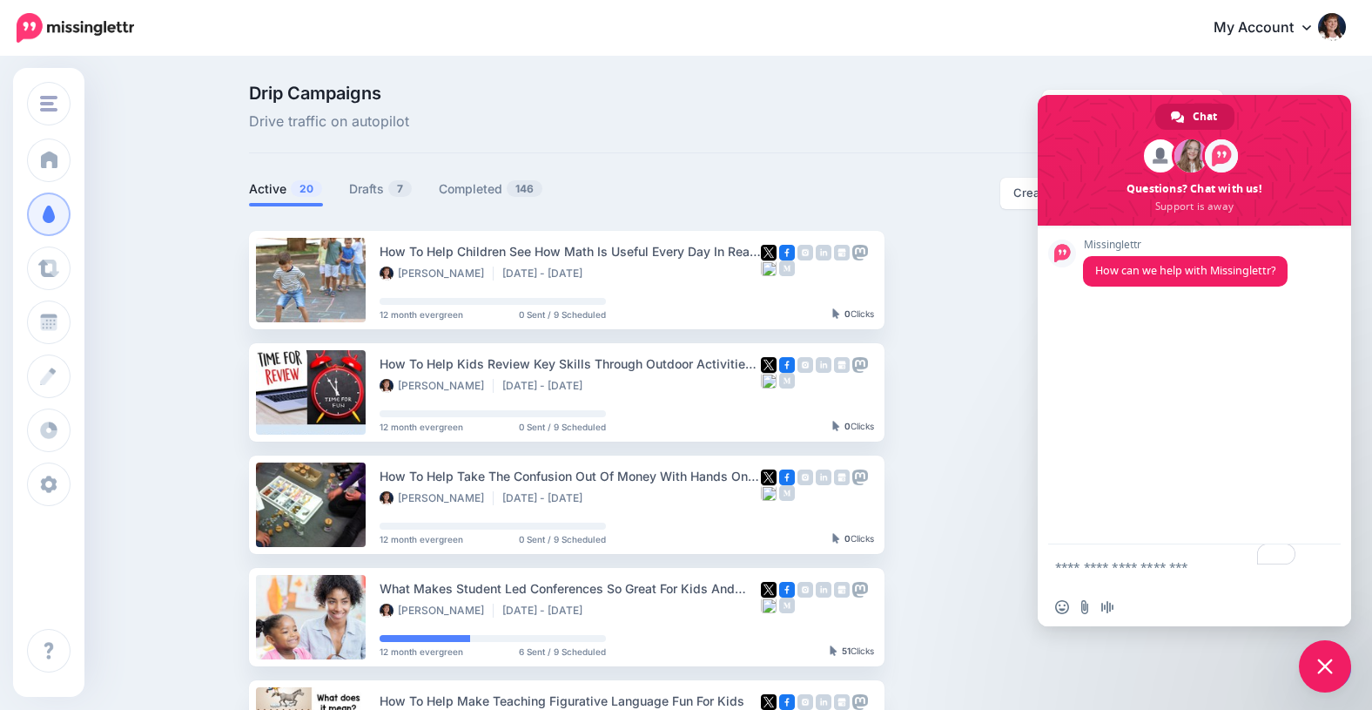
click at [1327, 663] on span "Close chat" at bounding box center [1325, 666] width 16 height 16
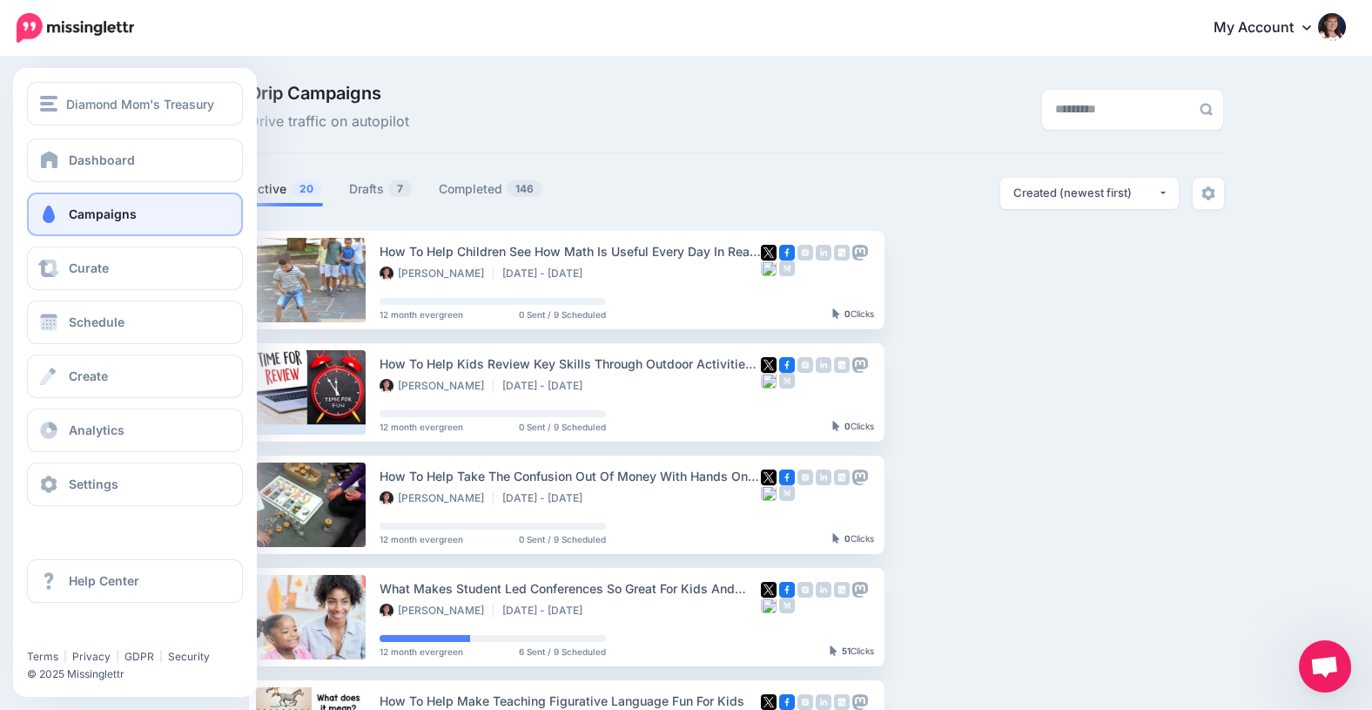
click at [70, 212] on span "Campaigns" at bounding box center [103, 213] width 68 height 15
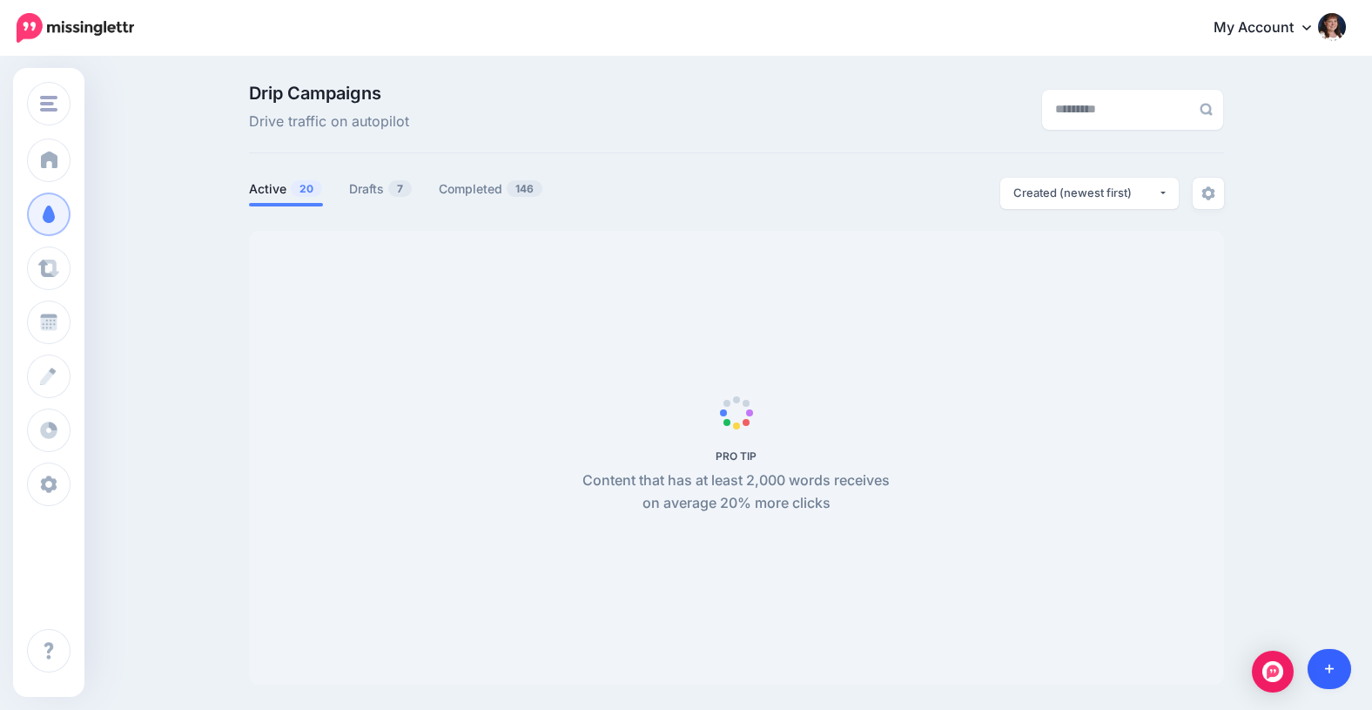
click at [1339, 674] on link at bounding box center [1330, 669] width 44 height 40
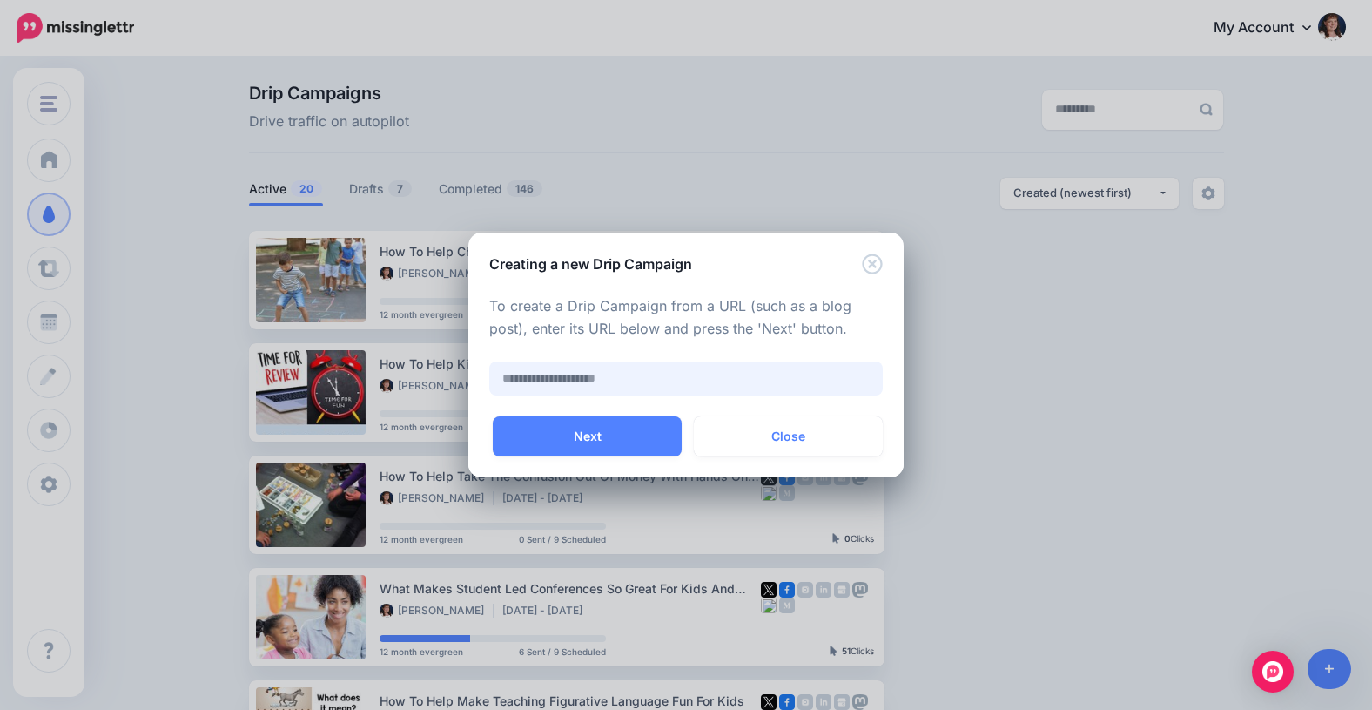
paste input "**********"
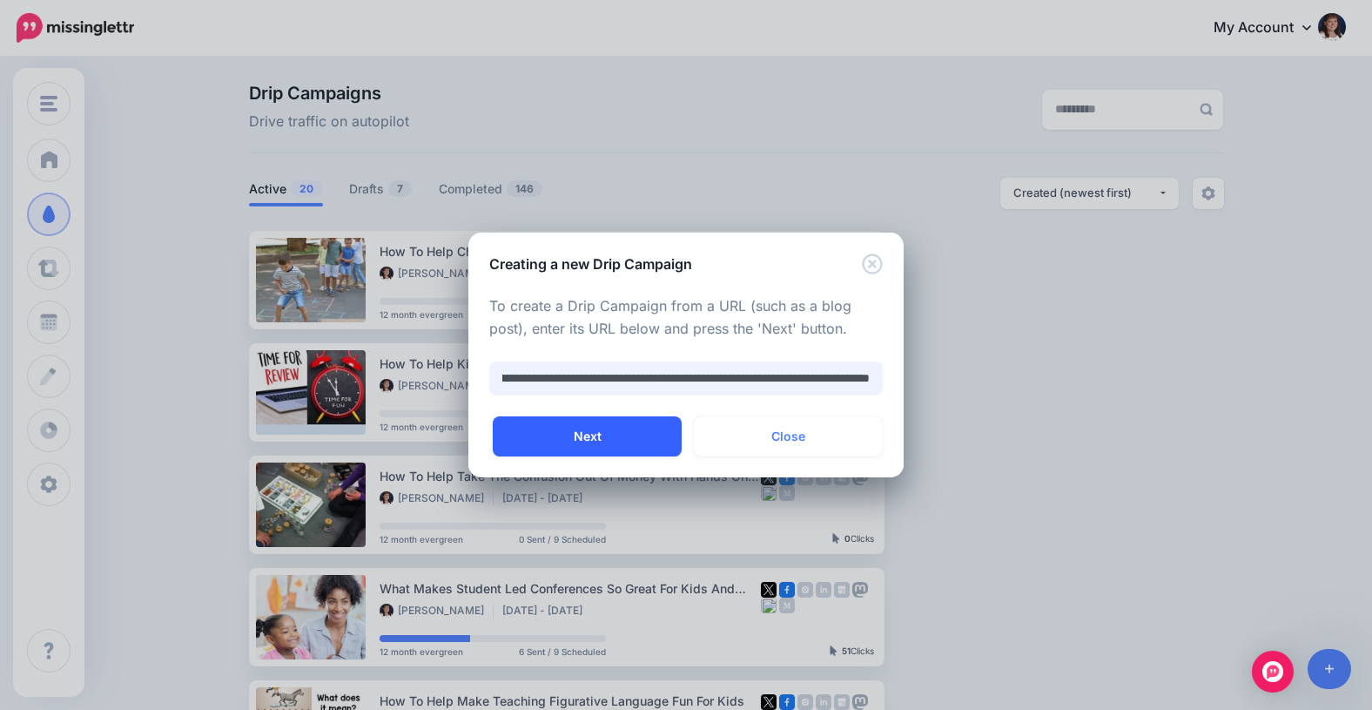
type input "**********"
click at [571, 439] on button "Next" at bounding box center [587, 436] width 189 height 40
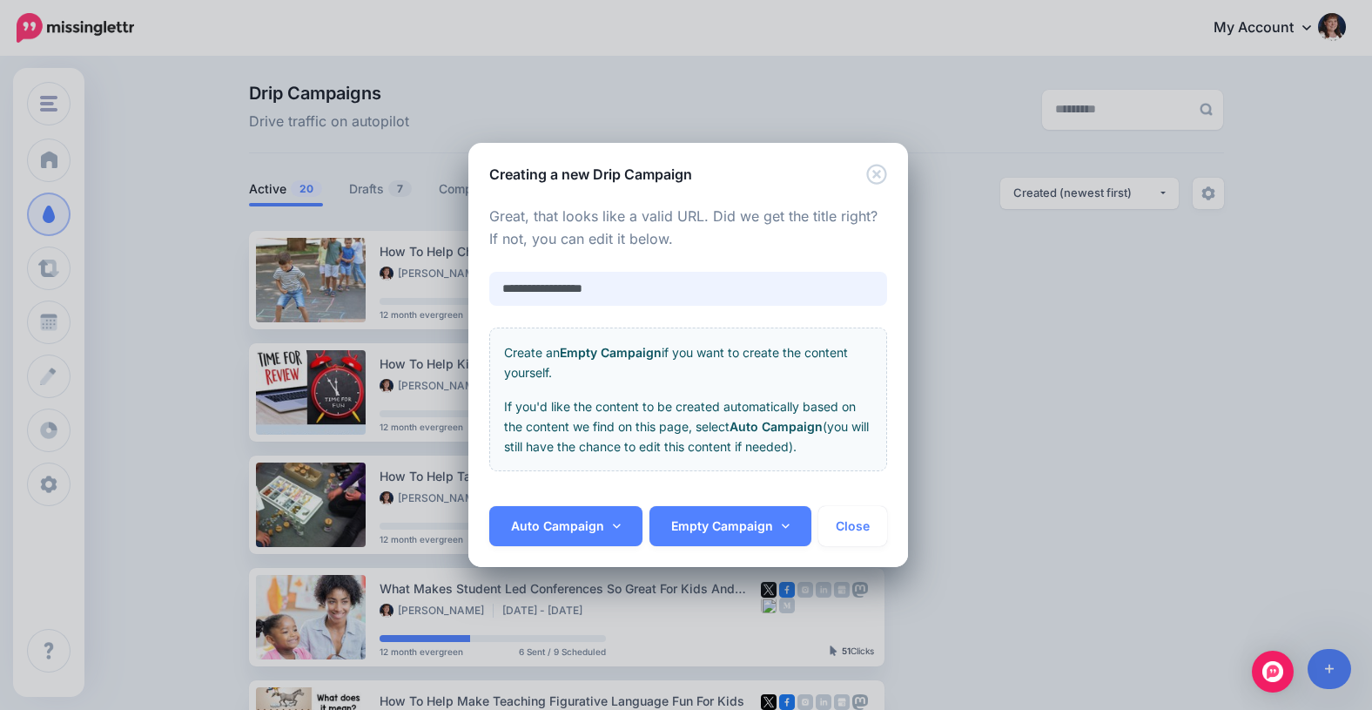
drag, startPoint x: 636, startPoint y: 293, endPoint x: 485, endPoint y: 286, distance: 150.8
click at [485, 286] on div "**********" at bounding box center [688, 346] width 440 height 322
paste input "**********"
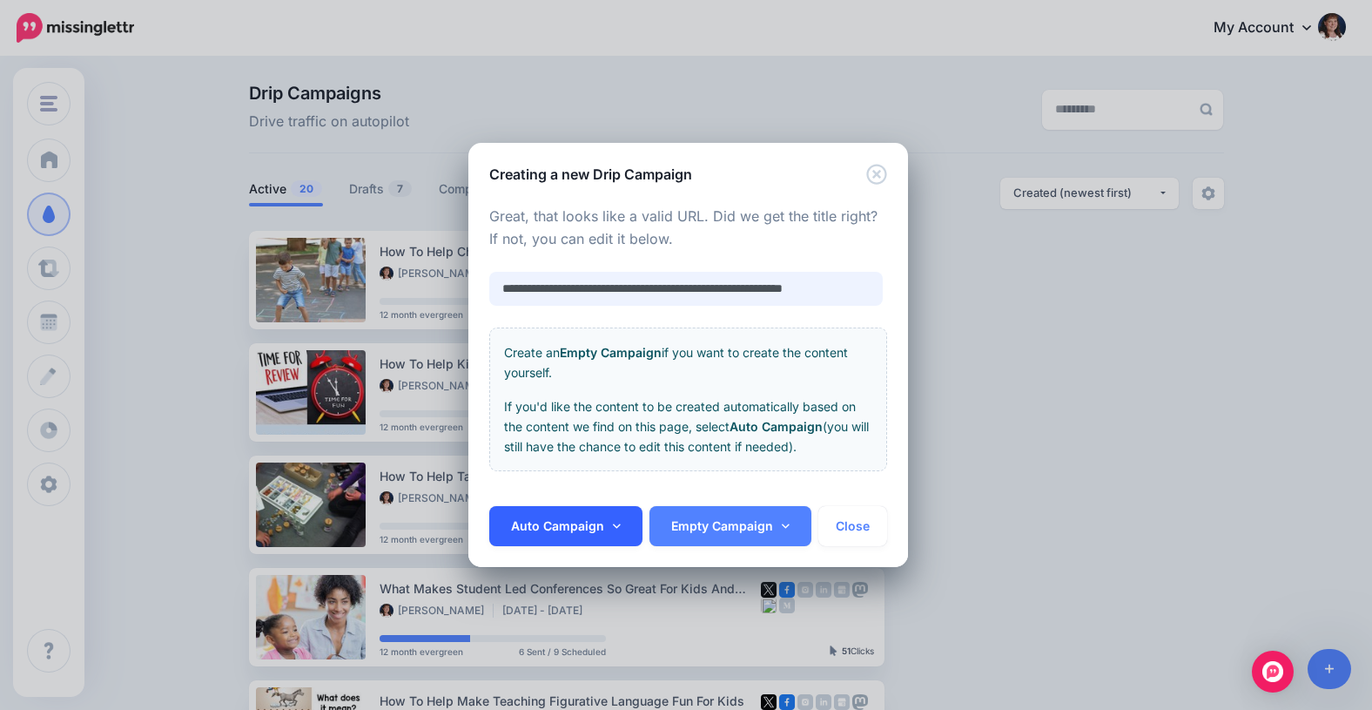
type input "**********"
click at [616, 525] on icon at bounding box center [617, 526] width 8 height 12
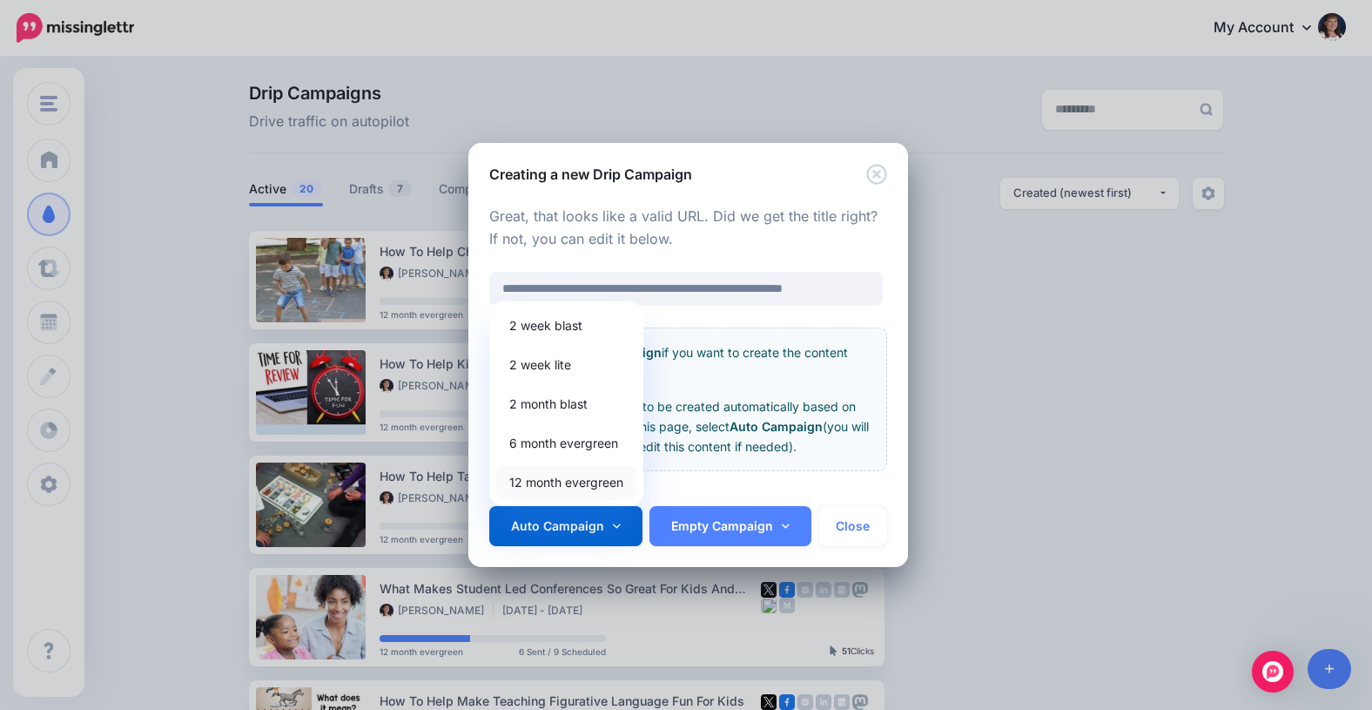
click at [556, 484] on link "12 month evergreen" at bounding box center [566, 482] width 140 height 34
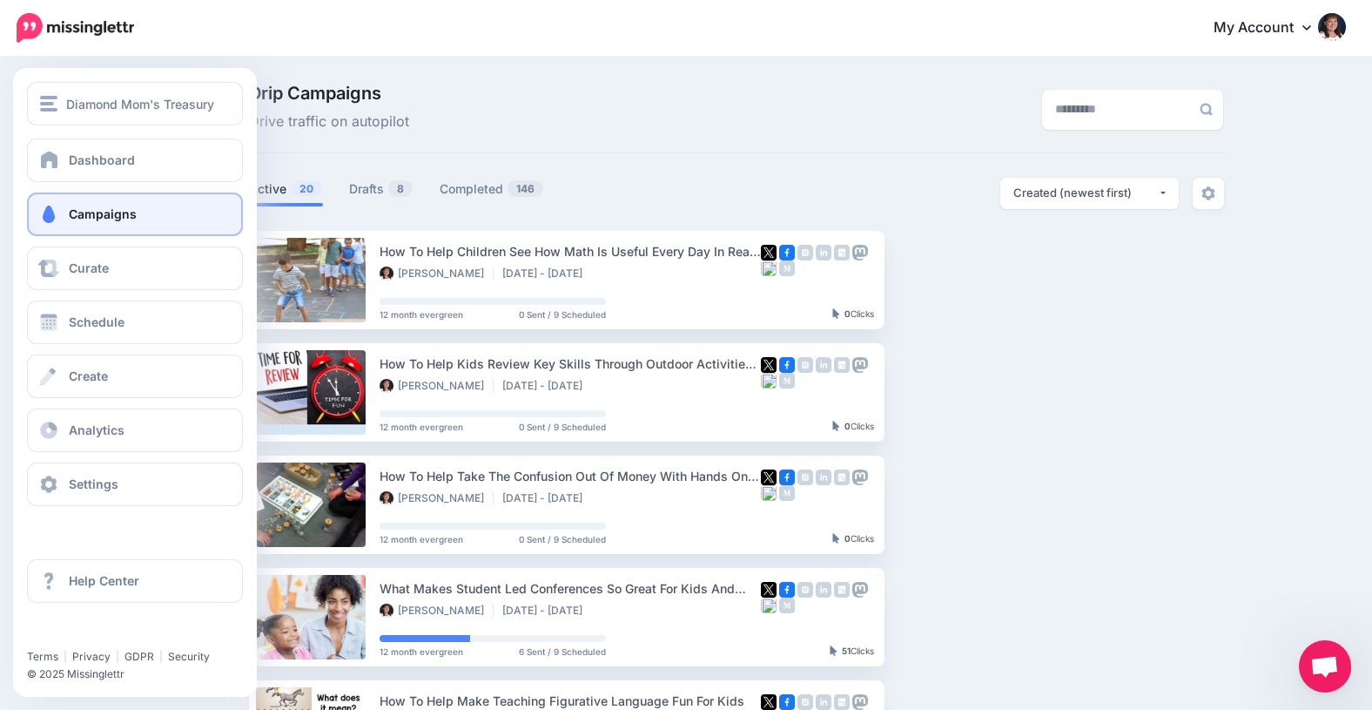
click at [50, 214] on span at bounding box center [48, 213] width 23 height 17
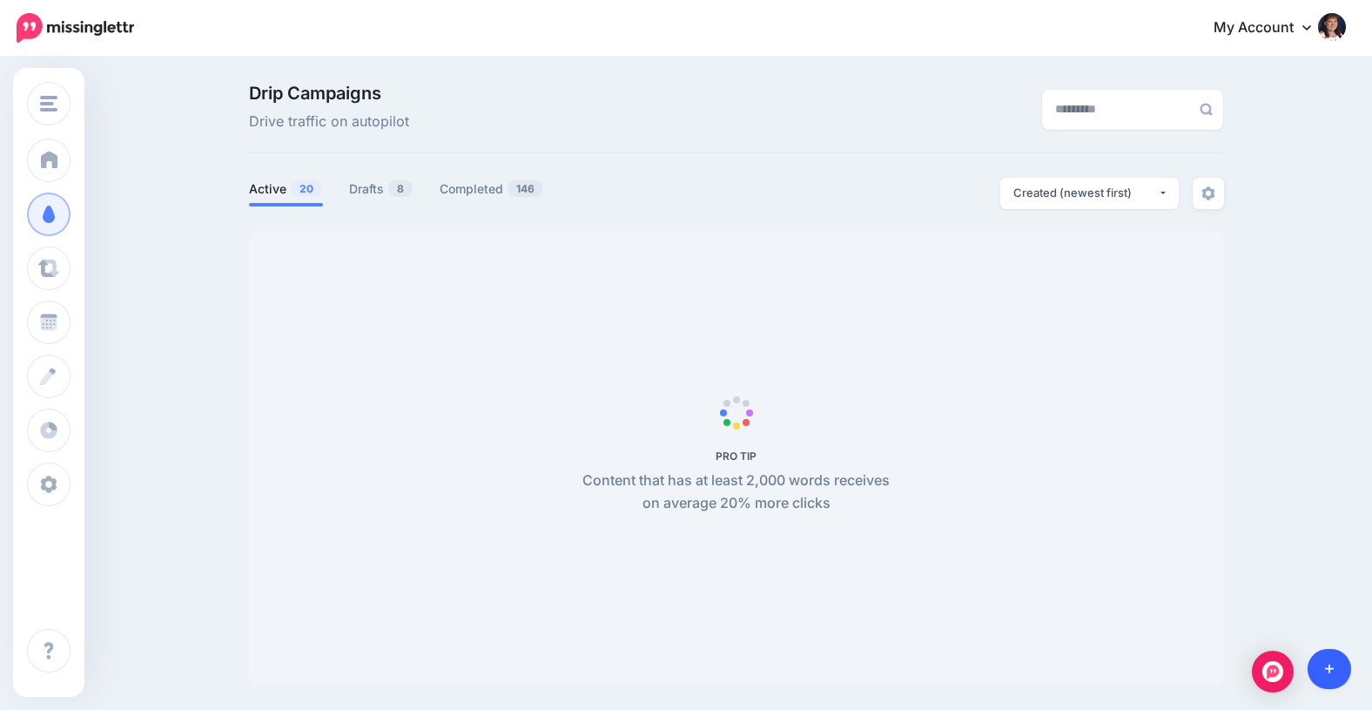
click at [1329, 669] on icon at bounding box center [1330, 669] width 10 height 10
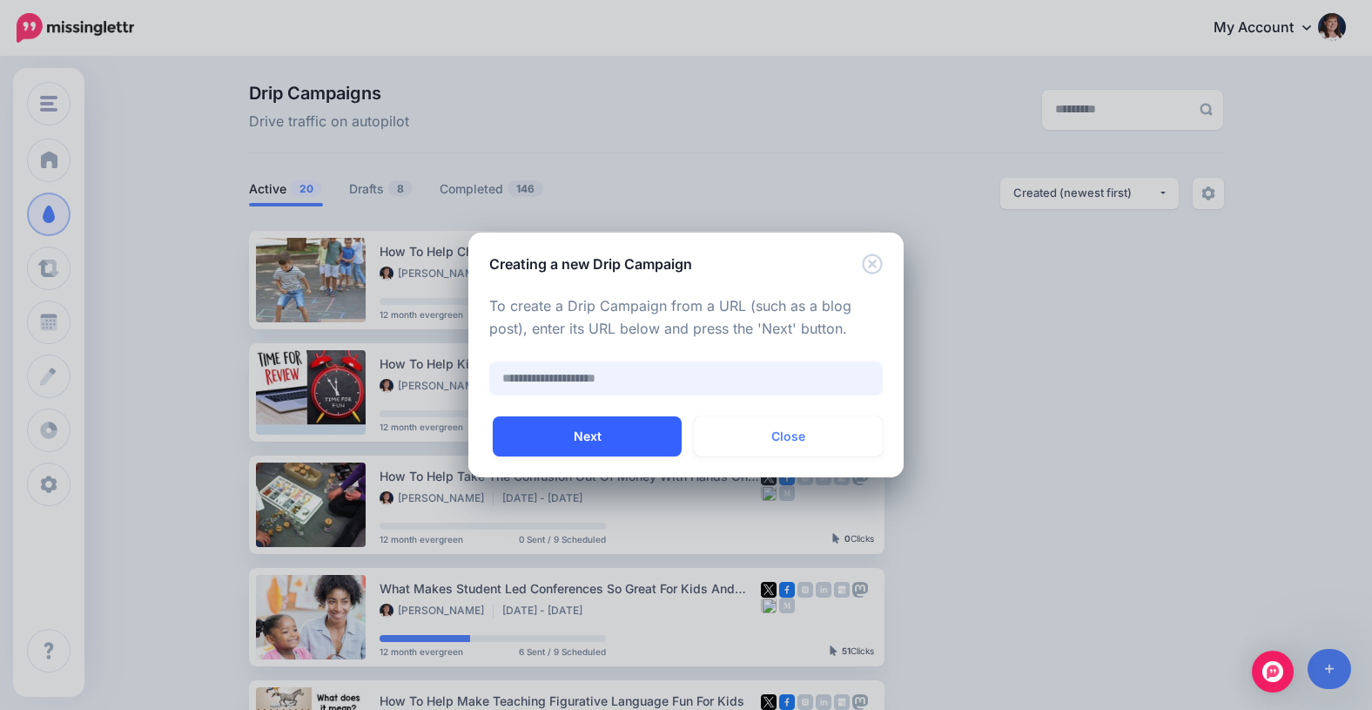
paste input "**********"
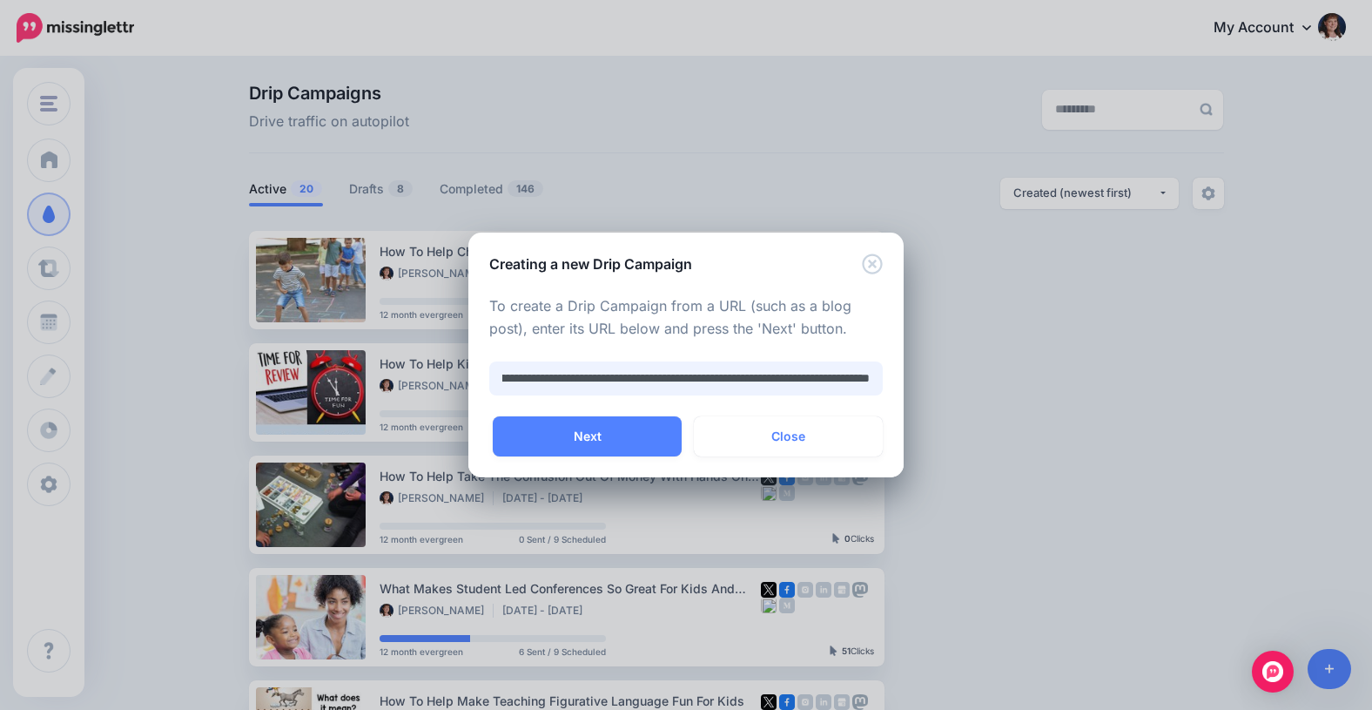
type input "**********"
click at [584, 429] on button "Next" at bounding box center [587, 436] width 189 height 40
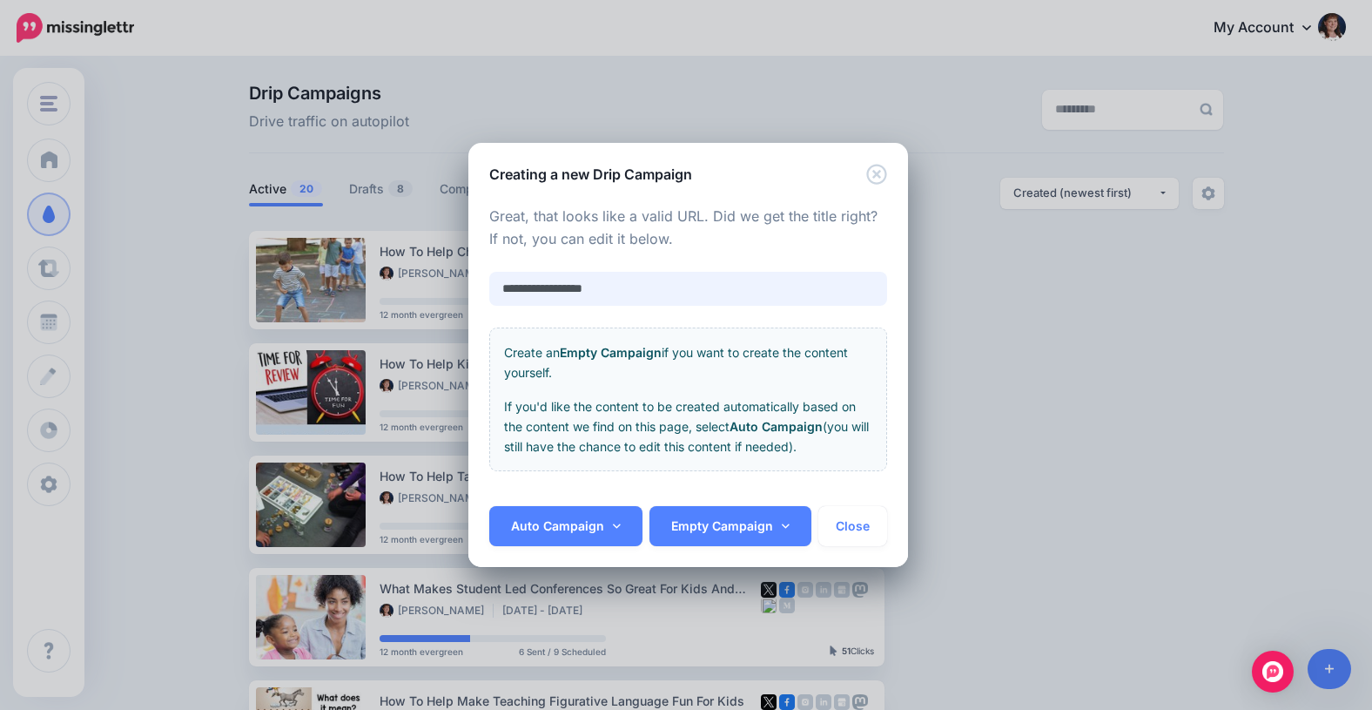
drag, startPoint x: 645, startPoint y: 286, endPoint x: 480, endPoint y: 286, distance: 165.4
click at [480, 286] on div "**********" at bounding box center [688, 346] width 440 height 322
paste input "**********"
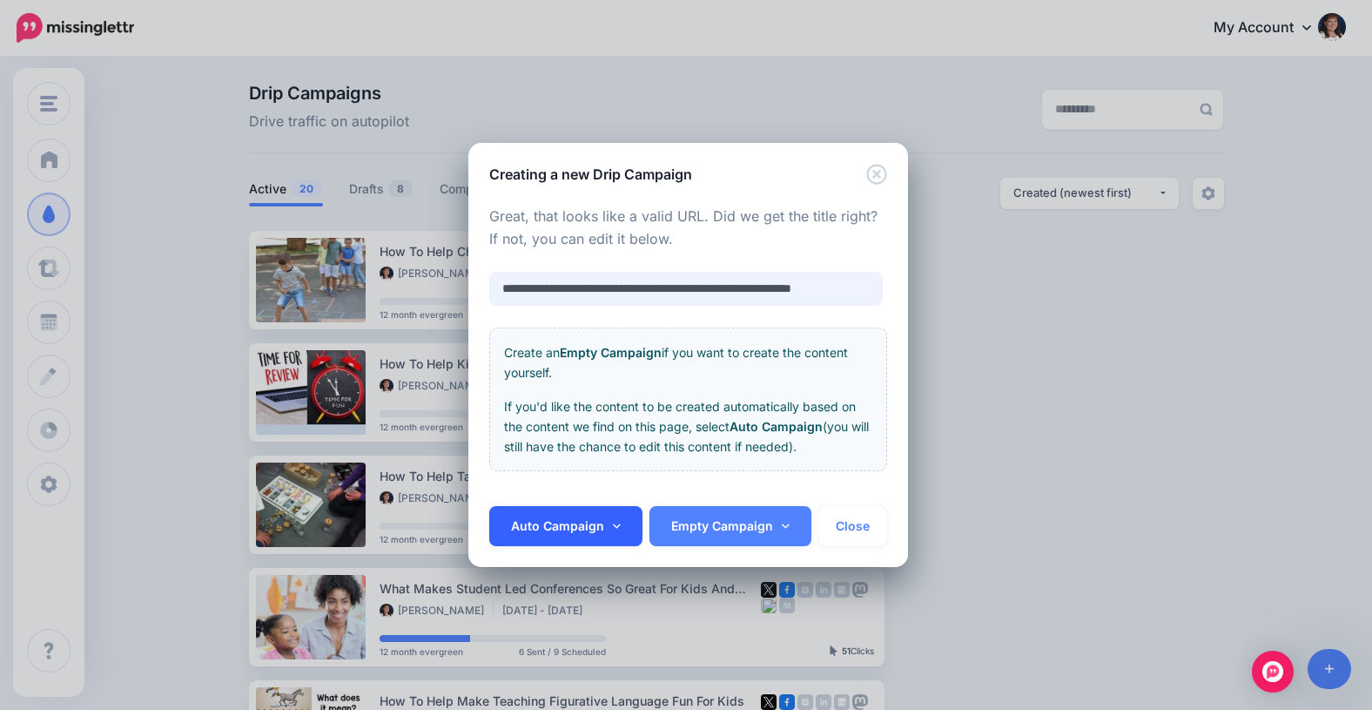
type input "**********"
click at [613, 521] on icon at bounding box center [617, 526] width 8 height 12
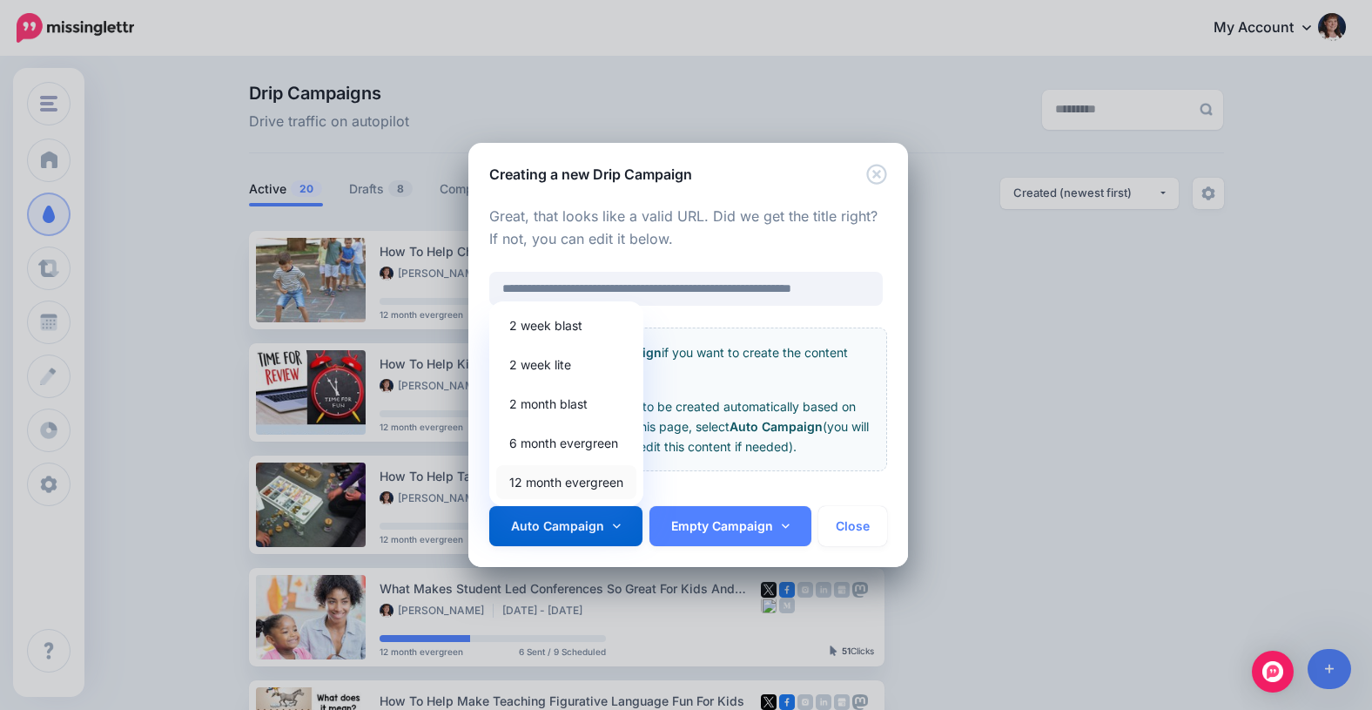
click at [544, 483] on link "12 month evergreen" at bounding box center [566, 482] width 140 height 34
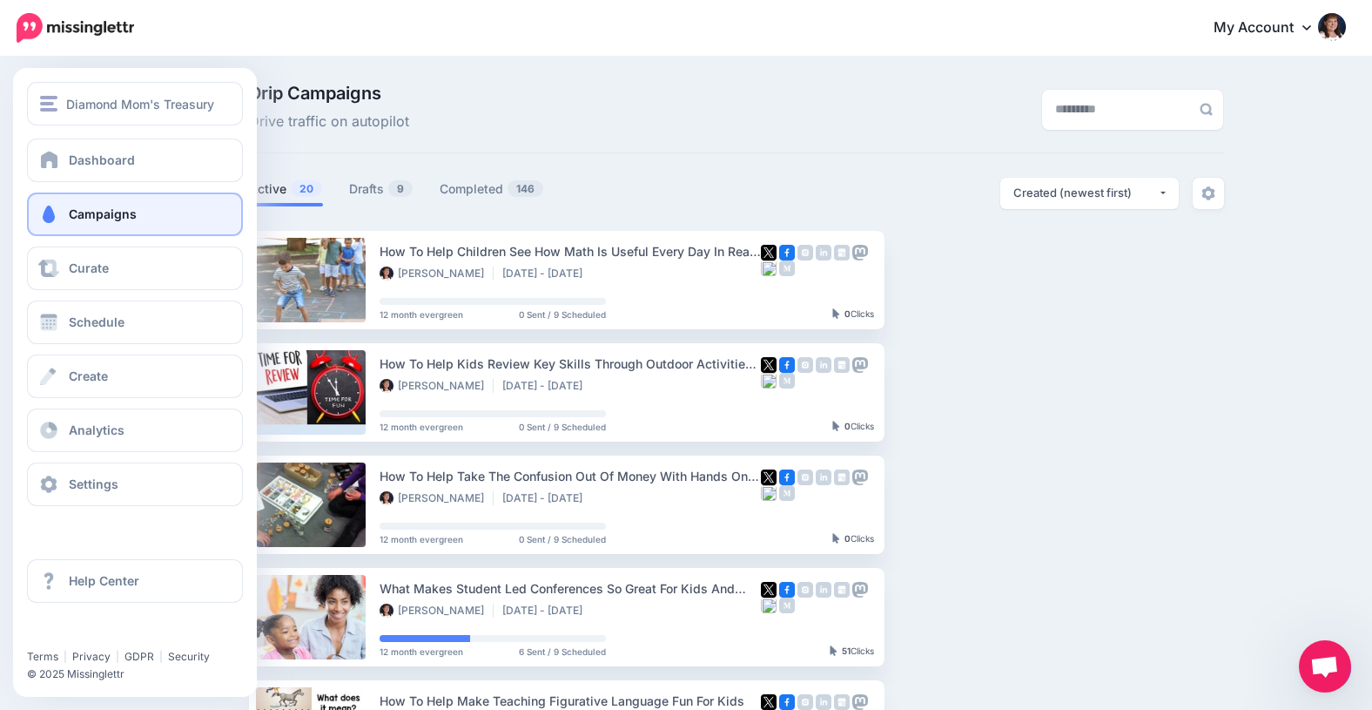
click at [81, 213] on span "Campaigns" at bounding box center [103, 213] width 68 height 15
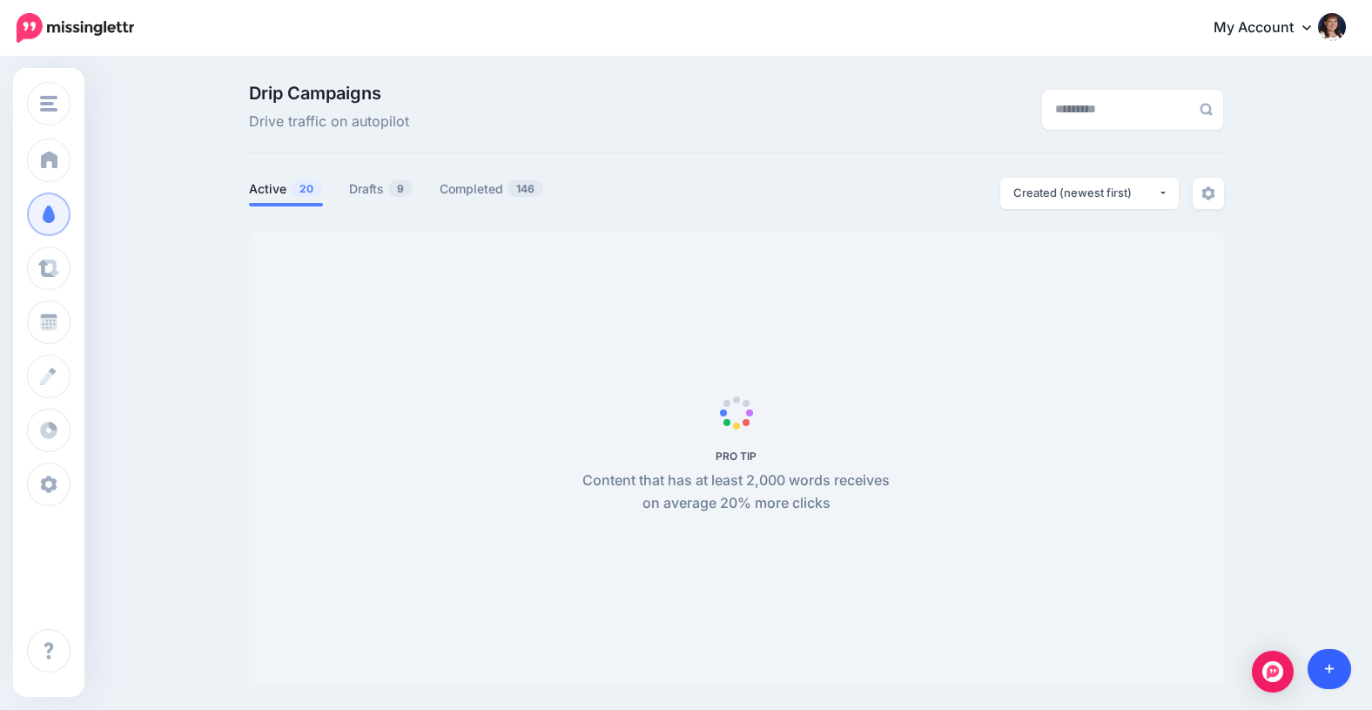
click at [1329, 666] on icon at bounding box center [1330, 669] width 10 height 10
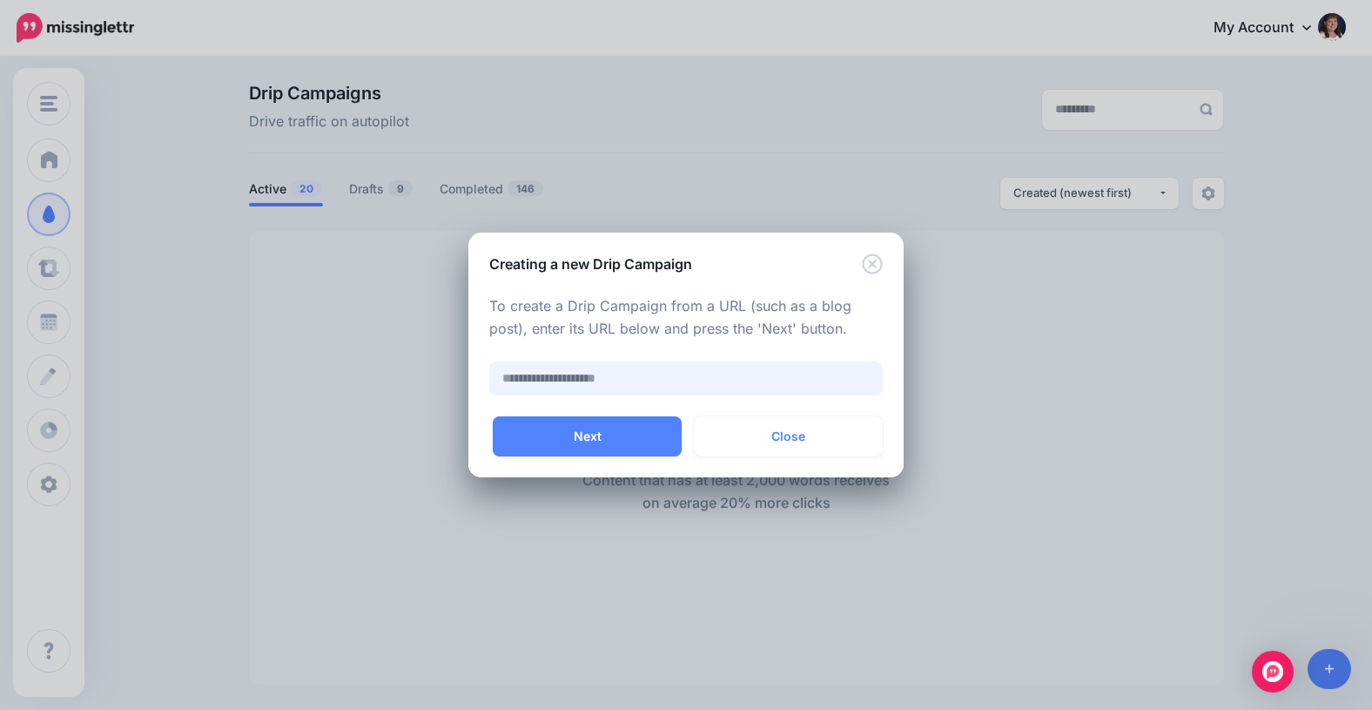
paste input "**********"
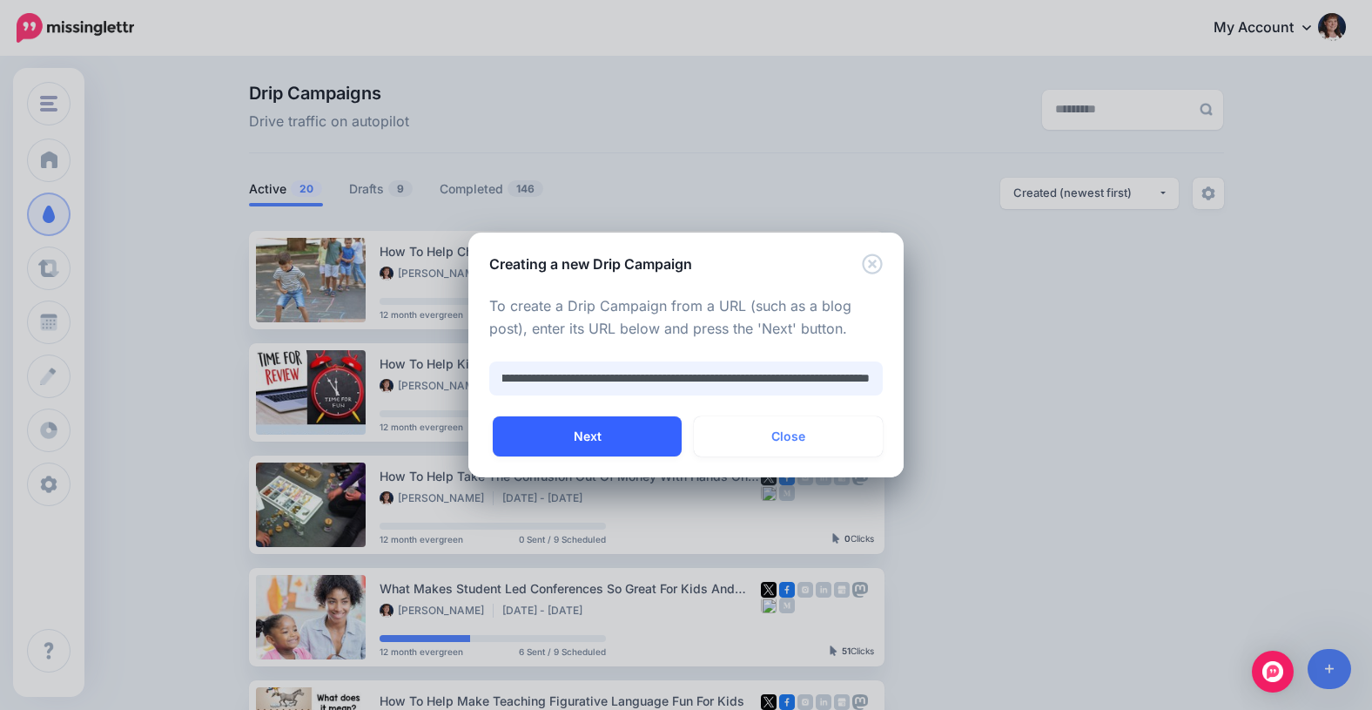
type input "**********"
click at [589, 441] on button "Next" at bounding box center [587, 436] width 189 height 40
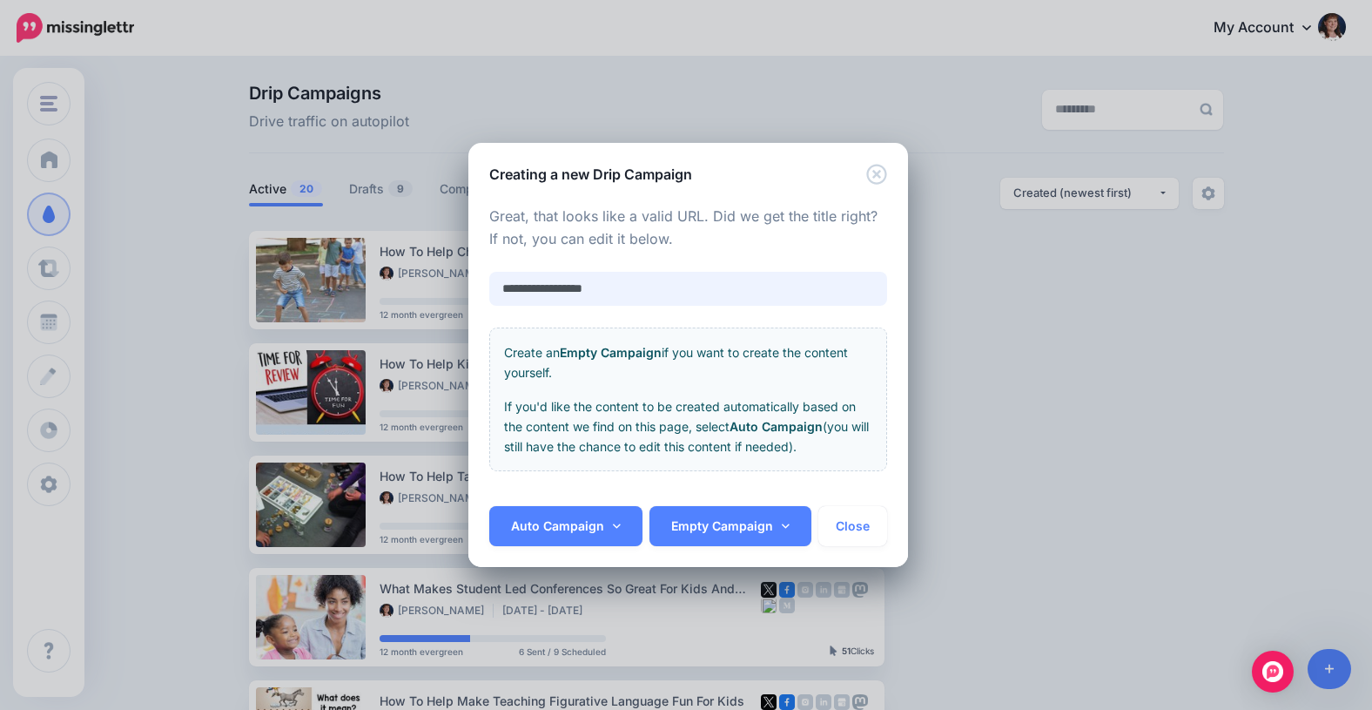
drag, startPoint x: 634, startPoint y: 287, endPoint x: 479, endPoint y: 285, distance: 155.0
click at [479, 285] on div "**********" at bounding box center [688, 346] width 440 height 322
paste input "**********"
type input "**********"
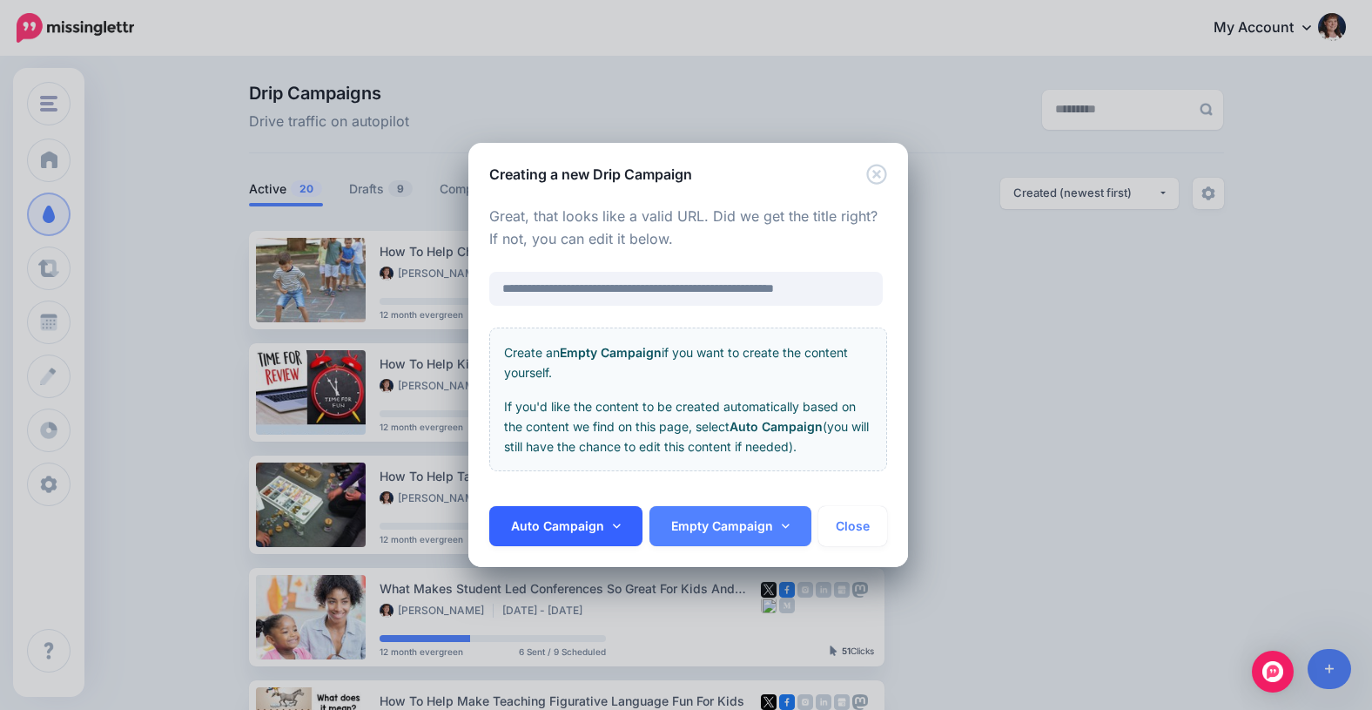
scroll to position [0, 0]
click at [616, 524] on icon at bounding box center [617, 526] width 8 height 12
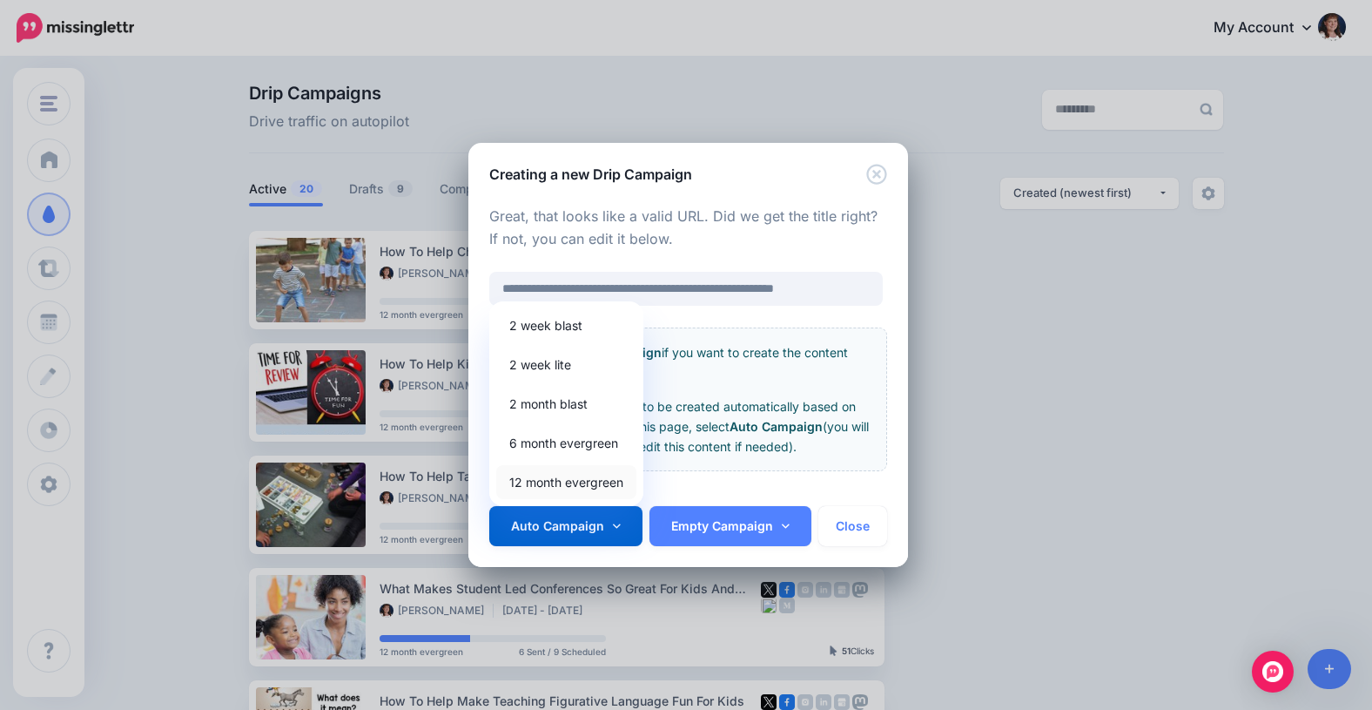
click at [552, 489] on link "12 month evergreen" at bounding box center [566, 482] width 140 height 34
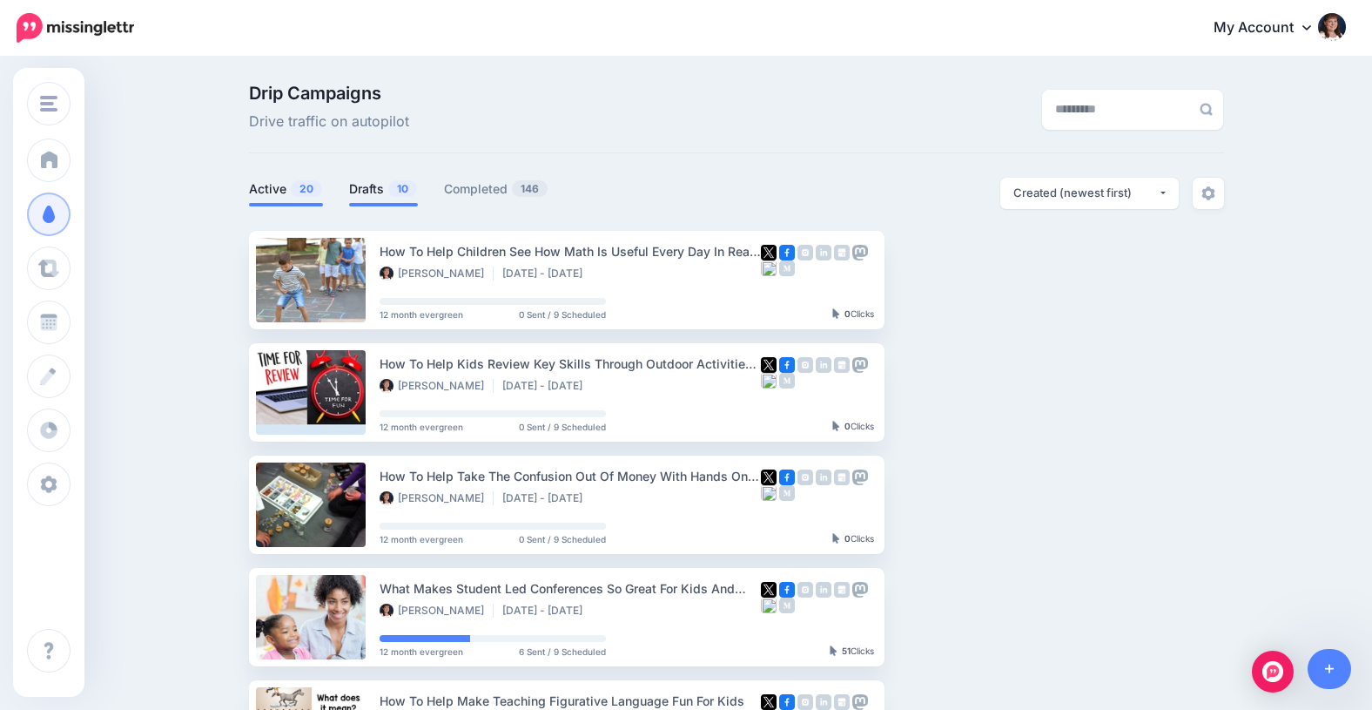
click at [362, 191] on link "Drafts 10" at bounding box center [383, 188] width 69 height 21
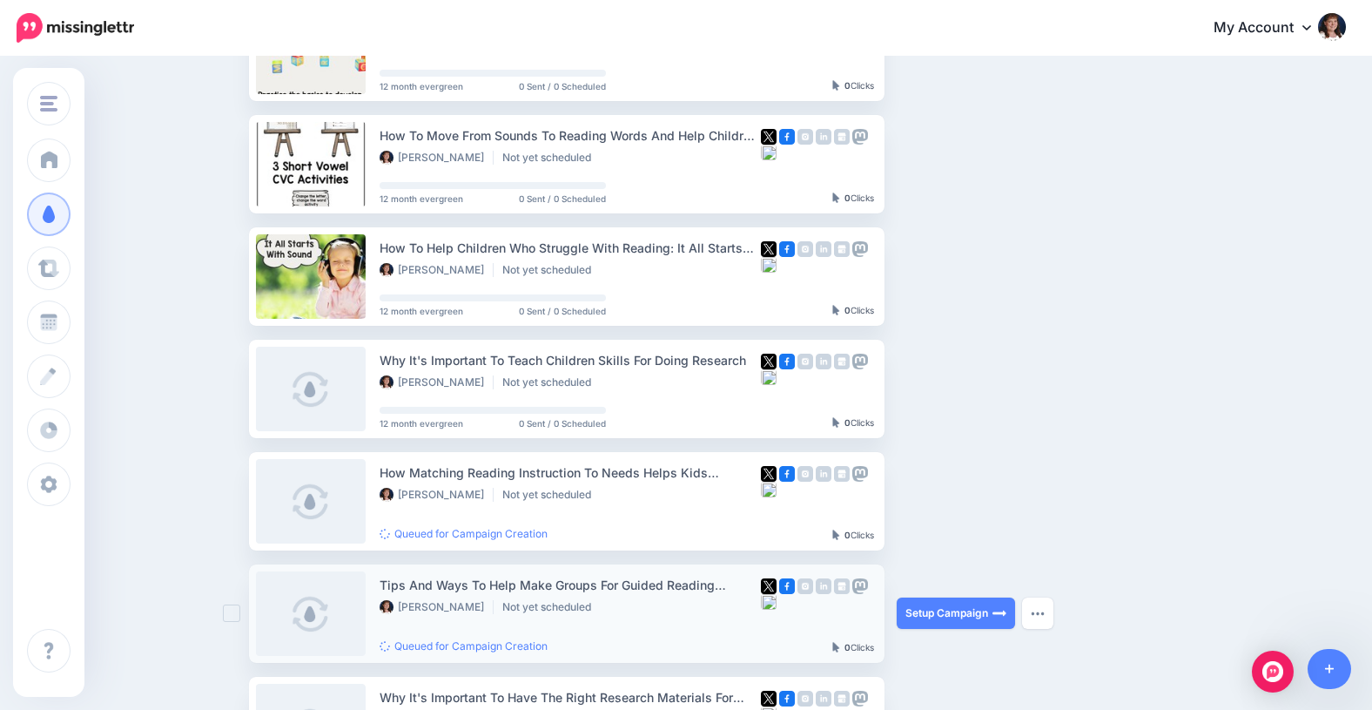
scroll to position [561, 0]
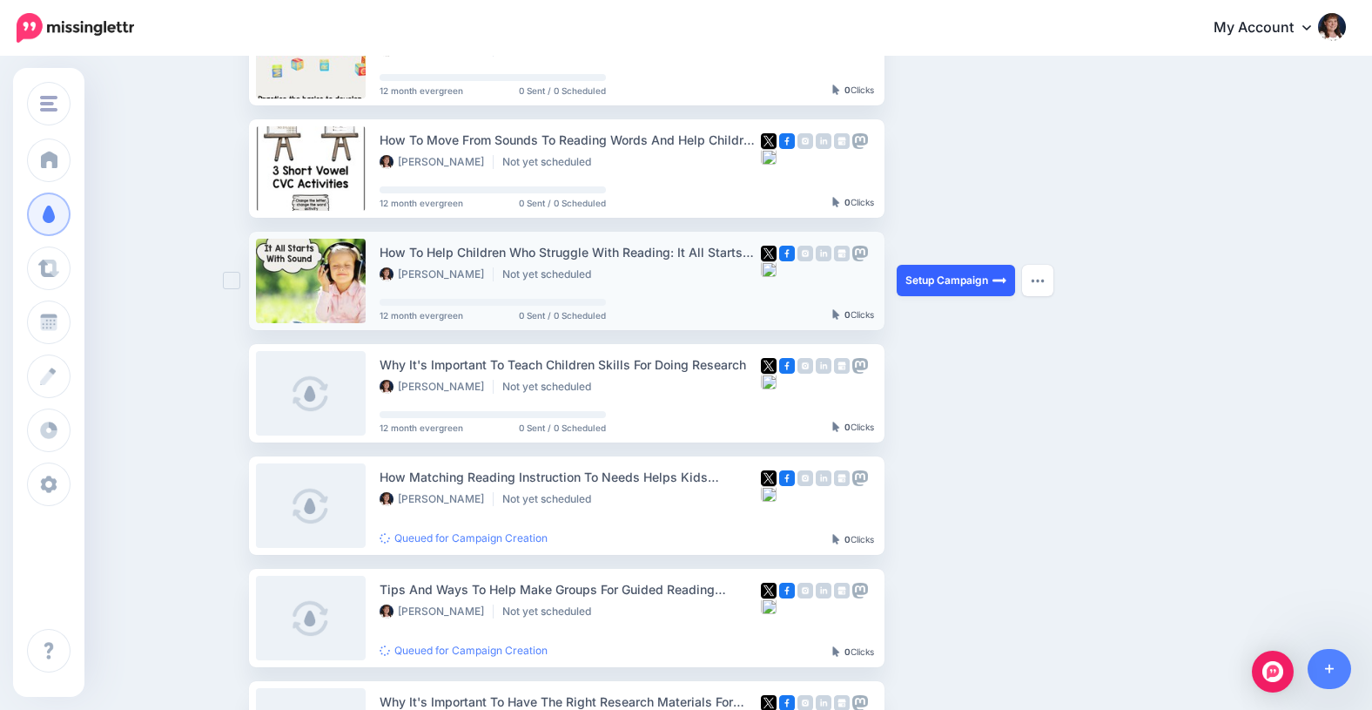
click at [925, 279] on link "Setup Campaign" at bounding box center [956, 280] width 118 height 31
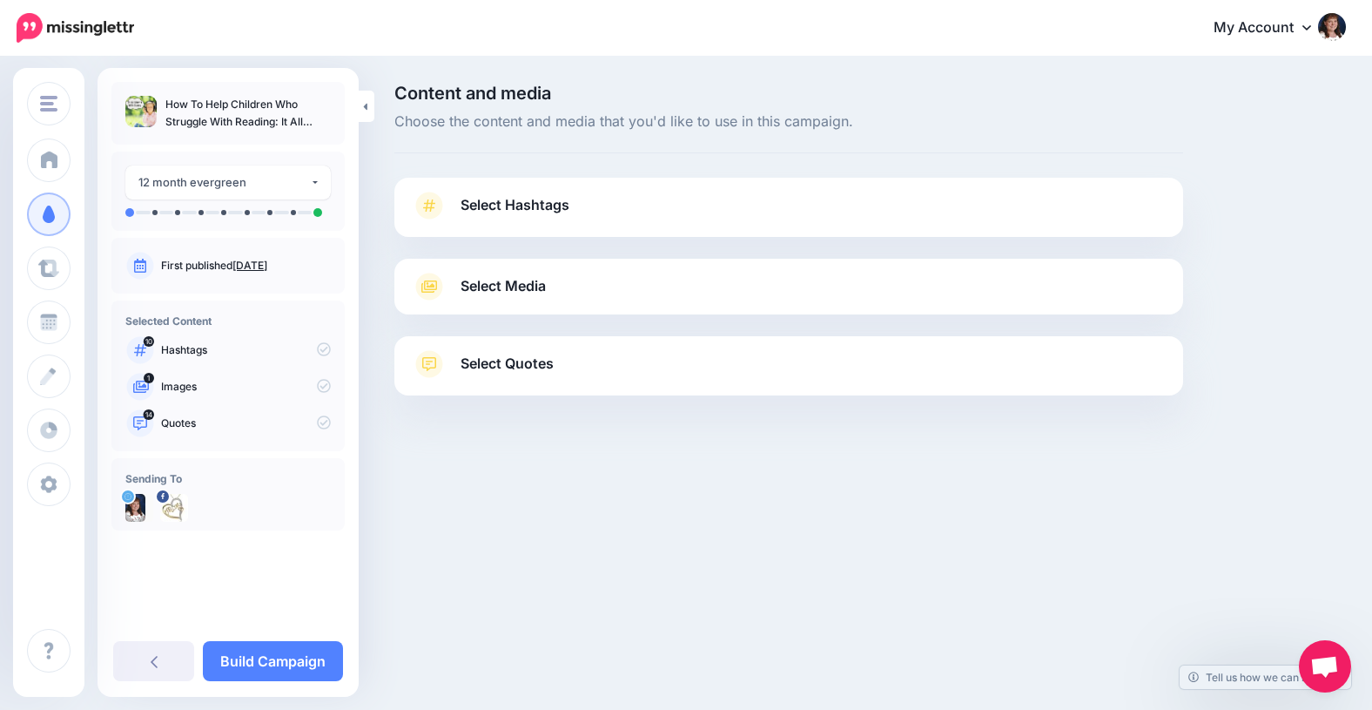
click at [524, 204] on span "Select Hashtags" at bounding box center [515, 205] width 109 height 24
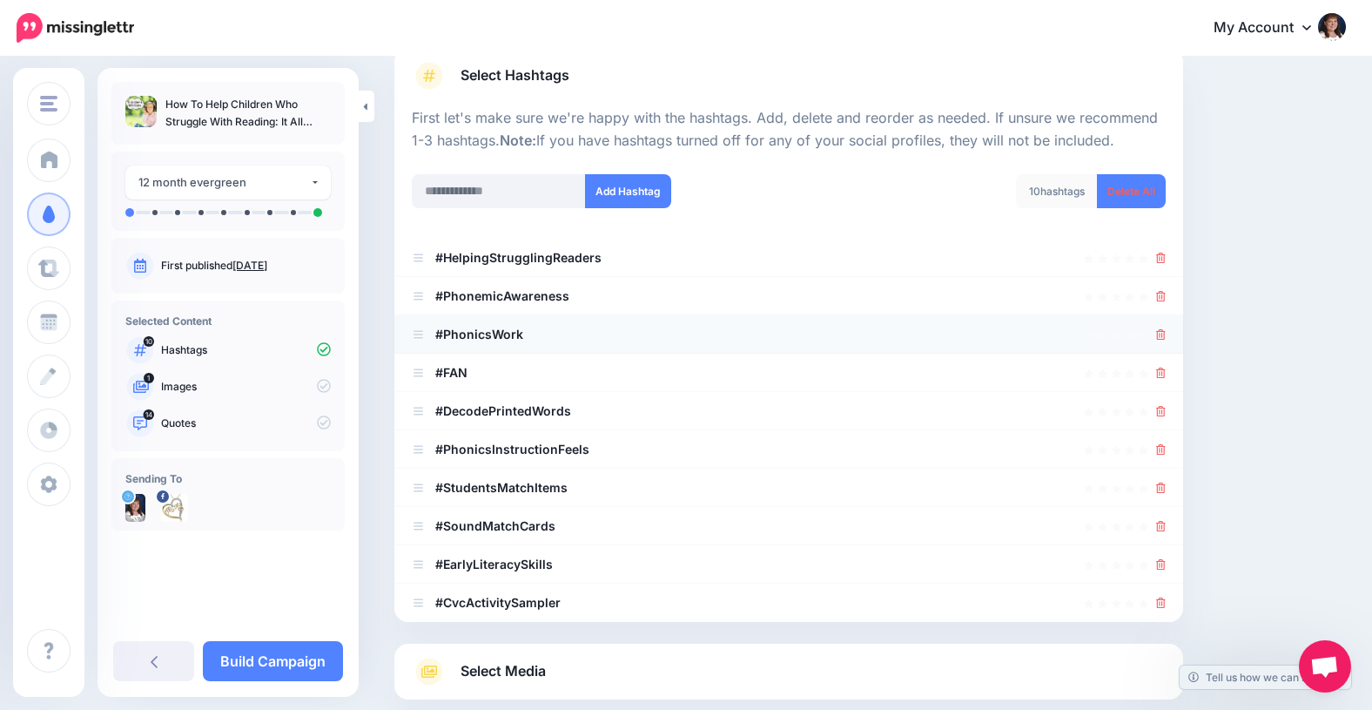
scroll to position [132, 0]
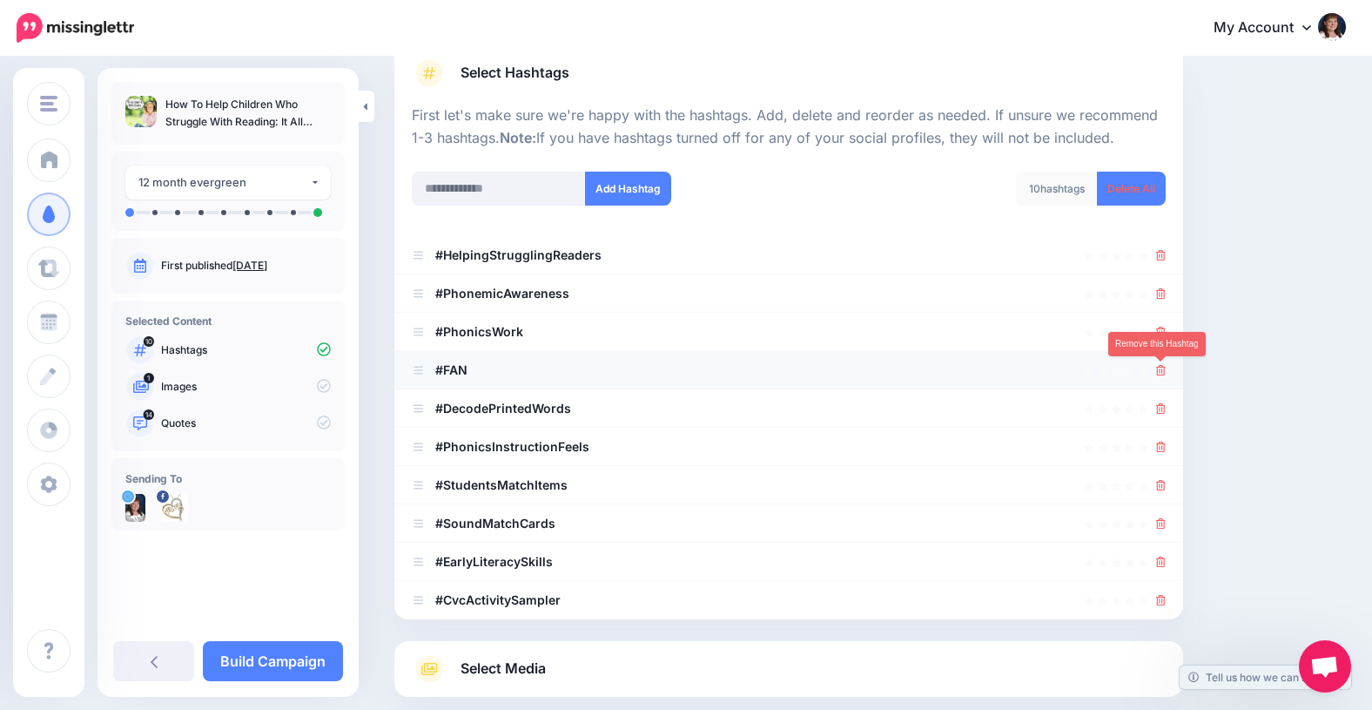
click at [1160, 368] on icon at bounding box center [1161, 370] width 10 height 10
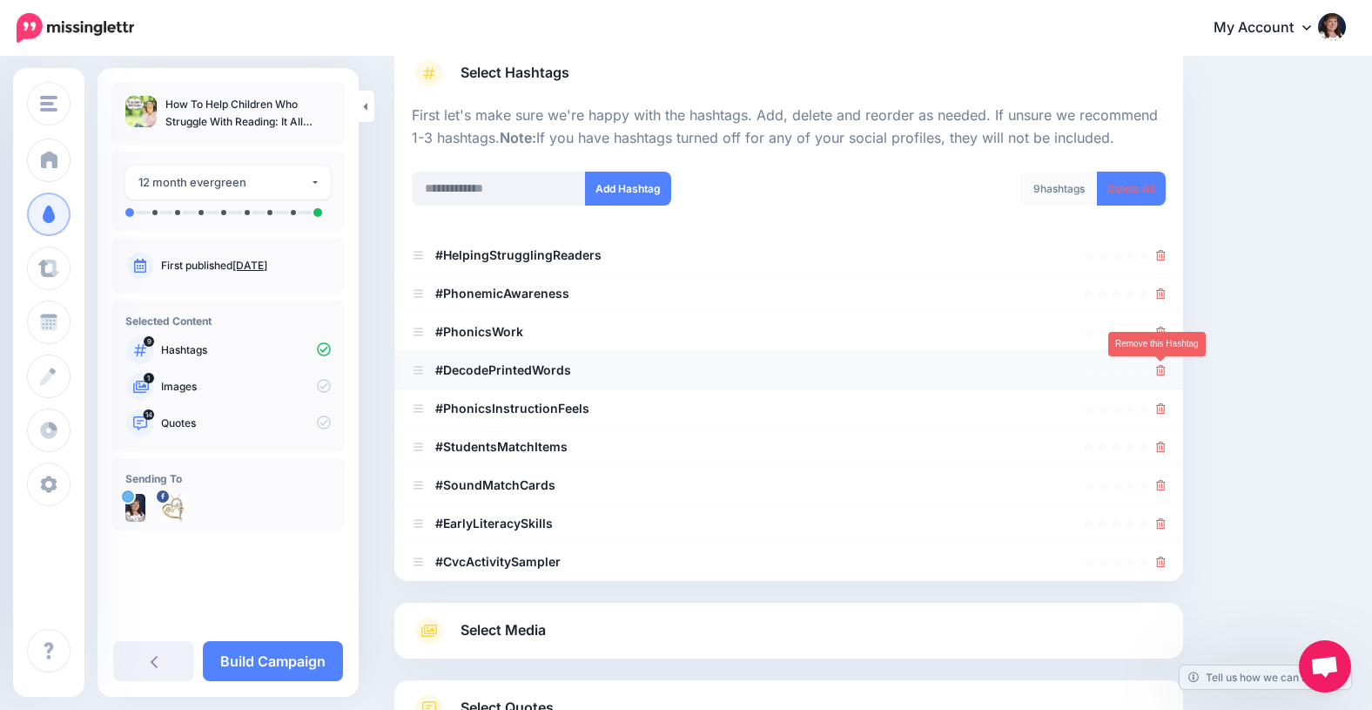
click at [1161, 367] on icon at bounding box center [1161, 370] width 10 height 10
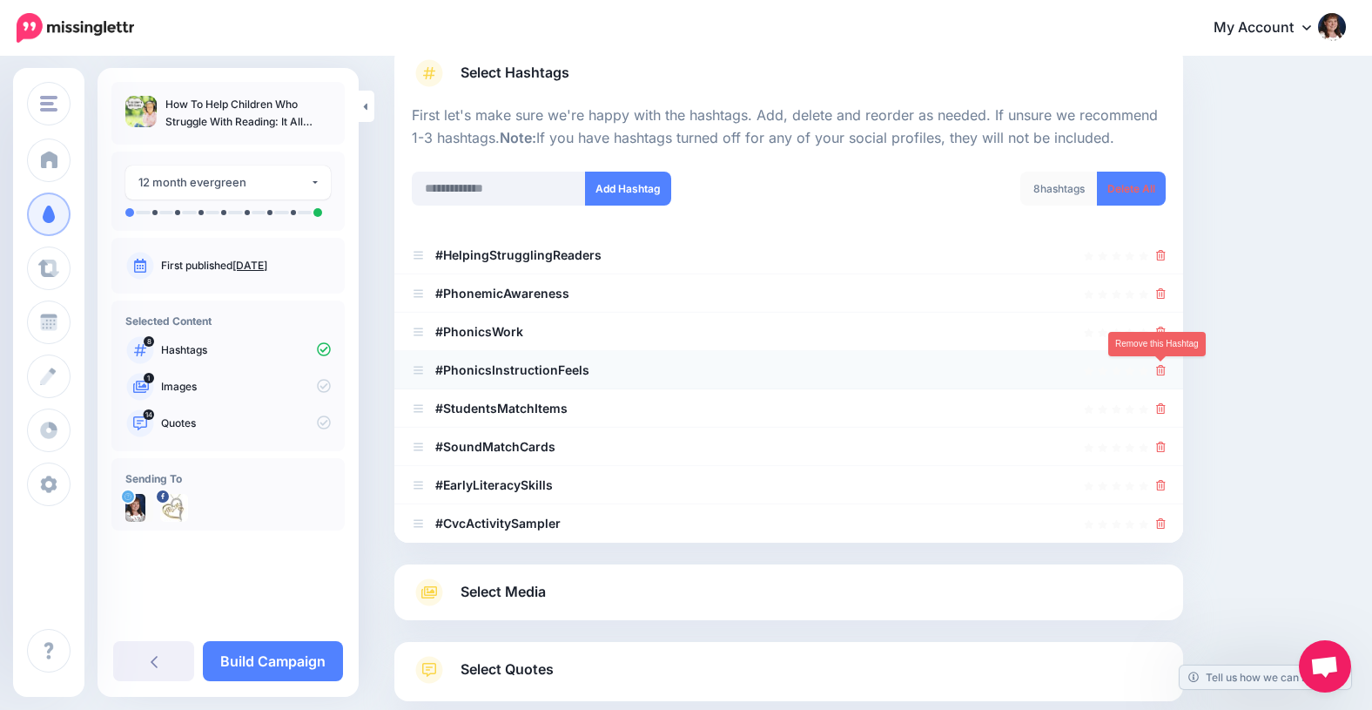
click at [1162, 368] on icon at bounding box center [1161, 370] width 10 height 10
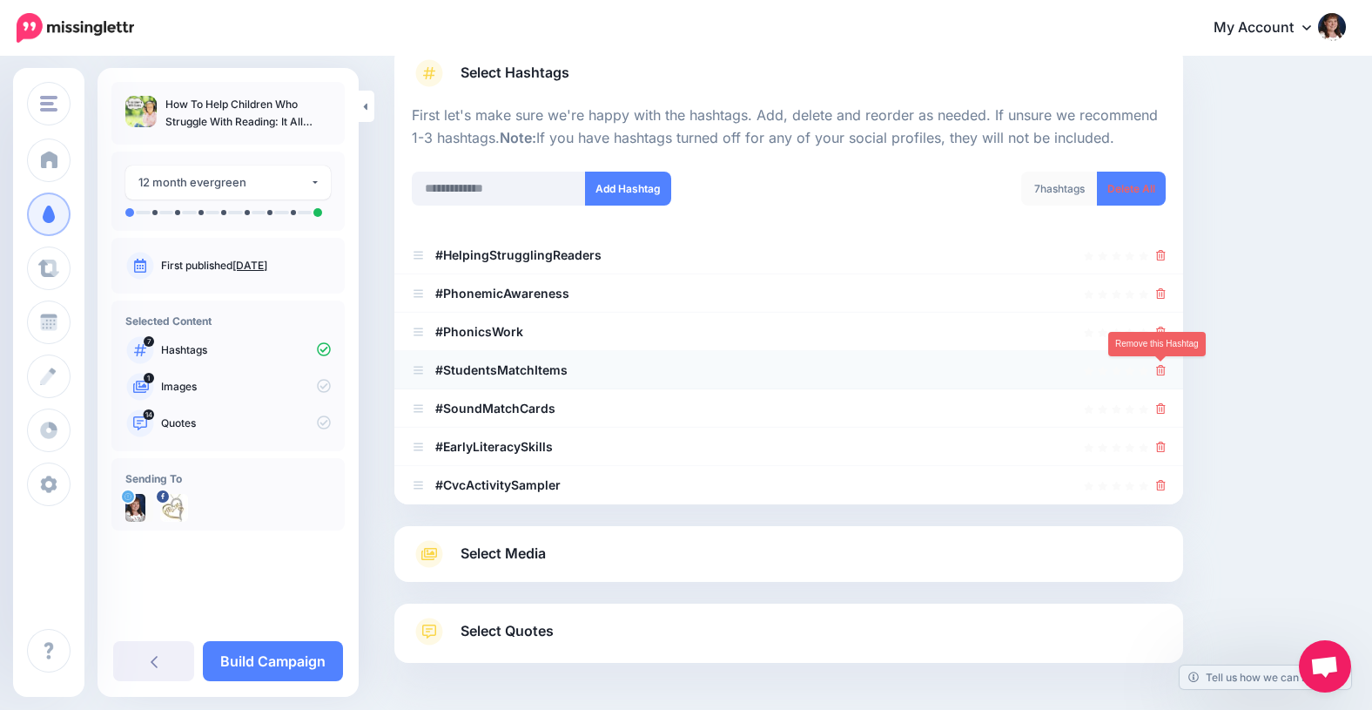
click at [1162, 367] on icon at bounding box center [1161, 370] width 10 height 10
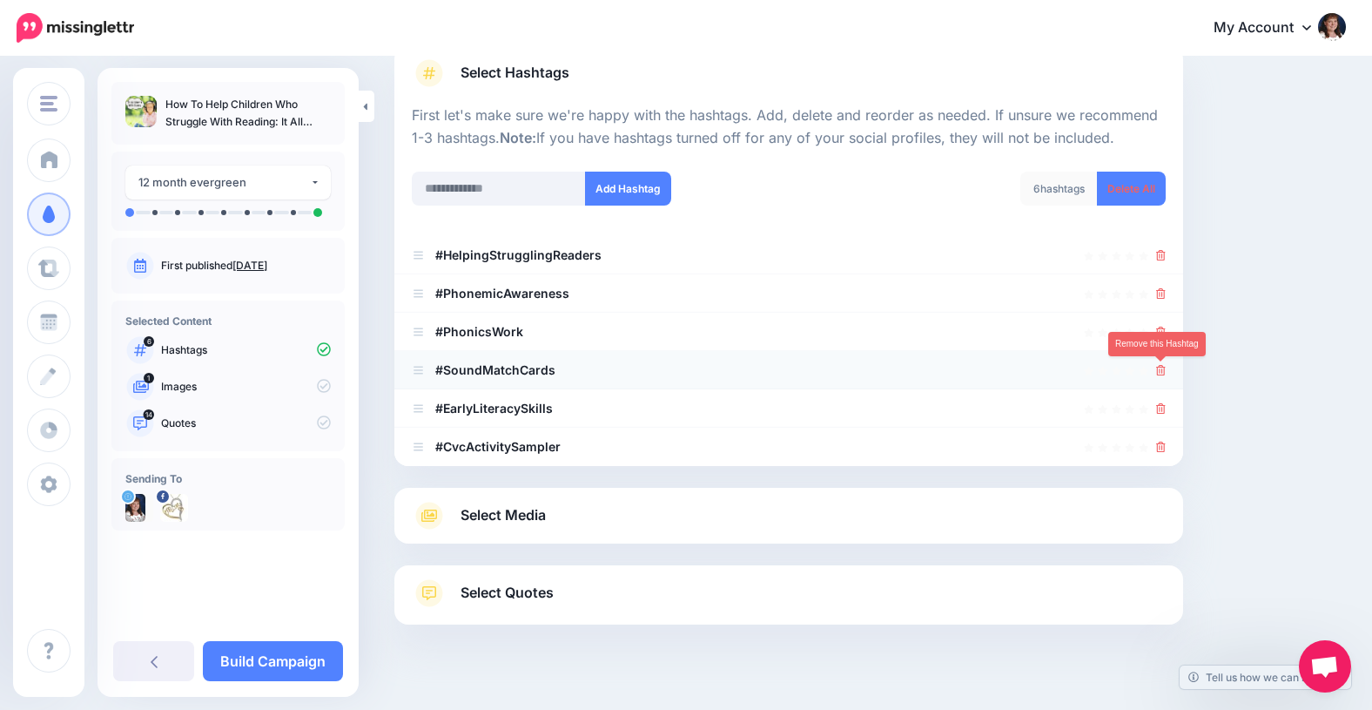
click at [1158, 368] on icon at bounding box center [1161, 370] width 10 height 10
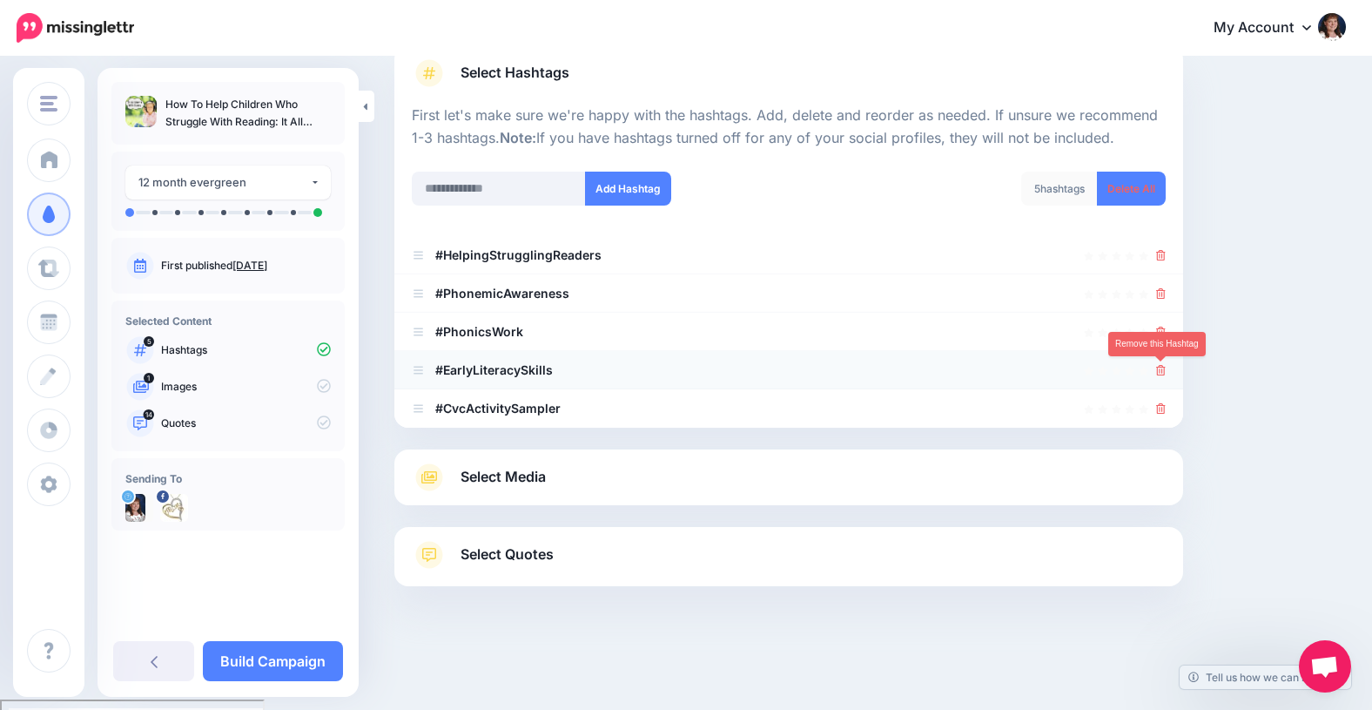
scroll to position [122, 0]
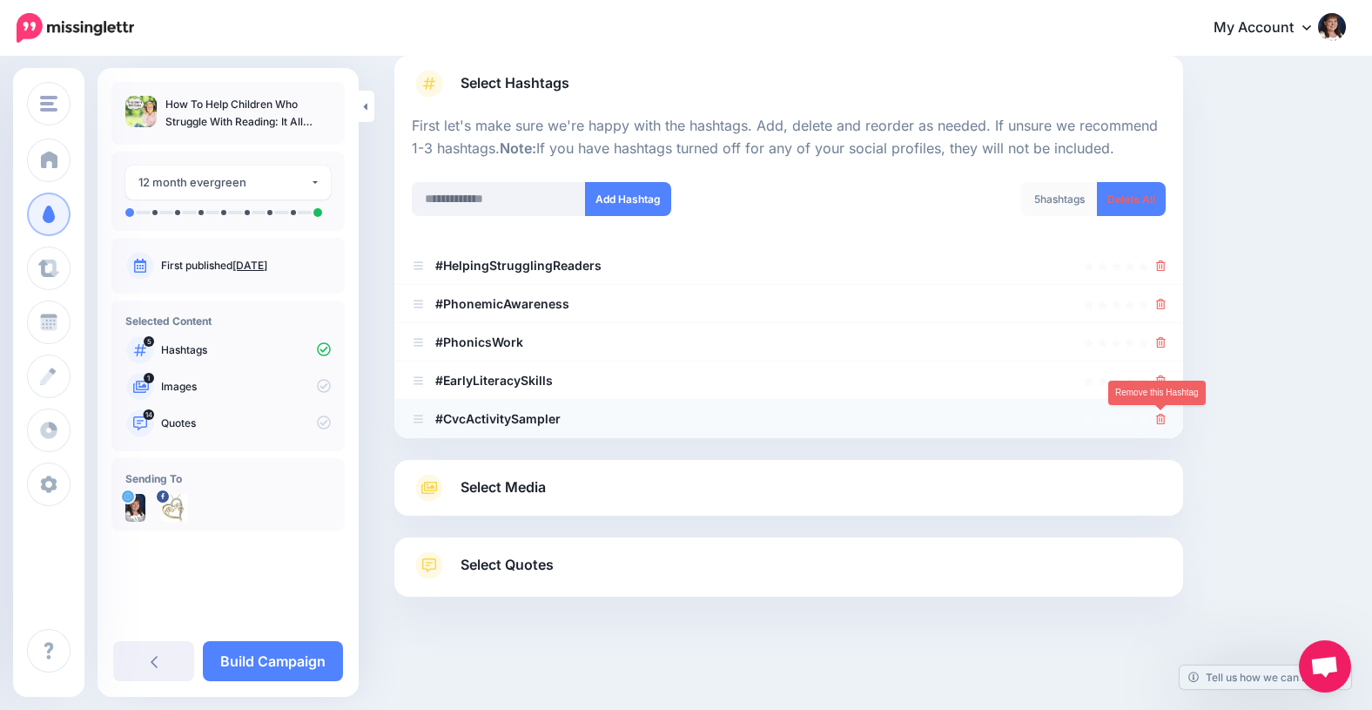
click at [1163, 421] on icon at bounding box center [1161, 419] width 10 height 10
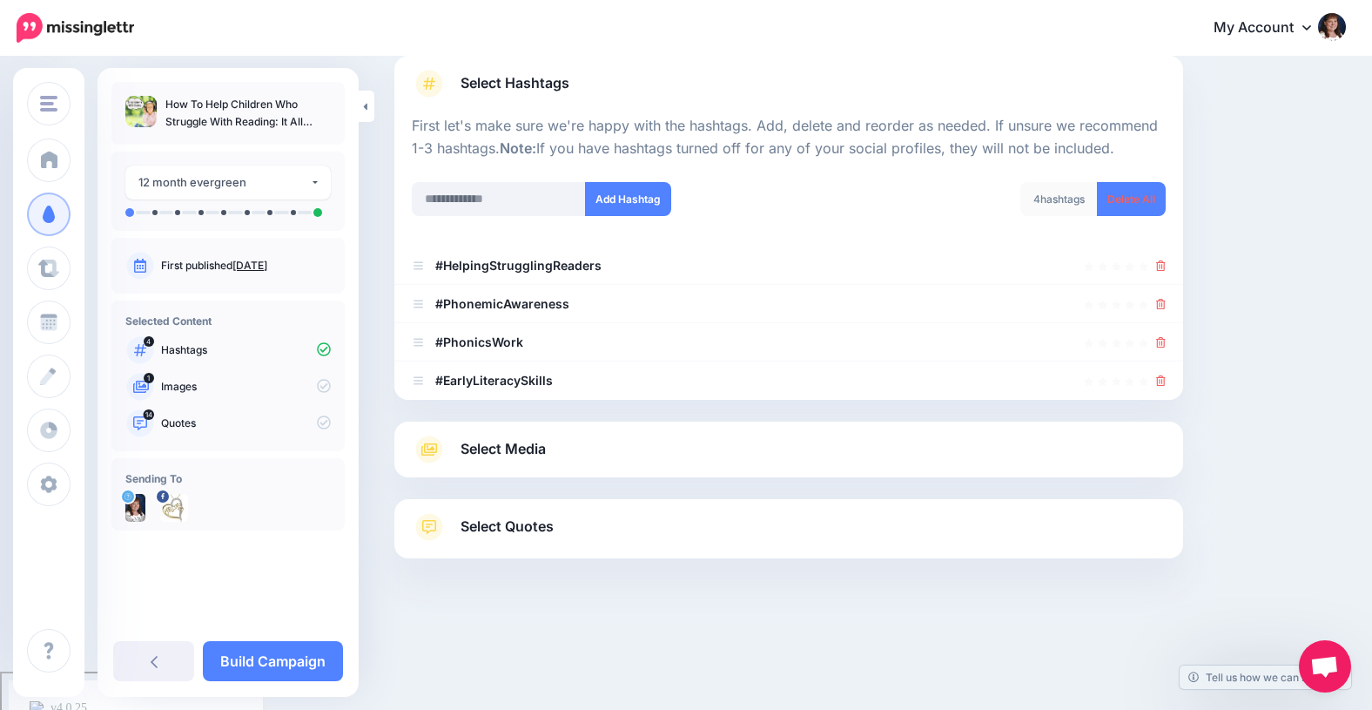
scroll to position [108, 0]
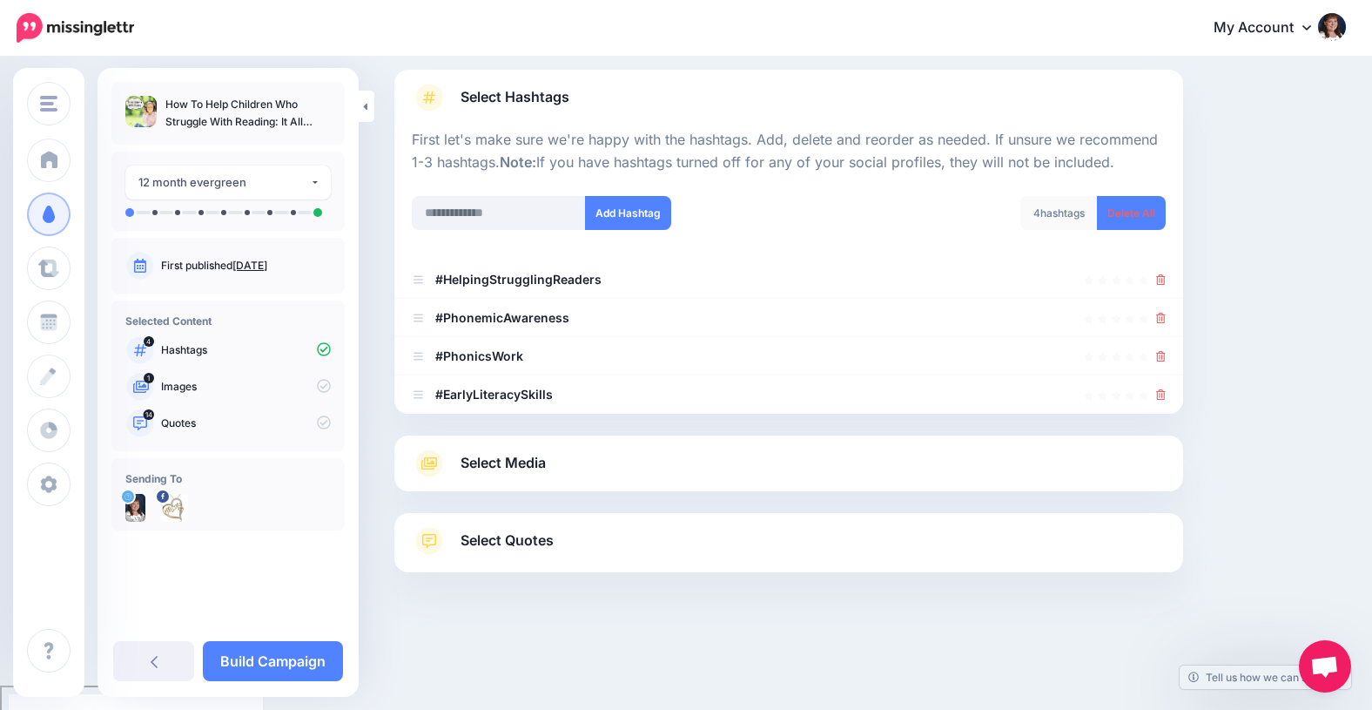
click at [518, 463] on span "Select Media" at bounding box center [503, 463] width 85 height 24
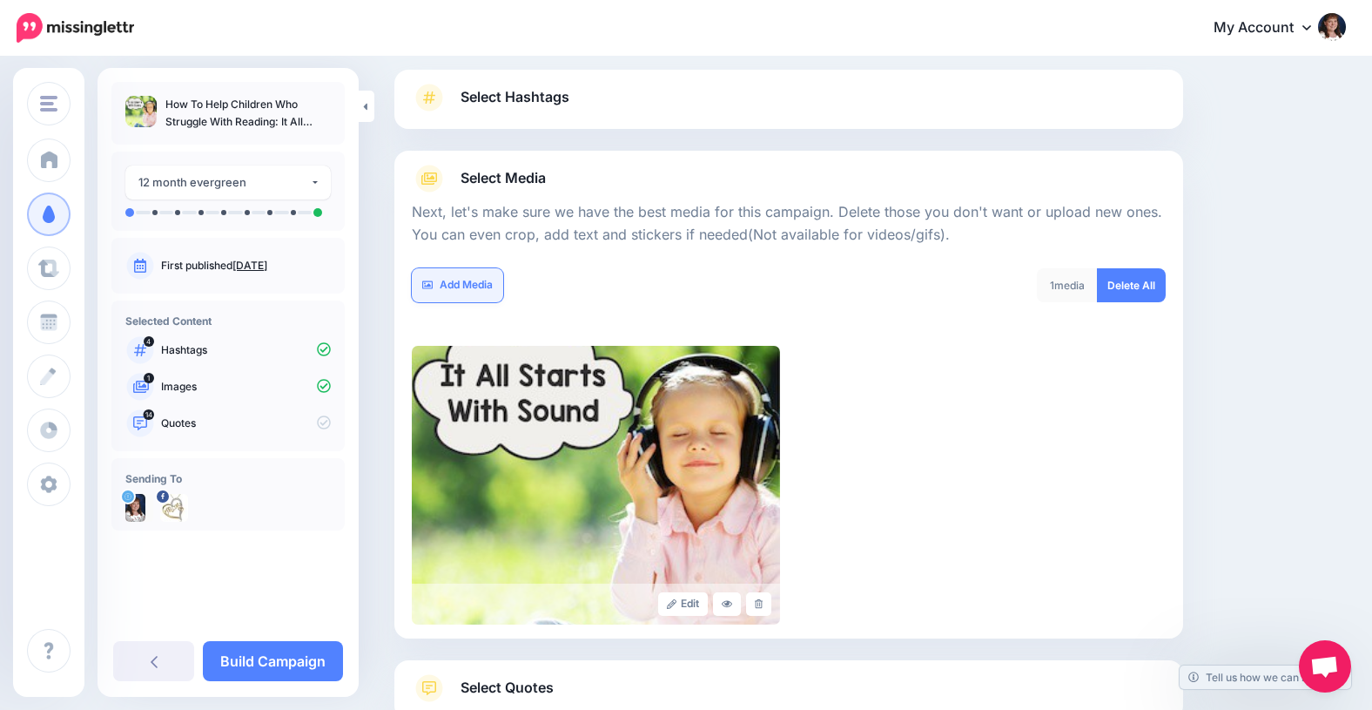
click at [471, 283] on link "Add Media" at bounding box center [457, 285] width 91 height 34
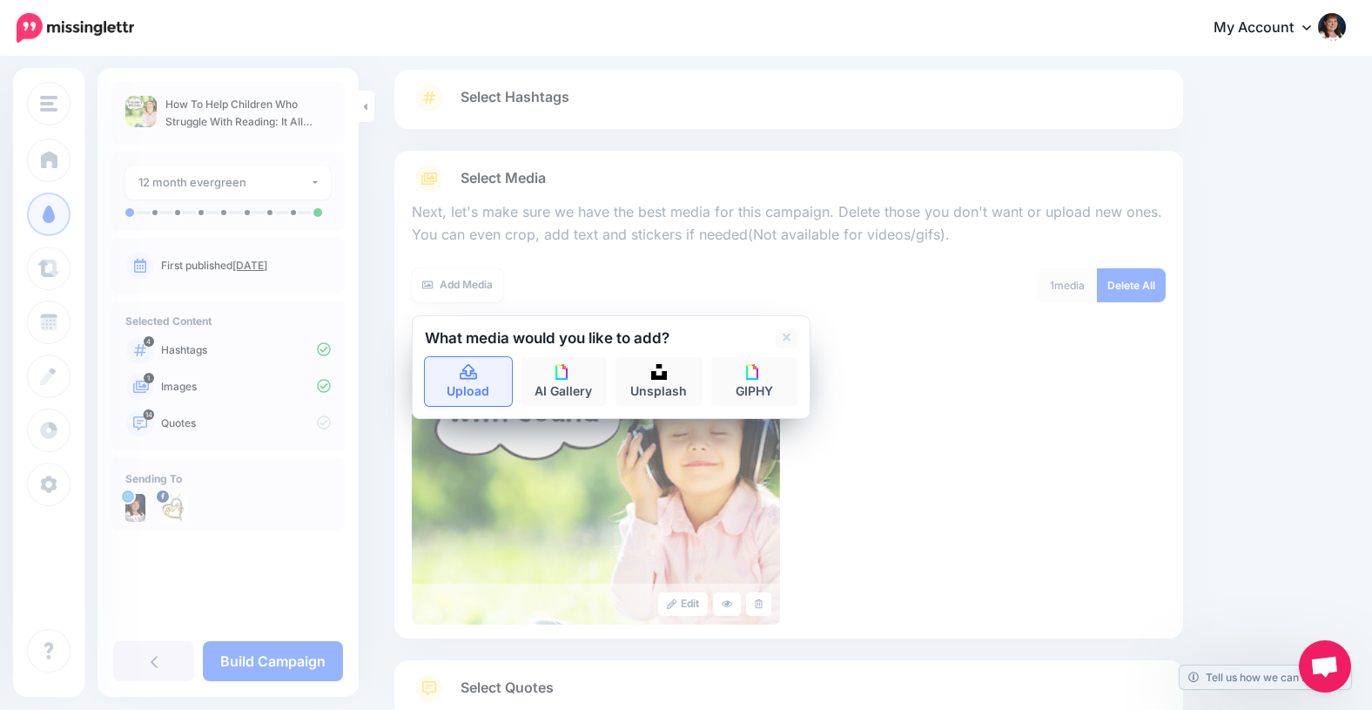
click at [464, 373] on icon at bounding box center [468, 372] width 17 height 16
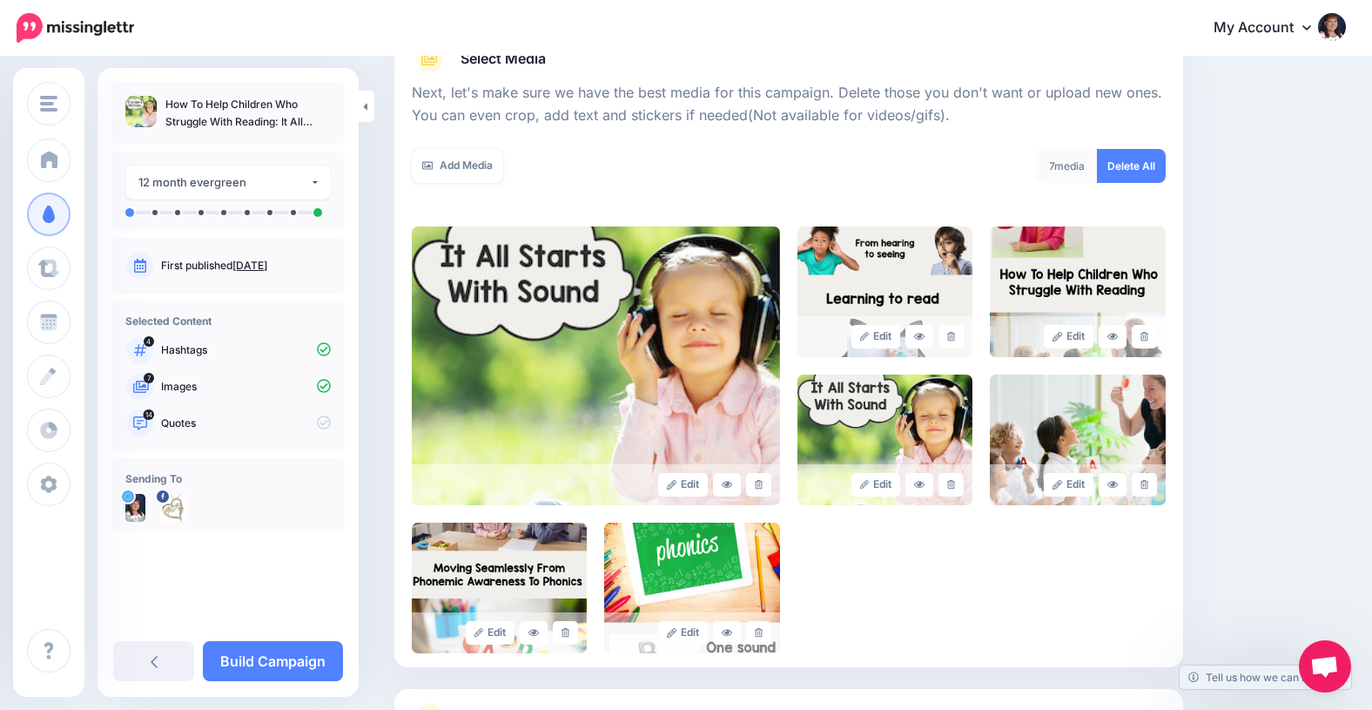
scroll to position [403, 0]
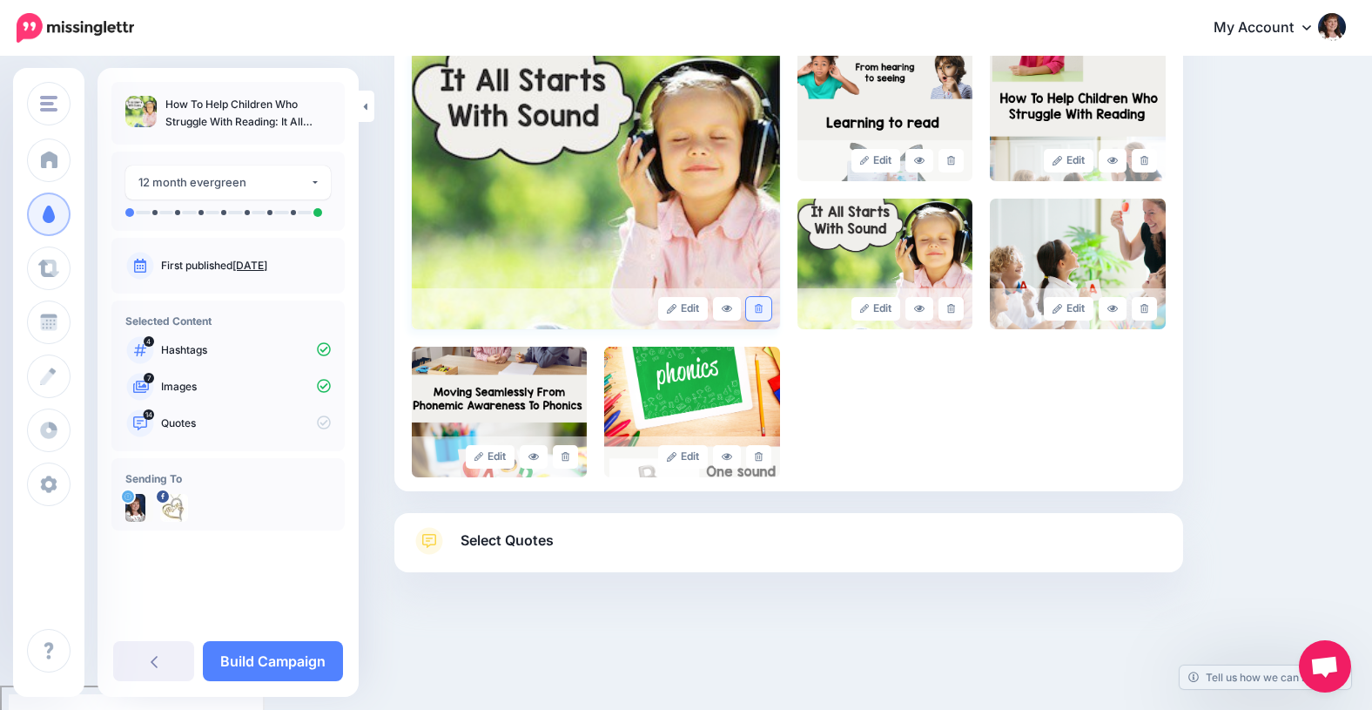
click at [757, 306] on icon at bounding box center [759, 309] width 8 height 10
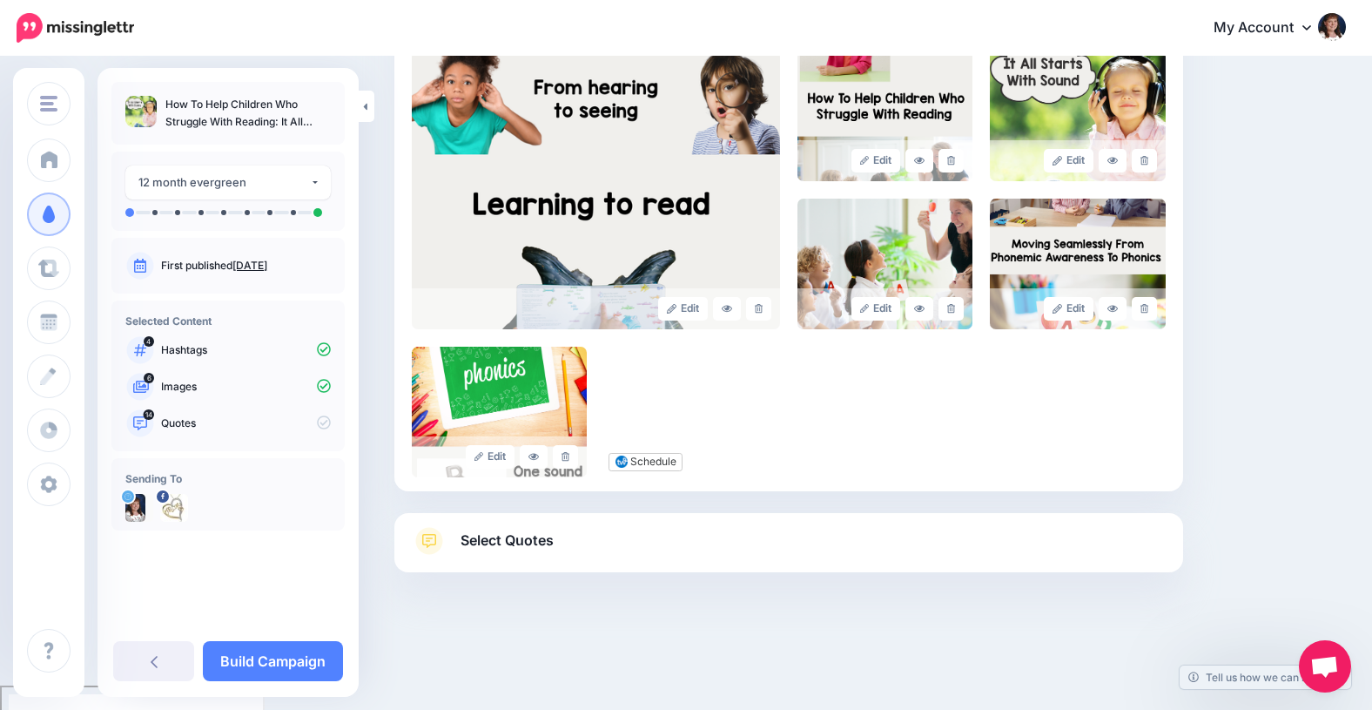
click at [495, 542] on span "Select Quotes" at bounding box center [507, 540] width 93 height 24
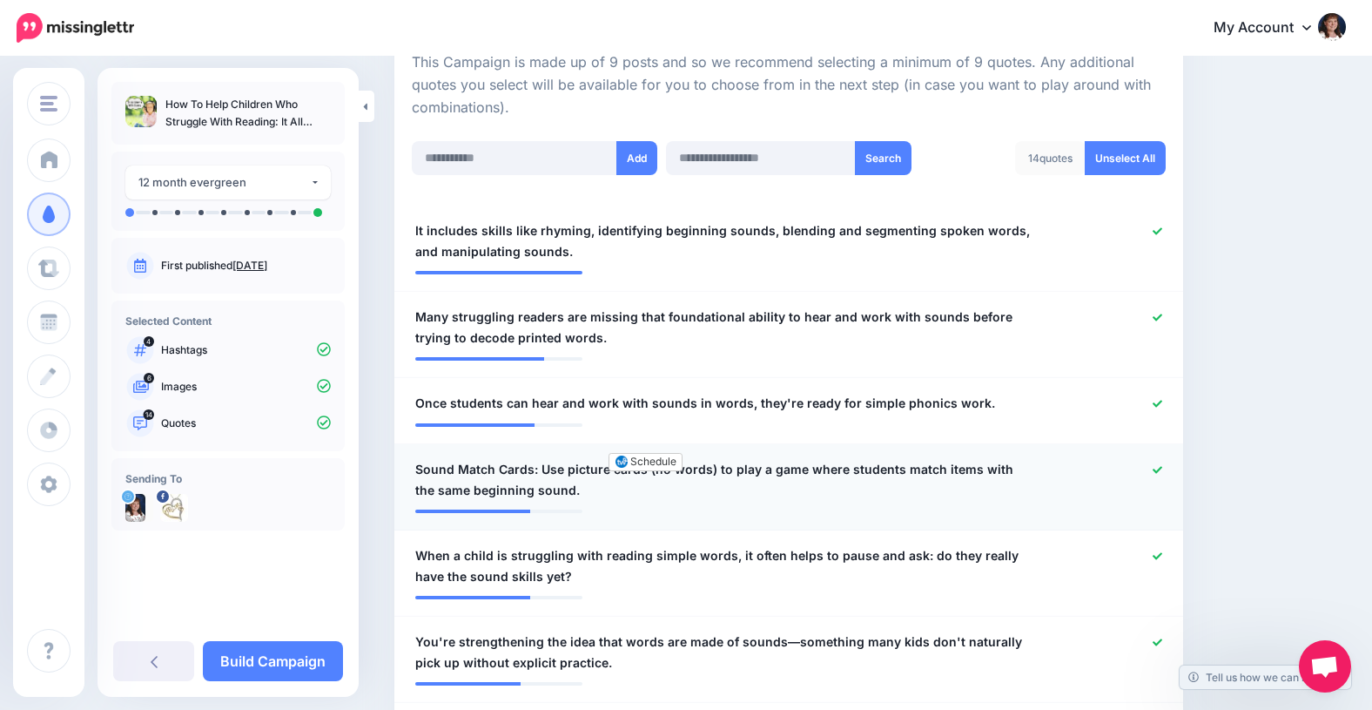
click at [1156, 468] on icon at bounding box center [1158, 470] width 10 height 10
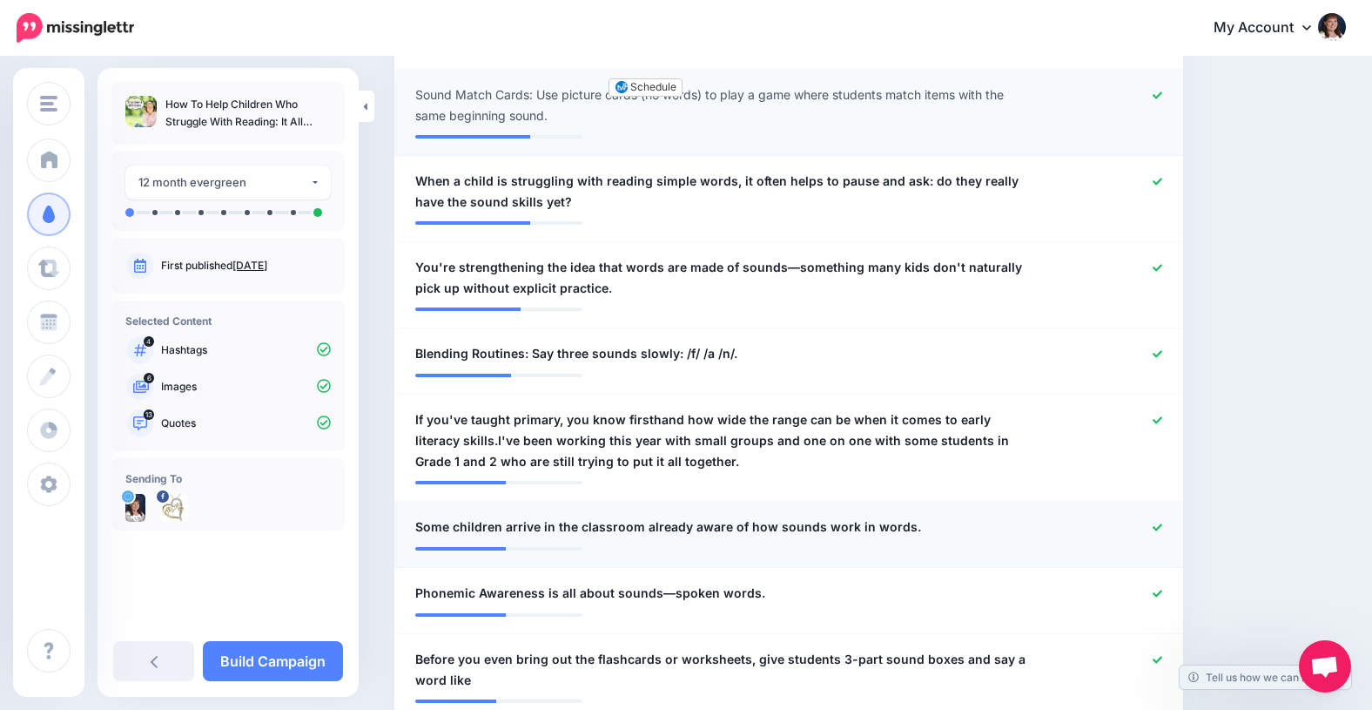
scroll to position [782, 0]
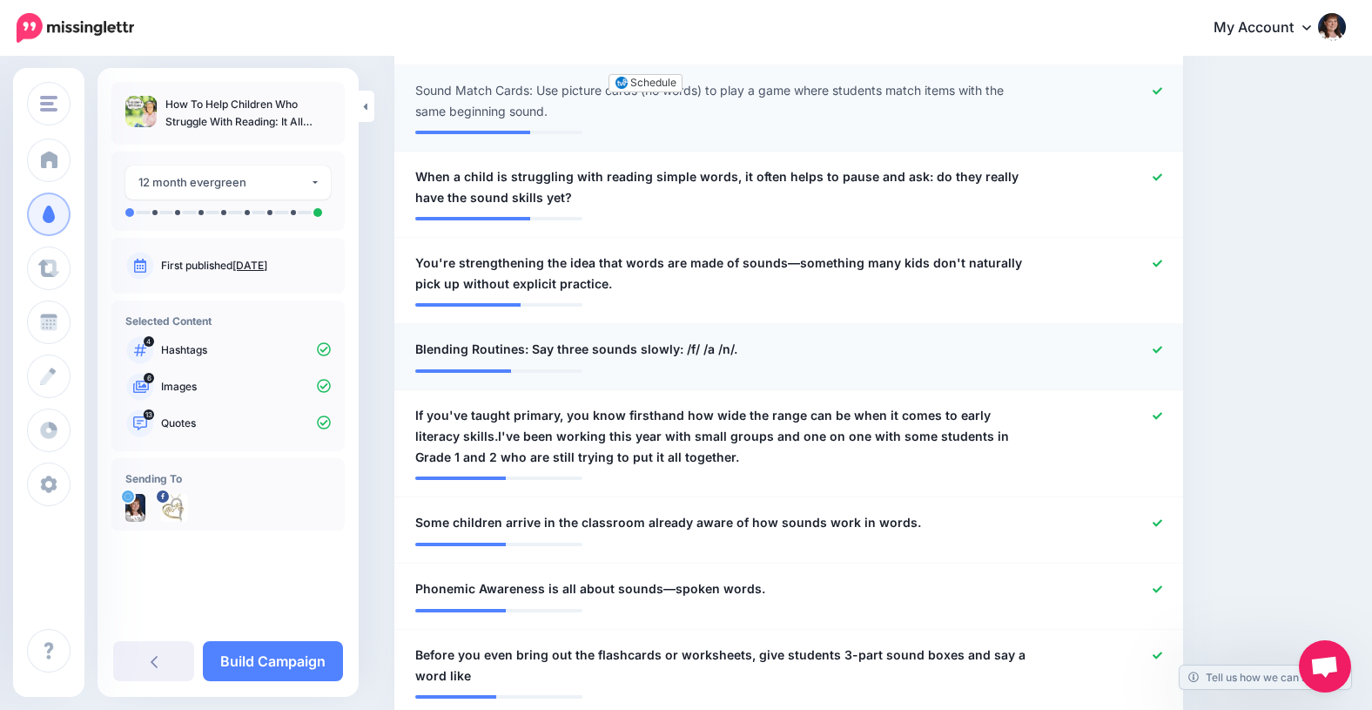
click at [1156, 348] on icon at bounding box center [1158, 350] width 10 height 10
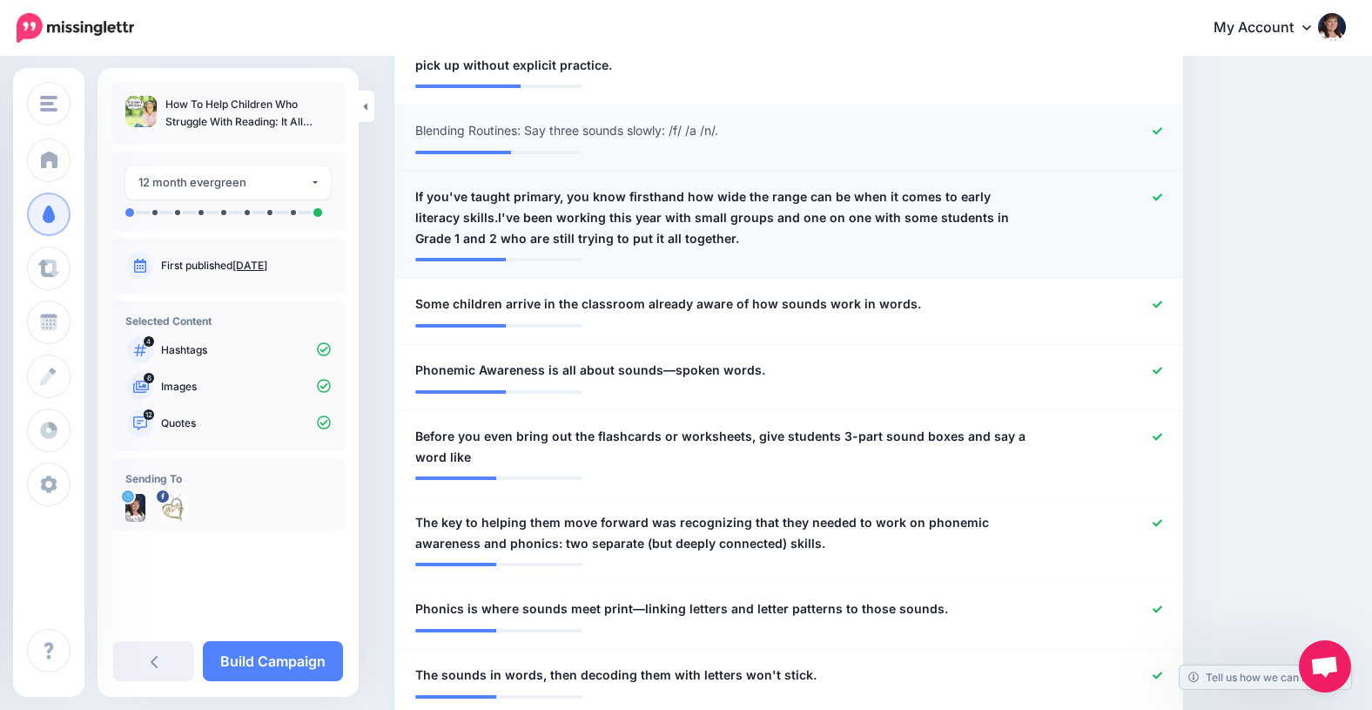
scroll to position [1004, 0]
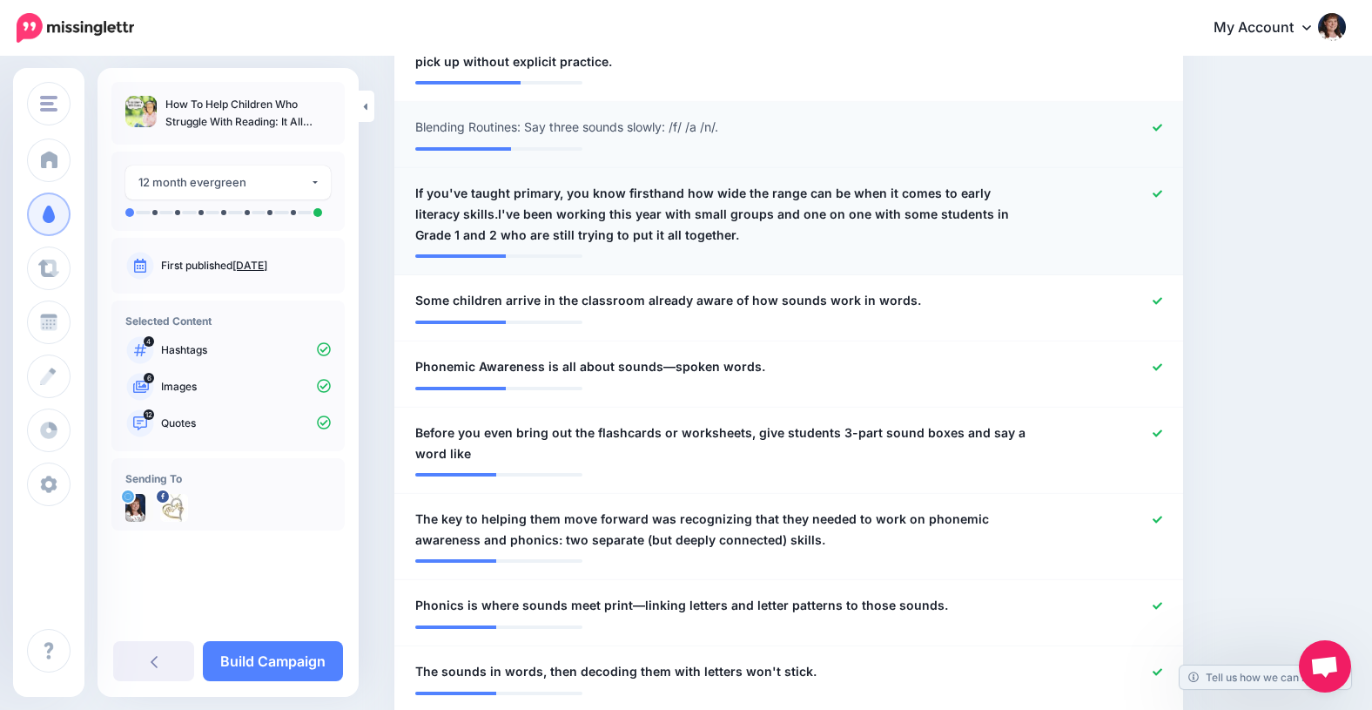
click at [1154, 192] on icon at bounding box center [1158, 194] width 10 height 10
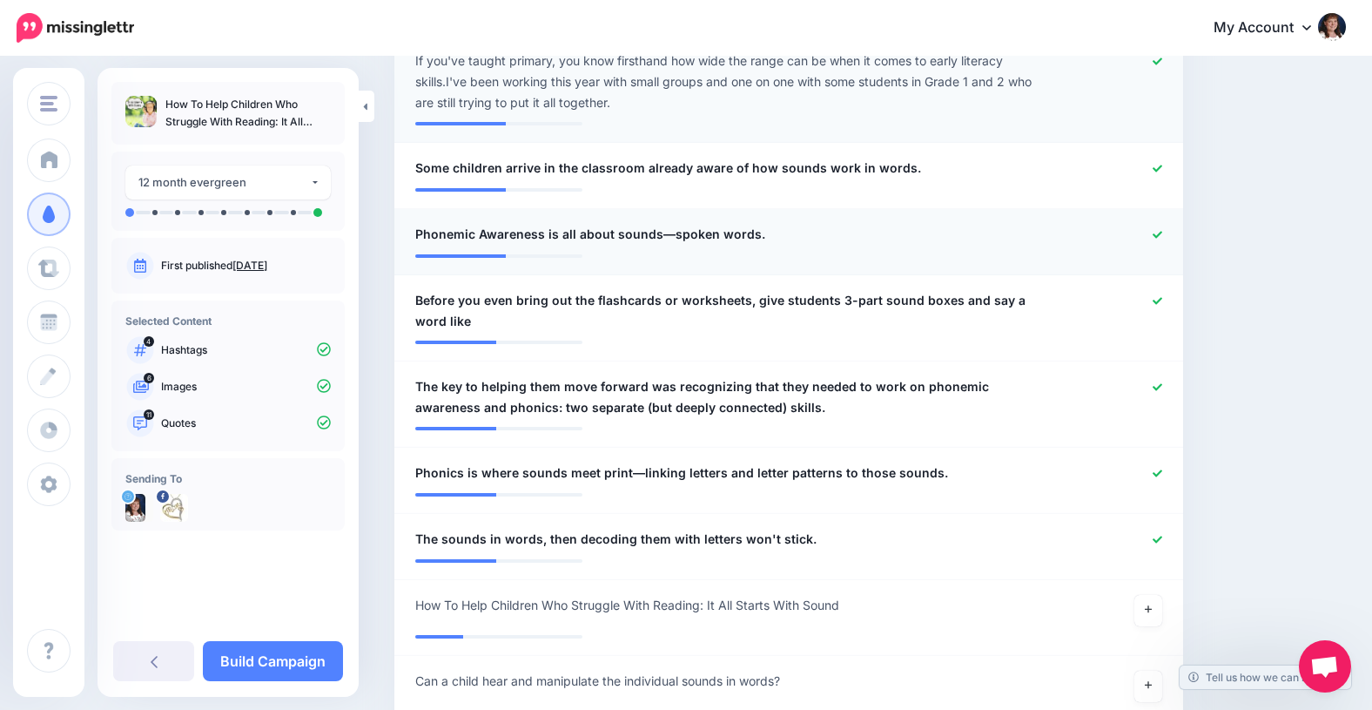
scroll to position [1138, 0]
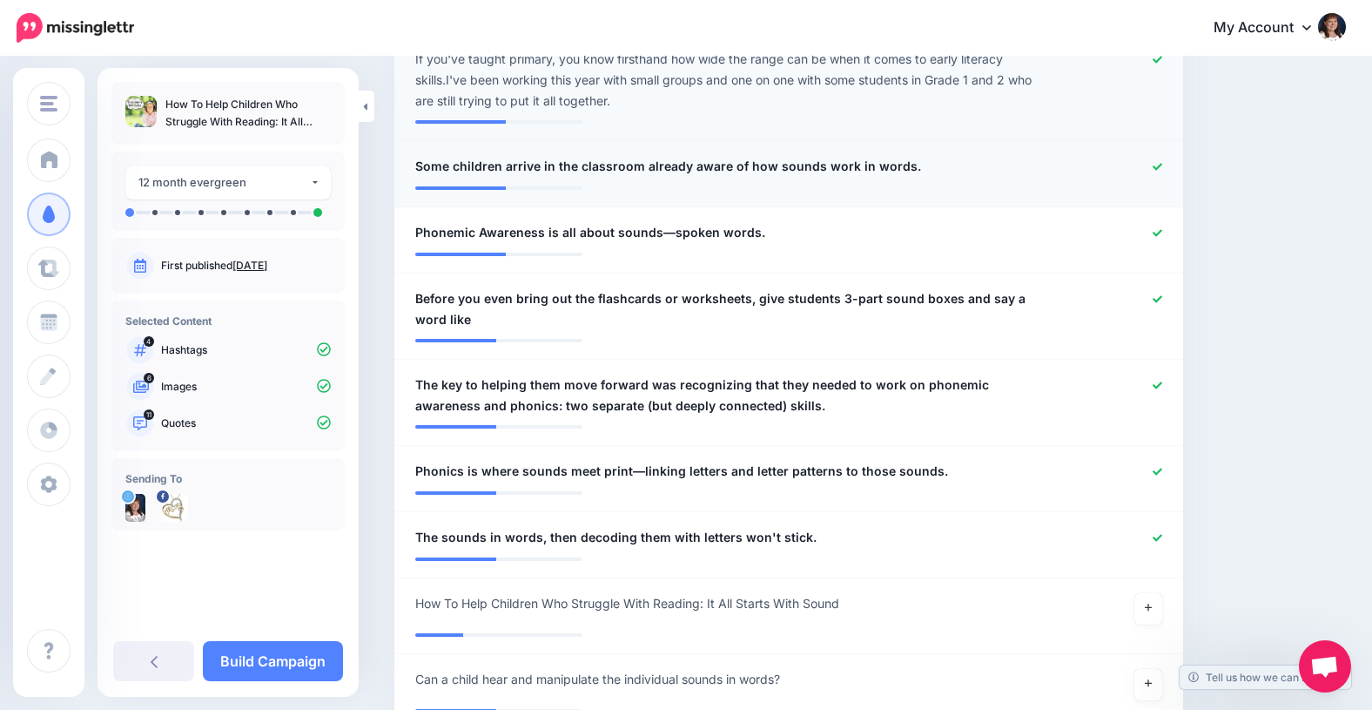
click at [1155, 165] on icon at bounding box center [1158, 167] width 10 height 10
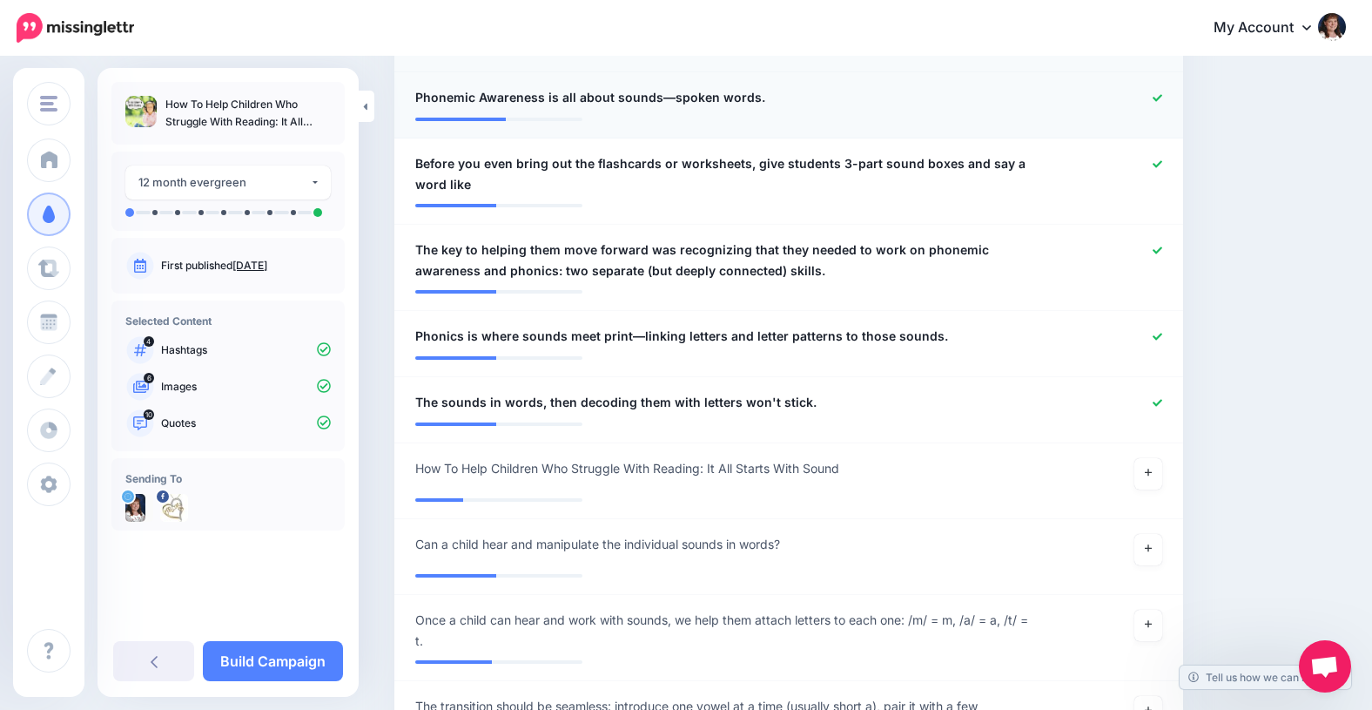
scroll to position [1274, 0]
click at [1157, 158] on icon at bounding box center [1158, 163] width 10 height 10
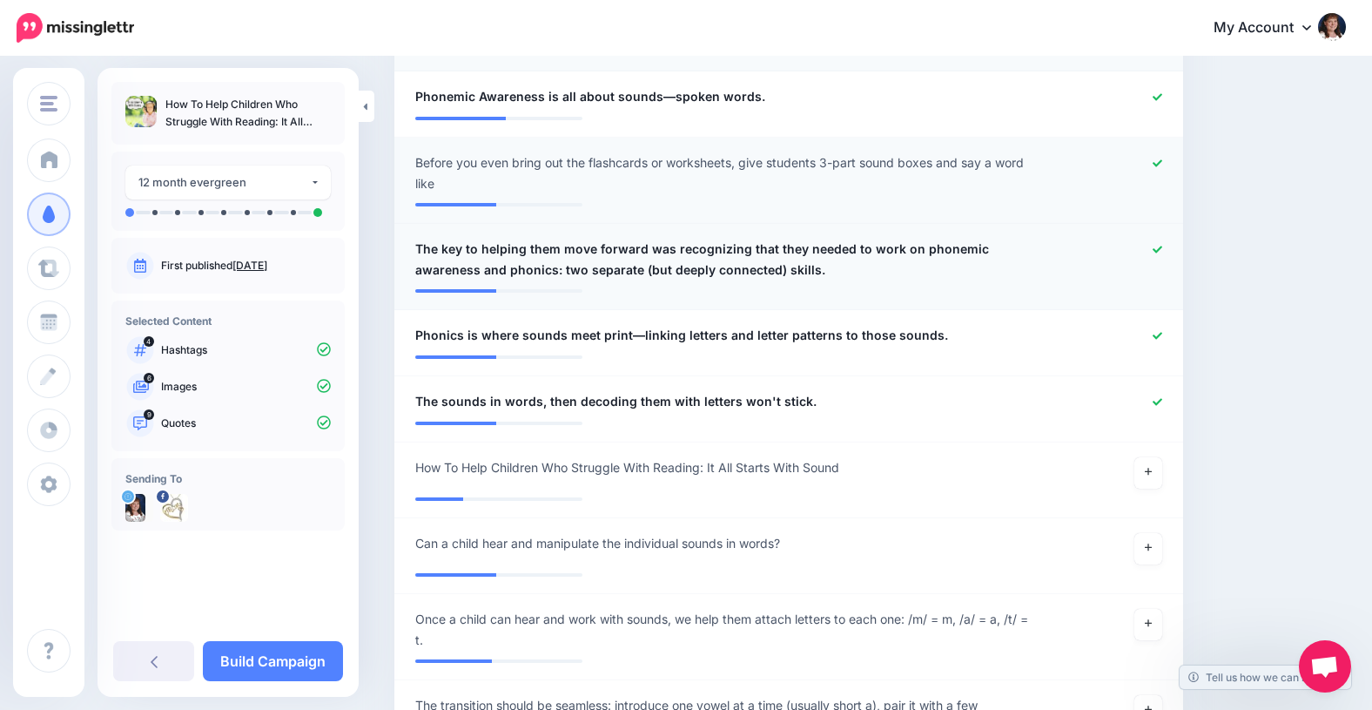
click at [1157, 247] on icon at bounding box center [1158, 250] width 10 height 10
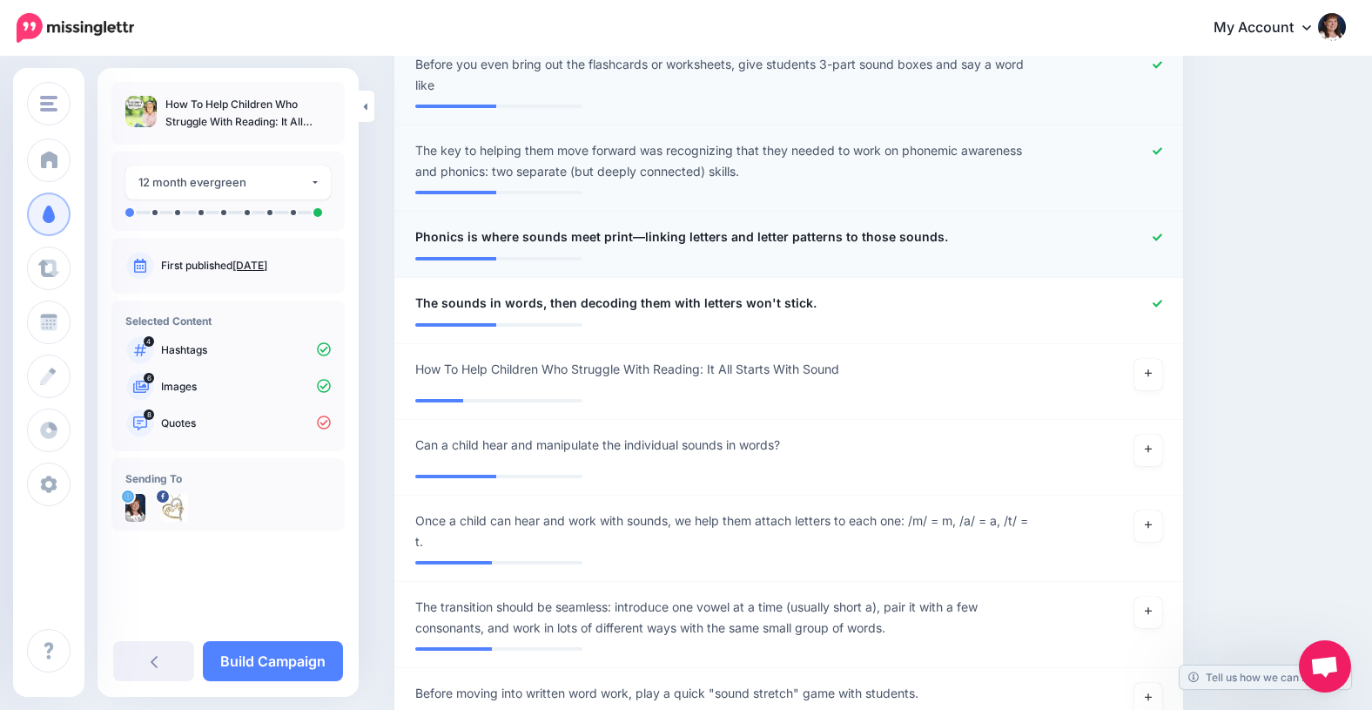
scroll to position [1371, 0]
click at [1156, 301] on icon at bounding box center [1158, 305] width 10 height 10
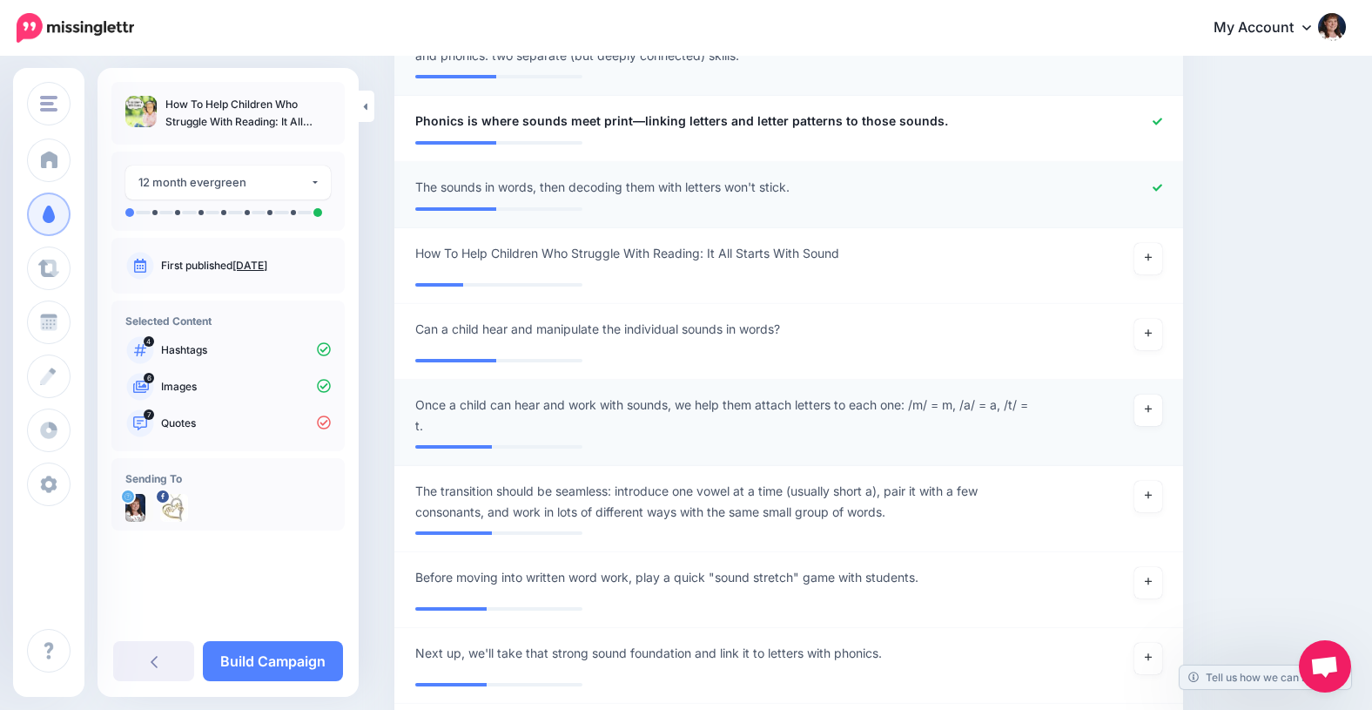
scroll to position [1489, 0]
click at [1153, 256] on link at bounding box center [1148, 257] width 28 height 31
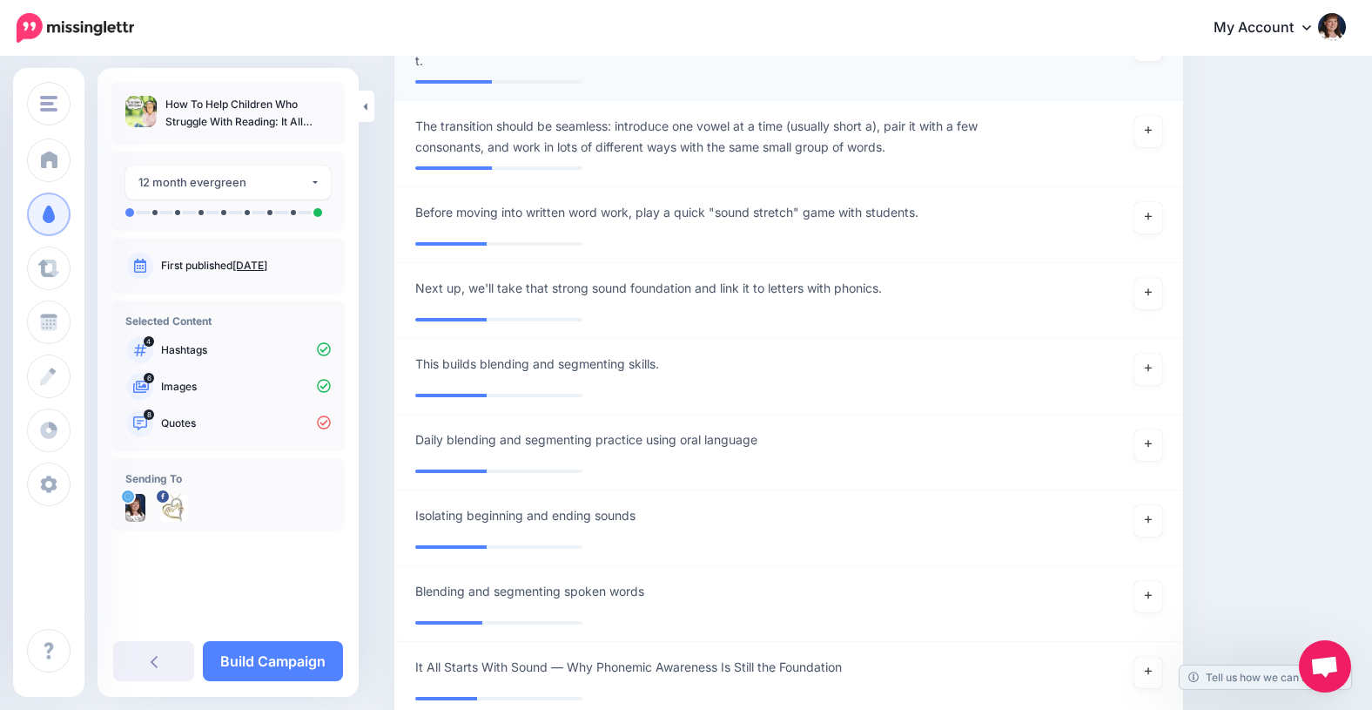
scroll to position [1855, 0]
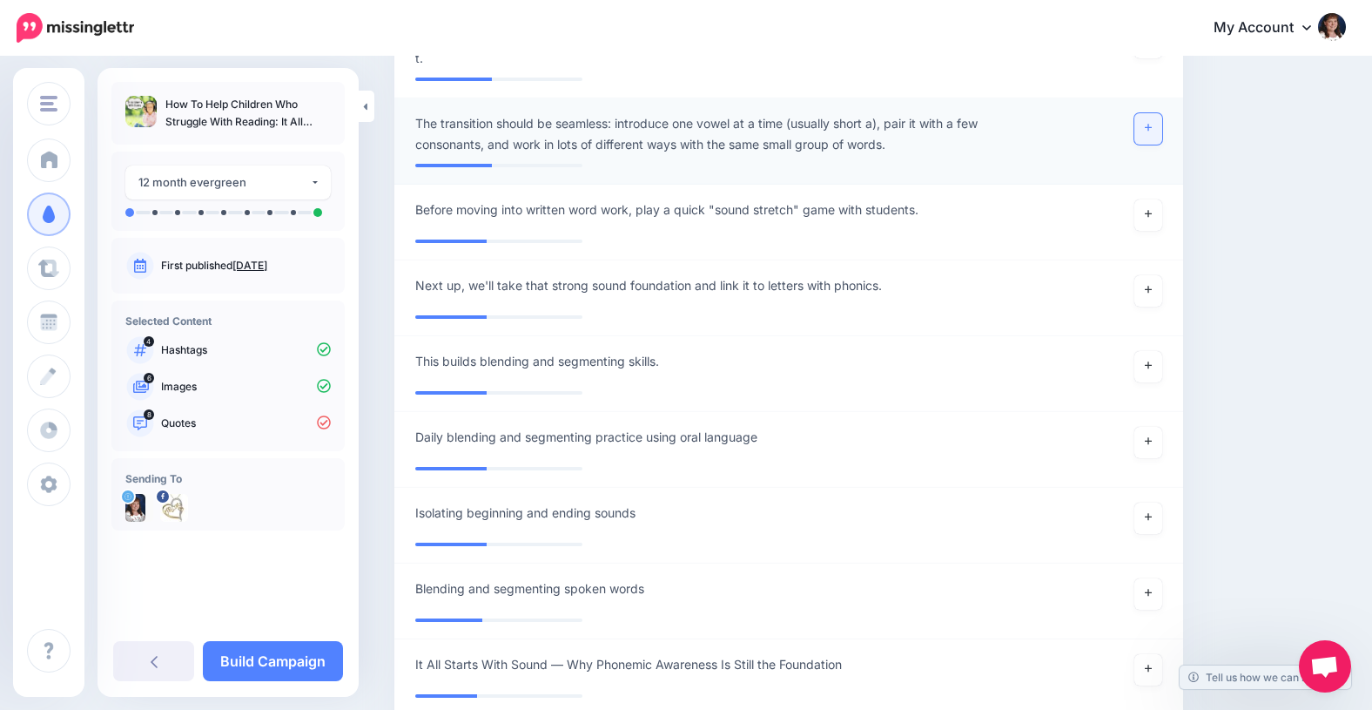
click at [1148, 125] on icon at bounding box center [1148, 128] width 7 height 7
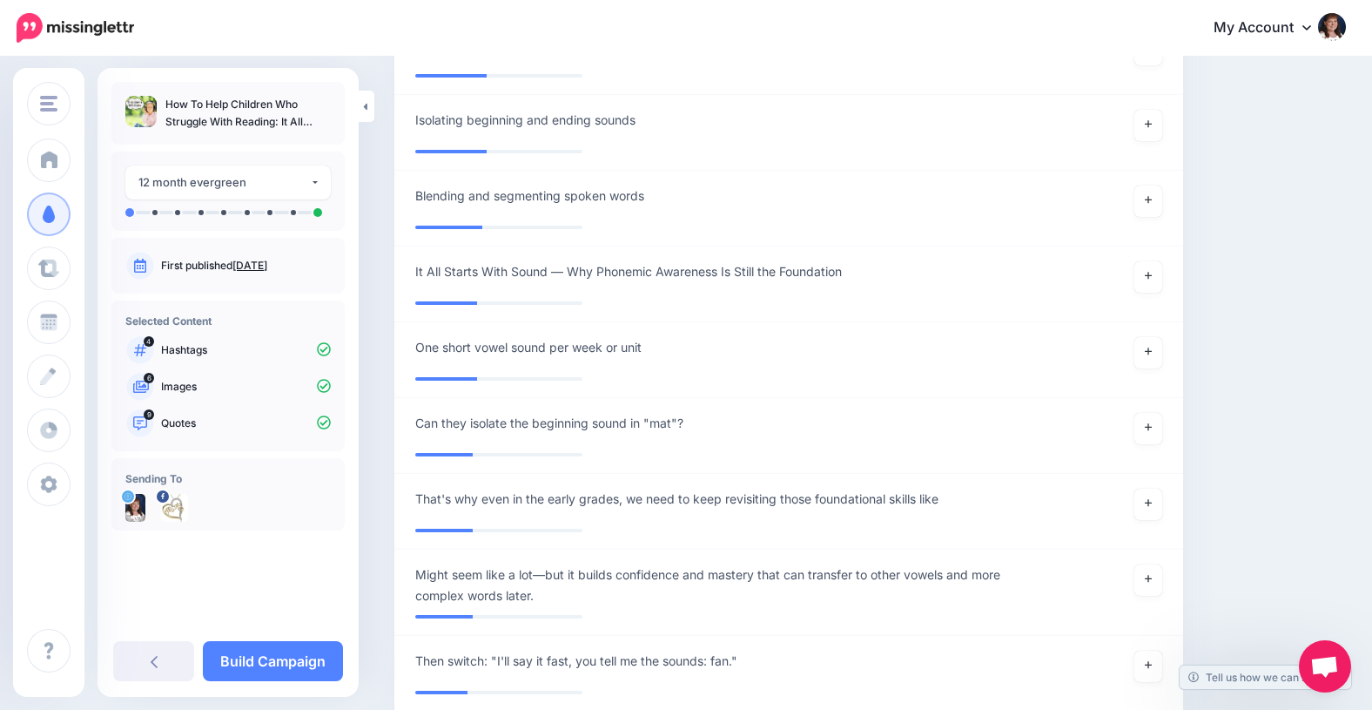
scroll to position [2249, 0]
click at [1150, 277] on icon at bounding box center [1148, 275] width 7 height 10
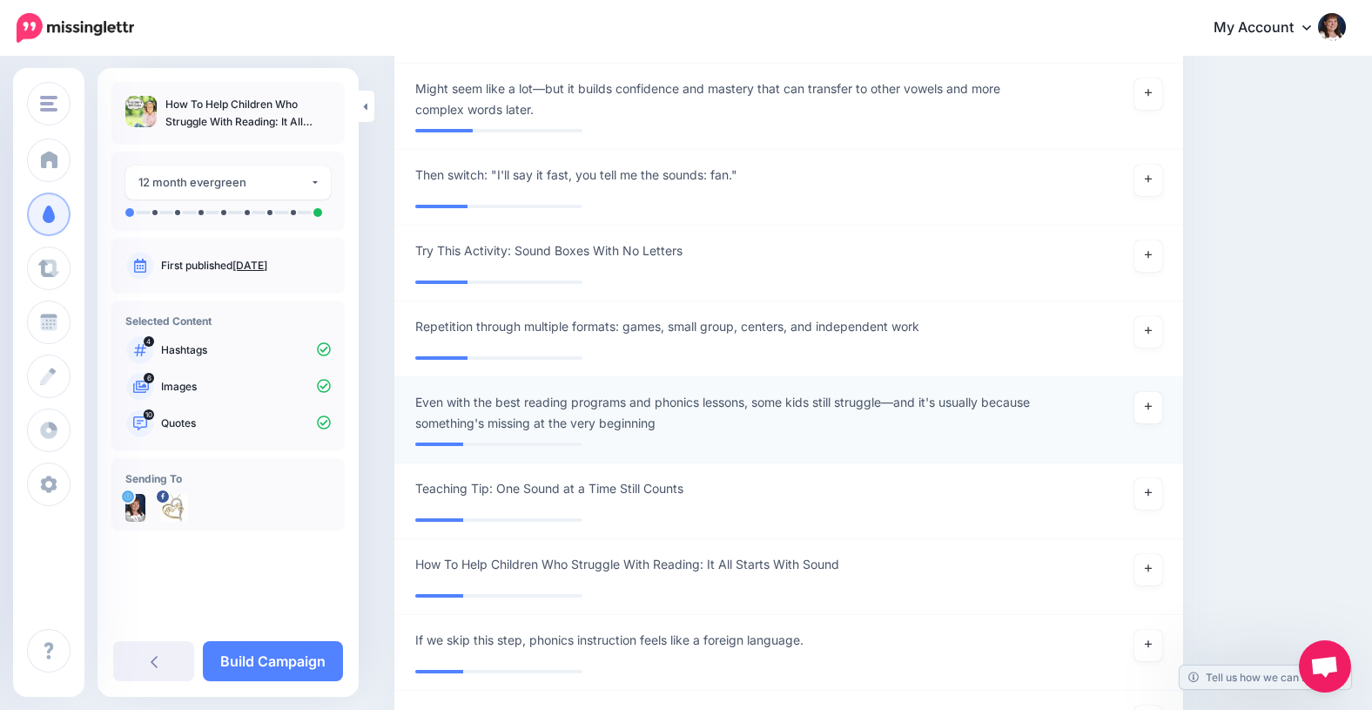
scroll to position [2741, 0]
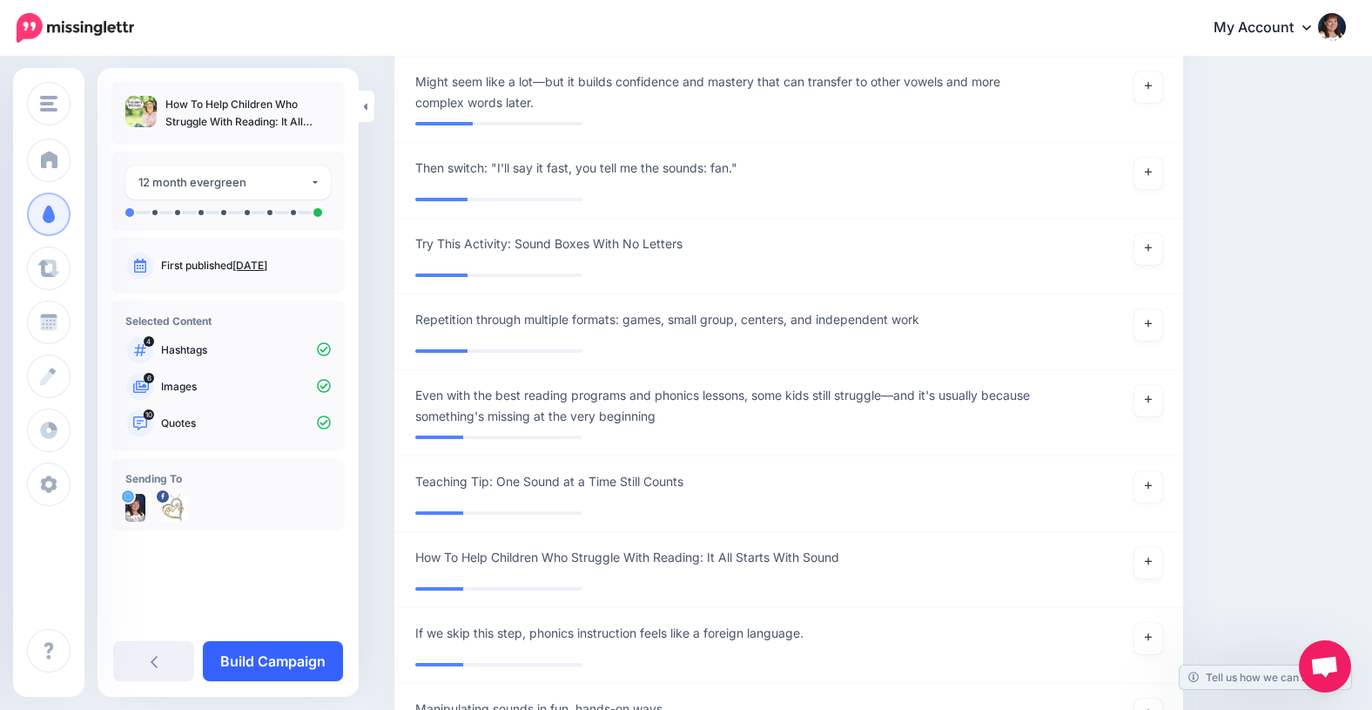
click at [249, 665] on link "Build Campaign" at bounding box center [273, 661] width 140 height 40
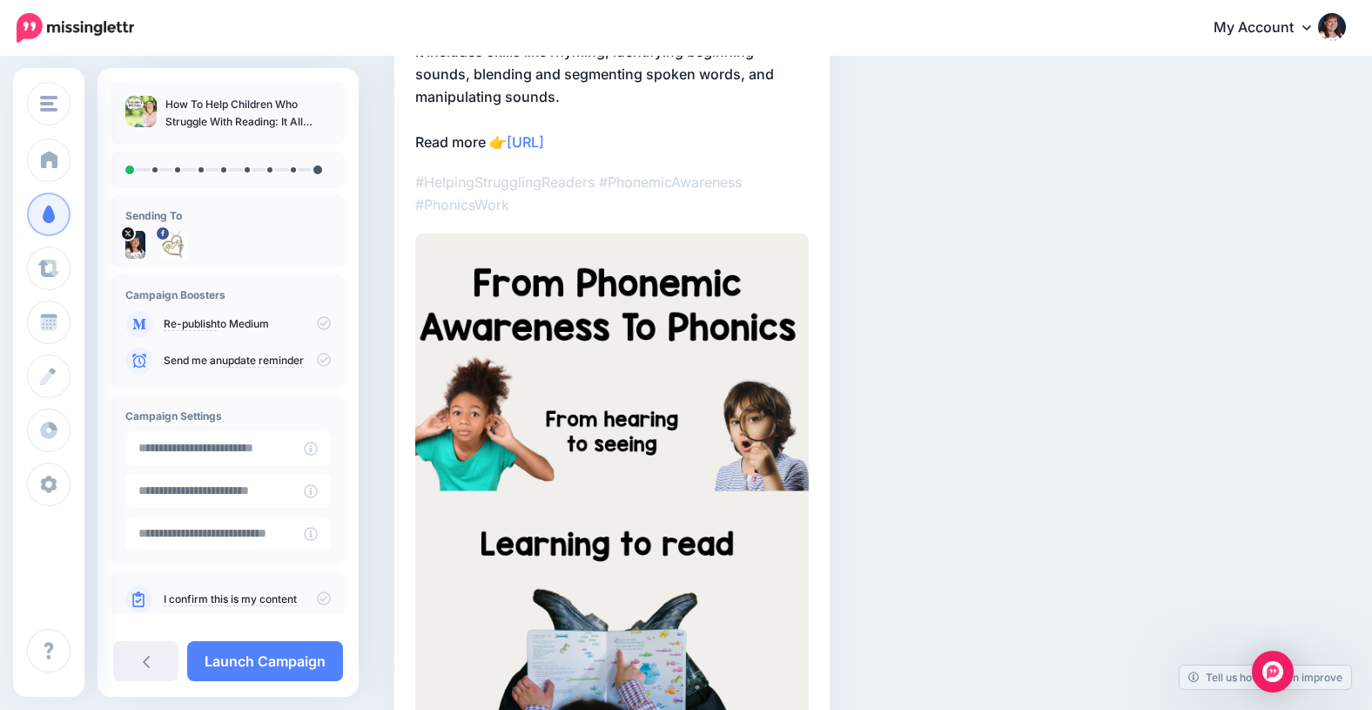
scroll to position [17, 0]
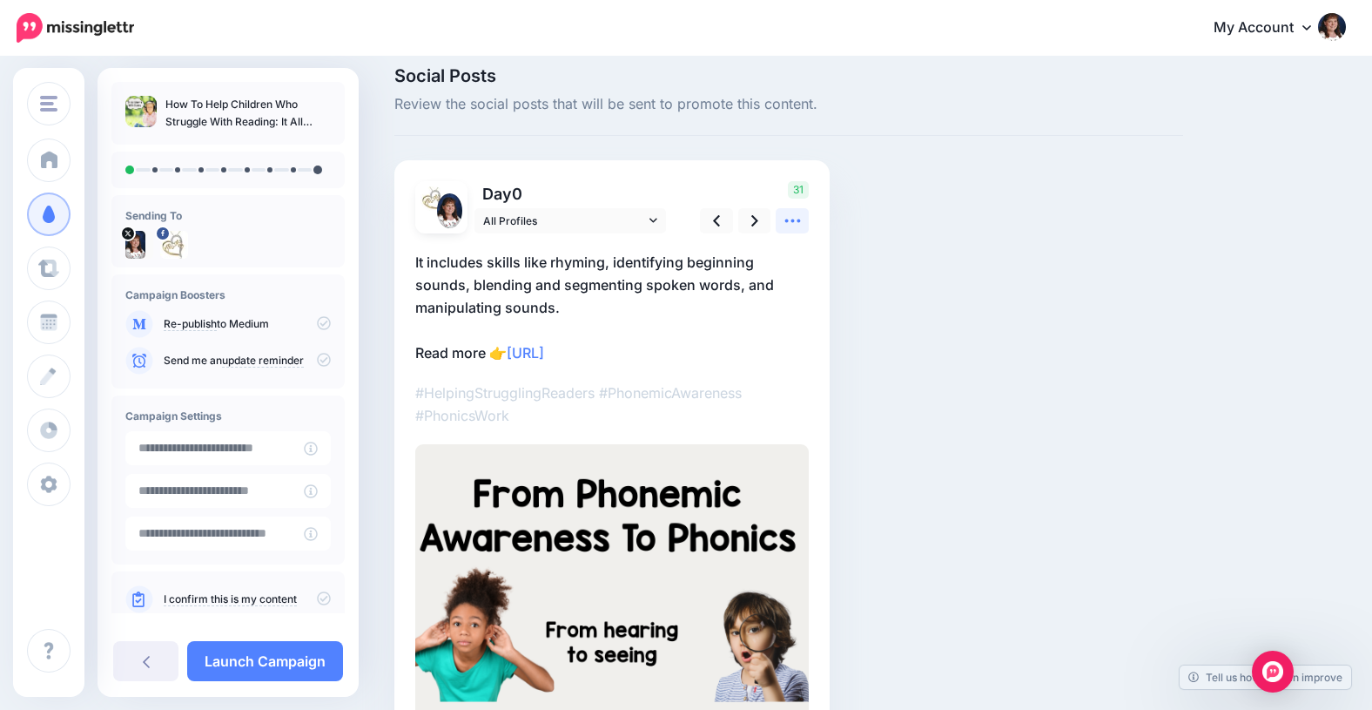
click at [791, 217] on icon at bounding box center [793, 221] width 18 height 18
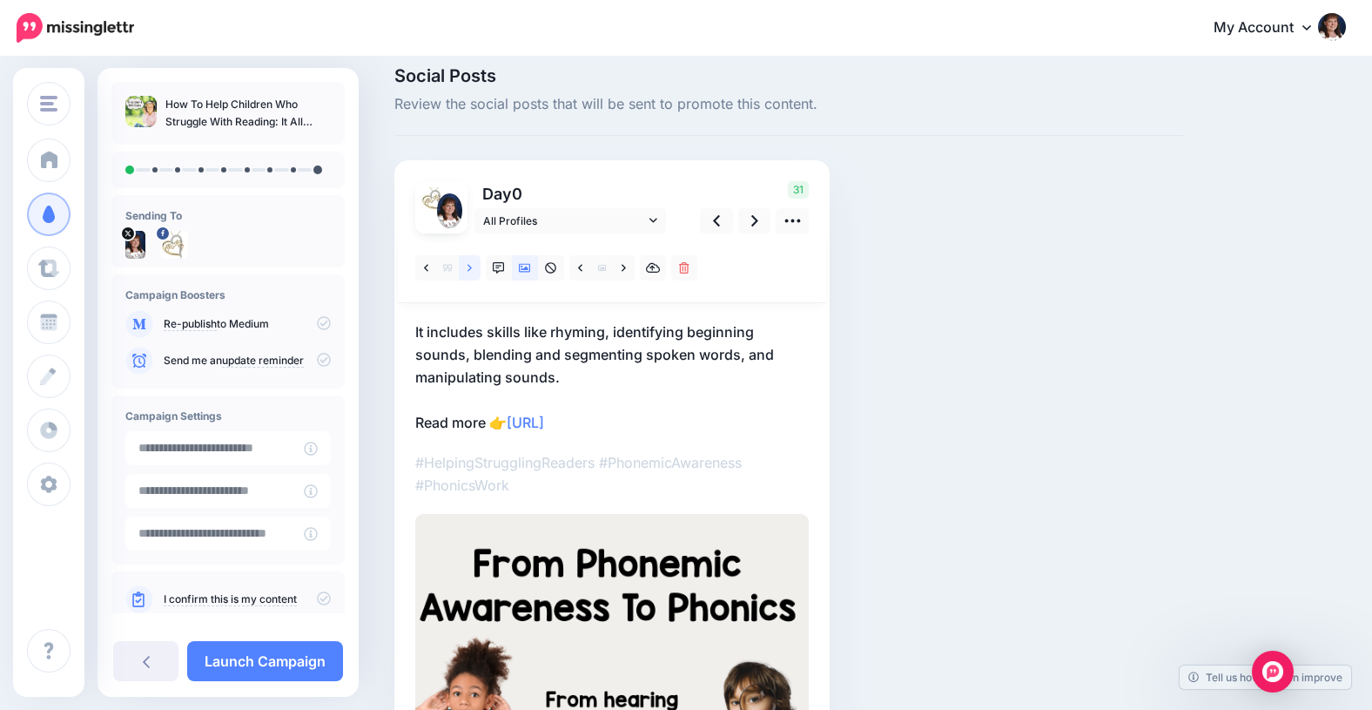
click at [472, 266] on link at bounding box center [470, 267] width 22 height 25
click at [470, 267] on icon at bounding box center [470, 267] width 4 height 7
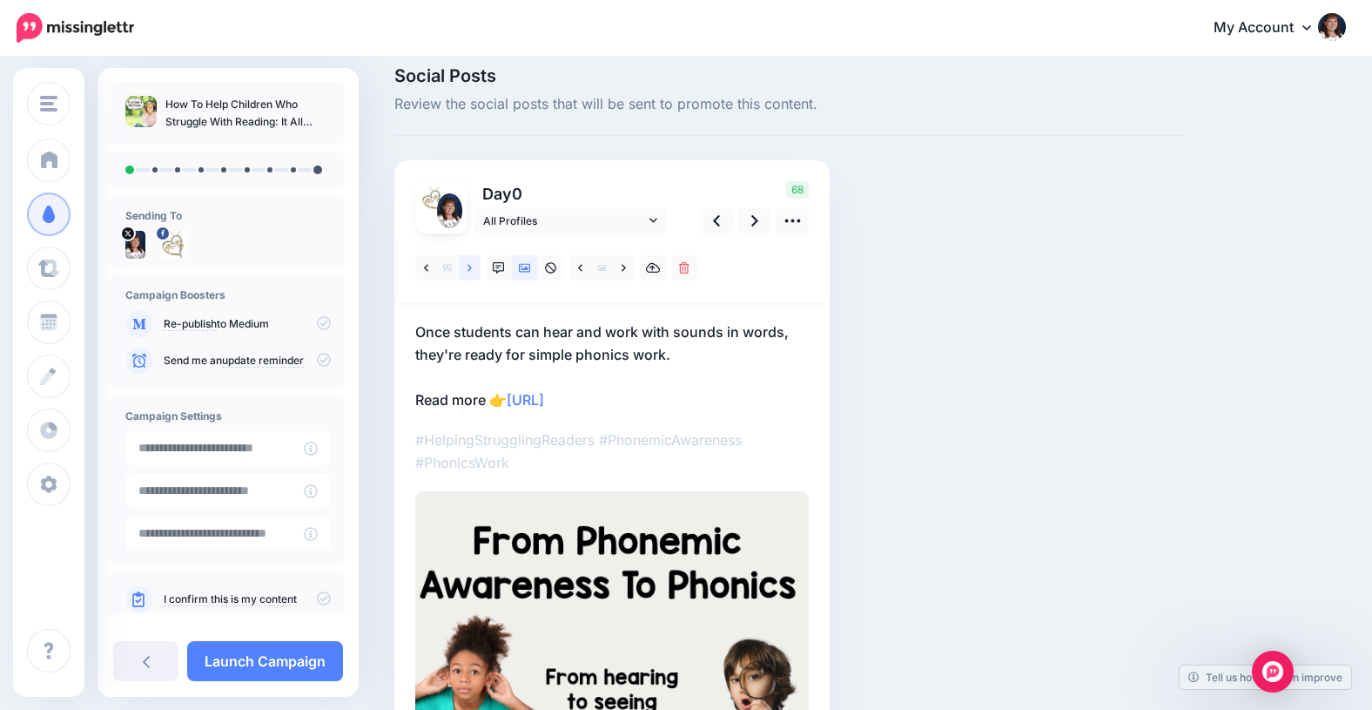
click at [470, 267] on icon at bounding box center [470, 267] width 4 height 7
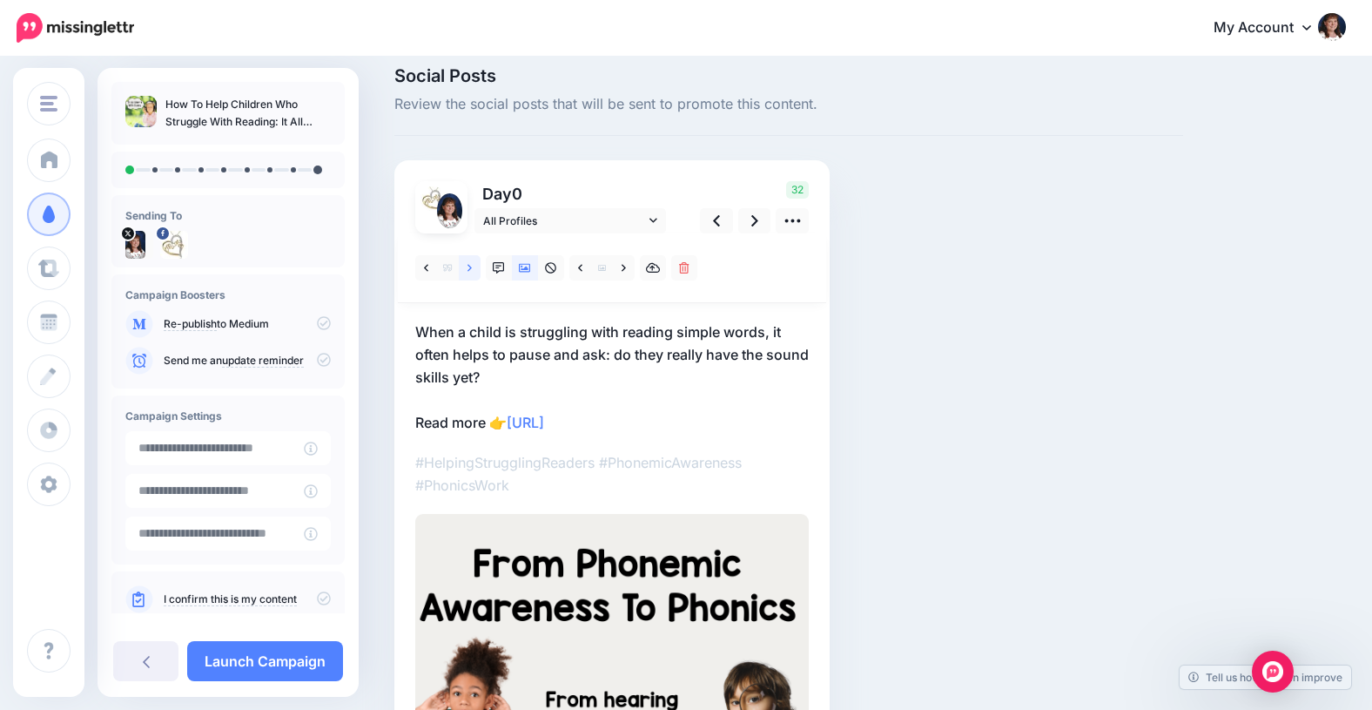
click at [470, 267] on icon at bounding box center [470, 267] width 4 height 7
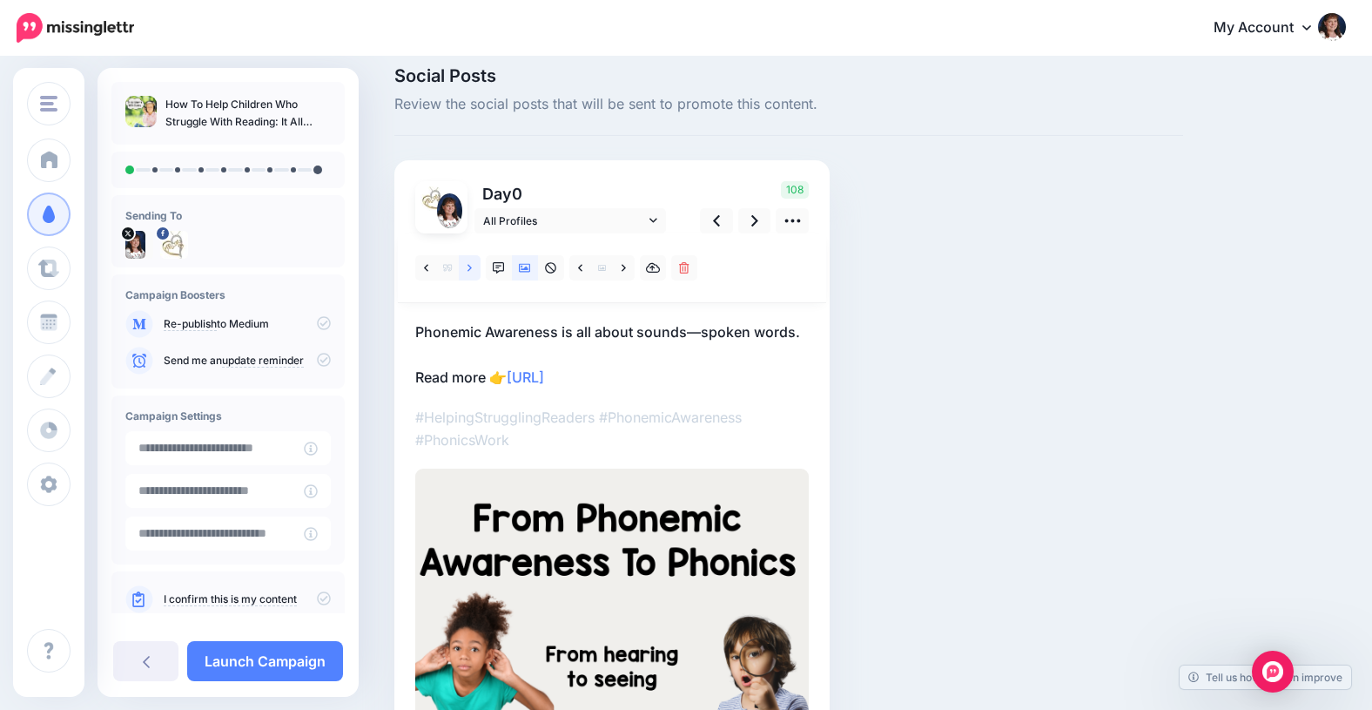
click at [471, 267] on icon at bounding box center [470, 267] width 4 height 7
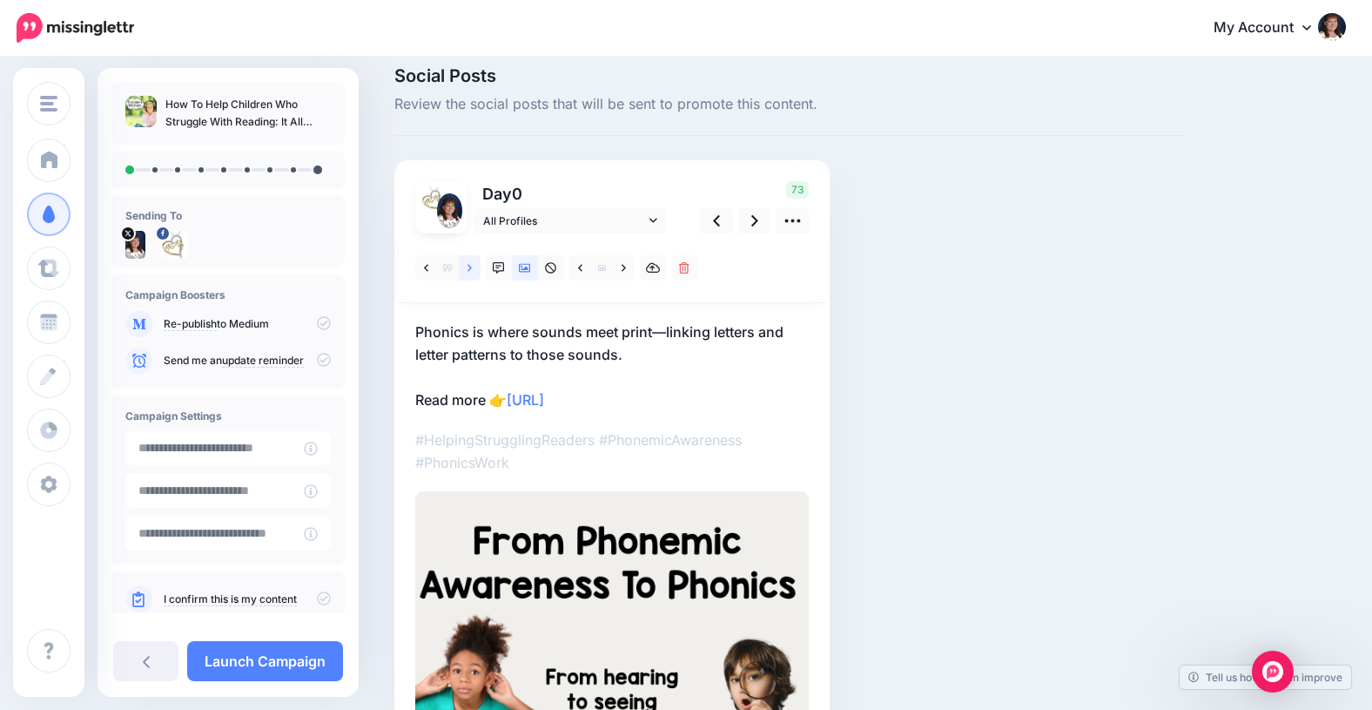
click at [471, 267] on icon at bounding box center [470, 267] width 4 height 7
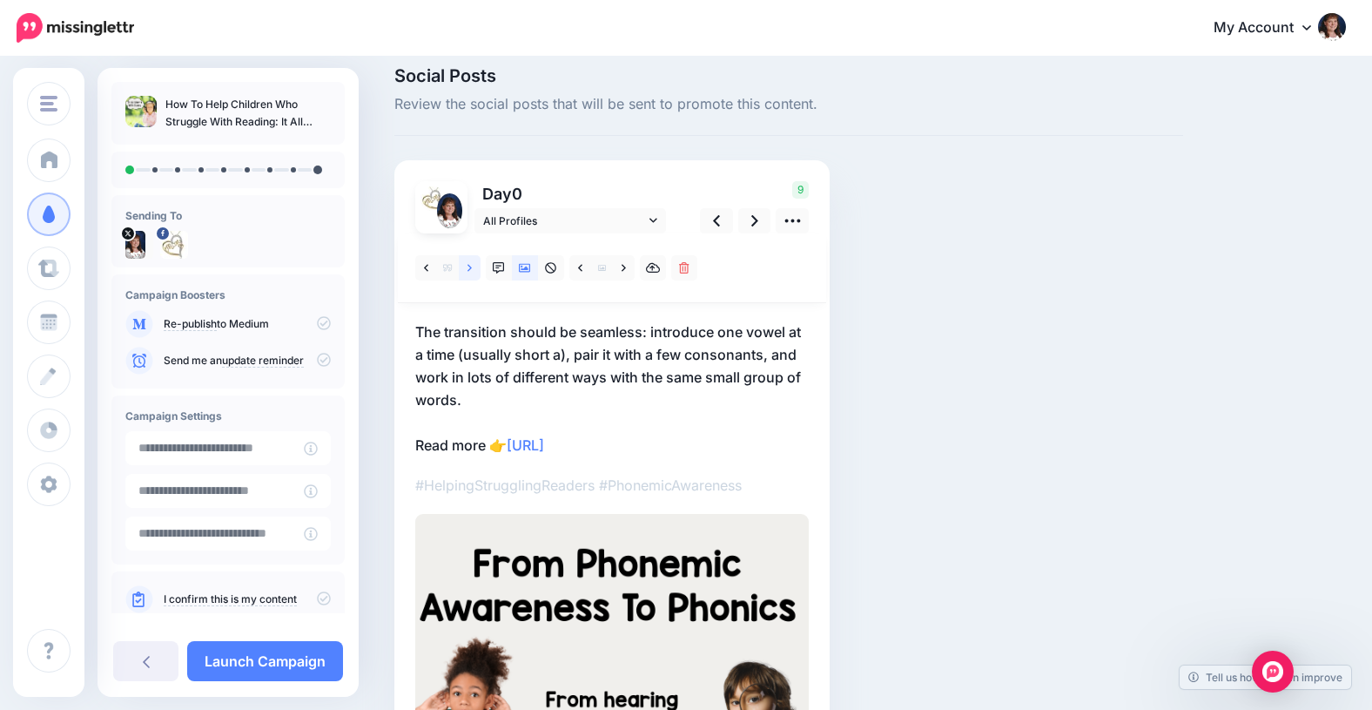
click at [471, 267] on icon at bounding box center [470, 267] width 4 height 7
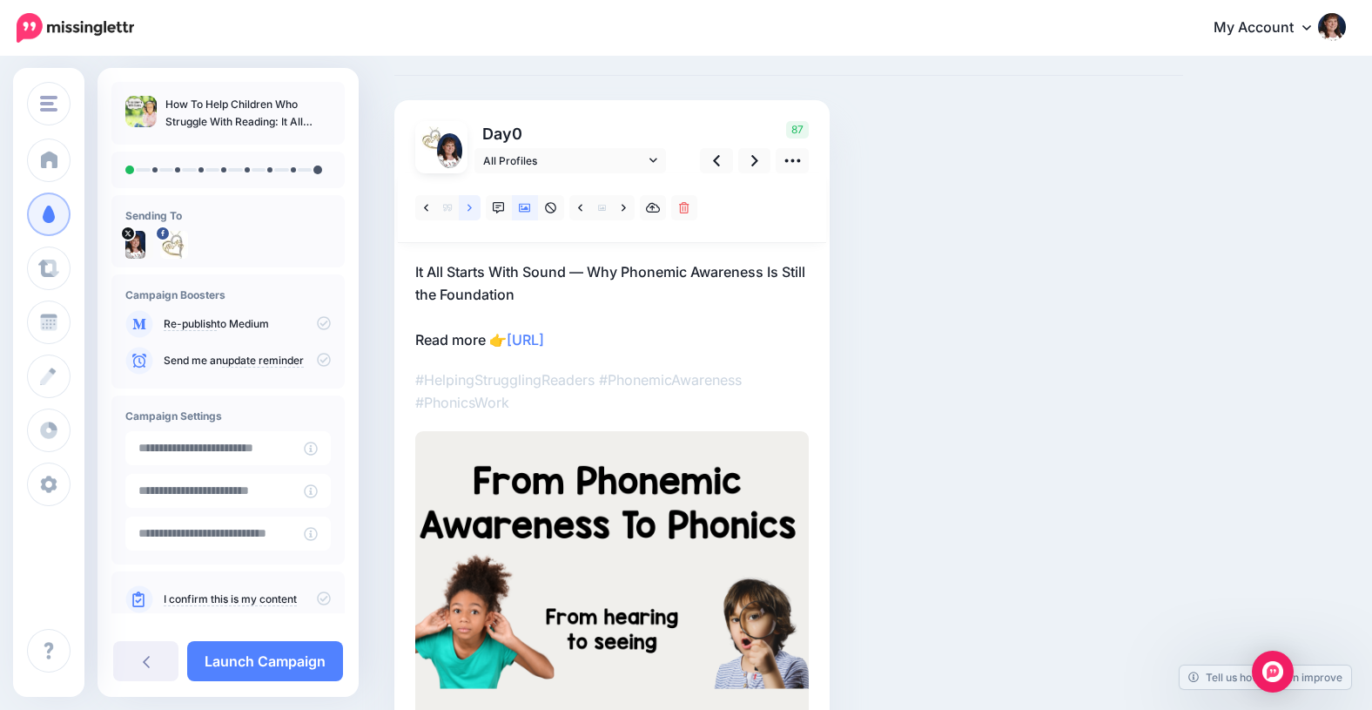
scroll to position [0, 0]
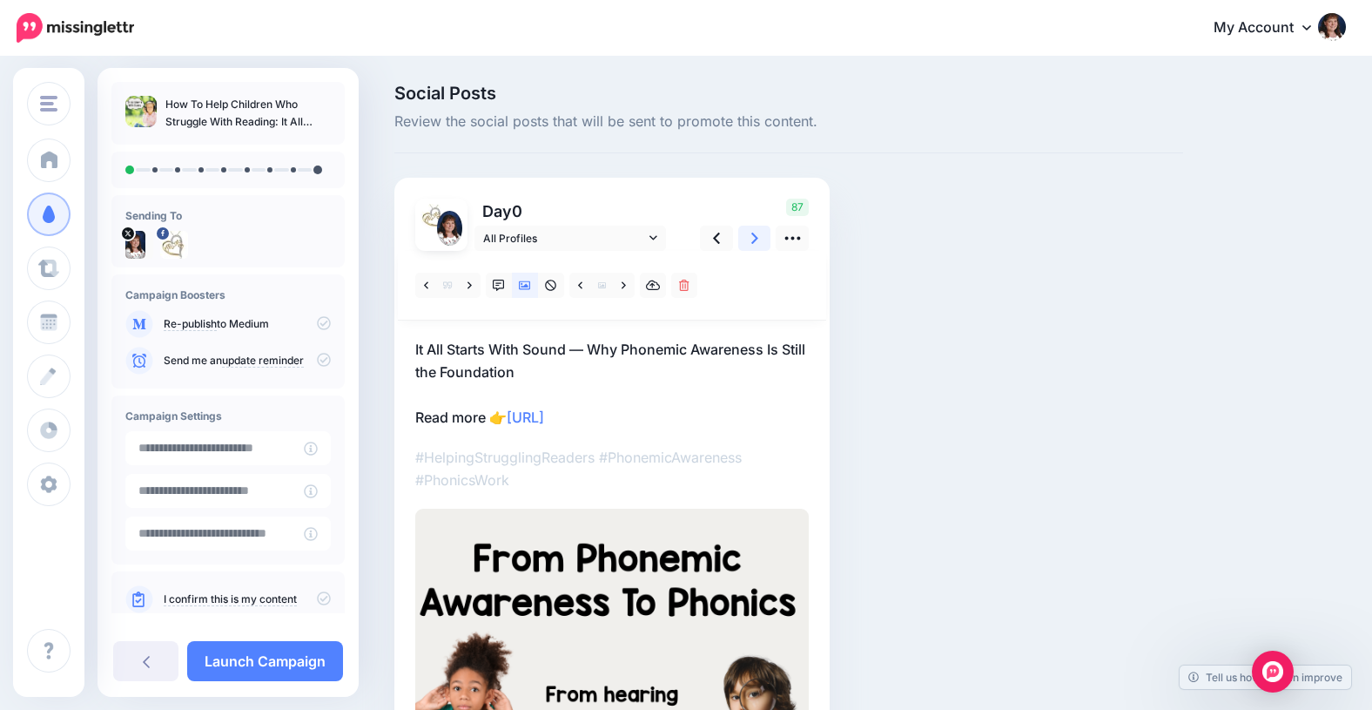
click at [754, 238] on icon at bounding box center [754, 238] width 7 height 18
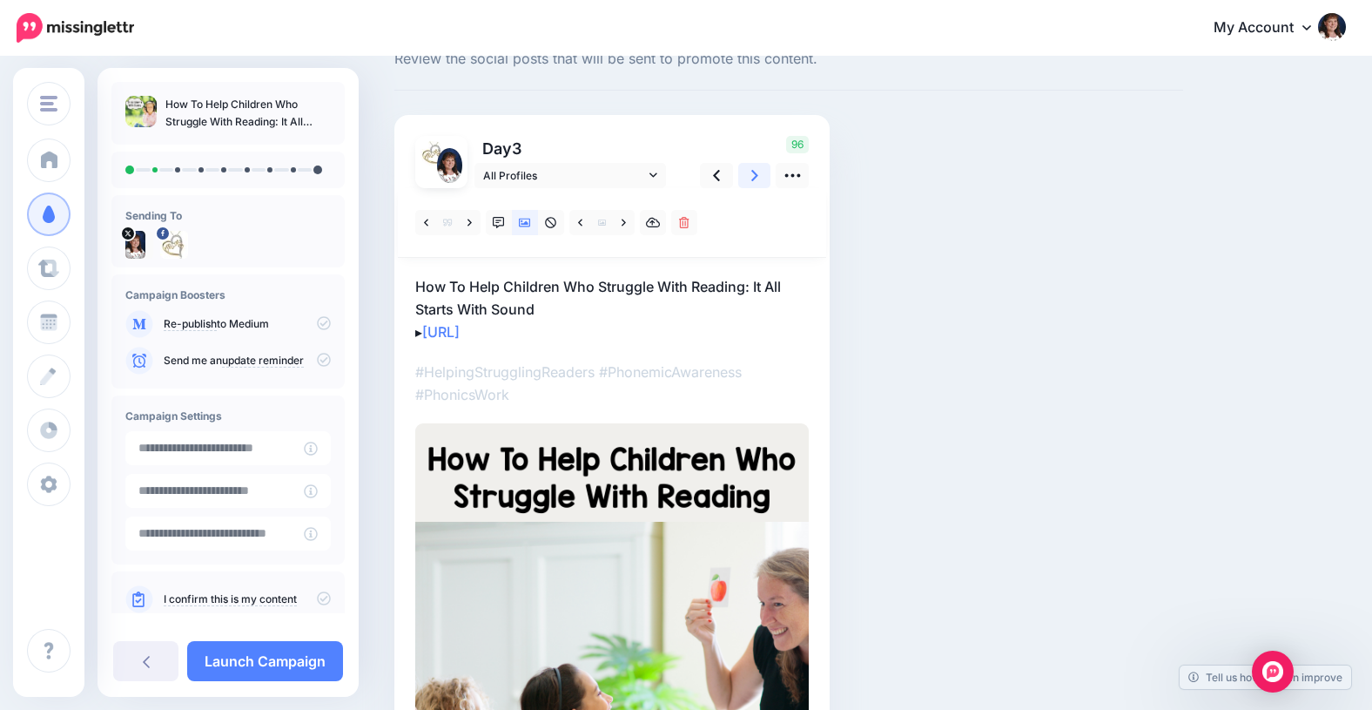
scroll to position [23, 0]
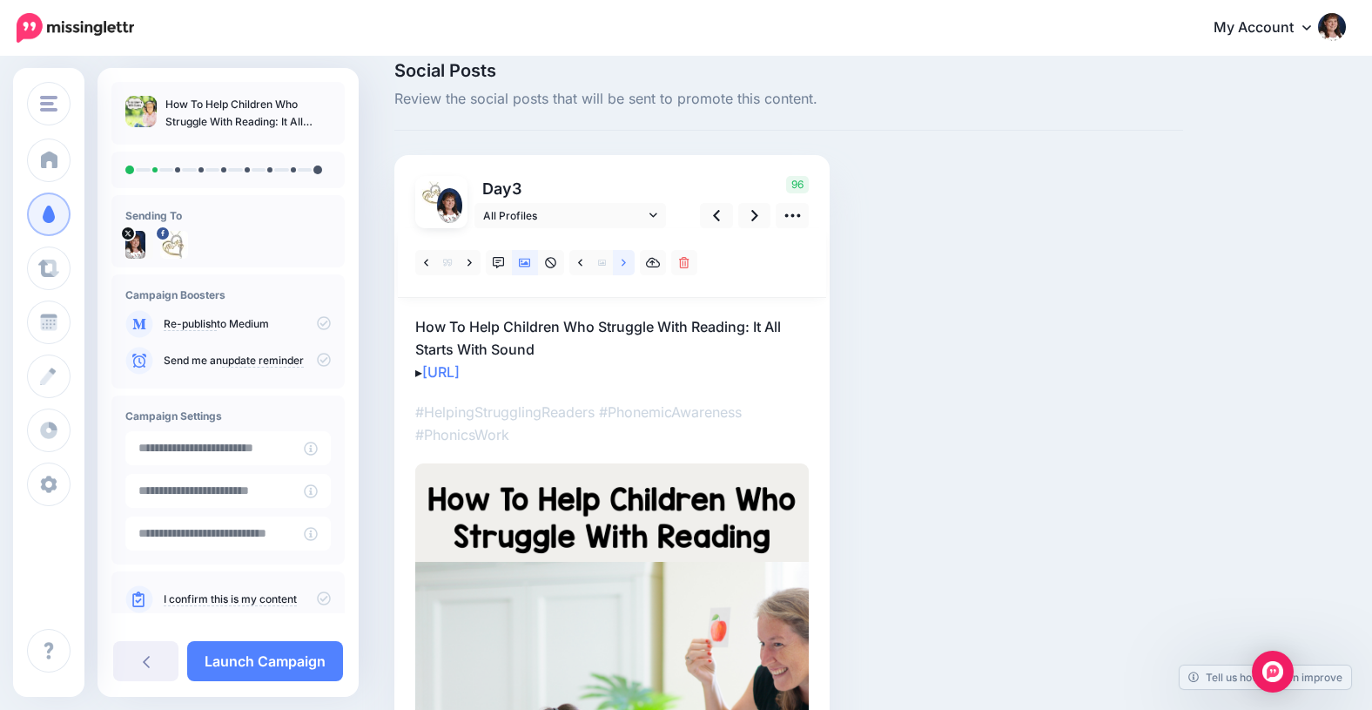
click at [624, 261] on icon at bounding box center [624, 262] width 4 height 7
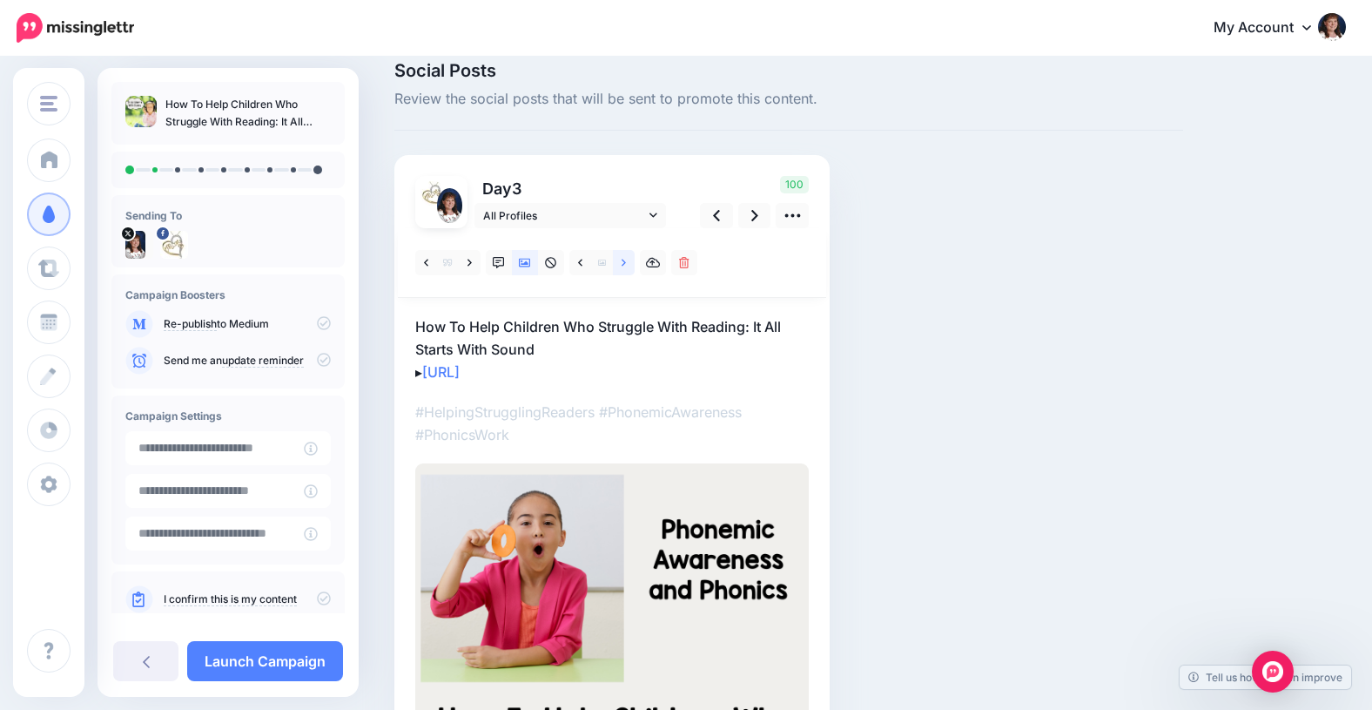
click at [623, 261] on icon at bounding box center [624, 263] width 4 height 12
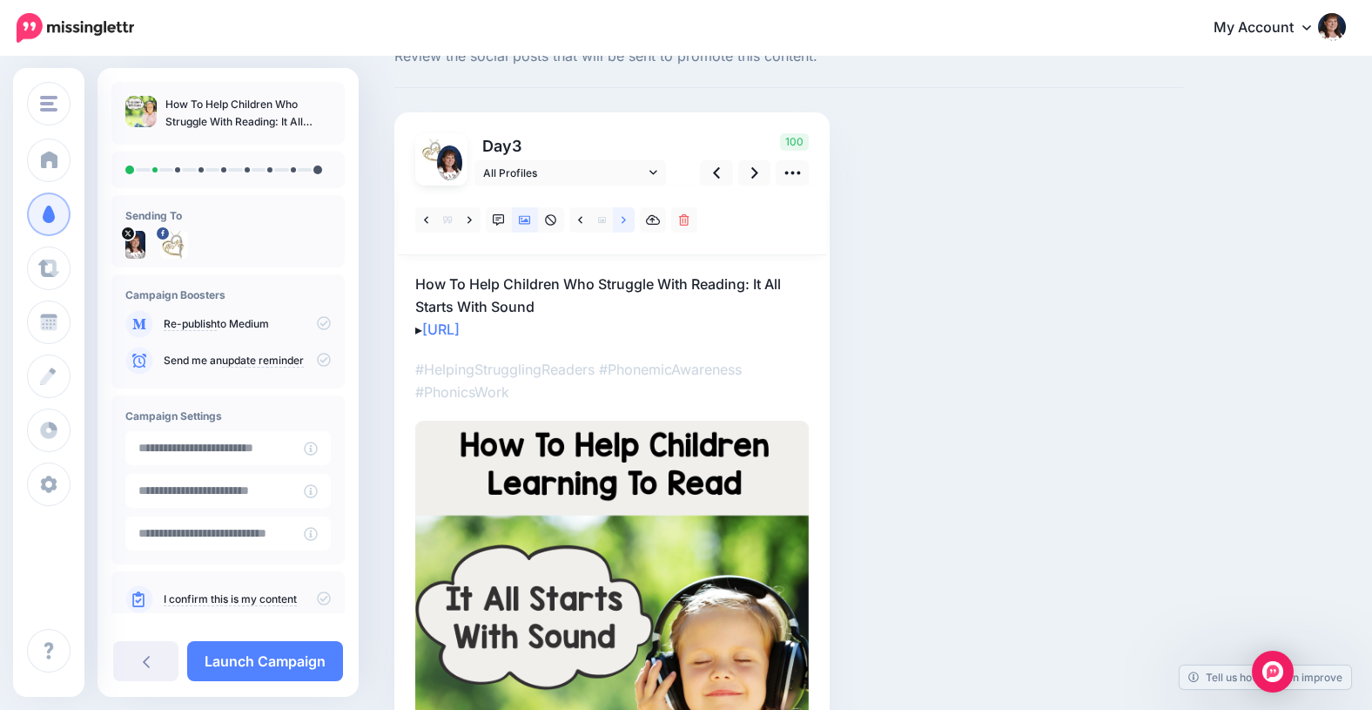
scroll to position [0, 0]
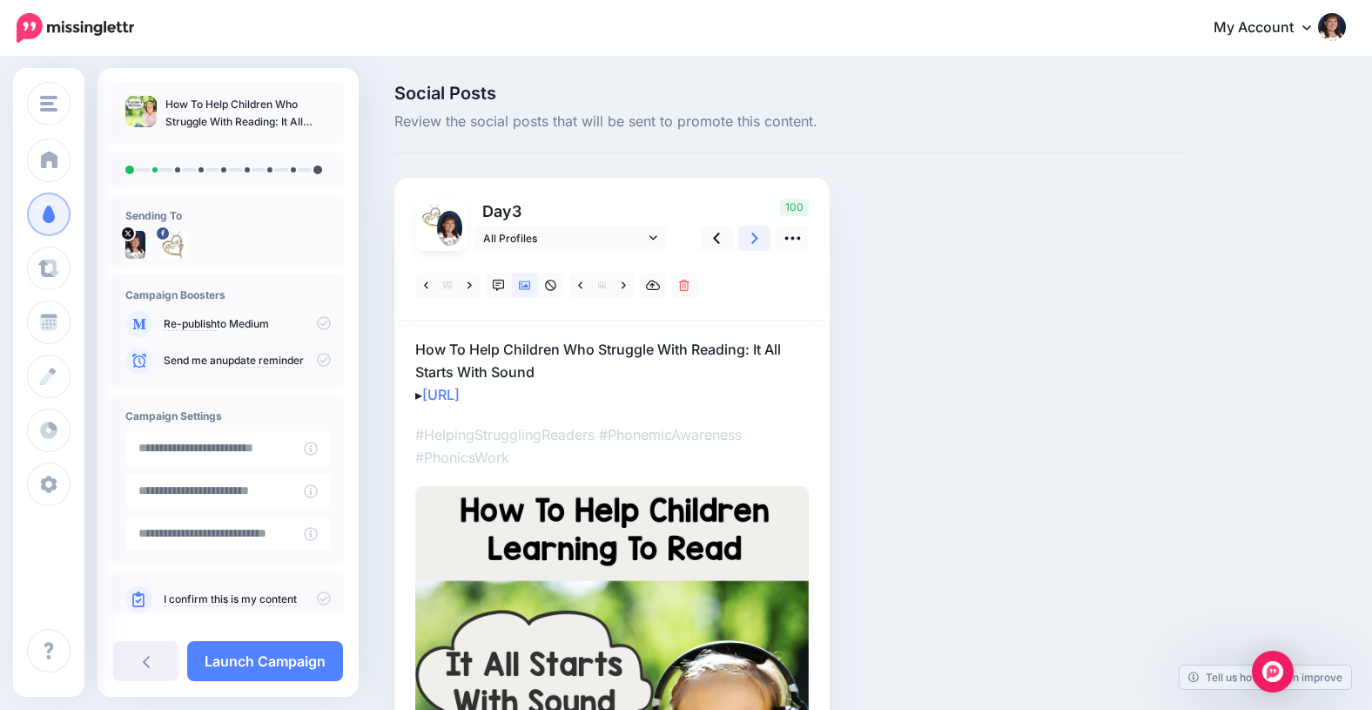
click at [751, 236] on icon at bounding box center [754, 238] width 7 height 18
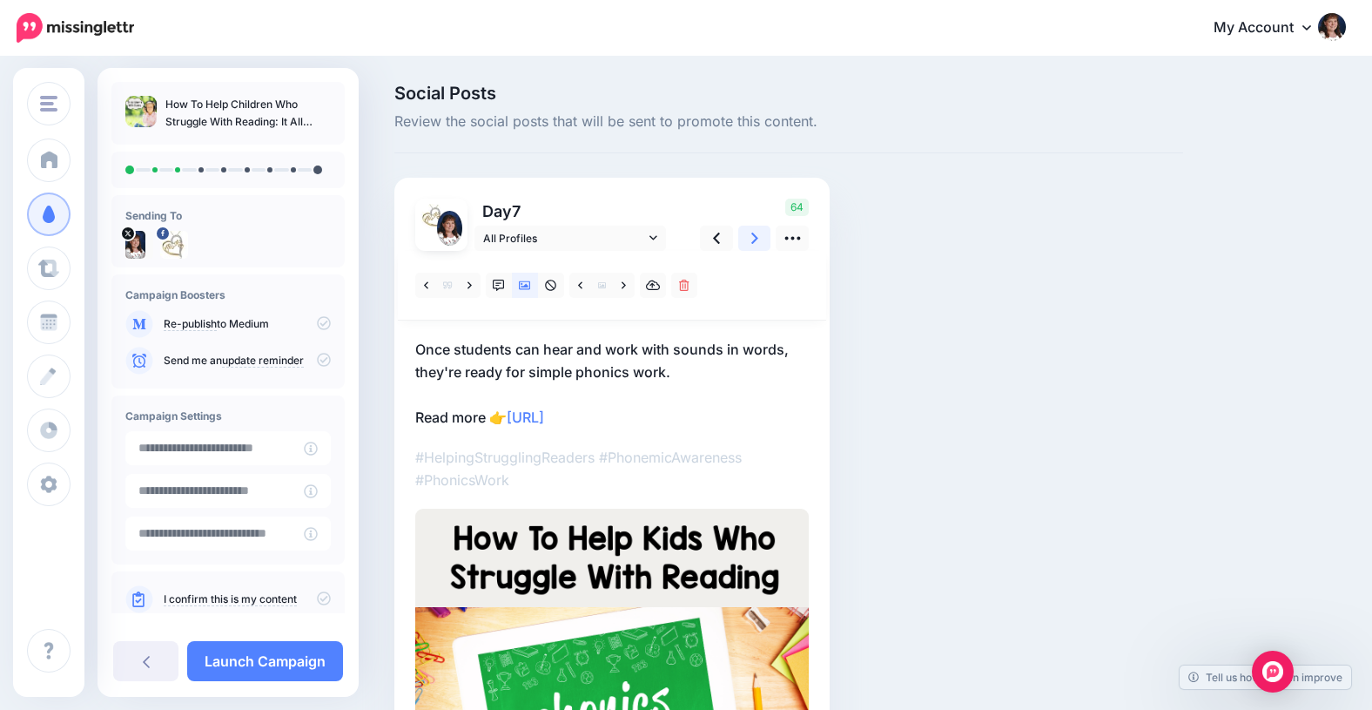
click at [756, 236] on icon at bounding box center [754, 237] width 7 height 11
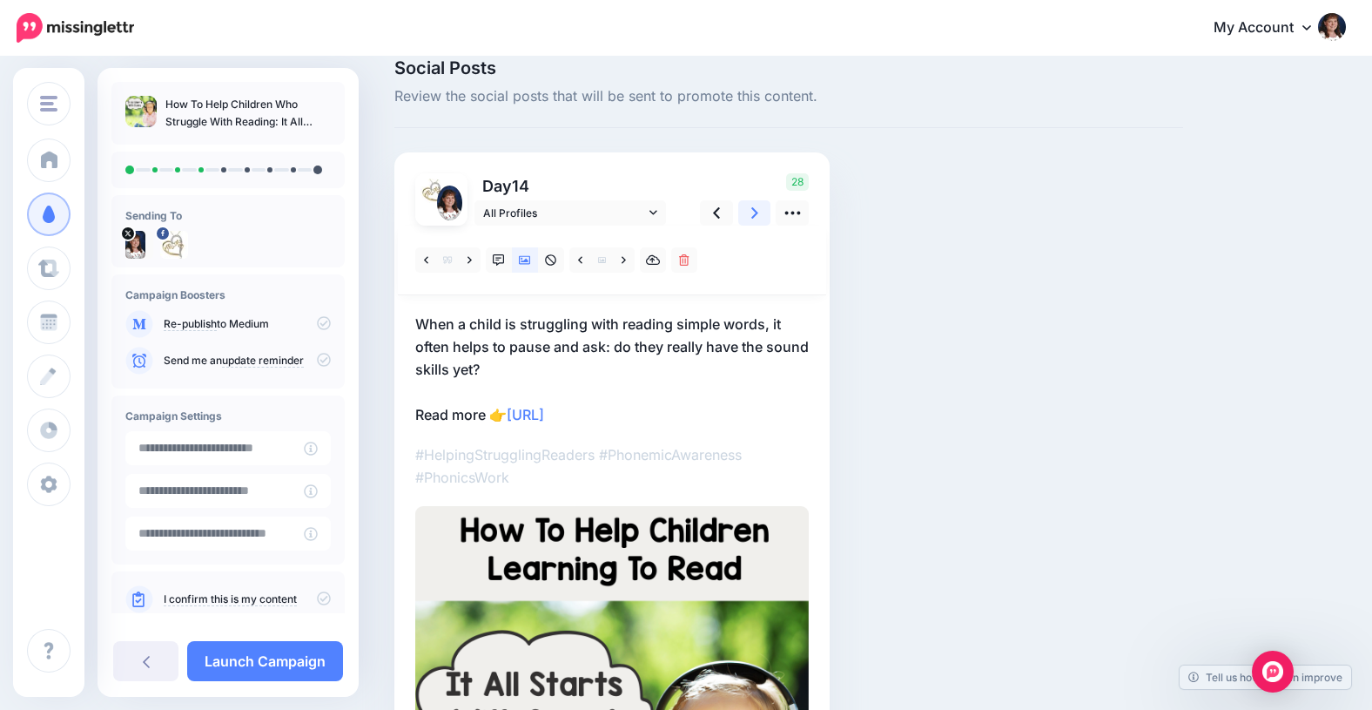
scroll to position [23, 0]
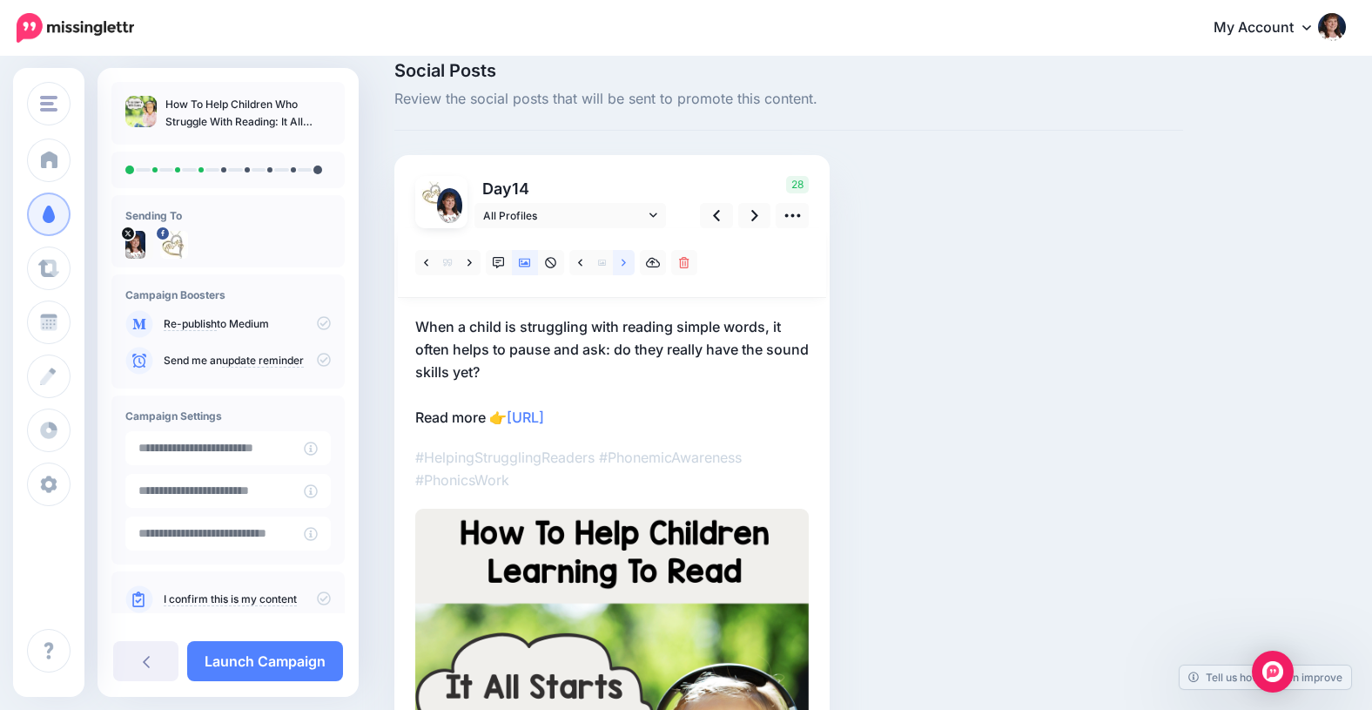
click at [624, 263] on icon at bounding box center [624, 262] width 4 height 7
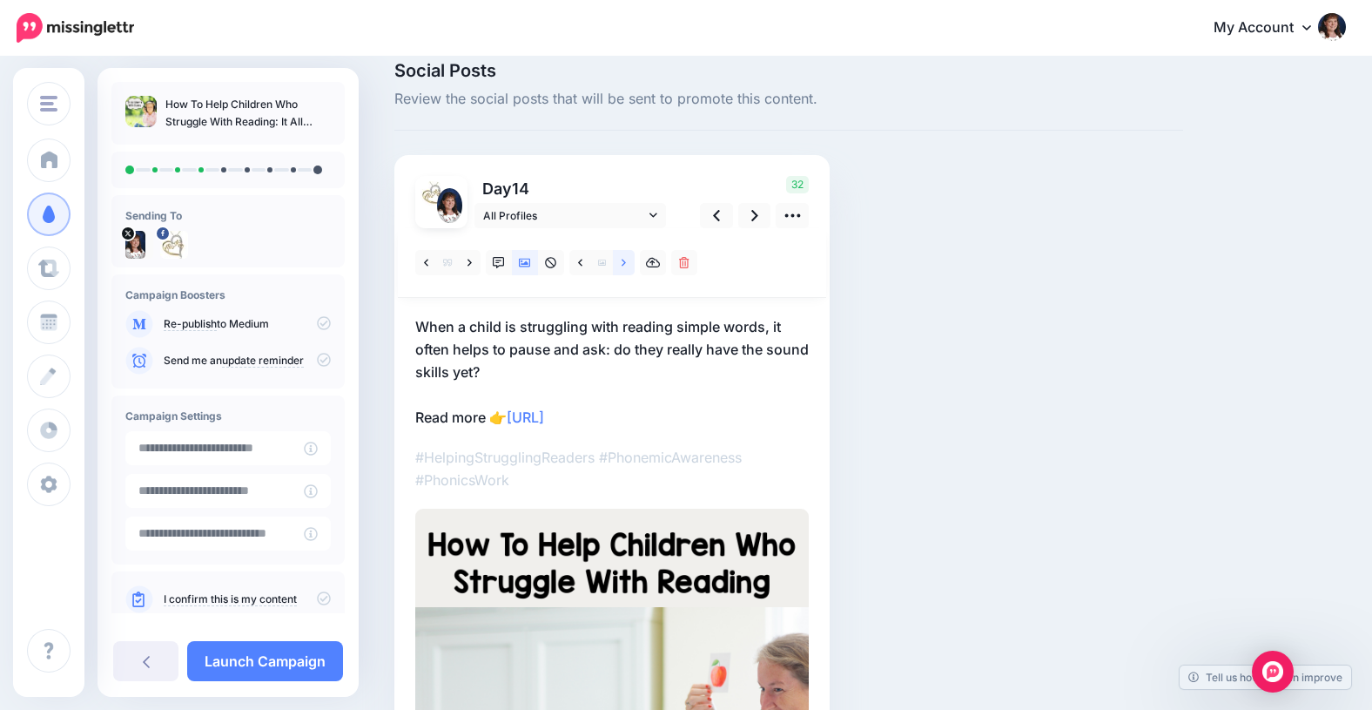
click at [625, 262] on icon at bounding box center [624, 262] width 4 height 7
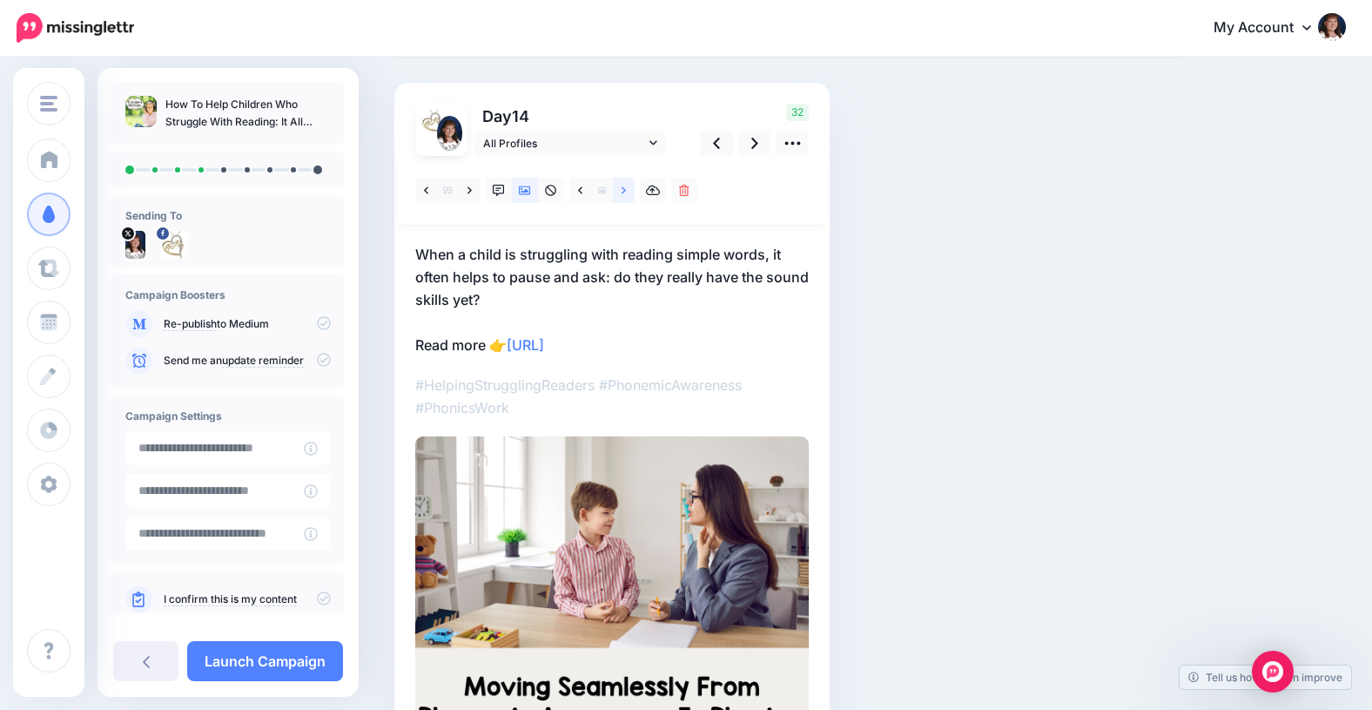
scroll to position [82, 0]
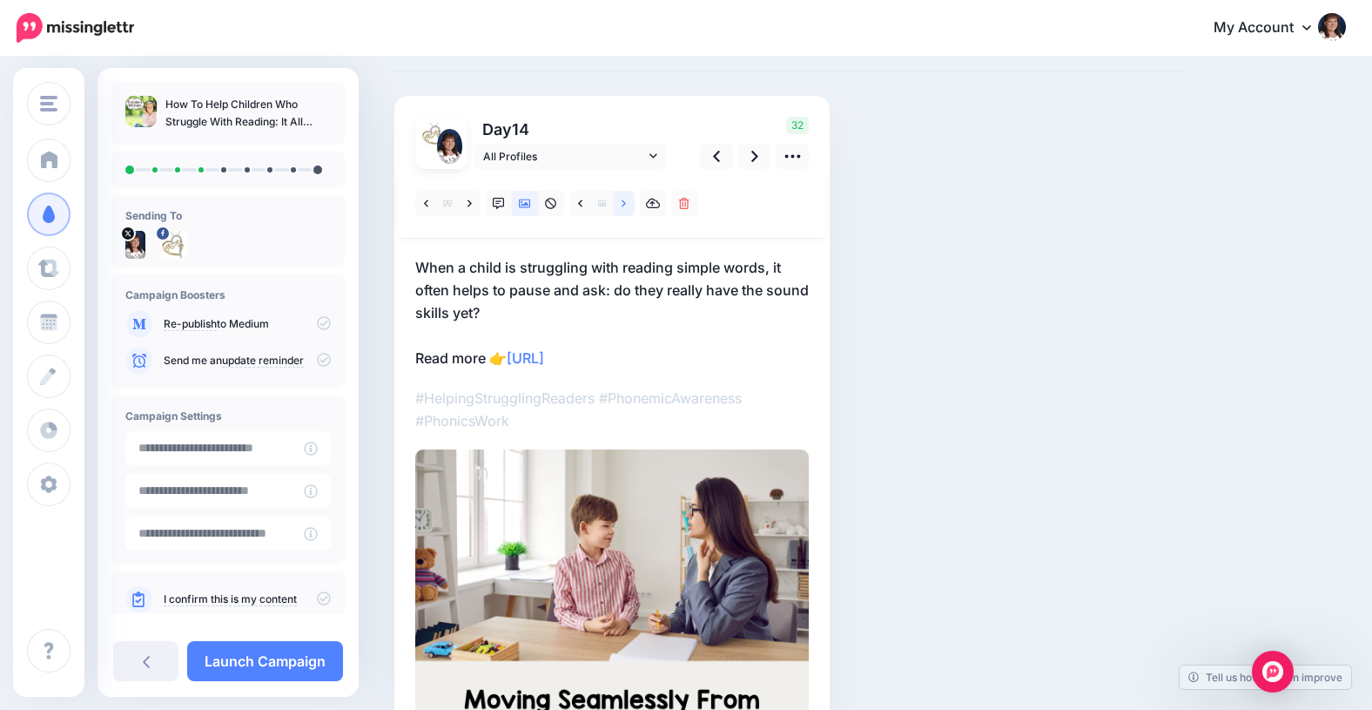
click at [625, 202] on icon at bounding box center [624, 204] width 4 height 12
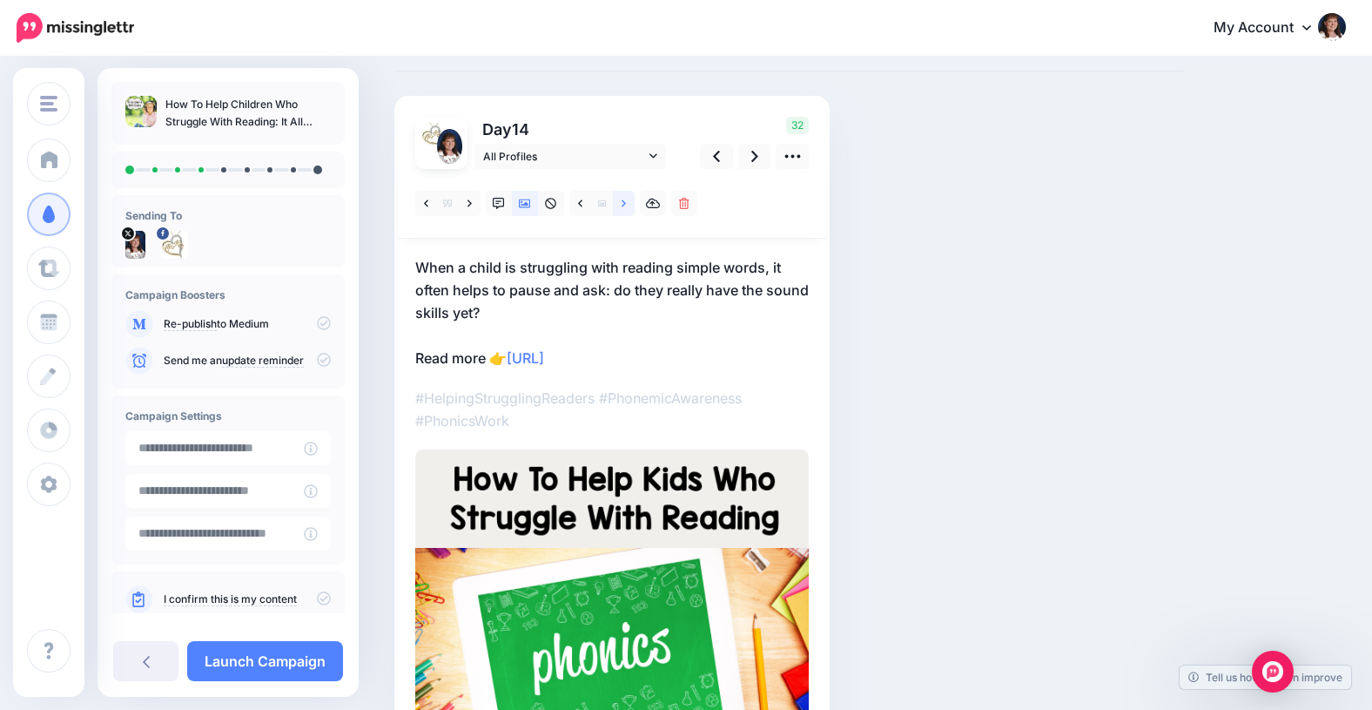
click at [625, 202] on icon at bounding box center [624, 204] width 4 height 12
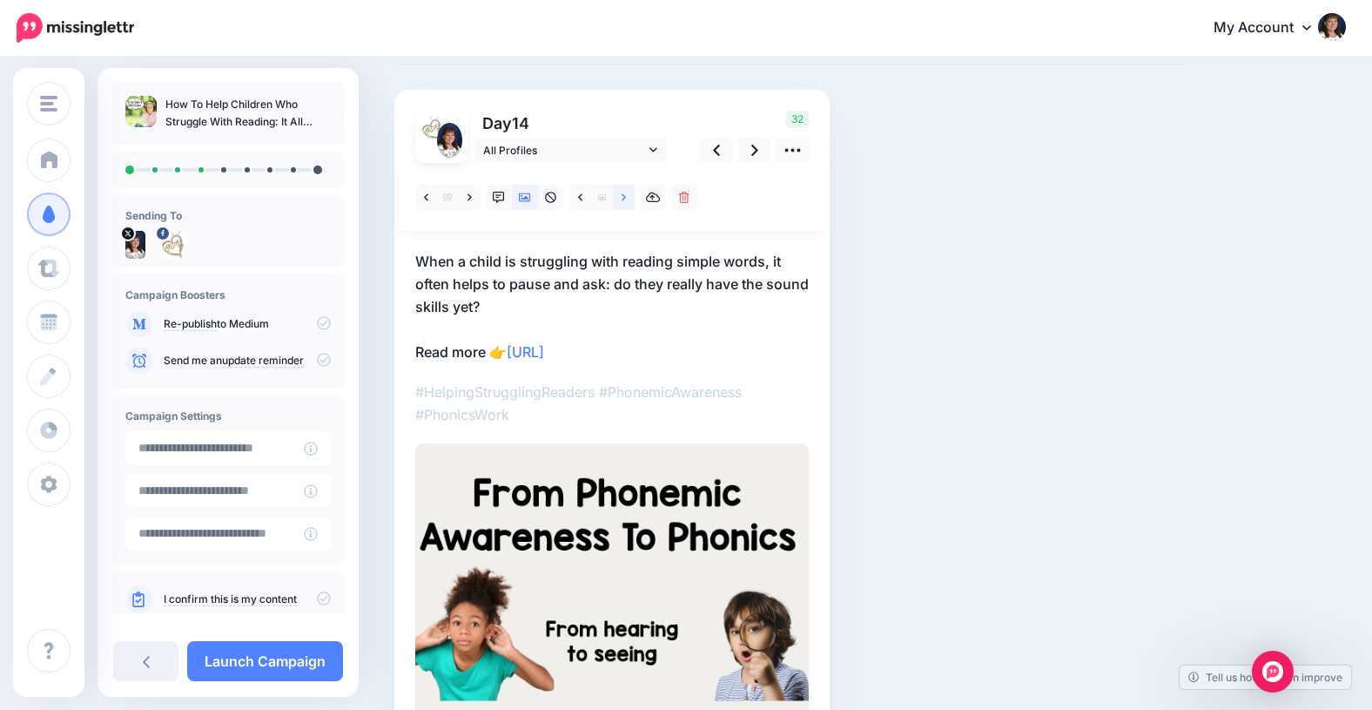
scroll to position [0, 0]
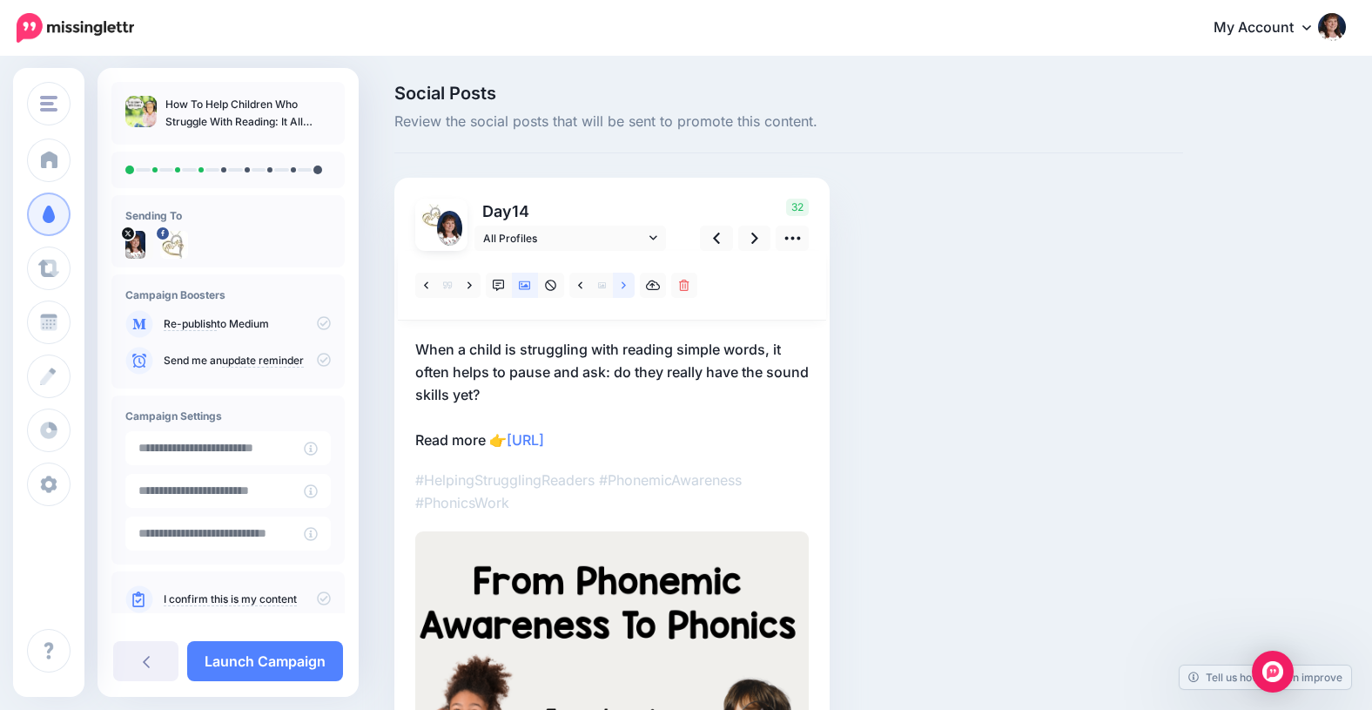
click at [625, 281] on icon at bounding box center [624, 285] width 4 height 12
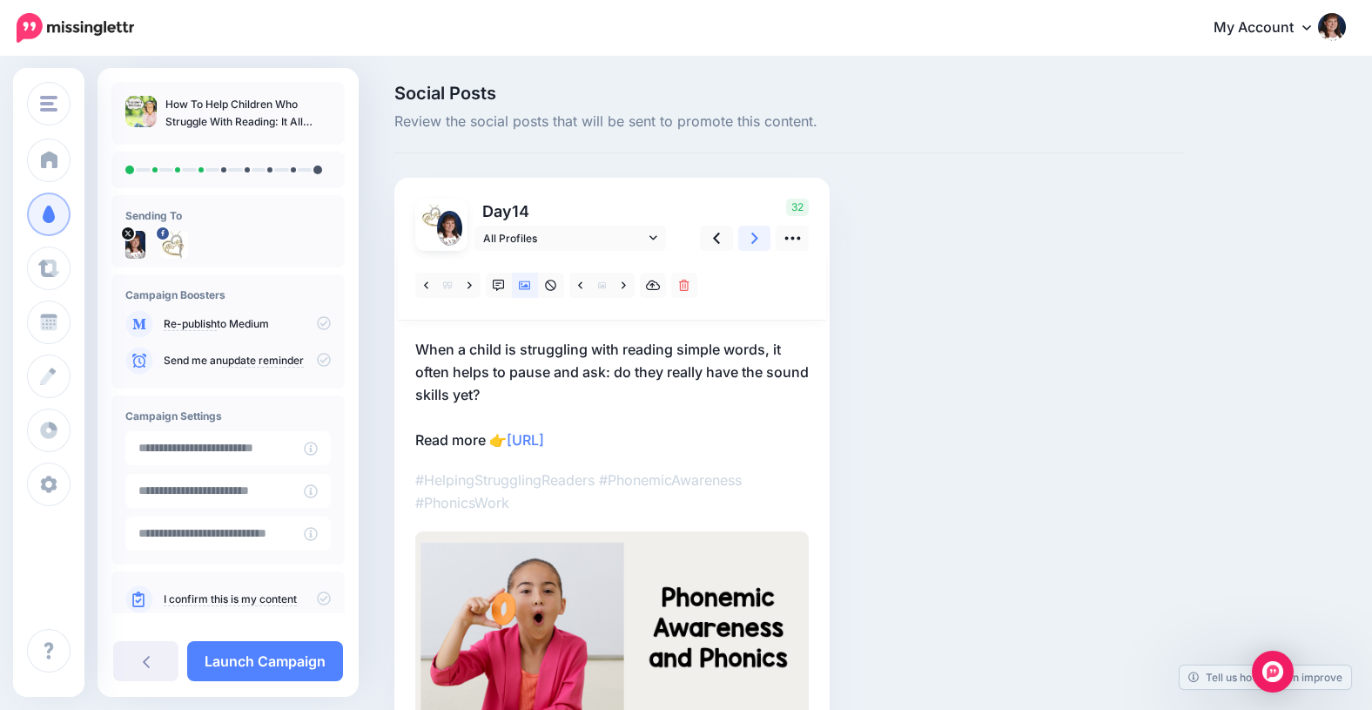
click at [754, 237] on icon at bounding box center [754, 238] width 7 height 18
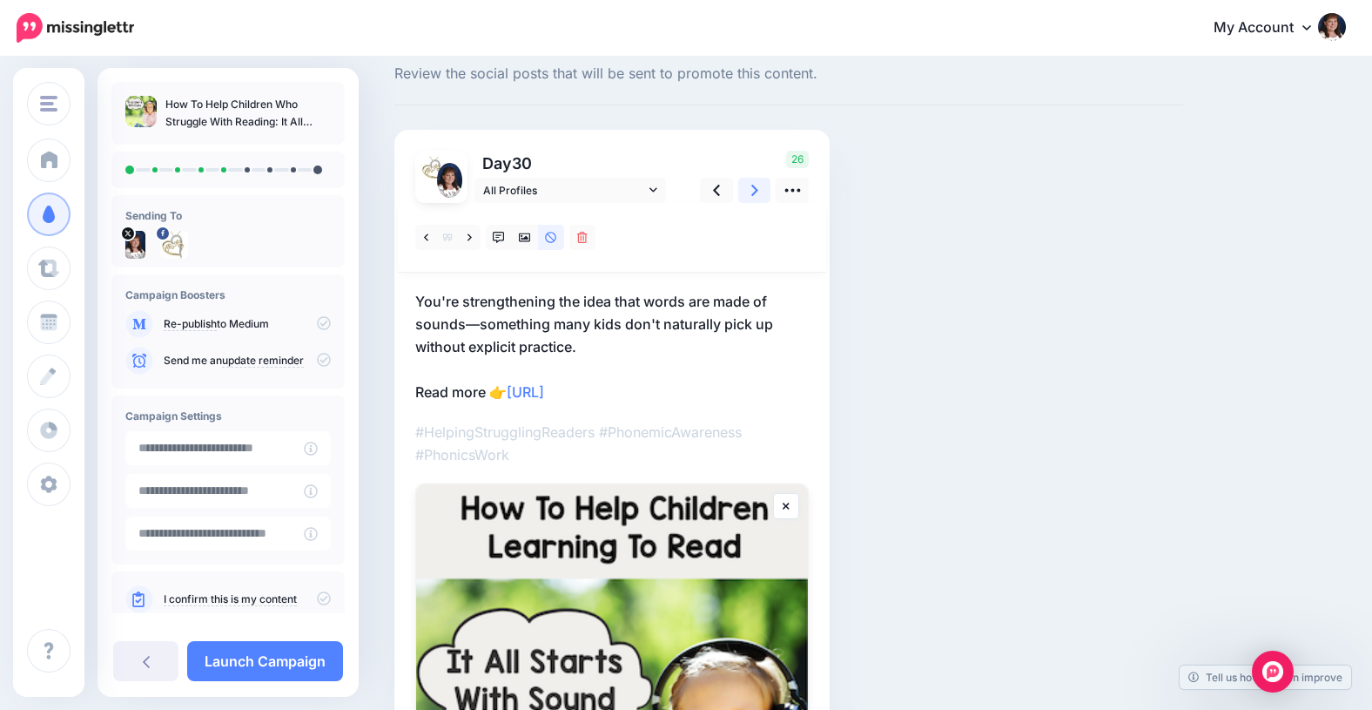
scroll to position [38, 0]
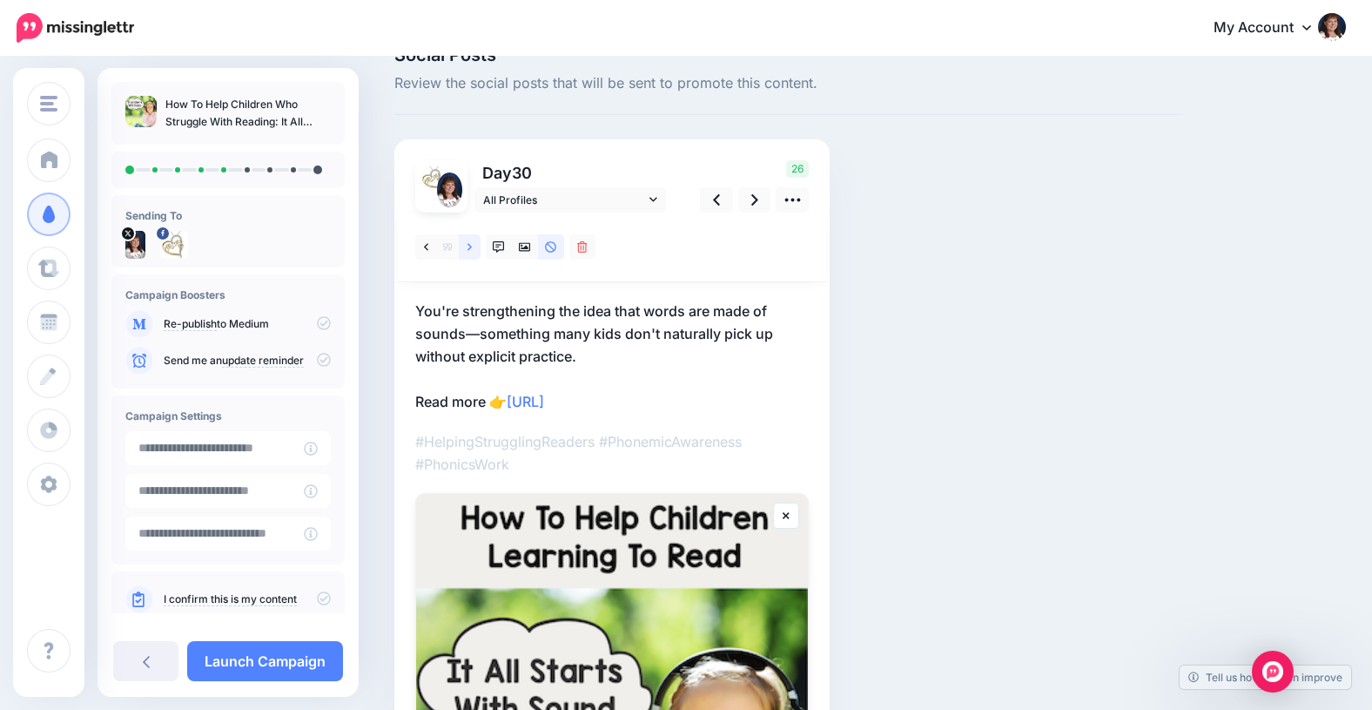
click at [474, 246] on link at bounding box center [470, 246] width 22 height 25
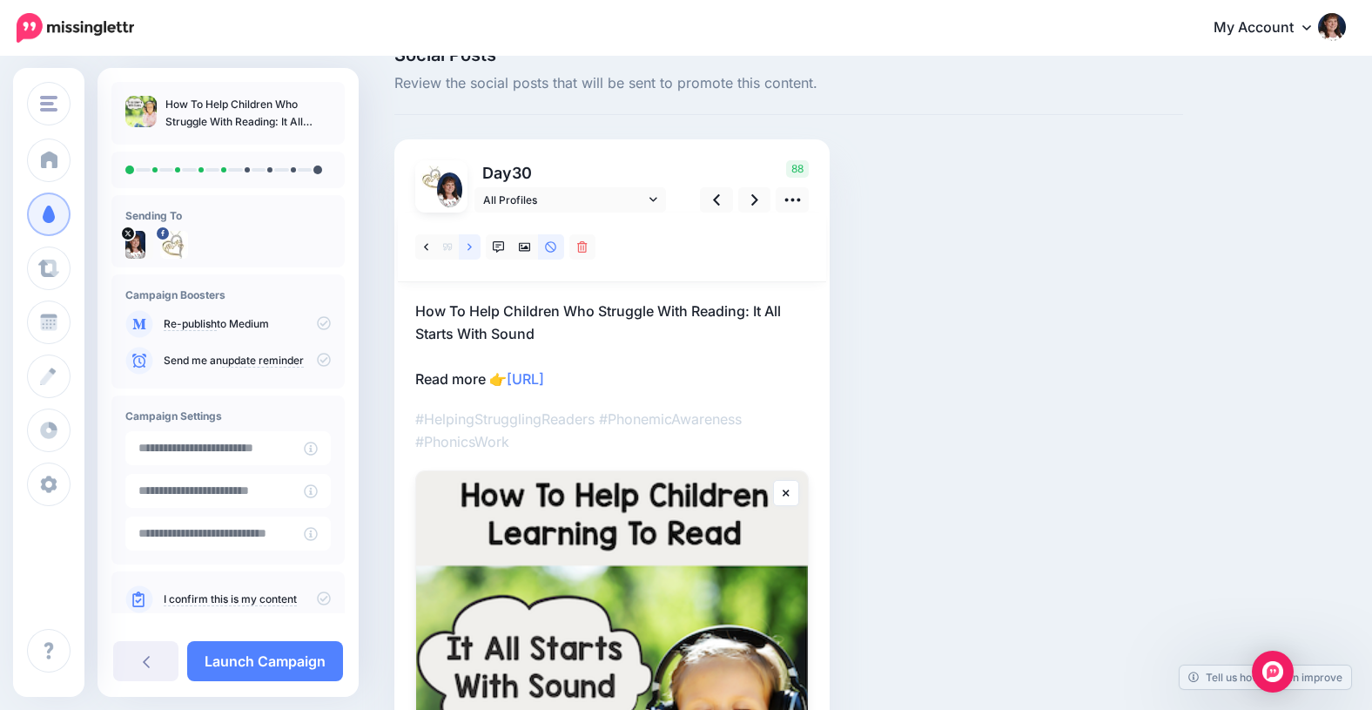
scroll to position [0, 0]
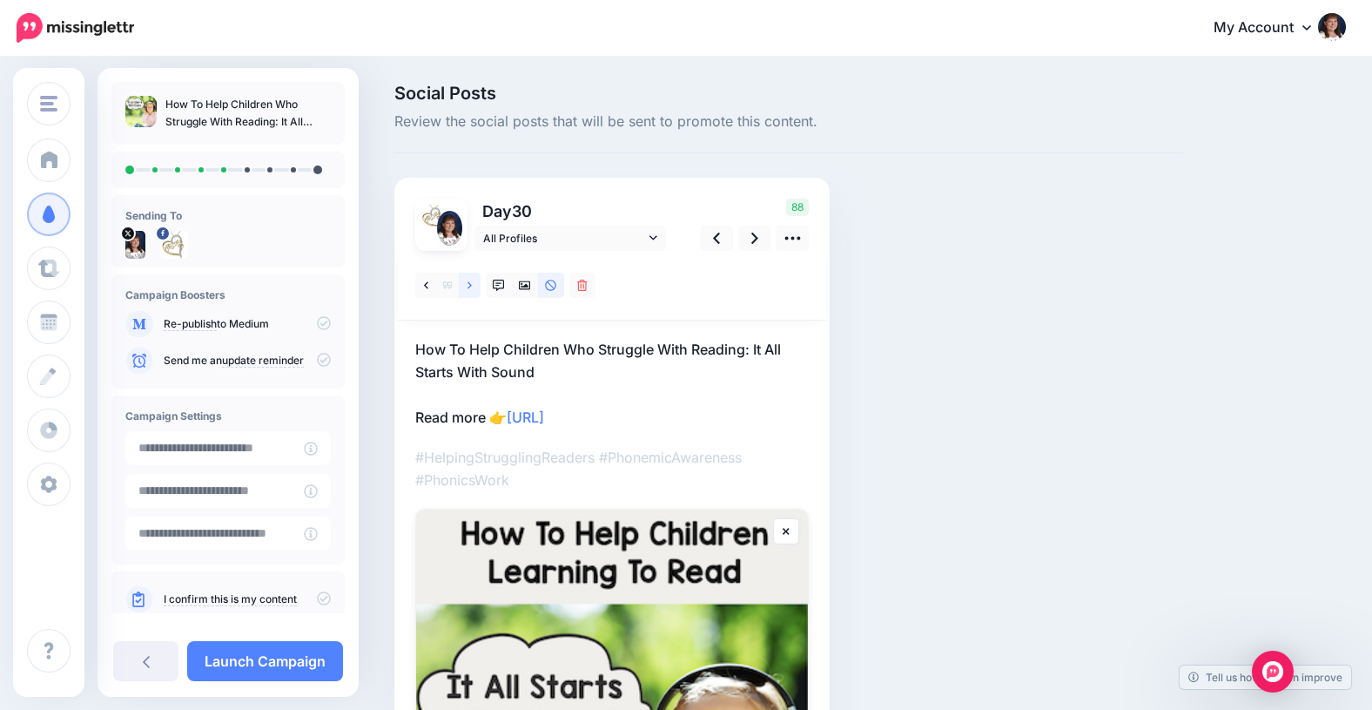
click at [469, 286] on icon at bounding box center [470, 284] width 4 height 7
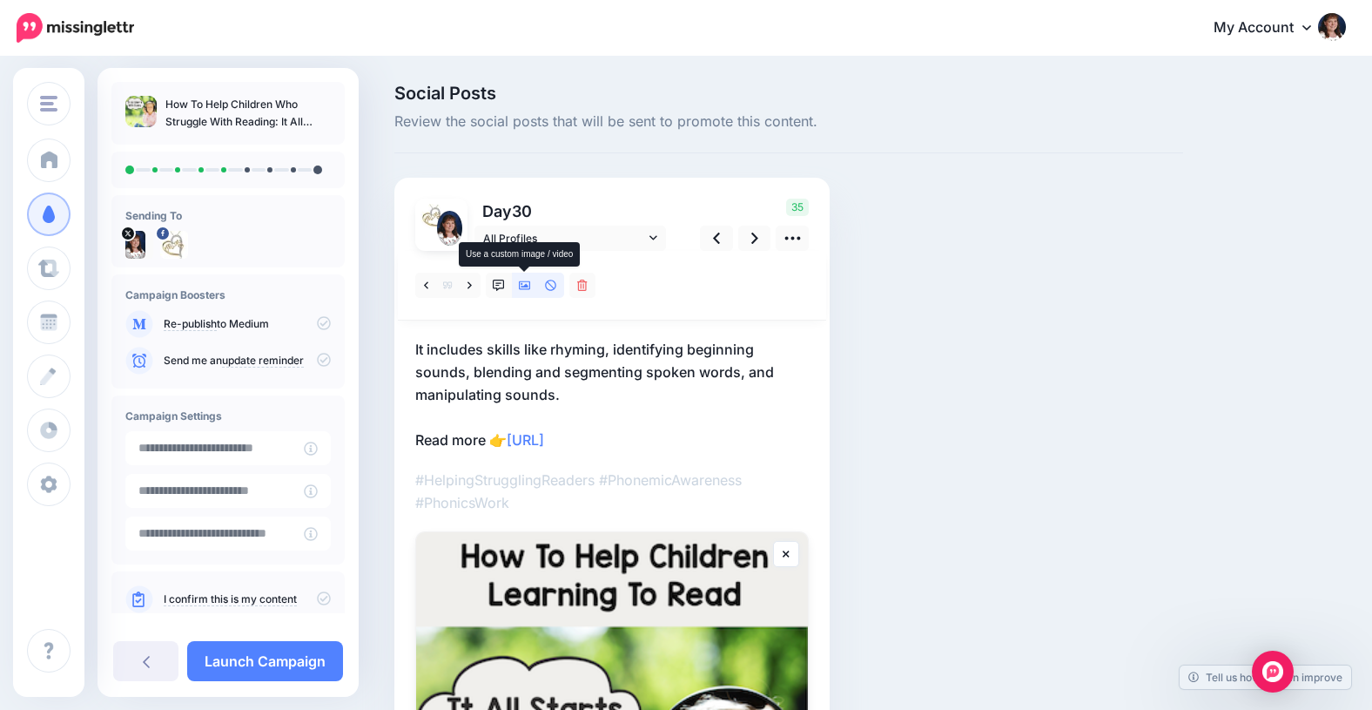
click at [523, 286] on icon at bounding box center [525, 285] width 12 height 9
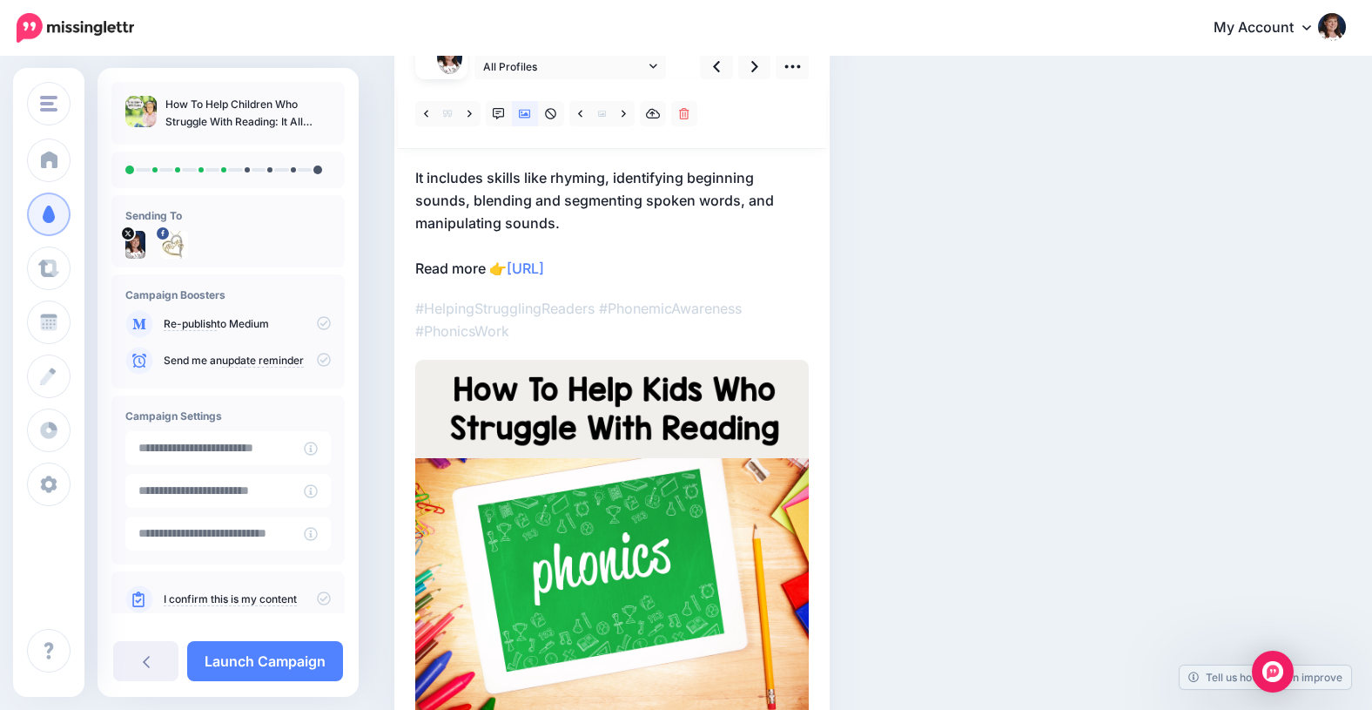
scroll to position [135, 0]
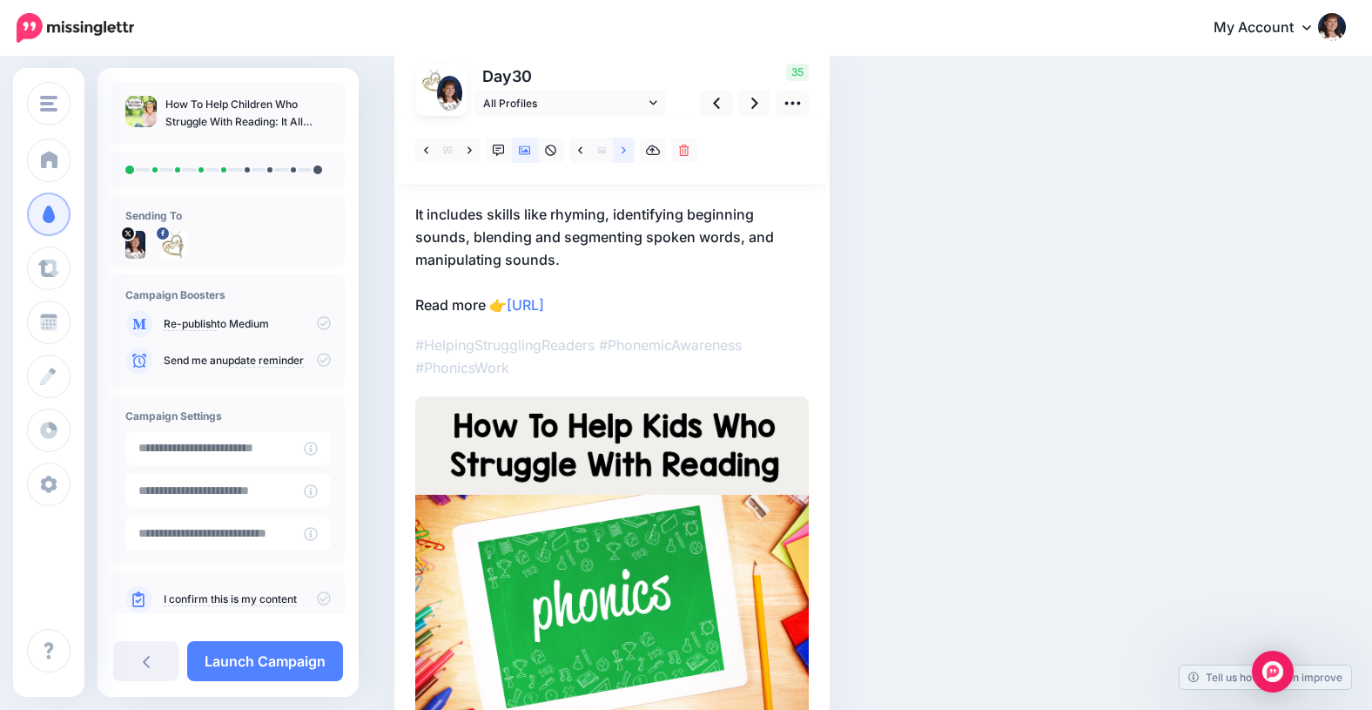
click at [625, 149] on icon at bounding box center [624, 151] width 4 height 12
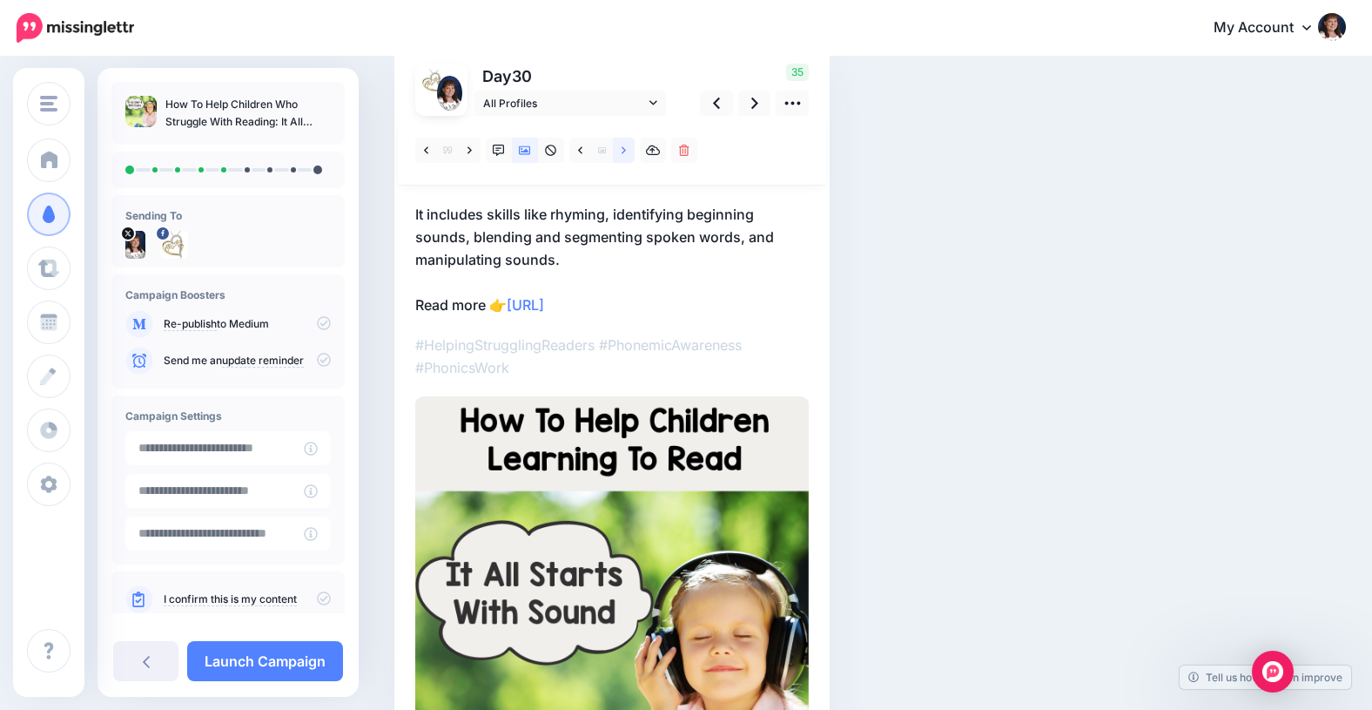
click at [625, 149] on icon at bounding box center [624, 151] width 4 height 12
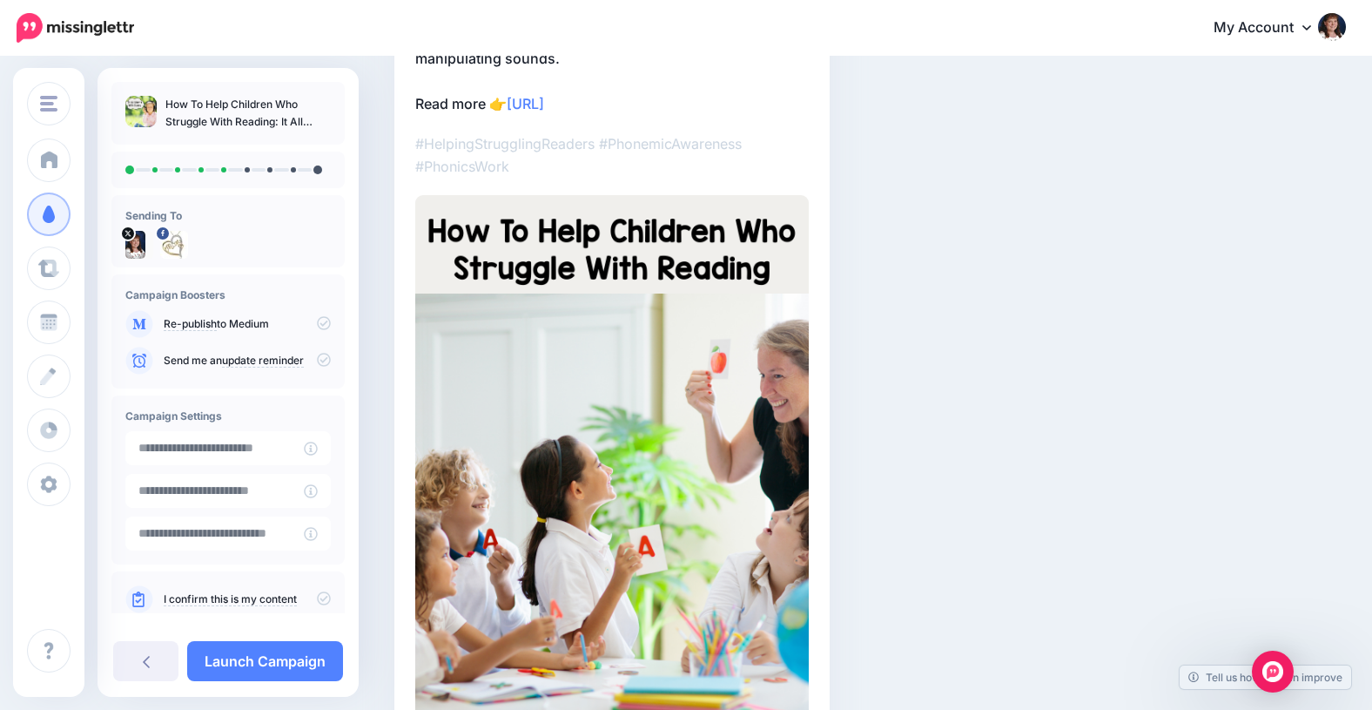
scroll to position [185, 0]
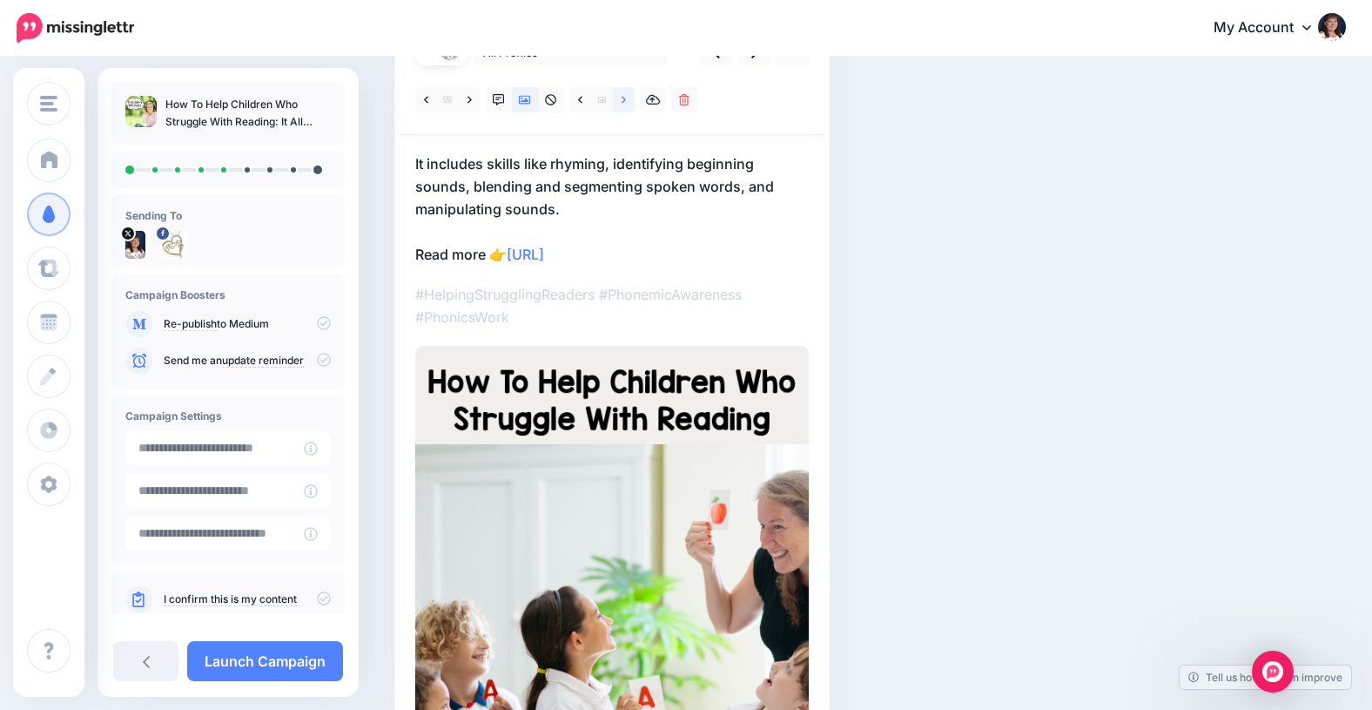
click at [628, 100] on link at bounding box center [624, 99] width 22 height 25
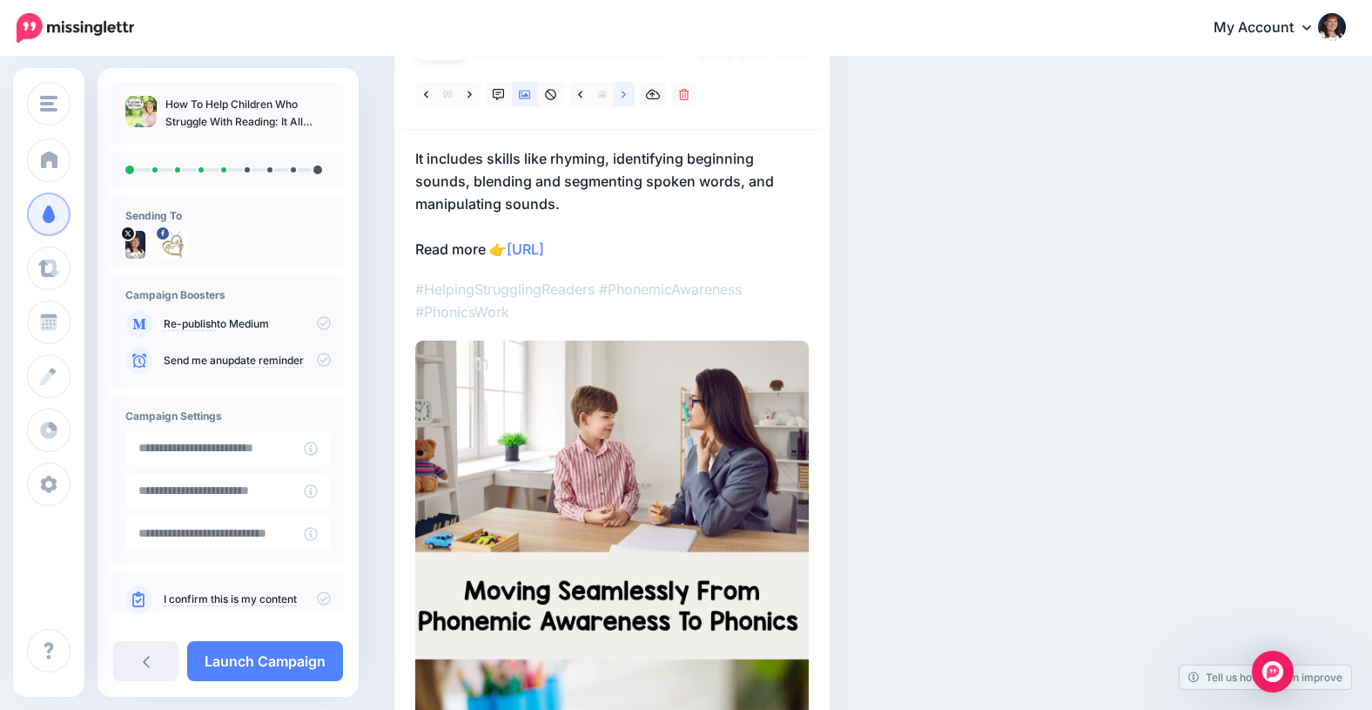
scroll to position [190, 0]
click at [622, 97] on icon at bounding box center [624, 96] width 4 height 12
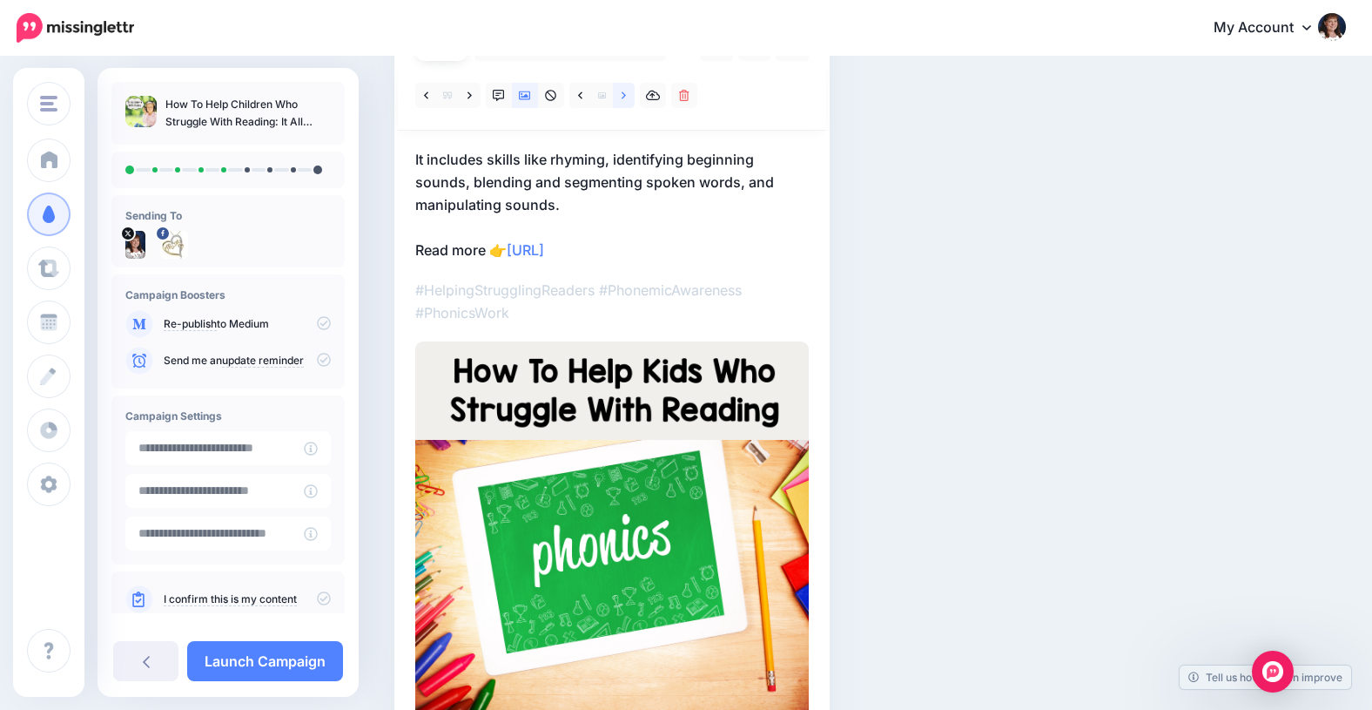
click at [622, 97] on icon at bounding box center [624, 96] width 4 height 12
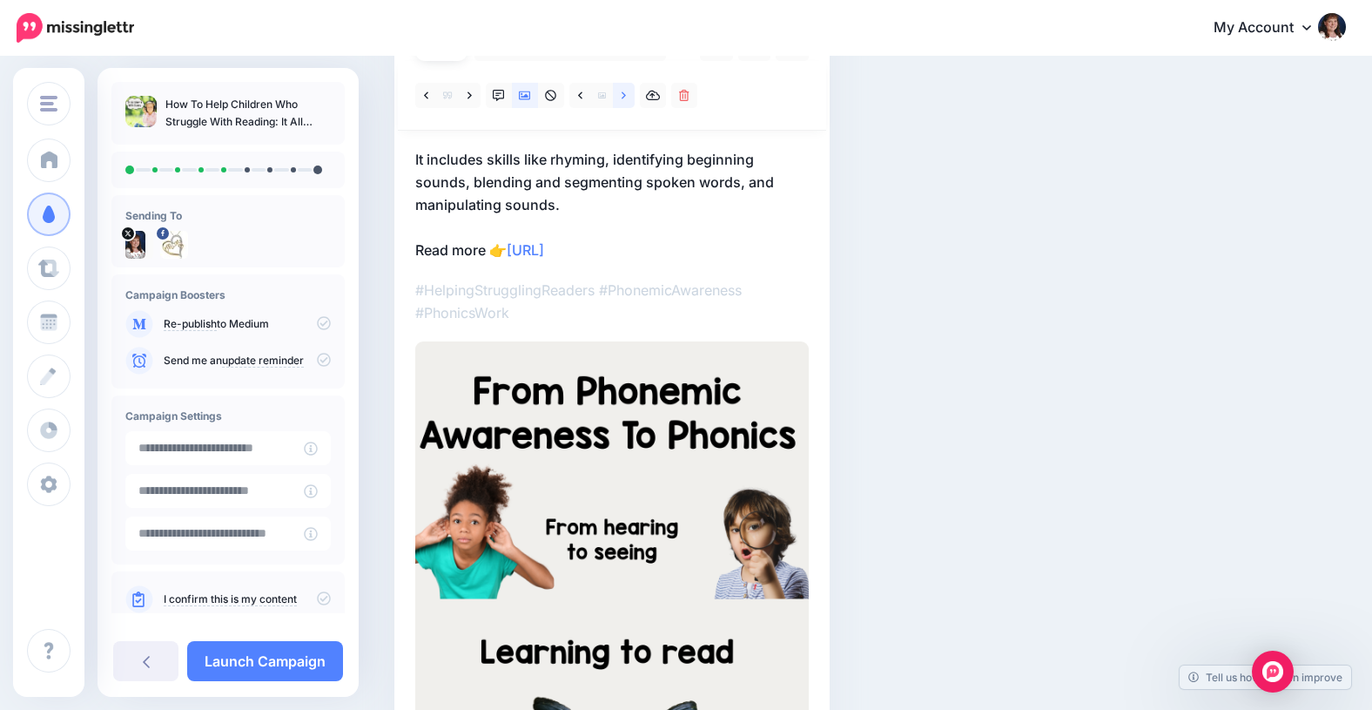
click at [622, 97] on icon at bounding box center [624, 96] width 4 height 12
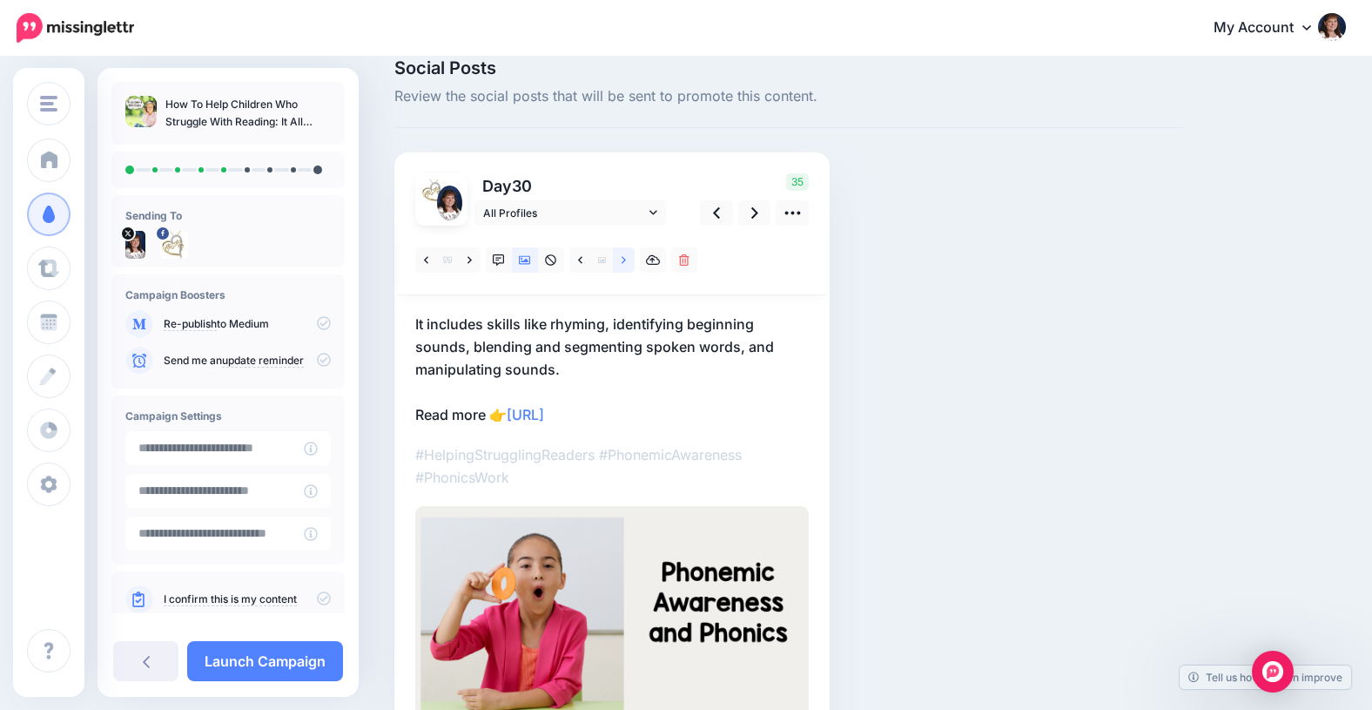
scroll to position [0, 0]
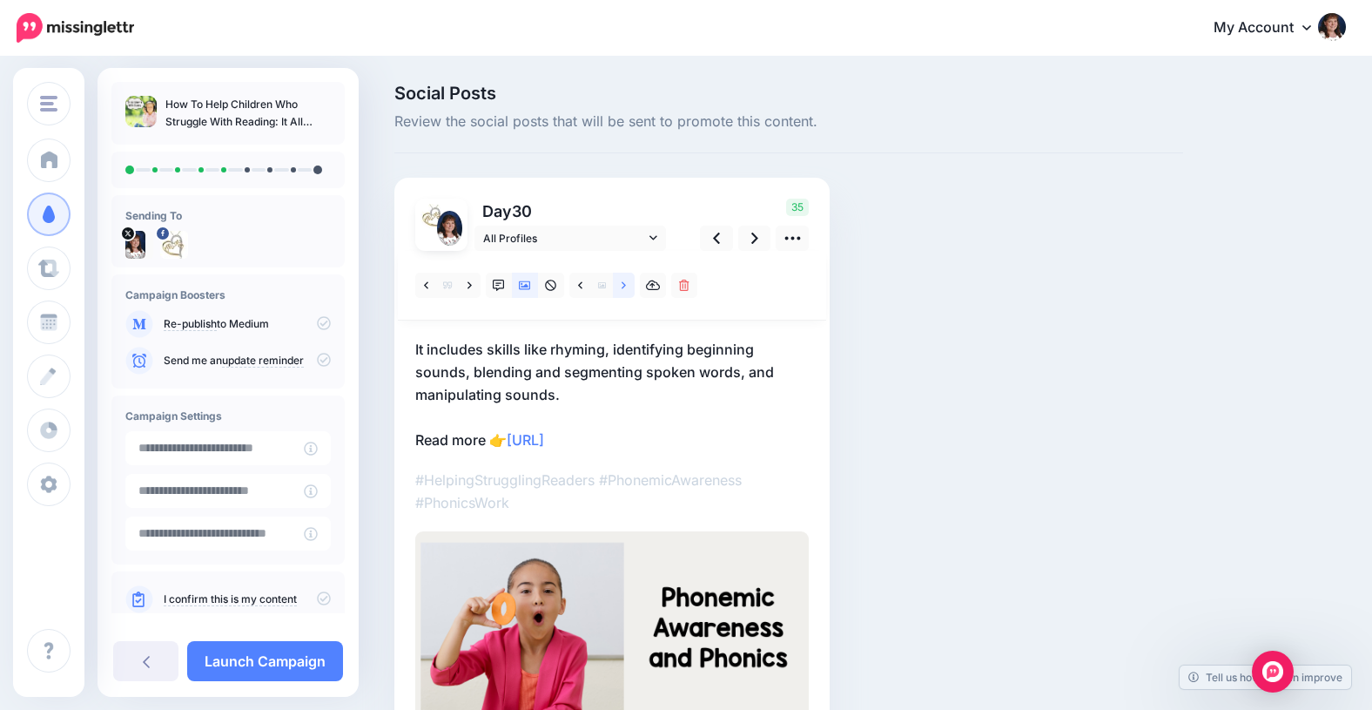
click at [626, 284] on link at bounding box center [624, 285] width 22 height 25
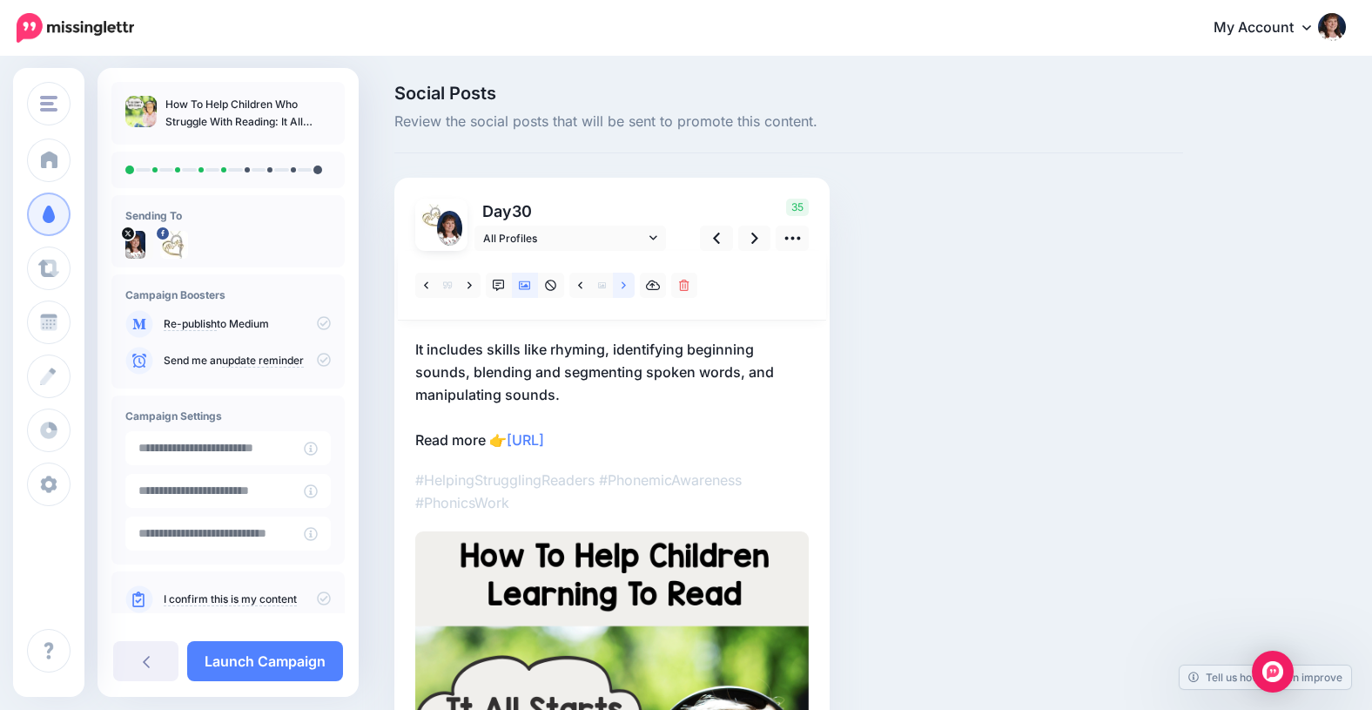
click at [626, 284] on link at bounding box center [624, 285] width 22 height 25
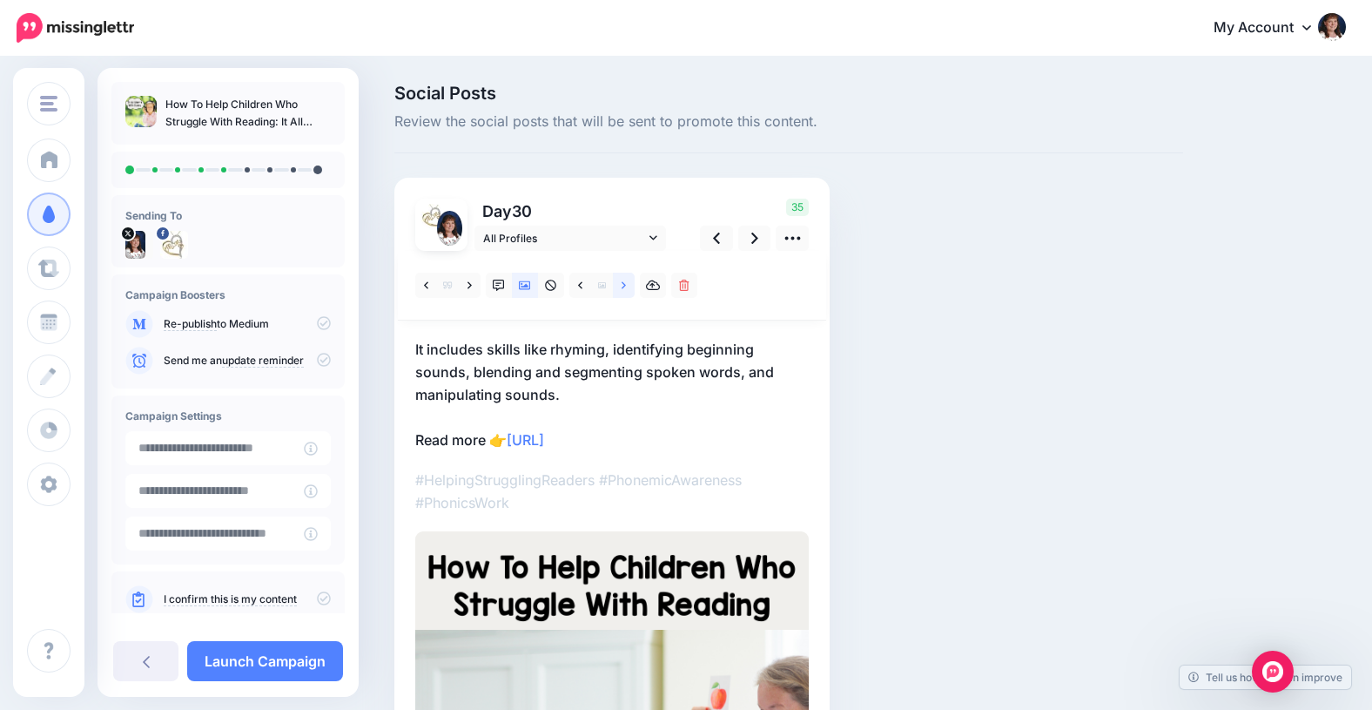
click at [626, 284] on link at bounding box center [624, 285] width 22 height 25
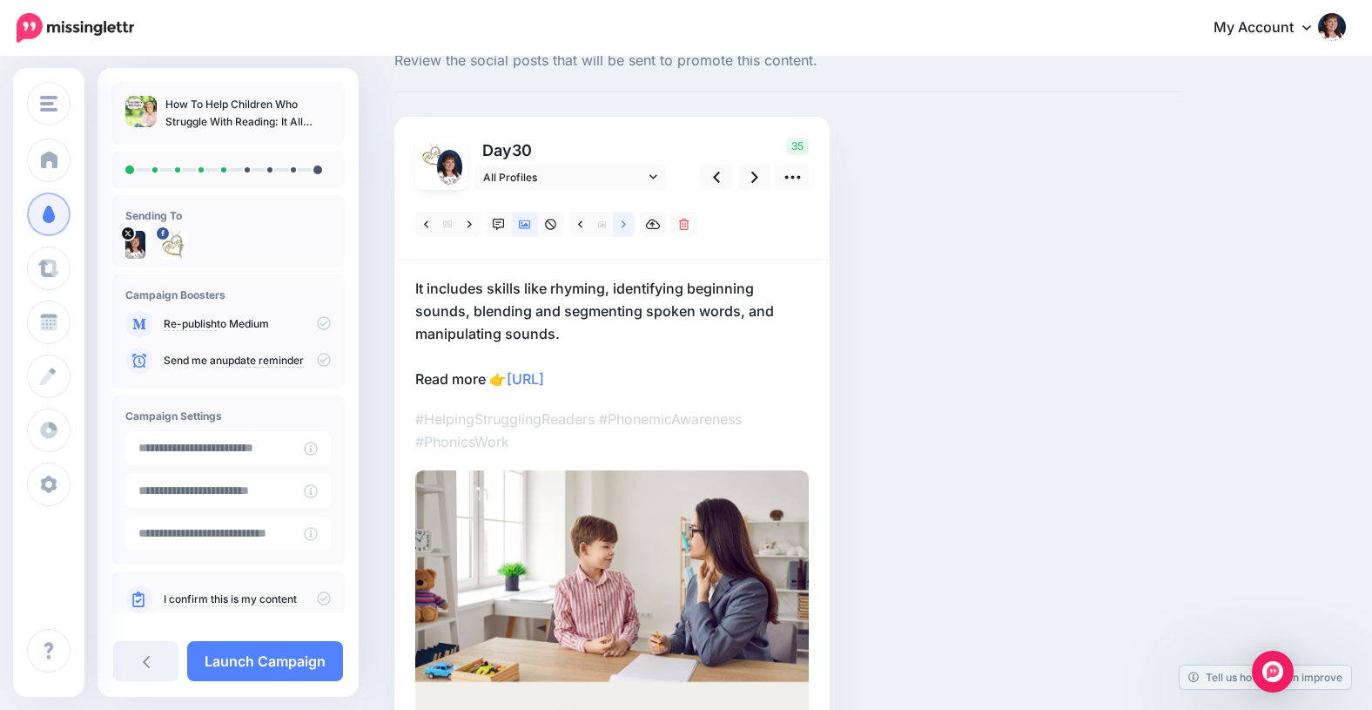
scroll to position [66, 0]
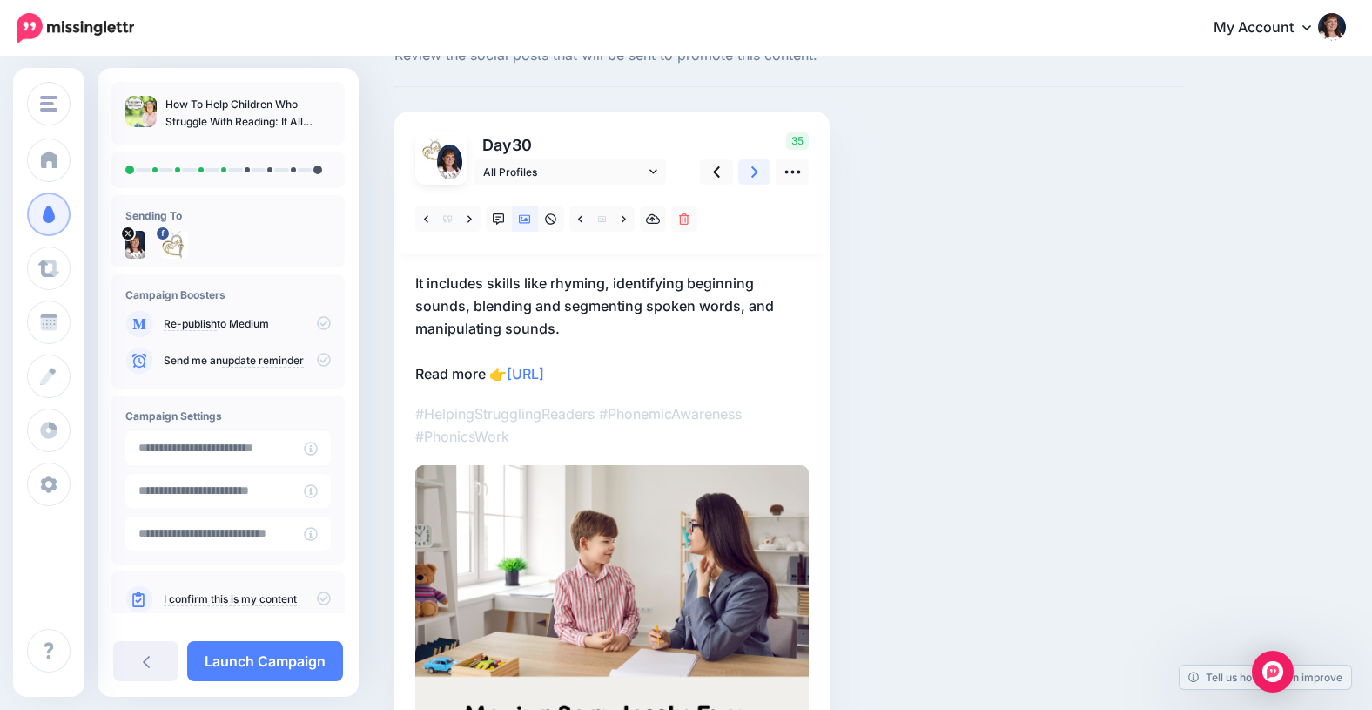
click at [752, 175] on icon at bounding box center [754, 171] width 7 height 11
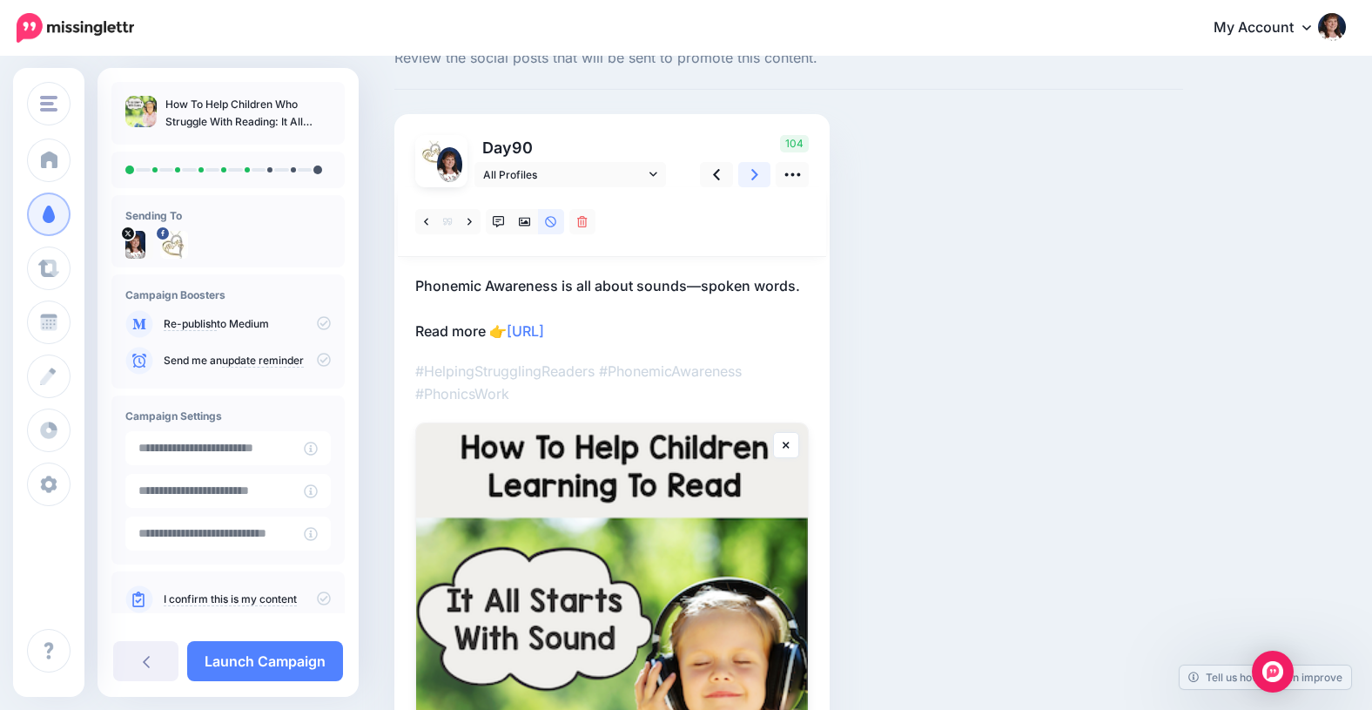
scroll to position [74, 0]
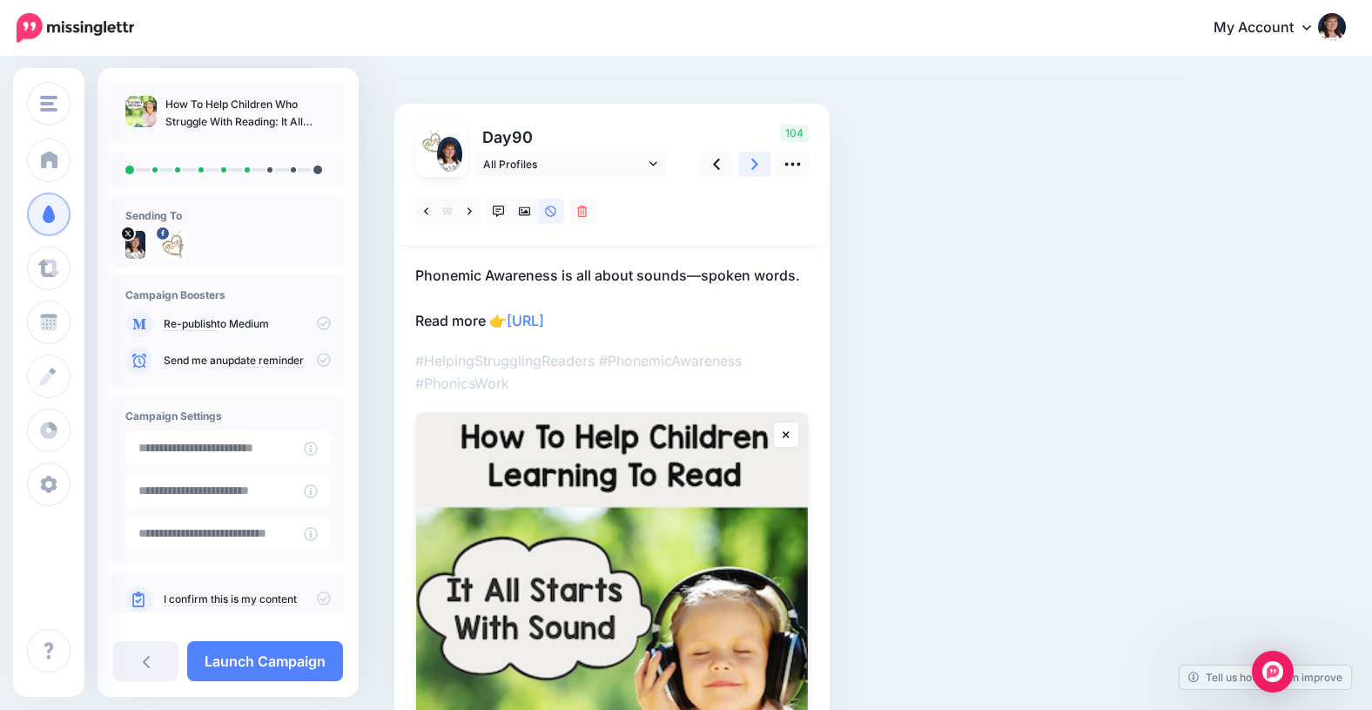
click at [755, 165] on icon at bounding box center [754, 163] width 7 height 11
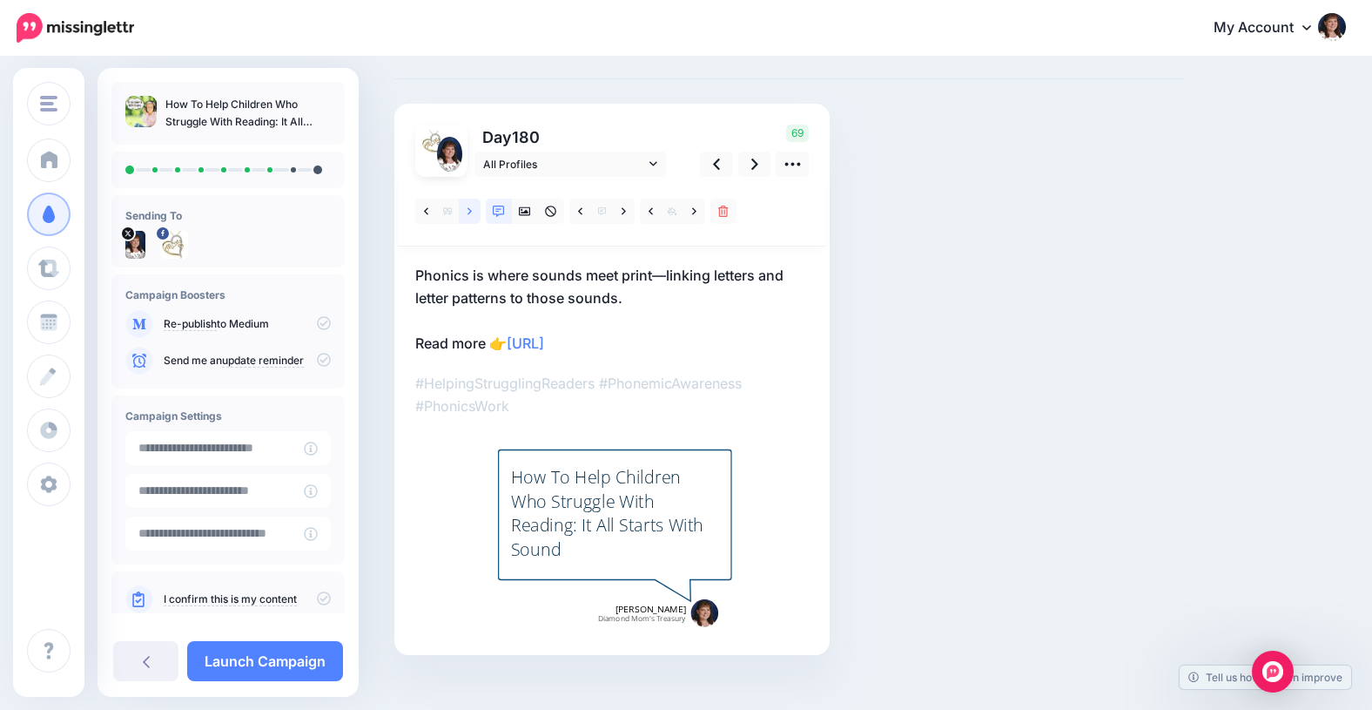
click at [468, 209] on icon at bounding box center [470, 210] width 4 height 7
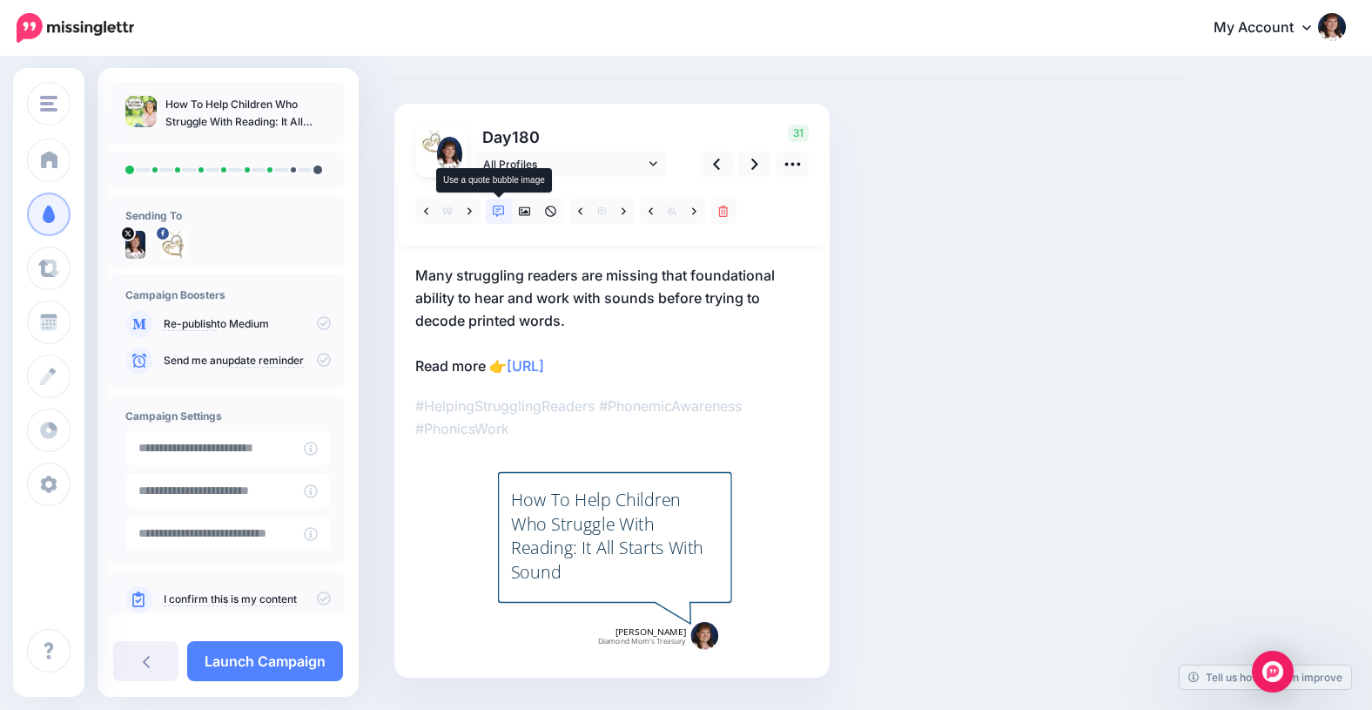
click at [501, 209] on icon at bounding box center [499, 211] width 12 height 12
click at [697, 210] on link at bounding box center [694, 211] width 22 height 25
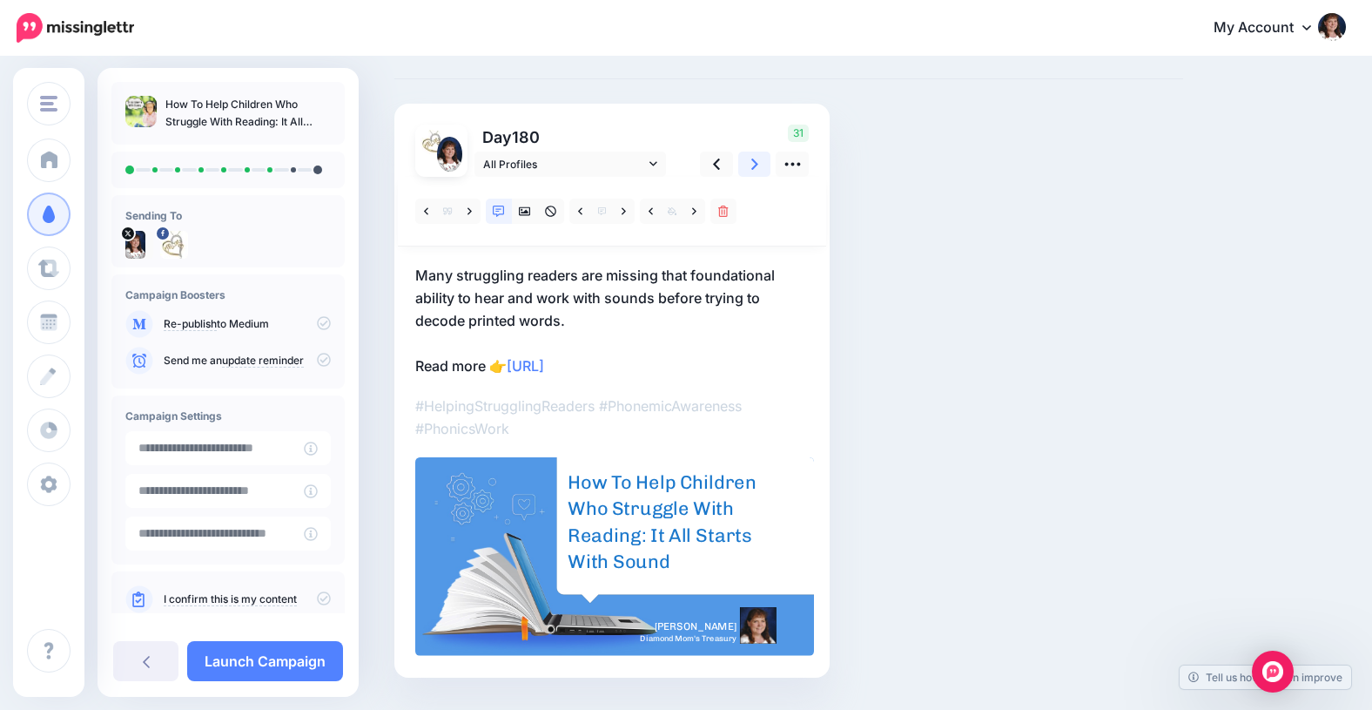
click at [752, 165] on icon at bounding box center [754, 164] width 7 height 18
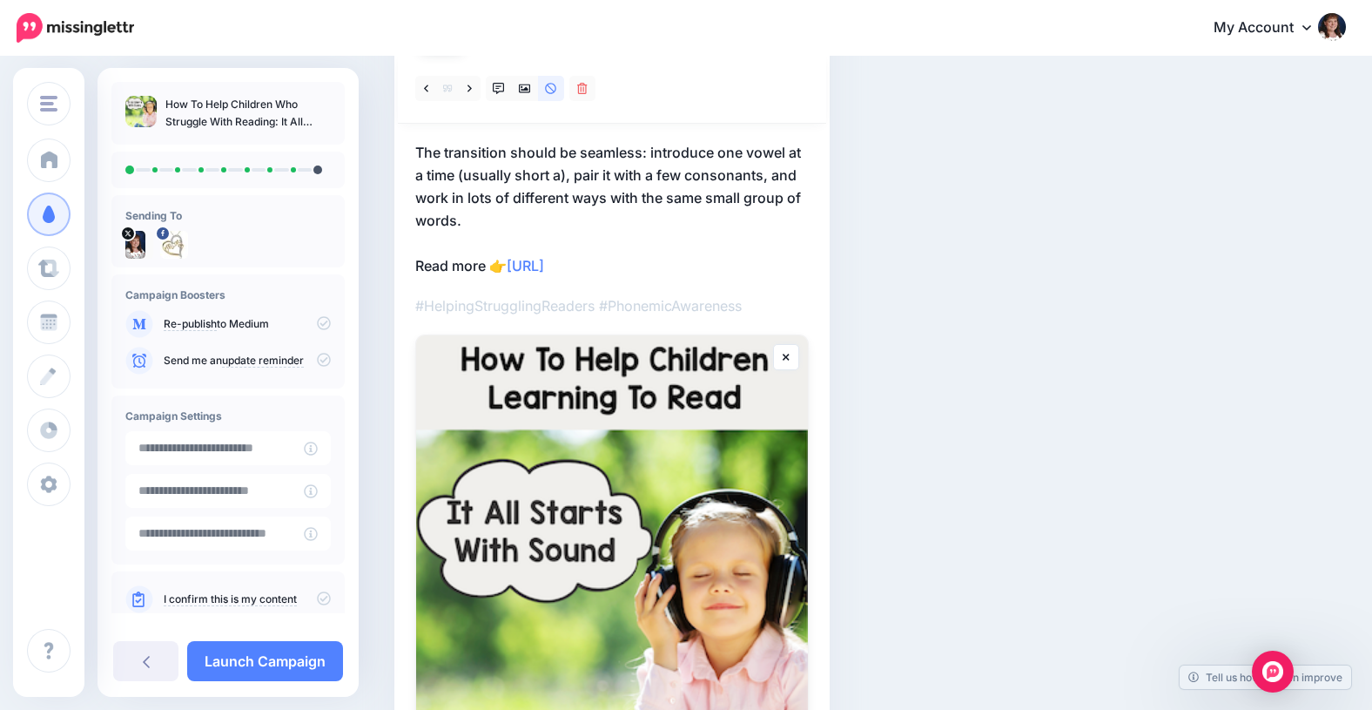
scroll to position [152, 0]
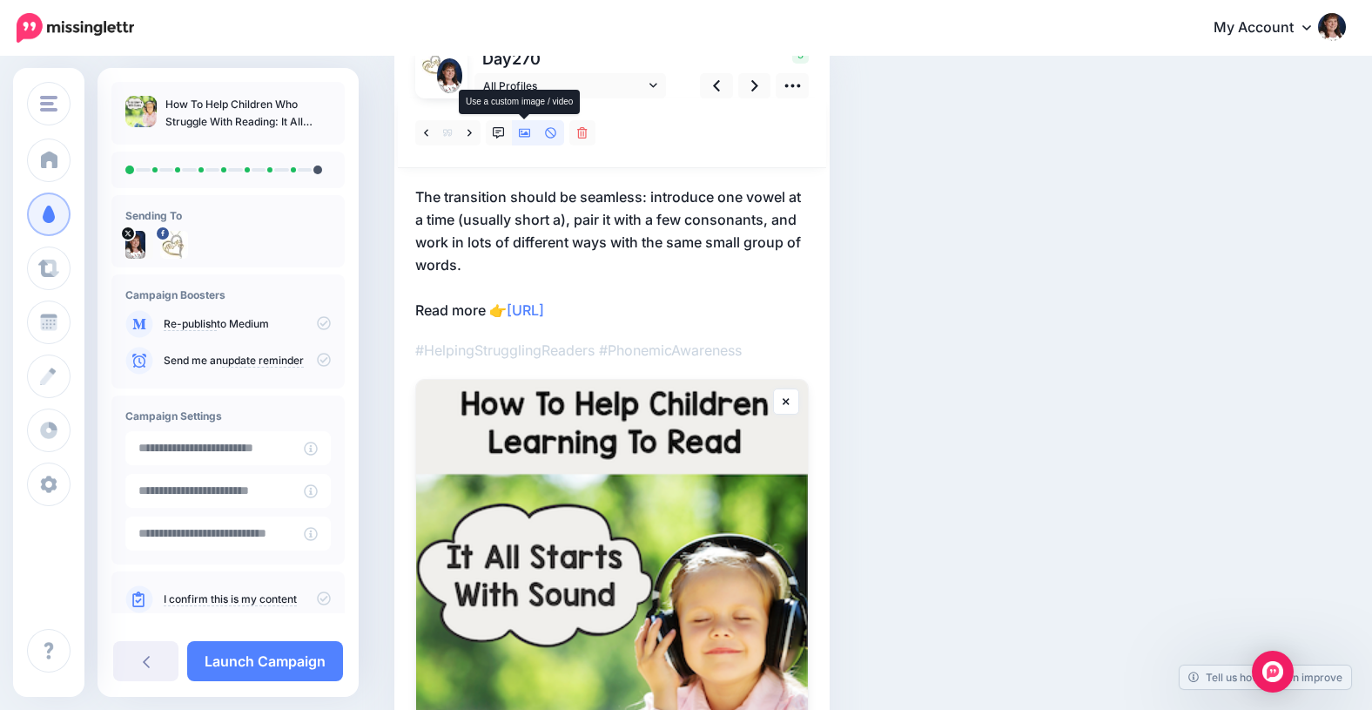
click at [525, 131] on icon at bounding box center [525, 133] width 12 height 12
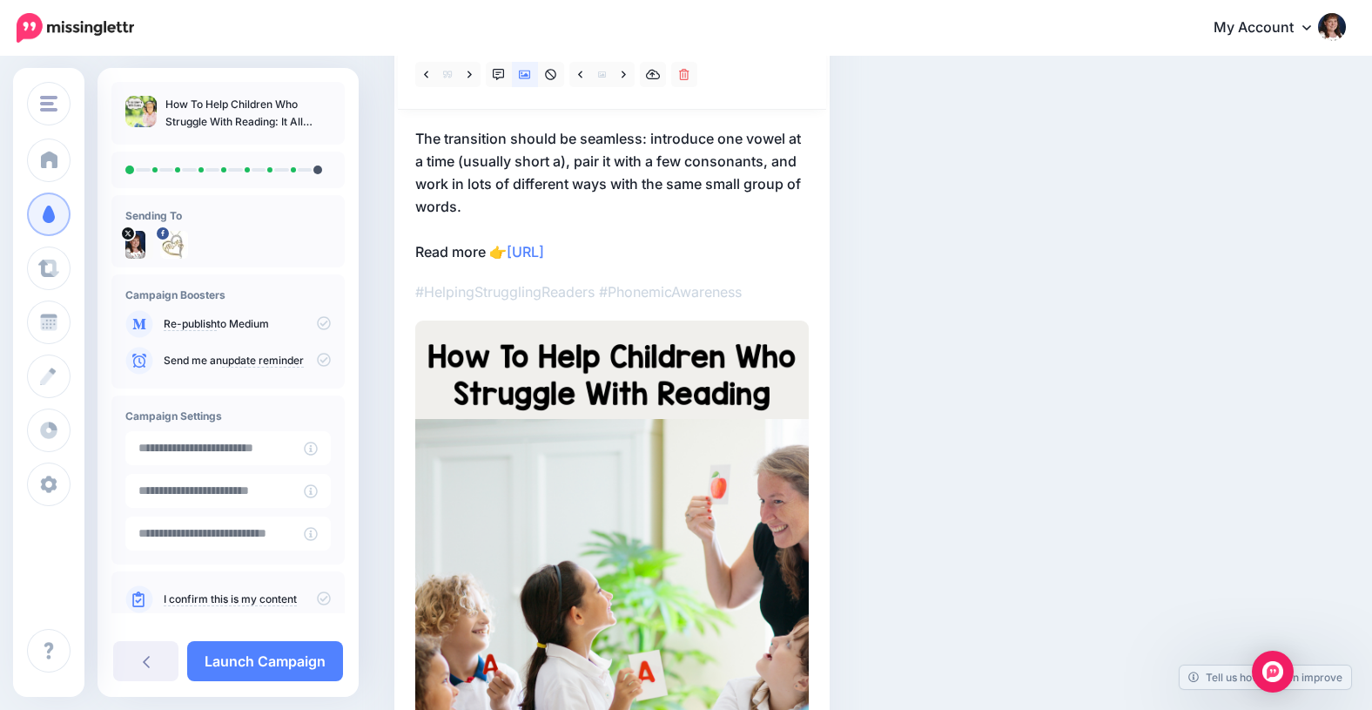
scroll to position [133, 0]
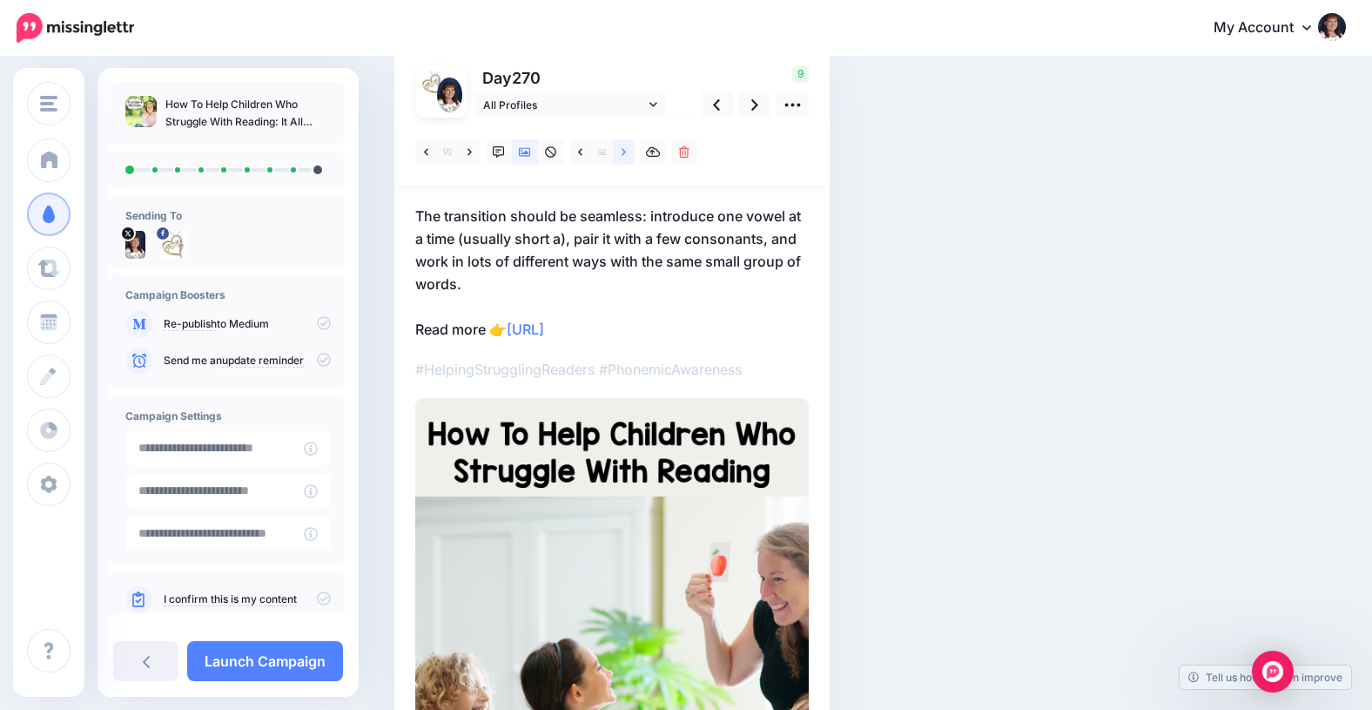
click at [623, 151] on icon at bounding box center [624, 152] width 4 height 12
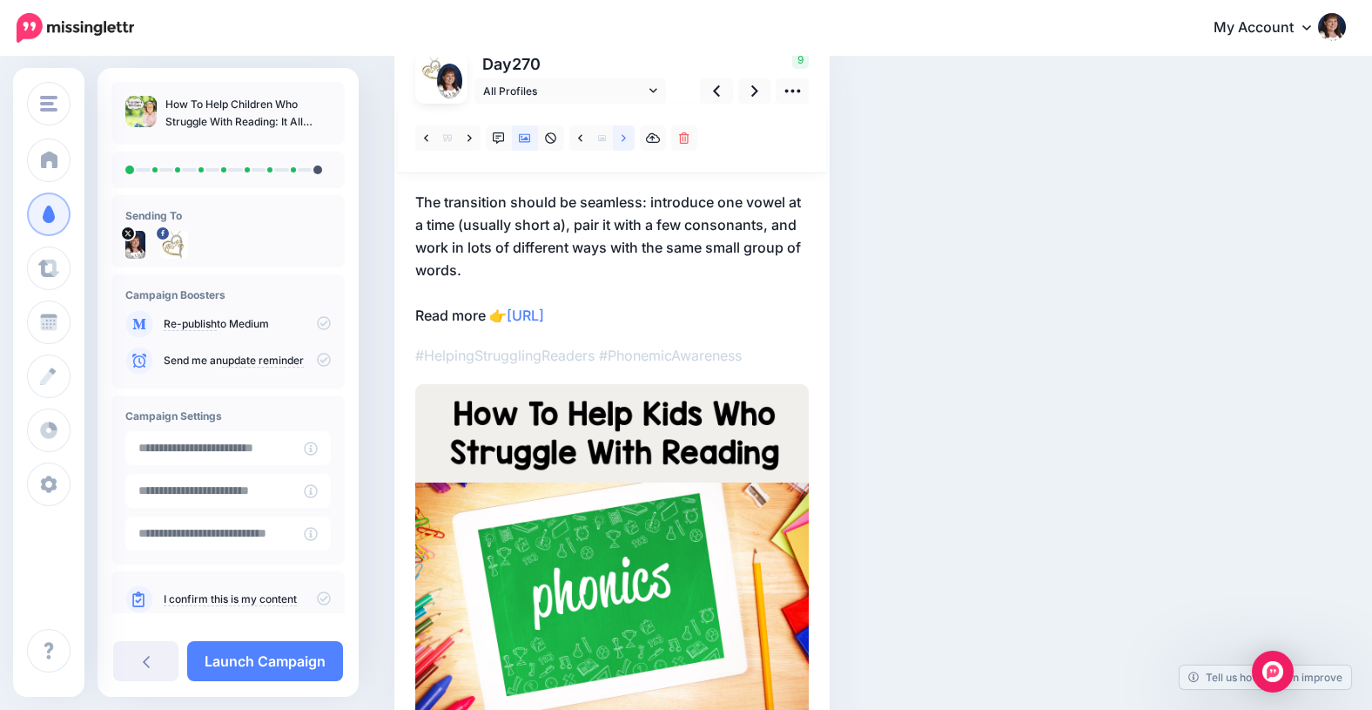
scroll to position [151, 0]
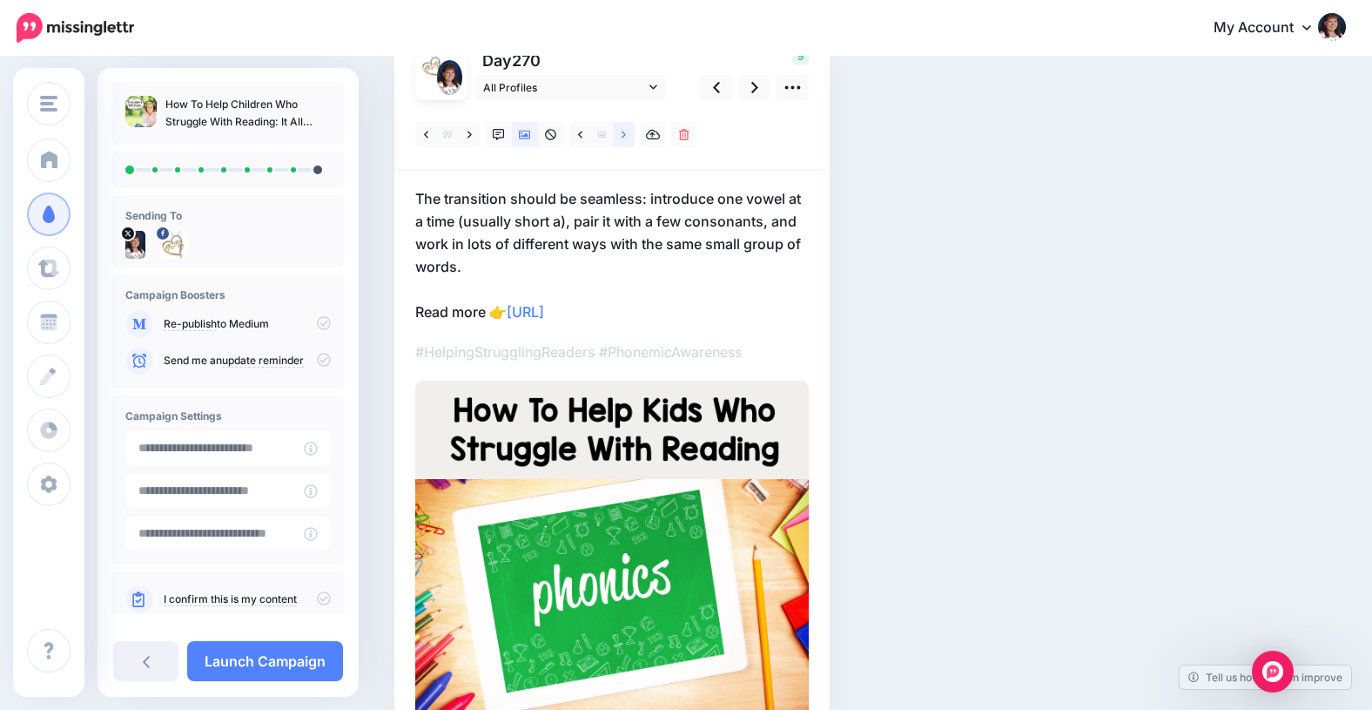
click at [621, 135] on link at bounding box center [624, 134] width 22 height 25
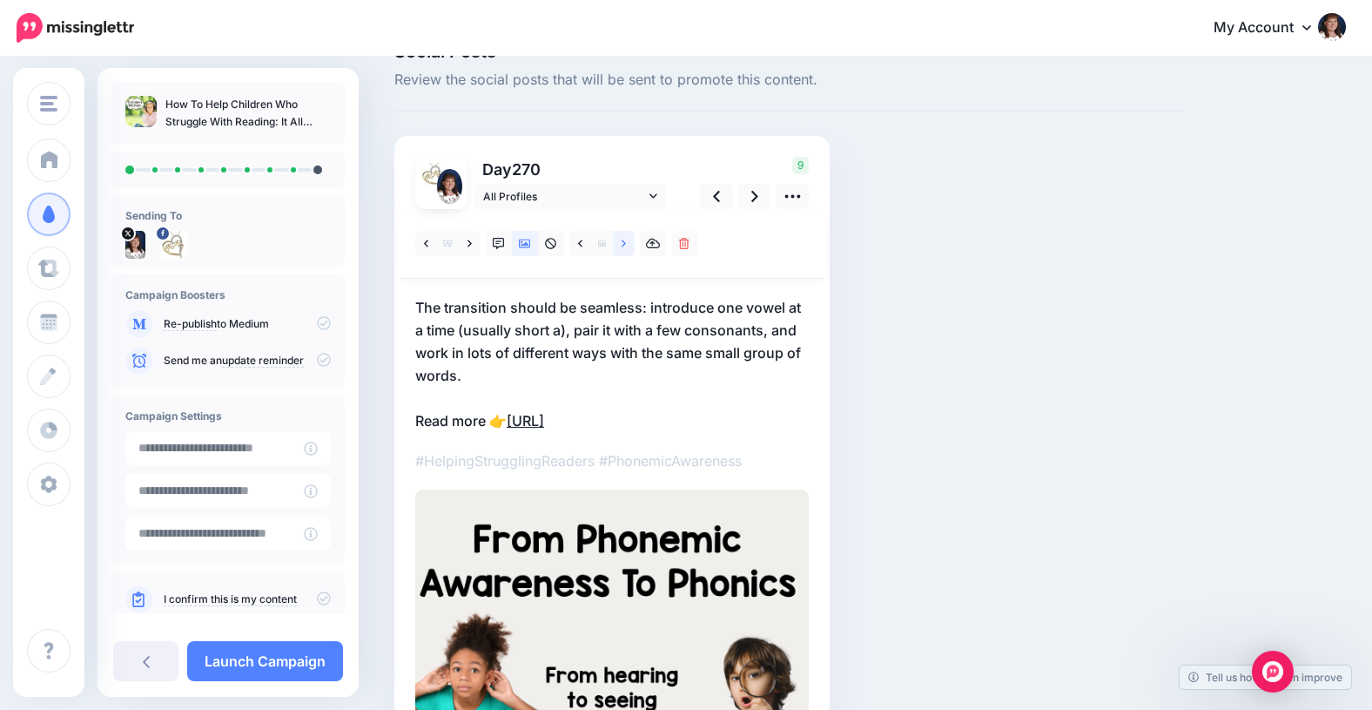
scroll to position [35, 0]
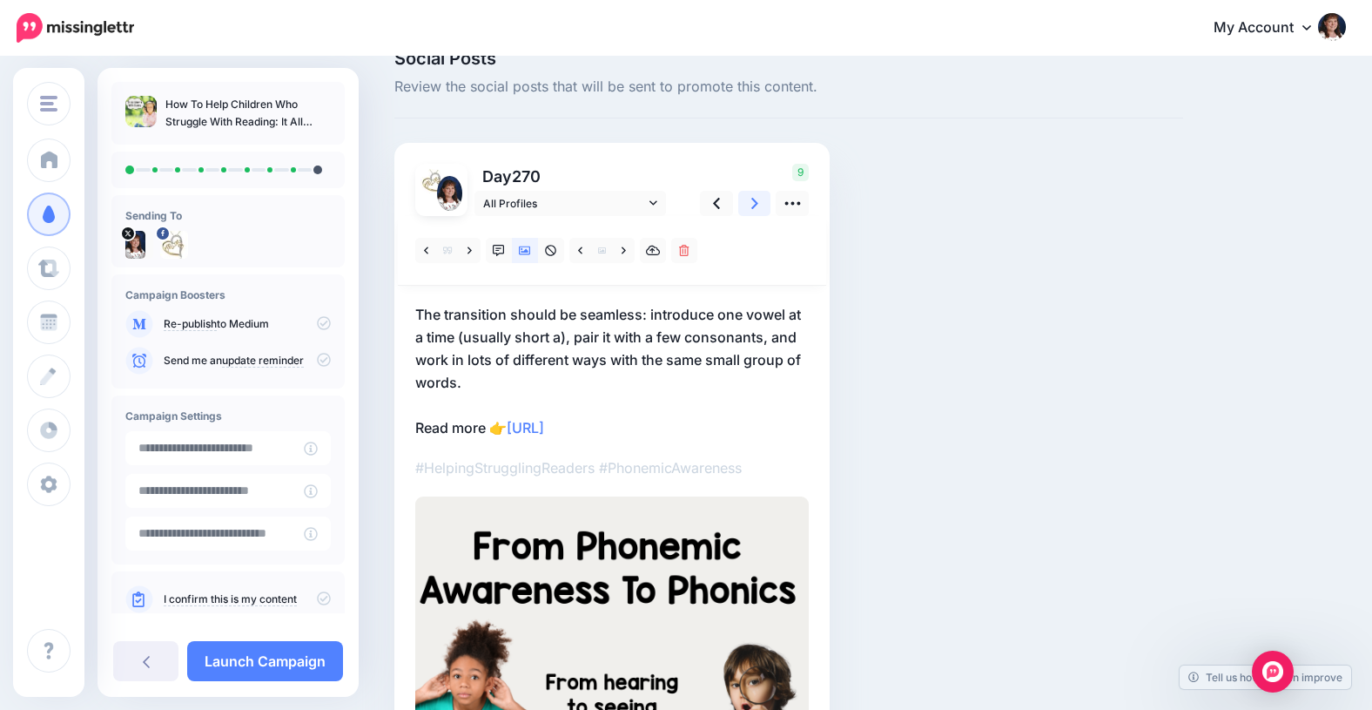
click at [755, 199] on icon at bounding box center [754, 203] width 7 height 18
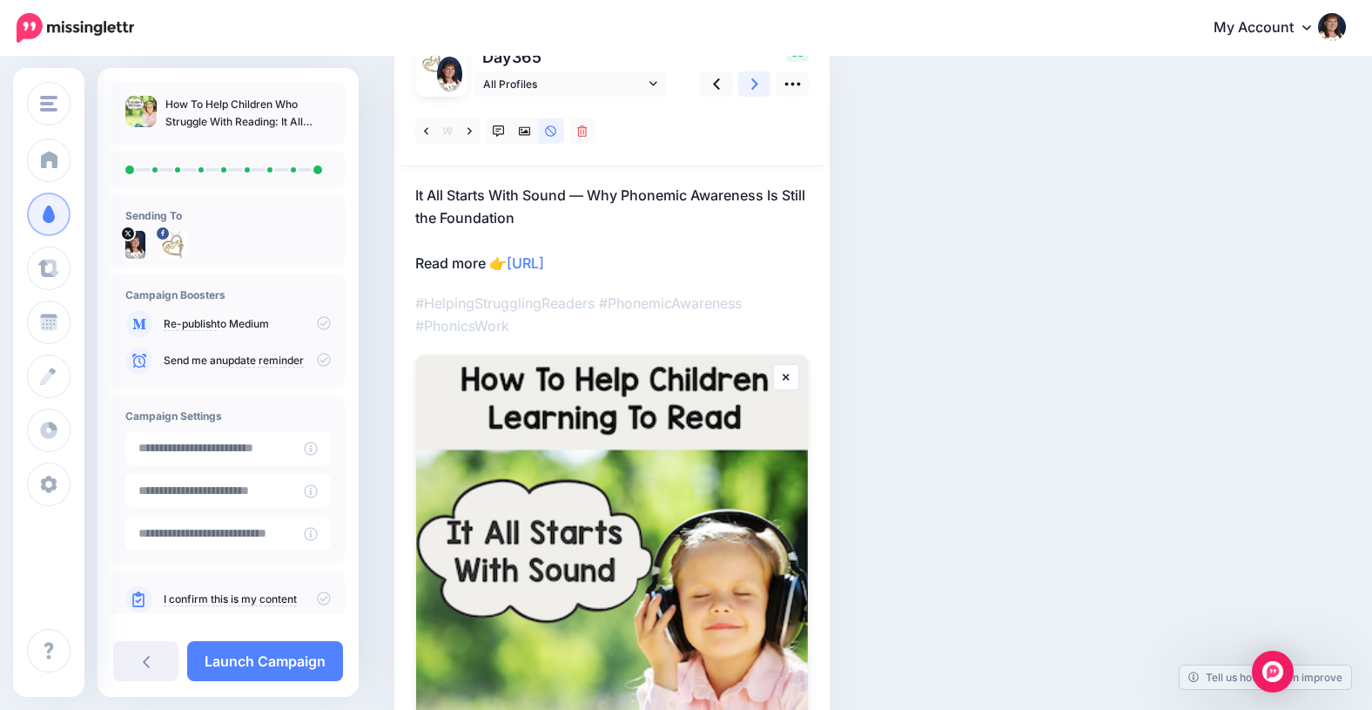
scroll to position [147, 0]
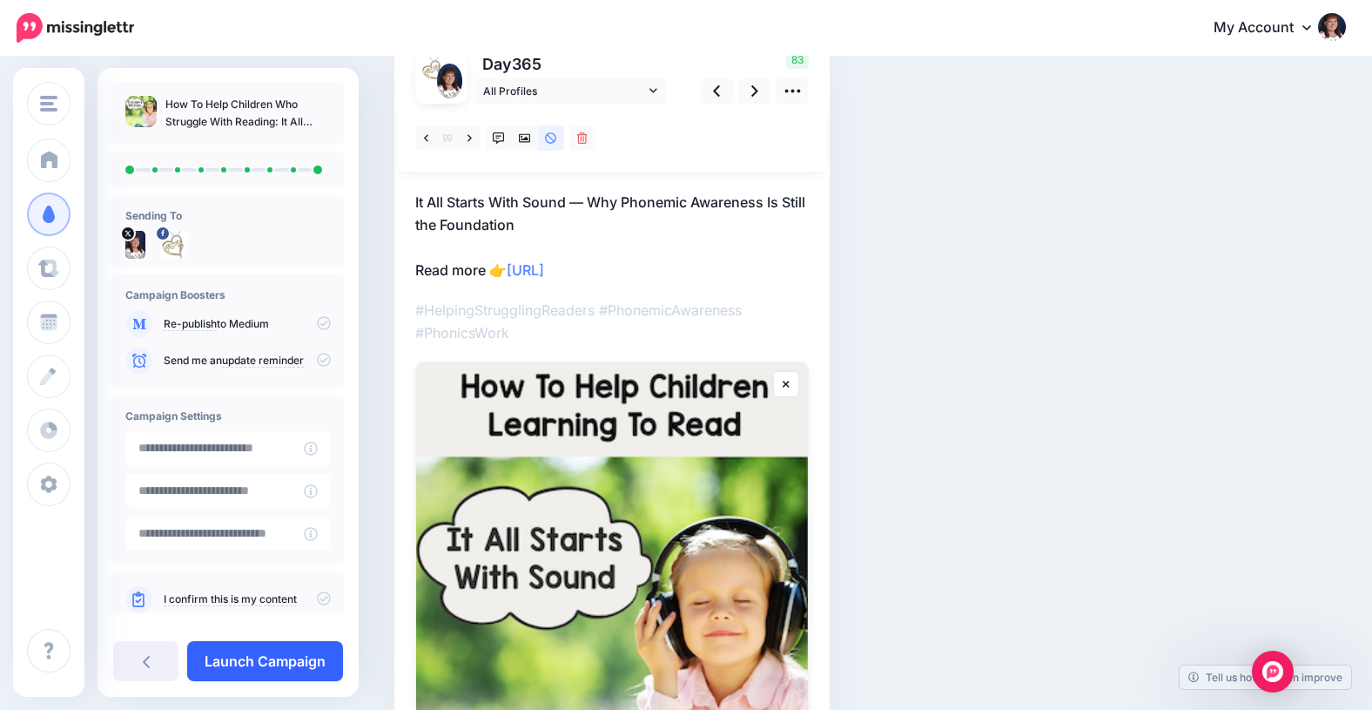
click at [246, 662] on link "Launch Campaign" at bounding box center [265, 661] width 156 height 40
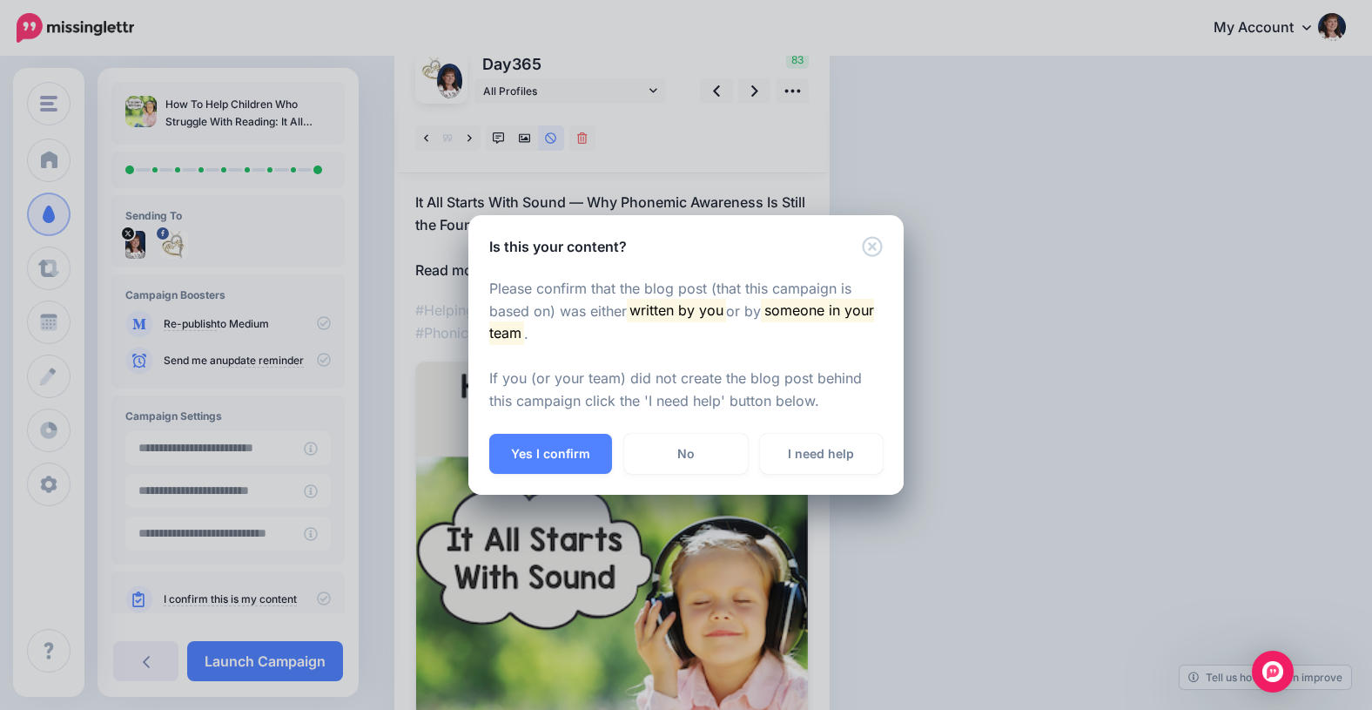
click at [146, 658] on div "Is this your content? Please confirm that the blog post (that this campaign is …" at bounding box center [686, 355] width 1372 height 710
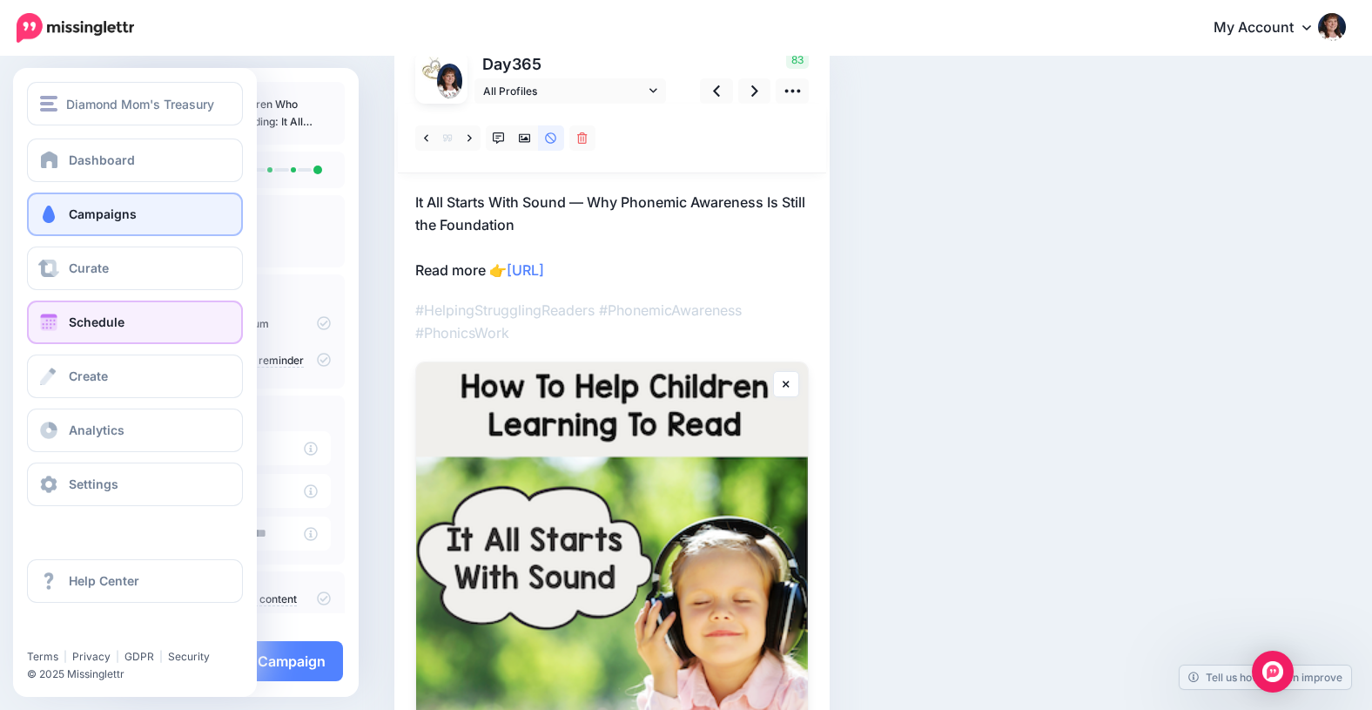
click at [61, 325] on link "Schedule" at bounding box center [135, 322] width 216 height 44
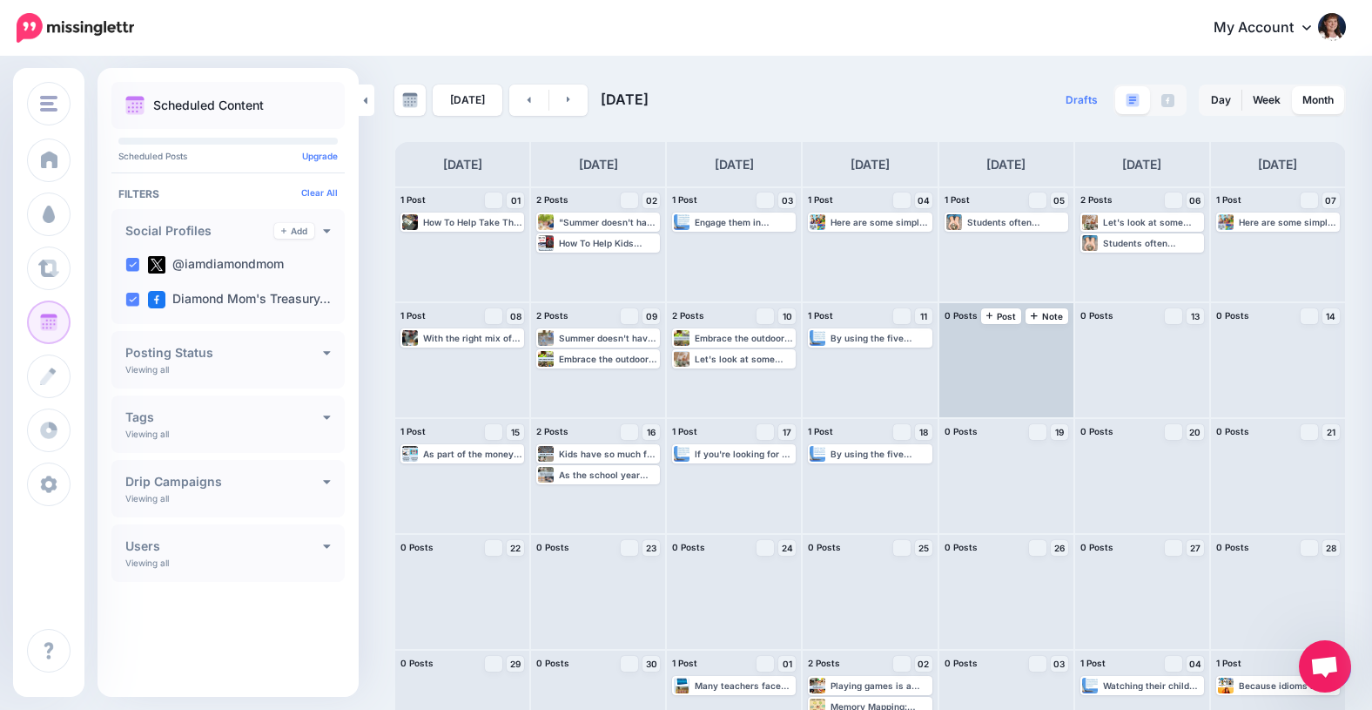
click at [976, 346] on div at bounding box center [1006, 360] width 134 height 114
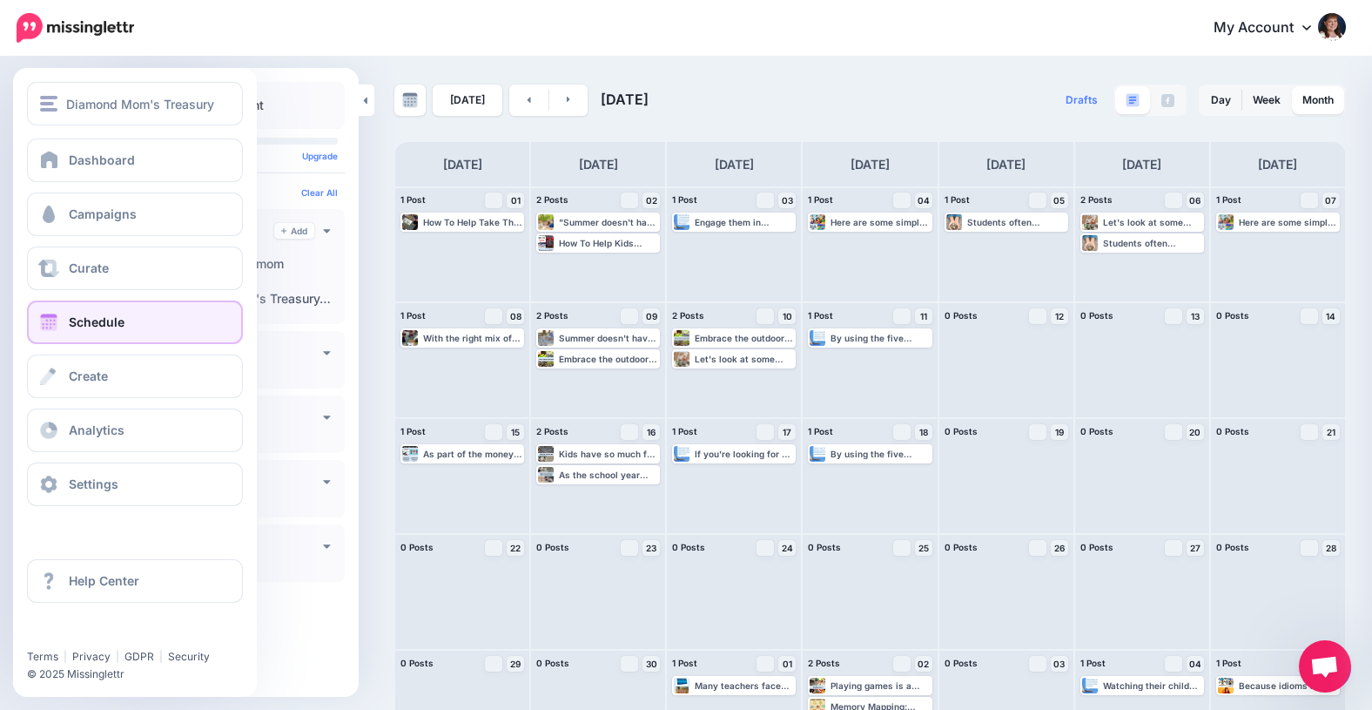
click at [44, 321] on span at bounding box center [48, 321] width 23 height 17
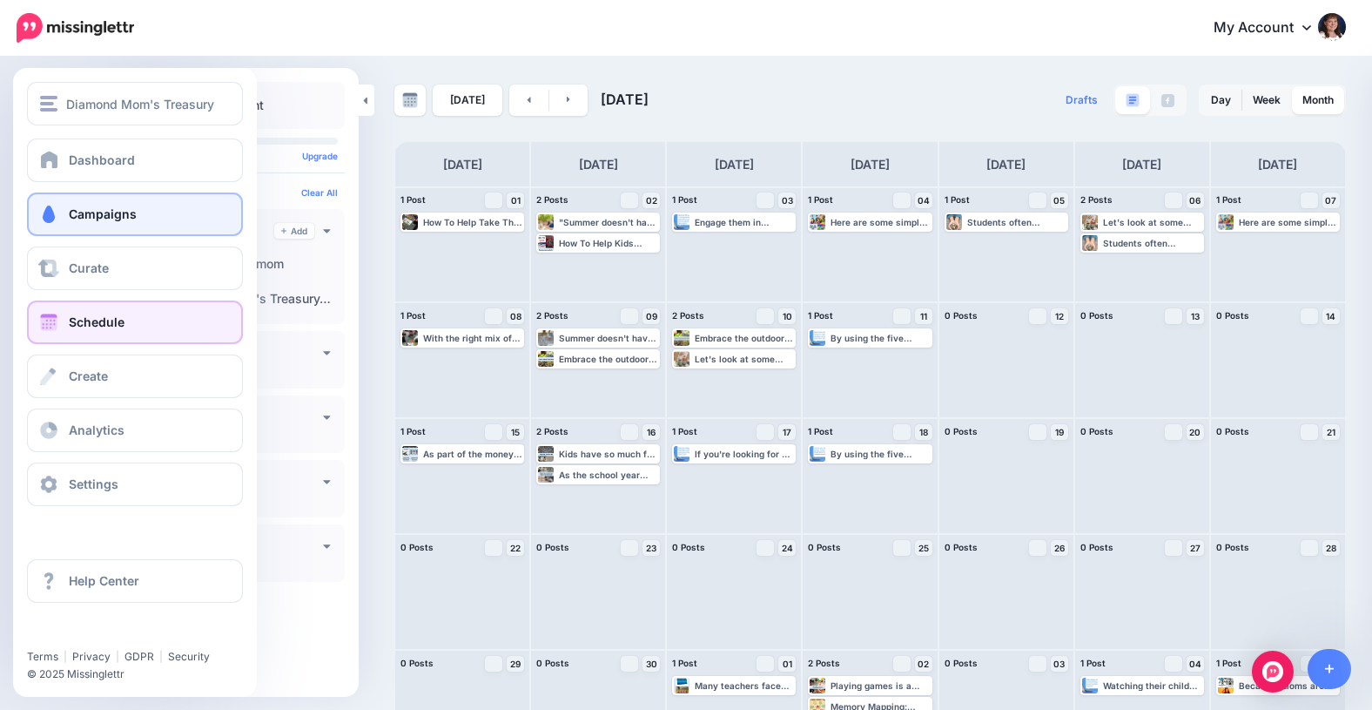
click at [49, 212] on span at bounding box center [48, 213] width 23 height 17
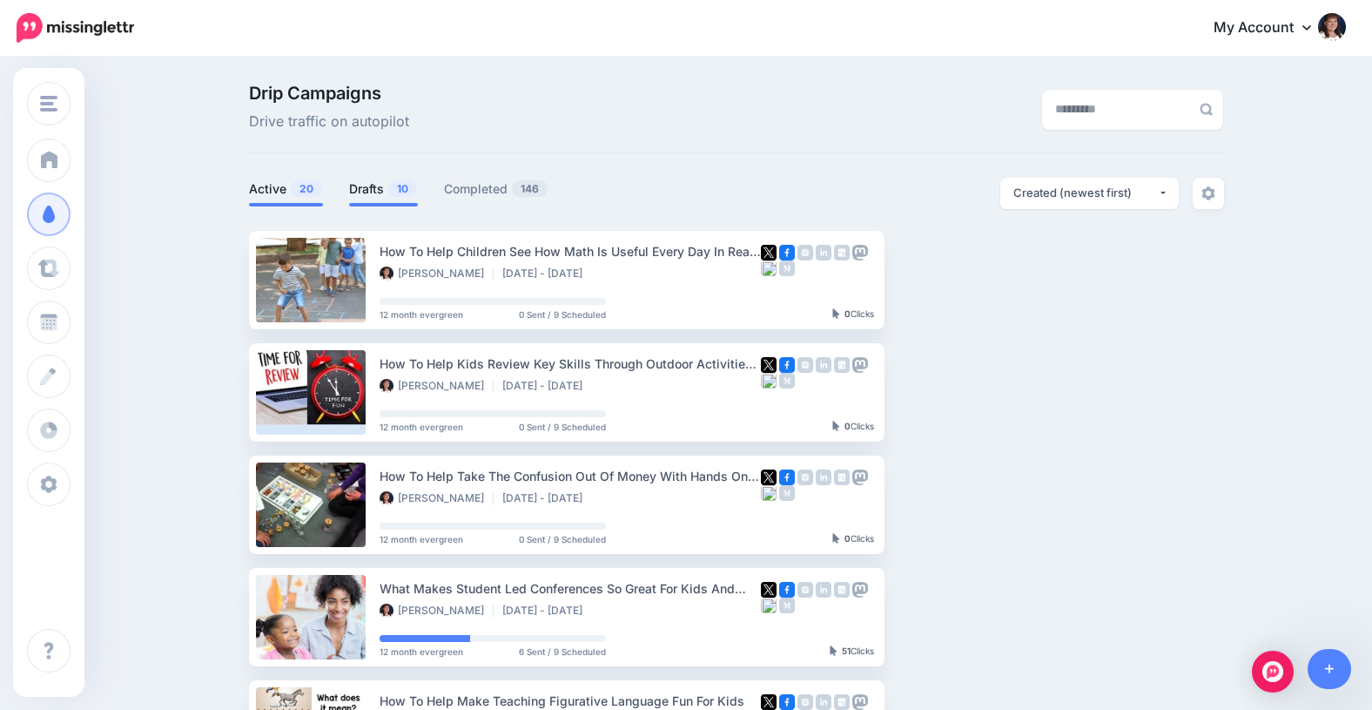
click at [376, 190] on link "Drafts 10" at bounding box center [383, 188] width 69 height 21
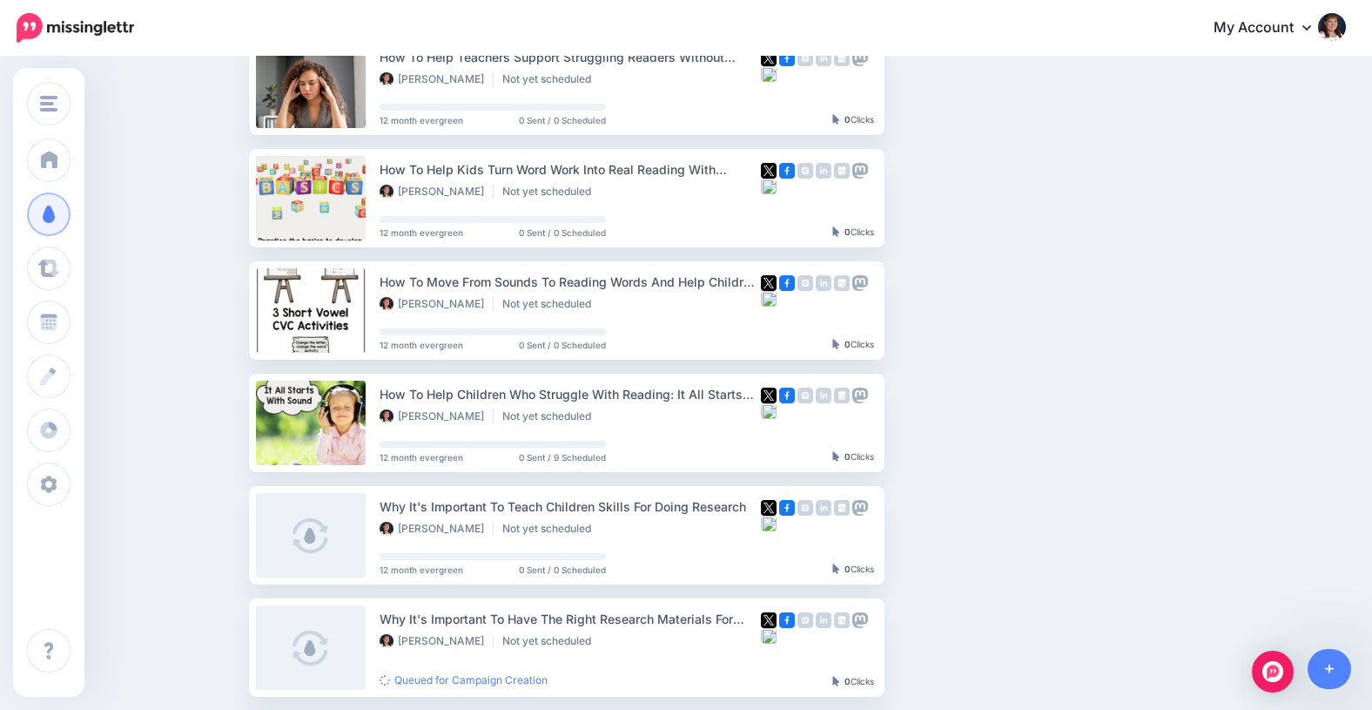
scroll to position [650, 0]
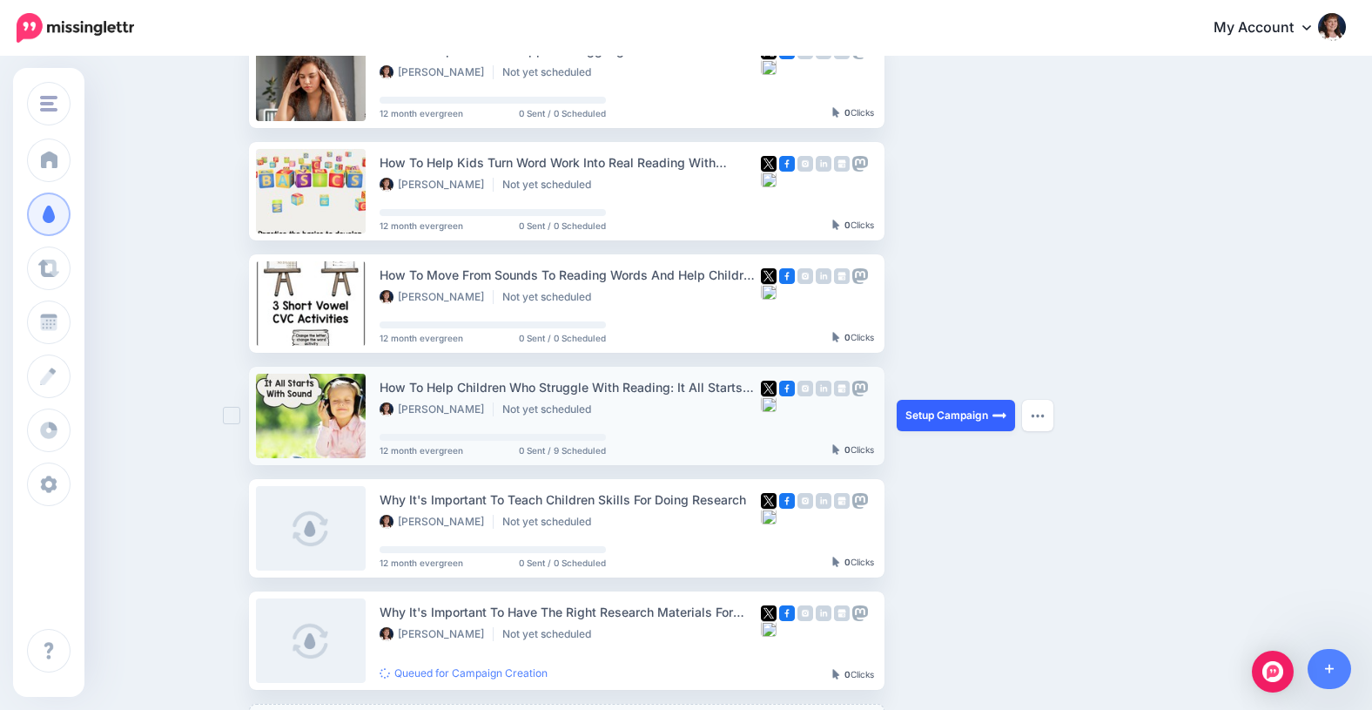
click at [945, 415] on link "Setup Campaign" at bounding box center [956, 415] width 118 height 31
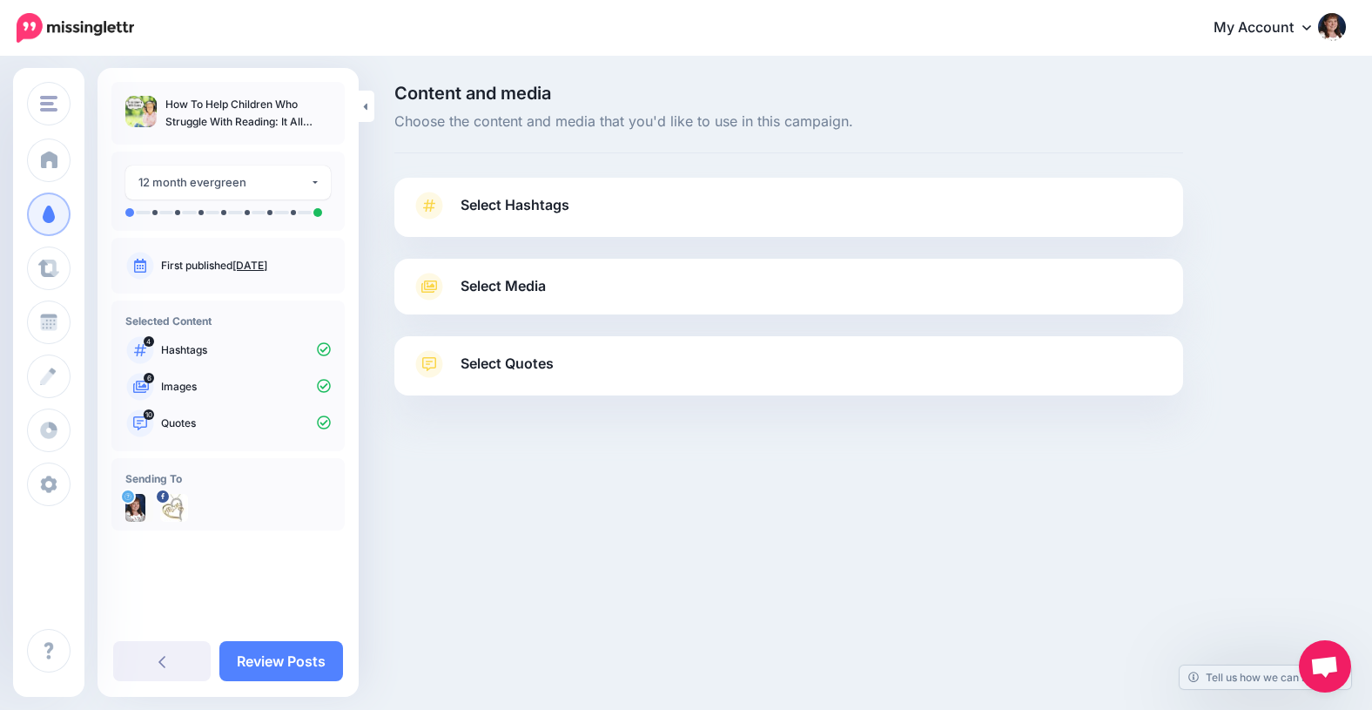
click at [507, 204] on span "Select Hashtags" at bounding box center [515, 205] width 109 height 24
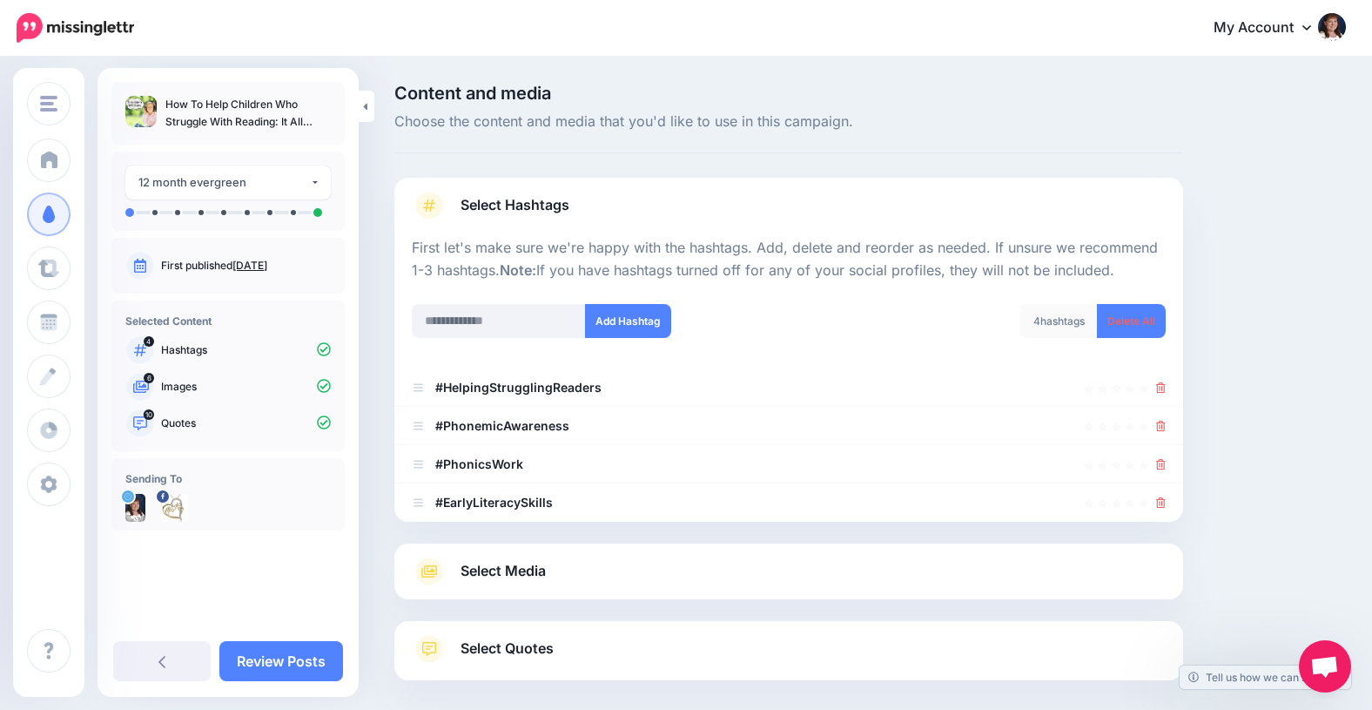
click at [491, 566] on span "Select Media" at bounding box center [503, 571] width 85 height 24
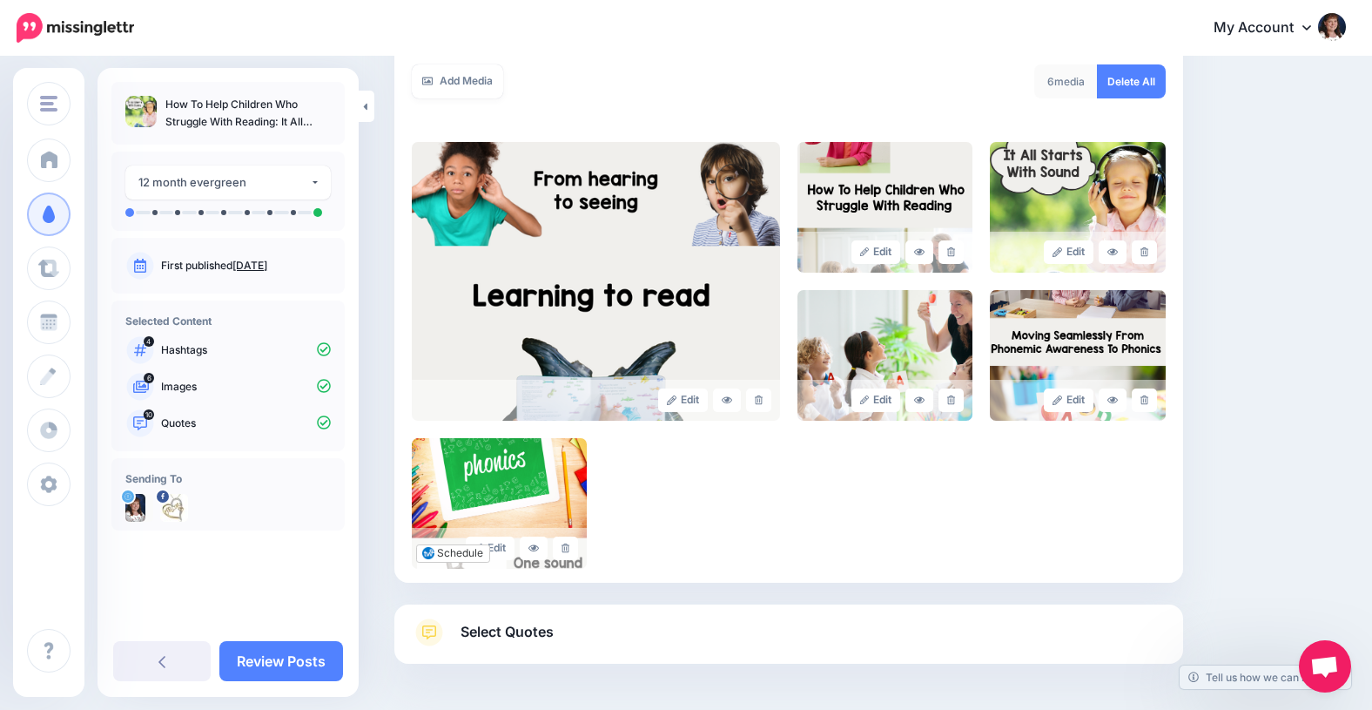
scroll to position [379, 0]
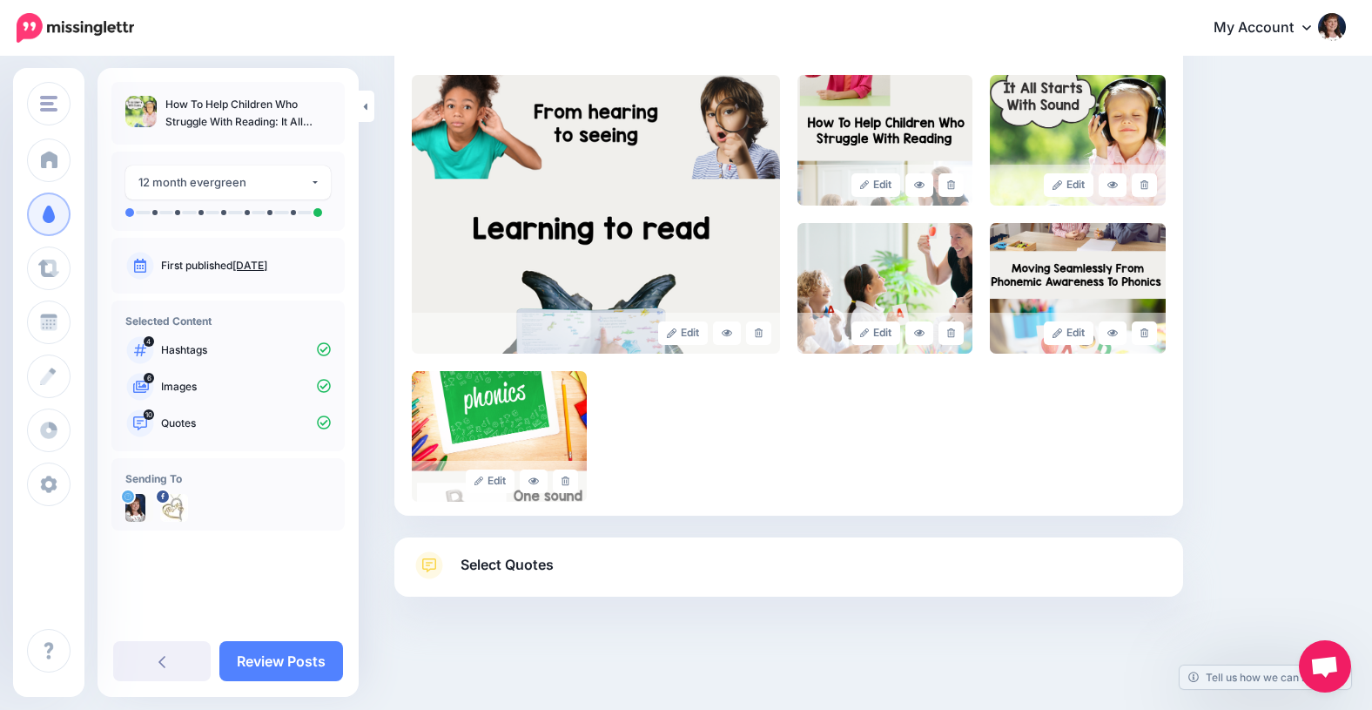
click at [491, 566] on span "Select Quotes" at bounding box center [507, 565] width 93 height 24
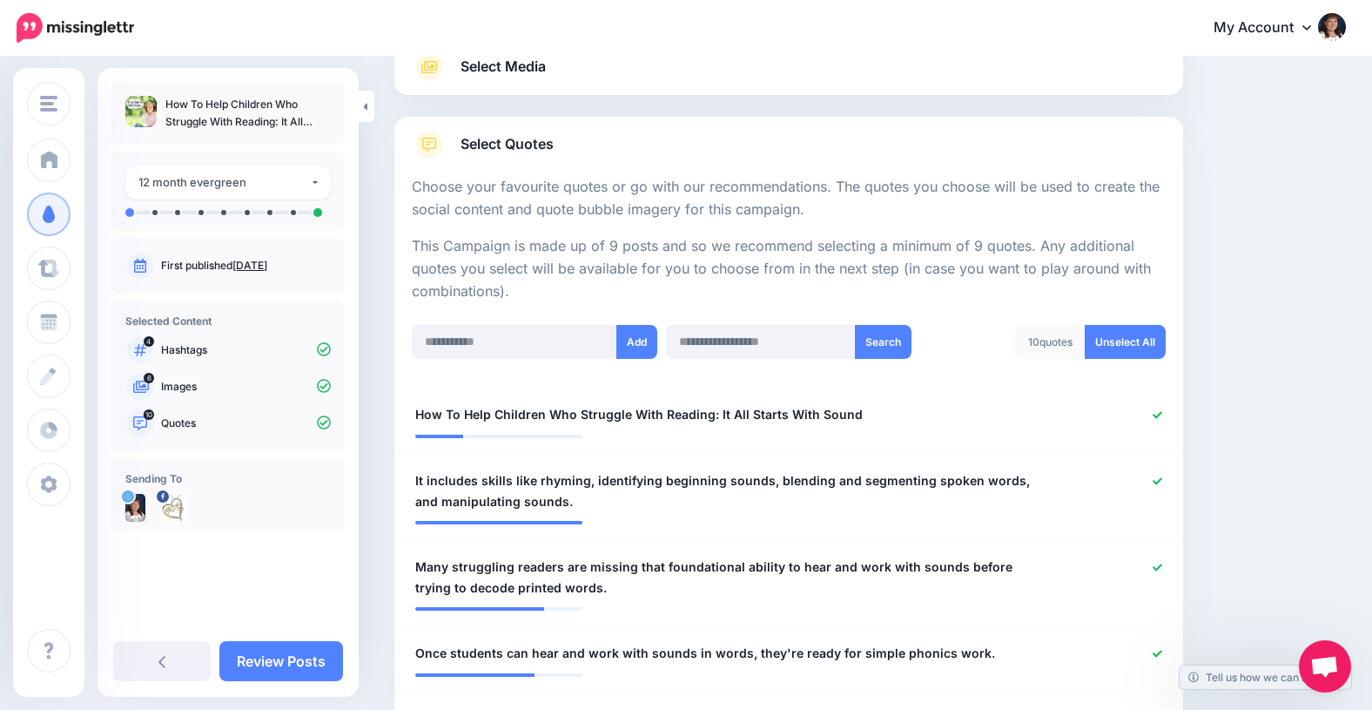
scroll to position [0, 0]
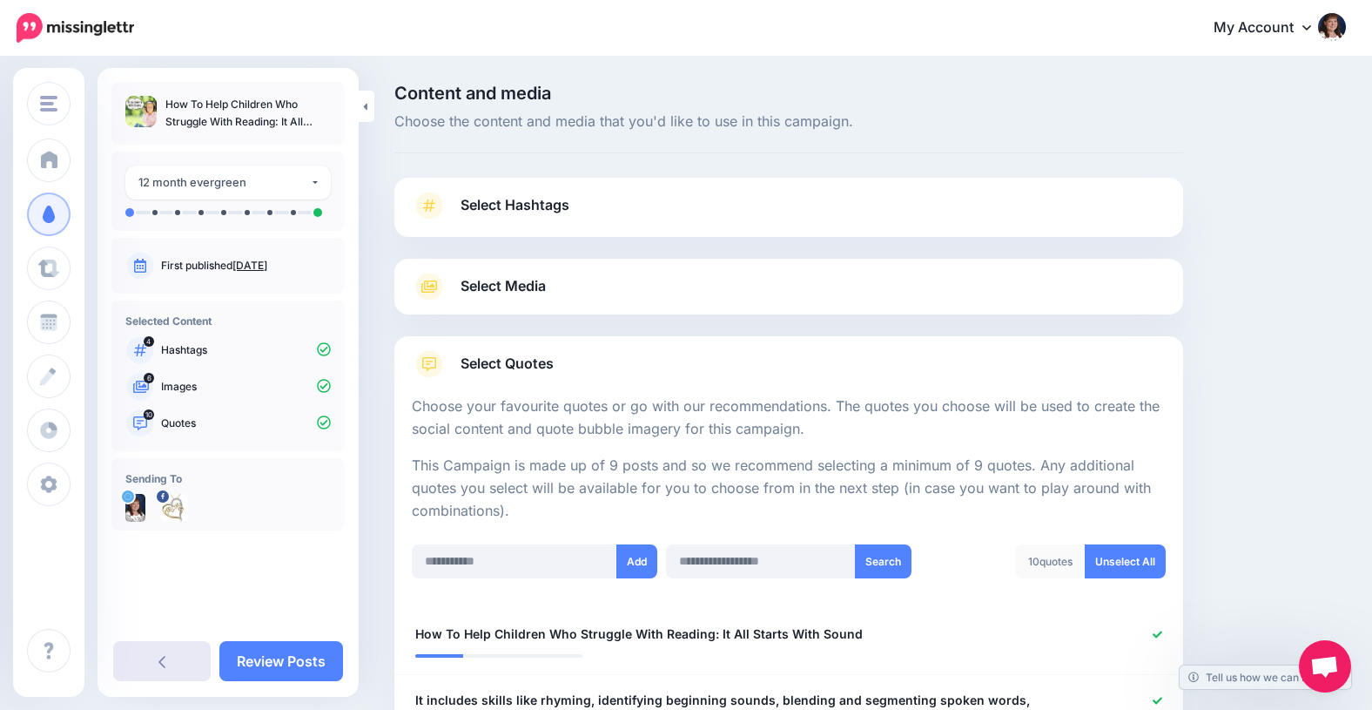
click at [160, 661] on icon at bounding box center [161, 662] width 7 height 12
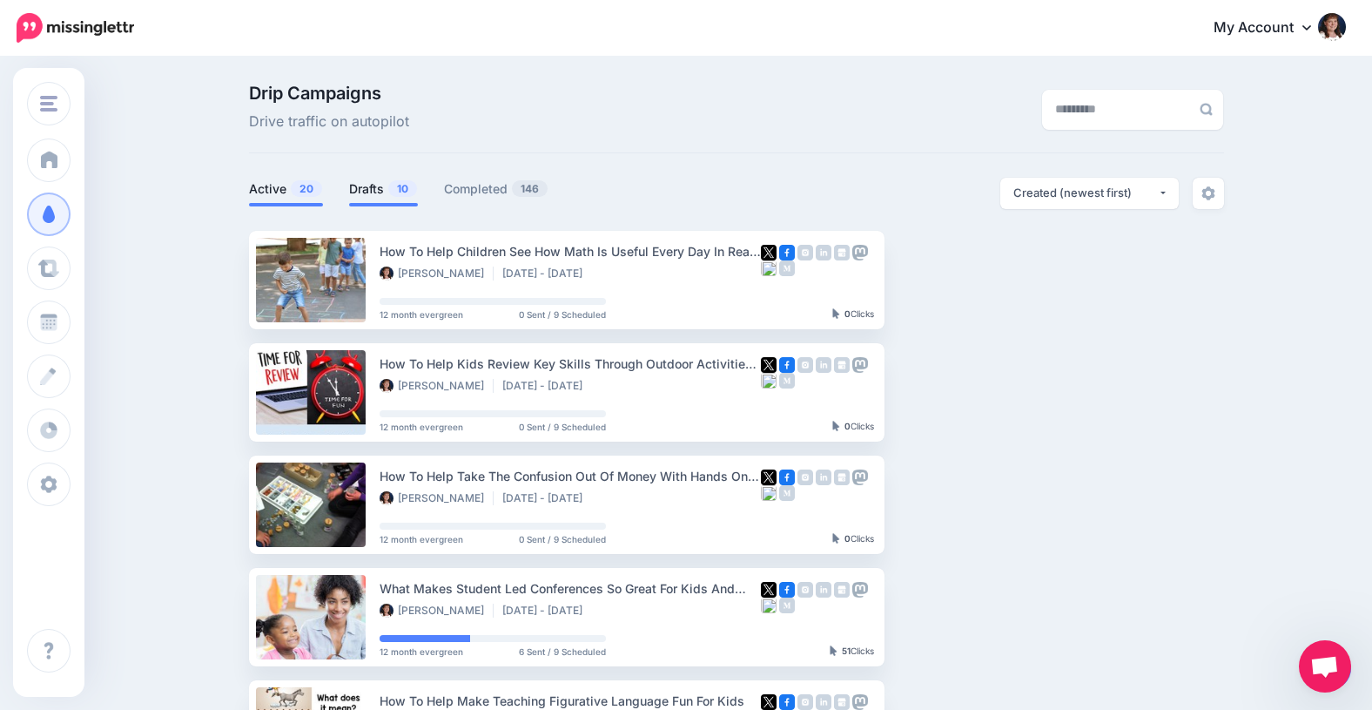
click at [361, 186] on link "Drafts 10" at bounding box center [383, 188] width 69 height 21
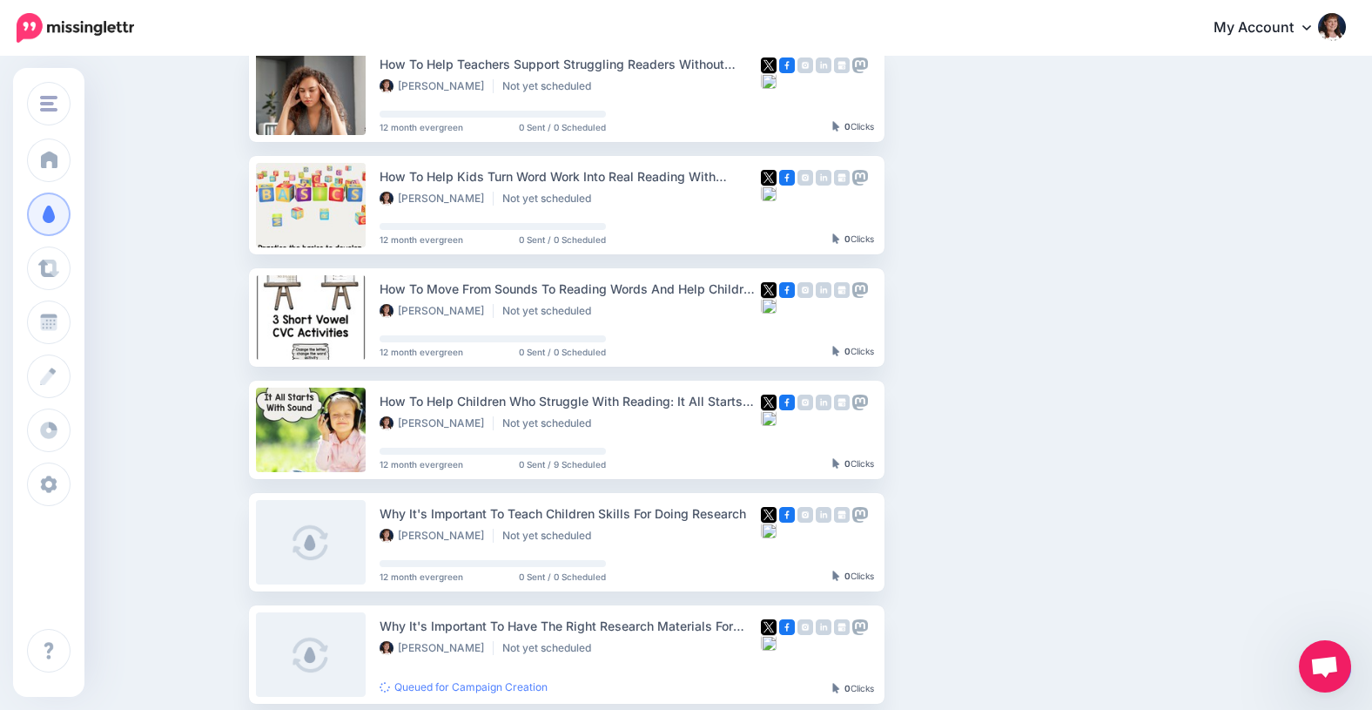
scroll to position [636, 0]
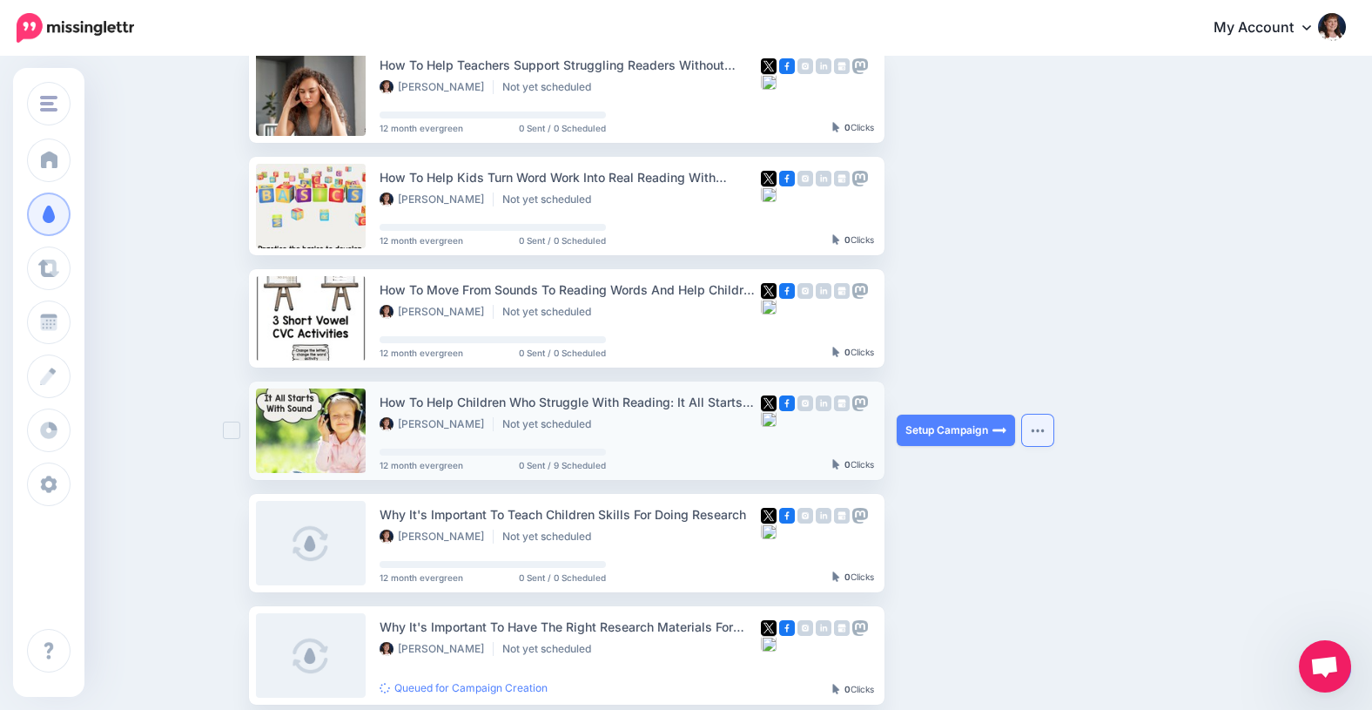
click at [1038, 433] on img "button" at bounding box center [1038, 429] width 14 height 5
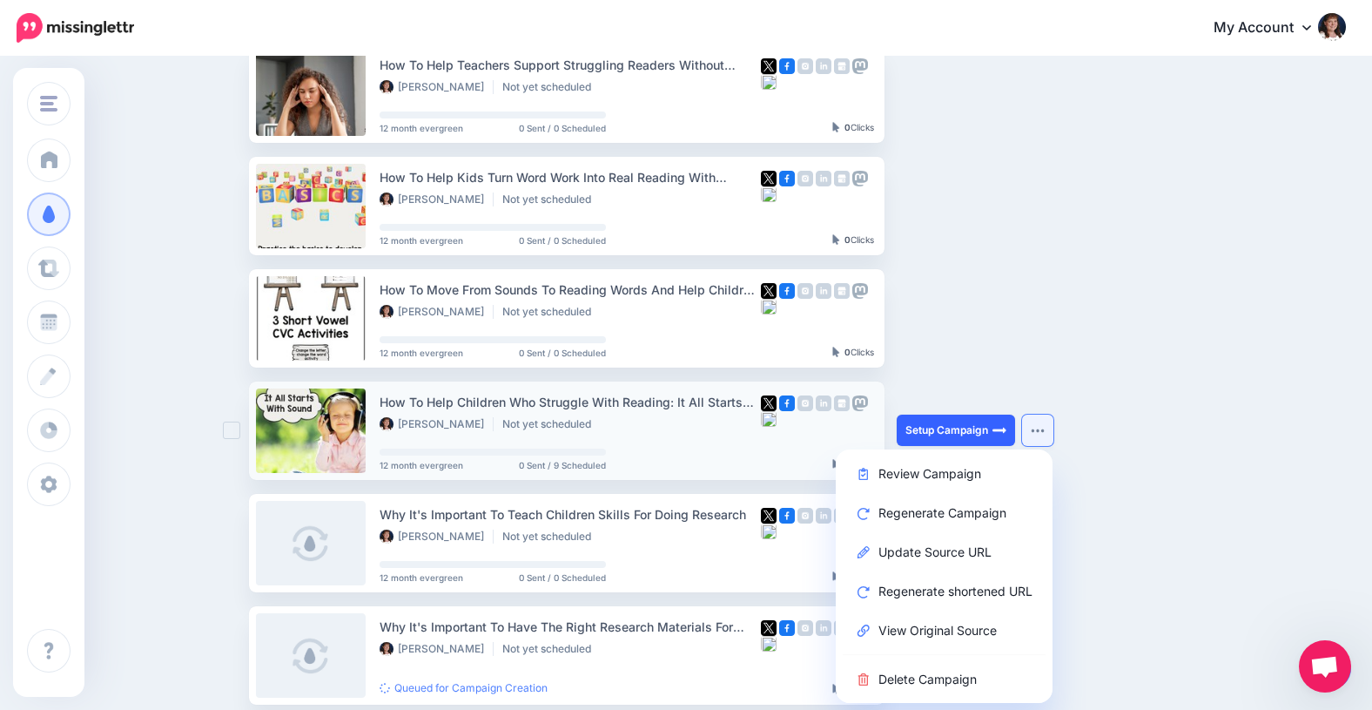
click at [948, 427] on link "Setup Campaign" at bounding box center [956, 429] width 118 height 31
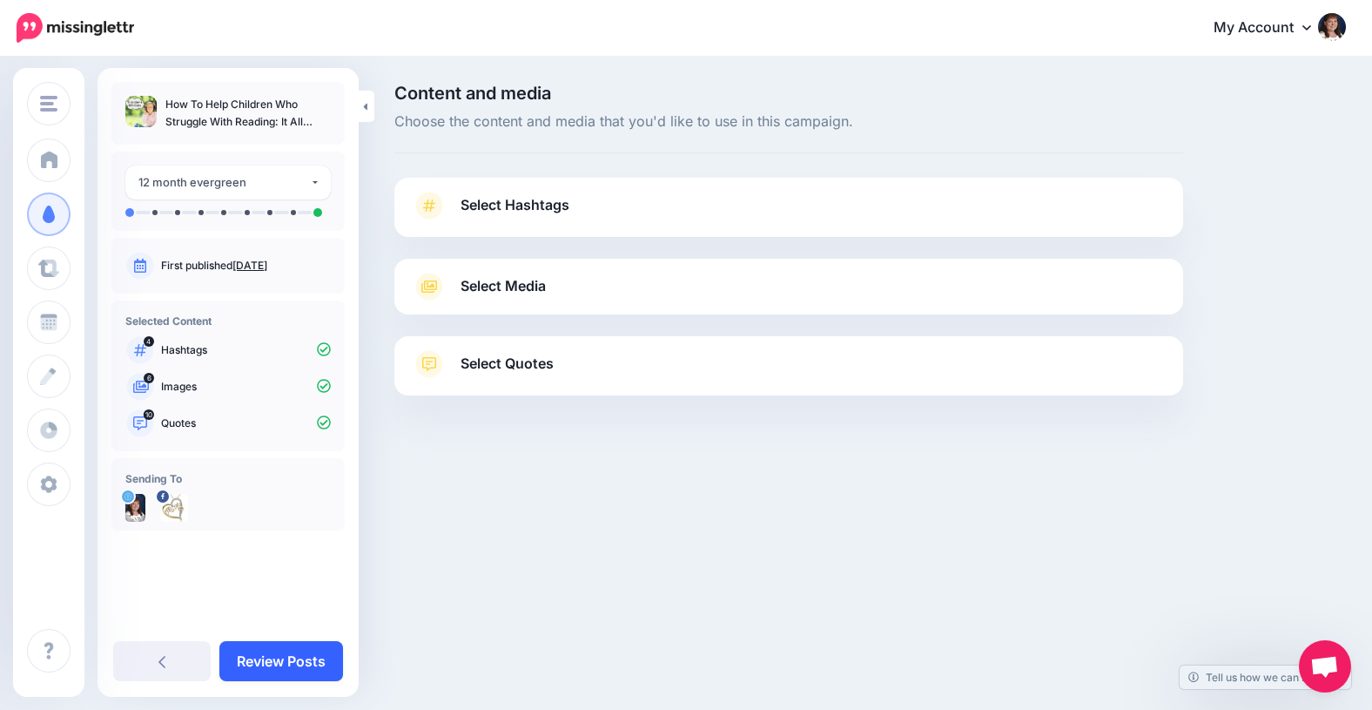
click at [280, 663] on link "Review Posts" at bounding box center [281, 661] width 124 height 40
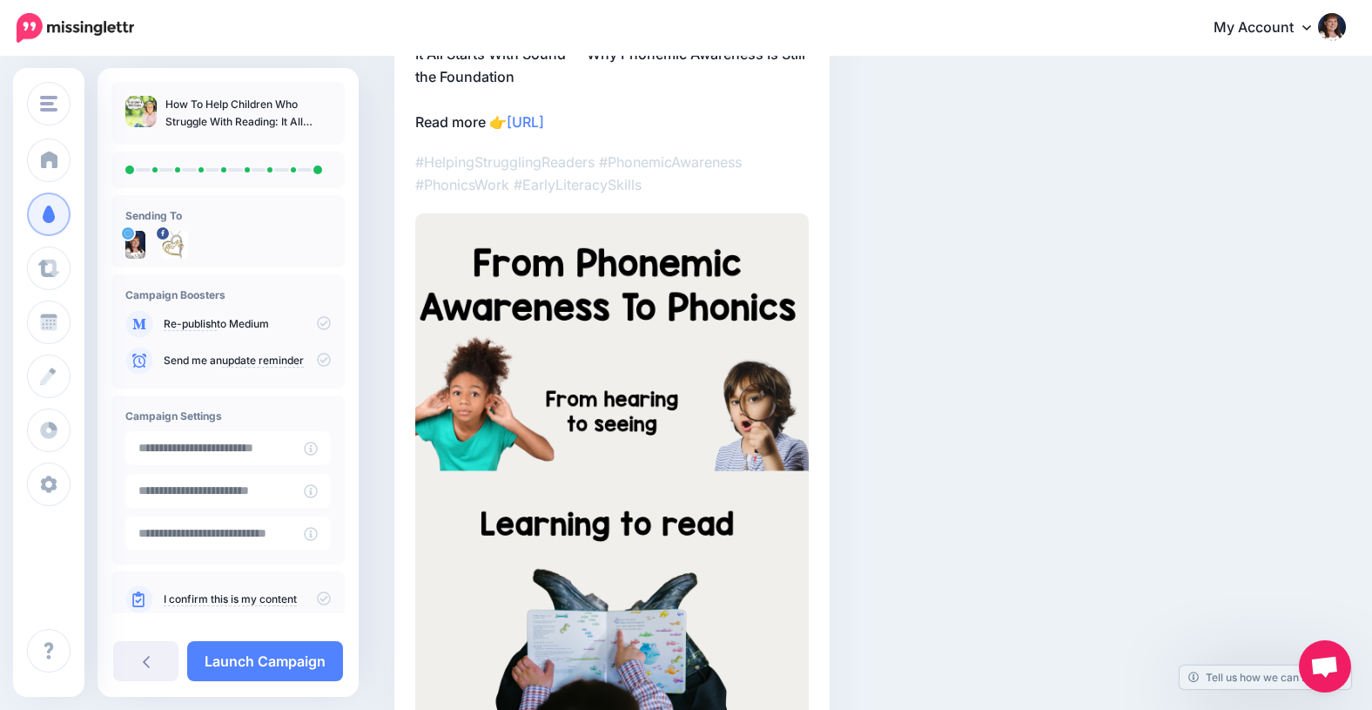
scroll to position [229, 0]
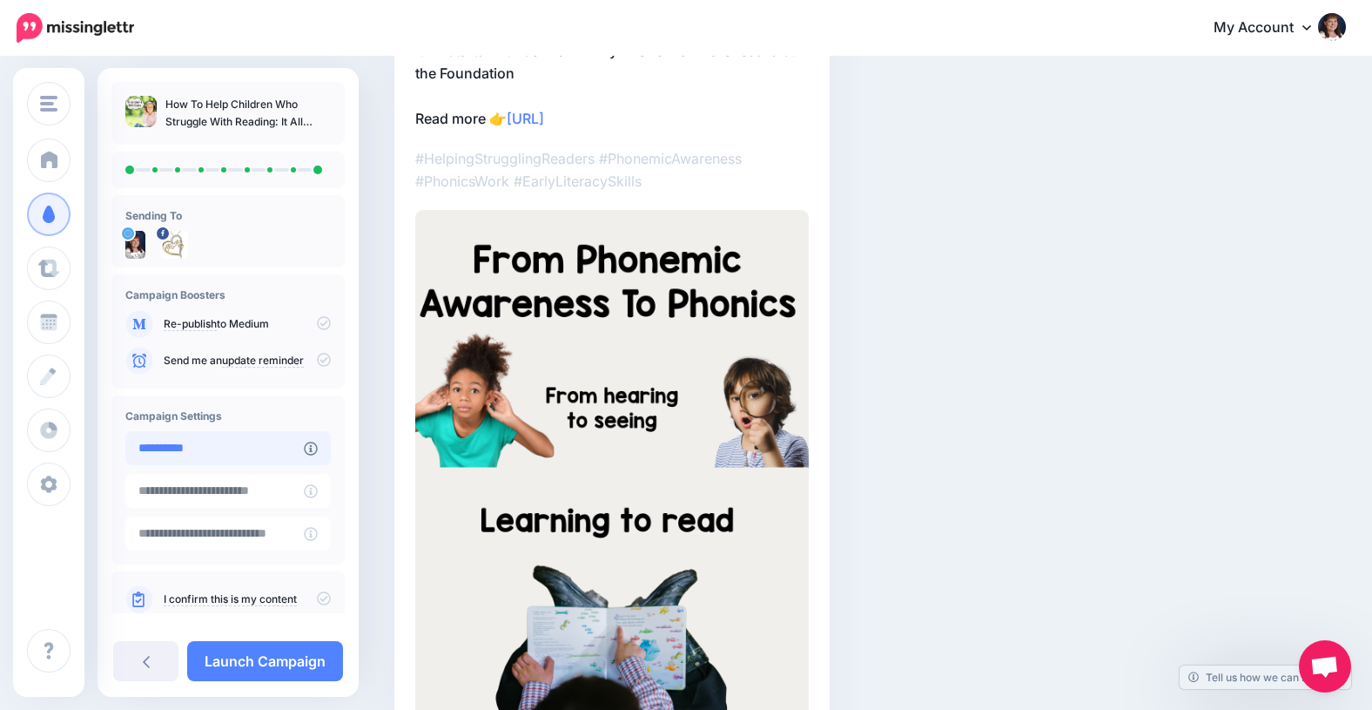
click at [186, 450] on input "**********" at bounding box center [214, 448] width 178 height 34
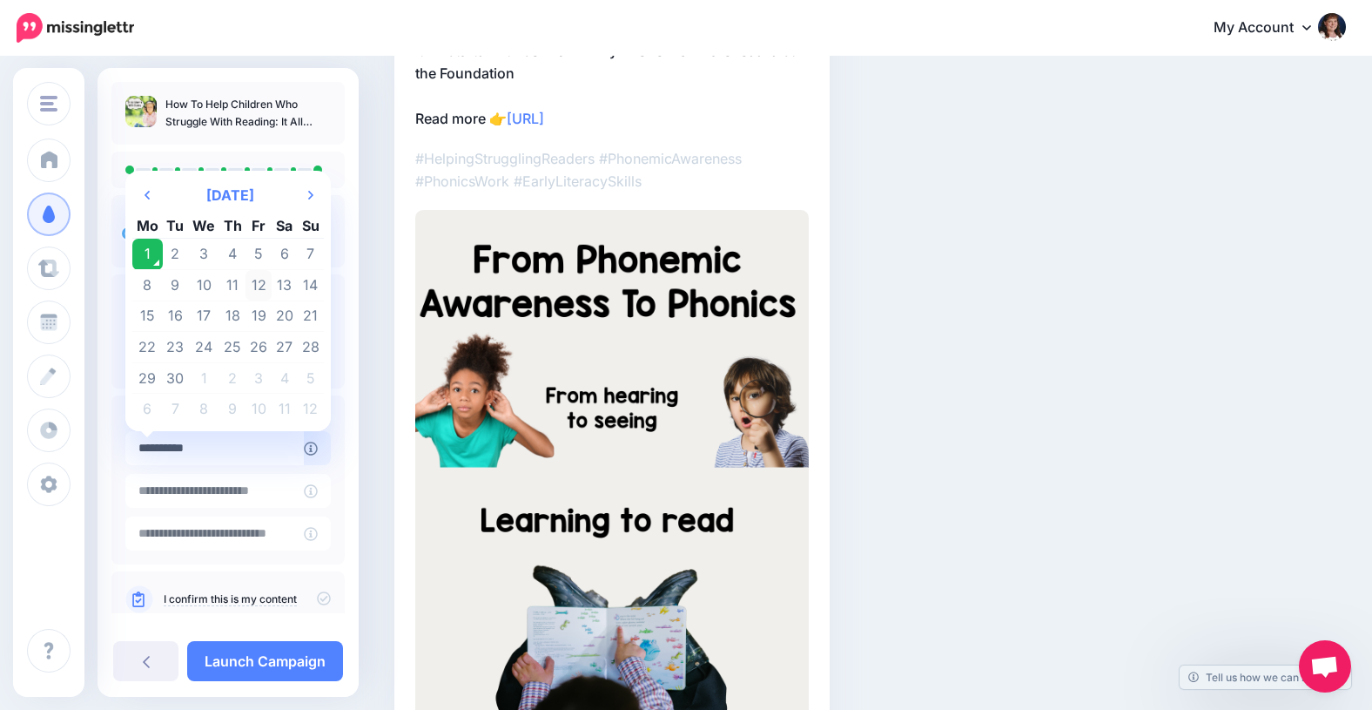
click at [260, 284] on td "12" at bounding box center [259, 285] width 26 height 31
type input "**********"
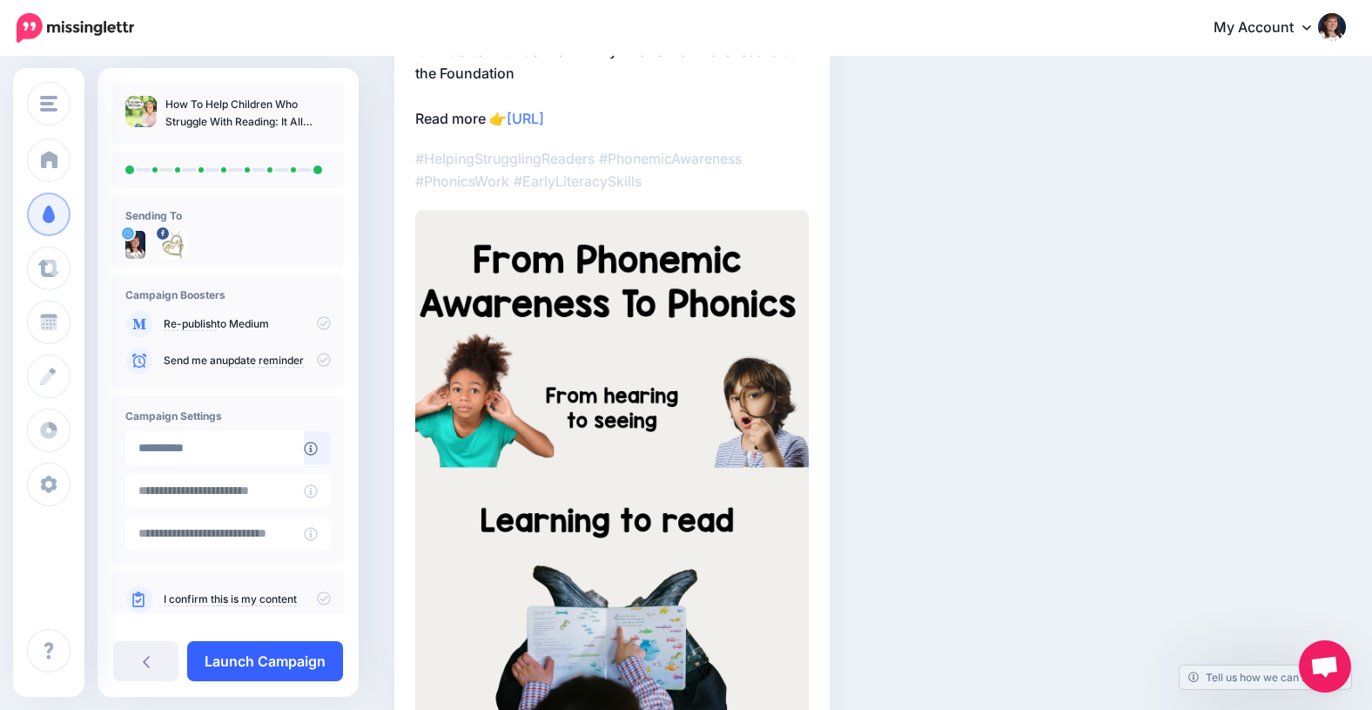
click at [251, 661] on link "Launch Campaign" at bounding box center [265, 661] width 156 height 40
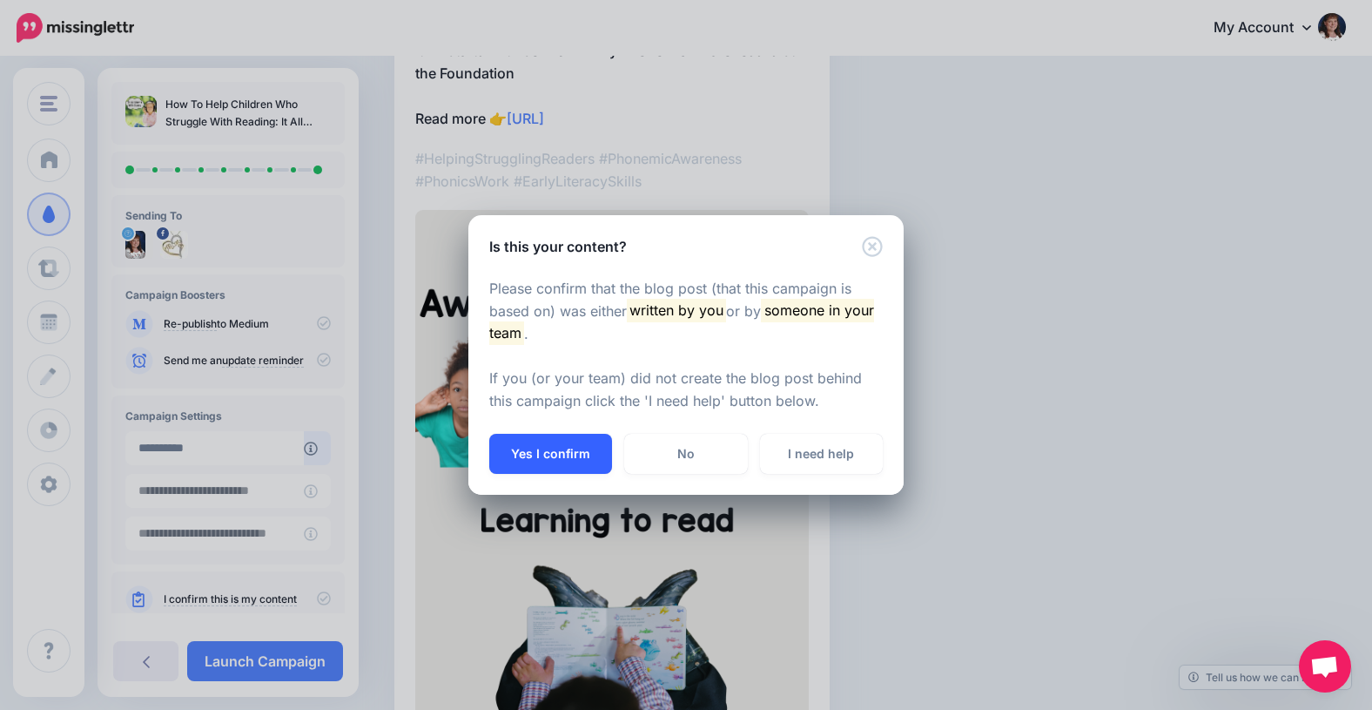
click at [532, 456] on button "Yes I confirm" at bounding box center [550, 454] width 123 height 40
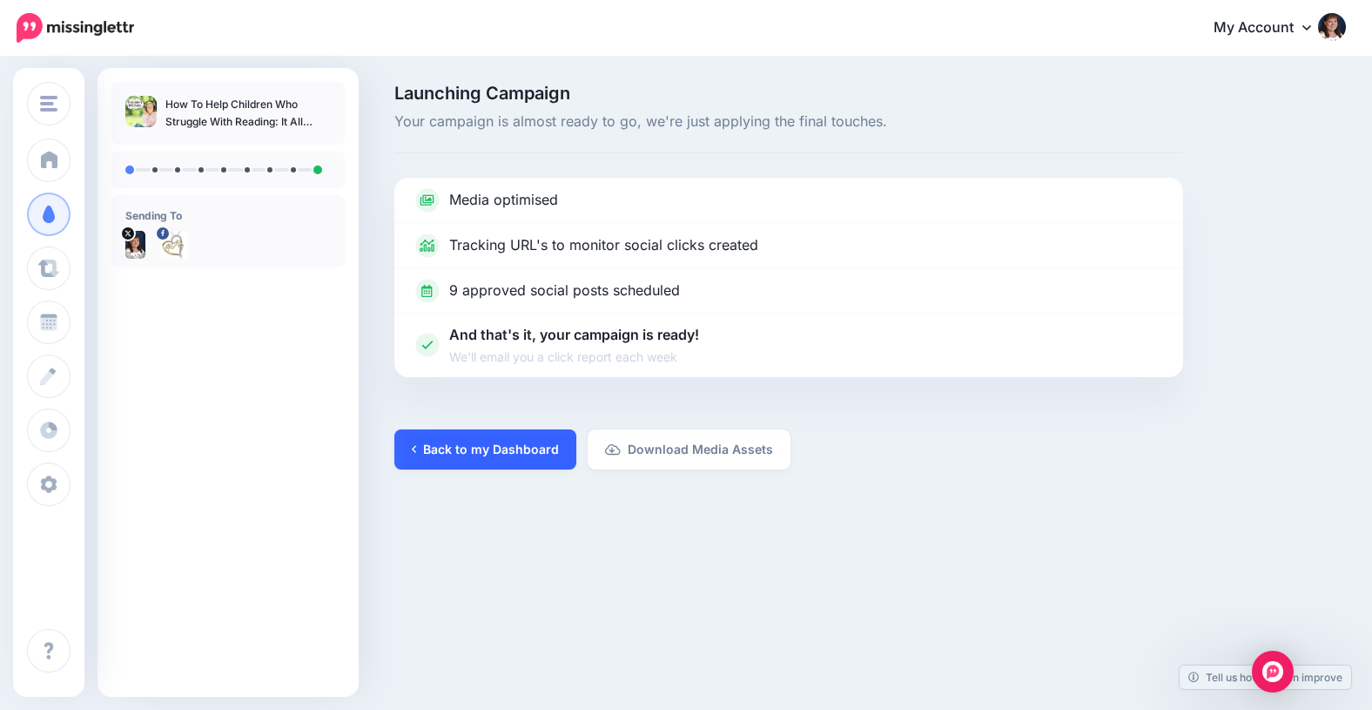
click at [466, 453] on link "Back to my Dashboard" at bounding box center [485, 449] width 182 height 40
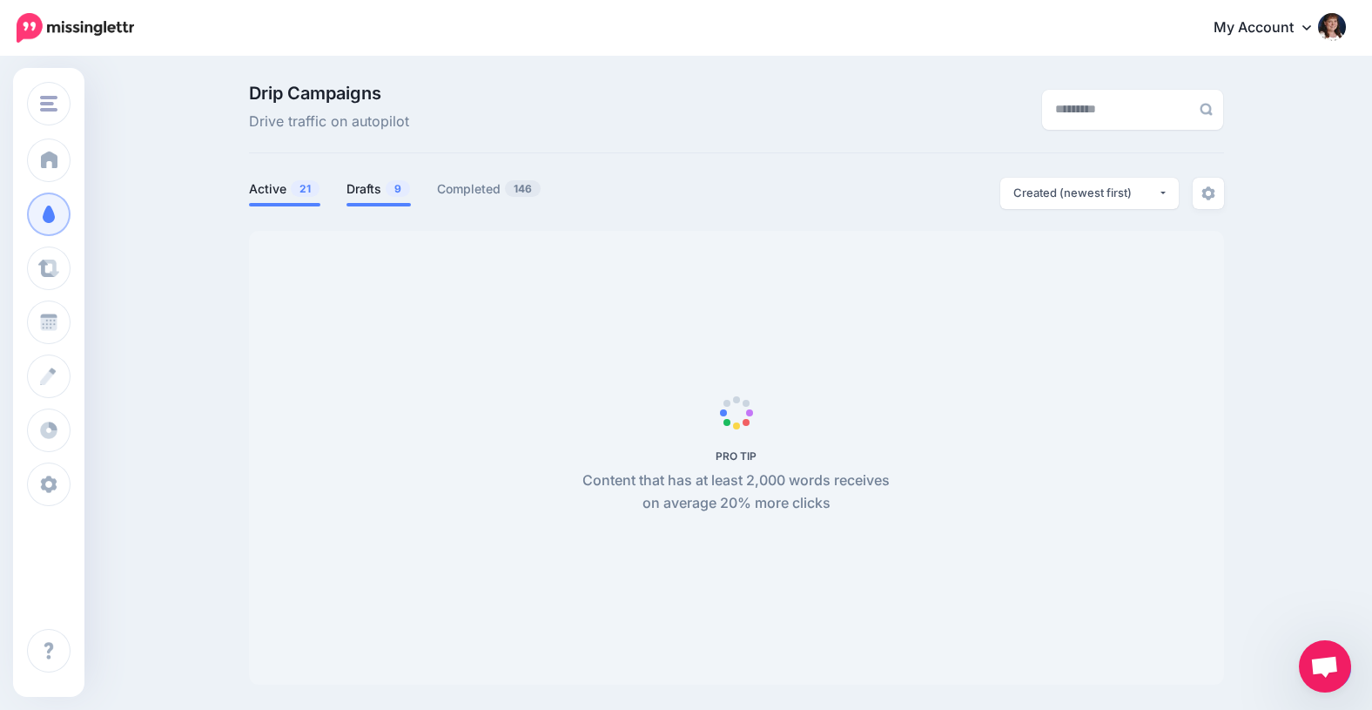
click at [360, 190] on link "Drafts 9" at bounding box center [379, 188] width 64 height 21
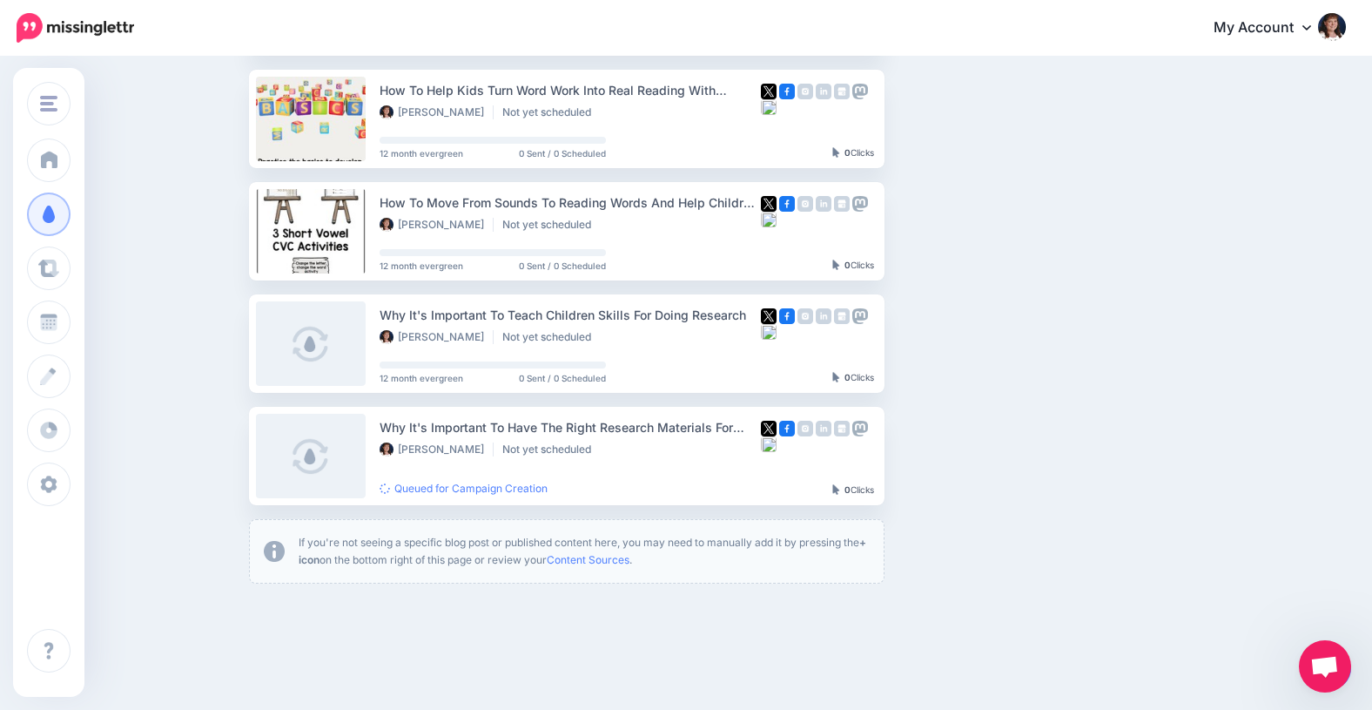
scroll to position [771, 0]
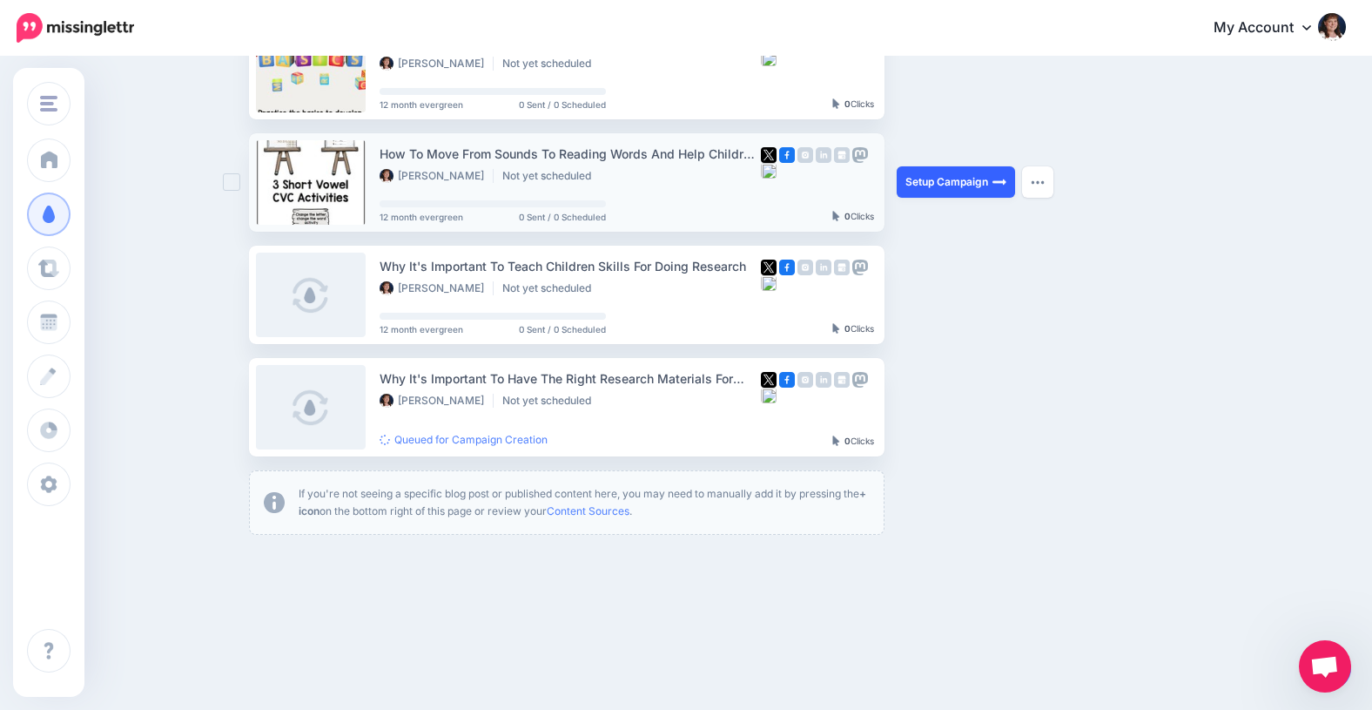
click at [941, 181] on link "Setup Campaign" at bounding box center [956, 181] width 118 height 31
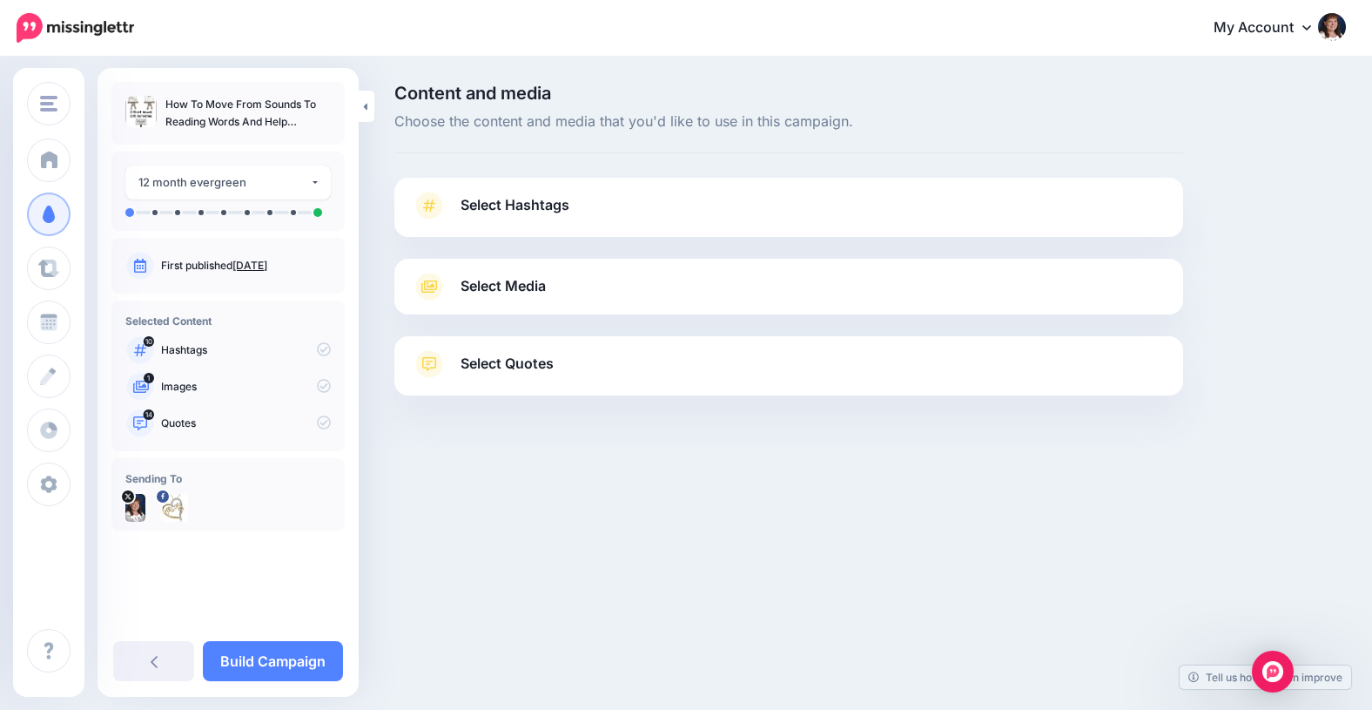
click at [530, 207] on span "Select Hashtags" at bounding box center [515, 205] width 109 height 24
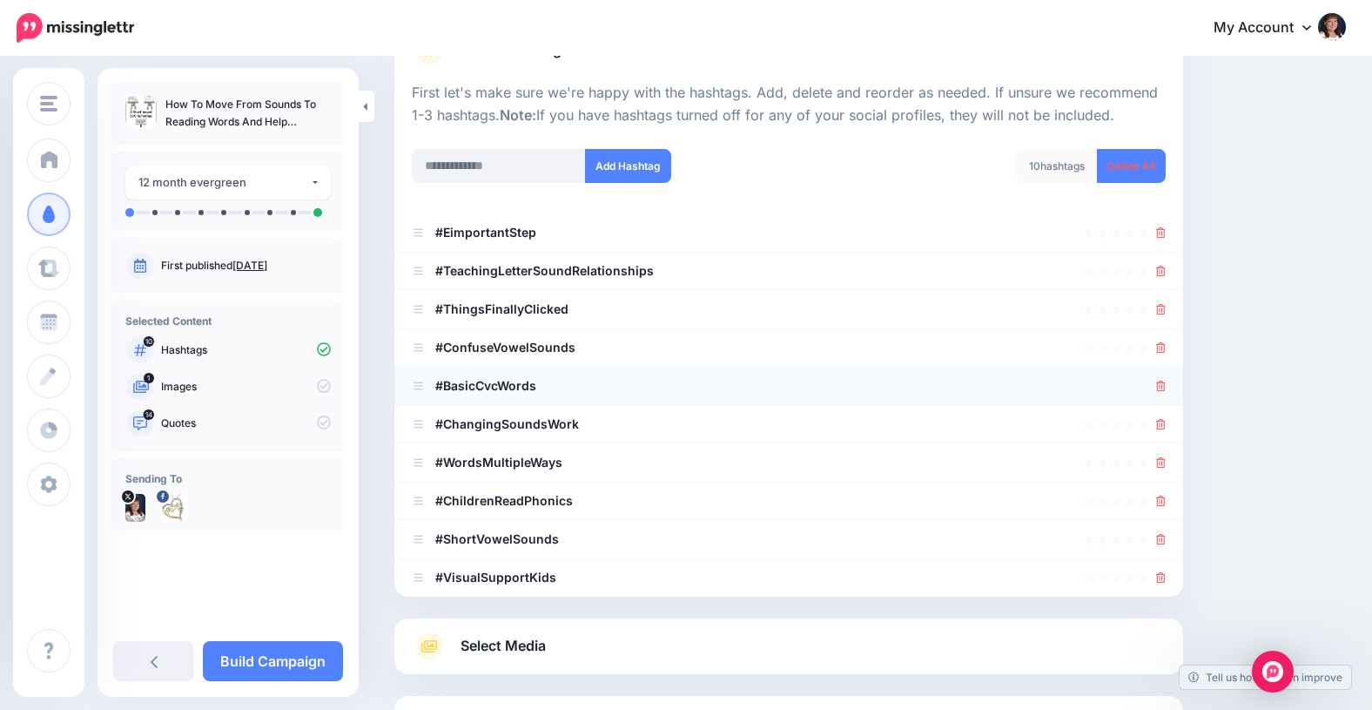
scroll to position [161, 0]
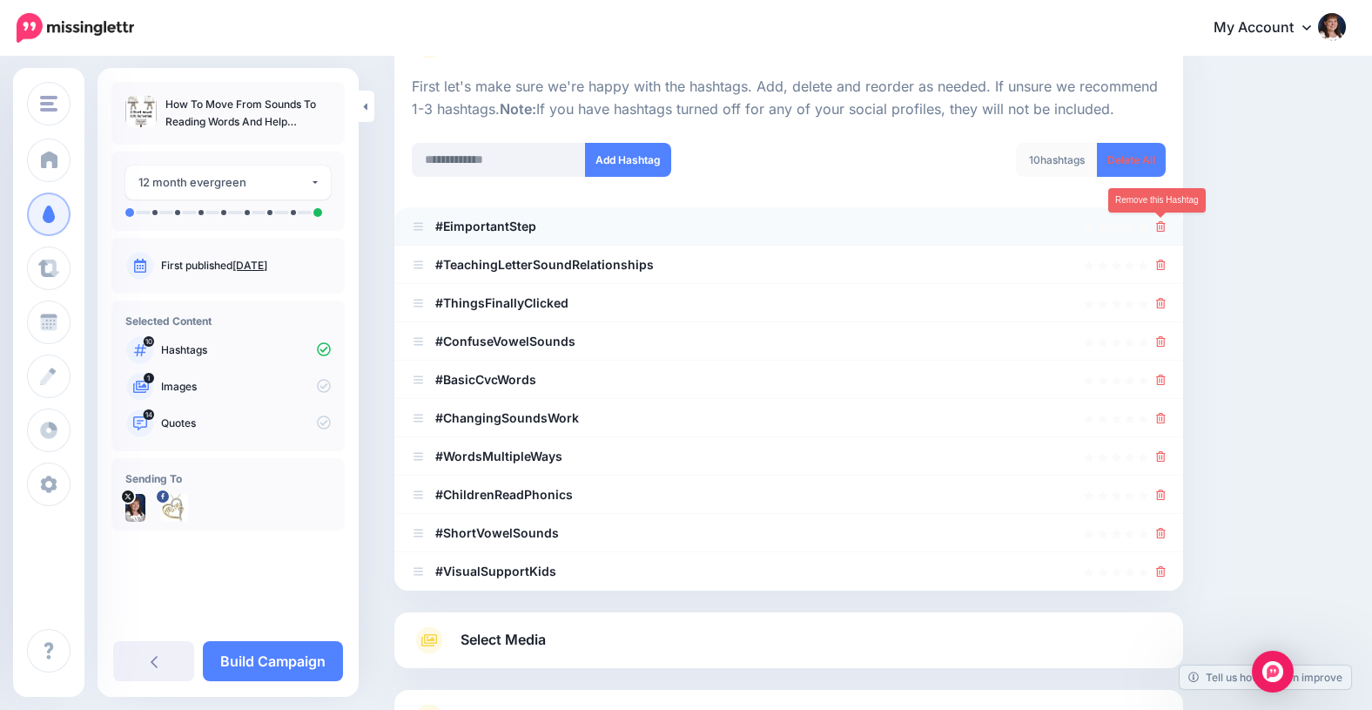
click at [1161, 227] on icon at bounding box center [1161, 226] width 10 height 10
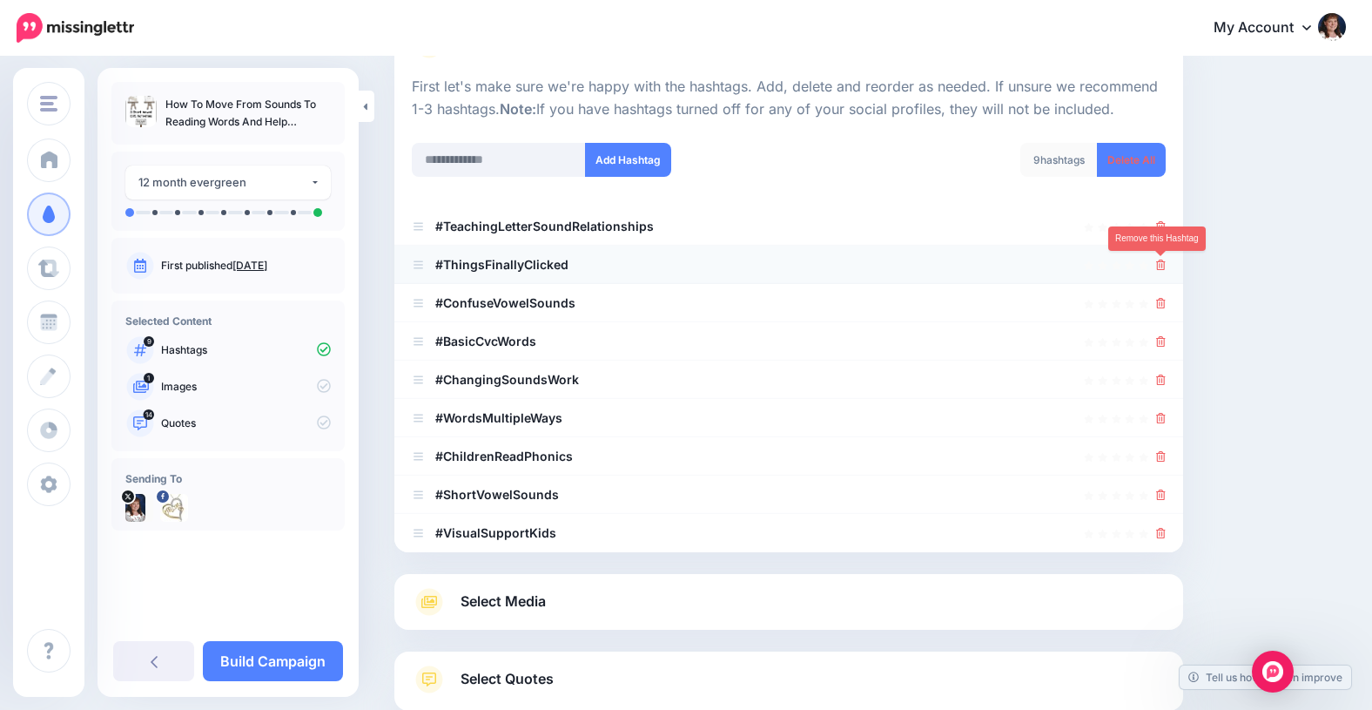
click at [1163, 264] on icon at bounding box center [1161, 264] width 10 height 10
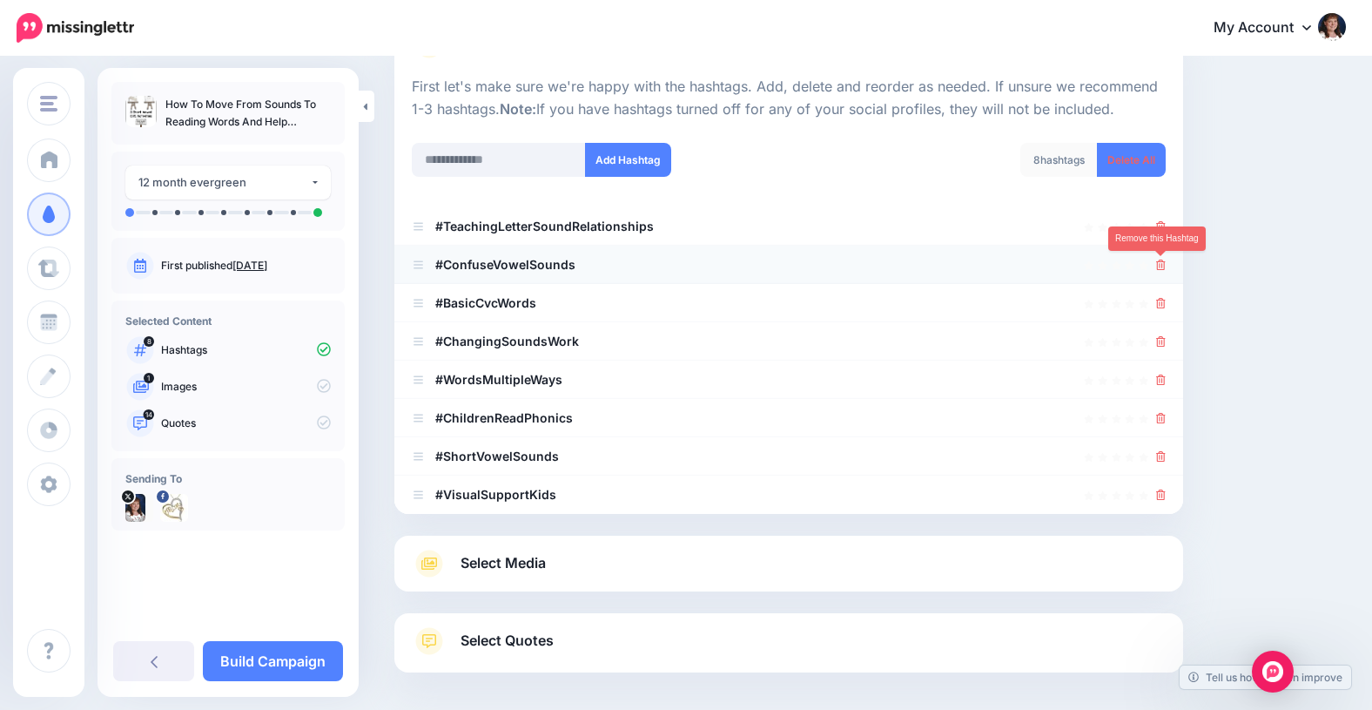
click at [1161, 262] on icon at bounding box center [1161, 264] width 10 height 10
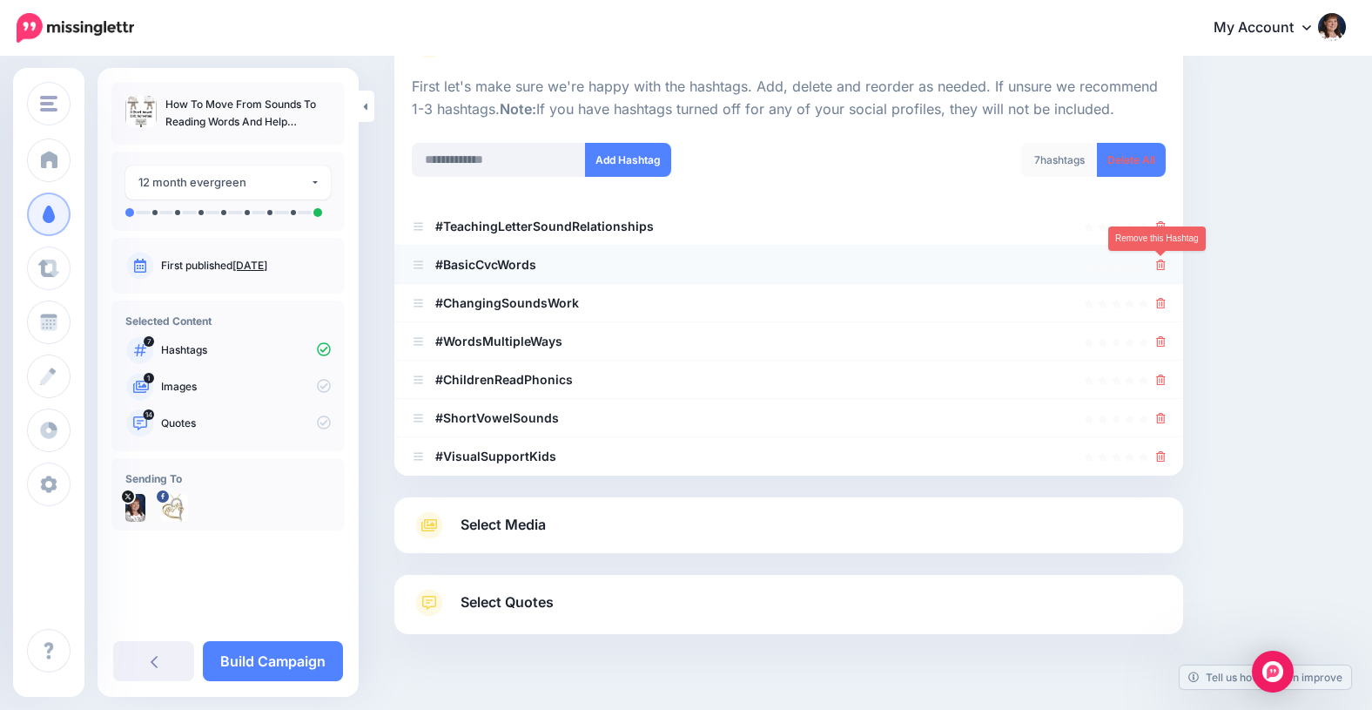
click at [1161, 266] on icon at bounding box center [1161, 264] width 10 height 10
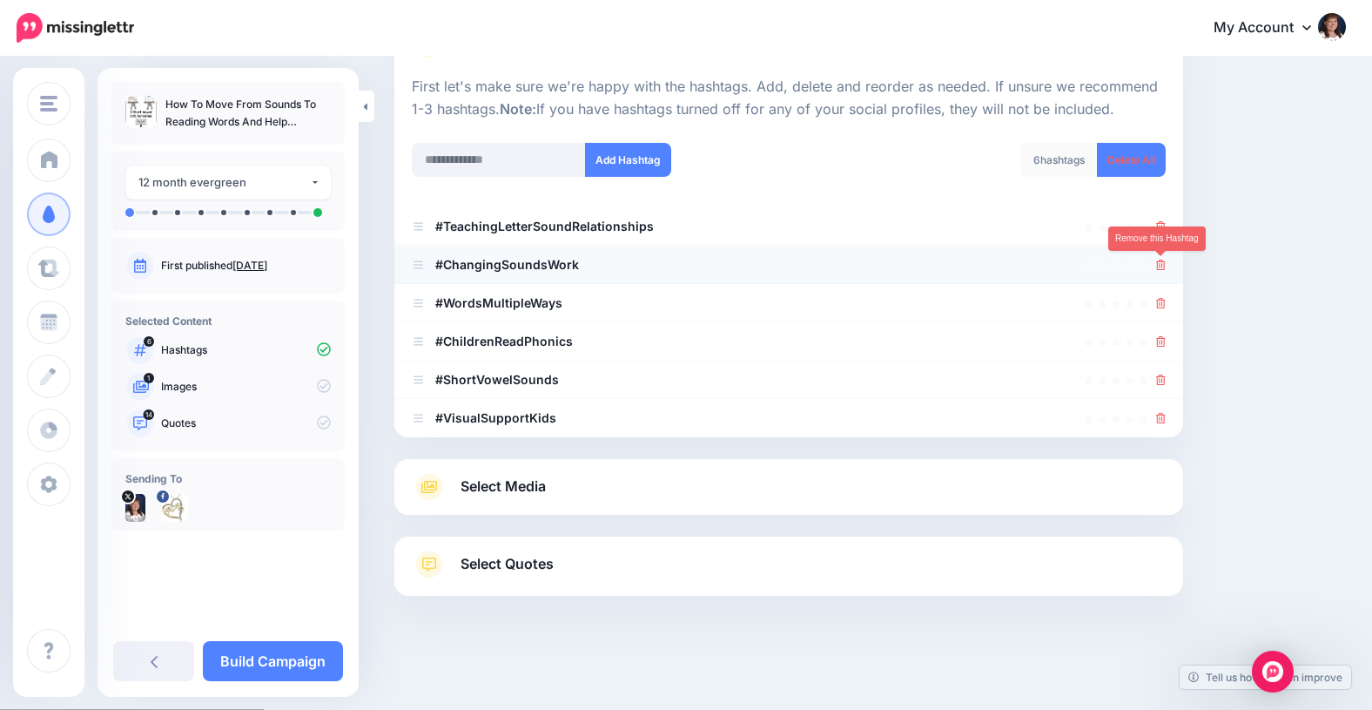
click at [1163, 267] on icon at bounding box center [1161, 264] width 10 height 10
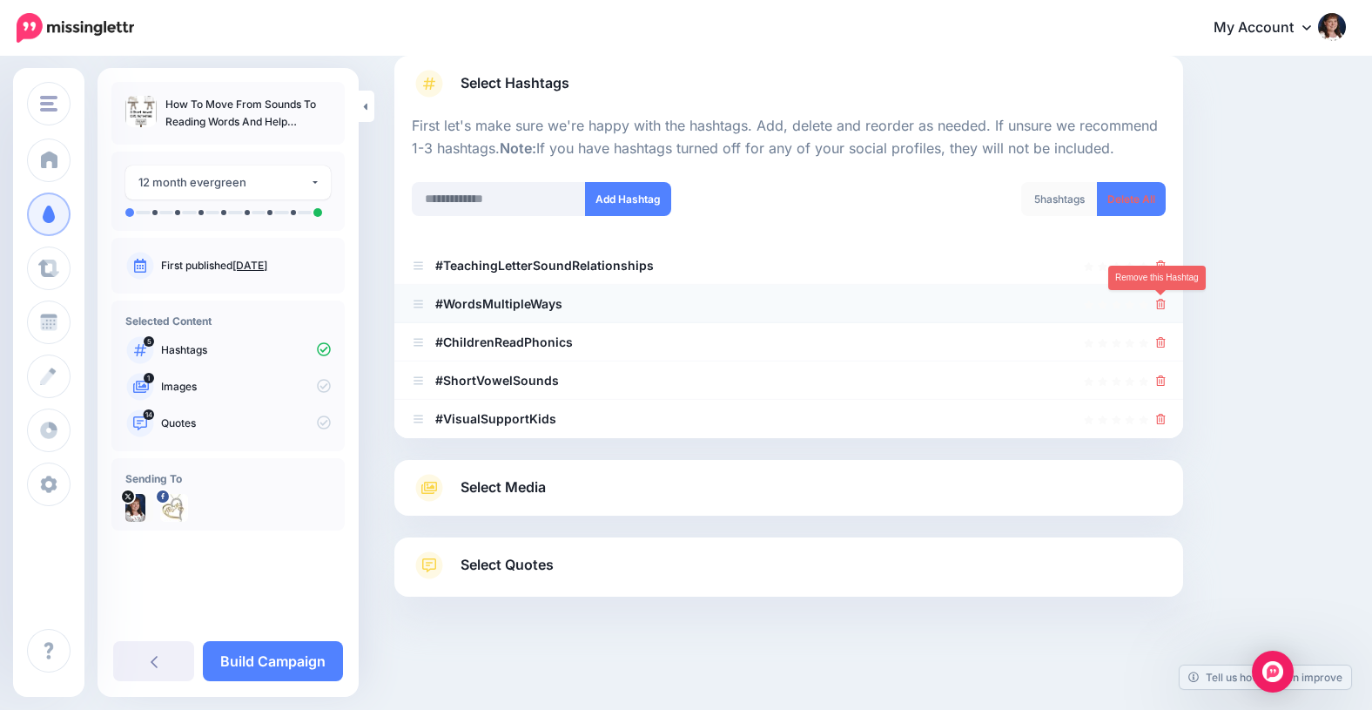
click at [1161, 305] on icon at bounding box center [1161, 304] width 10 height 10
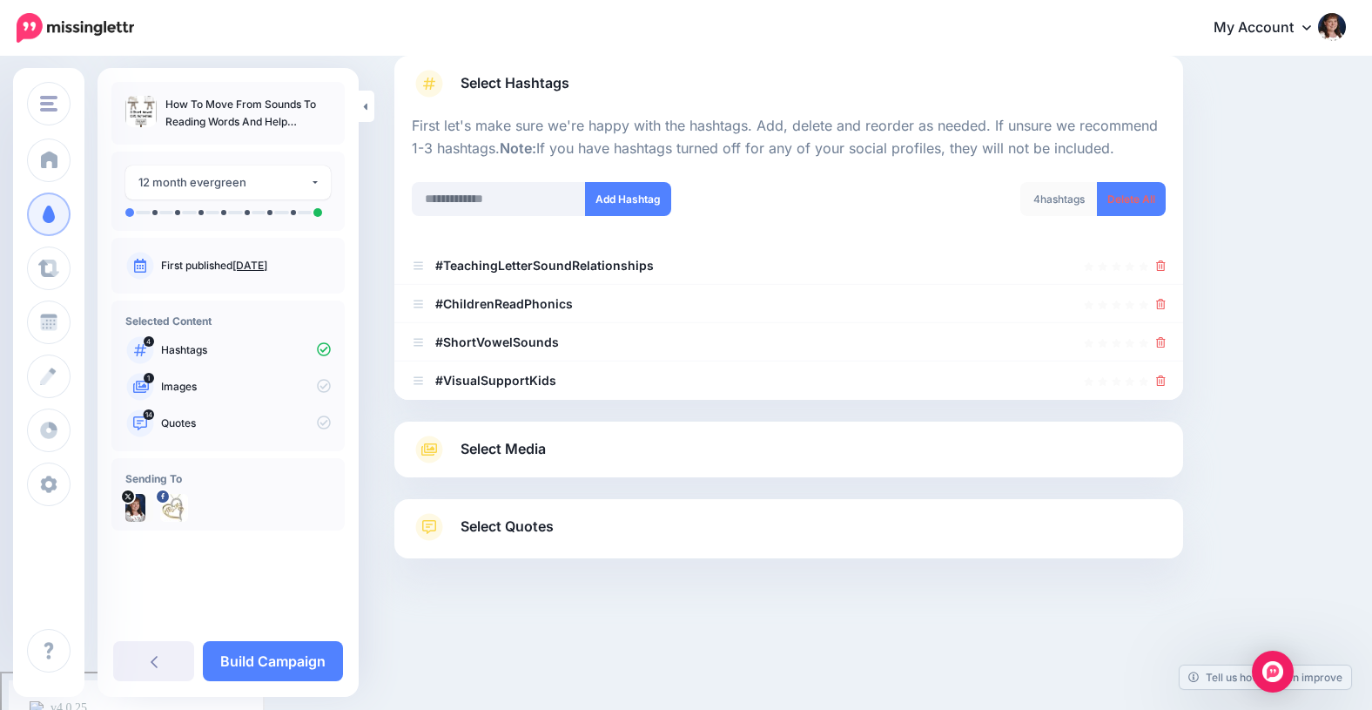
scroll to position [108, 0]
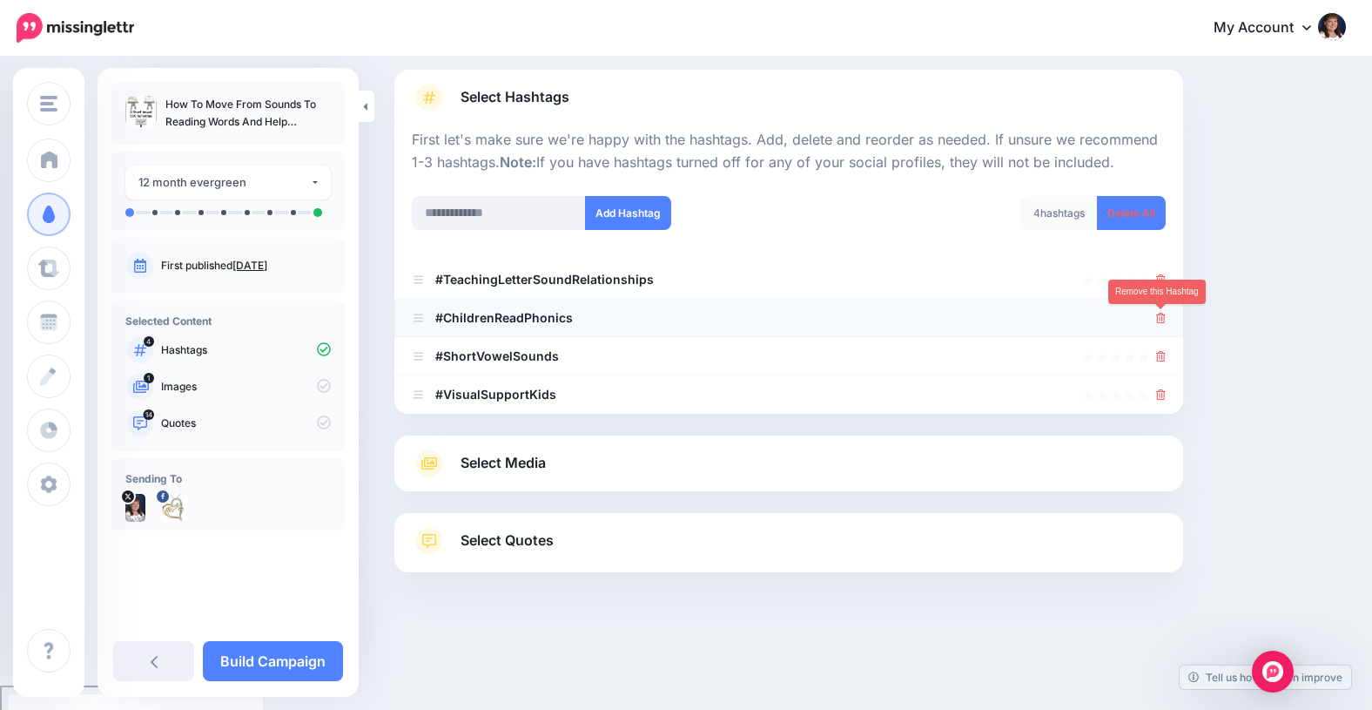
click at [1161, 319] on icon at bounding box center [1161, 318] width 10 height 10
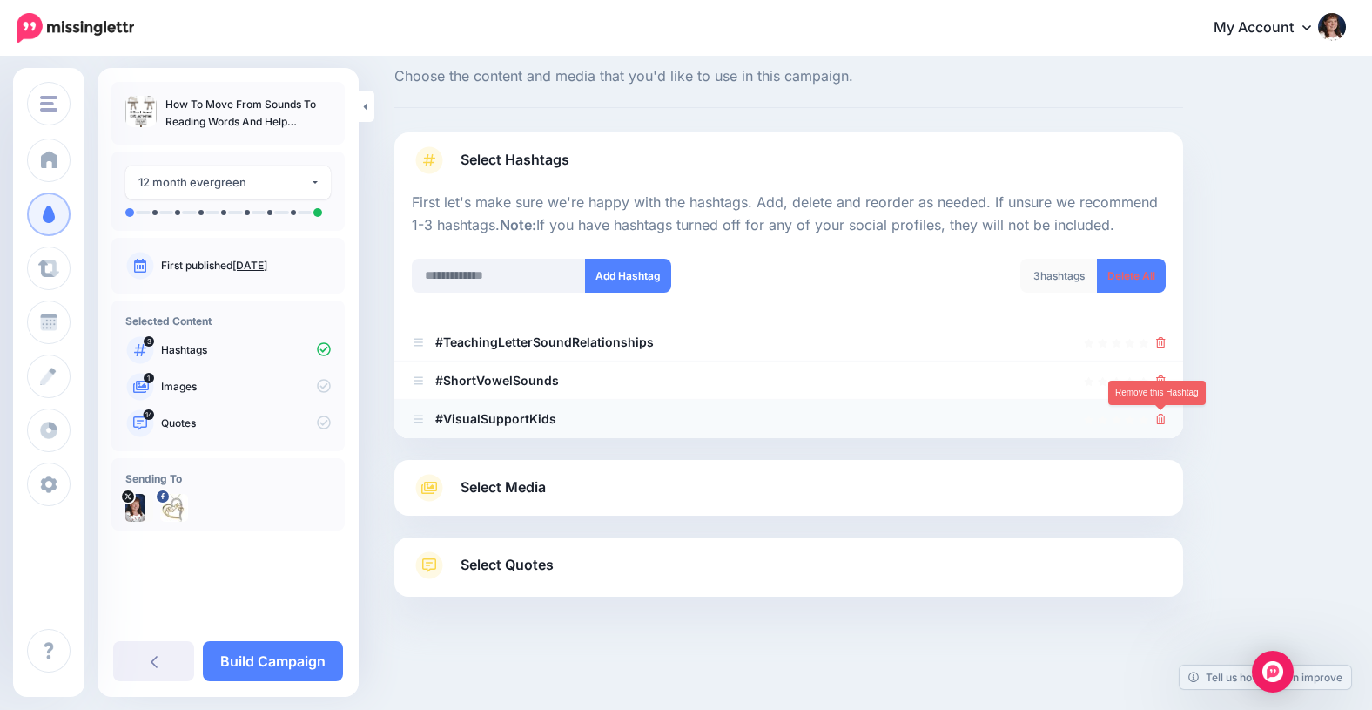
click at [1158, 414] on icon at bounding box center [1161, 419] width 10 height 10
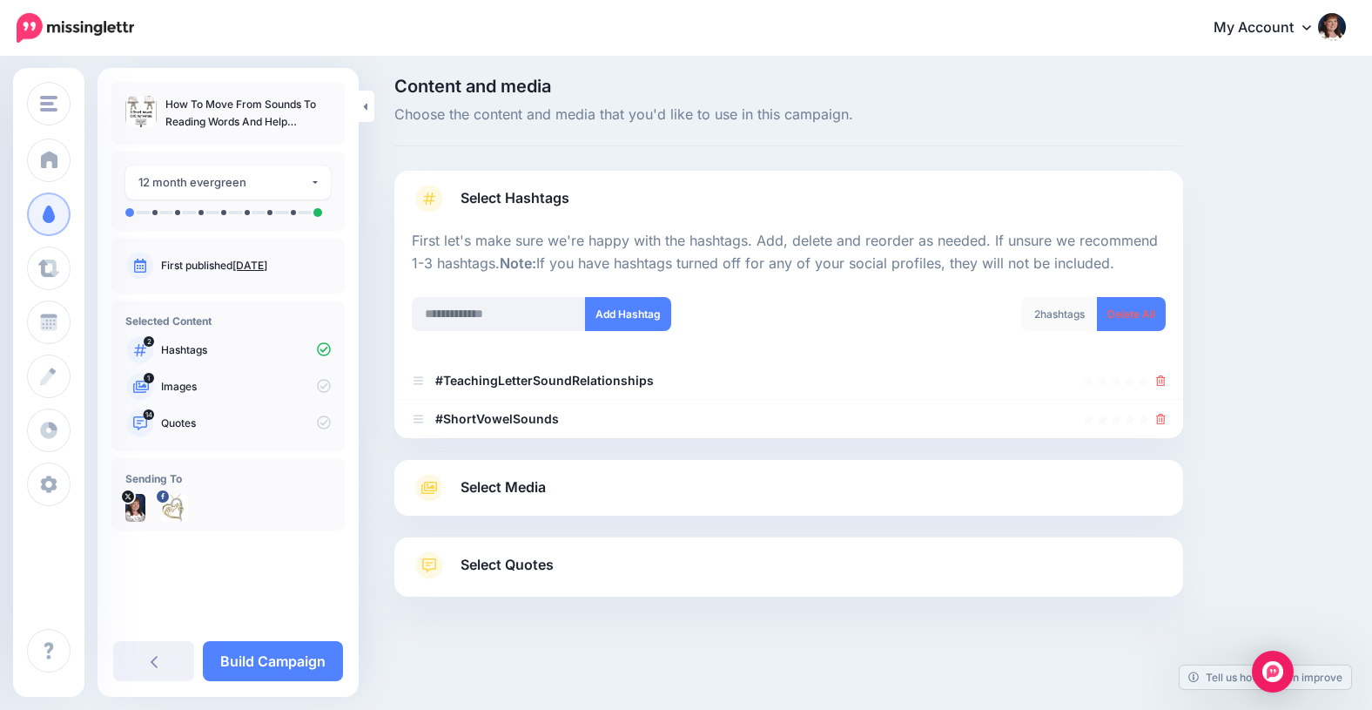
click at [482, 490] on span "Select Media" at bounding box center [503, 487] width 85 height 24
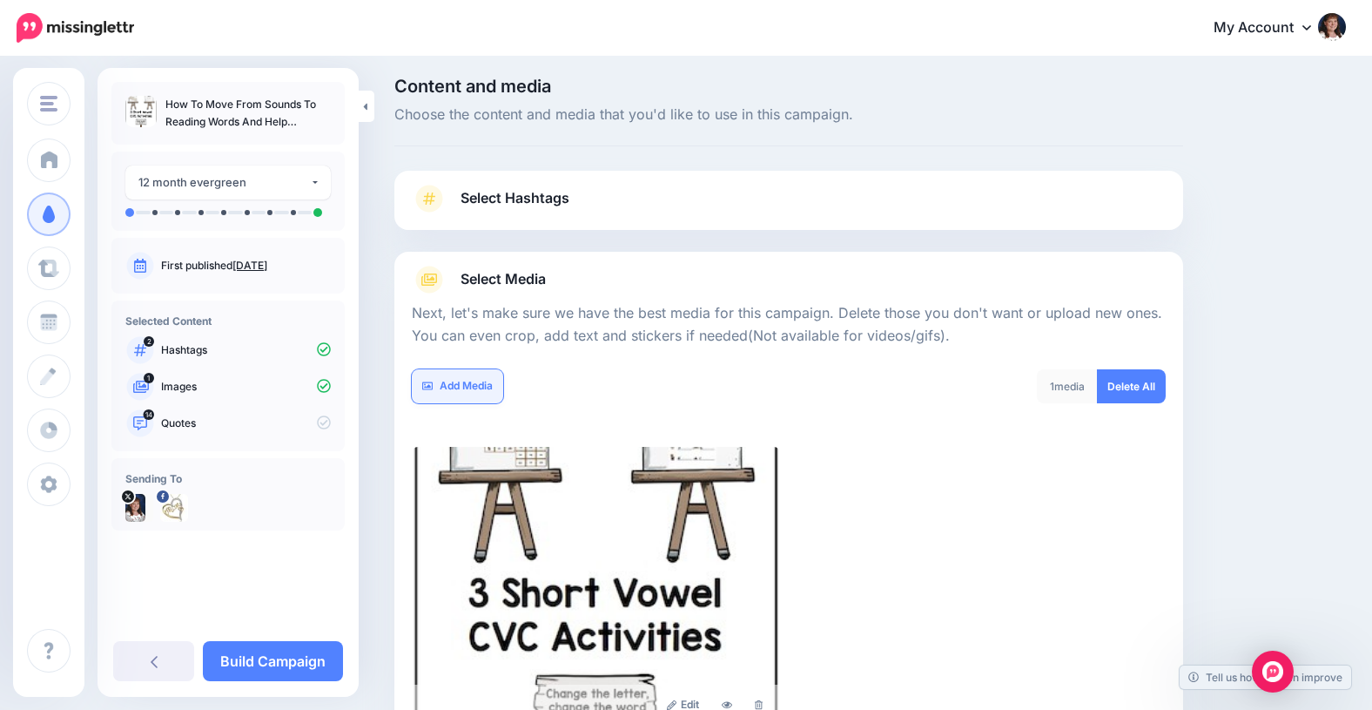
click at [457, 386] on link "Add Media" at bounding box center [457, 386] width 91 height 34
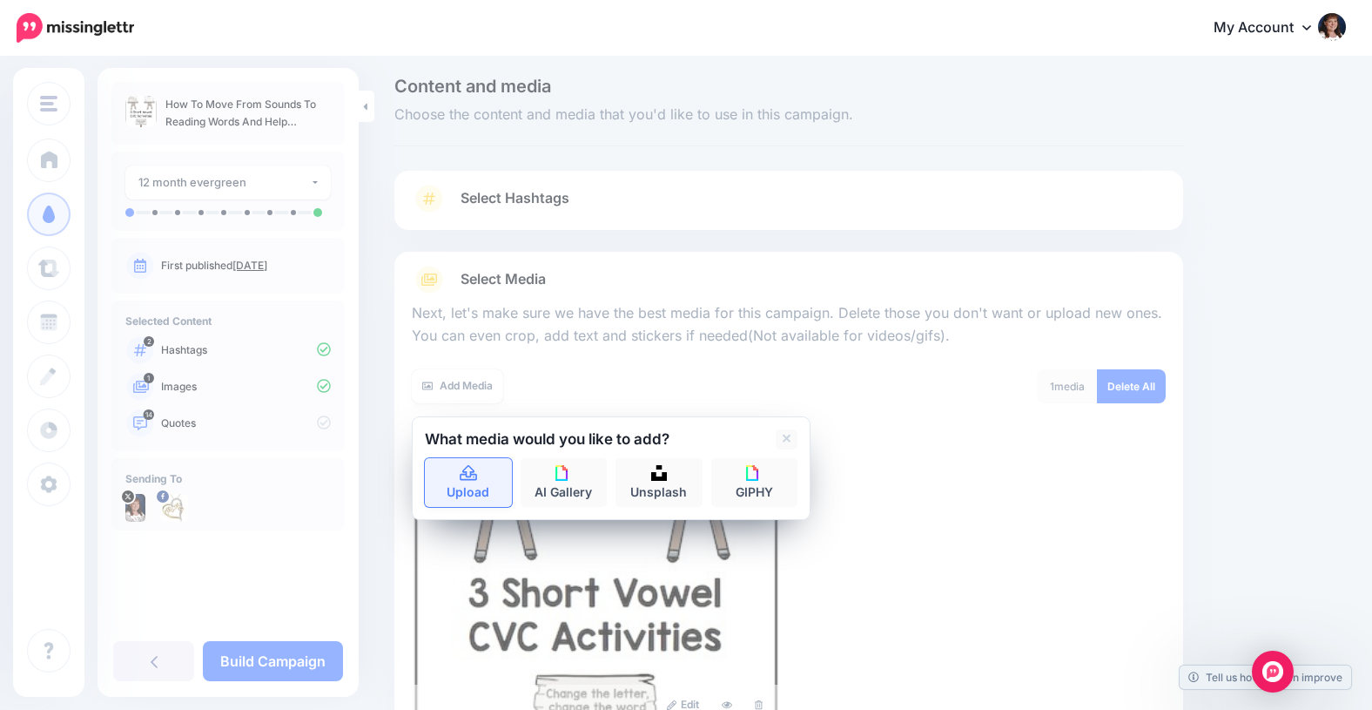
click at [466, 487] on link "Upload" at bounding box center [468, 482] width 87 height 49
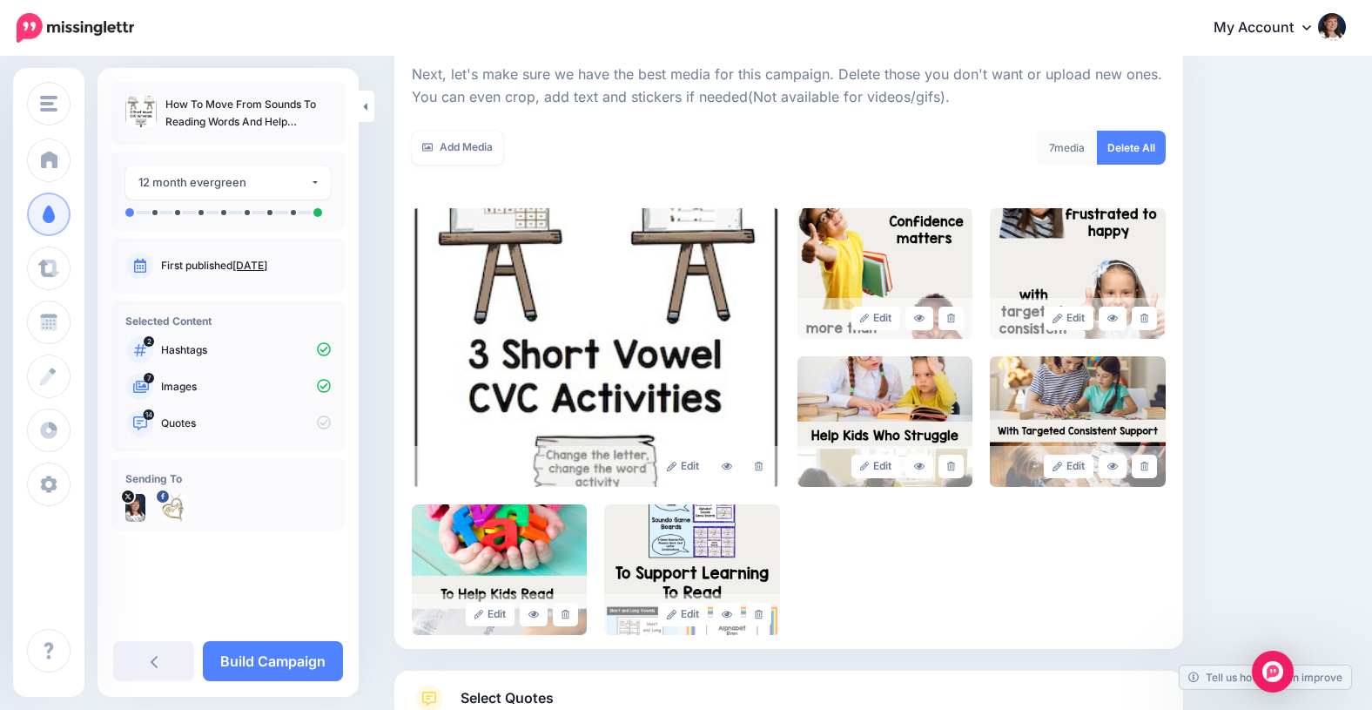
scroll to position [379, 0]
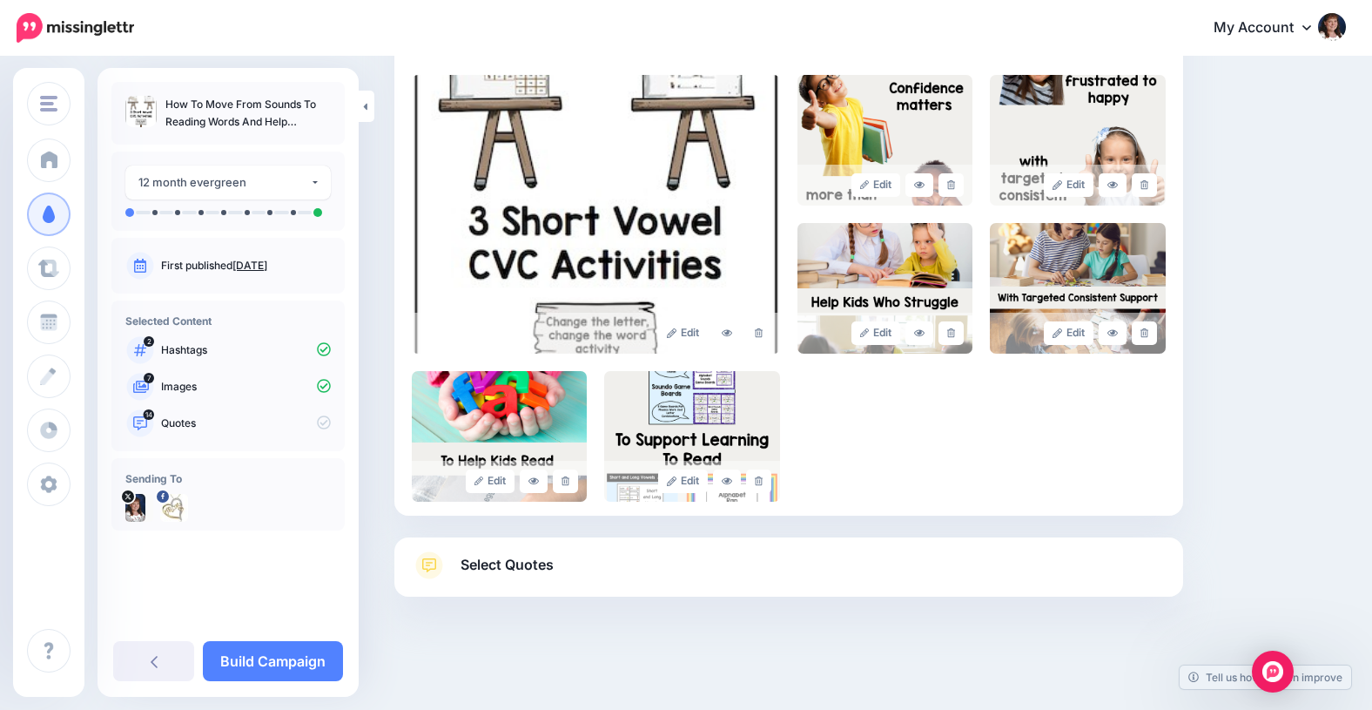
click at [485, 562] on span "Select Quotes" at bounding box center [507, 565] width 93 height 24
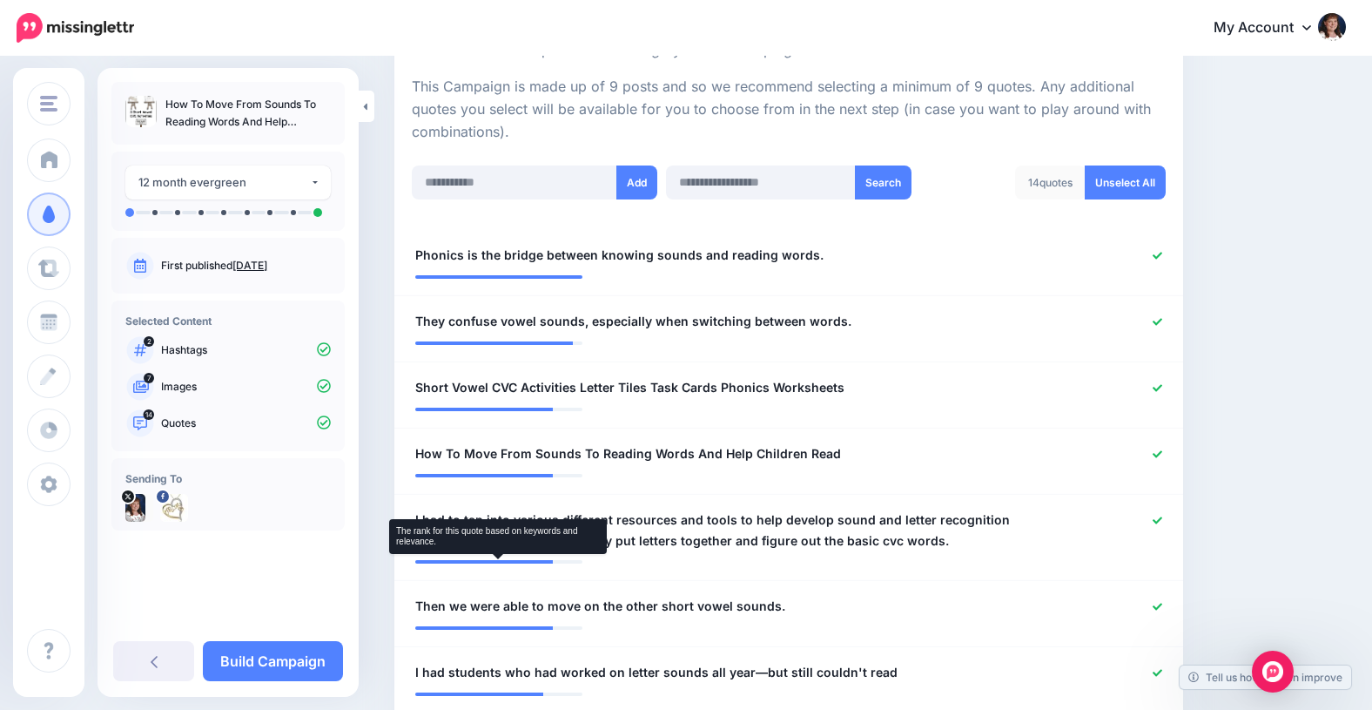
scroll to position [378, 0]
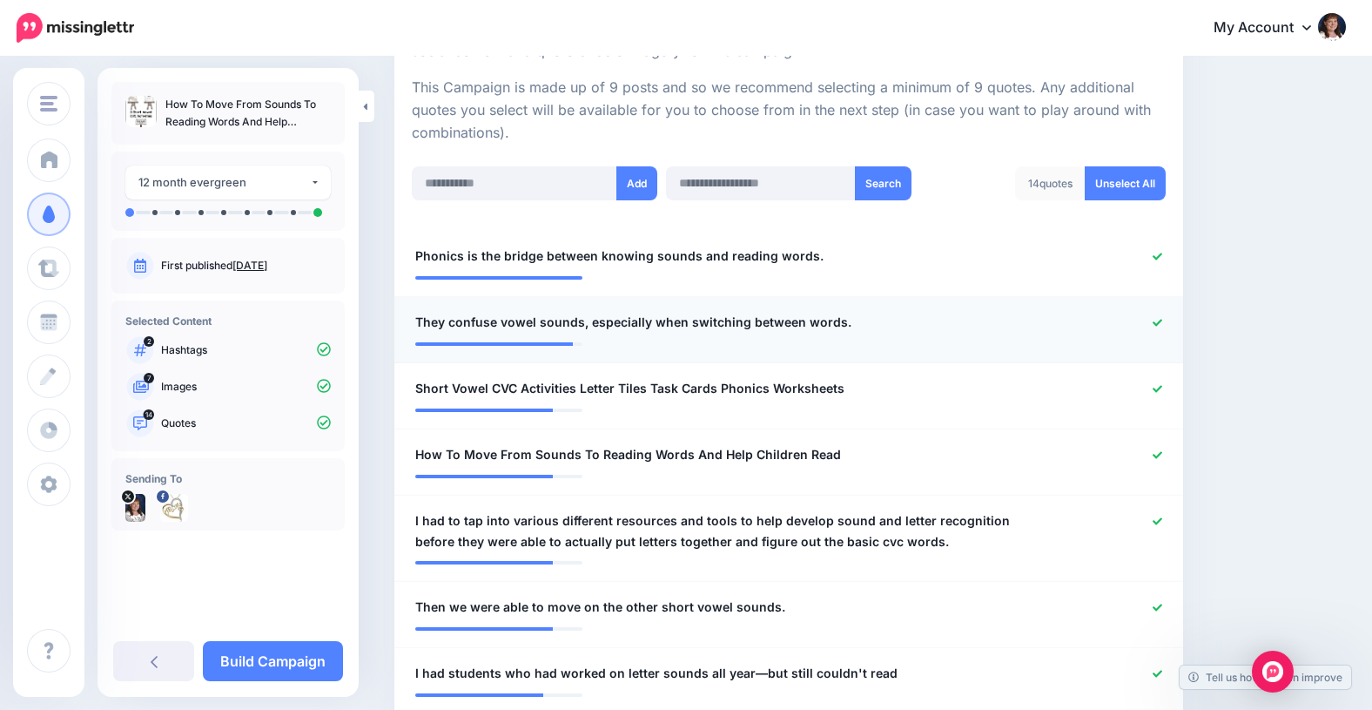
click at [1157, 318] on icon at bounding box center [1158, 323] width 10 height 10
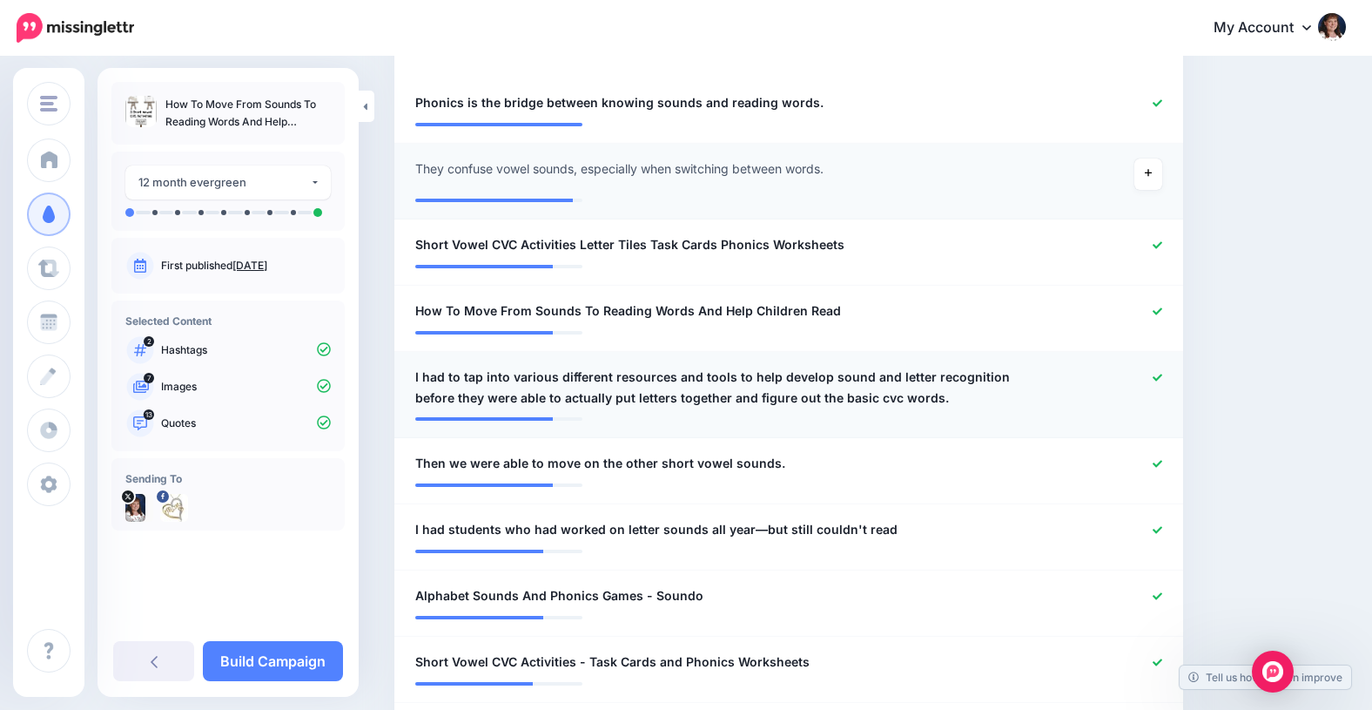
scroll to position [530, 0]
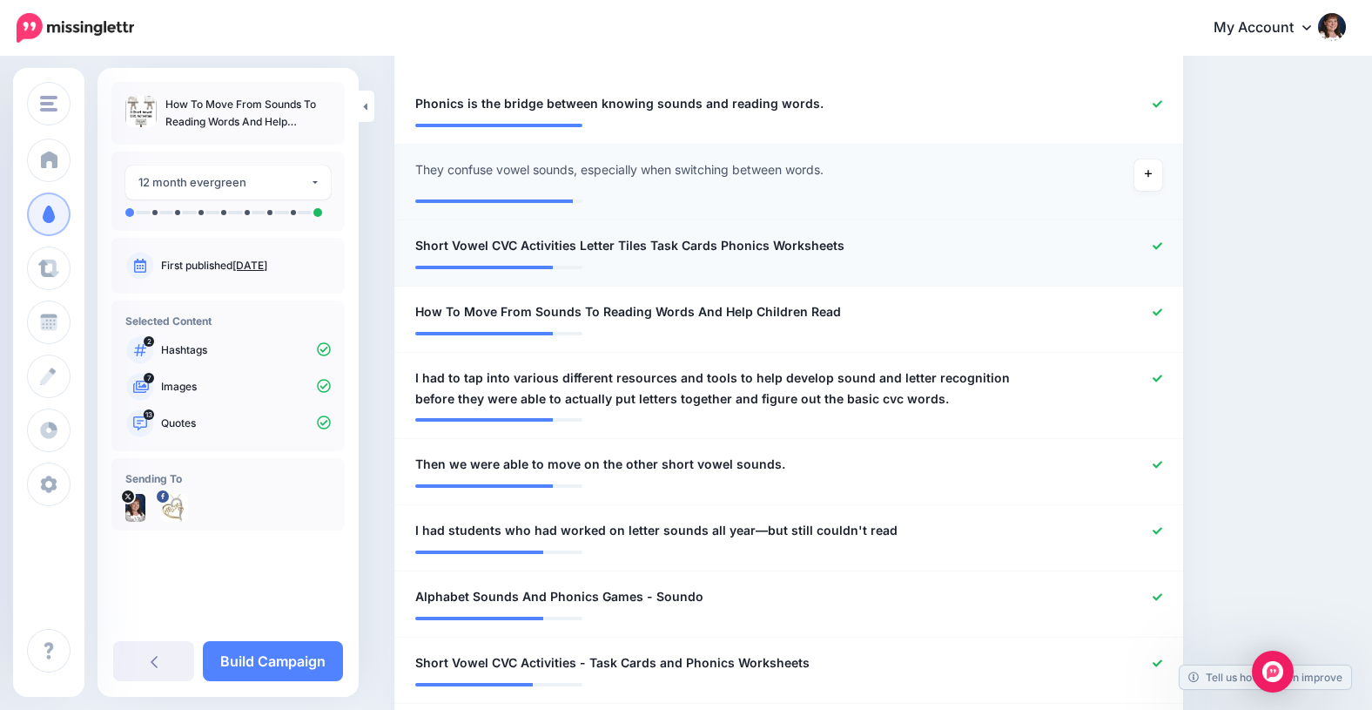
click at [1157, 244] on icon at bounding box center [1158, 246] width 10 height 10
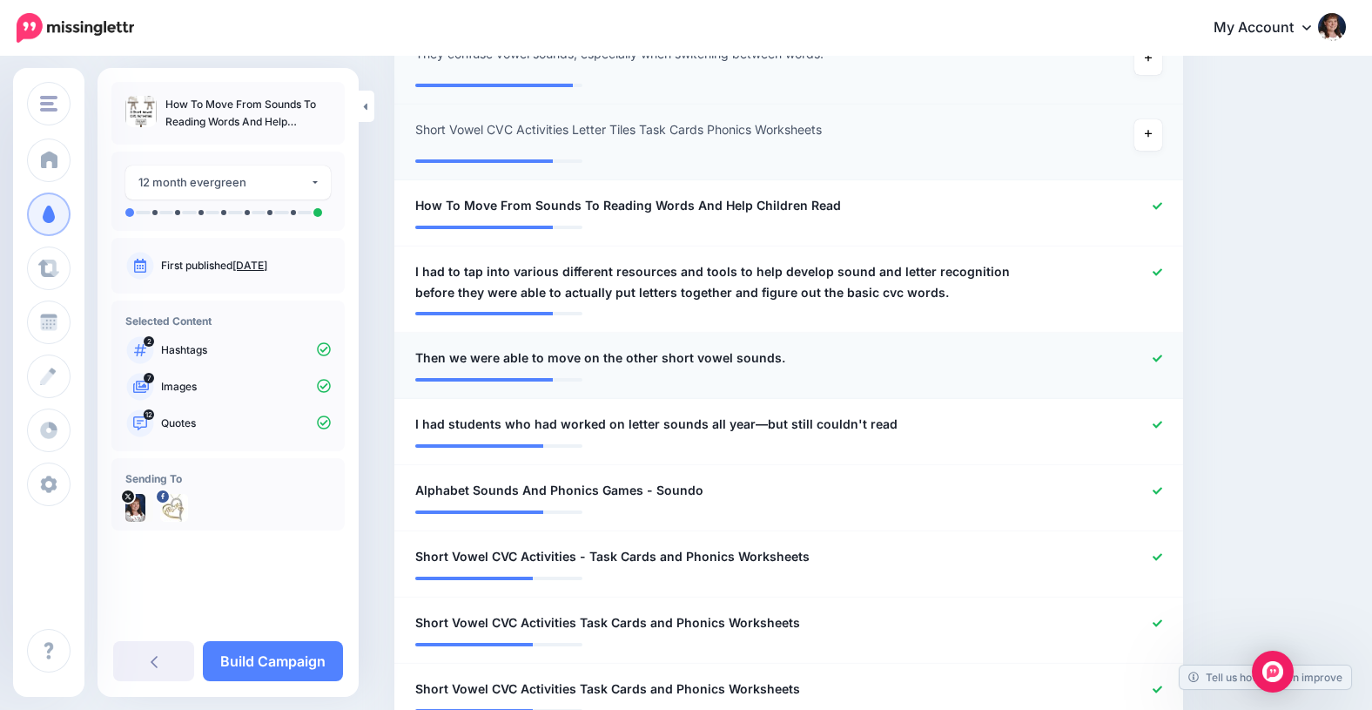
scroll to position [654, 0]
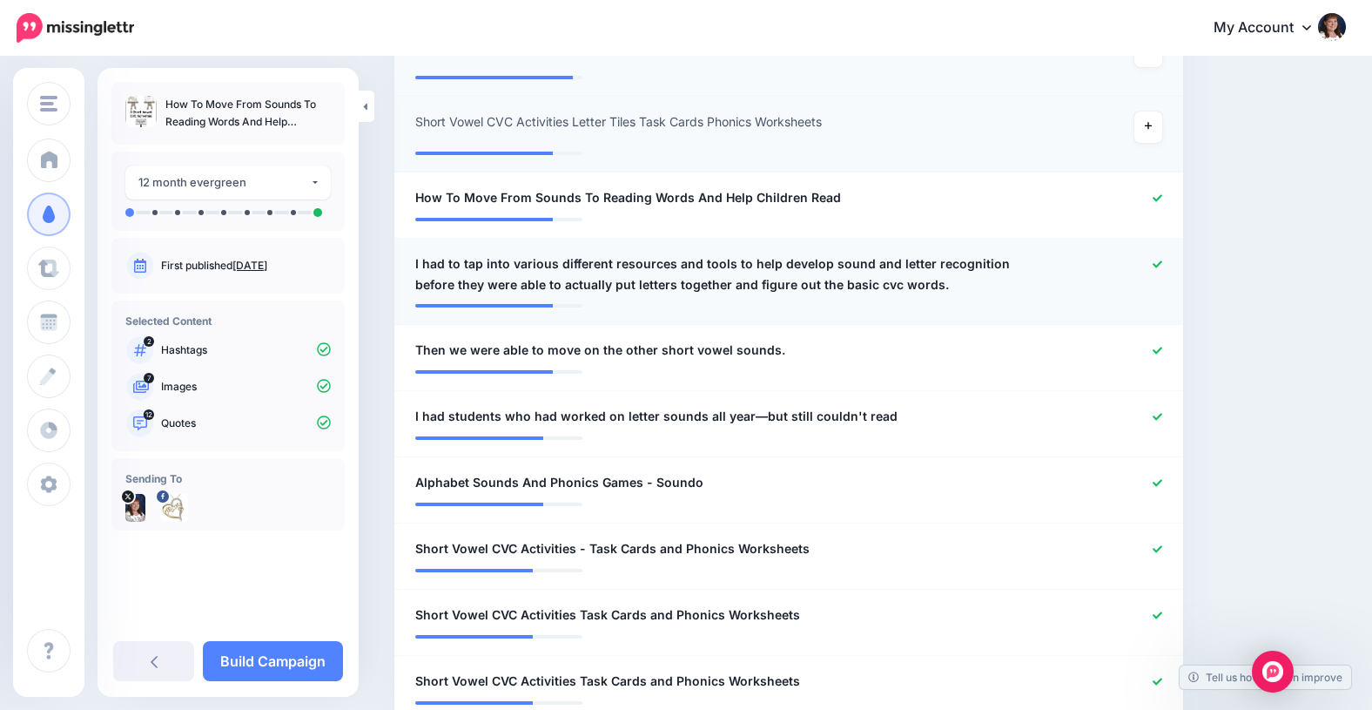
click at [1155, 260] on icon at bounding box center [1158, 264] width 10 height 10
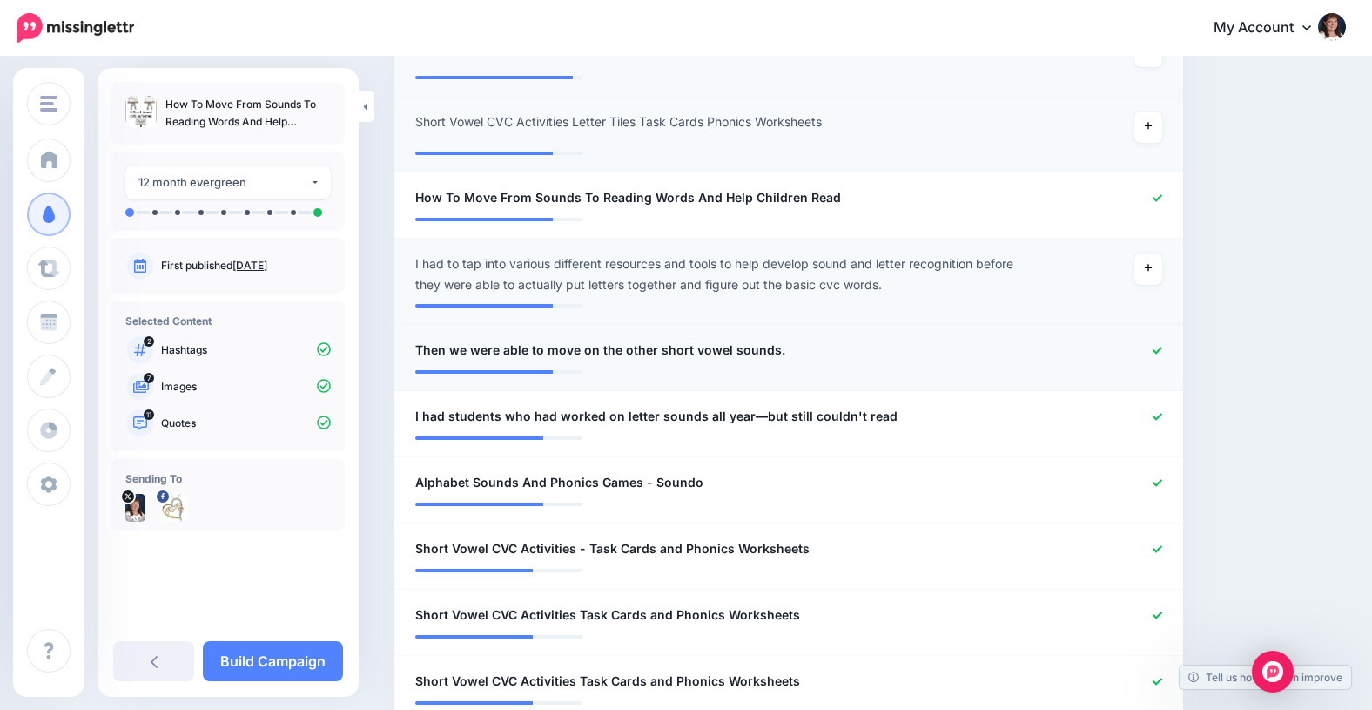
click at [1155, 347] on icon at bounding box center [1158, 351] width 10 height 10
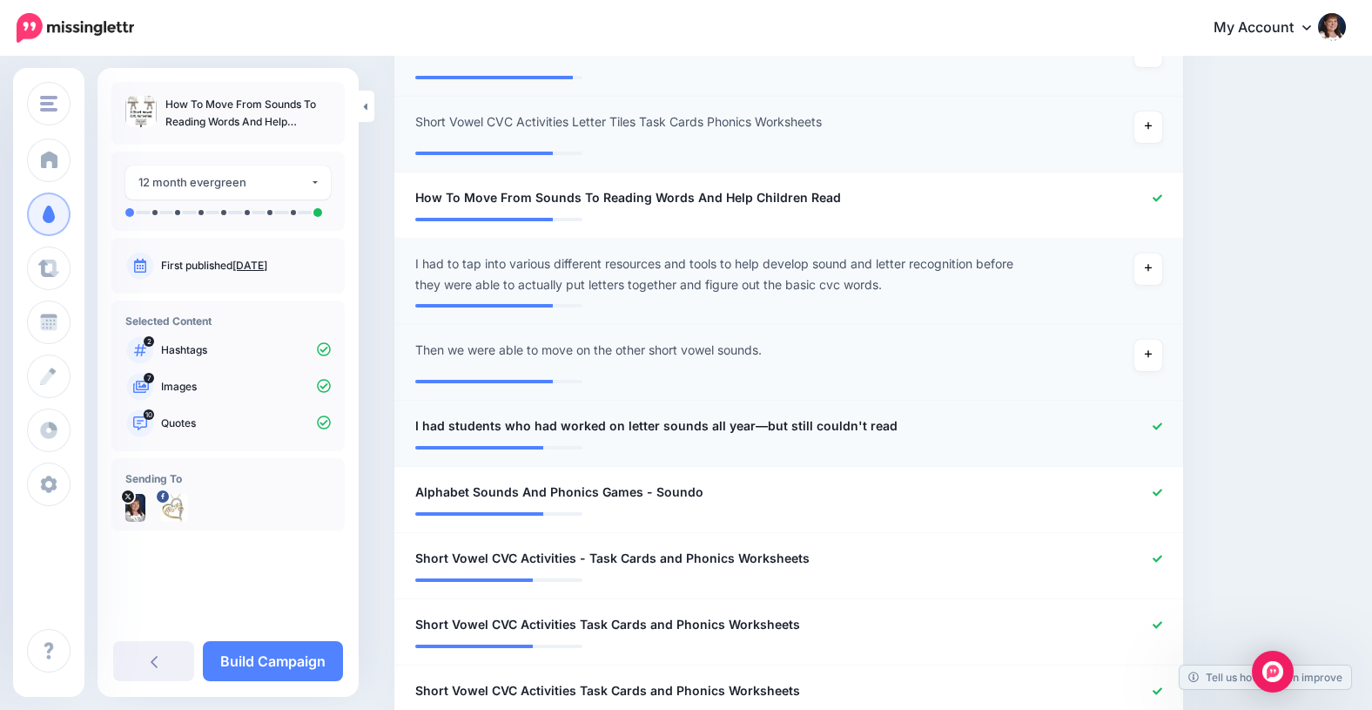
click at [1155, 423] on icon at bounding box center [1158, 426] width 10 height 10
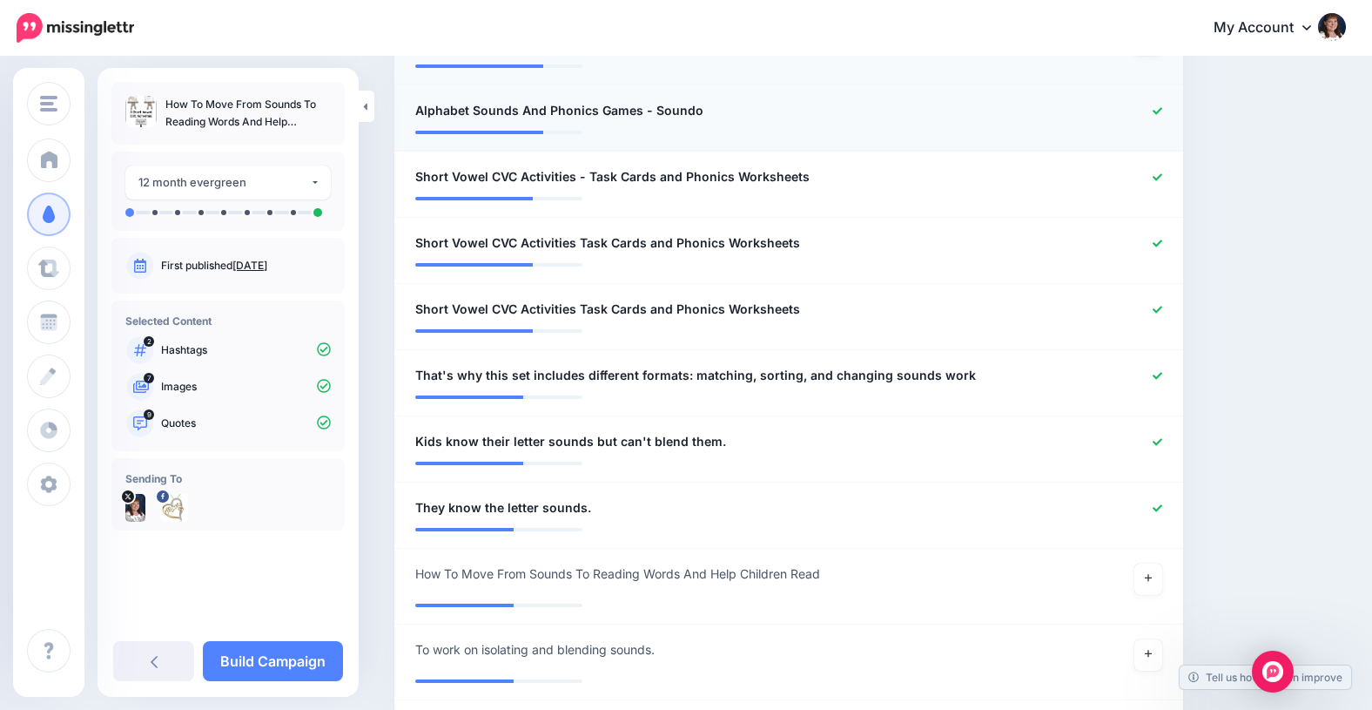
scroll to position [1053, 0]
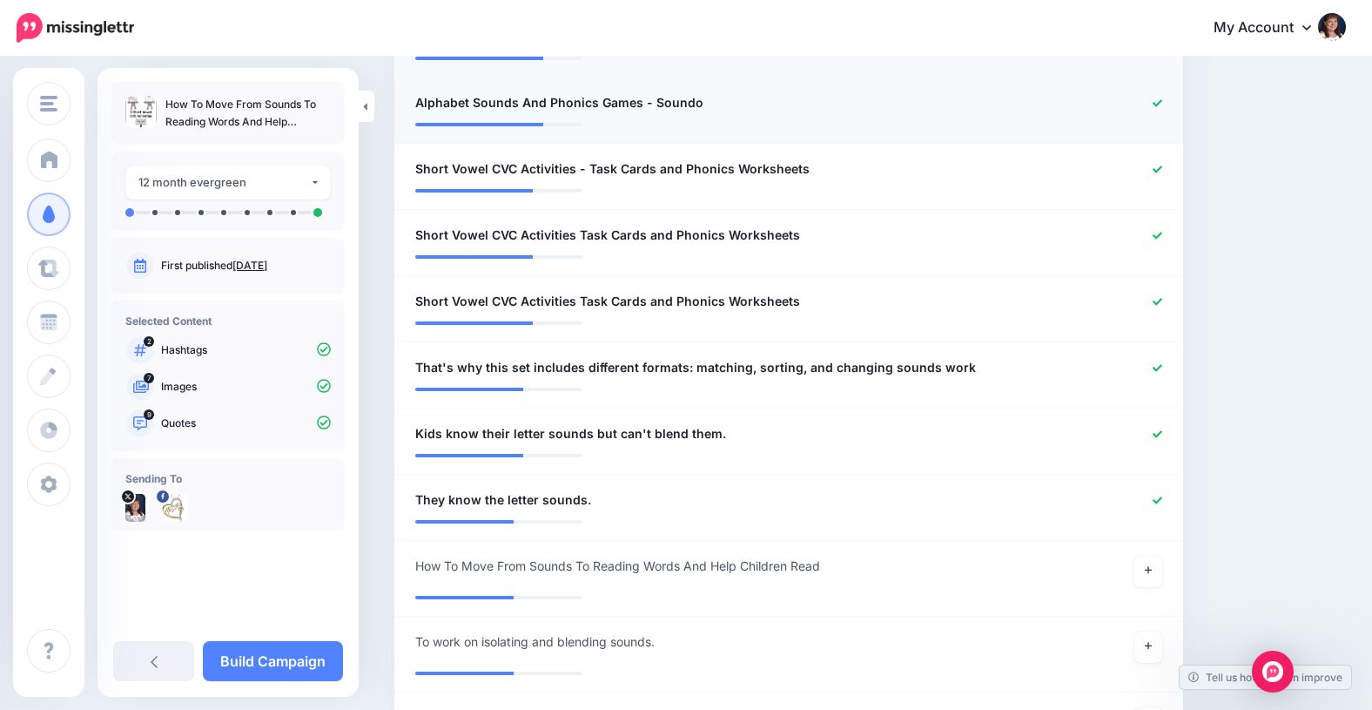
click at [1156, 101] on icon at bounding box center [1158, 103] width 10 height 10
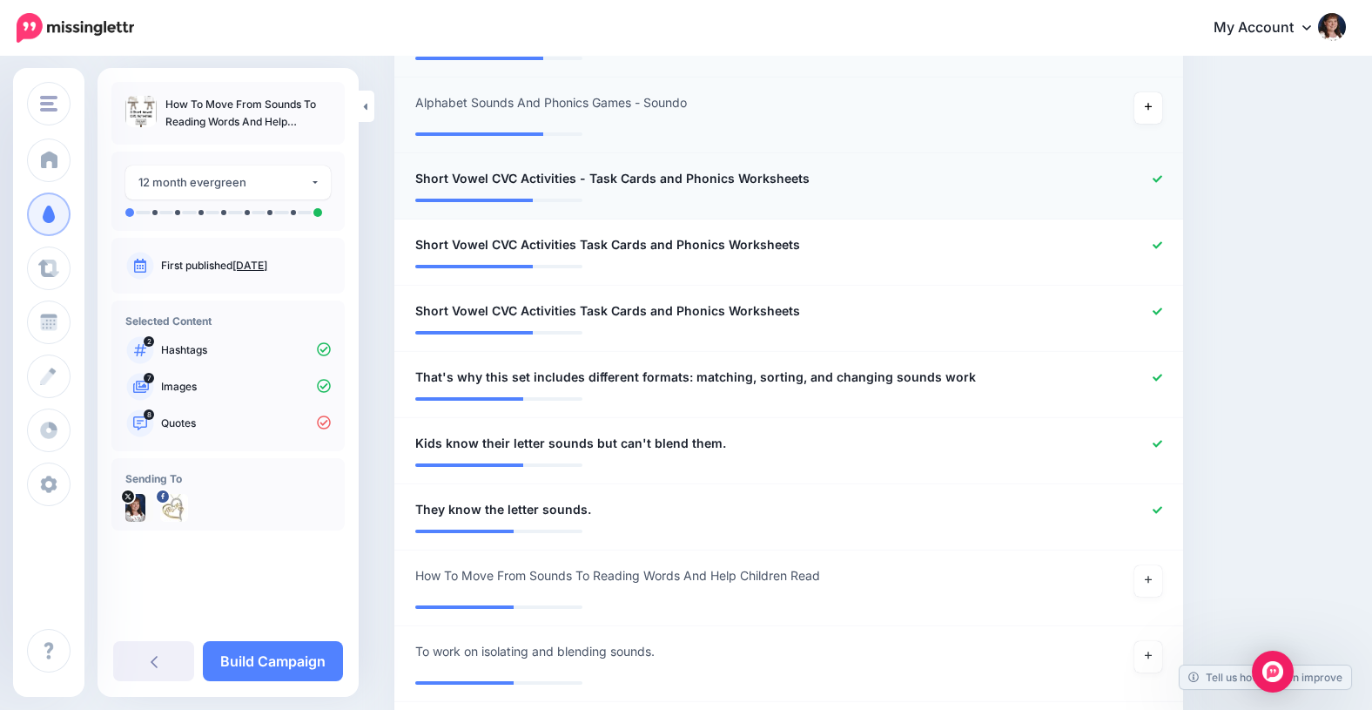
click at [1156, 178] on icon at bounding box center [1158, 179] width 10 height 10
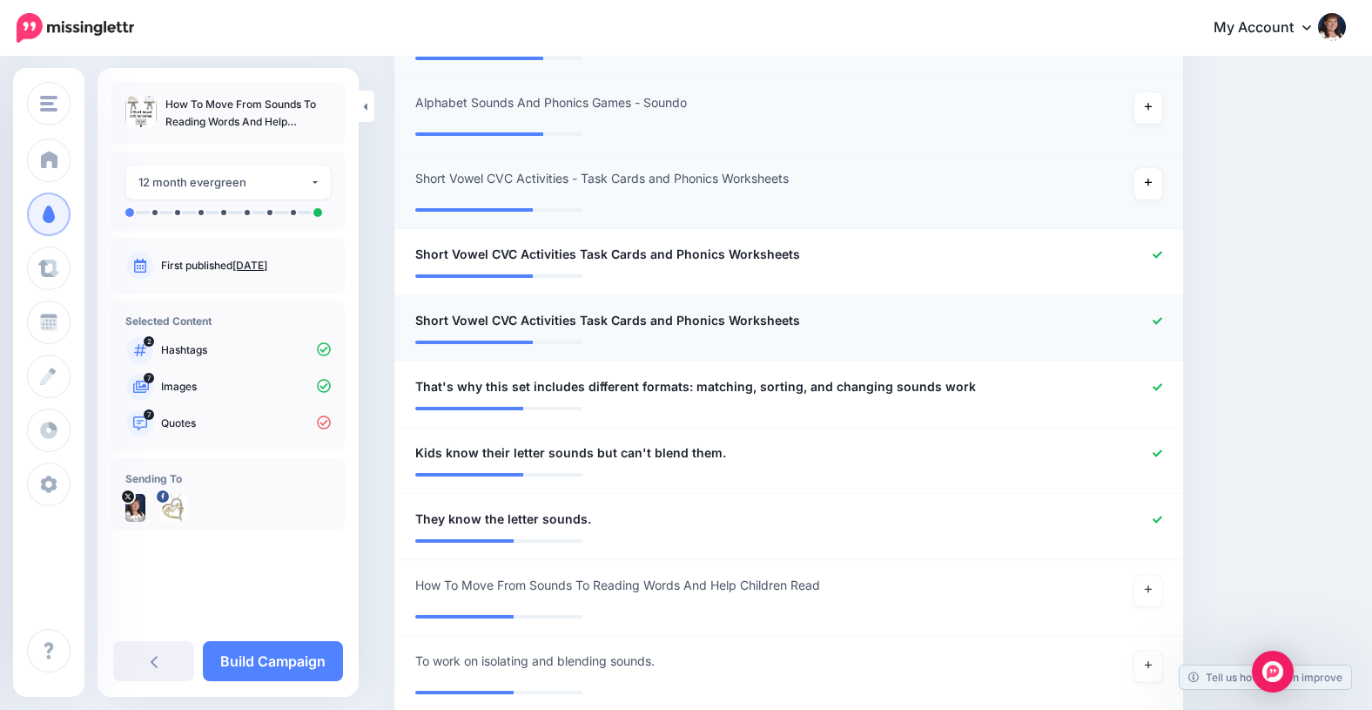
click at [1159, 317] on icon at bounding box center [1158, 321] width 10 height 10
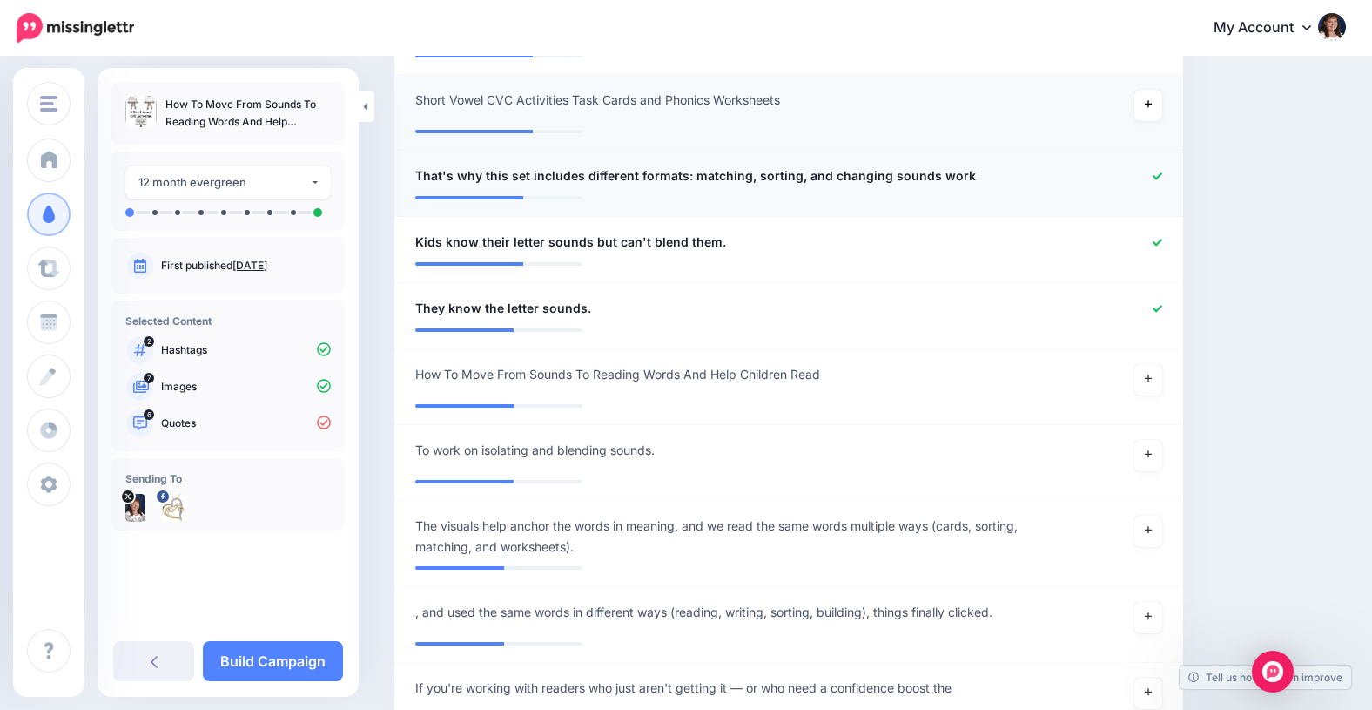
scroll to position [1302, 0]
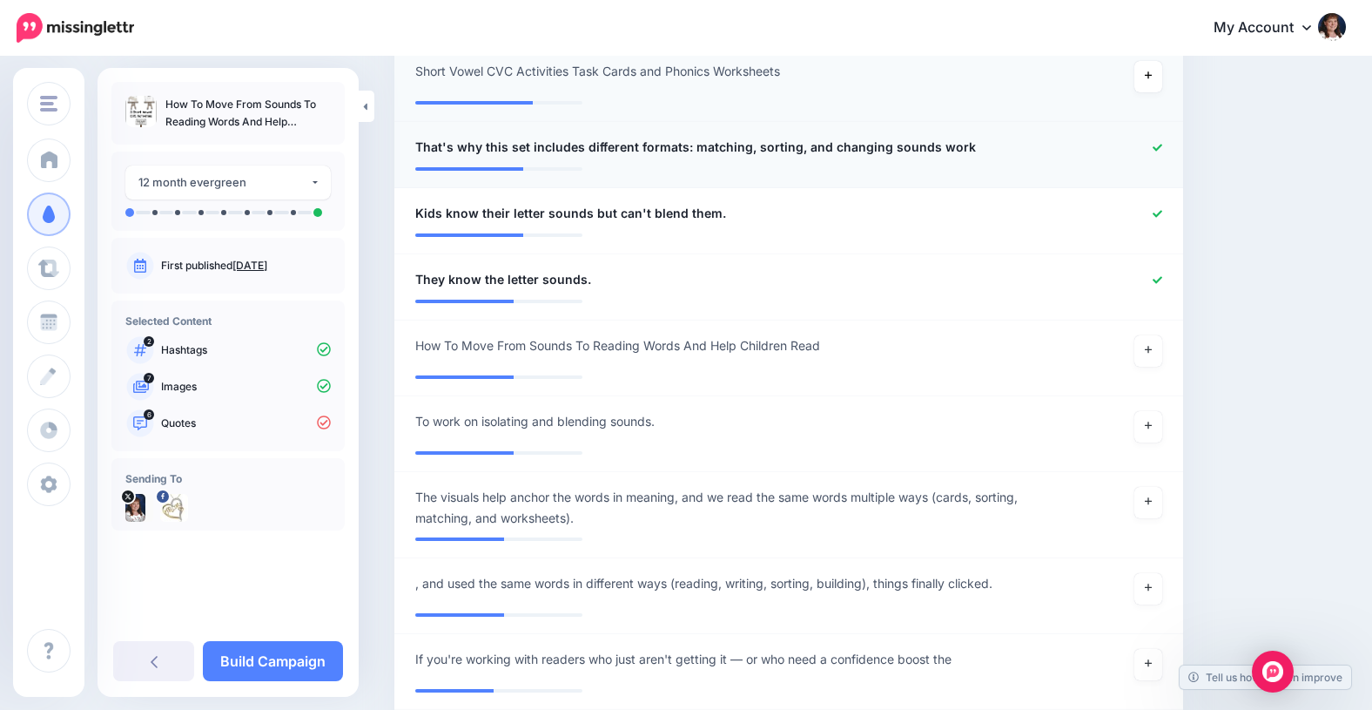
click at [1157, 146] on icon at bounding box center [1158, 147] width 10 height 7
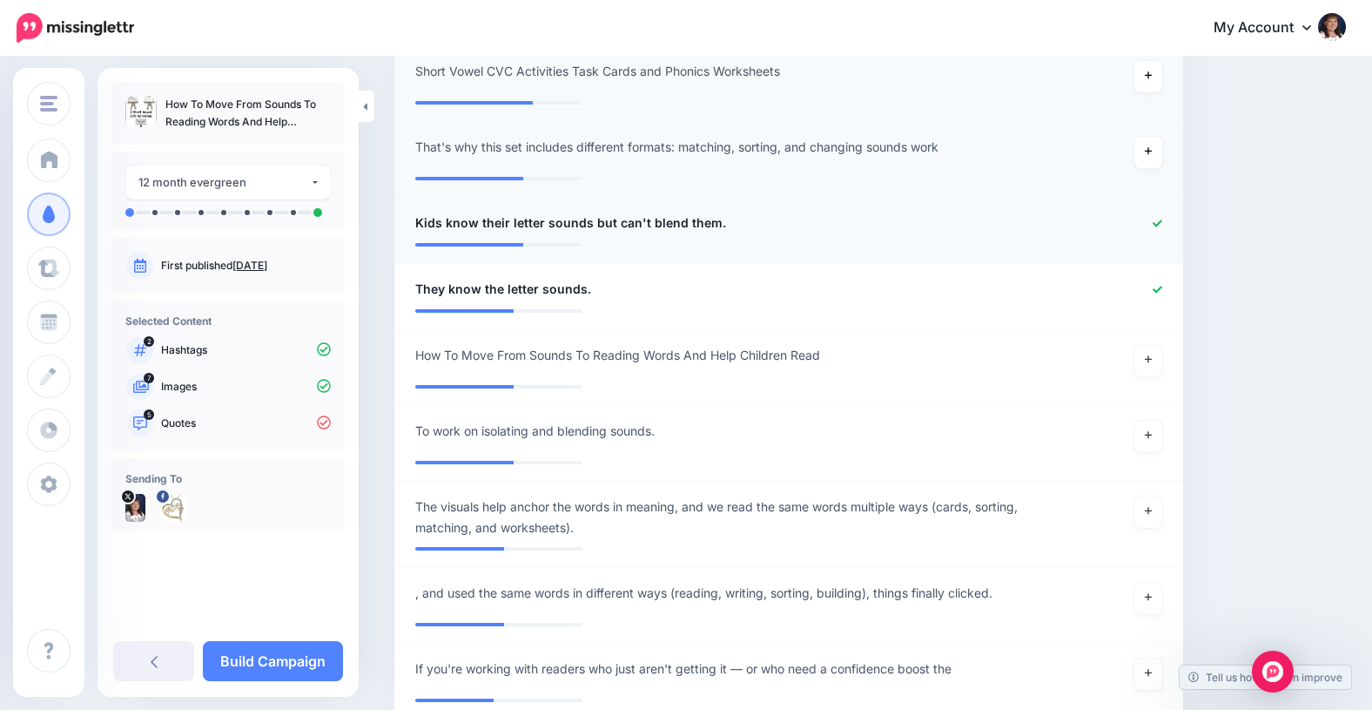
click at [1158, 221] on icon at bounding box center [1158, 222] width 10 height 7
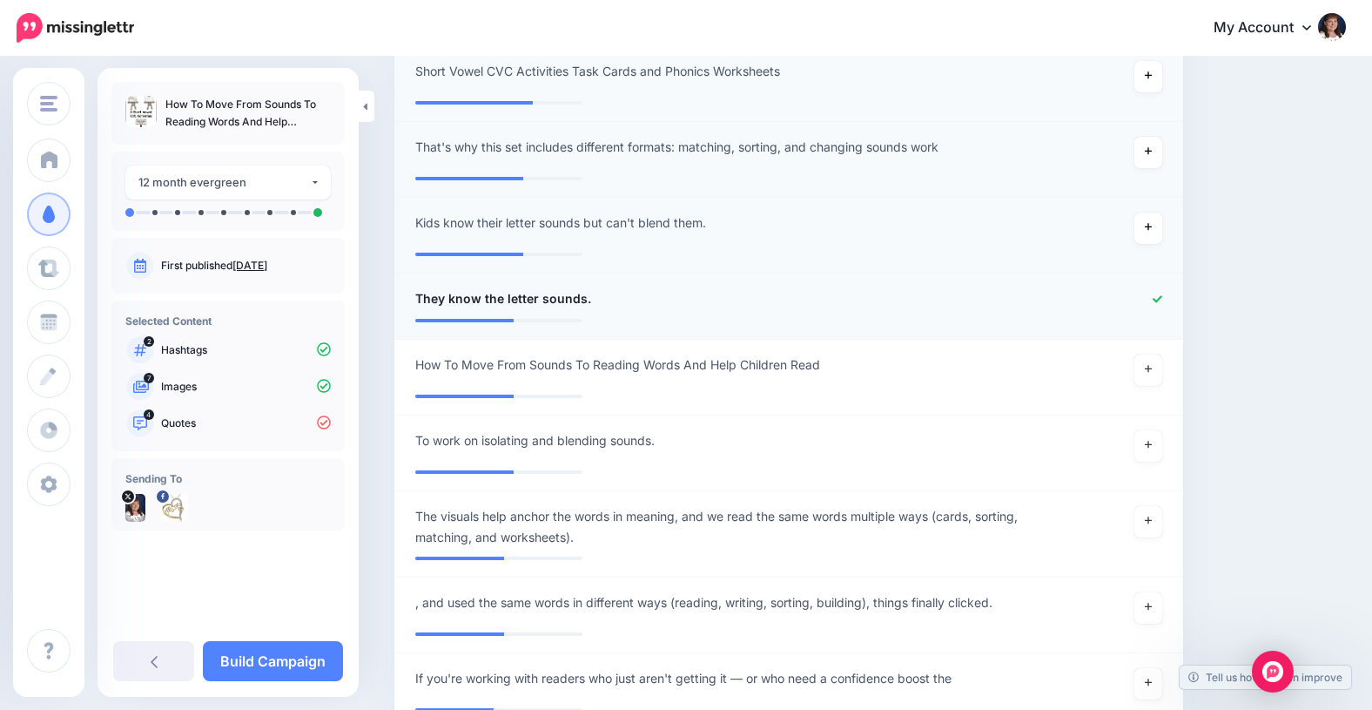
click at [1156, 298] on icon at bounding box center [1158, 299] width 10 height 10
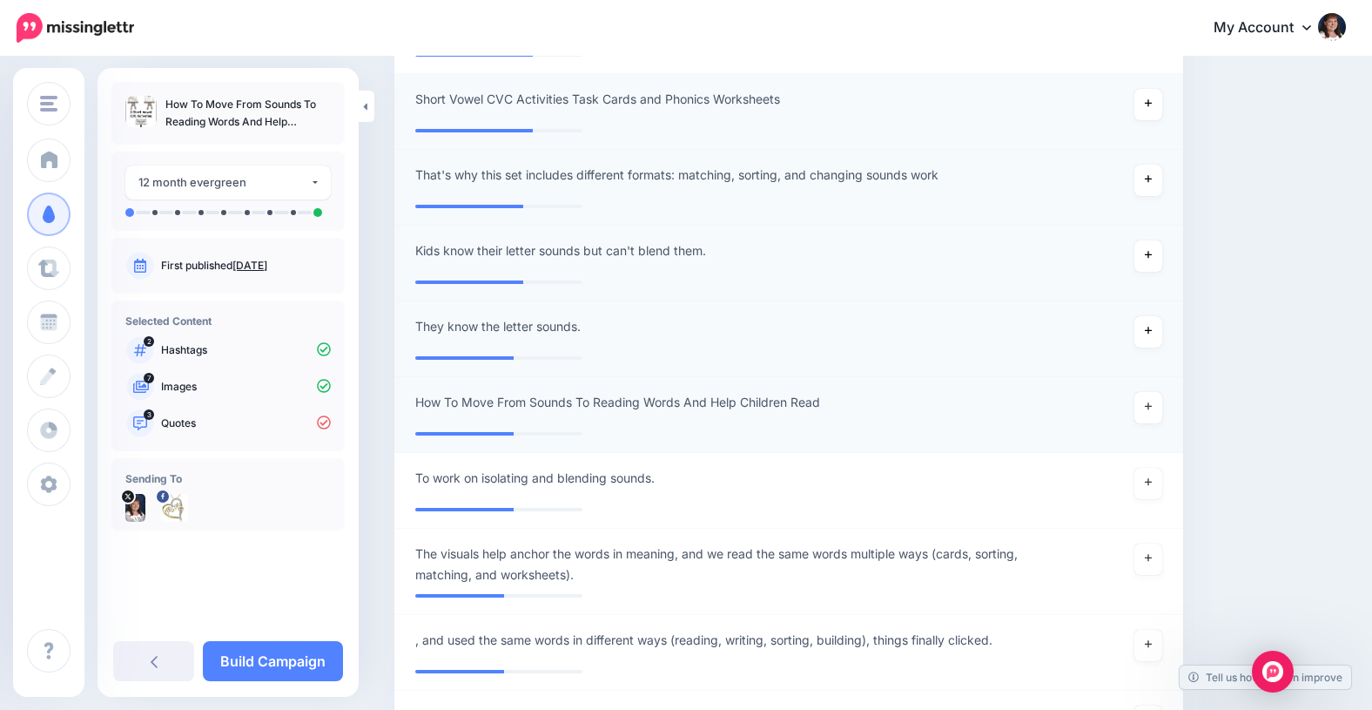
scroll to position [1308, 0]
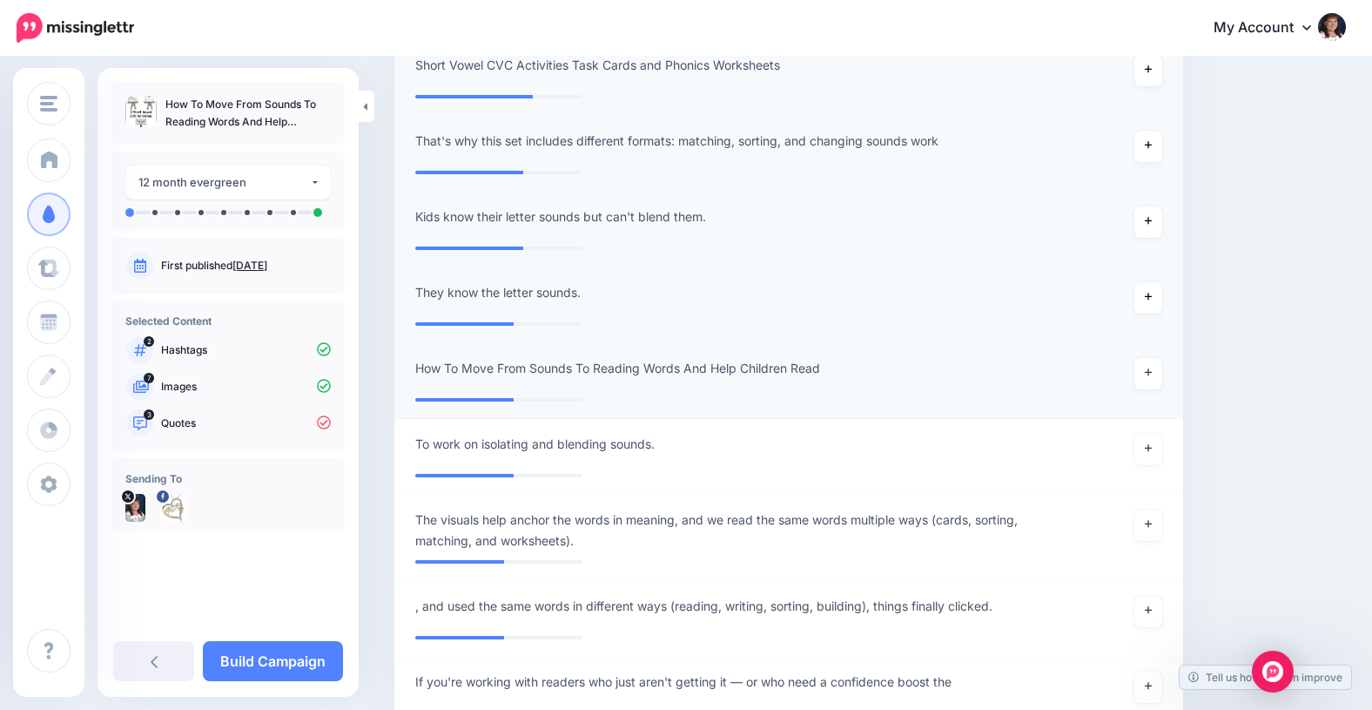
click at [703, 367] on span "How To Move From Sounds To Reading Words And Help Children Read" at bounding box center [617, 368] width 405 height 21
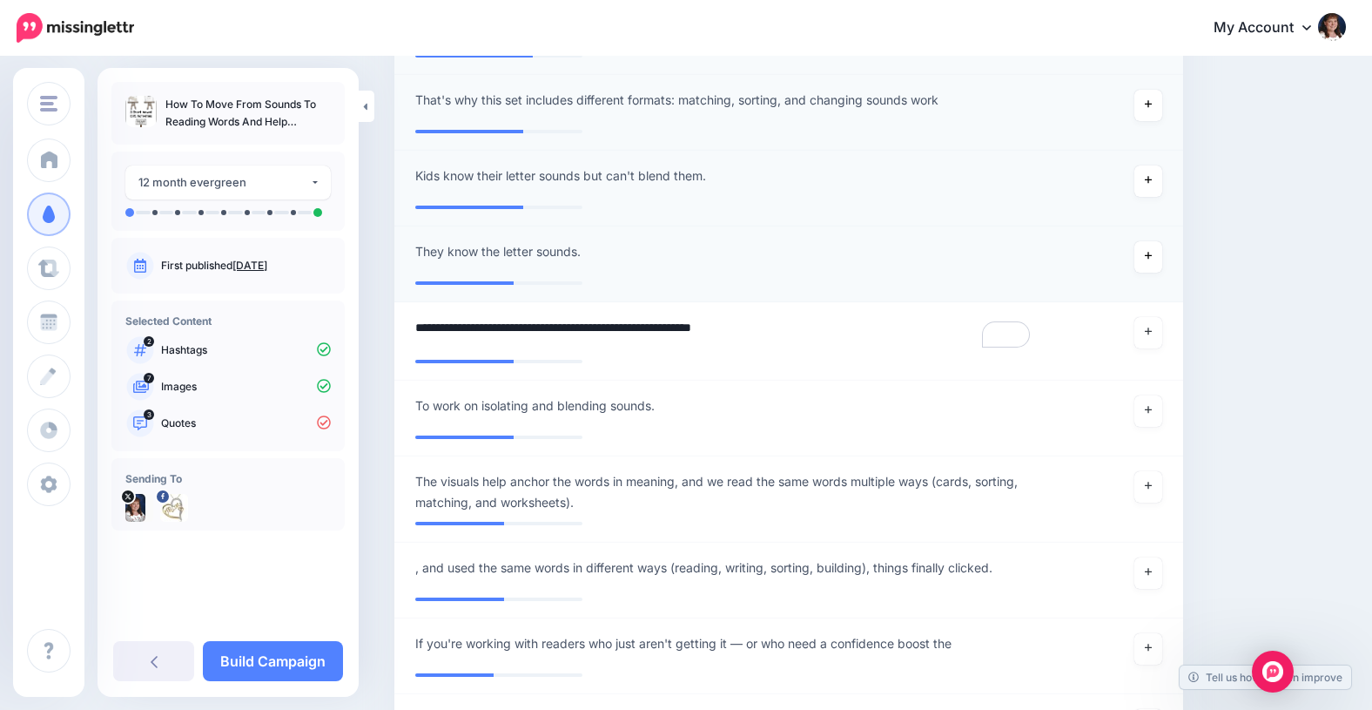
scroll to position [1374, 0]
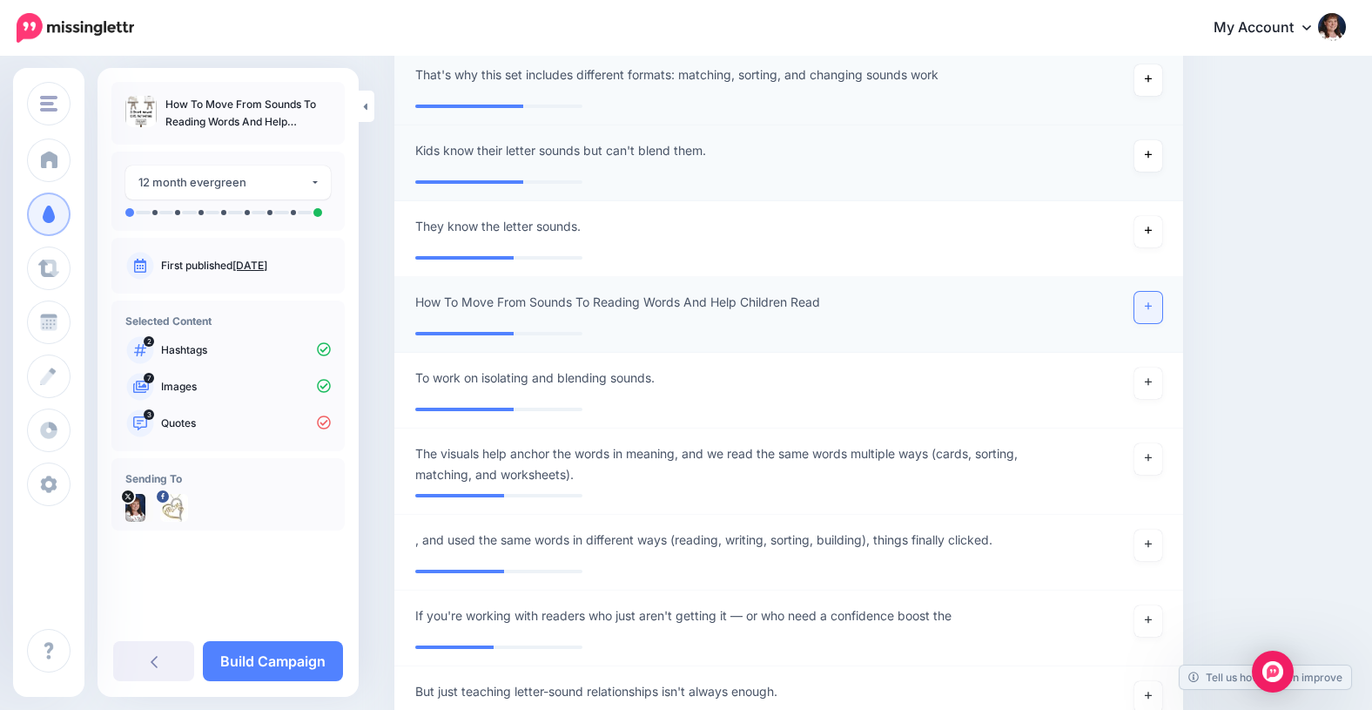
click at [1145, 305] on icon at bounding box center [1148, 306] width 7 height 10
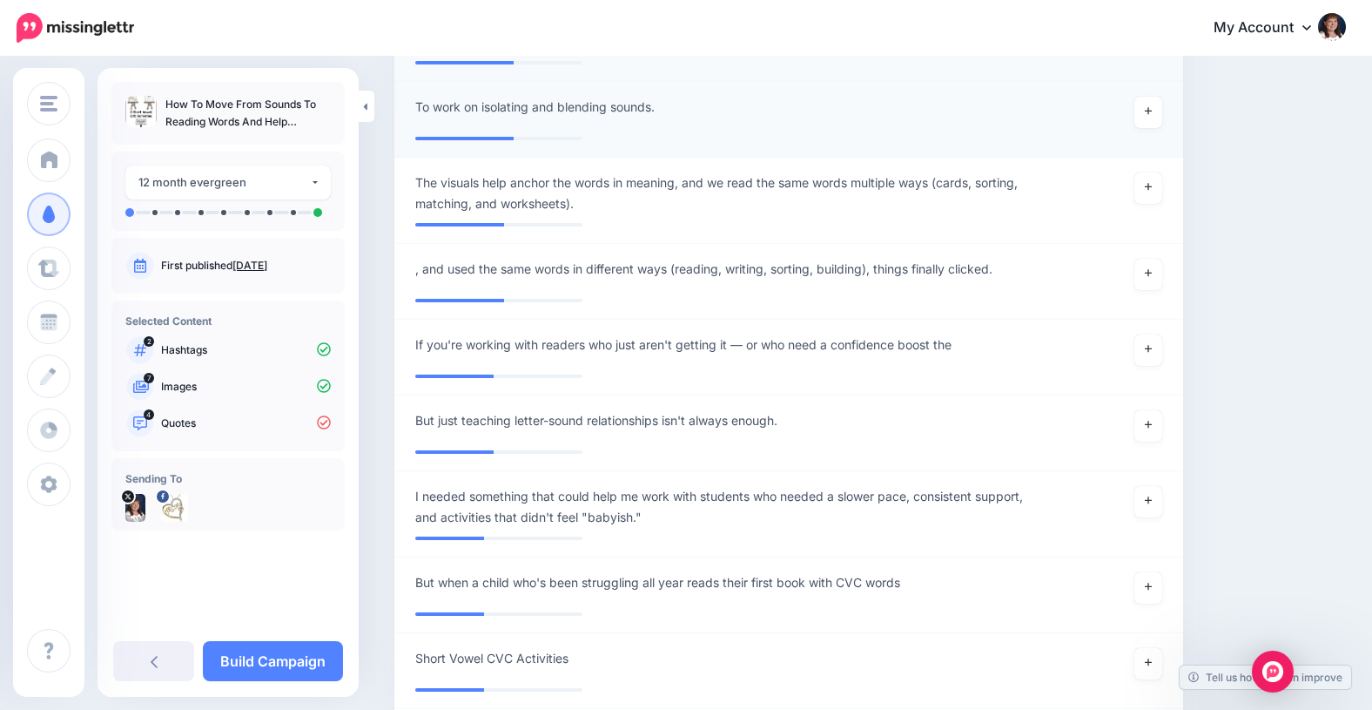
scroll to position [1643, 0]
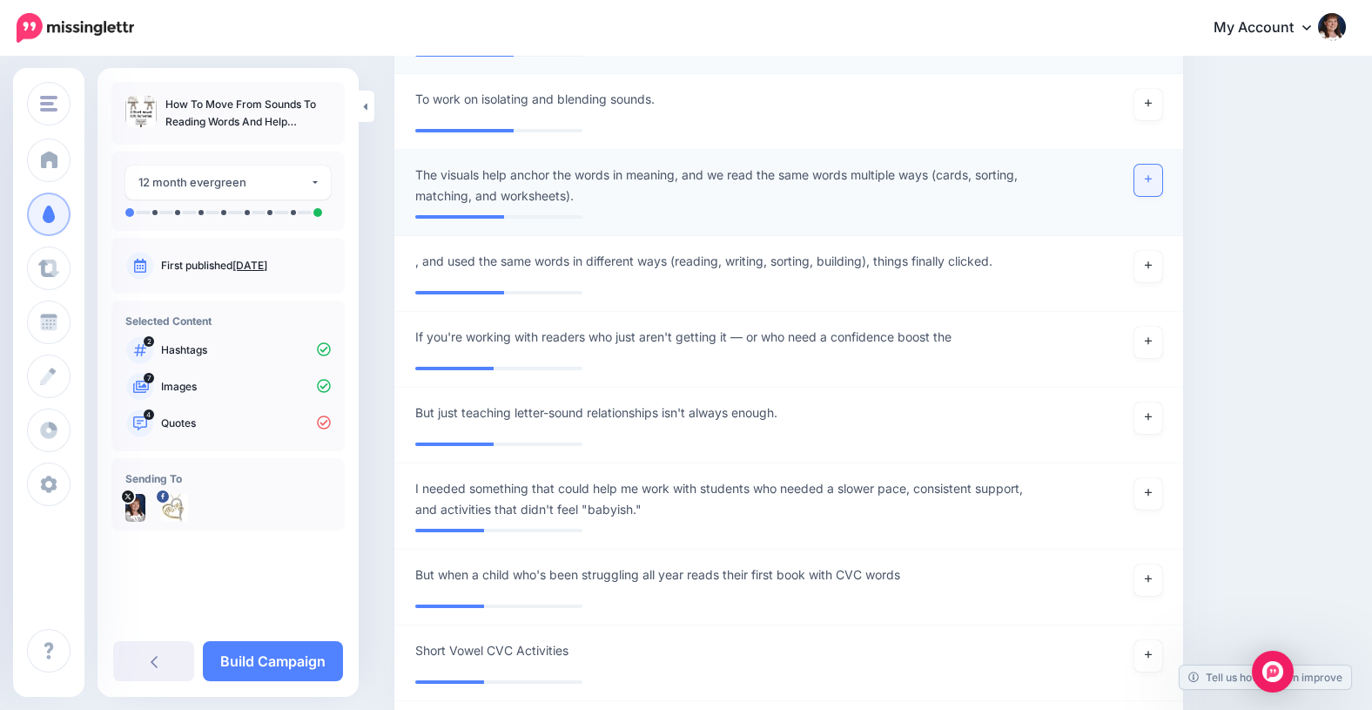
click at [1149, 174] on icon at bounding box center [1148, 179] width 7 height 10
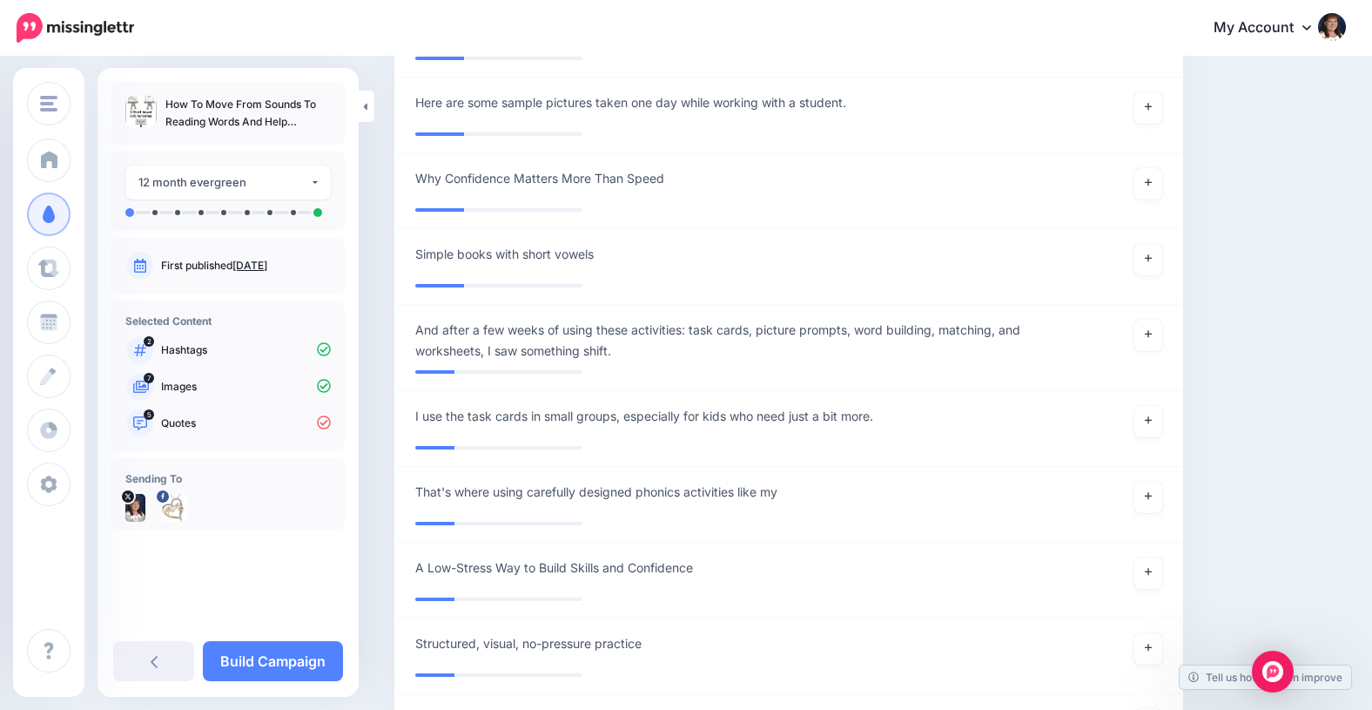
scroll to position [3050, 0]
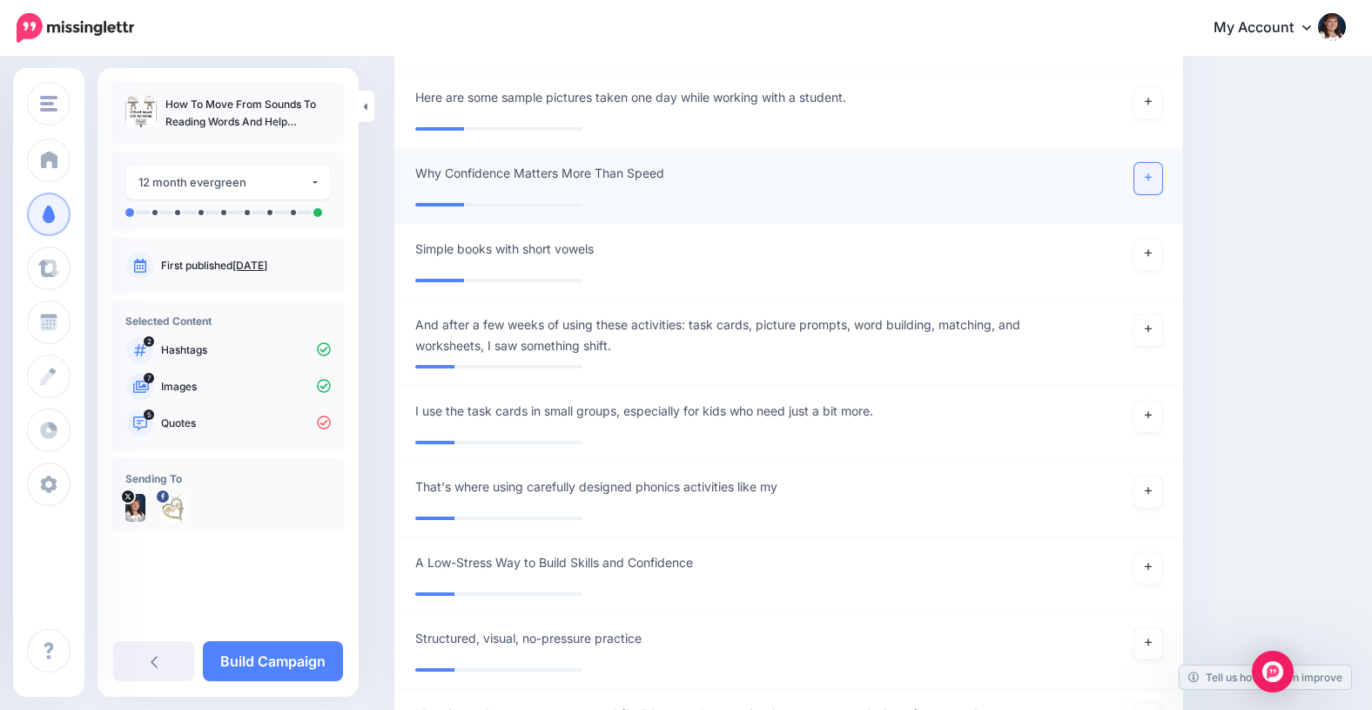
click at [1149, 178] on icon at bounding box center [1148, 177] width 7 height 10
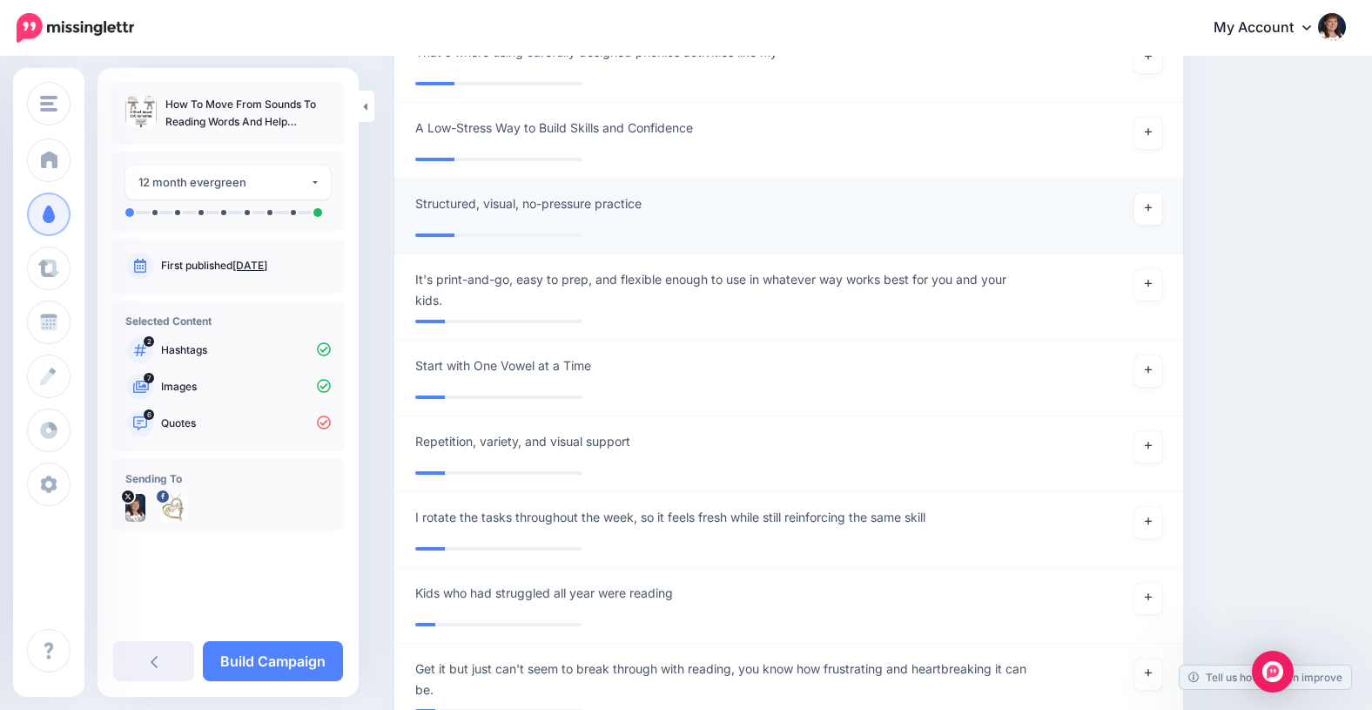
scroll to position [3473, 0]
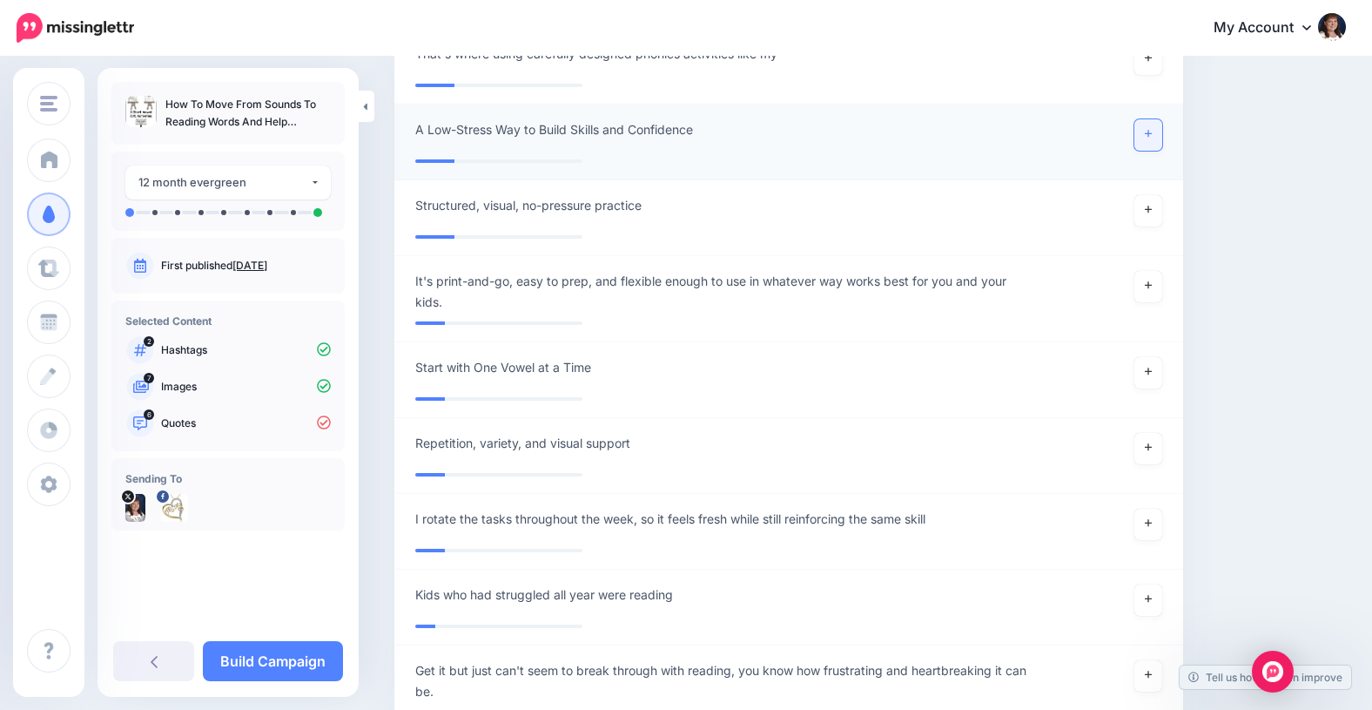
click at [1150, 131] on icon at bounding box center [1148, 134] width 7 height 10
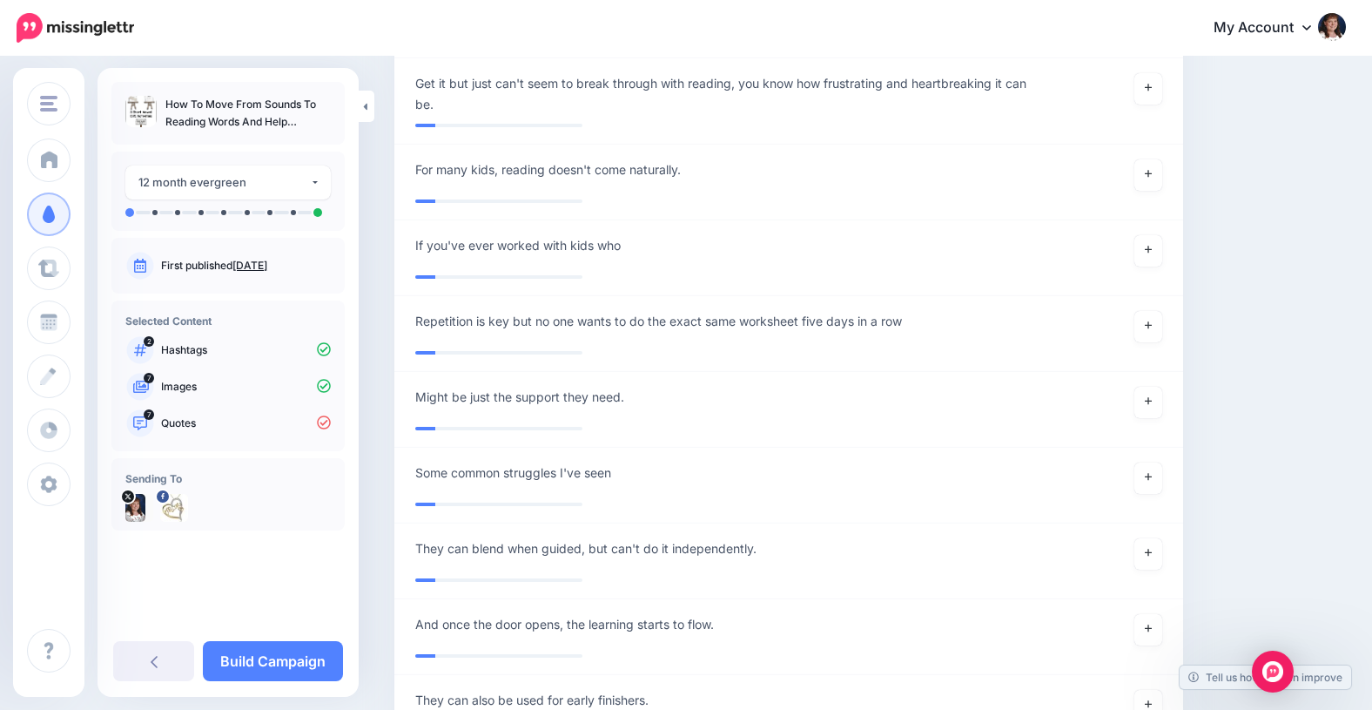
scroll to position [4052, 0]
click at [1148, 173] on icon at bounding box center [1148, 172] width 7 height 10
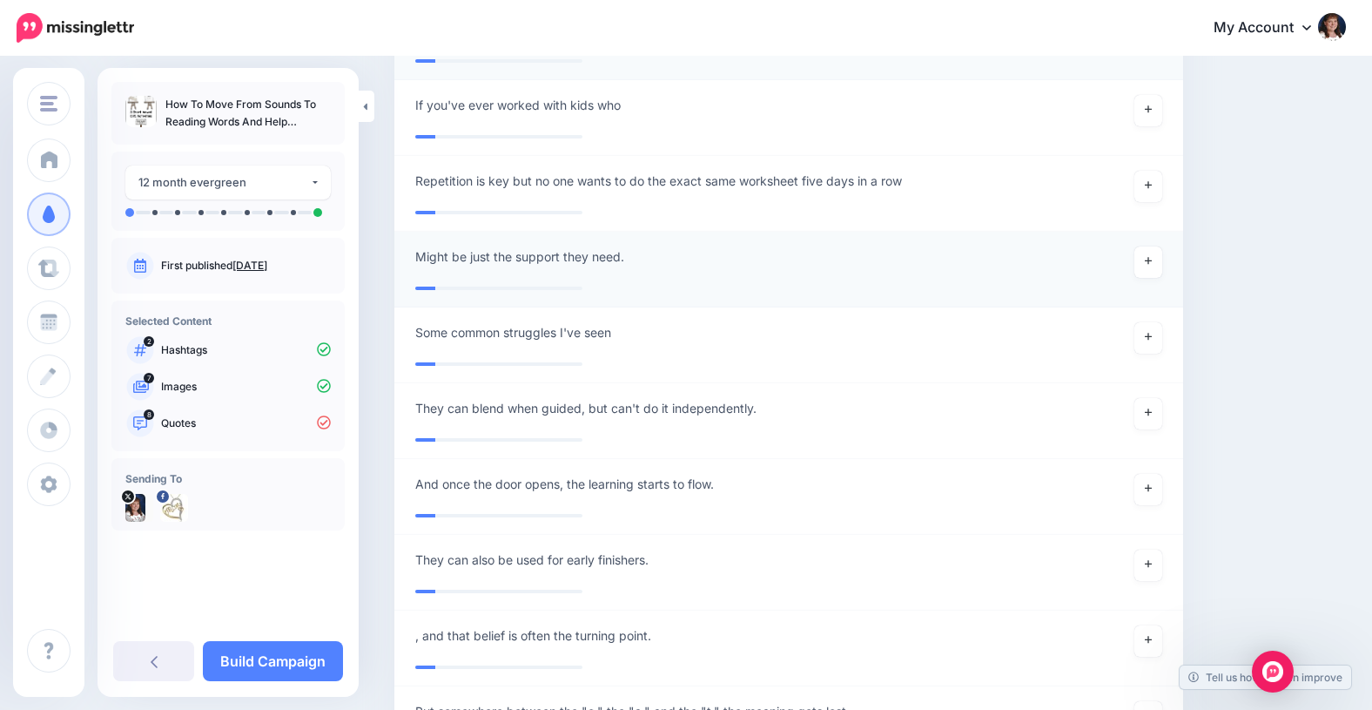
scroll to position [4182, 0]
click at [1148, 181] on icon at bounding box center [1148, 184] width 7 height 10
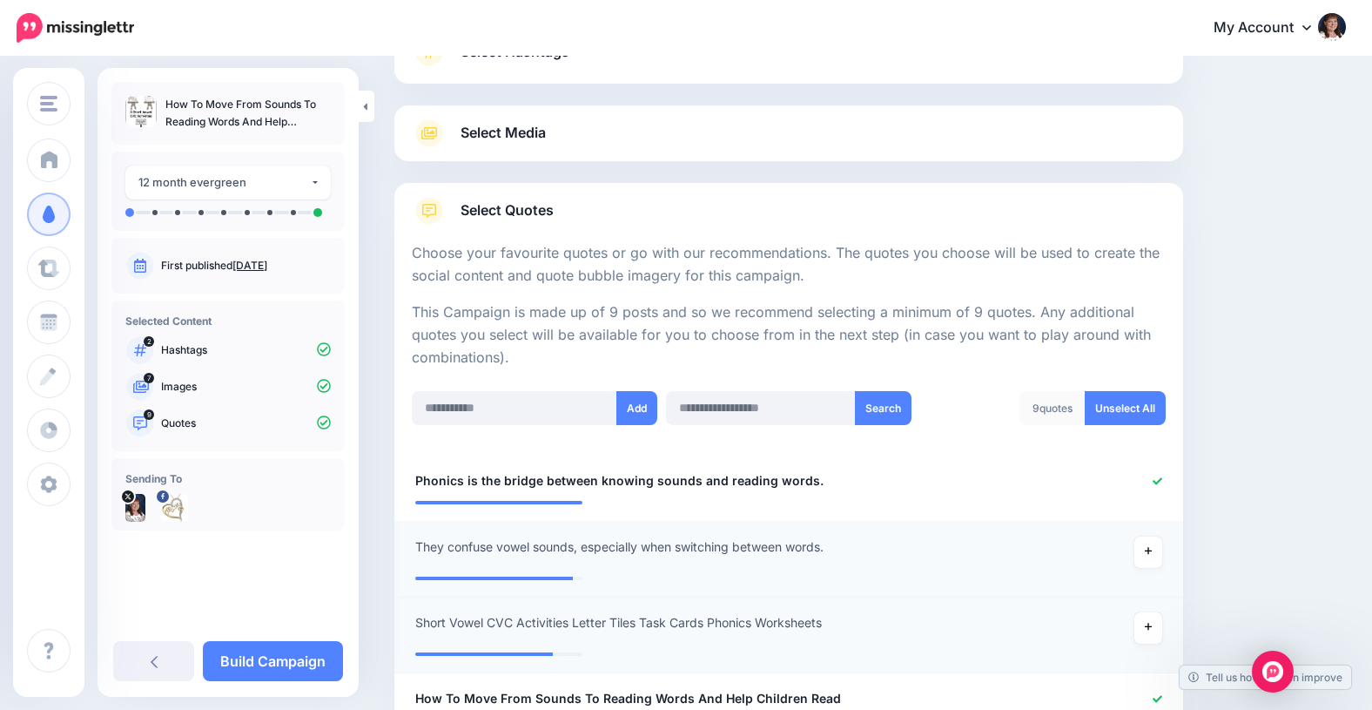
scroll to position [152, 0]
click at [281, 657] on link "Build Campaign" at bounding box center [273, 661] width 140 height 40
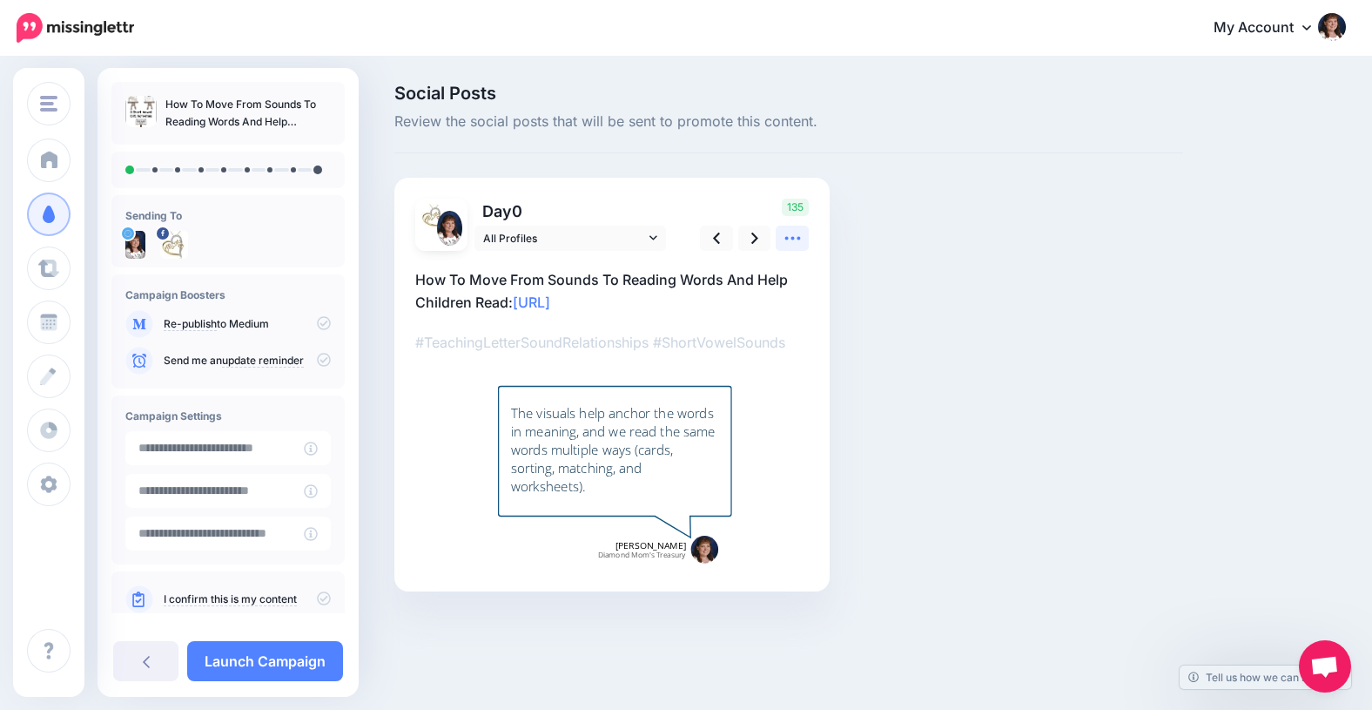
click at [796, 238] on icon at bounding box center [793, 238] width 18 height 18
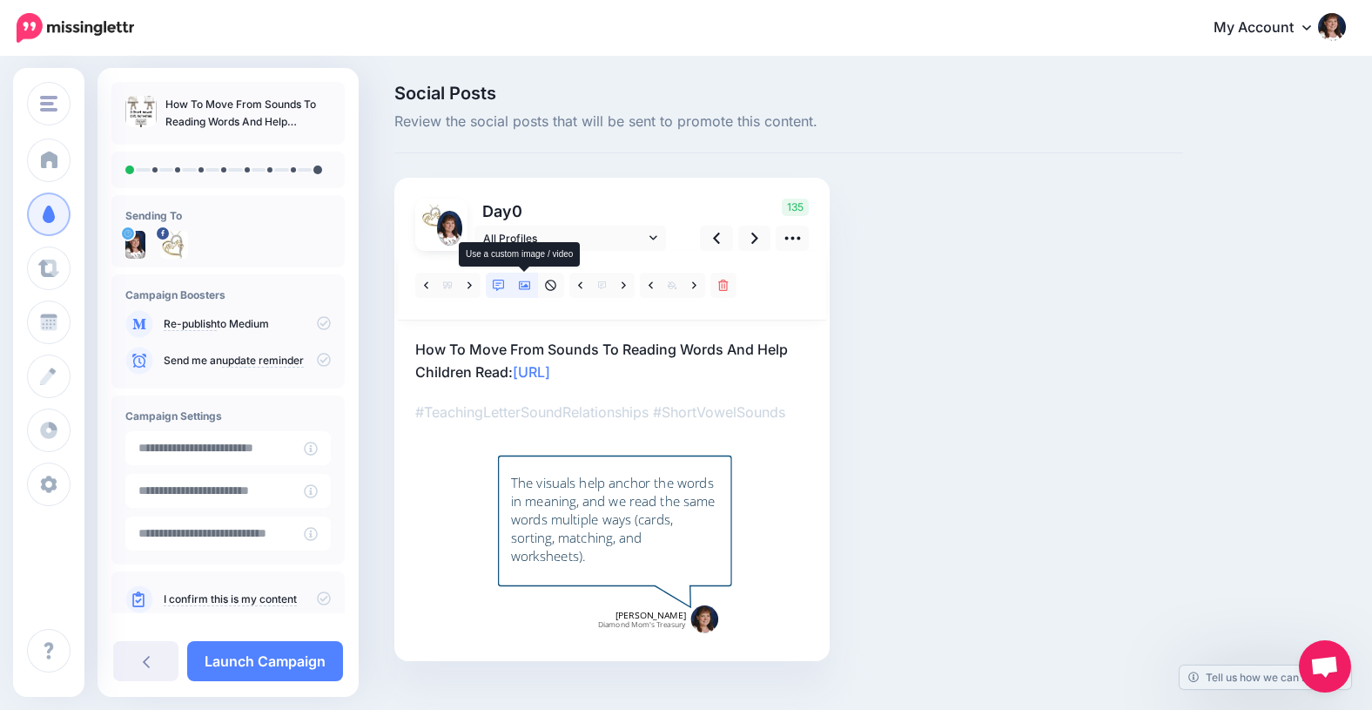
click at [526, 287] on icon at bounding box center [525, 285] width 12 height 12
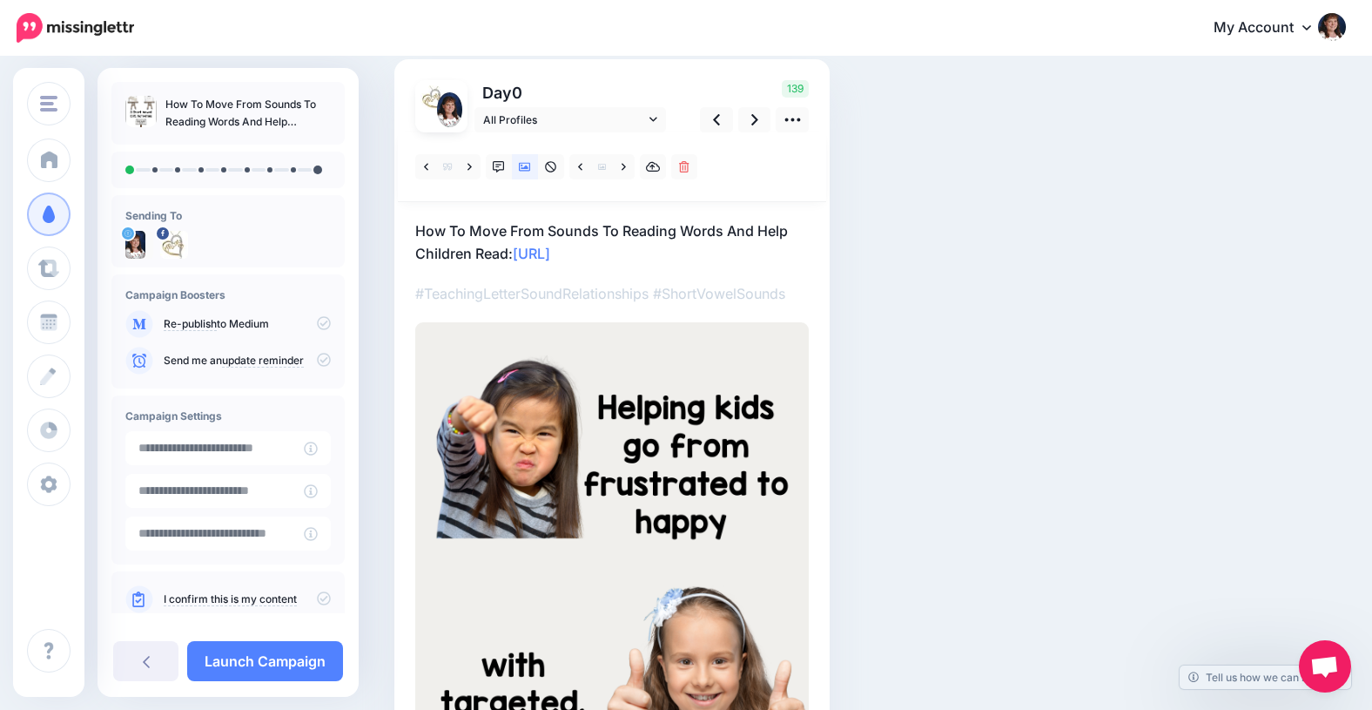
scroll to position [120, 0]
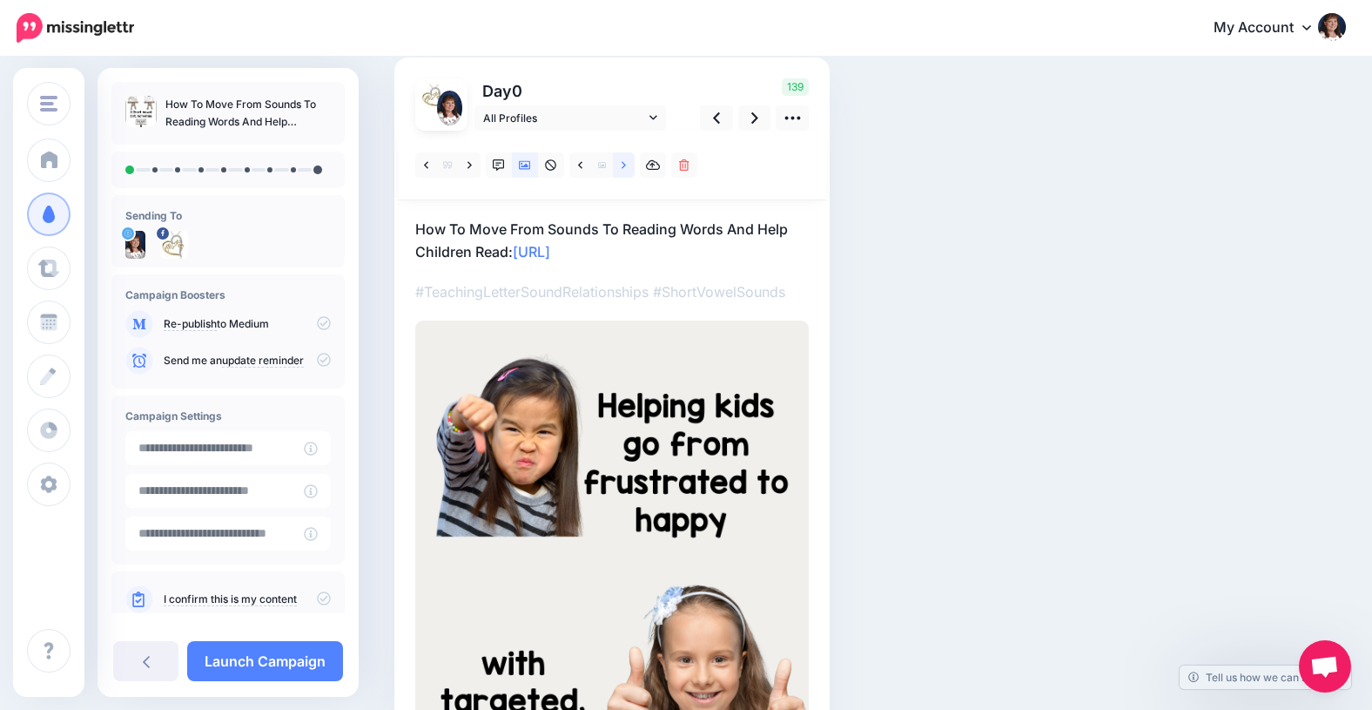
click at [626, 164] on link at bounding box center [624, 164] width 22 height 25
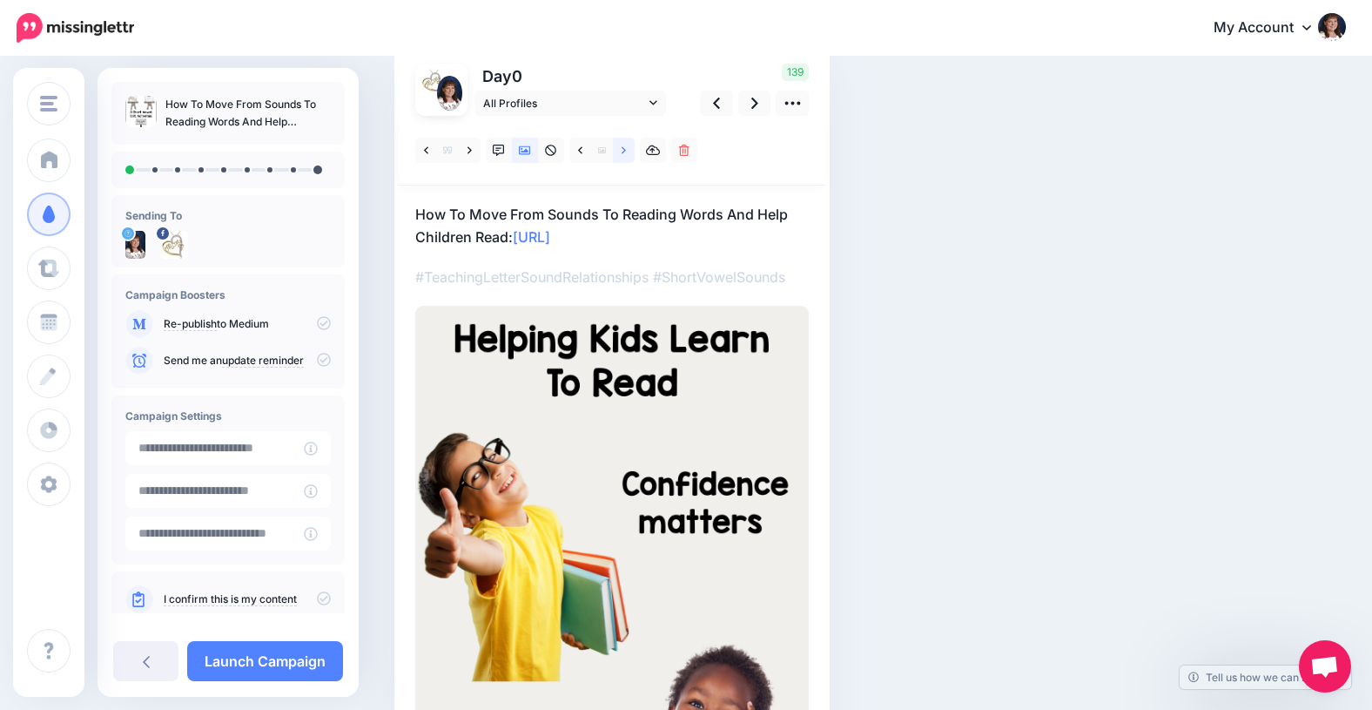
scroll to position [85, 0]
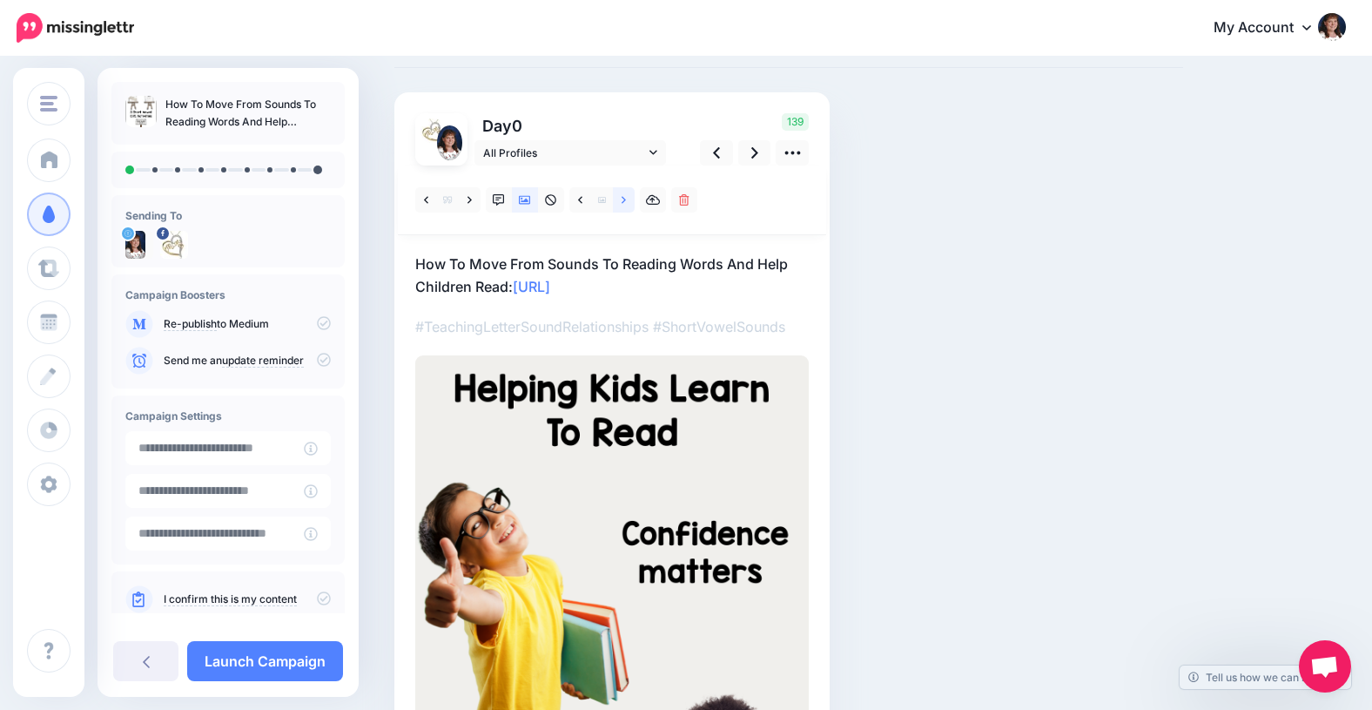
click at [625, 197] on icon at bounding box center [624, 200] width 4 height 12
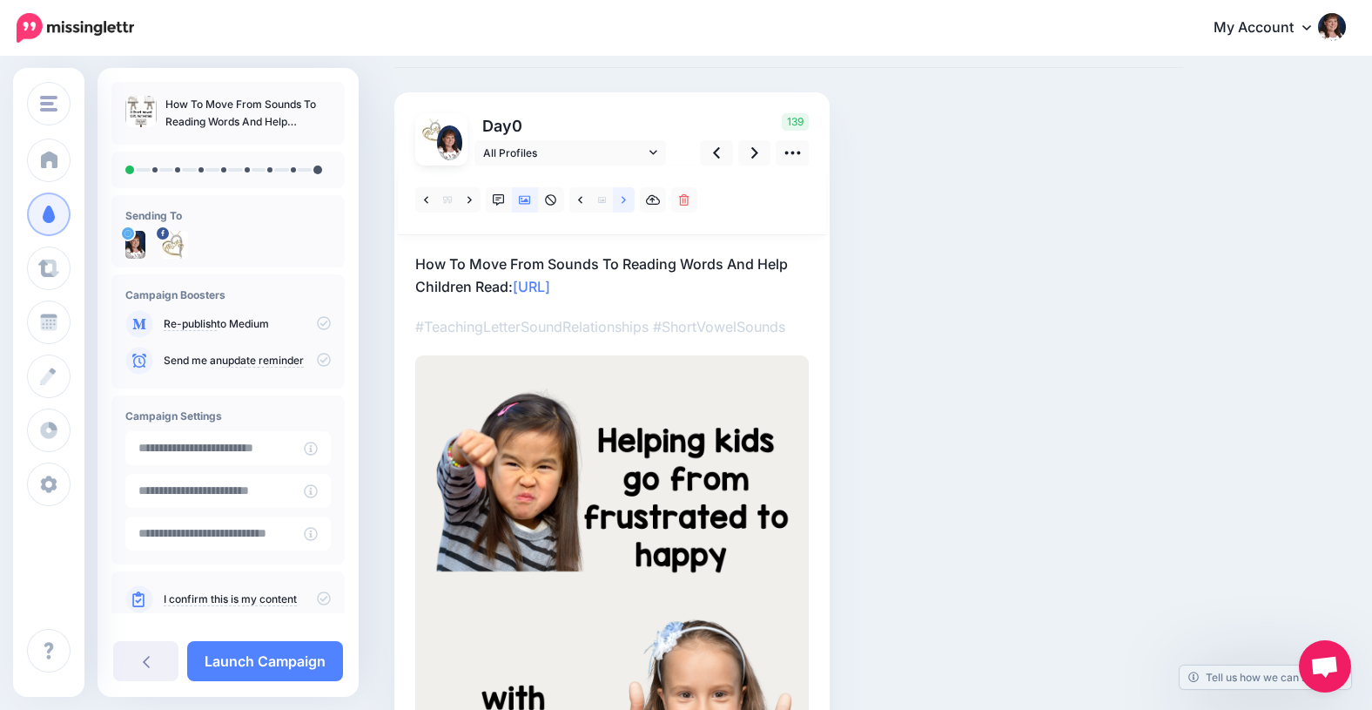
click at [625, 197] on icon at bounding box center [624, 200] width 4 height 12
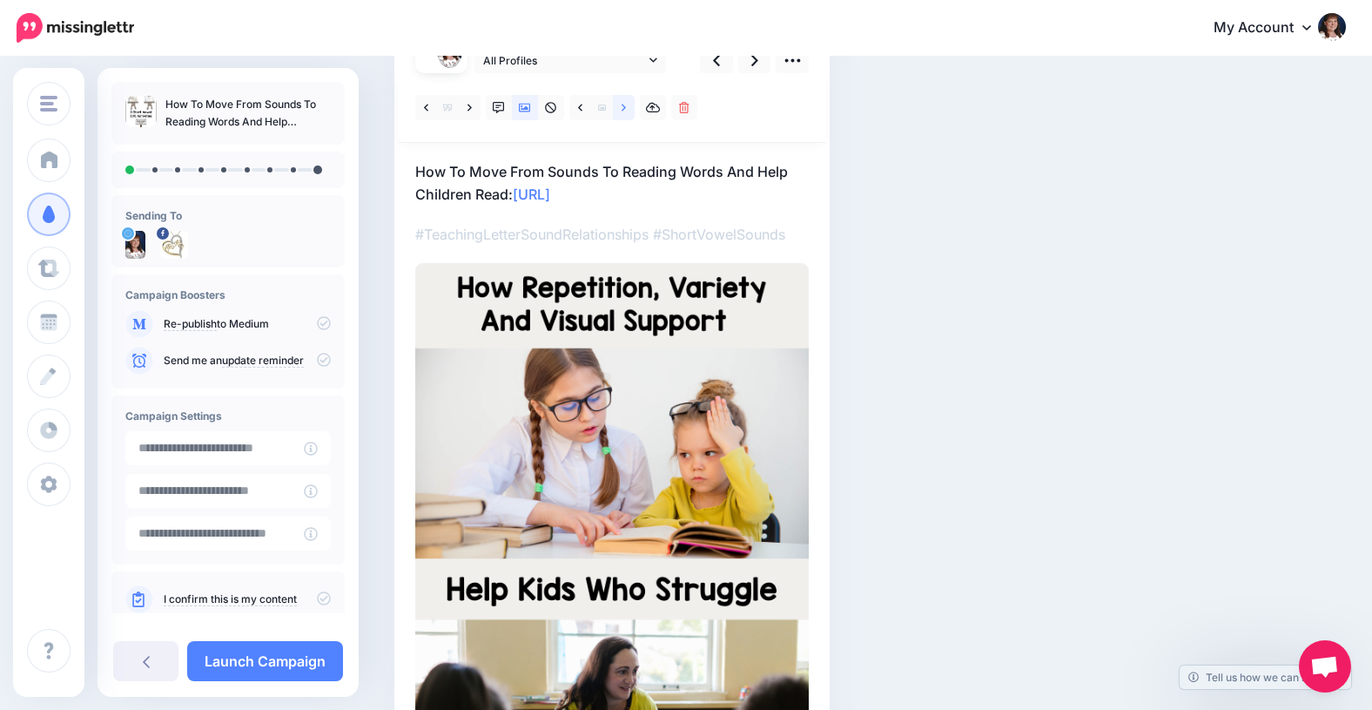
scroll to position [170, 0]
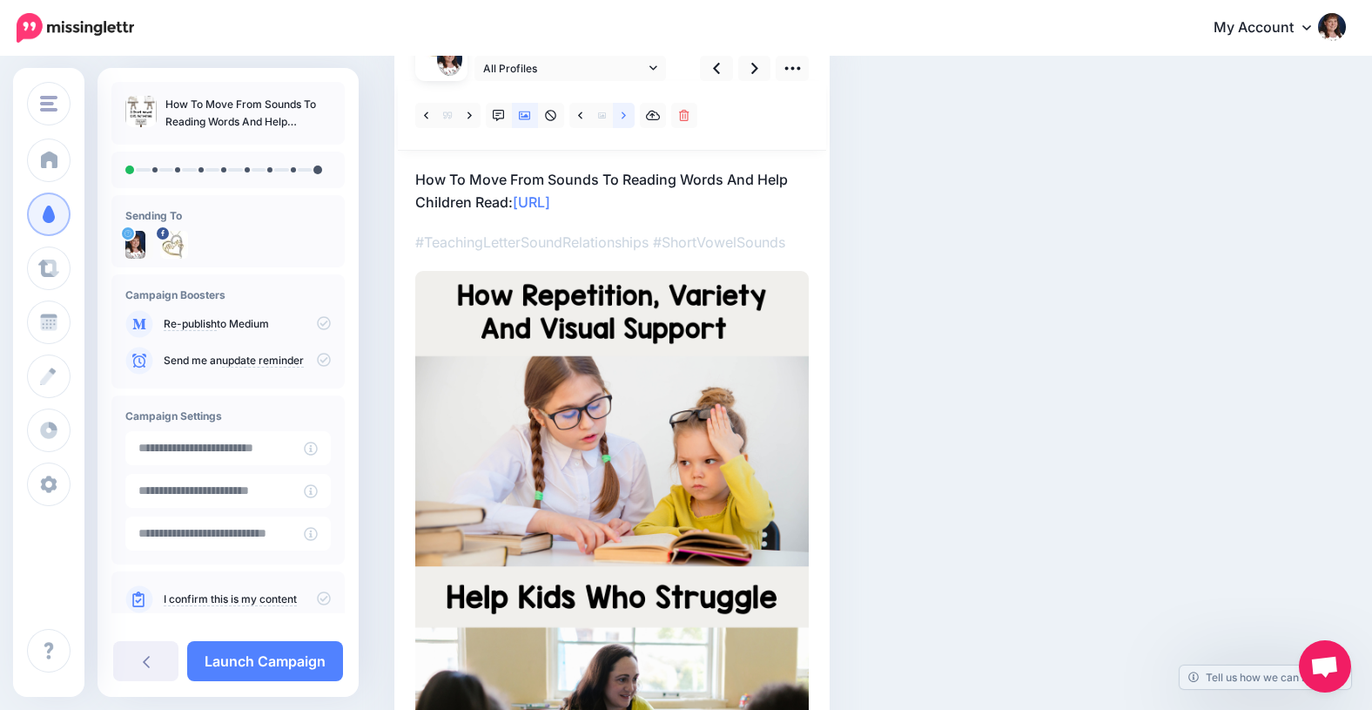
click at [623, 112] on icon at bounding box center [624, 114] width 4 height 7
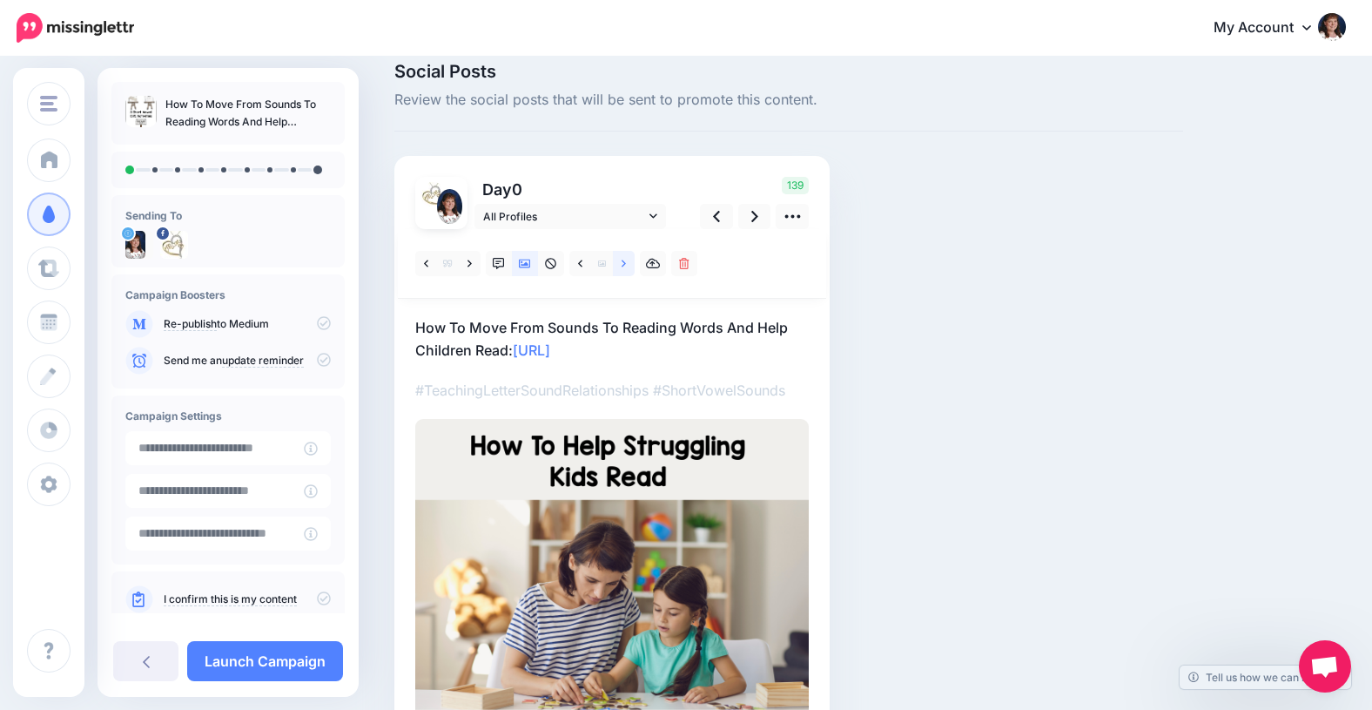
scroll to position [0, 0]
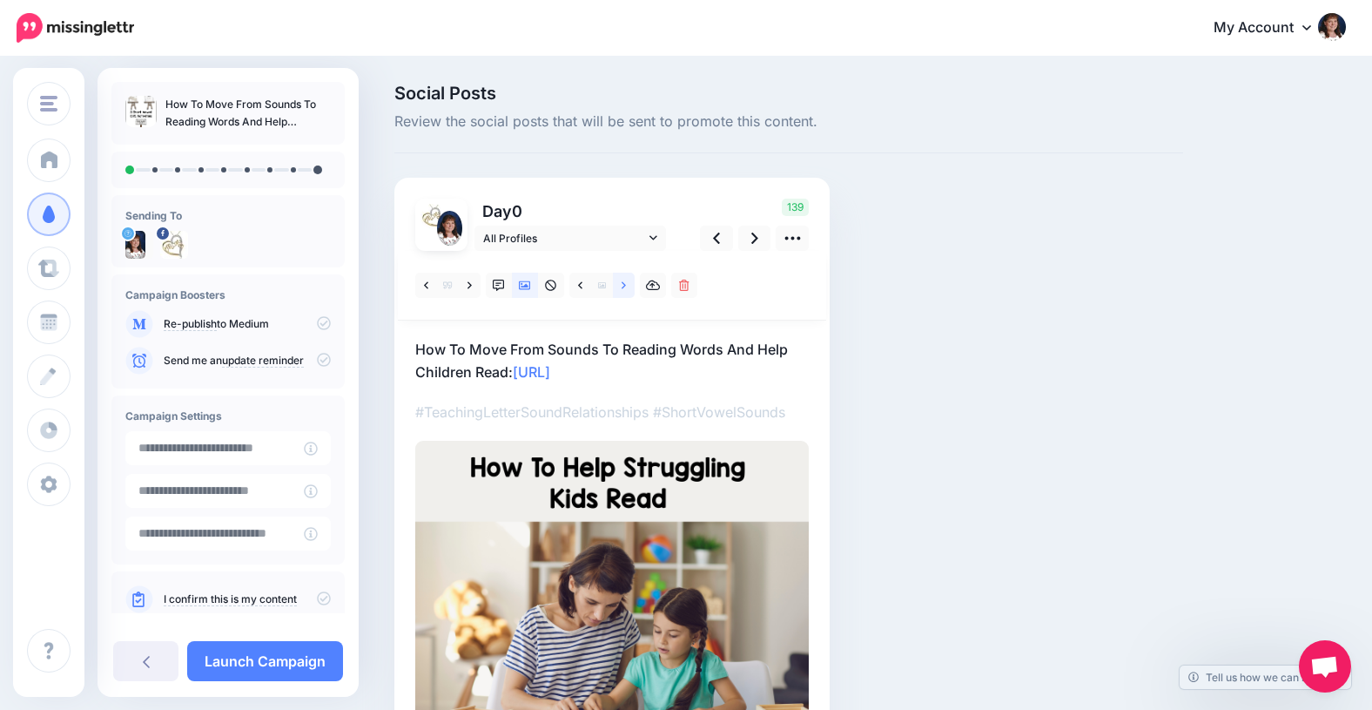
click at [622, 279] on icon at bounding box center [624, 285] width 4 height 12
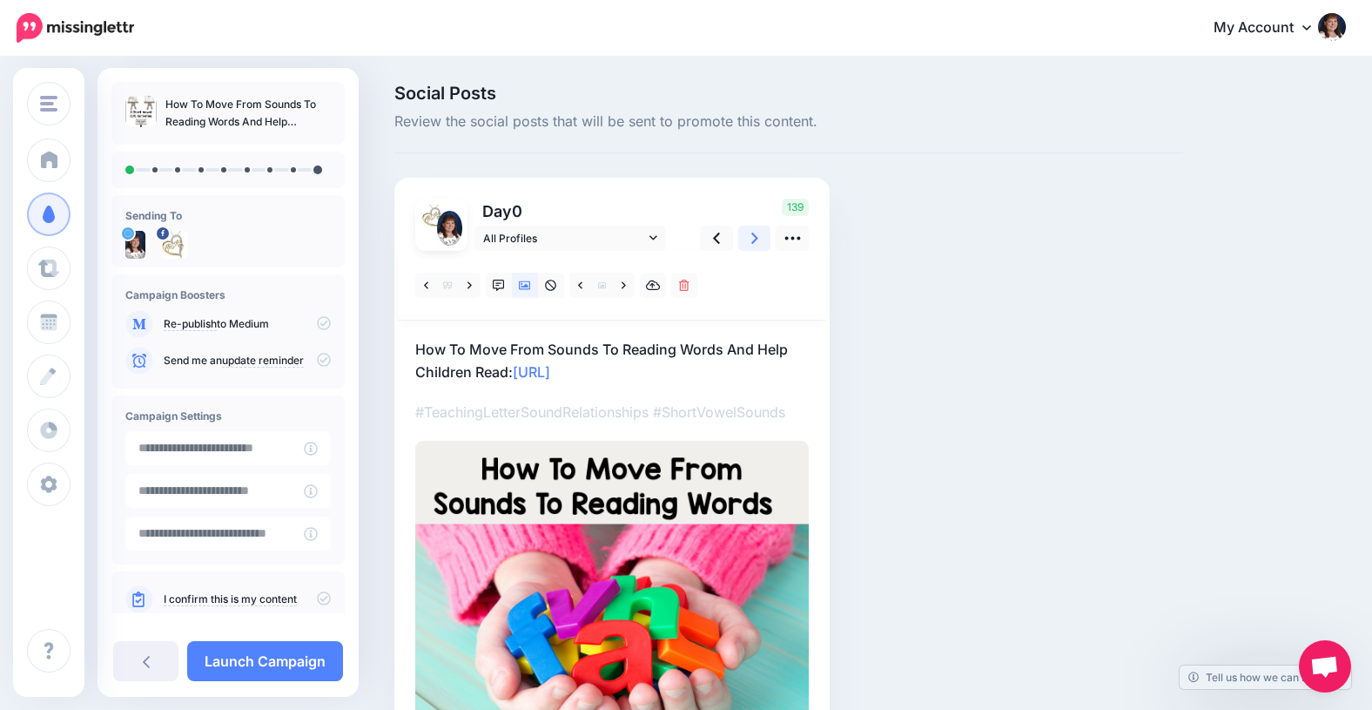
click at [755, 237] on icon at bounding box center [754, 237] width 7 height 11
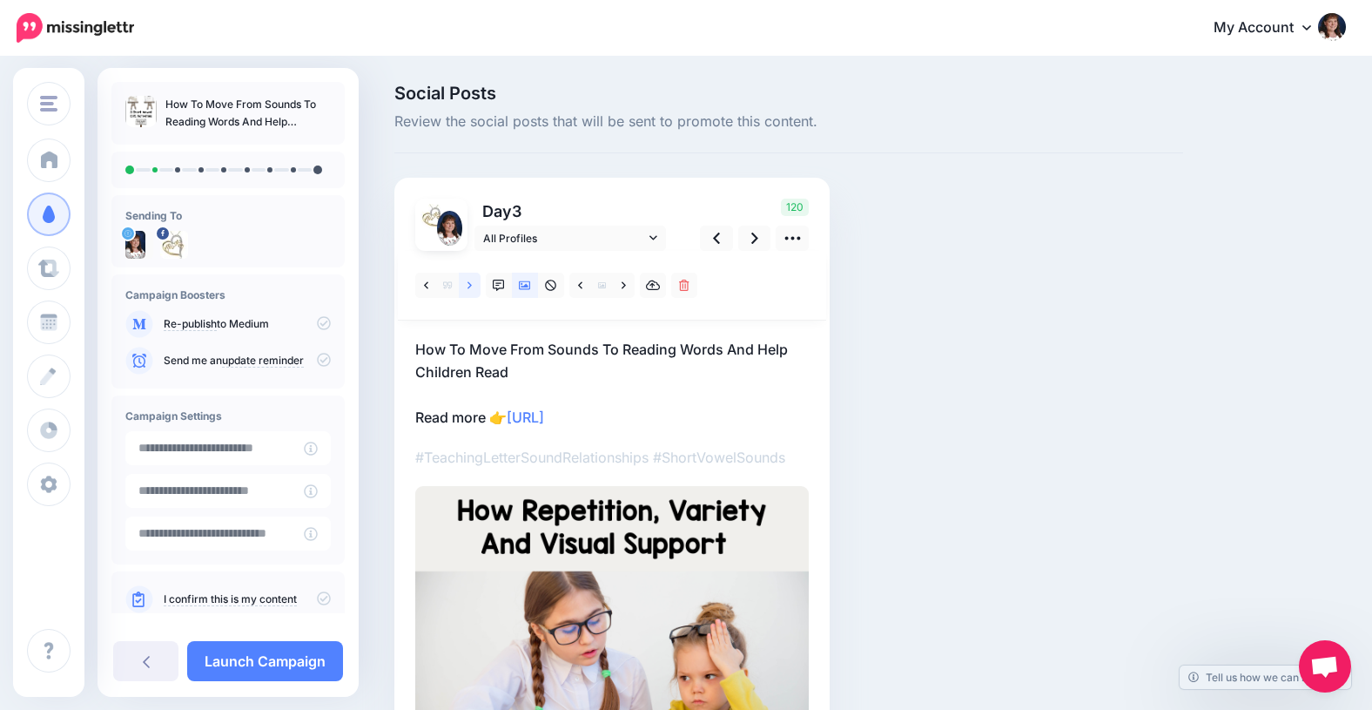
click at [470, 281] on icon at bounding box center [470, 285] width 4 height 12
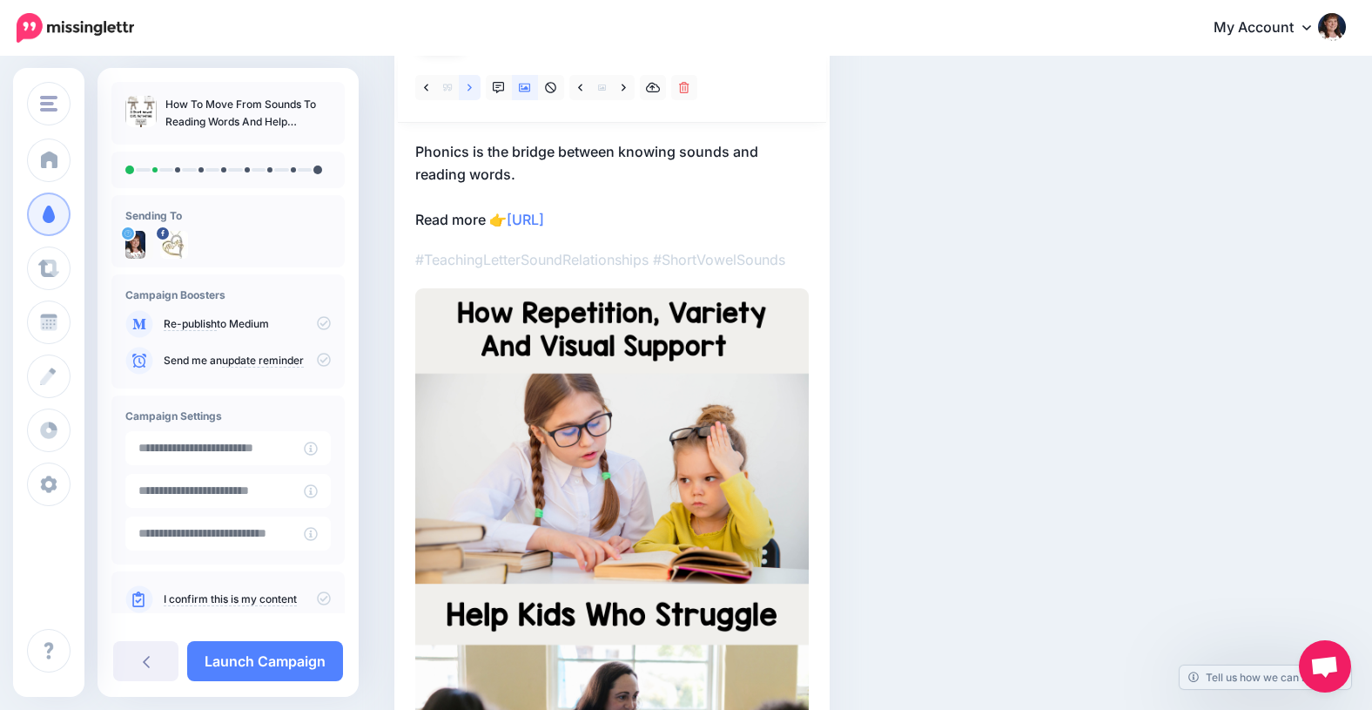
scroll to position [189, 0]
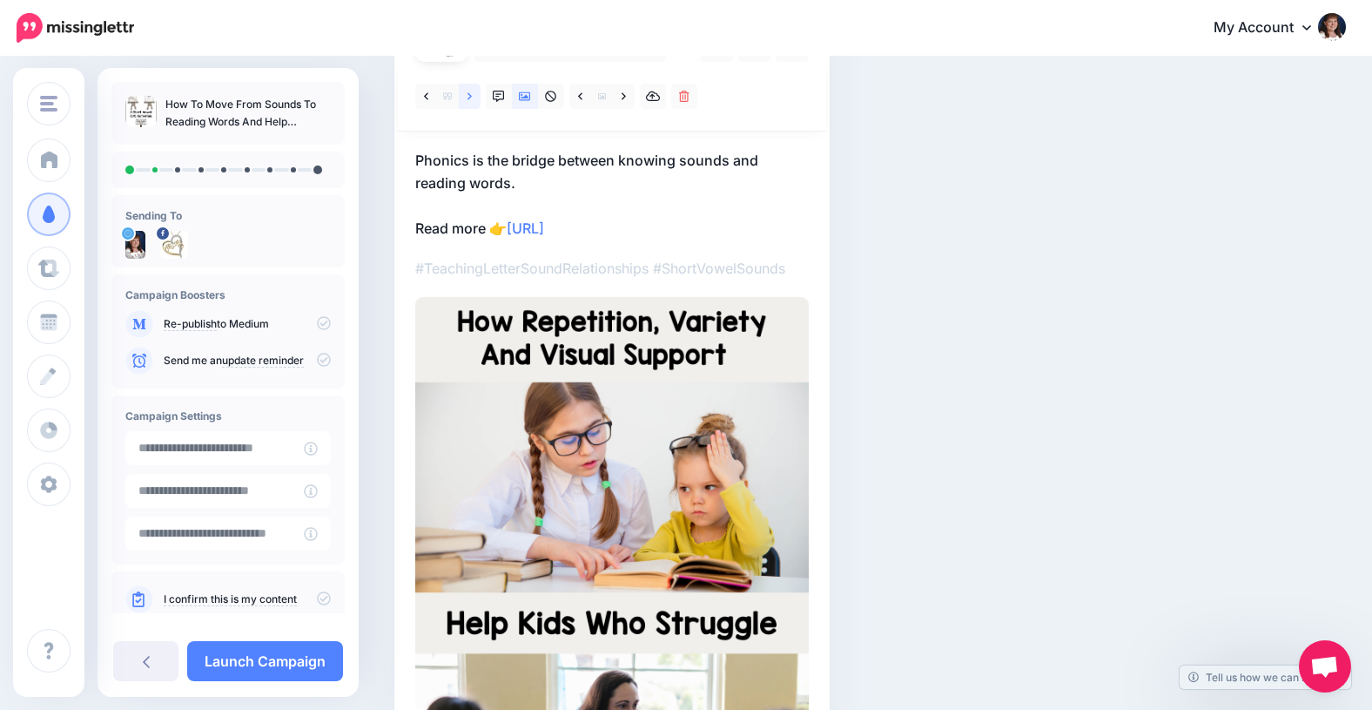
click at [470, 96] on icon at bounding box center [470, 95] width 4 height 7
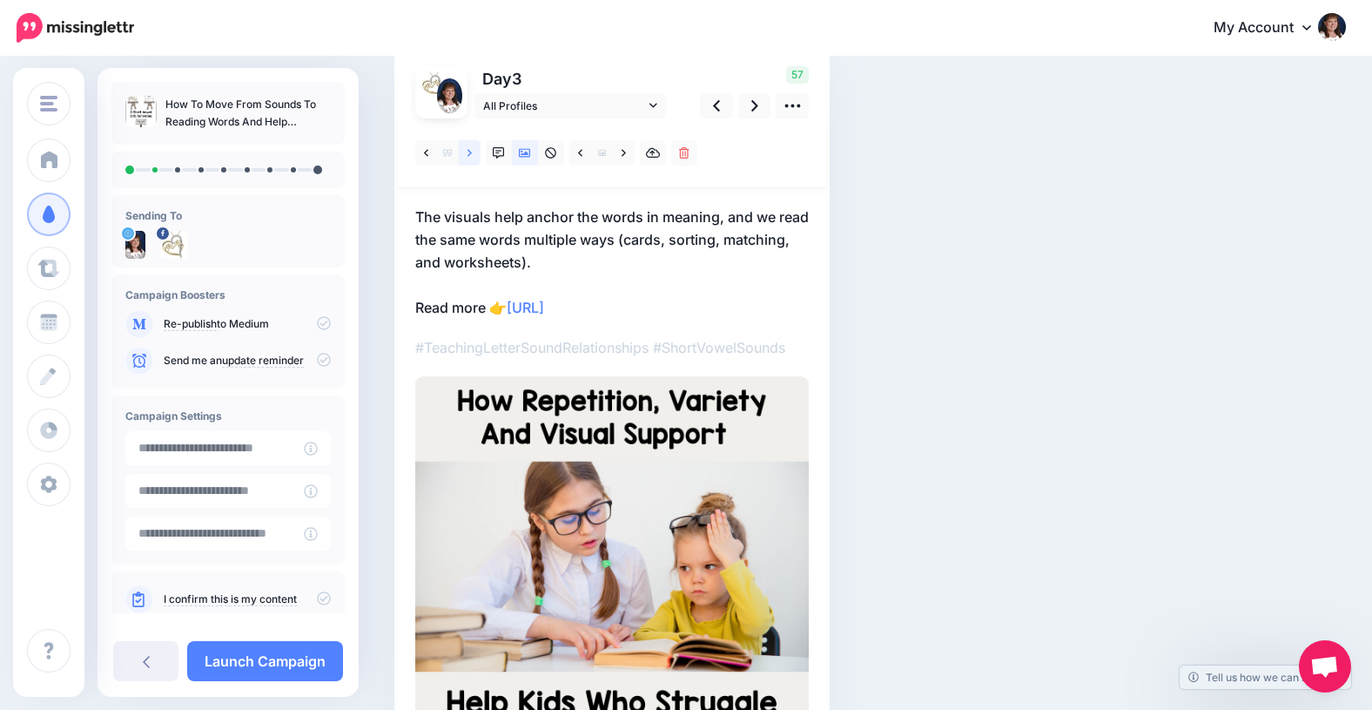
scroll to position [118, 0]
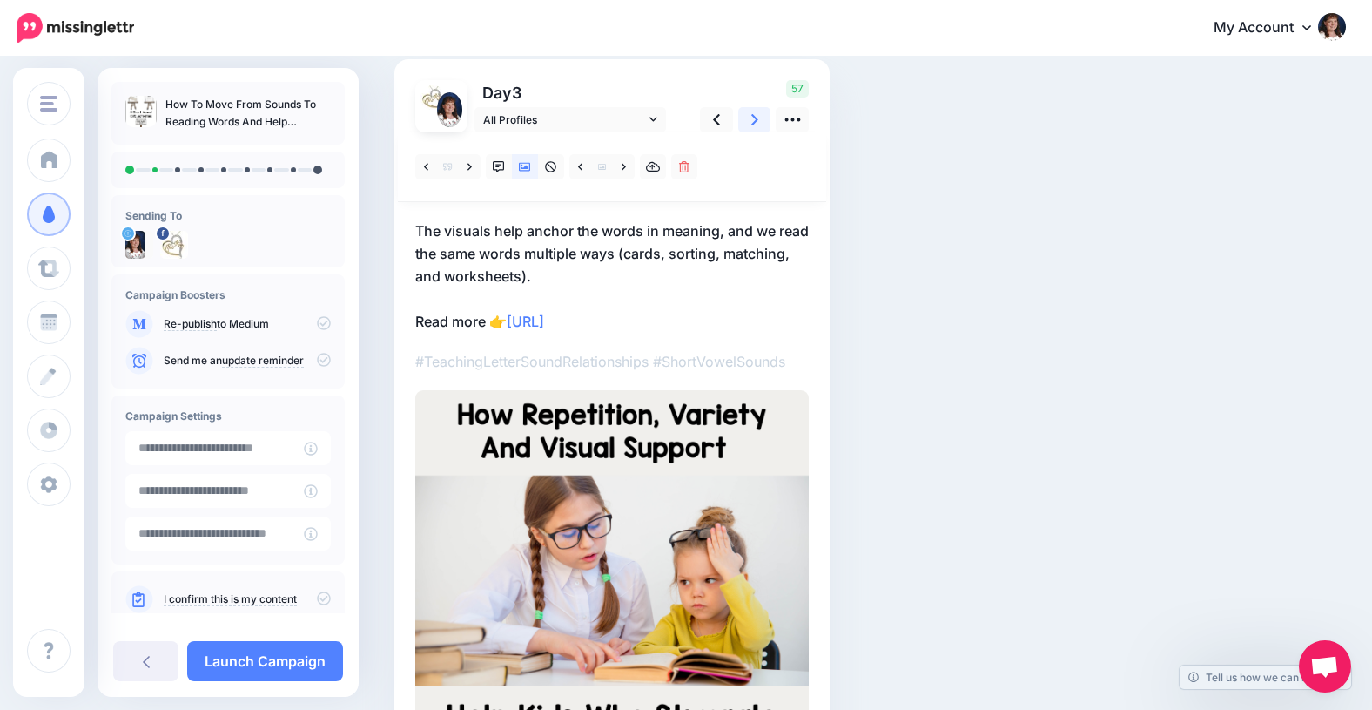
click at [754, 119] on icon at bounding box center [754, 120] width 7 height 18
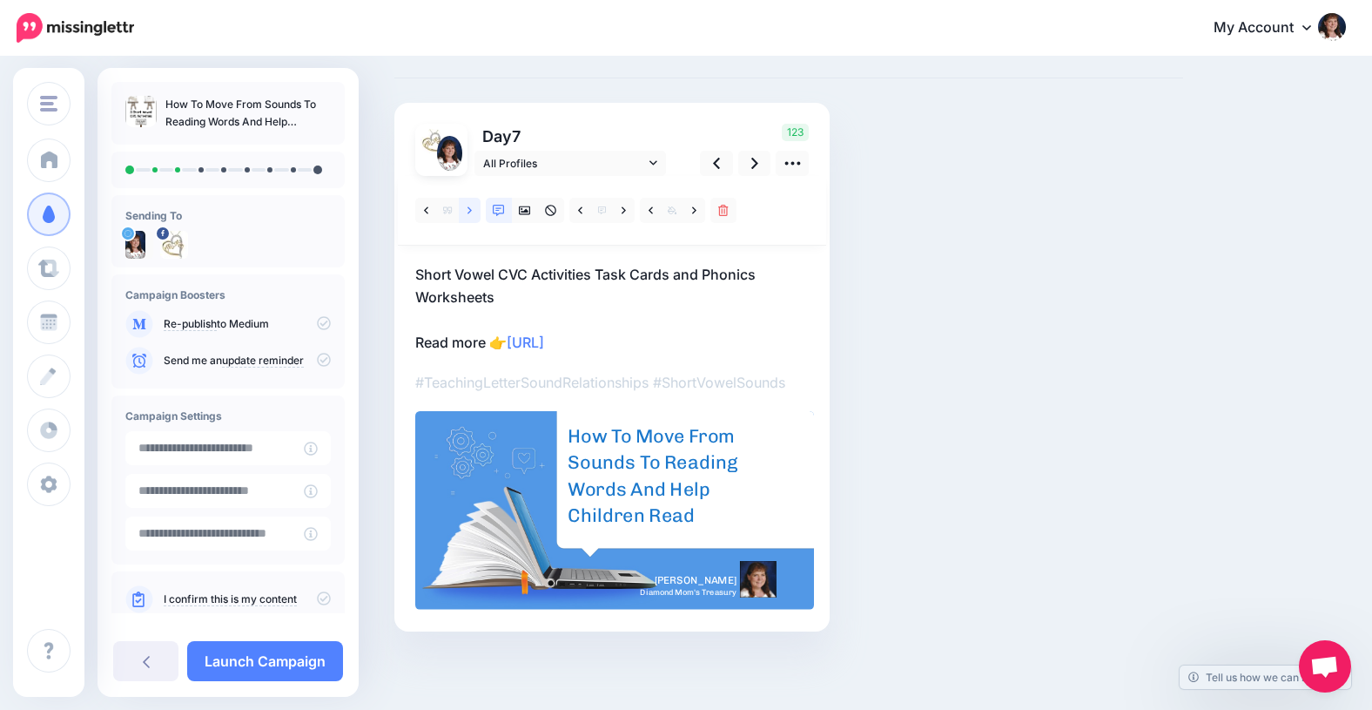
click at [469, 212] on icon at bounding box center [470, 209] width 4 height 7
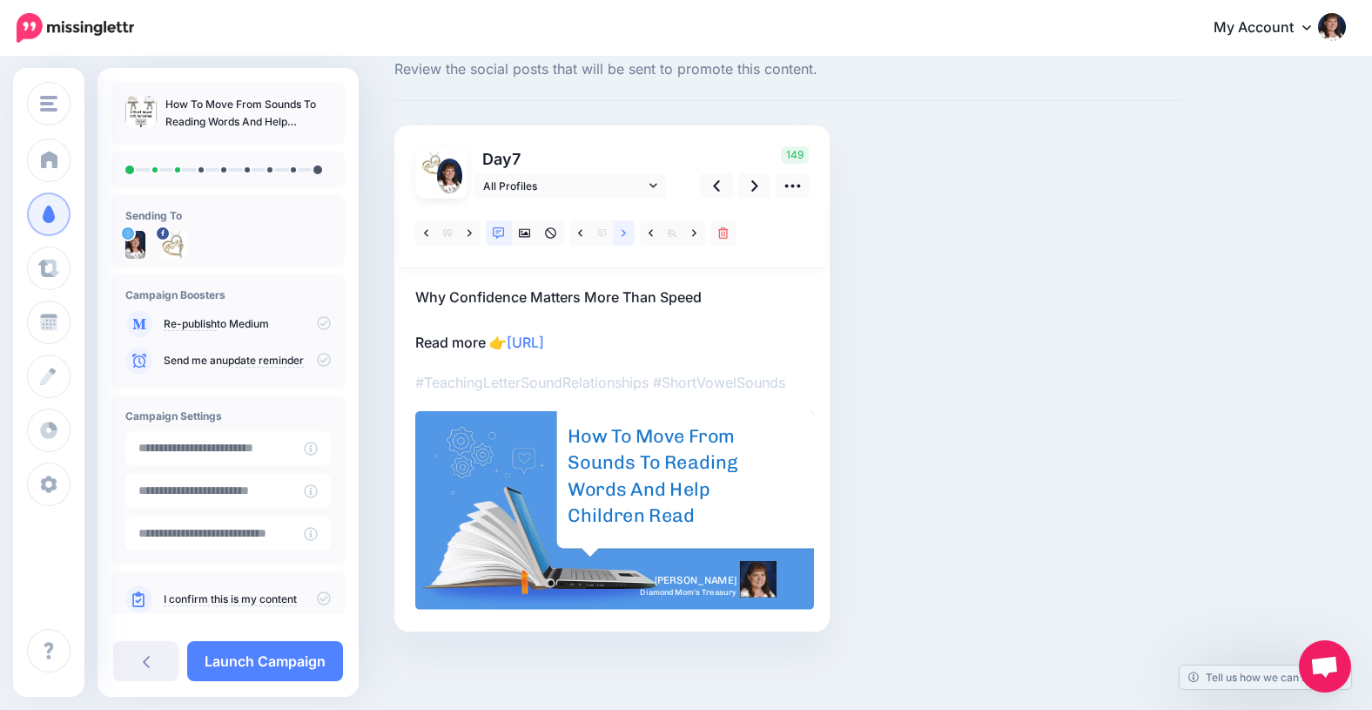
click at [624, 230] on icon at bounding box center [624, 233] width 4 height 12
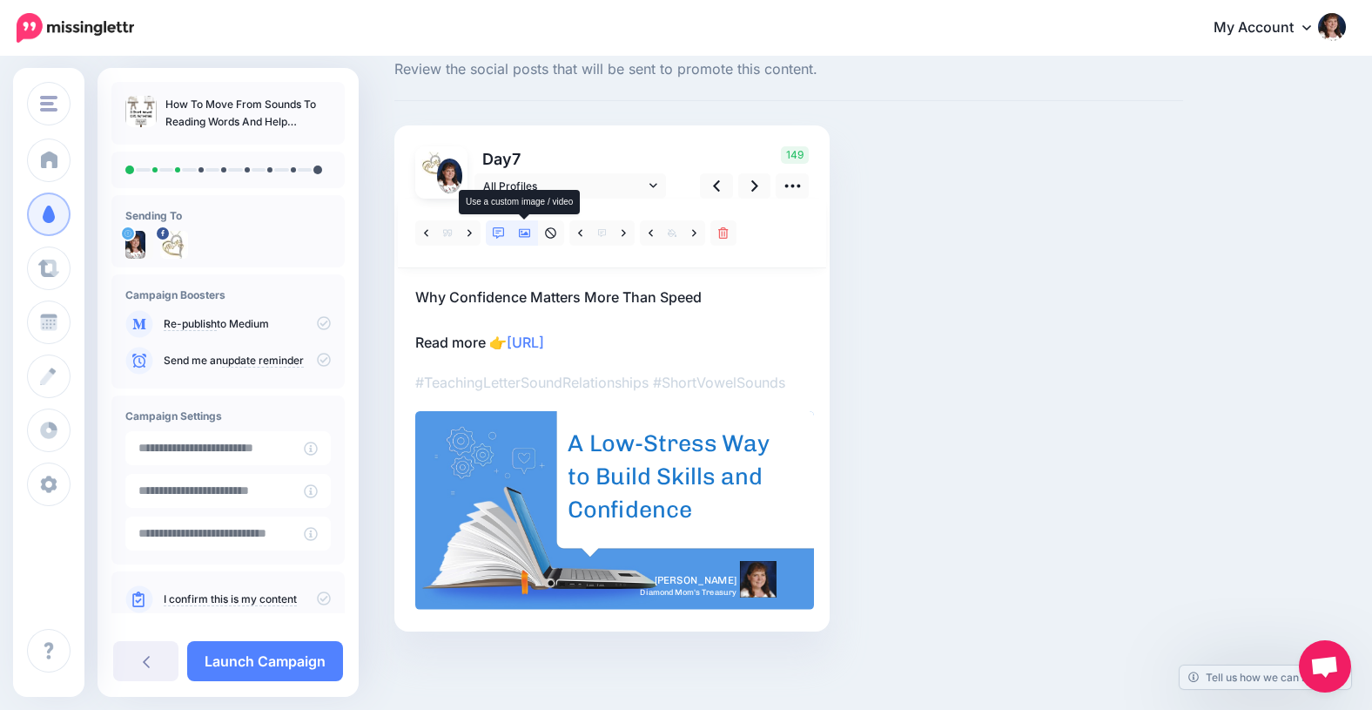
click at [522, 237] on icon at bounding box center [525, 233] width 12 height 9
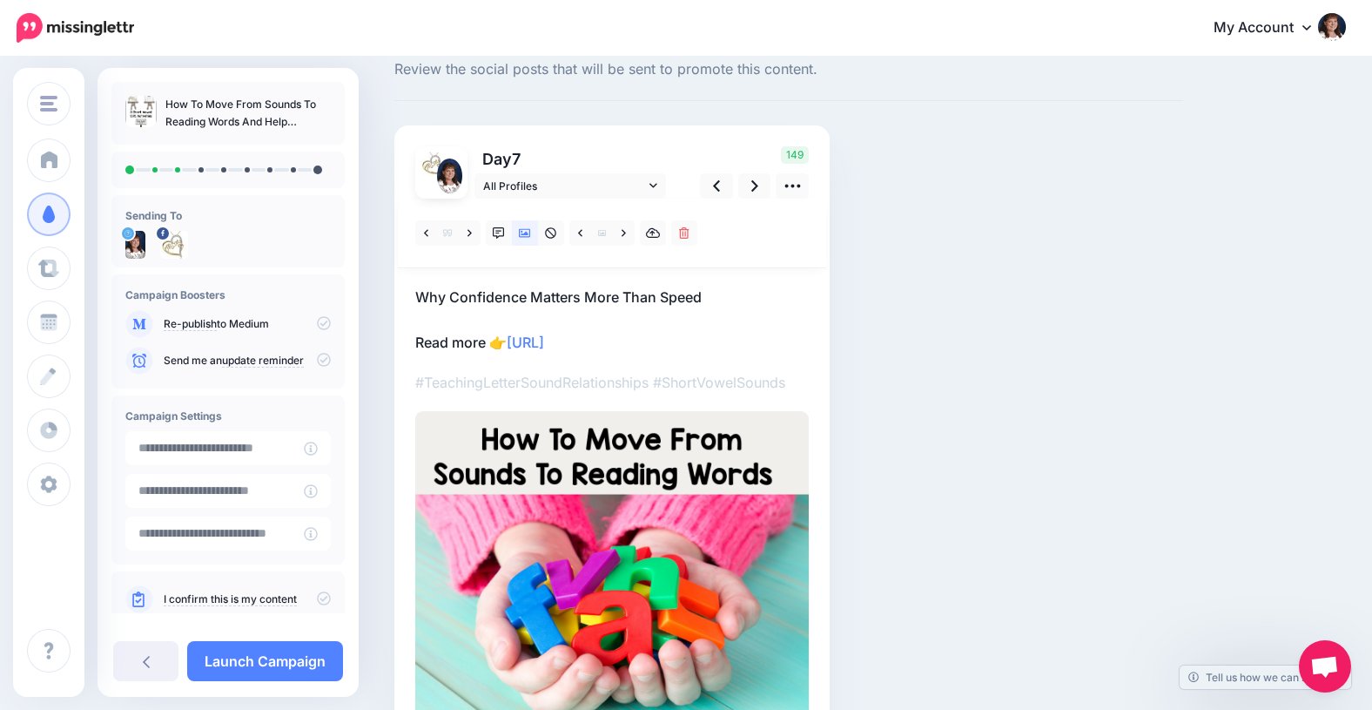
scroll to position [0, 0]
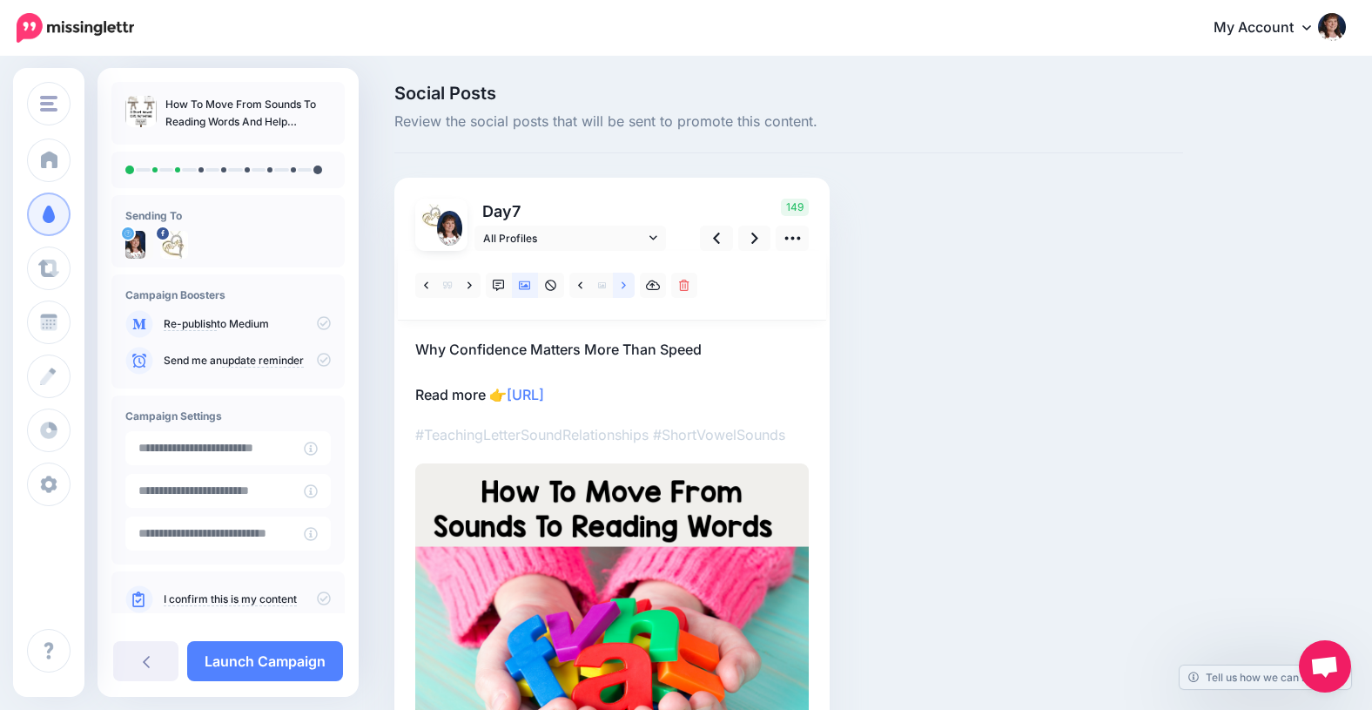
click at [623, 286] on icon at bounding box center [624, 284] width 4 height 7
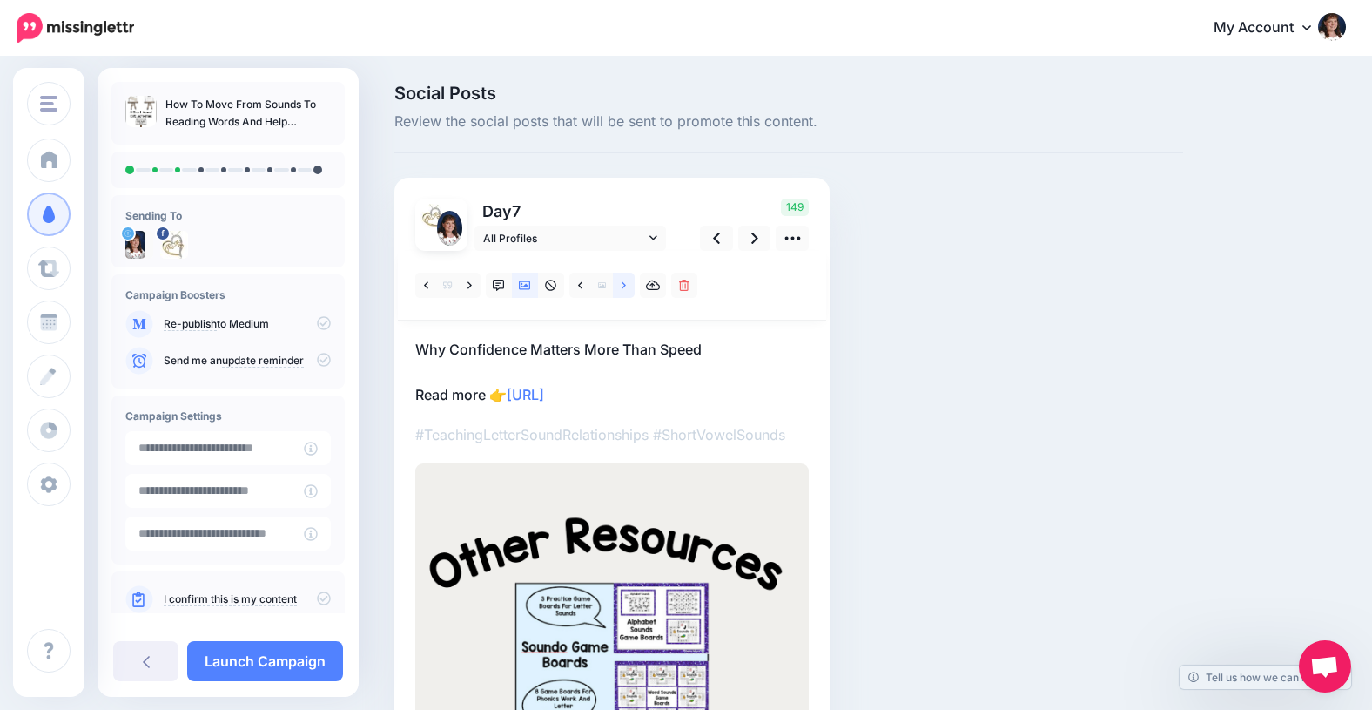
click at [623, 286] on icon at bounding box center [624, 284] width 4 height 7
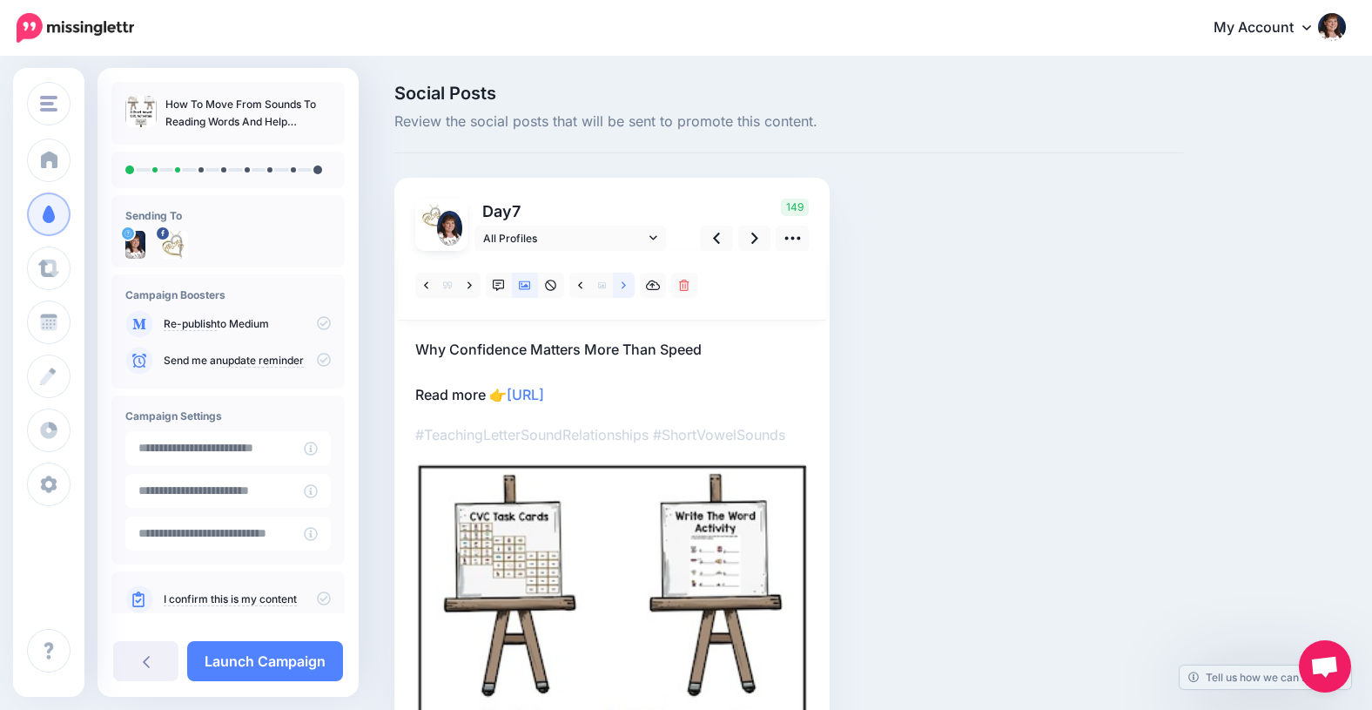
click at [623, 286] on icon at bounding box center [624, 284] width 4 height 7
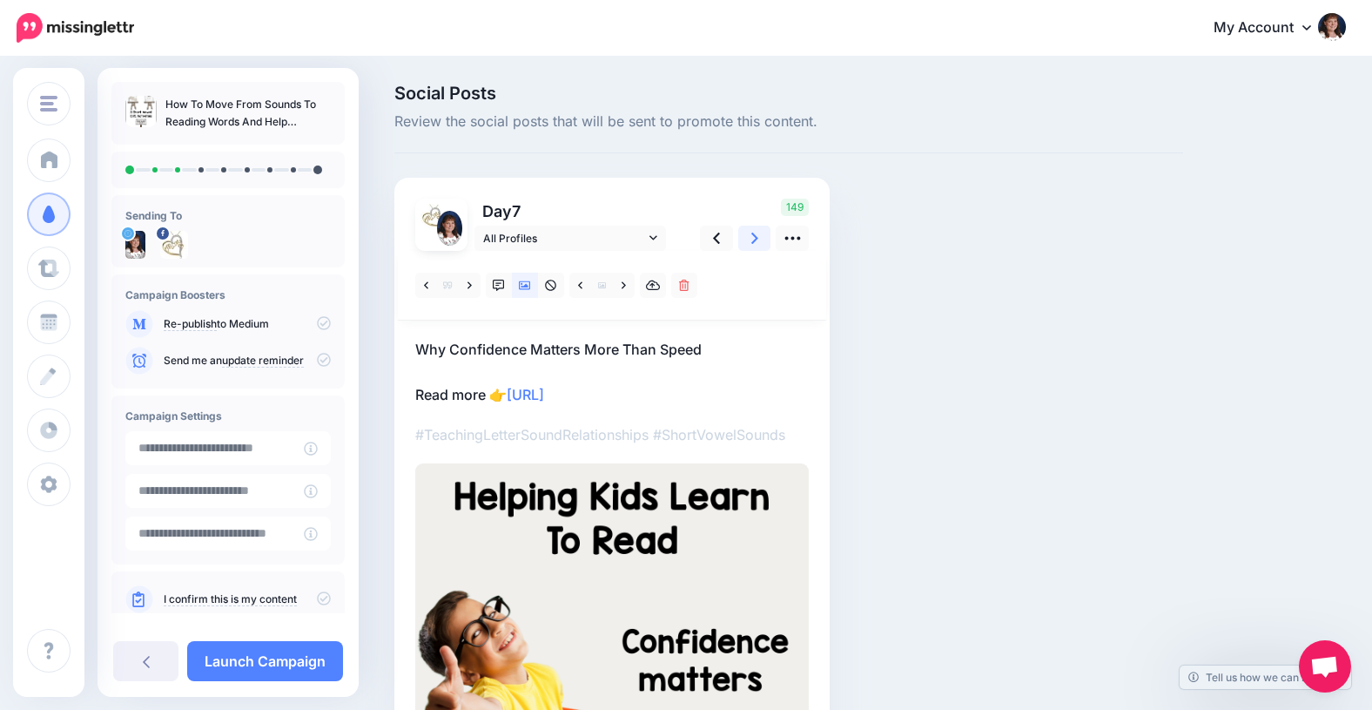
click at [754, 238] on icon at bounding box center [754, 238] width 7 height 18
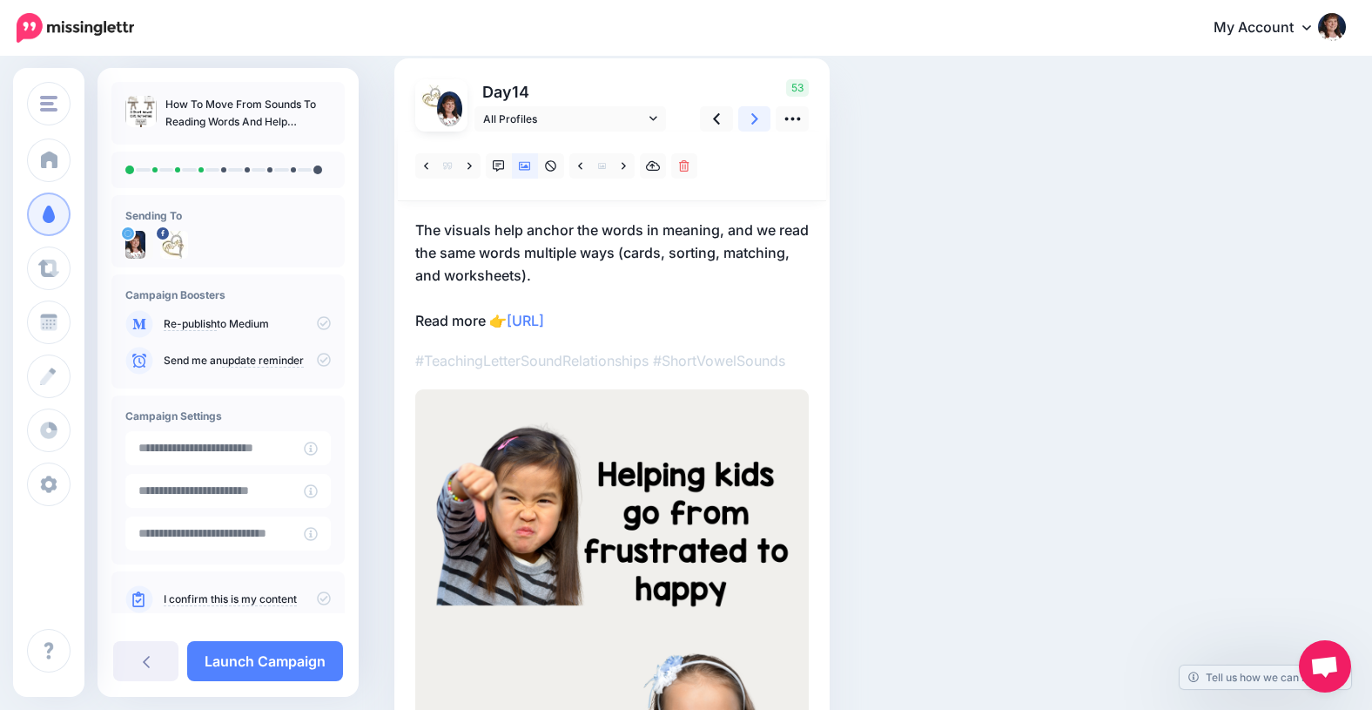
scroll to position [68, 0]
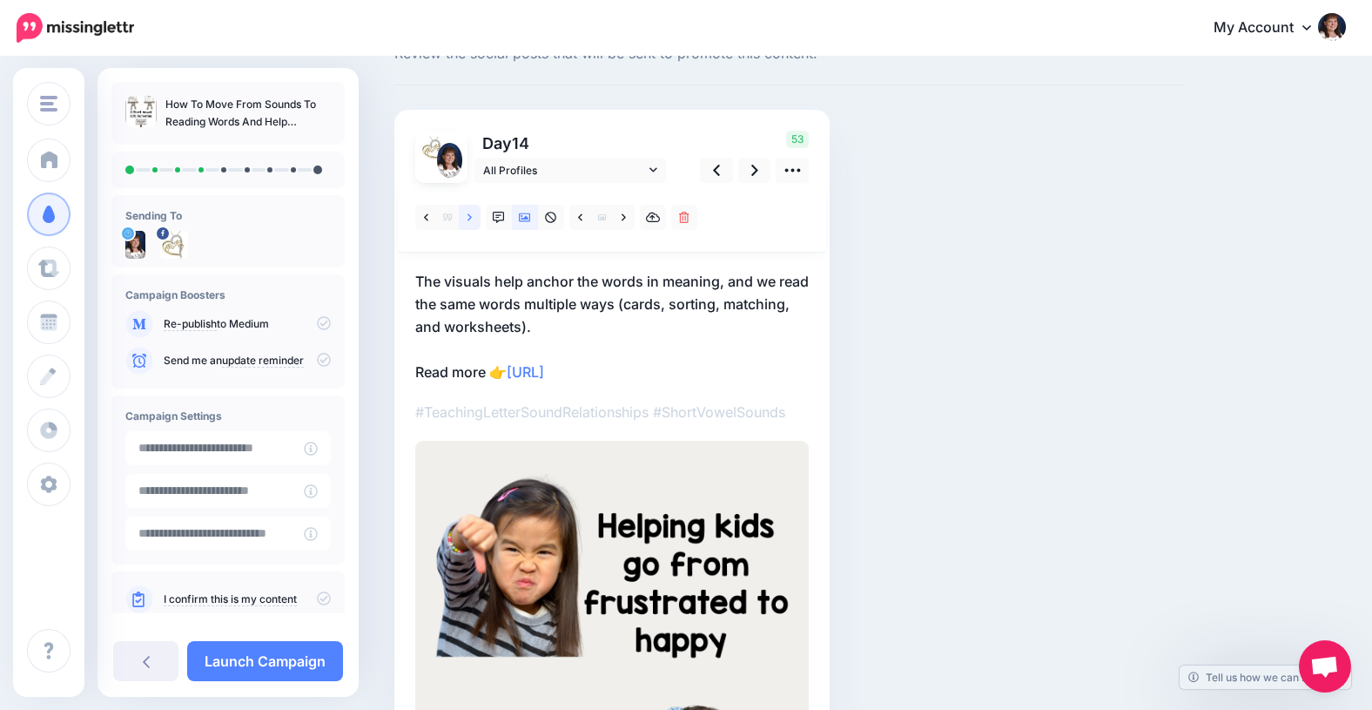
click at [468, 213] on icon at bounding box center [470, 216] width 4 height 7
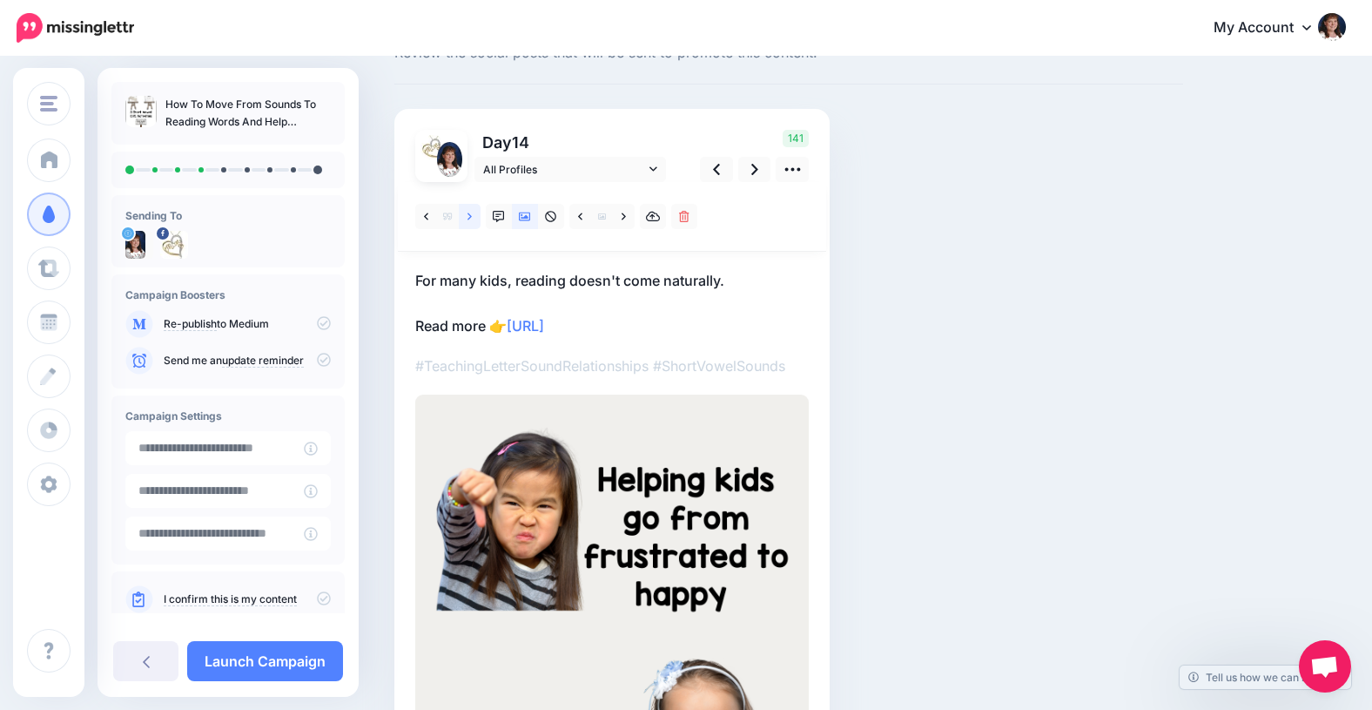
scroll to position [52, 0]
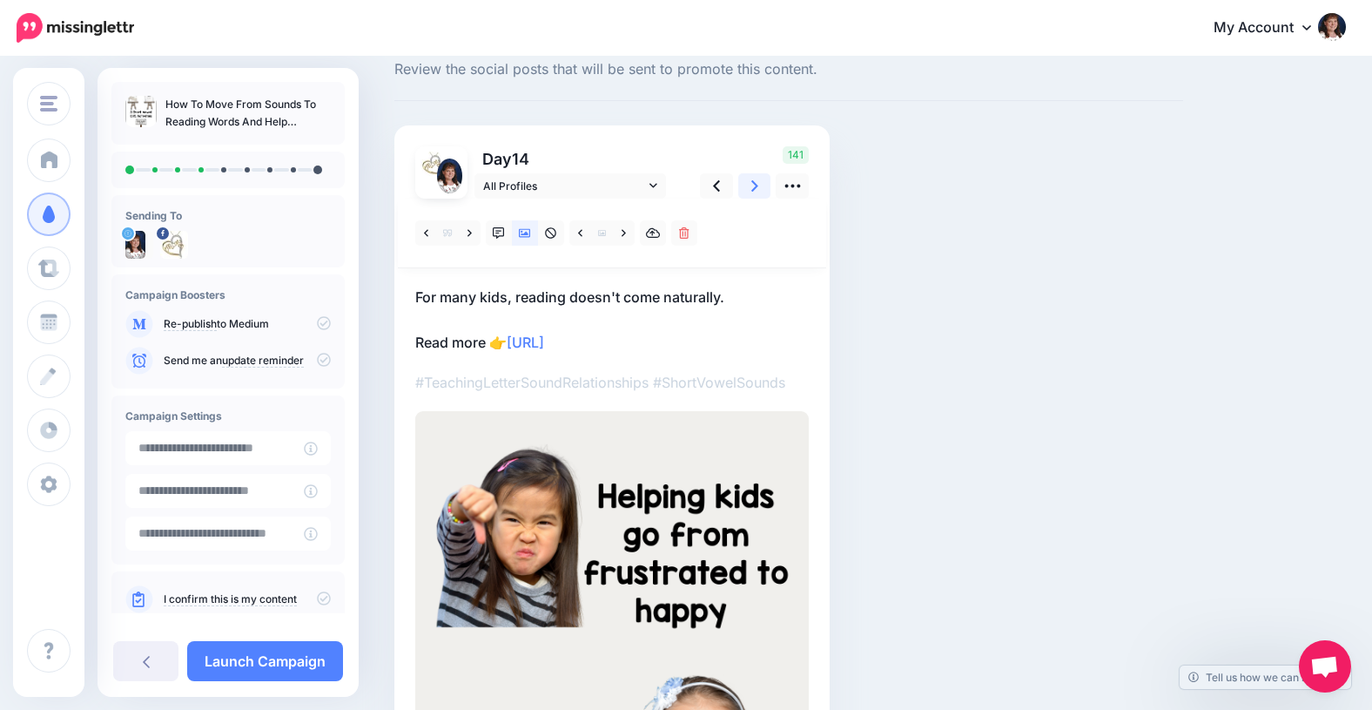
click at [756, 185] on icon at bounding box center [754, 185] width 7 height 11
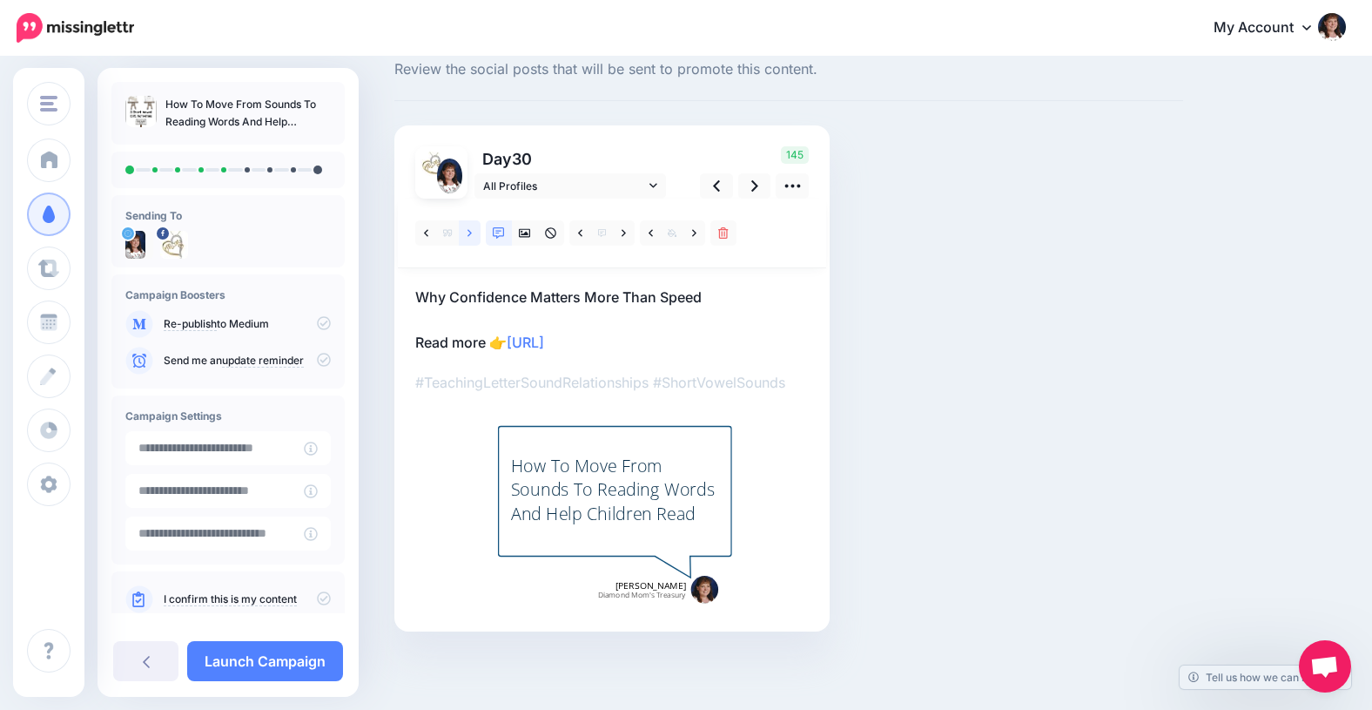
click at [468, 234] on icon at bounding box center [470, 233] width 4 height 12
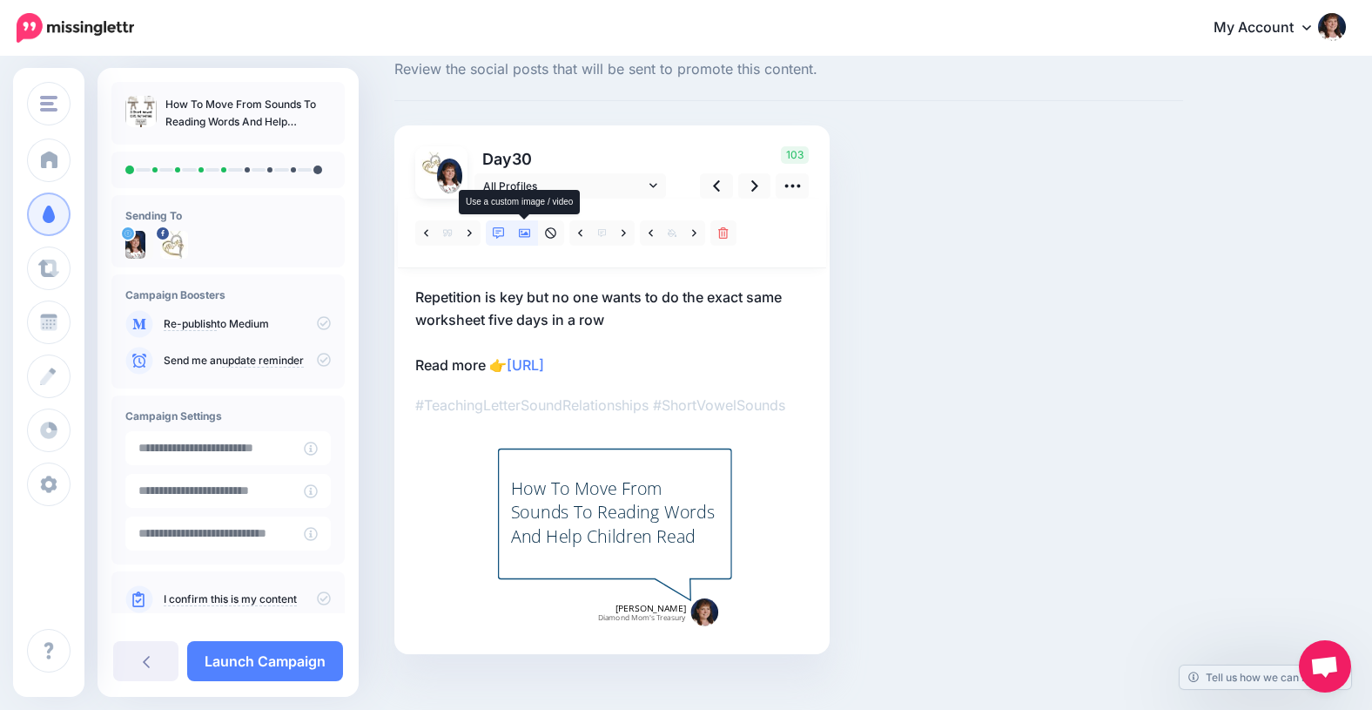
click at [525, 231] on icon at bounding box center [525, 233] width 12 height 12
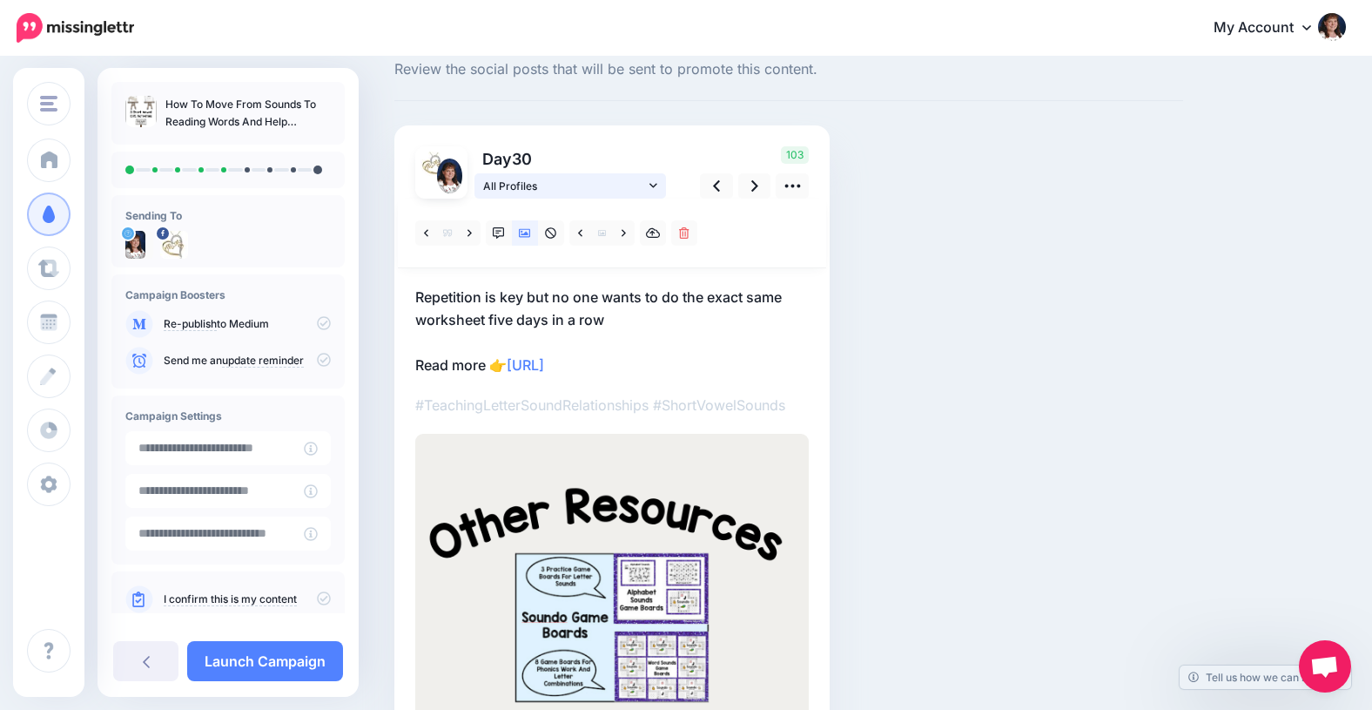
scroll to position [0, 0]
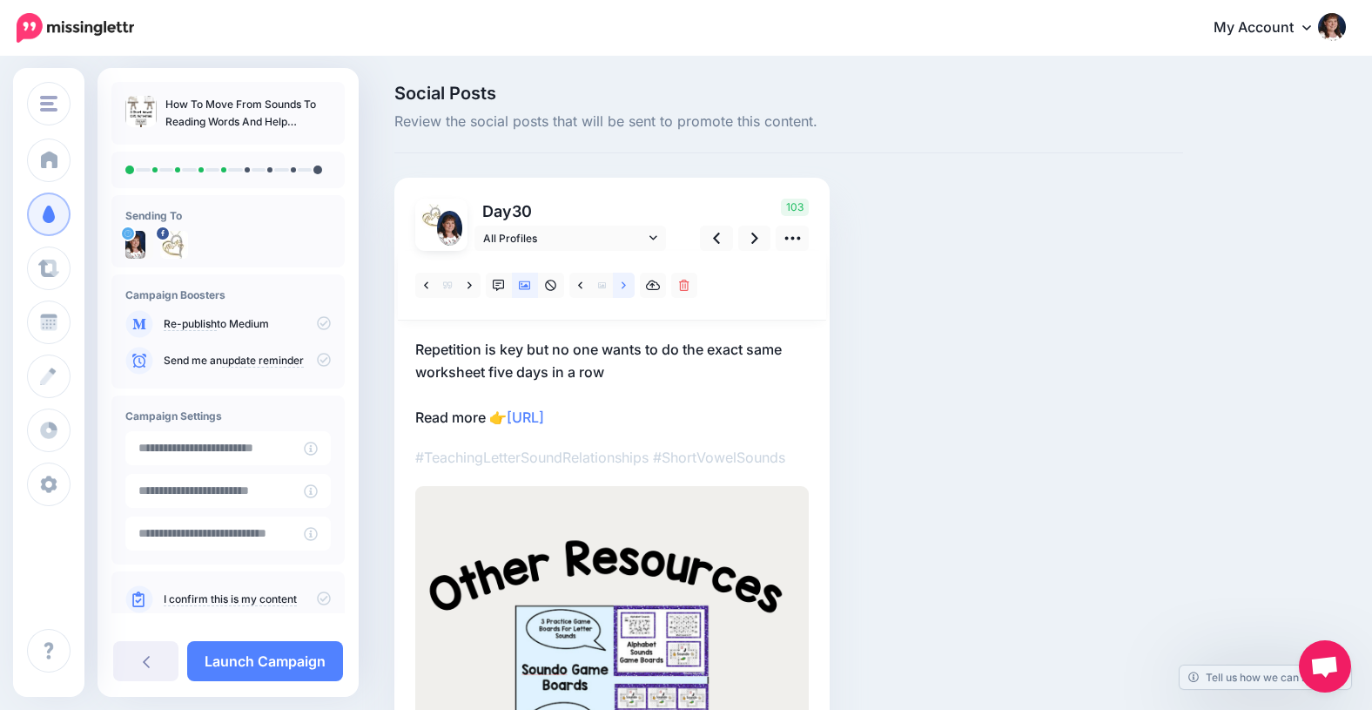
click at [623, 281] on icon at bounding box center [624, 285] width 4 height 12
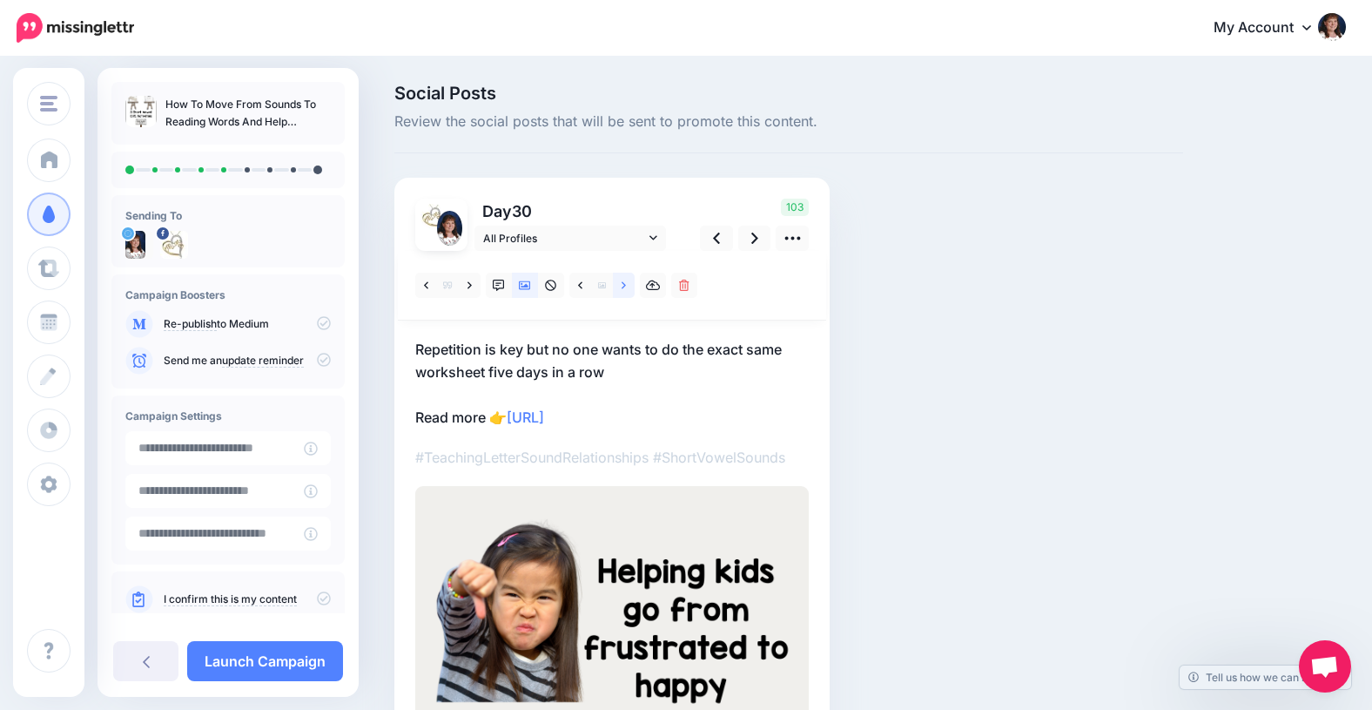
click at [623, 281] on icon at bounding box center [624, 285] width 4 height 12
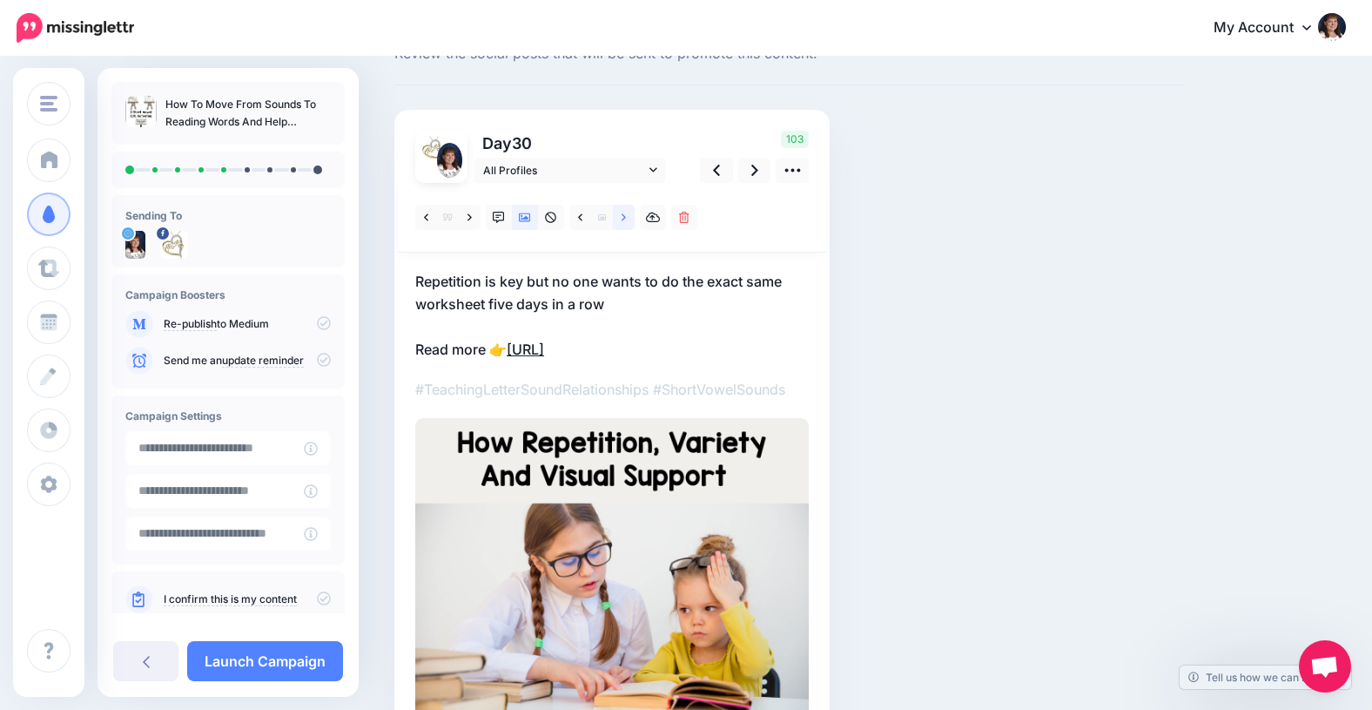
scroll to position [66, 0]
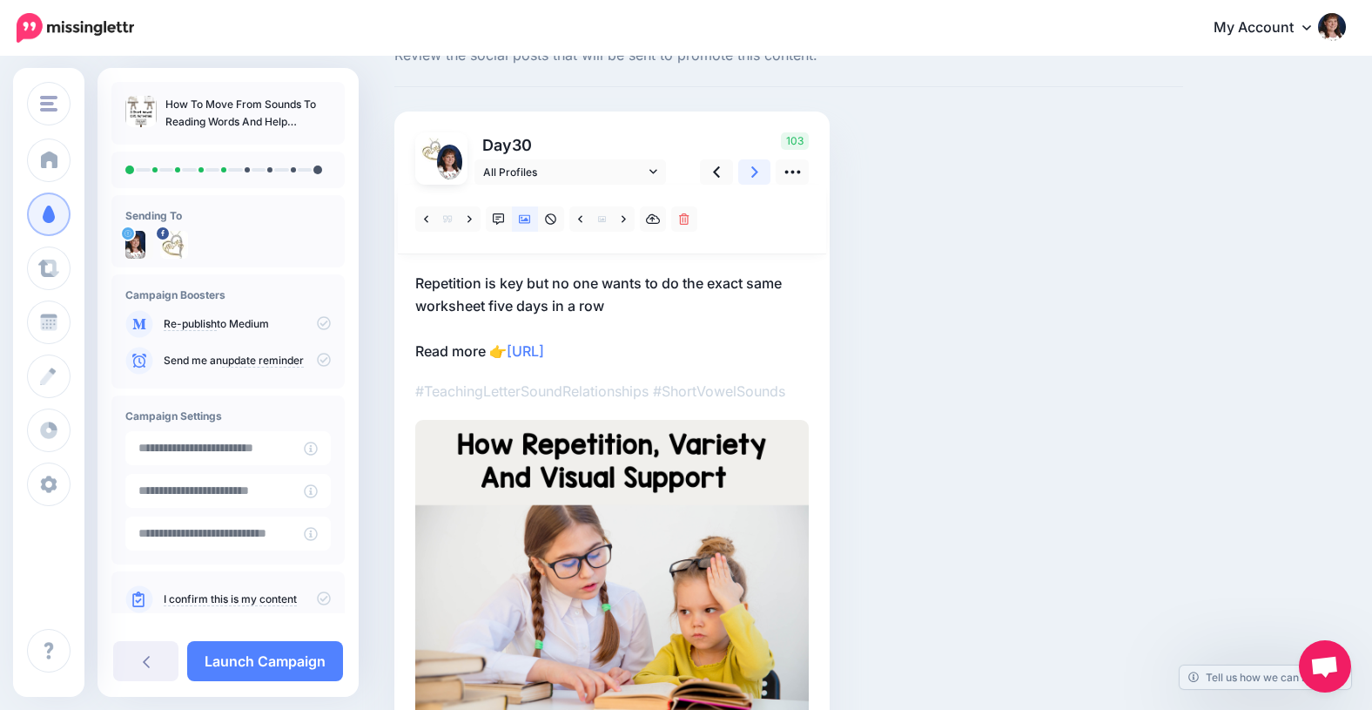
click at [755, 170] on icon at bounding box center [754, 171] width 7 height 11
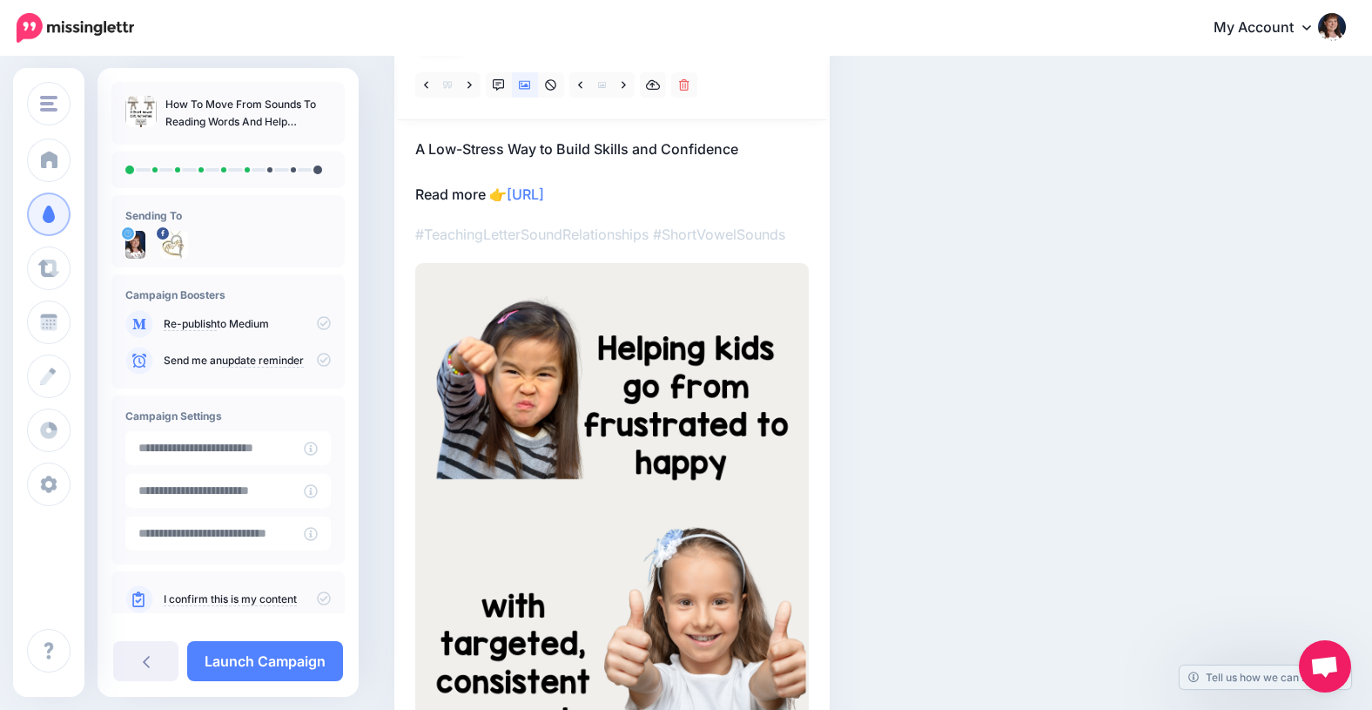
scroll to position [197, 0]
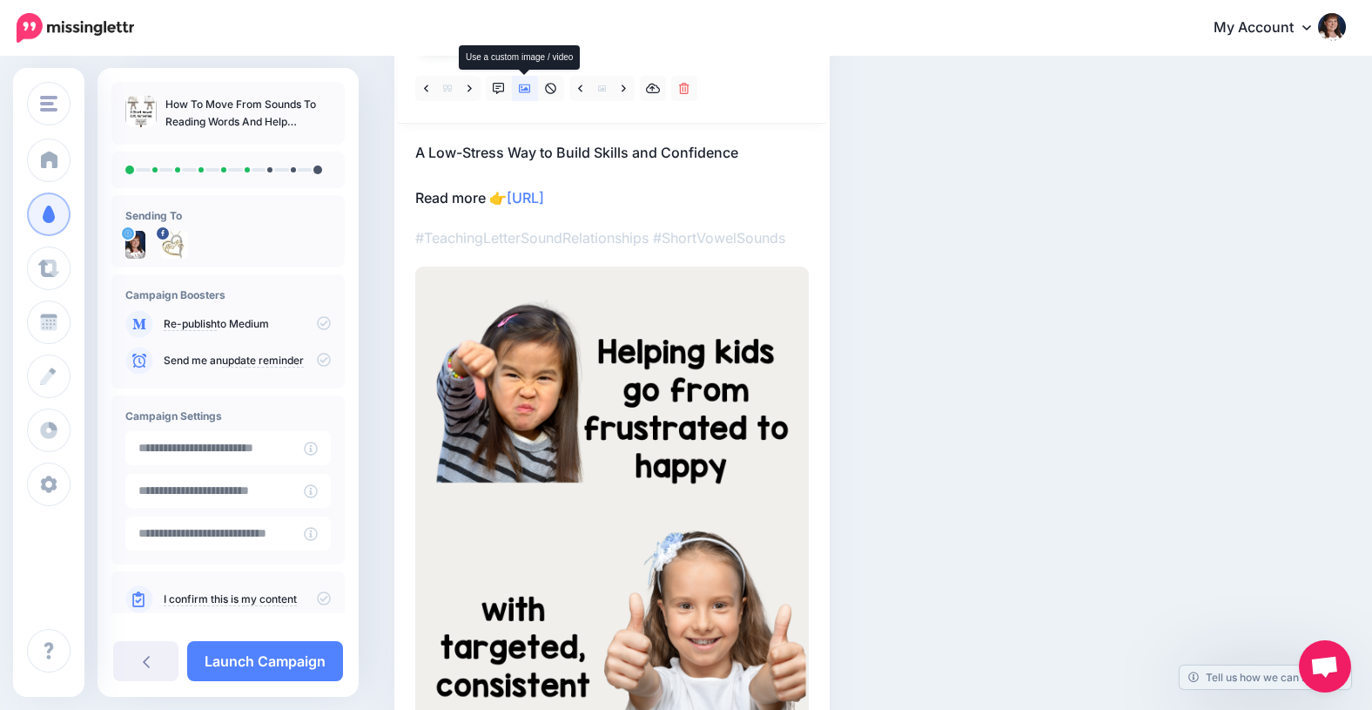
click at [519, 88] on icon at bounding box center [525, 88] width 12 height 9
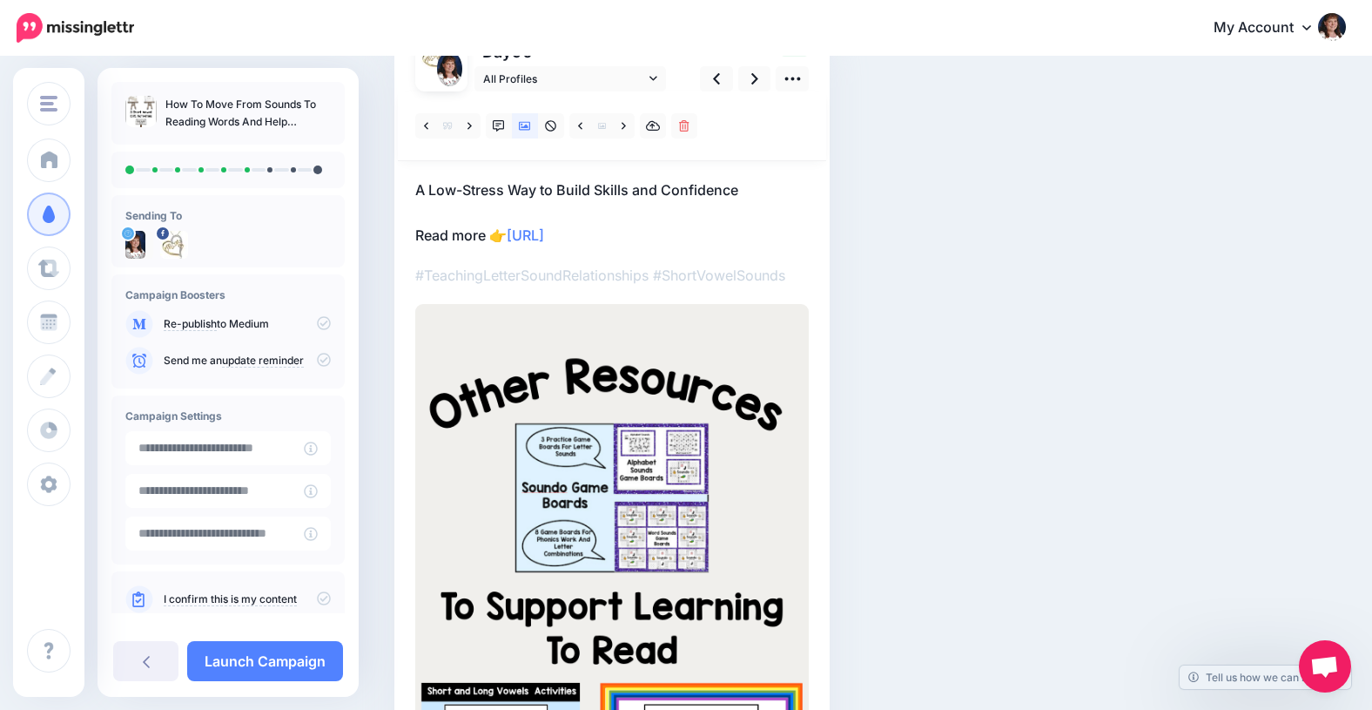
scroll to position [155, 0]
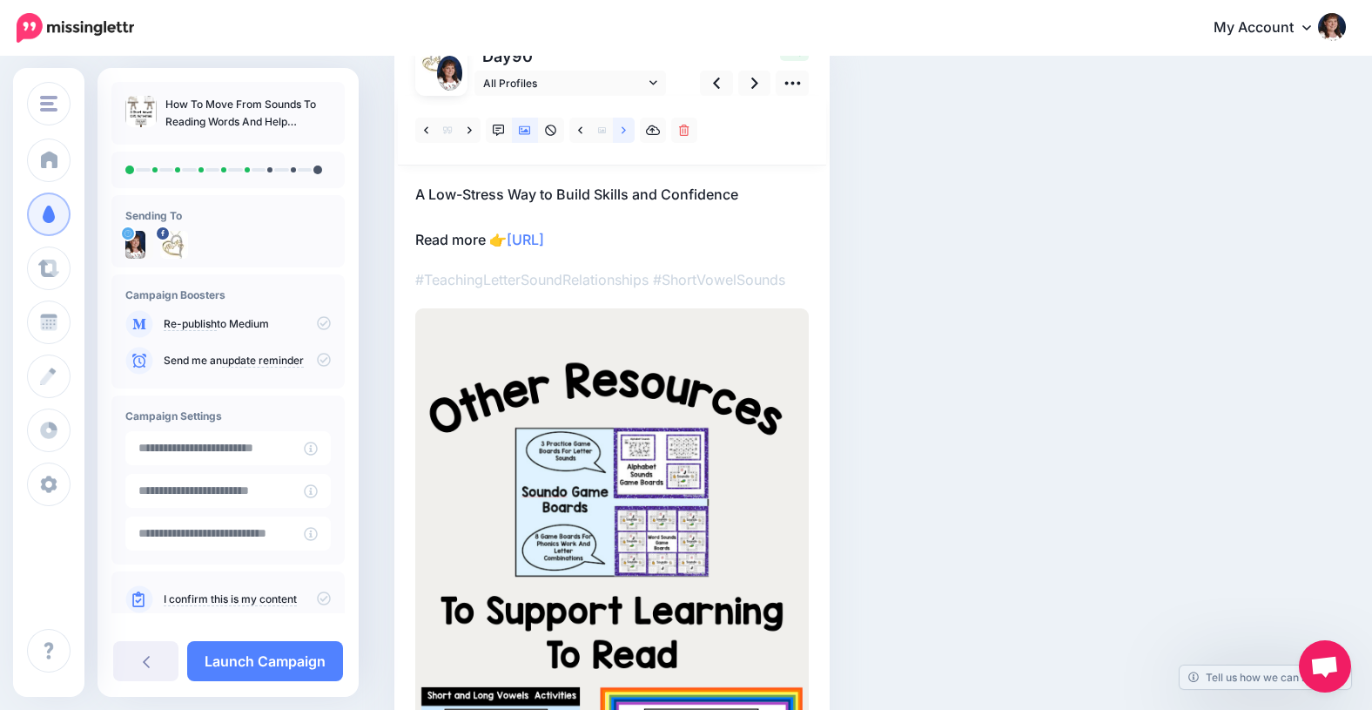
click at [623, 129] on icon at bounding box center [624, 131] width 4 height 12
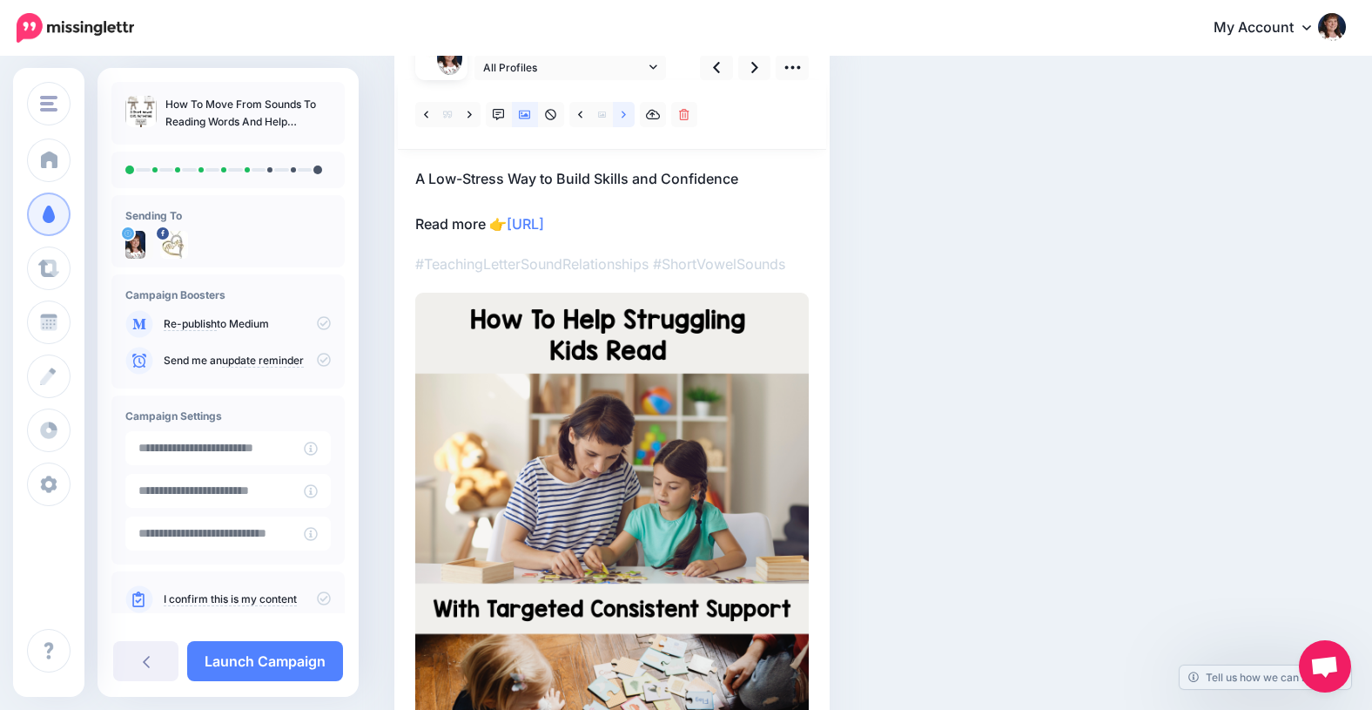
scroll to position [163, 0]
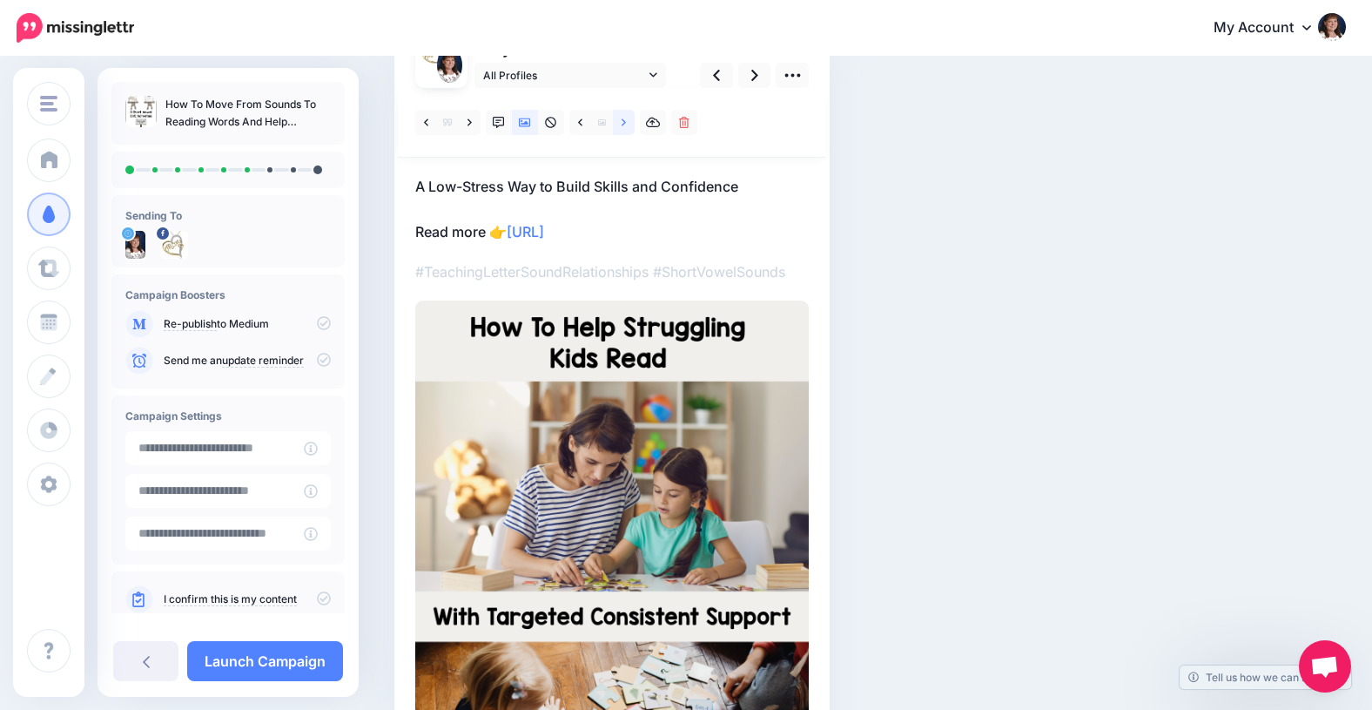
click at [623, 121] on icon at bounding box center [624, 123] width 4 height 12
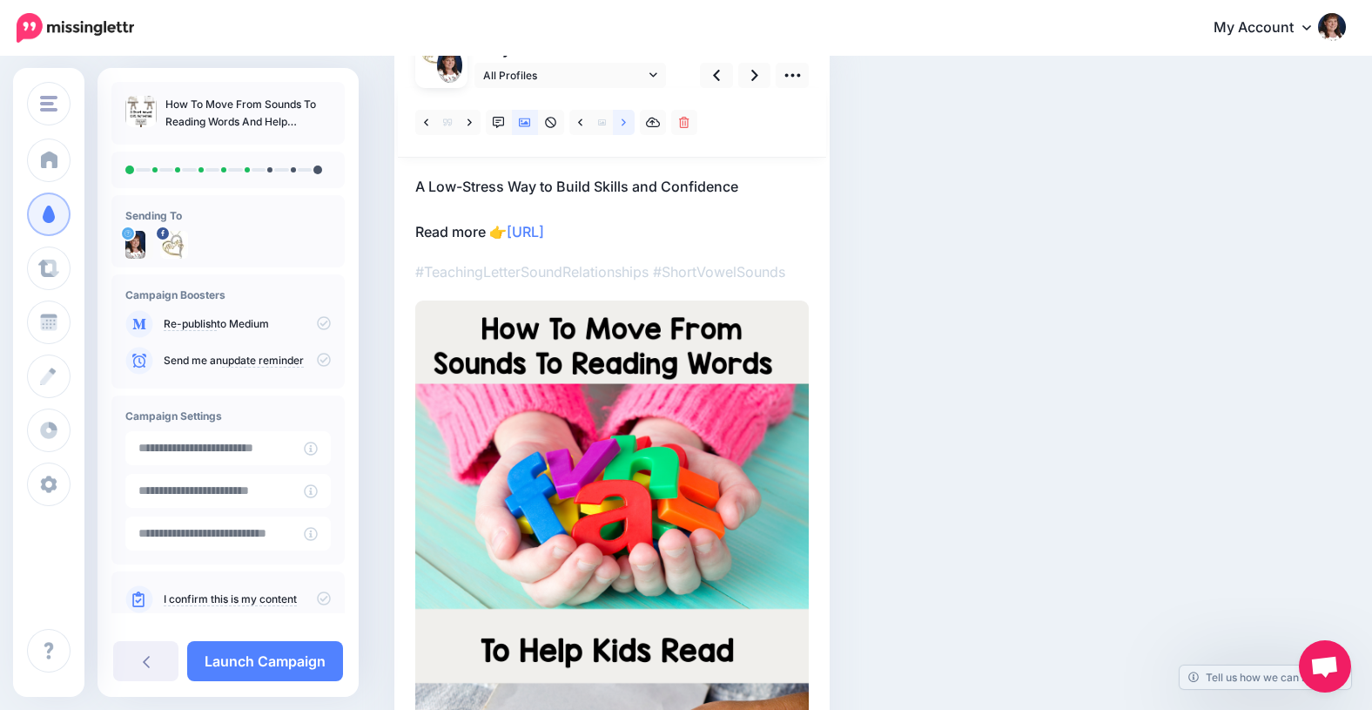
click at [623, 121] on icon at bounding box center [624, 123] width 4 height 12
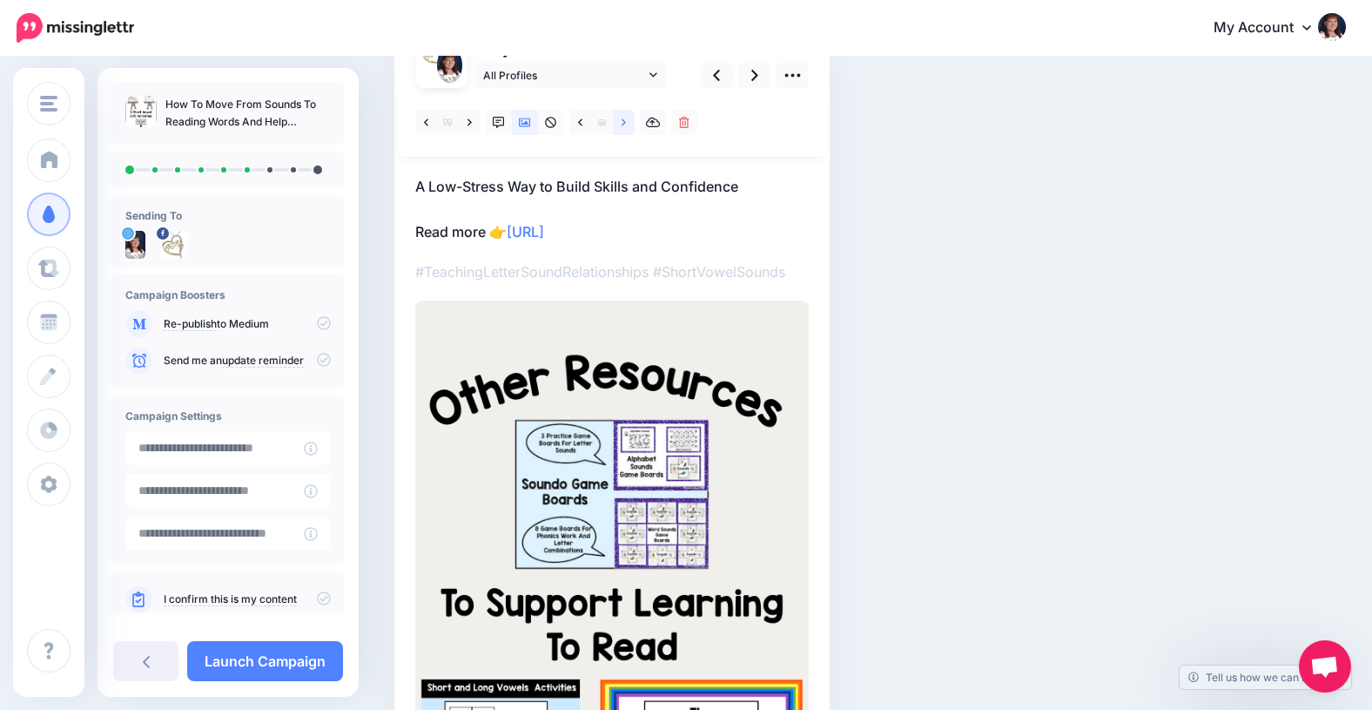
click at [623, 121] on icon at bounding box center [624, 123] width 4 height 12
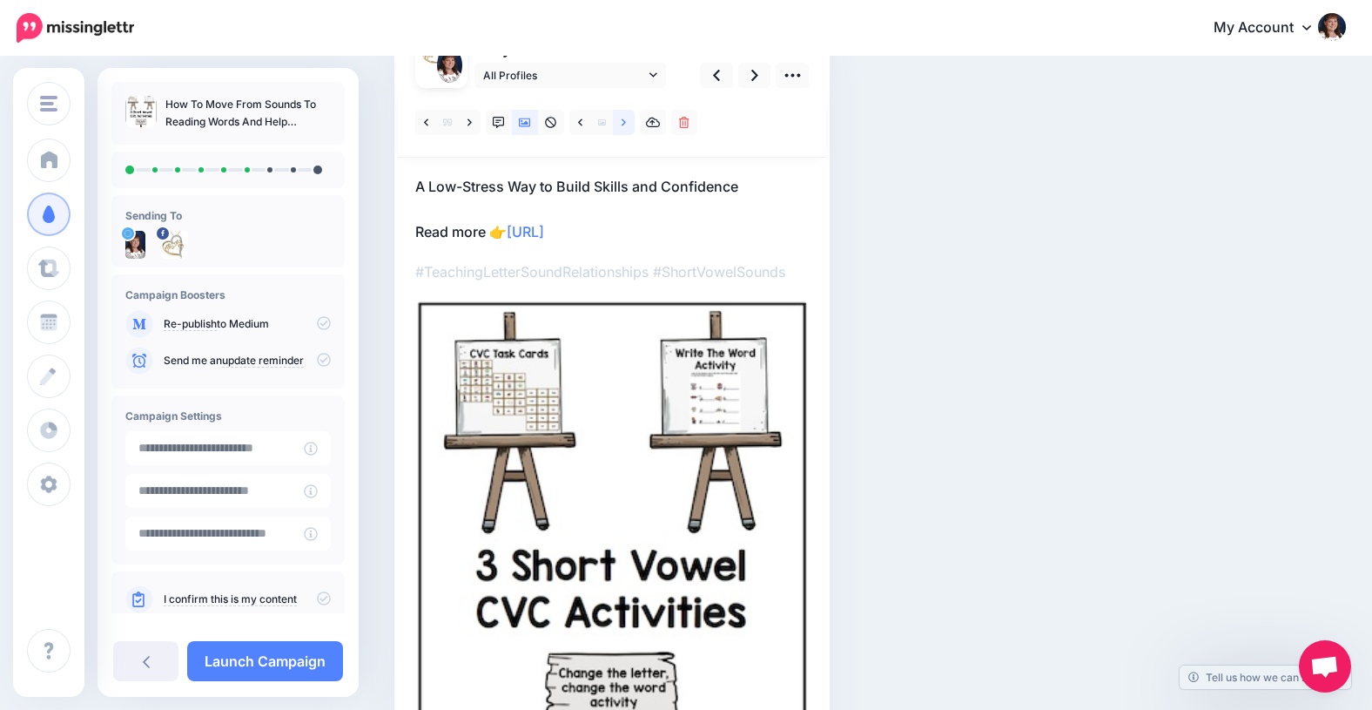
click at [623, 121] on icon at bounding box center [624, 123] width 4 height 12
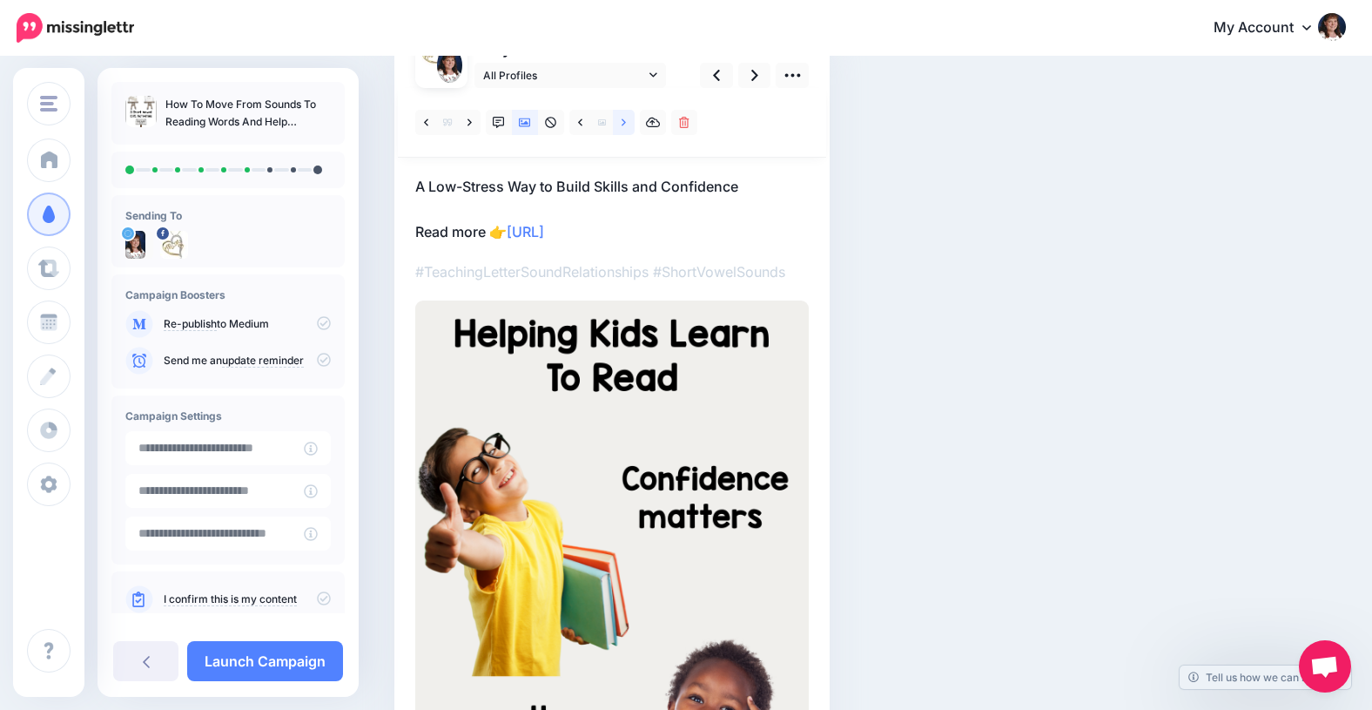
click at [623, 121] on icon at bounding box center [624, 123] width 4 height 12
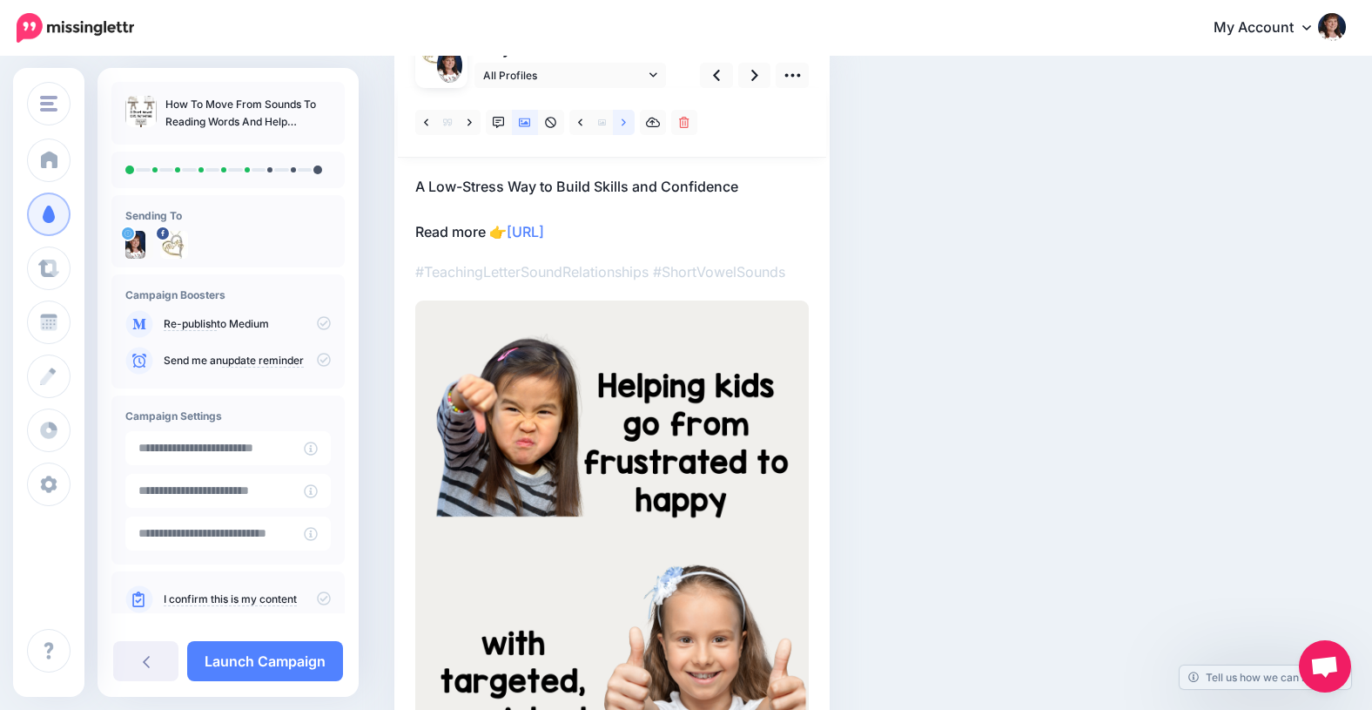
click at [623, 121] on icon at bounding box center [624, 123] width 4 height 12
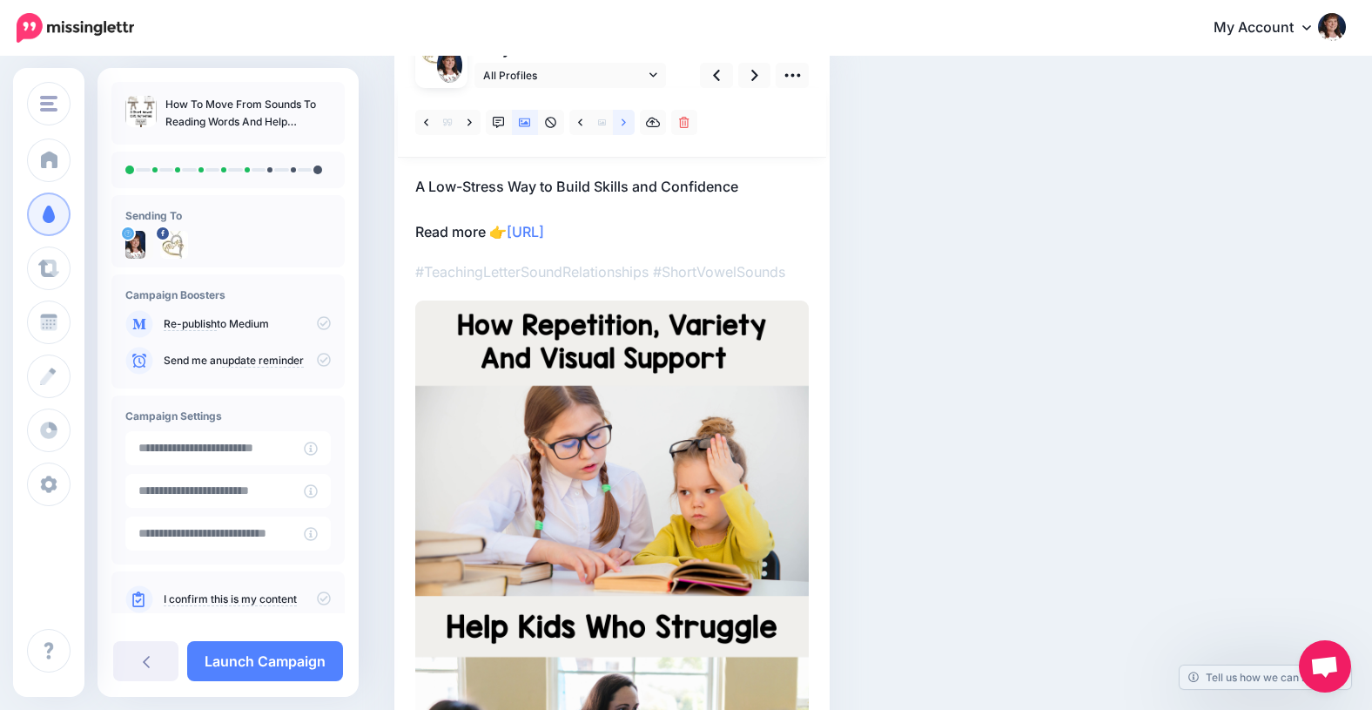
click at [623, 121] on icon at bounding box center [624, 123] width 4 height 12
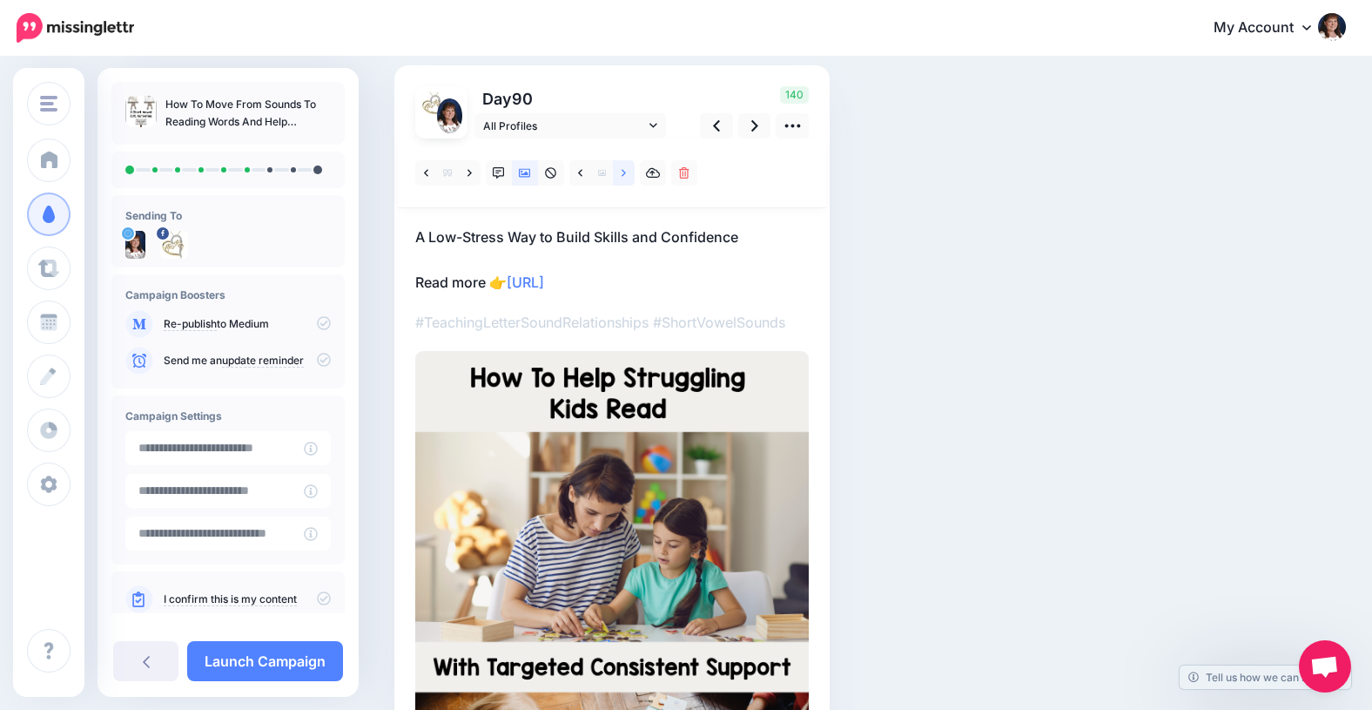
scroll to position [95, 0]
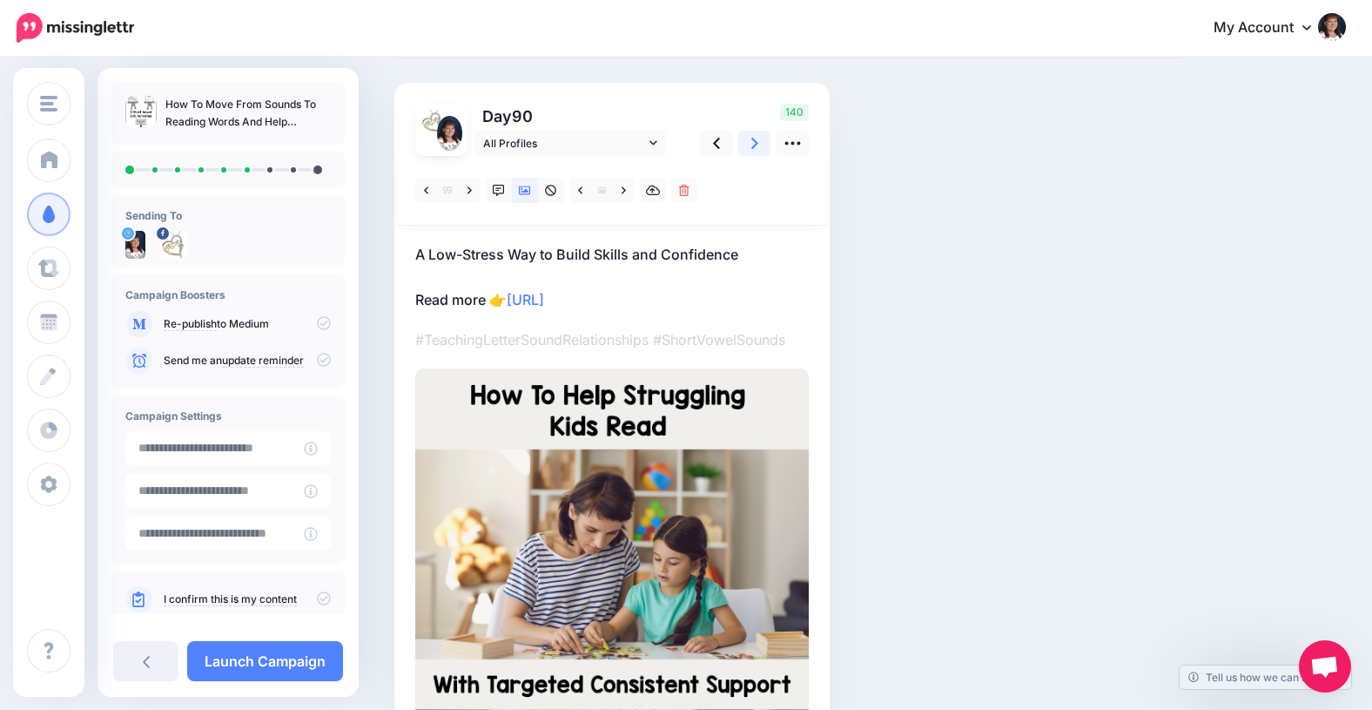
click at [754, 141] on icon at bounding box center [754, 143] width 7 height 11
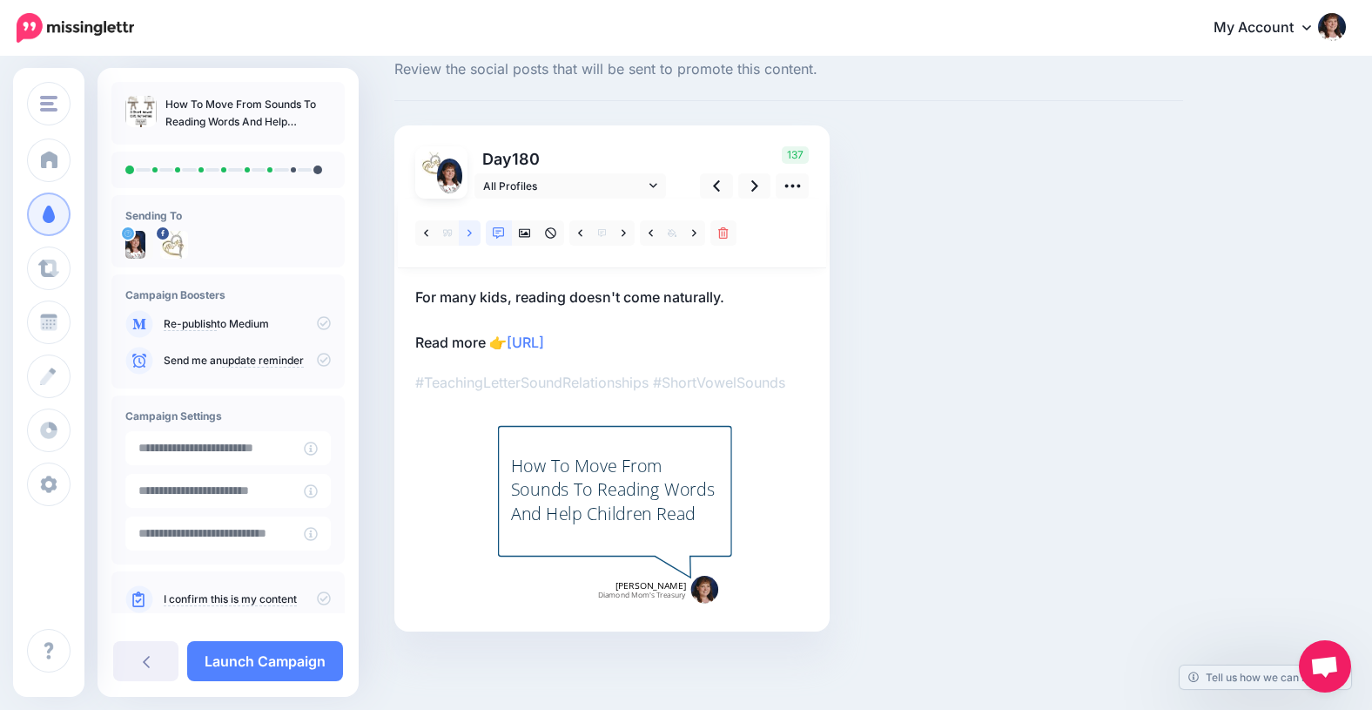
click at [468, 230] on icon at bounding box center [470, 232] width 4 height 7
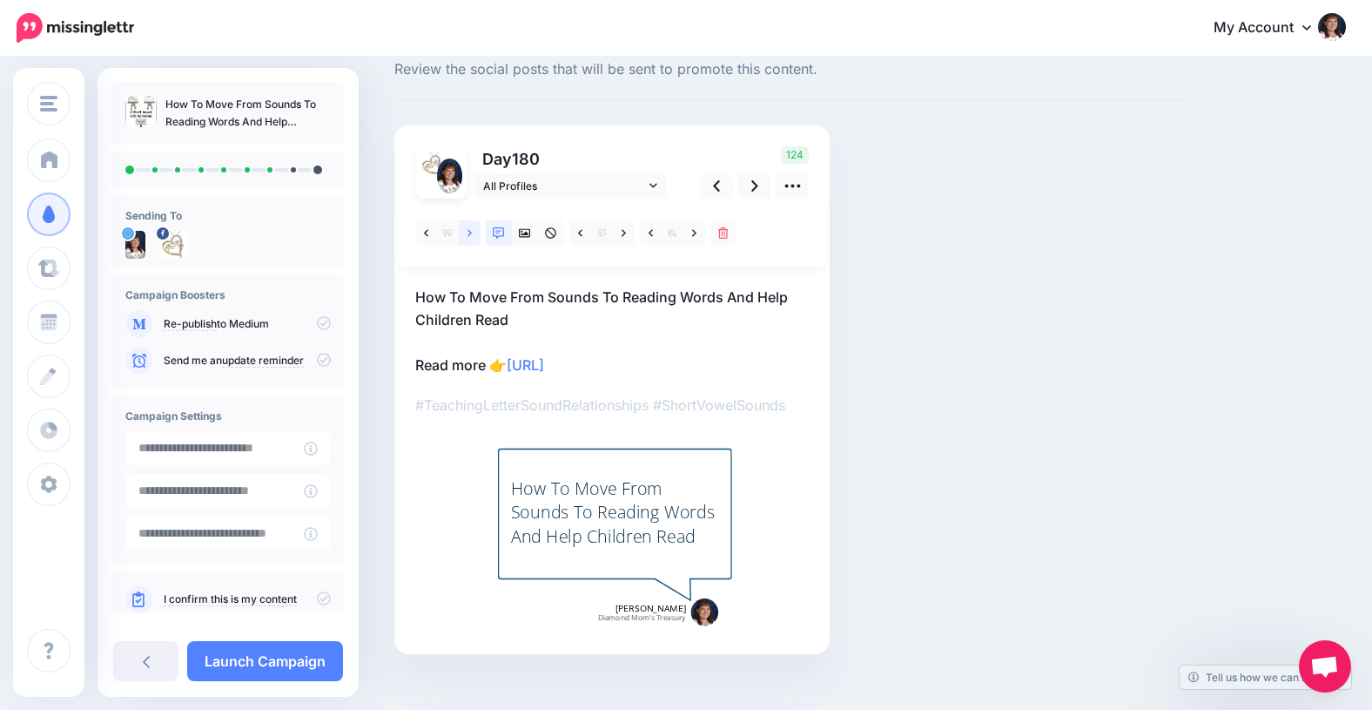
click at [468, 230] on icon at bounding box center [470, 232] width 4 height 7
click at [526, 232] on icon at bounding box center [525, 233] width 12 height 9
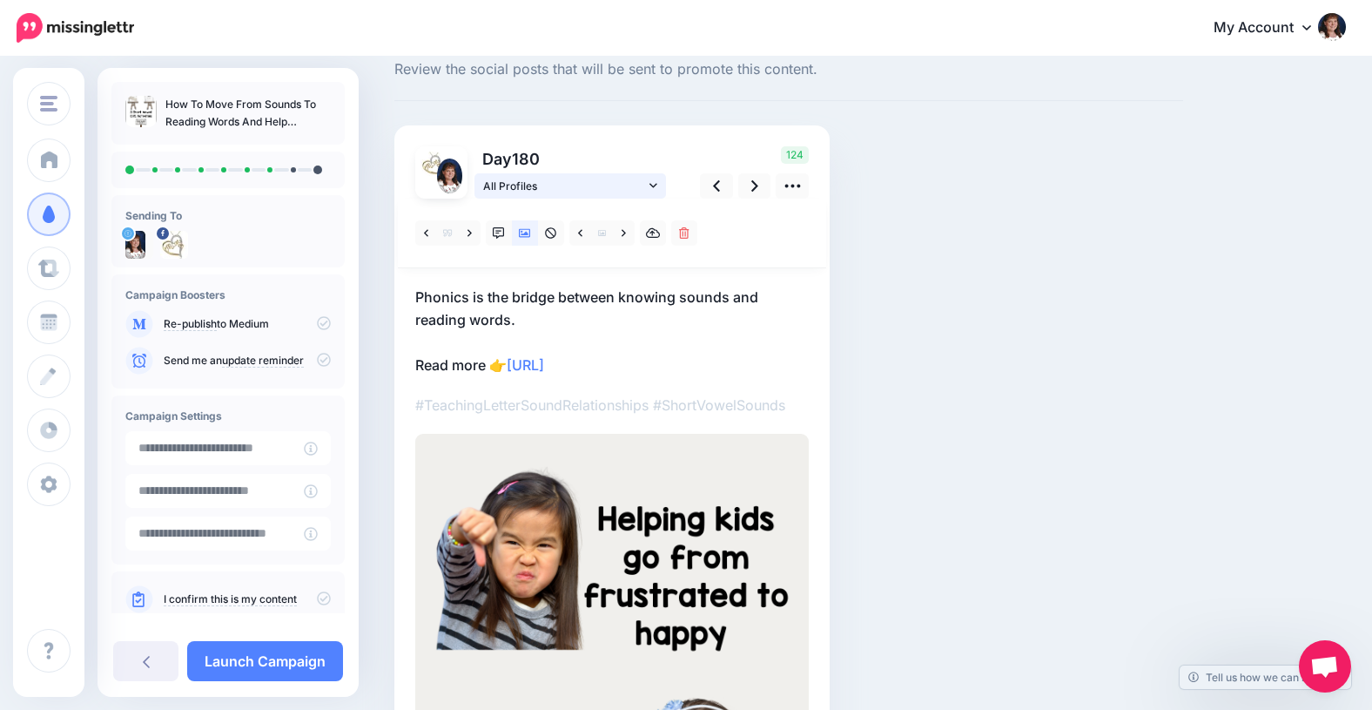
scroll to position [0, 0]
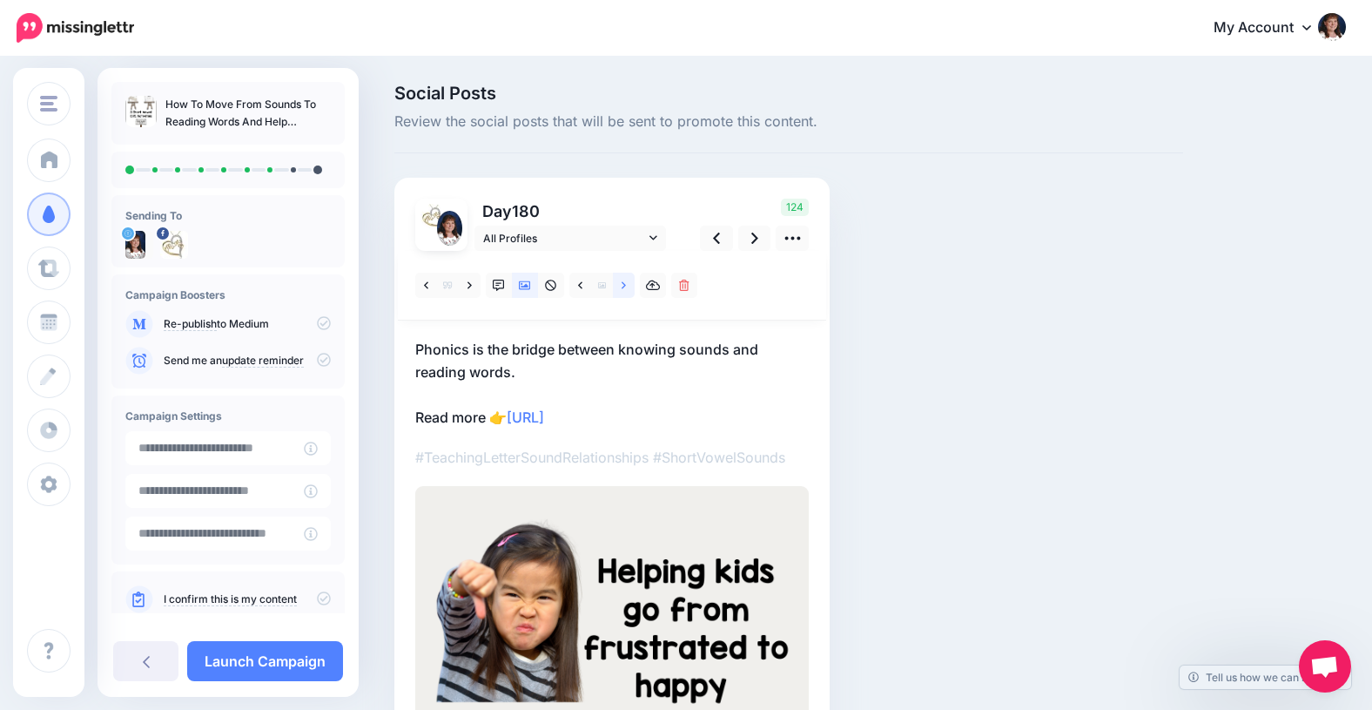
click at [623, 287] on icon at bounding box center [624, 285] width 4 height 12
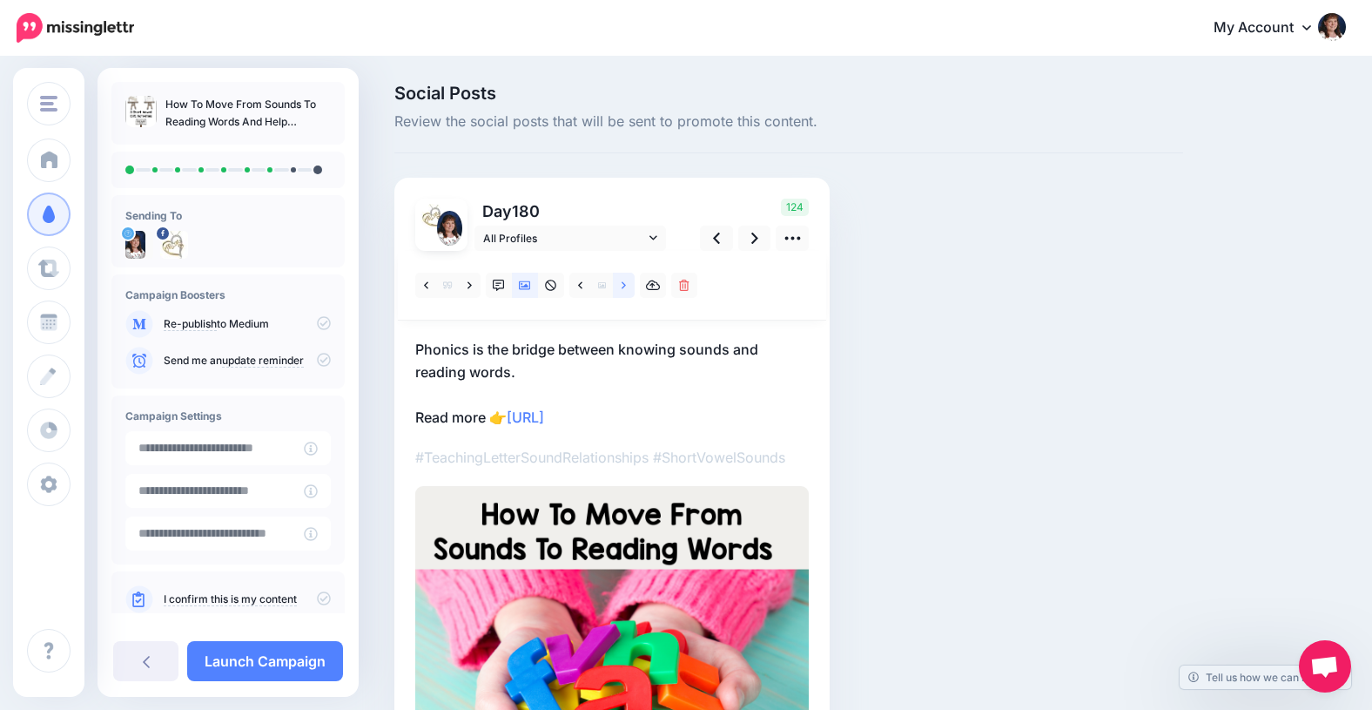
click at [623, 287] on icon at bounding box center [624, 285] width 4 height 12
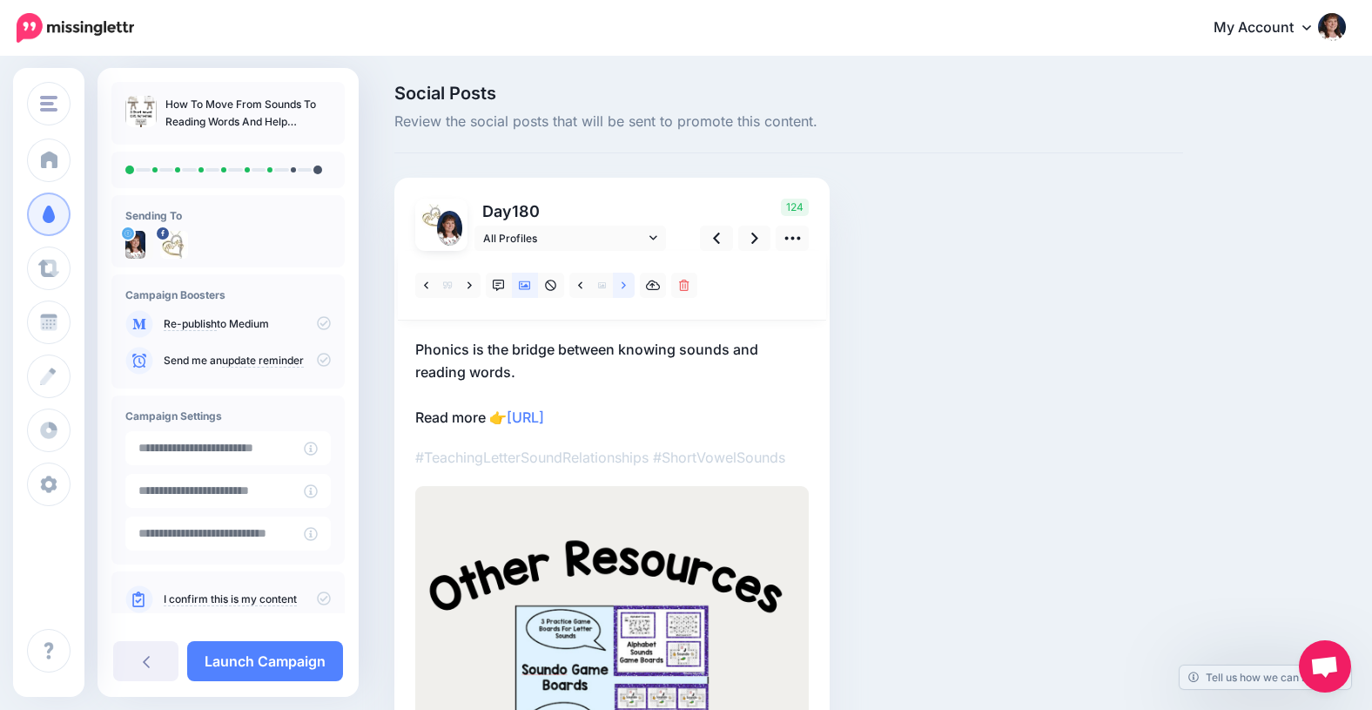
click at [623, 287] on icon at bounding box center [624, 285] width 4 height 12
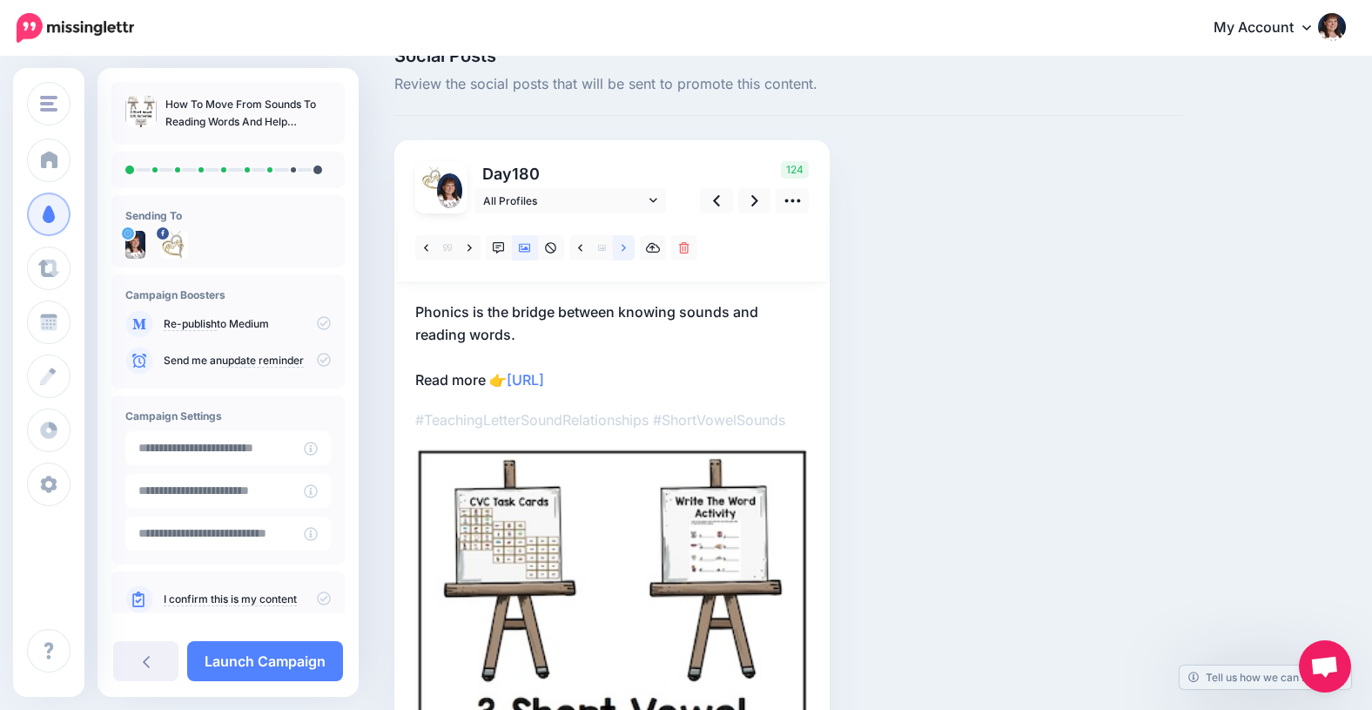
scroll to position [12, 0]
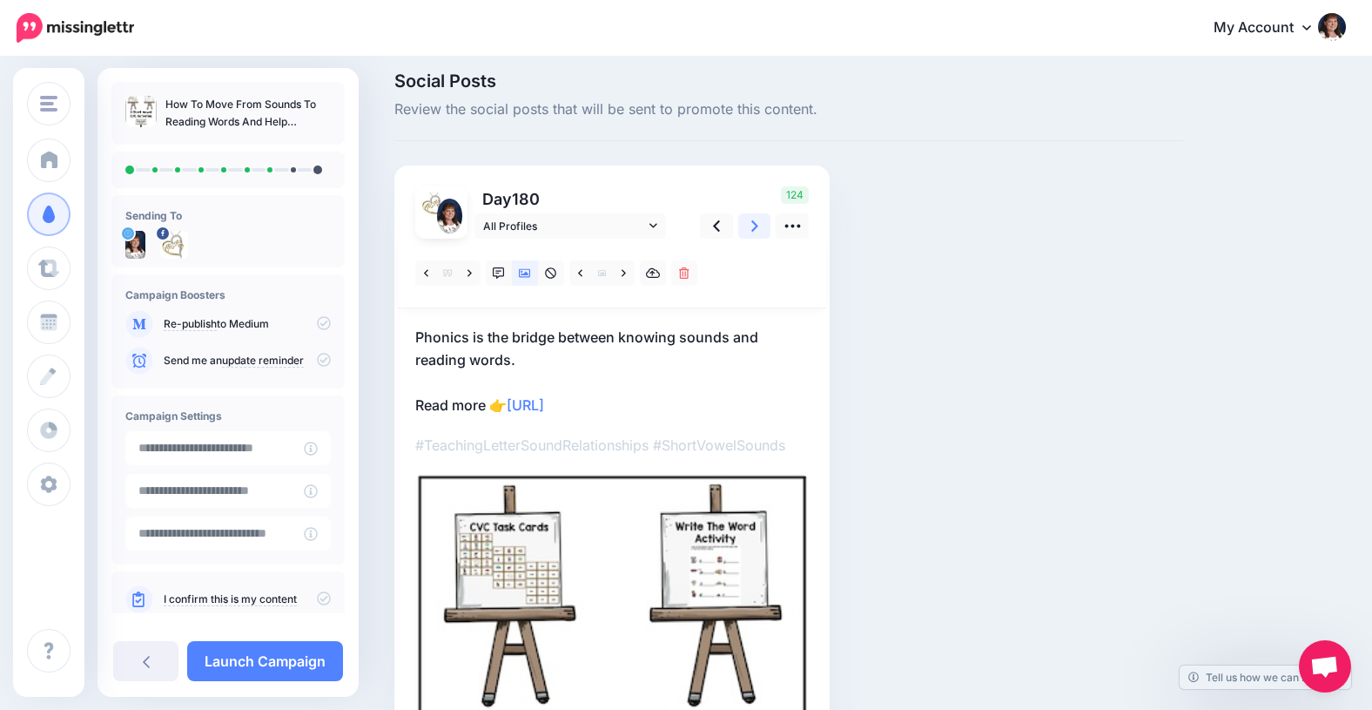
click at [754, 223] on icon at bounding box center [754, 225] width 7 height 11
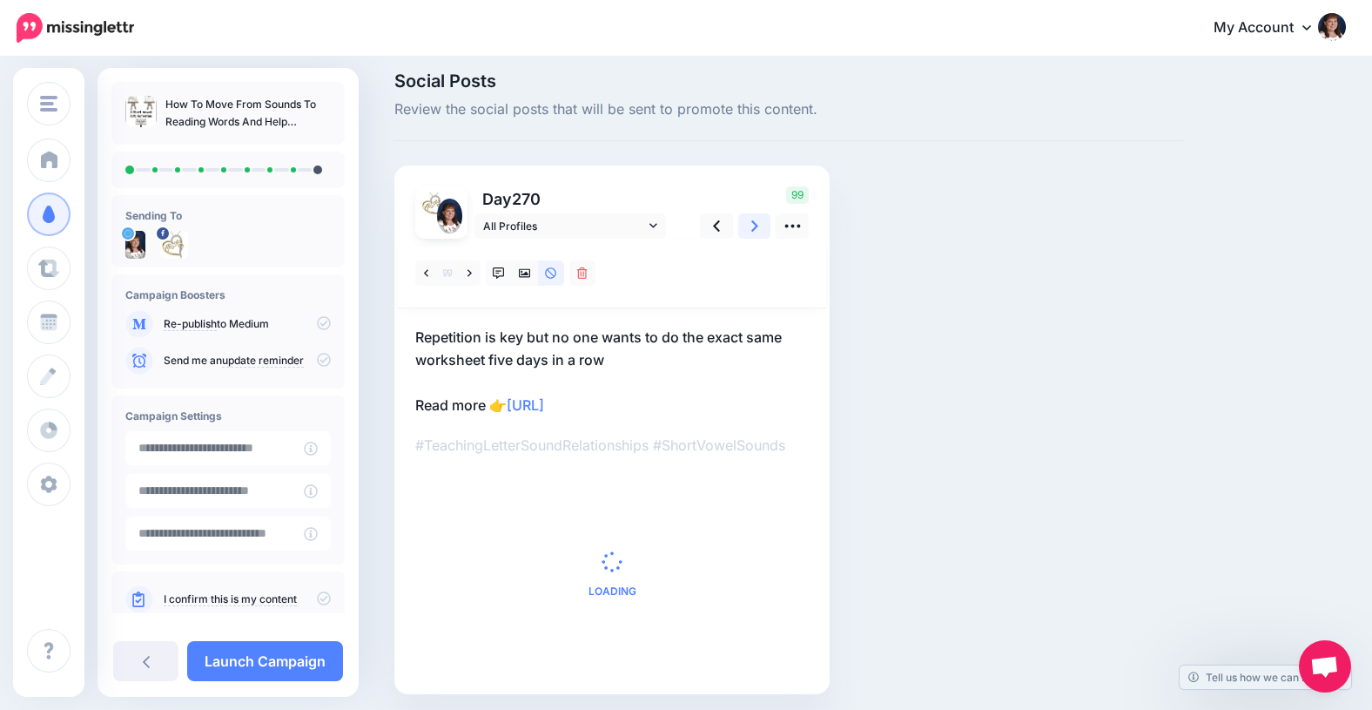
scroll to position [0, 0]
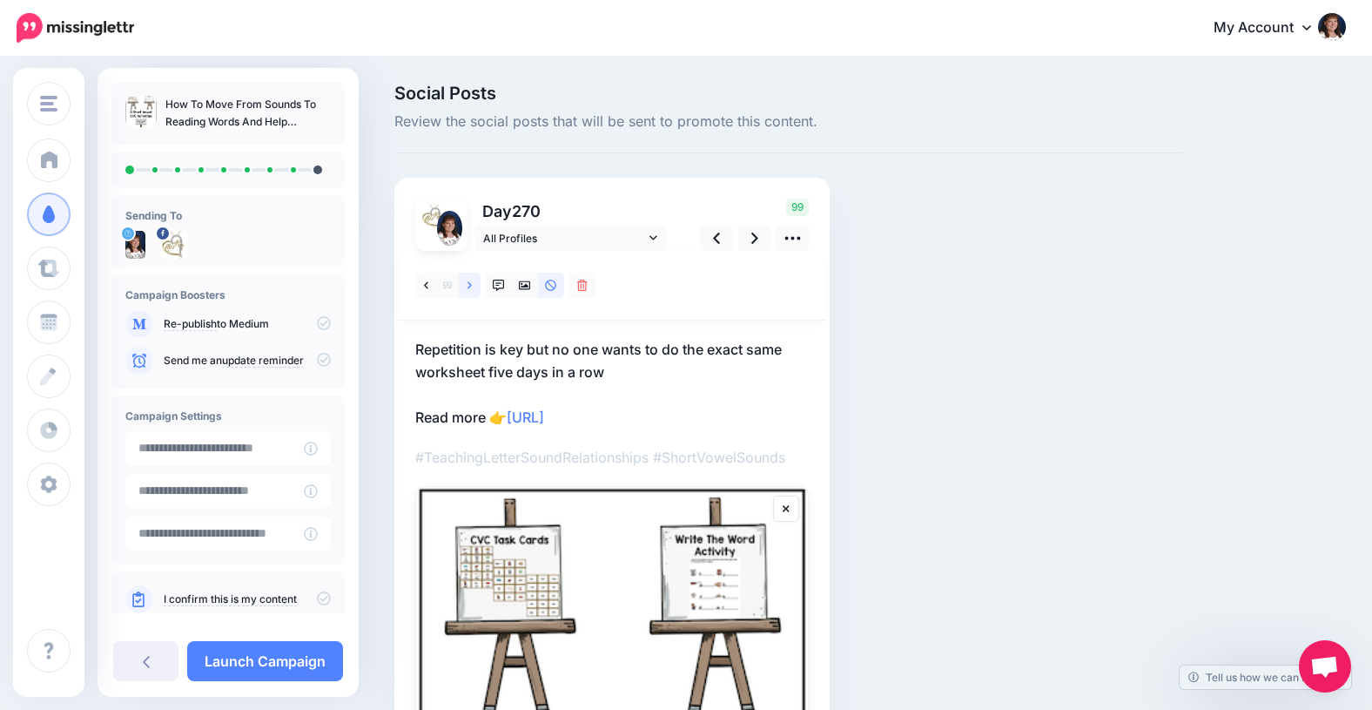
click at [468, 284] on icon at bounding box center [470, 285] width 4 height 12
click at [717, 234] on icon at bounding box center [716, 237] width 7 height 11
click at [525, 285] on icon at bounding box center [525, 285] width 12 height 9
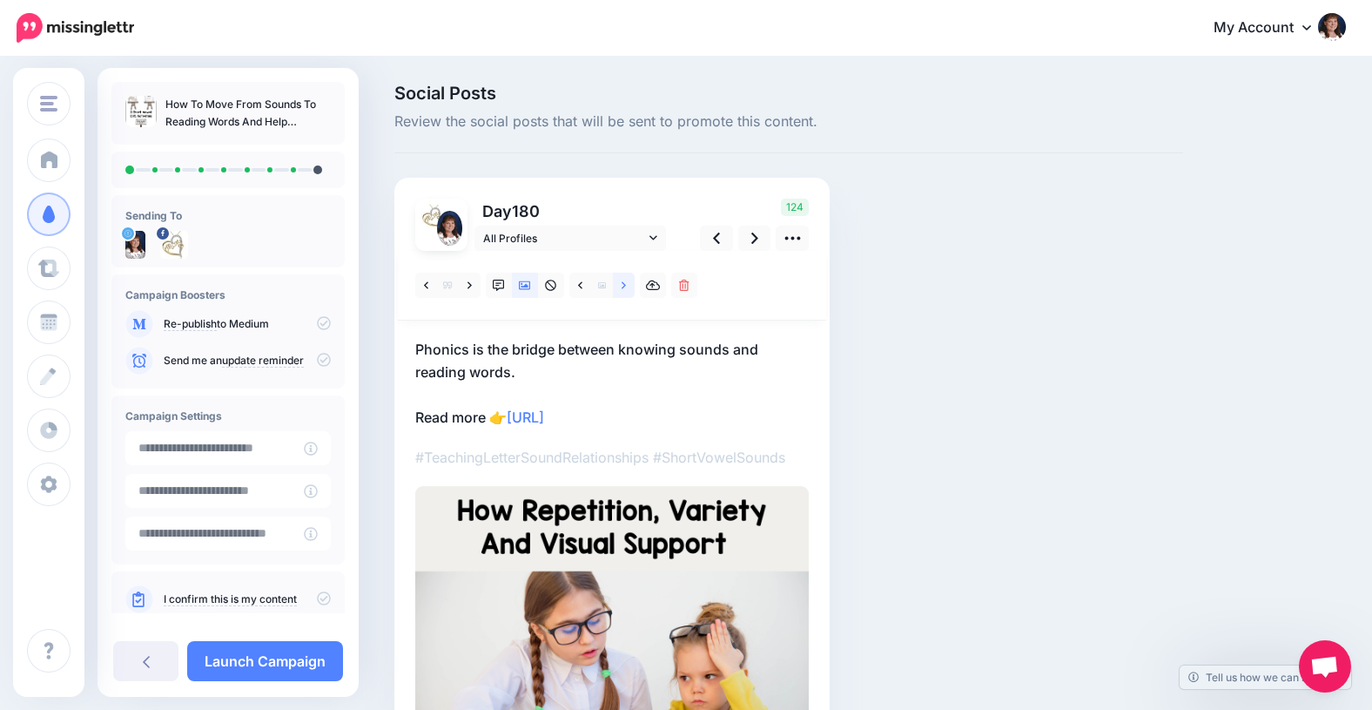
click at [623, 283] on icon at bounding box center [624, 284] width 4 height 7
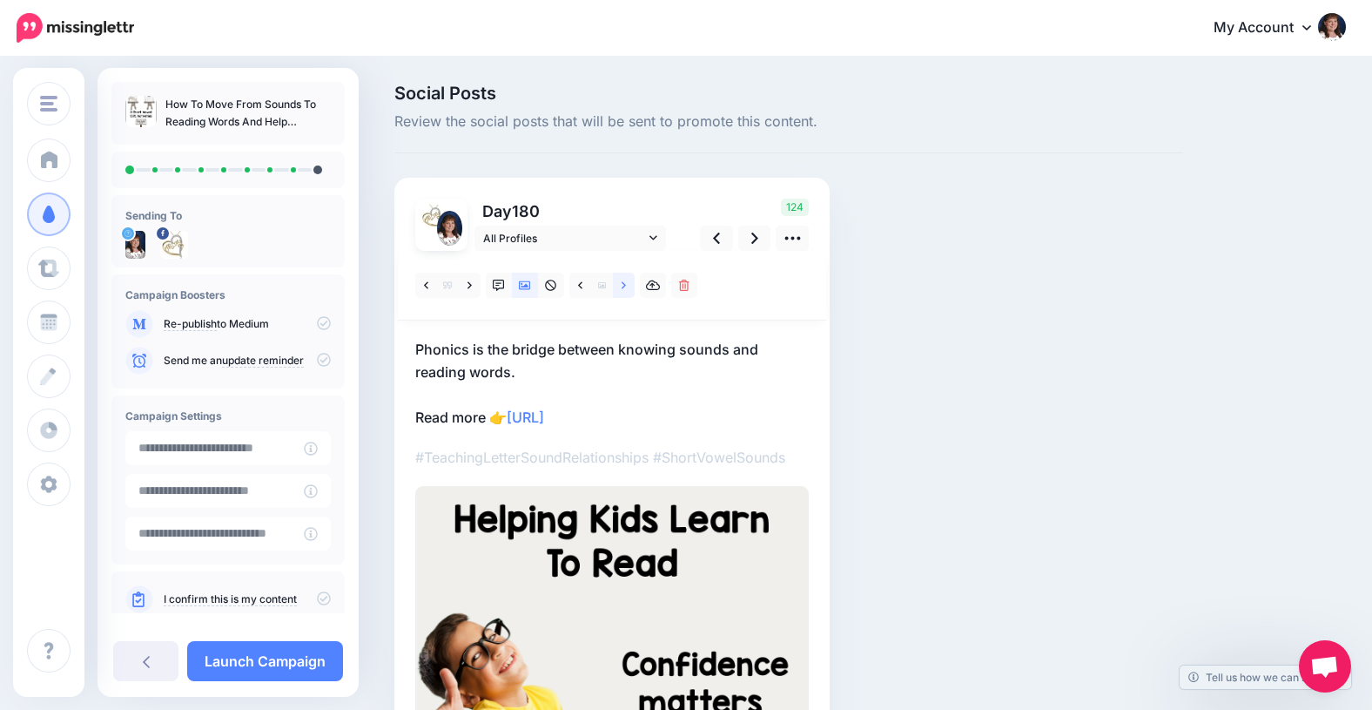
click at [623, 283] on icon at bounding box center [624, 284] width 4 height 7
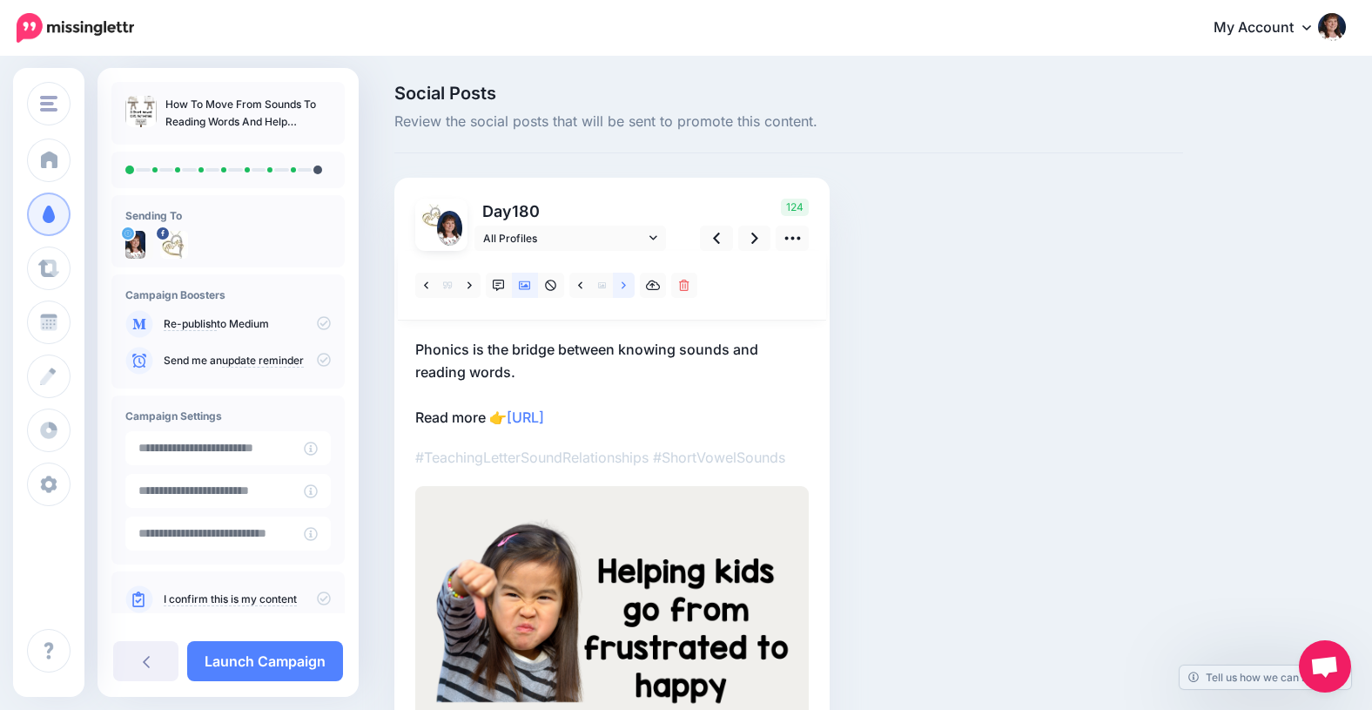
click at [623, 283] on icon at bounding box center [624, 284] width 4 height 7
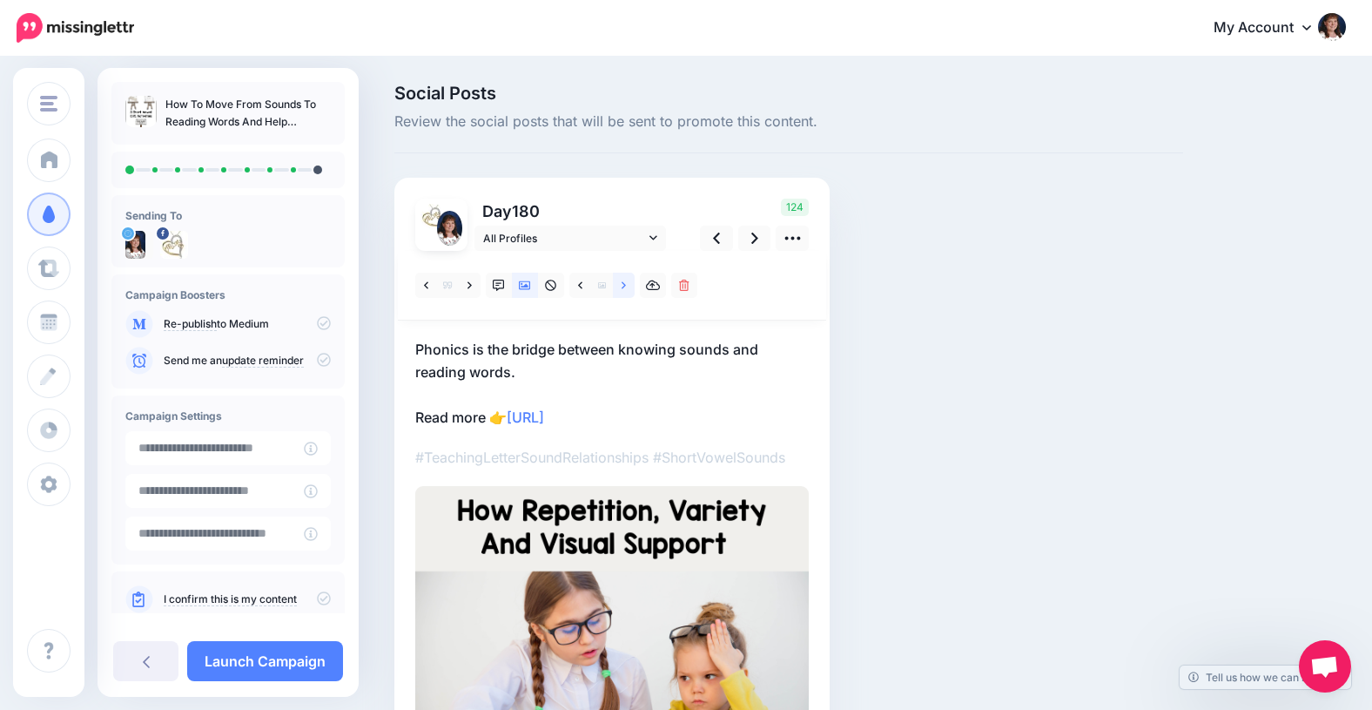
click at [623, 282] on icon at bounding box center [624, 284] width 4 height 7
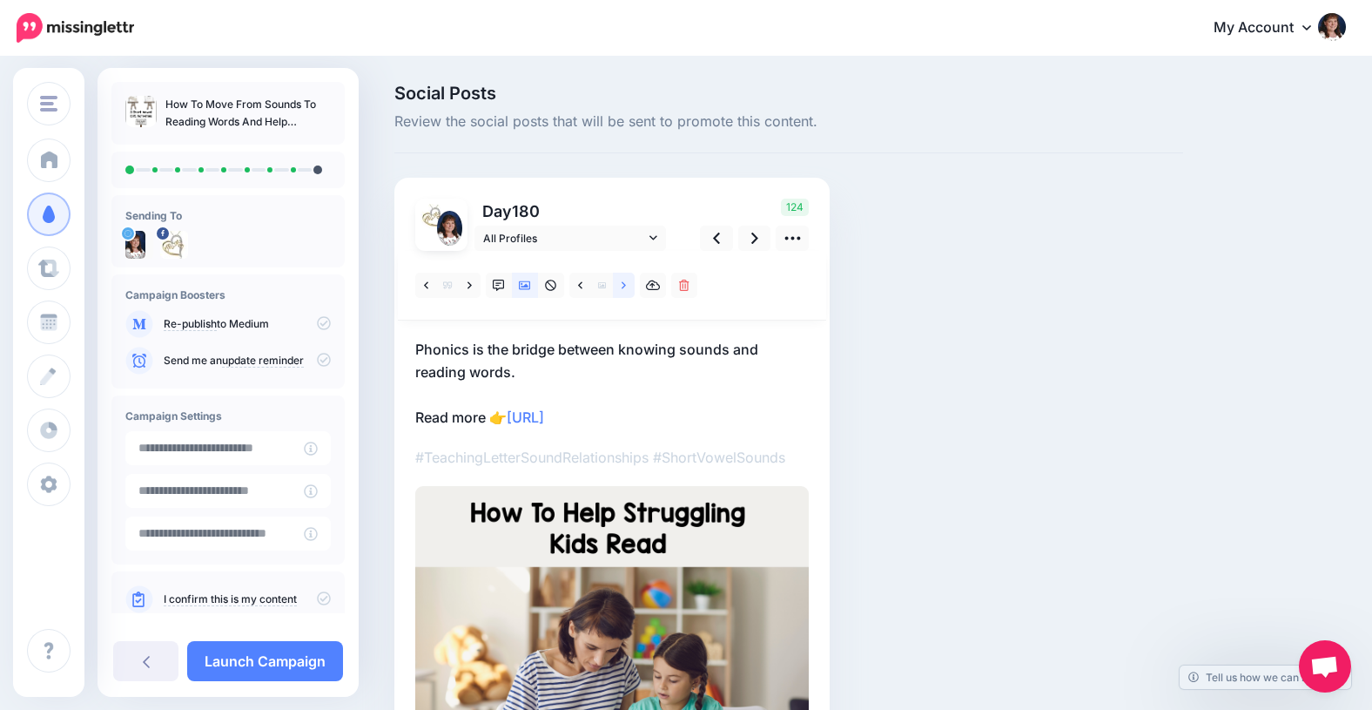
click at [625, 286] on icon at bounding box center [624, 285] width 4 height 12
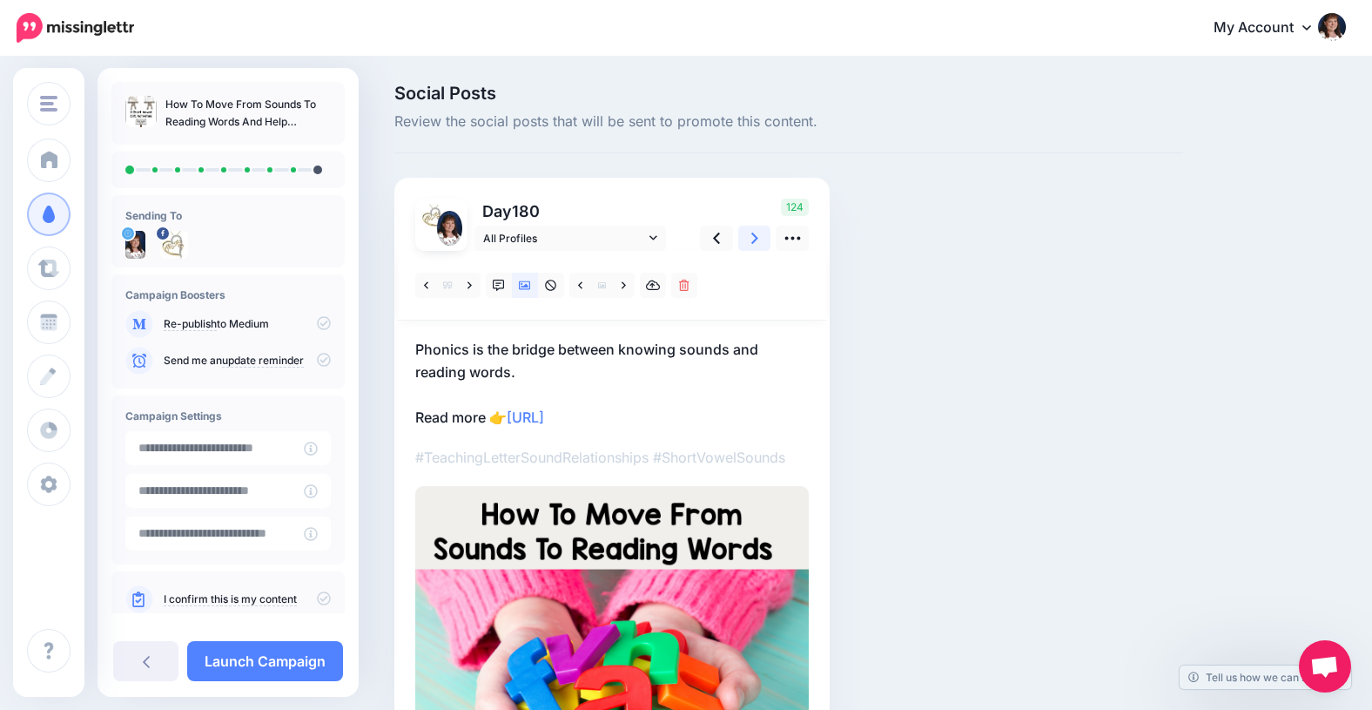
click at [756, 240] on icon at bounding box center [754, 238] width 7 height 18
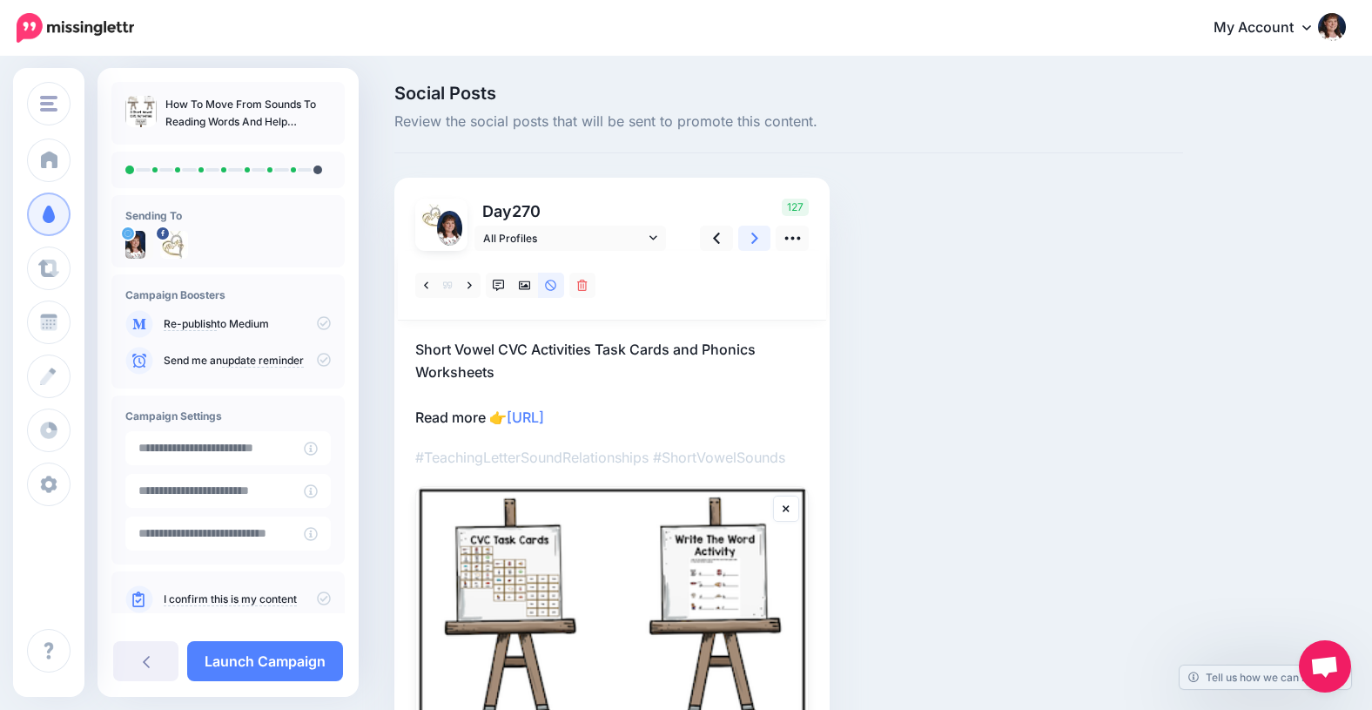
click at [756, 240] on icon at bounding box center [754, 238] width 7 height 18
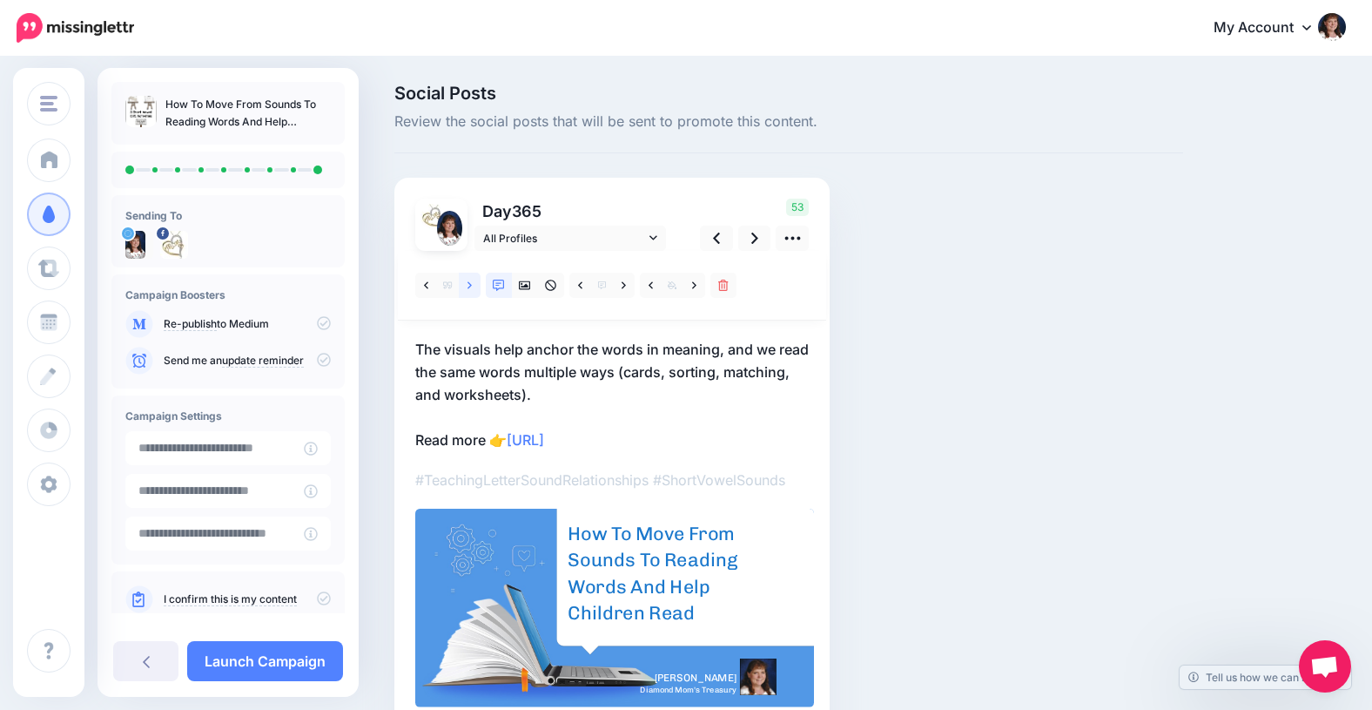
click at [468, 286] on icon at bounding box center [470, 285] width 4 height 12
click at [470, 285] on icon at bounding box center [470, 284] width 4 height 7
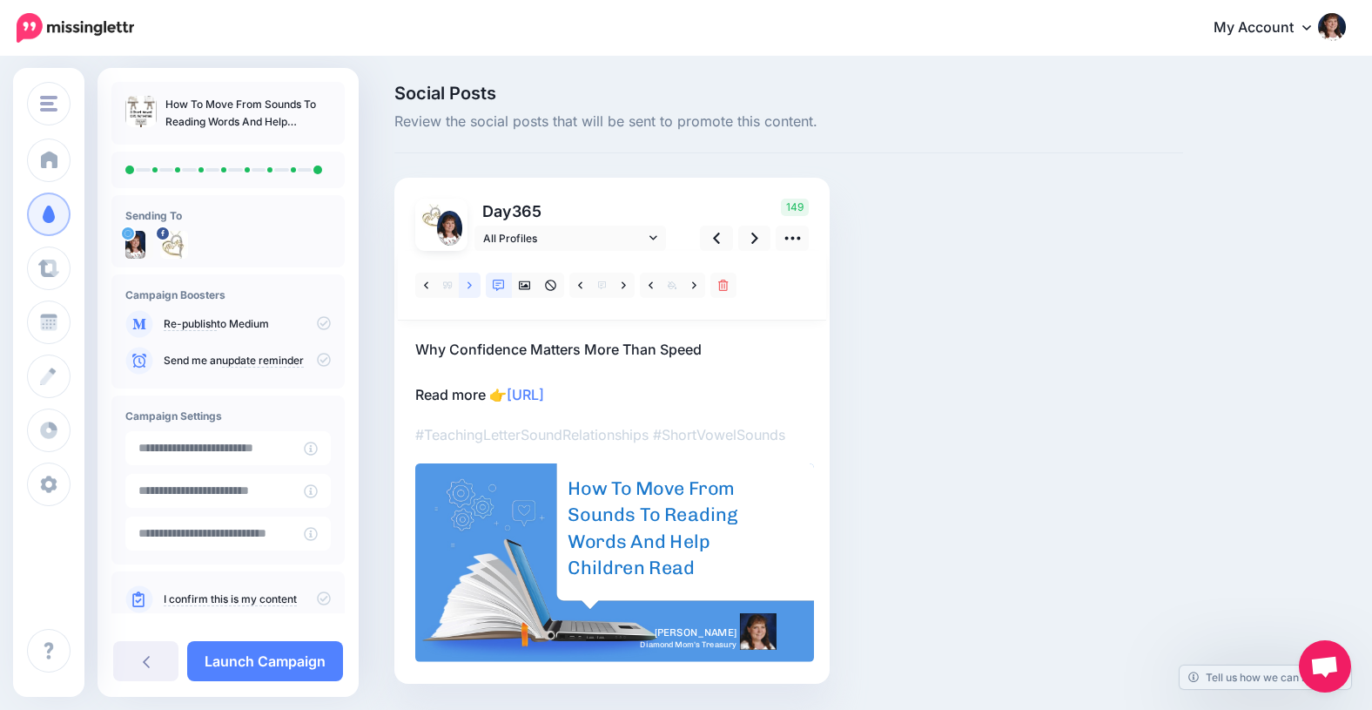
click at [469, 285] on icon at bounding box center [470, 285] width 4 height 12
click at [470, 285] on icon at bounding box center [470, 284] width 4 height 7
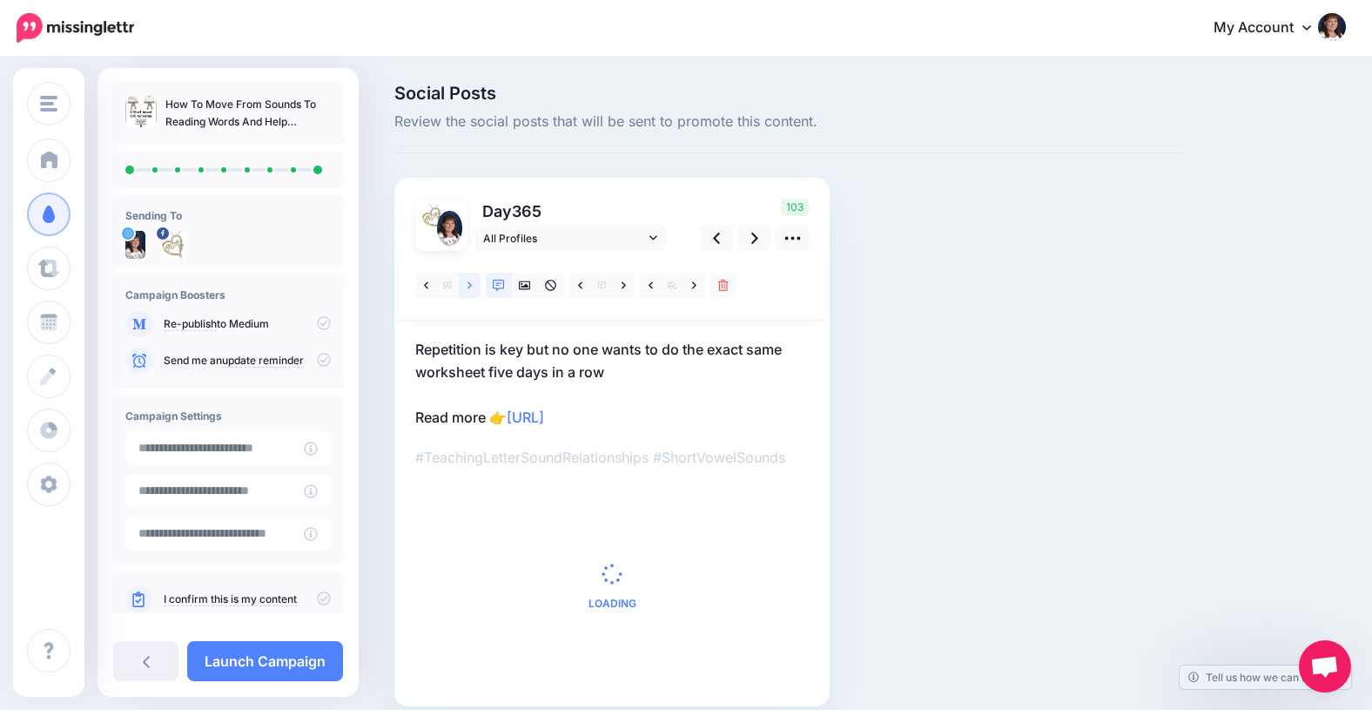
click at [470, 286] on icon at bounding box center [470, 284] width 4 height 7
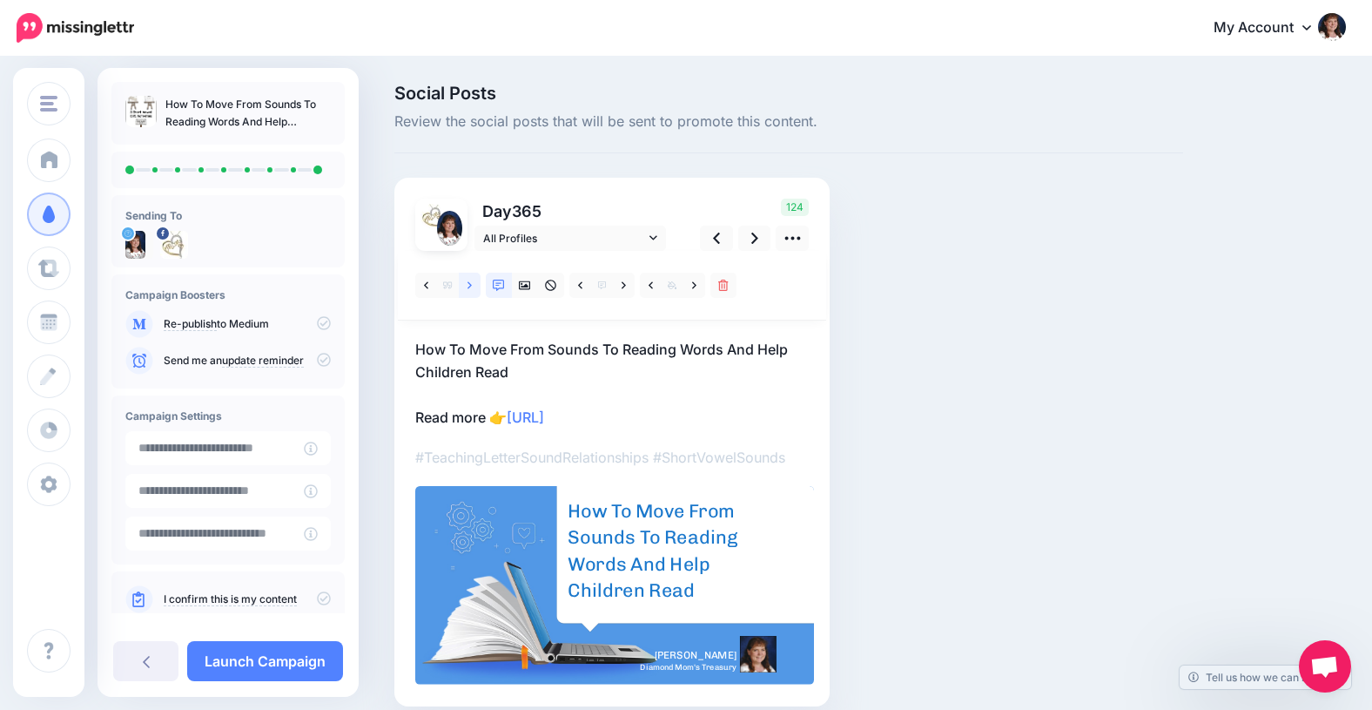
click at [470, 286] on icon at bounding box center [470, 284] width 4 height 7
click at [471, 286] on icon at bounding box center [470, 284] width 4 height 7
click at [471, 286] on icon at bounding box center [470, 285] width 4 height 12
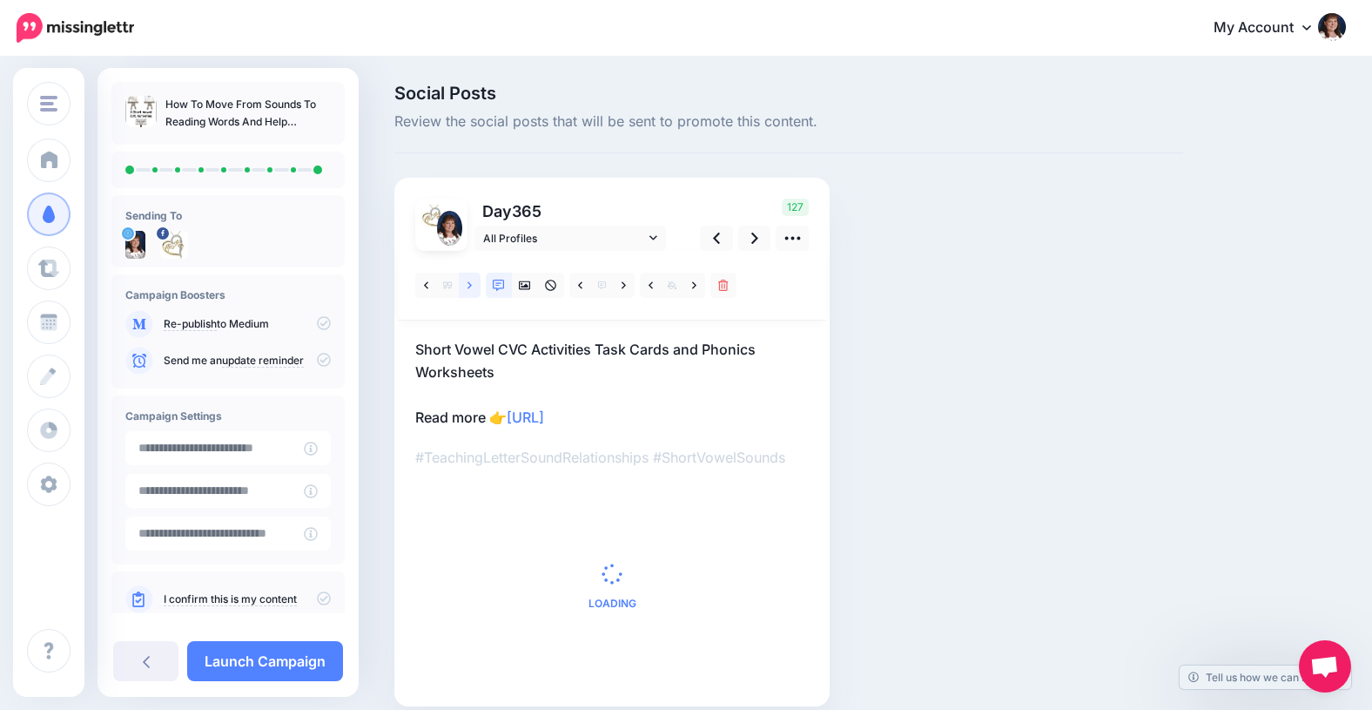
click at [471, 286] on icon at bounding box center [470, 285] width 4 height 12
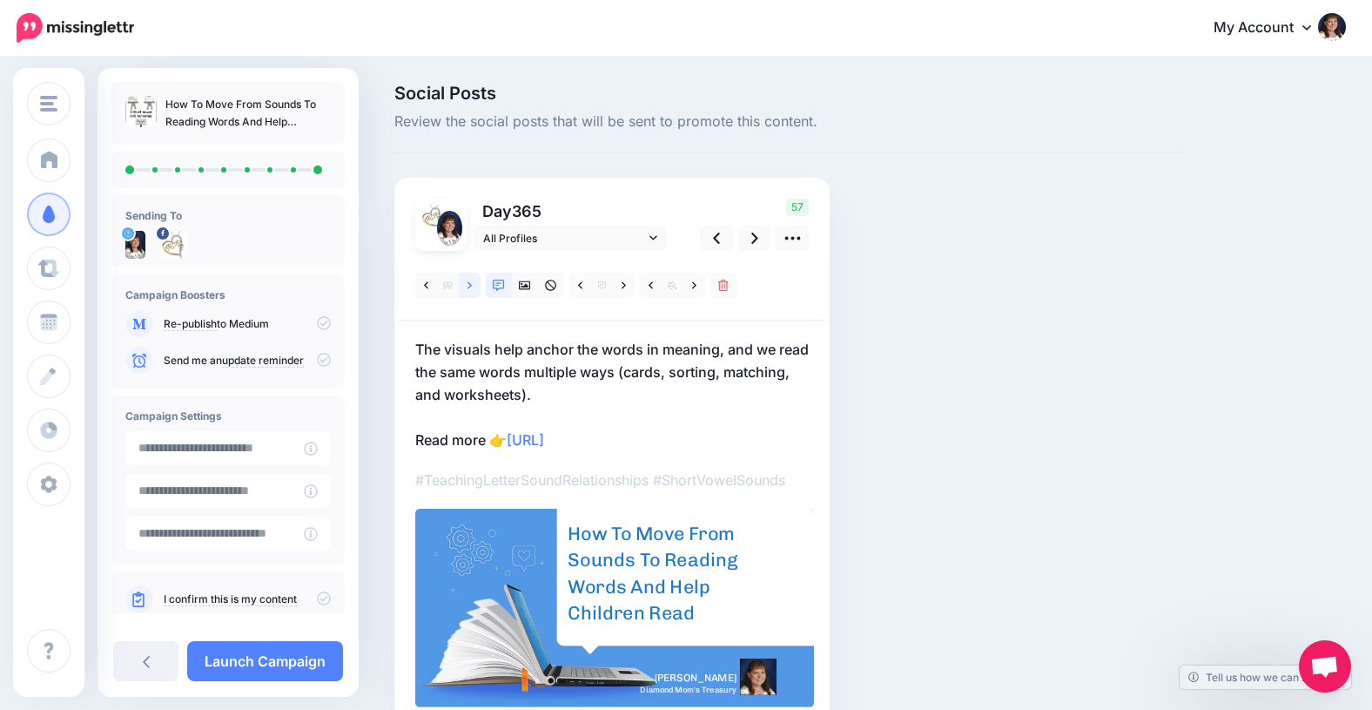
click at [471, 286] on icon at bounding box center [470, 285] width 4 height 12
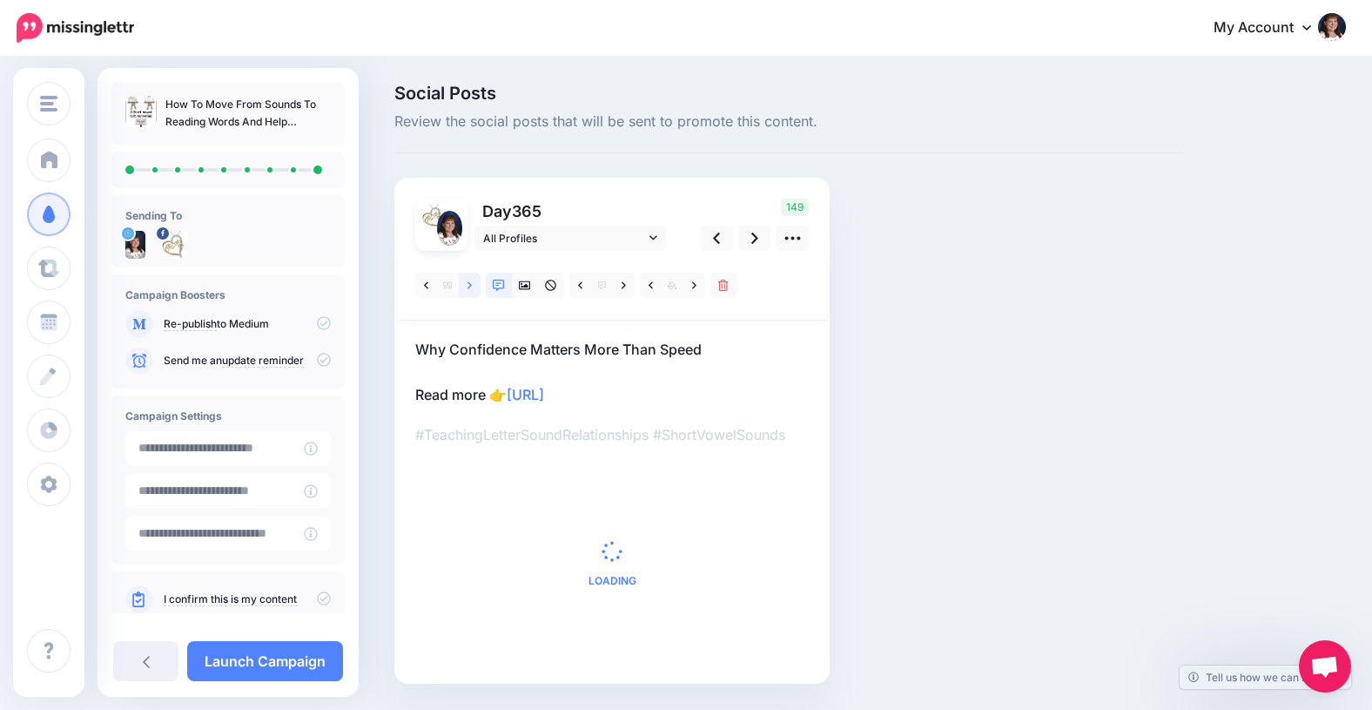
click at [471, 286] on icon at bounding box center [470, 285] width 4 height 12
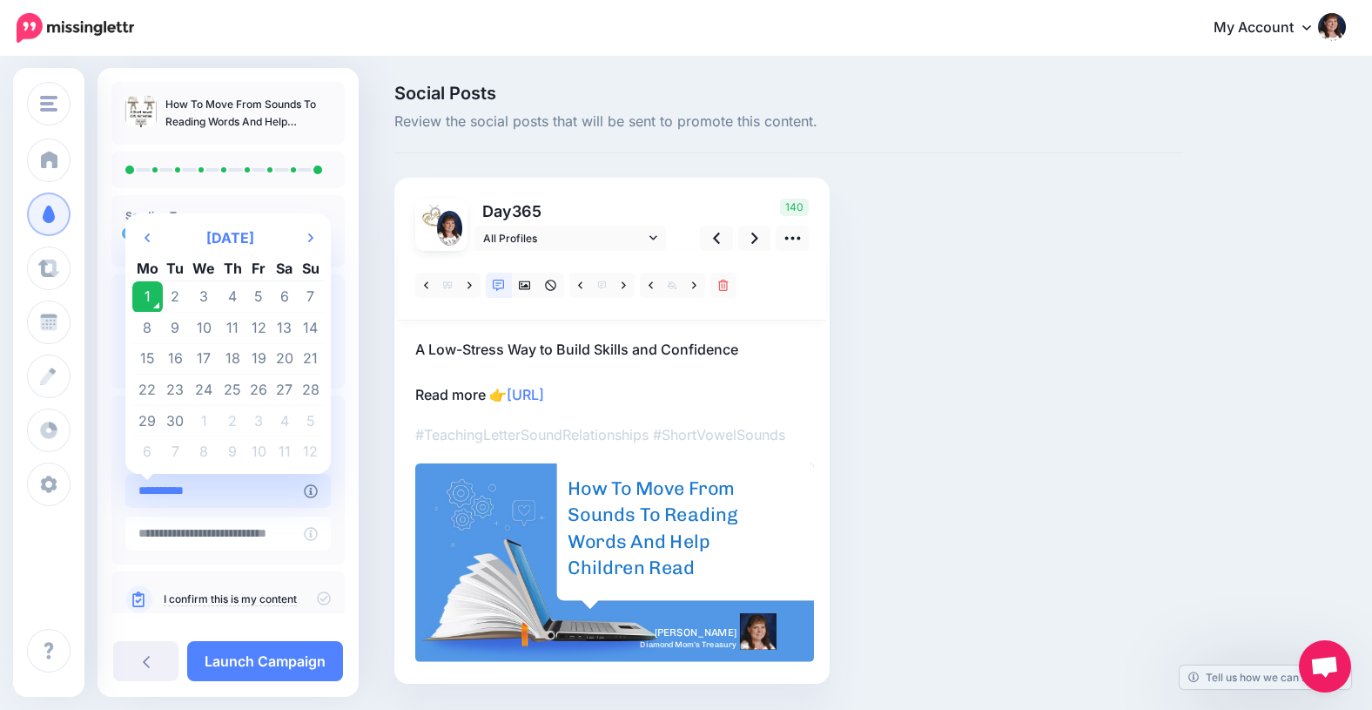
click at [267, 489] on input "**********" at bounding box center [214, 491] width 178 height 34
click at [284, 326] on td "13" at bounding box center [285, 328] width 26 height 31
type input "**********"
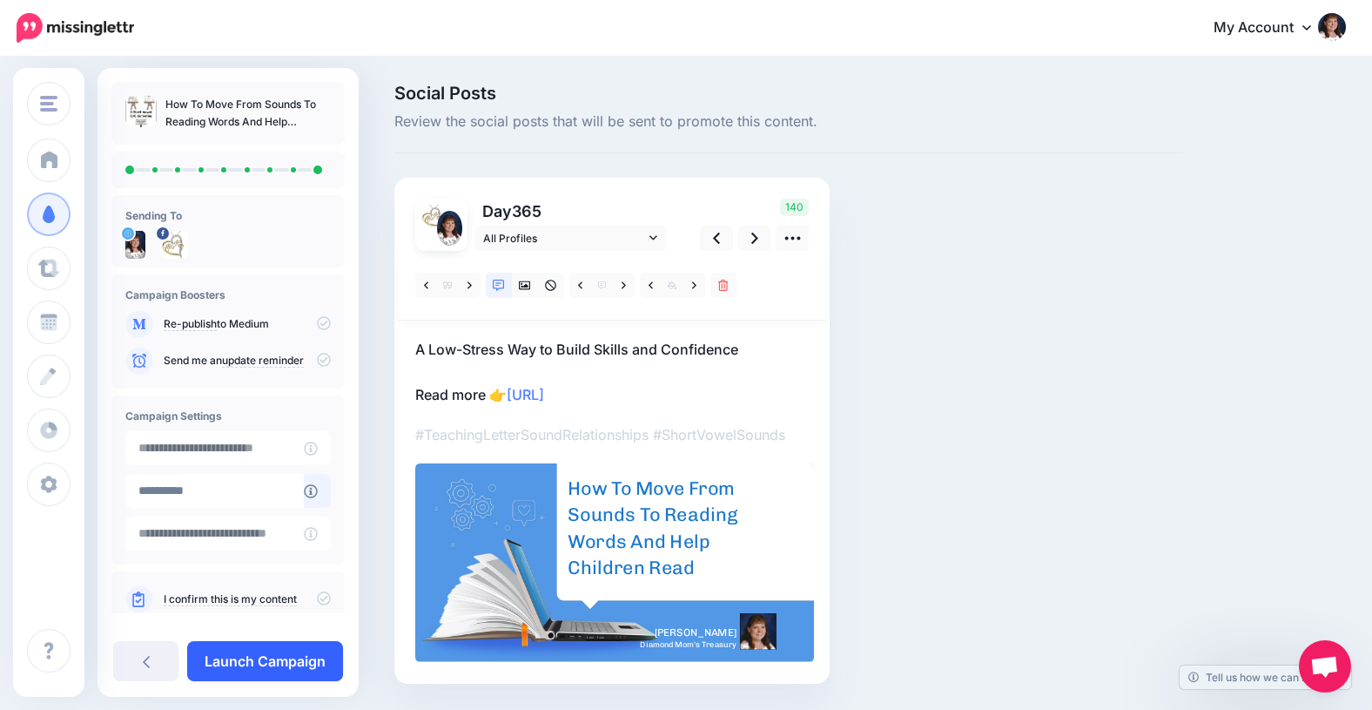
click at [240, 662] on link "Launch Campaign" at bounding box center [265, 661] width 156 height 40
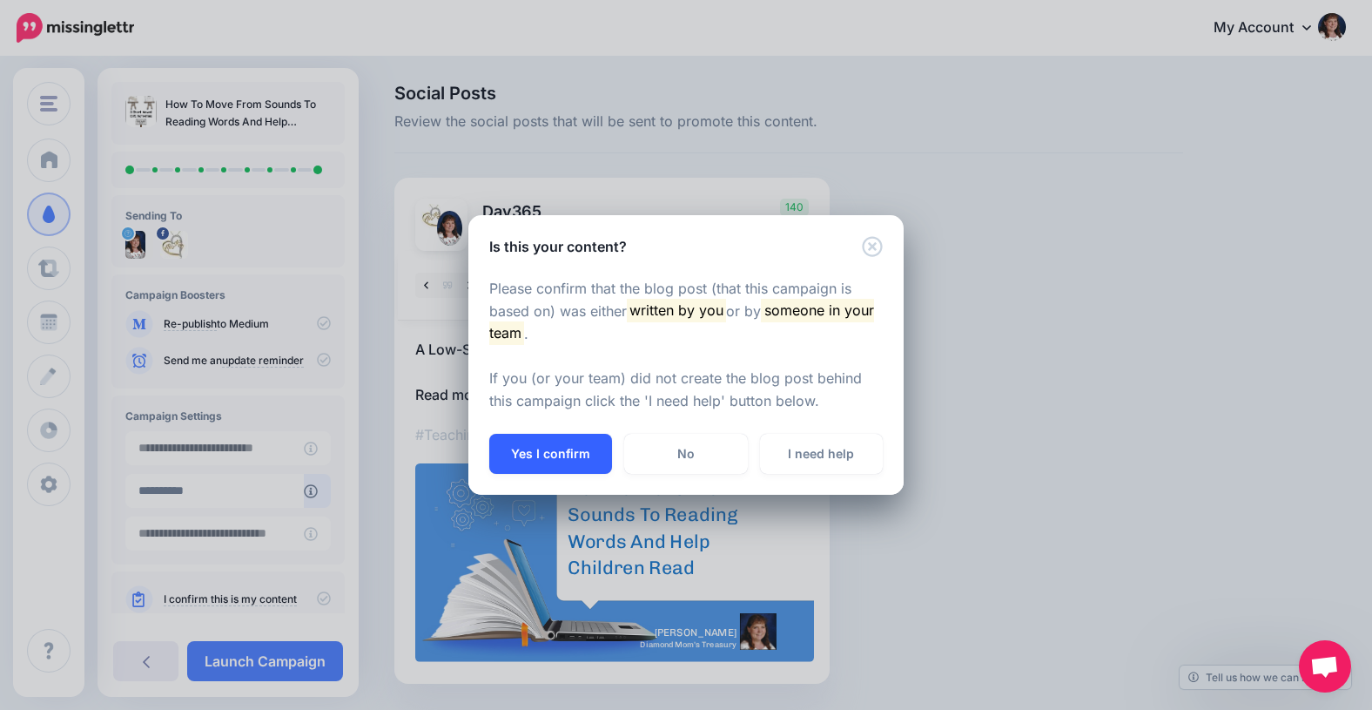
click at [542, 454] on button "Yes I confirm" at bounding box center [550, 454] width 123 height 40
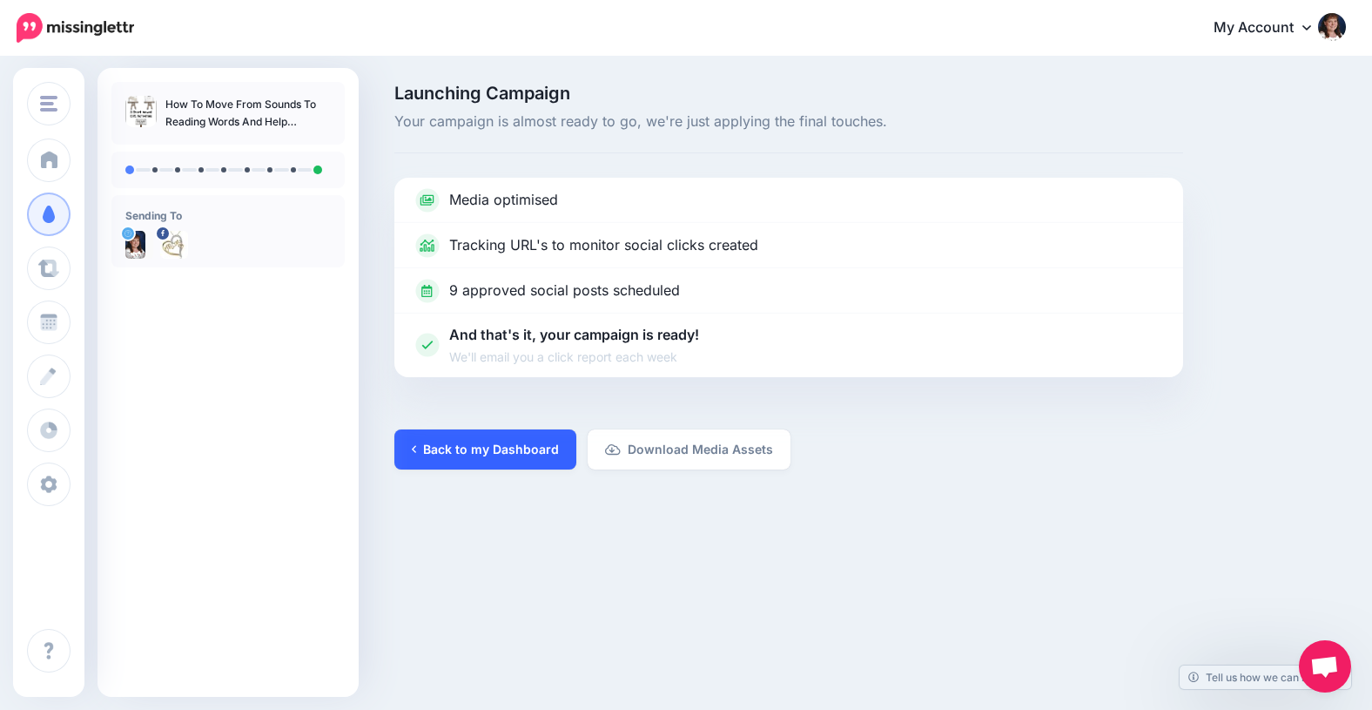
click at [468, 454] on link "Back to my Dashboard" at bounding box center [485, 449] width 182 height 40
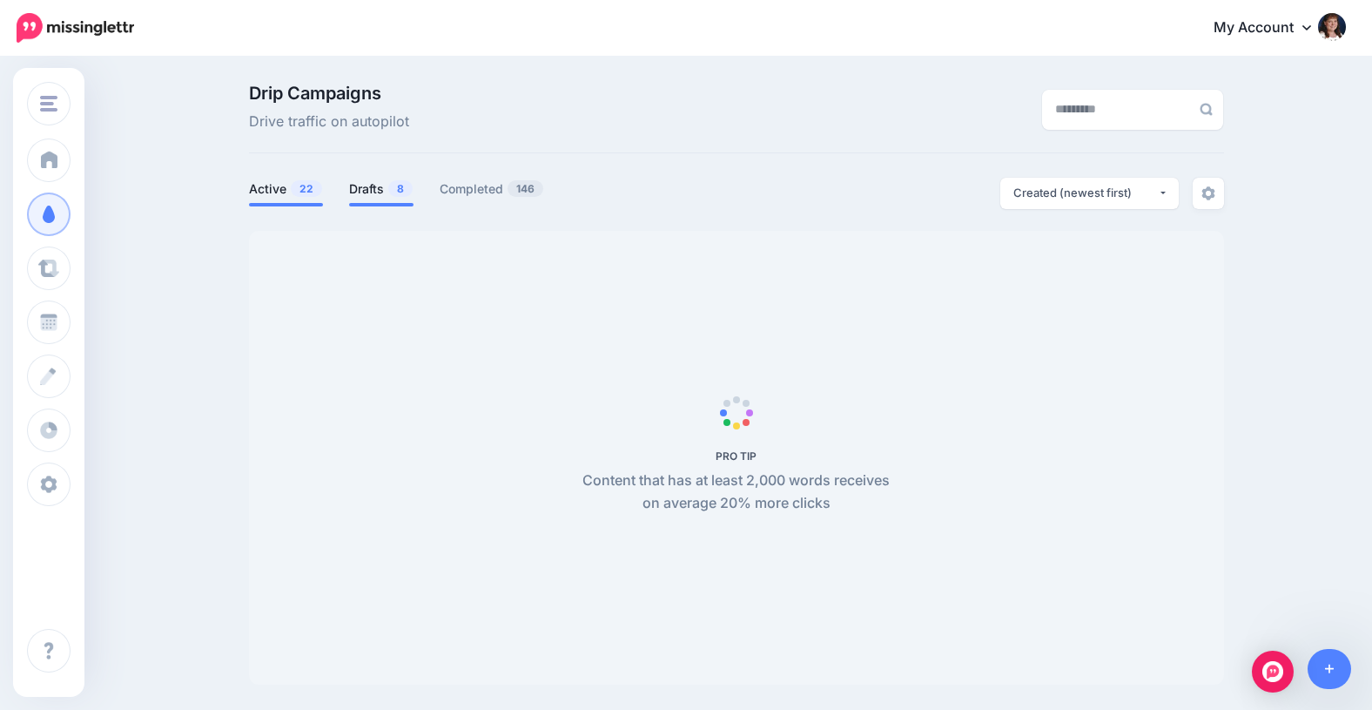
click at [359, 190] on link "Drafts 8" at bounding box center [381, 188] width 64 height 21
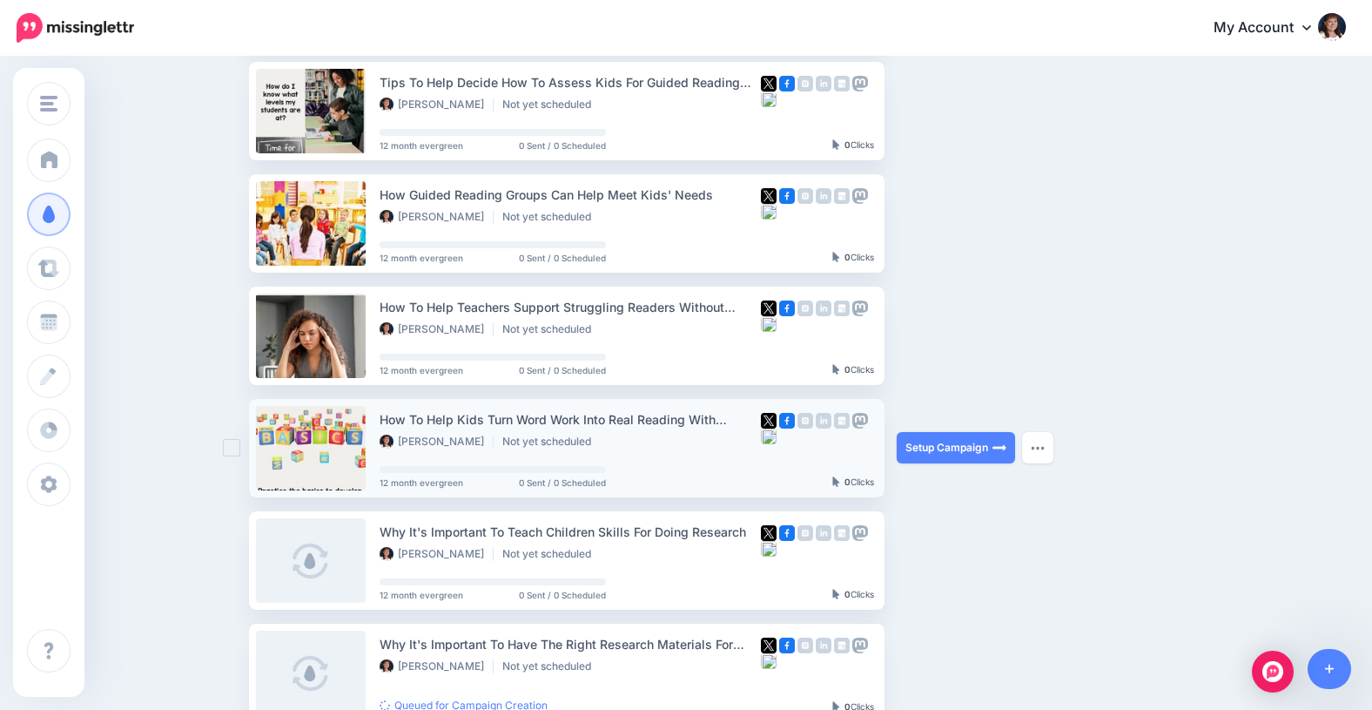
scroll to position [407, 0]
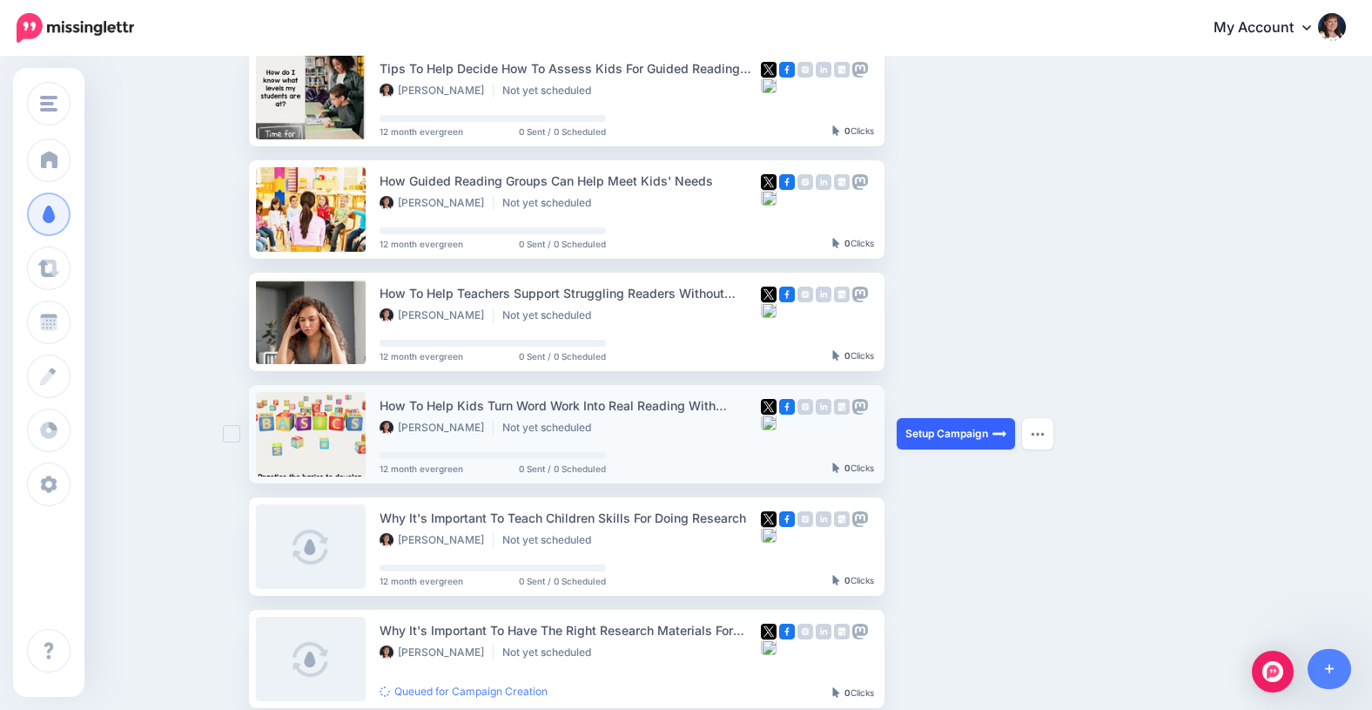
click at [914, 432] on link "Setup Campaign" at bounding box center [956, 433] width 118 height 31
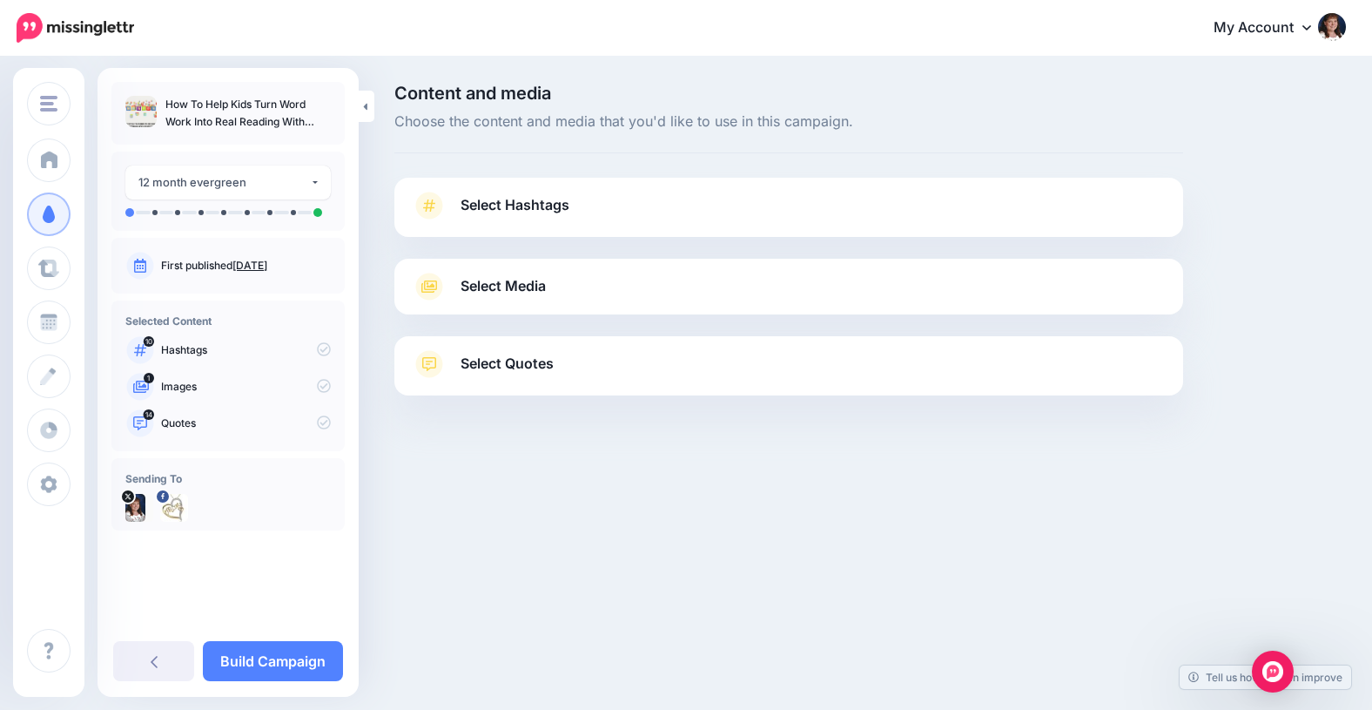
click at [495, 205] on span "Select Hashtags" at bounding box center [515, 205] width 109 height 24
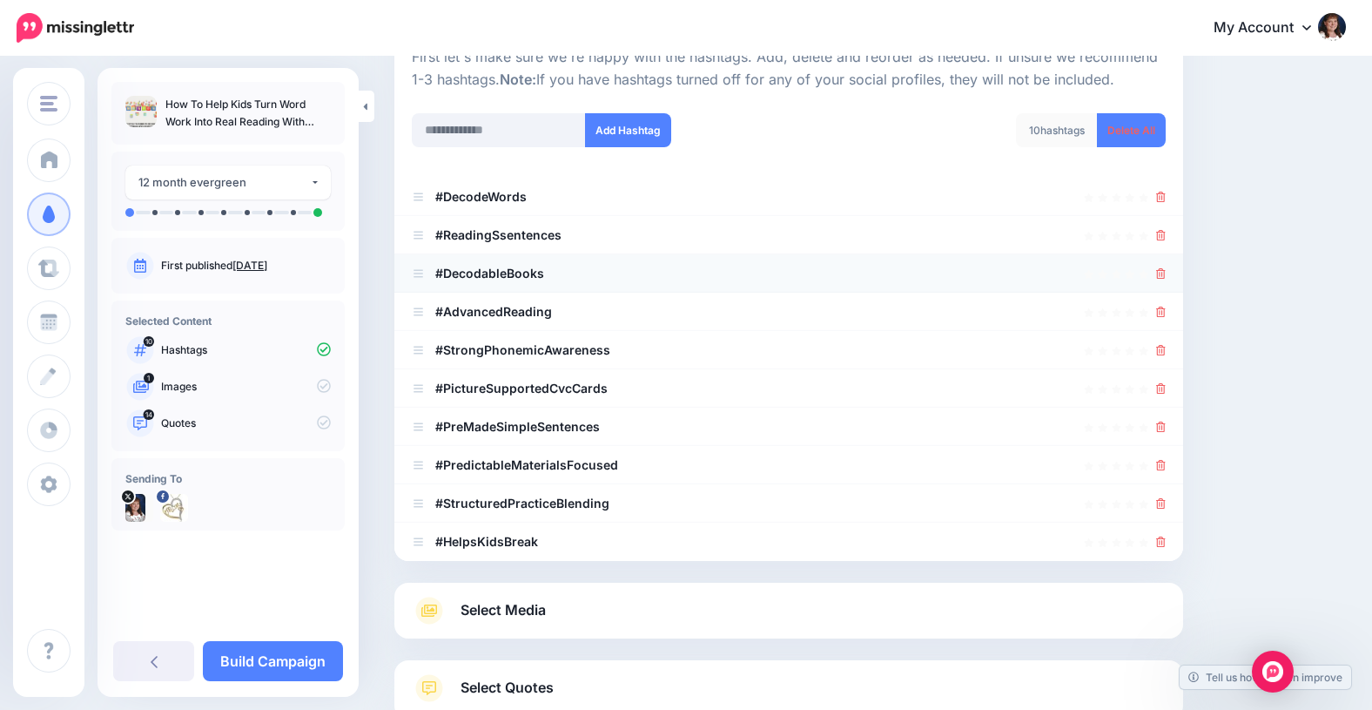
scroll to position [189, 0]
click at [1159, 539] on icon at bounding box center [1161, 543] width 10 height 10
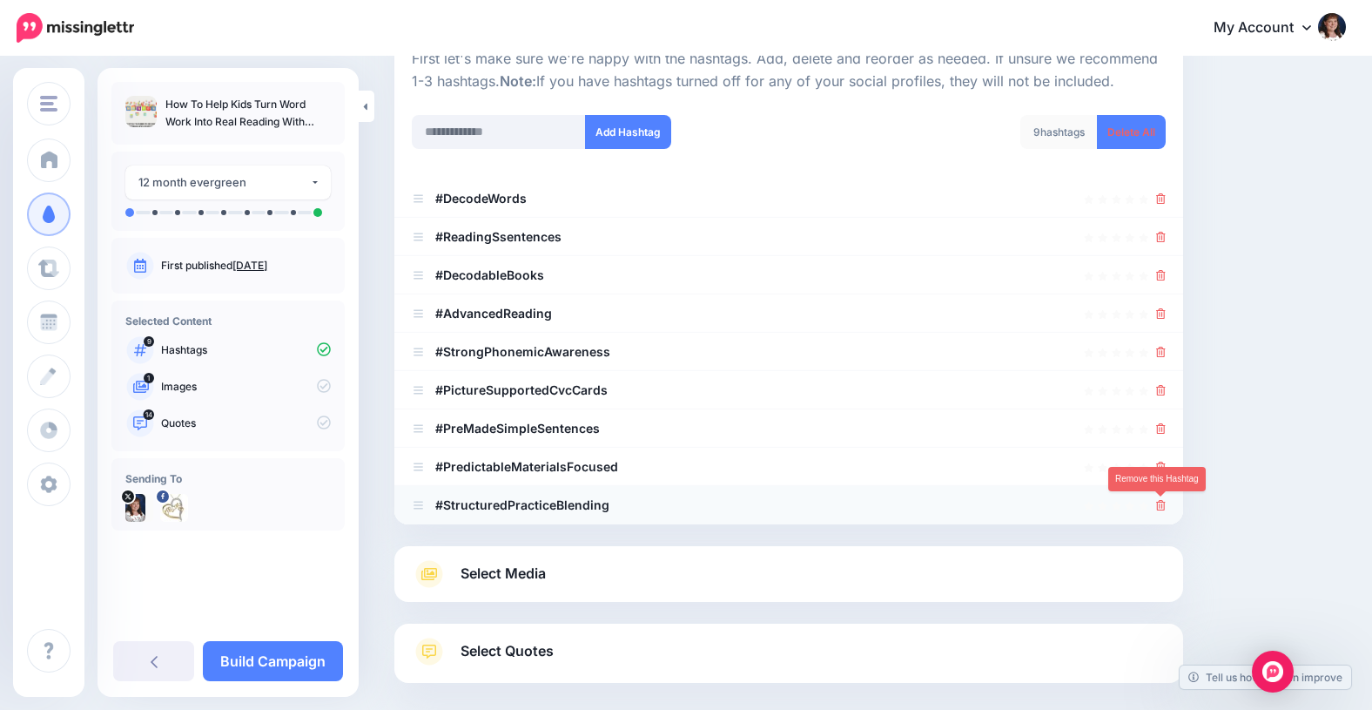
click at [1161, 505] on icon at bounding box center [1161, 505] width 10 height 10
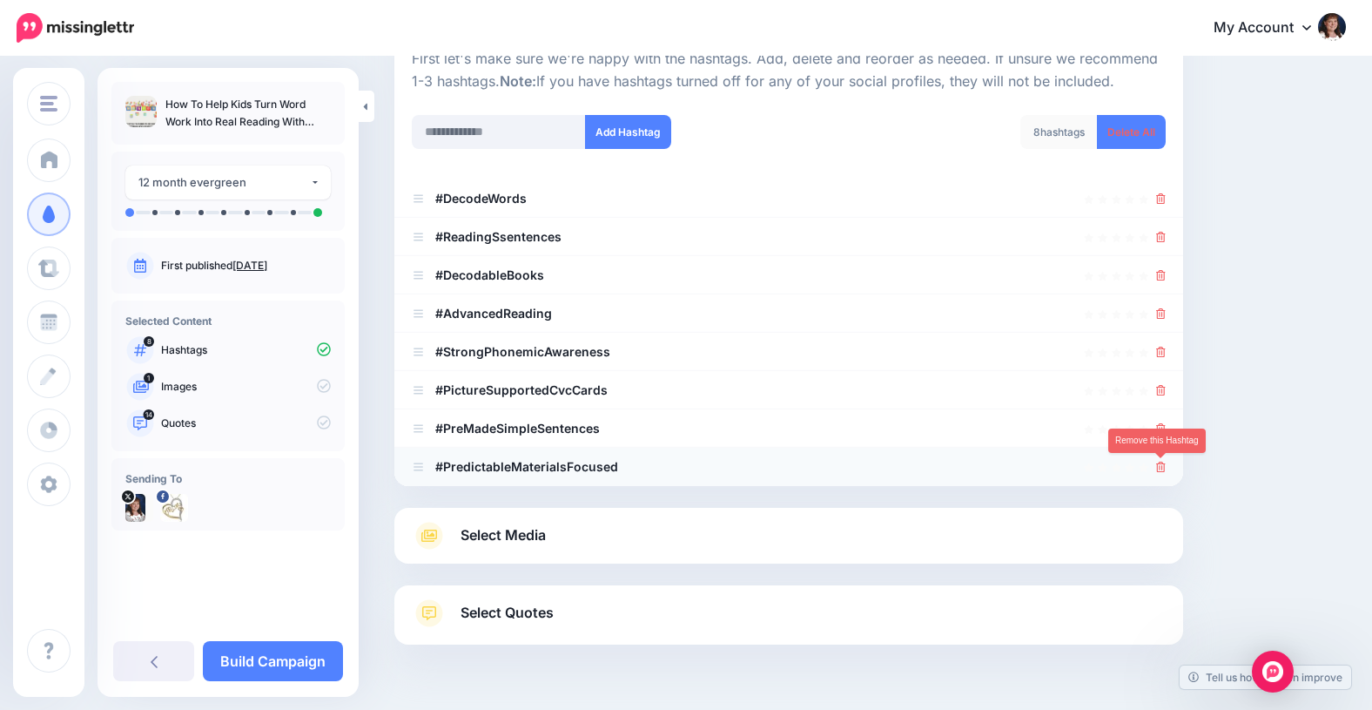
click at [1165, 468] on icon at bounding box center [1161, 466] width 10 height 10
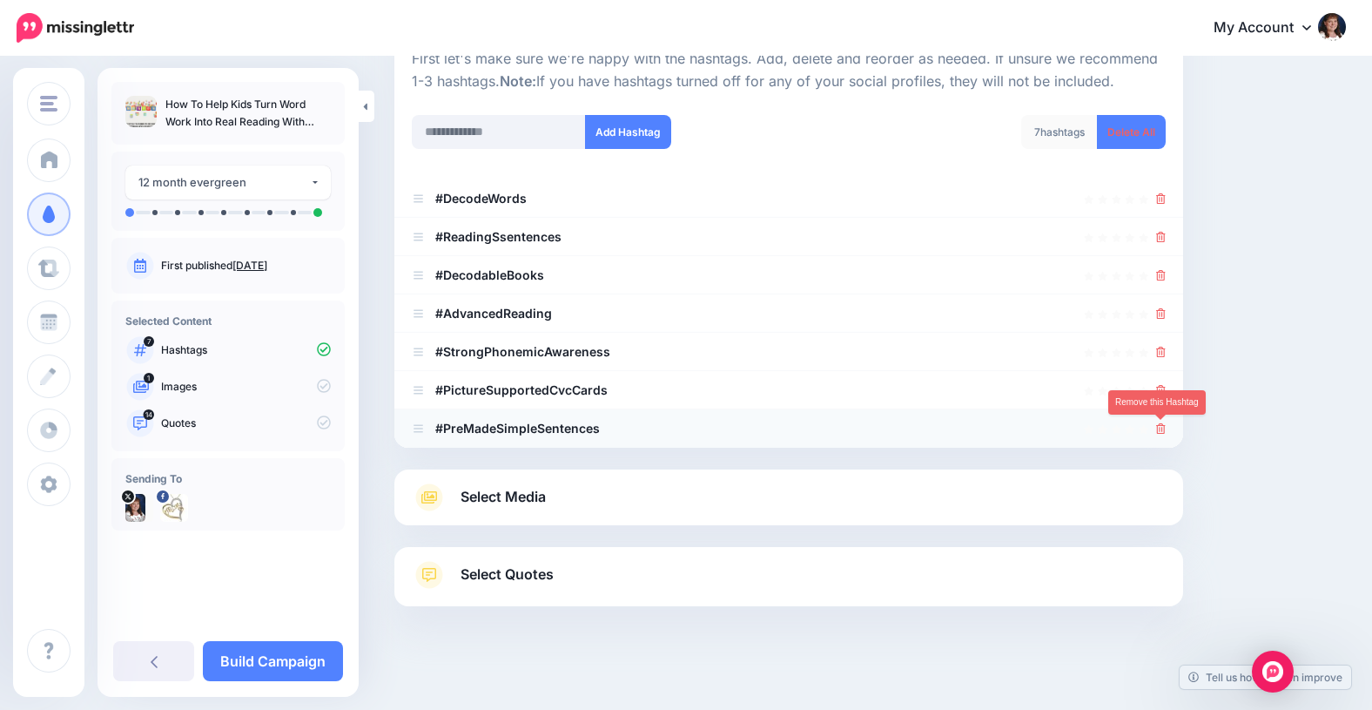
click at [1159, 427] on icon at bounding box center [1161, 428] width 10 height 10
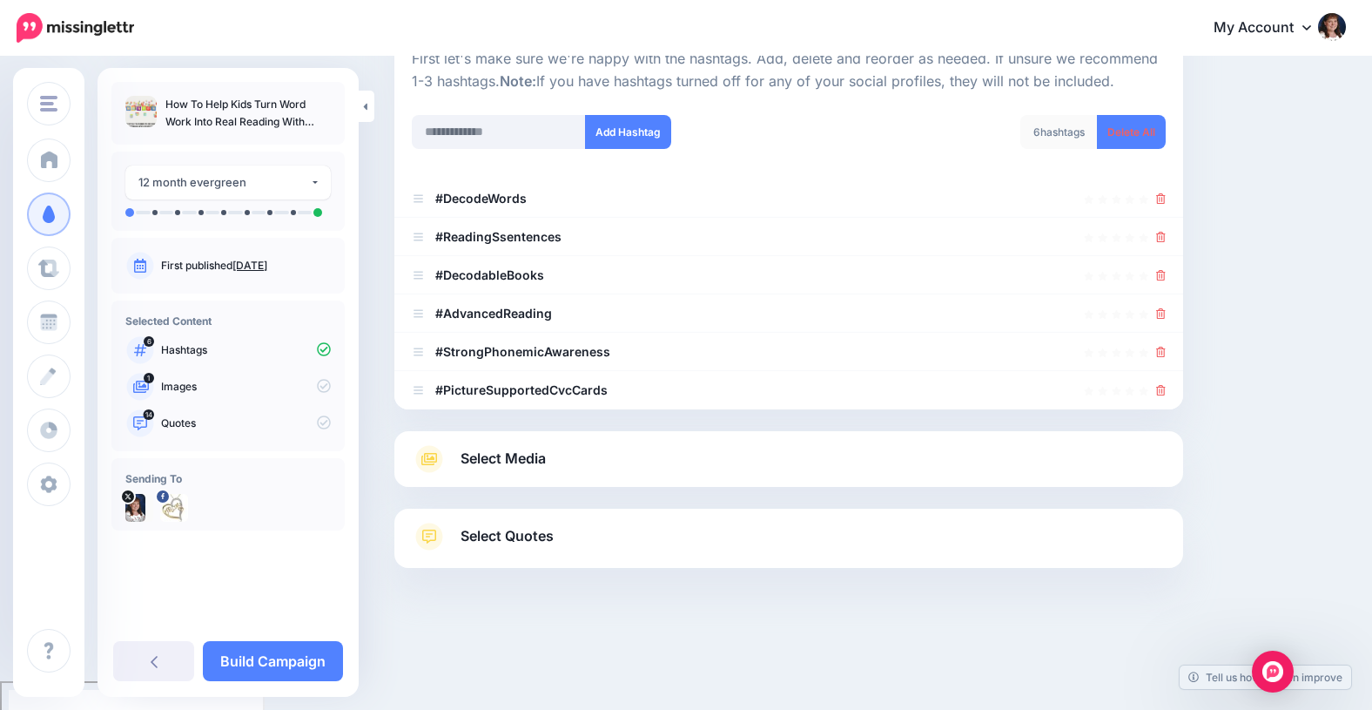
scroll to position [185, 0]
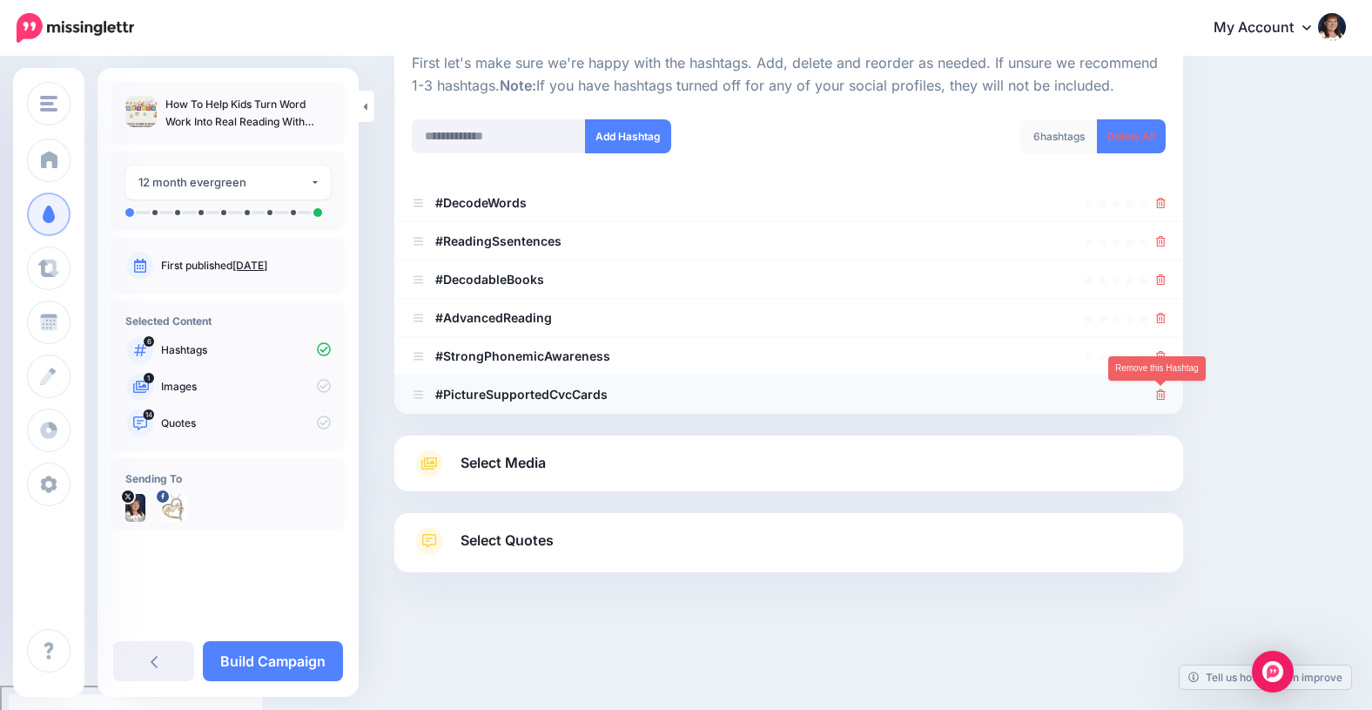
click at [1161, 392] on icon at bounding box center [1161, 394] width 10 height 10
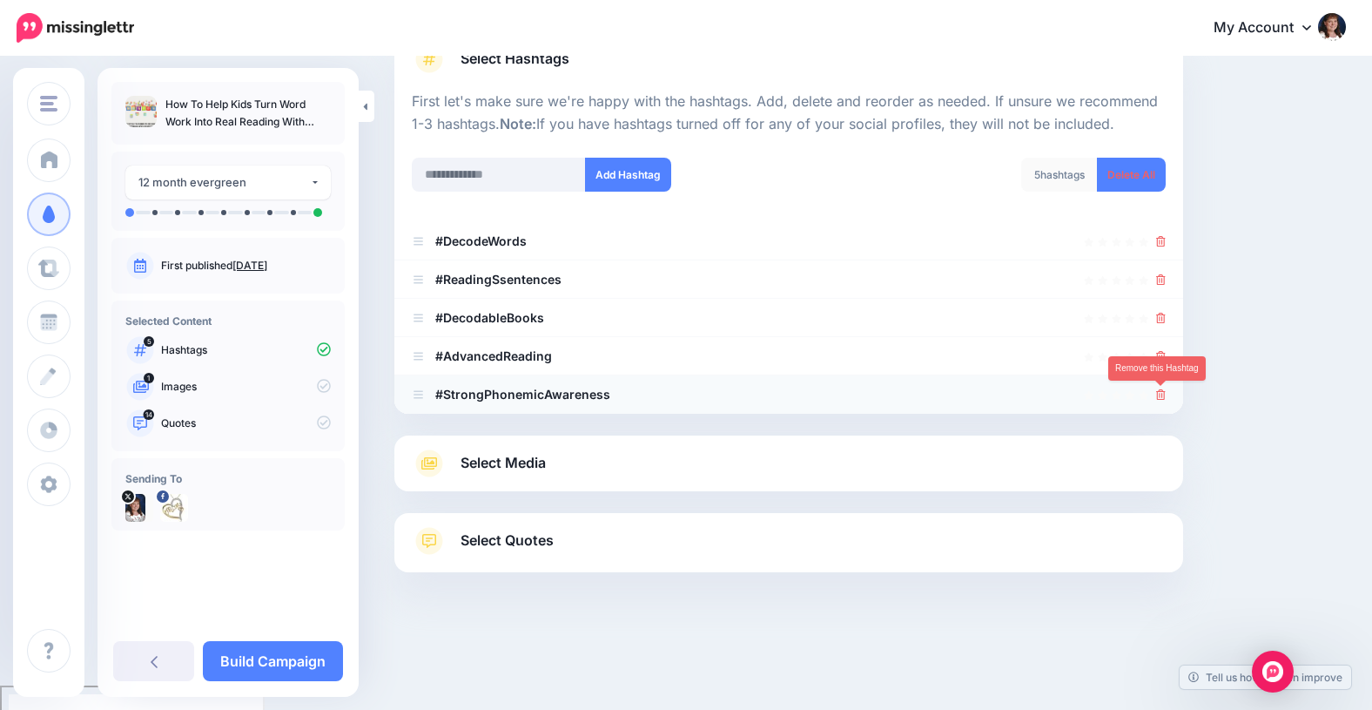
click at [1161, 394] on icon at bounding box center [1161, 394] width 10 height 10
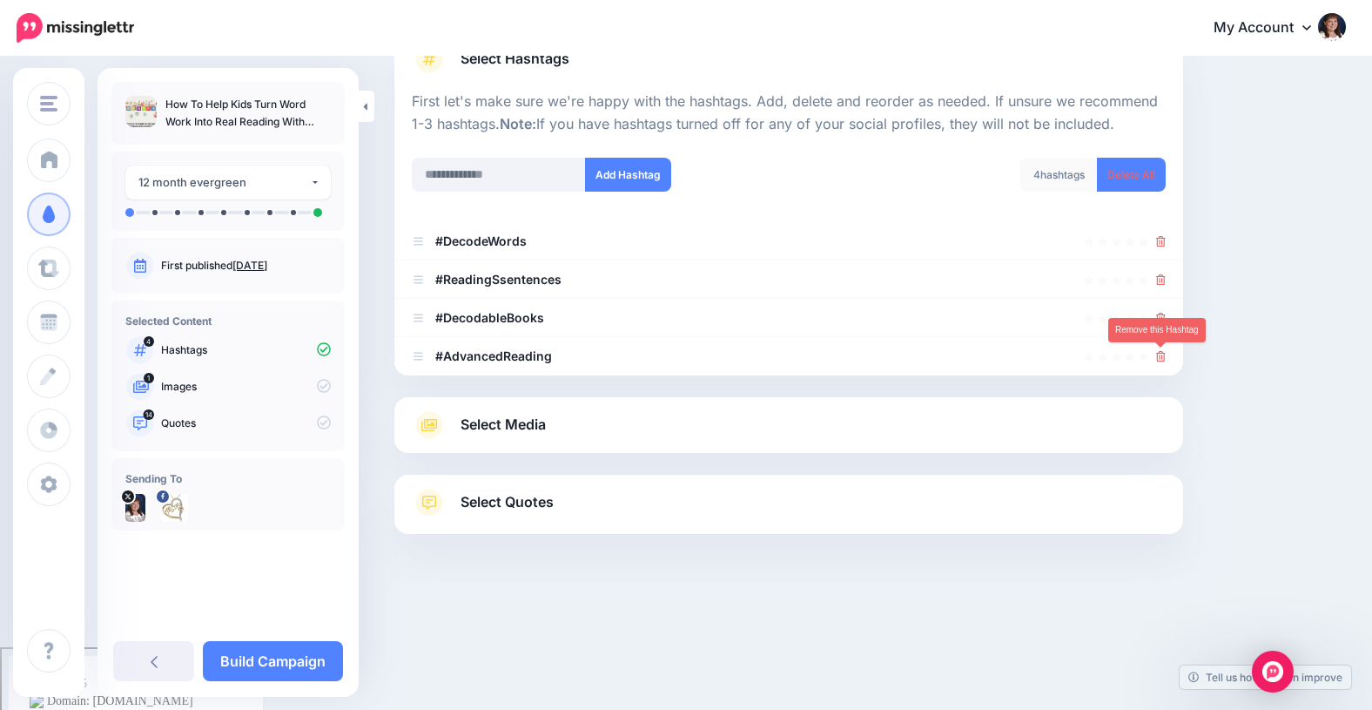
scroll to position [108, 0]
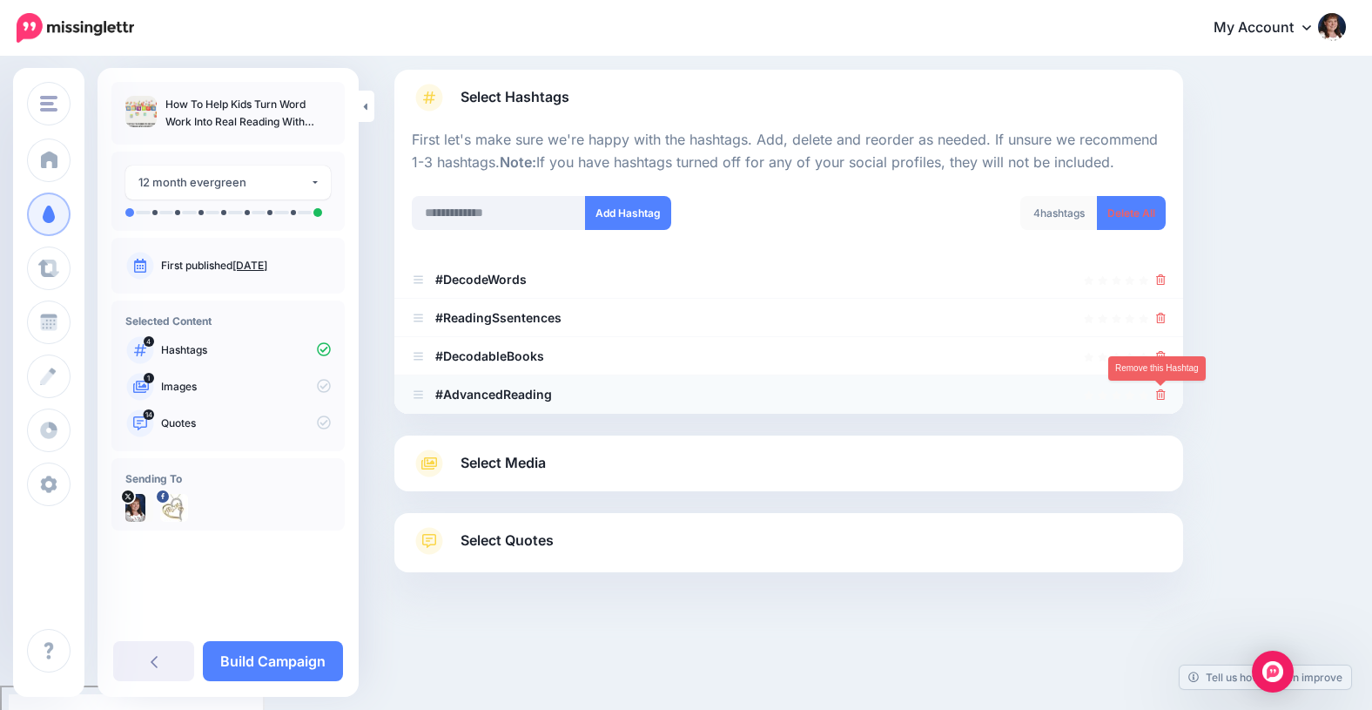
click at [1159, 389] on icon at bounding box center [1161, 394] width 10 height 10
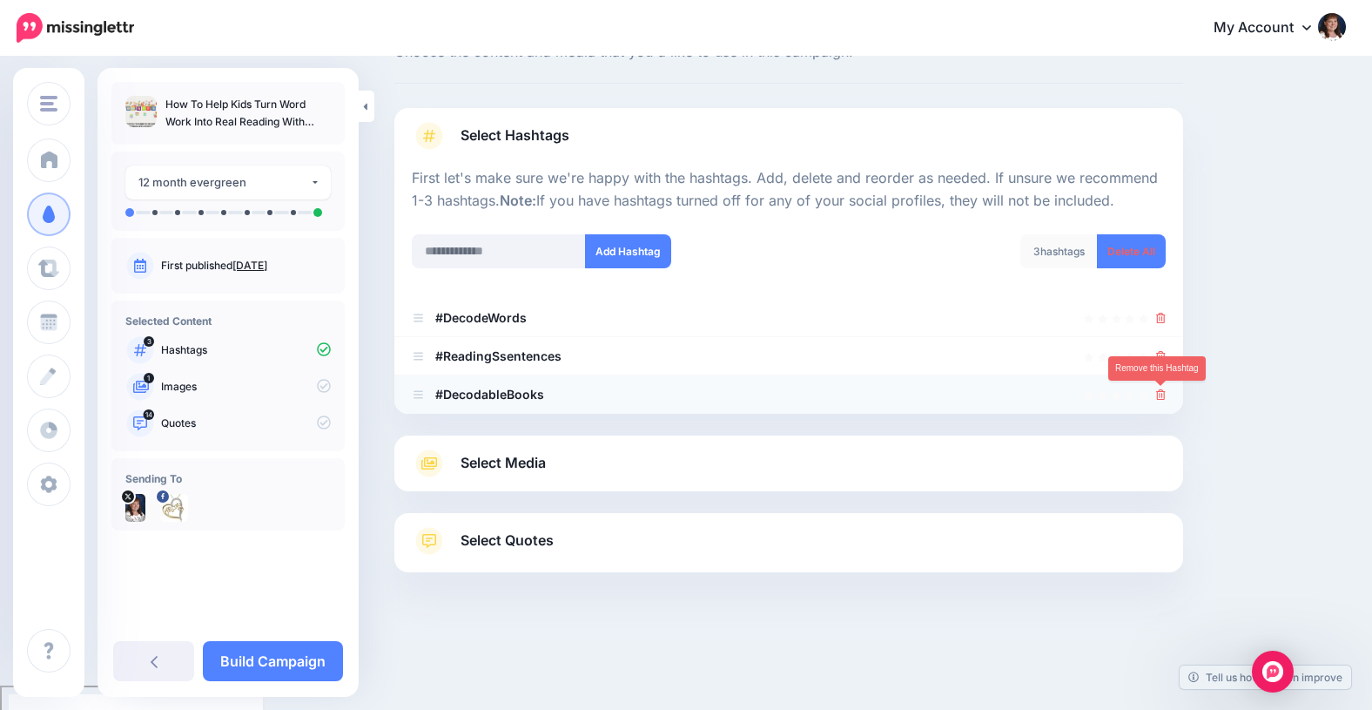
click at [1161, 394] on icon at bounding box center [1161, 394] width 10 height 10
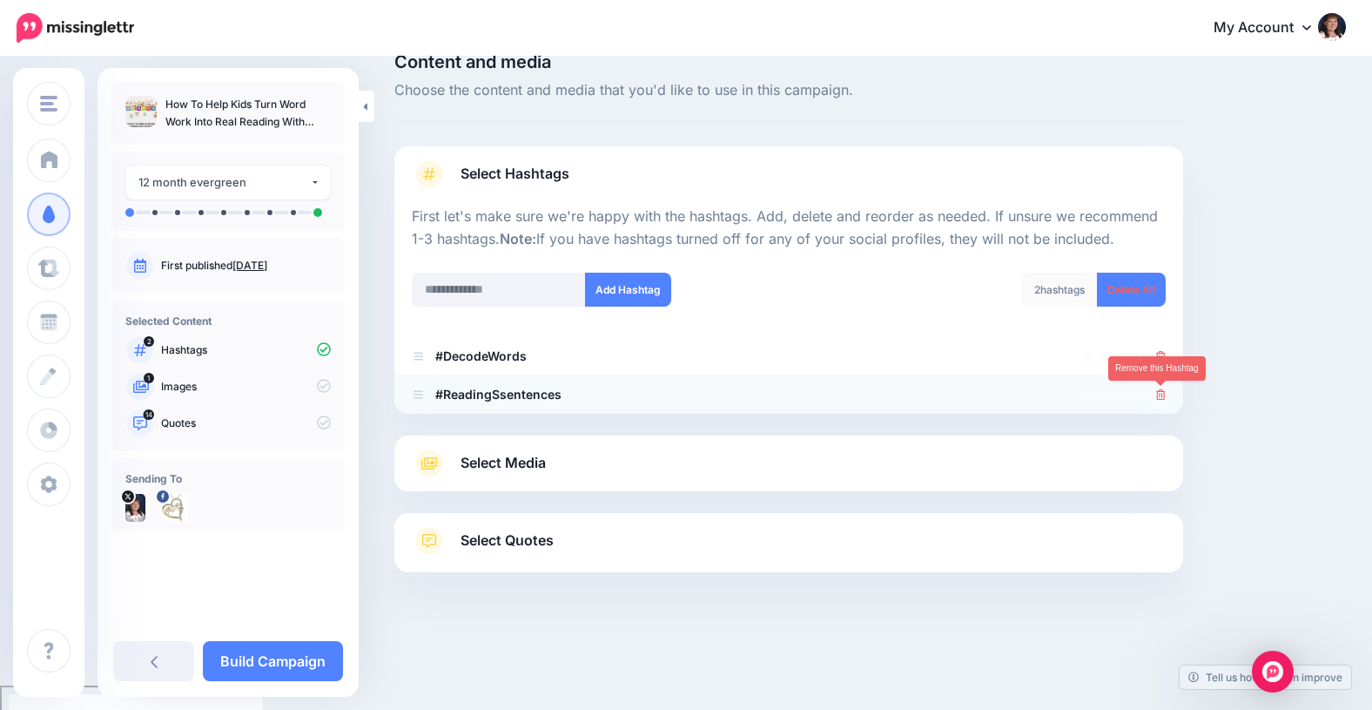
click at [1160, 389] on icon at bounding box center [1161, 394] width 10 height 10
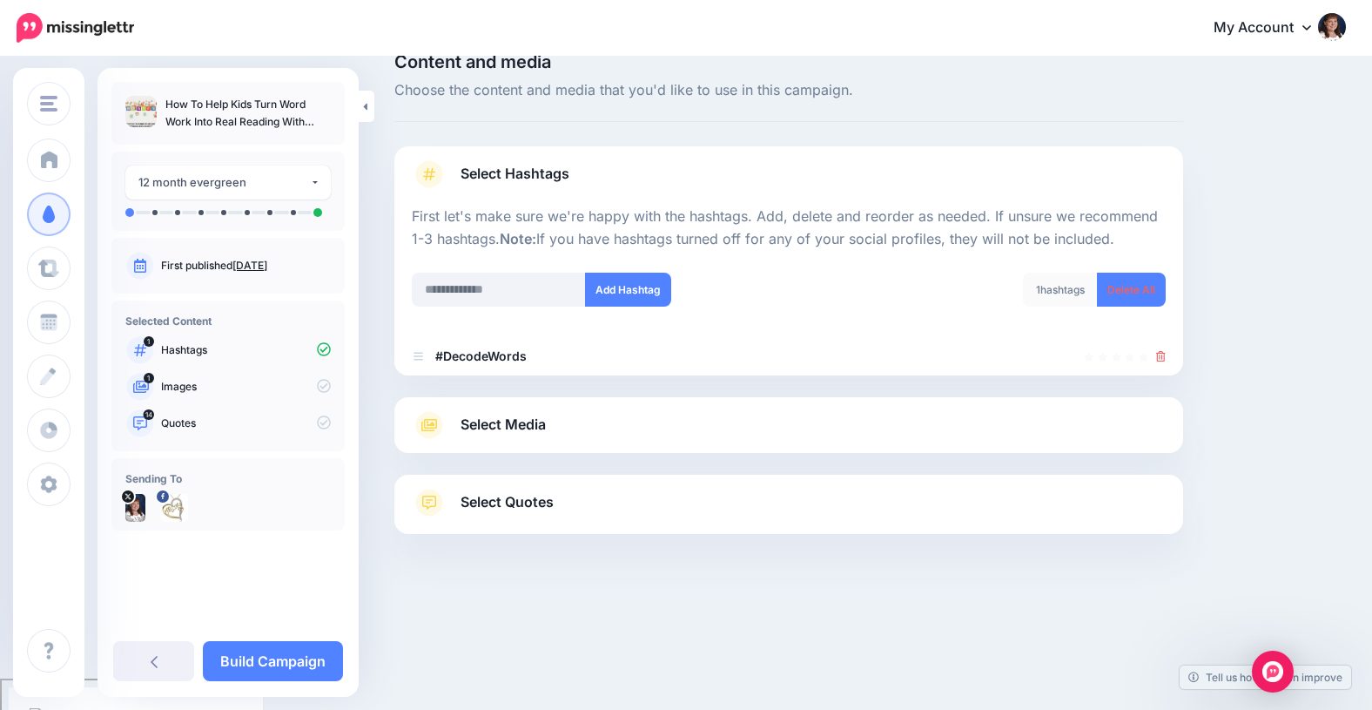
scroll to position [24, 0]
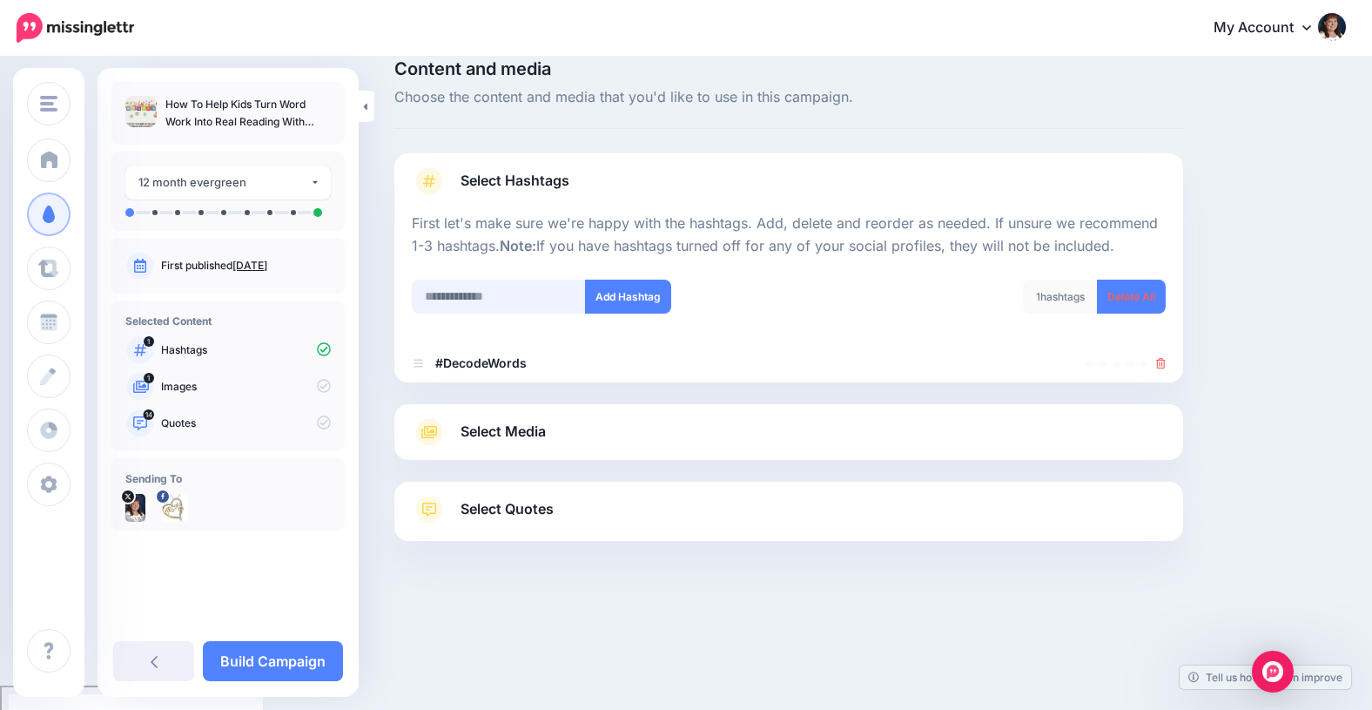
click at [434, 303] on input "text" at bounding box center [499, 296] width 174 height 34
type input "**********"
click at [613, 291] on button "Add Hashtag" at bounding box center [628, 296] width 86 height 34
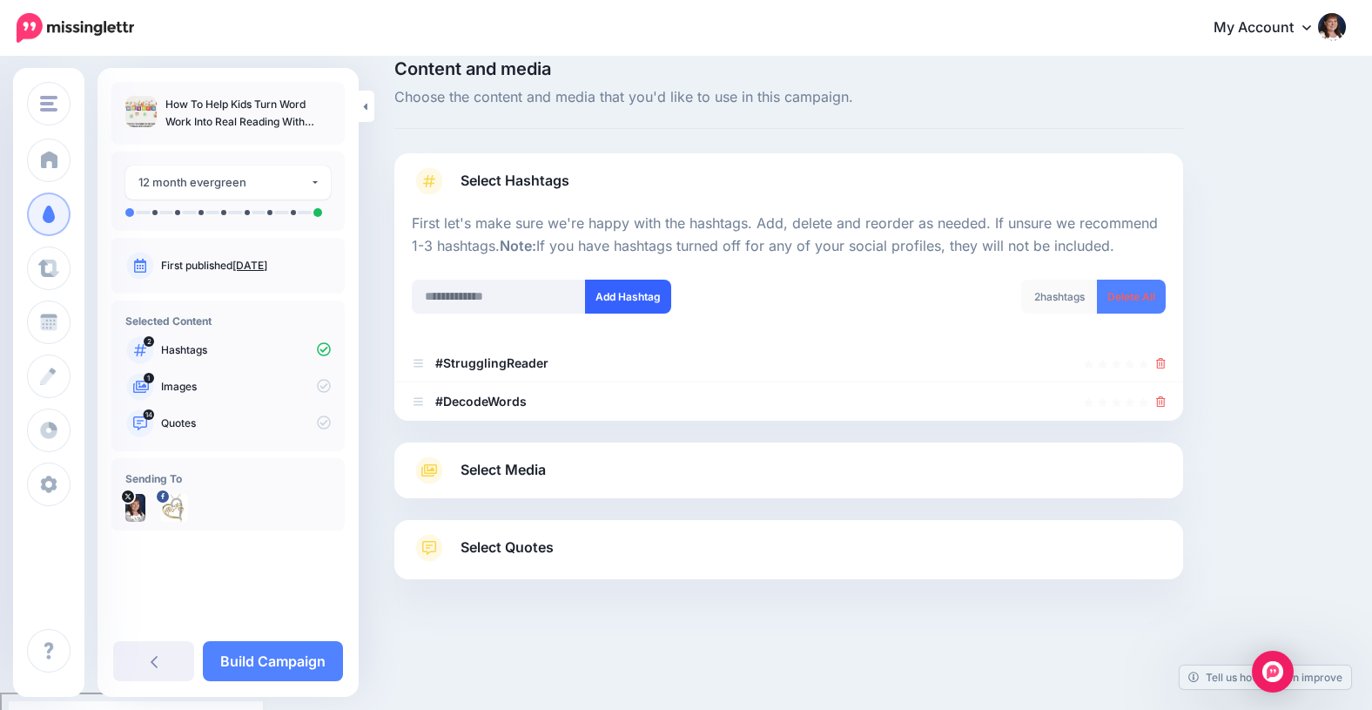
scroll to position [31, 0]
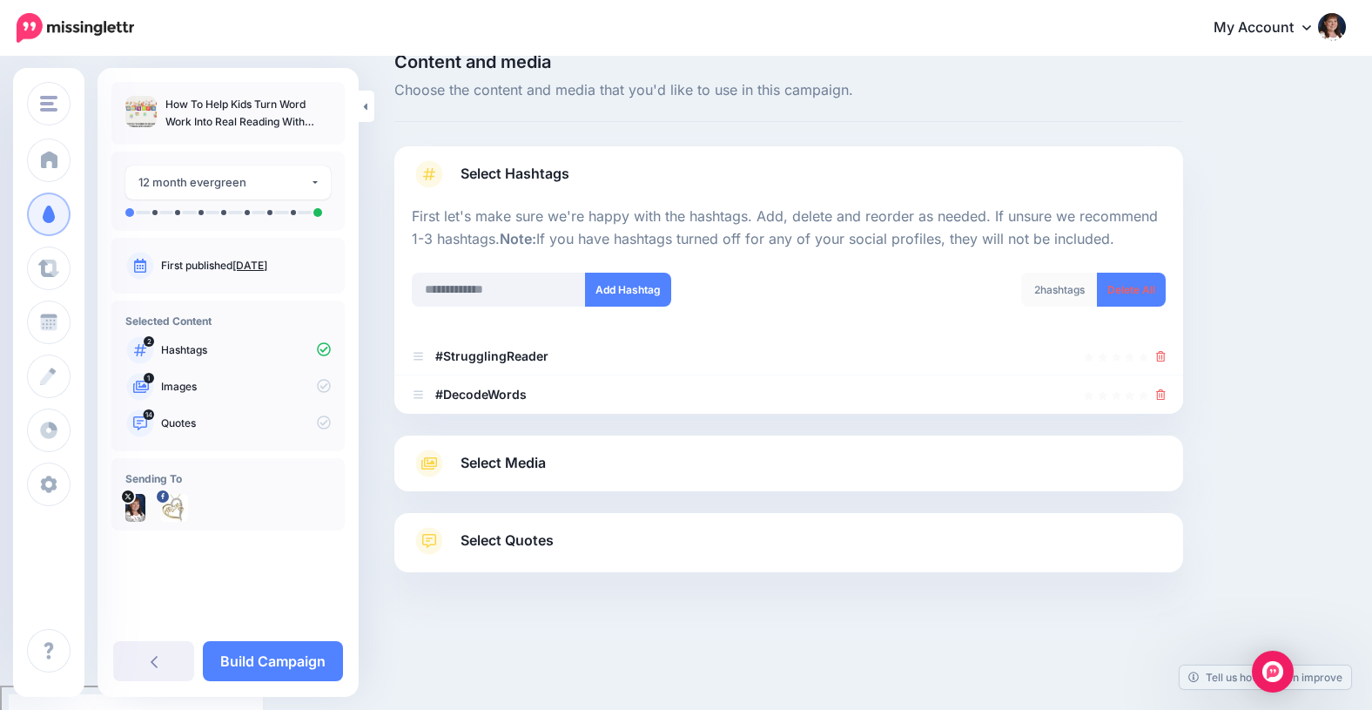
click at [478, 467] on span "Select Media" at bounding box center [503, 463] width 85 height 24
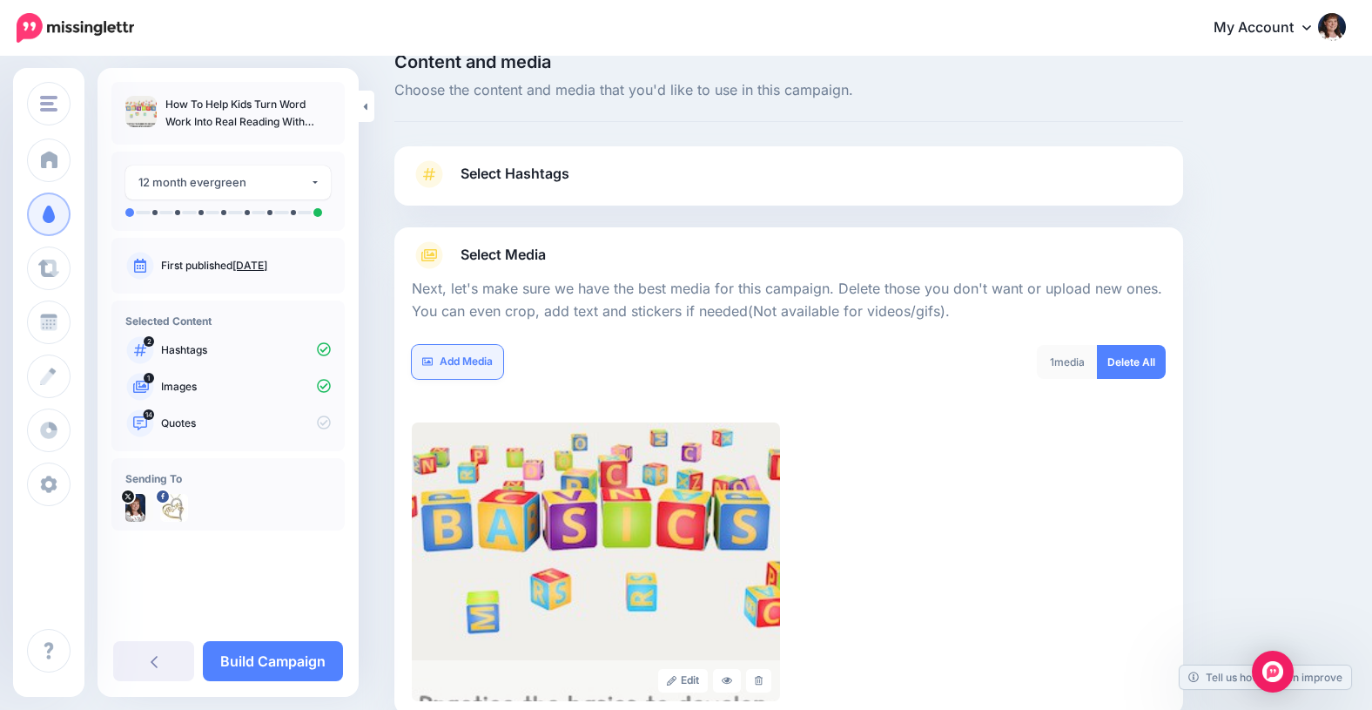
click at [459, 357] on link "Add Media" at bounding box center [457, 362] width 91 height 34
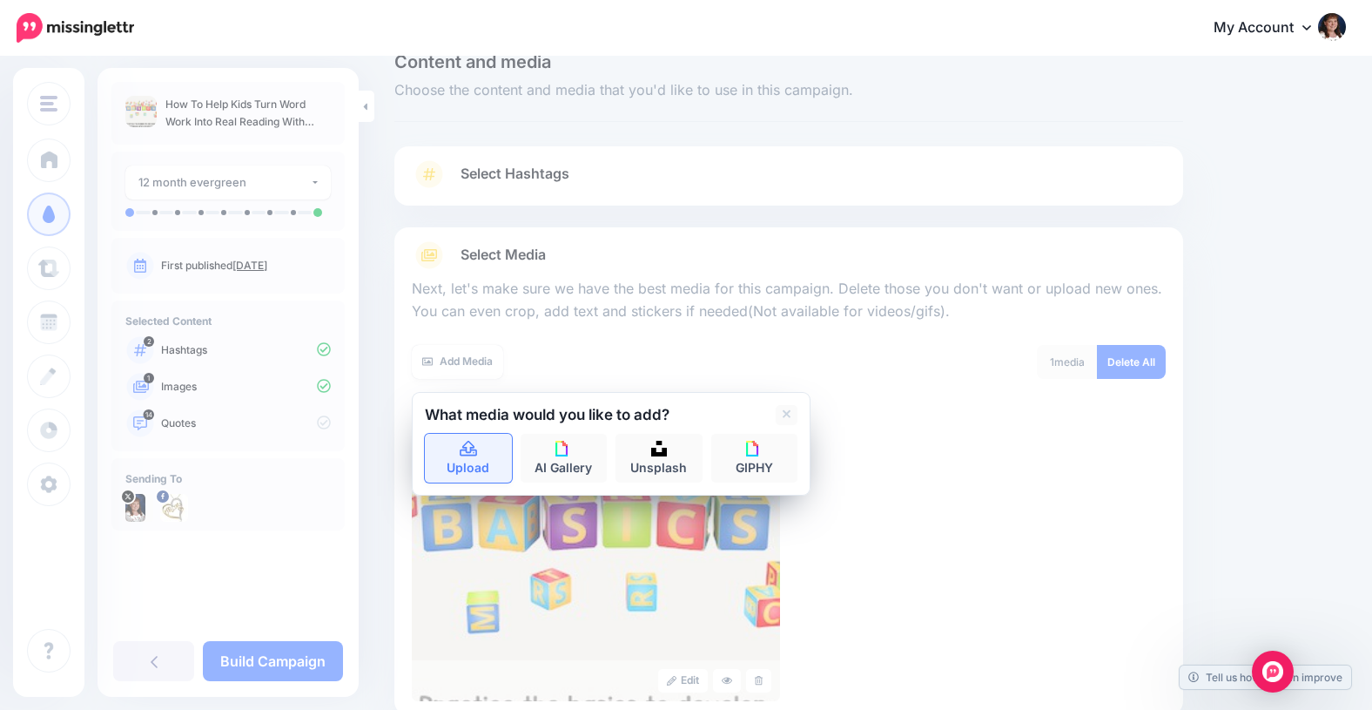
click at [466, 447] on icon at bounding box center [468, 449] width 17 height 16
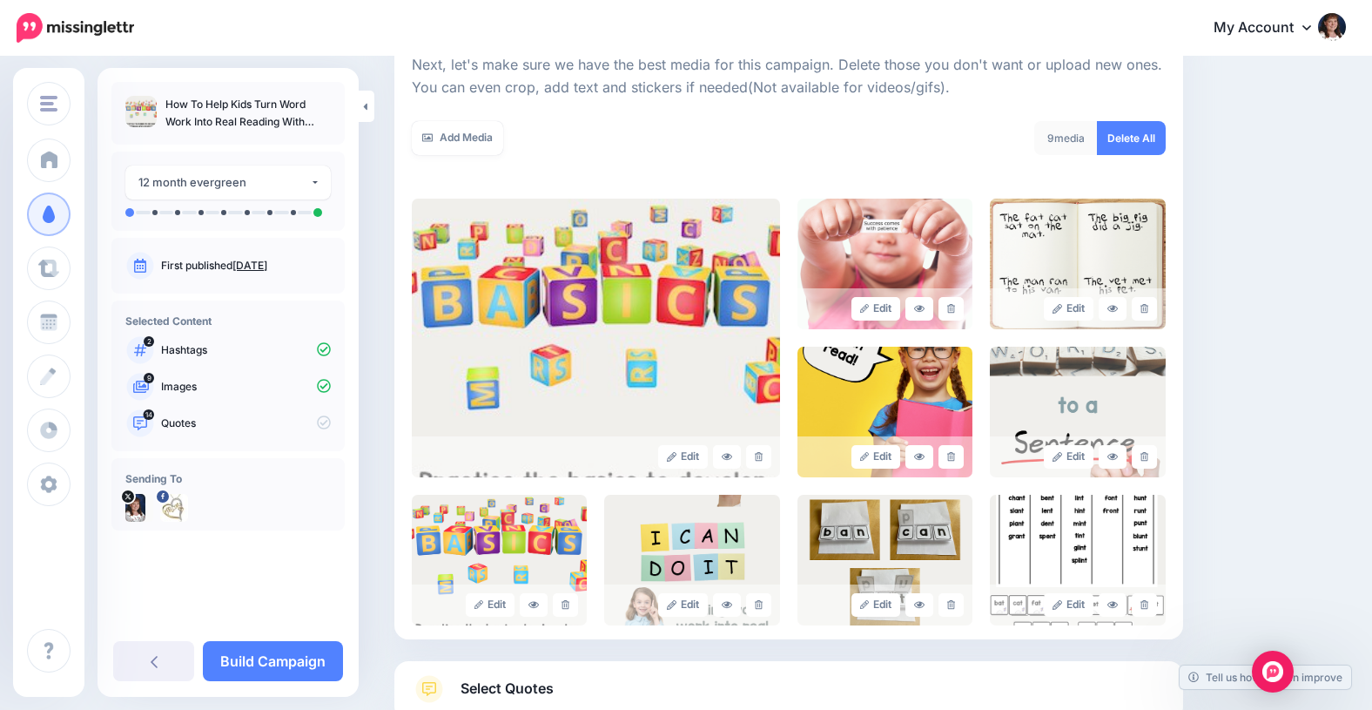
scroll to position [403, 0]
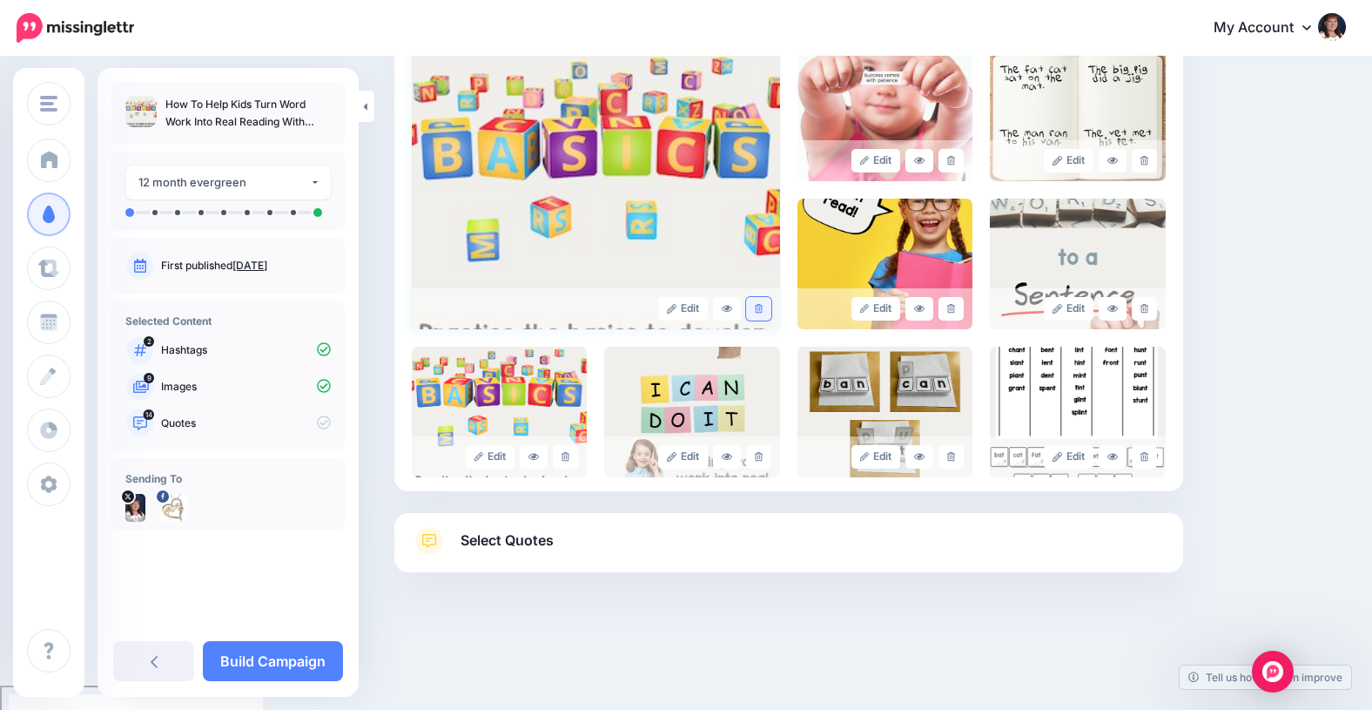
click at [761, 308] on icon at bounding box center [759, 309] width 8 height 10
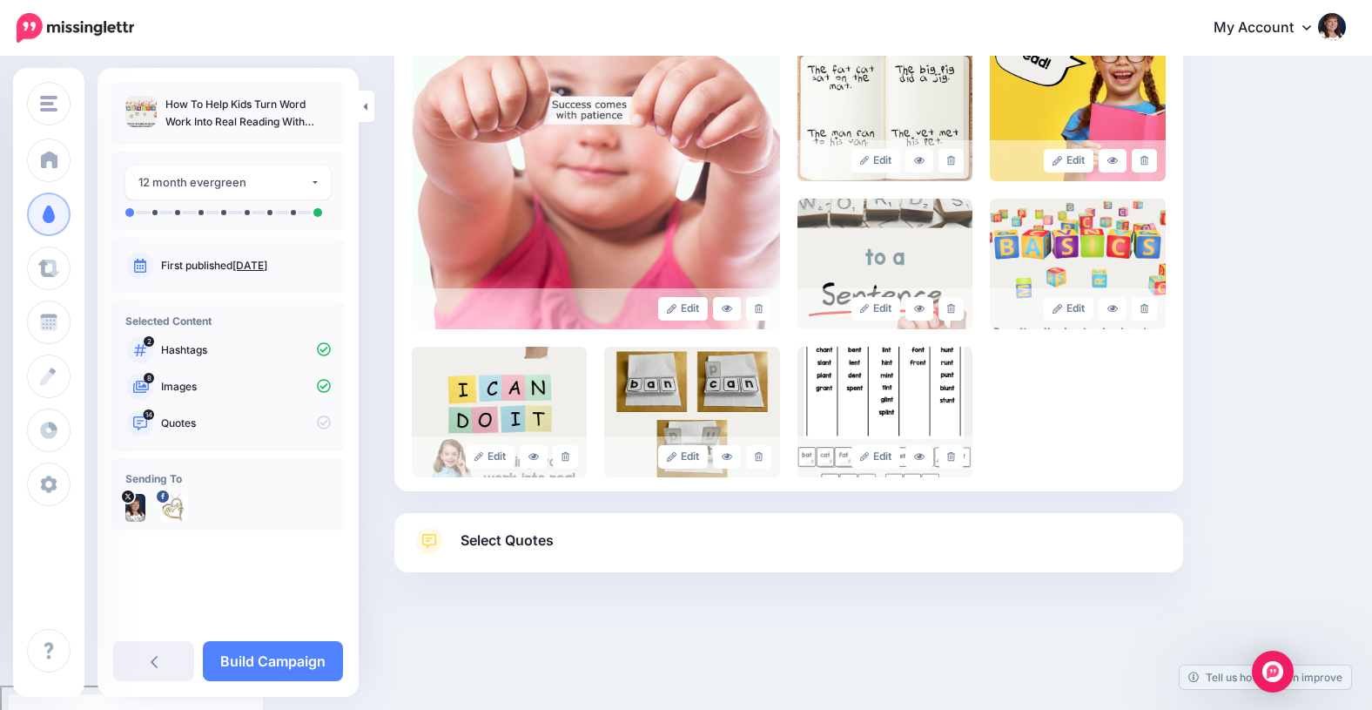
click at [508, 541] on span "Select Quotes" at bounding box center [507, 540] width 93 height 24
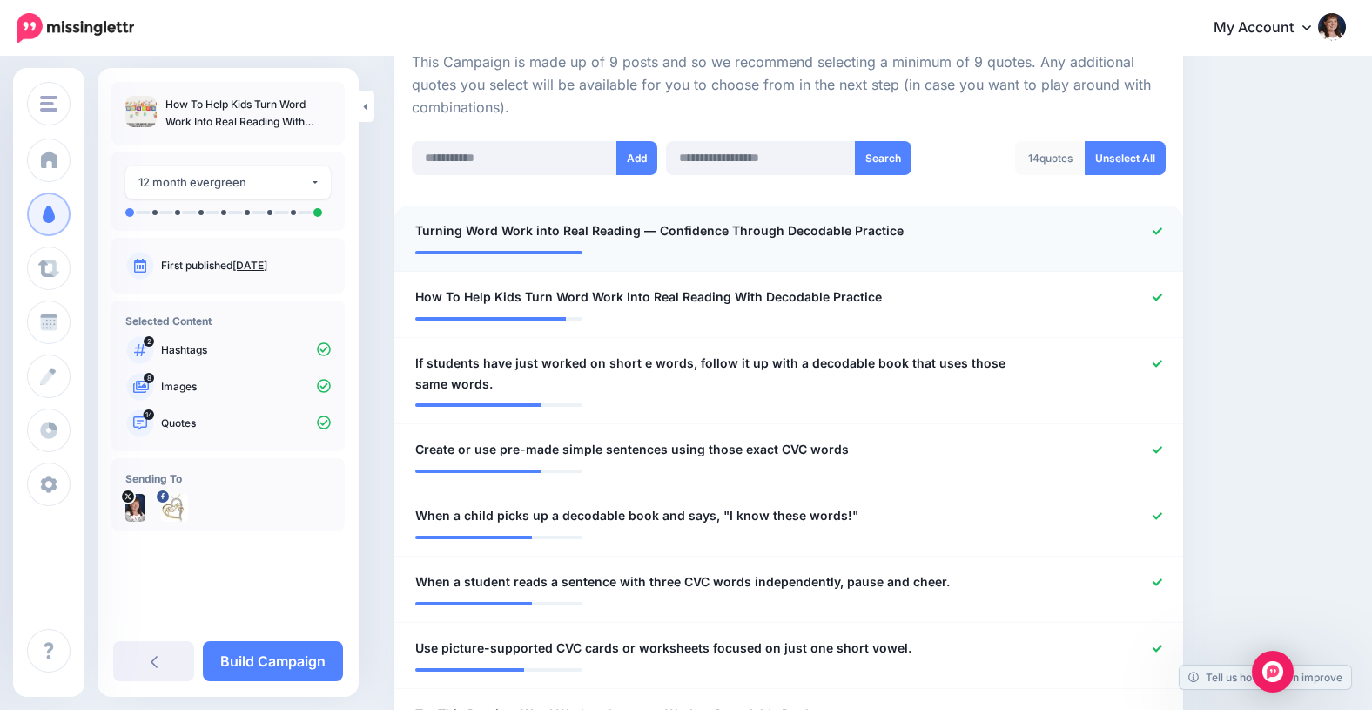
click at [1154, 230] on icon at bounding box center [1158, 231] width 10 height 10
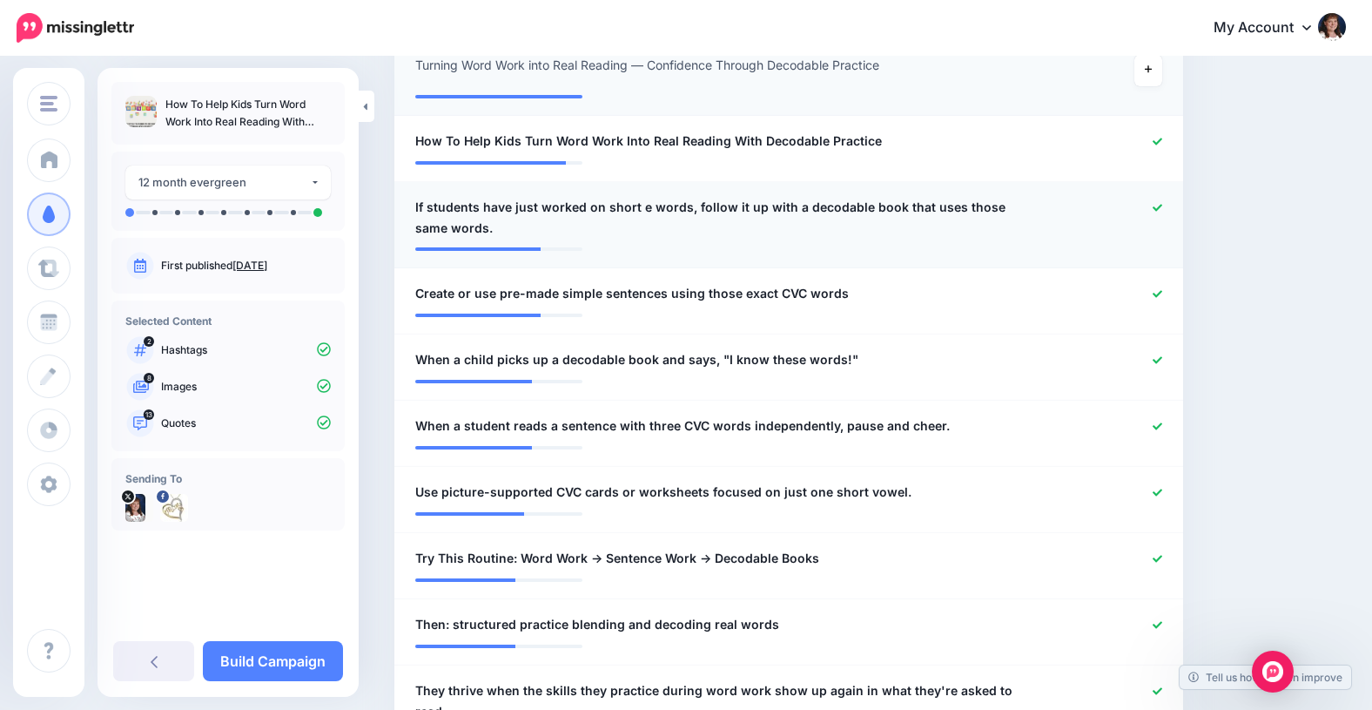
scroll to position [569, 0]
click at [1157, 207] on icon at bounding box center [1158, 206] width 10 height 7
click at [1156, 291] on icon at bounding box center [1158, 293] width 10 height 10
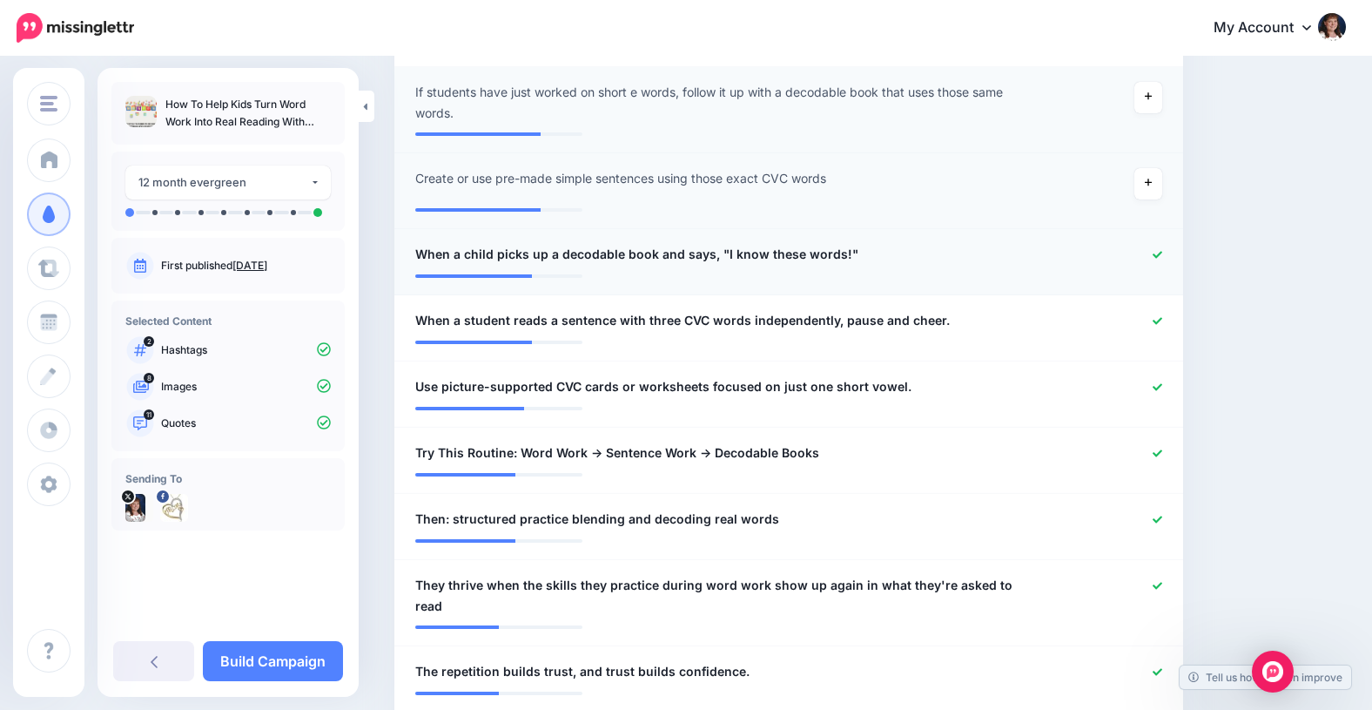
scroll to position [698, 0]
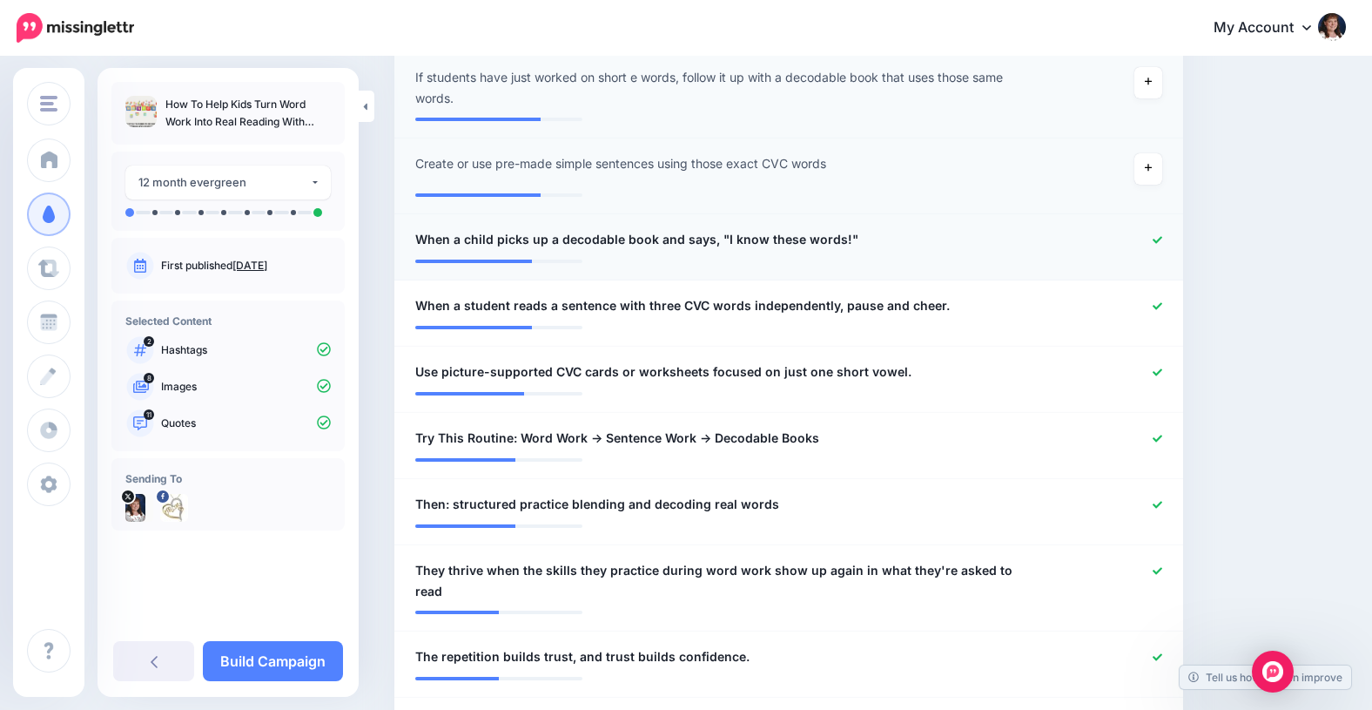
click at [1154, 236] on icon at bounding box center [1158, 240] width 10 height 10
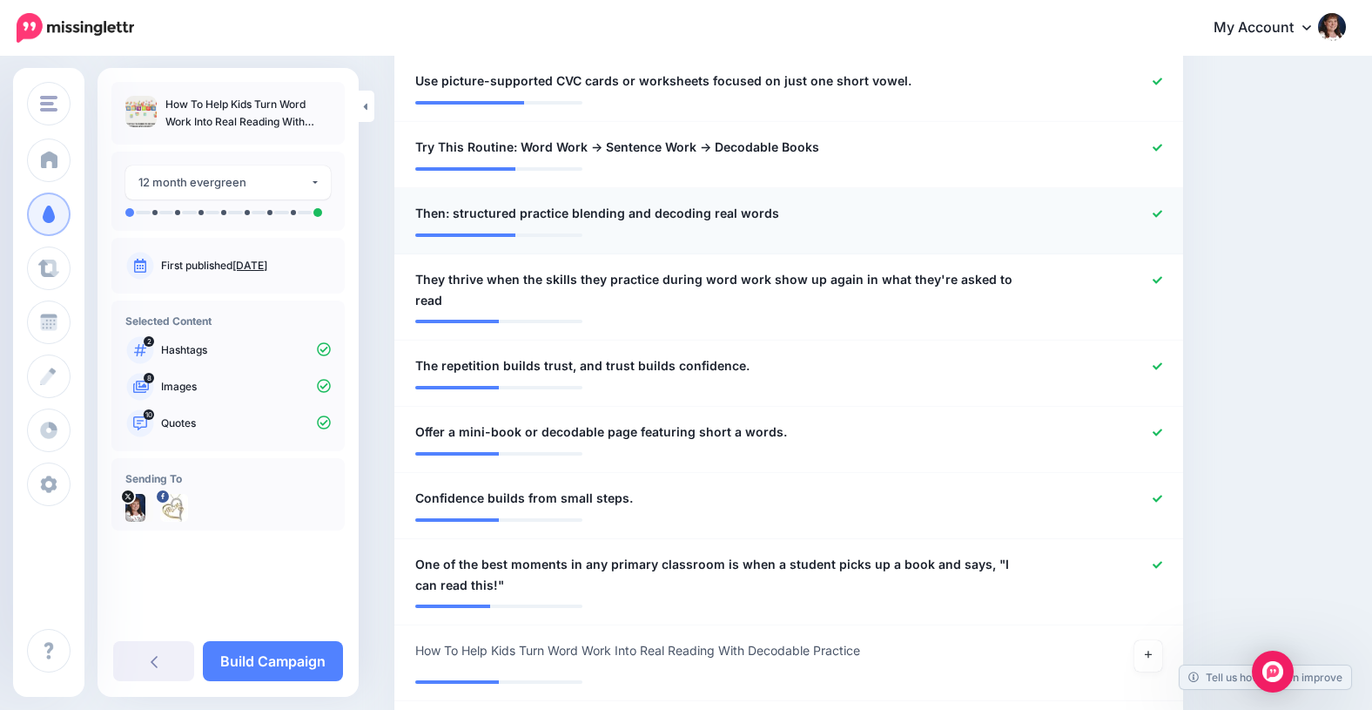
scroll to position [1000, 0]
click at [1158, 212] on icon at bounding box center [1158, 211] width 10 height 7
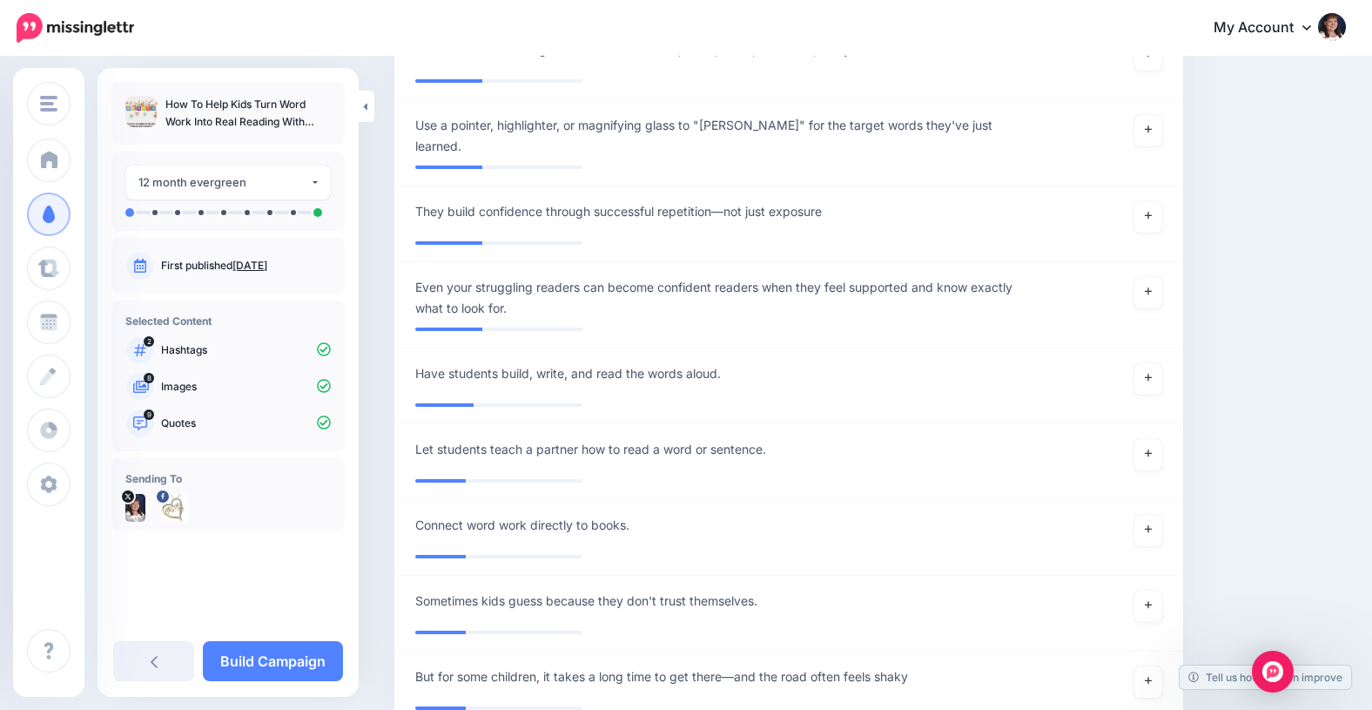
scroll to position [1843, 0]
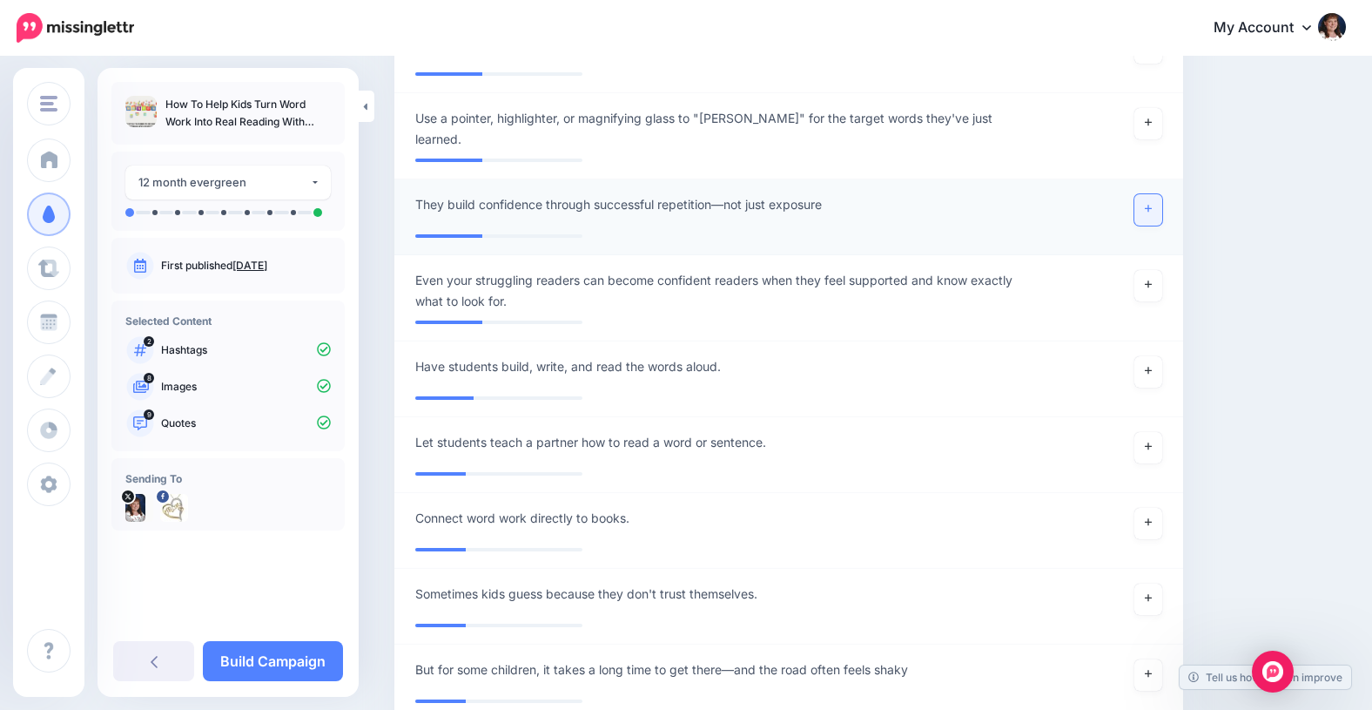
click at [1153, 194] on link at bounding box center [1148, 209] width 28 height 31
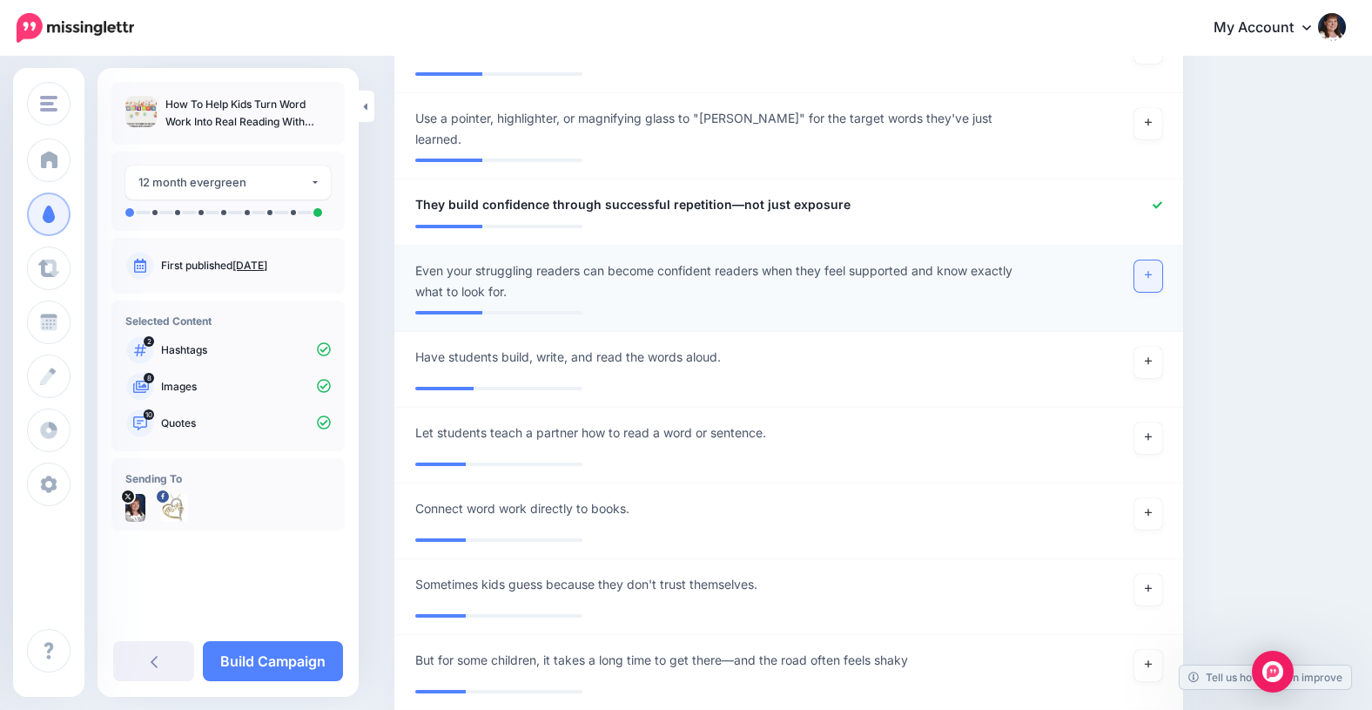
click at [1146, 272] on icon at bounding box center [1148, 275] width 7 height 7
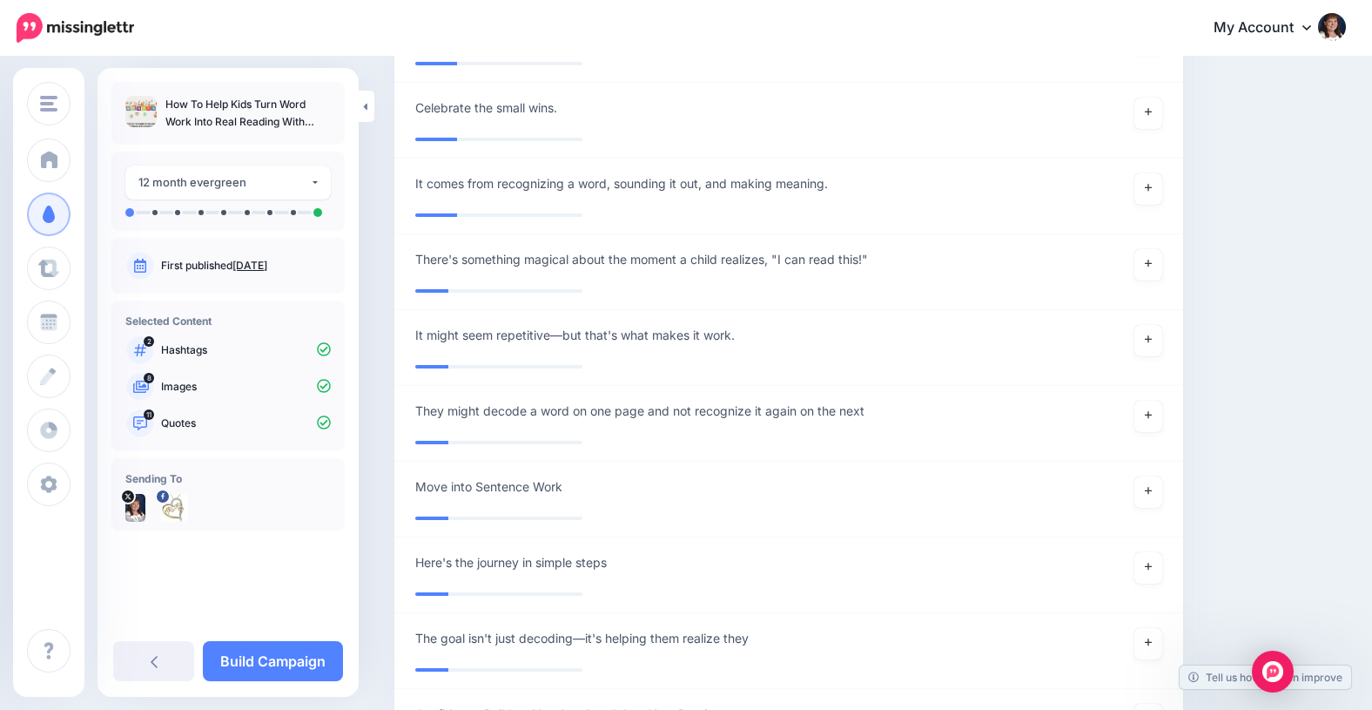
scroll to position [2850, 0]
click at [1149, 258] on icon at bounding box center [1148, 263] width 7 height 10
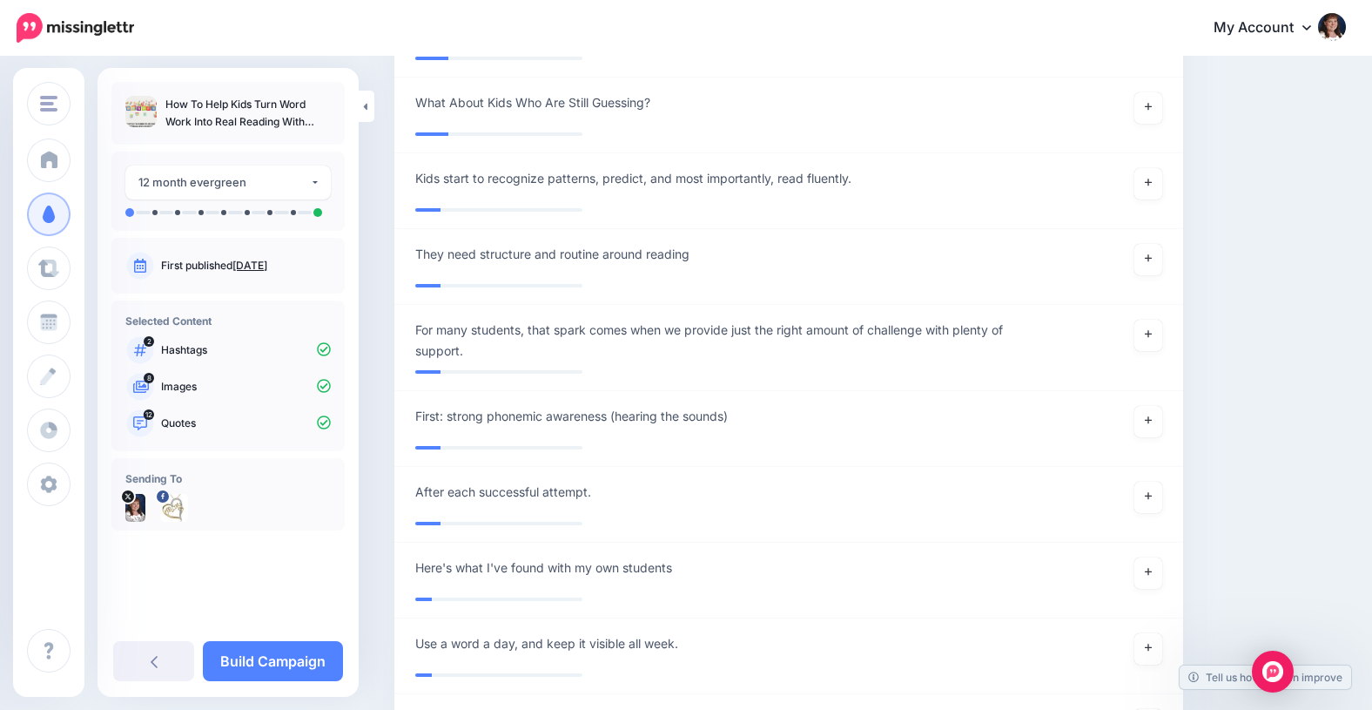
scroll to position [3525, 0]
click at [1147, 181] on icon at bounding box center [1148, 184] width 7 height 7
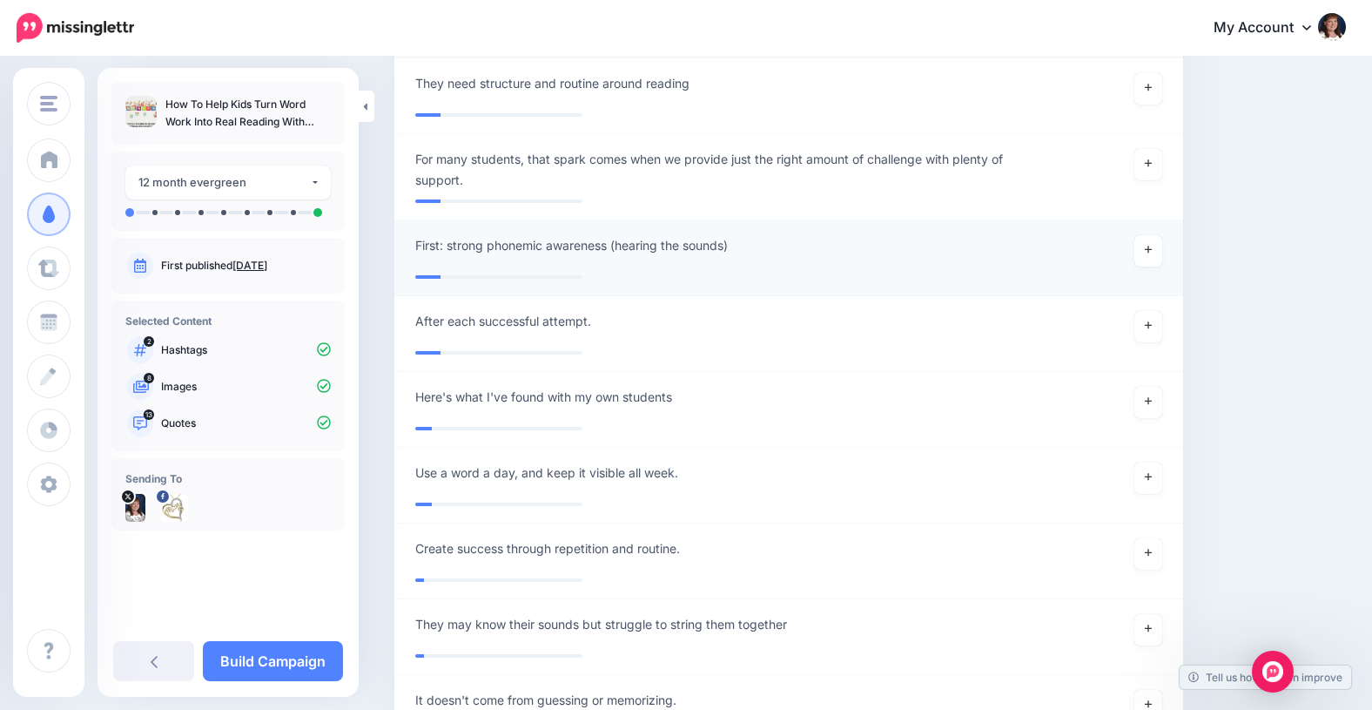
scroll to position [3693, 0]
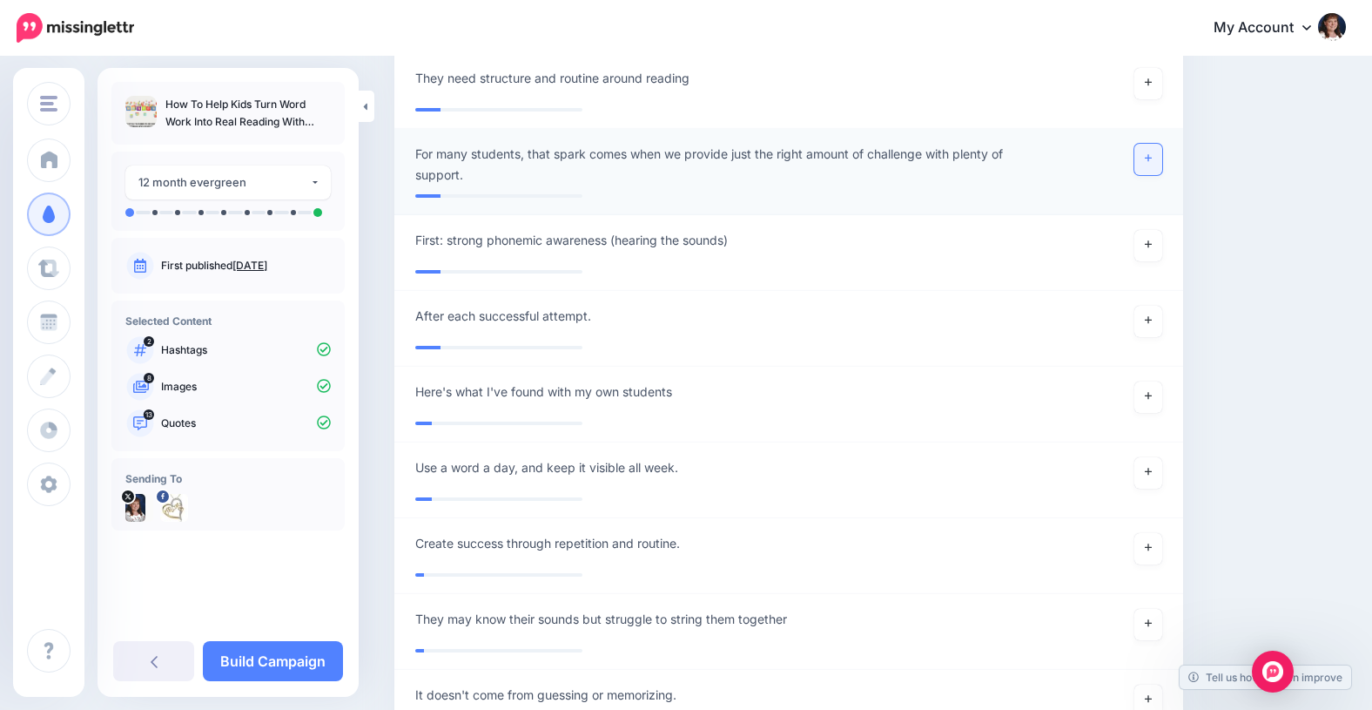
click at [1152, 144] on link at bounding box center [1148, 159] width 28 height 31
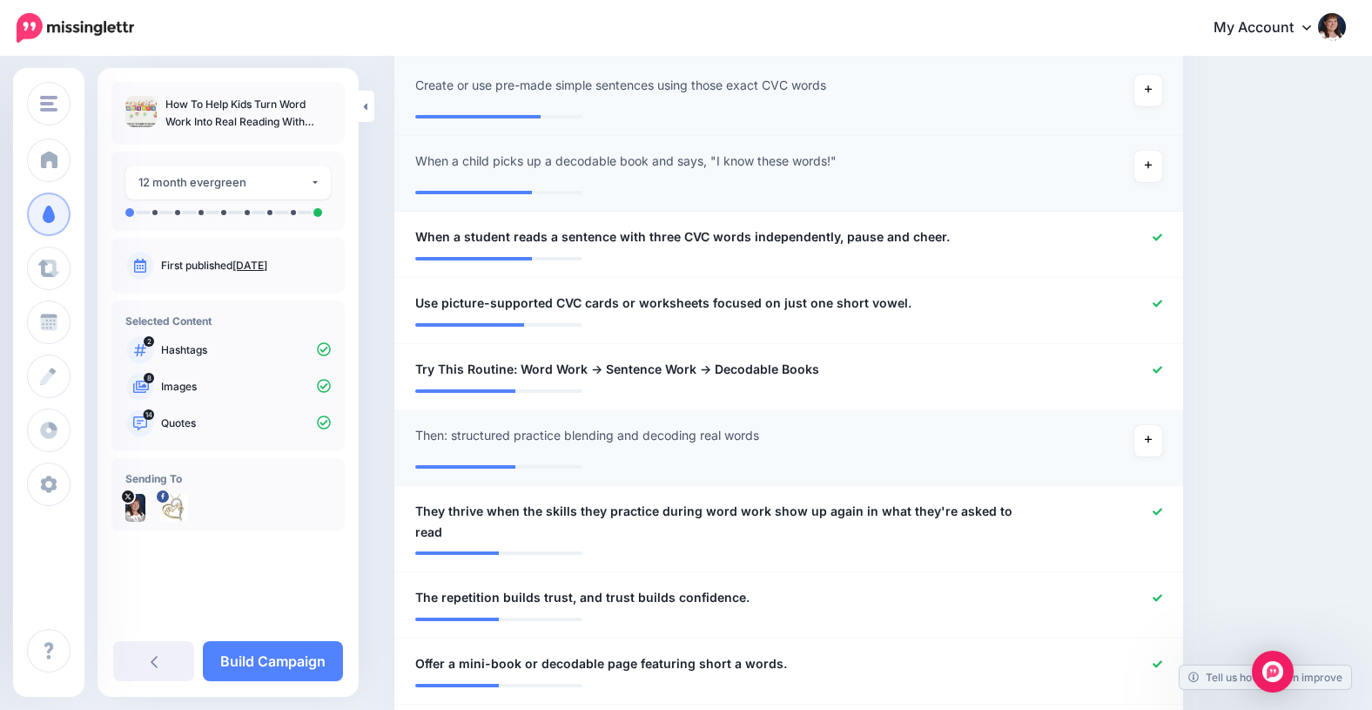
scroll to position [778, 0]
click at [1154, 363] on icon at bounding box center [1158, 368] width 10 height 10
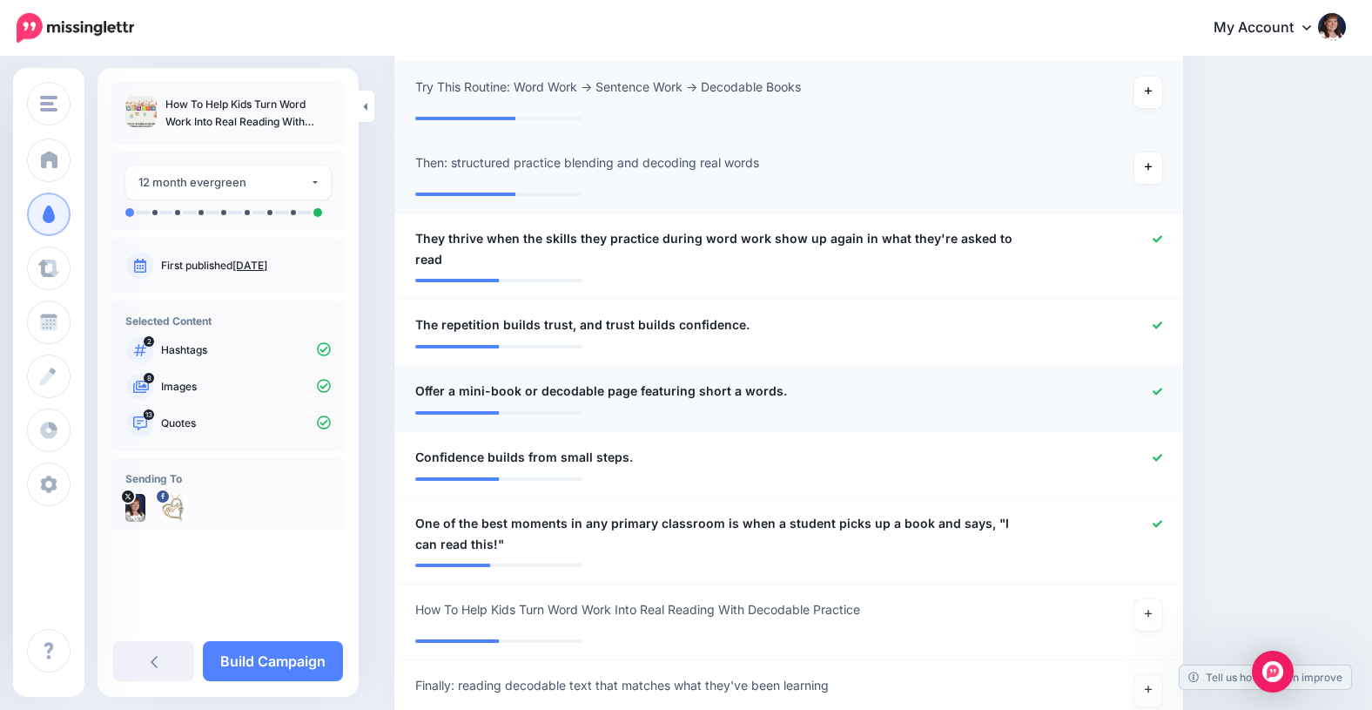
scroll to position [1060, 0]
click at [1157, 387] on icon at bounding box center [1158, 390] width 10 height 7
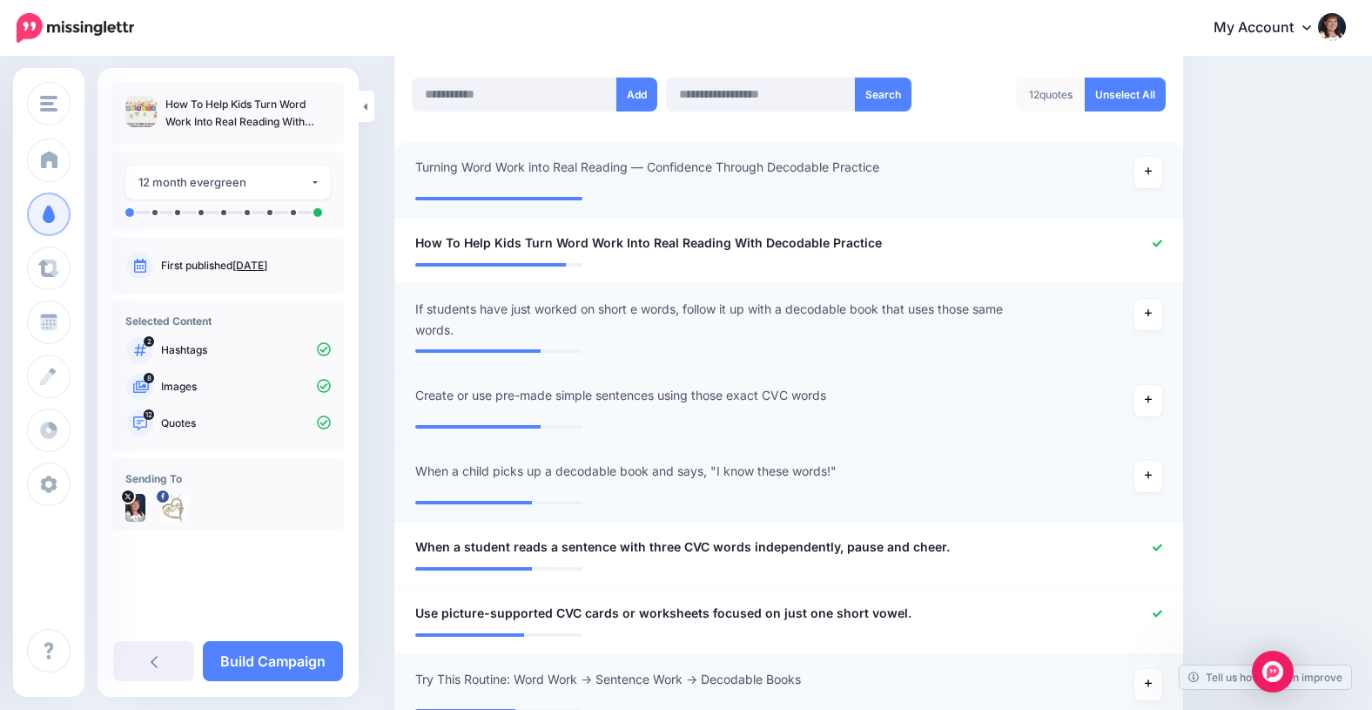
scroll to position [0, 0]
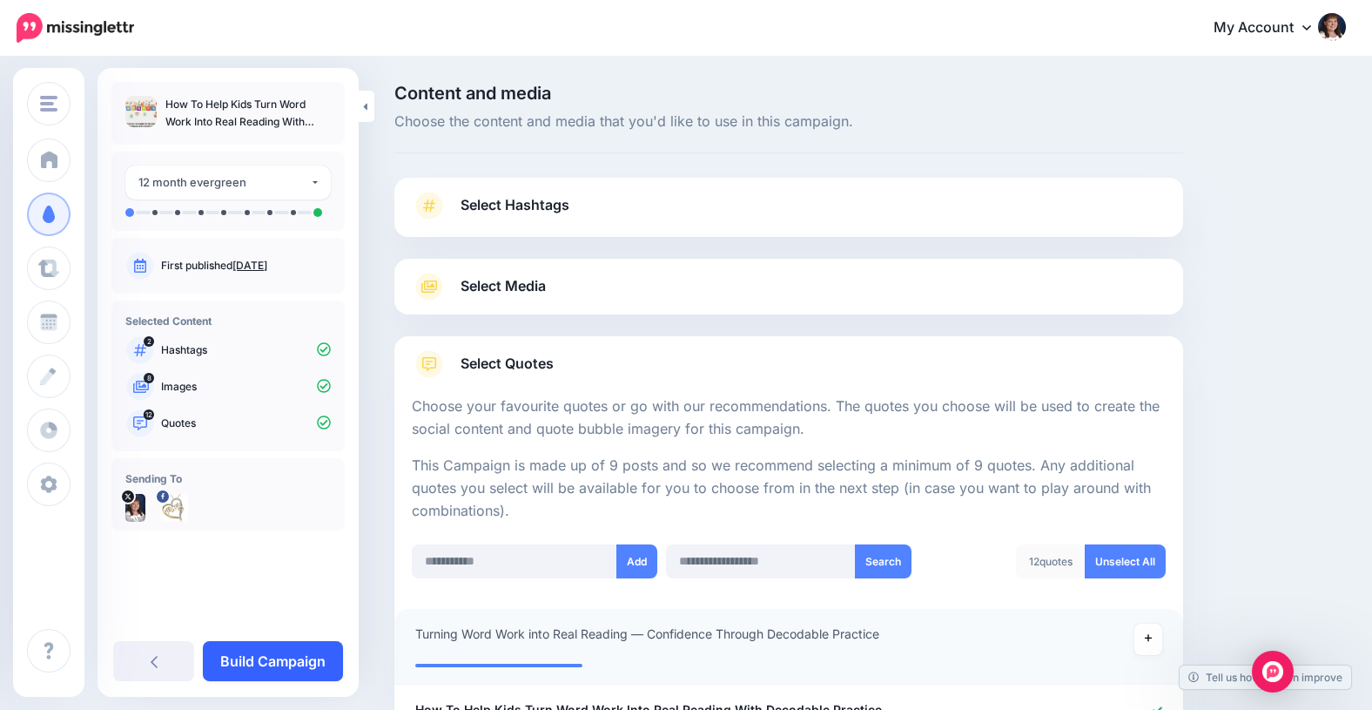
click at [260, 651] on link "Build Campaign" at bounding box center [273, 661] width 140 height 40
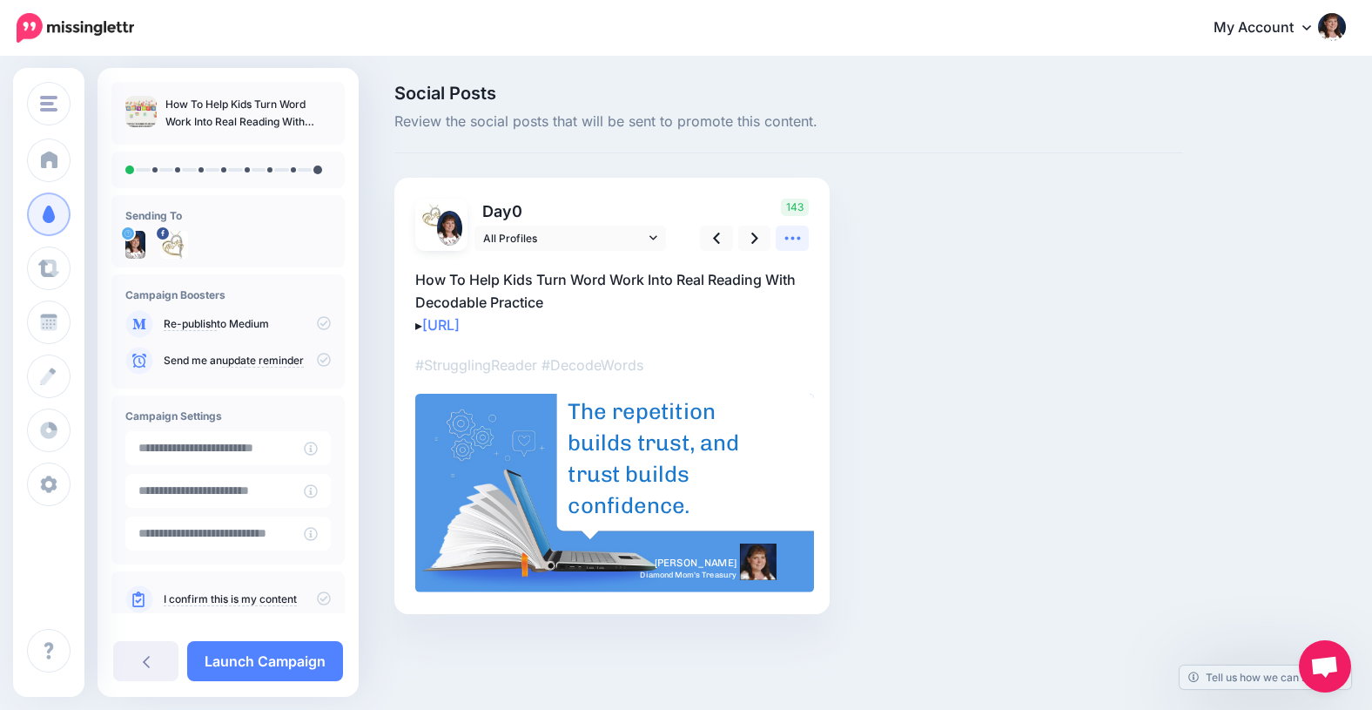
click at [794, 234] on icon at bounding box center [793, 238] width 18 height 18
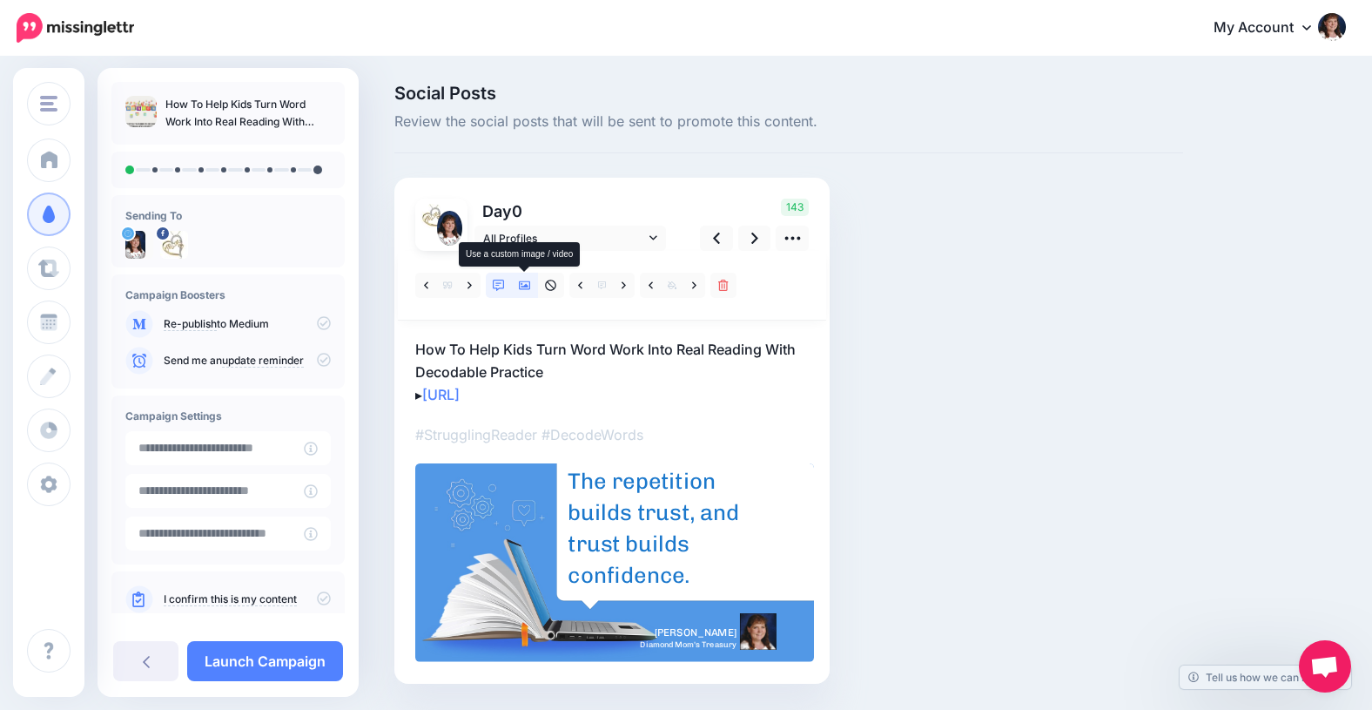
click at [525, 281] on icon at bounding box center [525, 285] width 12 height 12
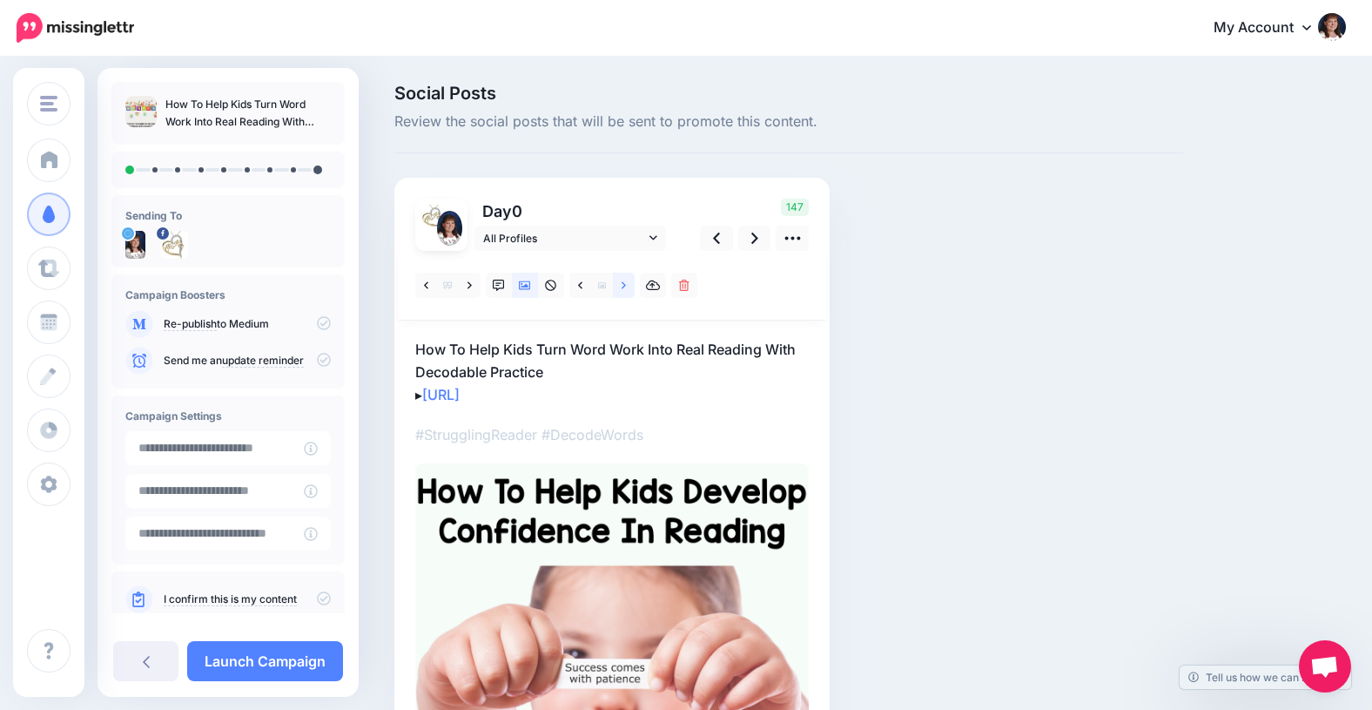
click at [625, 285] on icon at bounding box center [624, 284] width 4 height 7
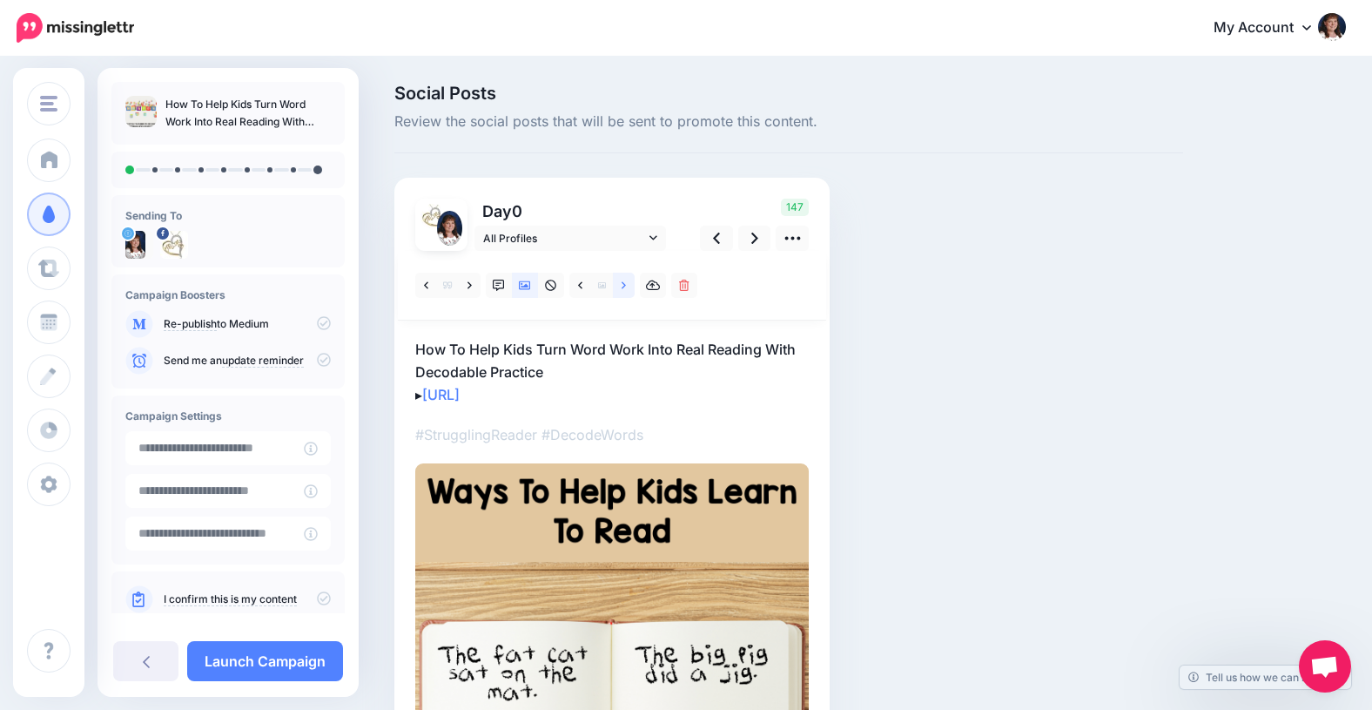
click at [625, 285] on icon at bounding box center [624, 284] width 4 height 7
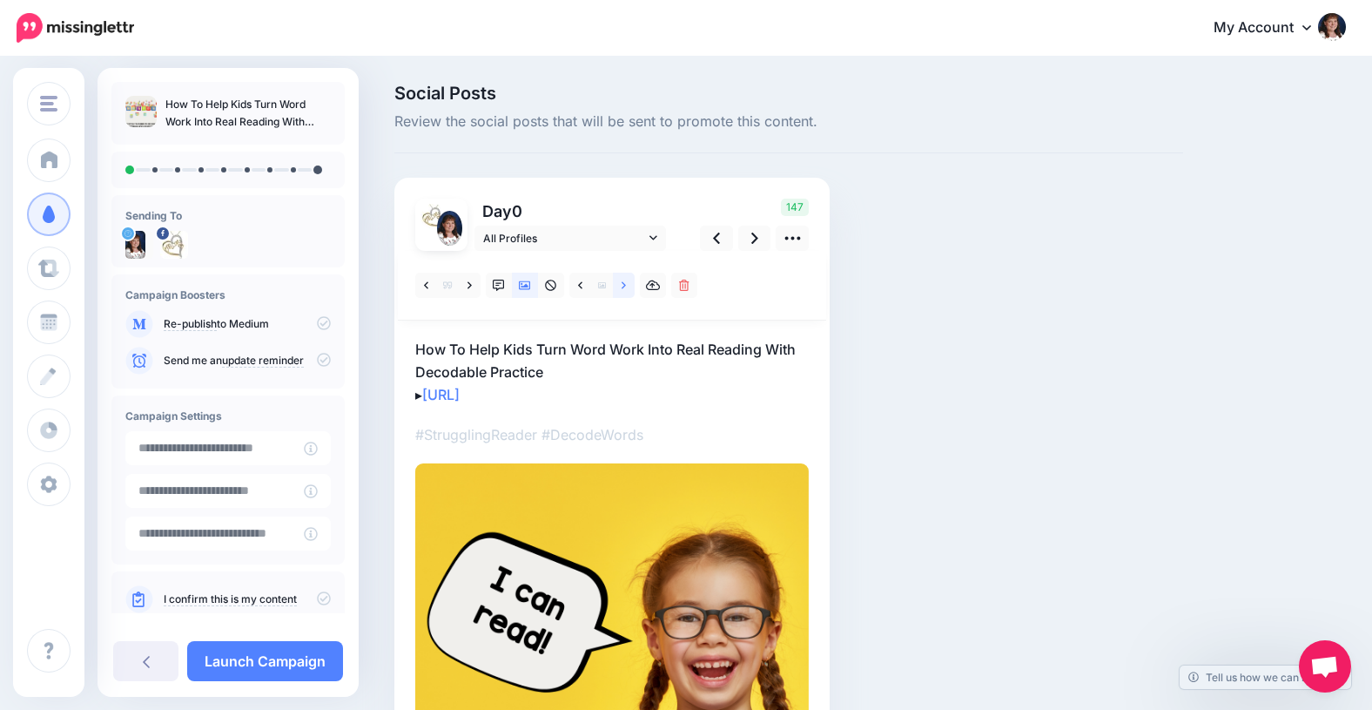
click at [625, 285] on icon at bounding box center [624, 284] width 4 height 7
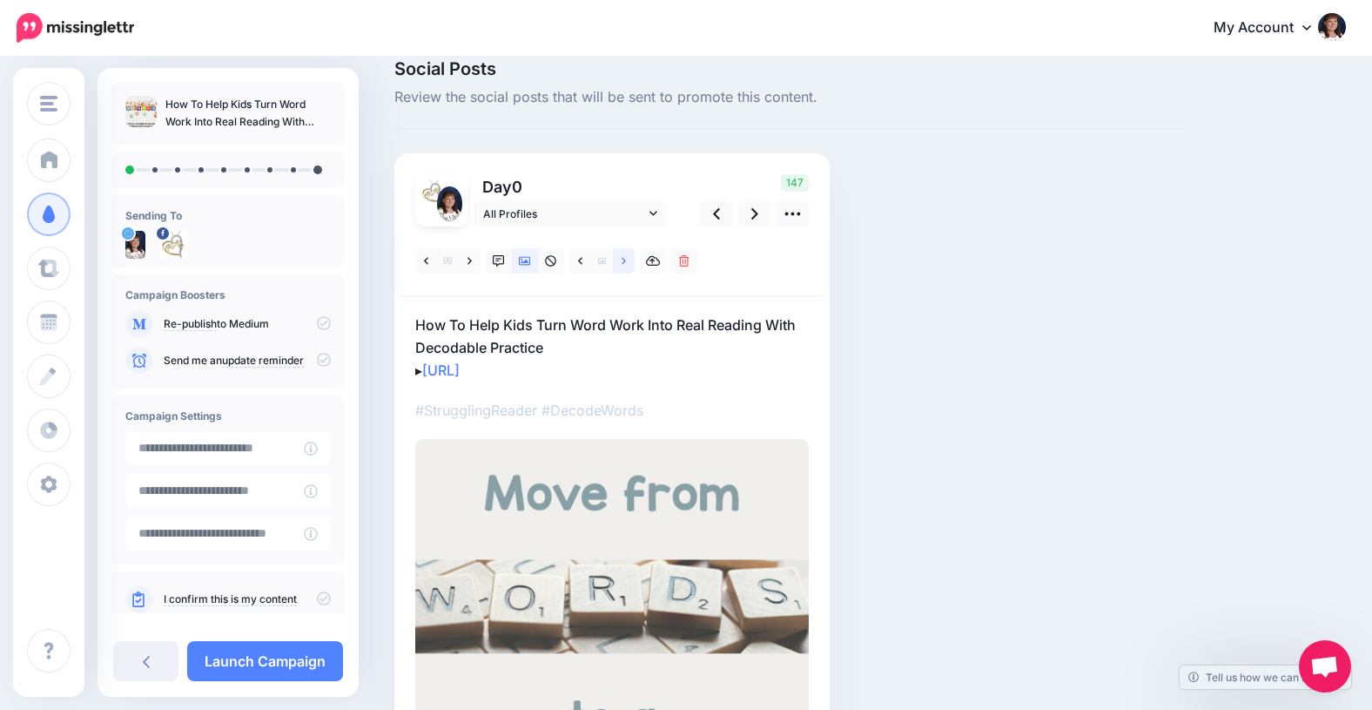
scroll to position [4, 0]
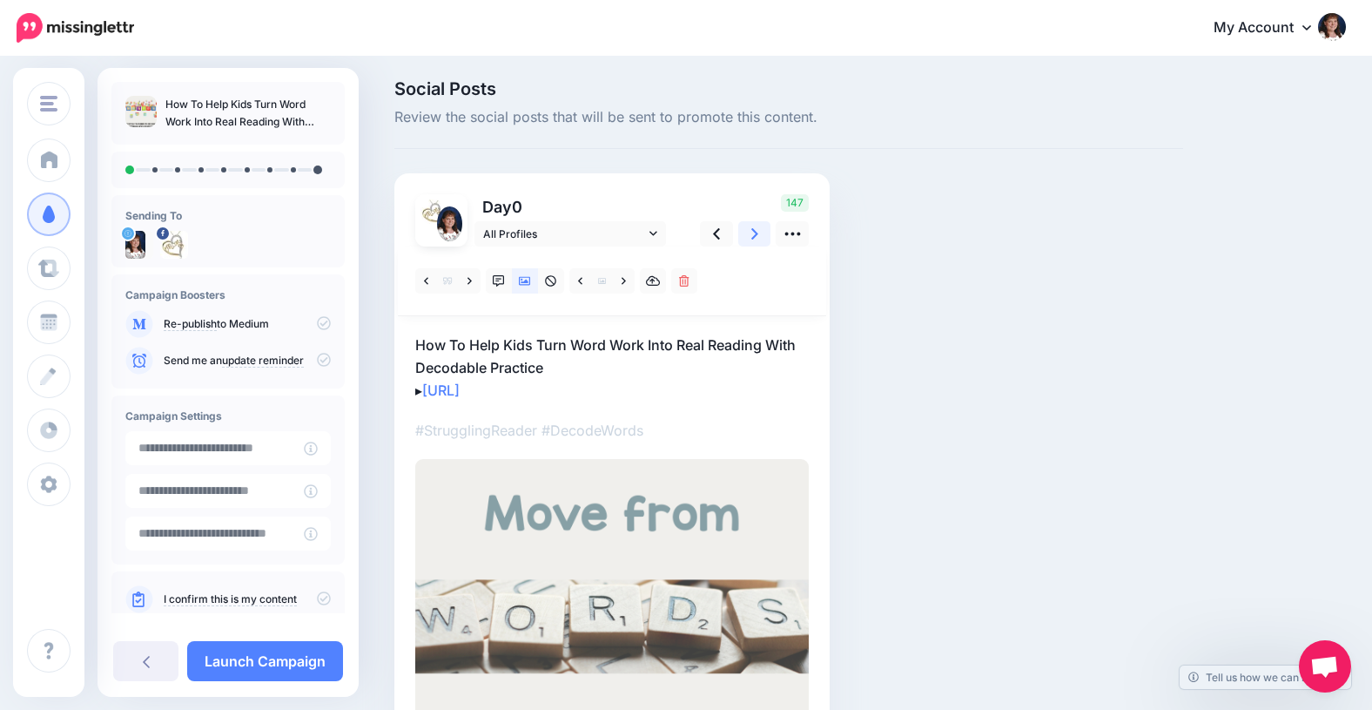
click at [753, 232] on icon at bounding box center [754, 234] width 7 height 18
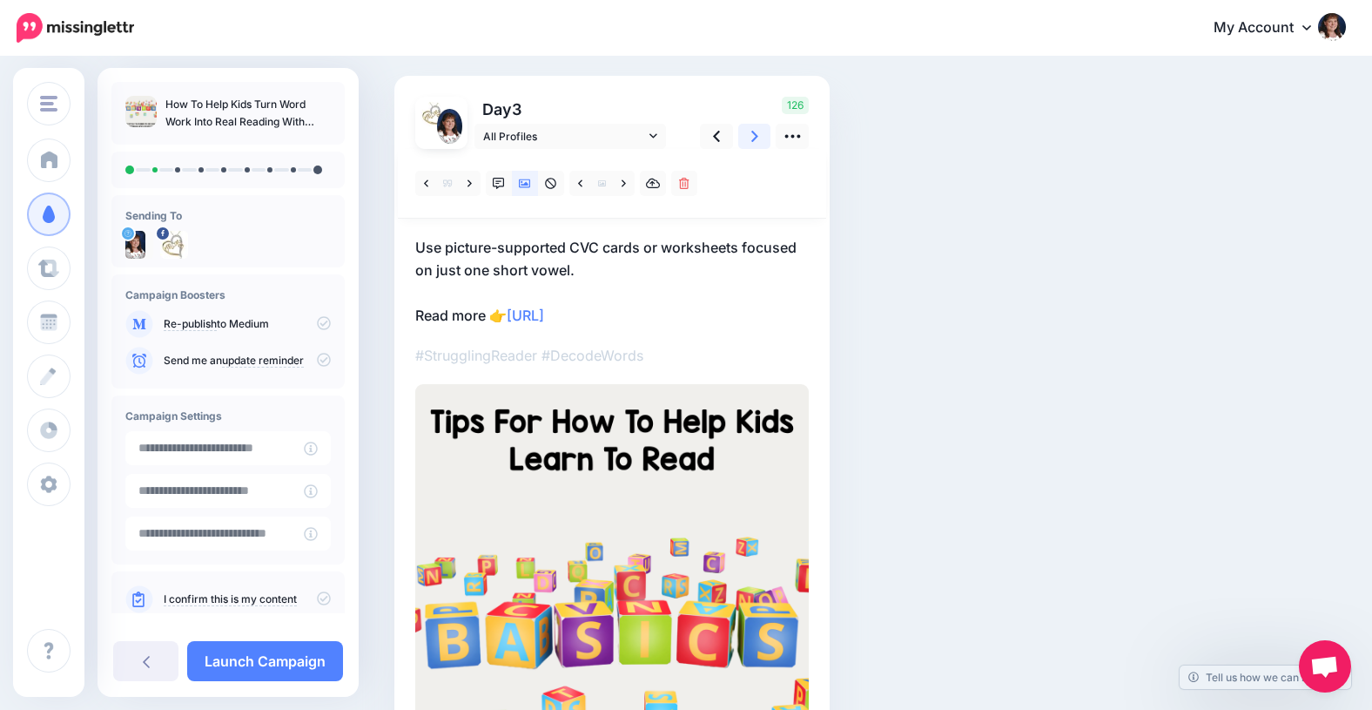
scroll to position [91, 0]
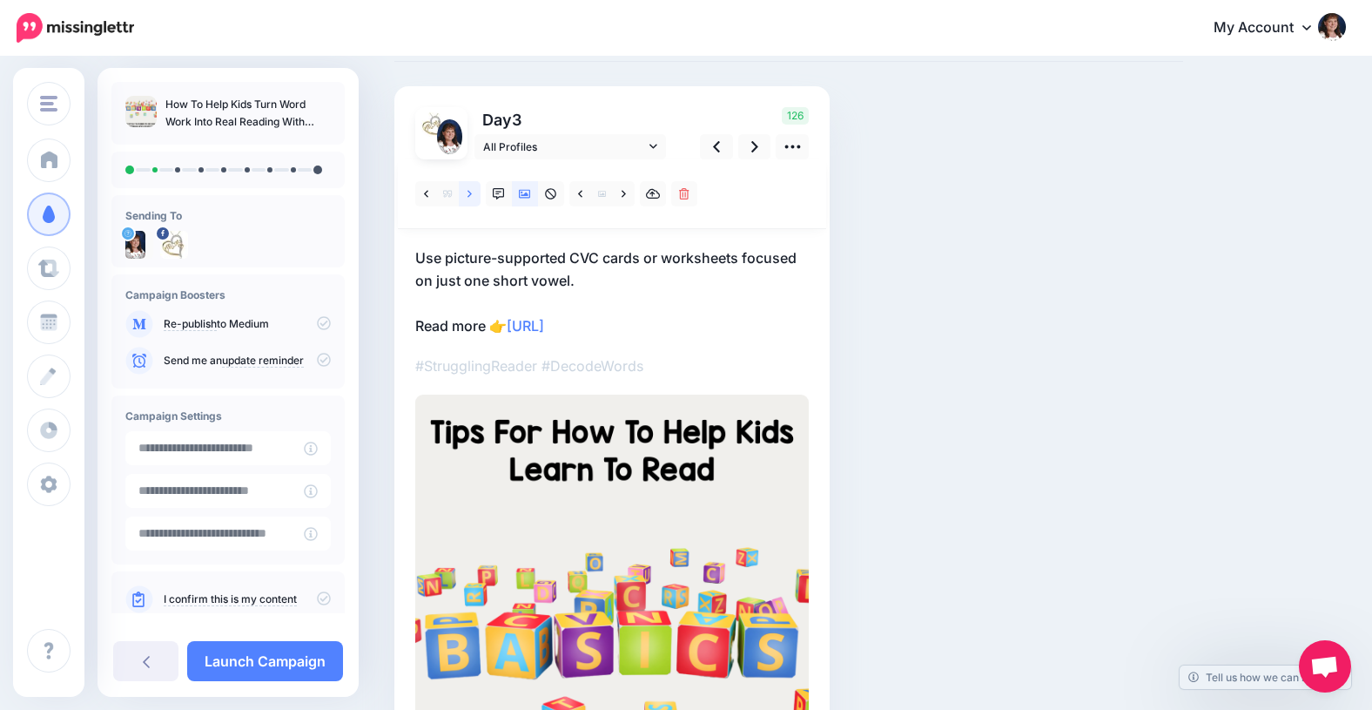
click at [468, 194] on icon at bounding box center [470, 194] width 4 height 12
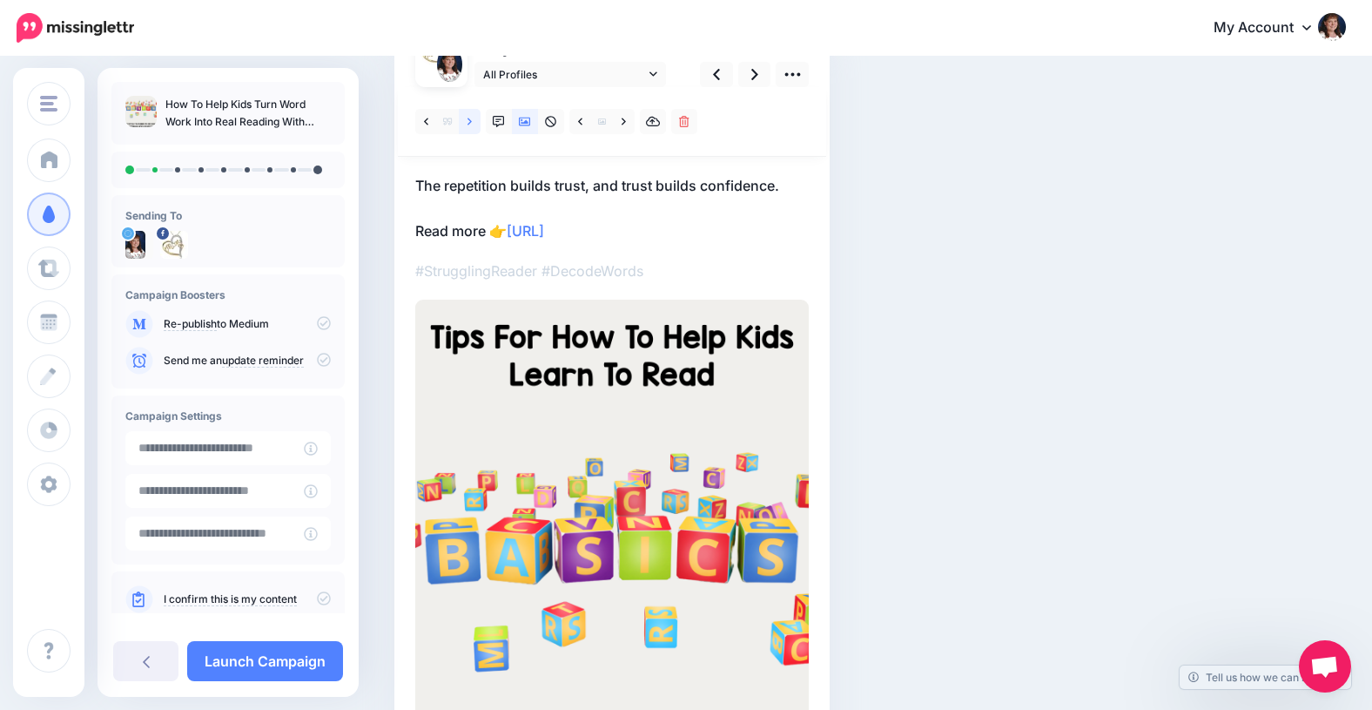
scroll to position [161, 0]
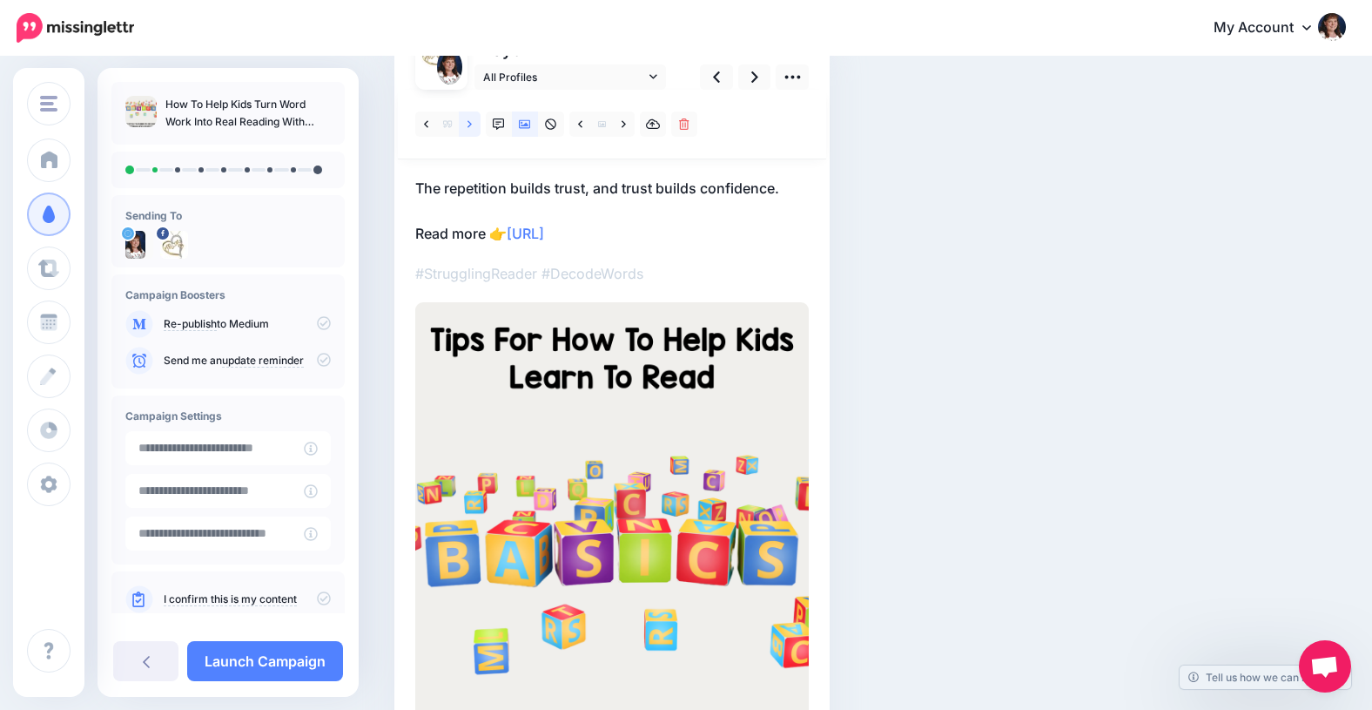
click at [470, 125] on icon at bounding box center [470, 124] width 4 height 12
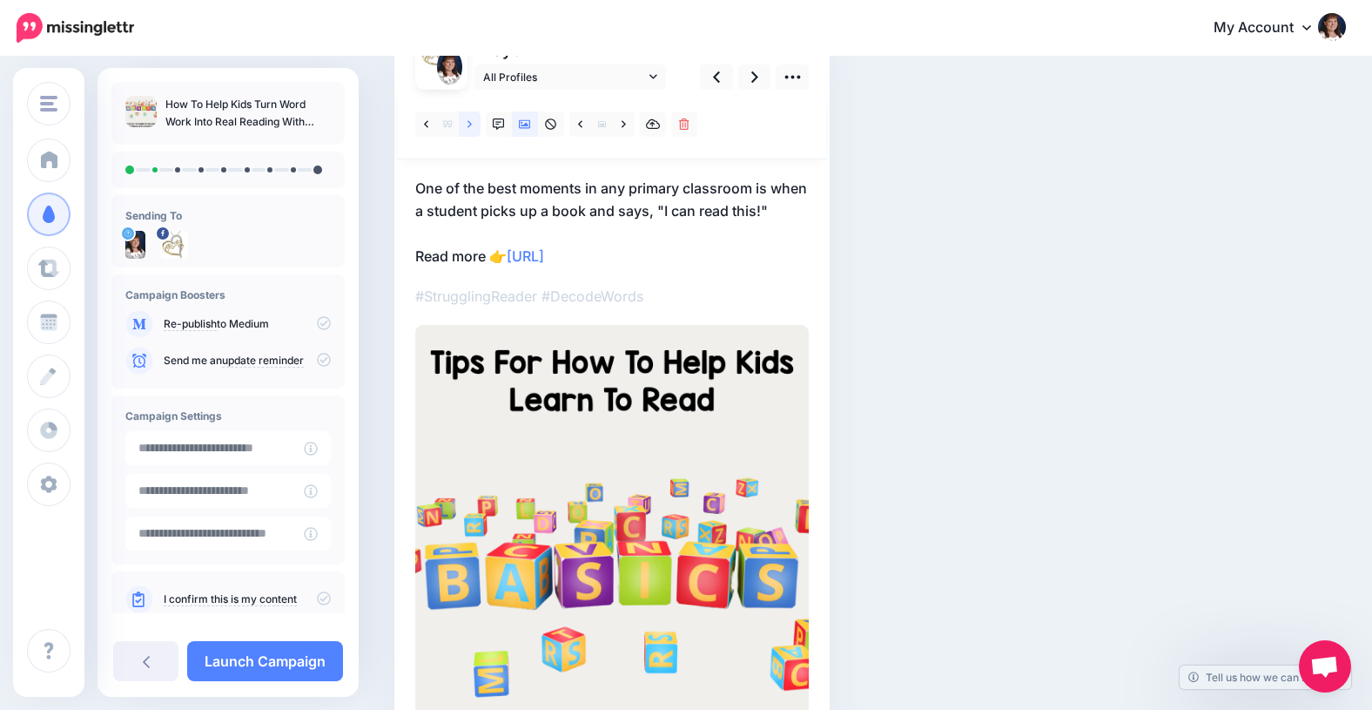
click at [470, 125] on icon at bounding box center [470, 124] width 4 height 12
click at [470, 126] on icon at bounding box center [470, 124] width 4 height 12
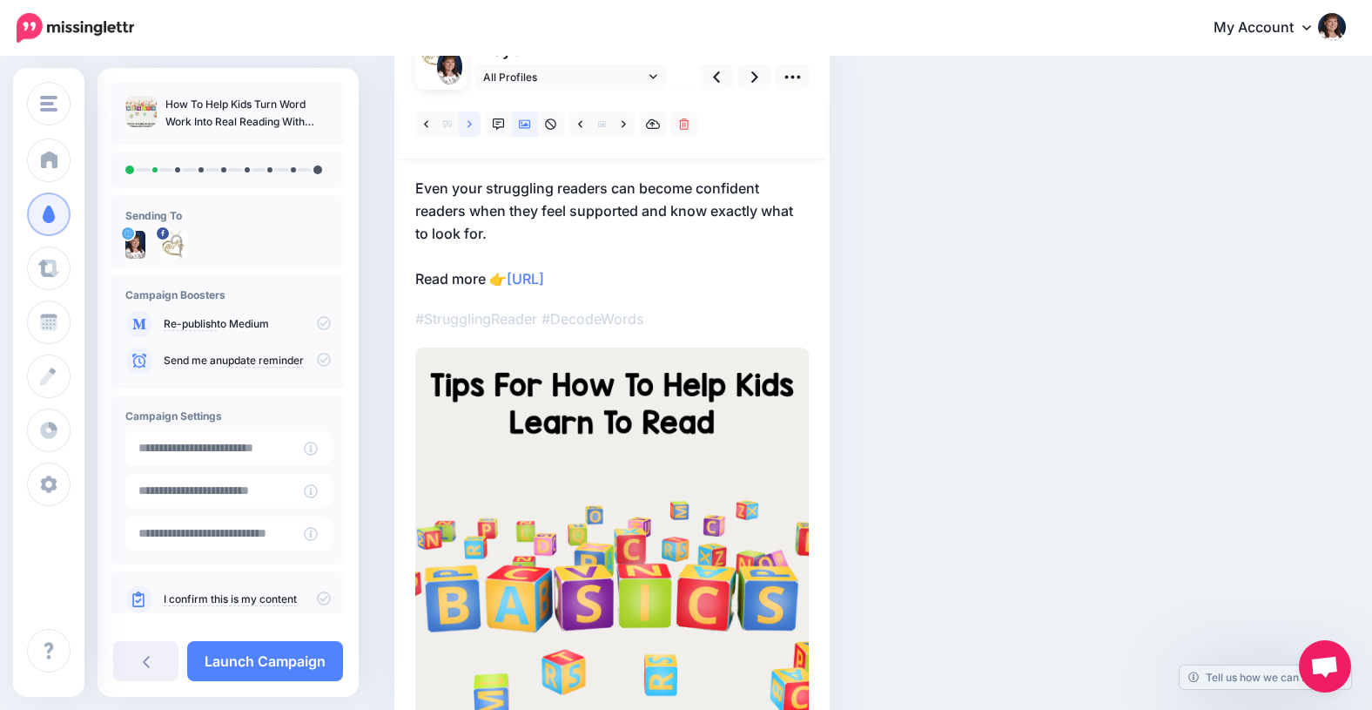
click at [470, 125] on icon at bounding box center [470, 124] width 4 height 12
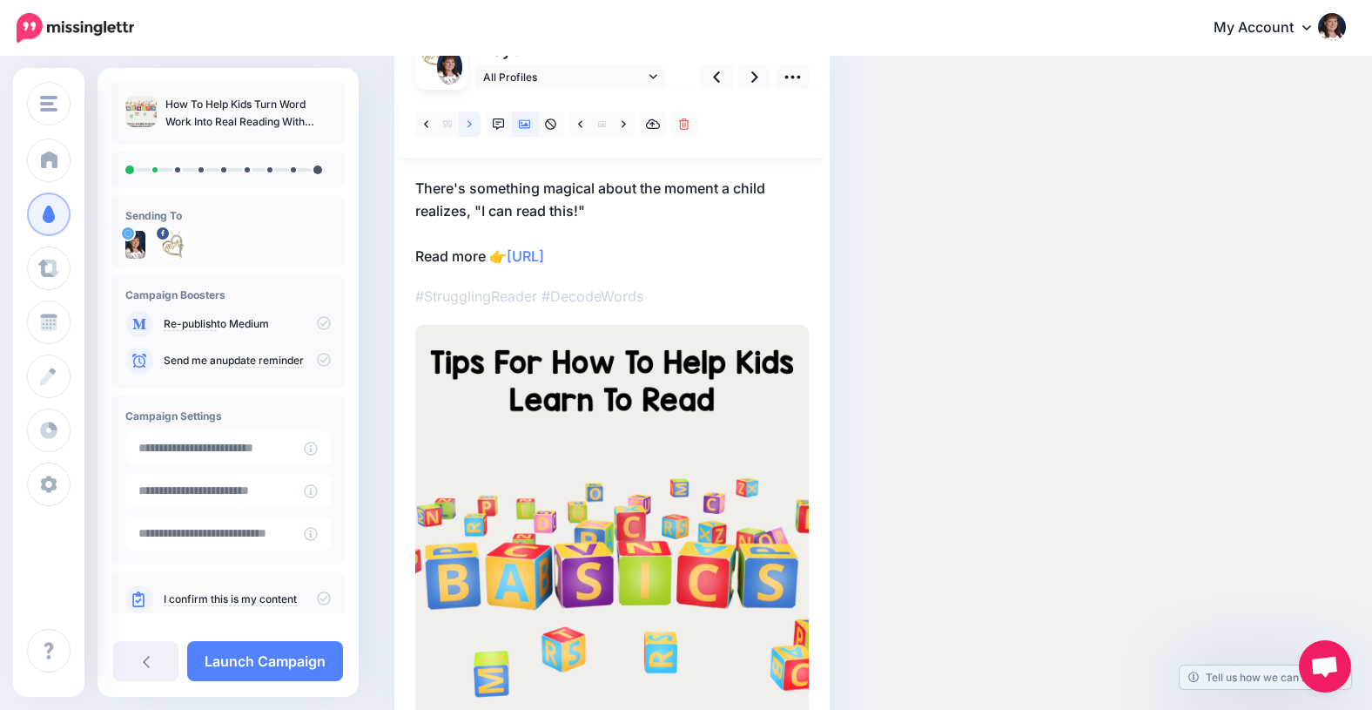
click at [470, 125] on icon at bounding box center [470, 124] width 4 height 12
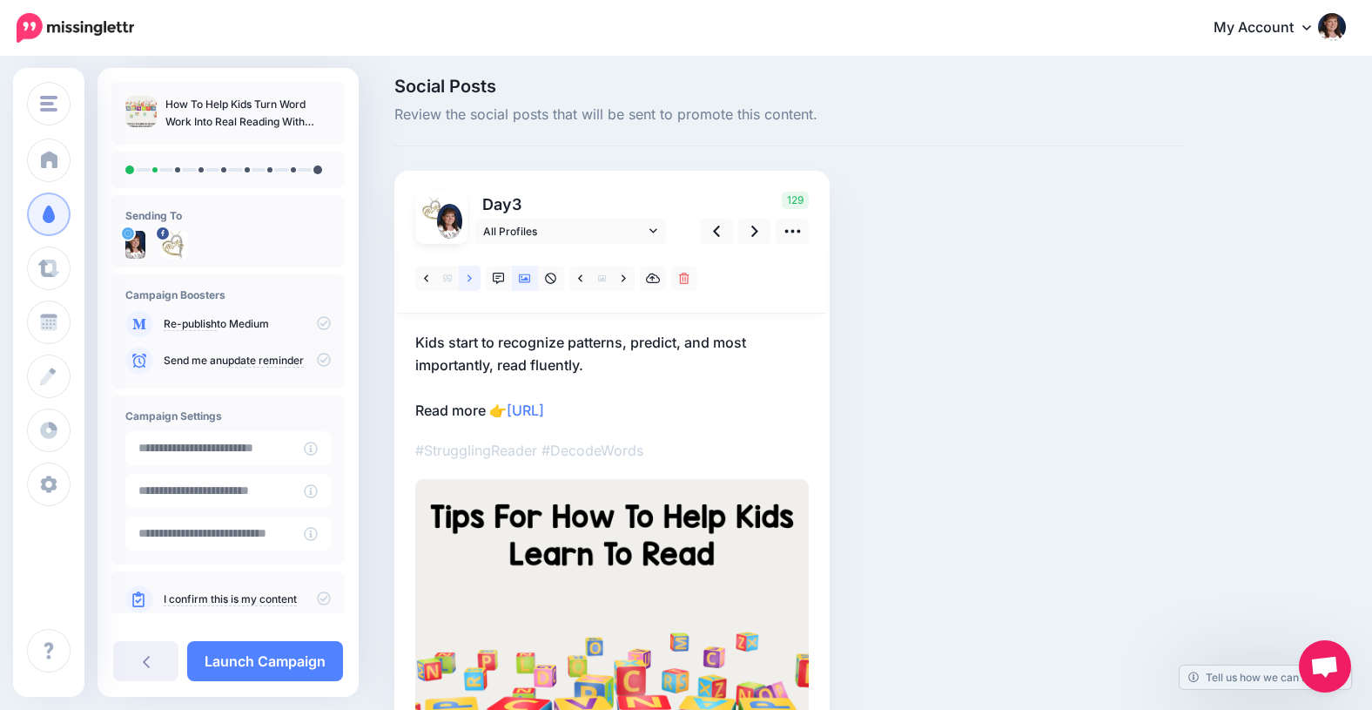
scroll to position [0, 0]
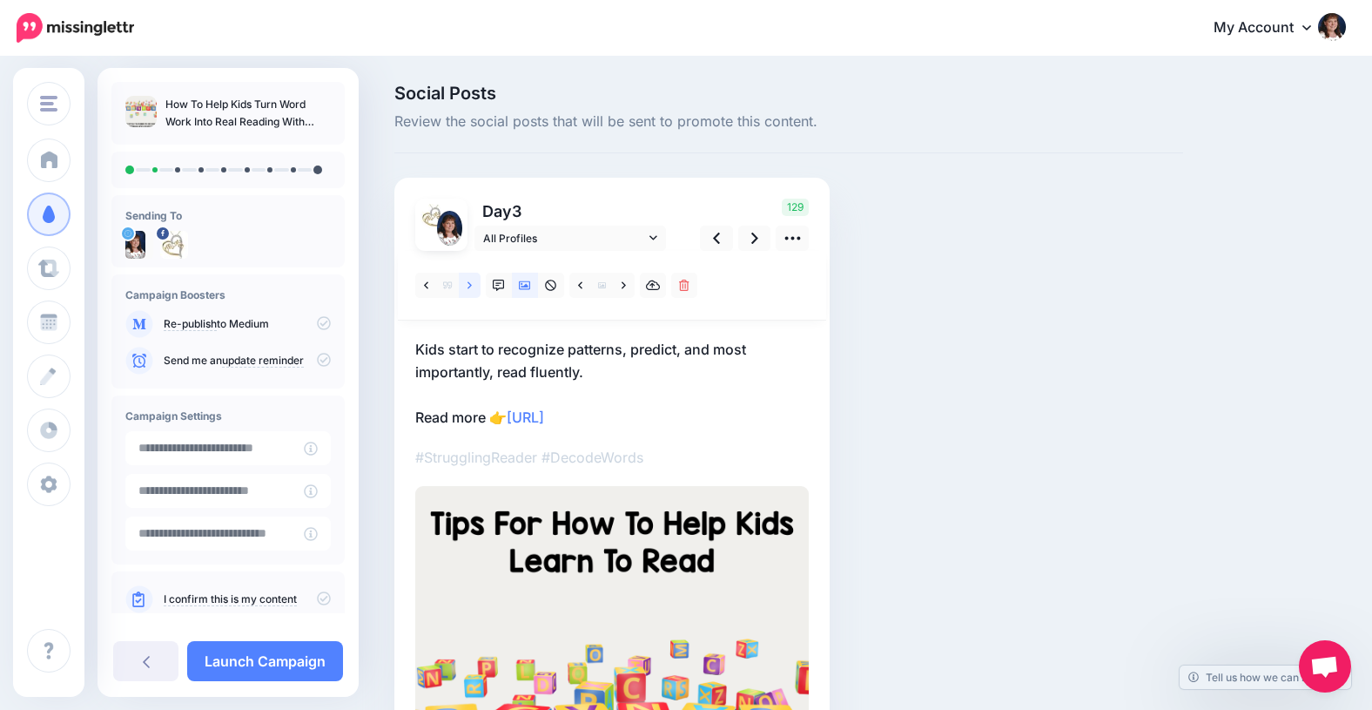
click at [471, 284] on icon at bounding box center [470, 285] width 4 height 12
click at [468, 284] on icon at bounding box center [470, 285] width 4 height 12
click at [468, 283] on icon at bounding box center [470, 285] width 4 height 12
click at [468, 282] on icon at bounding box center [470, 285] width 4 height 12
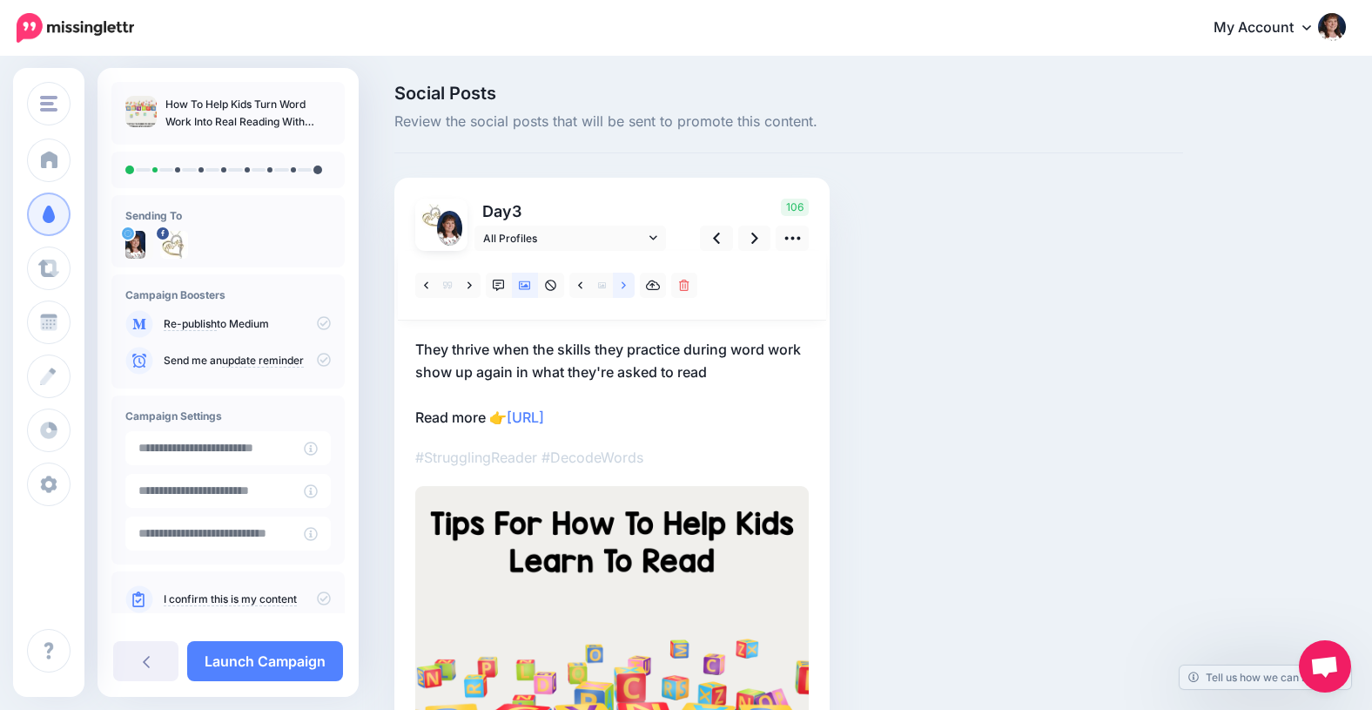
click at [623, 279] on icon at bounding box center [624, 285] width 4 height 12
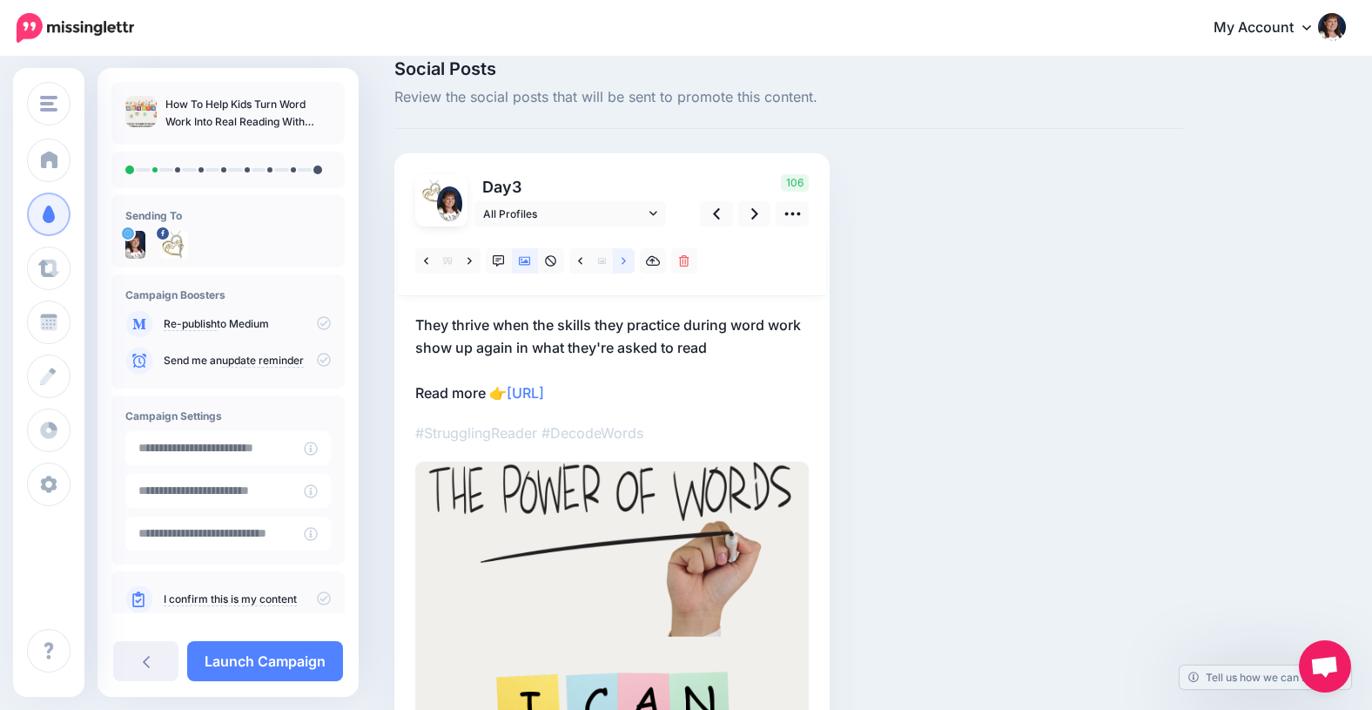
scroll to position [20, 0]
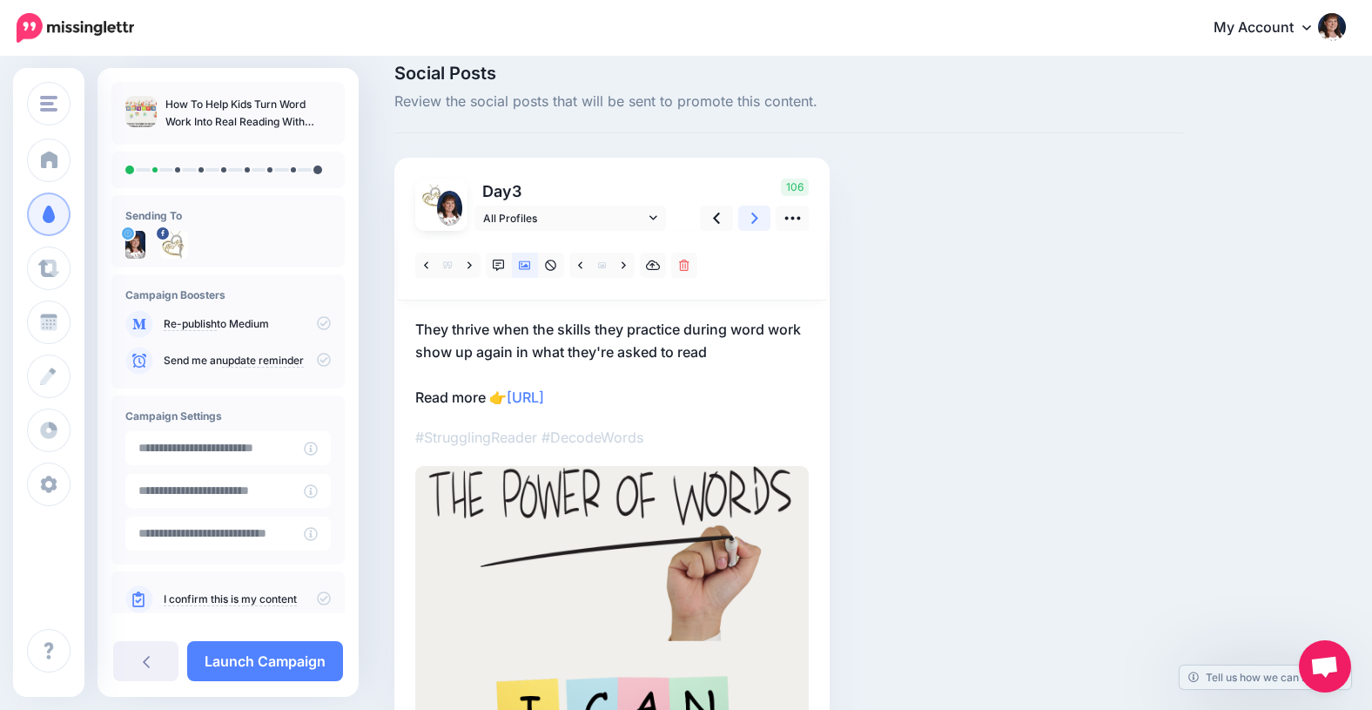
click at [753, 219] on icon at bounding box center [754, 218] width 7 height 18
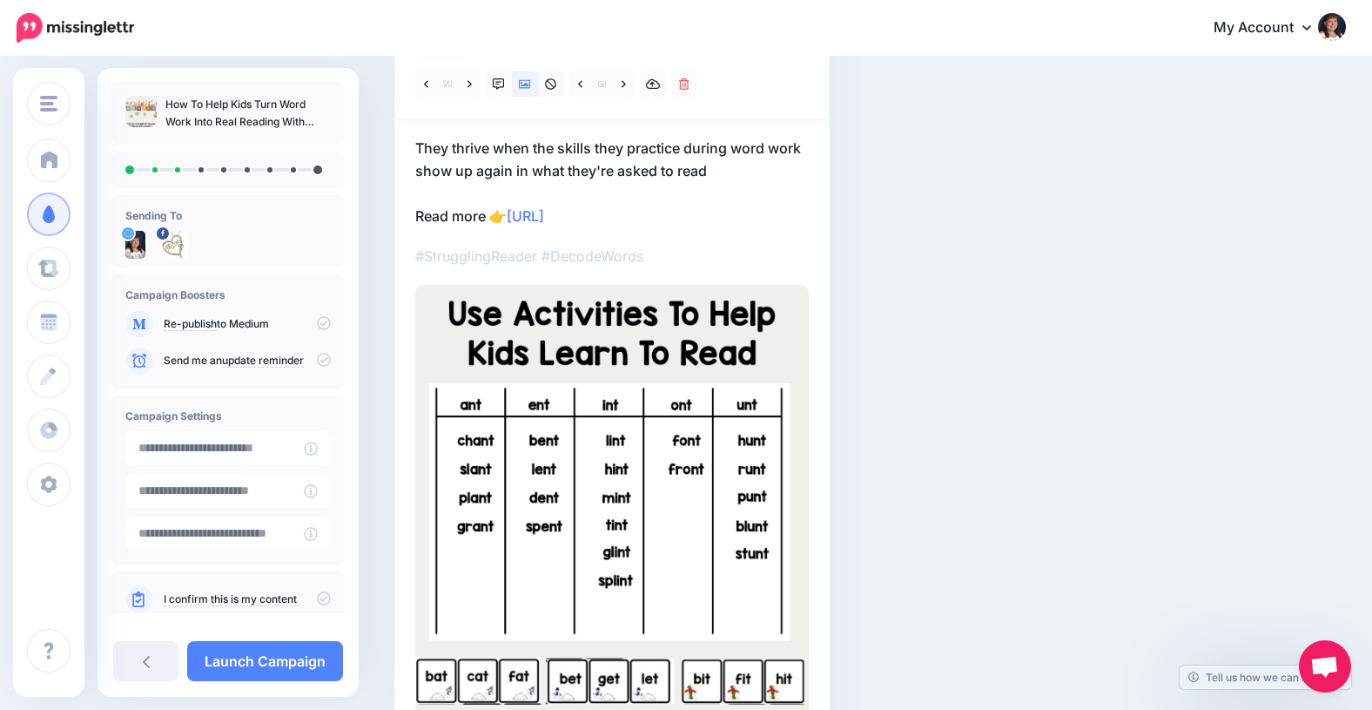
scroll to position [191, 0]
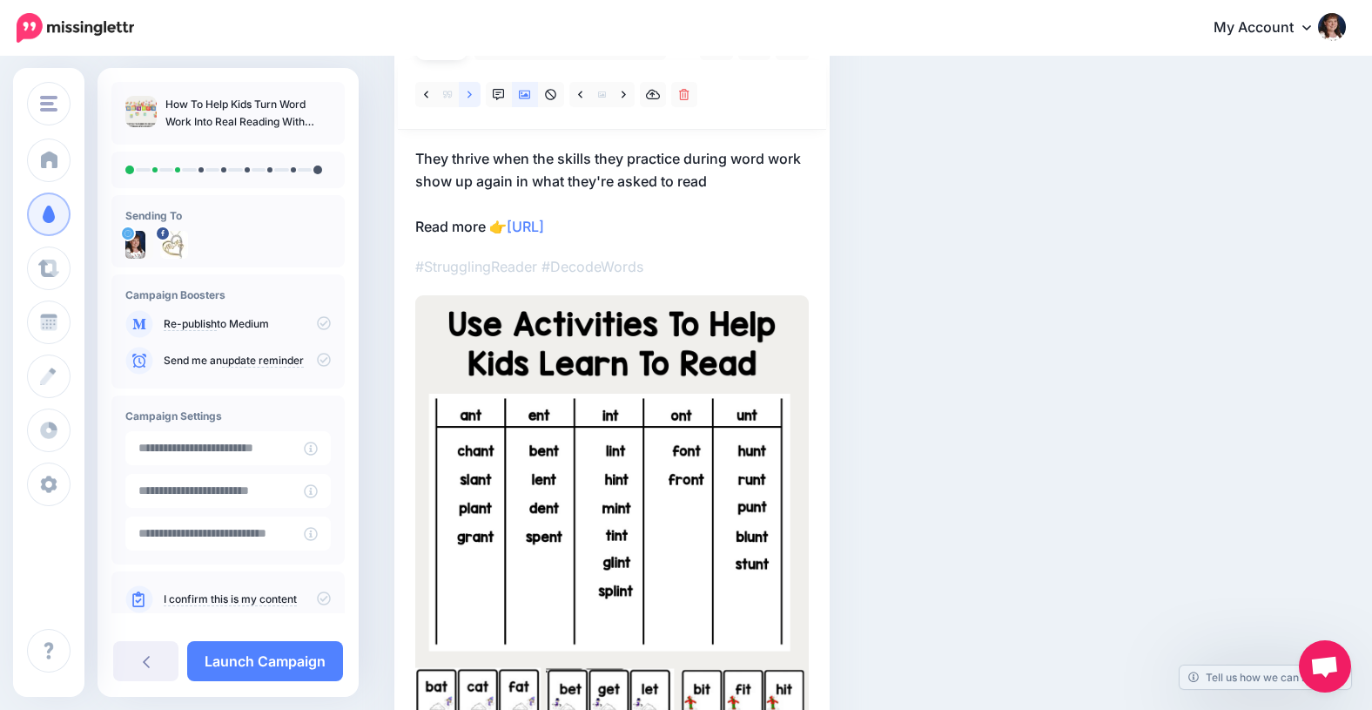
click at [468, 98] on icon at bounding box center [470, 95] width 4 height 12
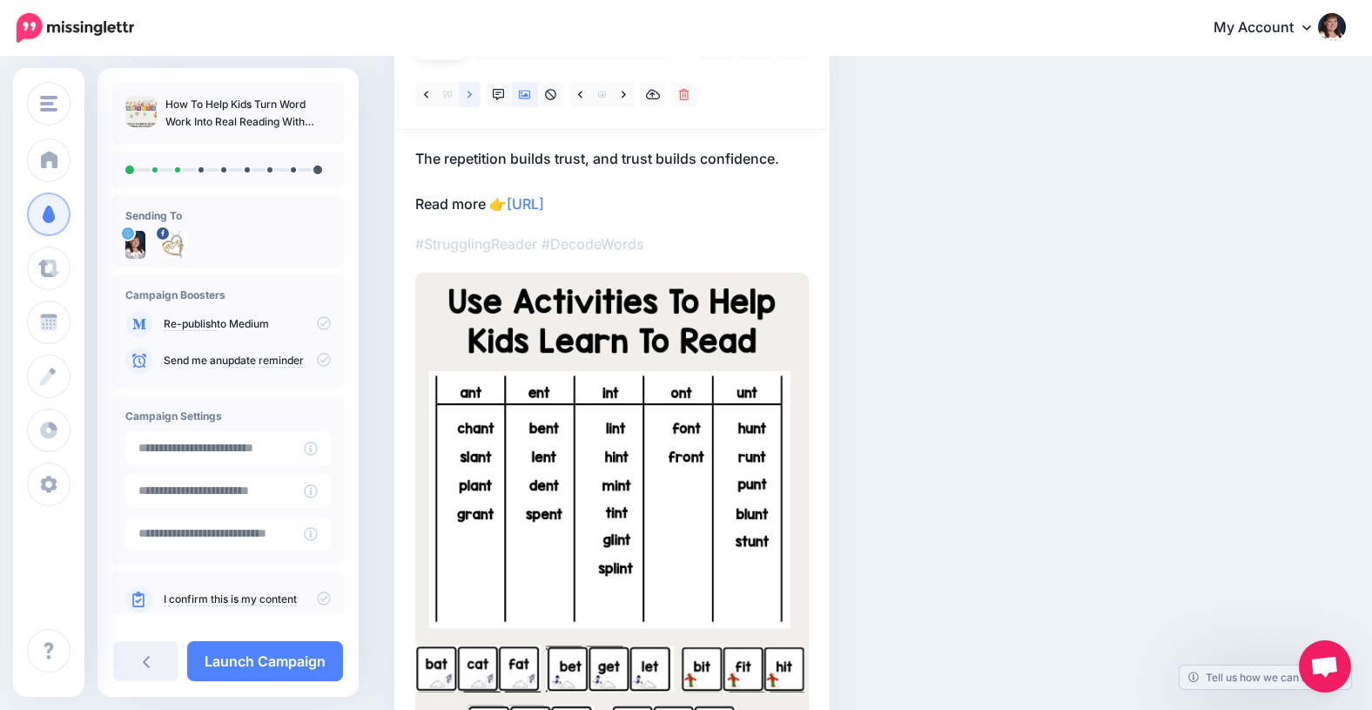
click at [468, 98] on icon at bounding box center [470, 95] width 4 height 12
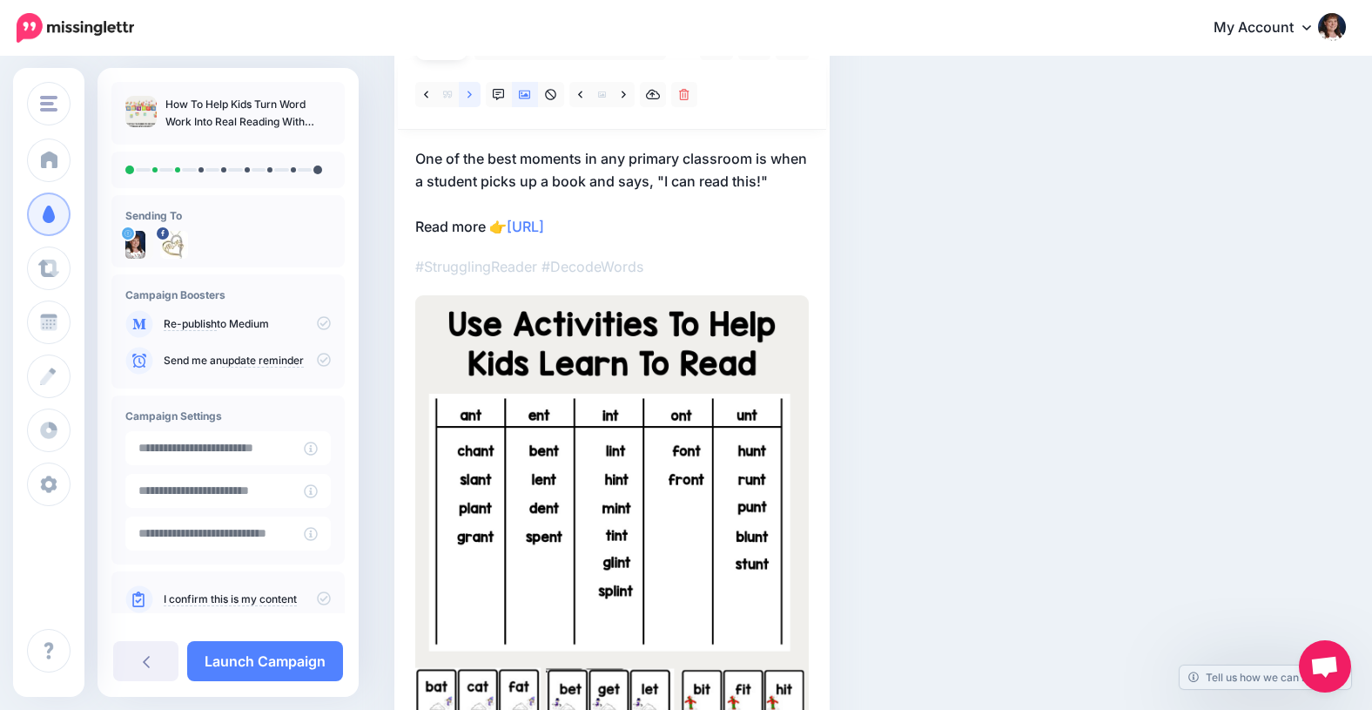
click at [468, 98] on icon at bounding box center [470, 95] width 4 height 12
click at [468, 98] on icon at bounding box center [470, 94] width 4 height 7
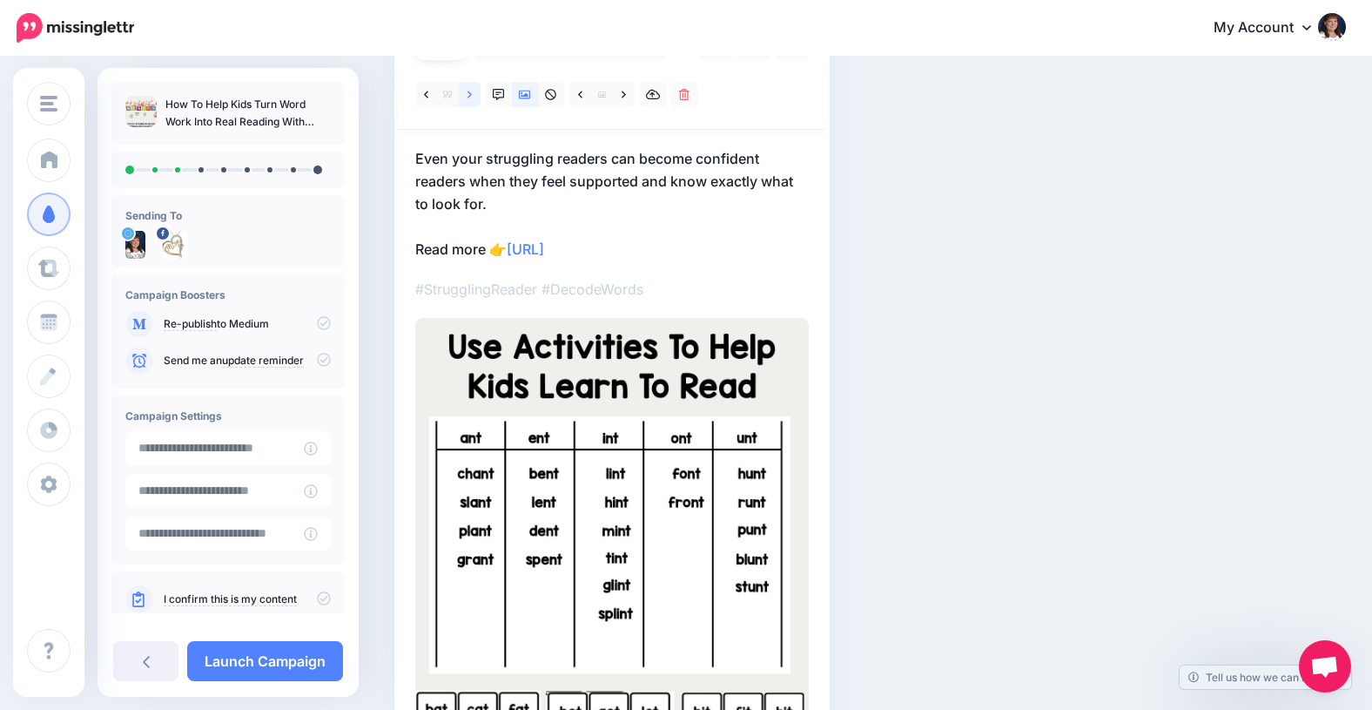
click at [468, 97] on icon at bounding box center [470, 94] width 4 height 7
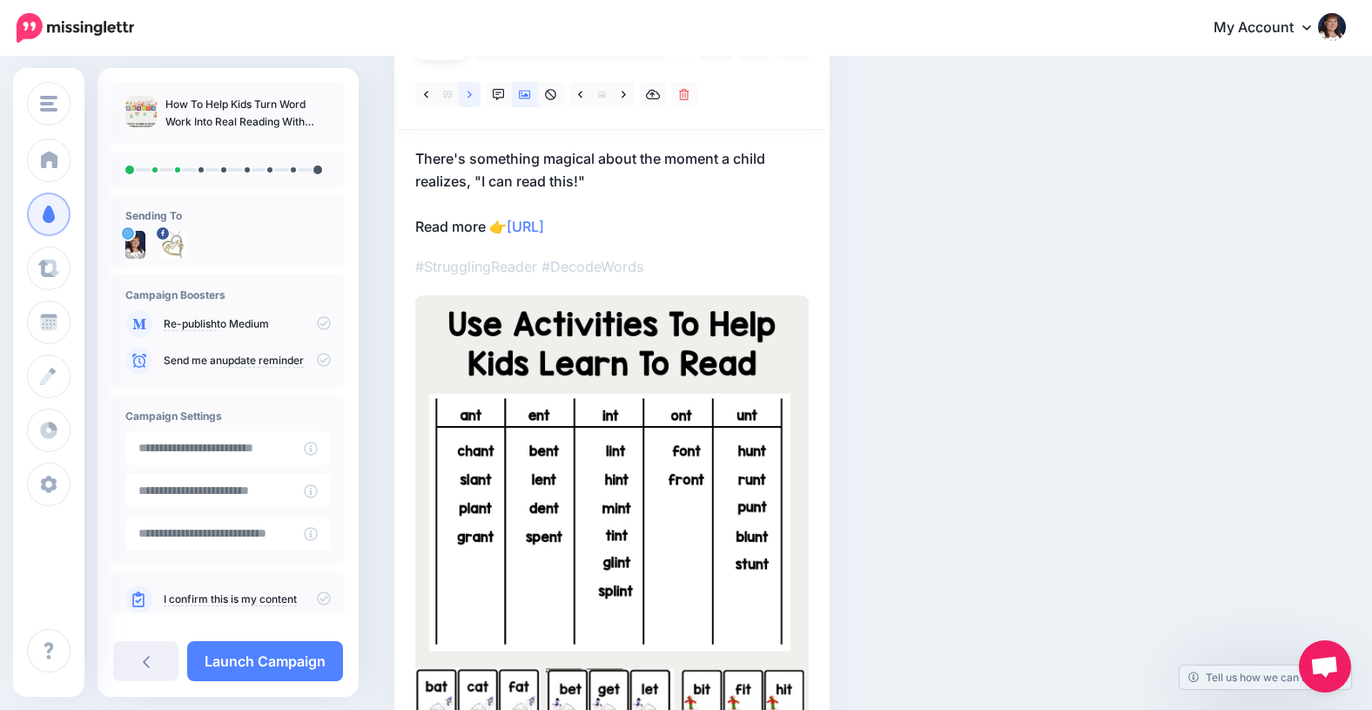
click at [468, 96] on icon at bounding box center [470, 94] width 4 height 7
click at [624, 93] on icon at bounding box center [624, 94] width 4 height 7
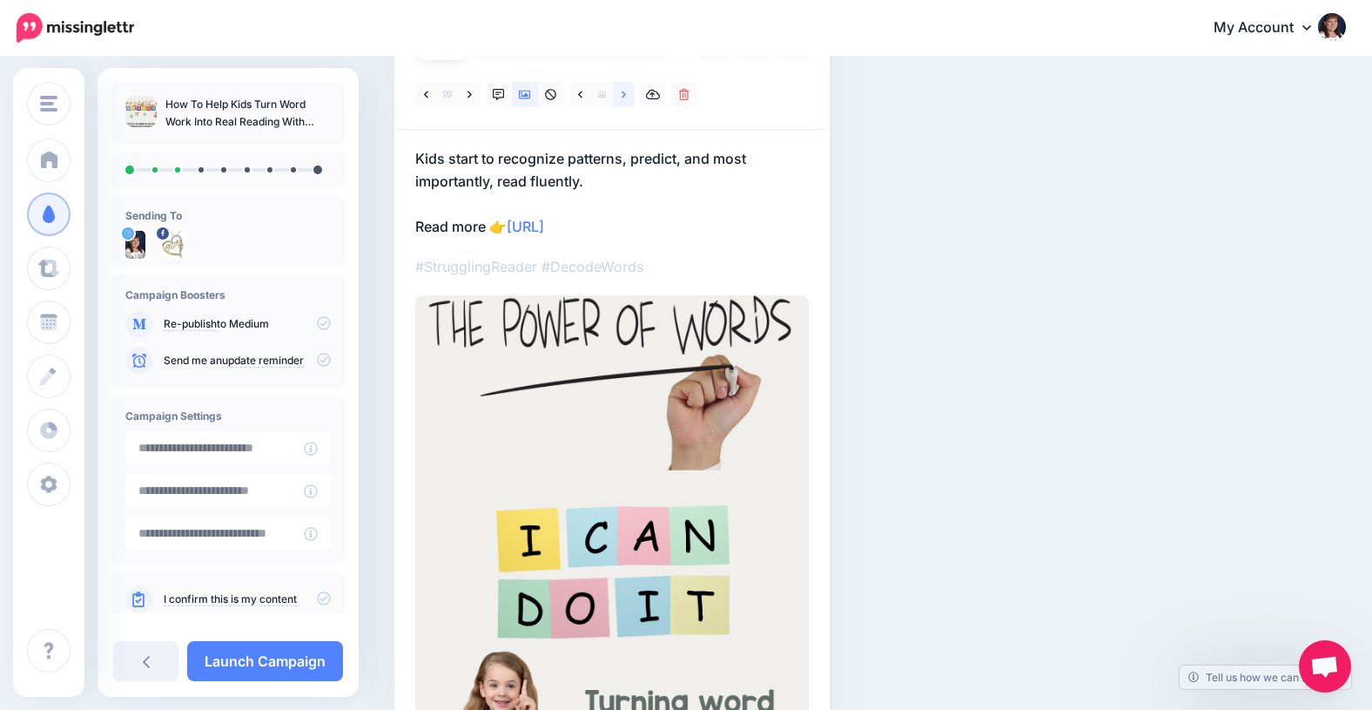
click at [626, 93] on link at bounding box center [624, 94] width 22 height 25
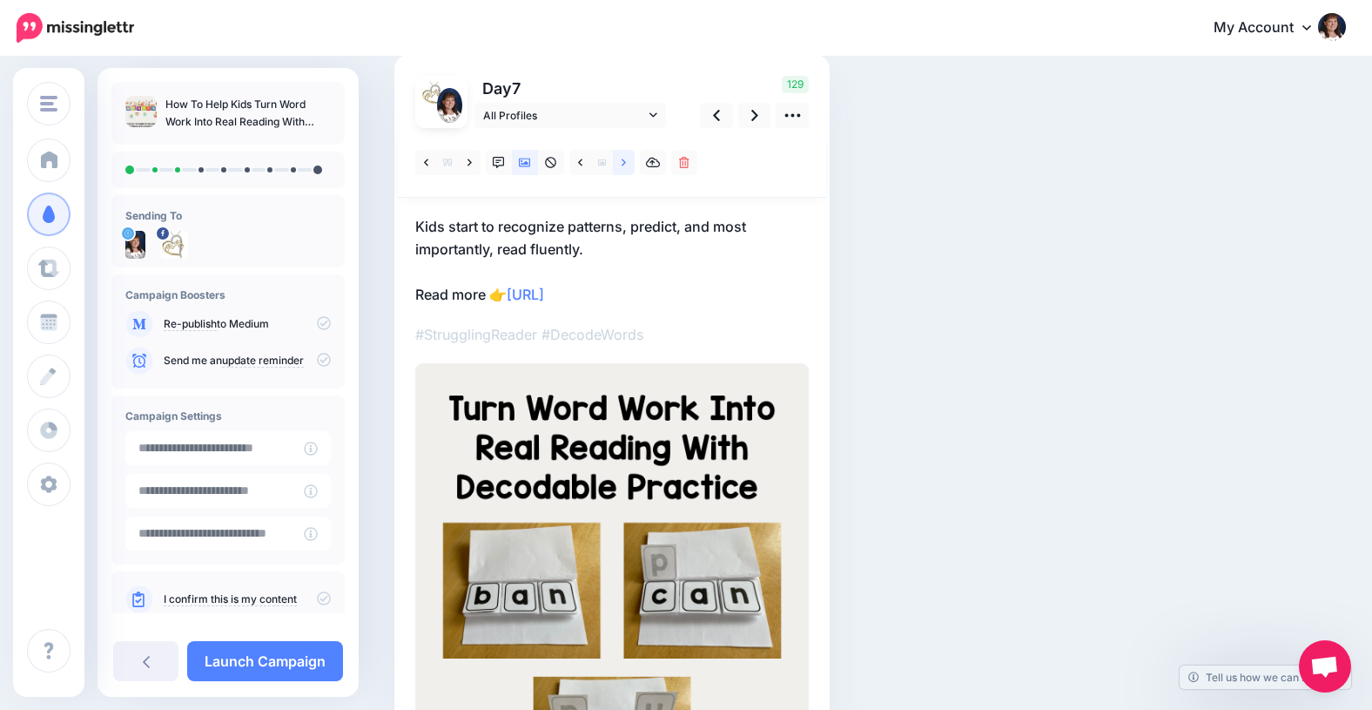
scroll to position [129, 0]
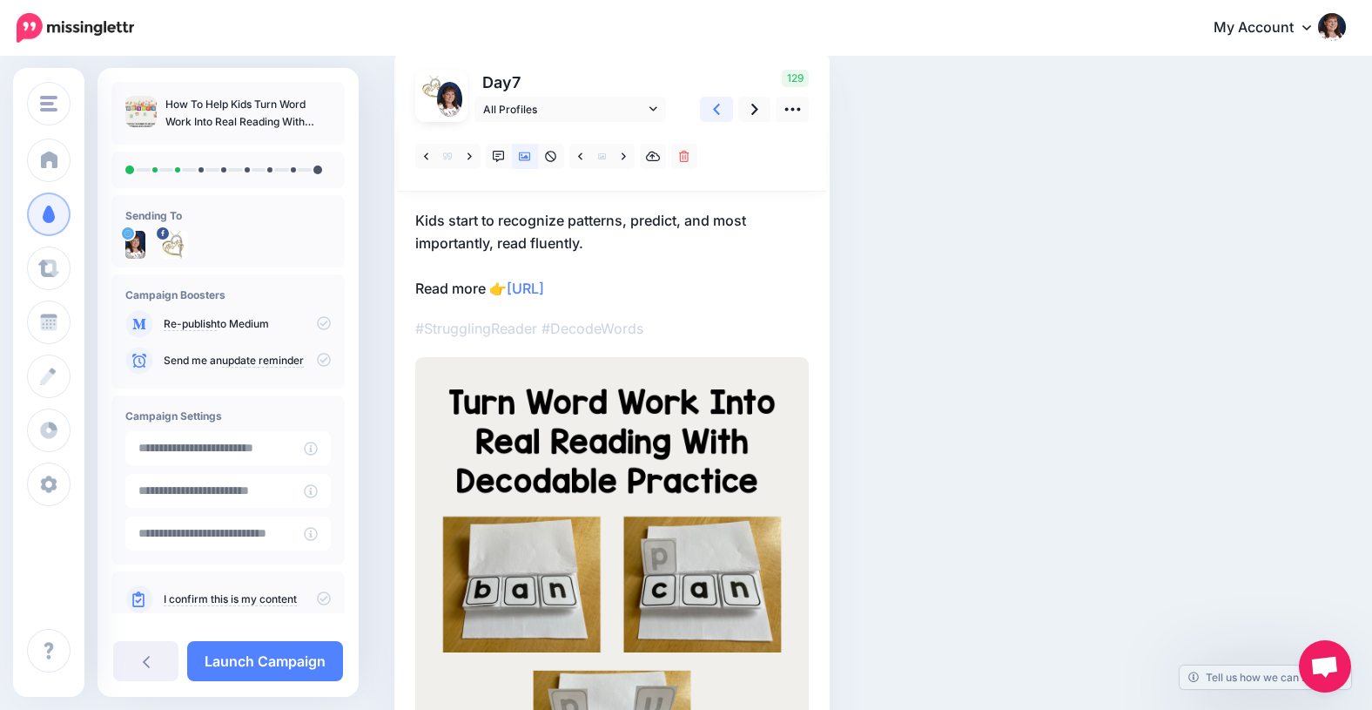
click at [717, 106] on icon at bounding box center [716, 109] width 7 height 11
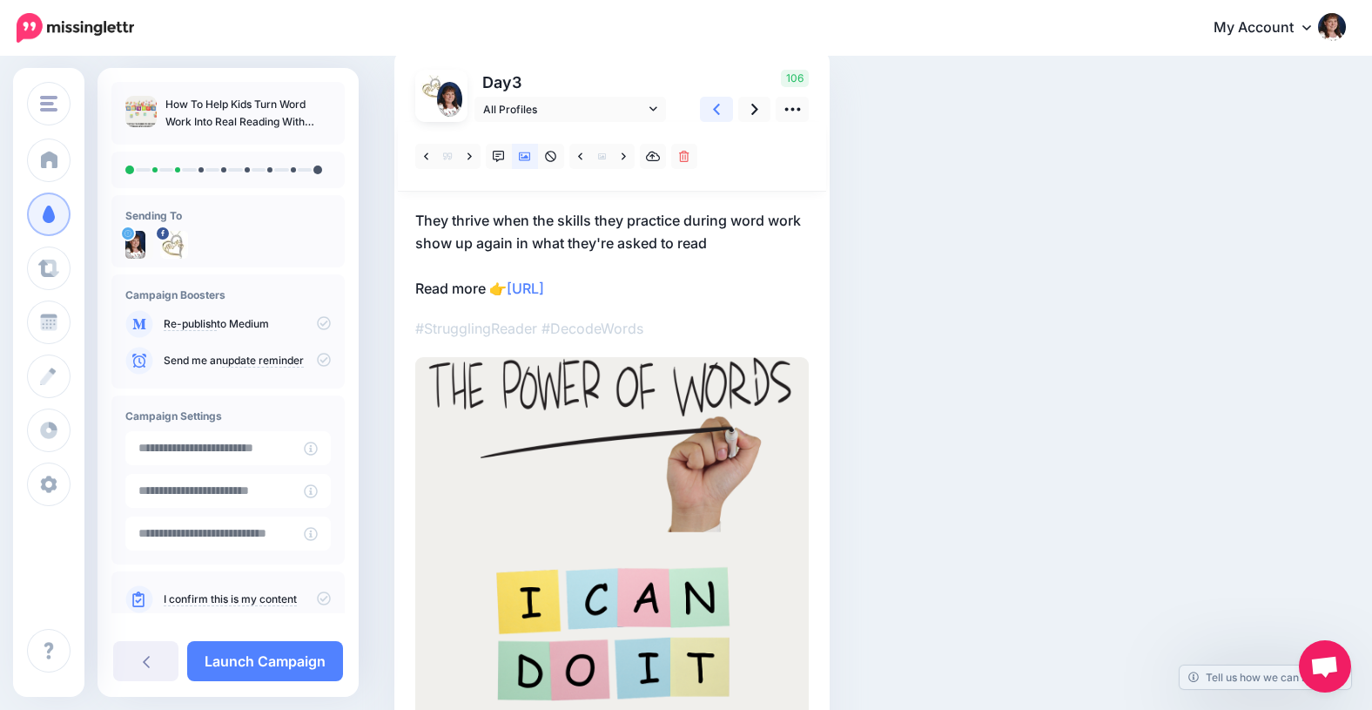
click at [717, 106] on icon at bounding box center [716, 109] width 7 height 11
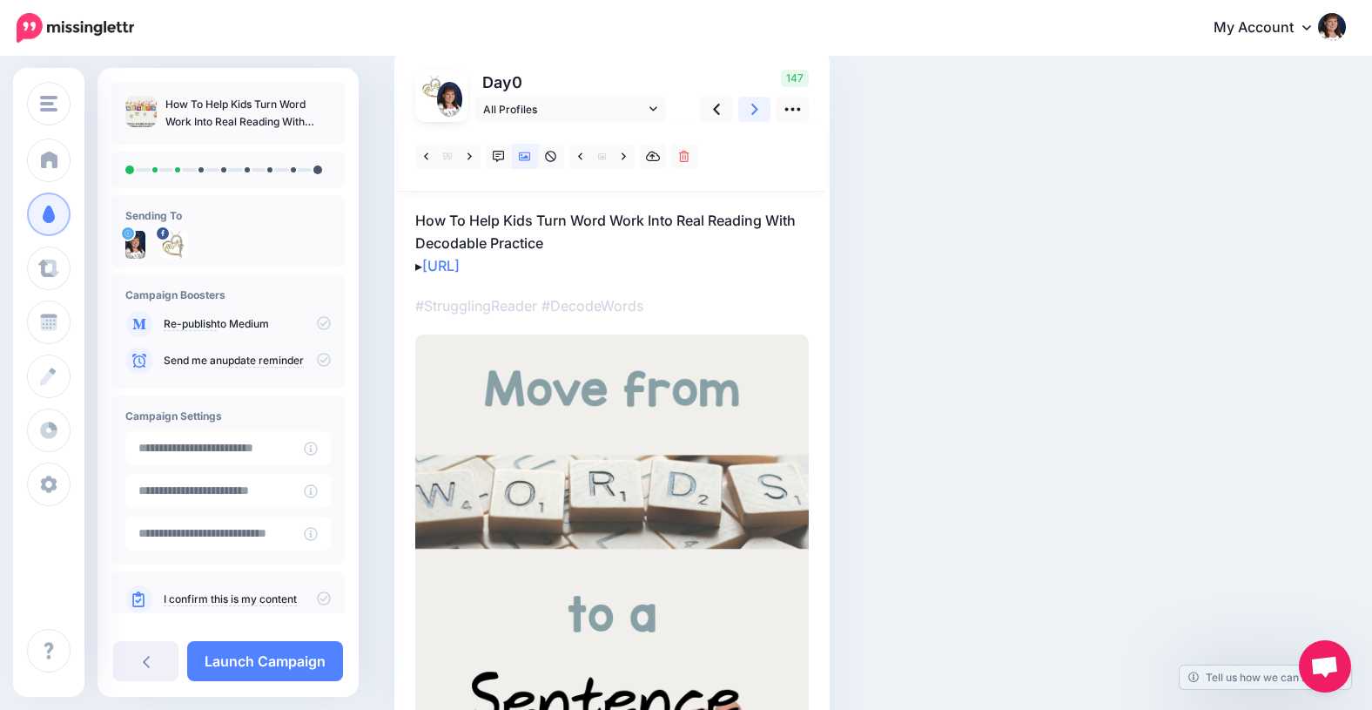
click at [756, 112] on icon at bounding box center [754, 109] width 7 height 18
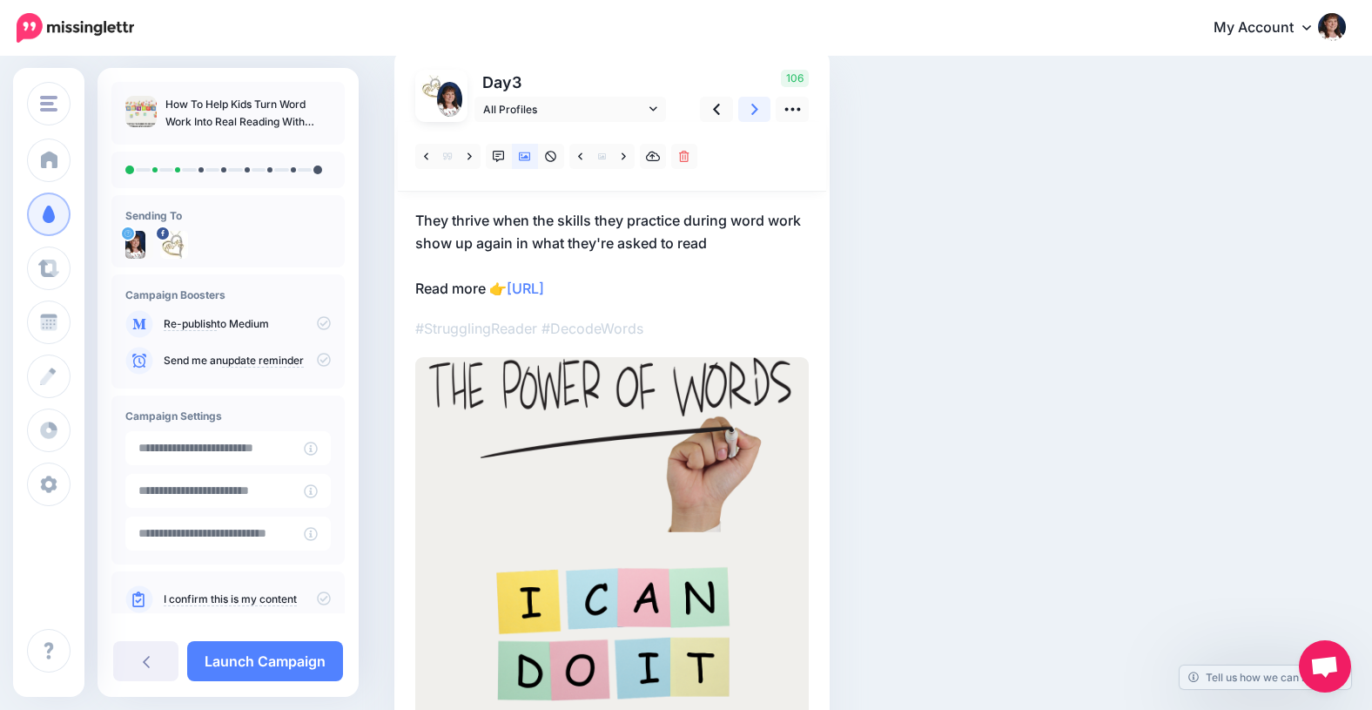
click at [756, 111] on icon at bounding box center [754, 109] width 7 height 18
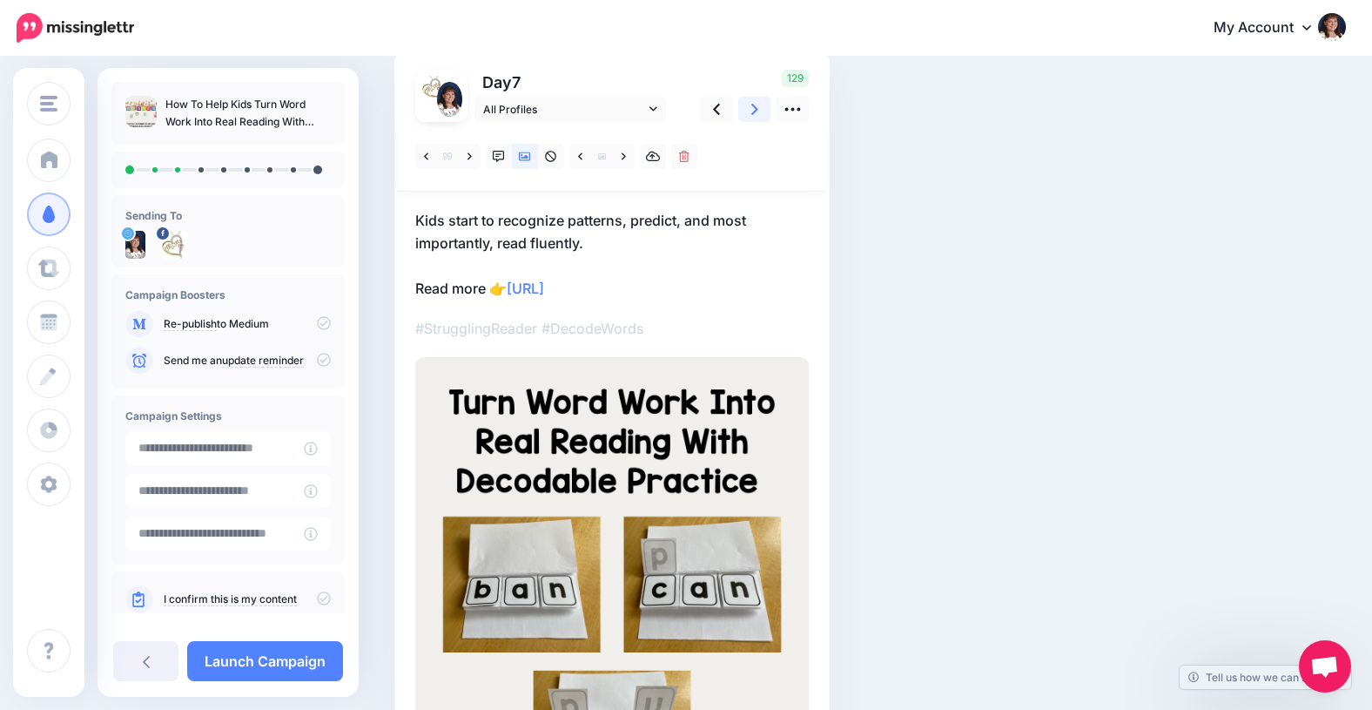
click at [755, 106] on icon at bounding box center [754, 109] width 7 height 18
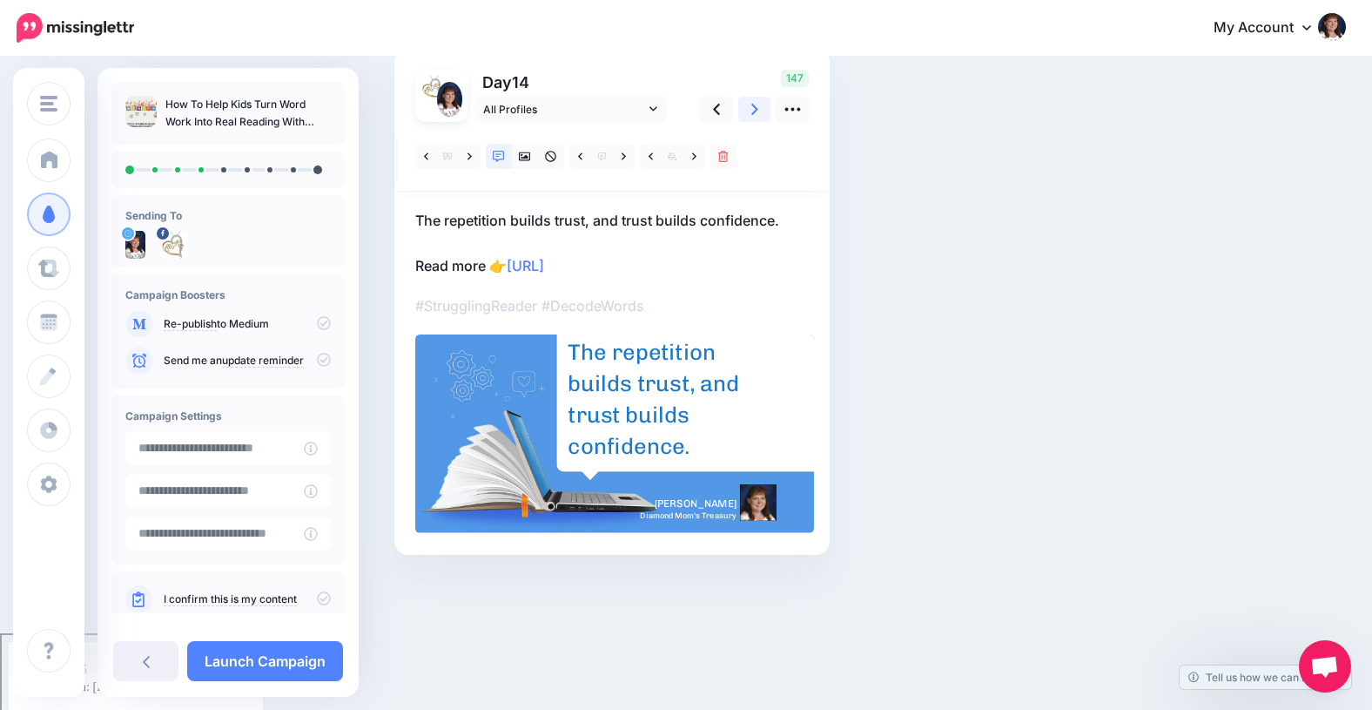
scroll to position [52, 0]
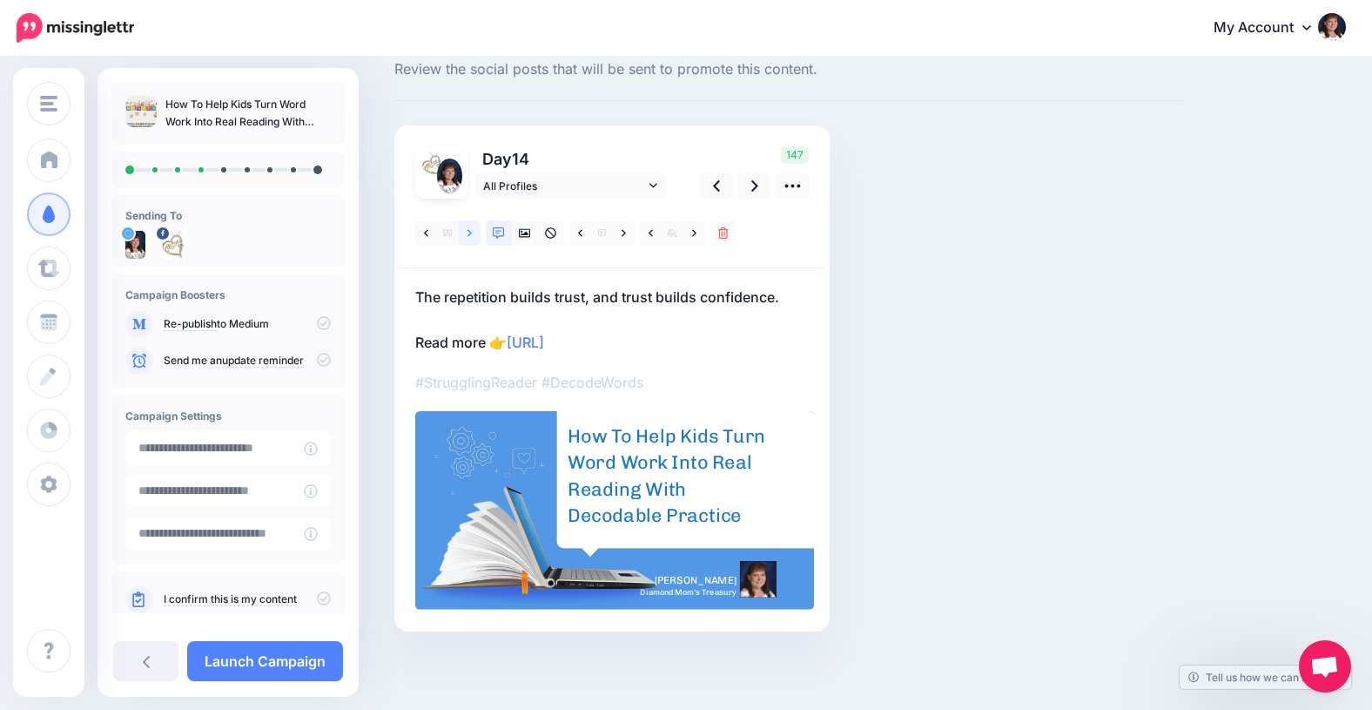
click at [468, 233] on icon at bounding box center [470, 233] width 4 height 12
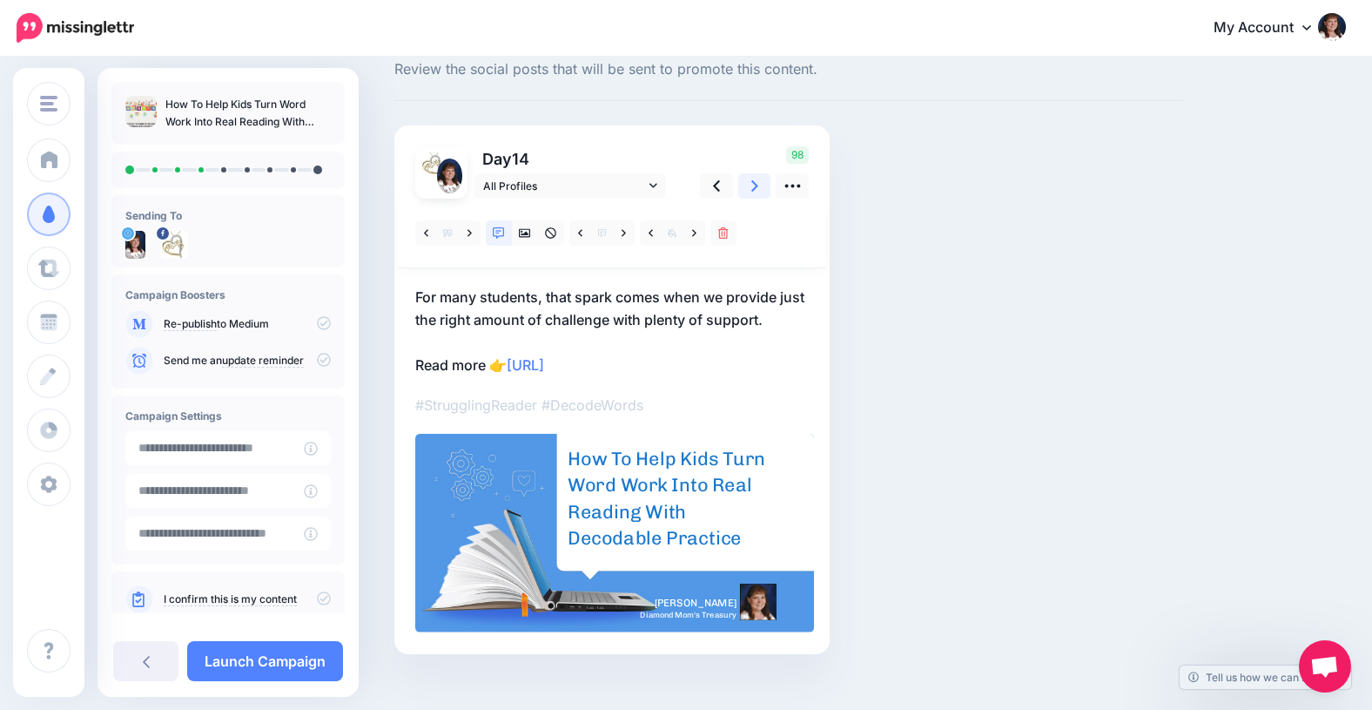
click at [753, 185] on icon at bounding box center [754, 186] width 7 height 18
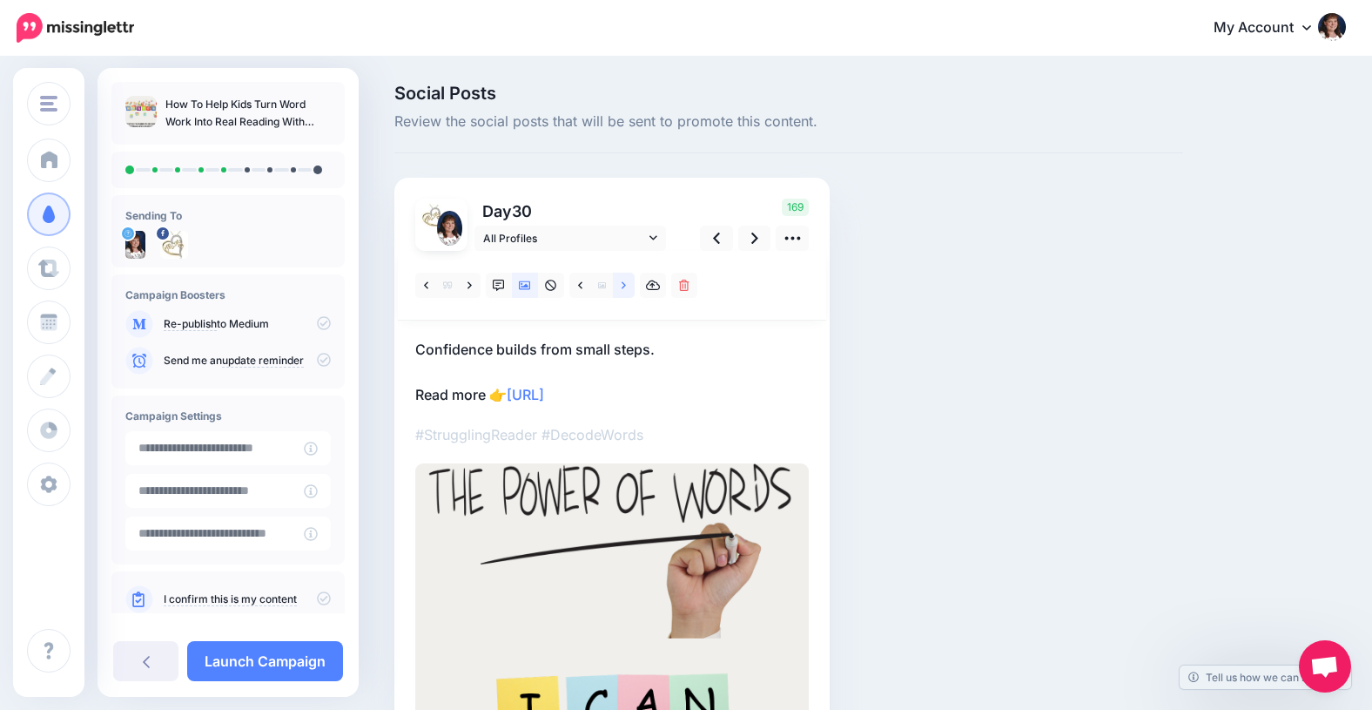
click at [623, 286] on icon at bounding box center [624, 284] width 4 height 7
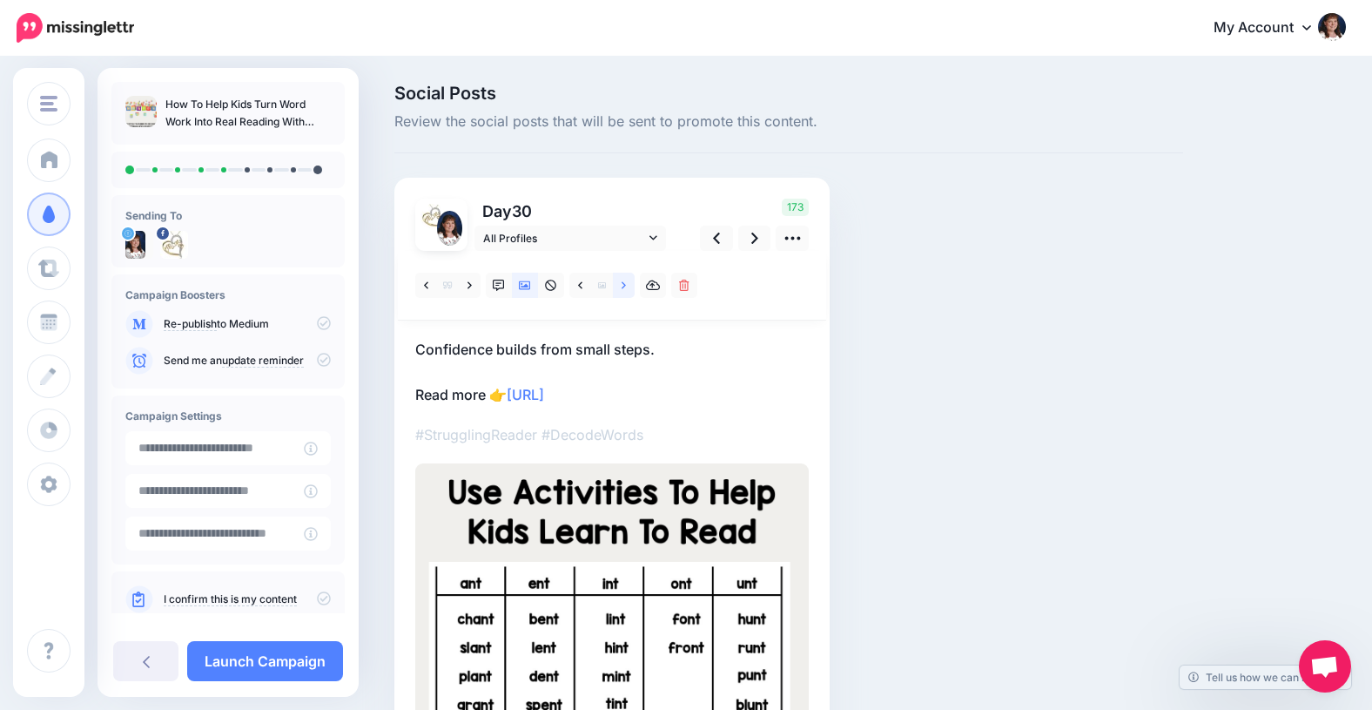
click at [623, 286] on icon at bounding box center [624, 284] width 4 height 7
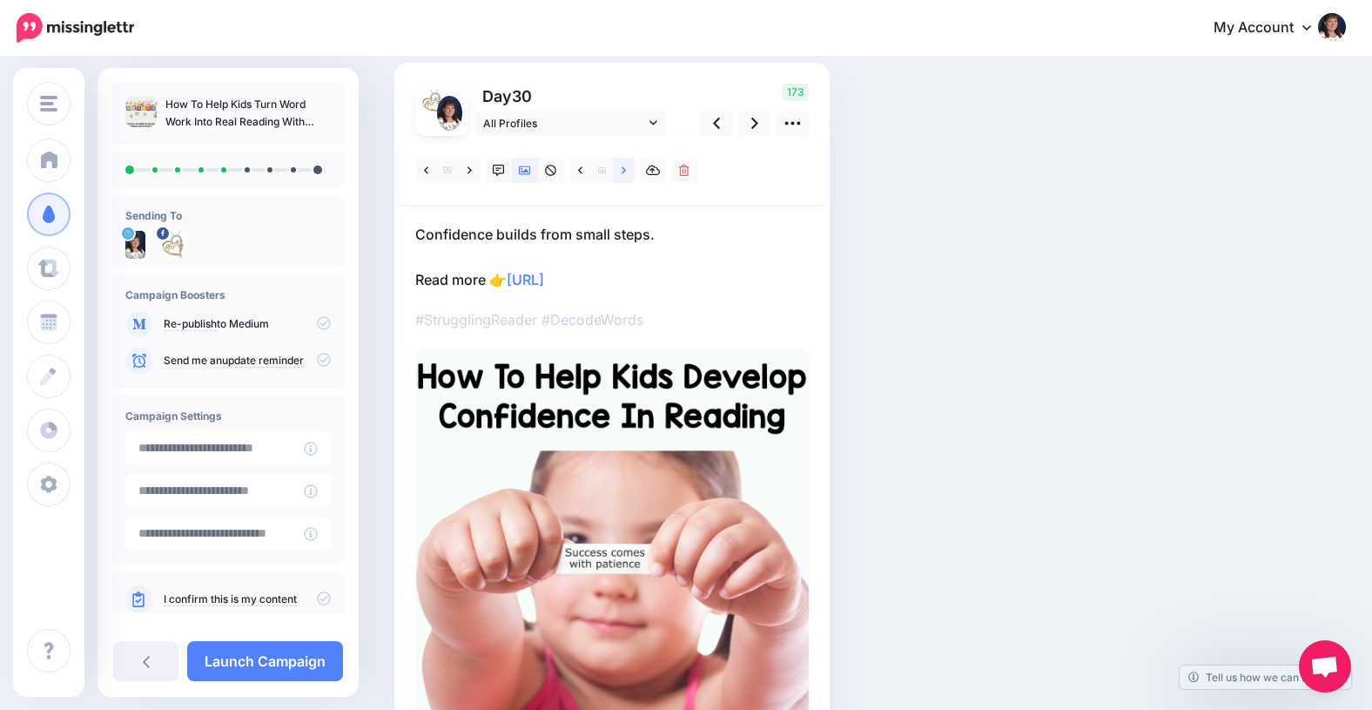
scroll to position [111, 0]
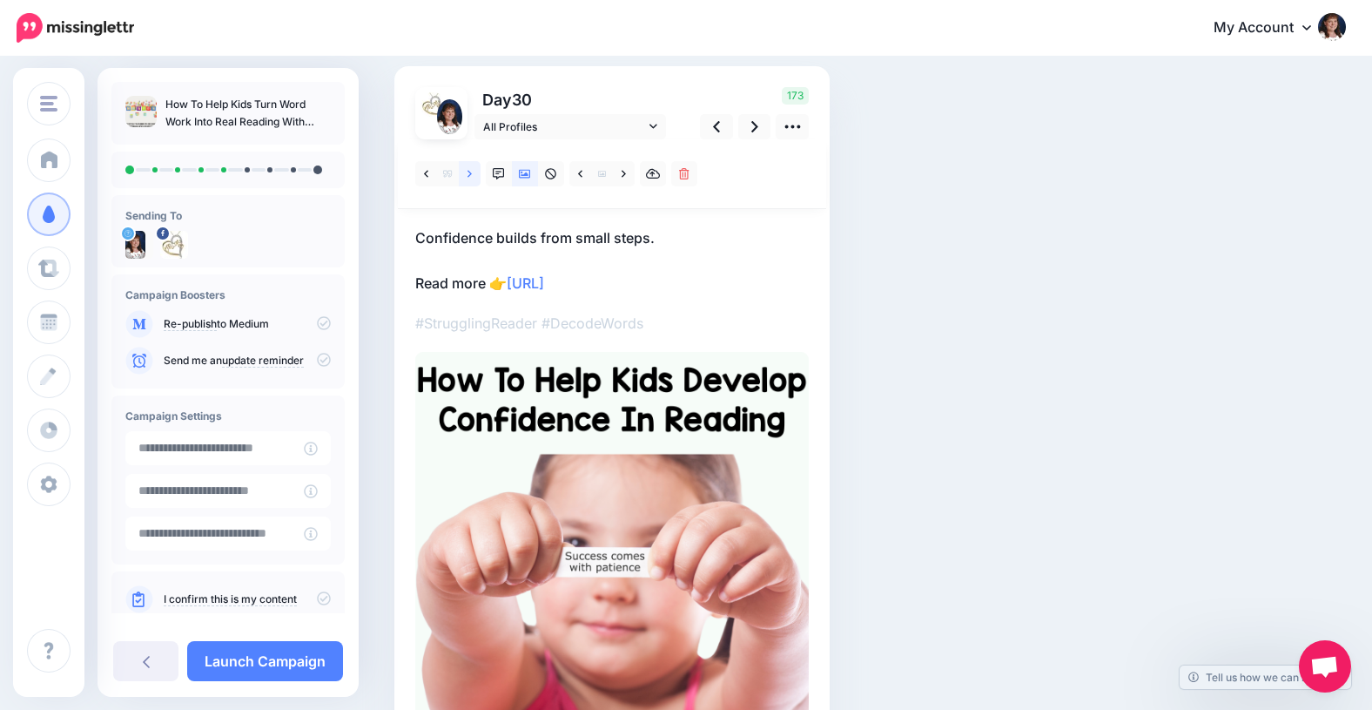
click at [470, 173] on icon at bounding box center [470, 173] width 4 height 7
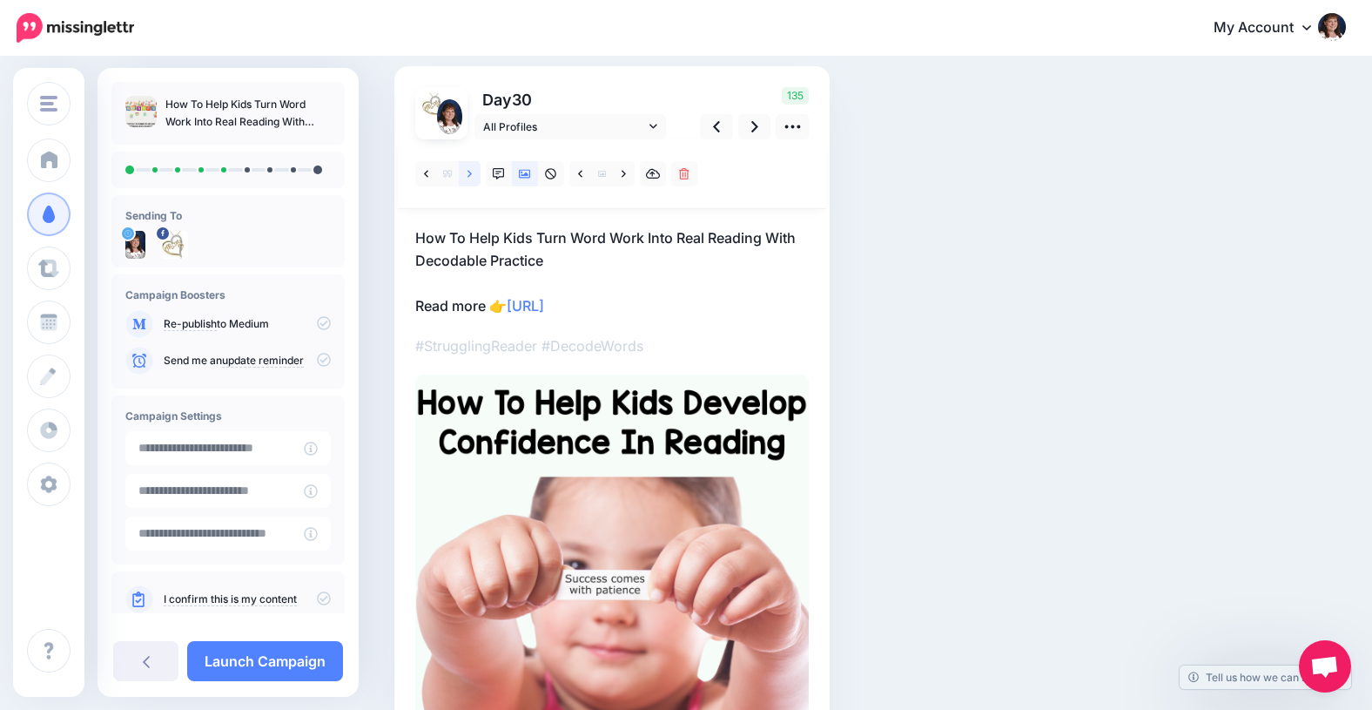
click at [470, 173] on icon at bounding box center [470, 173] width 4 height 7
click at [754, 130] on icon at bounding box center [754, 126] width 7 height 11
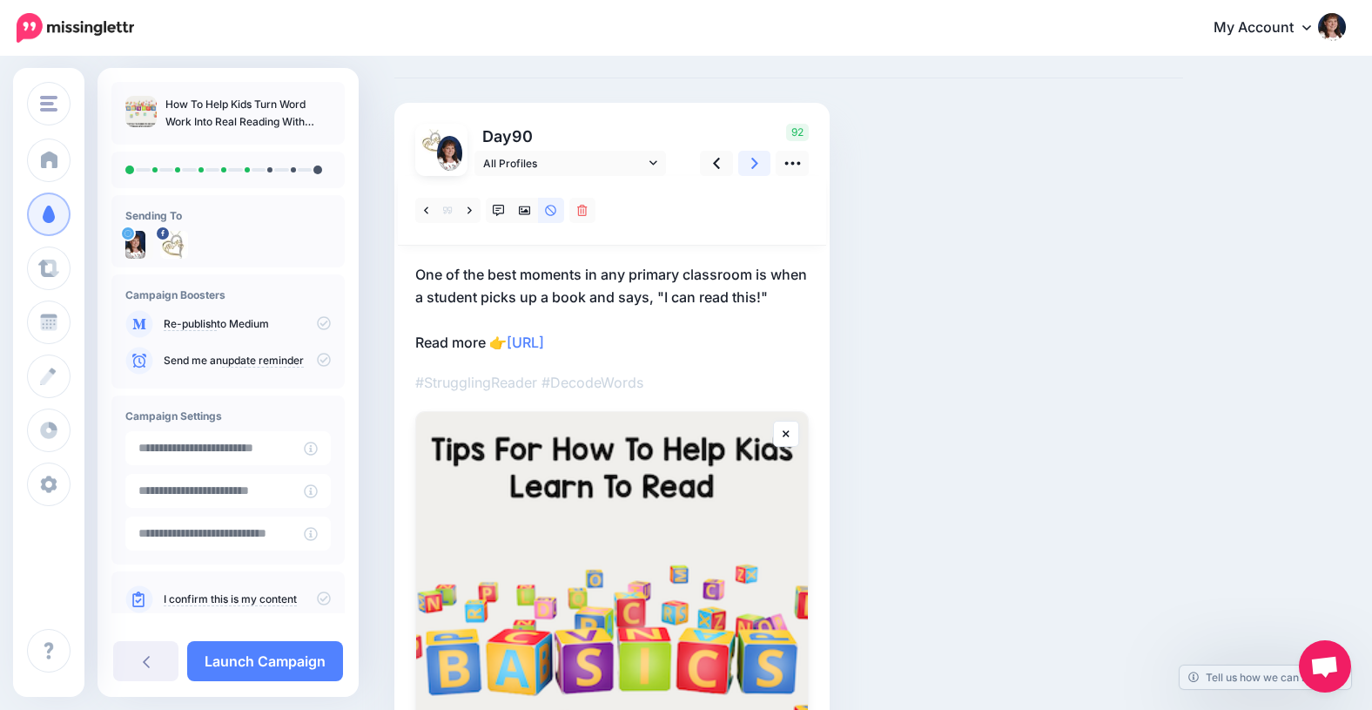
scroll to position [0, 0]
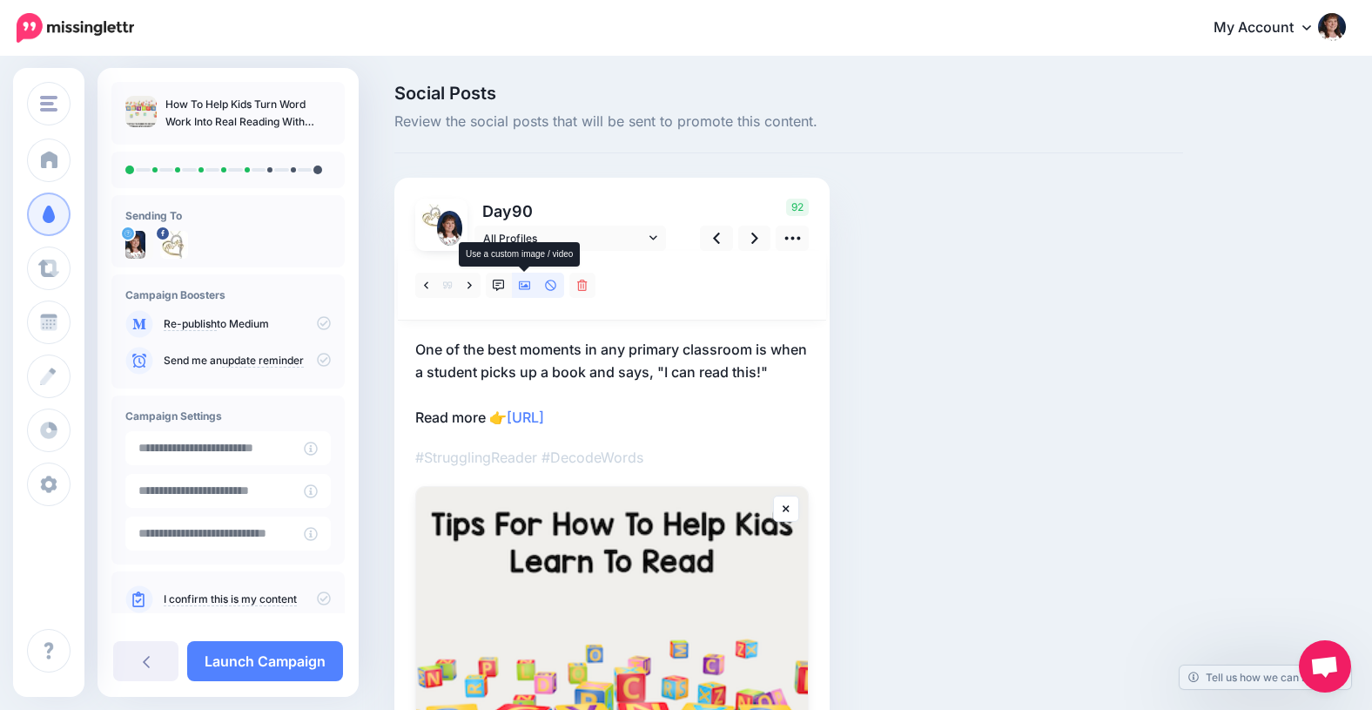
click at [526, 288] on icon at bounding box center [525, 285] width 12 height 12
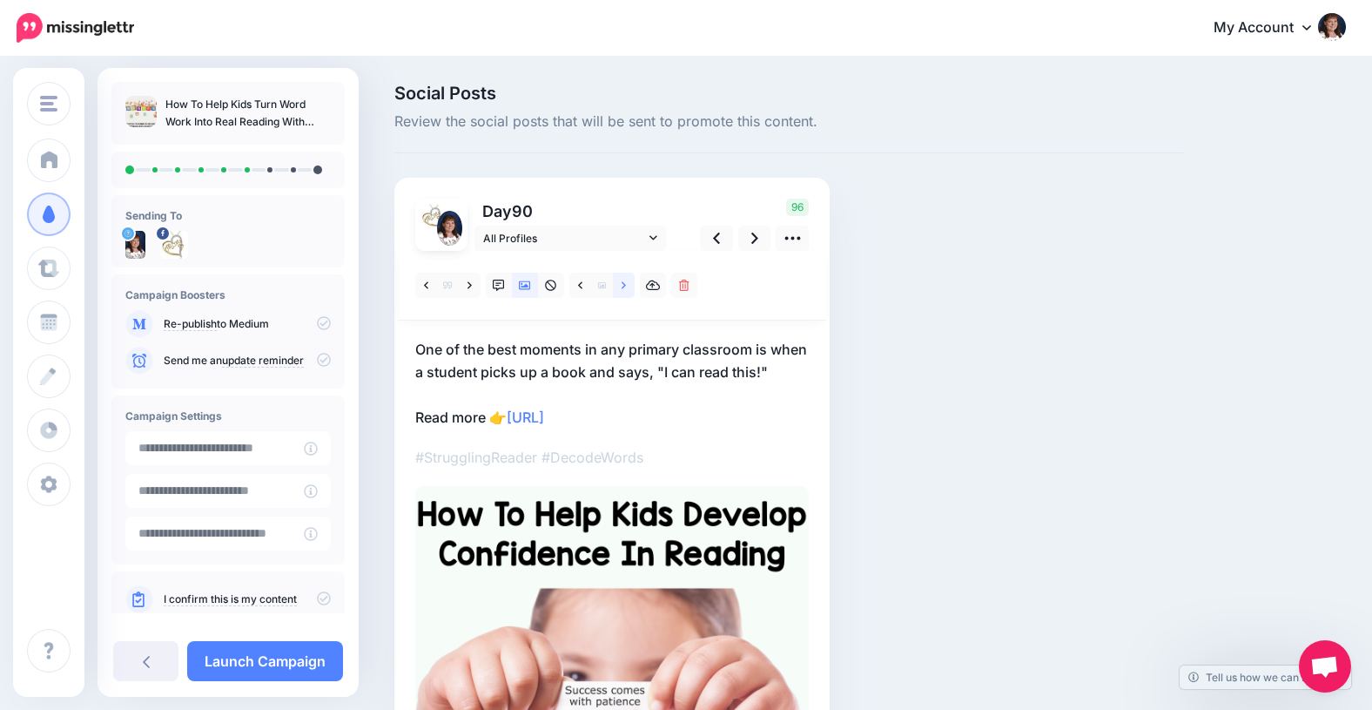
click at [623, 282] on icon at bounding box center [624, 284] width 4 height 7
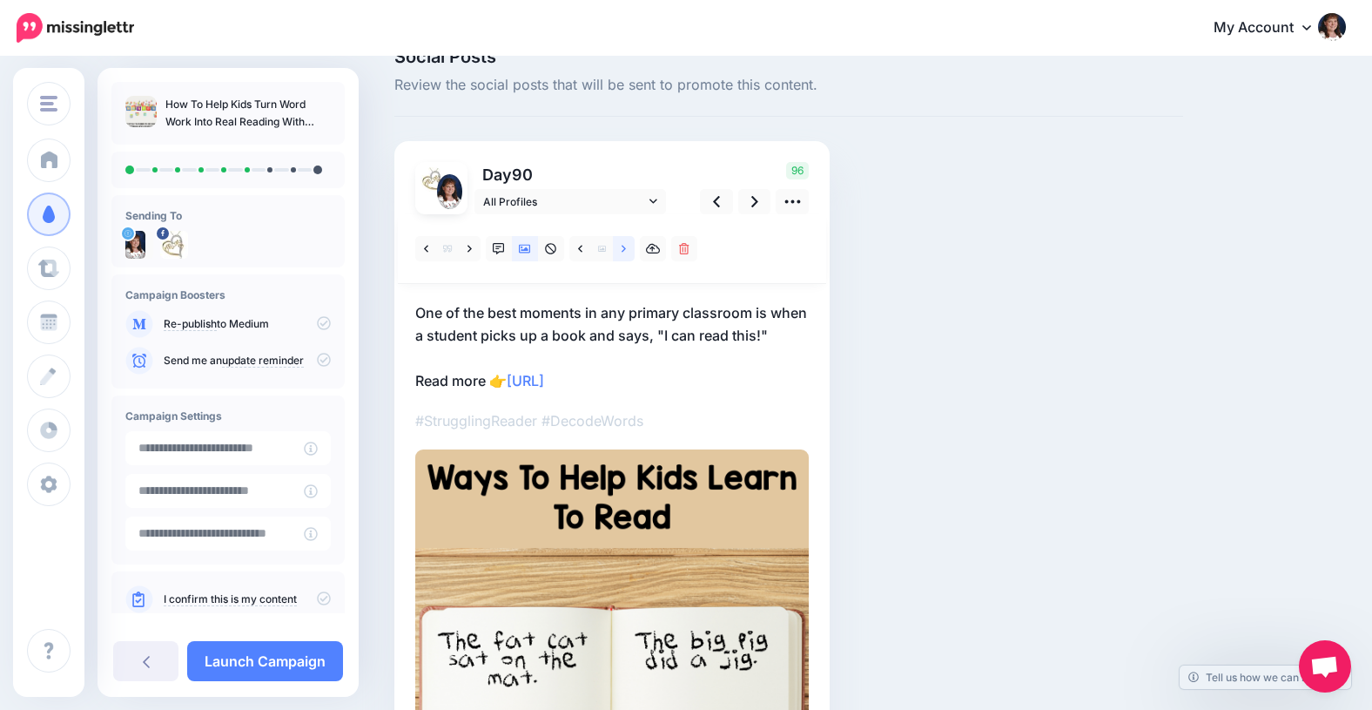
scroll to position [17, 0]
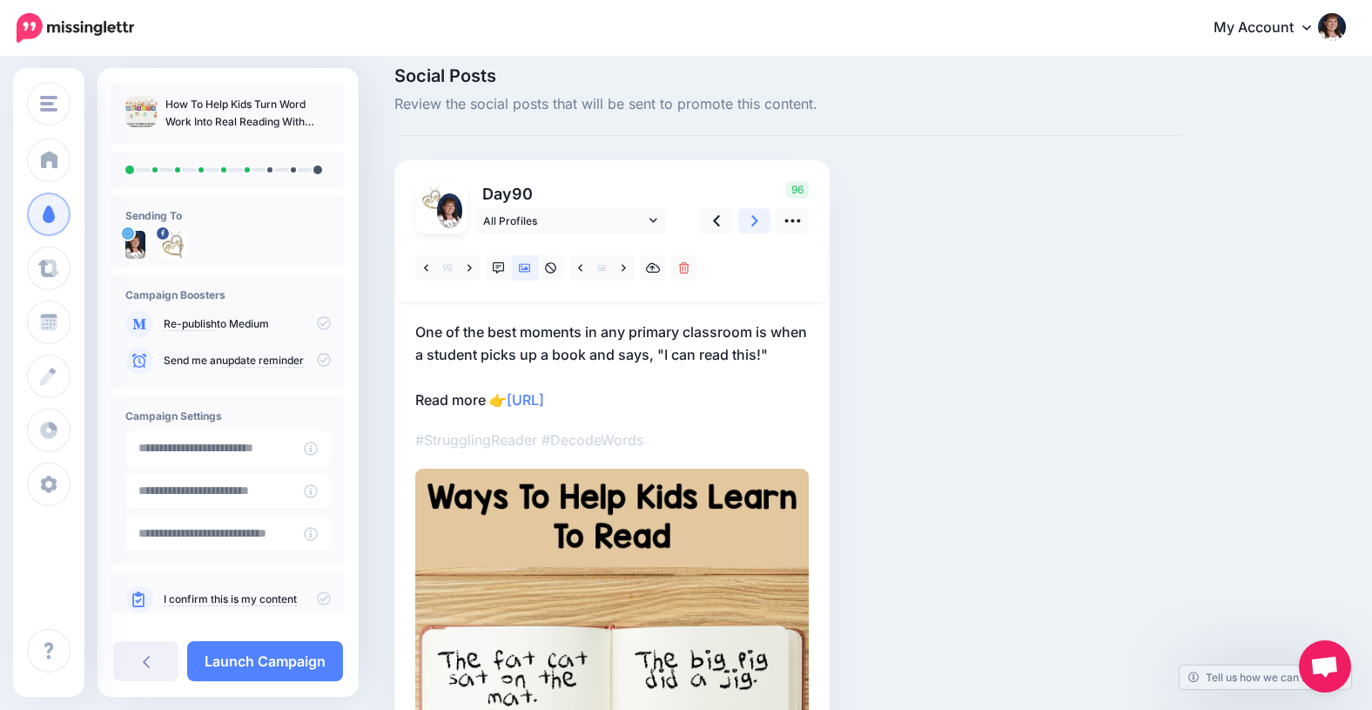
click at [753, 221] on icon at bounding box center [754, 221] width 7 height 18
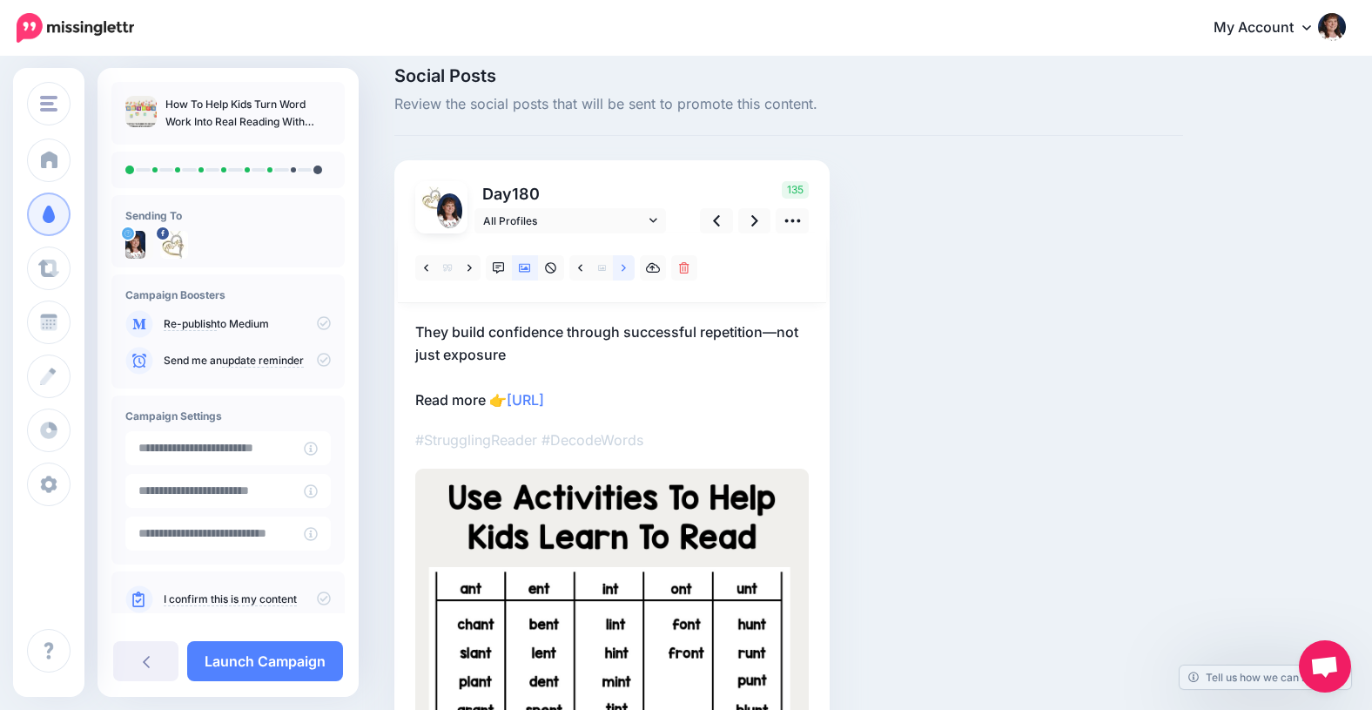
click at [624, 266] on icon at bounding box center [624, 268] width 4 height 12
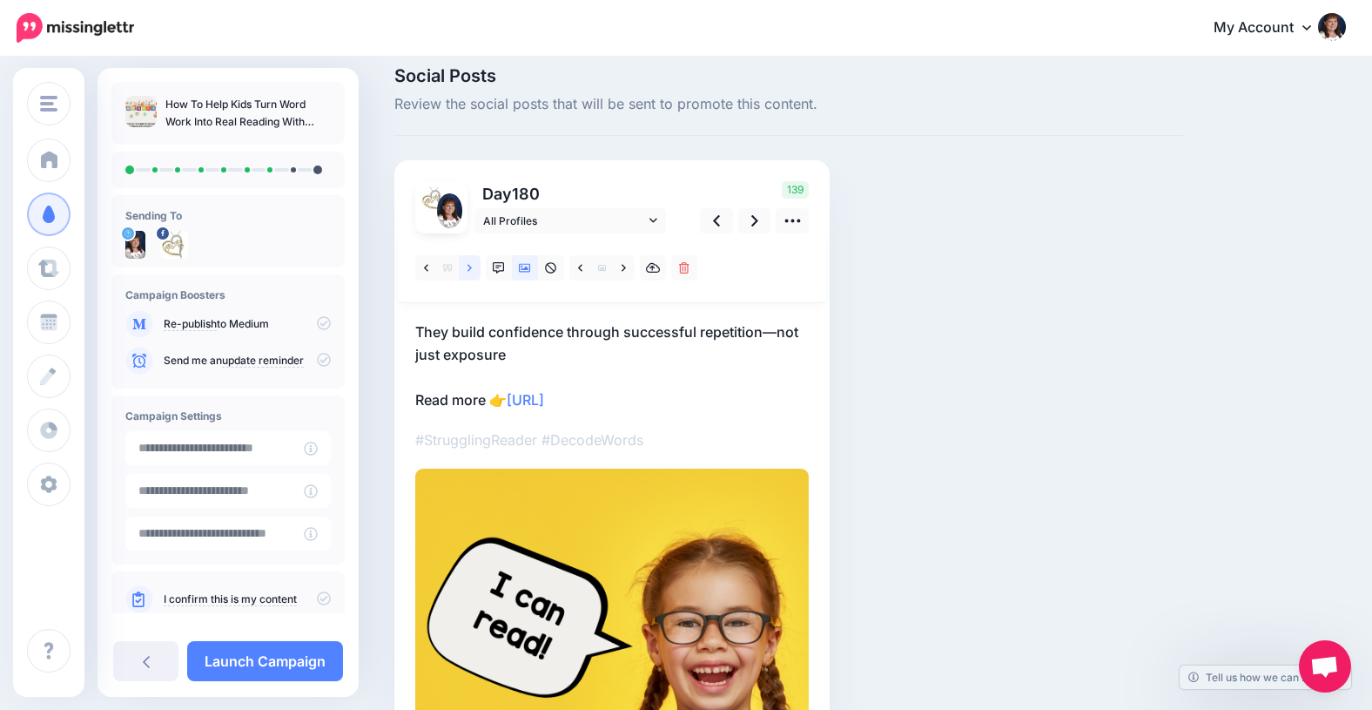
click at [472, 268] on link at bounding box center [470, 267] width 22 height 25
click at [472, 267] on link at bounding box center [470, 267] width 22 height 25
click at [473, 266] on link at bounding box center [470, 267] width 22 height 25
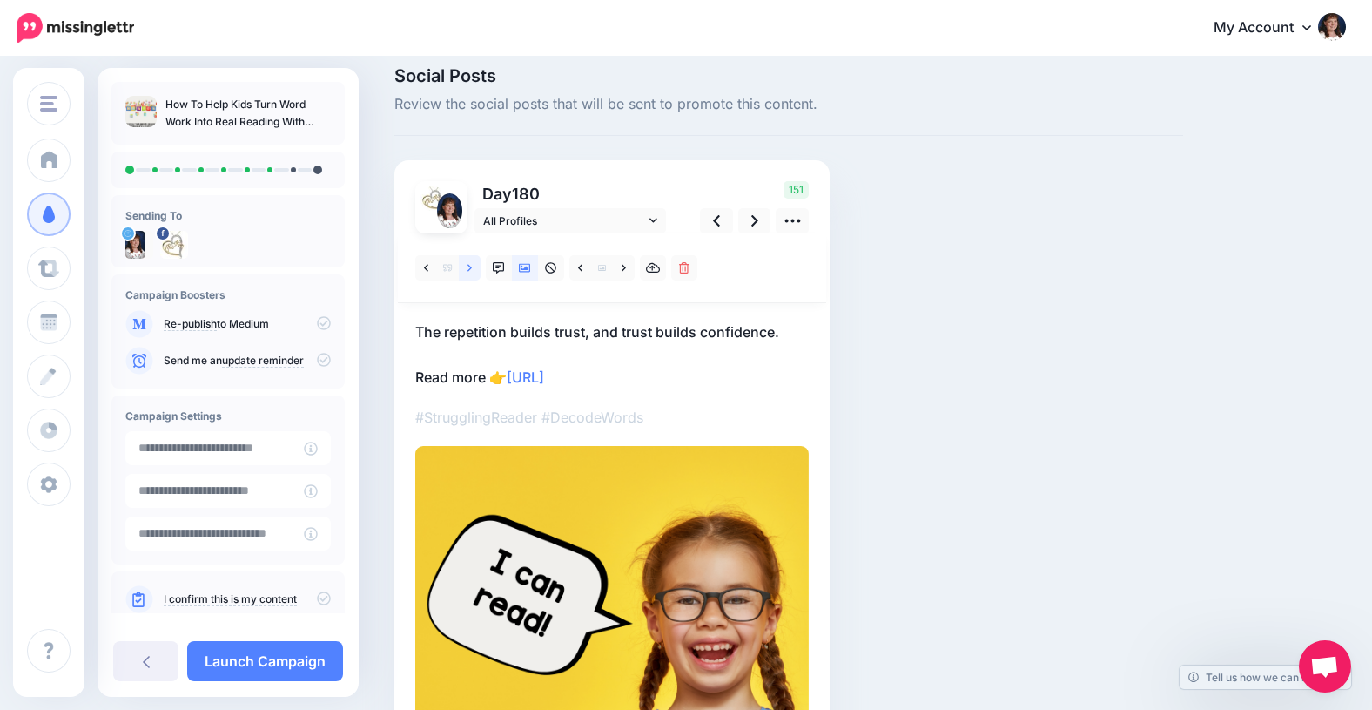
click at [473, 265] on link at bounding box center [470, 267] width 22 height 25
click at [472, 265] on link at bounding box center [470, 267] width 22 height 25
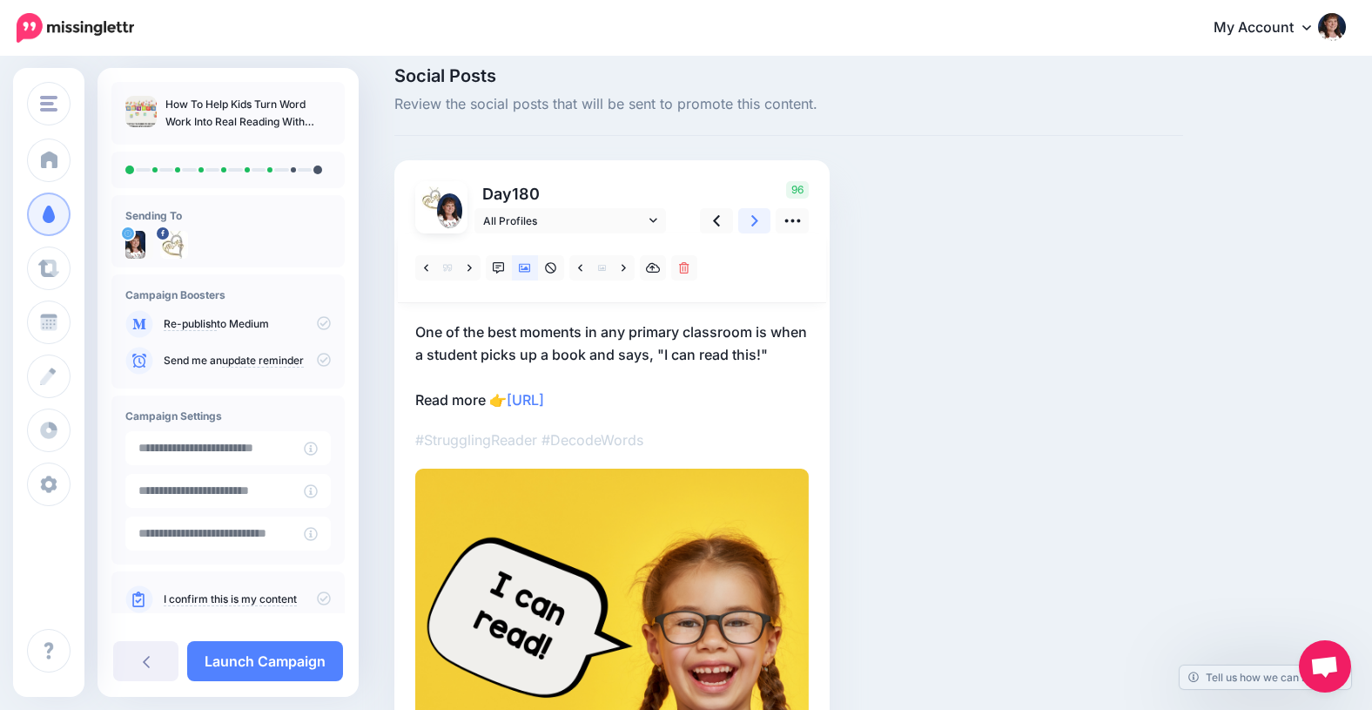
click at [753, 220] on icon at bounding box center [754, 221] width 7 height 18
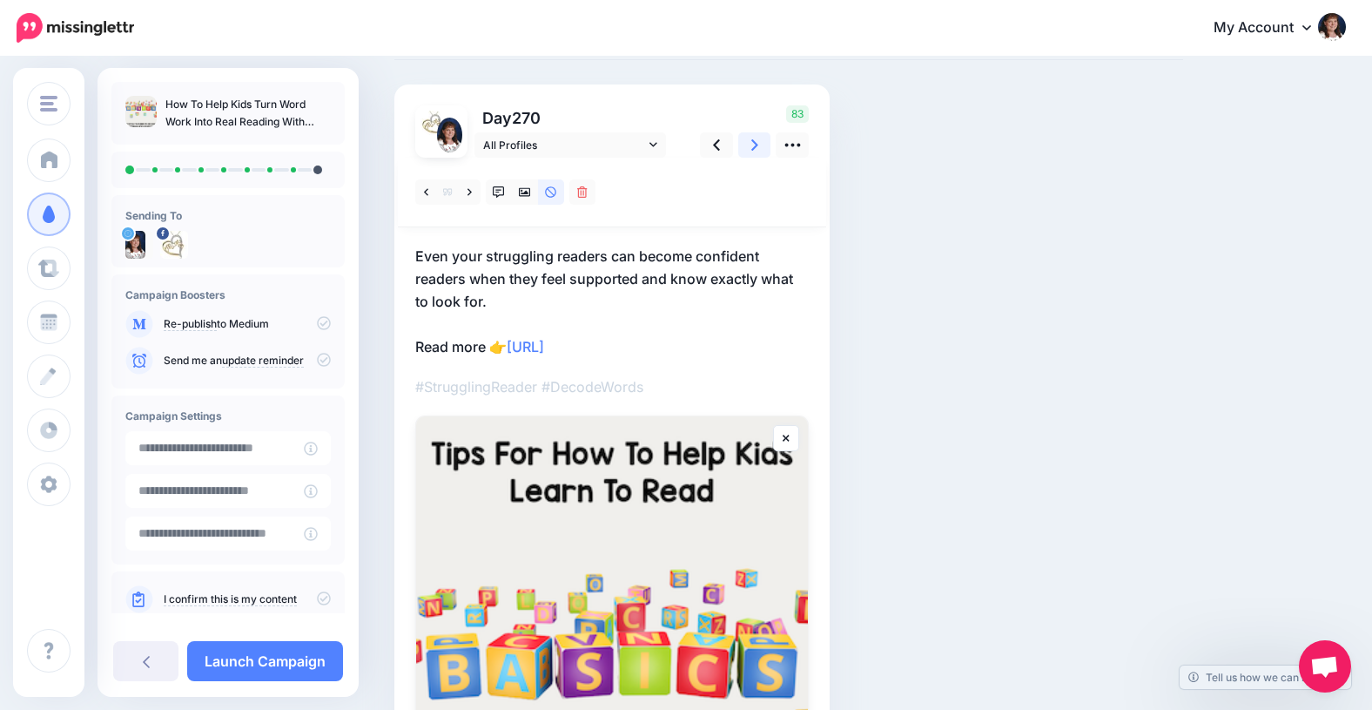
scroll to position [91, 0]
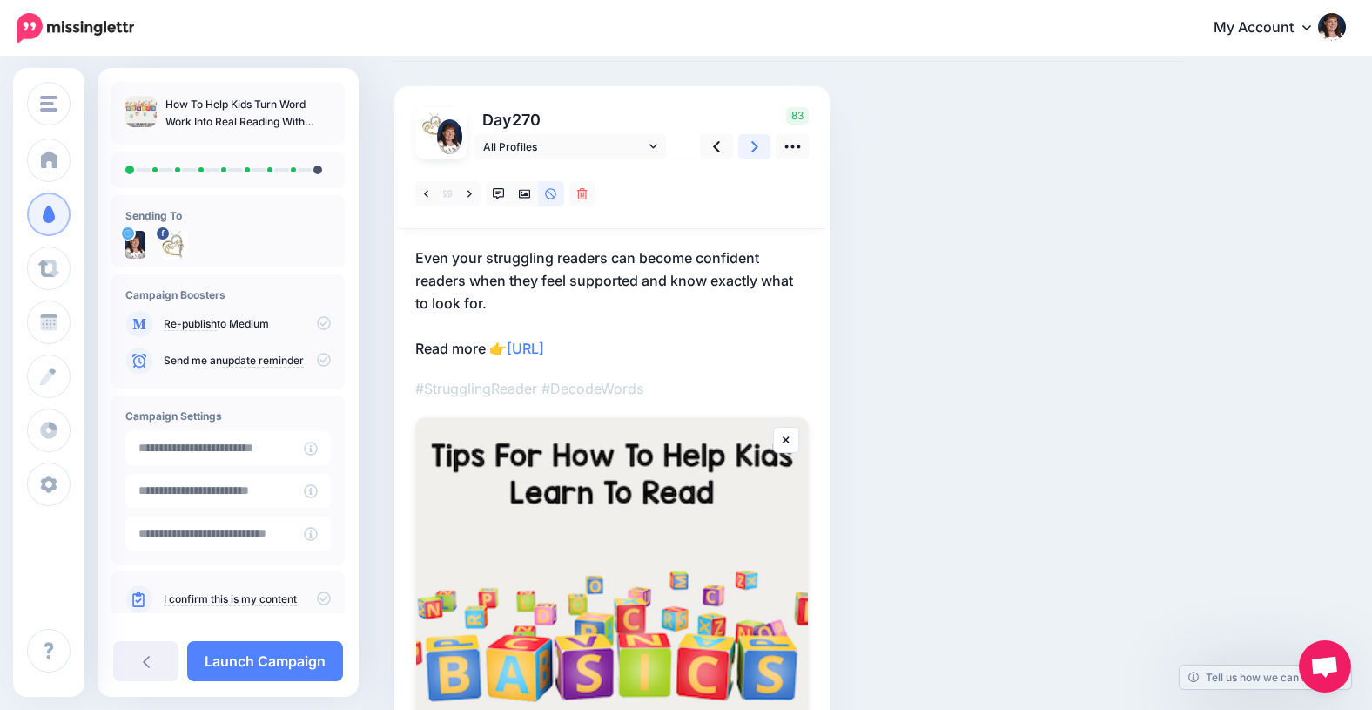
click at [753, 143] on icon at bounding box center [754, 146] width 7 height 11
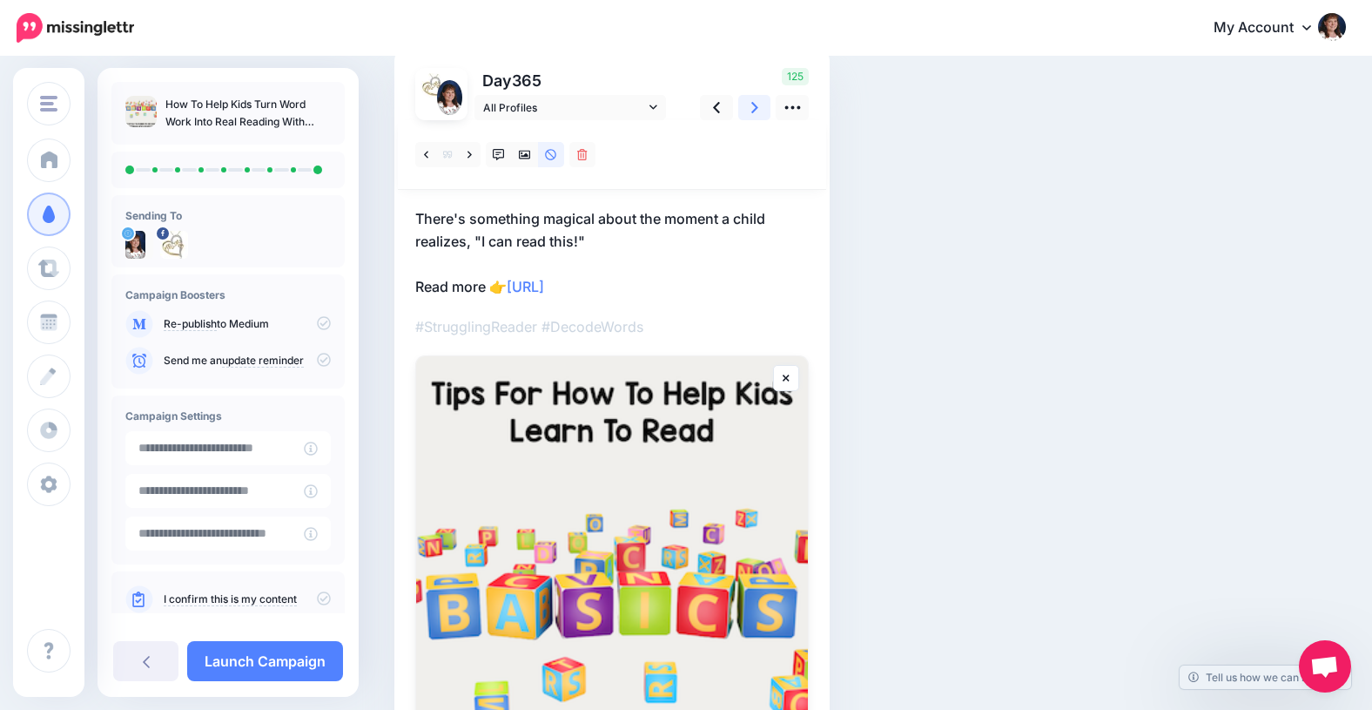
scroll to position [133, 0]
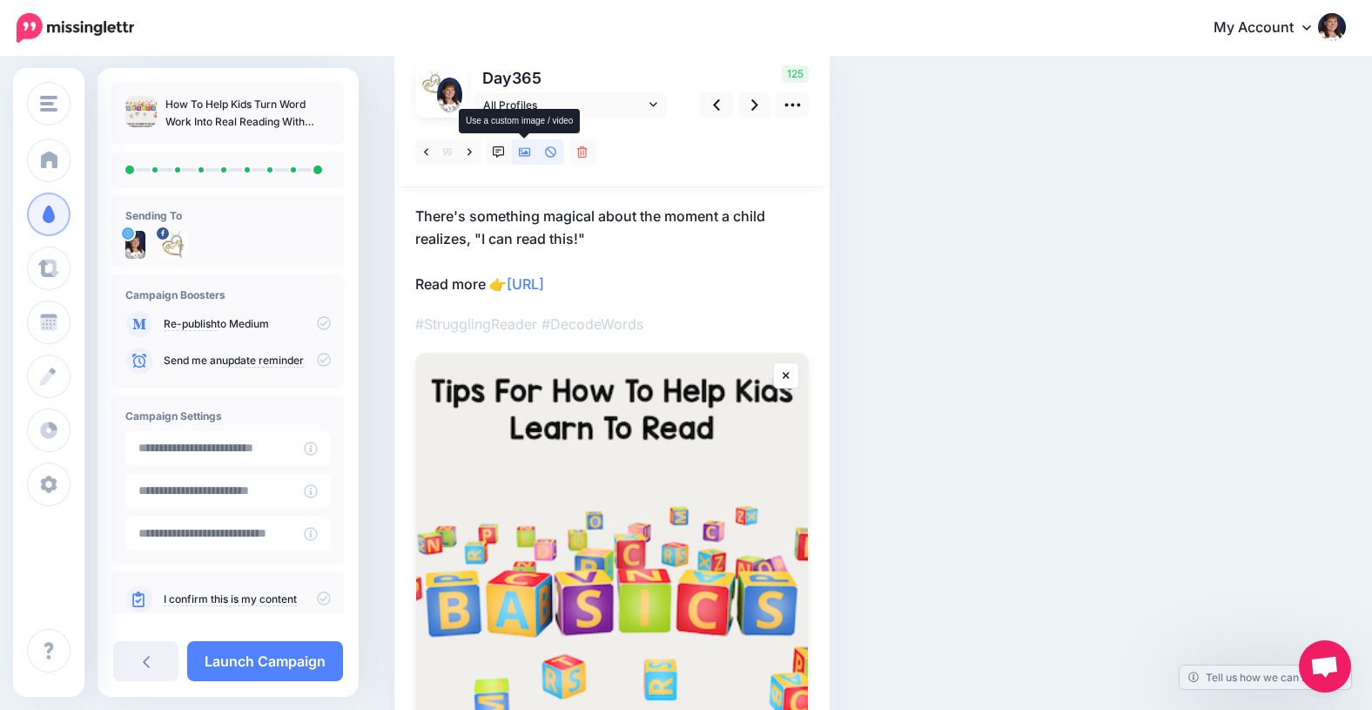
click at [526, 149] on icon at bounding box center [525, 152] width 12 height 12
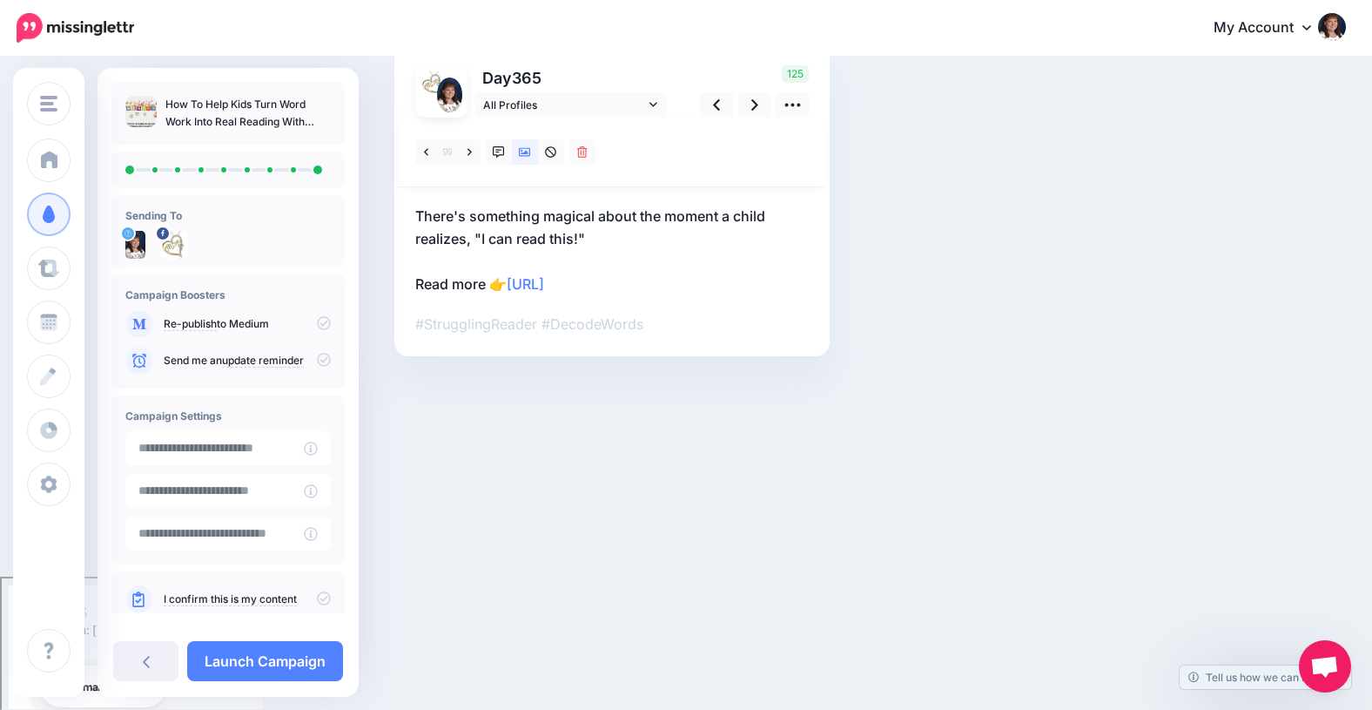
scroll to position [0, 0]
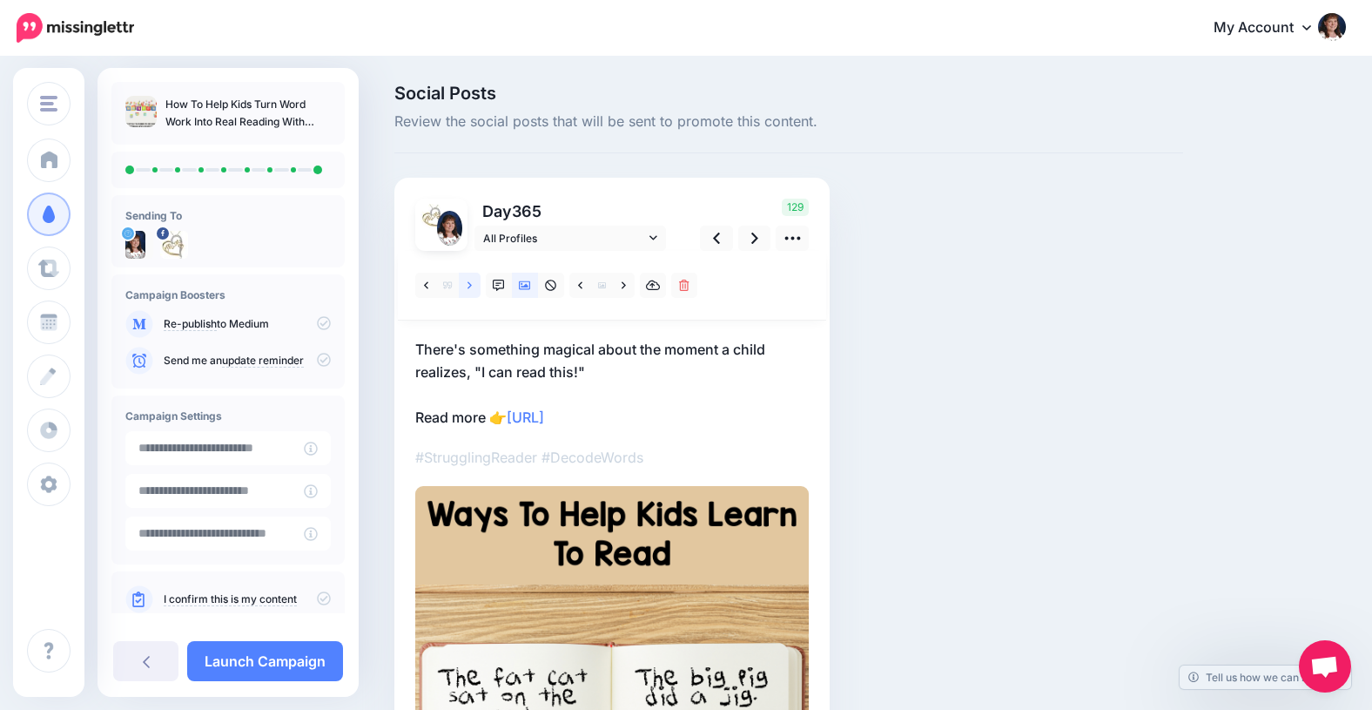
click at [468, 282] on icon at bounding box center [470, 284] width 4 height 7
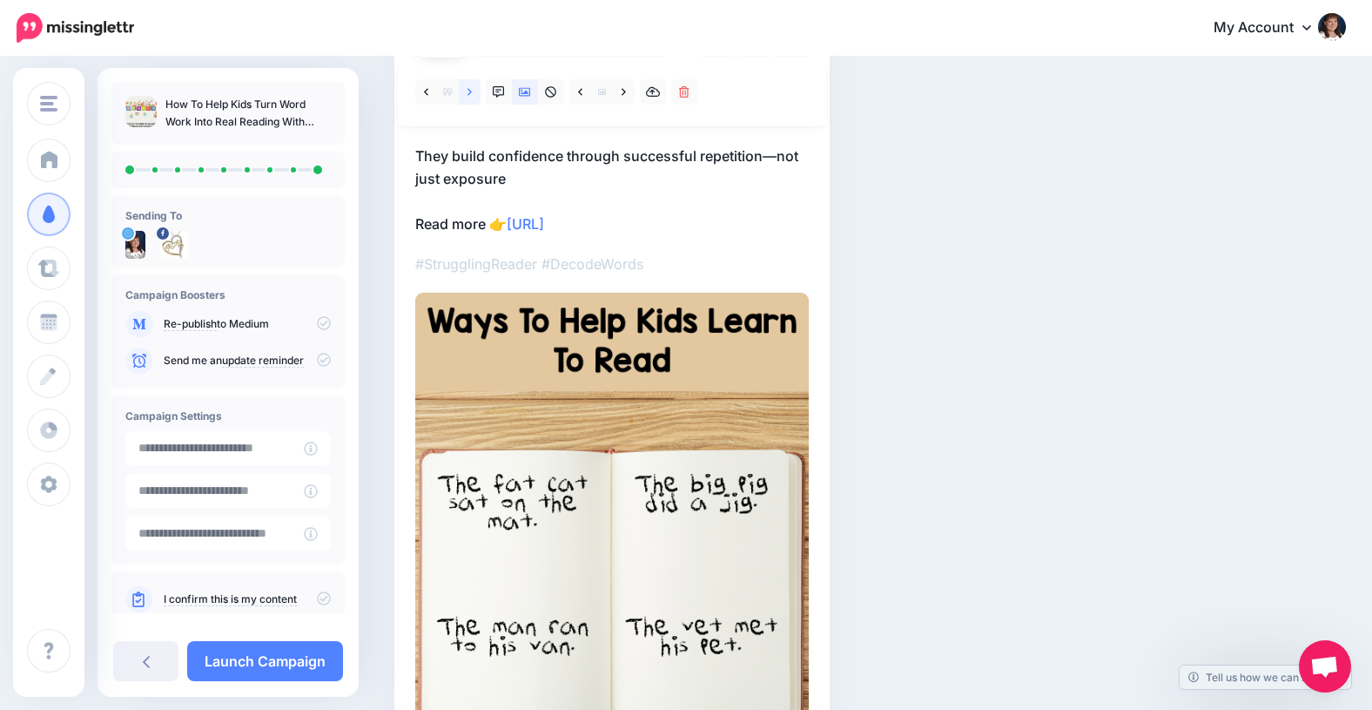
scroll to position [192, 0]
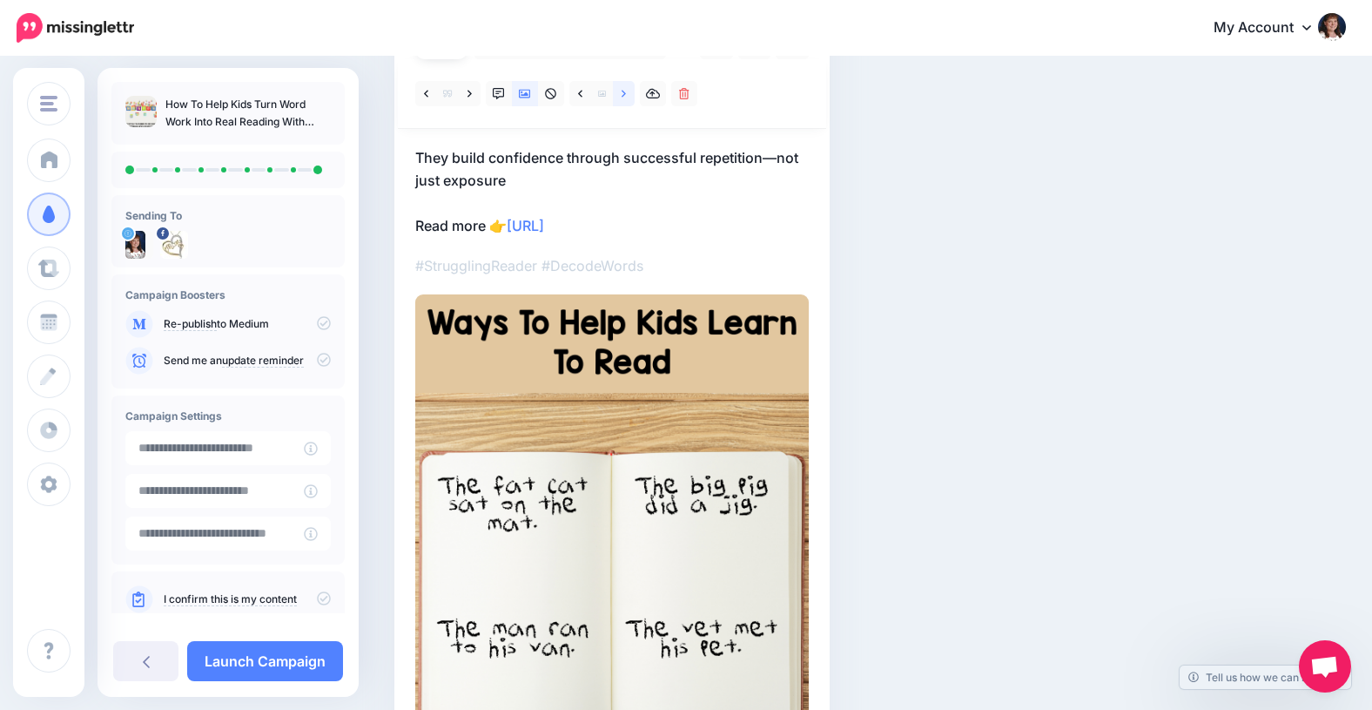
click at [623, 91] on icon at bounding box center [624, 93] width 4 height 7
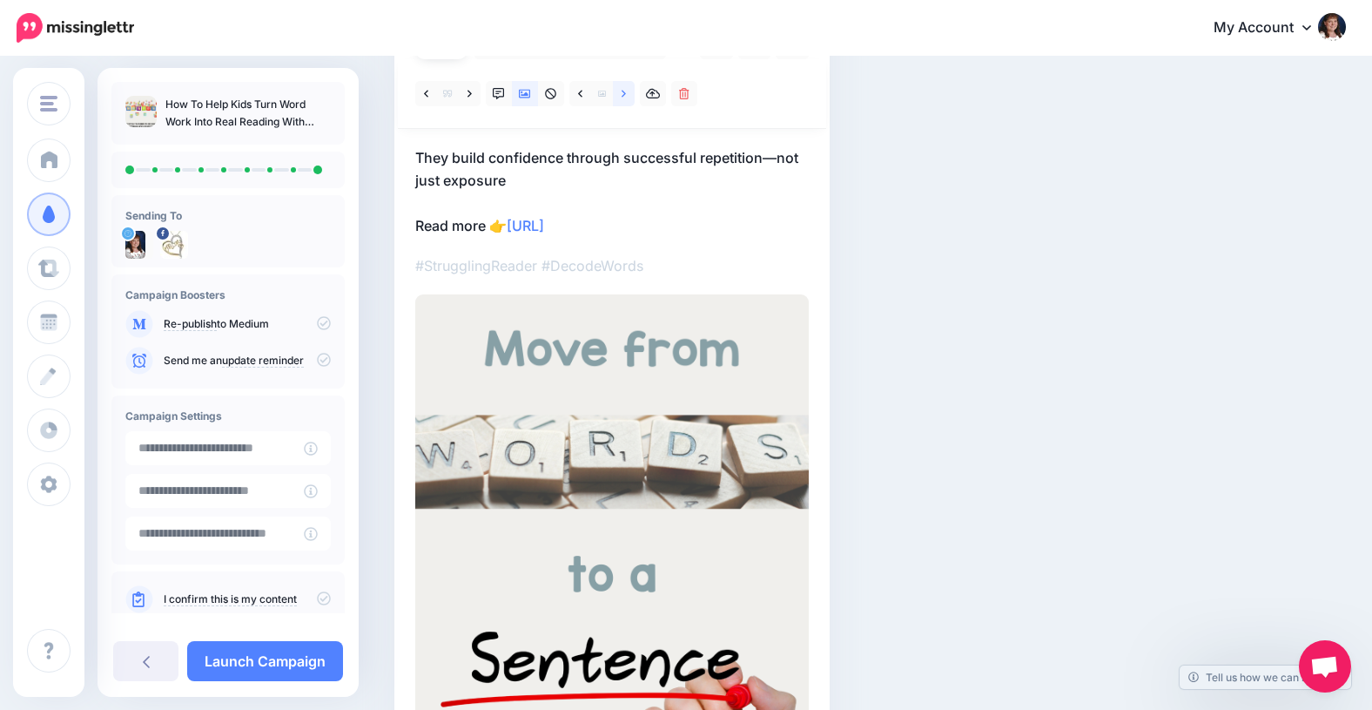
click at [623, 91] on icon at bounding box center [624, 93] width 4 height 7
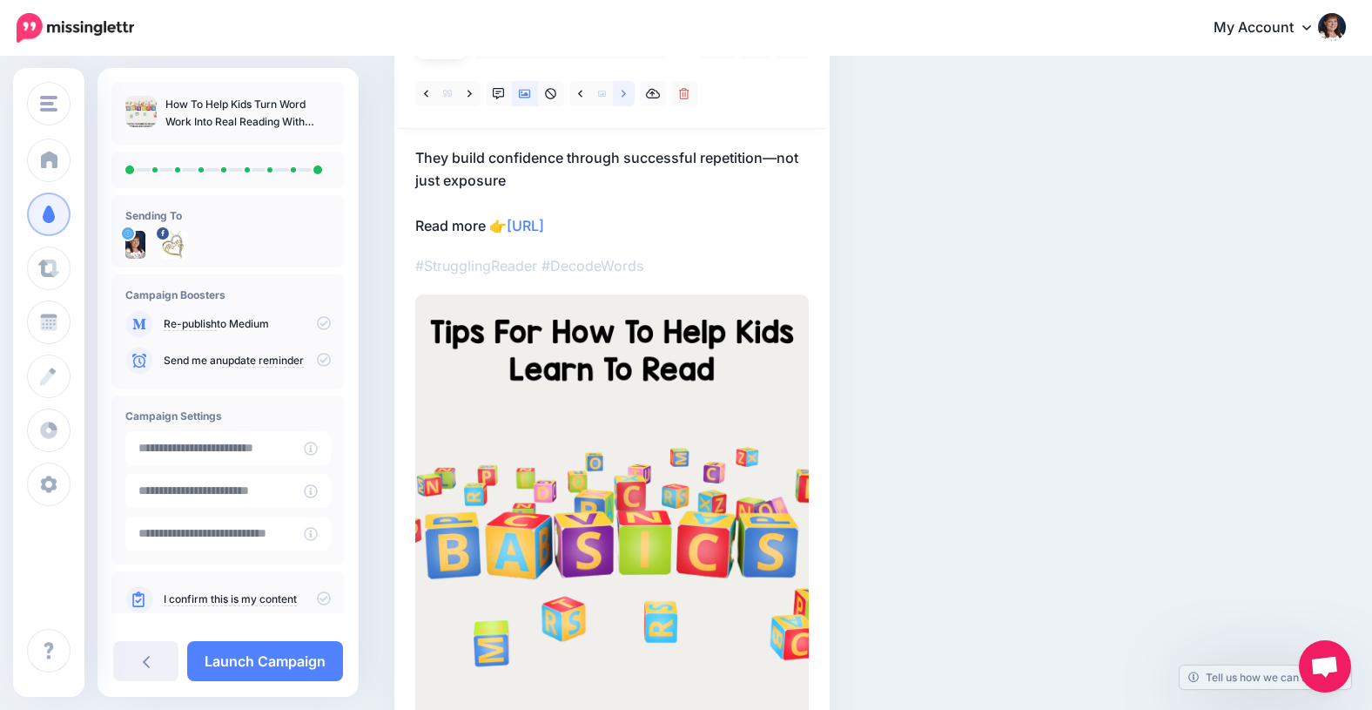
click at [623, 92] on icon at bounding box center [624, 94] width 4 height 12
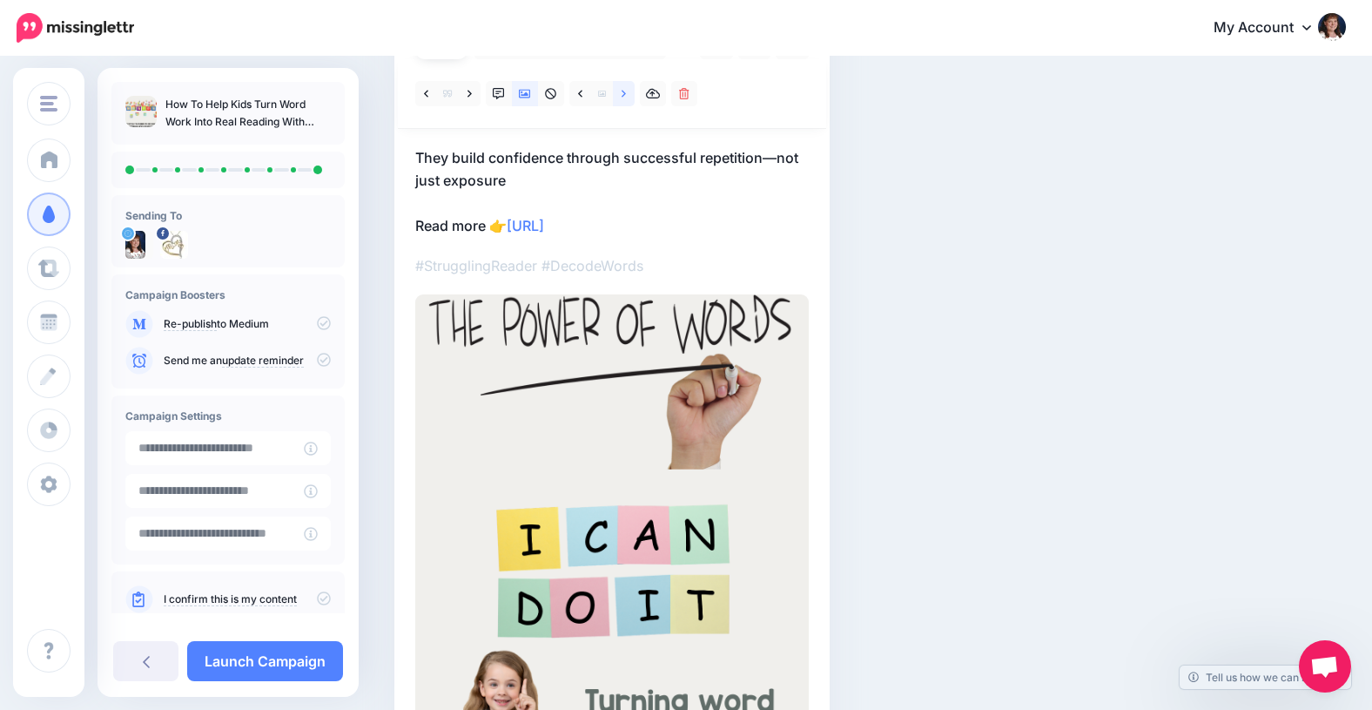
click at [623, 92] on icon at bounding box center [624, 94] width 4 height 12
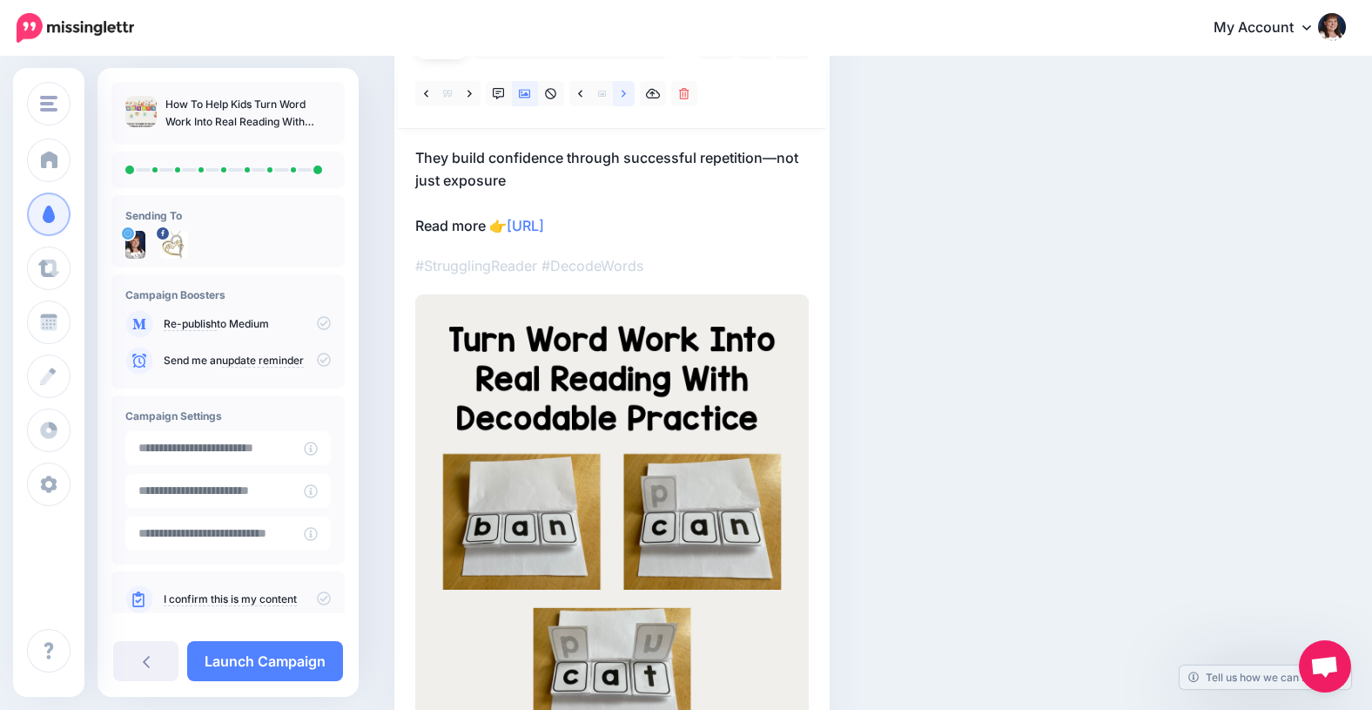
click at [623, 92] on icon at bounding box center [624, 94] width 4 height 12
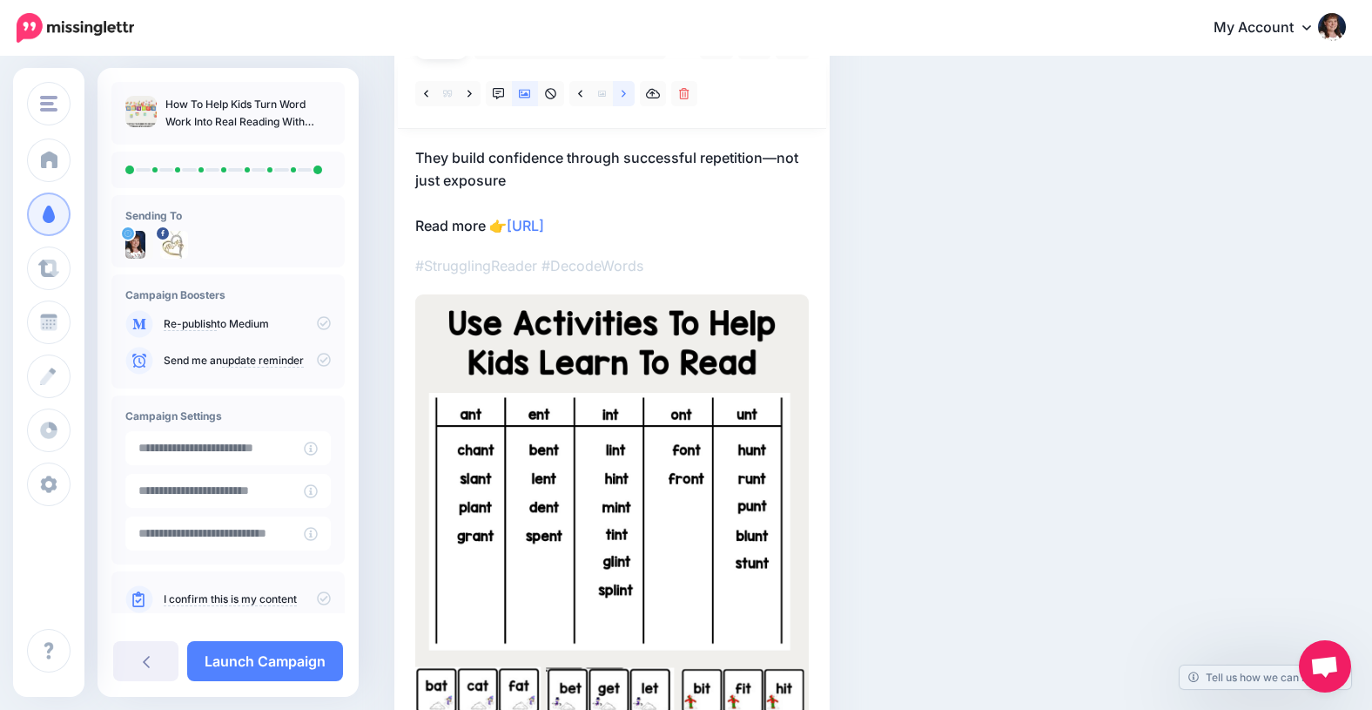
click at [623, 92] on icon at bounding box center [624, 94] width 4 height 12
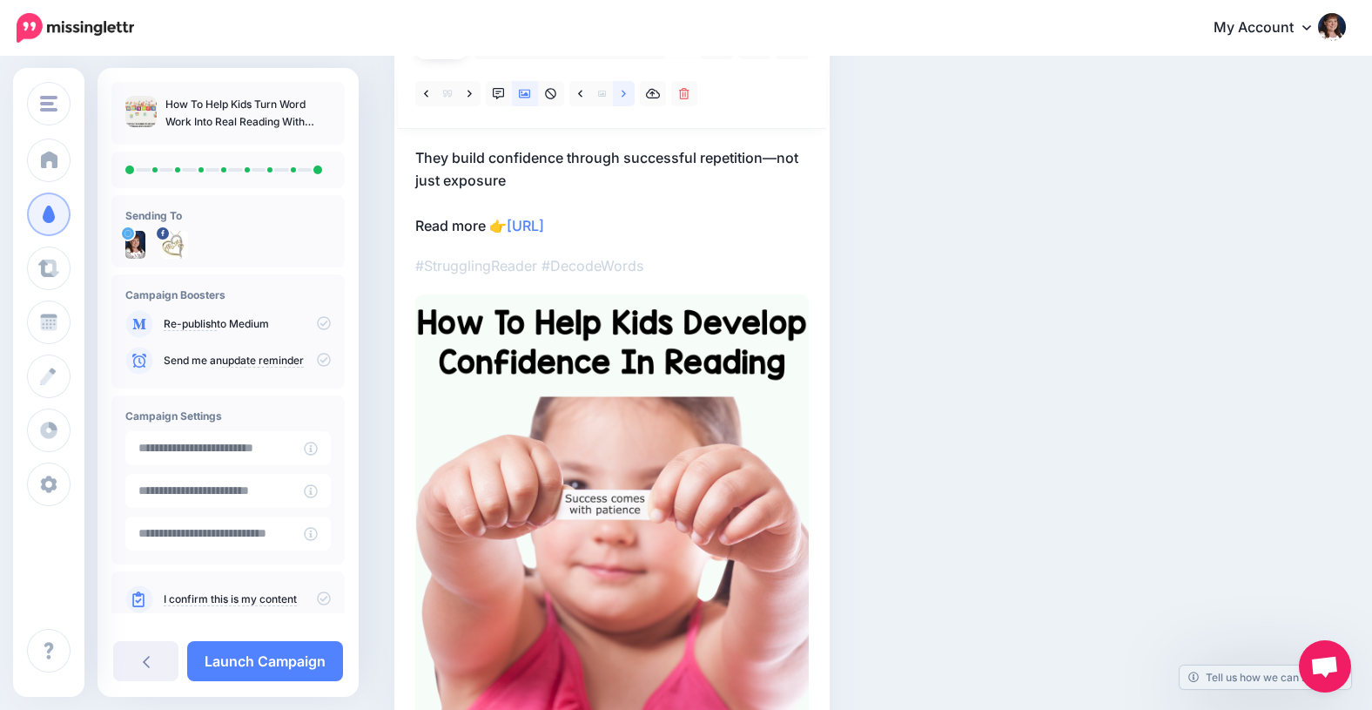
click at [623, 92] on icon at bounding box center [624, 94] width 4 height 12
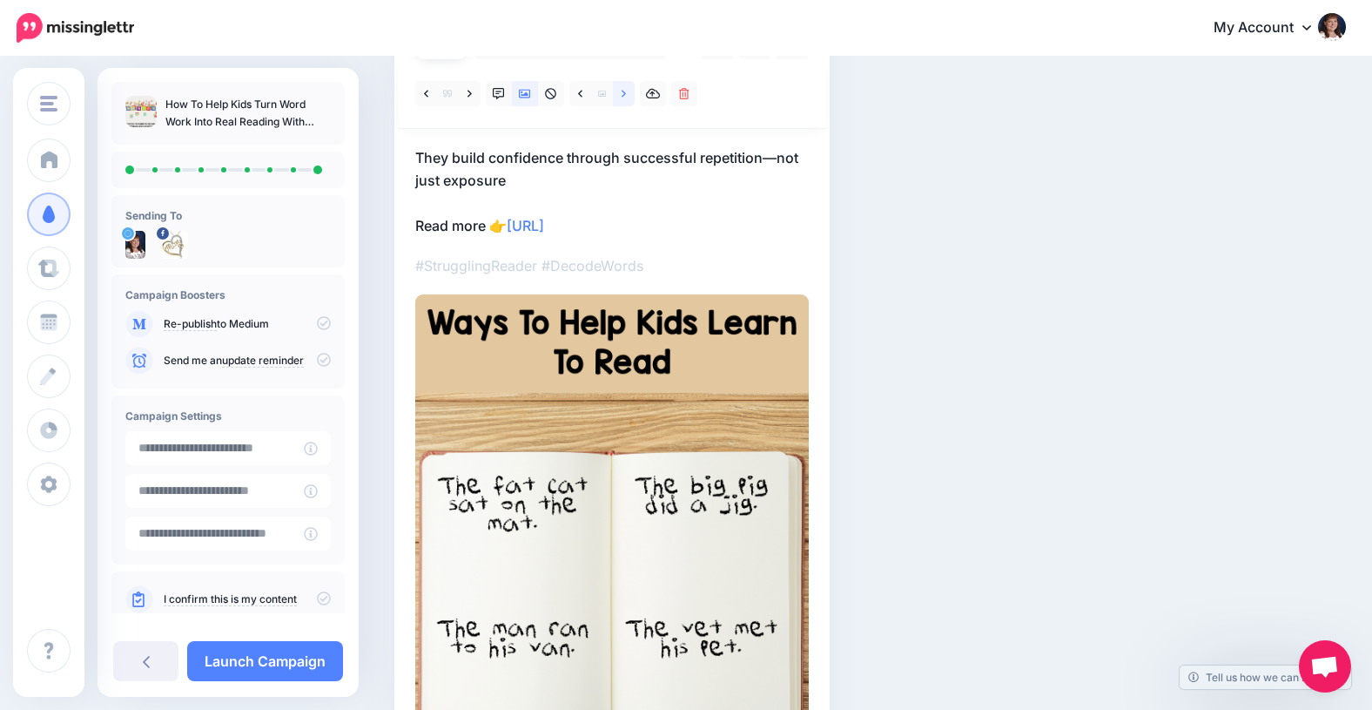
click at [623, 92] on icon at bounding box center [624, 94] width 4 height 12
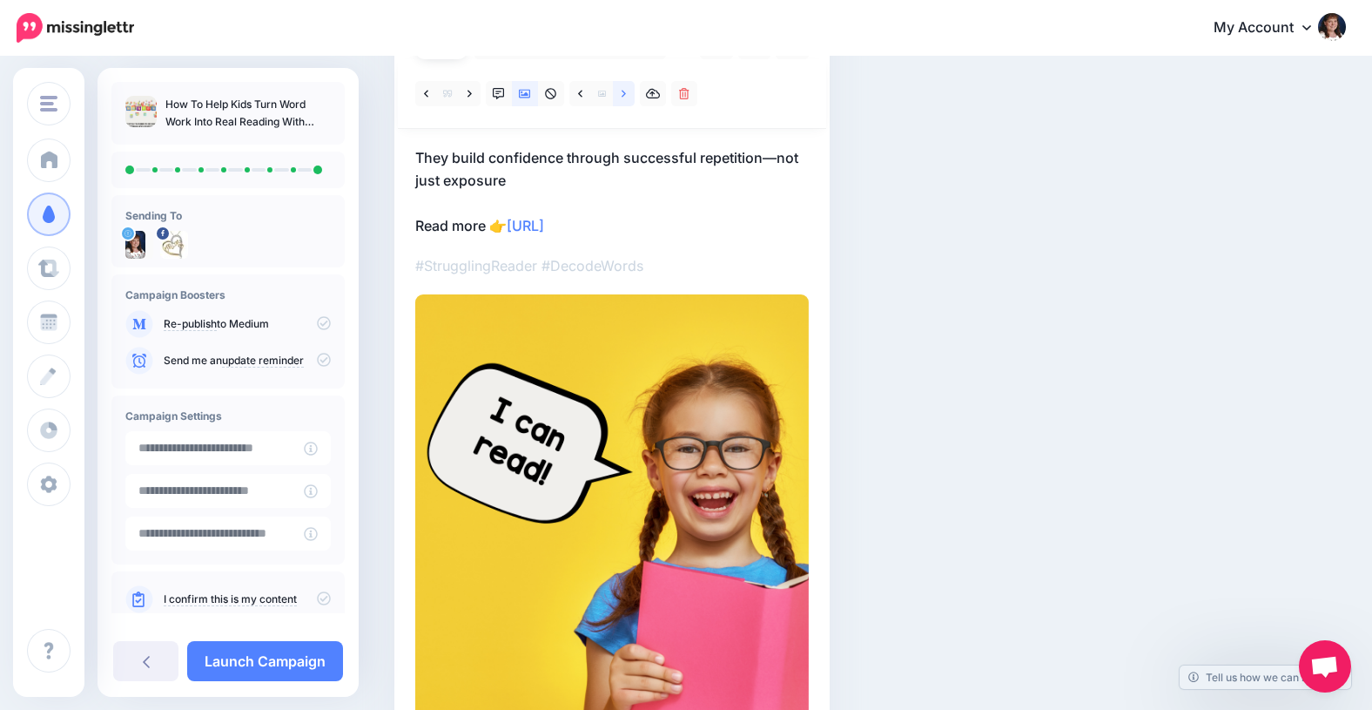
click at [623, 92] on icon at bounding box center [624, 94] width 4 height 12
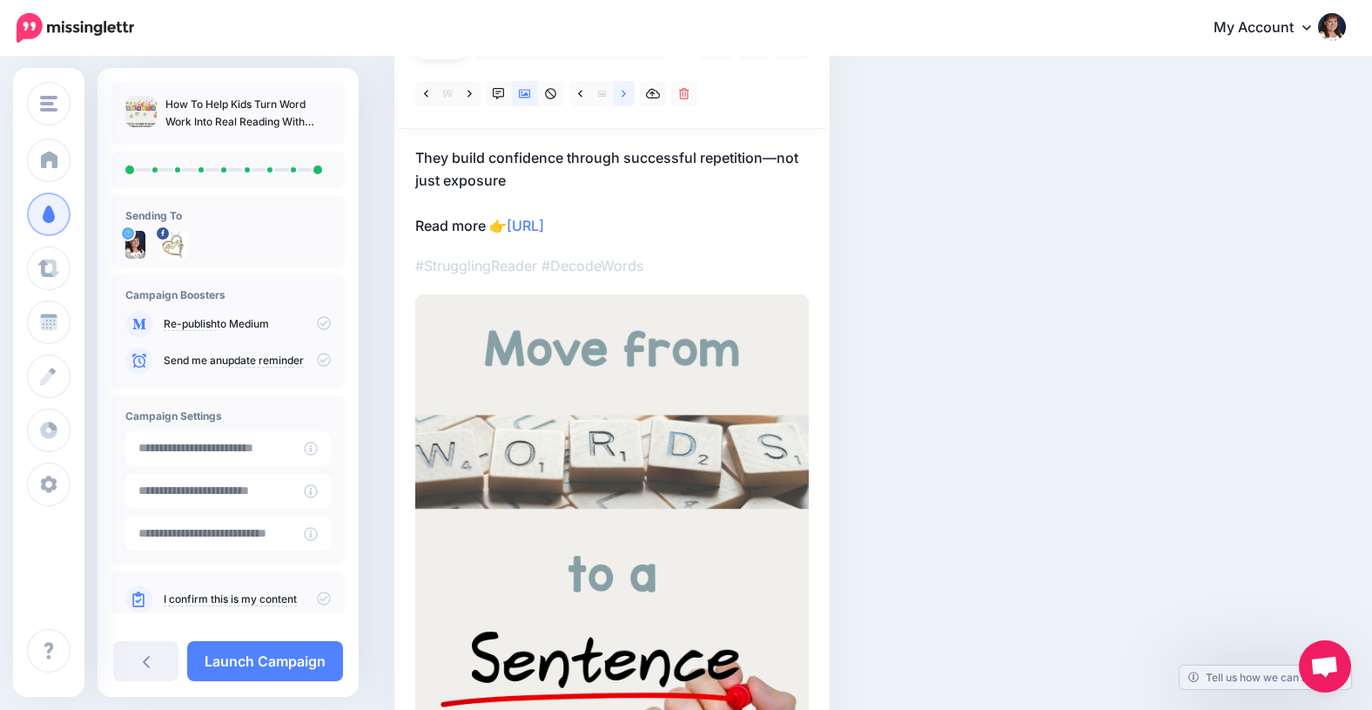
click at [623, 92] on icon at bounding box center [624, 94] width 4 height 12
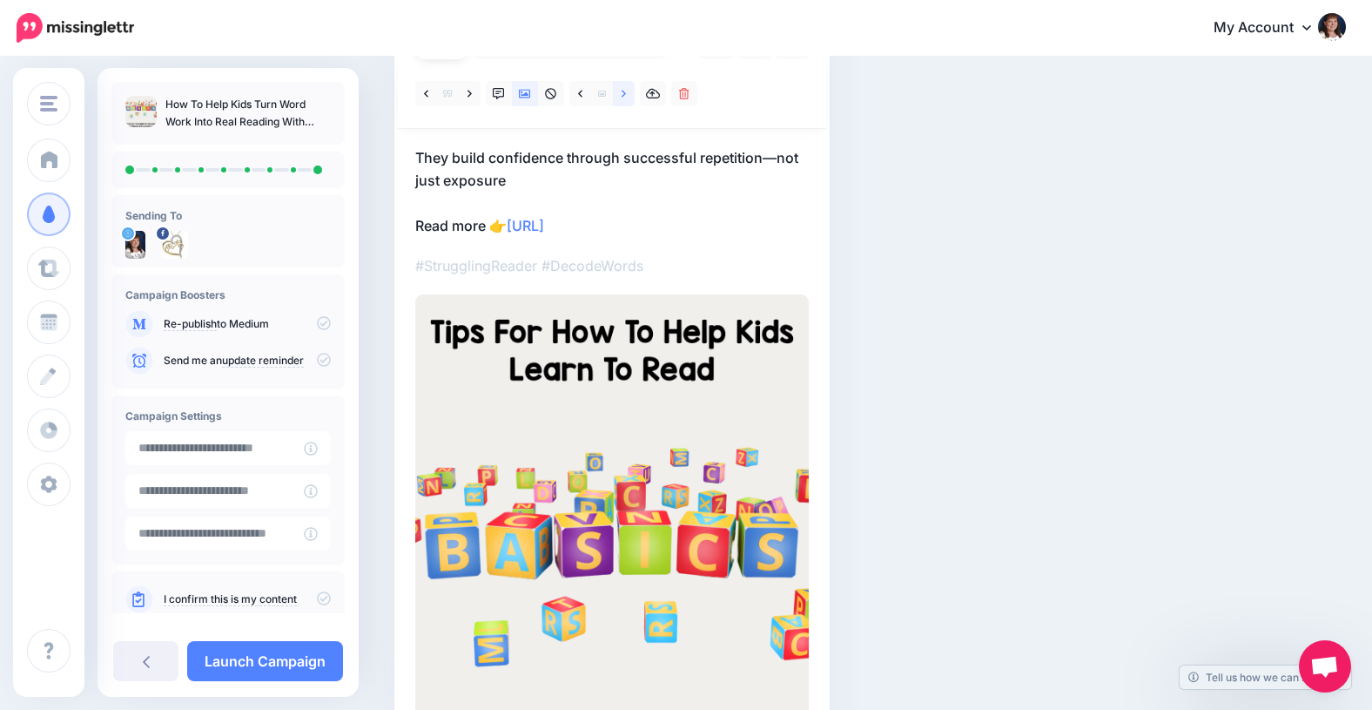
click at [623, 92] on icon at bounding box center [624, 94] width 4 height 12
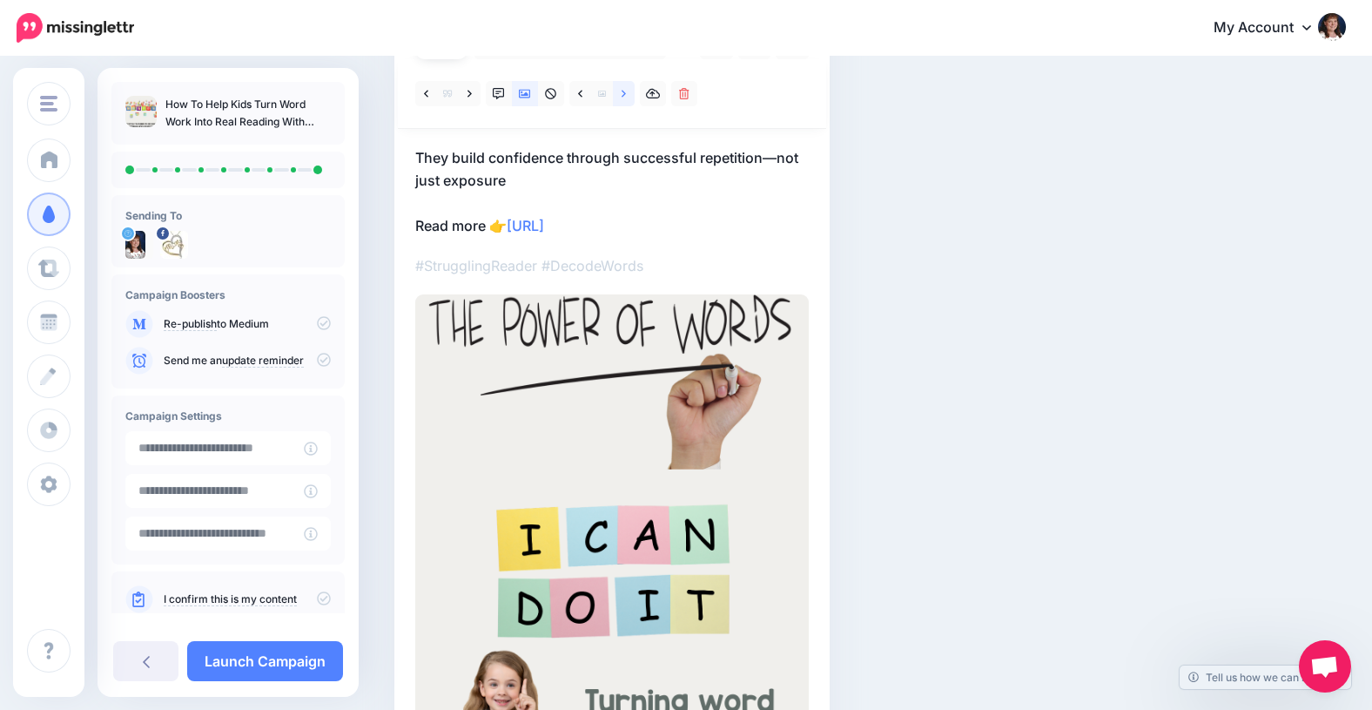
click at [623, 92] on icon at bounding box center [624, 94] width 4 height 12
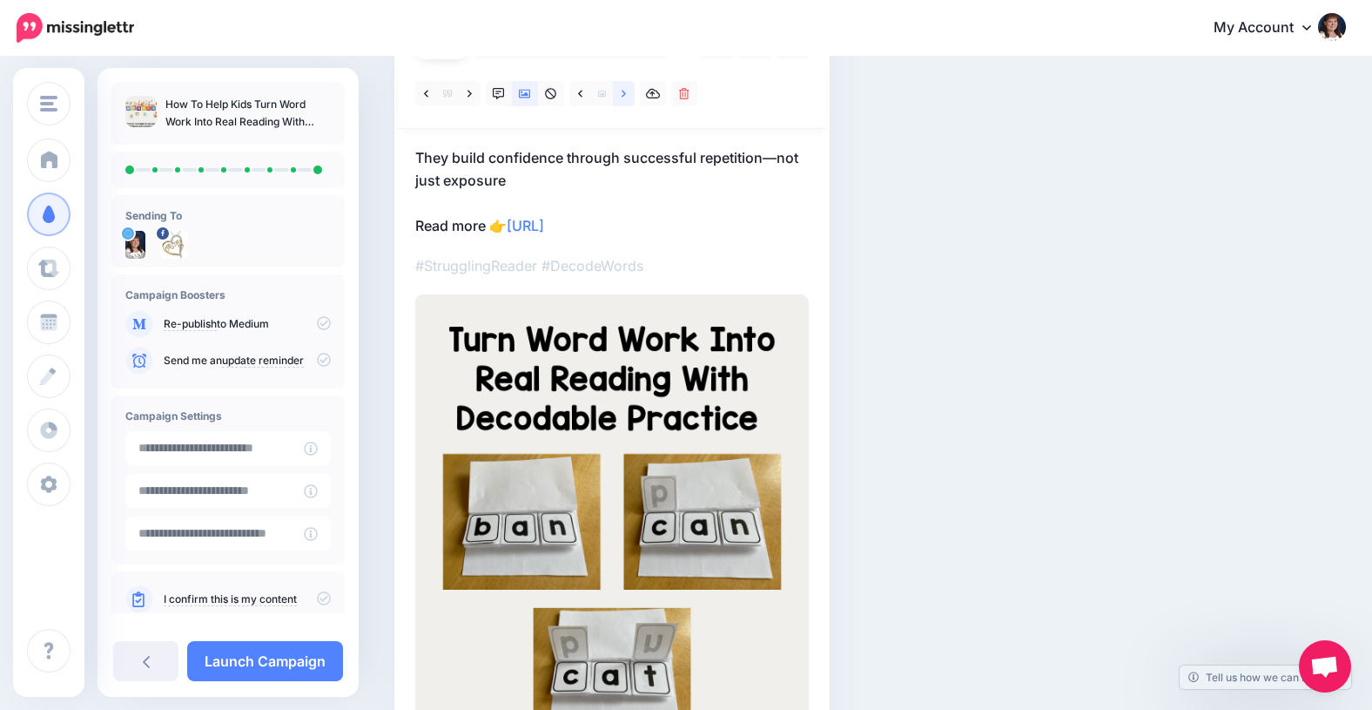
click at [623, 92] on icon at bounding box center [624, 94] width 4 height 12
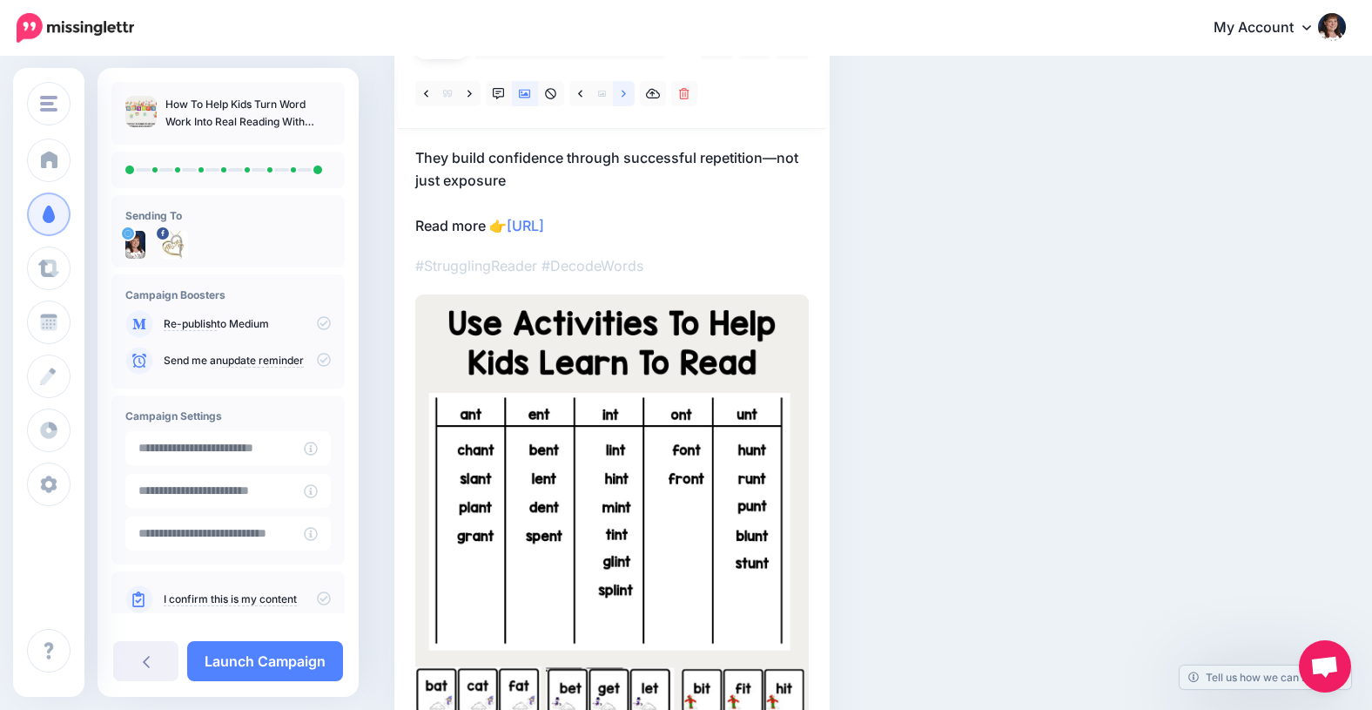
click at [623, 92] on icon at bounding box center [624, 94] width 4 height 12
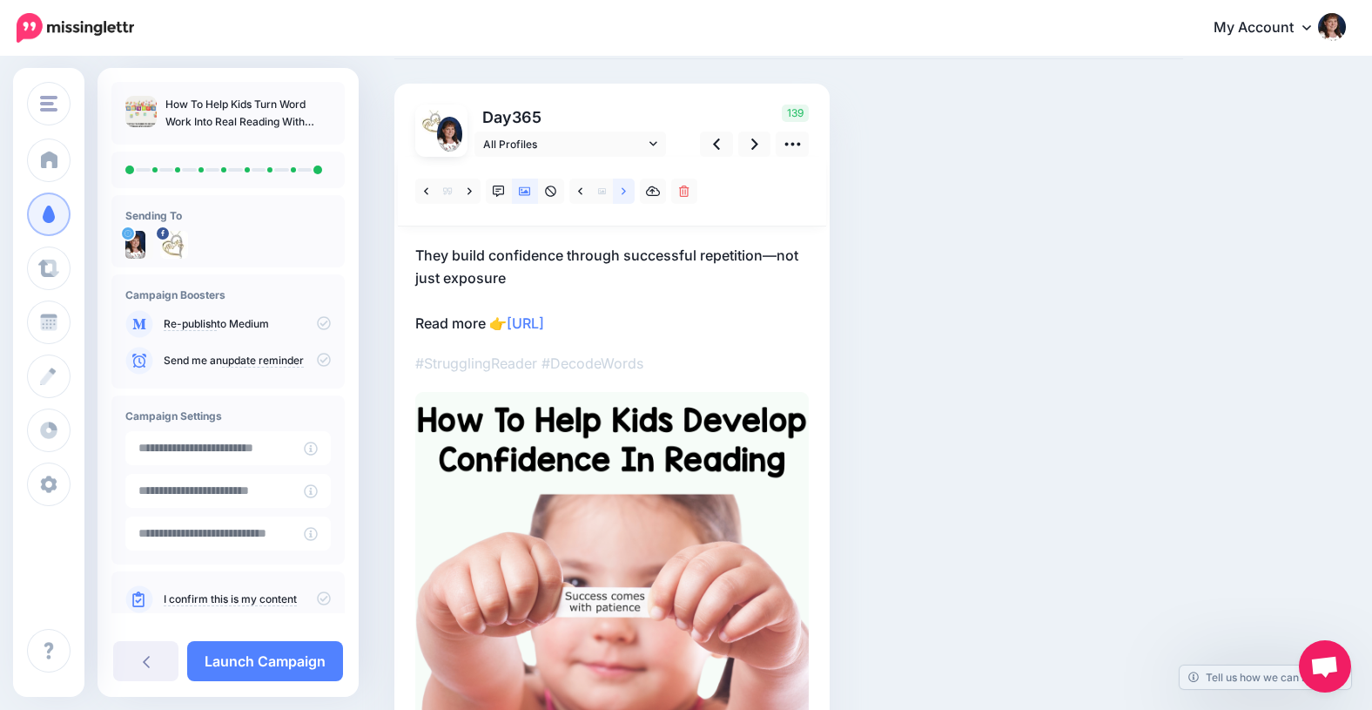
scroll to position [95, 0]
click at [250, 658] on link "Launch Campaign" at bounding box center [265, 661] width 156 height 40
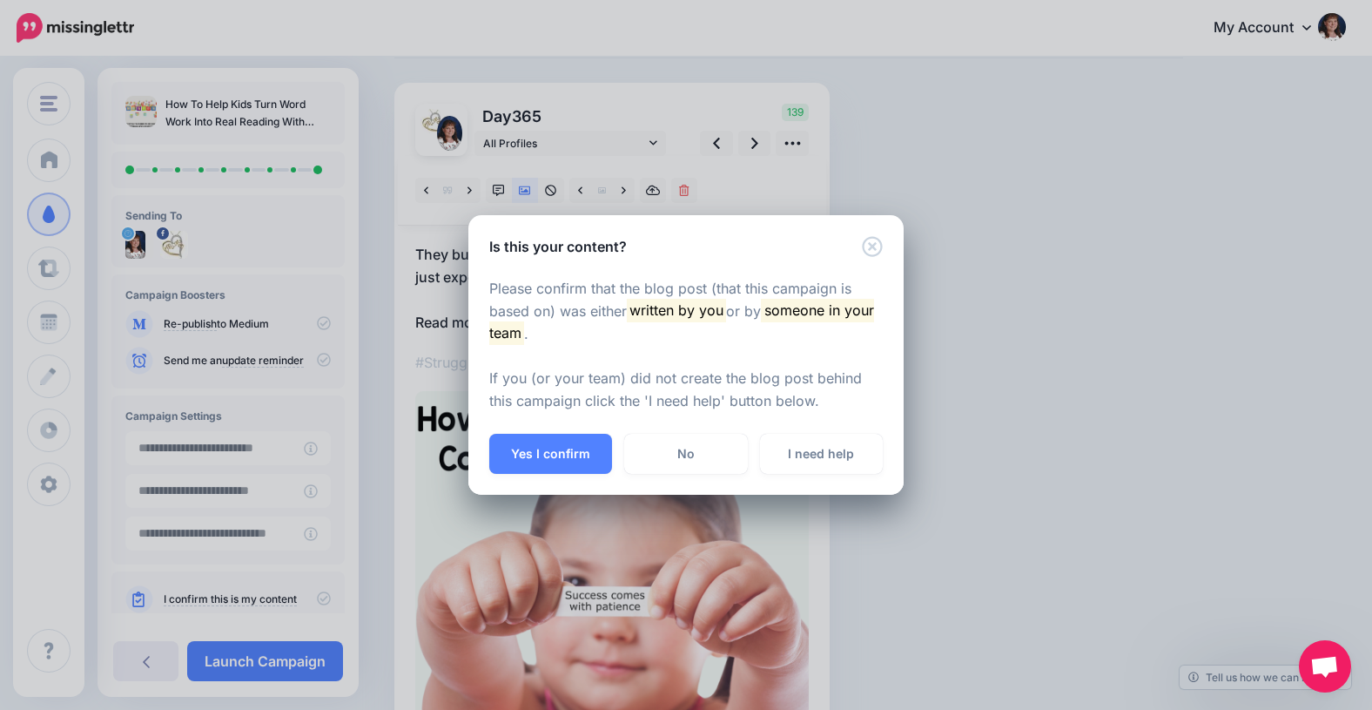
click at [146, 667] on div "Is this your content? Please confirm that the blog post (that this campaign is …" at bounding box center [686, 355] width 1372 height 710
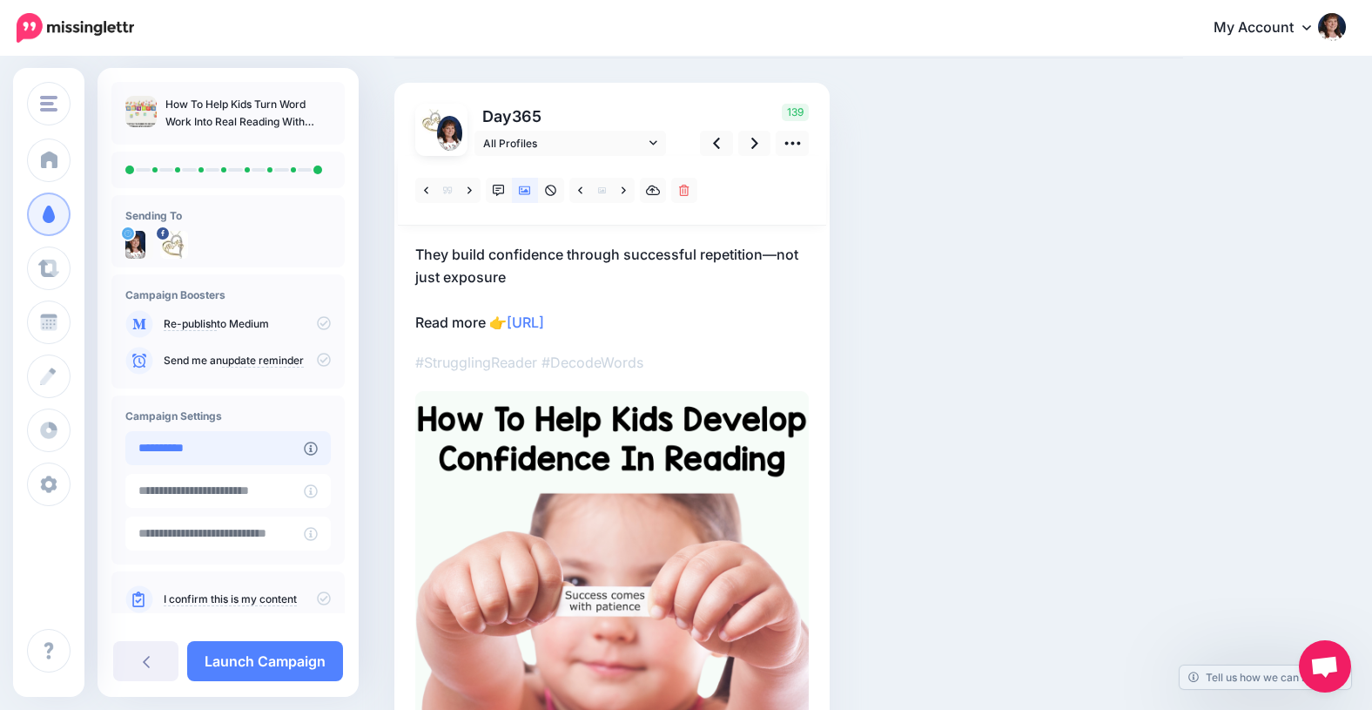
click at [227, 448] on input "**********" at bounding box center [214, 448] width 178 height 34
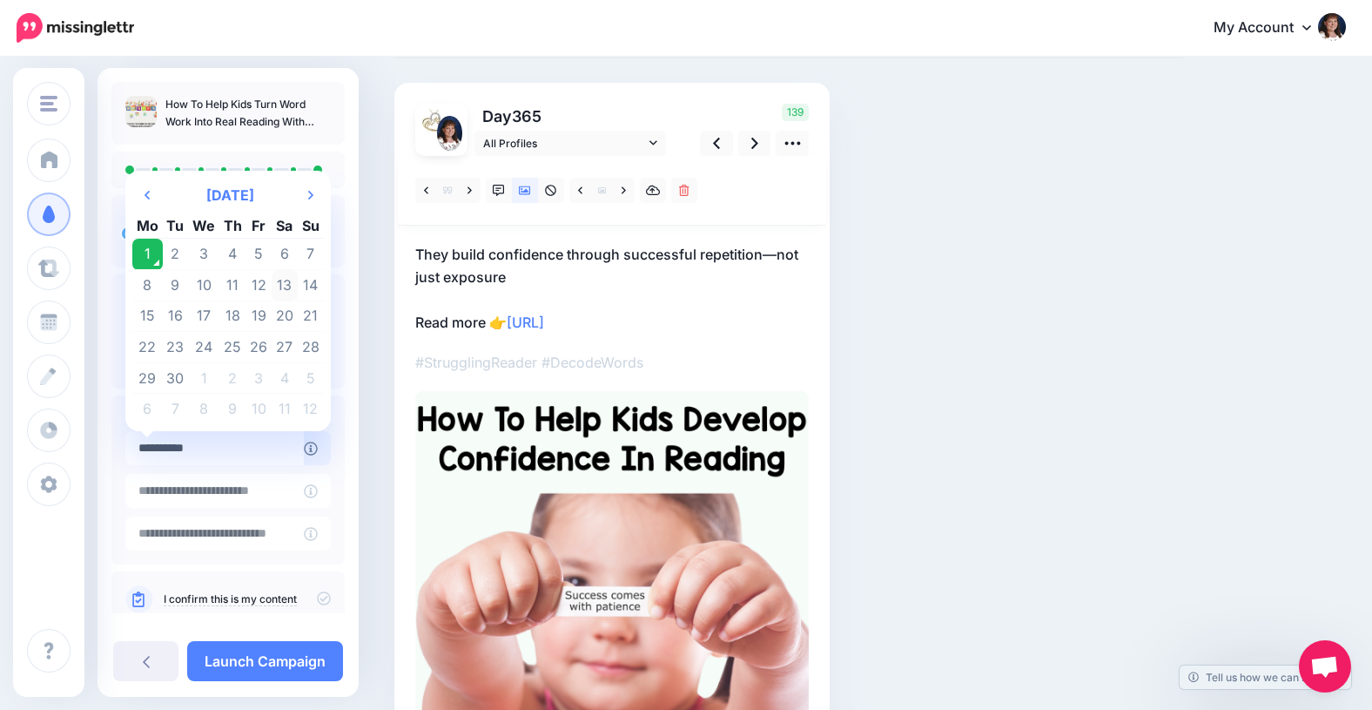
click at [283, 286] on td "13" at bounding box center [285, 285] width 26 height 31
click at [199, 448] on input "**********" at bounding box center [214, 448] width 178 height 34
click at [312, 281] on td "14" at bounding box center [311, 285] width 26 height 31
type input "**********"
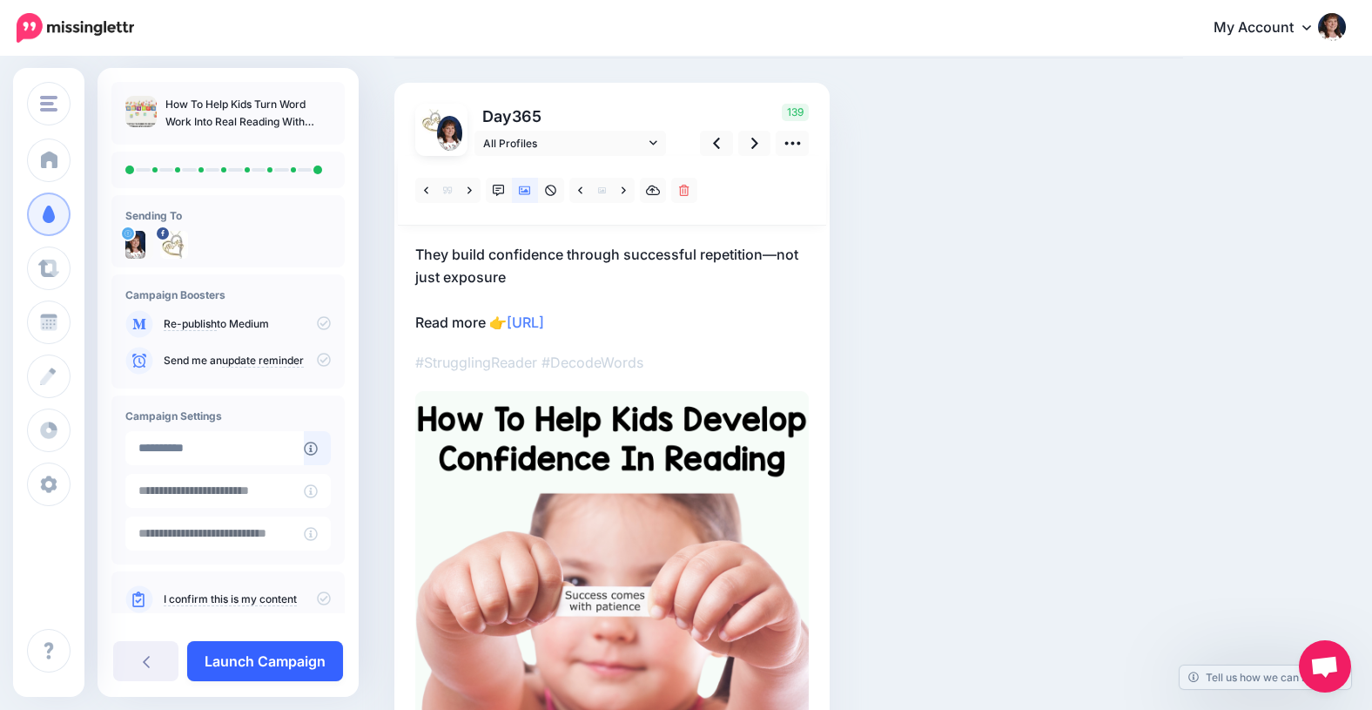
click at [249, 660] on link "Launch Campaign" at bounding box center [265, 661] width 156 height 40
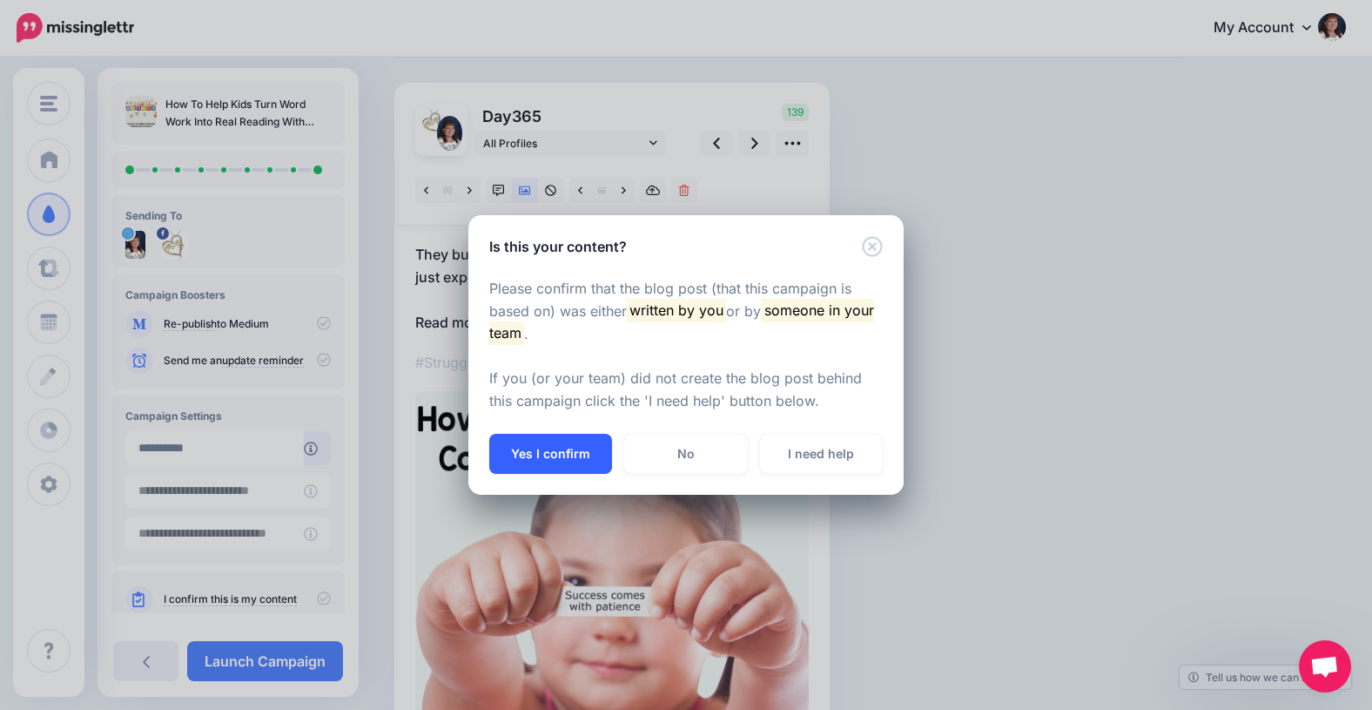
click at [560, 455] on button "Yes I confirm" at bounding box center [550, 454] width 123 height 40
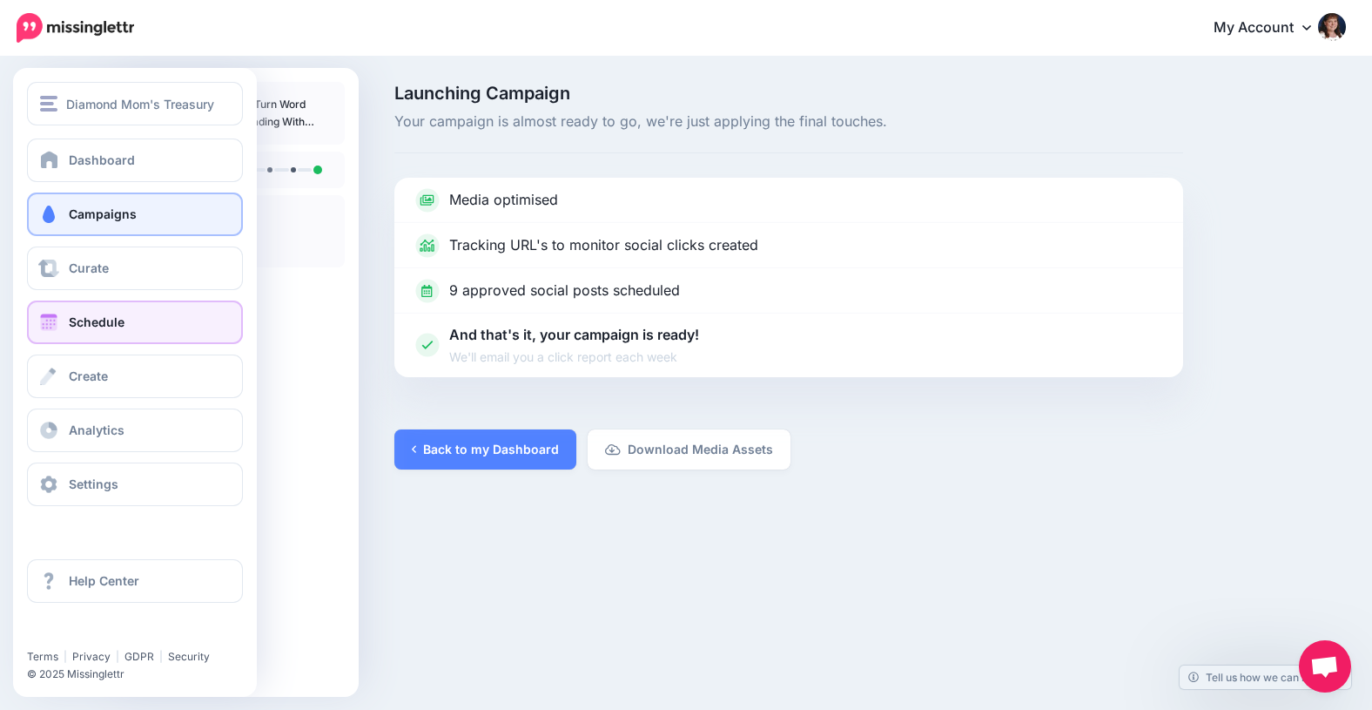
click at [44, 323] on span at bounding box center [48, 321] width 23 height 17
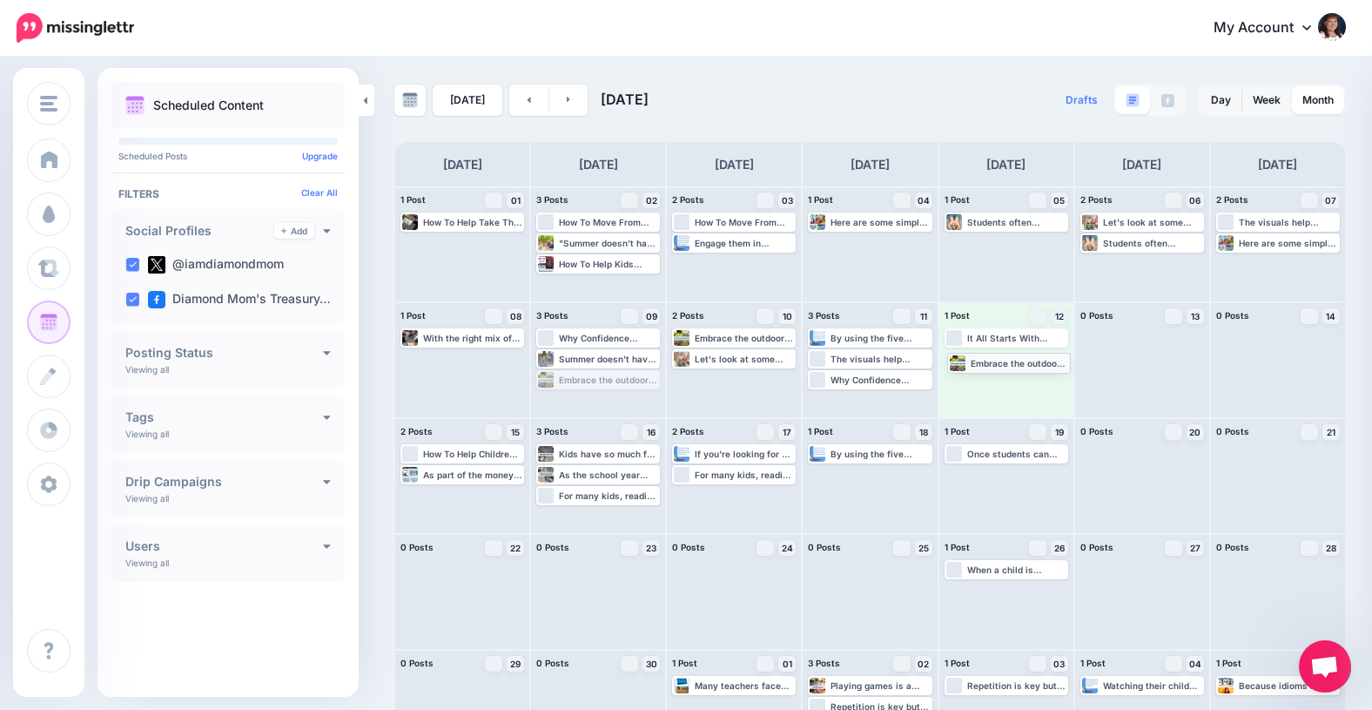
drag, startPoint x: 593, startPoint y: 381, endPoint x: 1004, endPoint y: 364, distance: 411.3
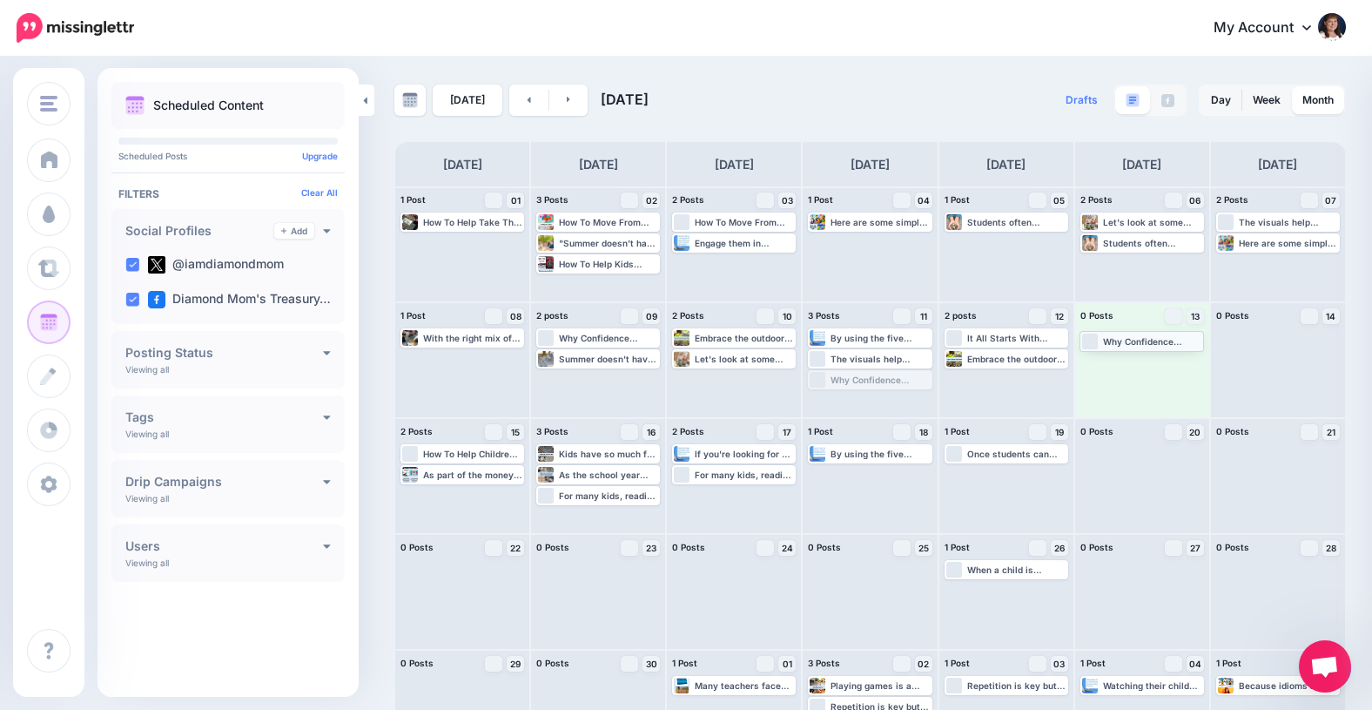
drag, startPoint x: 851, startPoint y: 378, endPoint x: 1123, endPoint y: 339, distance: 274.5
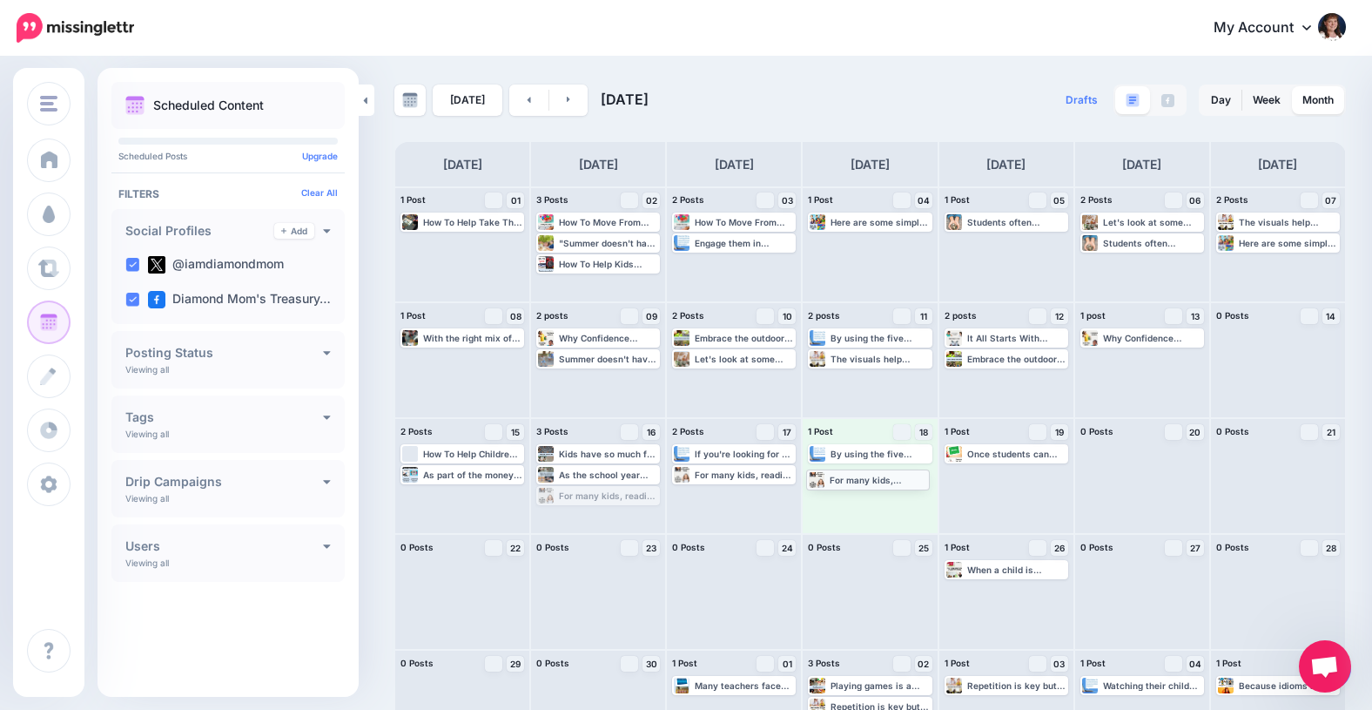
drag, startPoint x: 590, startPoint y: 495, endPoint x: 858, endPoint y: 480, distance: 267.7
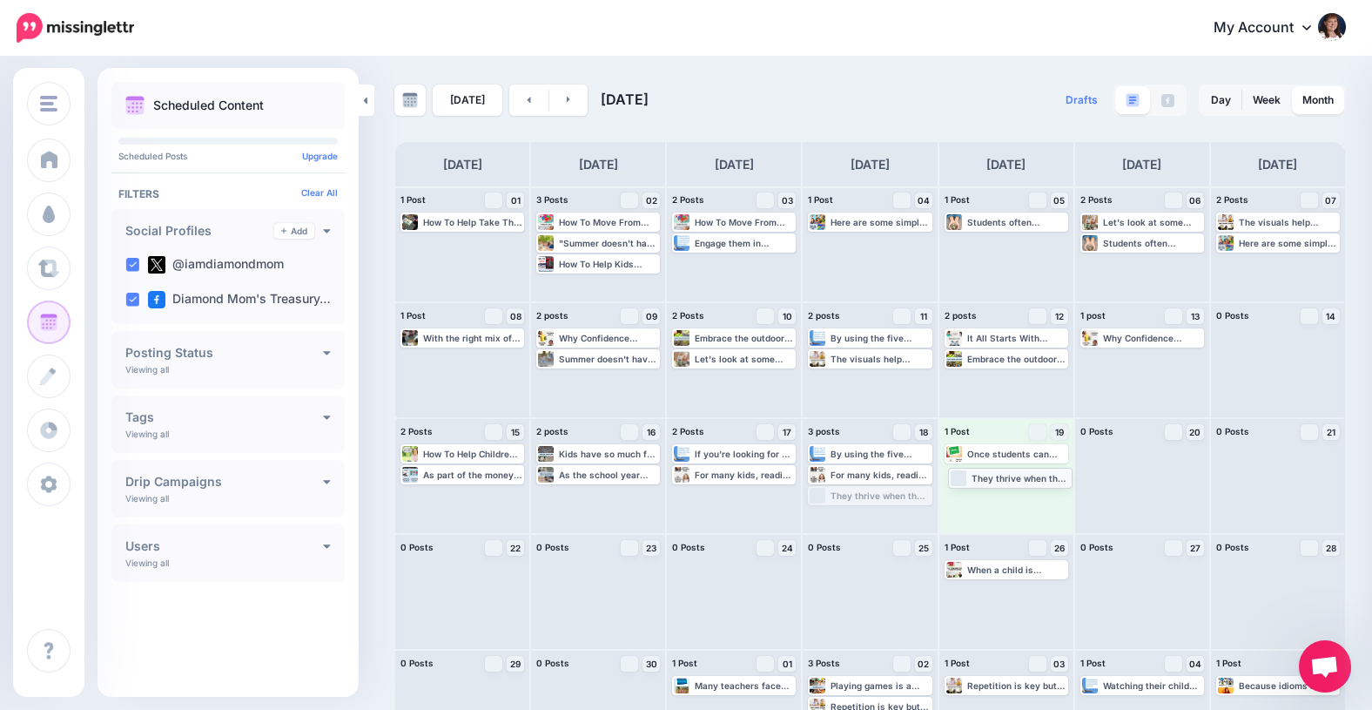
drag, startPoint x: 854, startPoint y: 495, endPoint x: 993, endPoint y: 478, distance: 140.3
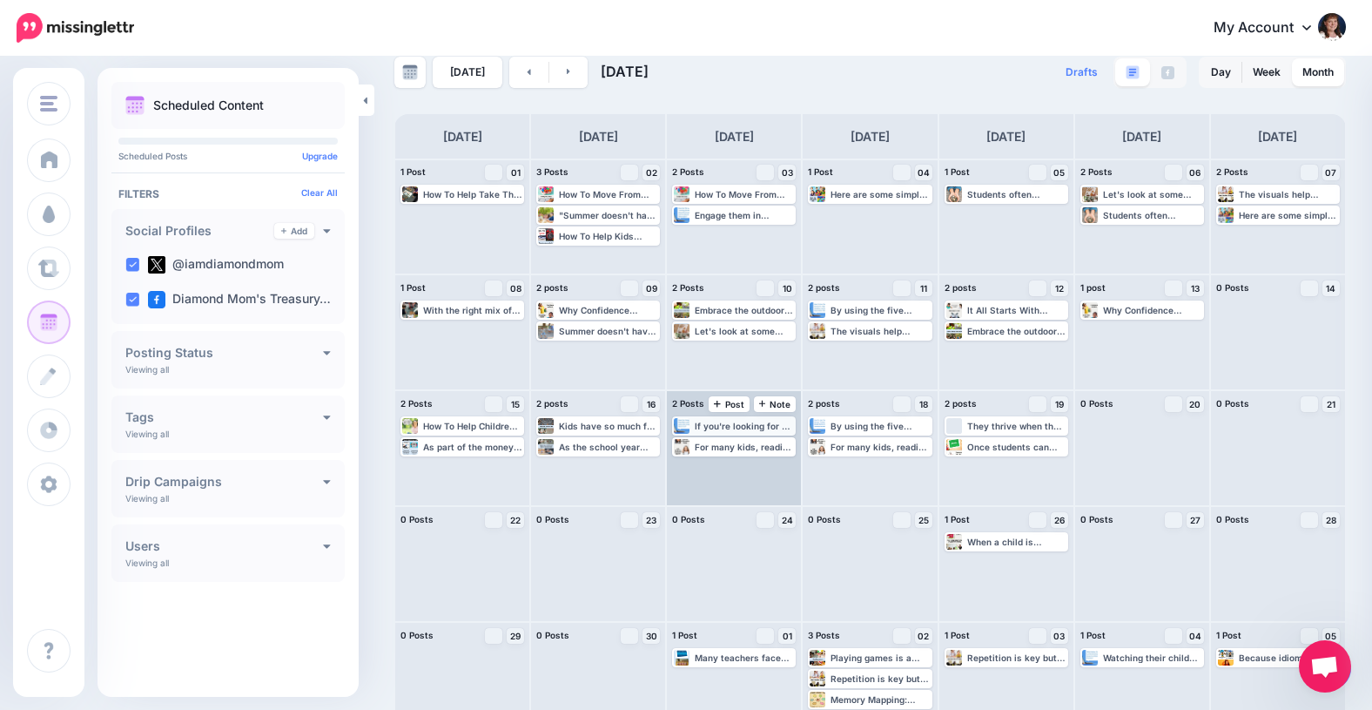
scroll to position [56, 0]
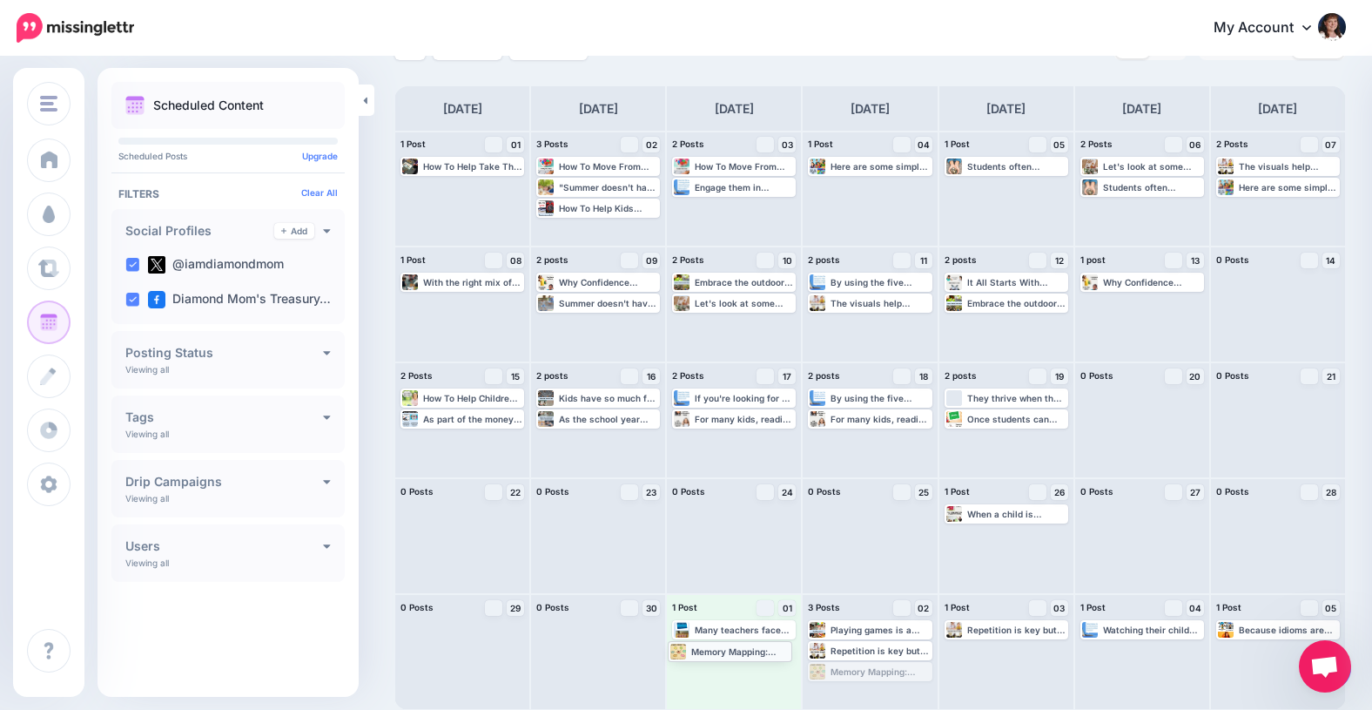
drag, startPoint x: 862, startPoint y: 670, endPoint x: 722, endPoint y: 649, distance: 141.7
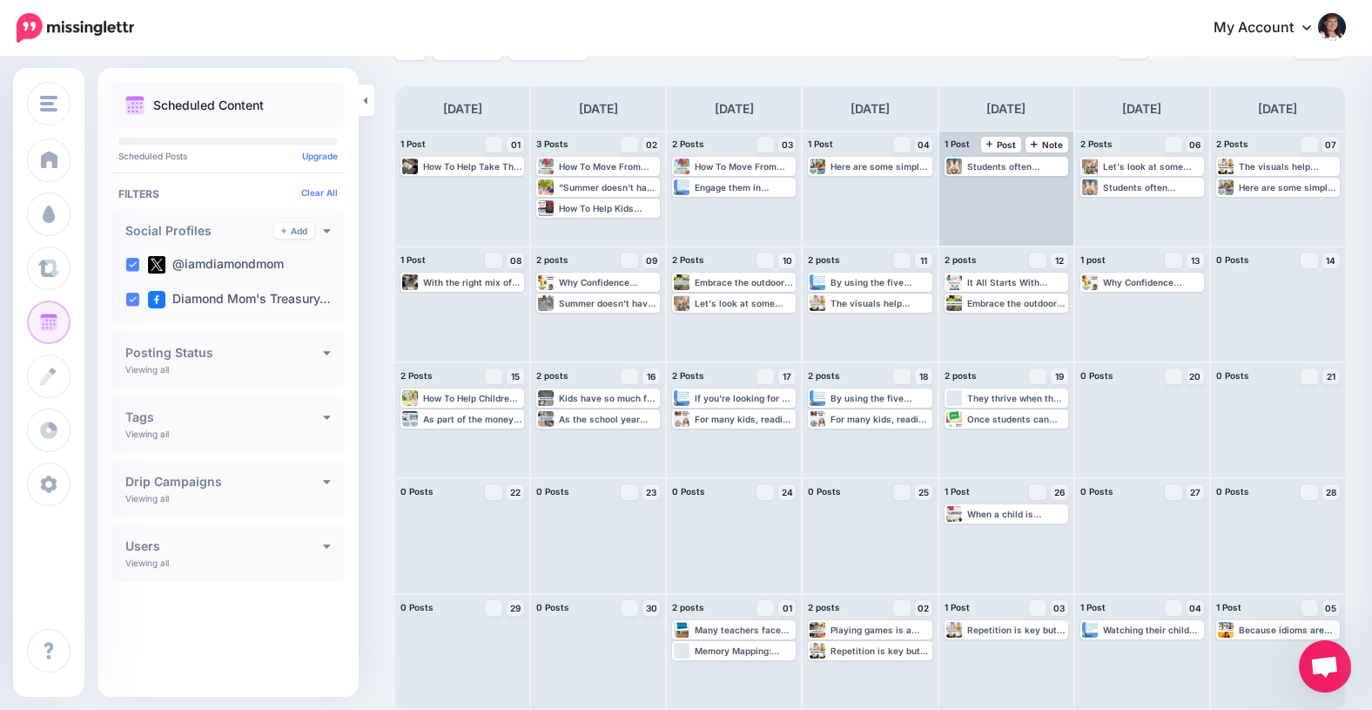
scroll to position [0, 0]
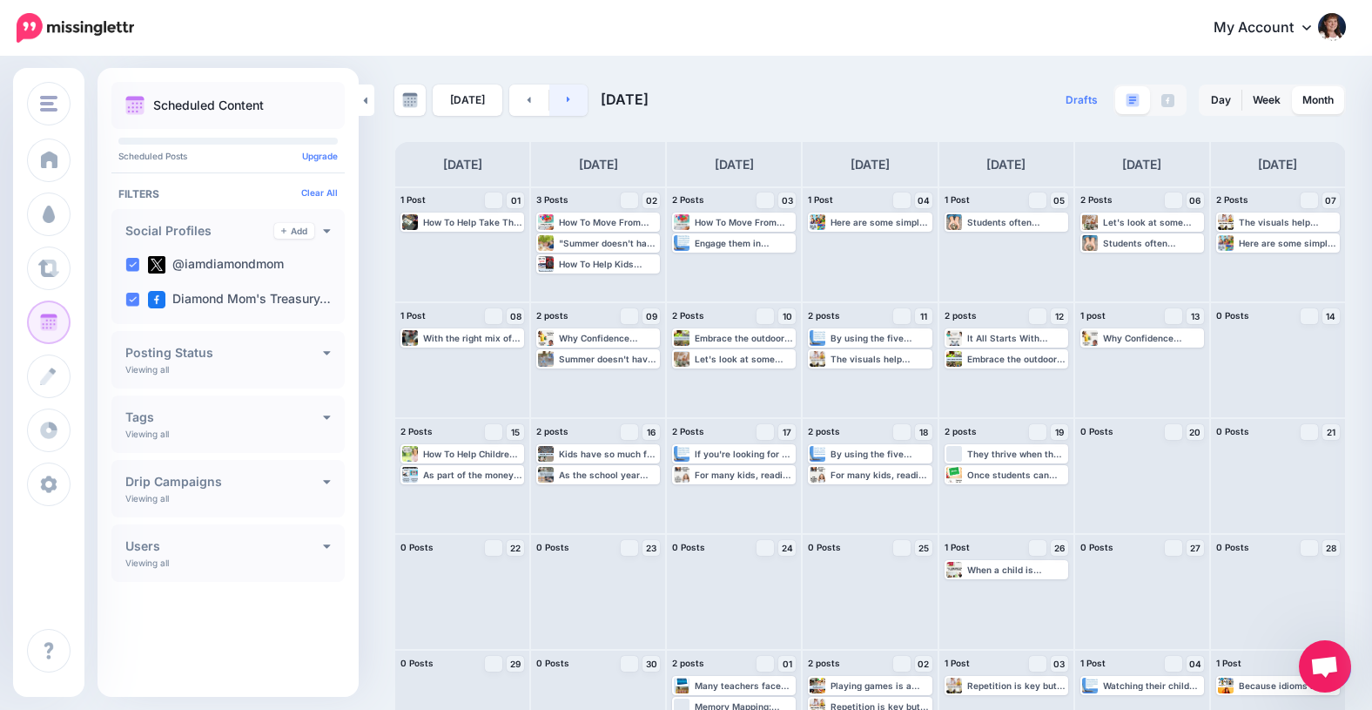
click at [567, 98] on icon at bounding box center [569, 99] width 4 height 10
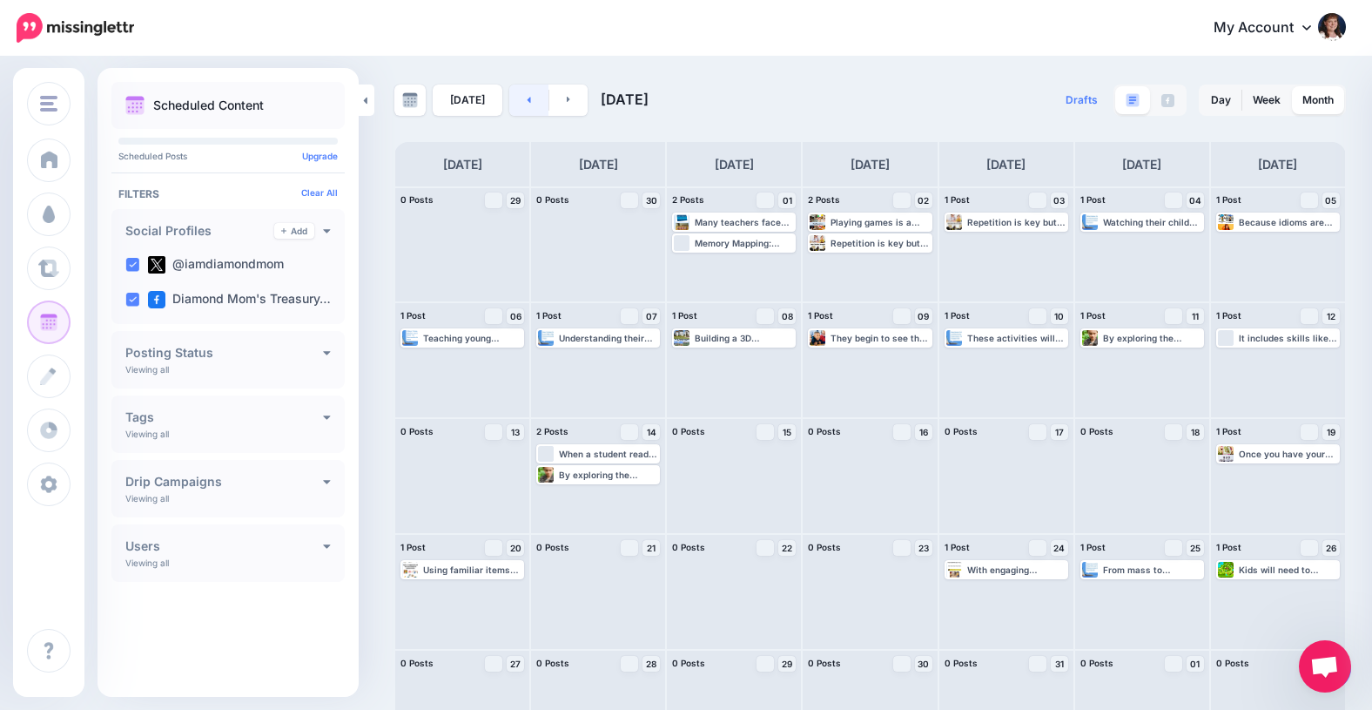
click at [527, 97] on icon at bounding box center [529, 99] width 4 height 10
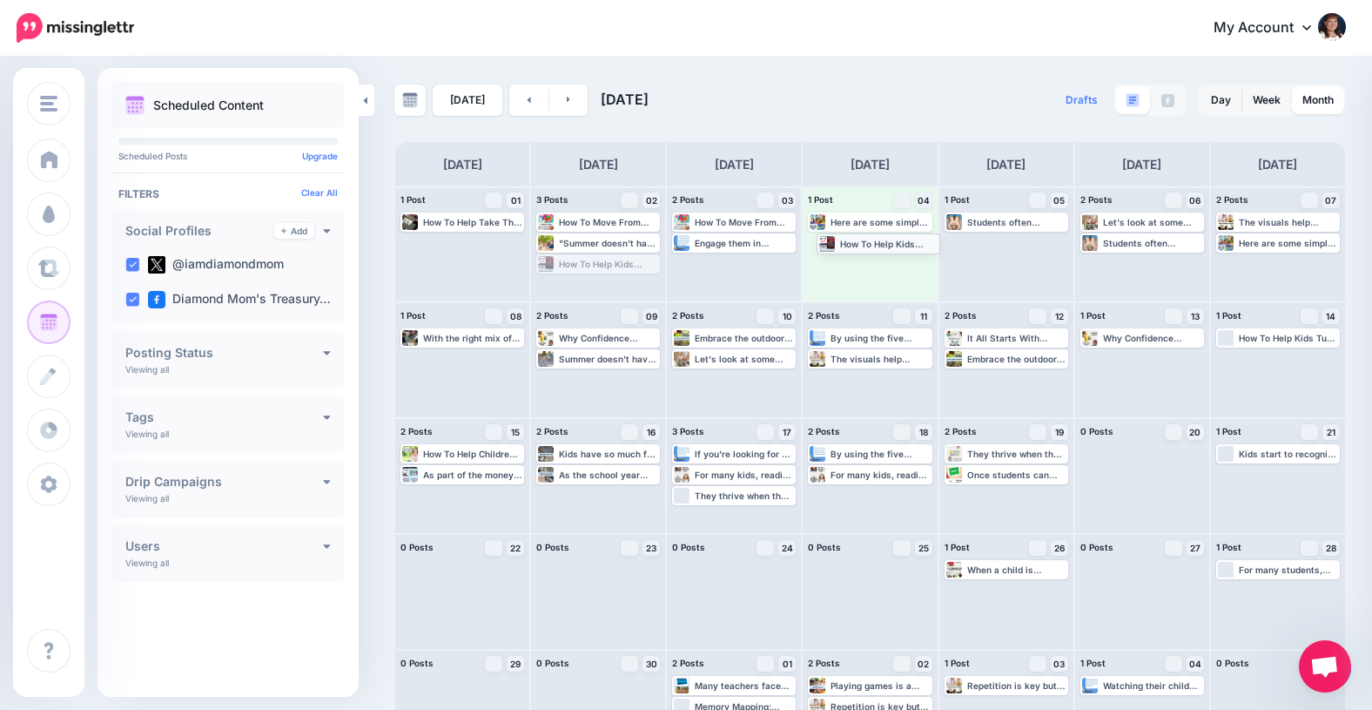
drag, startPoint x: 576, startPoint y: 263, endPoint x: 857, endPoint y: 242, distance: 281.1
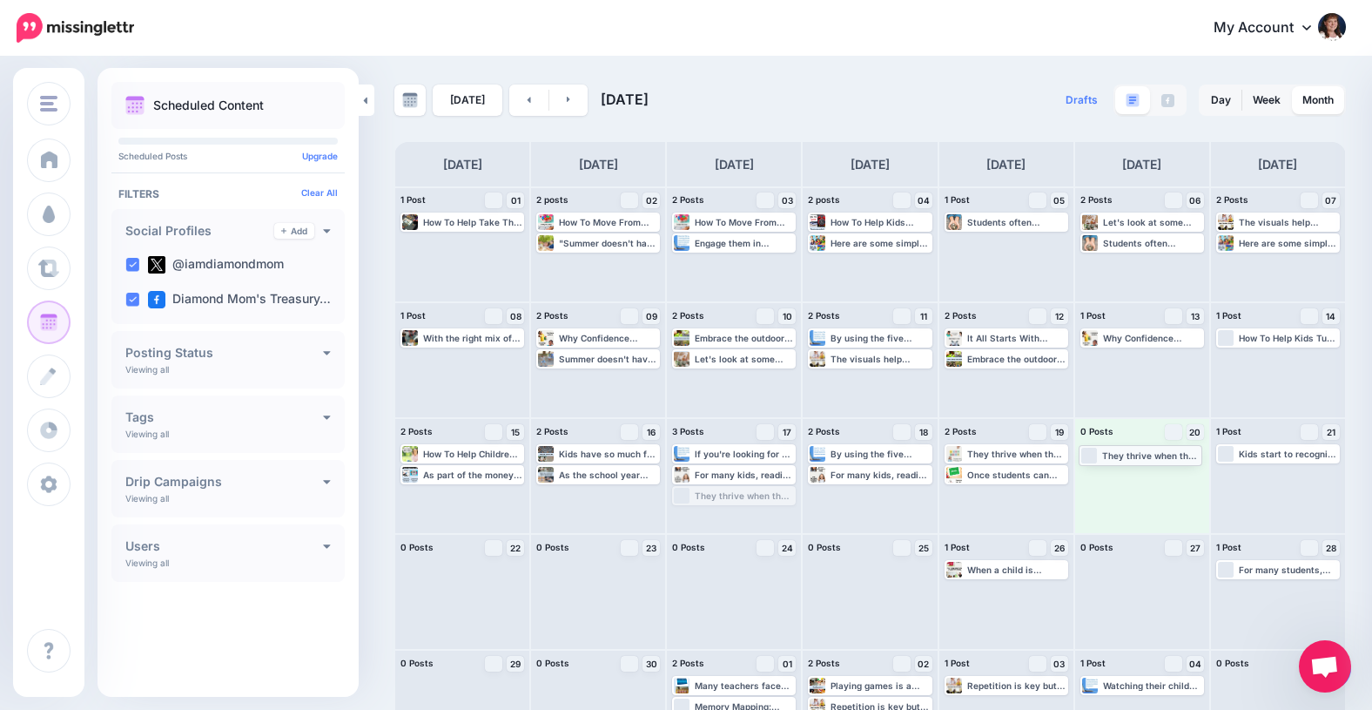
drag, startPoint x: 737, startPoint y: 495, endPoint x: 1143, endPoint y: 456, distance: 408.4
click at [561, 98] on link at bounding box center [568, 99] width 39 height 31
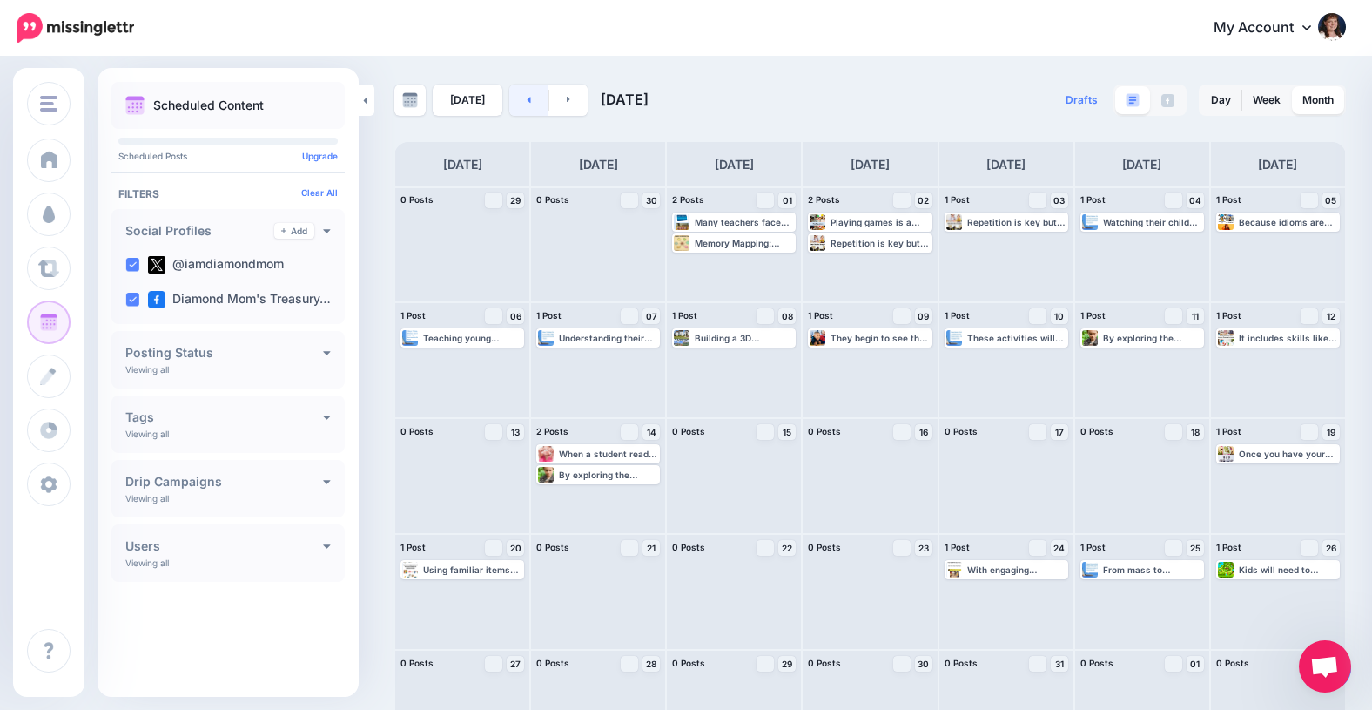
click at [528, 99] on icon at bounding box center [529, 100] width 3 height 6
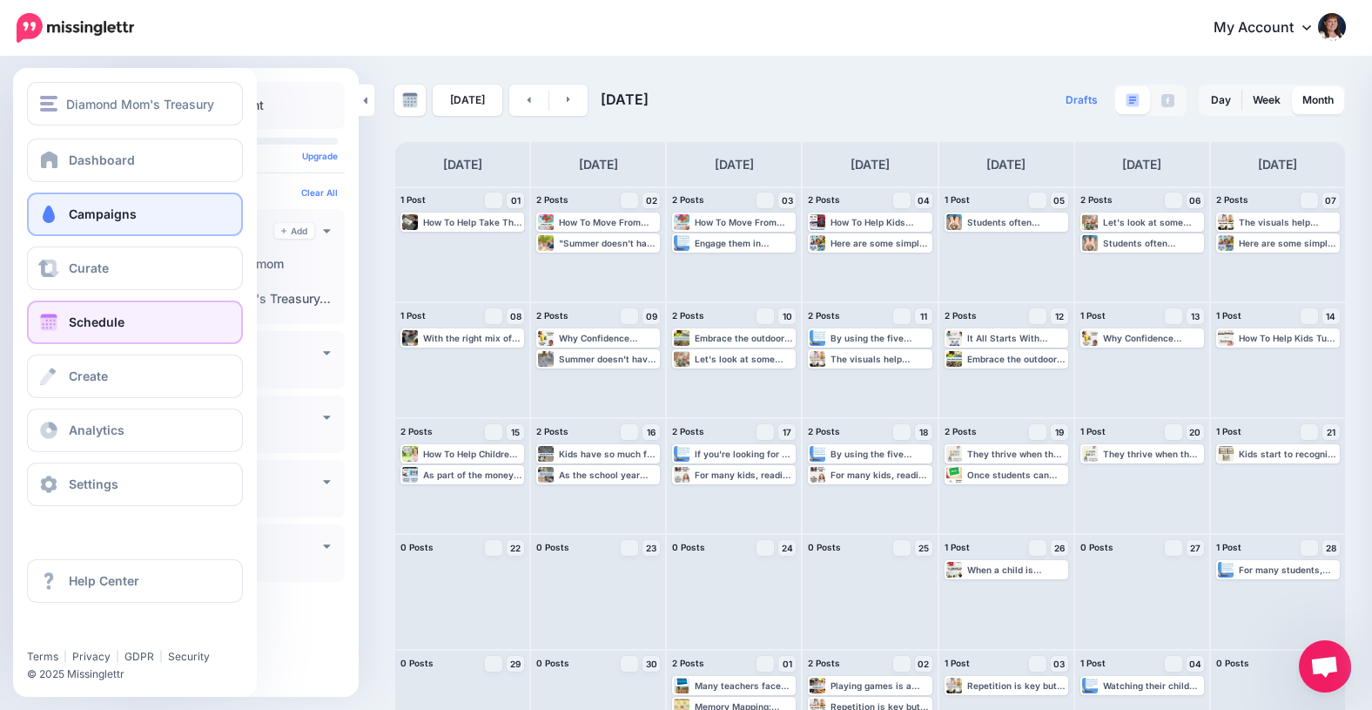
click at [105, 210] on span "Campaigns" at bounding box center [103, 213] width 68 height 15
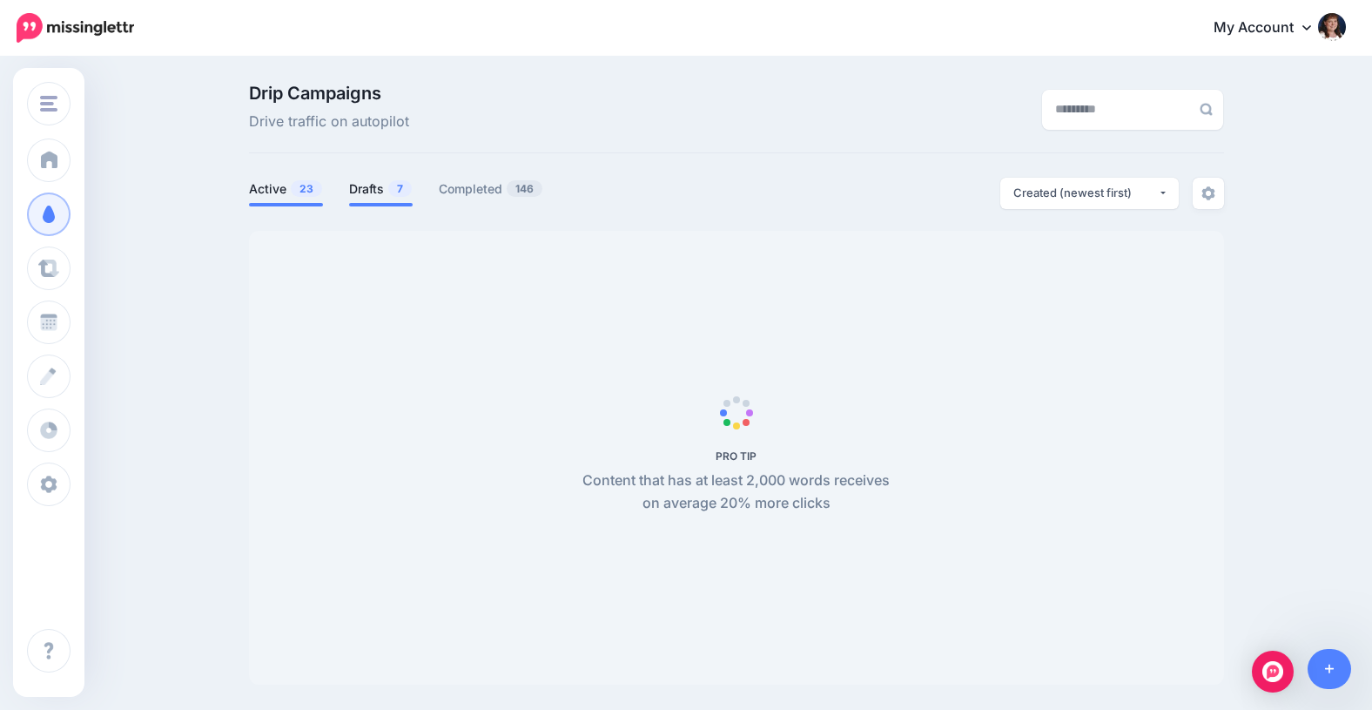
click at [369, 185] on link "Drafts 7" at bounding box center [381, 188] width 64 height 21
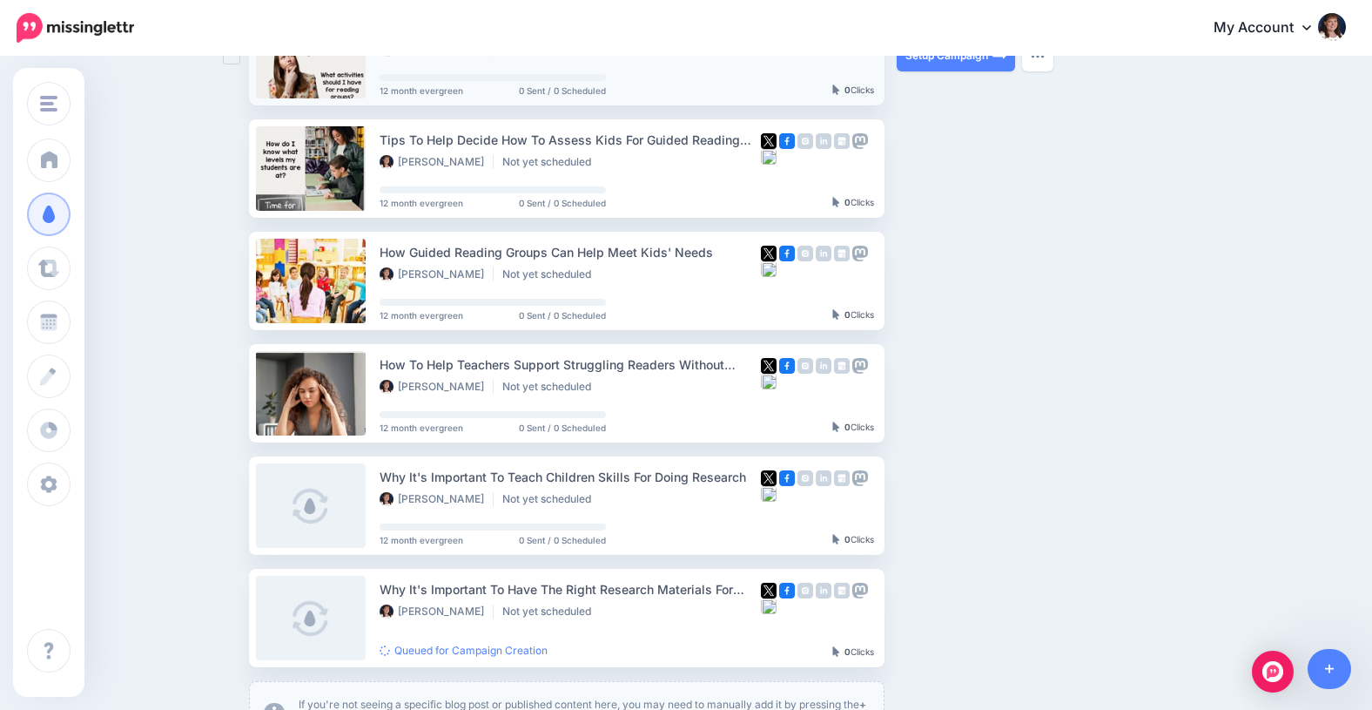
scroll to position [340, 0]
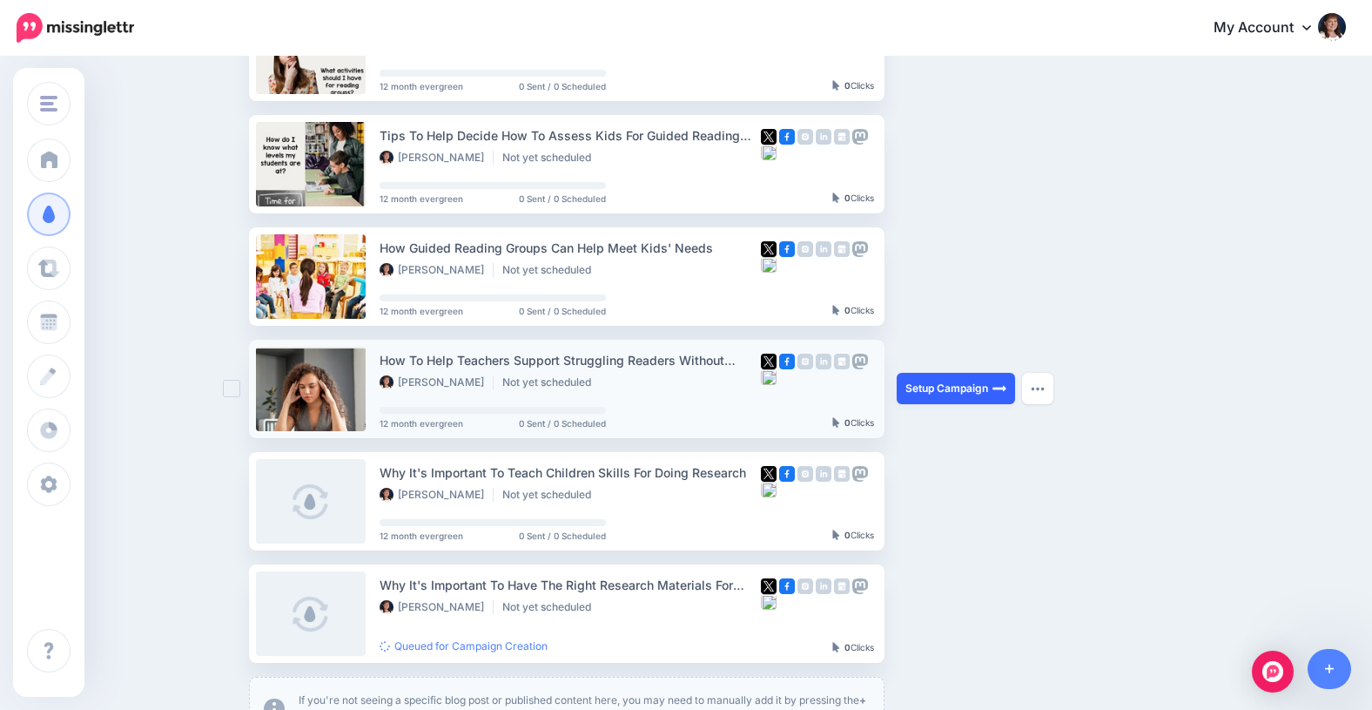
click at [932, 389] on link "Setup Campaign" at bounding box center [956, 388] width 118 height 31
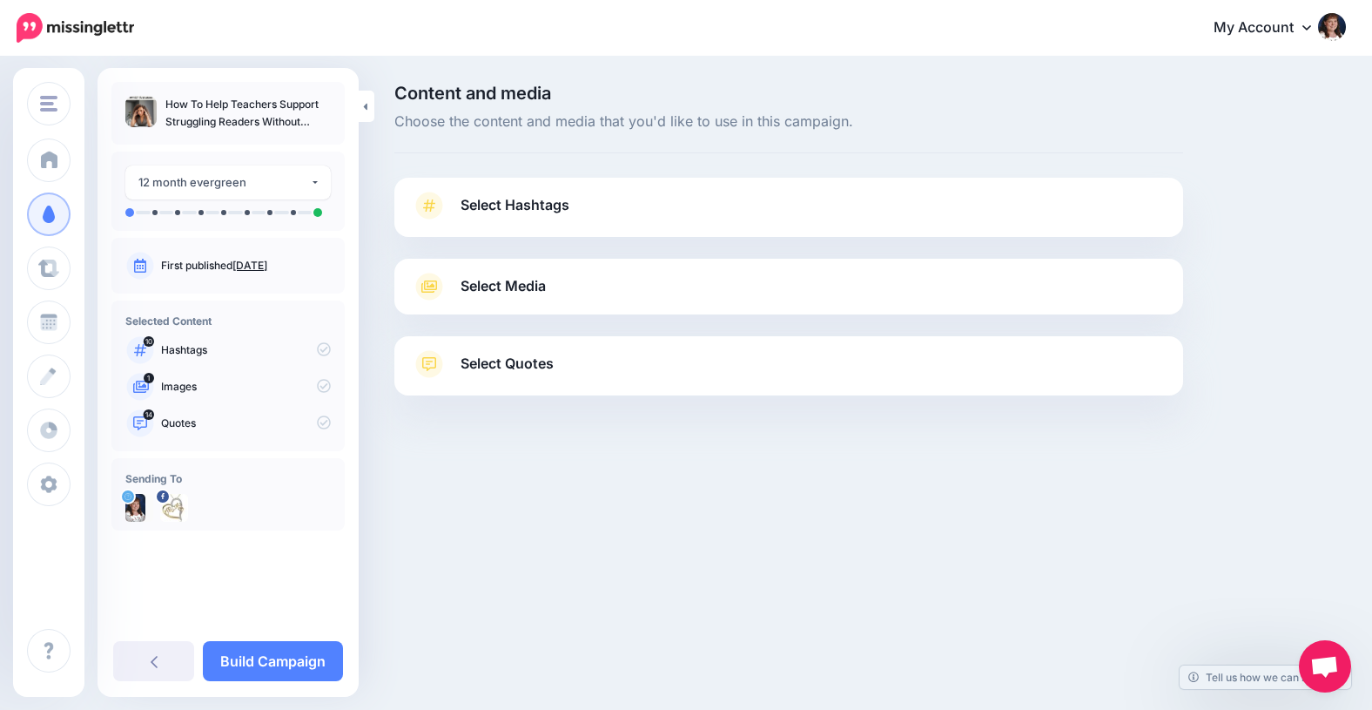
click at [517, 202] on span "Select Hashtags" at bounding box center [515, 205] width 109 height 24
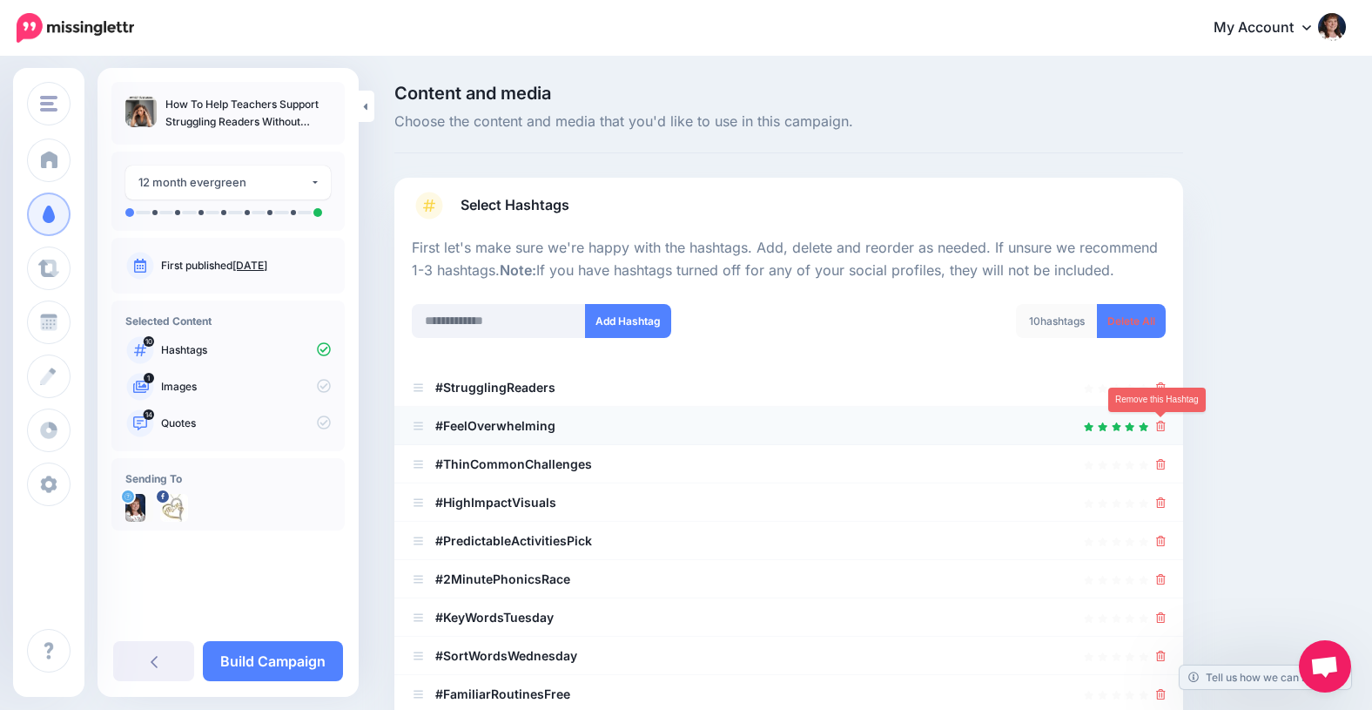
click at [1158, 425] on icon at bounding box center [1161, 426] width 10 height 10
click at [1159, 423] on icon at bounding box center [1161, 426] width 10 height 10
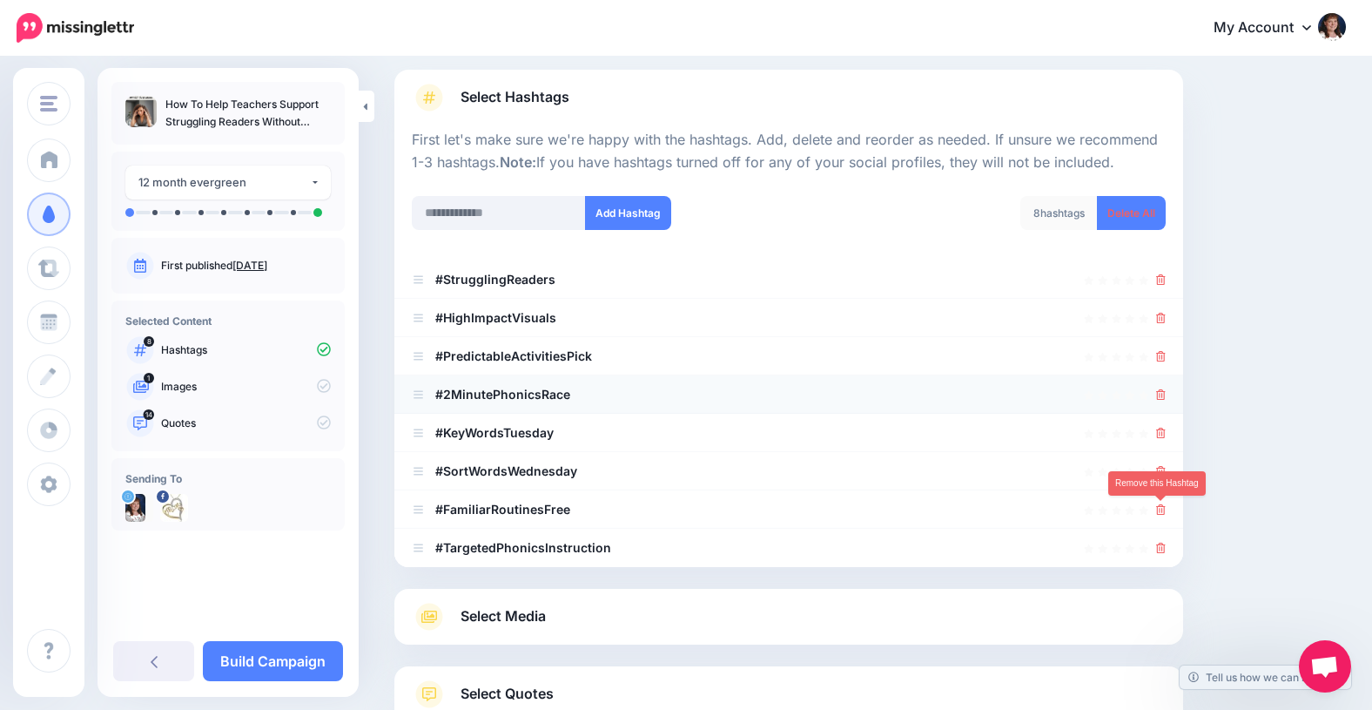
scroll to position [106, 0]
click at [1162, 514] on icon at bounding box center [1161, 511] width 10 height 10
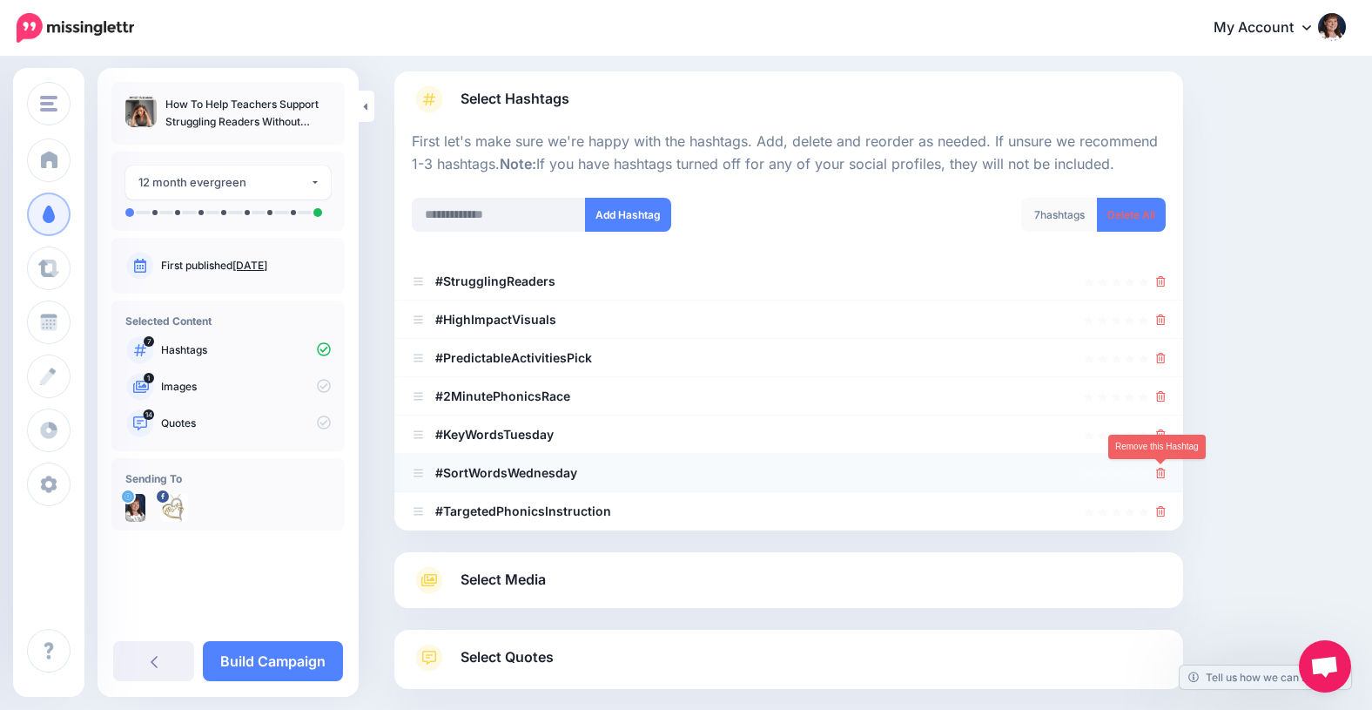
click at [1161, 474] on icon at bounding box center [1161, 473] width 10 height 10
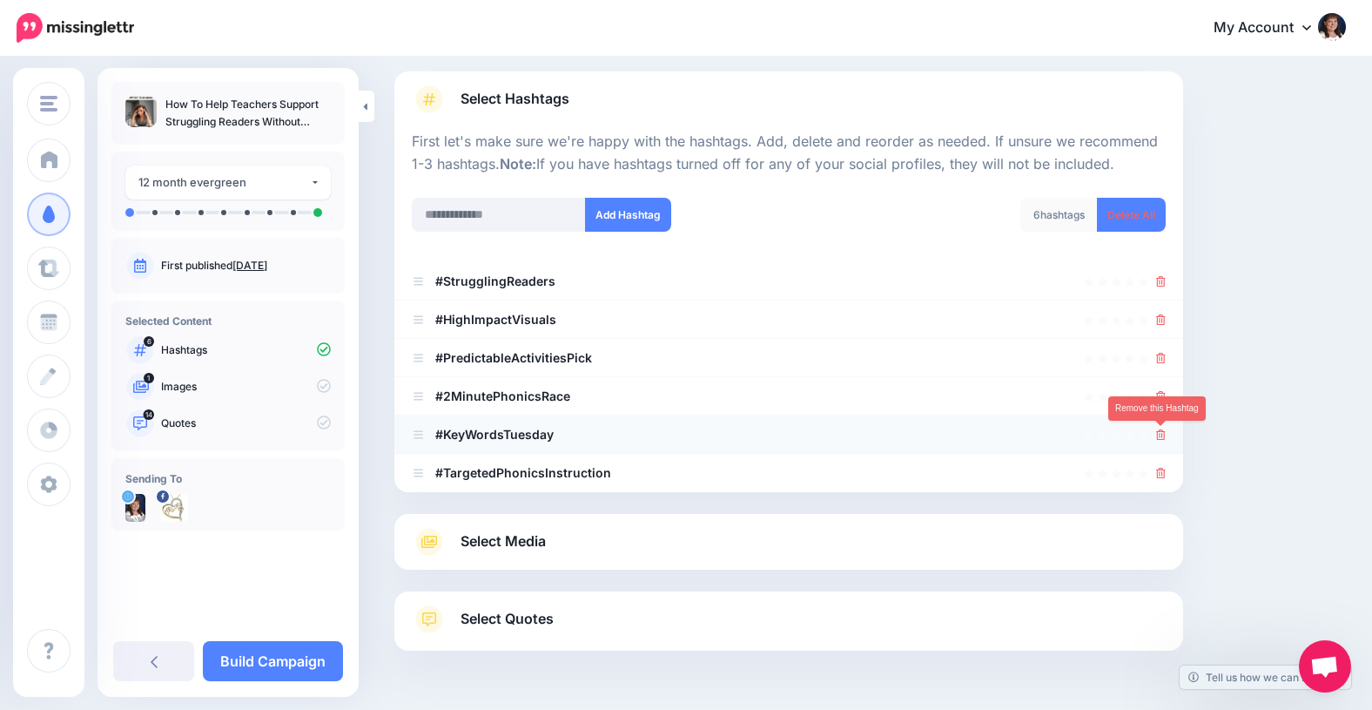
click at [1161, 434] on icon at bounding box center [1161, 434] width 10 height 10
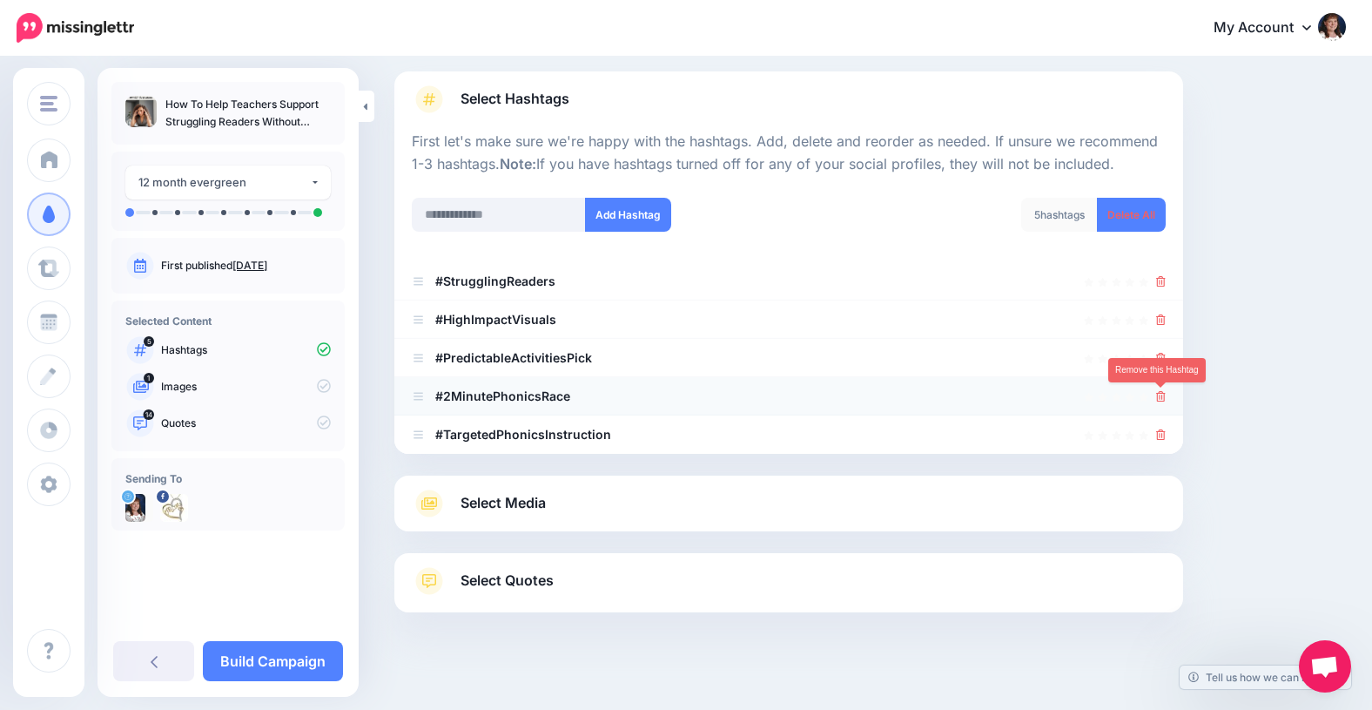
click at [1160, 396] on icon at bounding box center [1161, 396] width 10 height 10
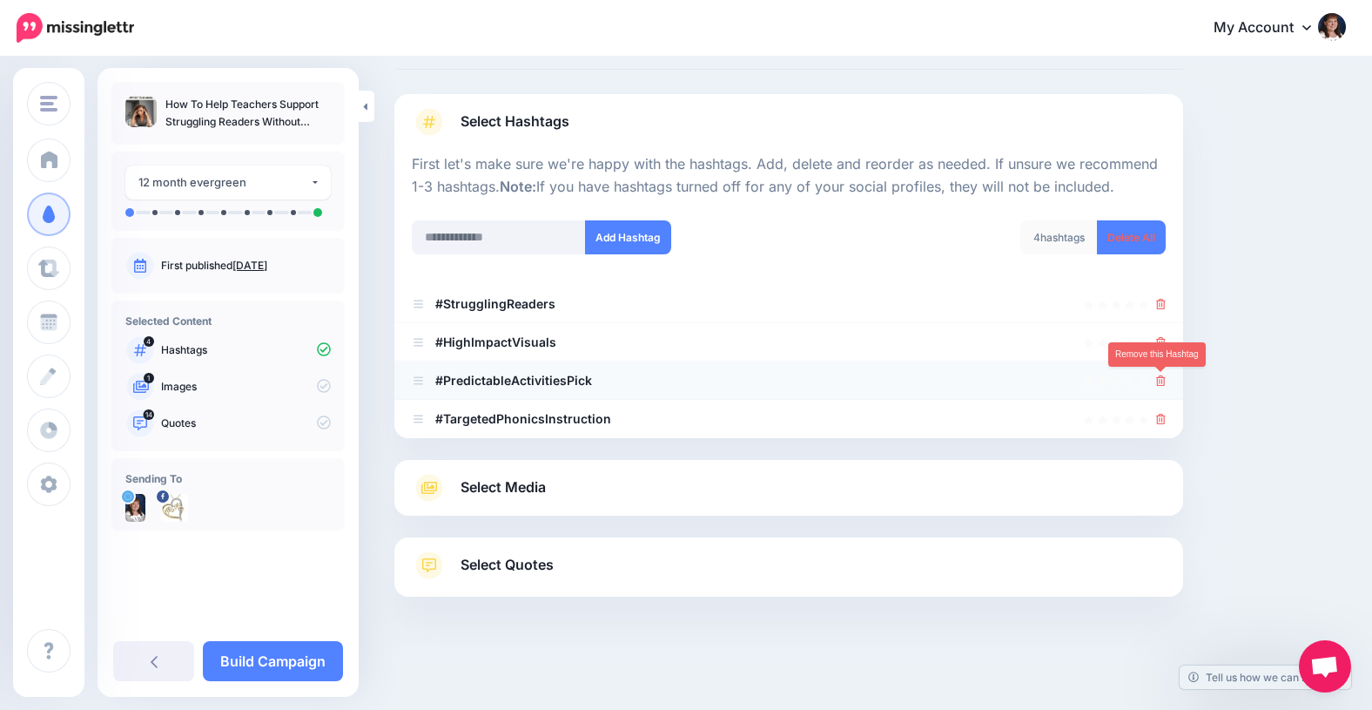
click at [1161, 380] on icon at bounding box center [1161, 380] width 10 height 10
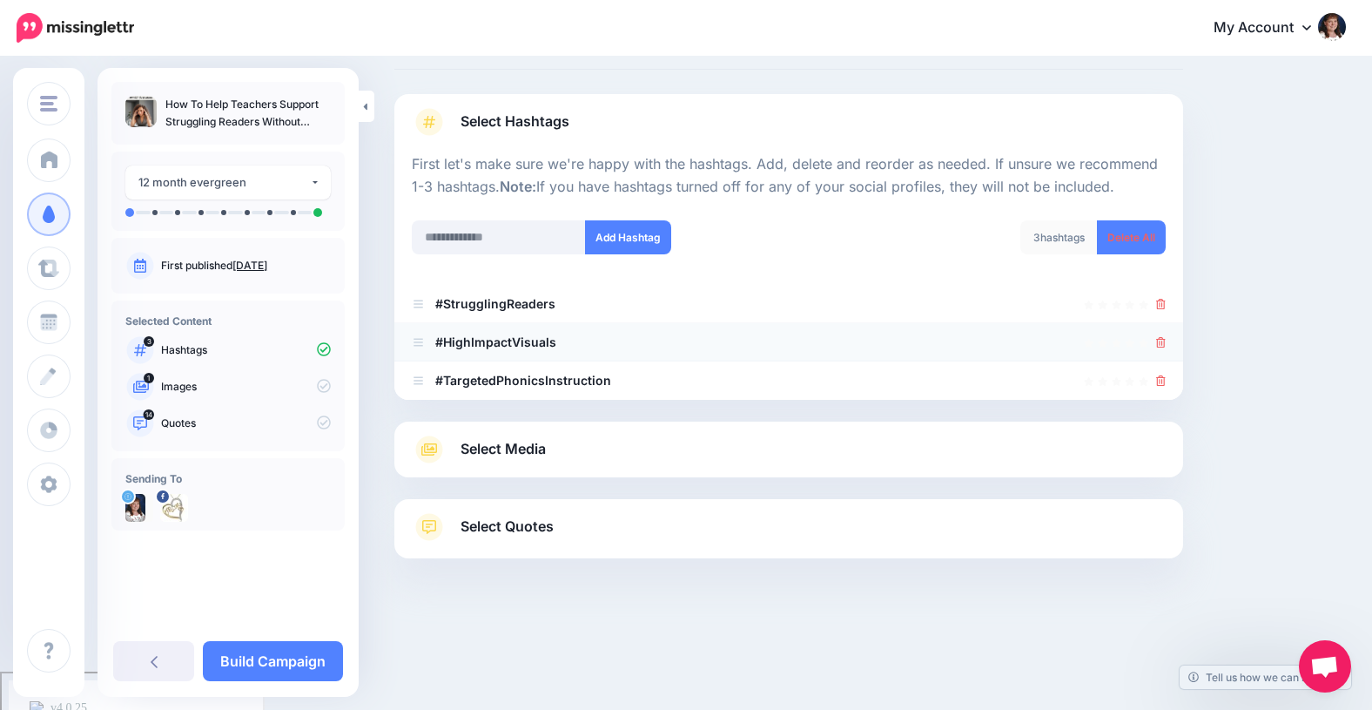
scroll to position [45, 0]
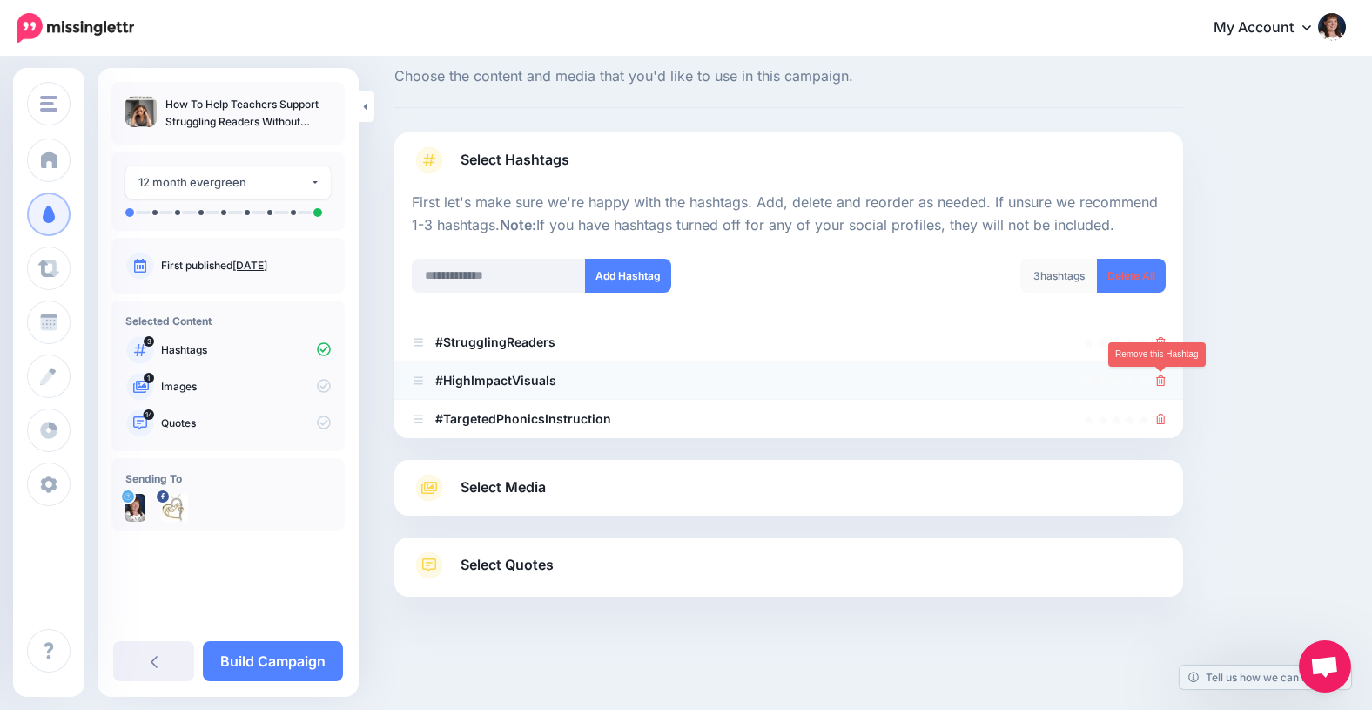
click at [1161, 375] on icon at bounding box center [1161, 380] width 10 height 10
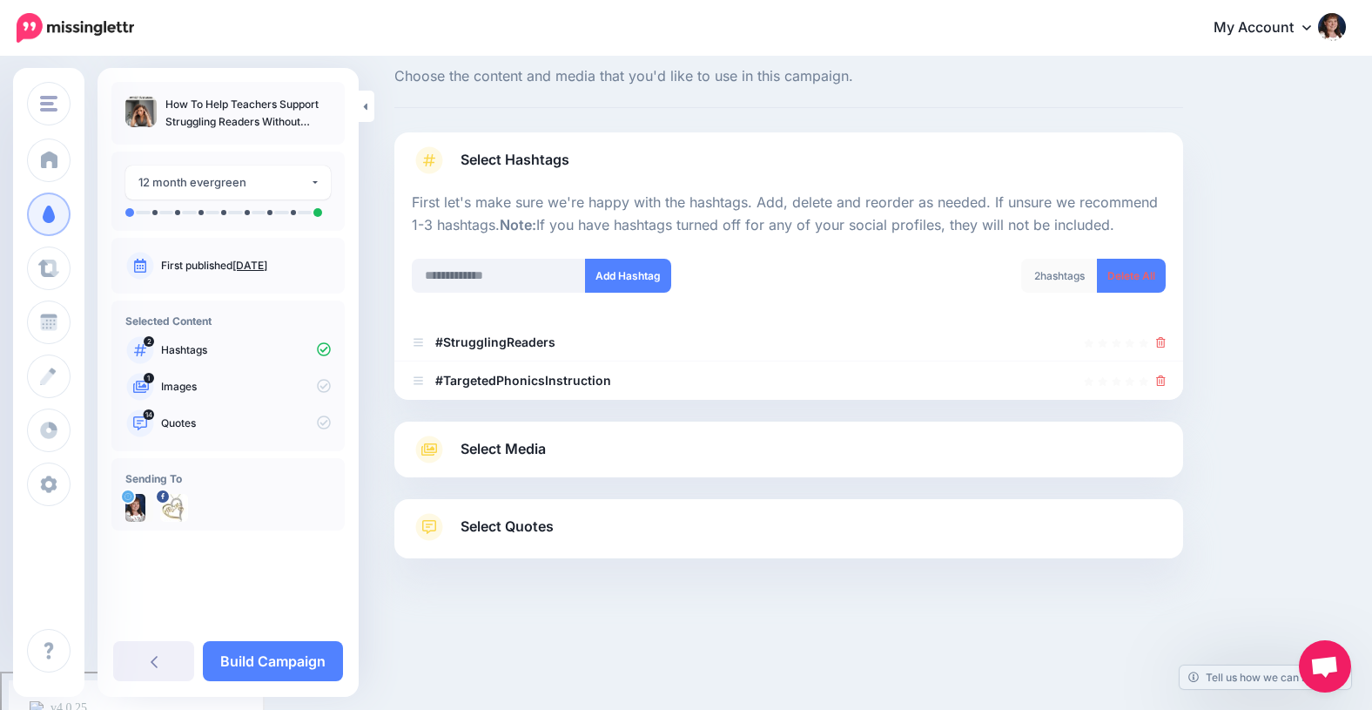
scroll to position [31, 0]
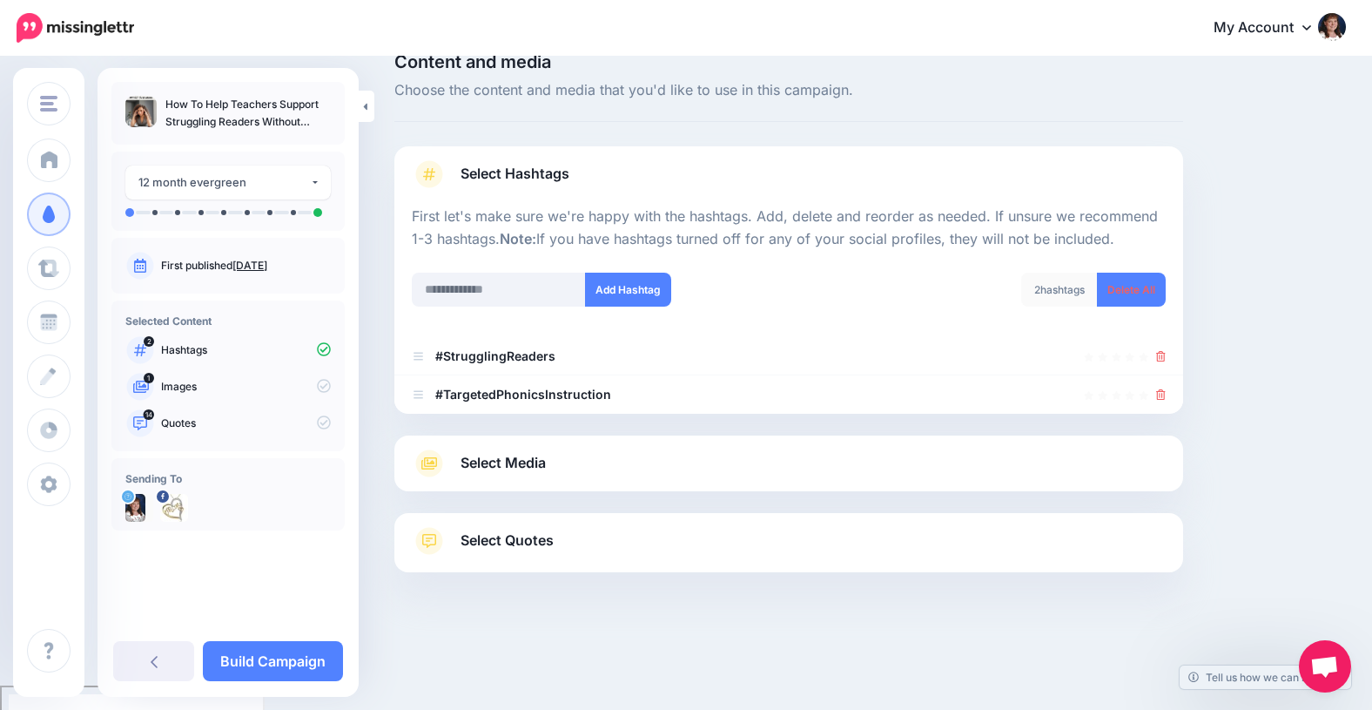
click at [510, 461] on span "Select Media" at bounding box center [503, 463] width 85 height 24
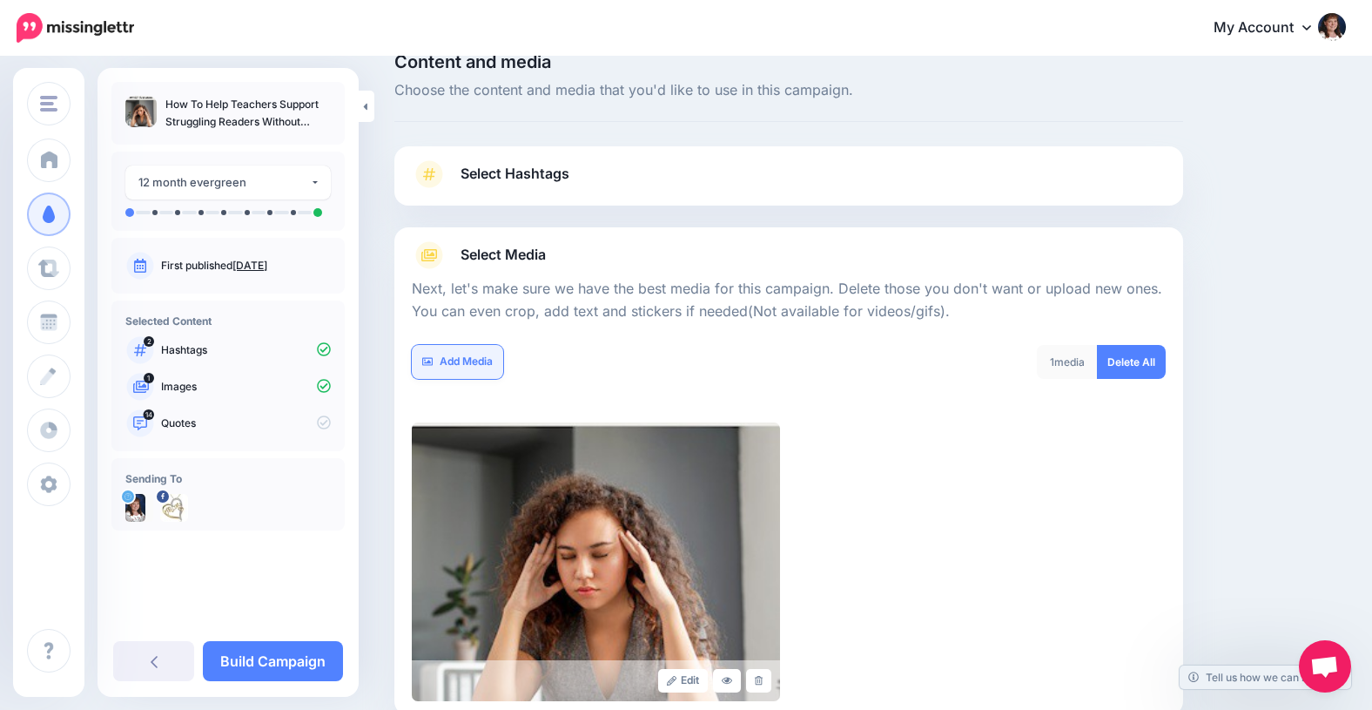
click at [459, 356] on link "Add Media" at bounding box center [457, 362] width 91 height 34
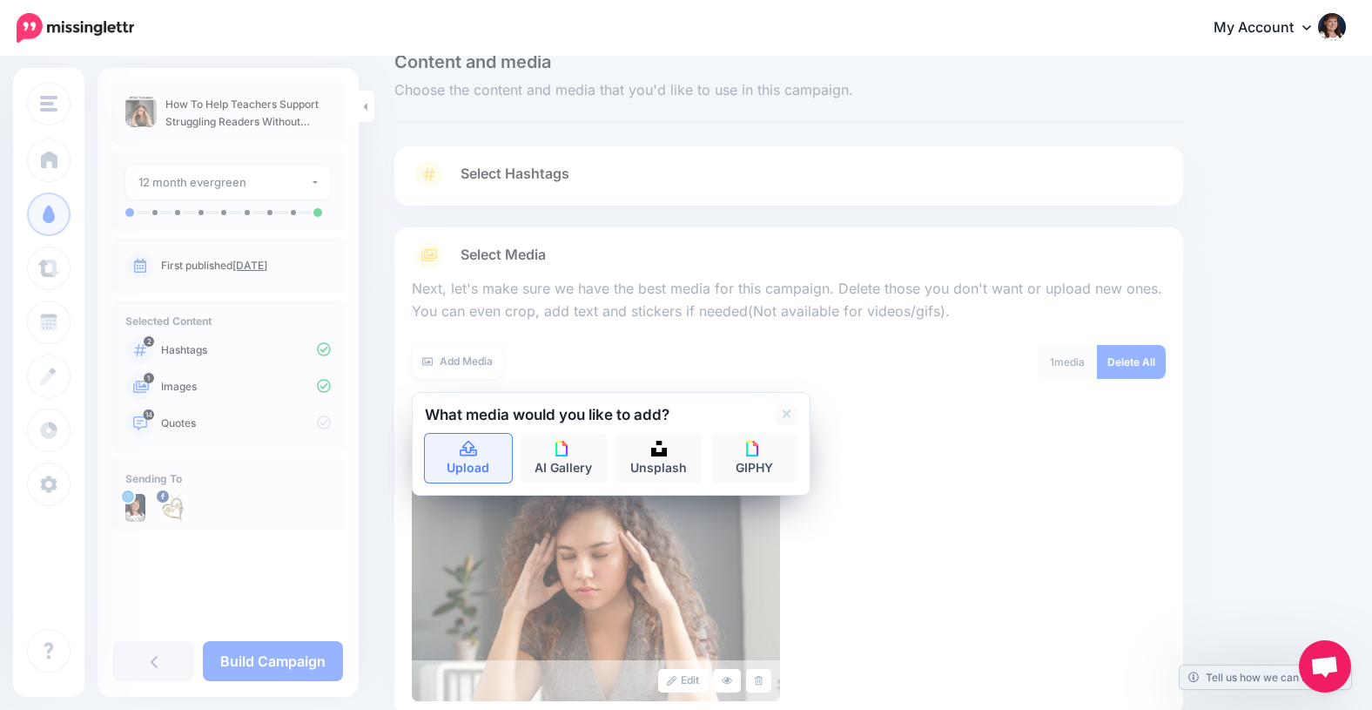
click at [461, 453] on icon at bounding box center [469, 449] width 20 height 16
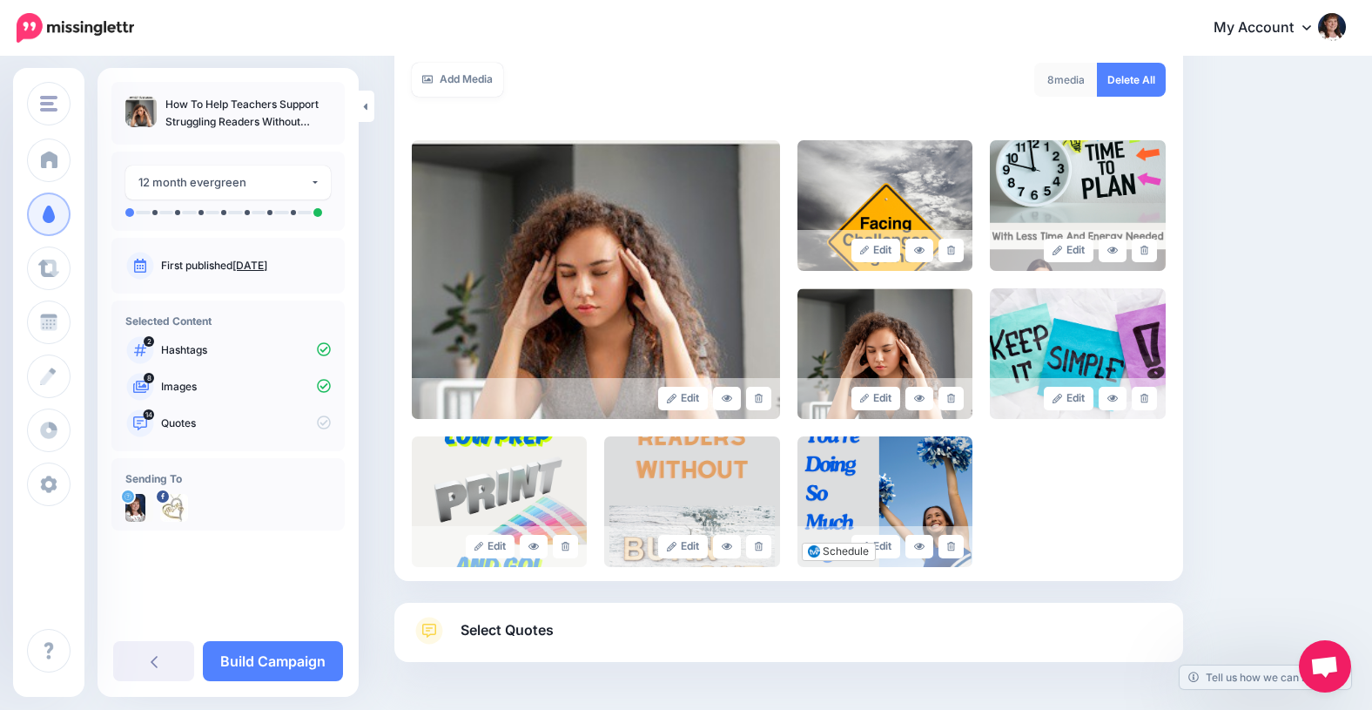
scroll to position [319, 0]
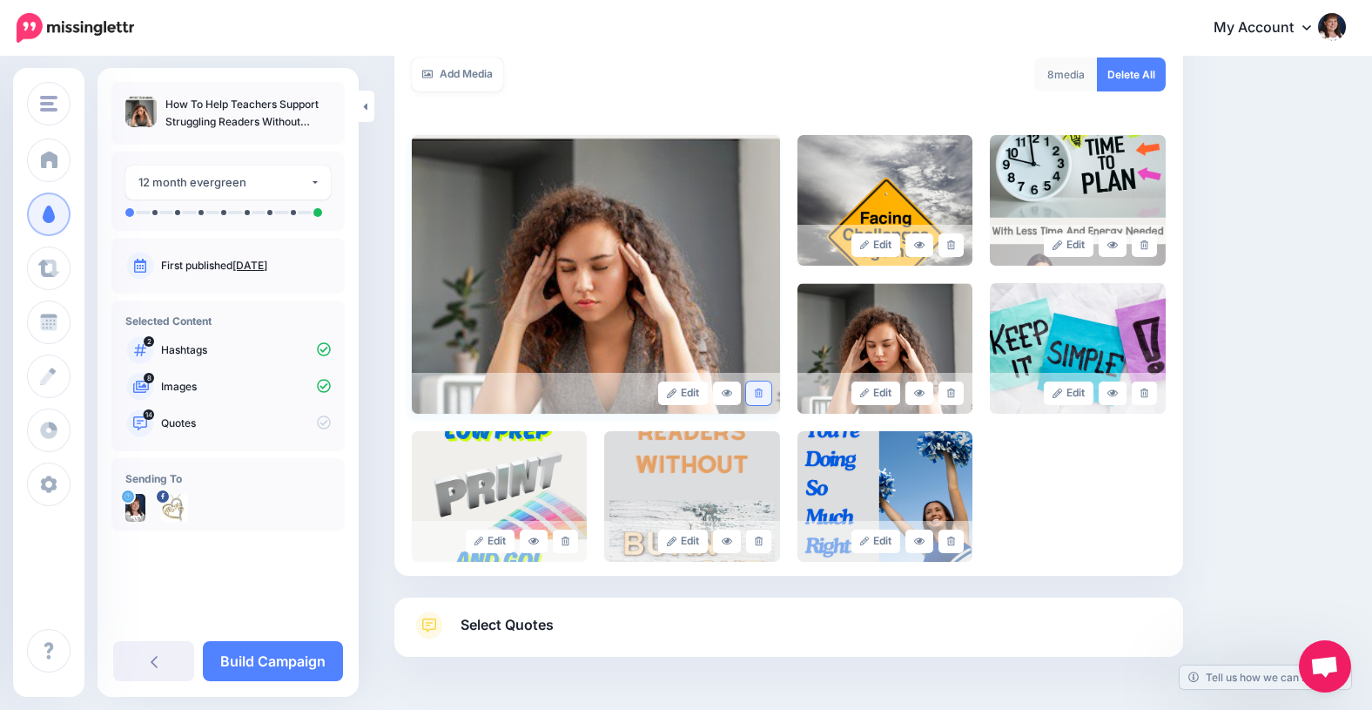
click at [764, 387] on link at bounding box center [758, 393] width 25 height 24
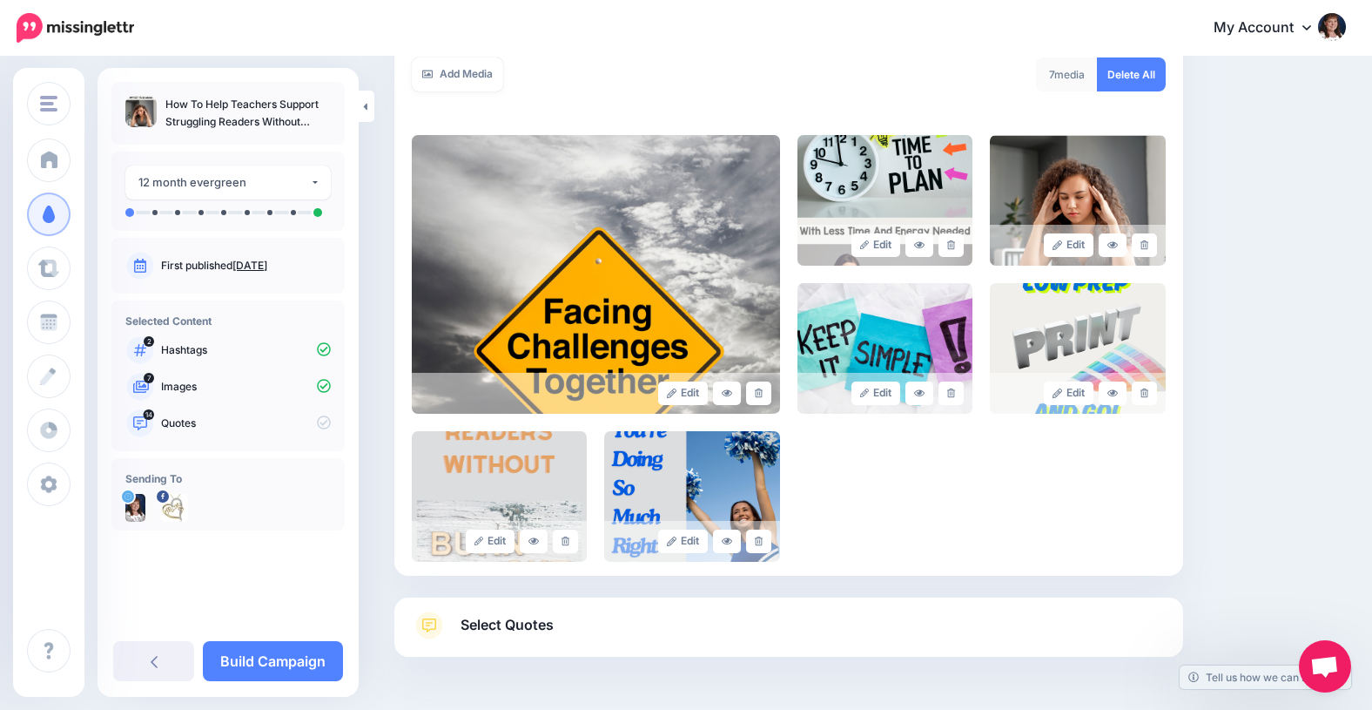
click at [496, 622] on span "Select Quotes" at bounding box center [507, 625] width 93 height 24
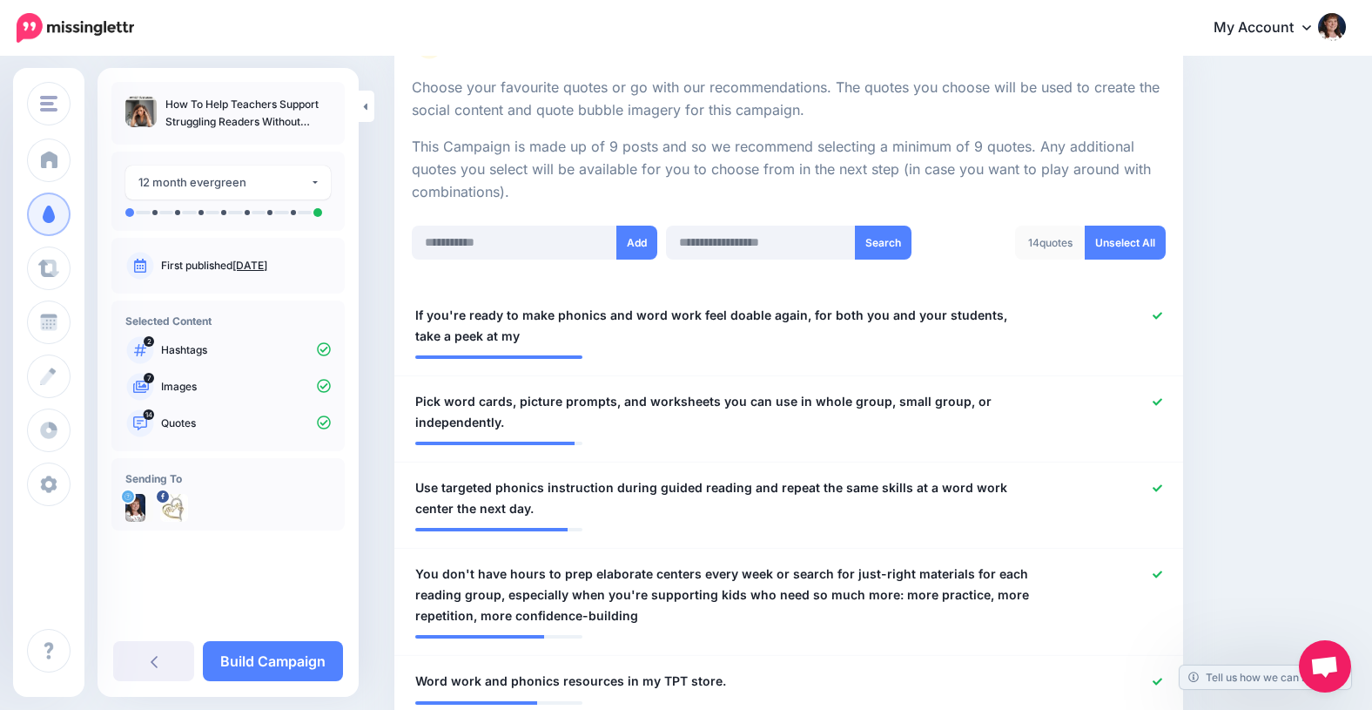
scroll to position [318, 0]
click at [1155, 313] on icon at bounding box center [1158, 317] width 10 height 10
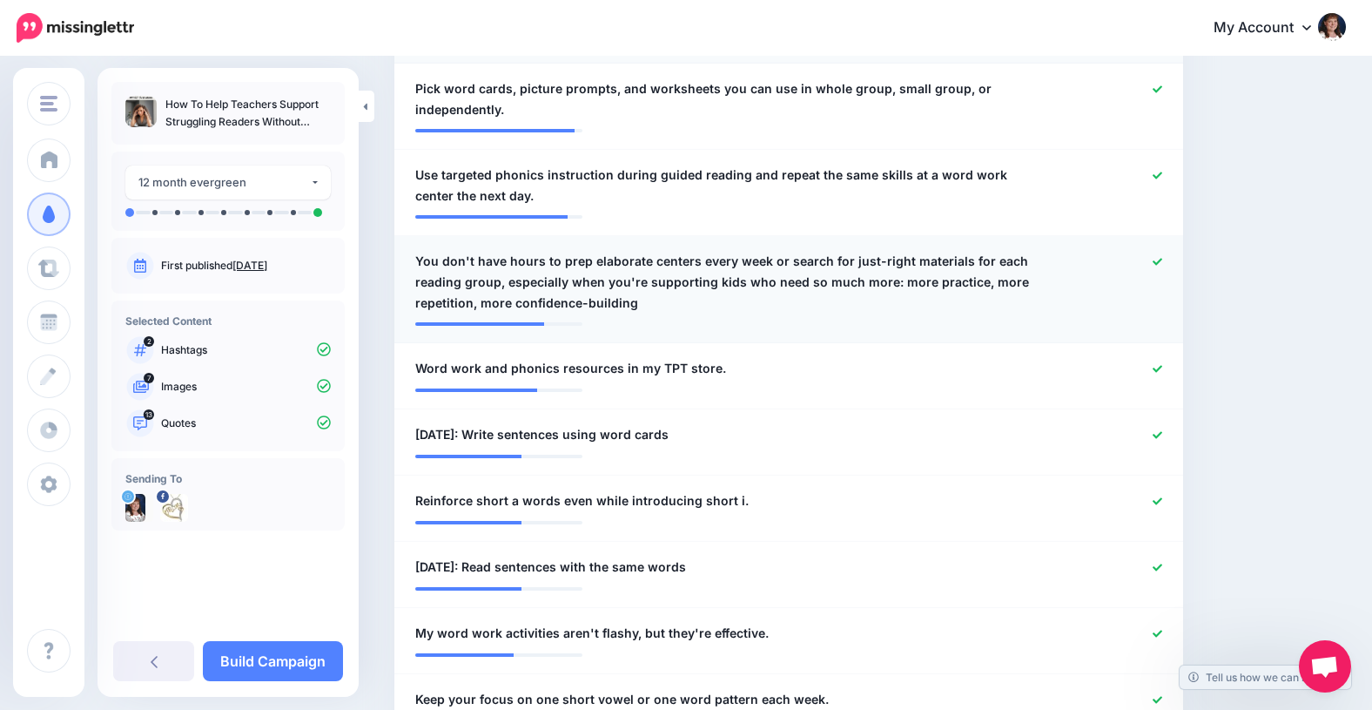
scroll to position [633, 0]
click at [1158, 257] on icon at bounding box center [1158, 260] width 10 height 10
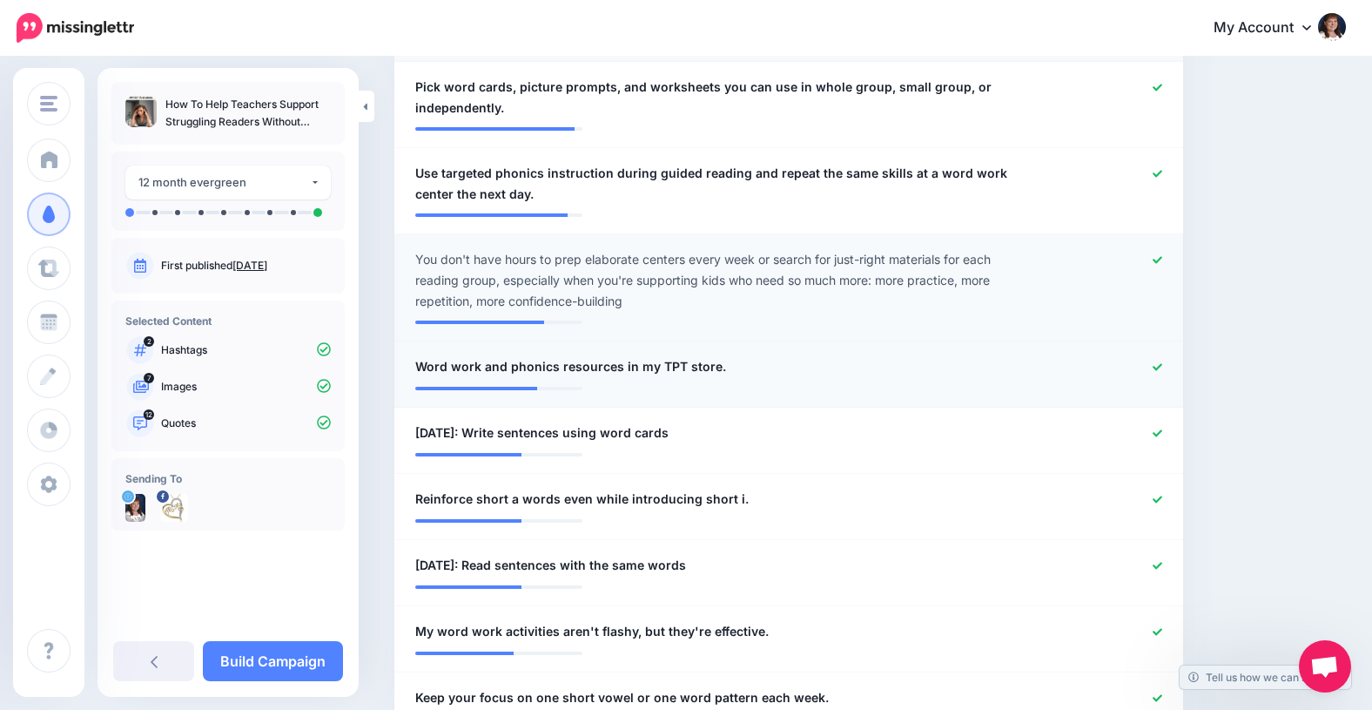
click at [1153, 362] on icon at bounding box center [1158, 367] width 10 height 10
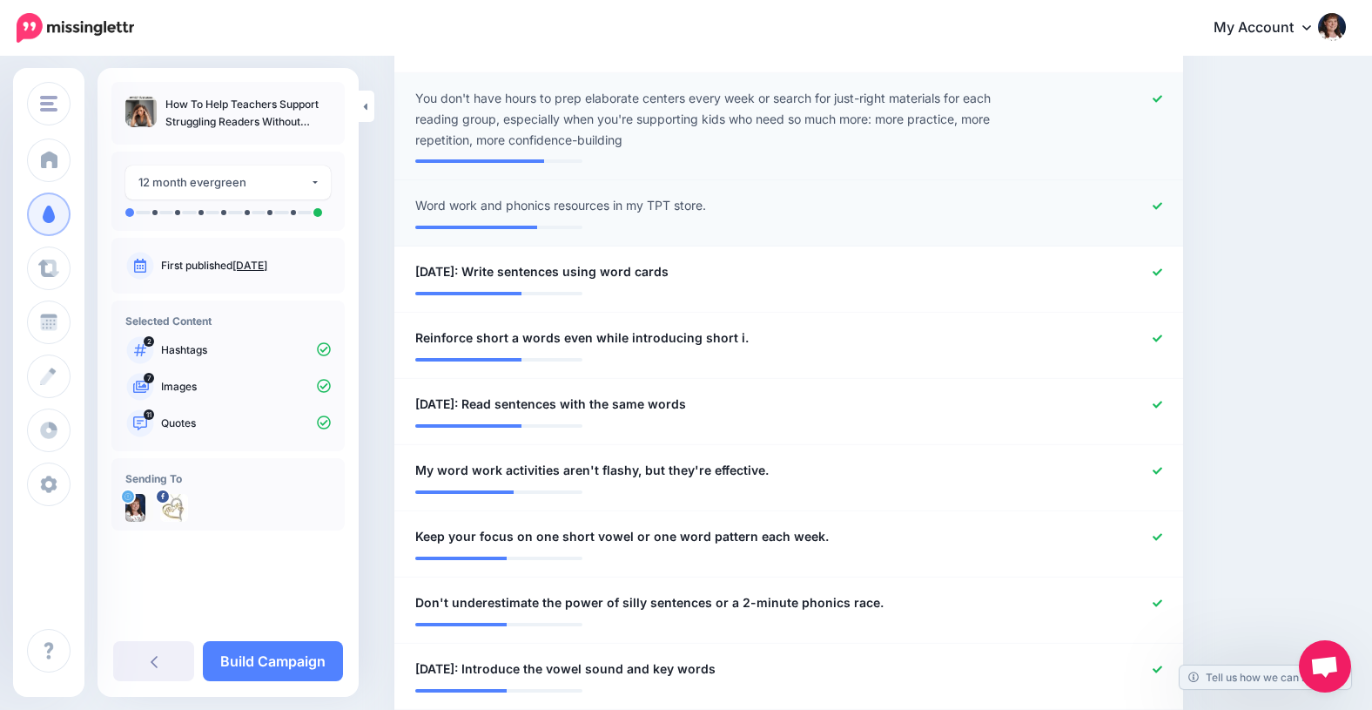
scroll to position [795, 0]
click at [1155, 268] on icon at bounding box center [1158, 271] width 10 height 10
click at [1155, 333] on icon at bounding box center [1158, 338] width 10 height 10
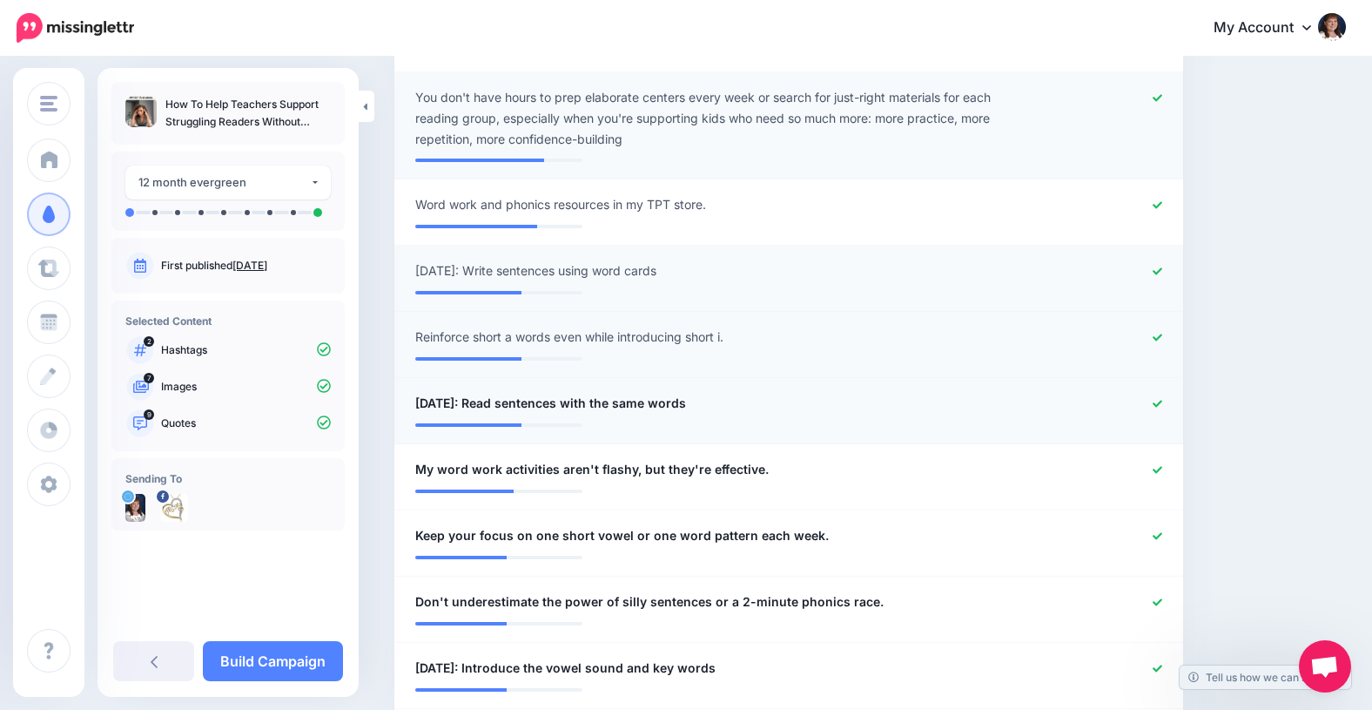
click at [1157, 400] on icon at bounding box center [1158, 404] width 10 height 10
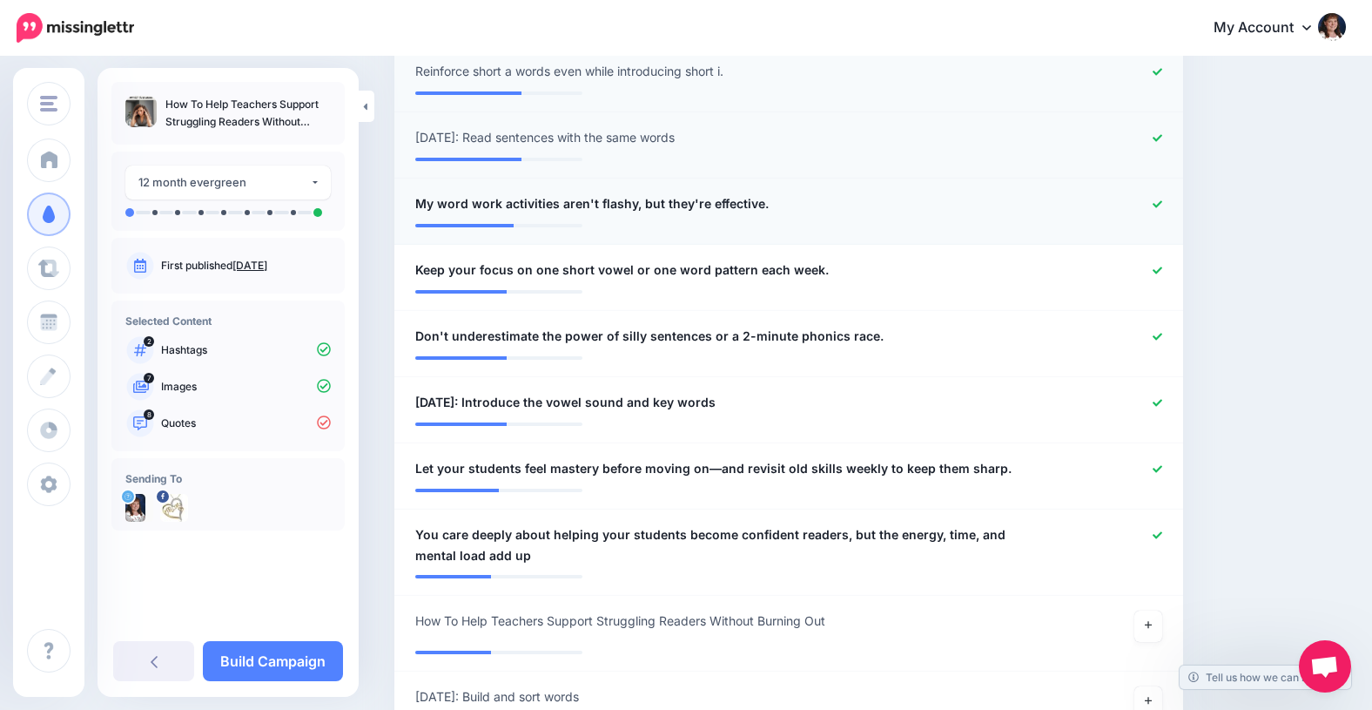
scroll to position [1062, 0]
click at [1153, 200] on icon at bounding box center [1158, 202] width 10 height 7
click at [1154, 266] on icon at bounding box center [1158, 269] width 10 height 10
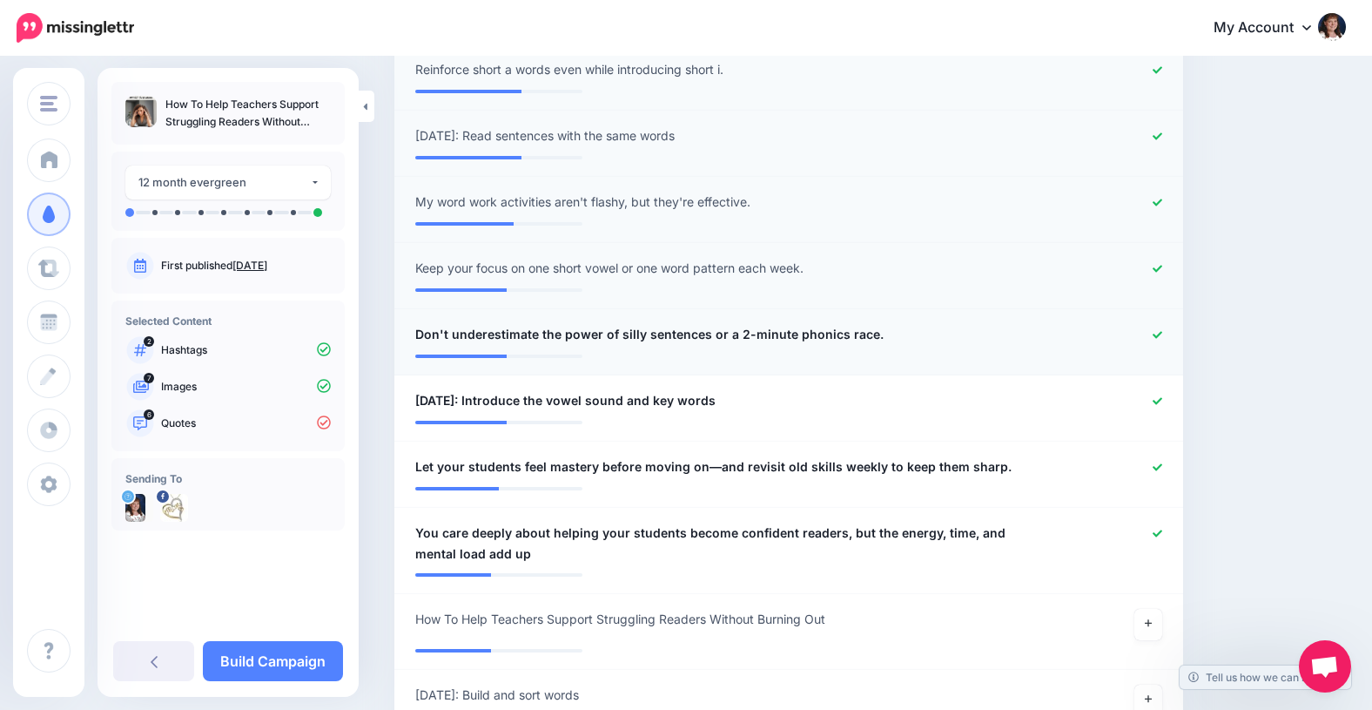
click at [1157, 333] on icon at bounding box center [1158, 335] width 10 height 10
click at [1158, 396] on icon at bounding box center [1158, 401] width 10 height 10
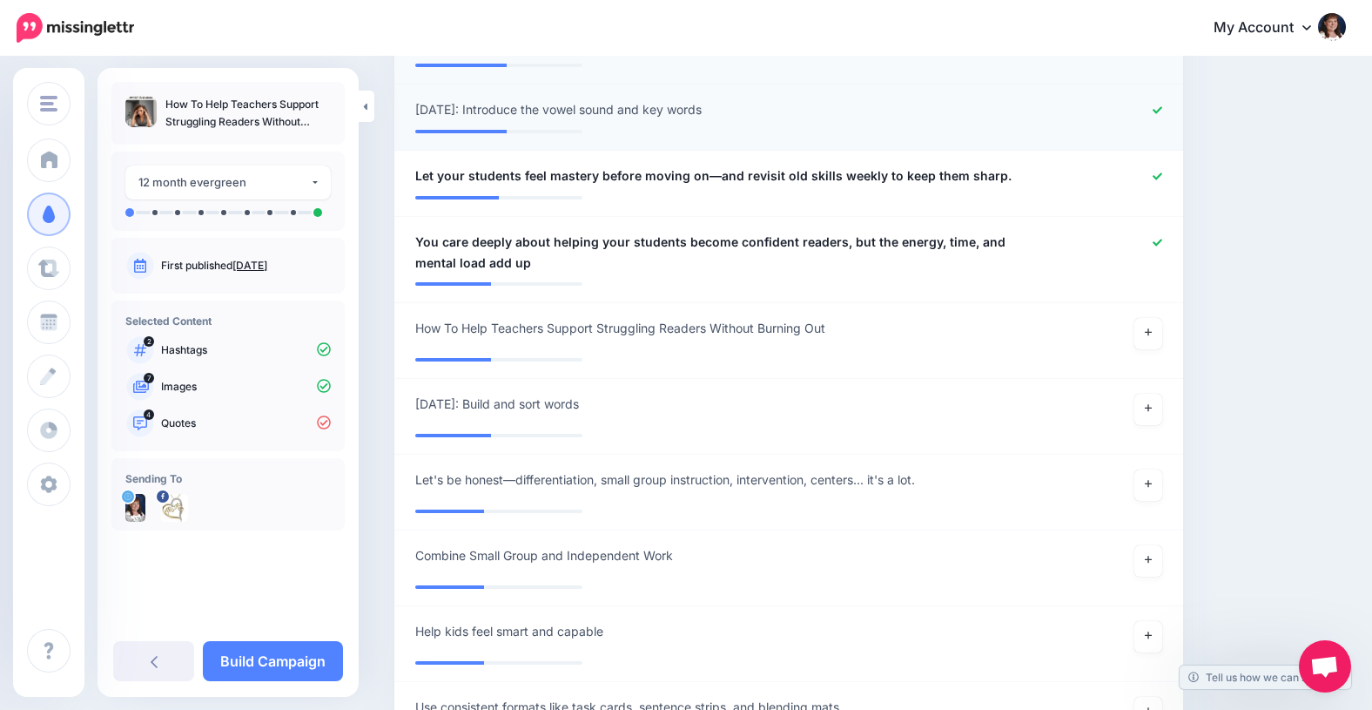
scroll to position [1365, 0]
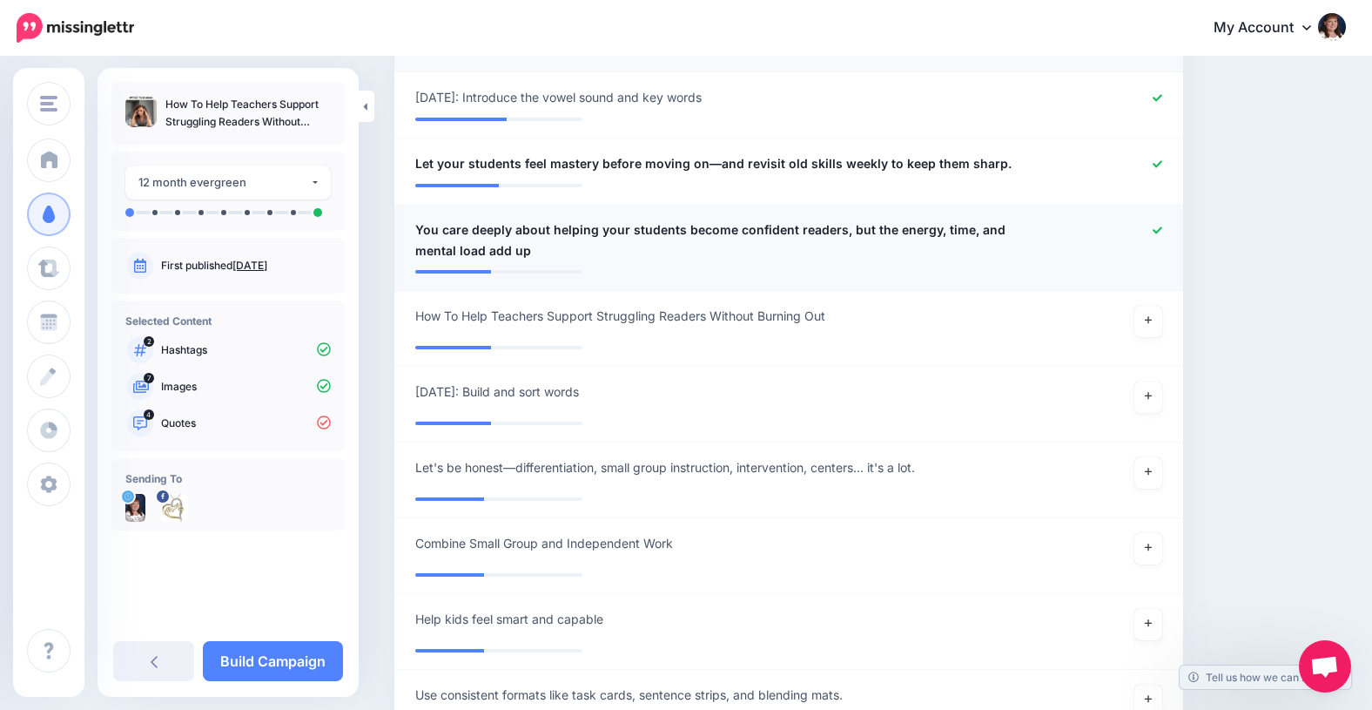
click at [1158, 228] on icon at bounding box center [1158, 230] width 10 height 10
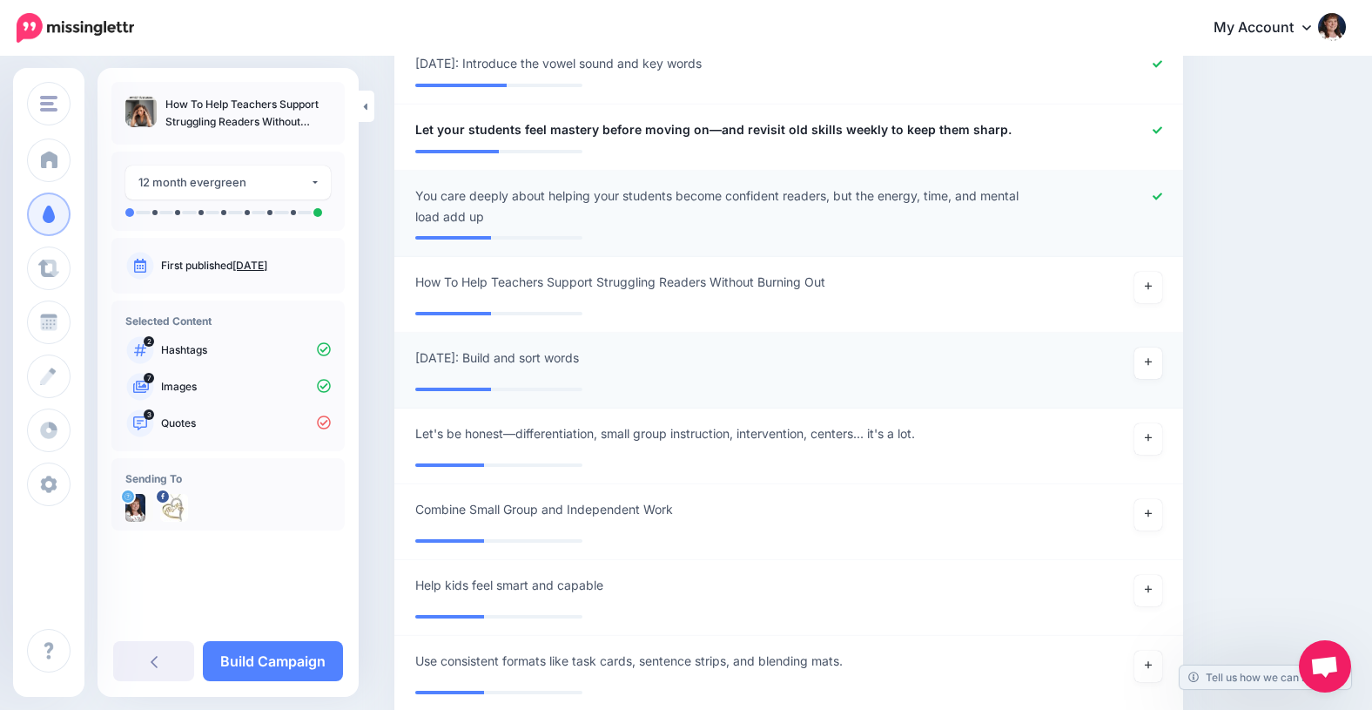
scroll to position [1400, 0]
click at [1148, 285] on icon at bounding box center [1148, 285] width 7 height 7
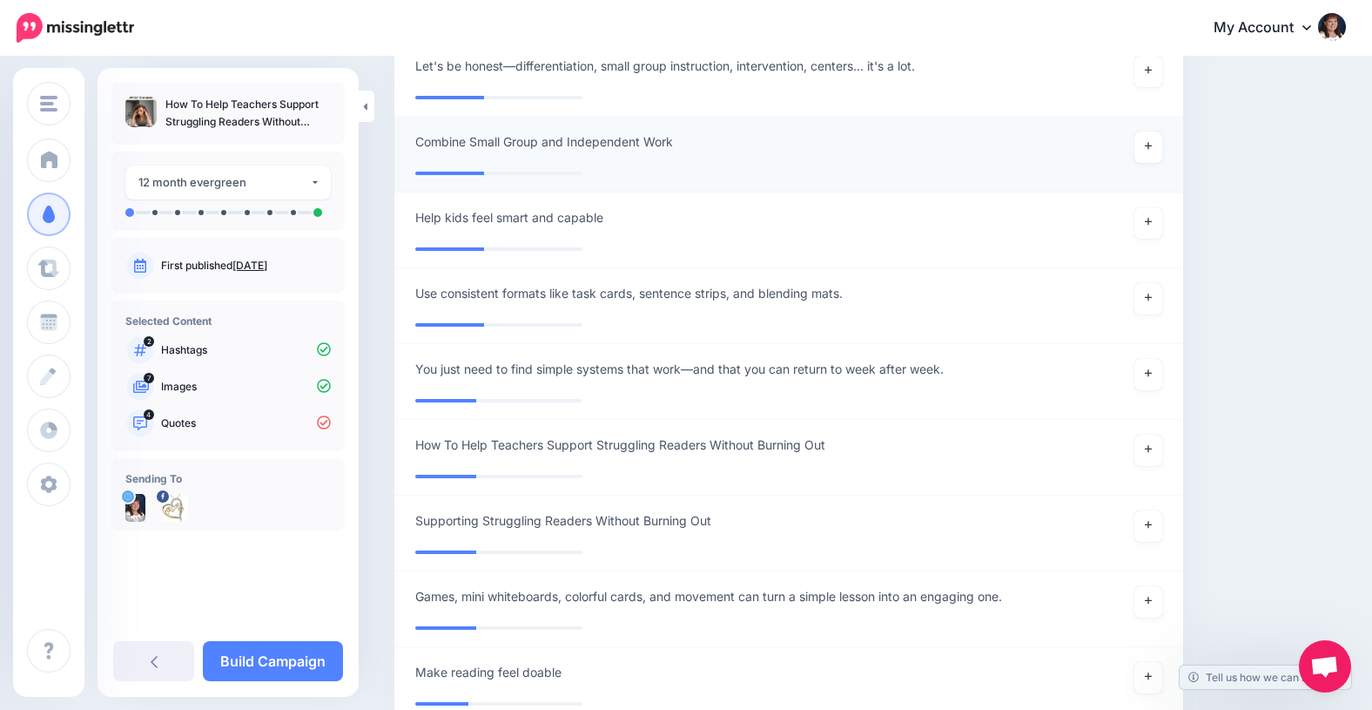
scroll to position [1777, 0]
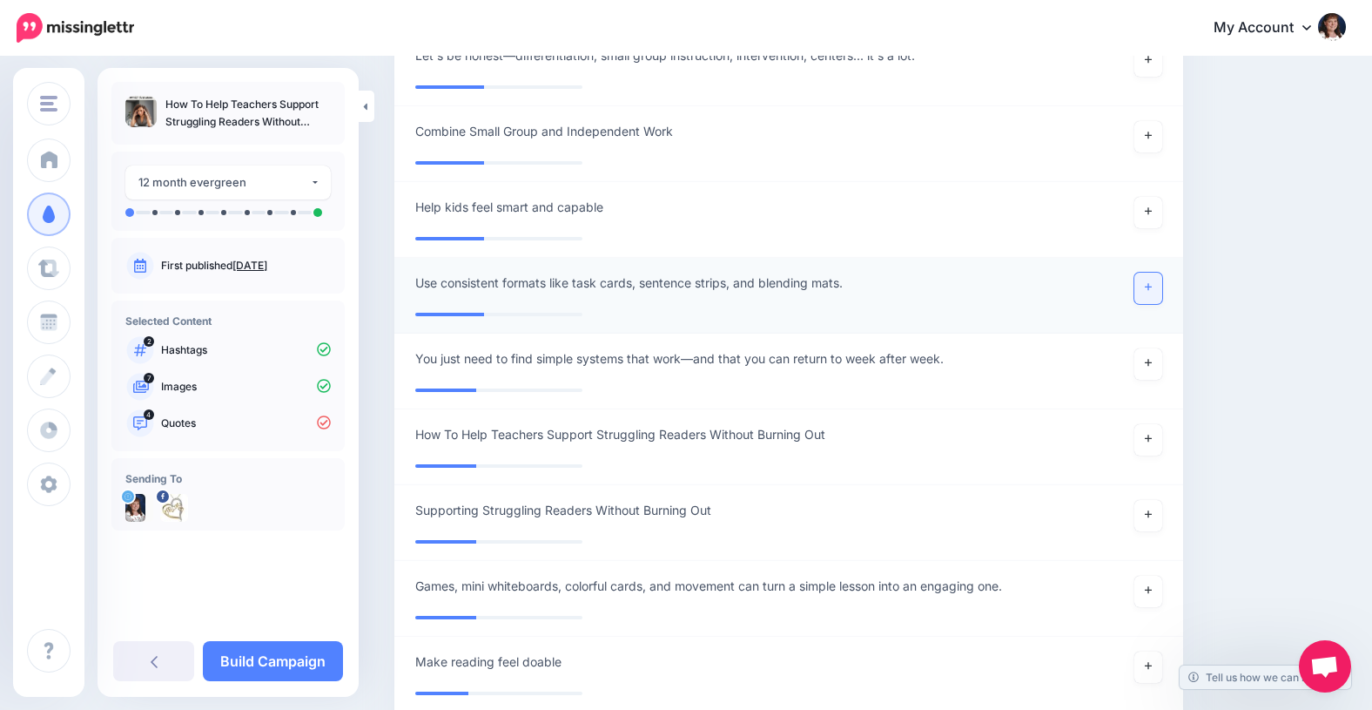
click at [1147, 286] on icon at bounding box center [1148, 287] width 7 height 7
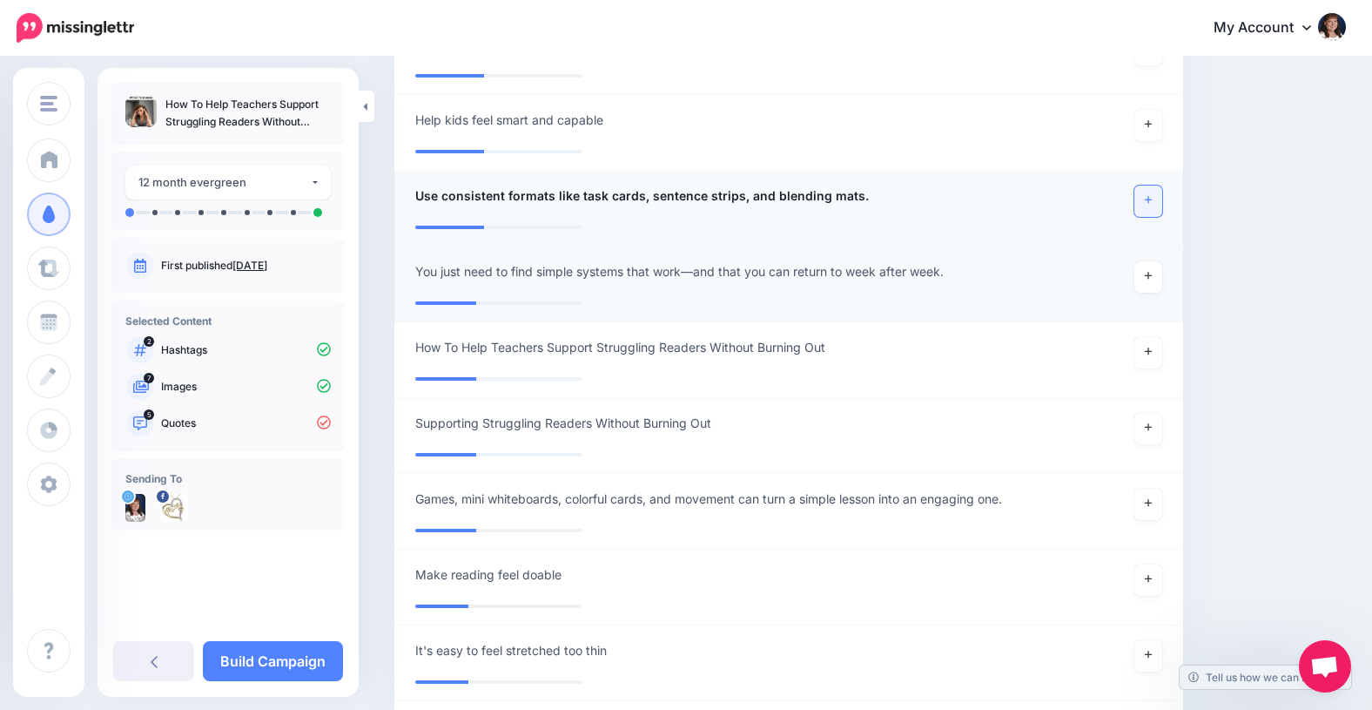
scroll to position [1885, 0]
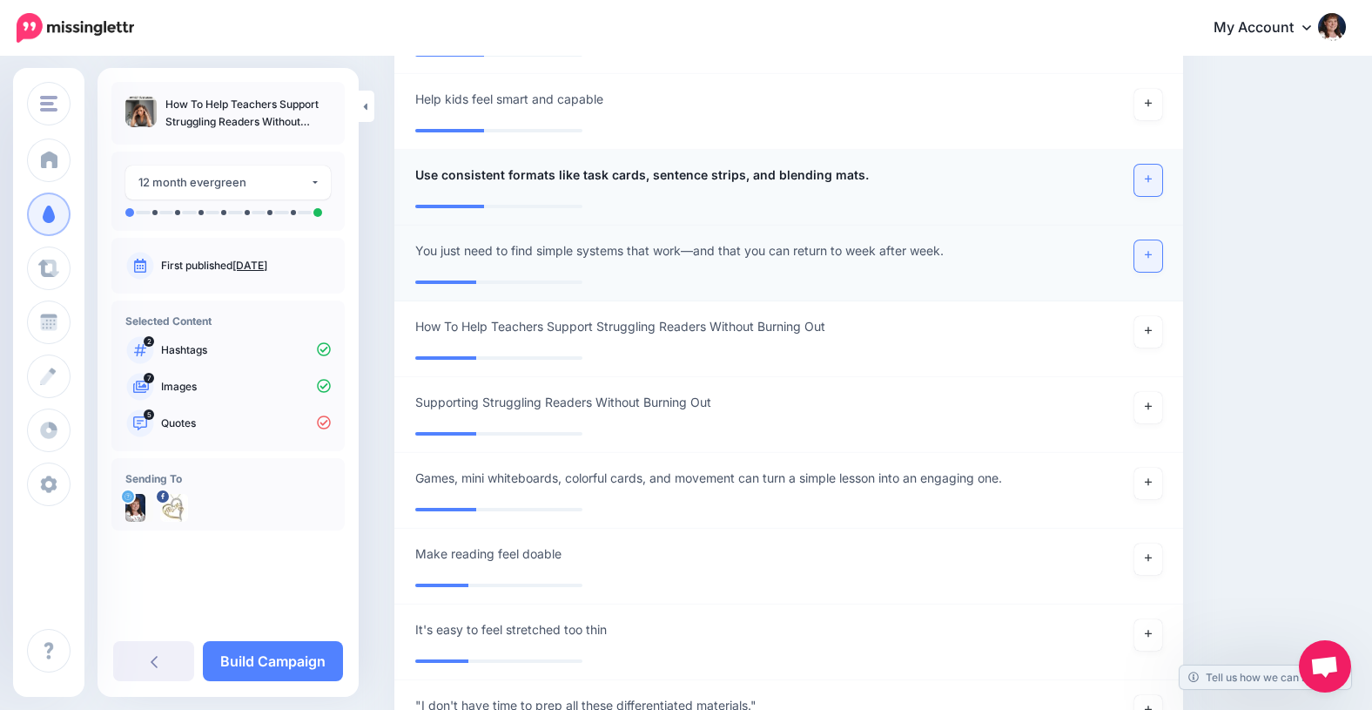
click at [1148, 252] on icon at bounding box center [1148, 255] width 7 height 7
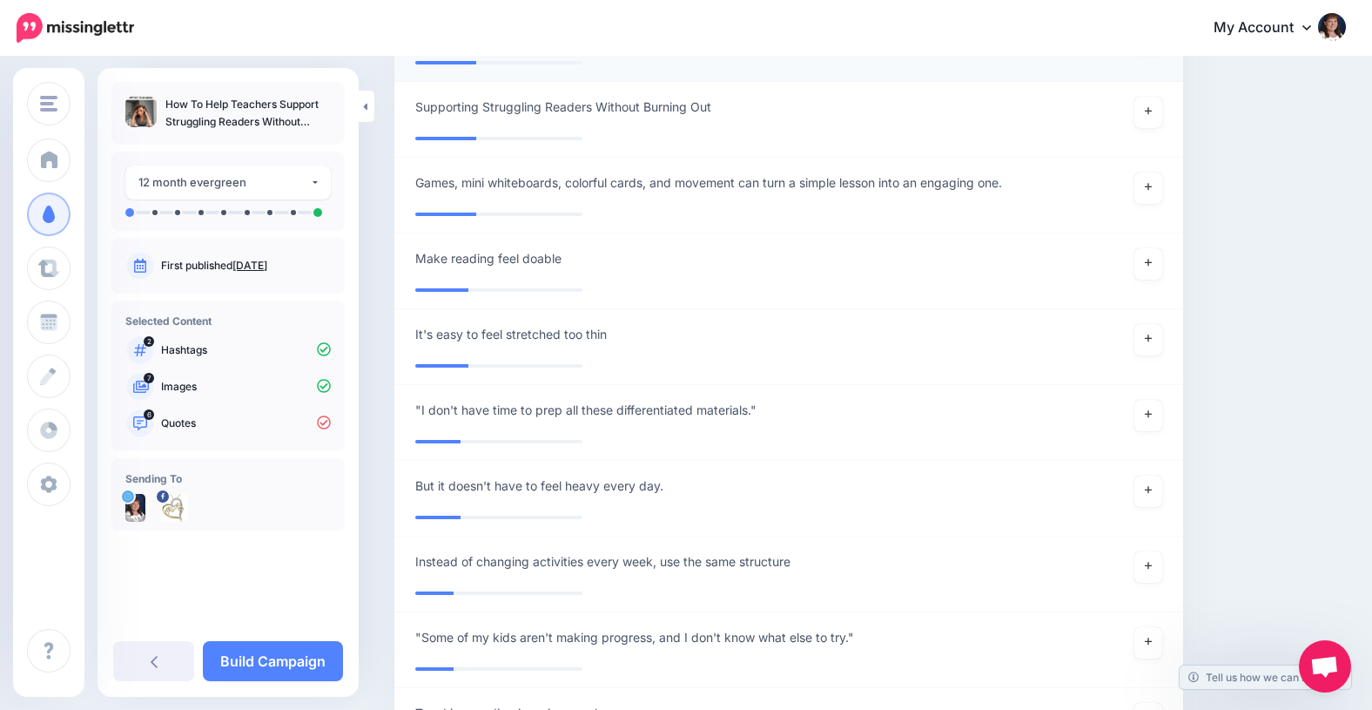
scroll to position [2182, 0]
click at [1150, 180] on icon at bounding box center [1148, 185] width 7 height 10
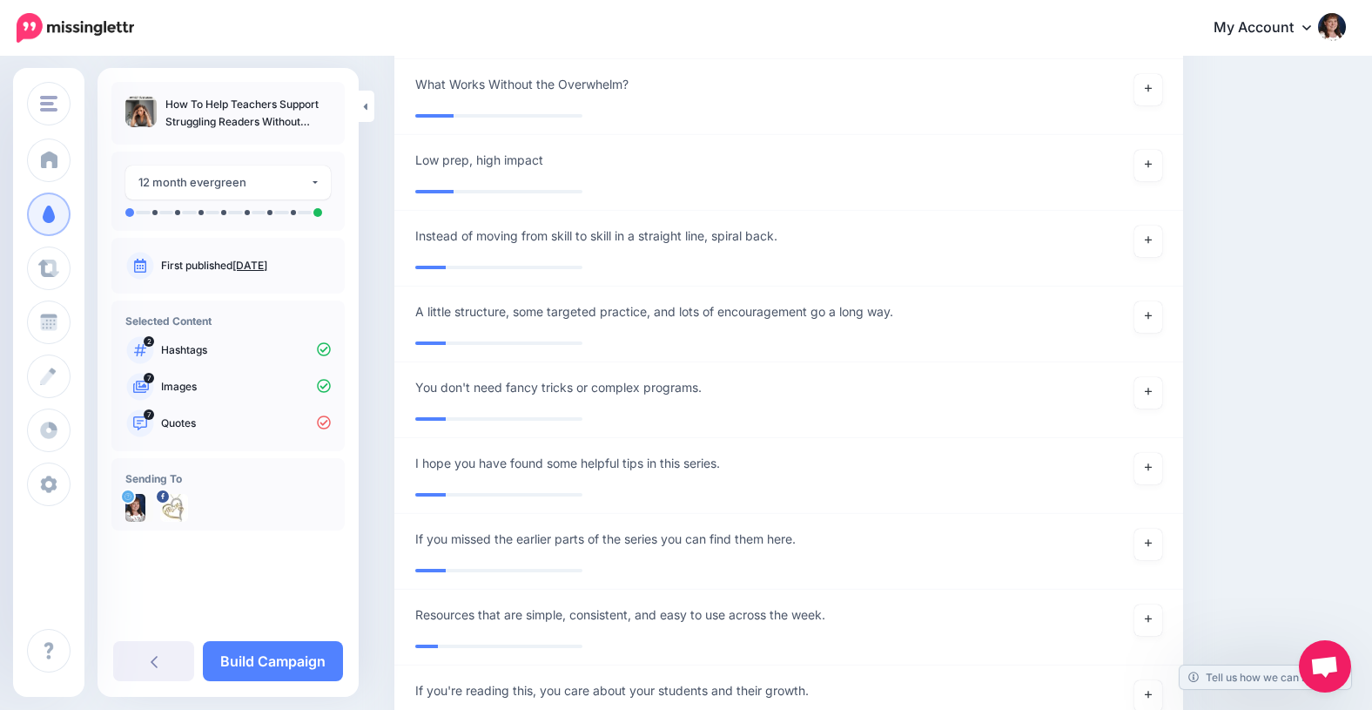
scroll to position [2897, 0]
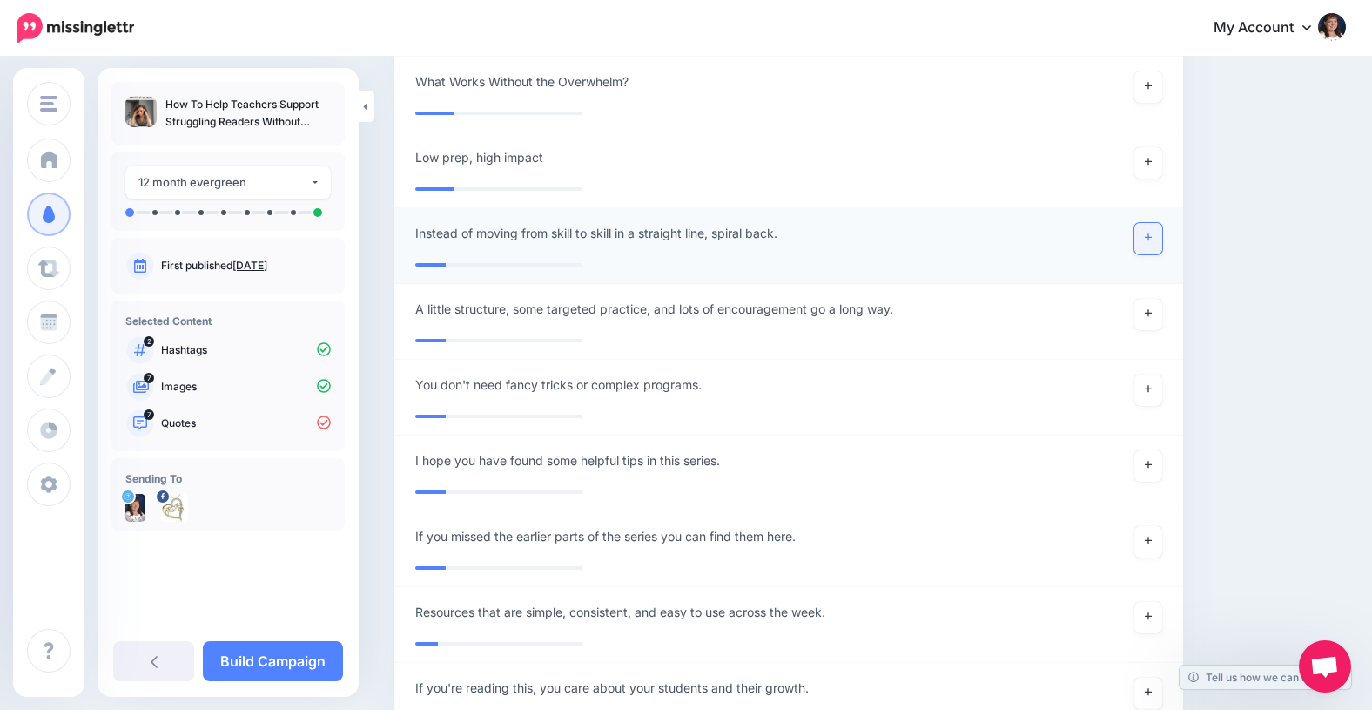
click at [1149, 234] on icon at bounding box center [1148, 237] width 7 height 7
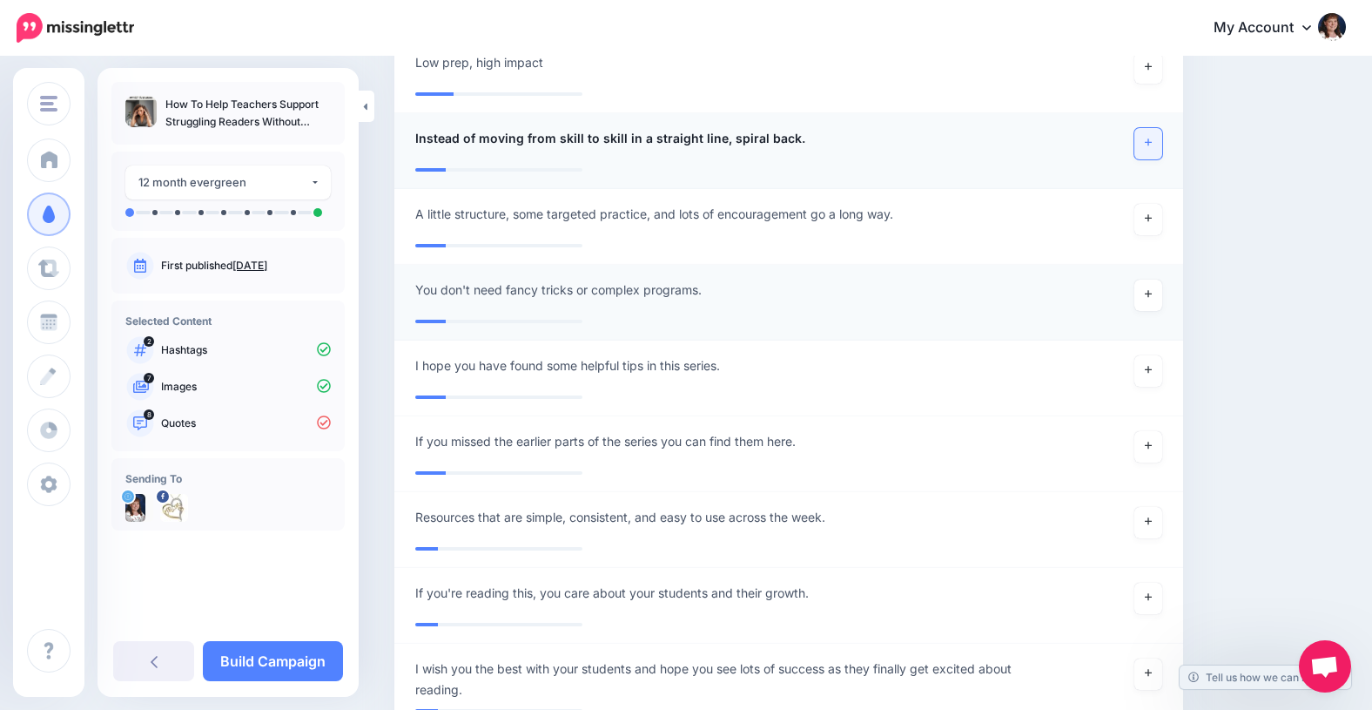
scroll to position [3005, 0]
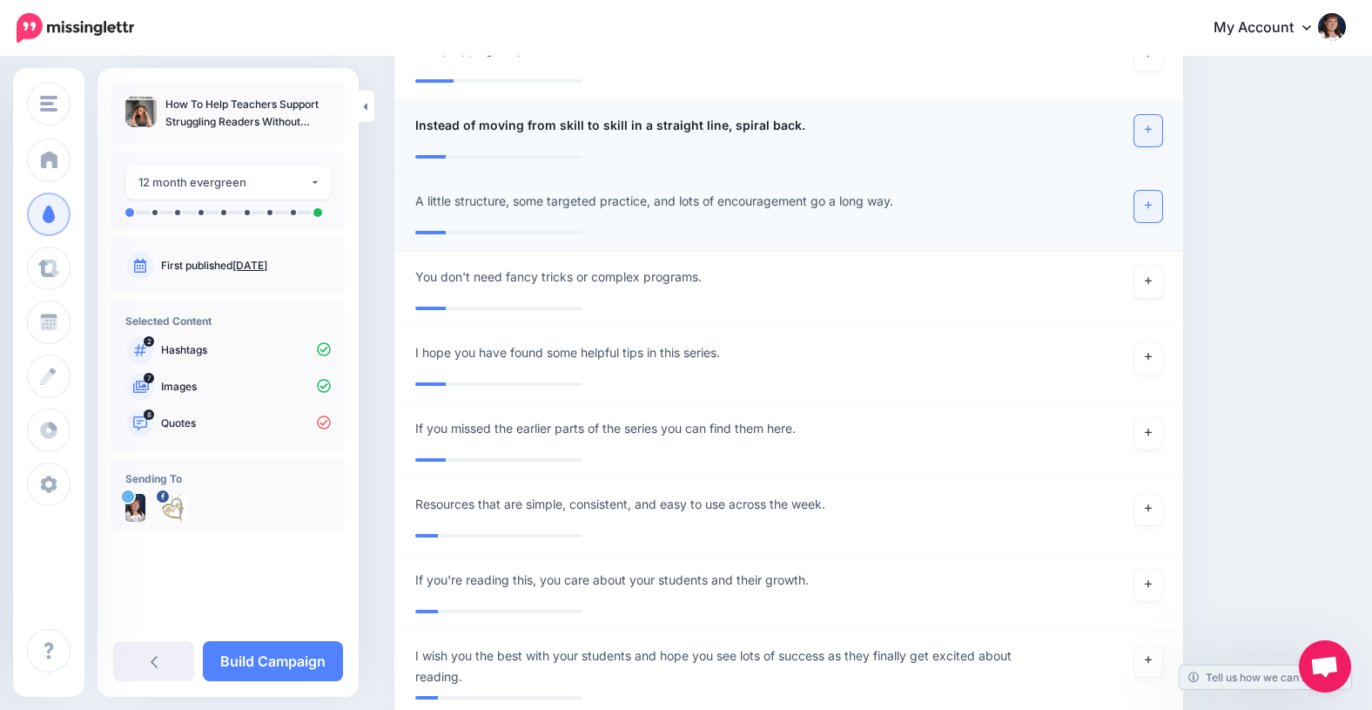
click at [1142, 197] on link at bounding box center [1148, 206] width 28 height 31
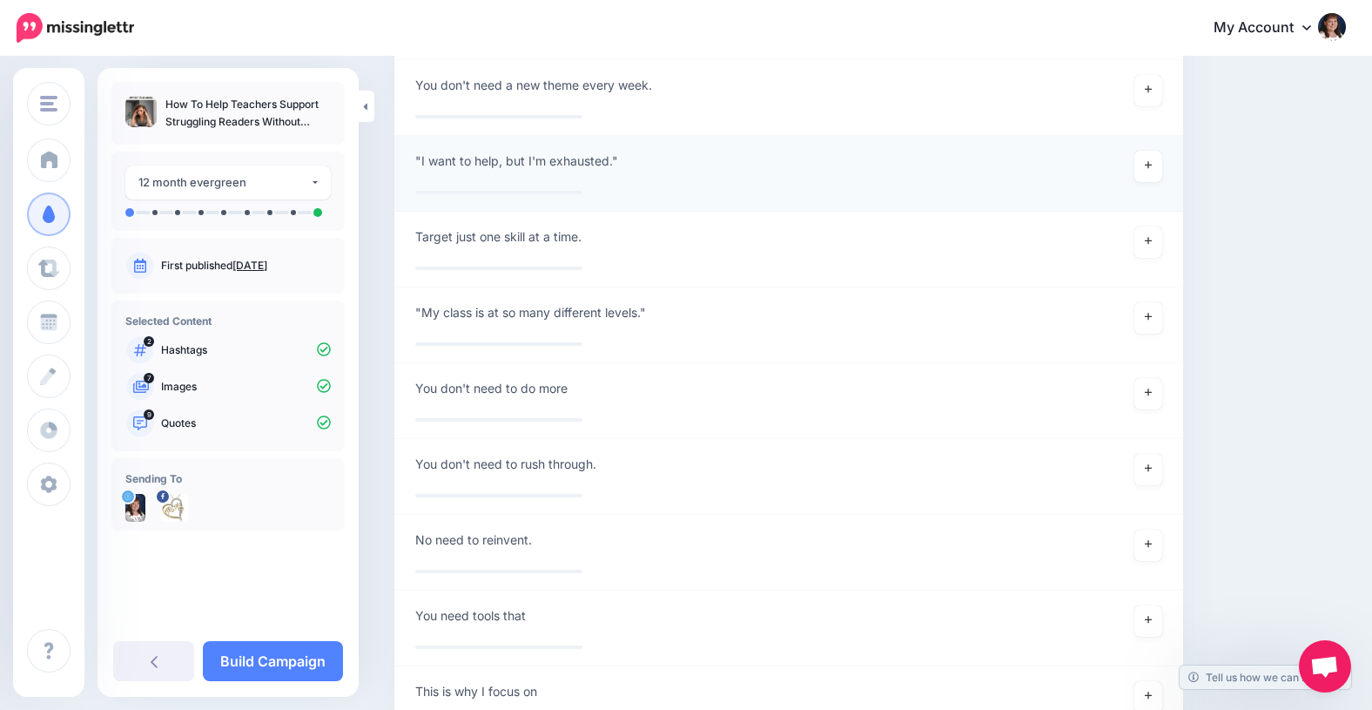
scroll to position [5028, 0]
click at [1144, 228] on link at bounding box center [1148, 239] width 28 height 31
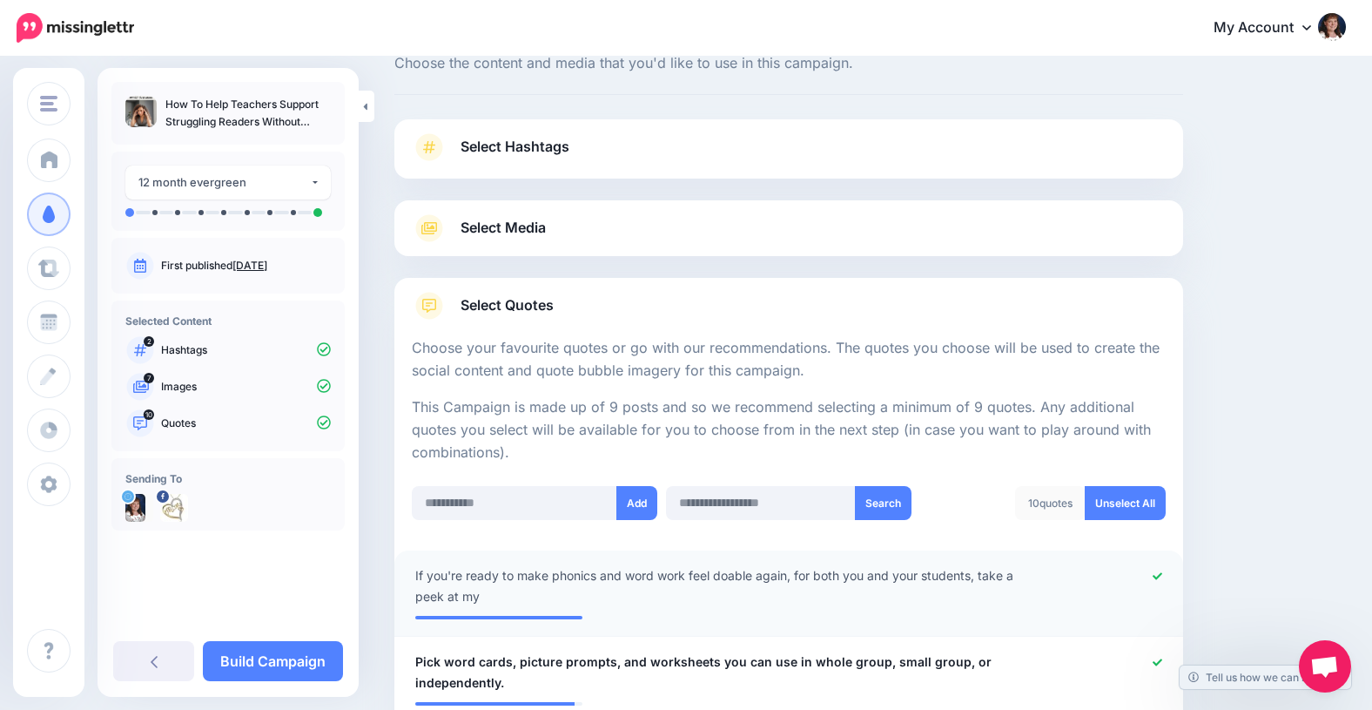
scroll to position [0, 0]
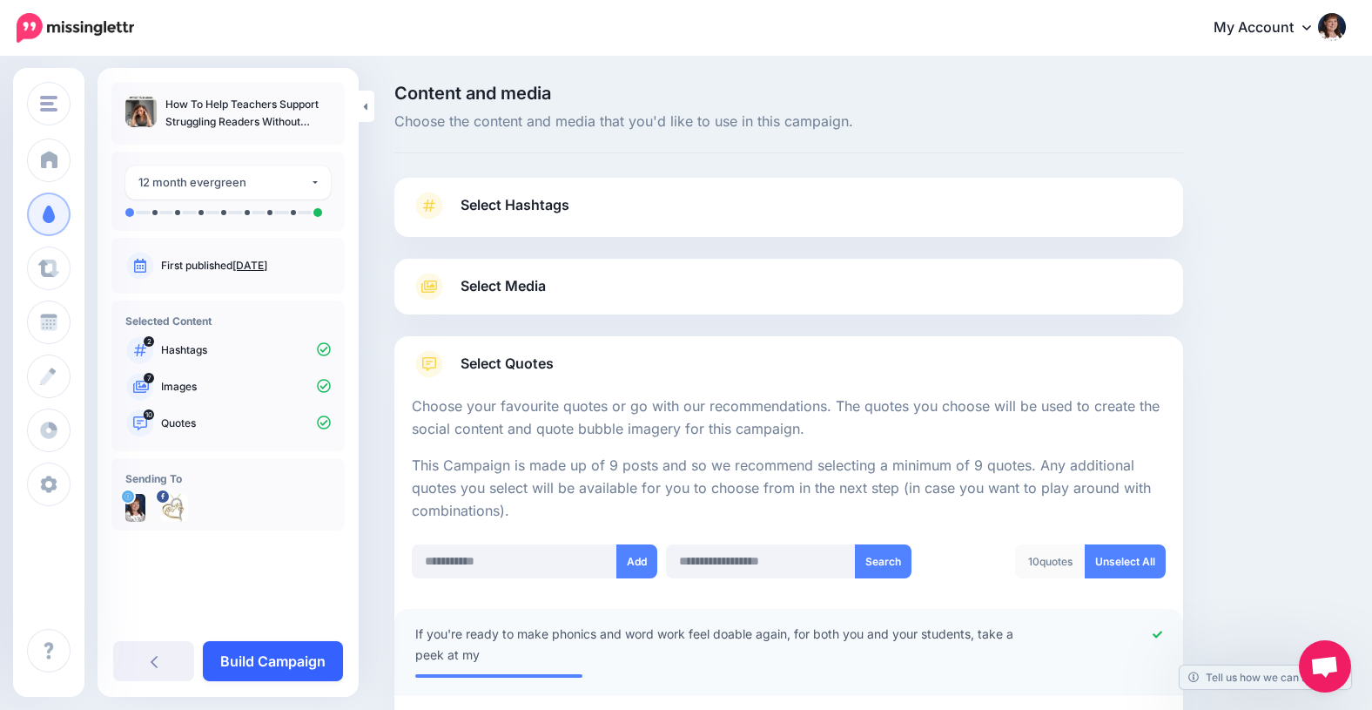
click at [271, 670] on link "Build Campaign" at bounding box center [273, 661] width 140 height 40
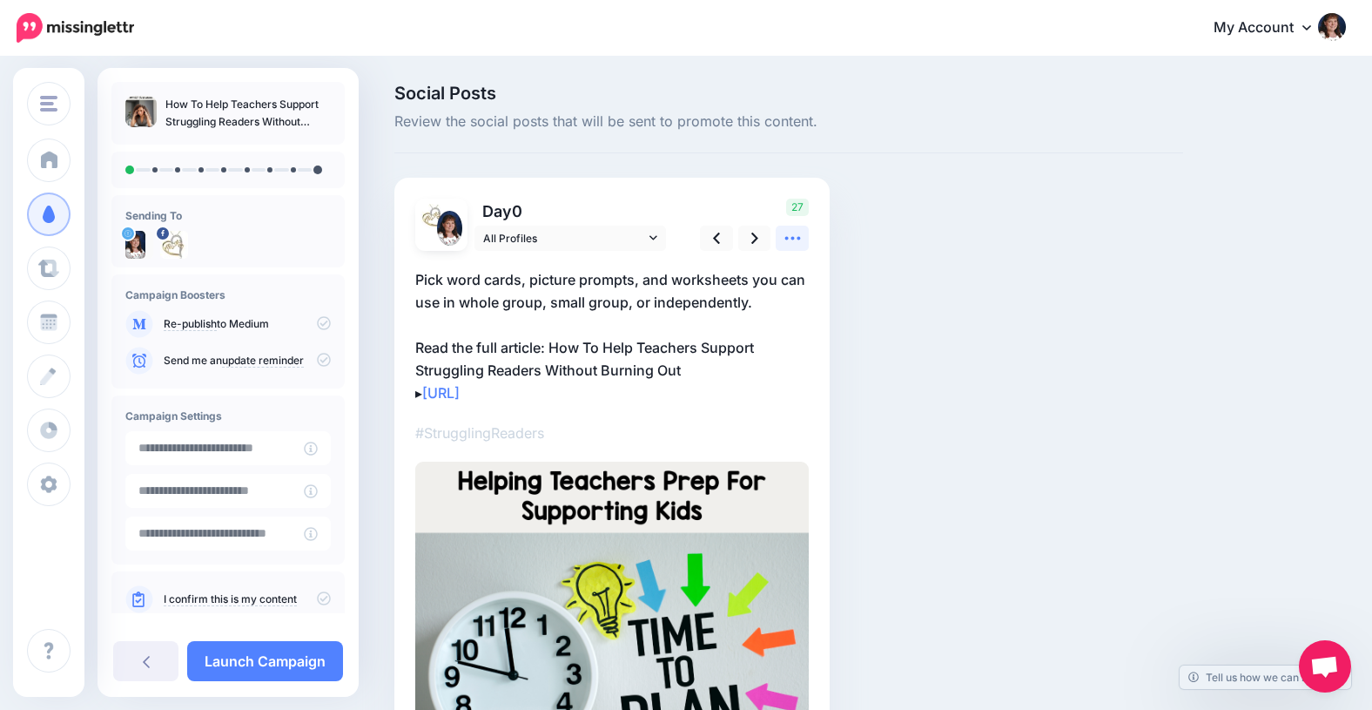
click at [794, 235] on icon at bounding box center [793, 238] width 18 height 18
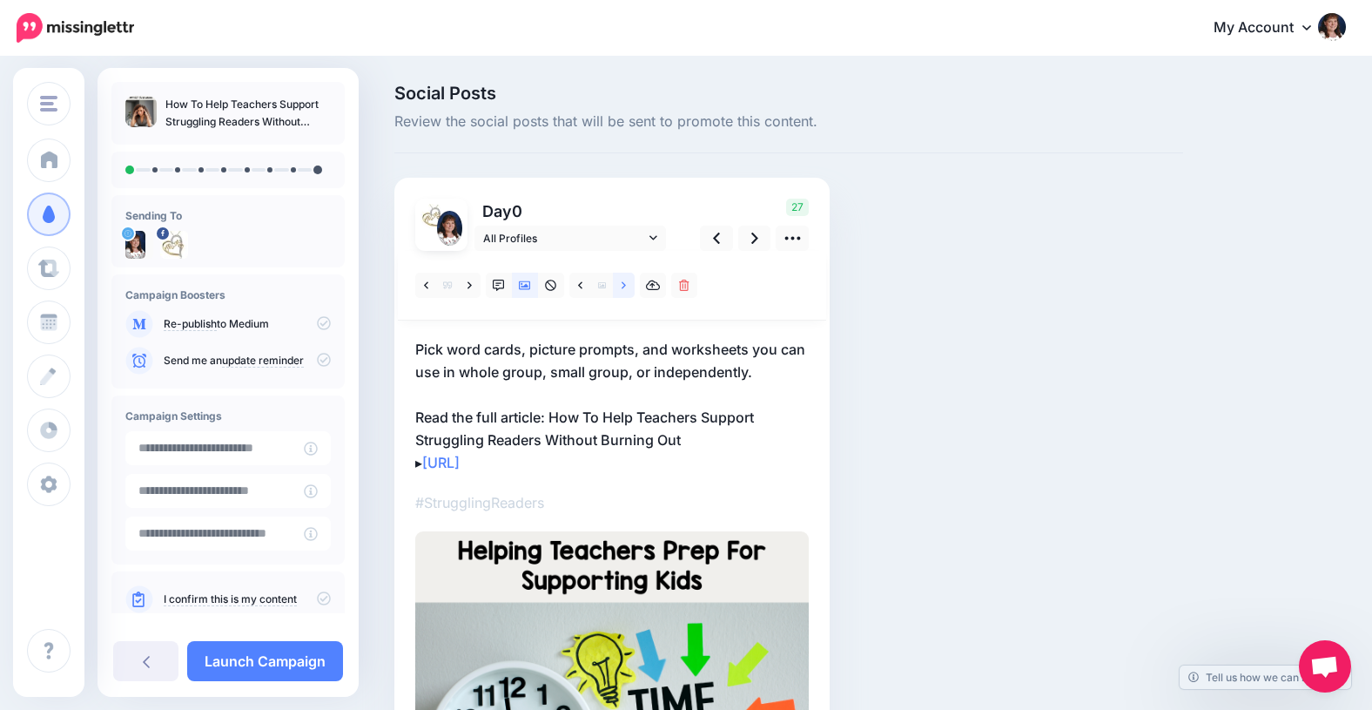
click at [625, 283] on icon at bounding box center [624, 285] width 4 height 12
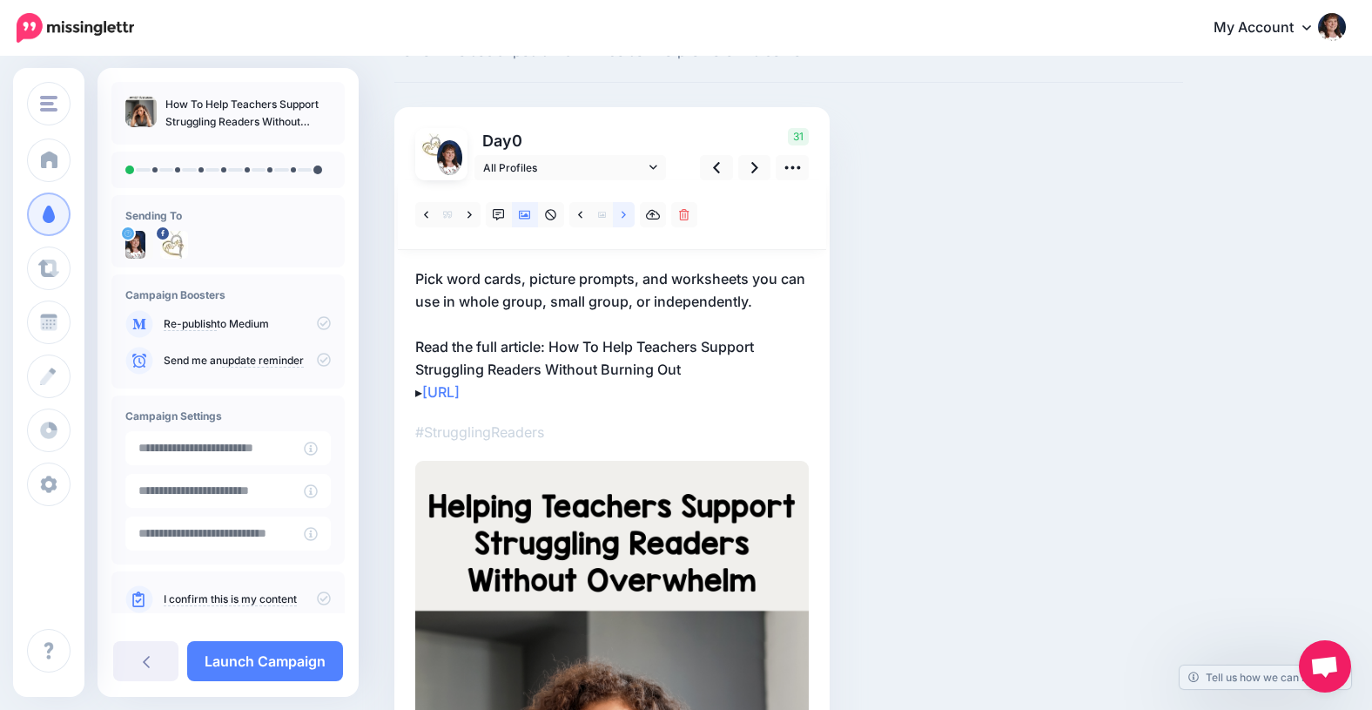
scroll to position [74, 0]
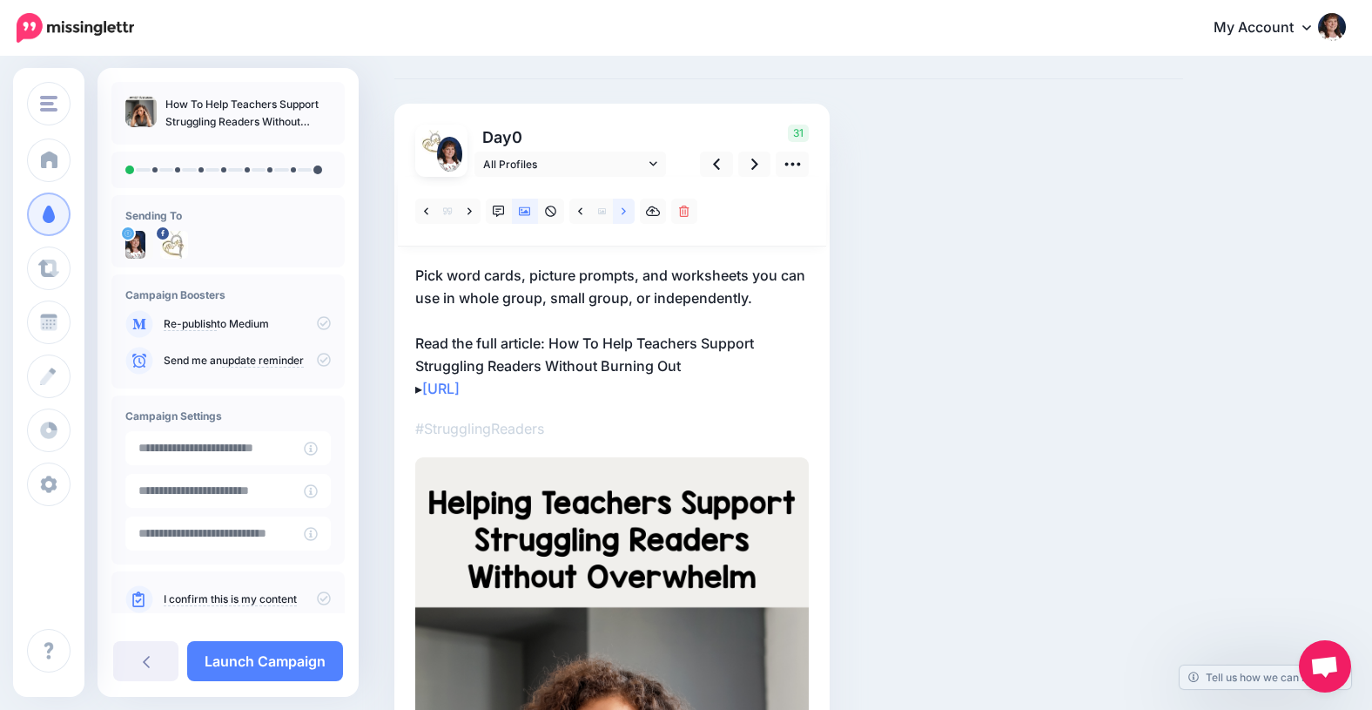
click at [623, 213] on icon at bounding box center [624, 211] width 4 height 12
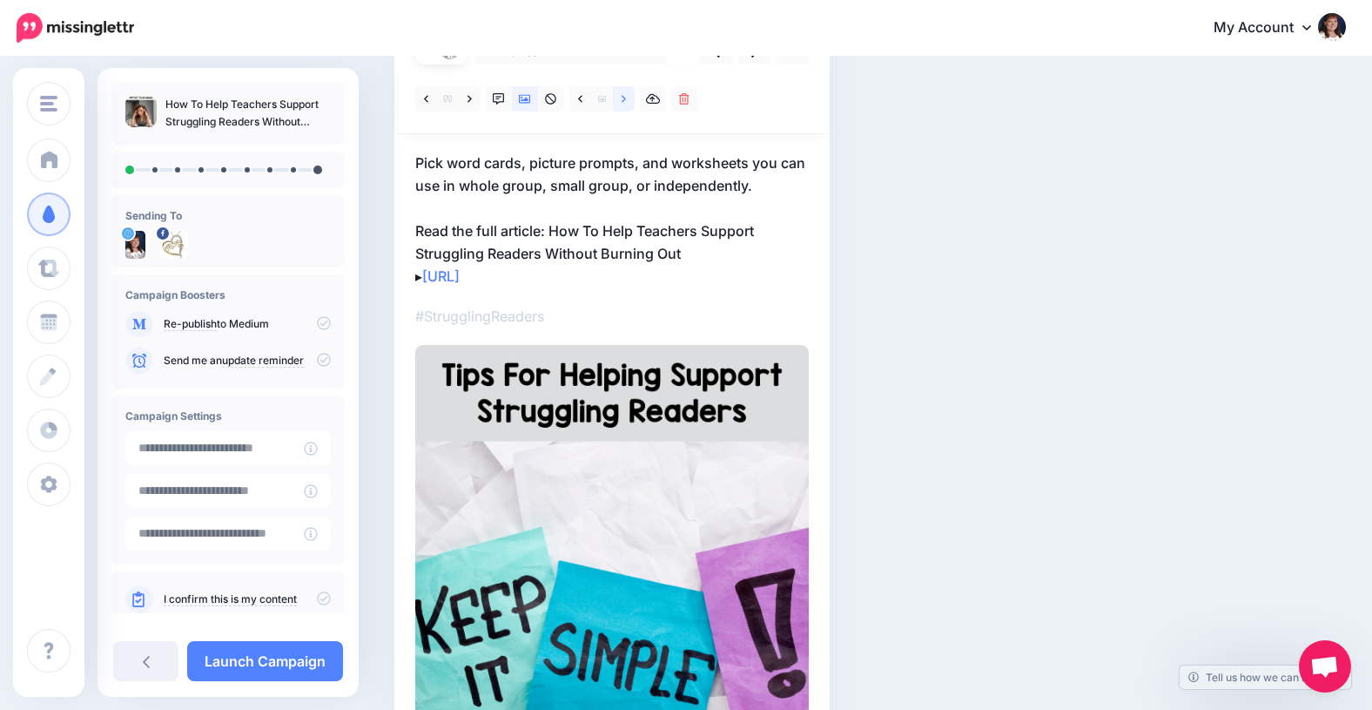
scroll to position [179, 0]
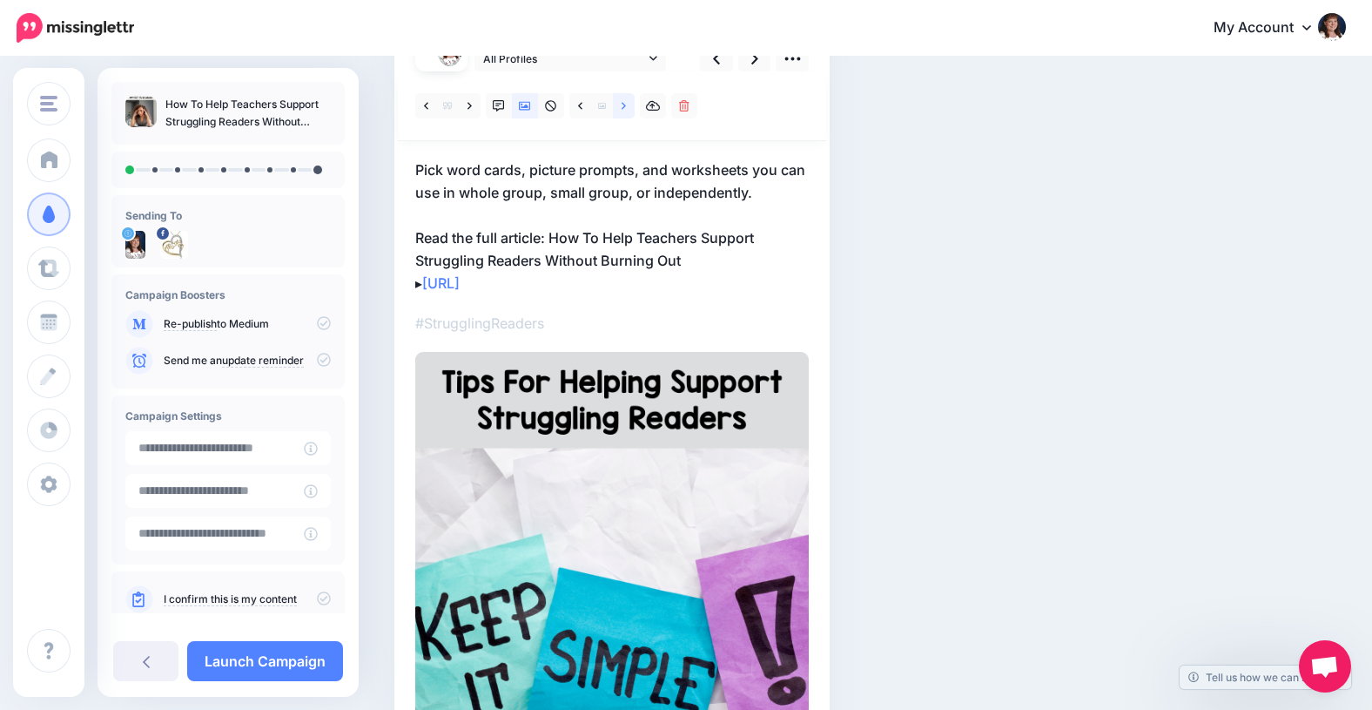
click at [625, 104] on icon at bounding box center [624, 106] width 4 height 12
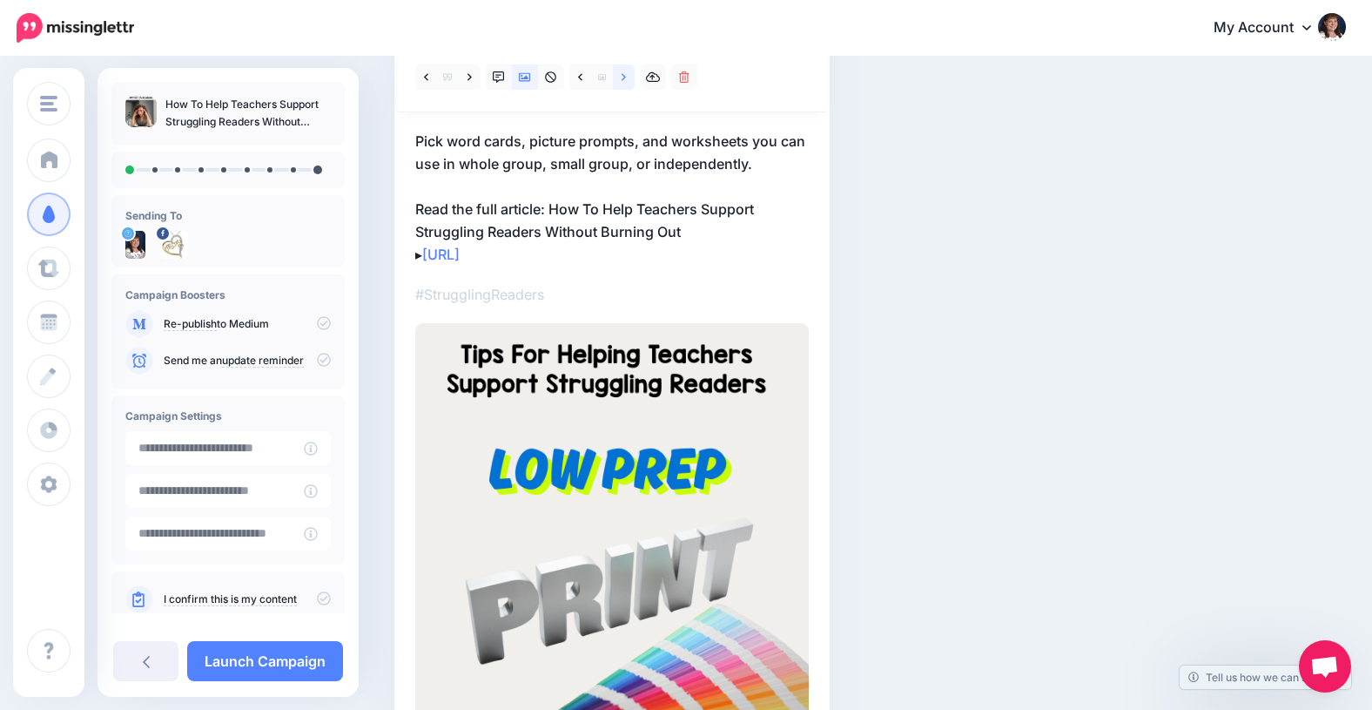
scroll to position [199, 0]
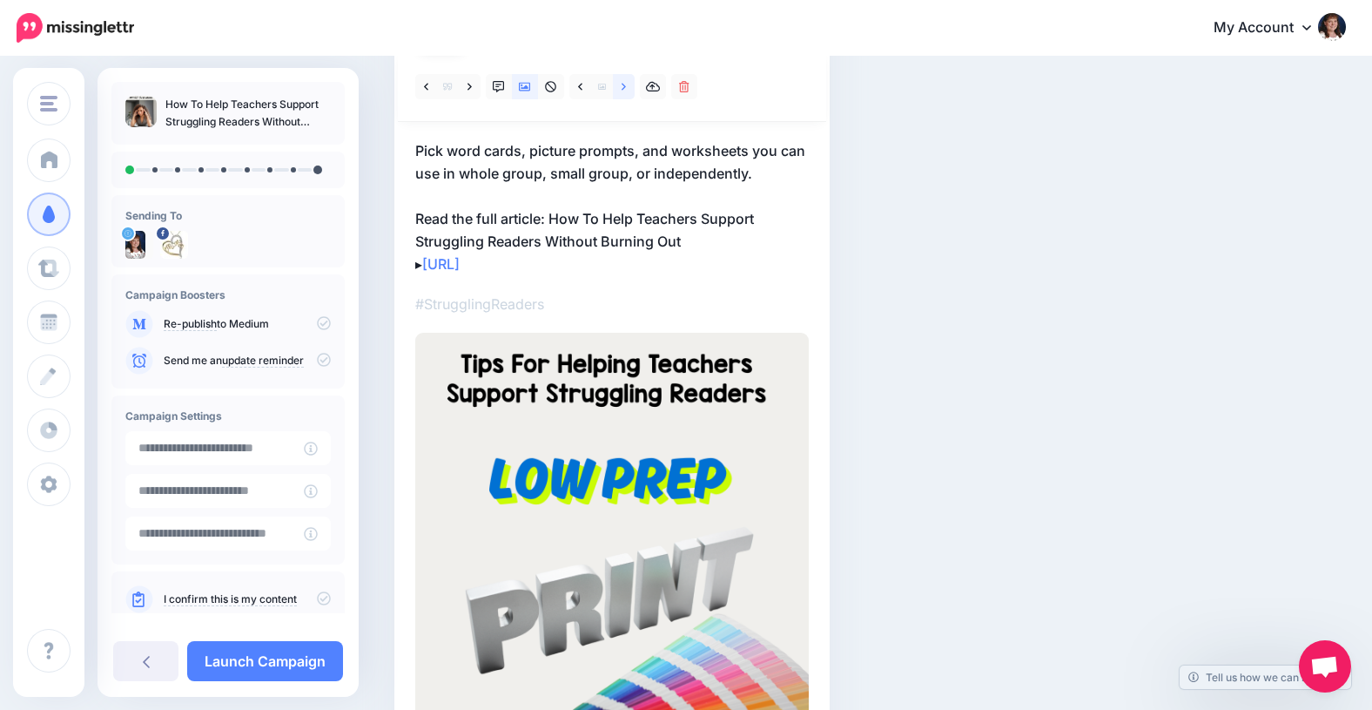
click at [623, 85] on icon at bounding box center [624, 86] width 4 height 7
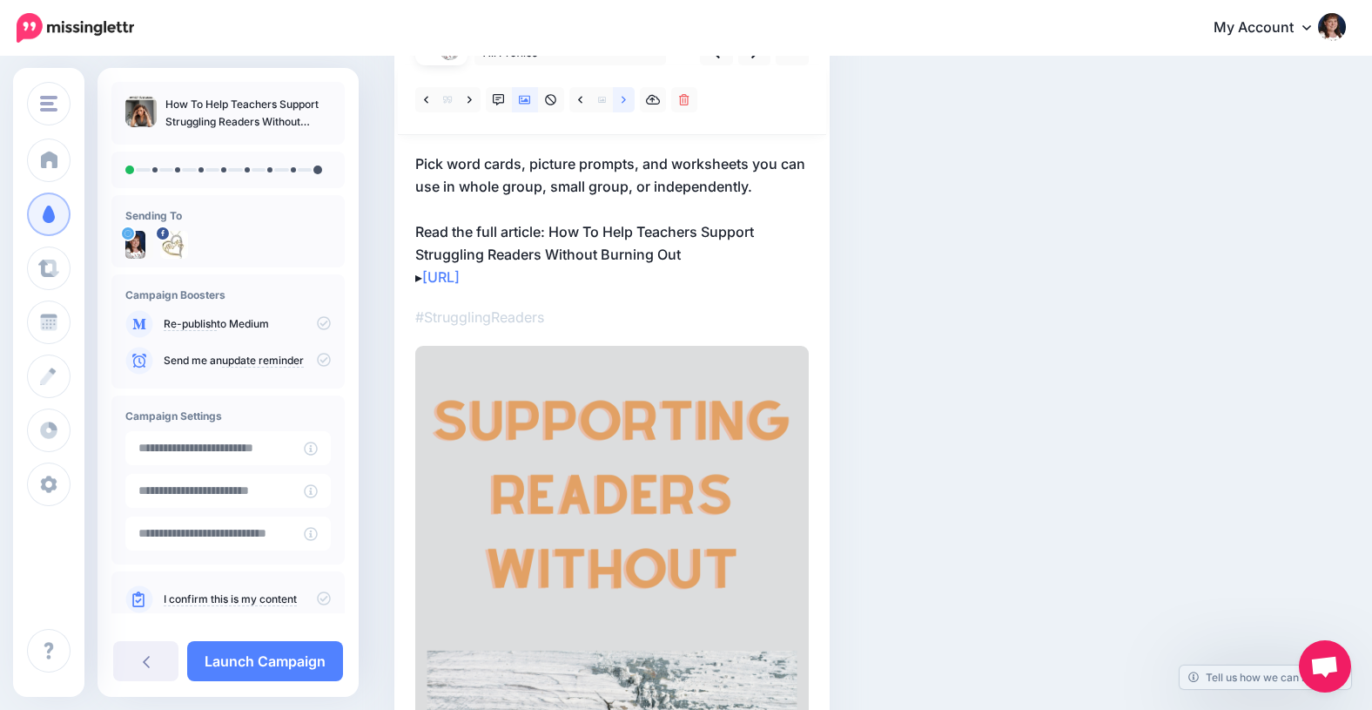
scroll to position [180, 0]
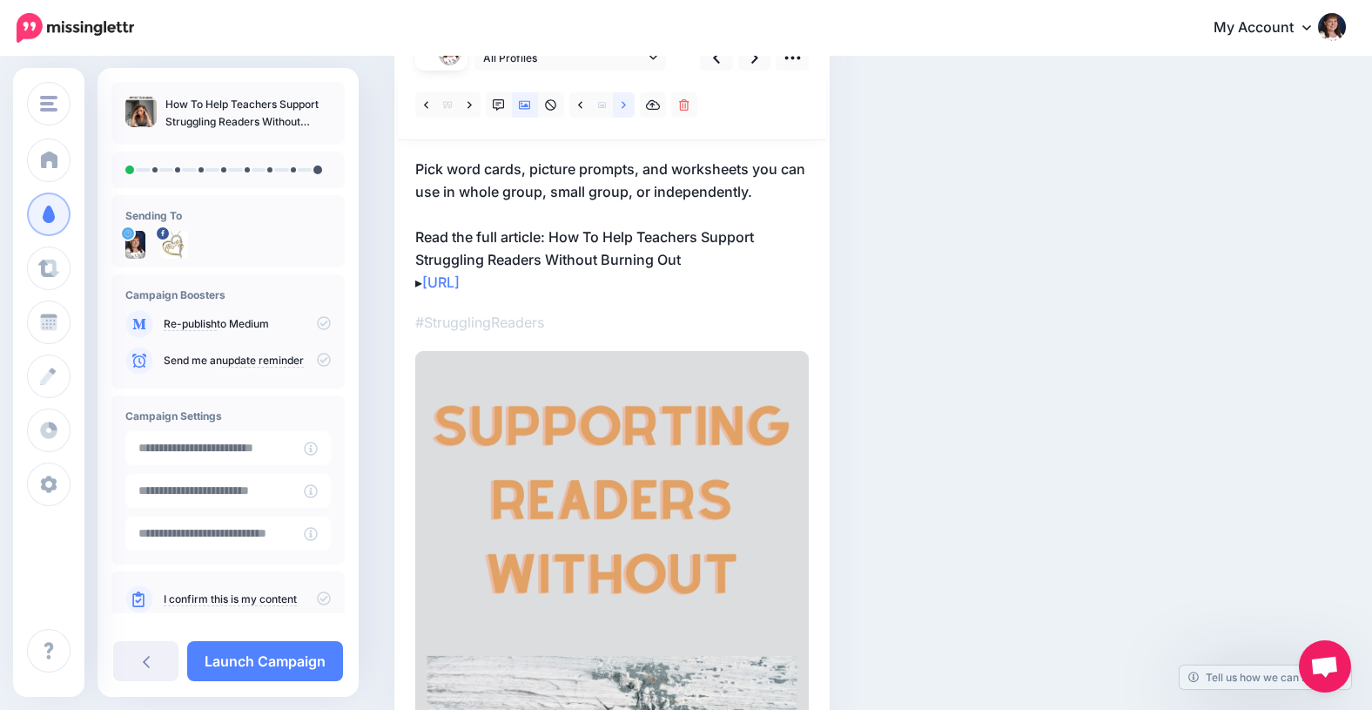
click at [625, 104] on icon at bounding box center [624, 105] width 4 height 12
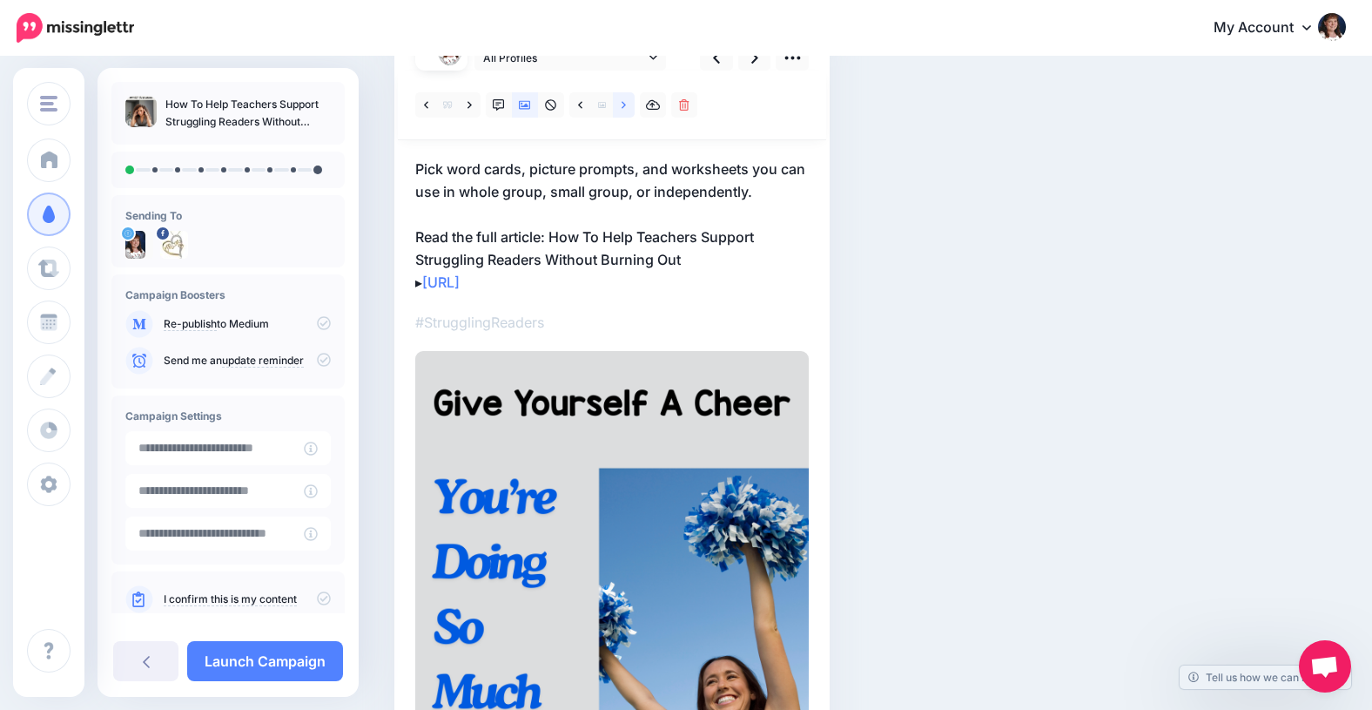
click at [625, 104] on icon at bounding box center [624, 105] width 4 height 12
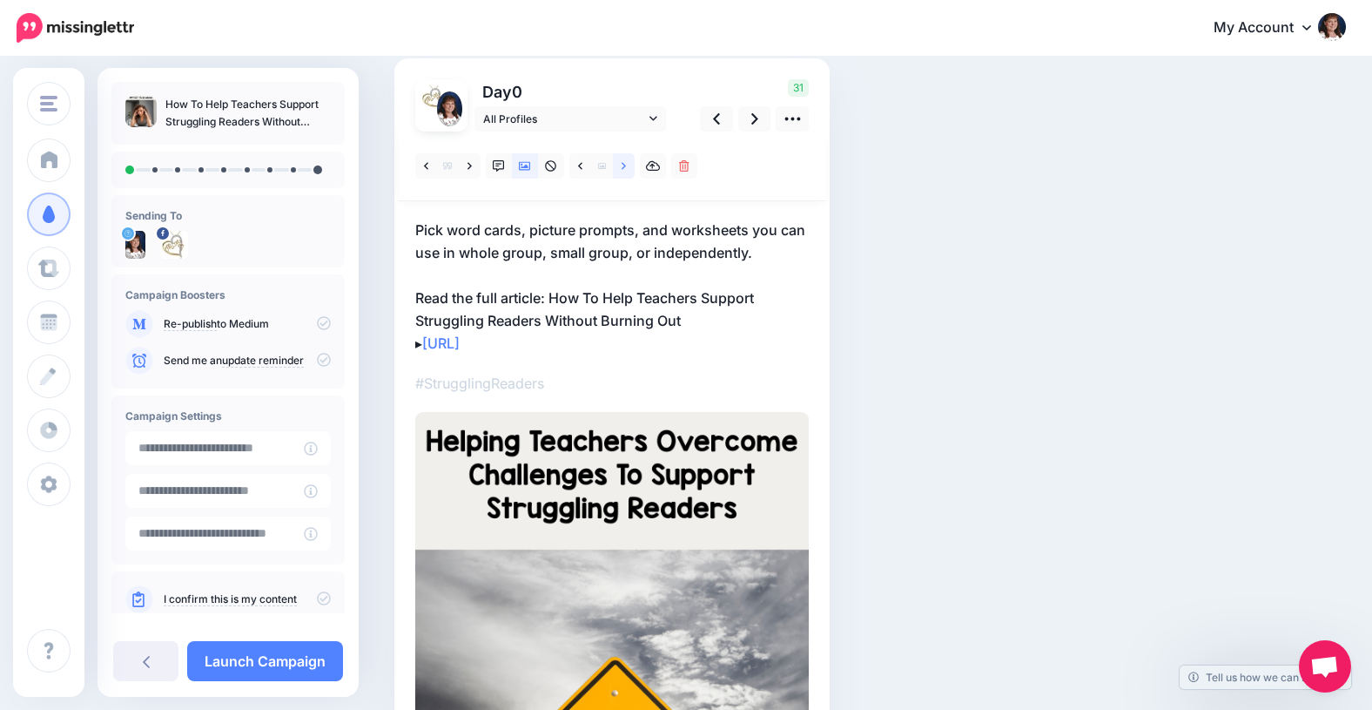
scroll to position [118, 0]
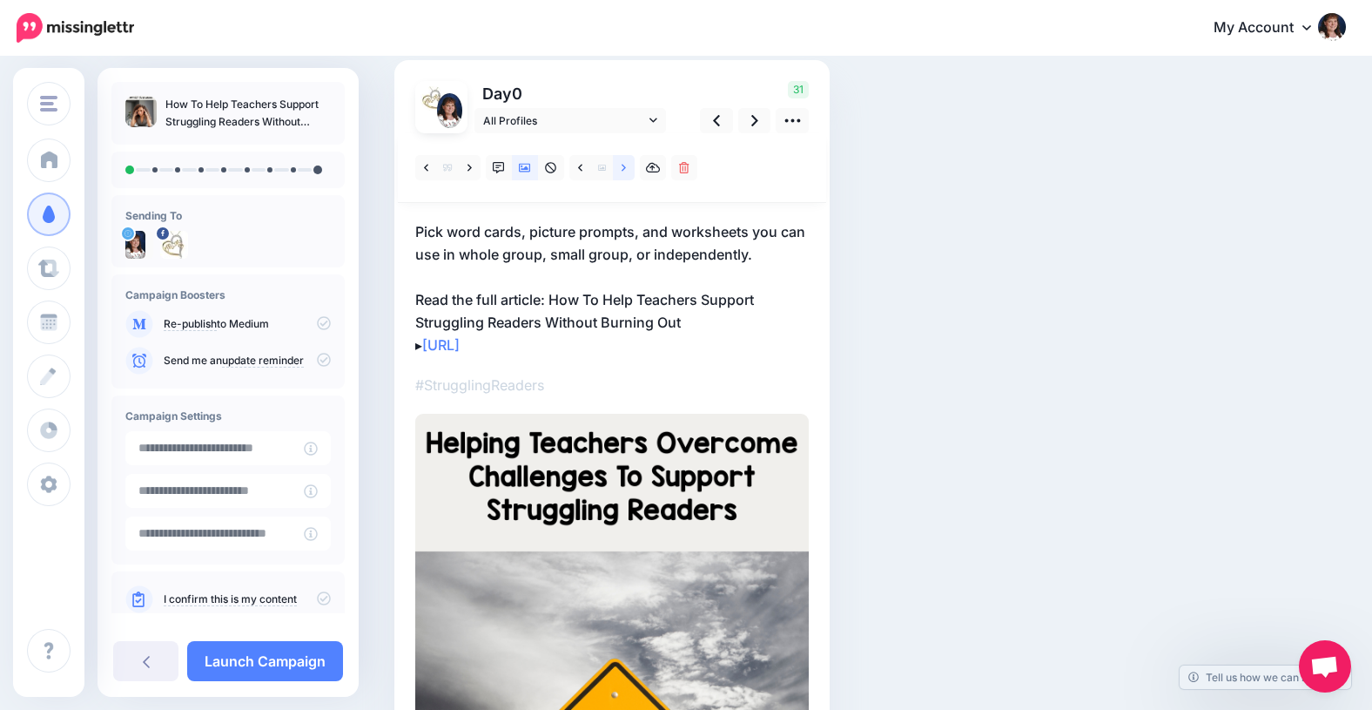
click at [624, 164] on icon at bounding box center [624, 168] width 4 height 12
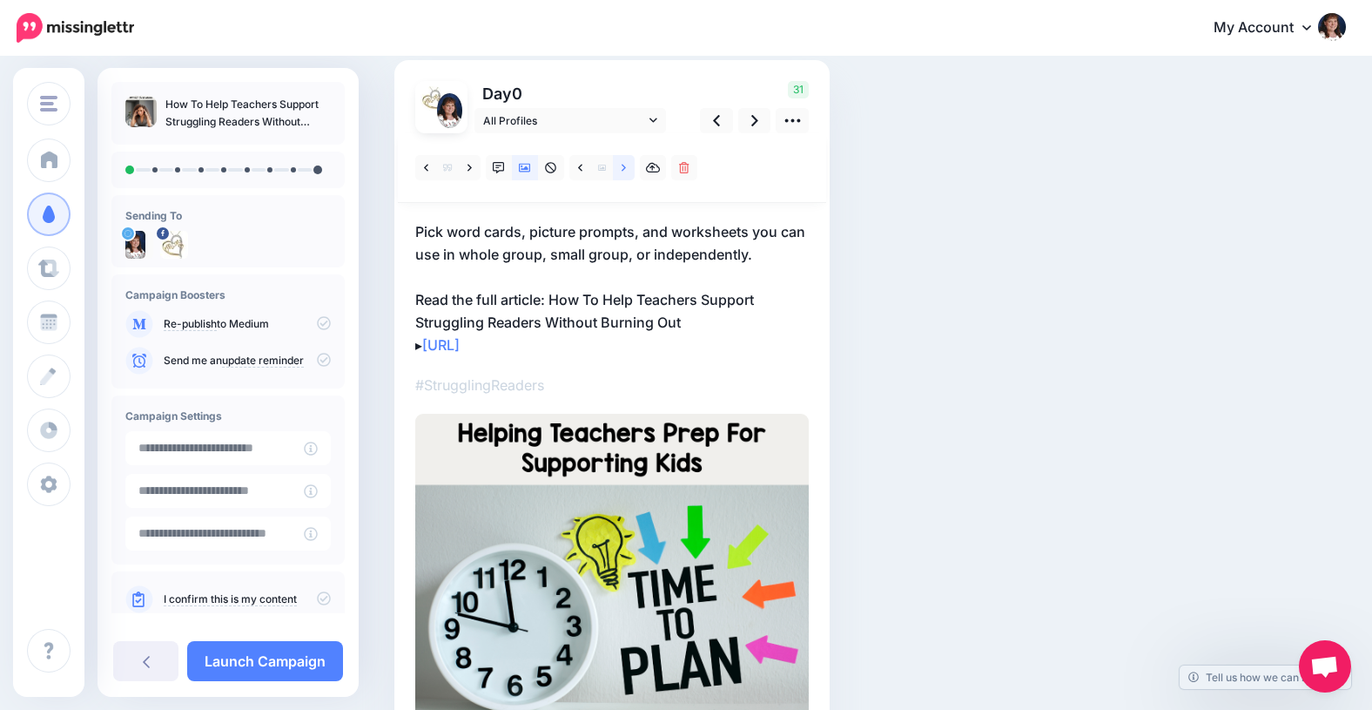
click at [624, 164] on icon at bounding box center [624, 168] width 4 height 12
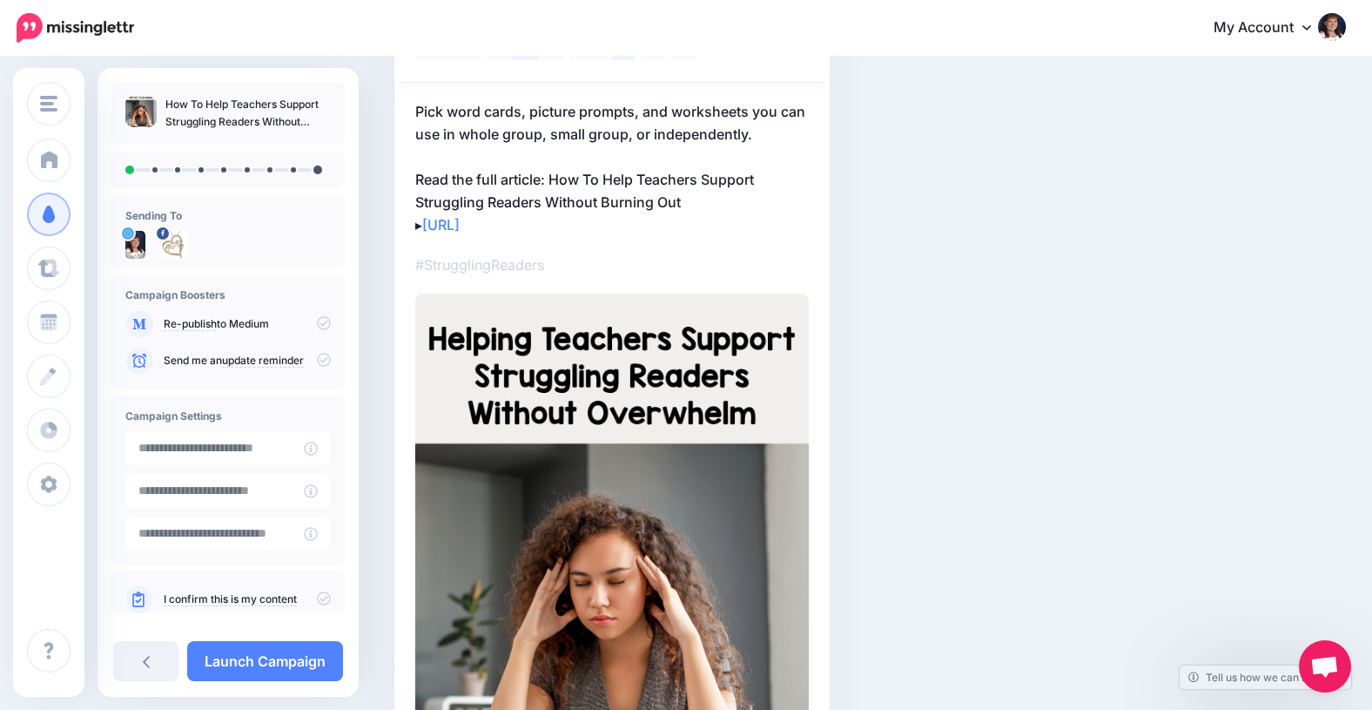
scroll to position [205, 0]
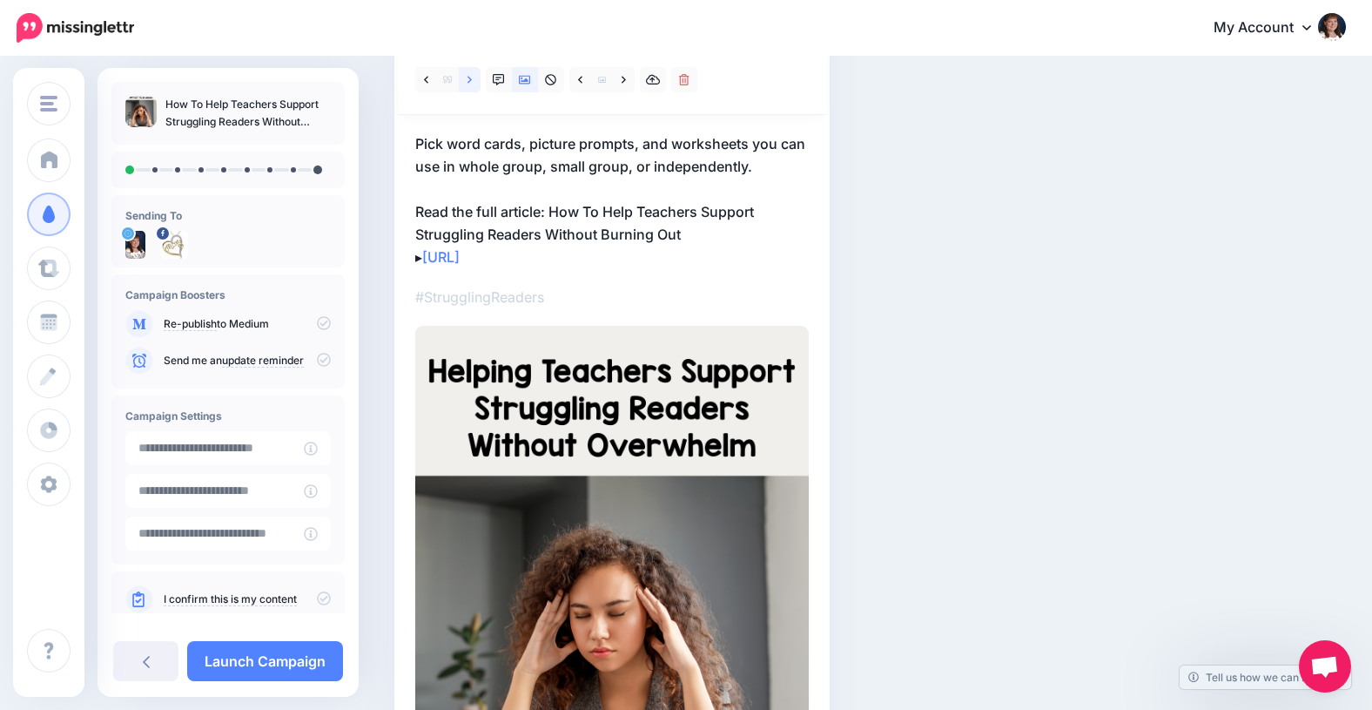
click at [471, 78] on icon at bounding box center [470, 80] width 4 height 12
click at [470, 77] on icon at bounding box center [470, 79] width 4 height 7
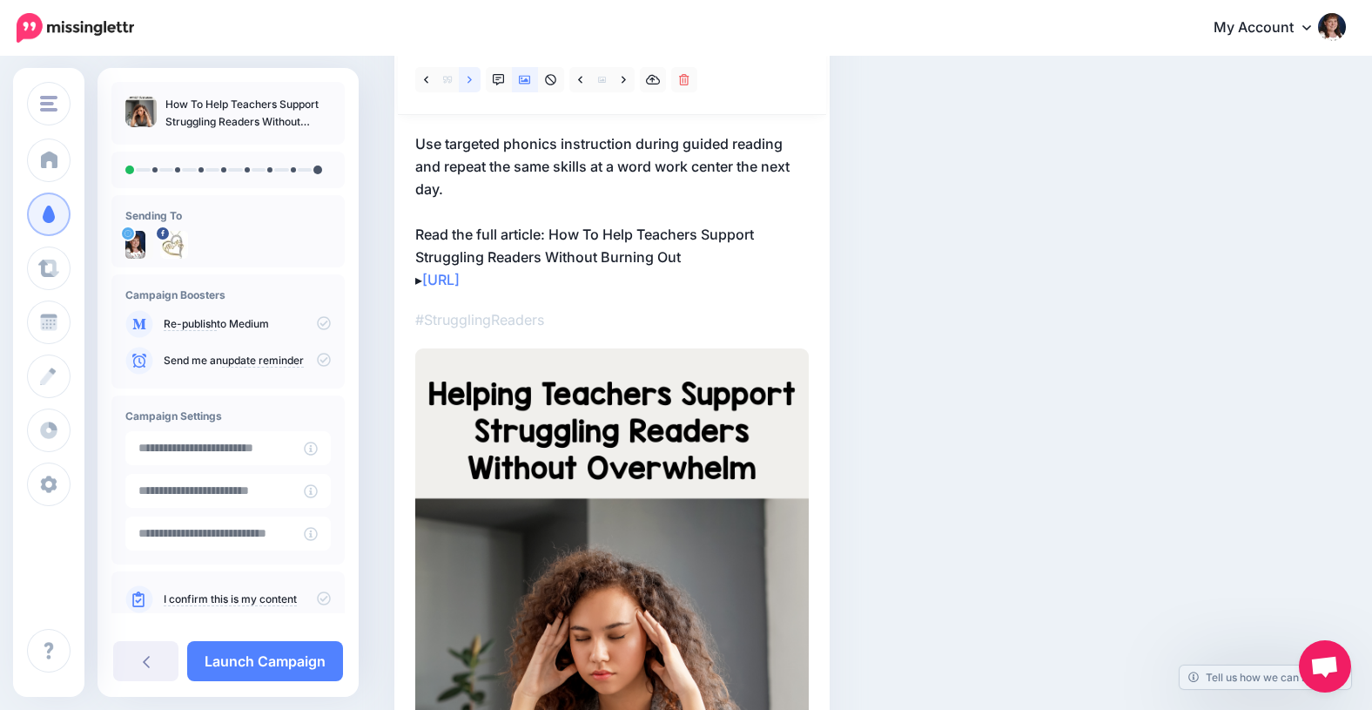
click at [470, 77] on icon at bounding box center [470, 79] width 4 height 7
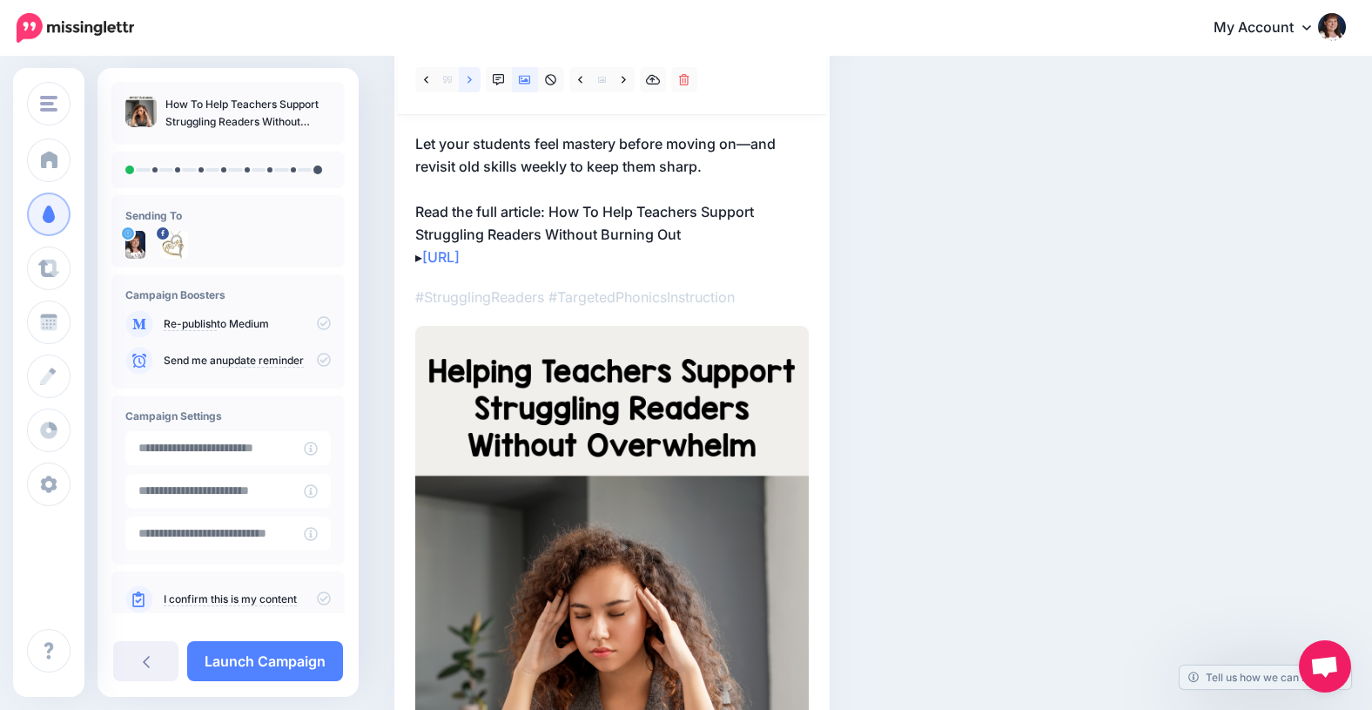
click at [470, 77] on icon at bounding box center [470, 79] width 4 height 7
click at [469, 77] on icon at bounding box center [470, 79] width 4 height 7
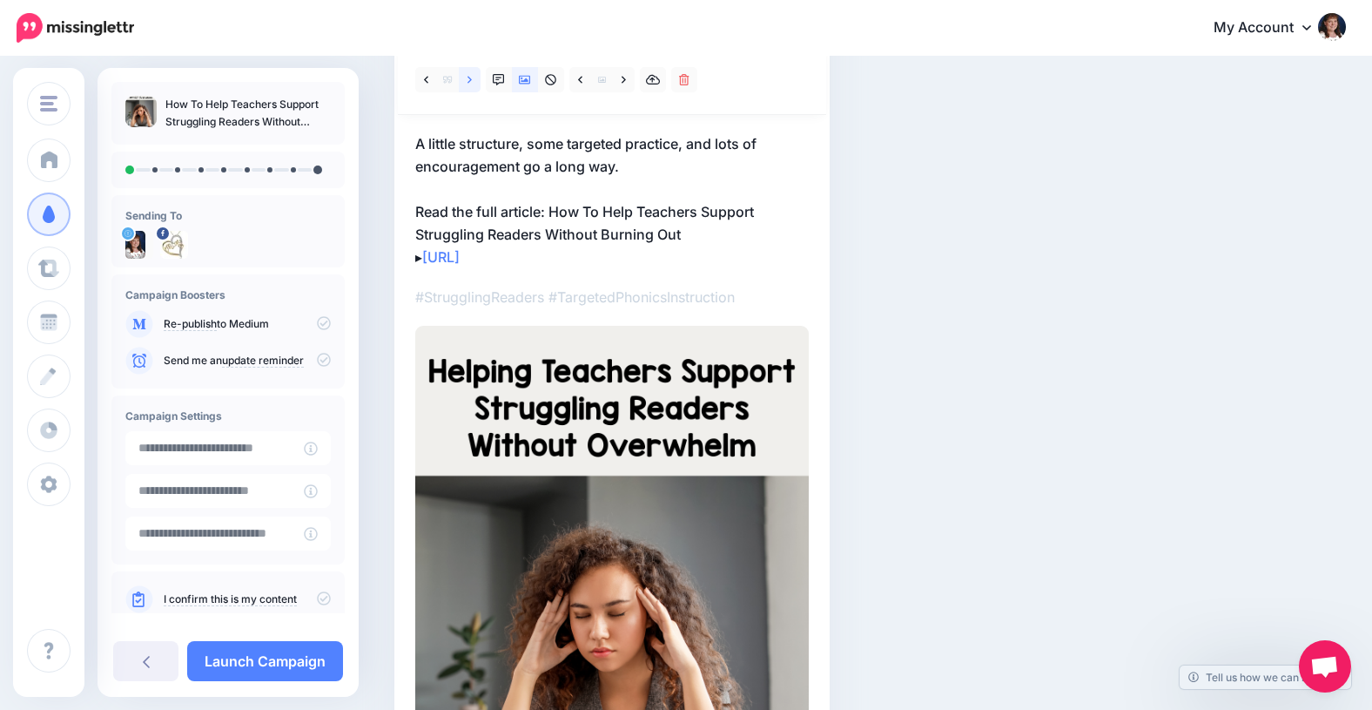
click at [469, 77] on icon at bounding box center [470, 79] width 4 height 7
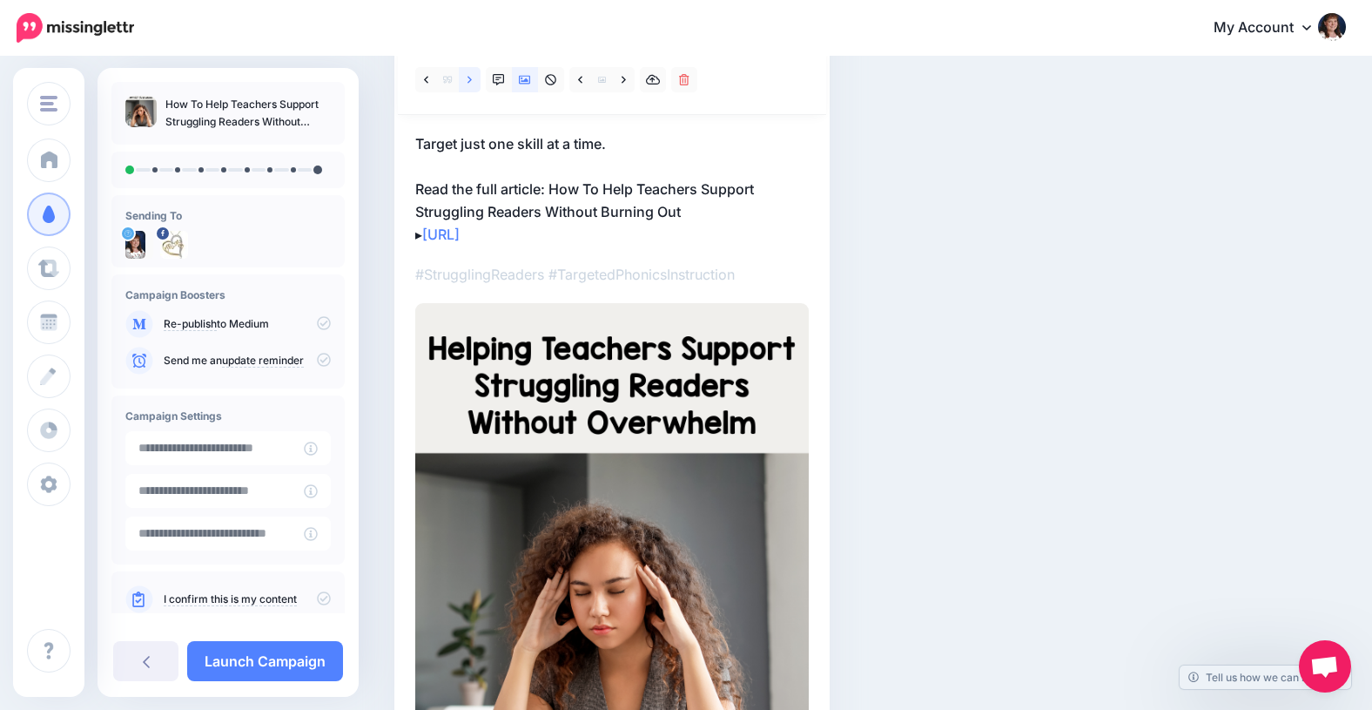
click at [469, 77] on icon at bounding box center [470, 79] width 4 height 7
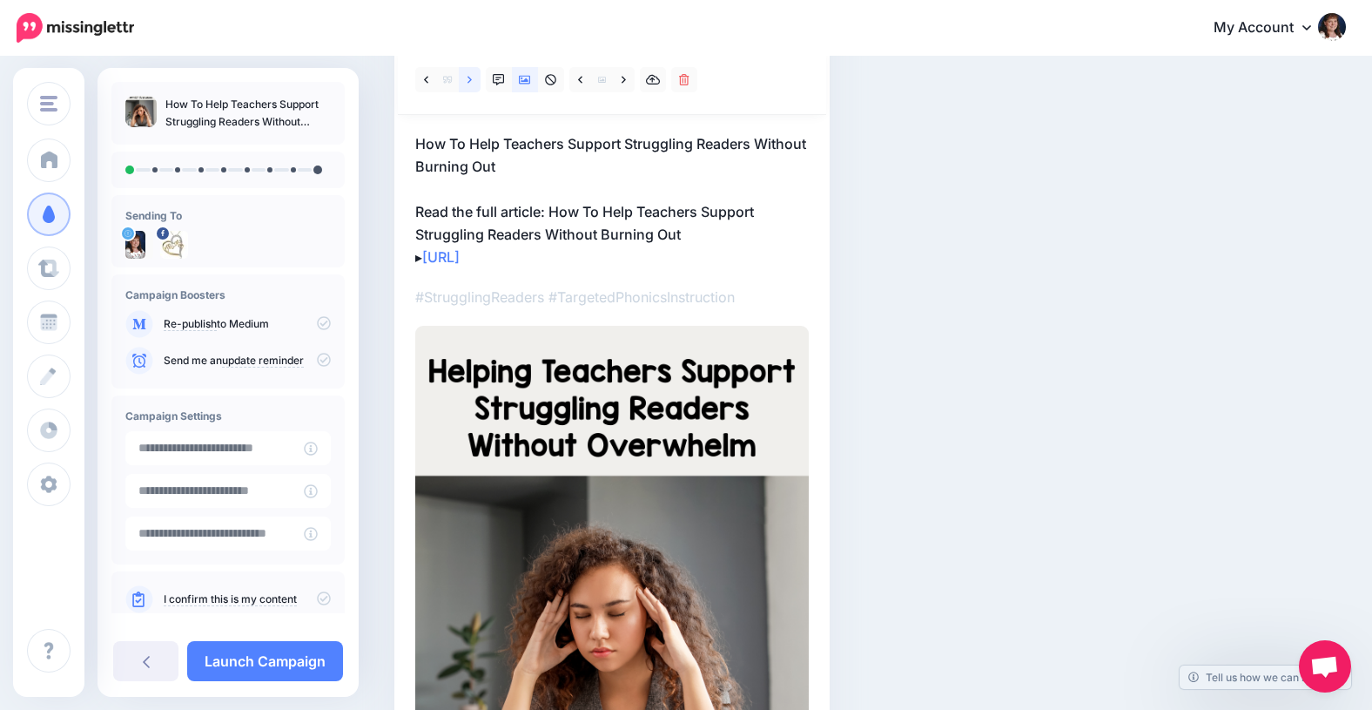
click at [469, 77] on icon at bounding box center [470, 80] width 4 height 12
click at [469, 76] on icon at bounding box center [470, 80] width 4 height 12
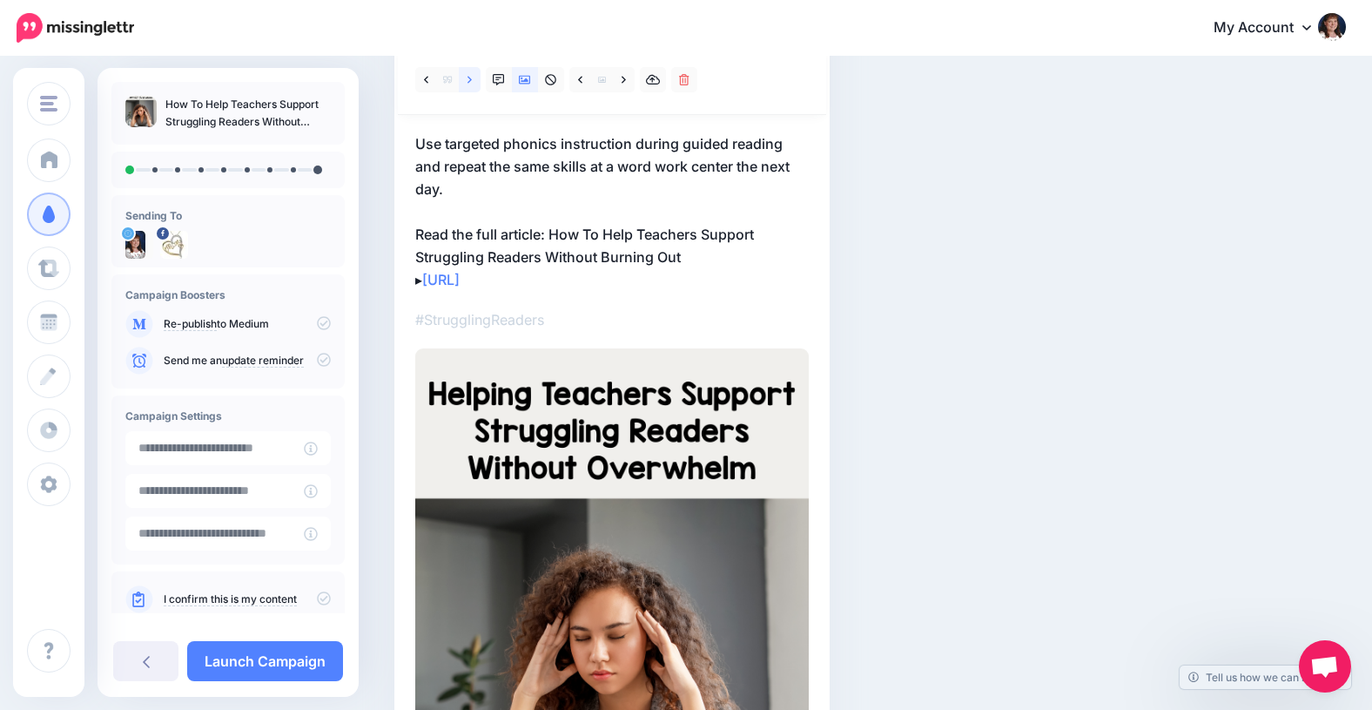
click at [469, 75] on icon at bounding box center [470, 80] width 4 height 12
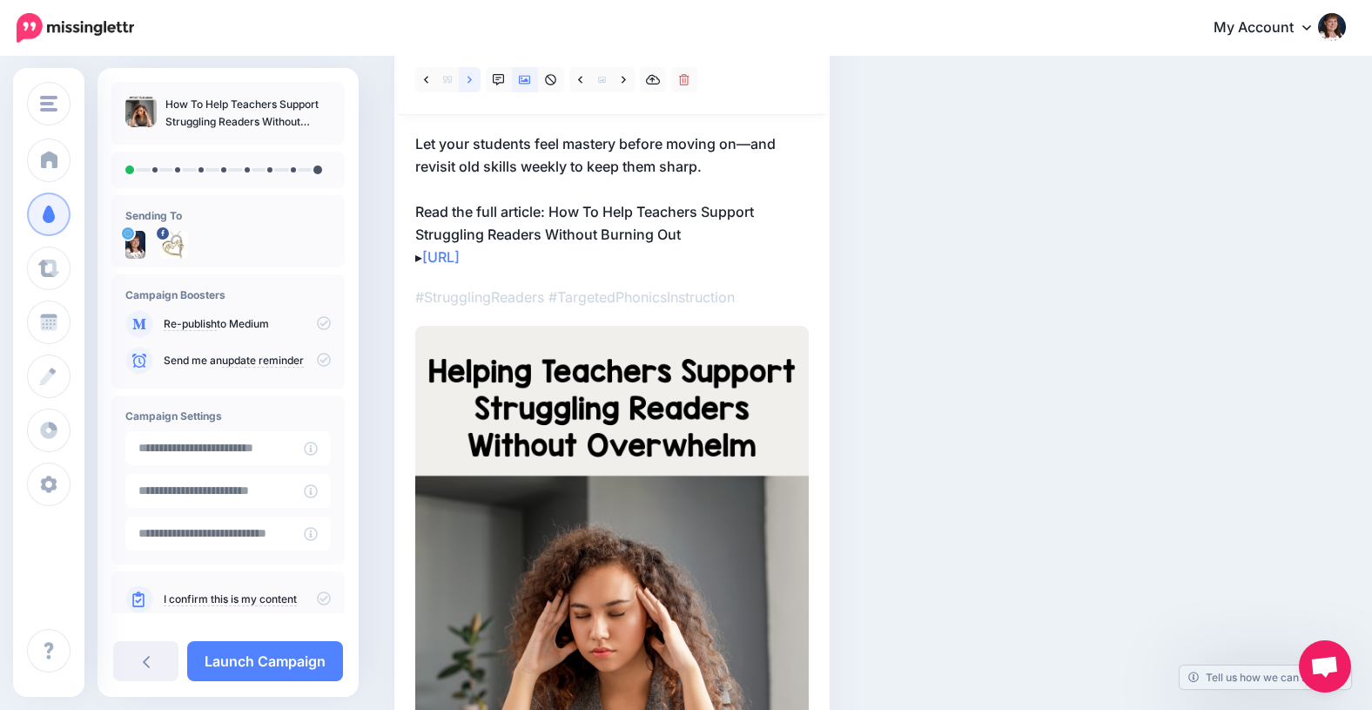
click at [468, 74] on icon at bounding box center [470, 80] width 4 height 12
click at [468, 72] on link at bounding box center [470, 79] width 22 height 25
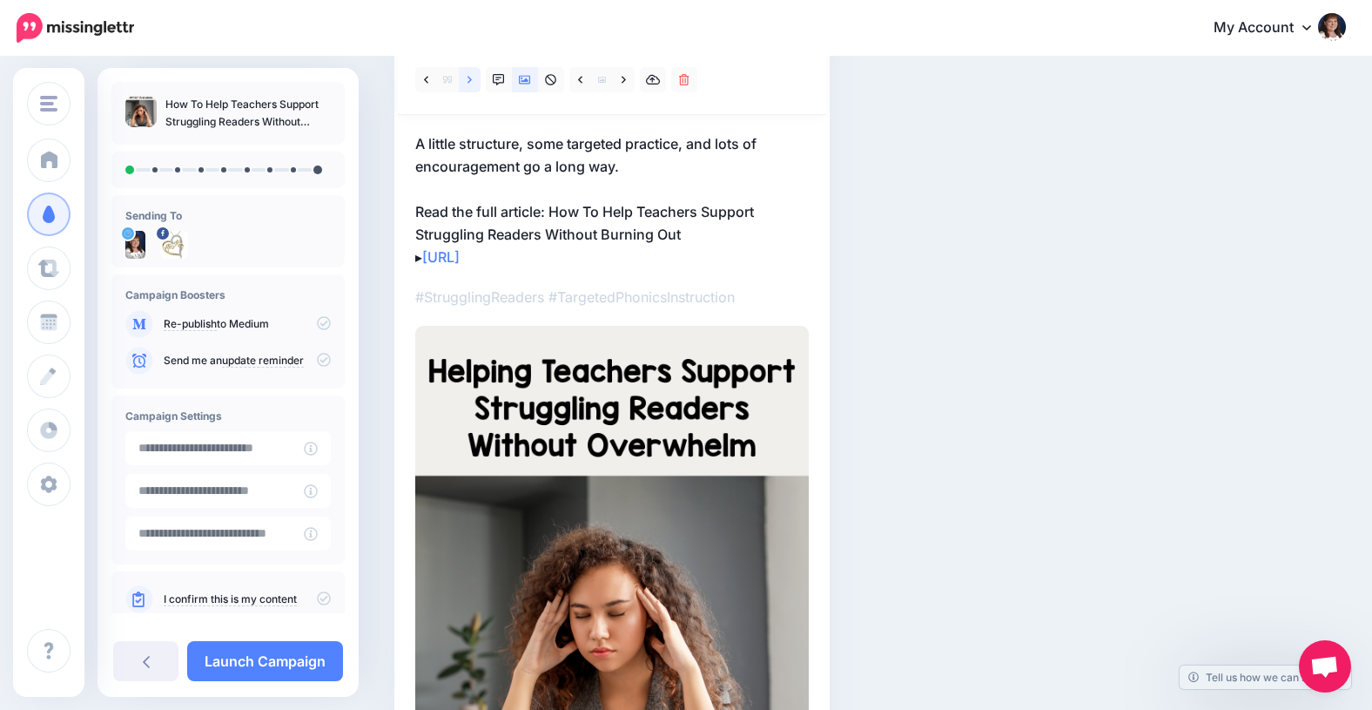
click at [468, 72] on link at bounding box center [470, 79] width 22 height 25
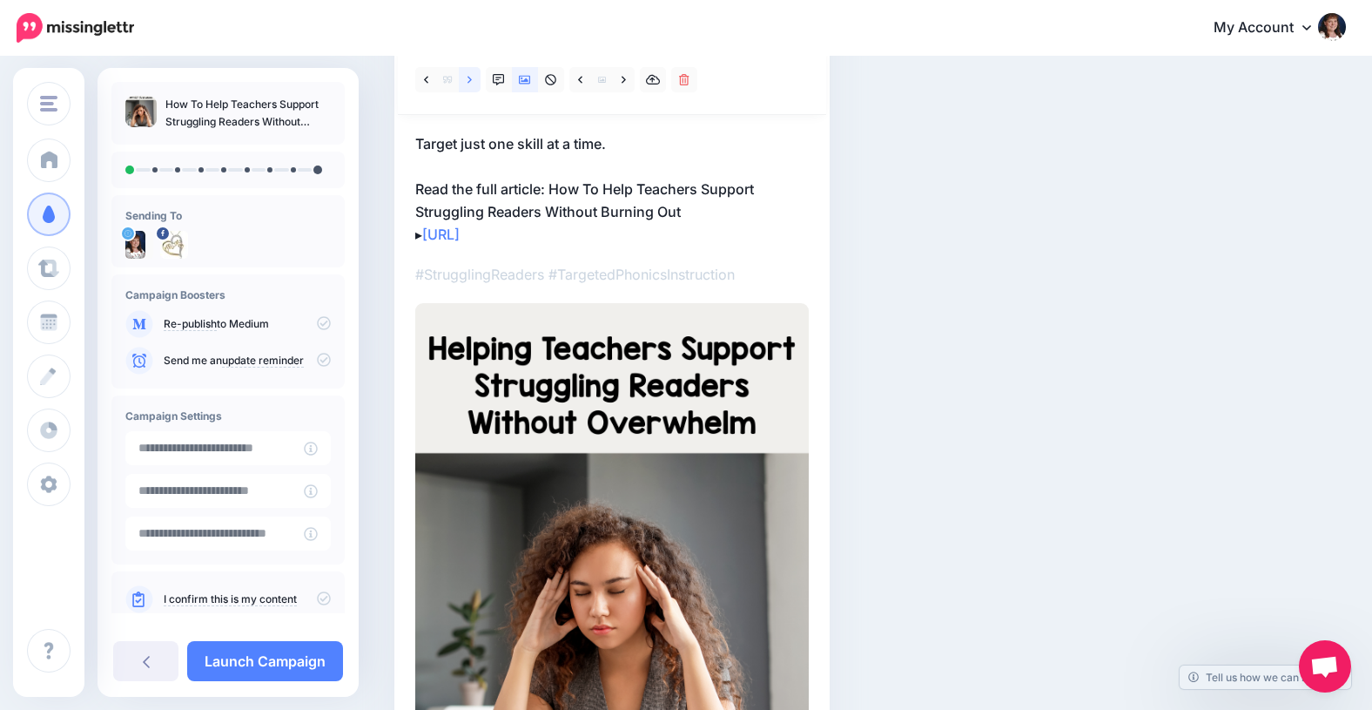
click at [468, 72] on link at bounding box center [470, 79] width 22 height 25
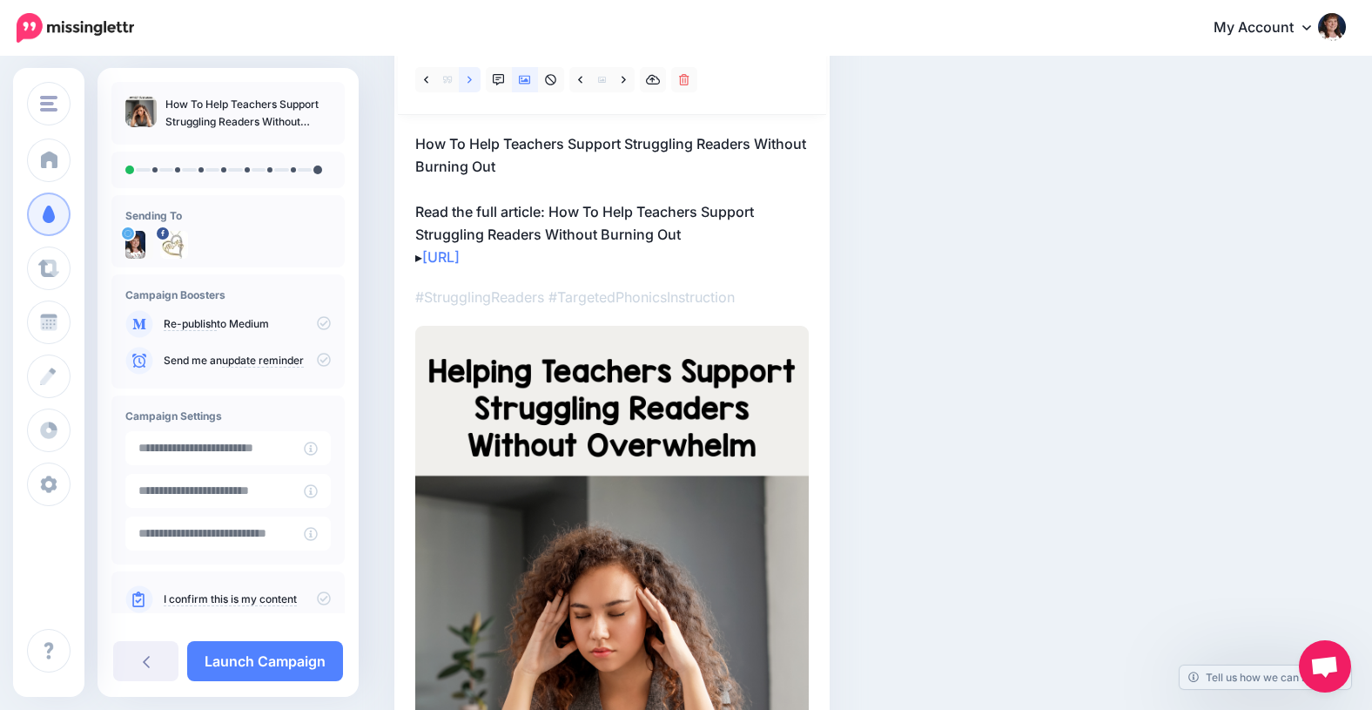
click at [468, 72] on link at bounding box center [470, 79] width 22 height 25
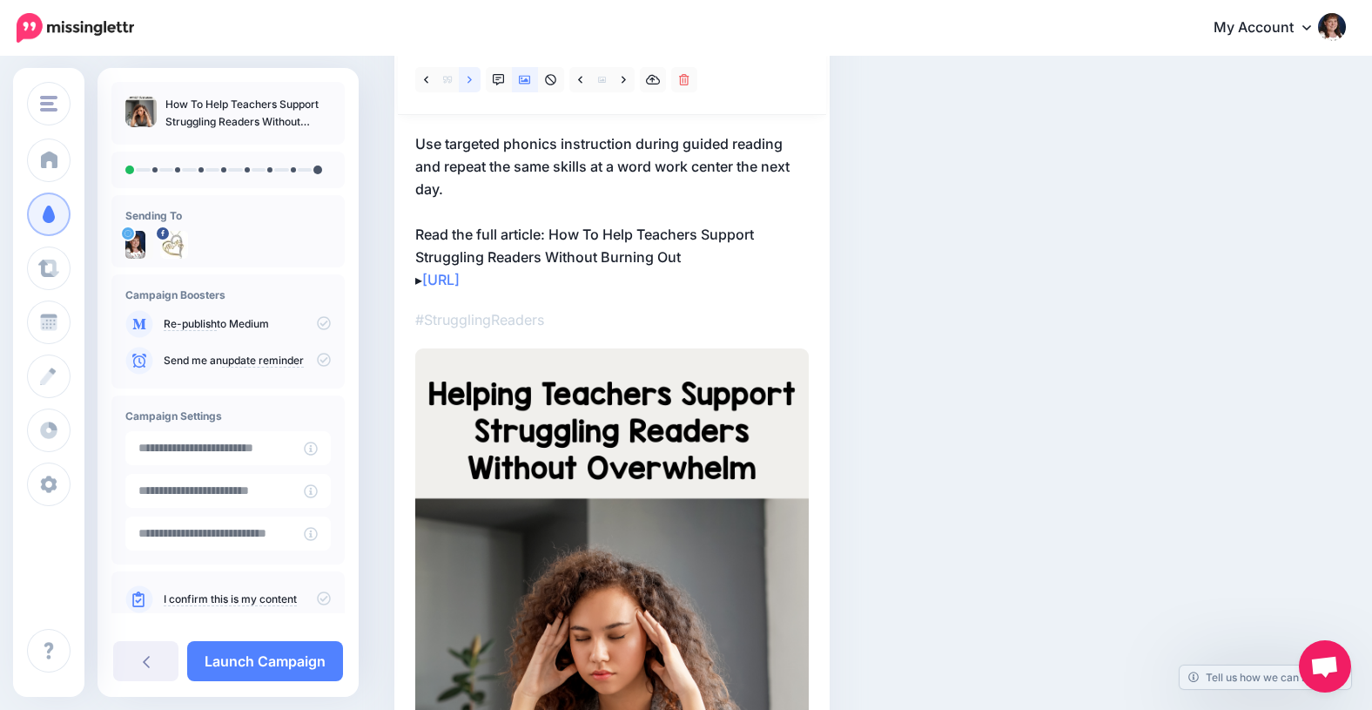
click at [468, 72] on link at bounding box center [470, 79] width 22 height 25
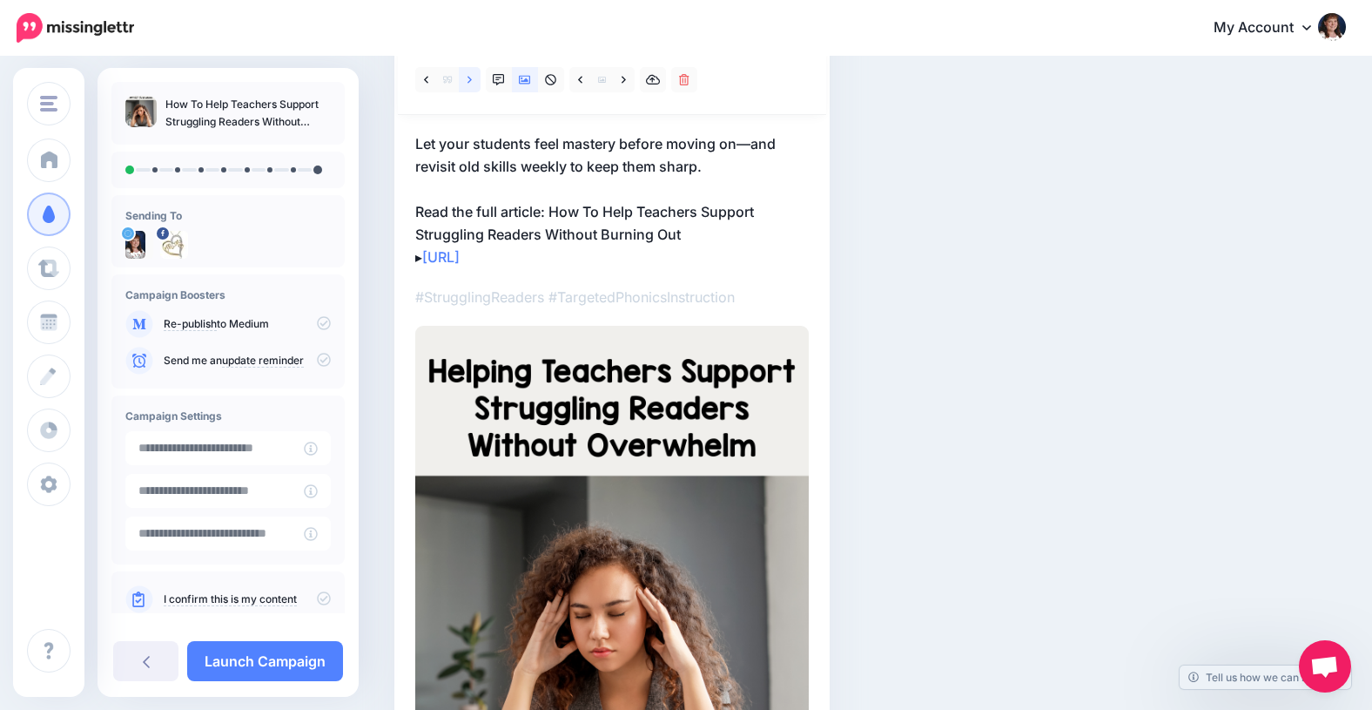
click at [468, 71] on link at bounding box center [470, 79] width 22 height 25
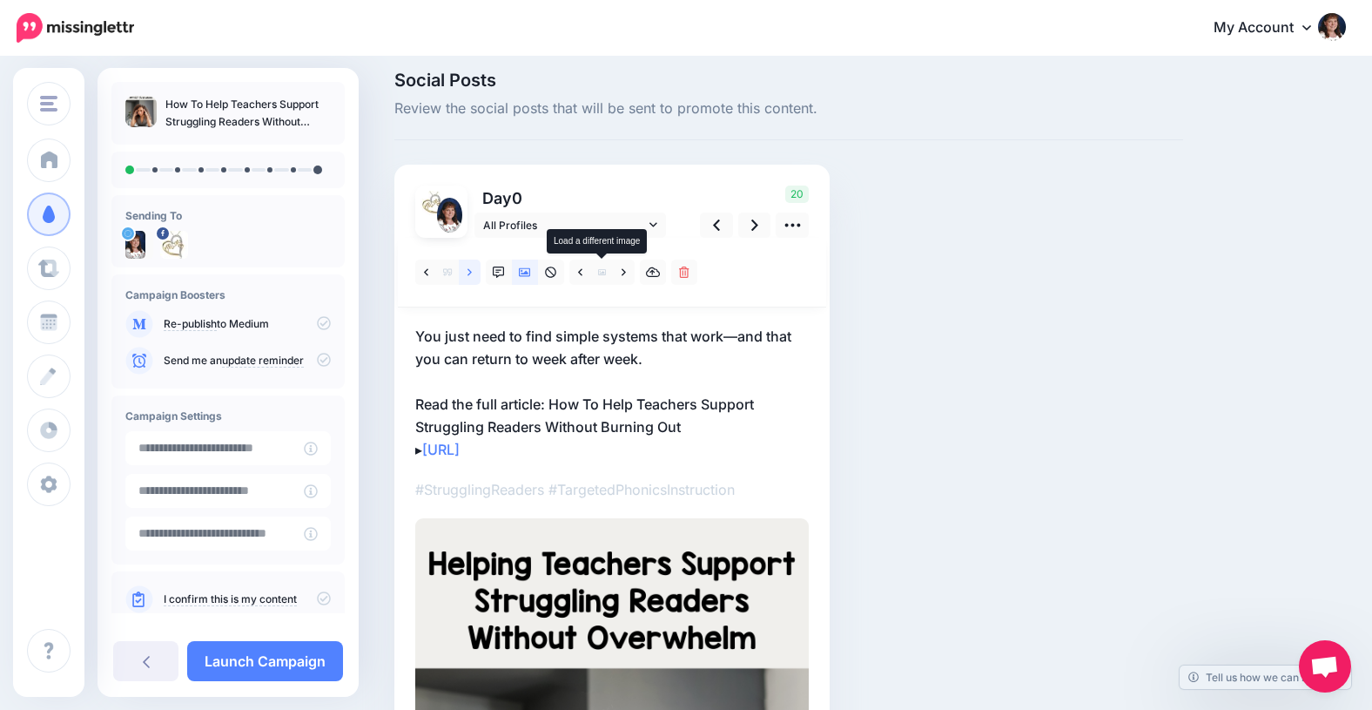
scroll to position [0, 0]
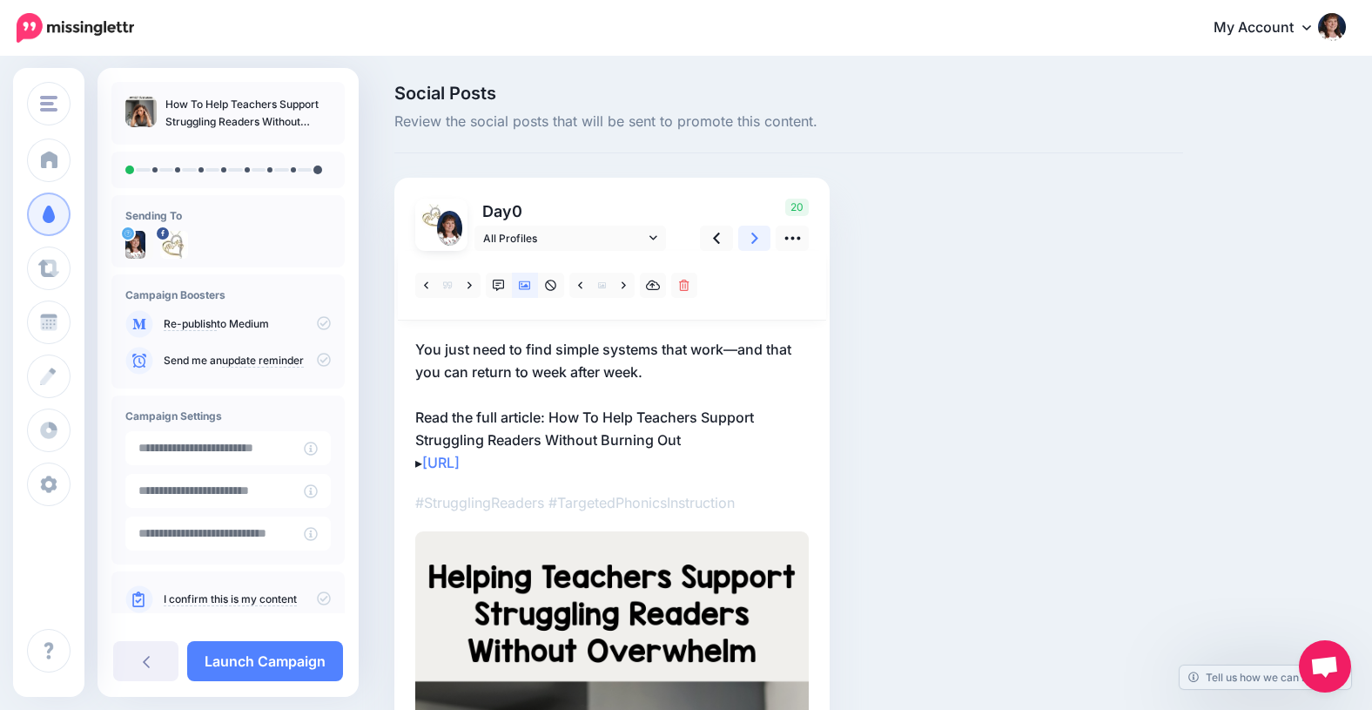
click at [755, 236] on icon at bounding box center [754, 237] width 7 height 11
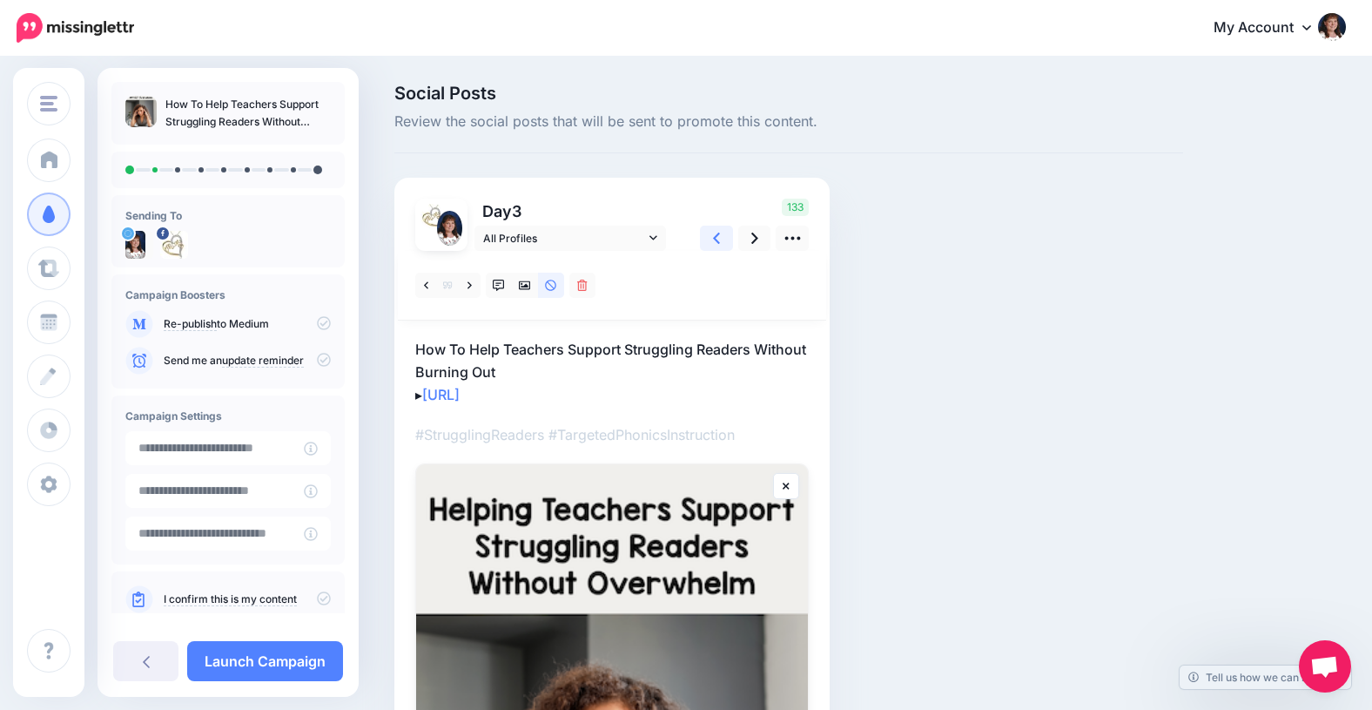
click at [715, 235] on icon at bounding box center [716, 238] width 7 height 18
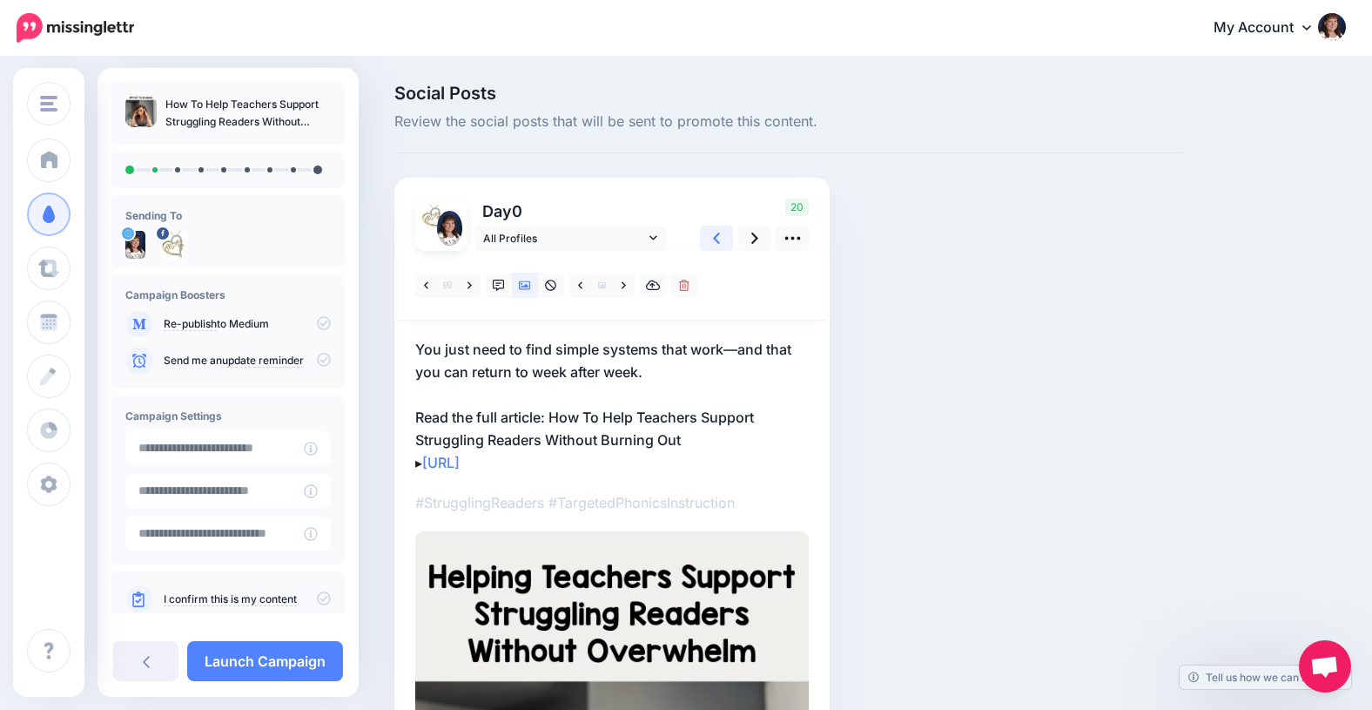
click at [715, 234] on icon at bounding box center [716, 238] width 7 height 18
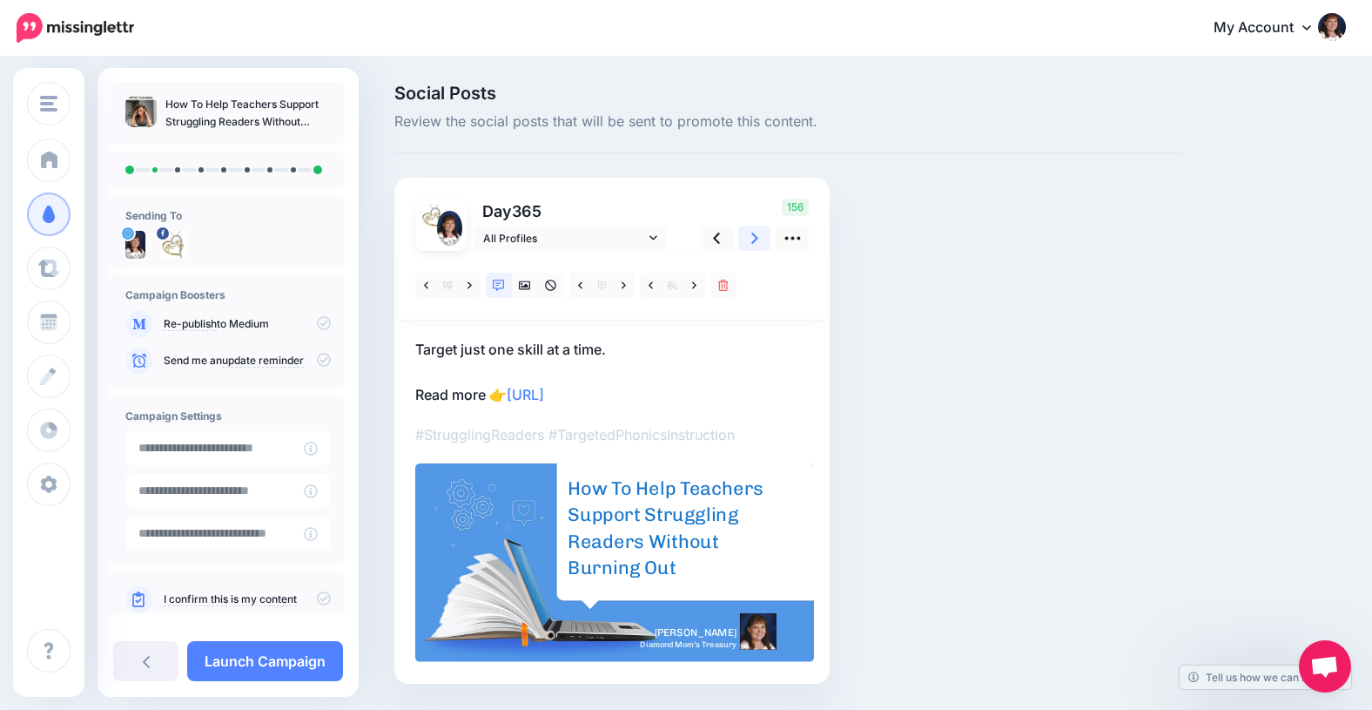
click at [753, 242] on icon at bounding box center [754, 237] width 7 height 11
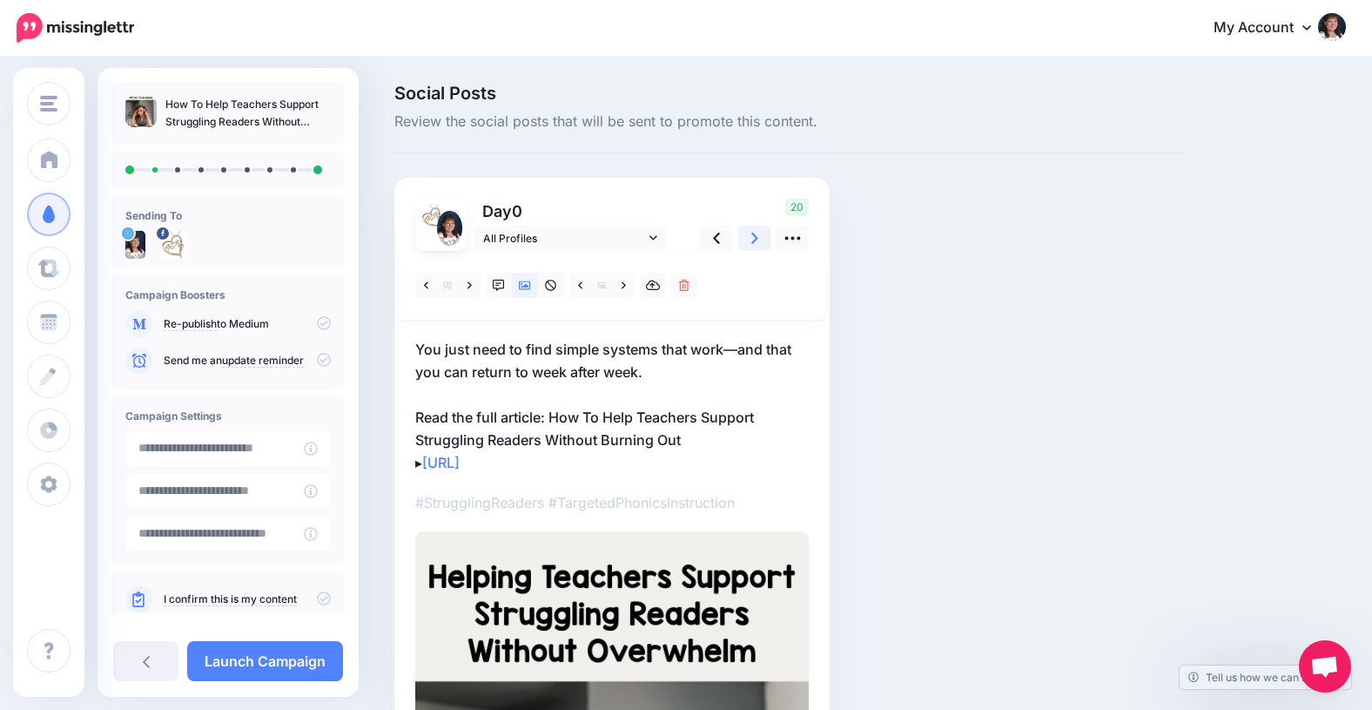
click at [751, 237] on icon at bounding box center [754, 238] width 7 height 18
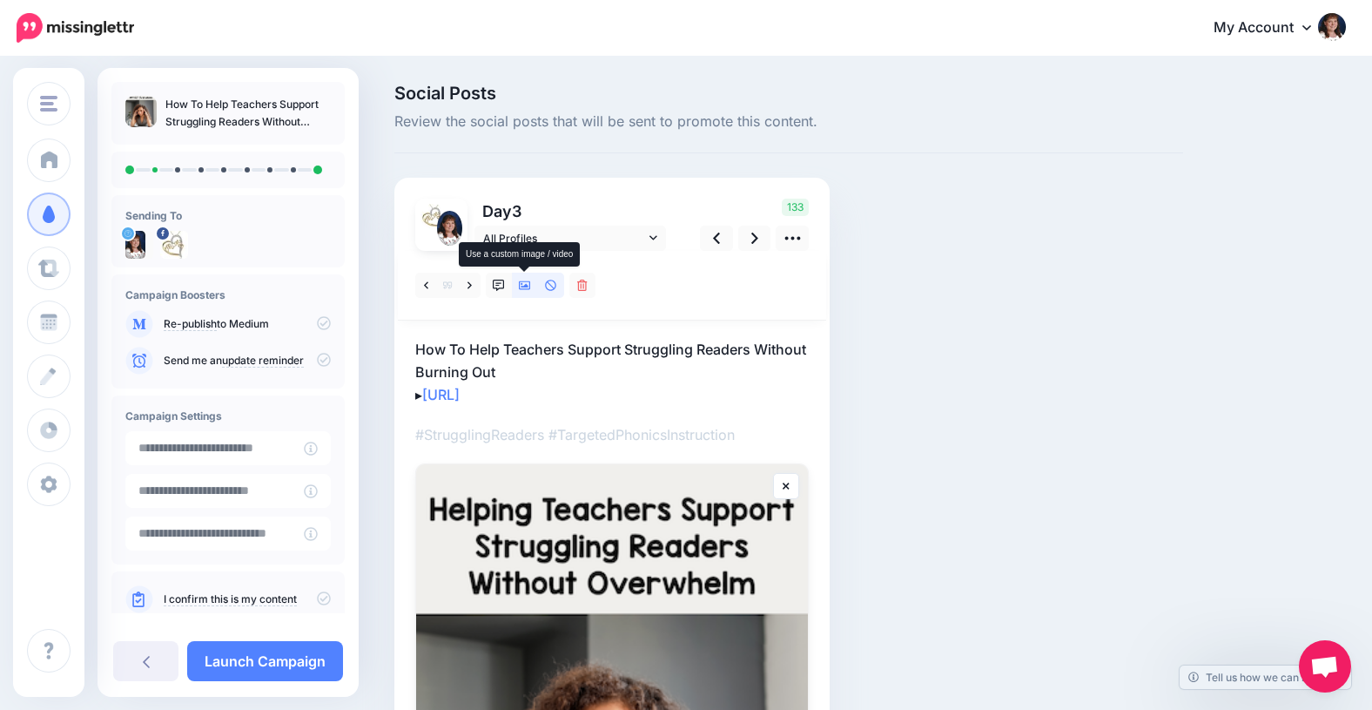
click at [526, 287] on icon at bounding box center [525, 285] width 12 height 12
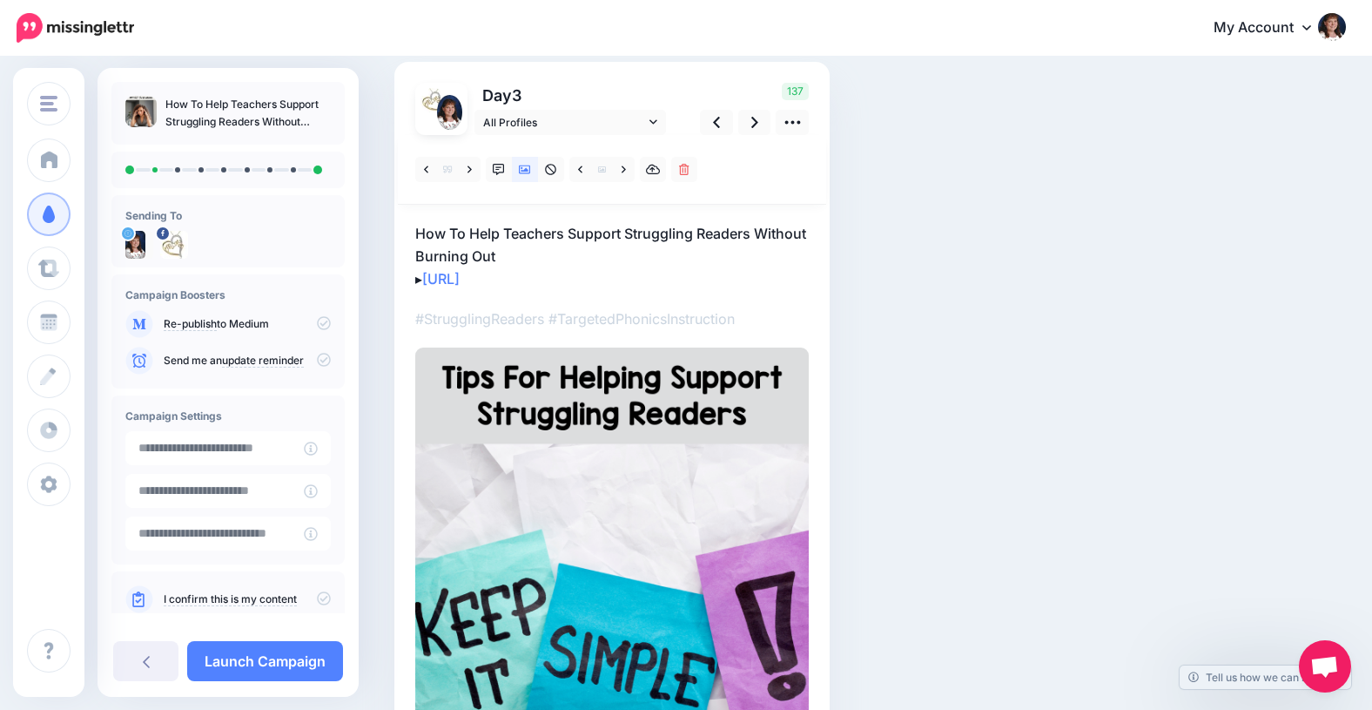
scroll to position [118, 0]
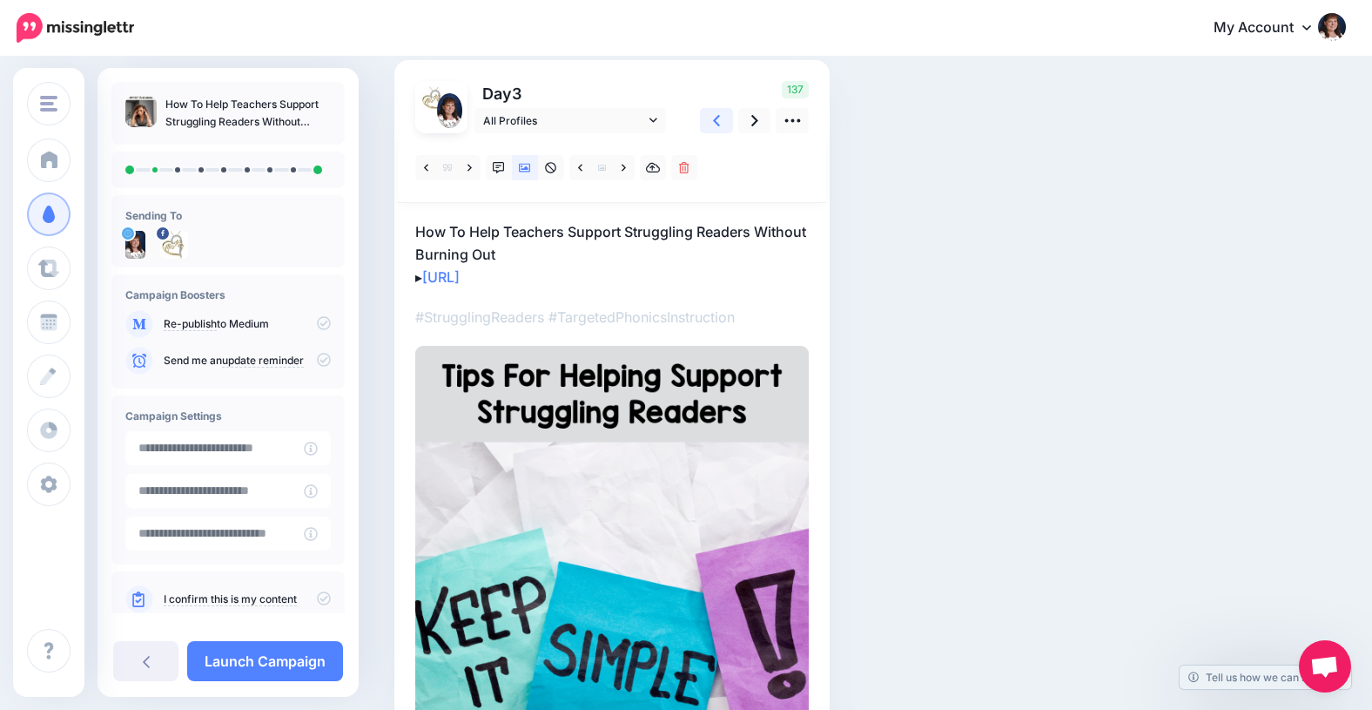
click at [716, 117] on icon at bounding box center [716, 120] width 7 height 18
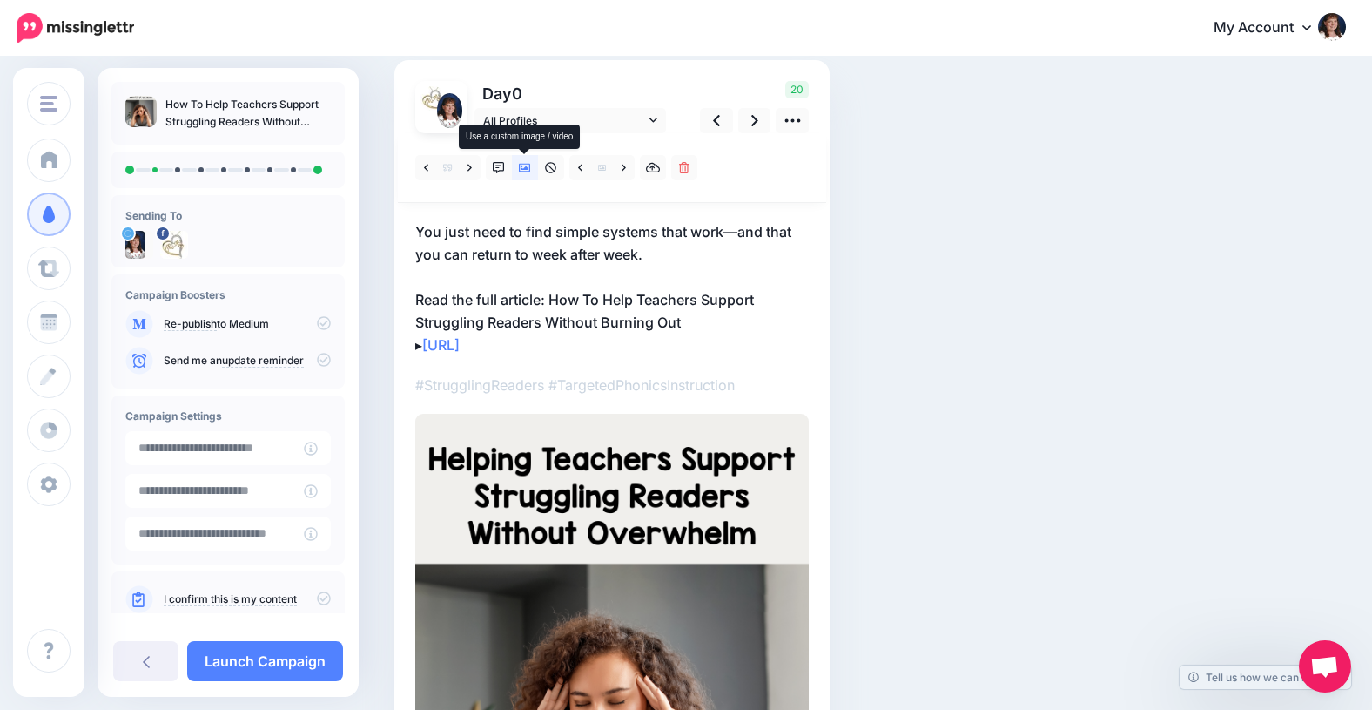
click at [525, 167] on icon at bounding box center [525, 168] width 12 height 9
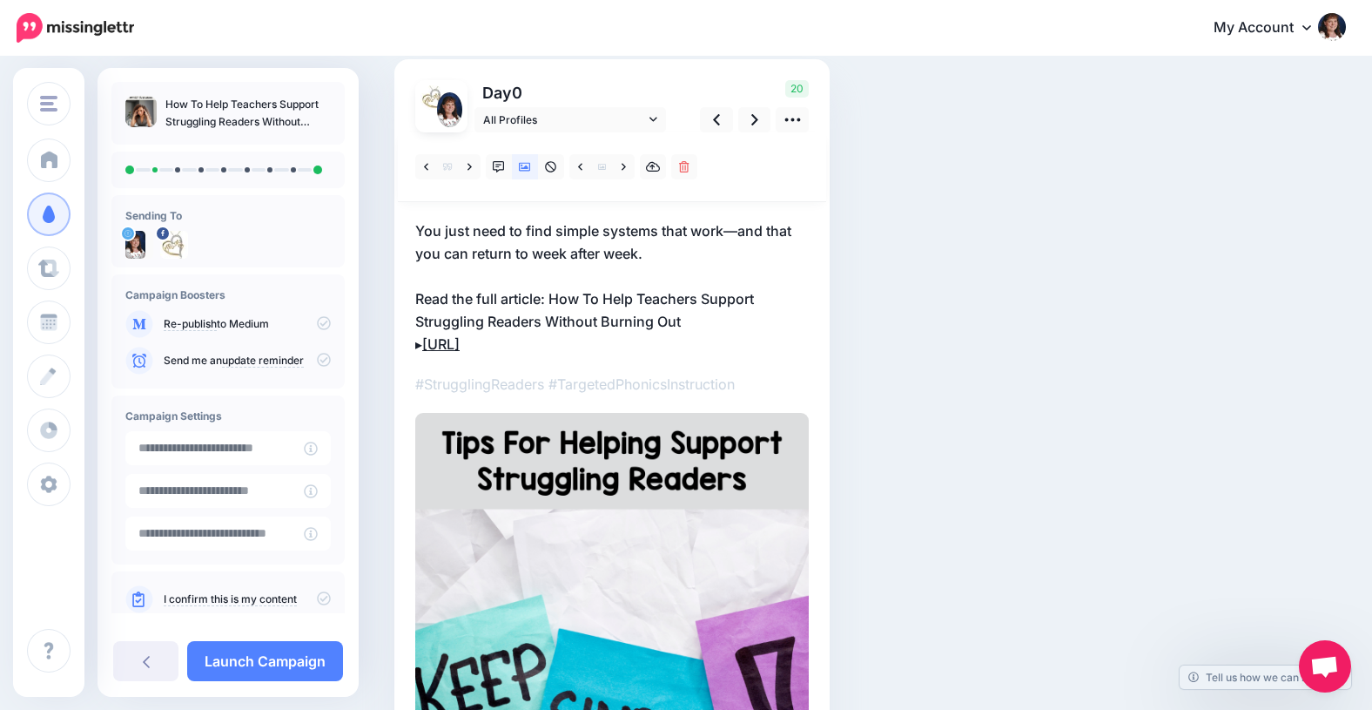
scroll to position [111, 0]
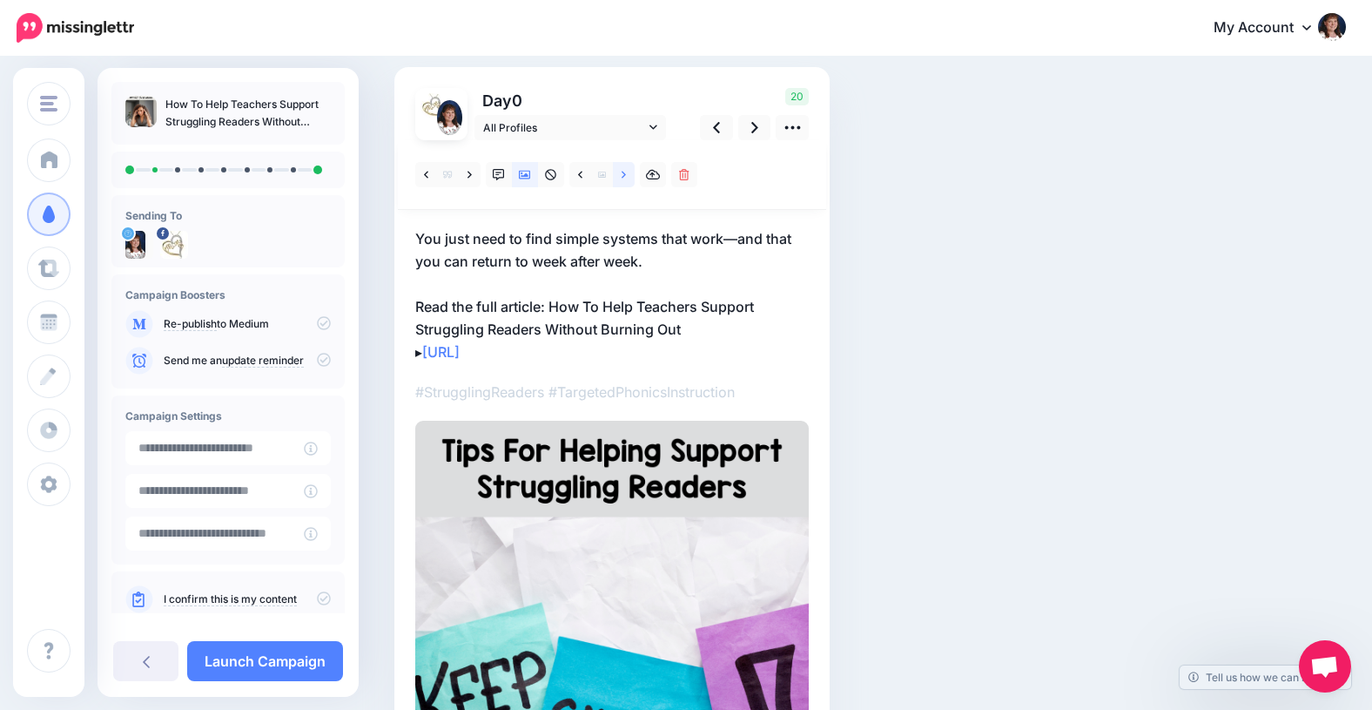
click at [625, 173] on icon at bounding box center [624, 174] width 4 height 7
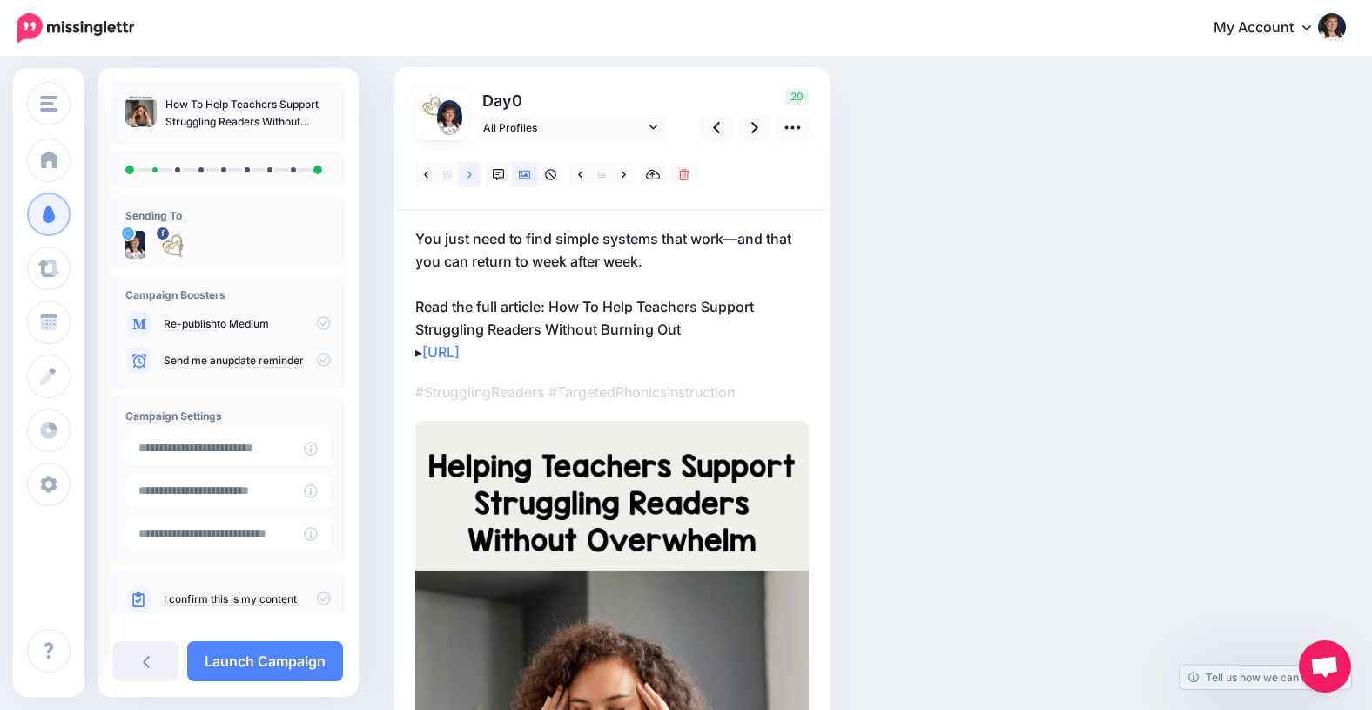
click at [474, 178] on link at bounding box center [470, 174] width 22 height 25
click at [426, 173] on icon at bounding box center [426, 174] width 4 height 7
click at [625, 172] on icon at bounding box center [624, 175] width 4 height 12
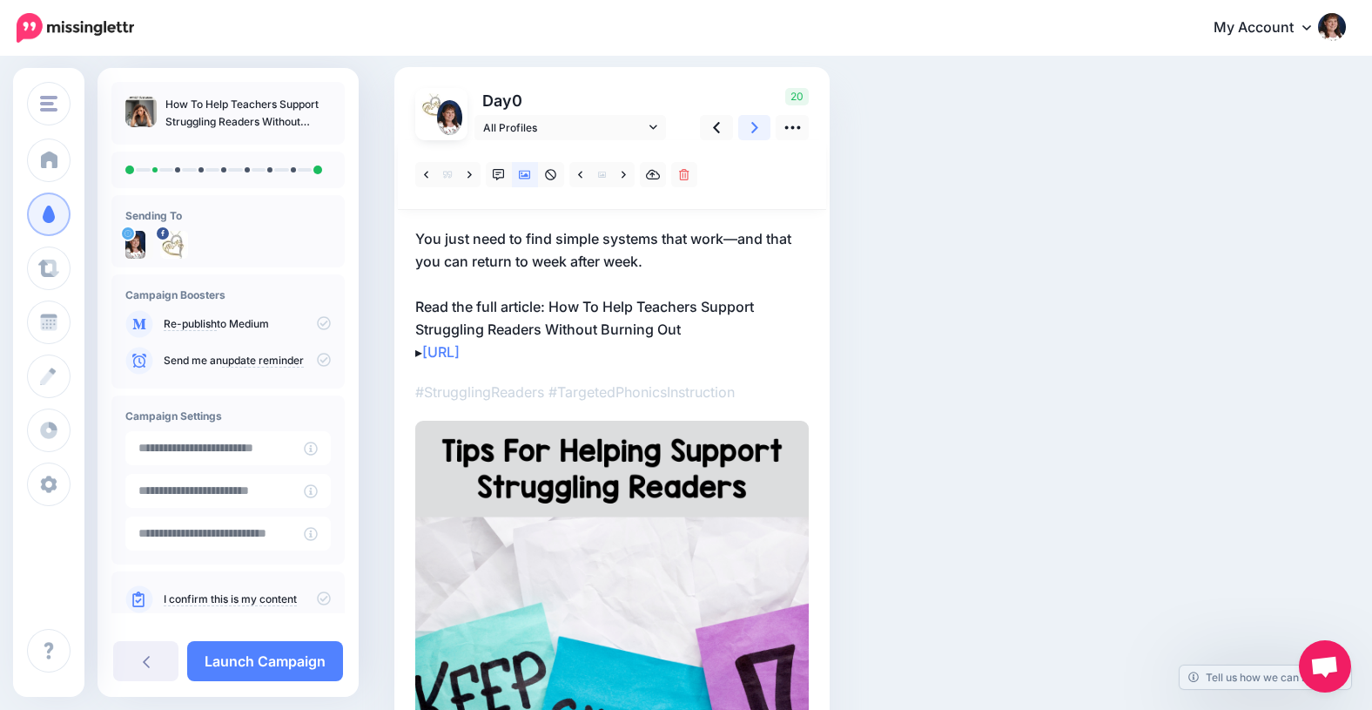
click at [753, 125] on icon at bounding box center [754, 127] width 7 height 11
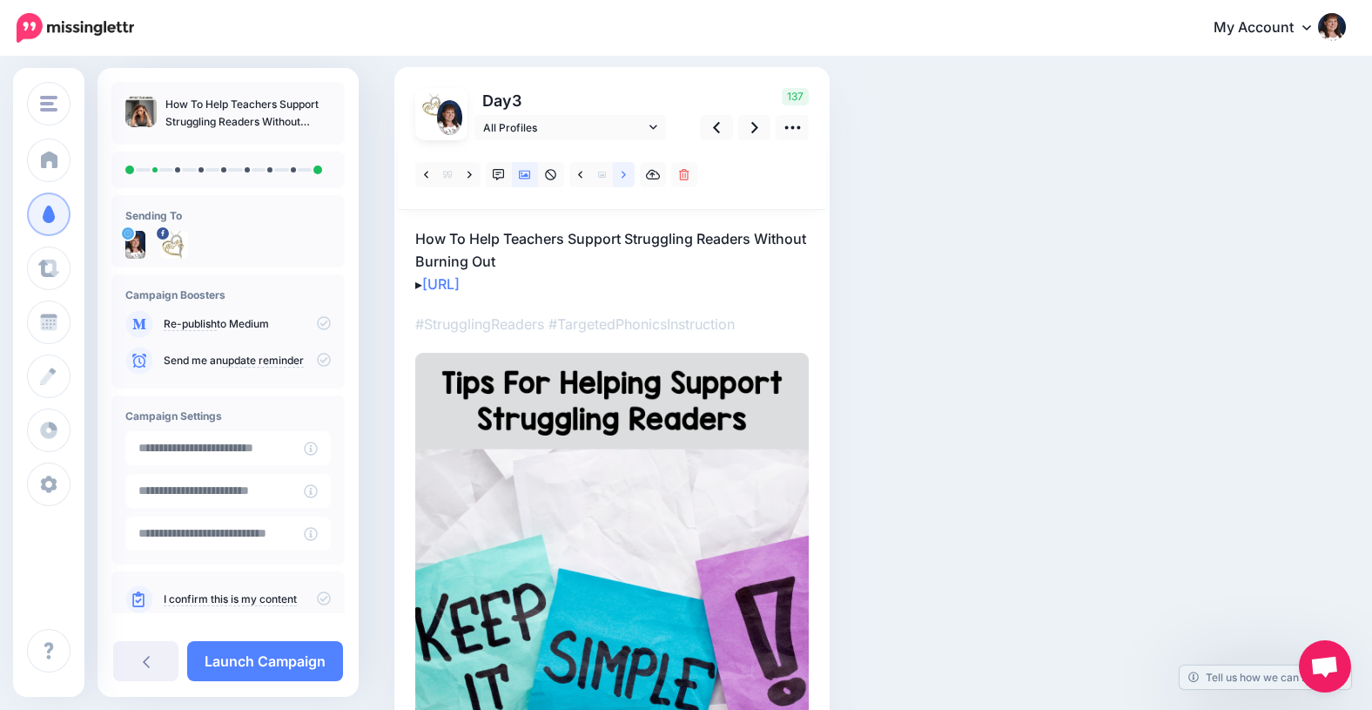
click at [623, 172] on icon at bounding box center [624, 174] width 4 height 7
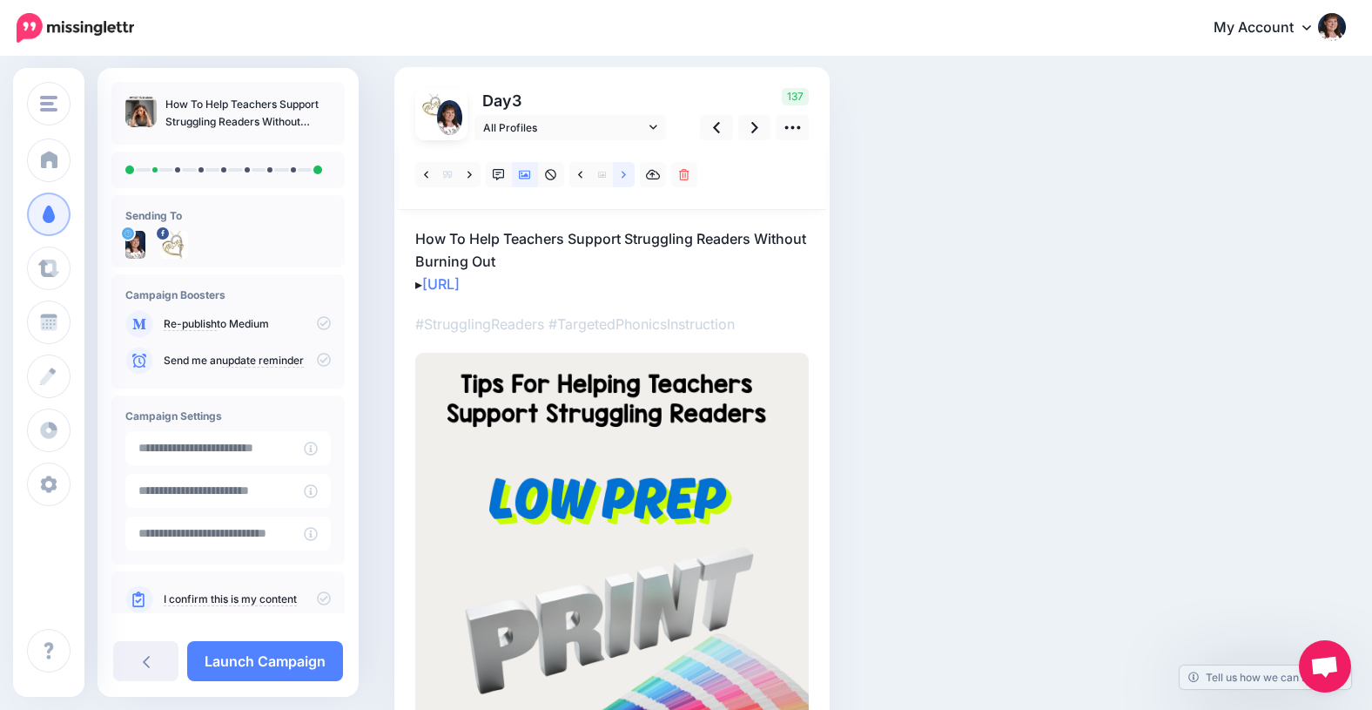
click at [623, 172] on icon at bounding box center [624, 174] width 4 height 7
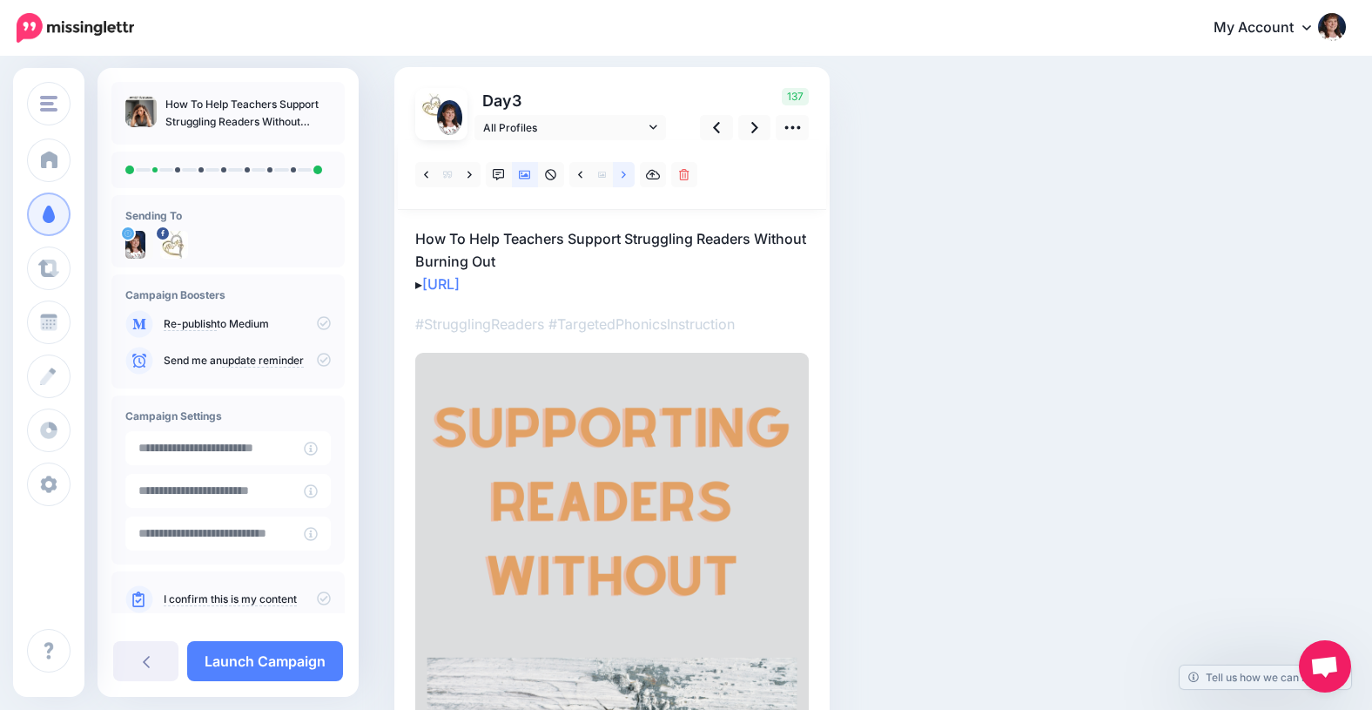
click at [623, 172] on icon at bounding box center [624, 174] width 4 height 7
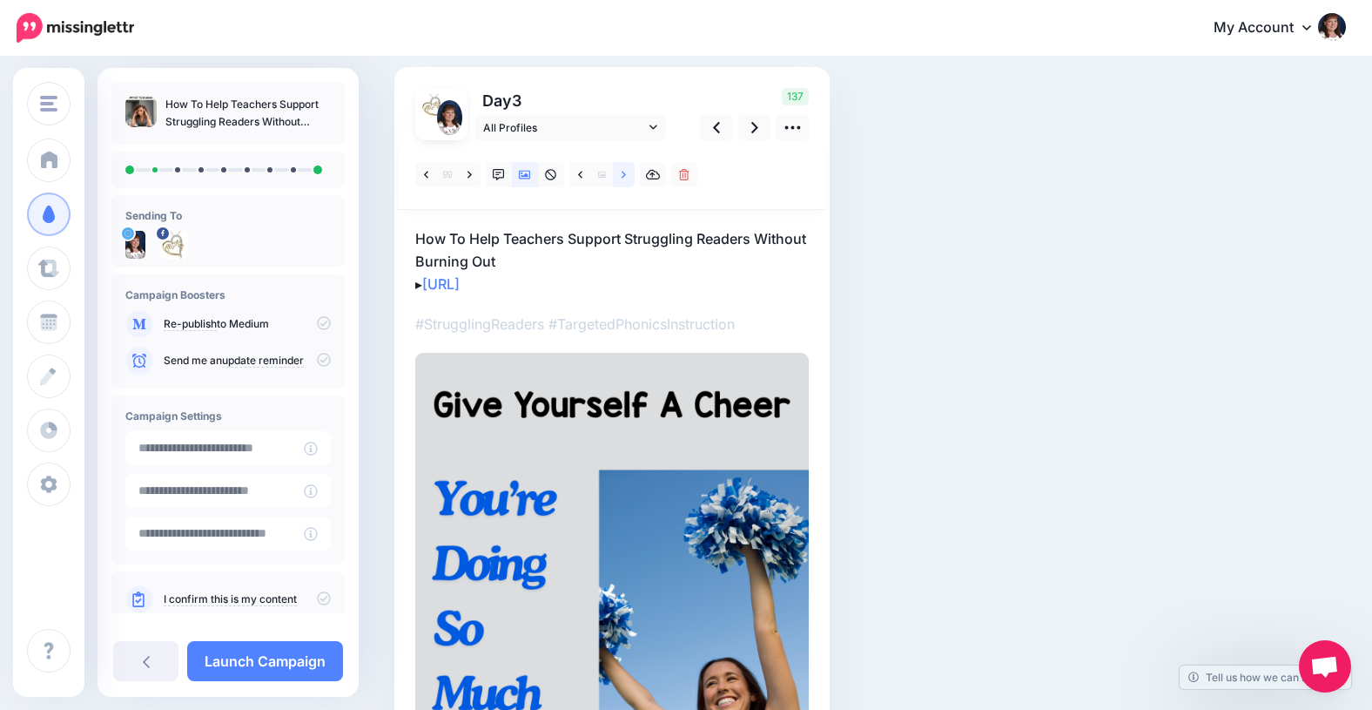
click at [623, 172] on icon at bounding box center [624, 174] width 4 height 7
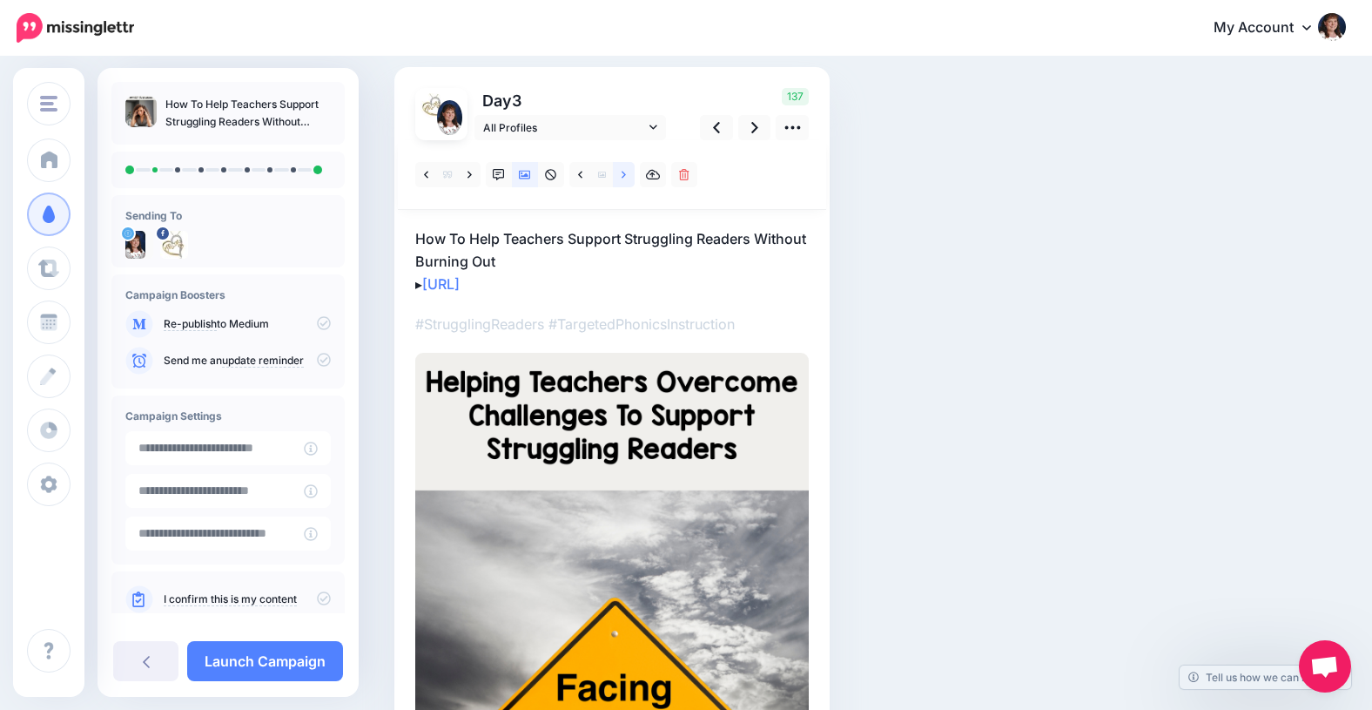
click at [623, 172] on icon at bounding box center [624, 174] width 4 height 7
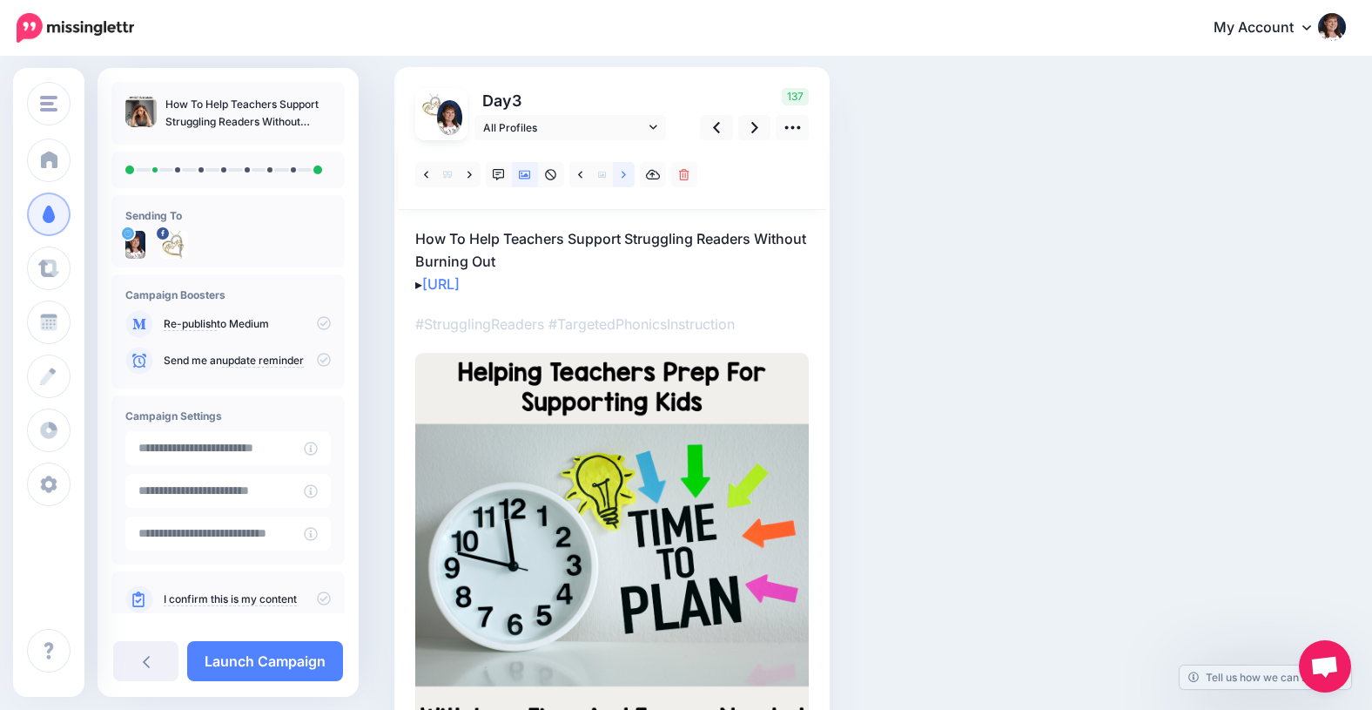
click at [623, 172] on icon at bounding box center [624, 174] width 4 height 7
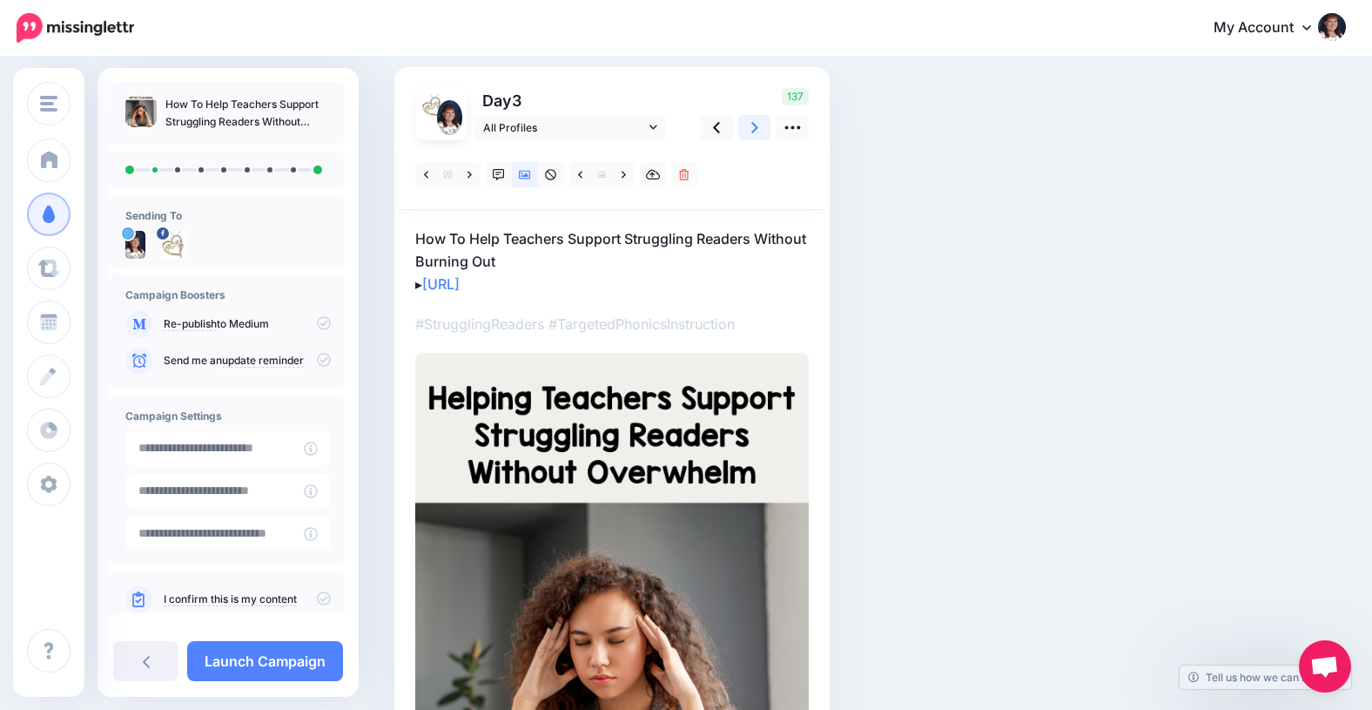
click at [755, 125] on icon at bounding box center [754, 127] width 7 height 11
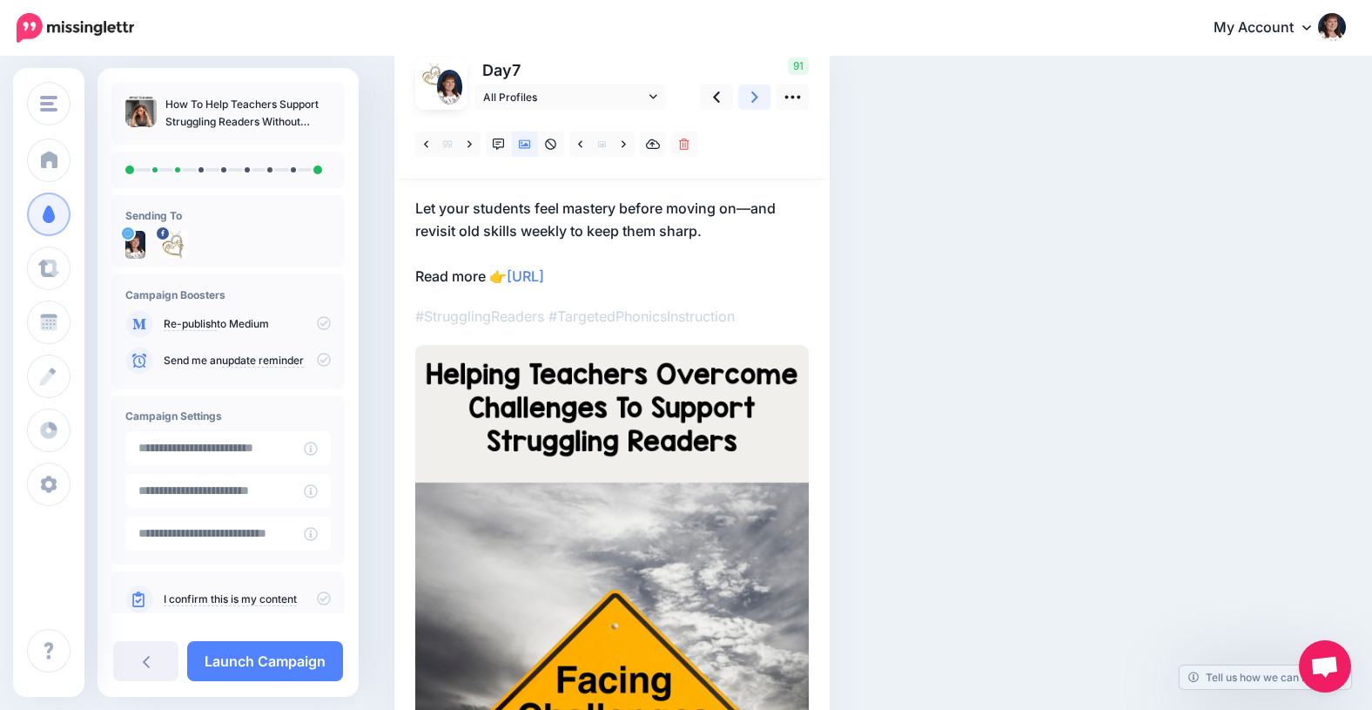
scroll to position [126, 0]
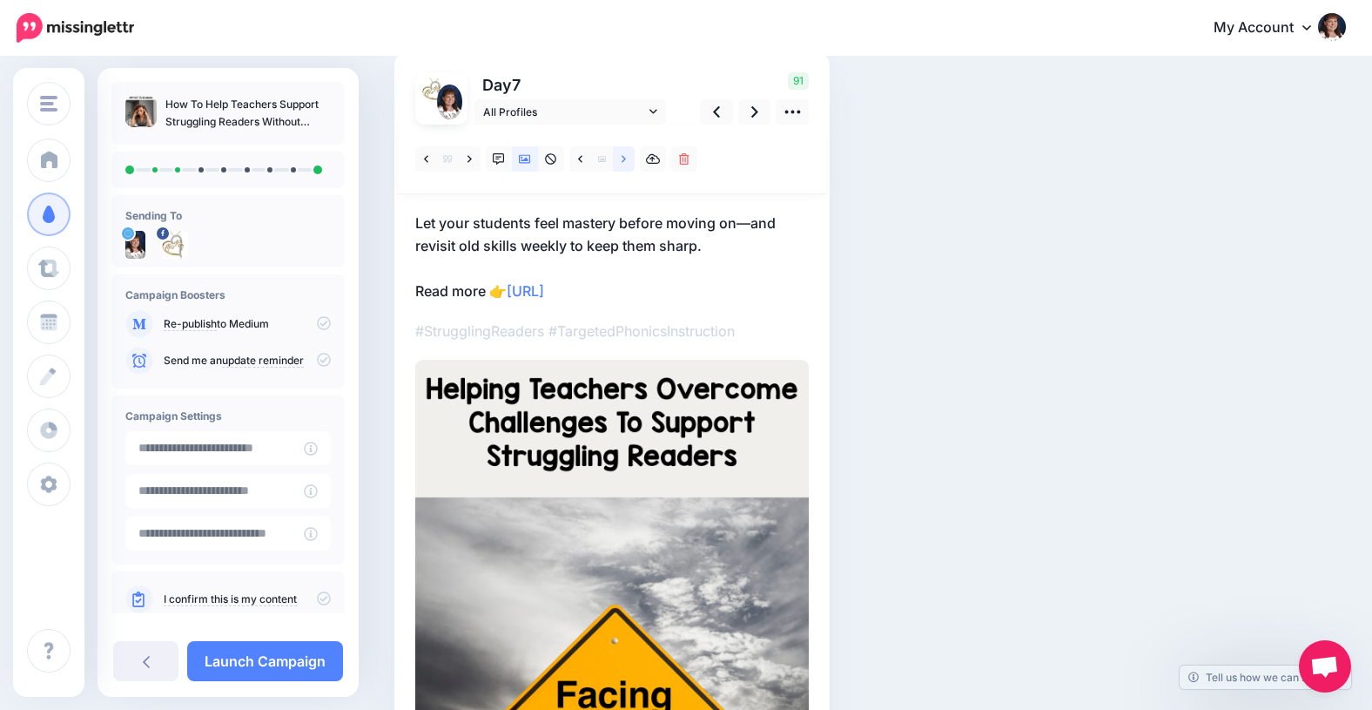
click at [621, 159] on link at bounding box center [624, 158] width 22 height 25
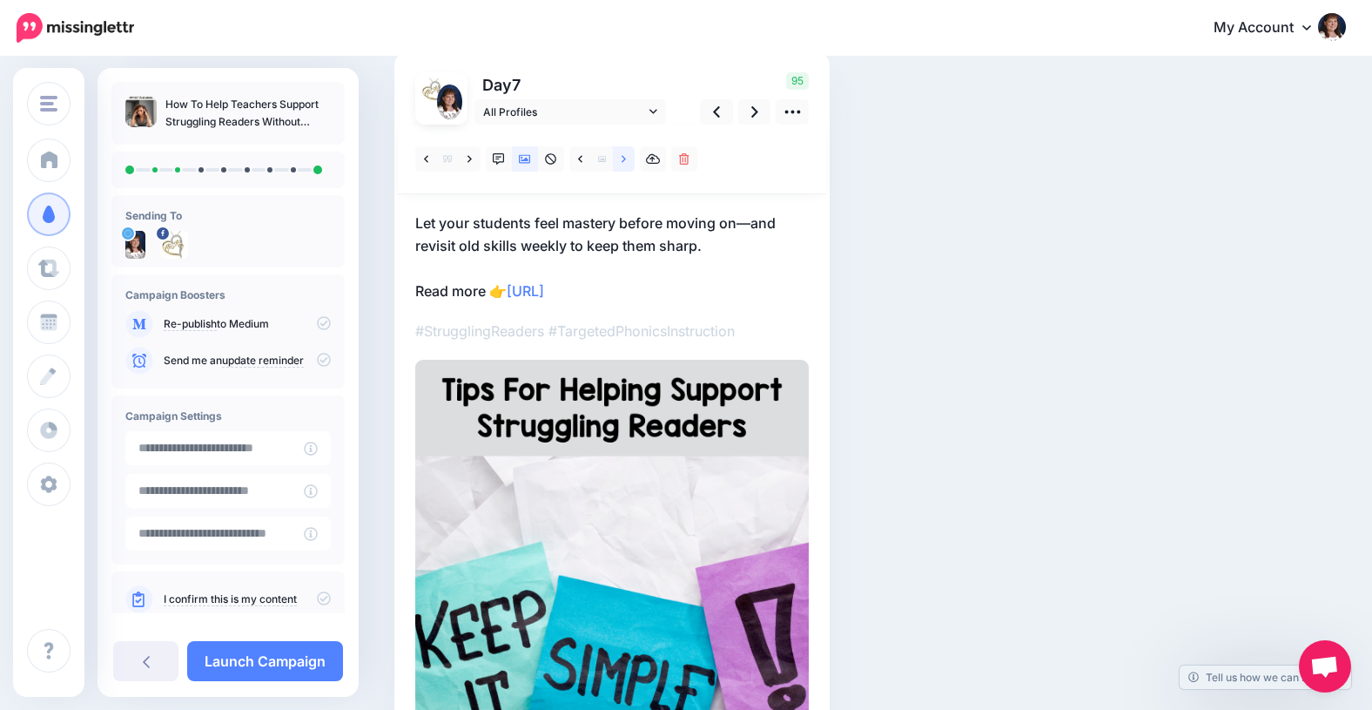
click at [623, 161] on icon at bounding box center [624, 158] width 4 height 7
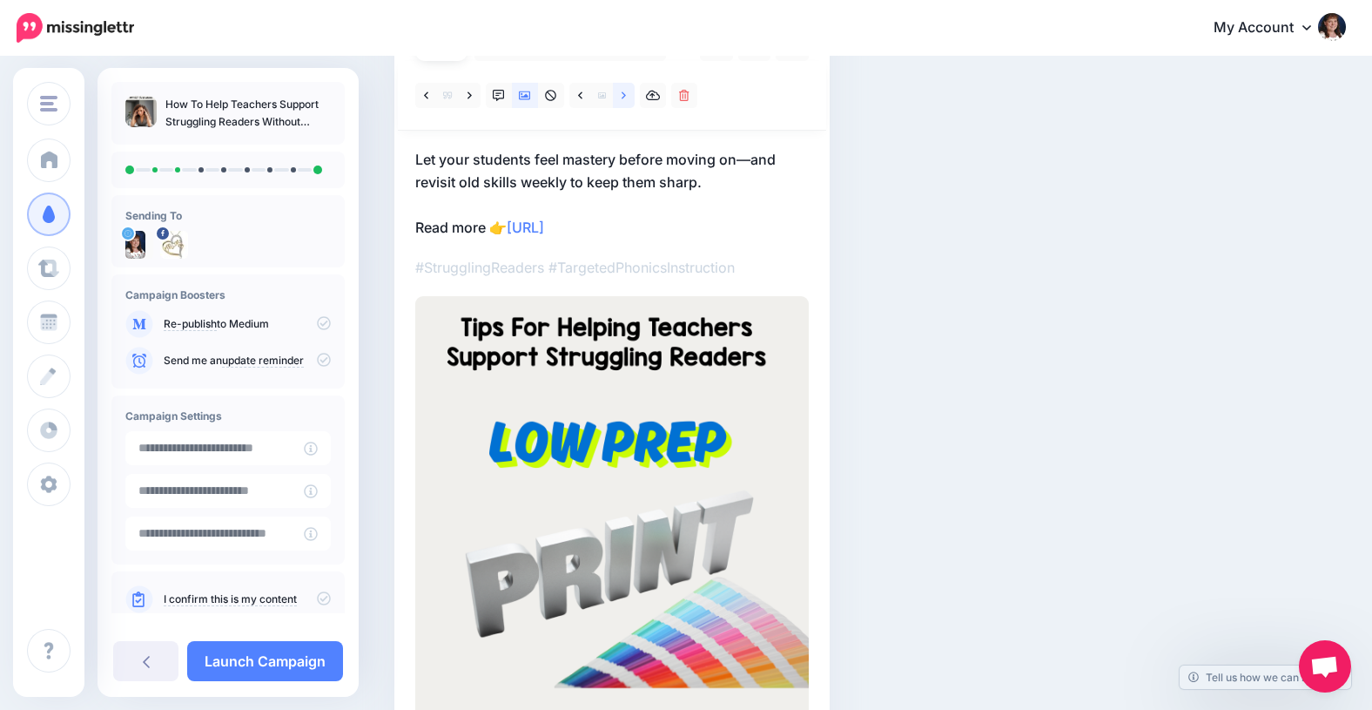
scroll to position [189, 0]
click at [468, 97] on icon at bounding box center [470, 97] width 4 height 12
click at [468, 98] on icon at bounding box center [470, 97] width 4 height 12
click at [468, 98] on icon at bounding box center [470, 95] width 4 height 7
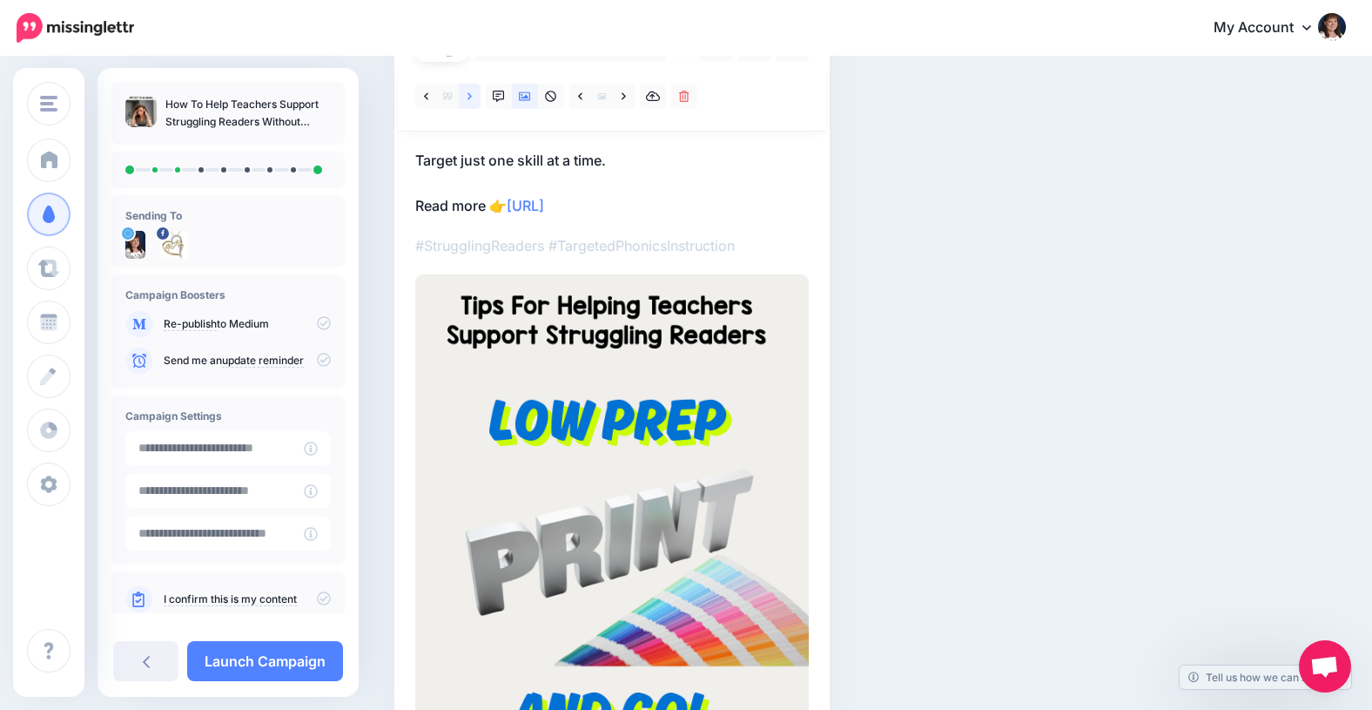
click at [468, 98] on icon at bounding box center [470, 95] width 4 height 7
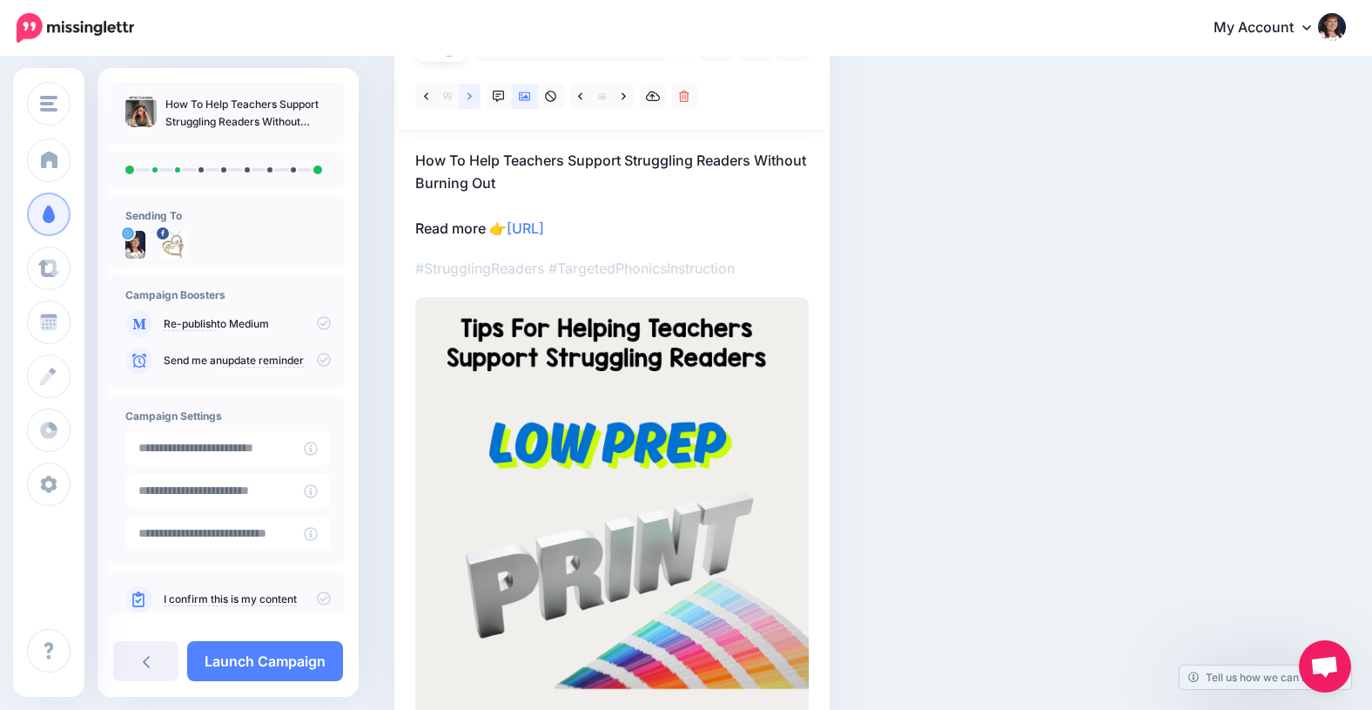
click at [468, 98] on icon at bounding box center [470, 95] width 4 height 7
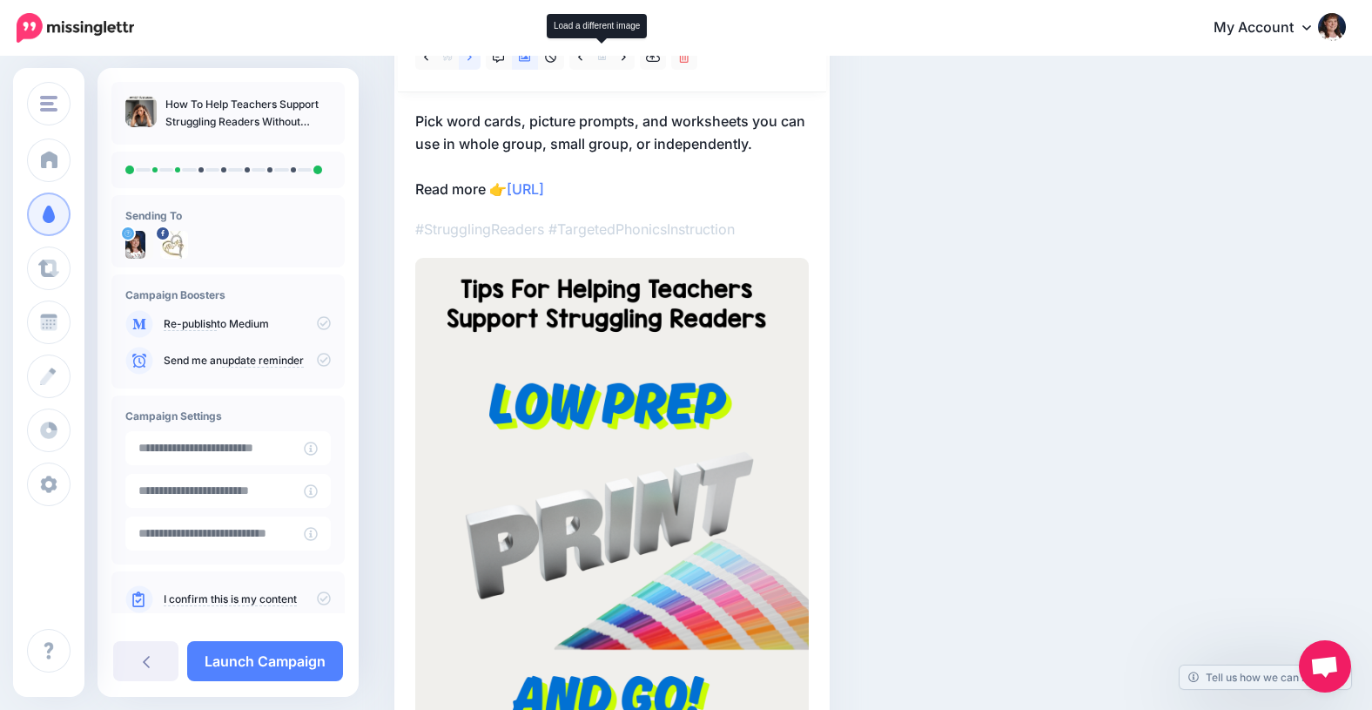
scroll to position [0, 0]
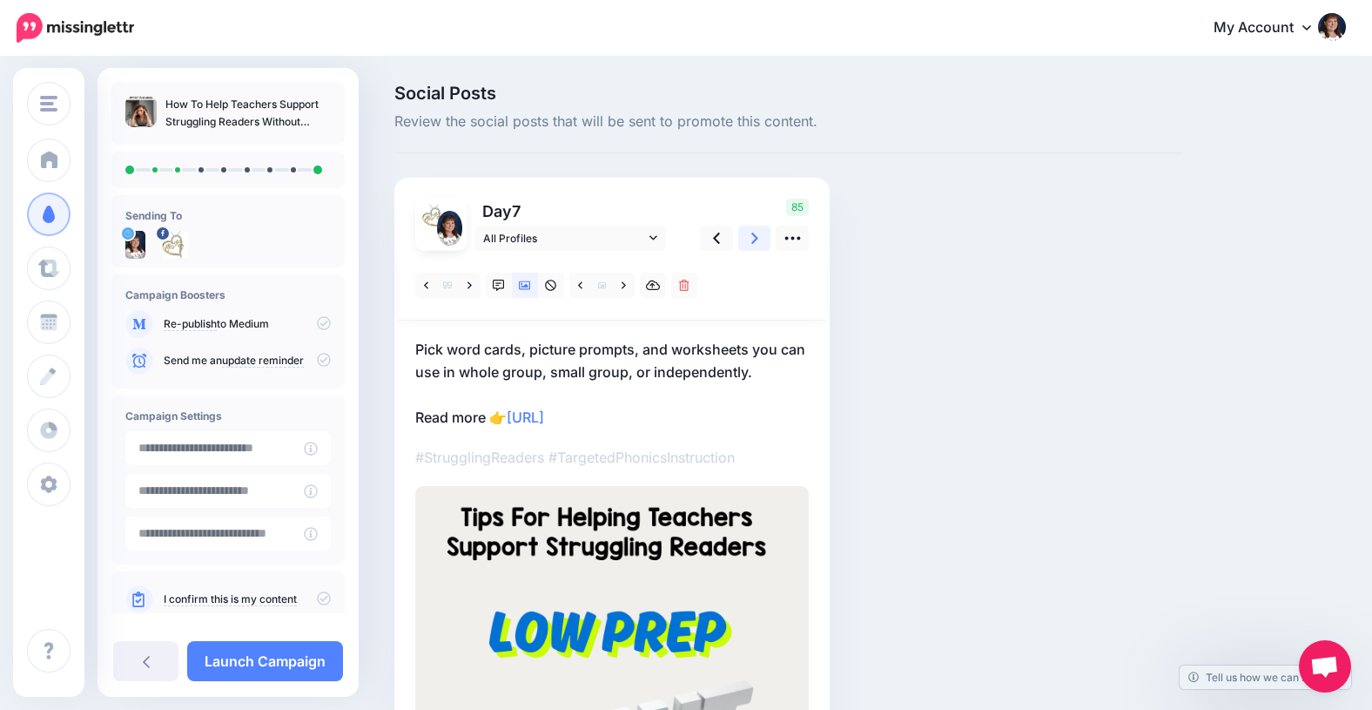
click at [751, 237] on icon at bounding box center [754, 238] width 7 height 18
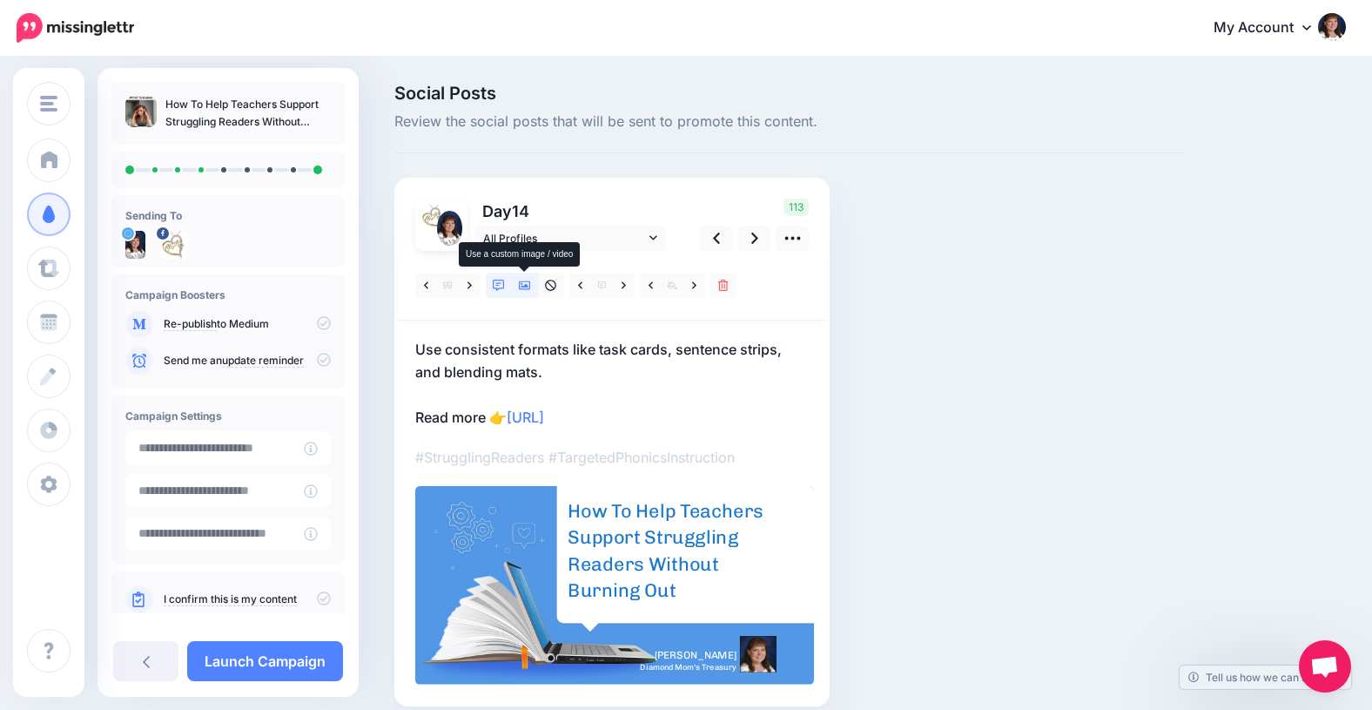
click at [522, 288] on icon at bounding box center [525, 285] width 12 height 12
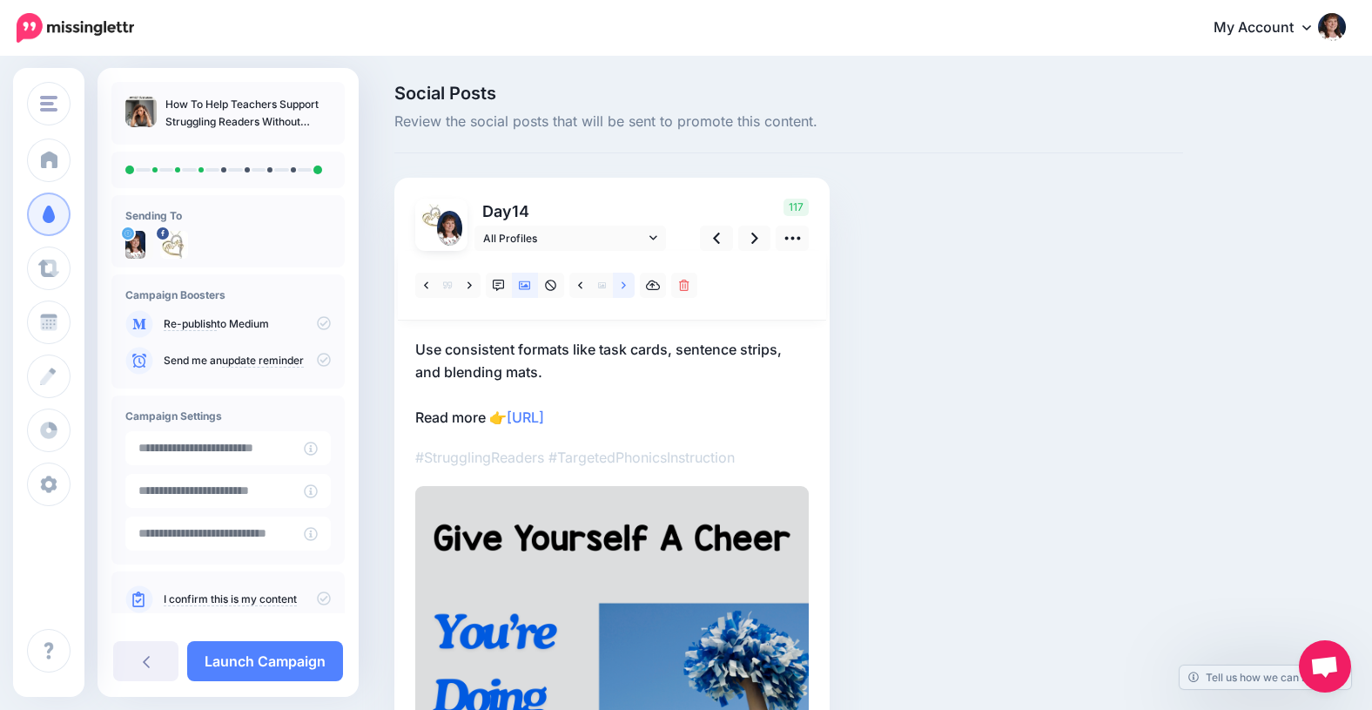
click at [618, 286] on link at bounding box center [624, 285] width 22 height 25
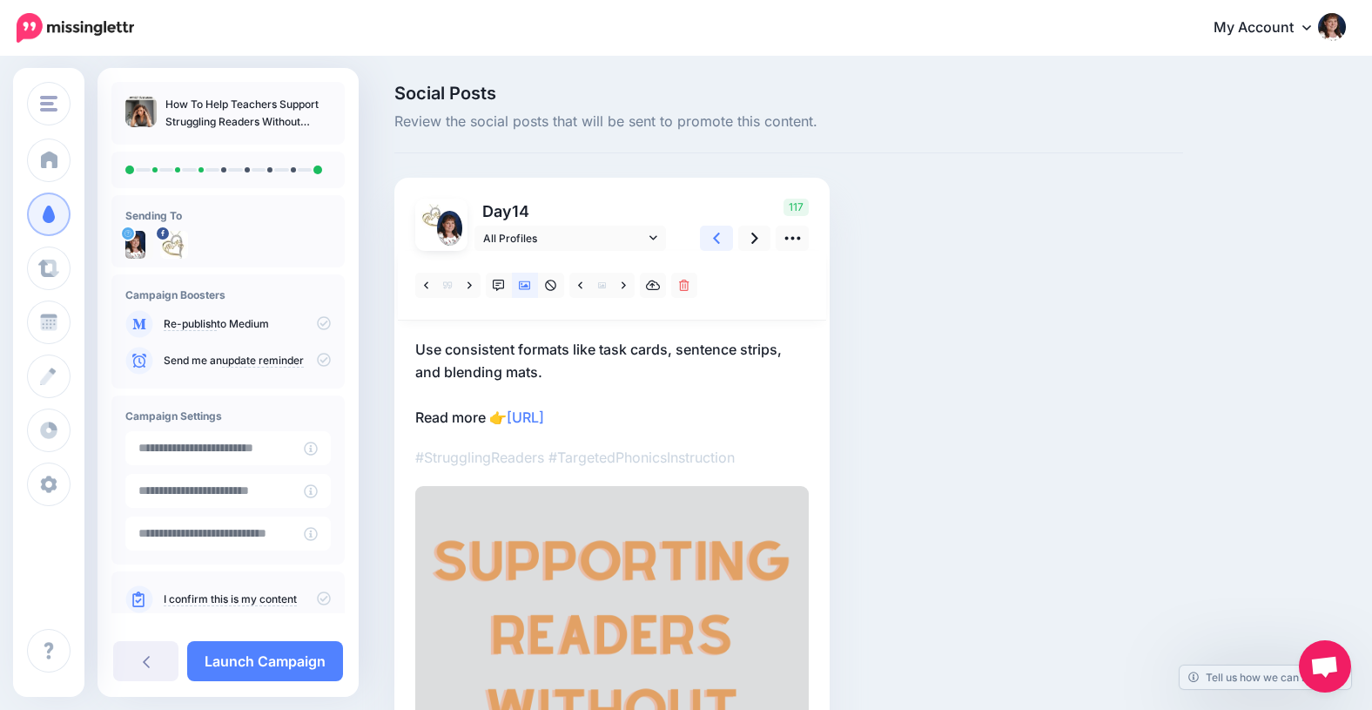
click at [717, 239] on icon at bounding box center [716, 238] width 7 height 18
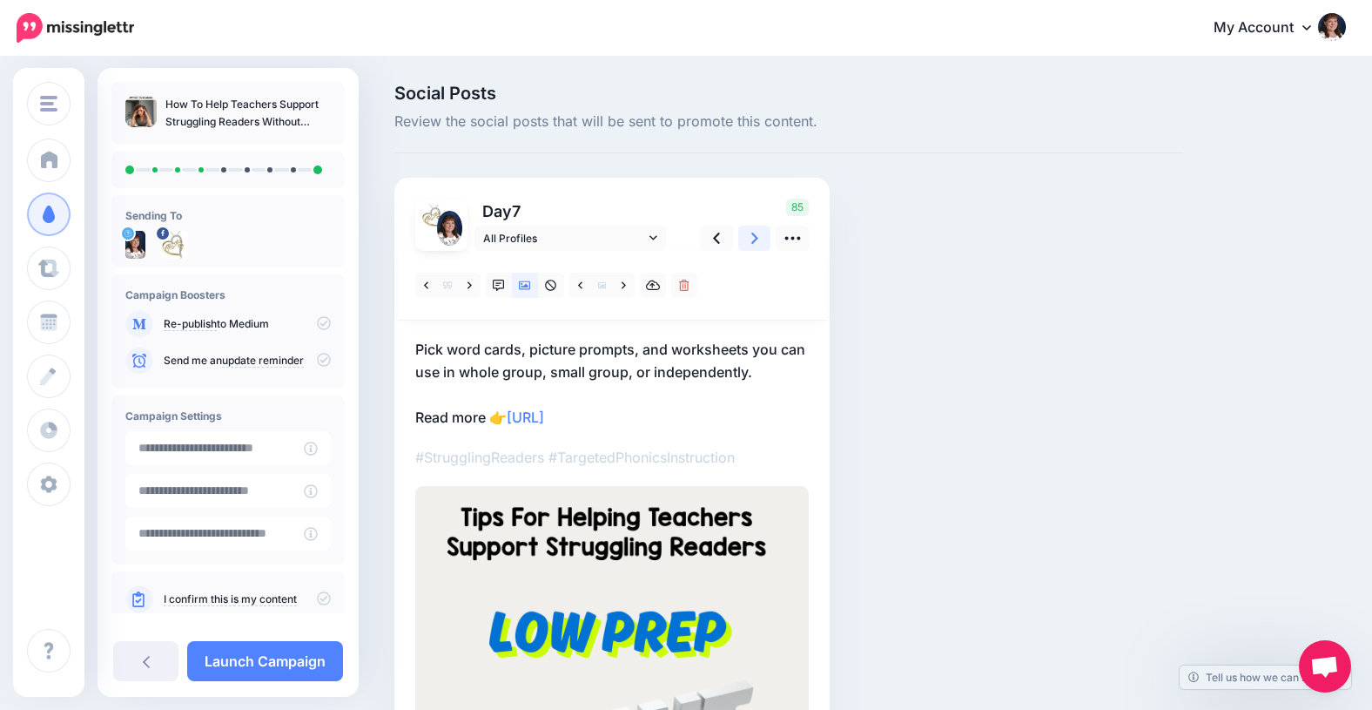
click at [755, 237] on icon at bounding box center [754, 237] width 7 height 11
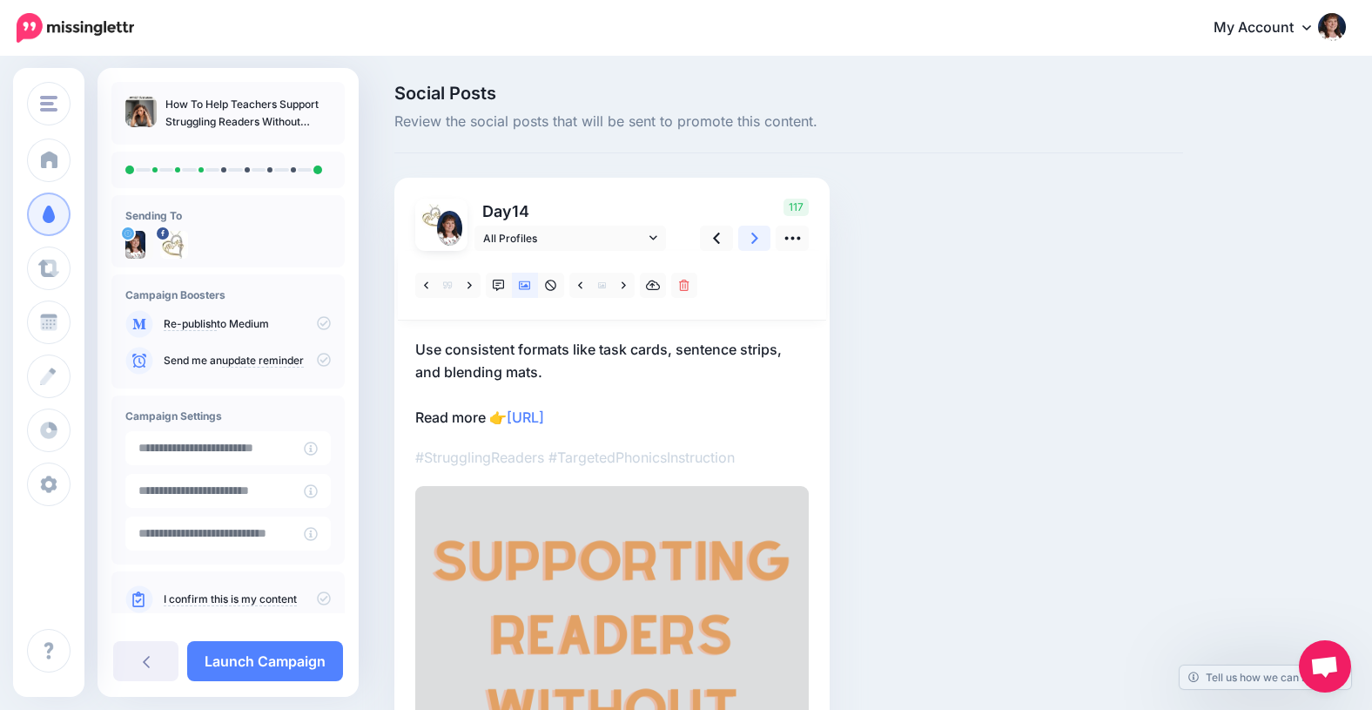
click at [755, 239] on icon at bounding box center [754, 237] width 7 height 11
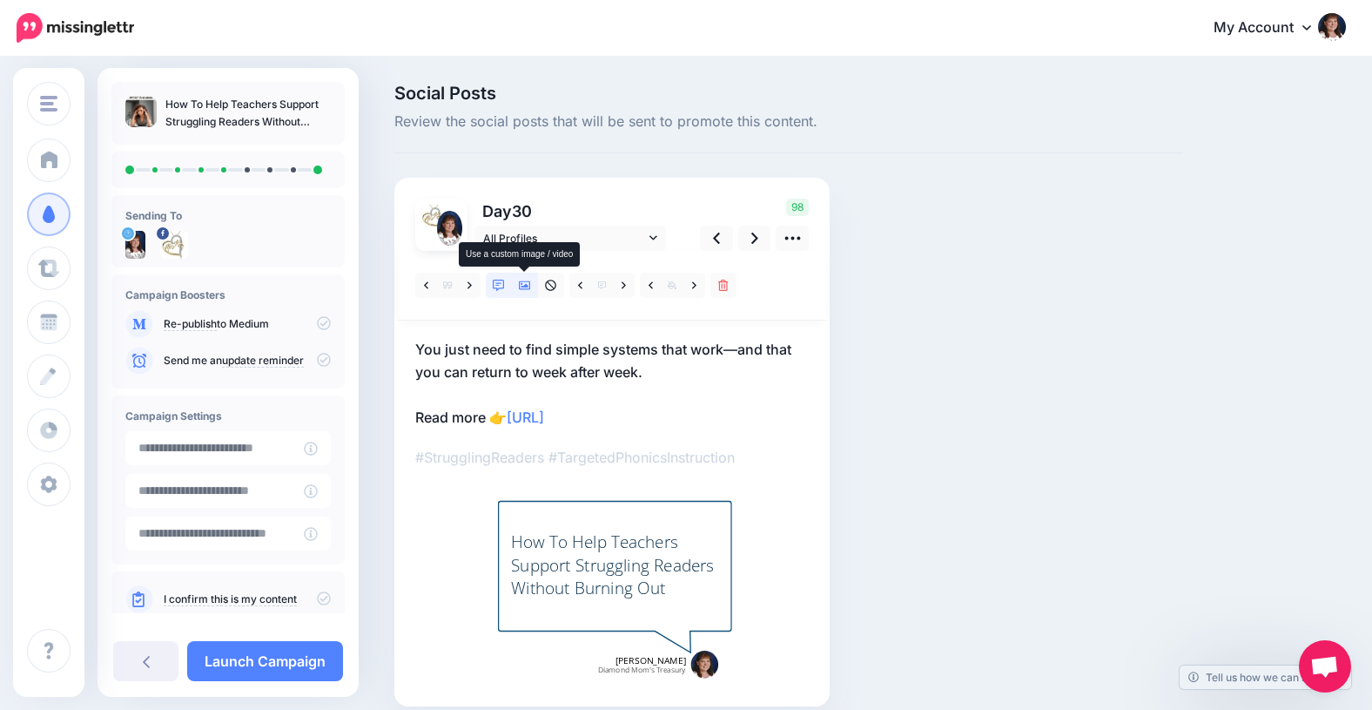
click at [522, 286] on icon at bounding box center [525, 285] width 12 height 9
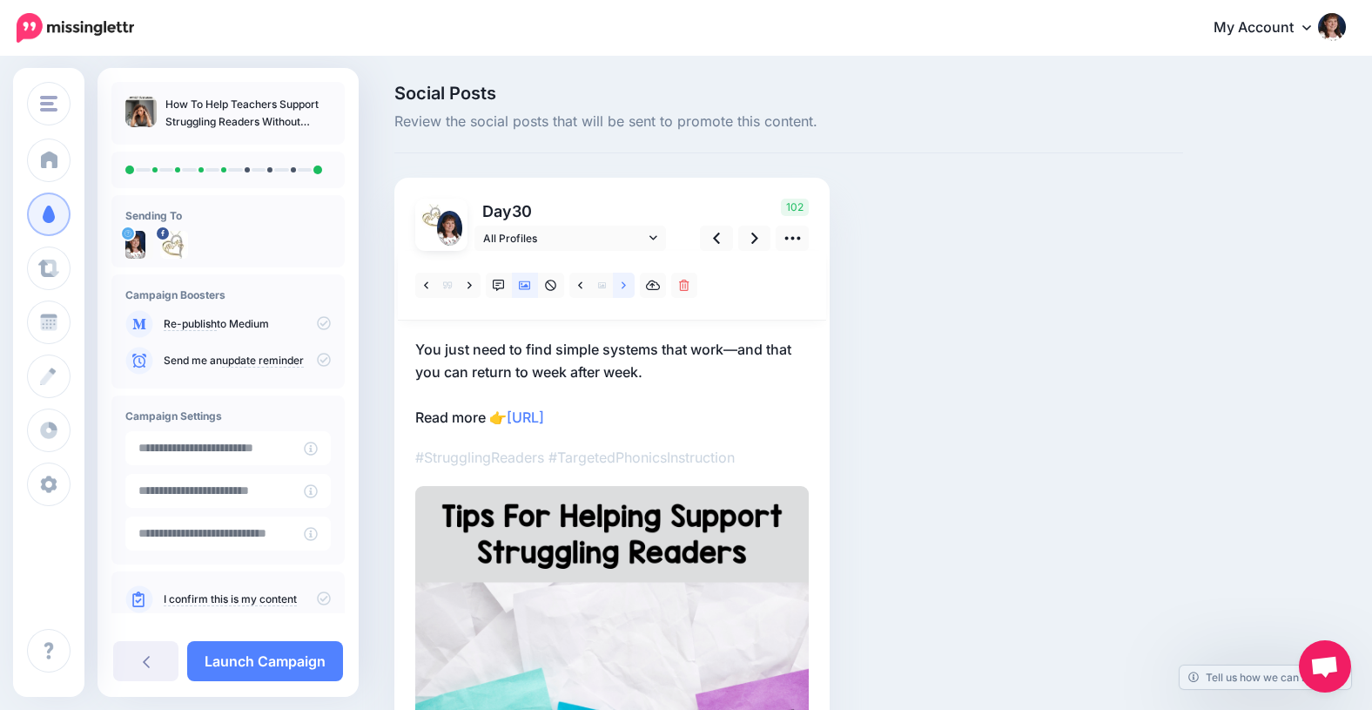
click at [623, 285] on icon at bounding box center [624, 285] width 4 height 12
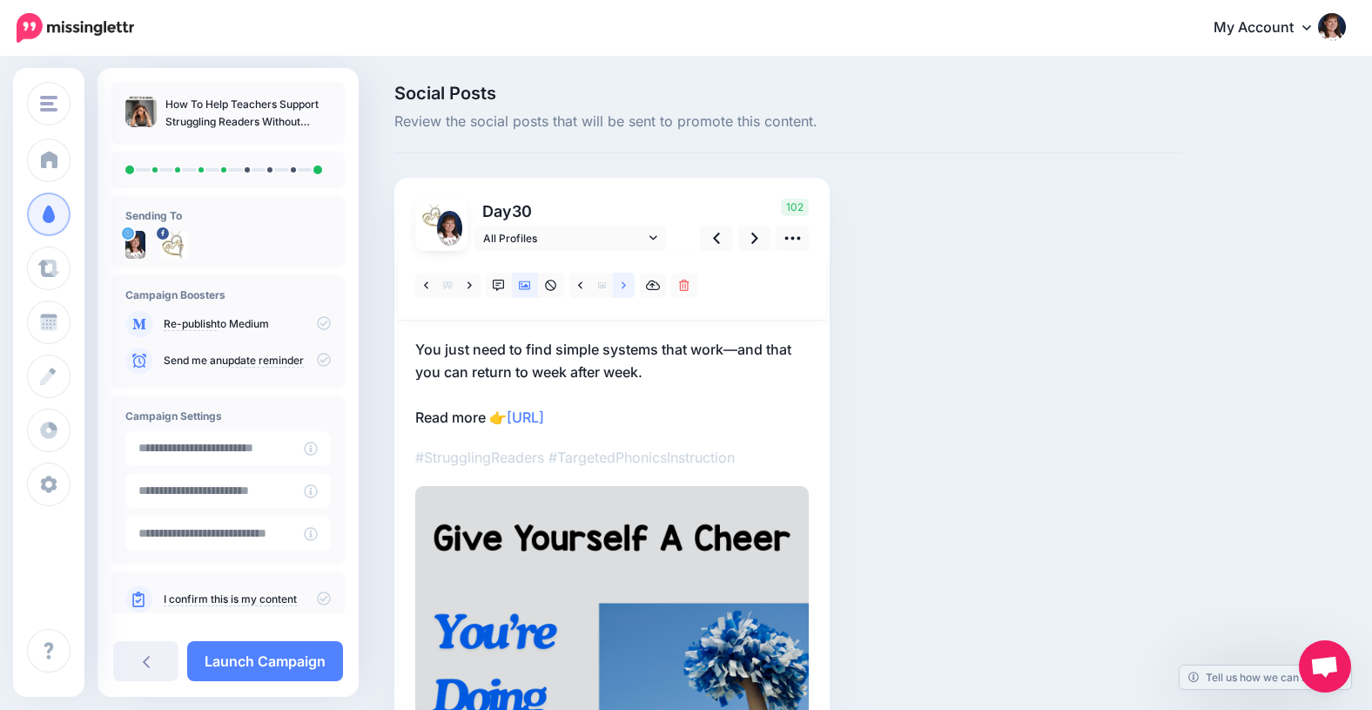
click at [623, 285] on icon at bounding box center [624, 285] width 4 height 12
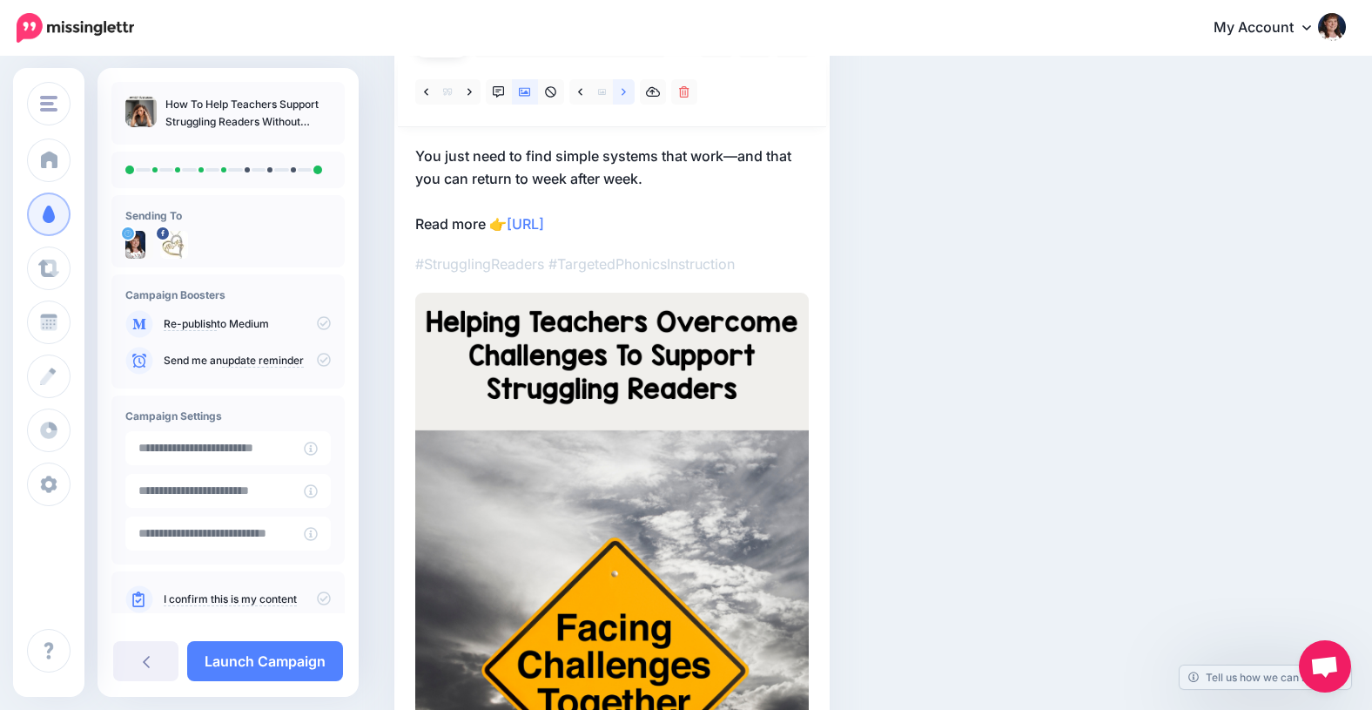
scroll to position [185, 0]
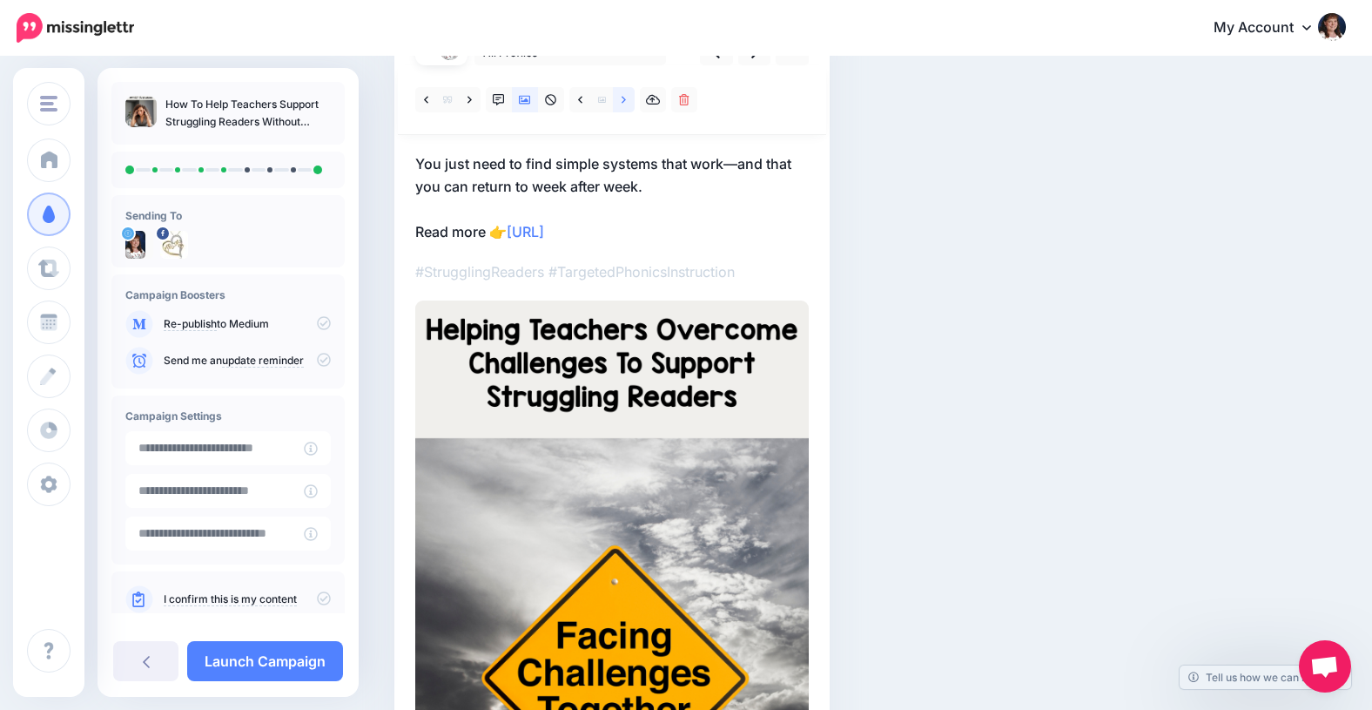
click at [624, 98] on icon at bounding box center [624, 99] width 4 height 7
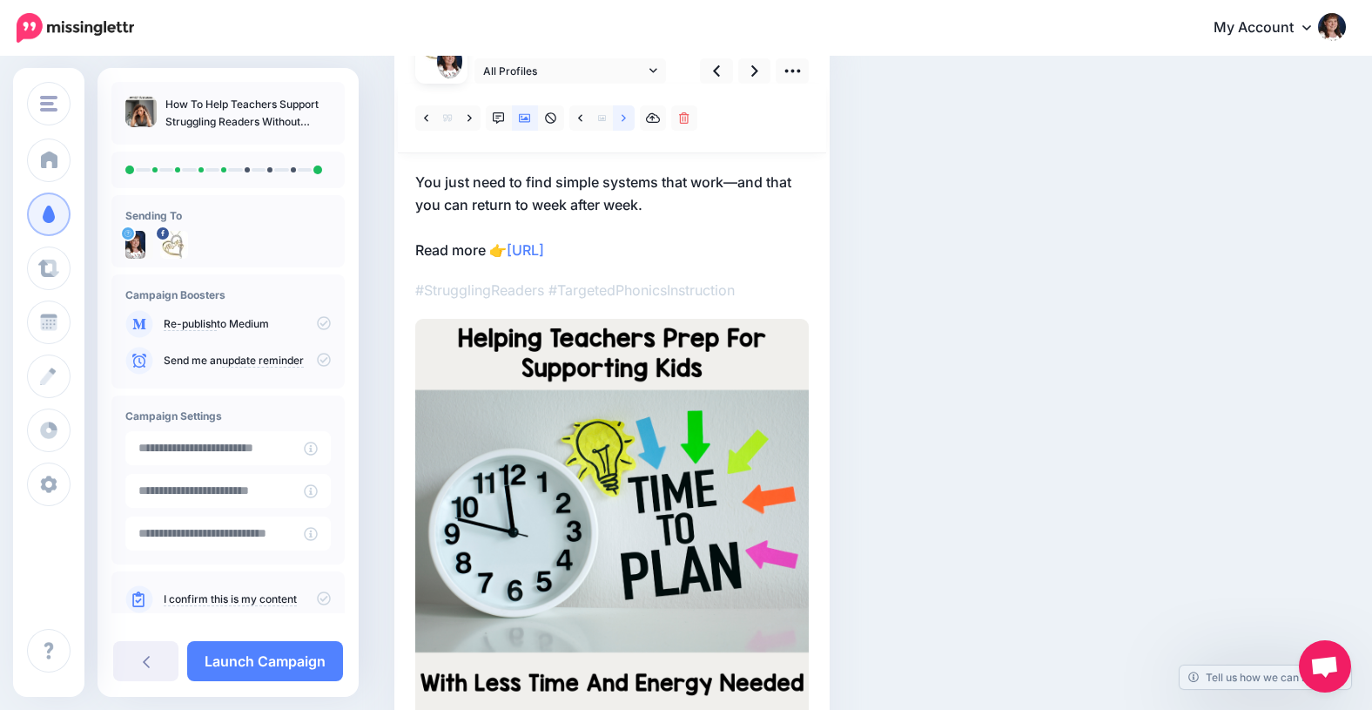
scroll to position [165, 0]
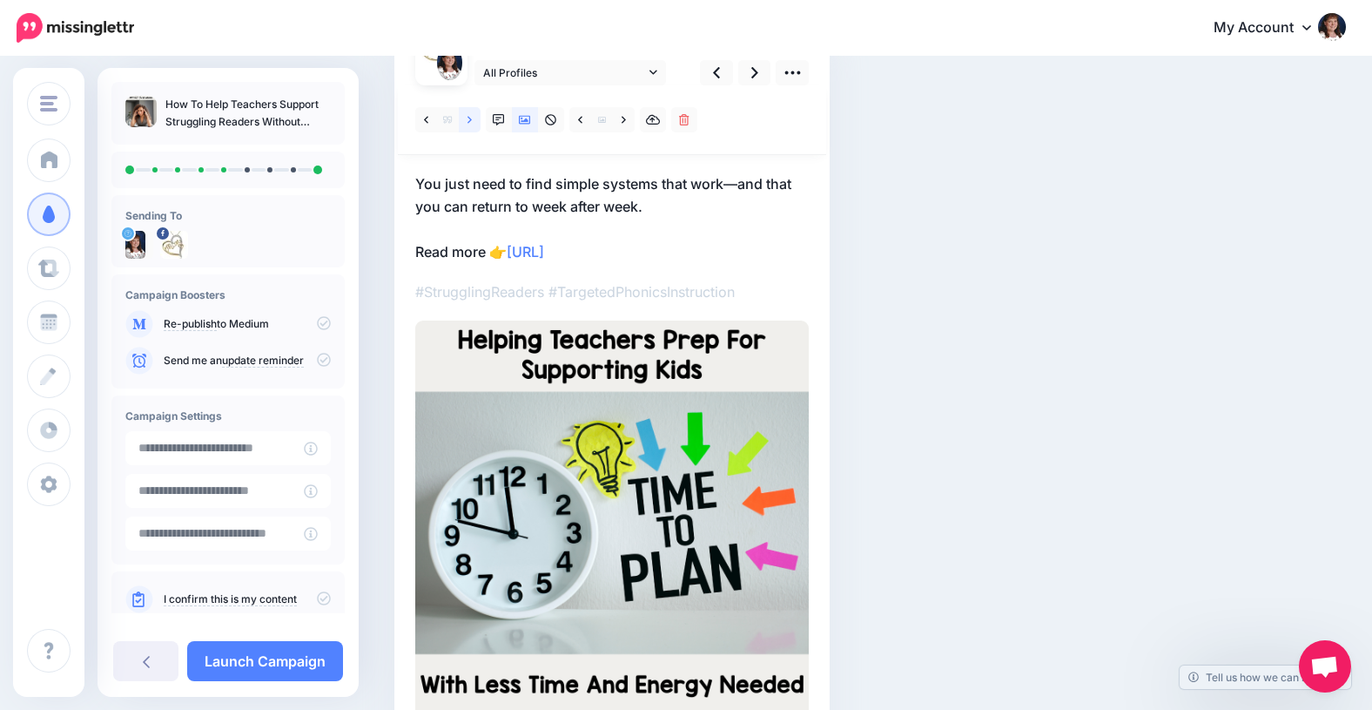
click at [470, 118] on icon at bounding box center [470, 119] width 4 height 7
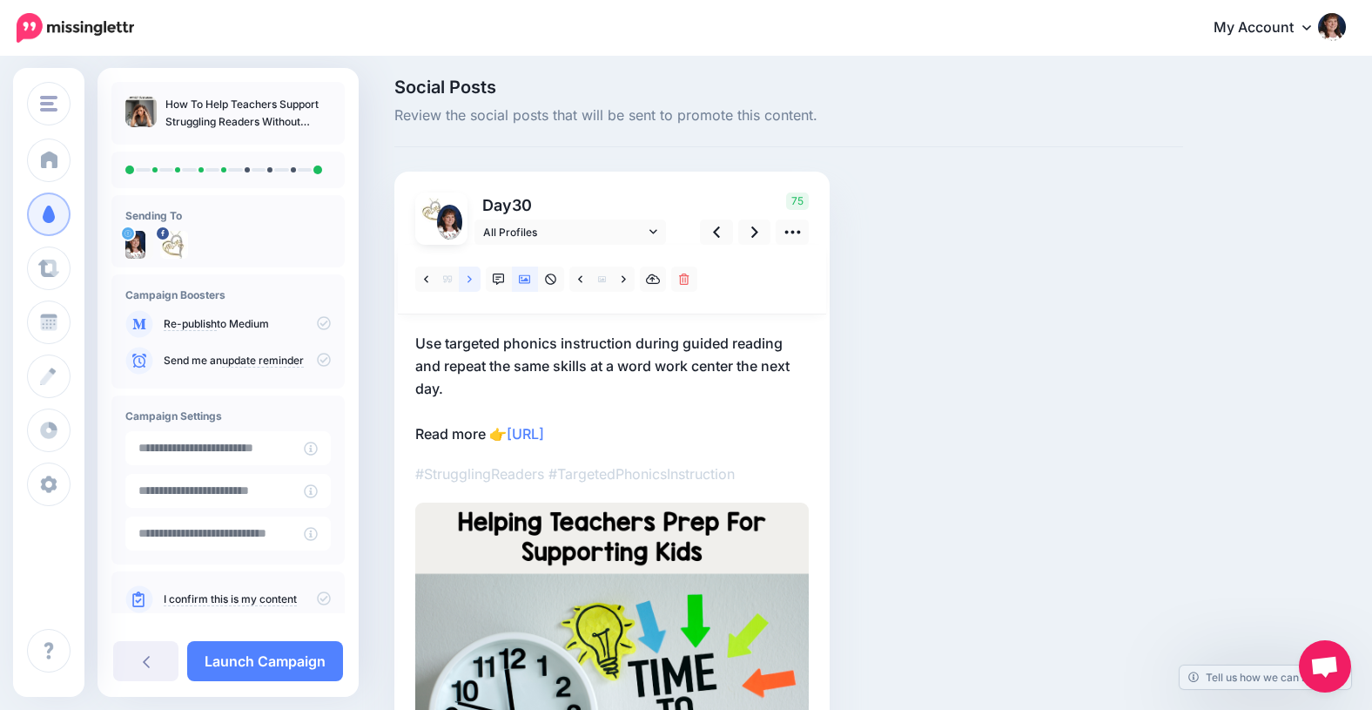
scroll to position [0, 0]
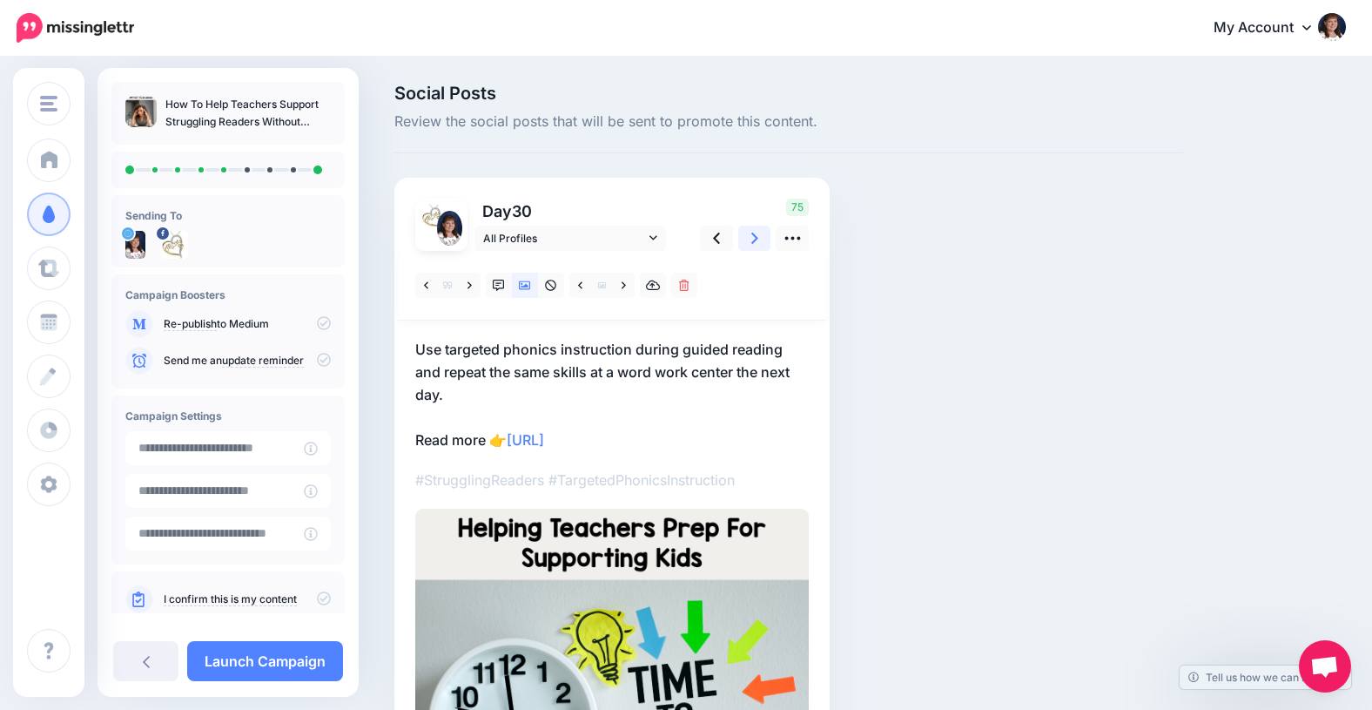
click at [753, 233] on icon at bounding box center [754, 237] width 7 height 11
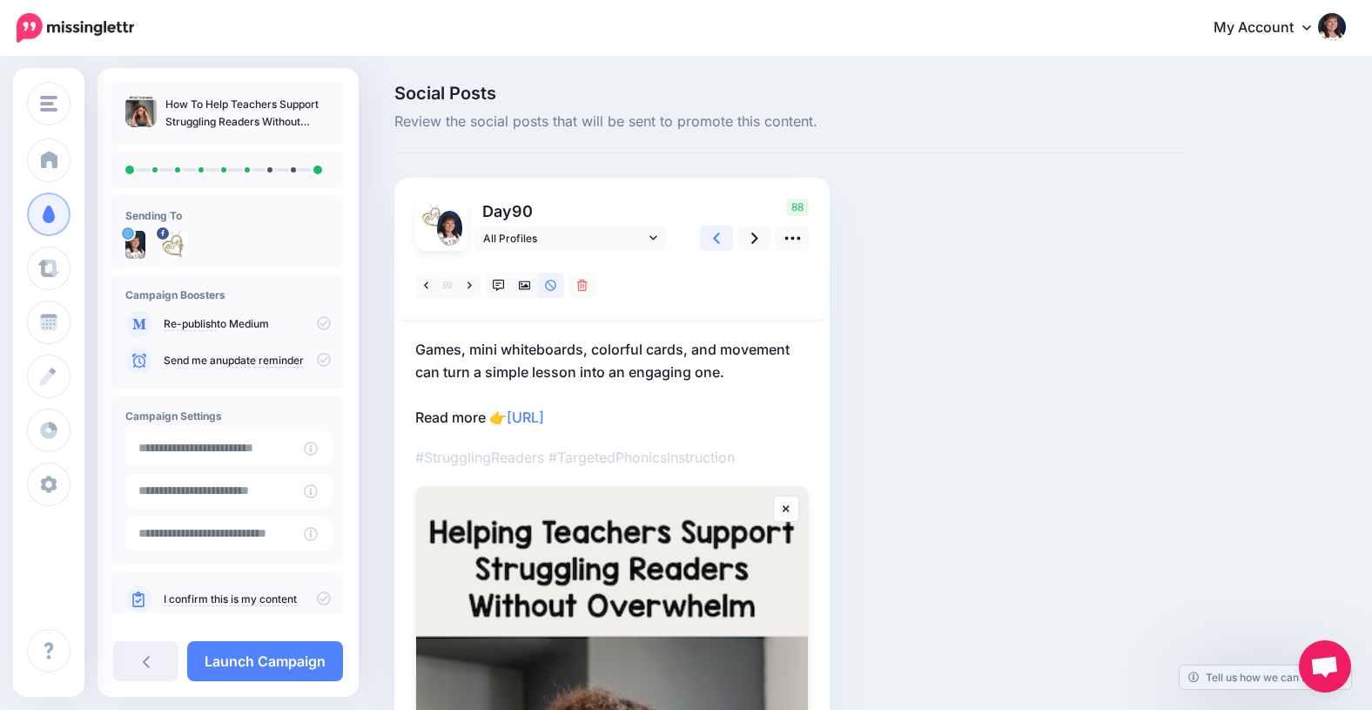
click at [717, 238] on icon at bounding box center [716, 238] width 7 height 18
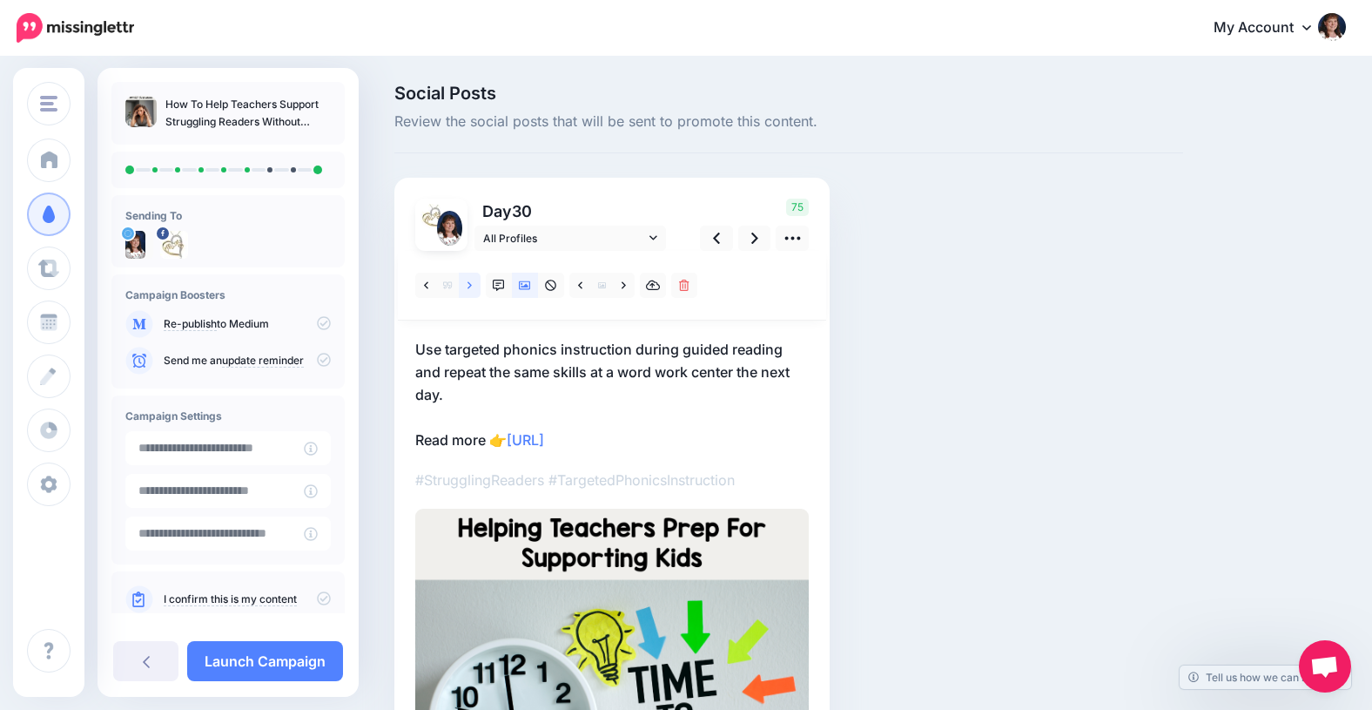
click at [469, 285] on icon at bounding box center [470, 285] width 4 height 12
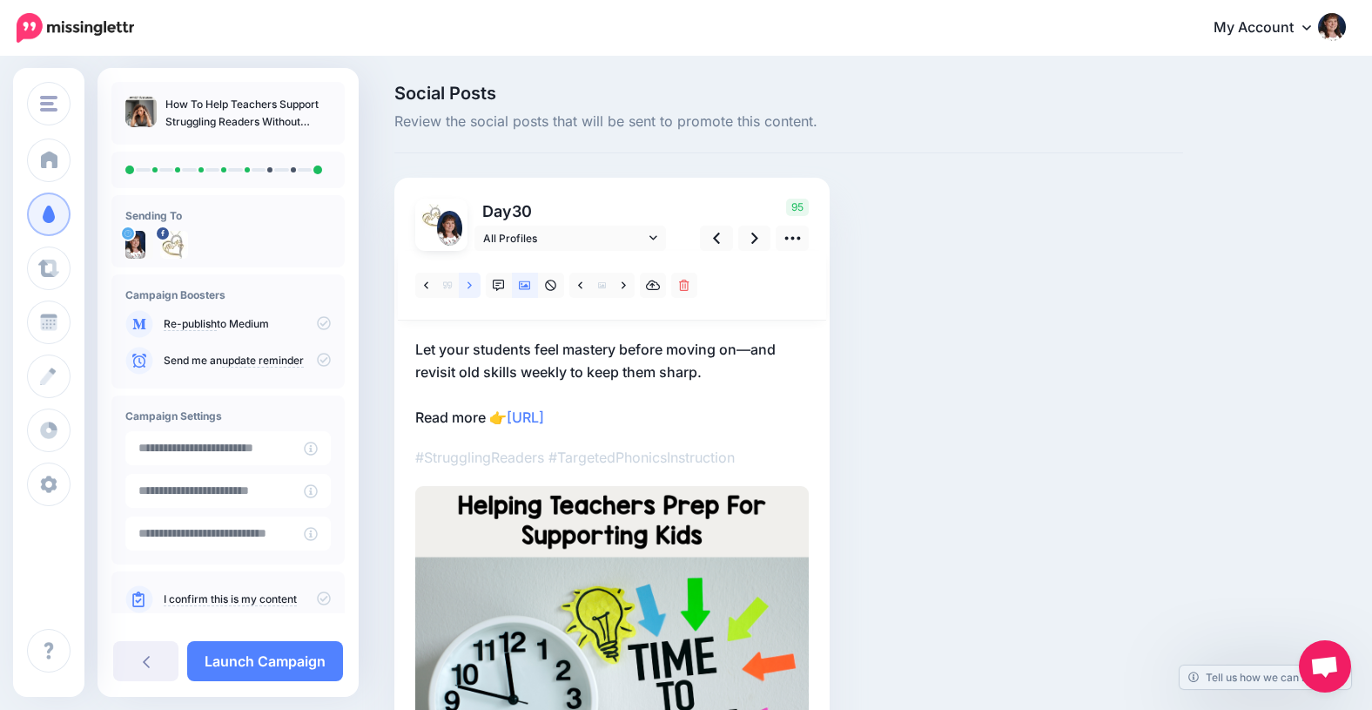
click at [469, 285] on icon at bounding box center [470, 285] width 4 height 12
click at [754, 238] on icon at bounding box center [754, 238] width 7 height 18
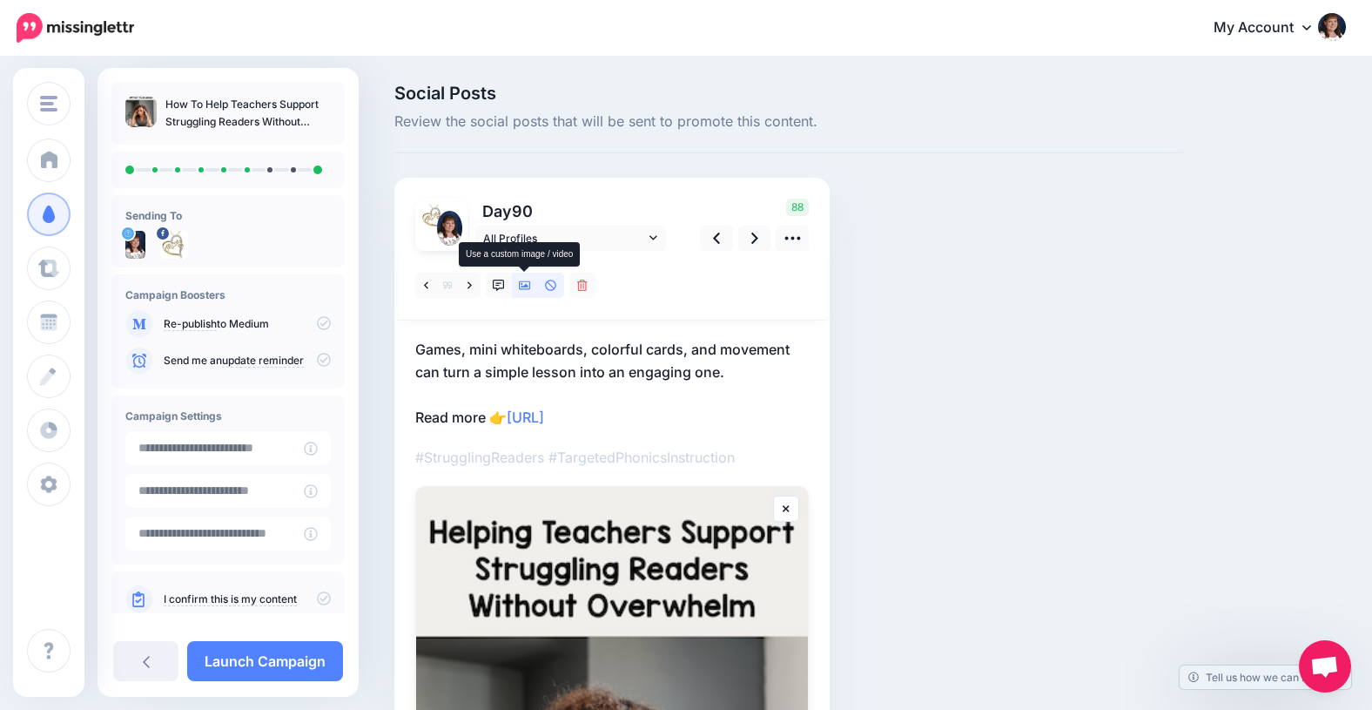
click at [526, 281] on icon at bounding box center [525, 285] width 12 height 9
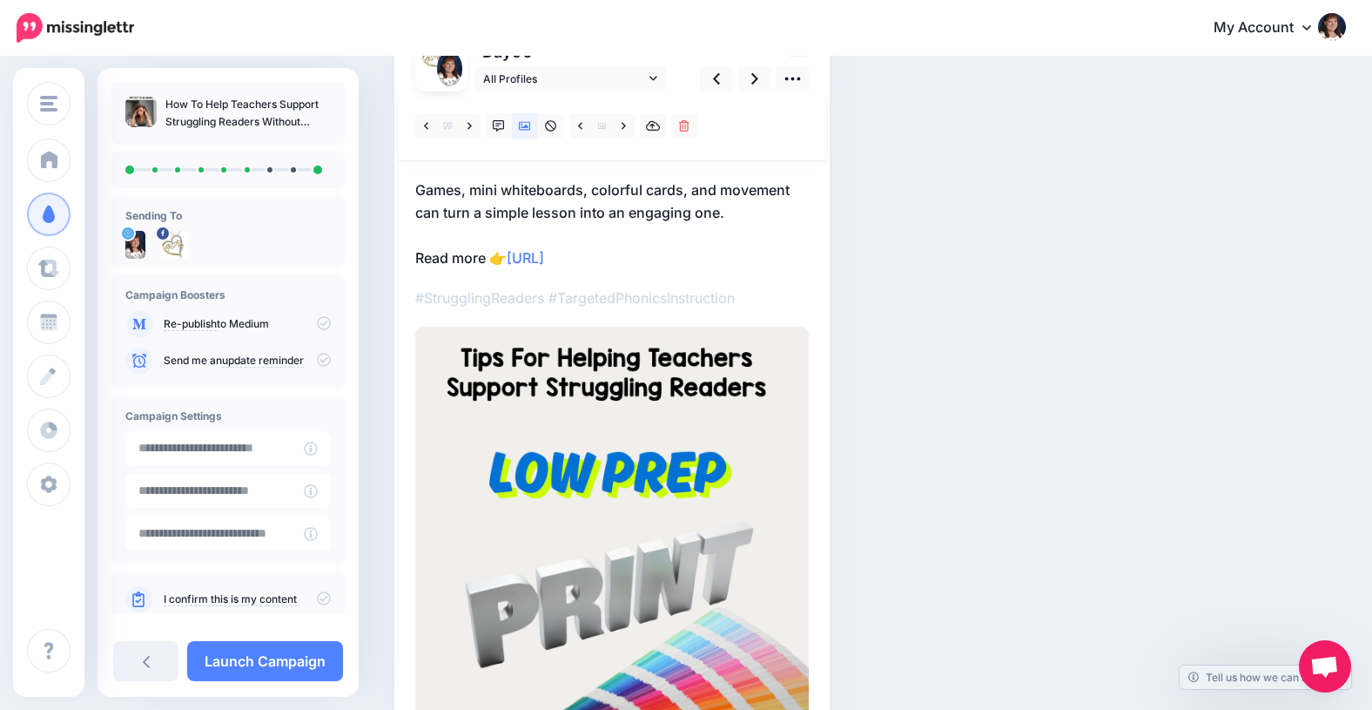
scroll to position [155, 0]
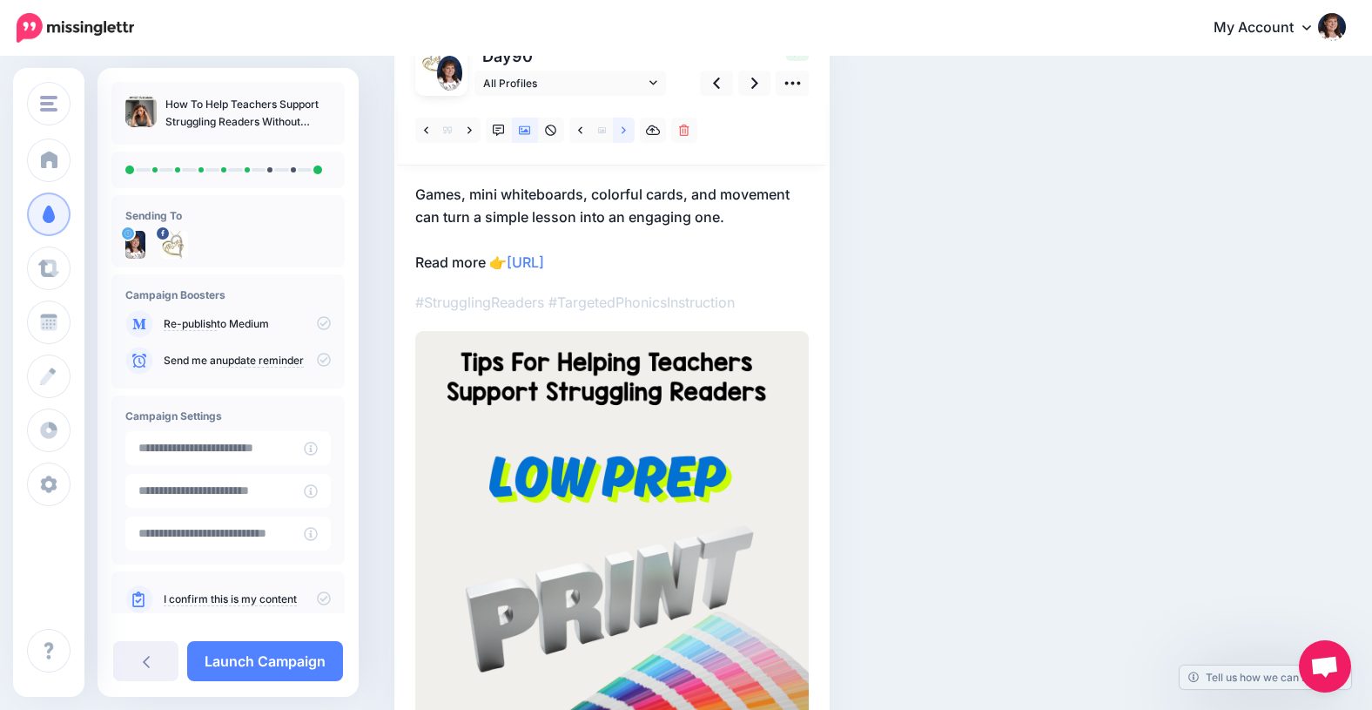
click at [626, 127] on link at bounding box center [624, 130] width 22 height 25
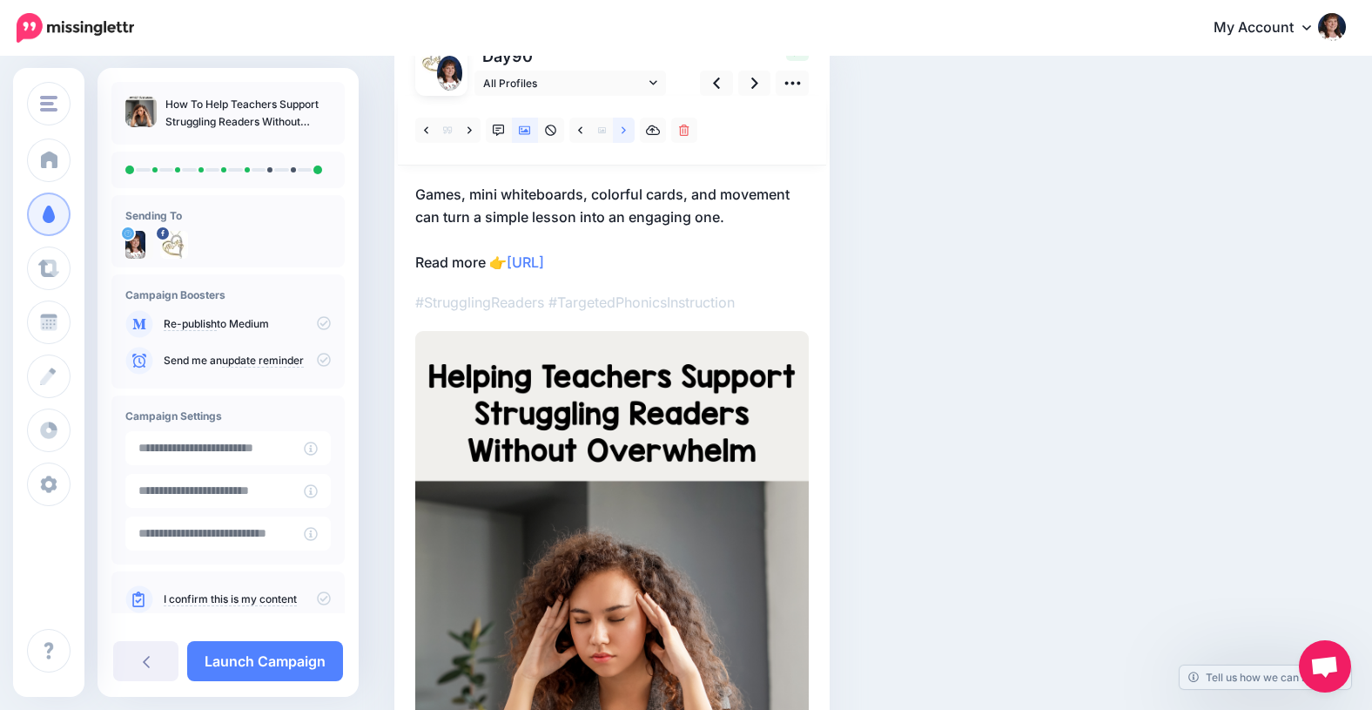
click at [626, 127] on link at bounding box center [624, 130] width 22 height 25
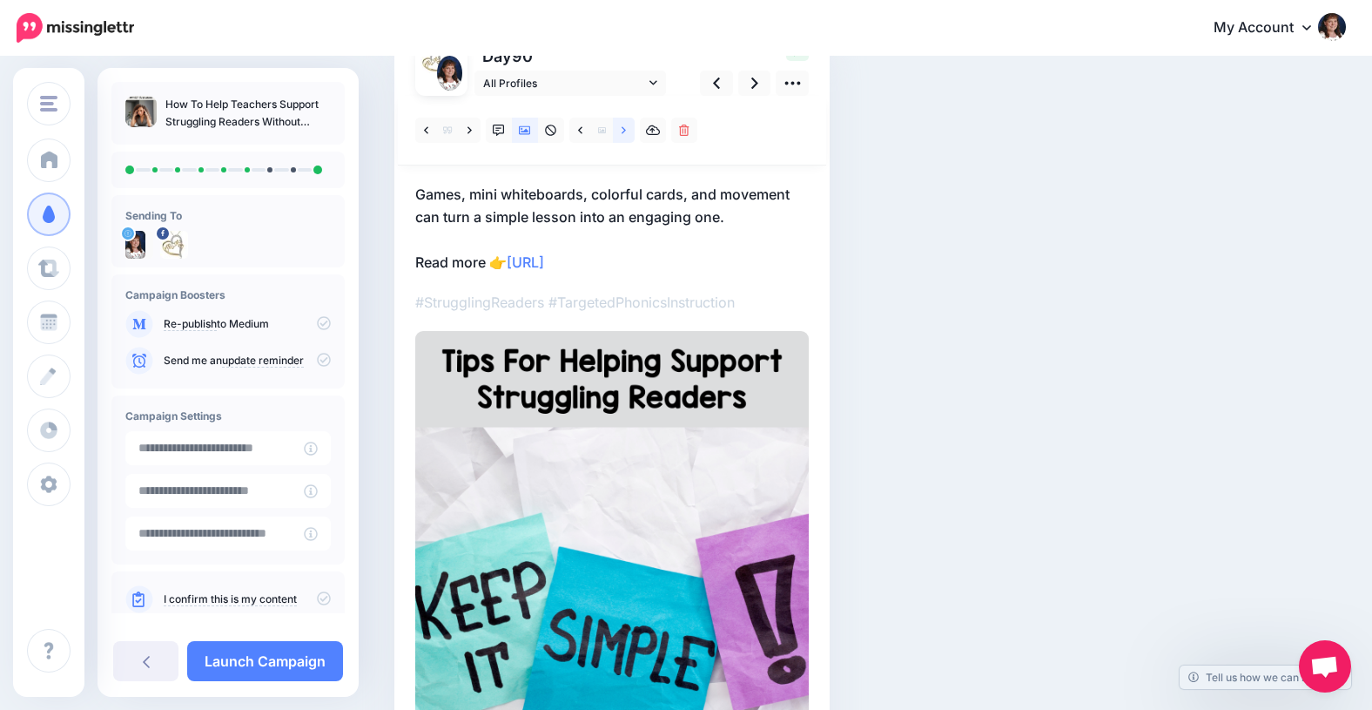
click at [626, 127] on link at bounding box center [624, 130] width 22 height 25
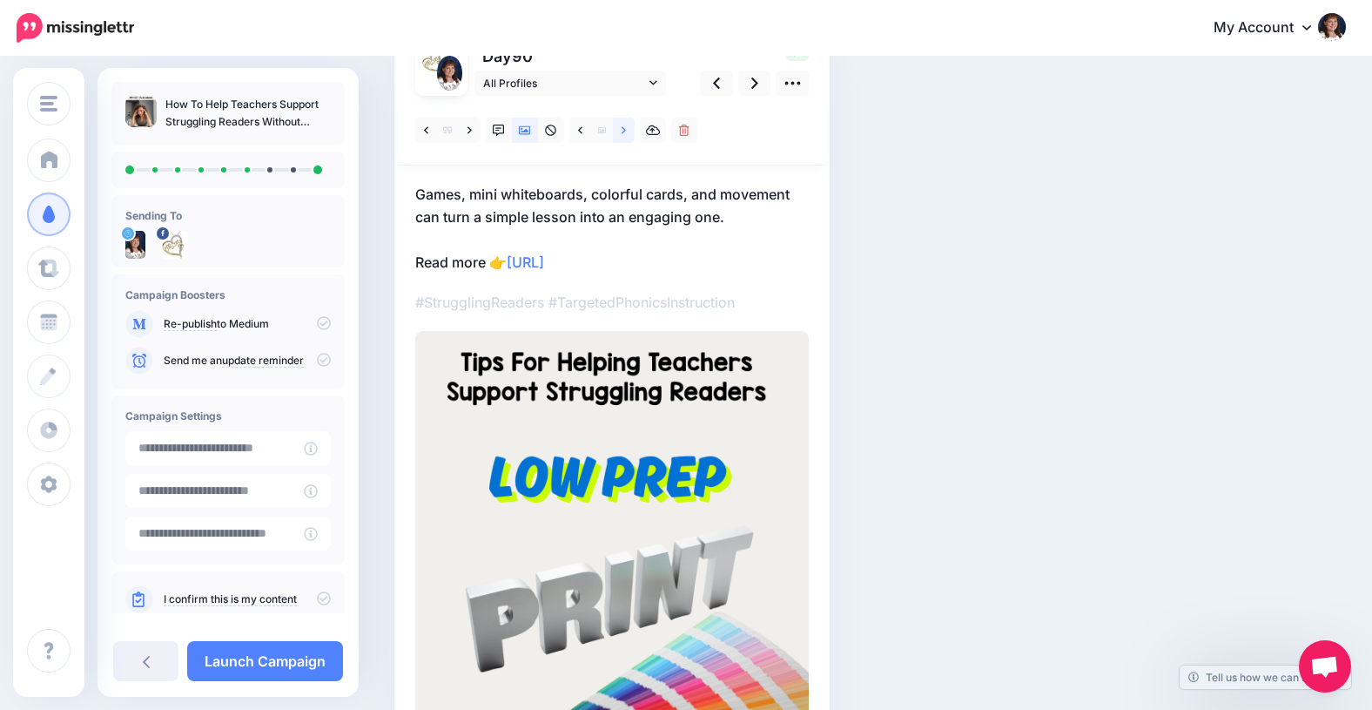
click at [626, 128] on link at bounding box center [624, 130] width 22 height 25
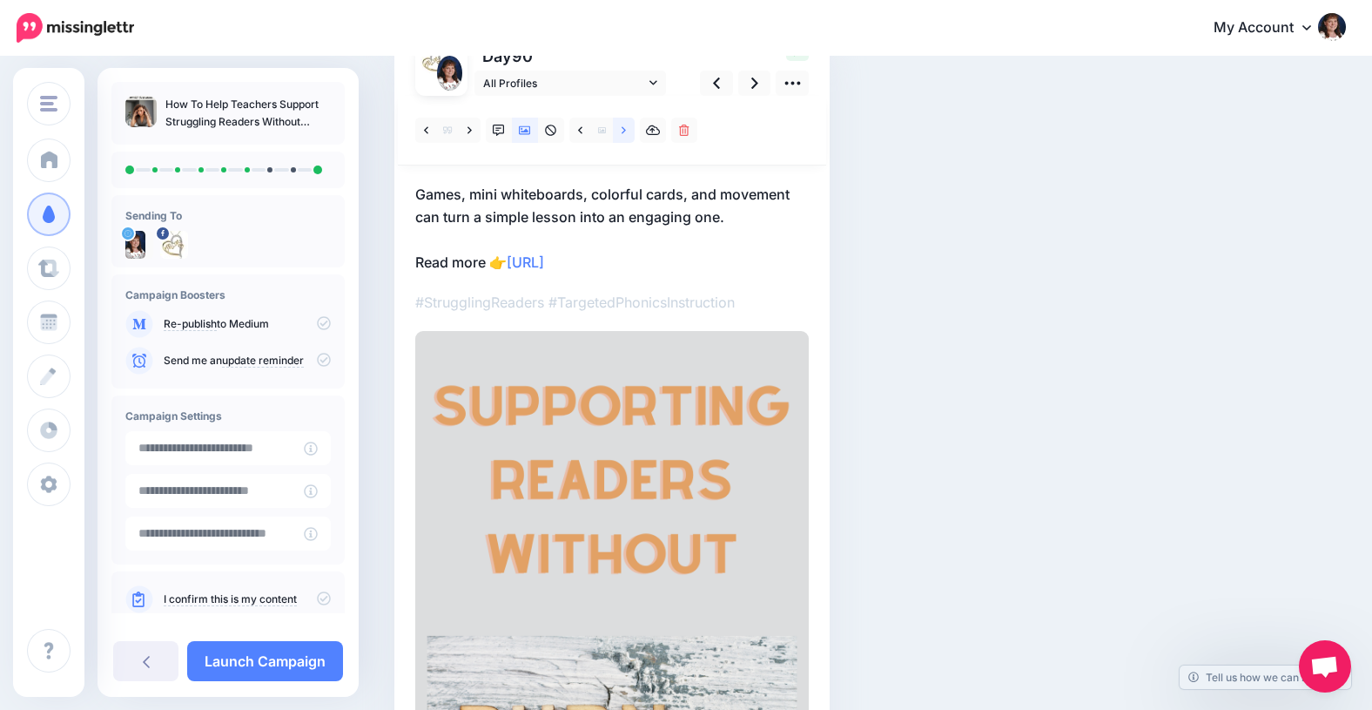
click at [626, 128] on link at bounding box center [624, 130] width 22 height 25
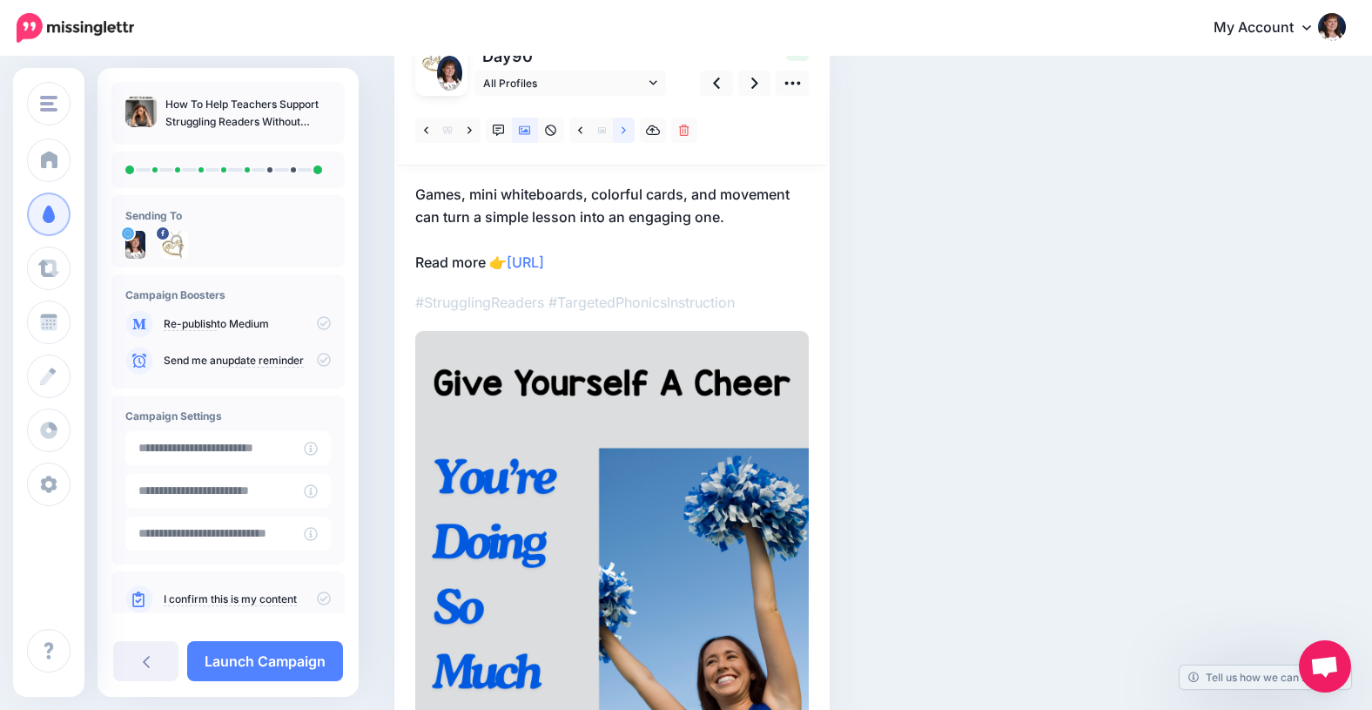
click at [626, 129] on link at bounding box center [624, 130] width 22 height 25
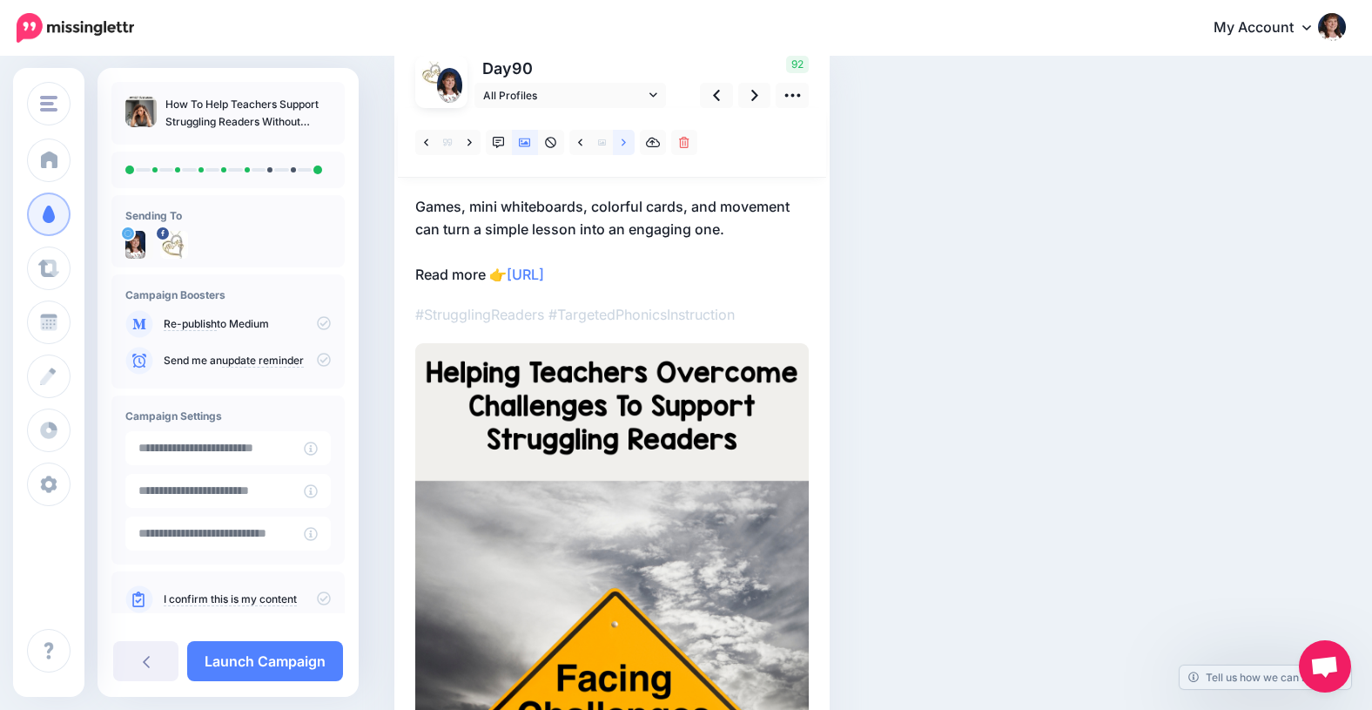
scroll to position [141, 0]
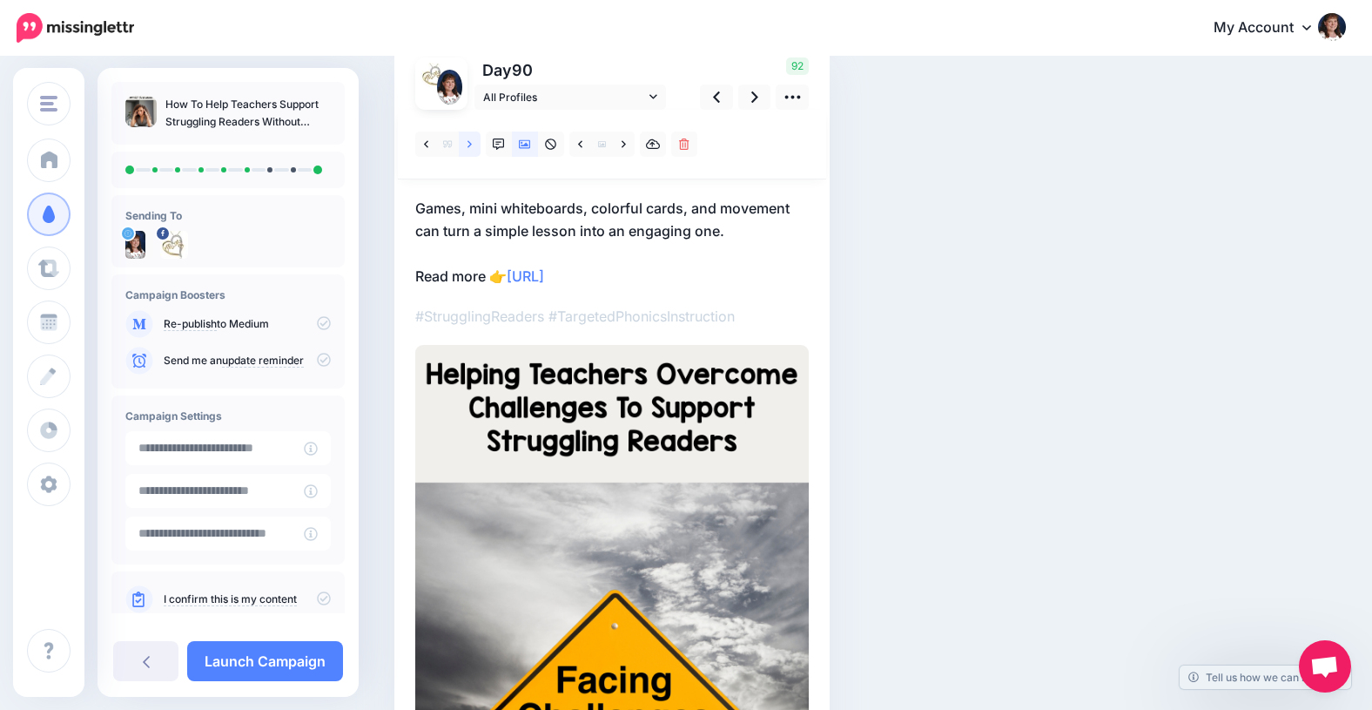
click at [469, 141] on icon at bounding box center [470, 144] width 4 height 12
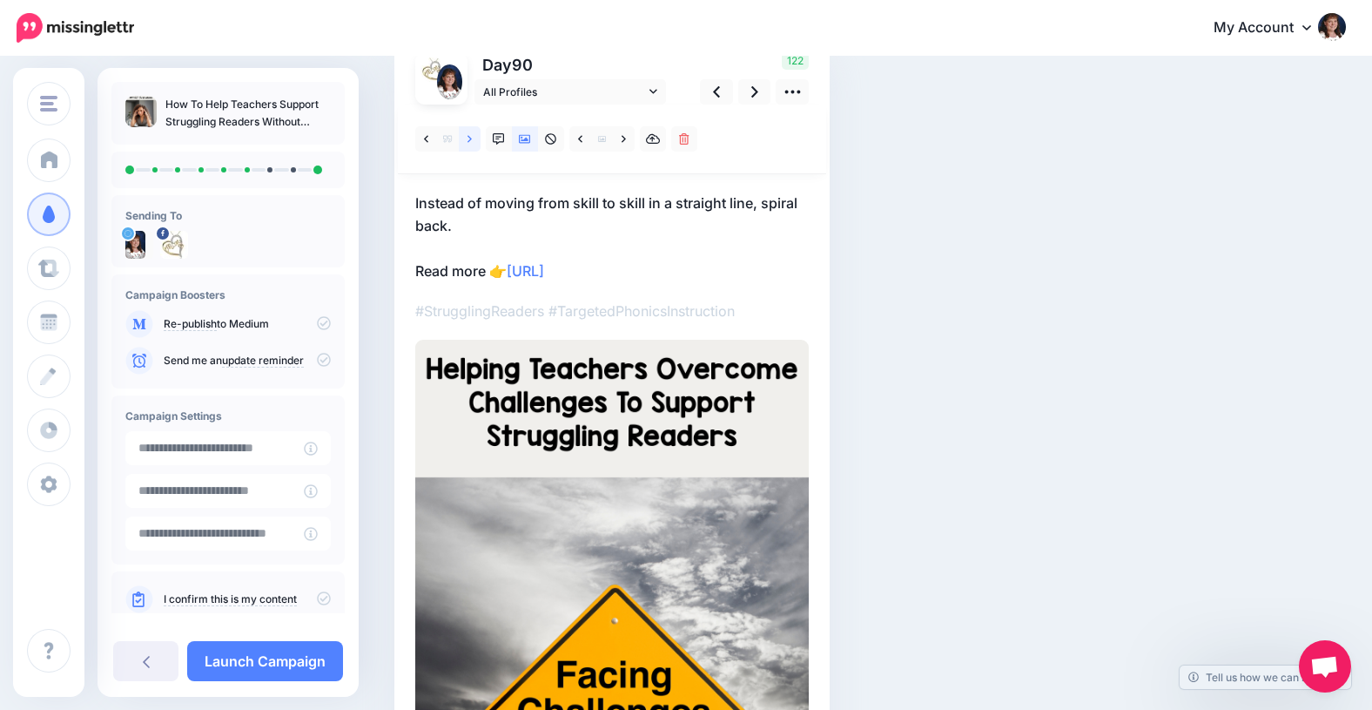
scroll to position [151, 0]
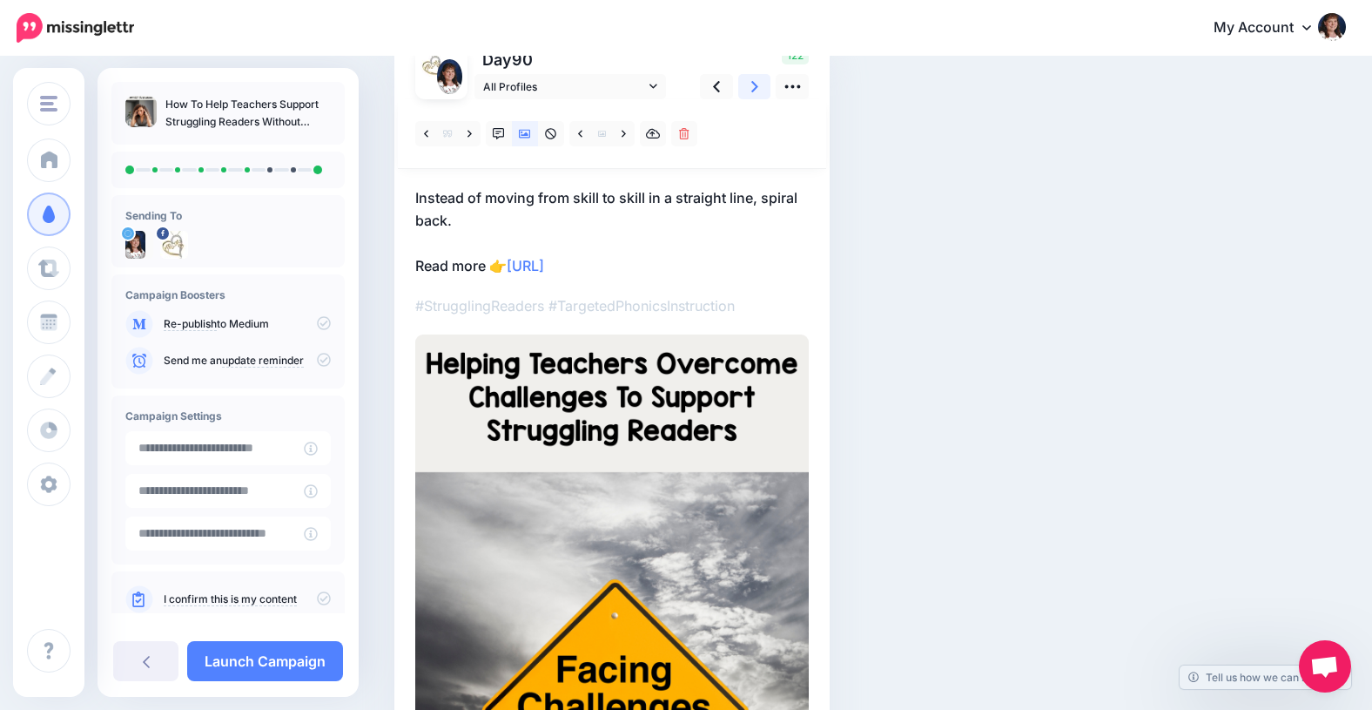
click at [751, 82] on icon at bounding box center [754, 86] width 7 height 11
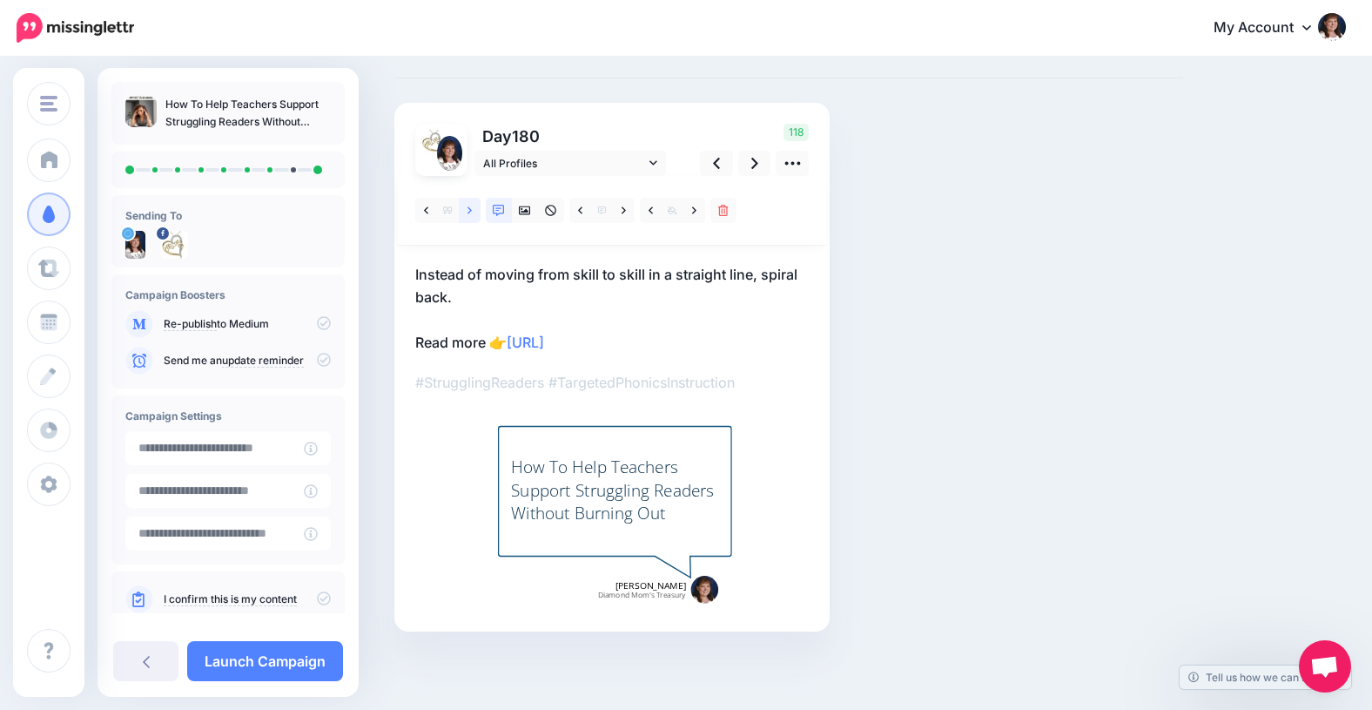
click at [468, 209] on icon at bounding box center [470, 211] width 4 height 12
click at [426, 210] on icon at bounding box center [426, 211] width 4 height 12
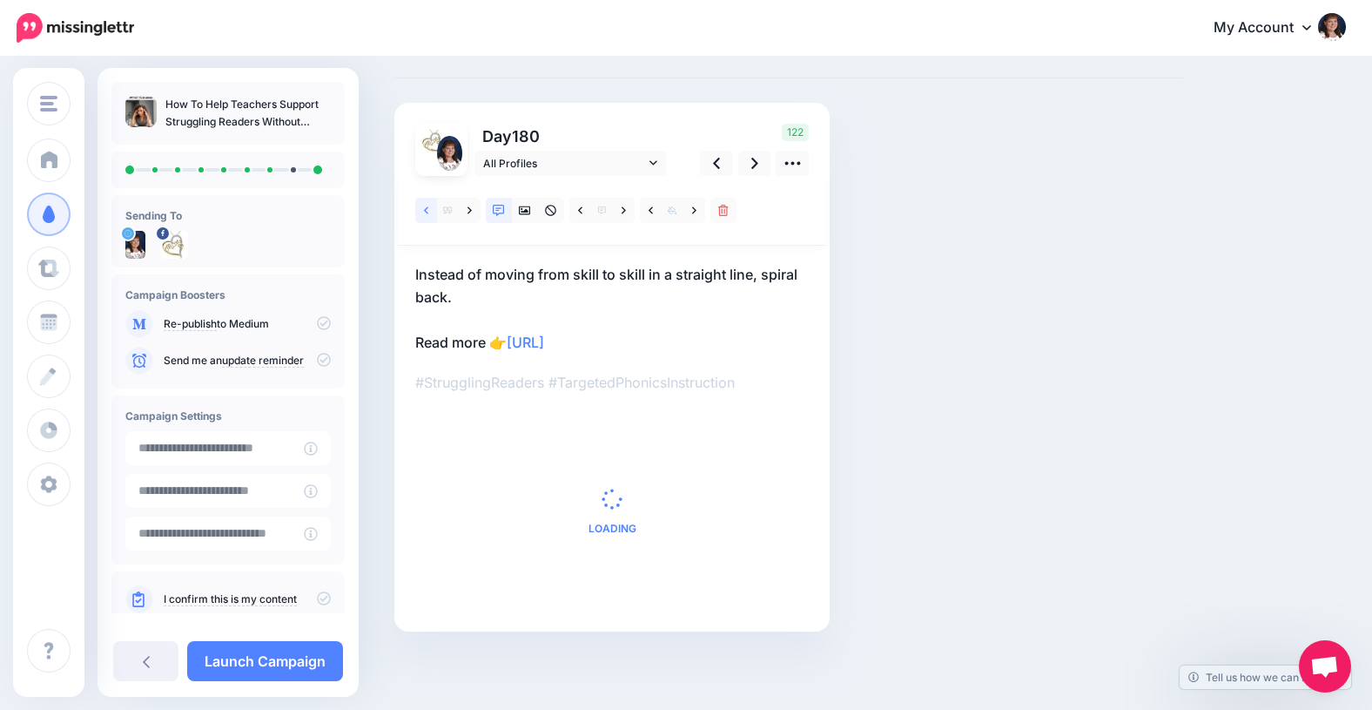
click at [426, 210] on icon at bounding box center [426, 211] width 4 height 12
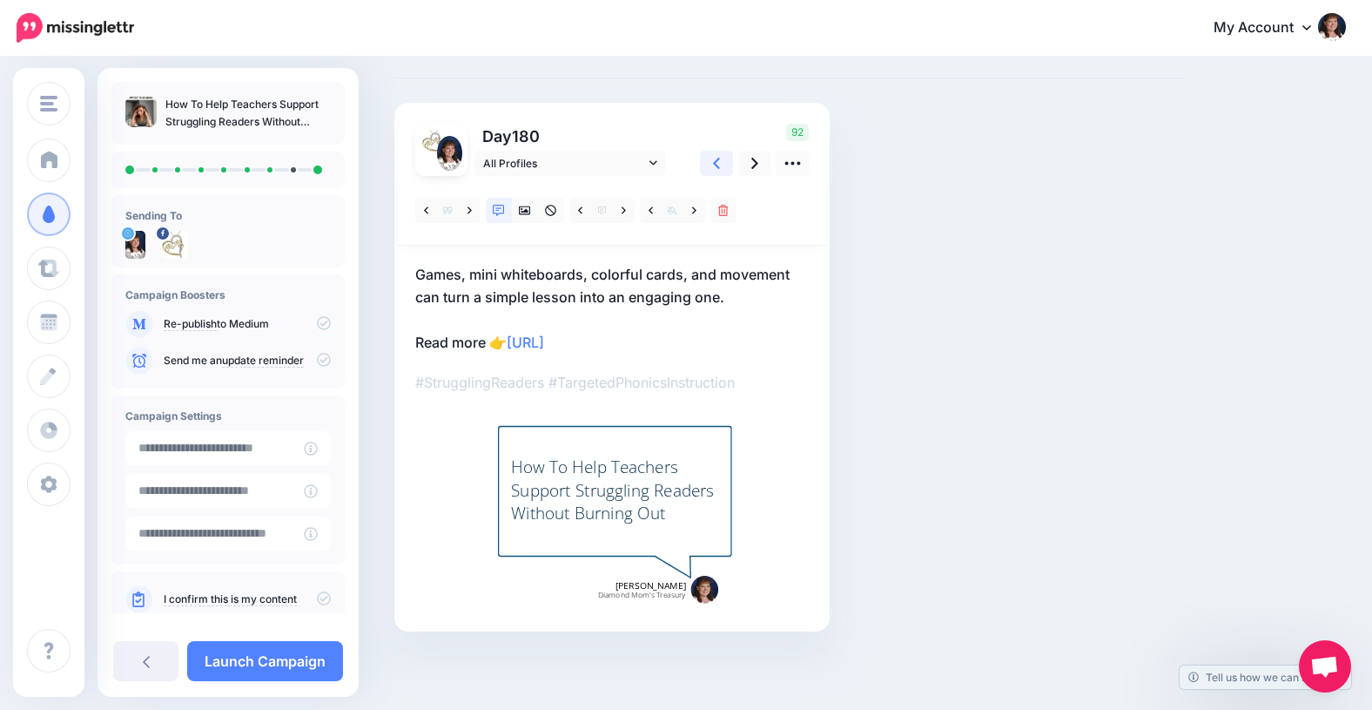
click at [718, 159] on icon at bounding box center [716, 163] width 7 height 18
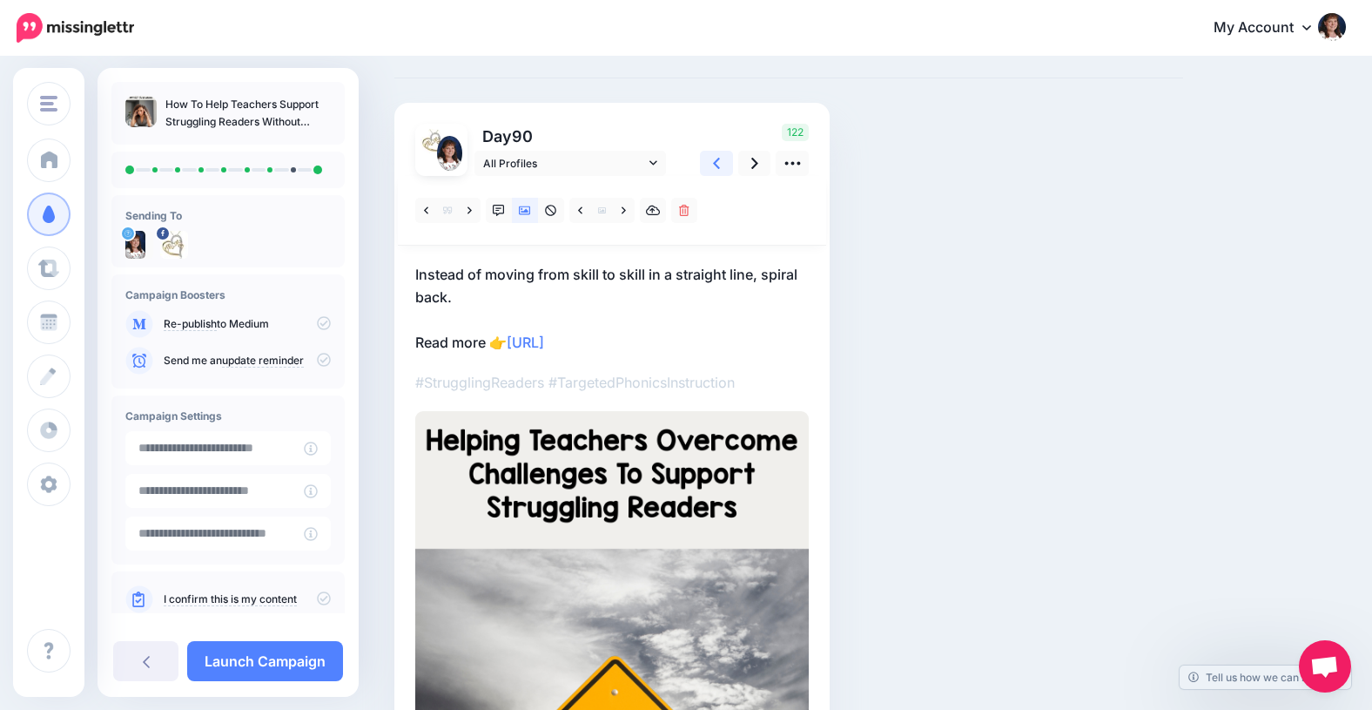
scroll to position [0, 0]
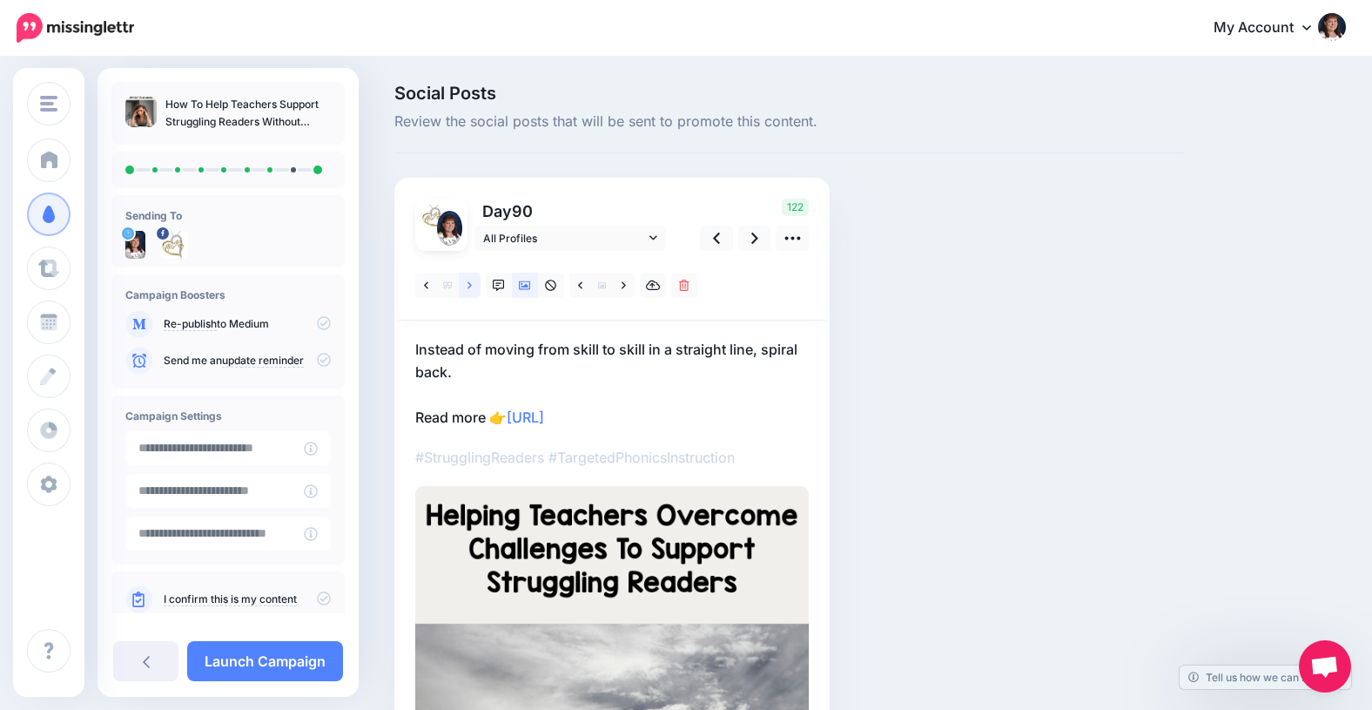
click at [470, 283] on icon at bounding box center [470, 284] width 4 height 7
click at [469, 283] on icon at bounding box center [470, 284] width 4 height 7
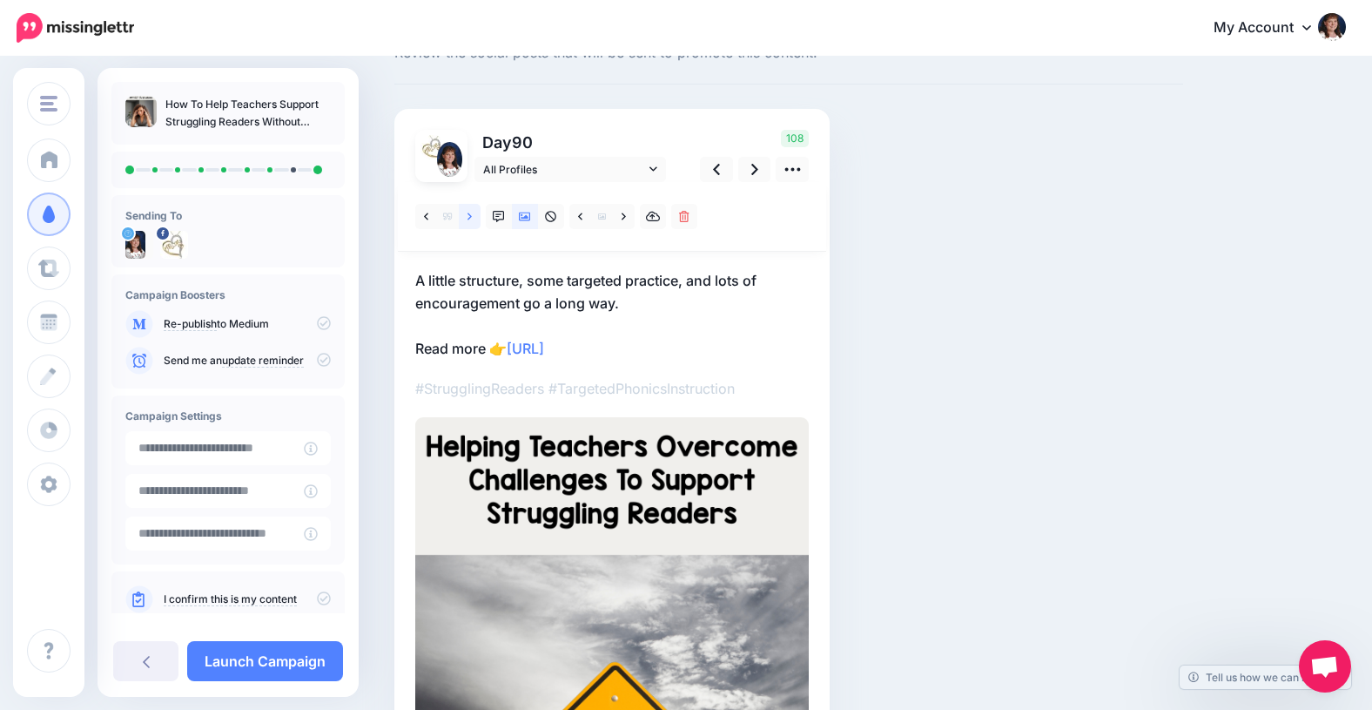
scroll to position [67, 0]
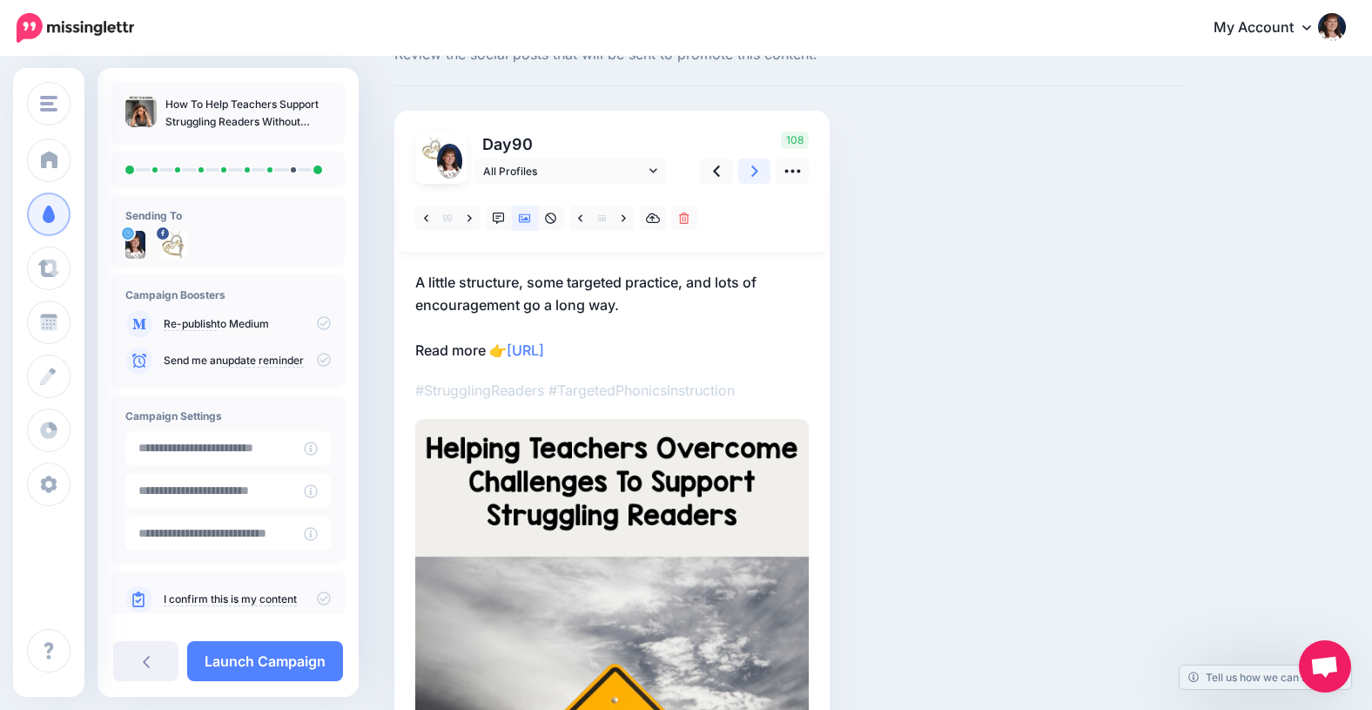
click at [751, 166] on icon at bounding box center [754, 171] width 7 height 18
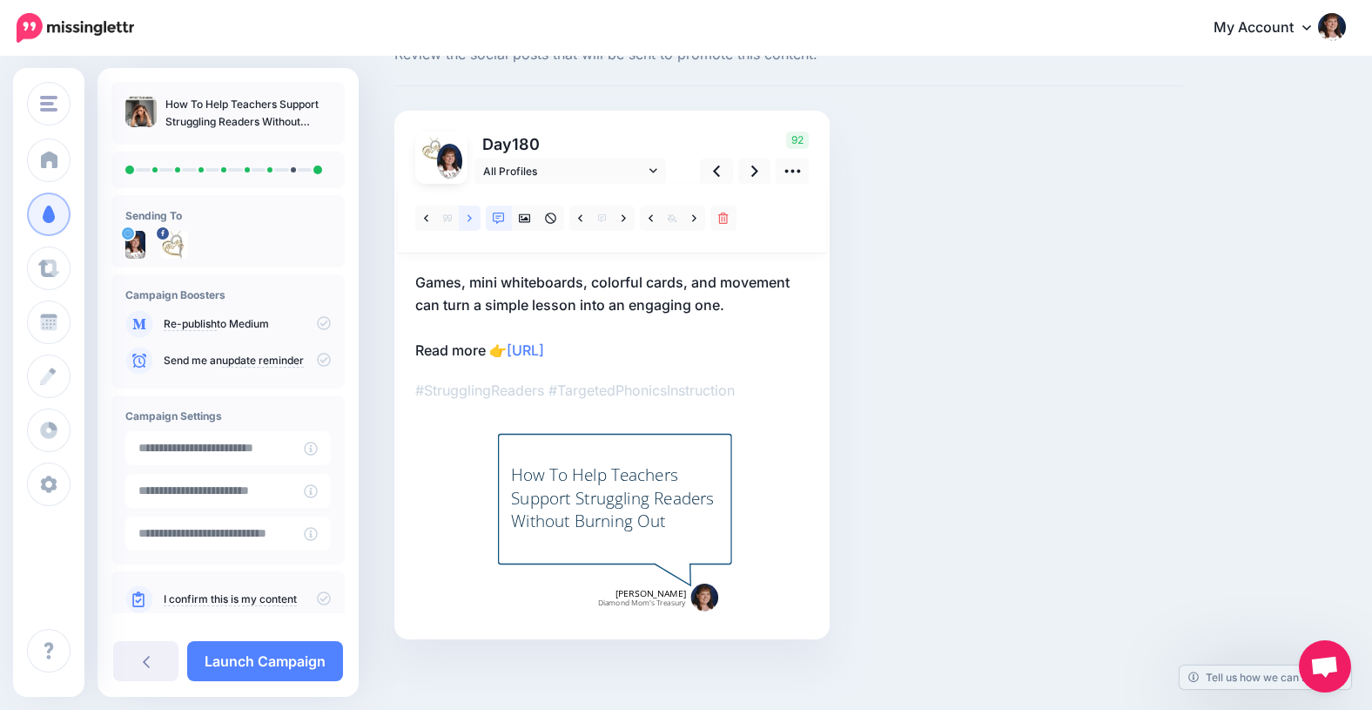
click at [468, 220] on icon at bounding box center [470, 217] width 4 height 7
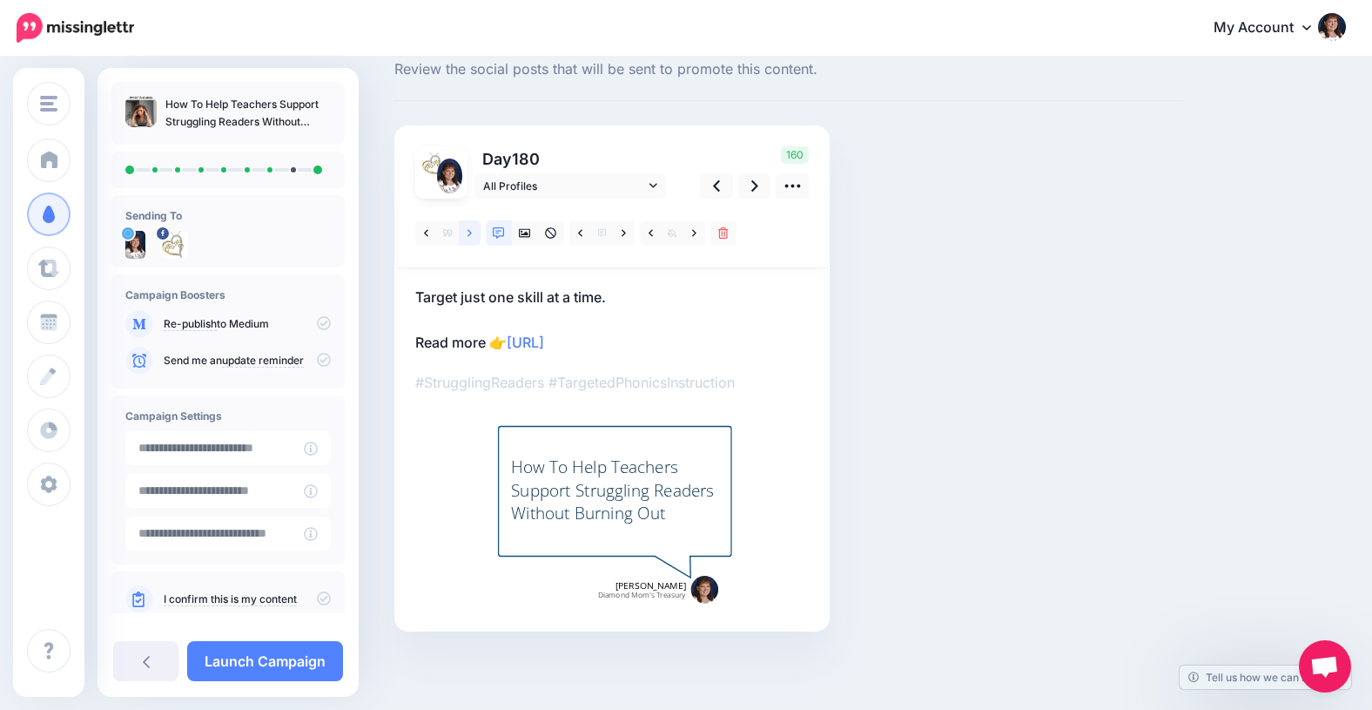
click at [468, 220] on link at bounding box center [470, 232] width 22 height 25
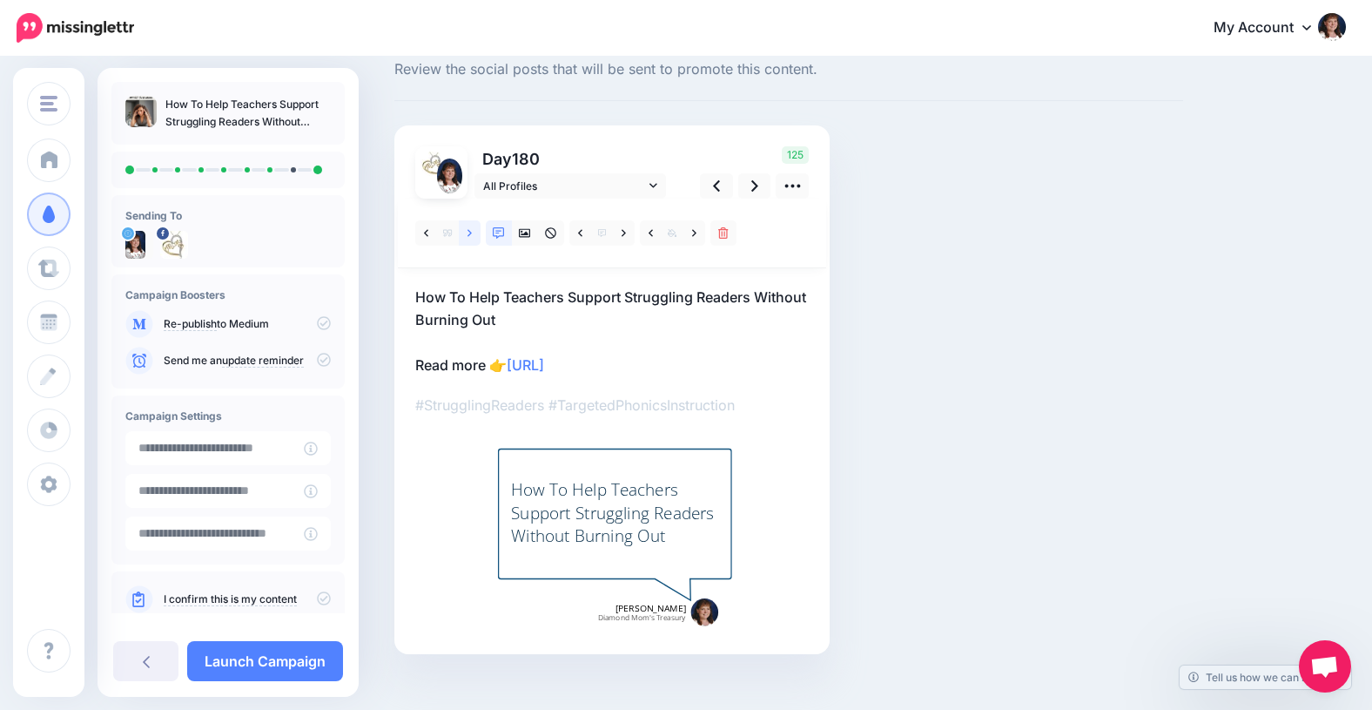
scroll to position [67, 0]
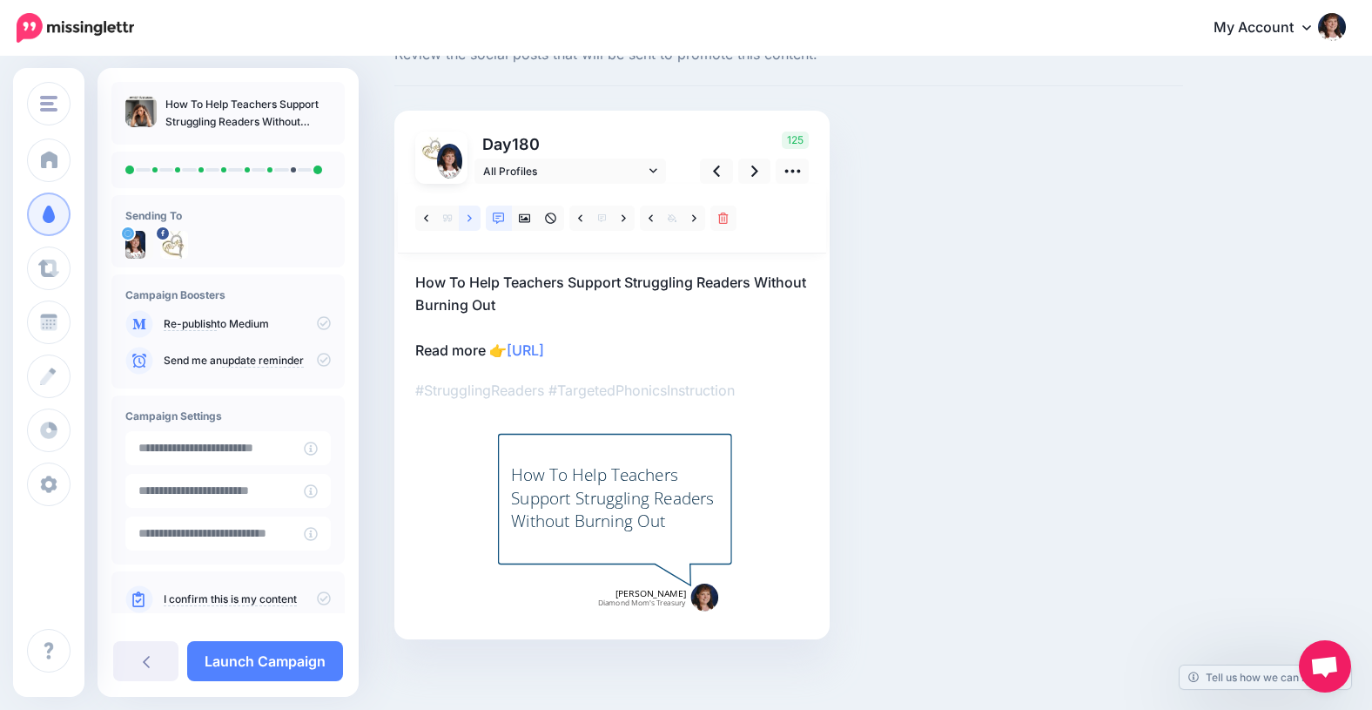
click at [468, 220] on icon at bounding box center [470, 217] width 4 height 7
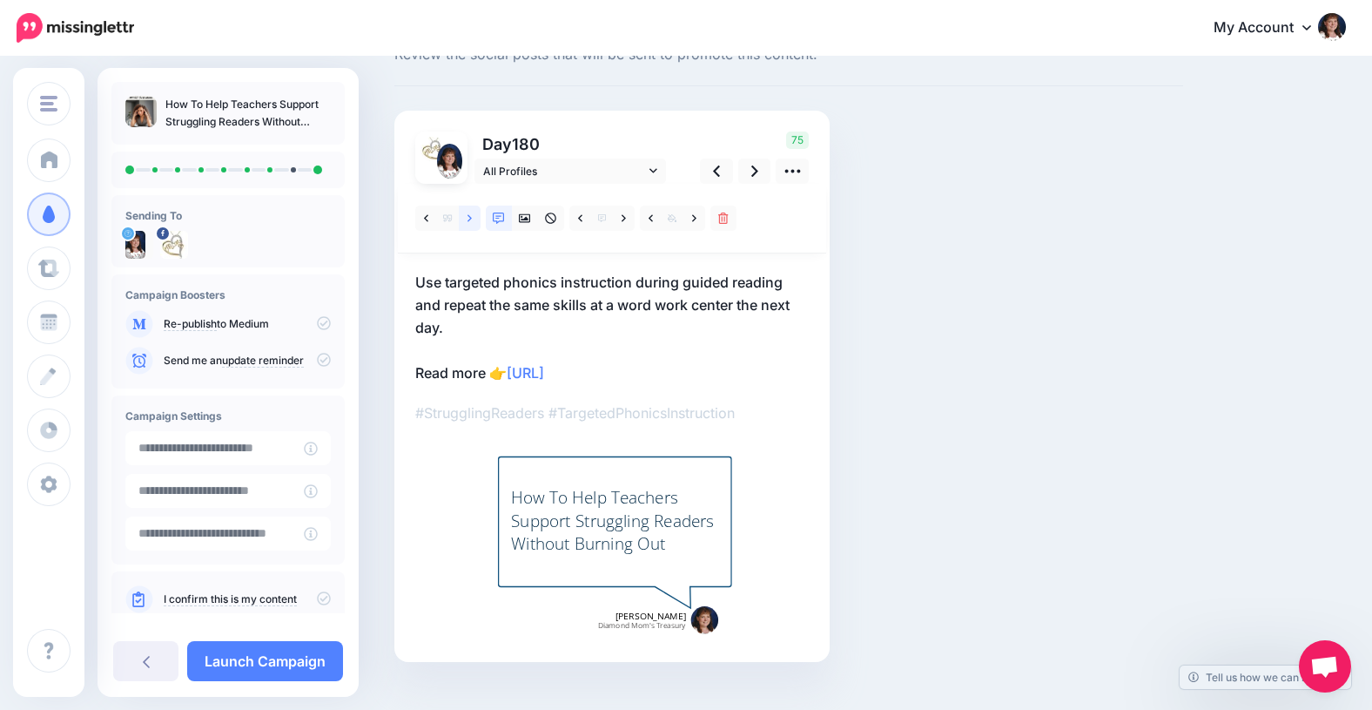
click at [468, 221] on icon at bounding box center [470, 218] width 4 height 12
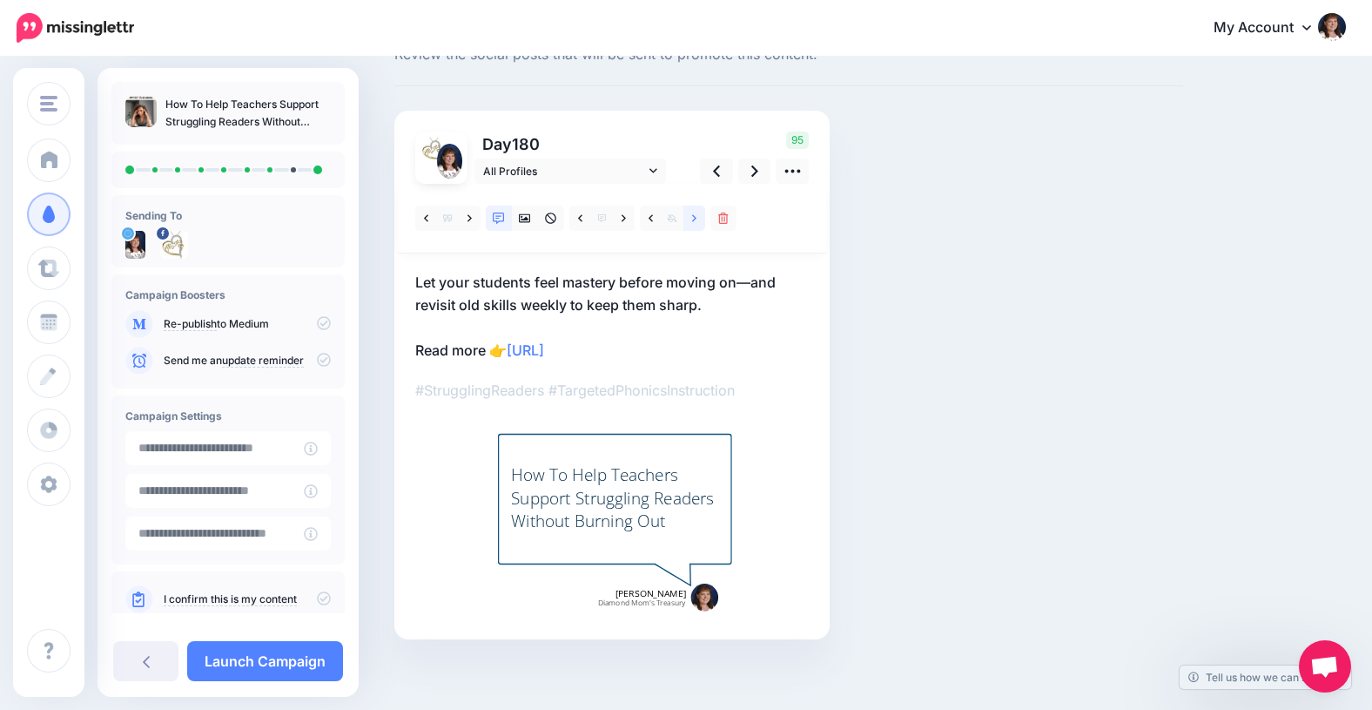
click at [690, 219] on link at bounding box center [694, 217] width 22 height 25
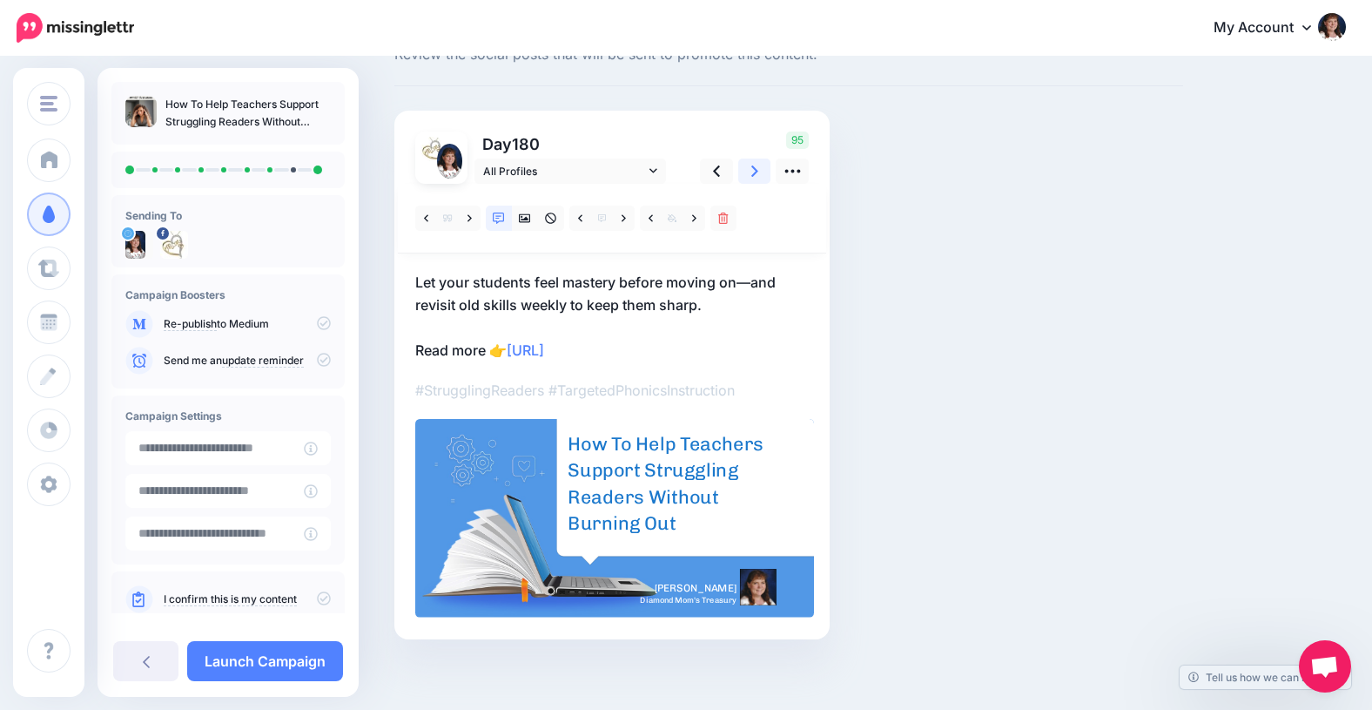
click at [753, 167] on icon at bounding box center [754, 170] width 7 height 11
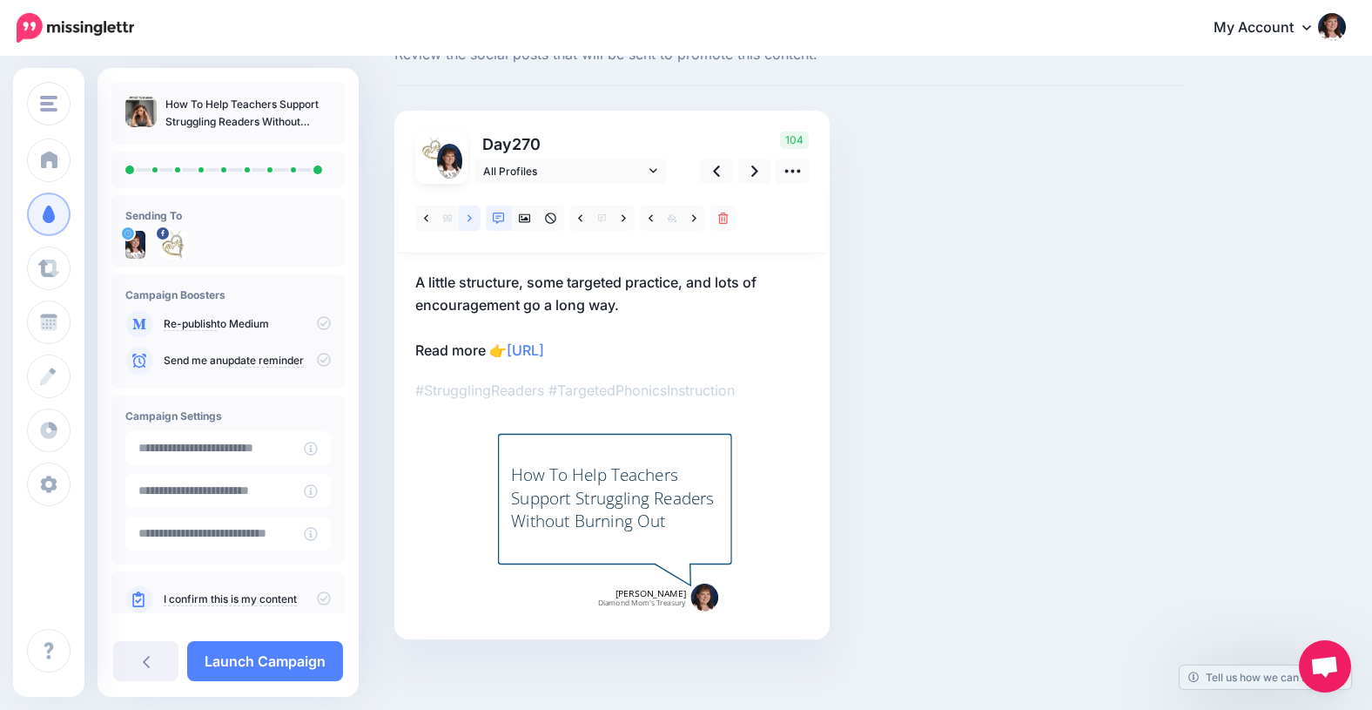
click at [471, 218] on icon at bounding box center [470, 217] width 4 height 7
click at [471, 219] on icon at bounding box center [470, 218] width 4 height 12
click at [471, 220] on icon at bounding box center [470, 218] width 4 height 12
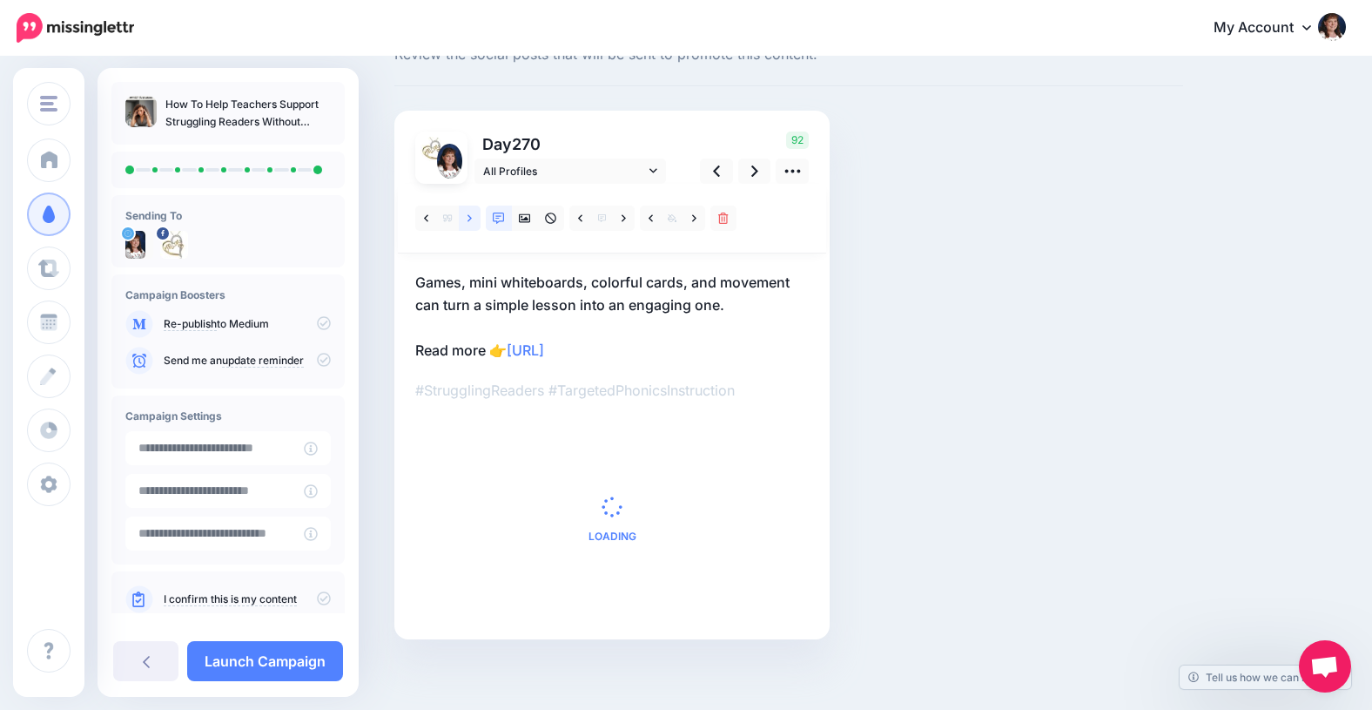
click at [471, 220] on icon at bounding box center [470, 218] width 4 height 12
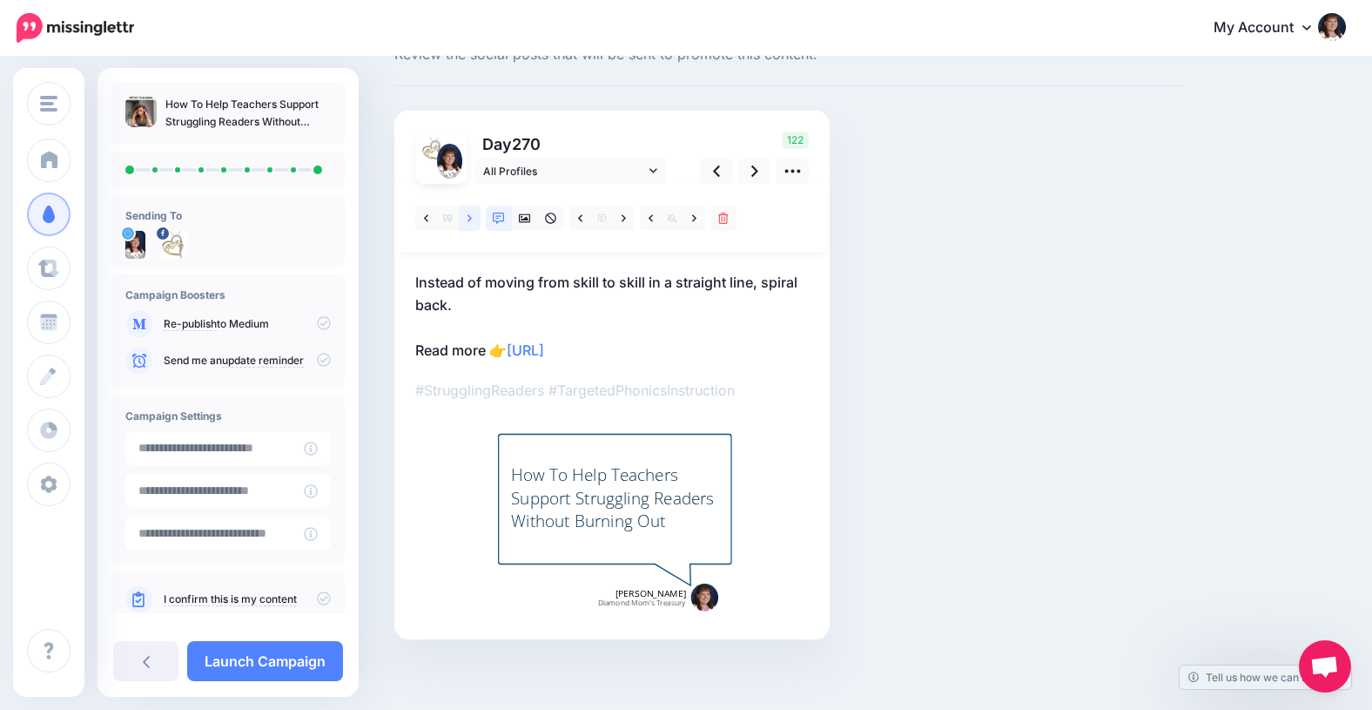
click at [472, 220] on link at bounding box center [470, 217] width 22 height 25
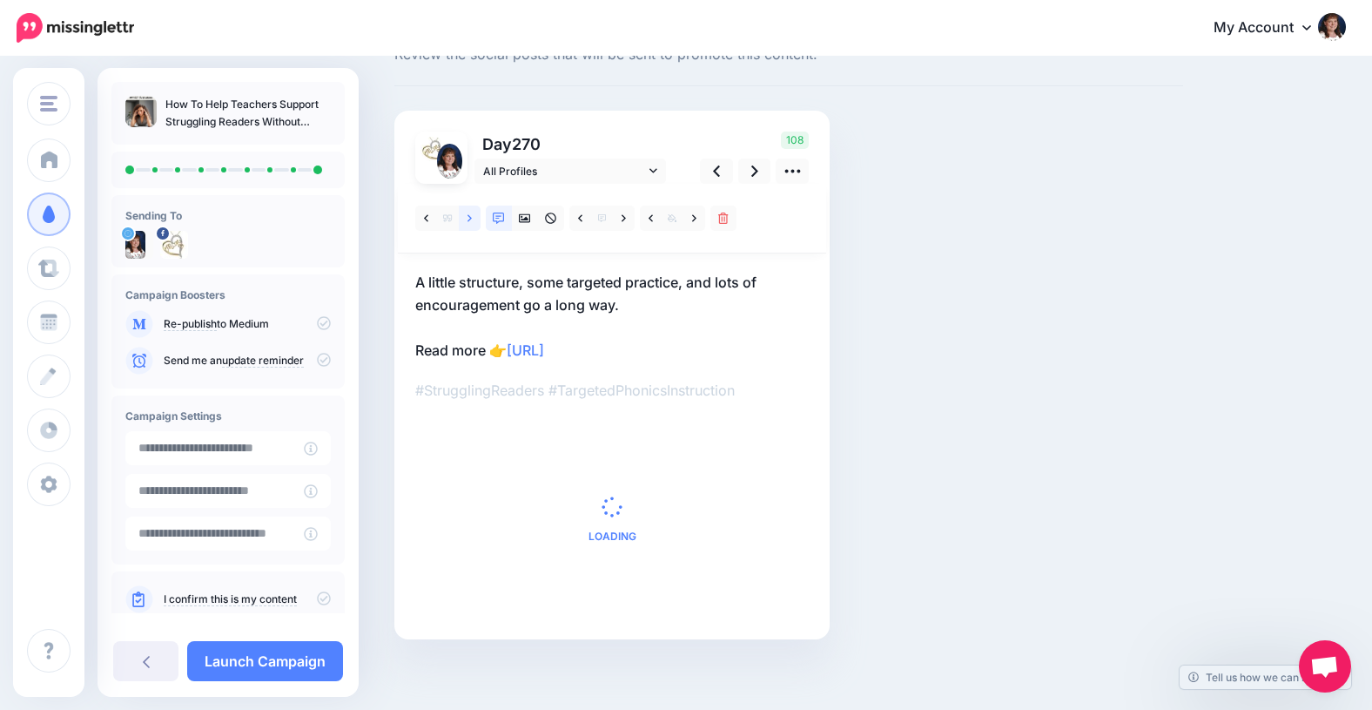
click at [472, 221] on link at bounding box center [470, 217] width 22 height 25
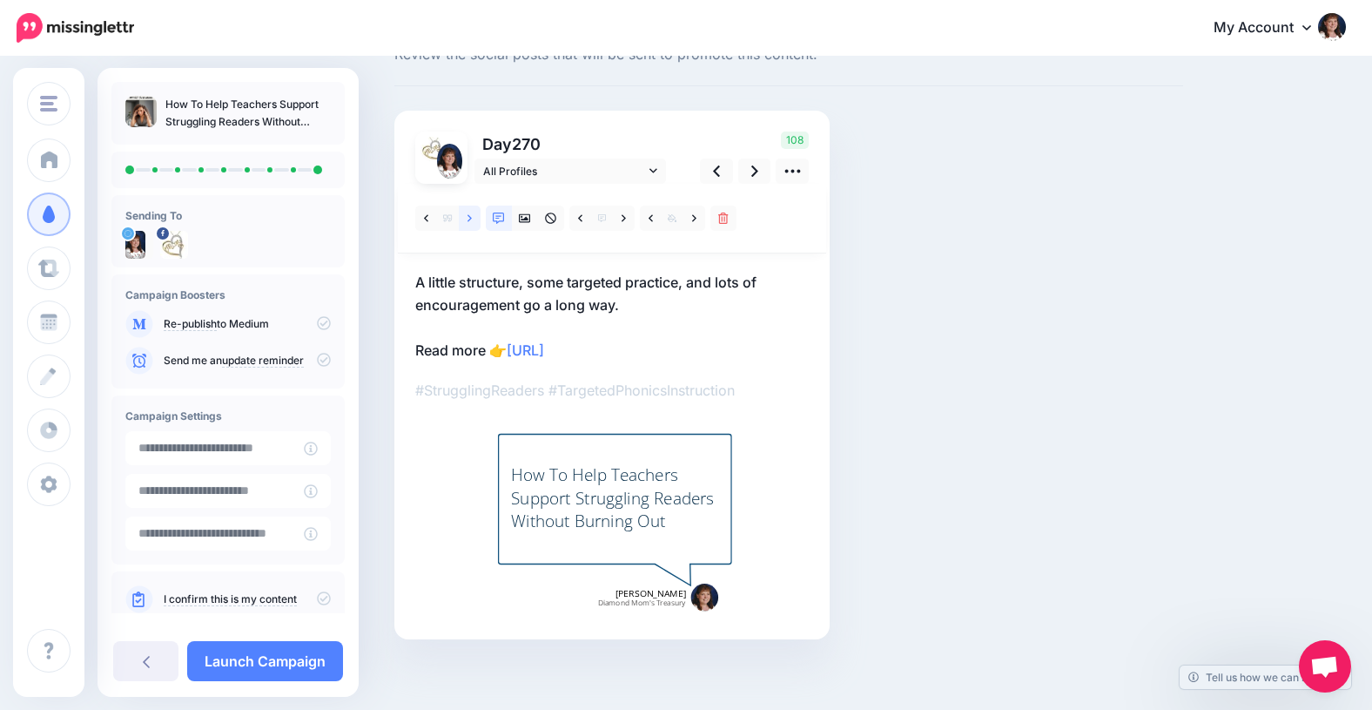
scroll to position [52, 0]
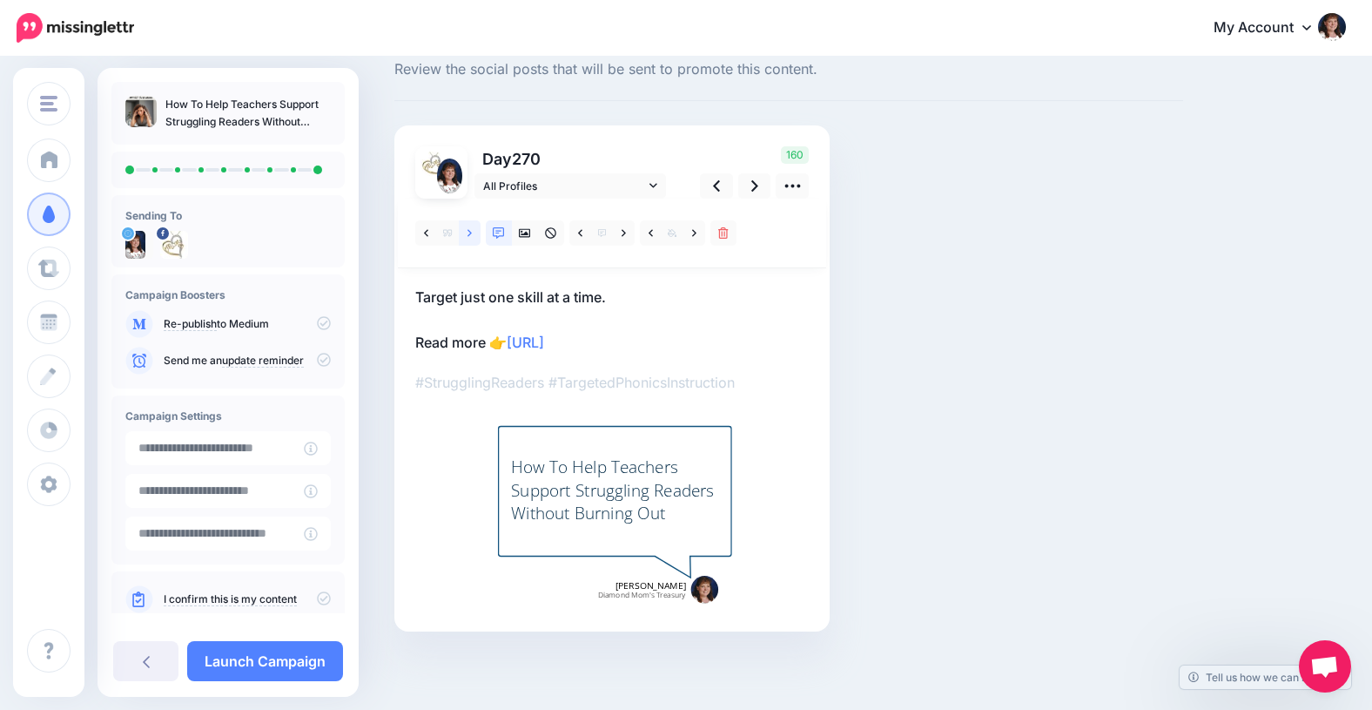
click at [472, 221] on link at bounding box center [470, 232] width 22 height 25
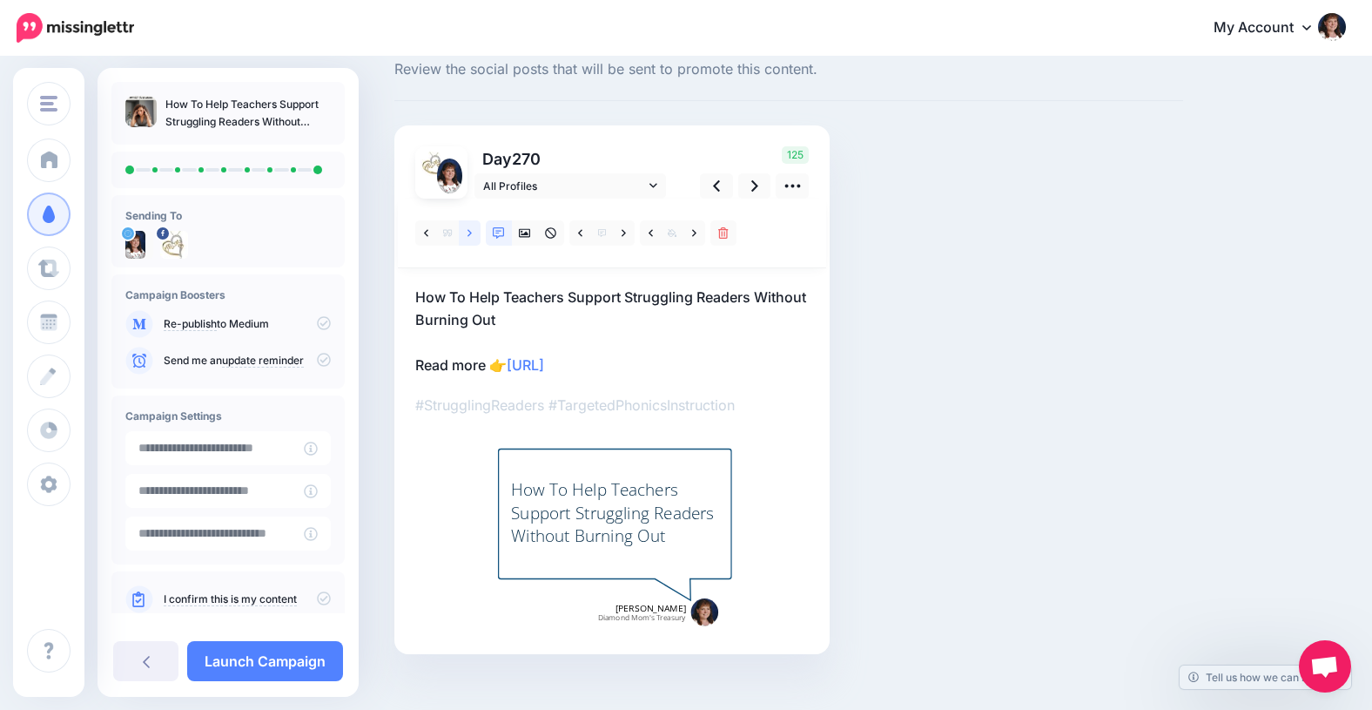
scroll to position [67, 0]
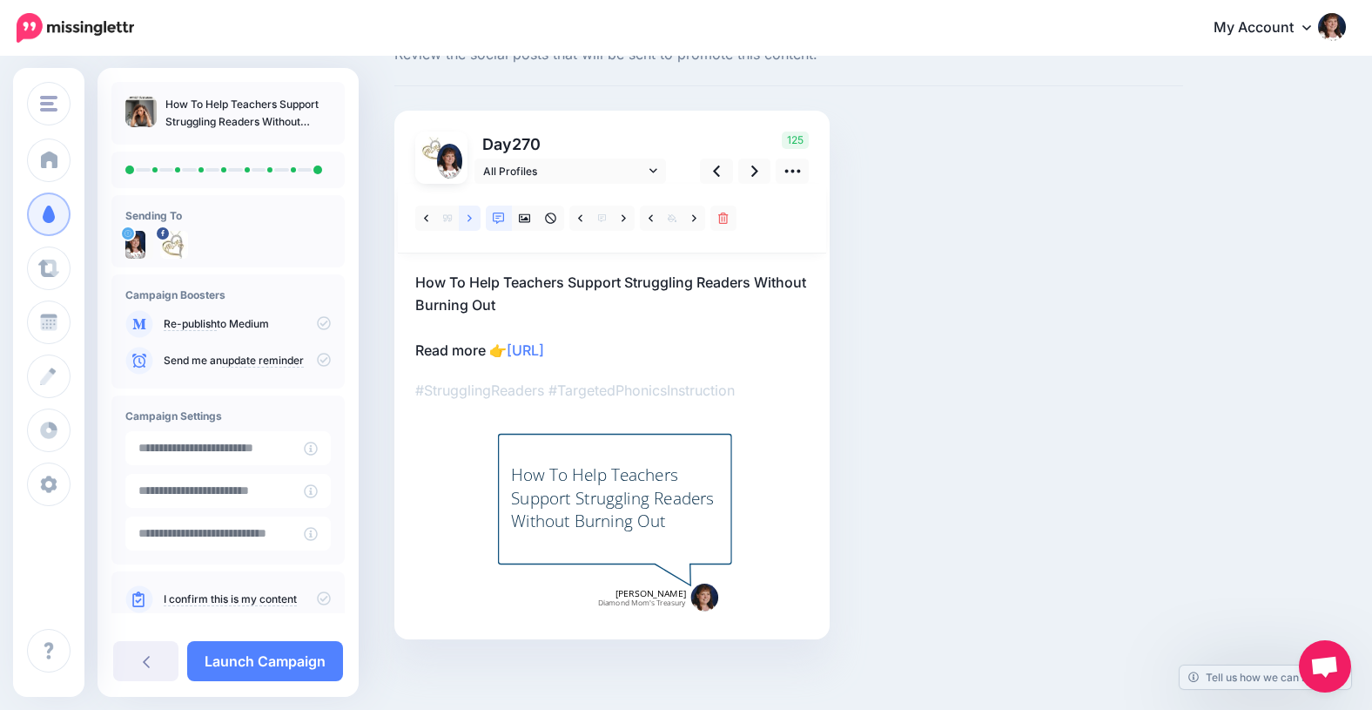
click at [471, 219] on icon at bounding box center [470, 218] width 4 height 12
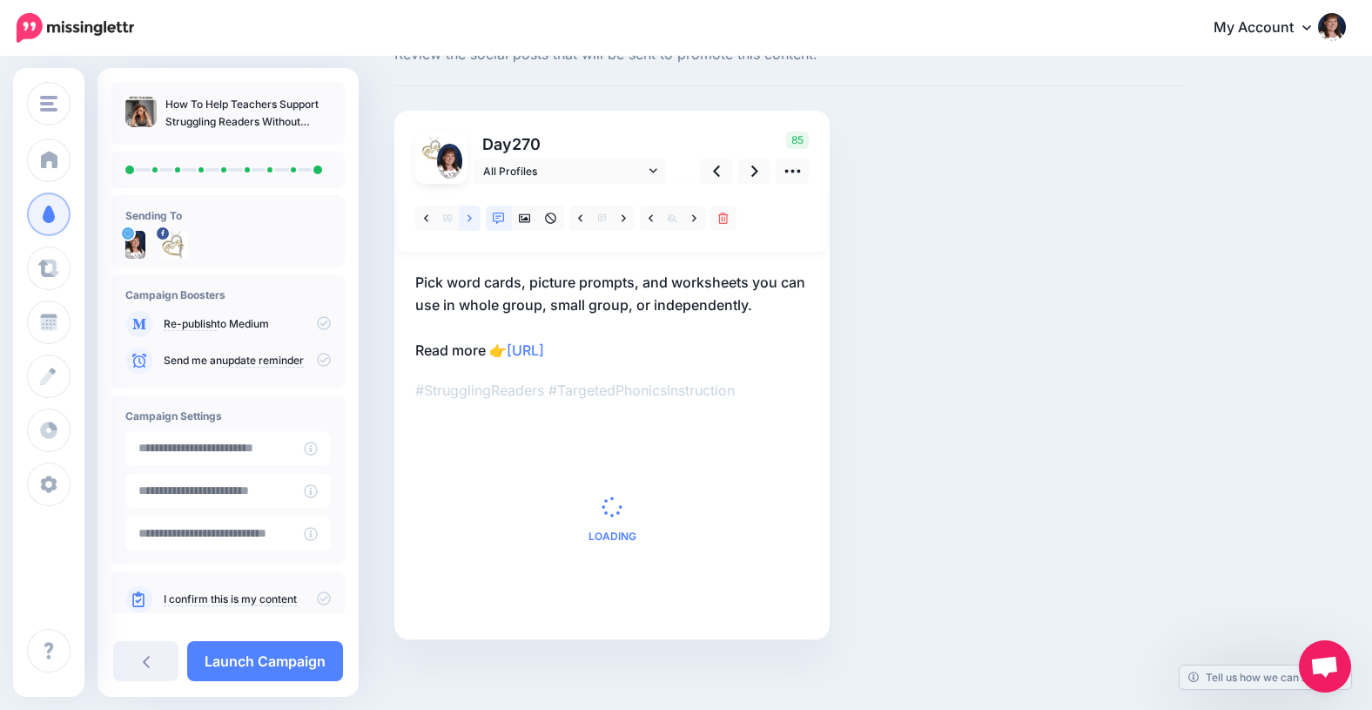
click at [471, 219] on icon at bounding box center [470, 218] width 4 height 12
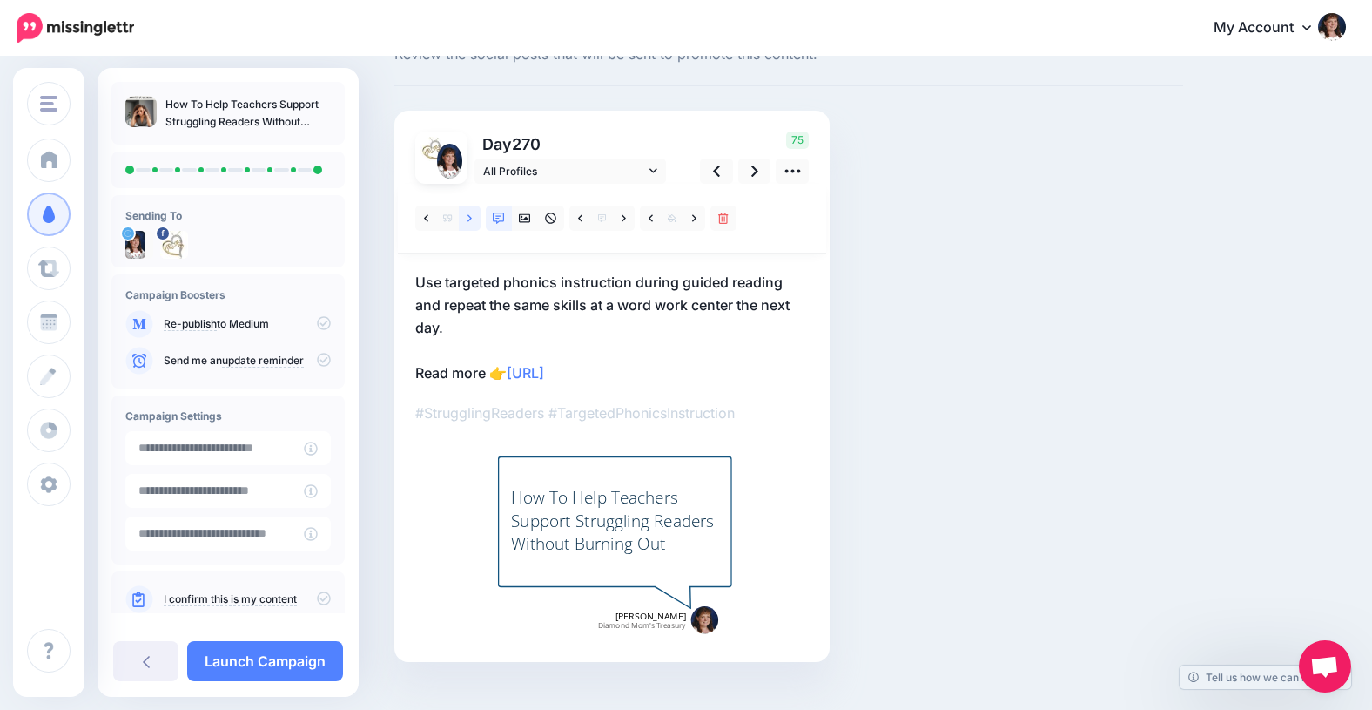
click at [471, 220] on icon at bounding box center [470, 218] width 4 height 12
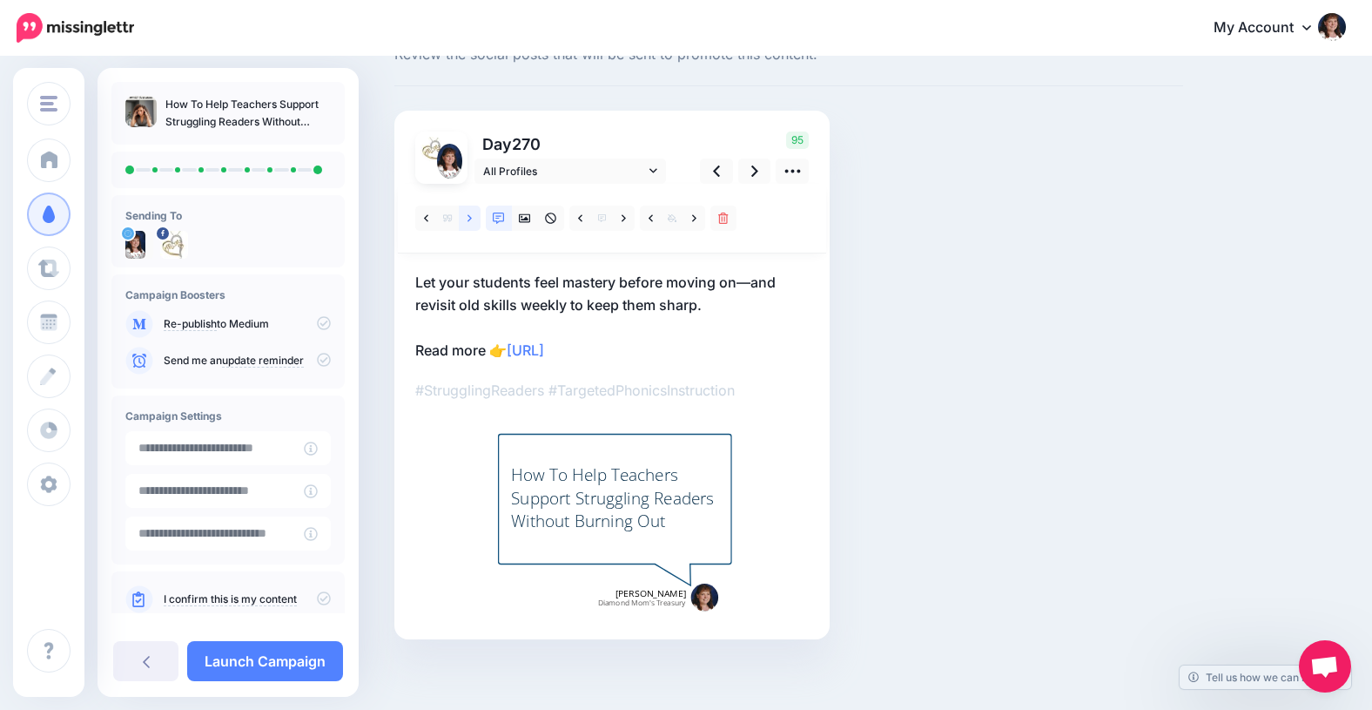
click at [471, 220] on icon at bounding box center [470, 218] width 4 height 12
click at [471, 219] on icon at bounding box center [470, 218] width 4 height 12
click at [526, 214] on icon at bounding box center [525, 218] width 12 height 12
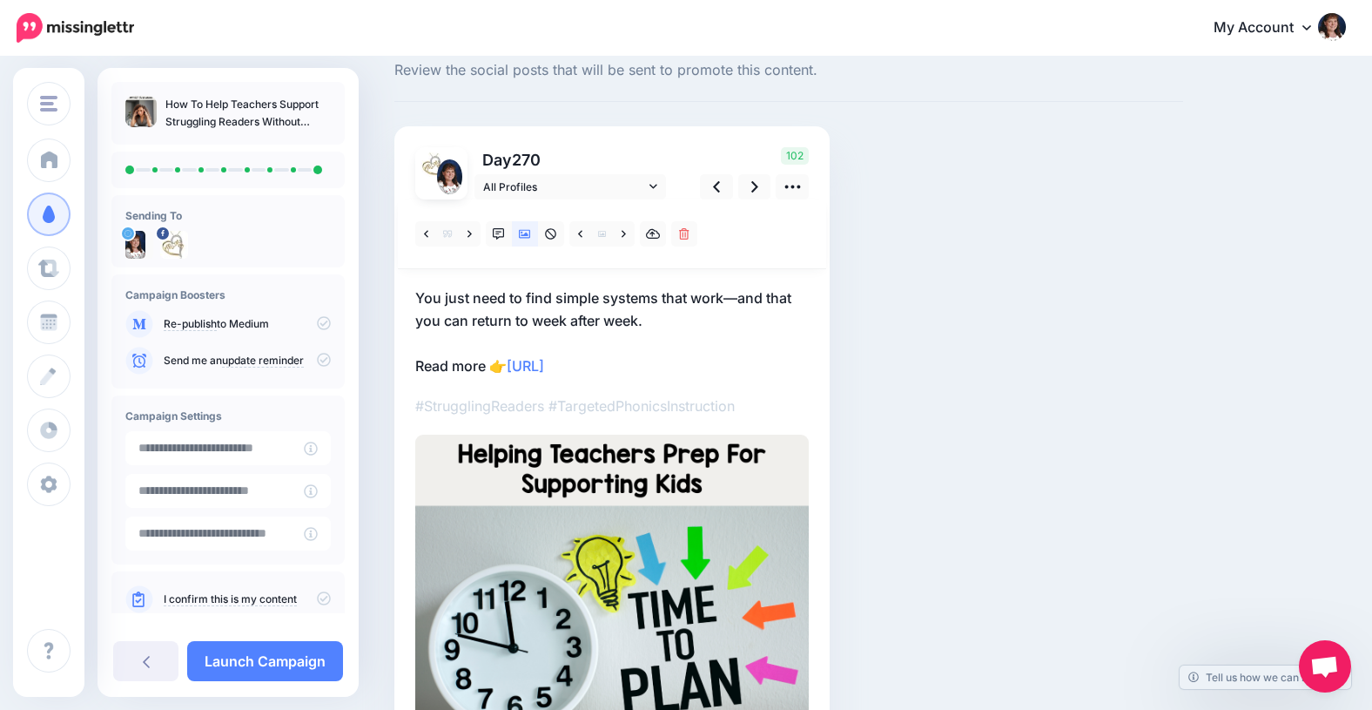
scroll to position [50, 0]
click at [754, 185] on icon at bounding box center [754, 187] width 7 height 11
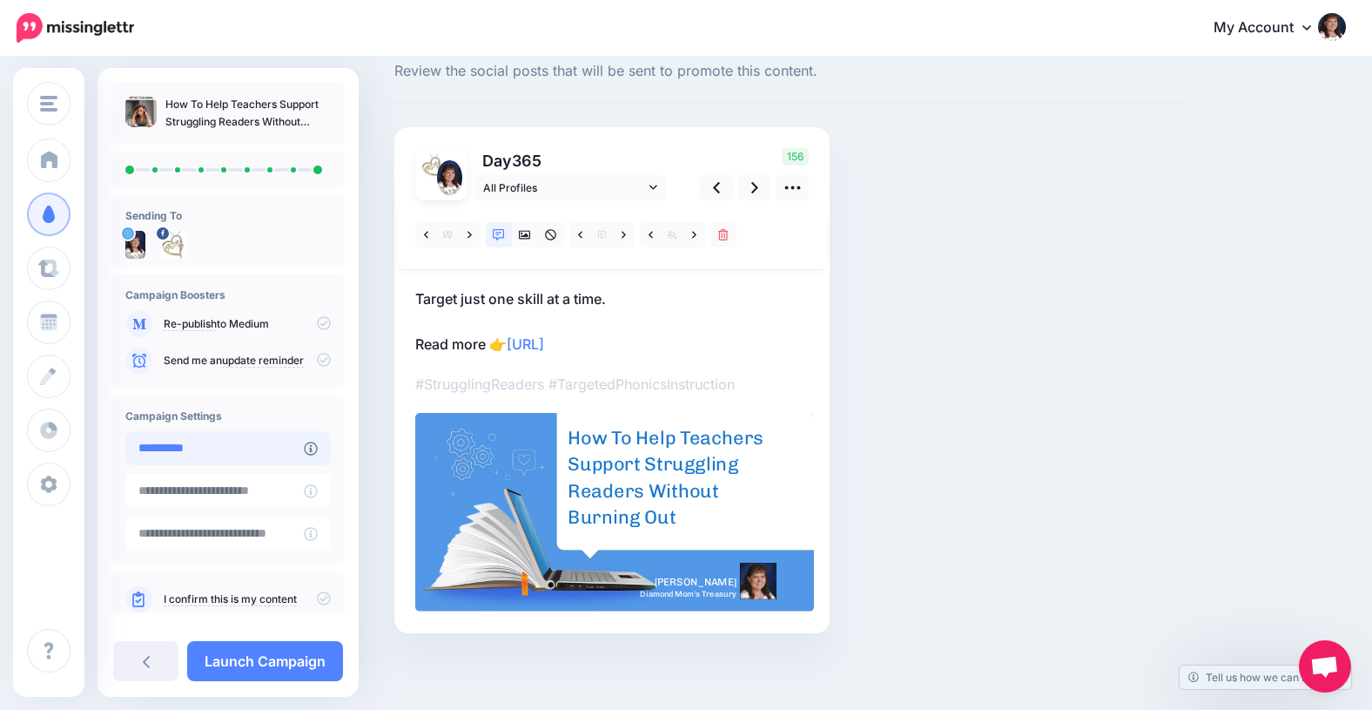
click at [258, 448] on input "**********" at bounding box center [214, 448] width 178 height 34
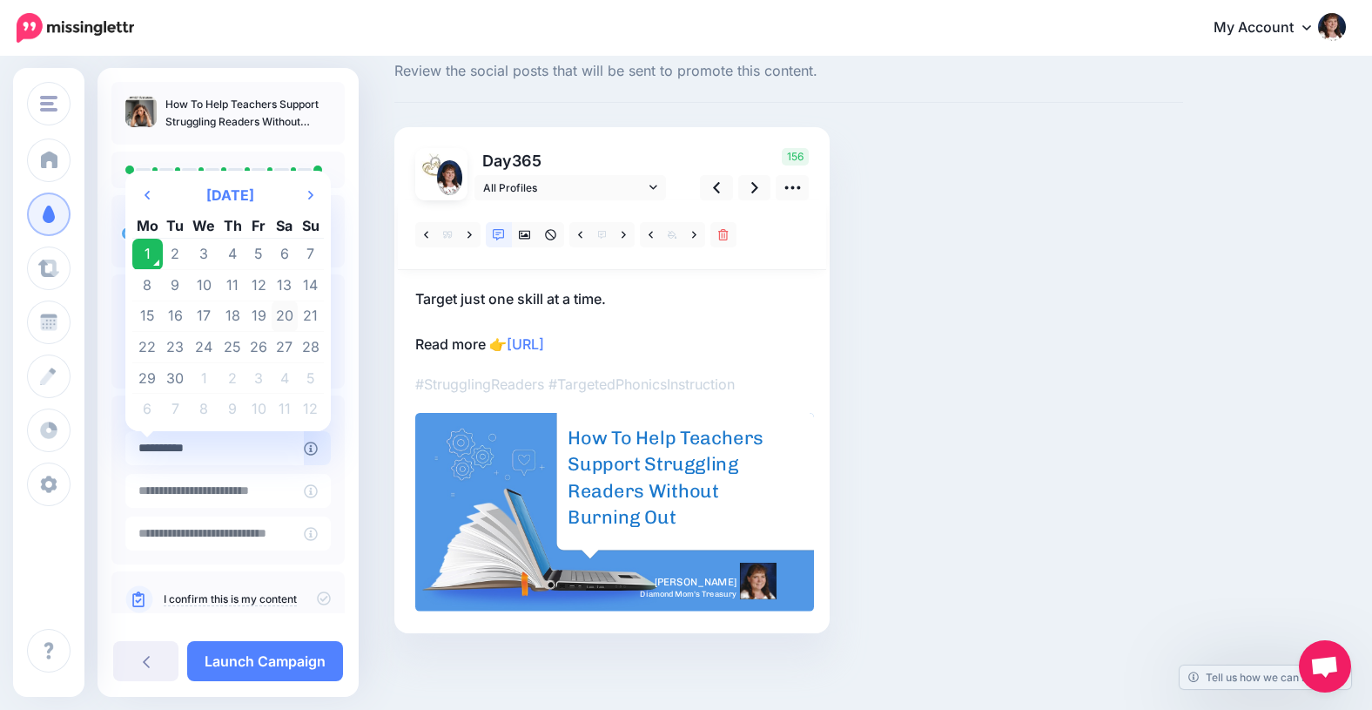
click at [285, 314] on td "20" at bounding box center [285, 315] width 26 height 31
type input "**********"
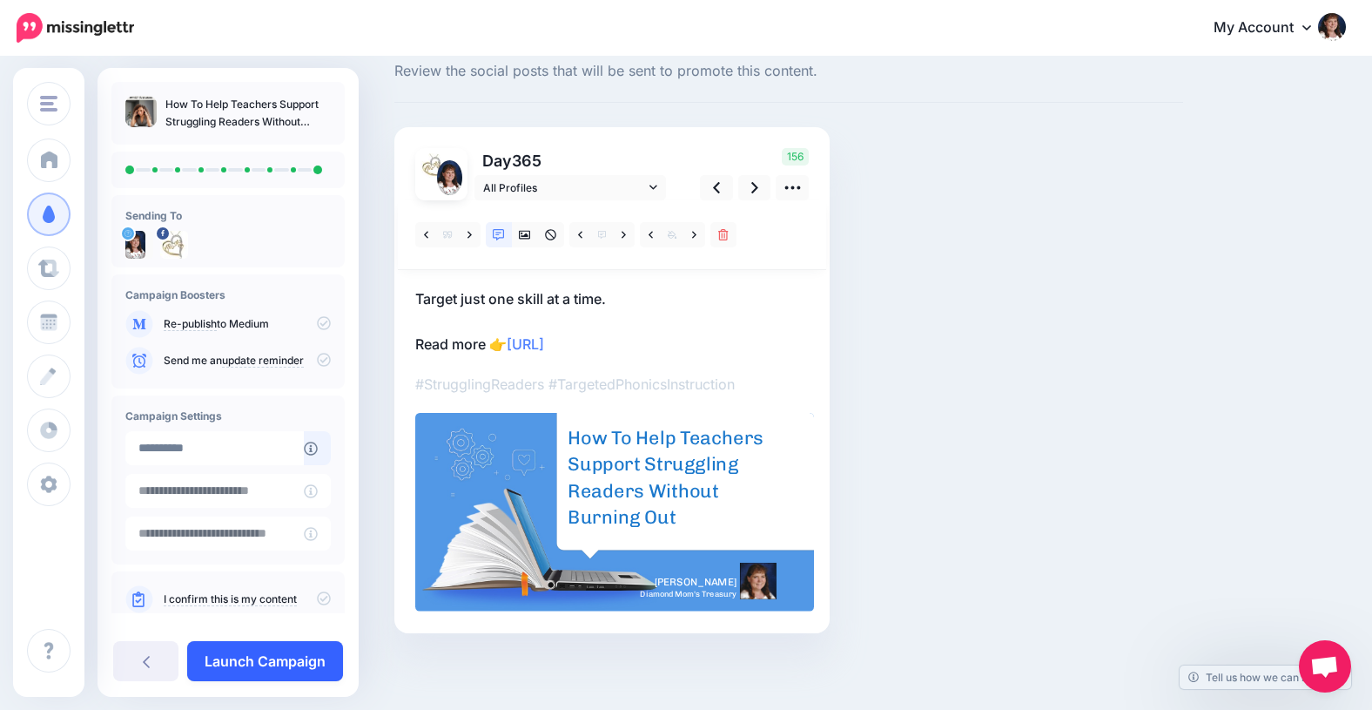
click at [256, 660] on link "Launch Campaign" at bounding box center [265, 661] width 156 height 40
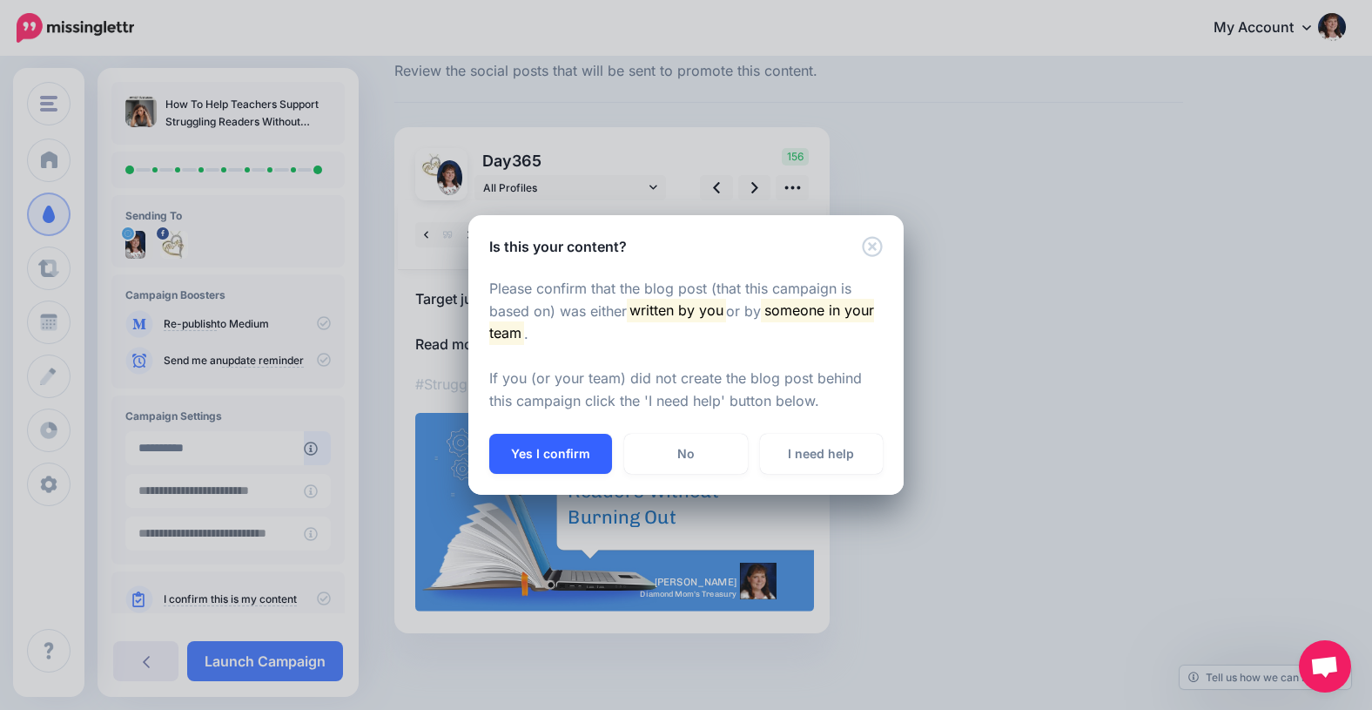
click at [550, 459] on button "Yes I confirm" at bounding box center [550, 454] width 123 height 40
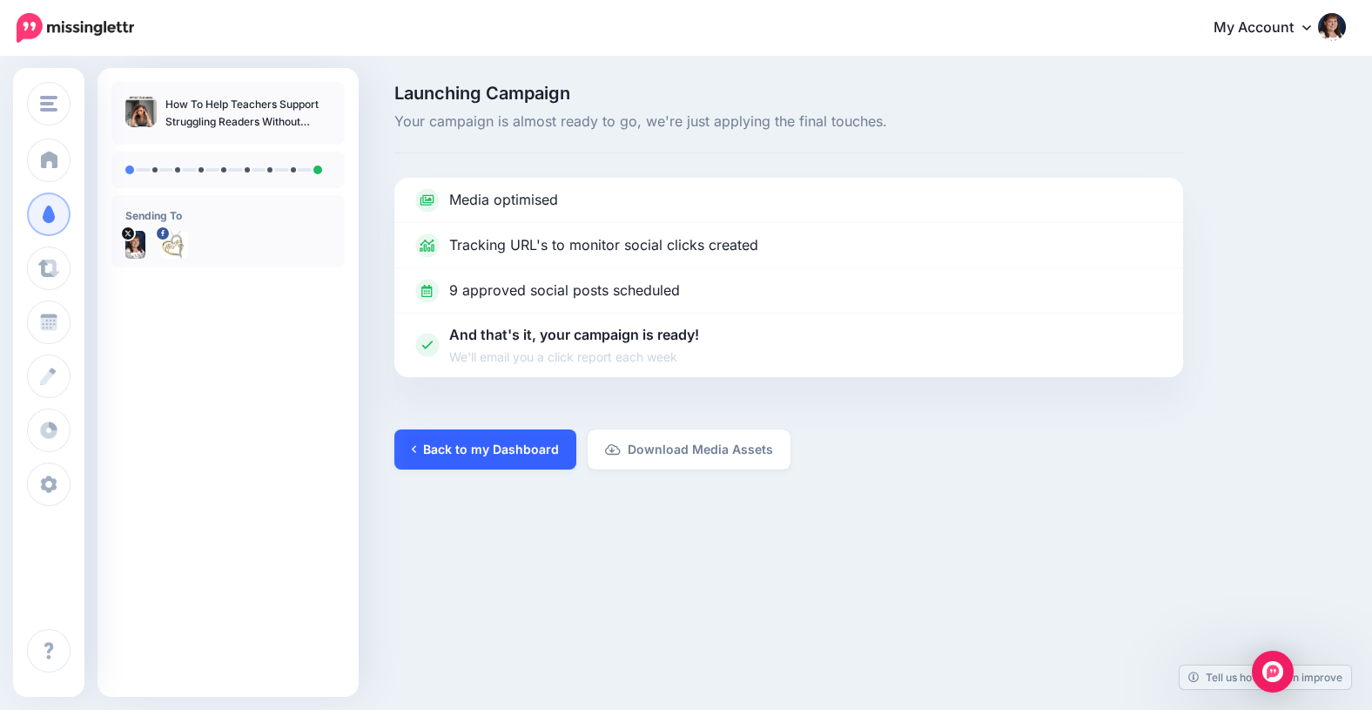
click at [490, 452] on link "Back to my Dashboard" at bounding box center [485, 449] width 182 height 40
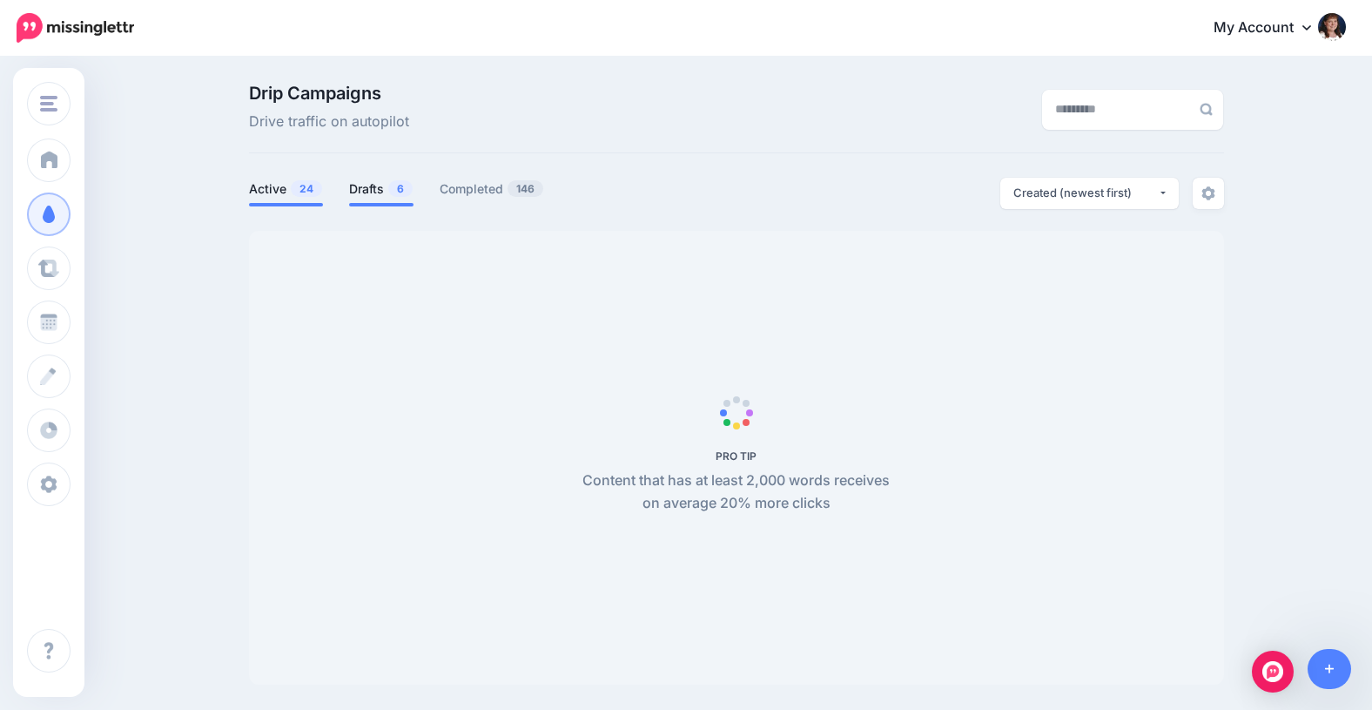
click at [362, 185] on link "Drafts 6" at bounding box center [381, 188] width 64 height 21
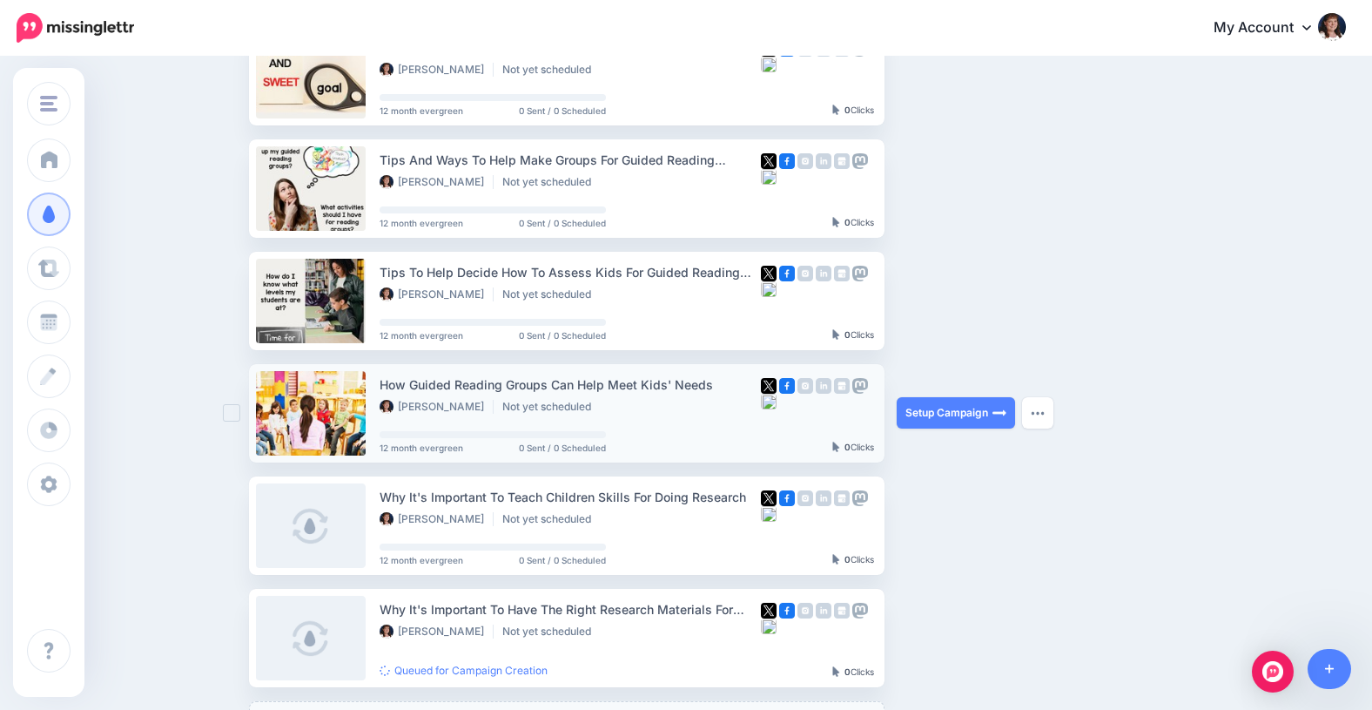
scroll to position [177, 0]
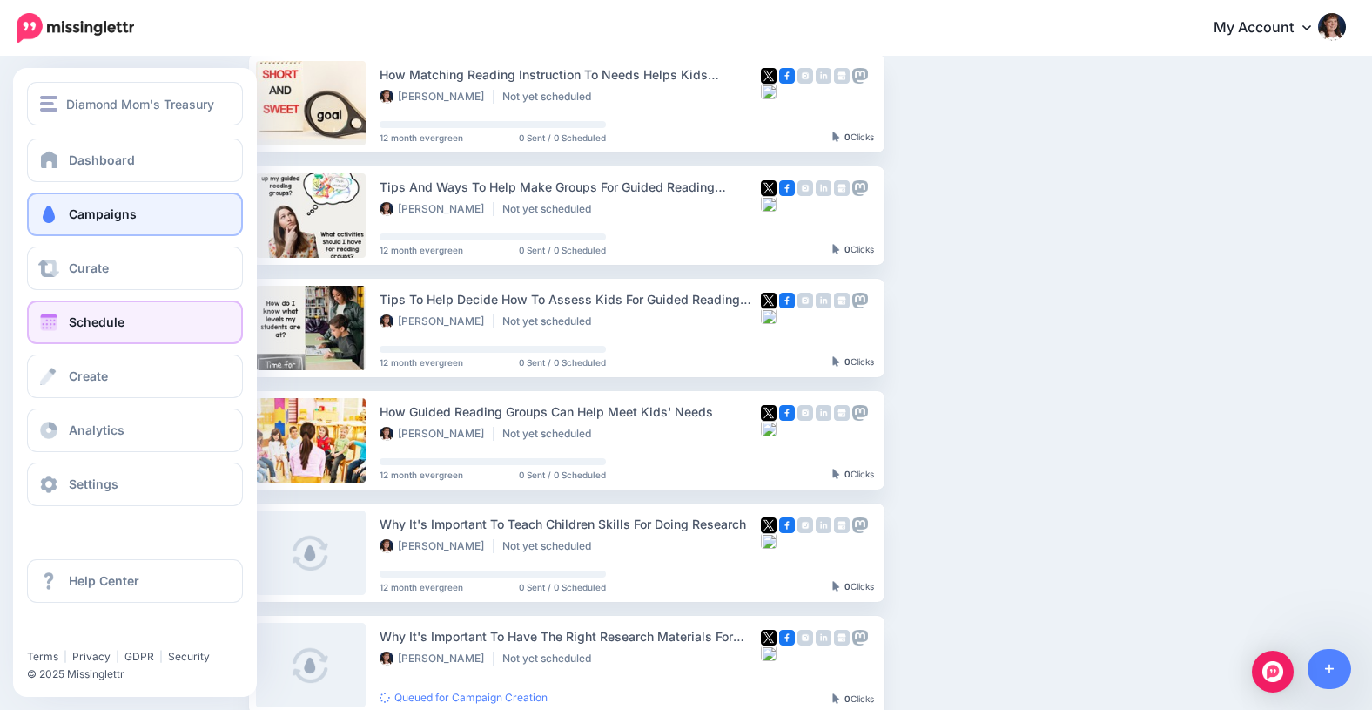
click at [61, 319] on link "Schedule" at bounding box center [135, 322] width 216 height 44
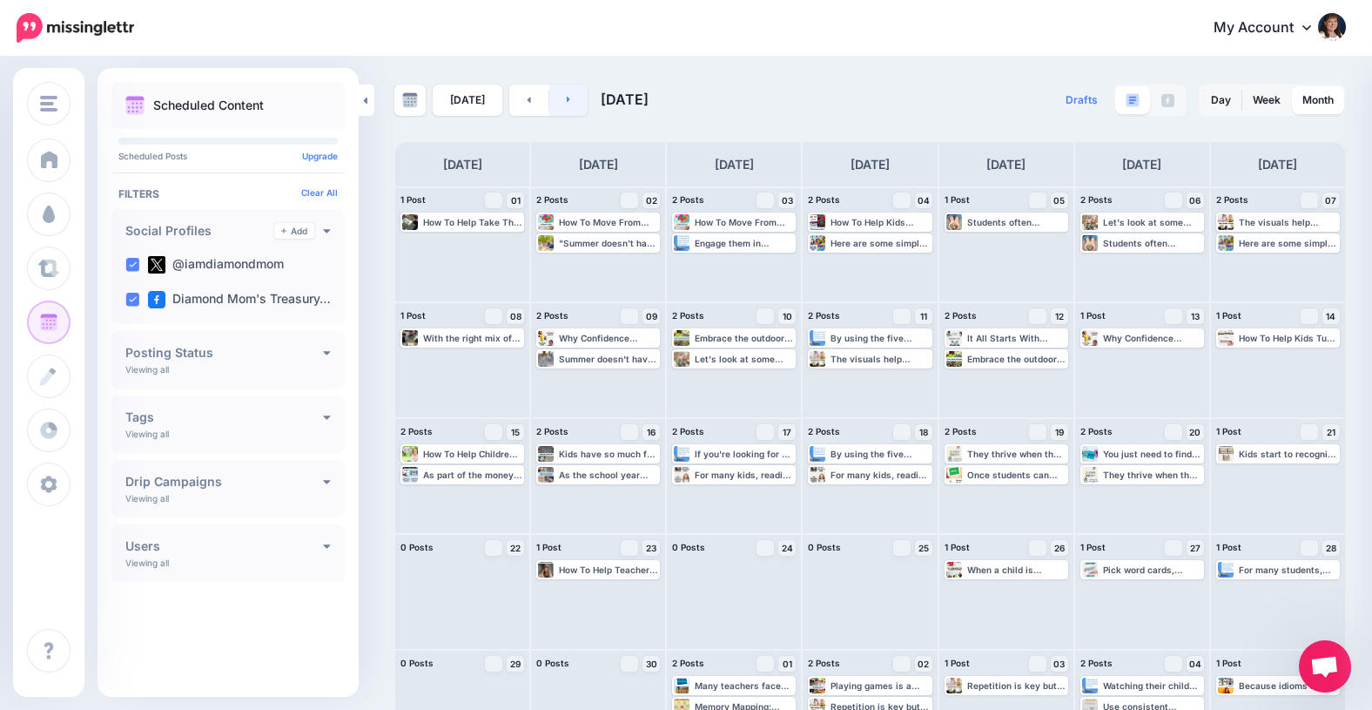
click at [560, 98] on link at bounding box center [568, 99] width 39 height 31
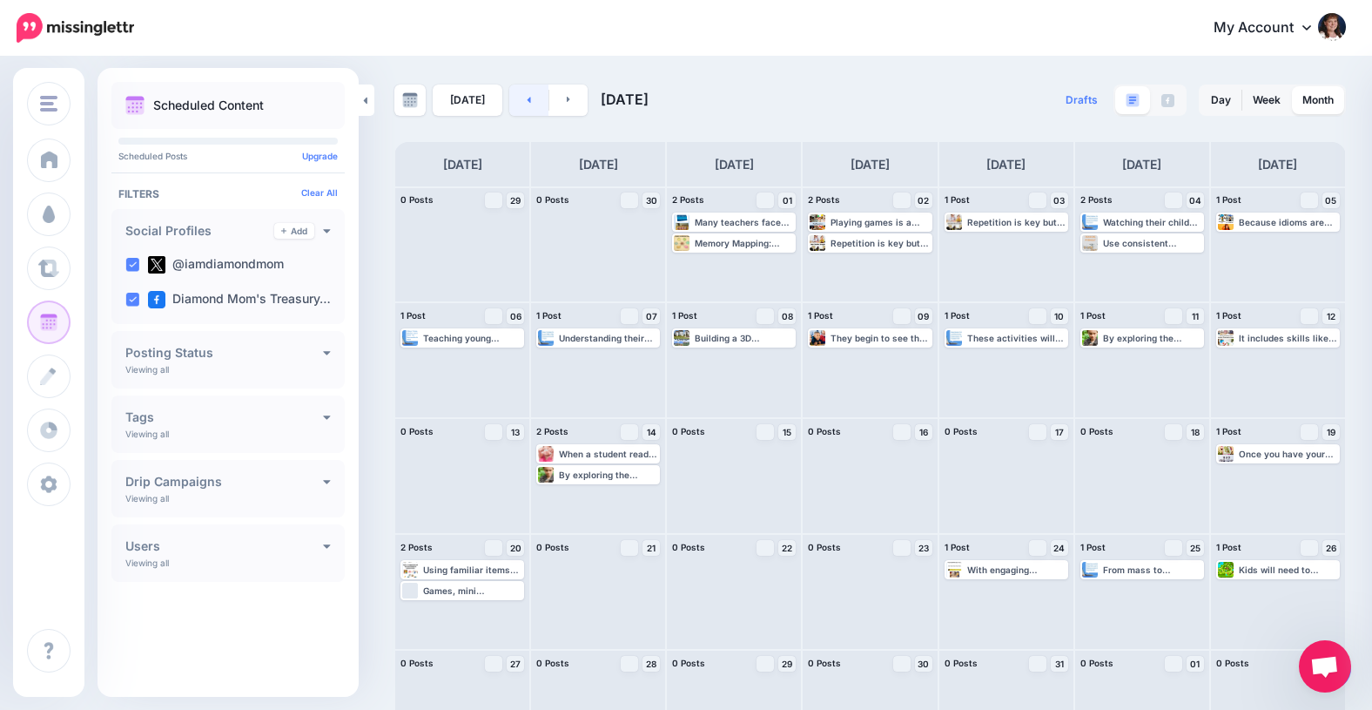
click at [528, 101] on icon at bounding box center [529, 100] width 3 height 6
